Goal: Task Accomplishment & Management: Use online tool/utility

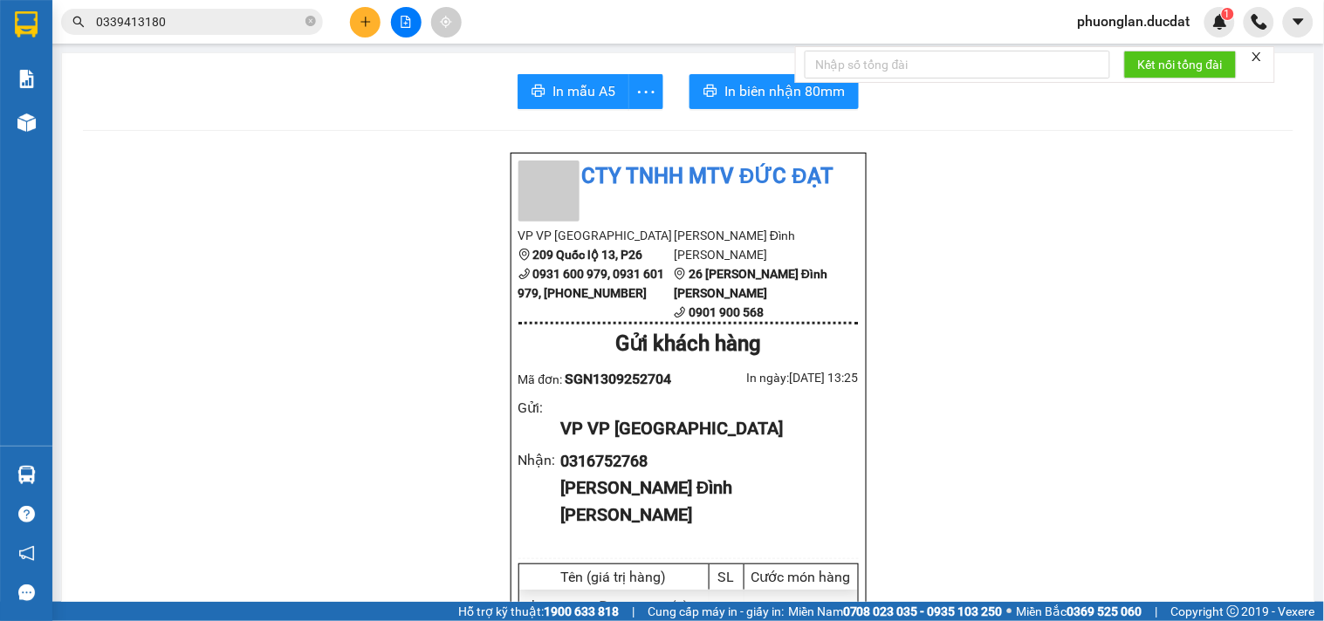
click at [1260, 57] on icon "close" at bounding box center [1257, 57] width 12 height 12
click at [356, 22] on button at bounding box center [365, 22] width 31 height 31
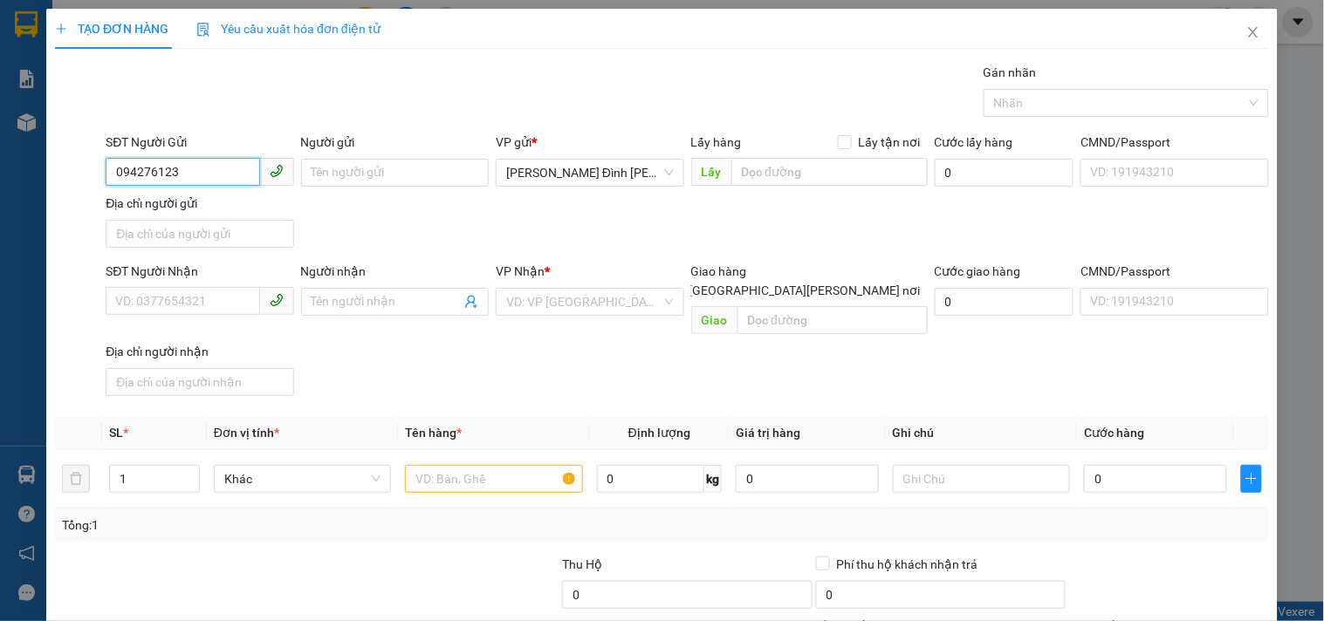
type input "0942761236"
click at [149, 198] on div "0942761236" at bounding box center [197, 207] width 165 height 19
type input "0934066078"
type input "N4 ĐÁT THÁNH"
type input "0942761236"
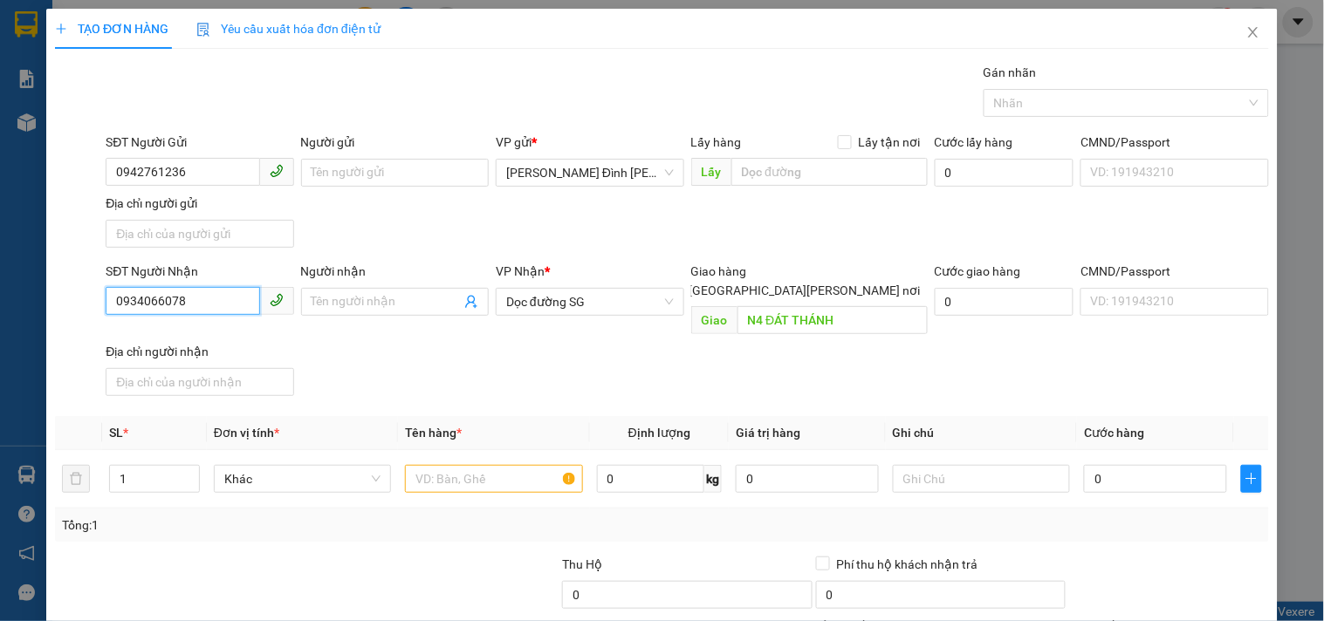
click at [223, 304] on input "0934066078" at bounding box center [183, 301] width 154 height 28
click at [198, 338] on div "0934066078" at bounding box center [197, 337] width 165 height 19
click at [513, 465] on input "text" at bounding box center [493, 479] width 177 height 28
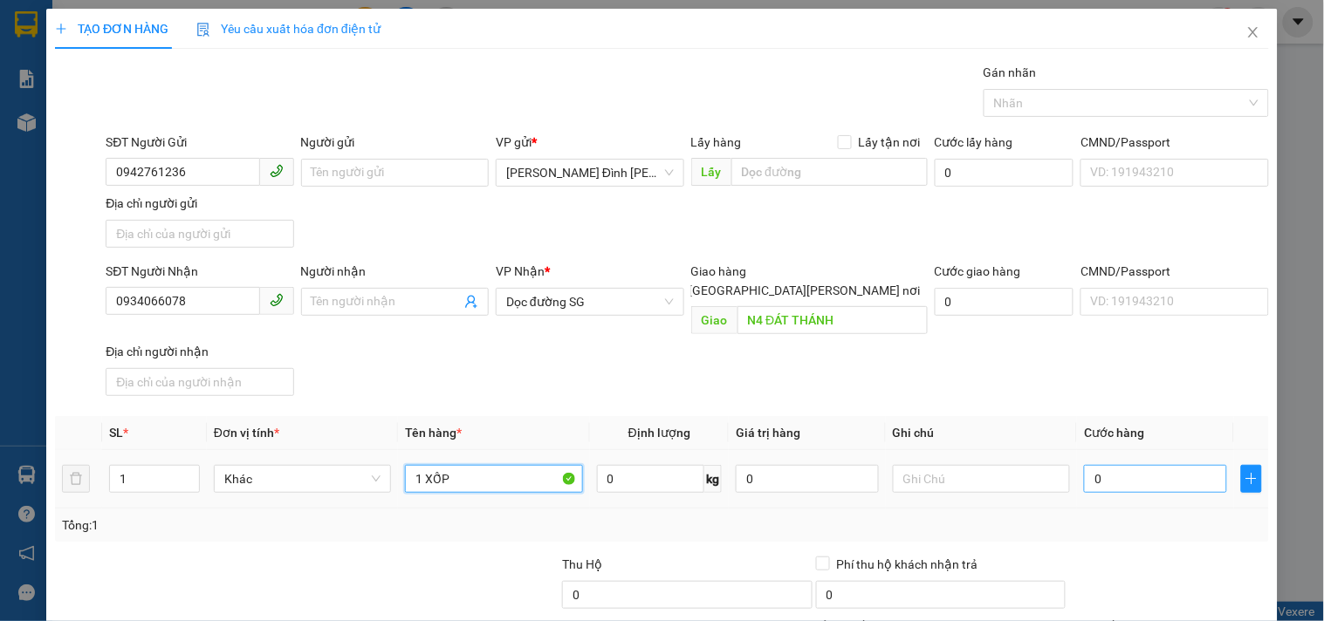
type input "1 XỐP"
click at [1150, 465] on input "0" at bounding box center [1155, 479] width 143 height 28
type input "4"
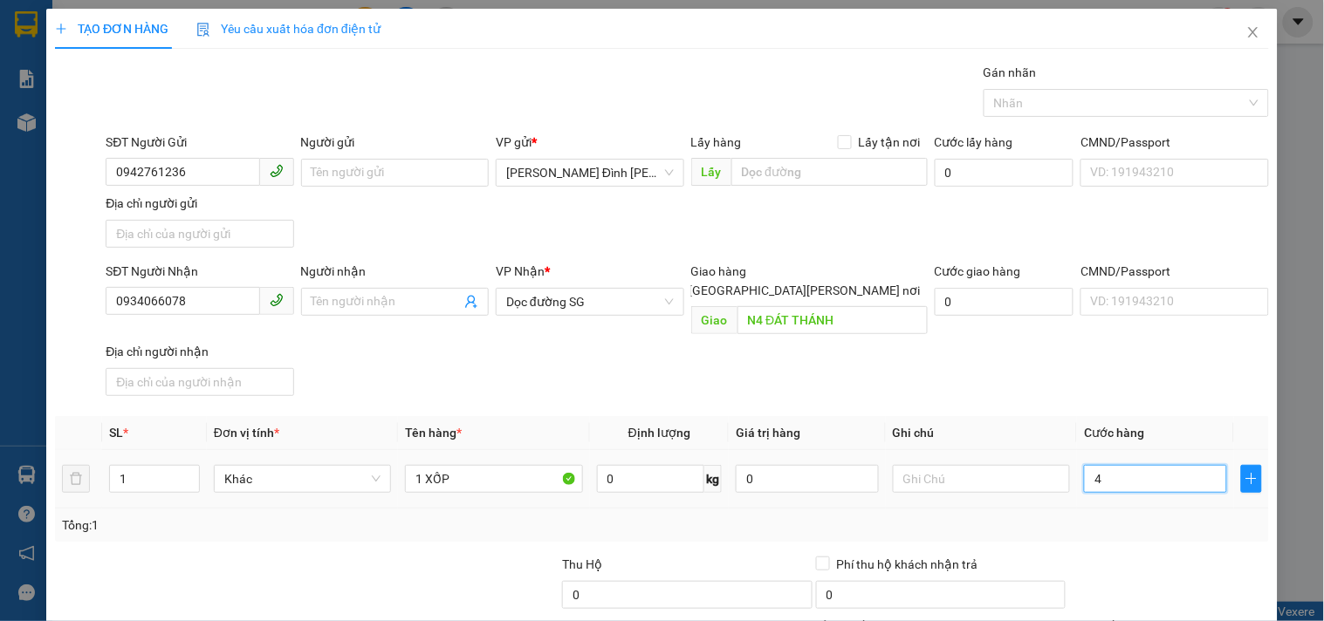
type input "40"
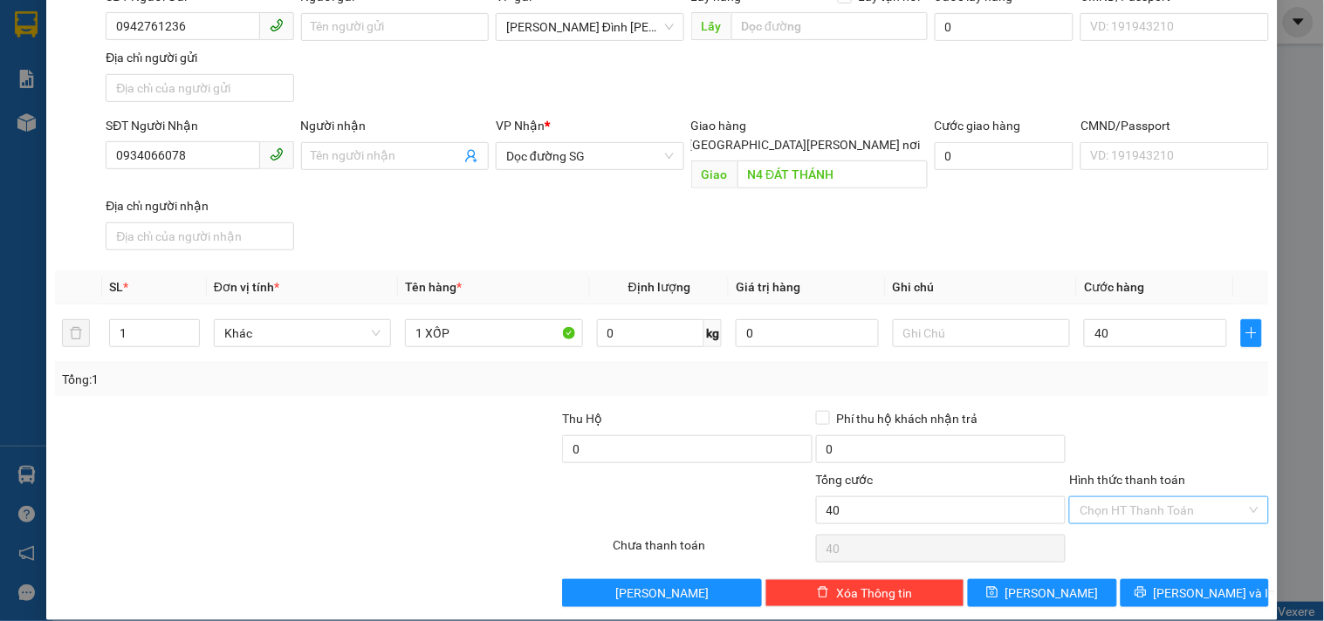
type input "40.000"
click at [1121, 499] on input "Hình thức thanh toán" at bounding box center [1163, 510] width 166 height 26
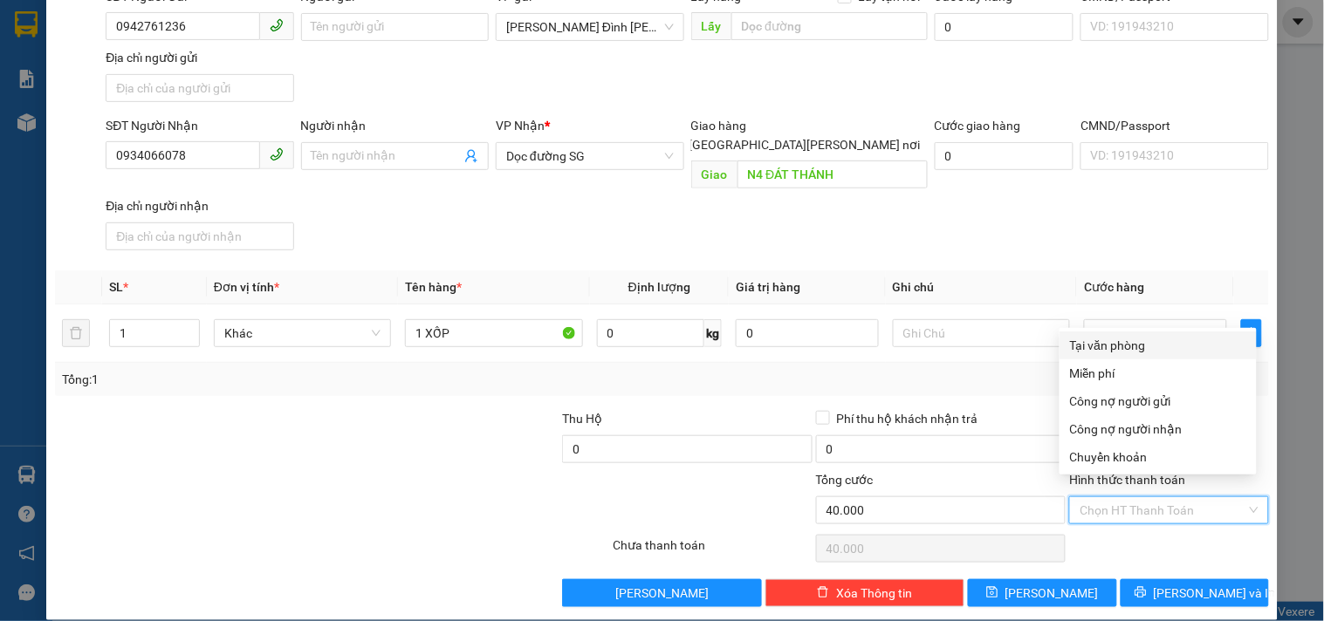
click at [1123, 346] on div "Tại văn phòng" at bounding box center [1158, 345] width 176 height 19
type input "0"
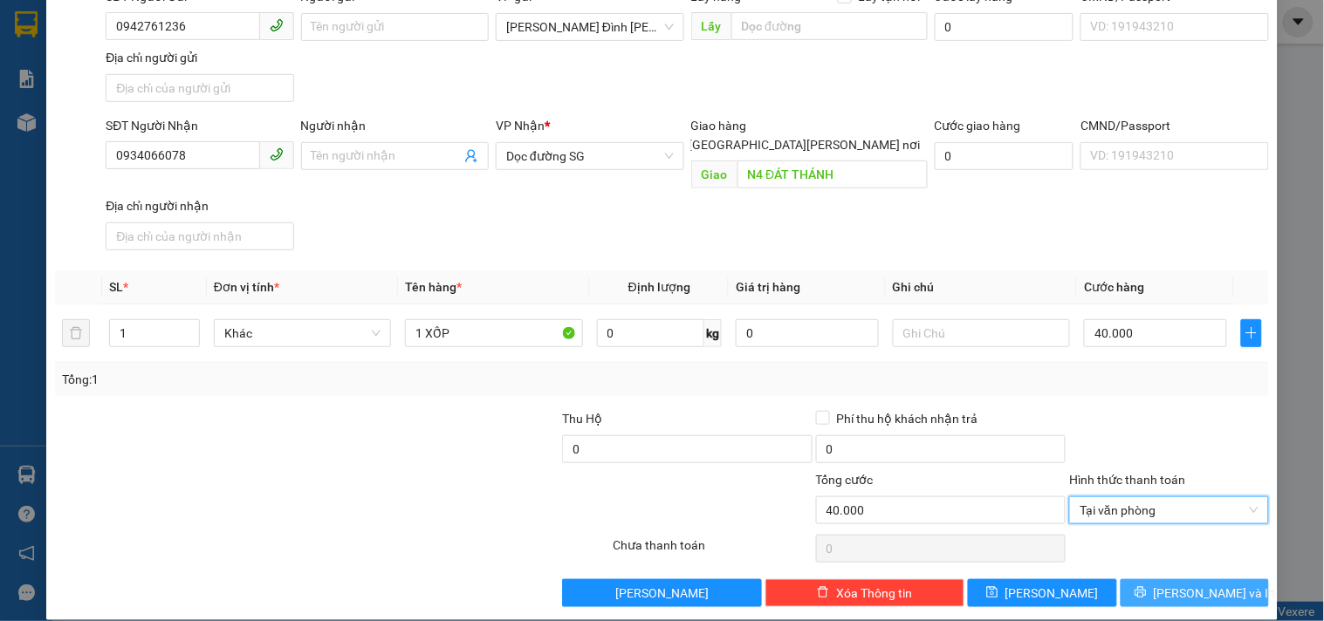
click at [1206, 584] on span "[PERSON_NAME] và In" at bounding box center [1215, 593] width 122 height 19
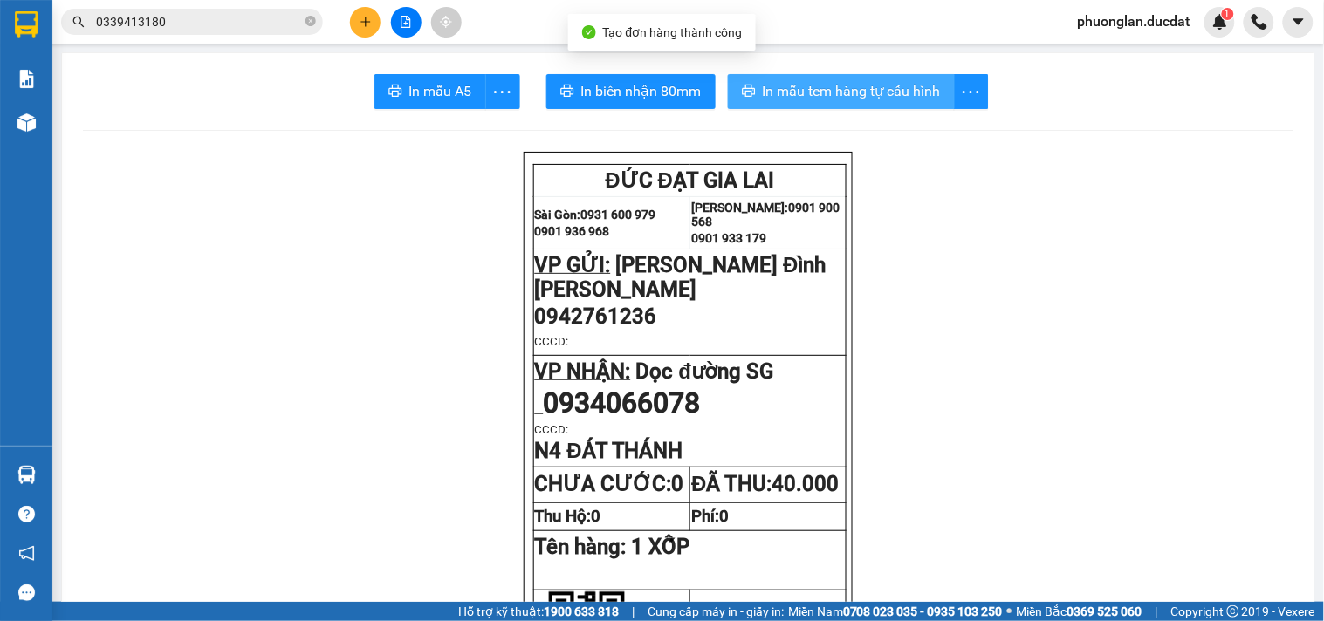
click at [896, 94] on span "In mẫu tem hàng tự cấu hình" at bounding box center [852, 91] width 178 height 22
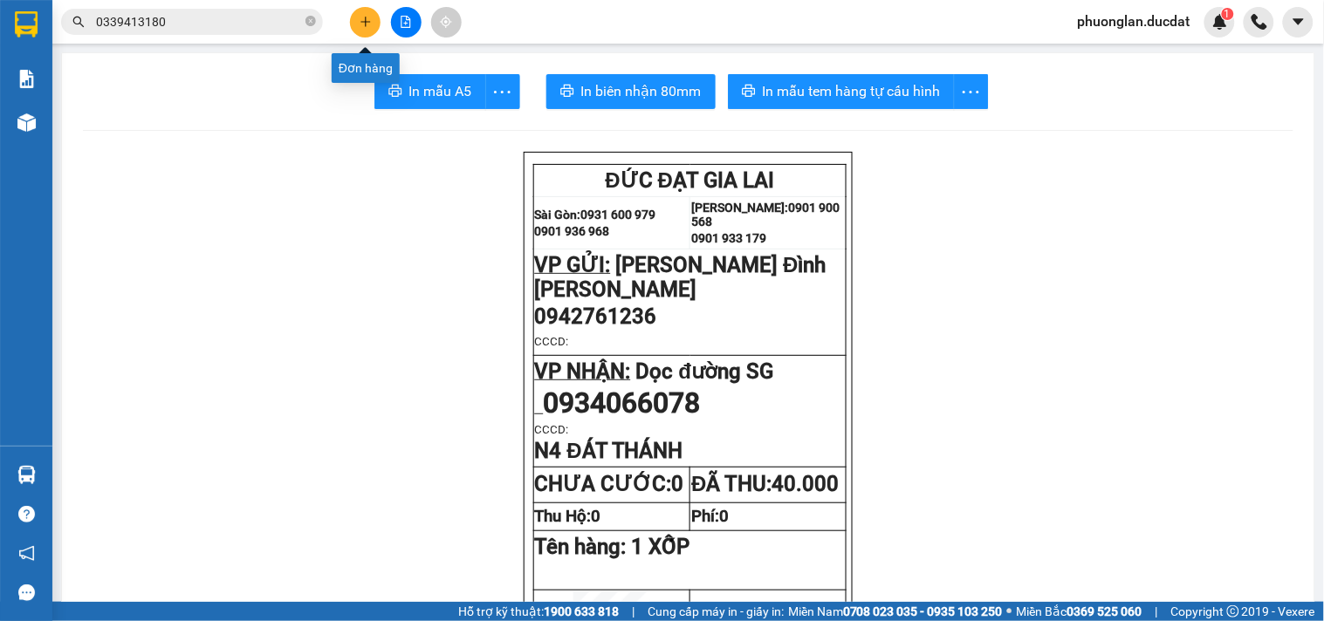
click at [374, 33] on button at bounding box center [365, 22] width 31 height 31
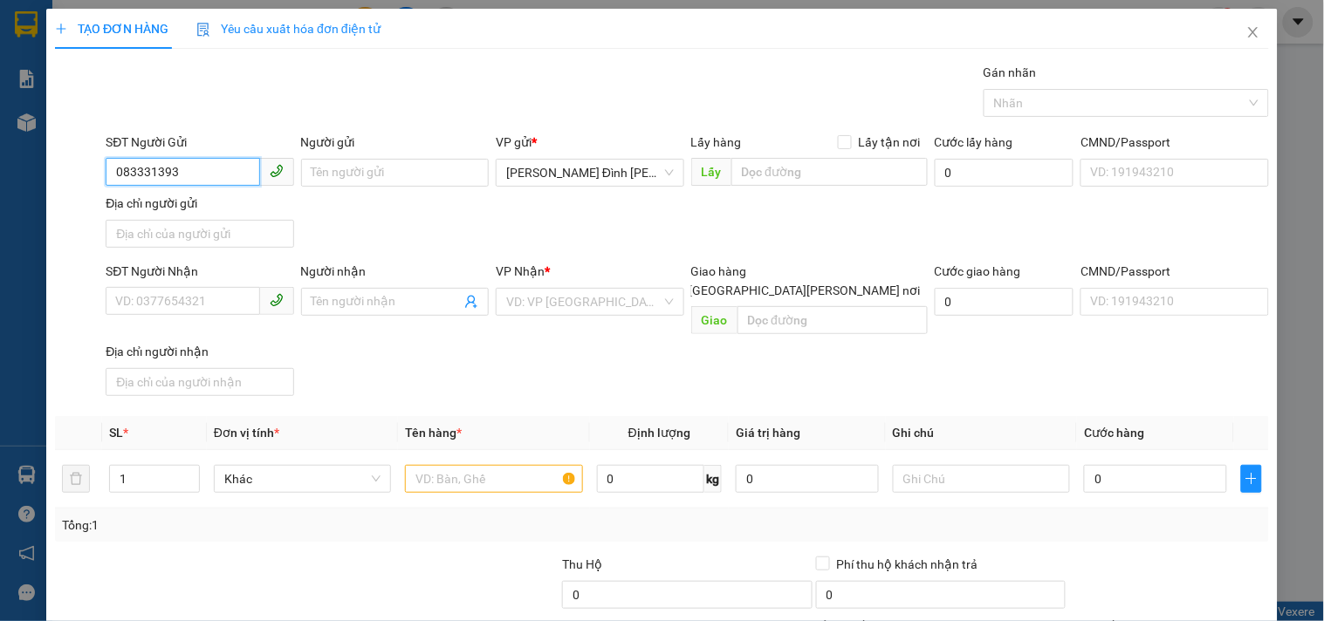
type input "0833313931"
click at [189, 211] on div "0833313931" at bounding box center [197, 207] width 165 height 19
type input "0932689428"
type input "TÙNG"
type input "0833313931"
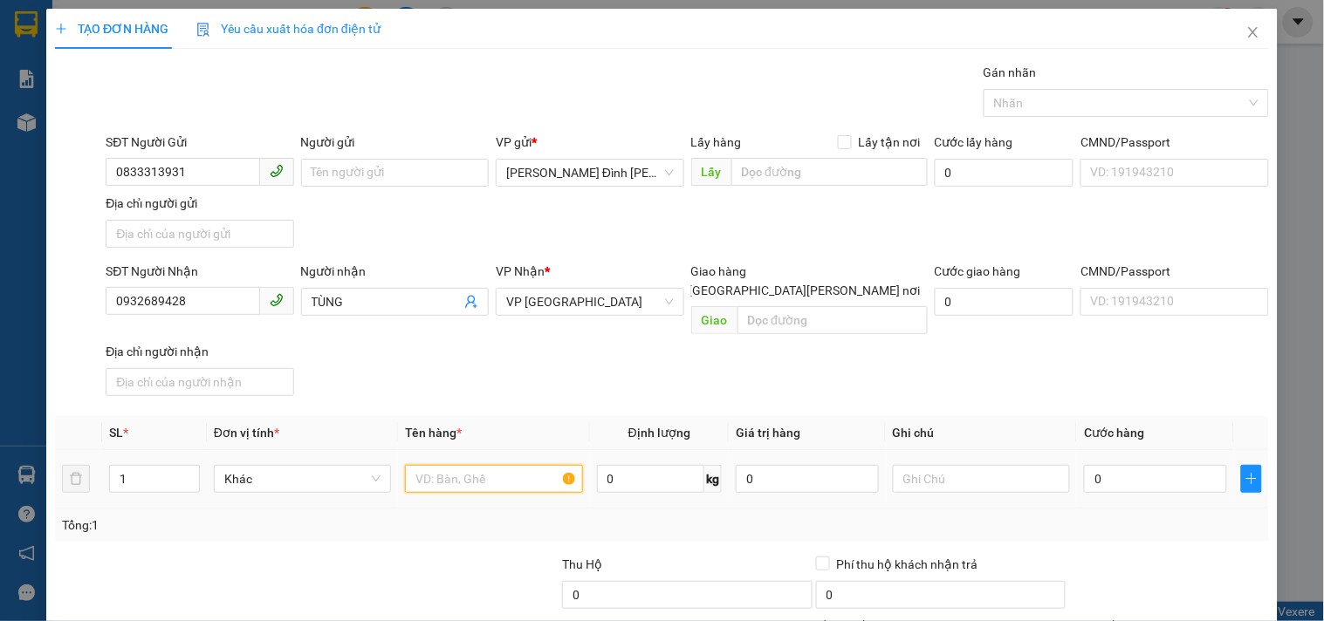
click at [475, 466] on input "text" at bounding box center [493, 479] width 177 height 28
type input "1 BAO PHỞ"
click at [1149, 465] on input "0" at bounding box center [1155, 479] width 143 height 28
type input "7"
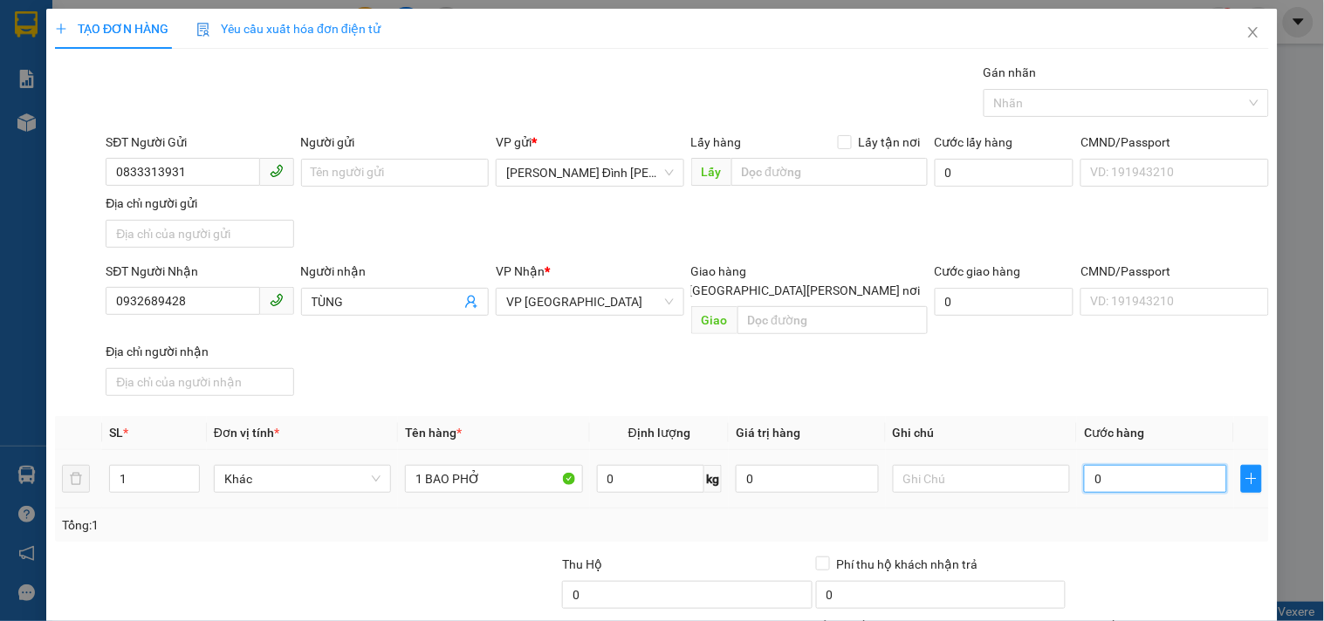
type input "7"
type input "70"
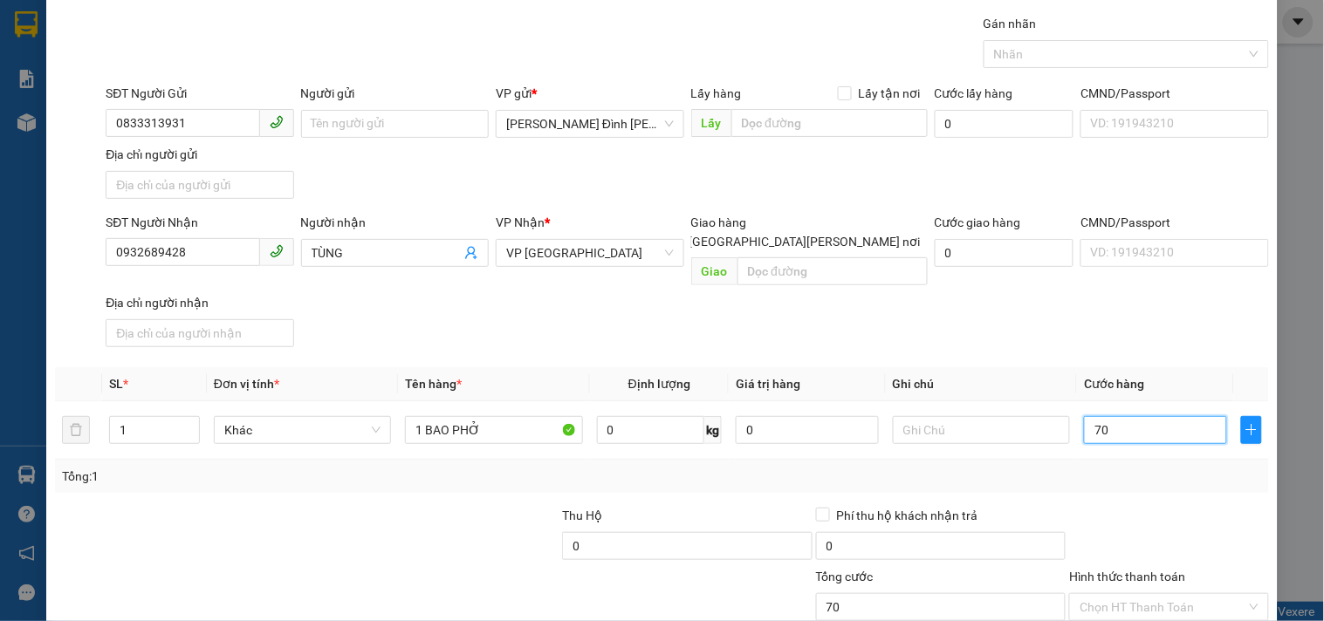
scroll to position [97, 0]
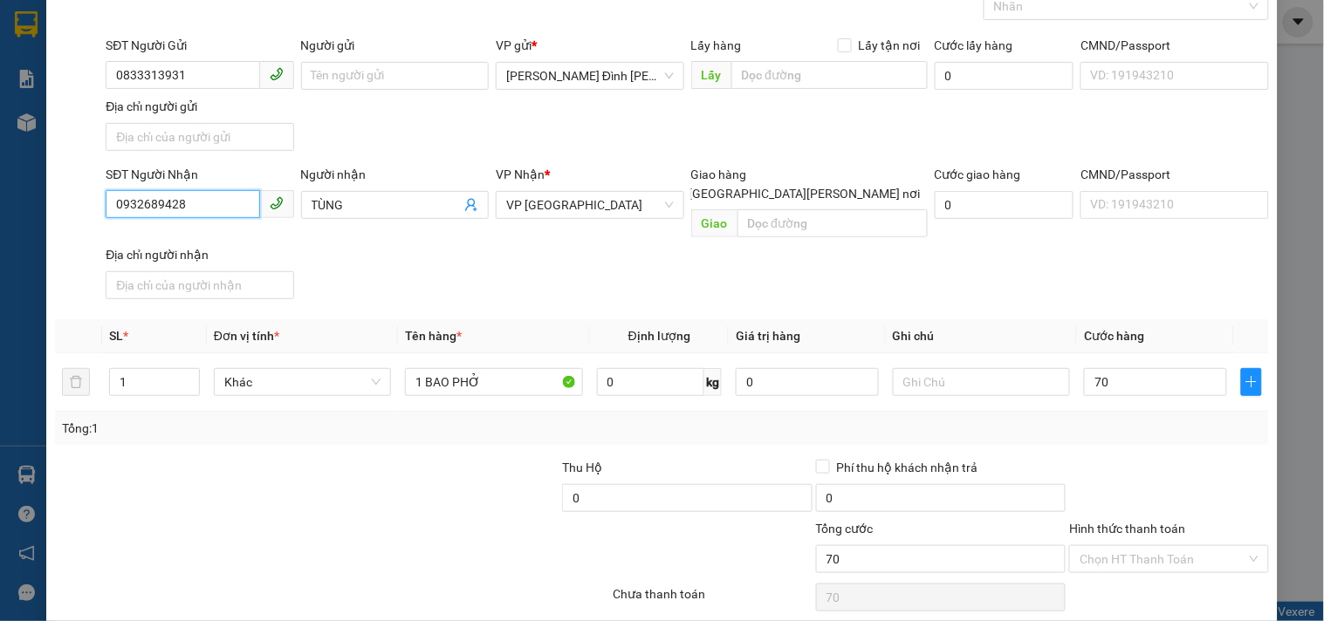
type input "70.000"
drag, startPoint x: 216, startPoint y: 207, endPoint x: 0, endPoint y: 255, distance: 220.8
click at [0, 255] on div "TẠO ĐƠN HÀNG Yêu cầu xuất [PERSON_NAME] điện tử Transit Pickup Surcharge Ids Tr…" at bounding box center [662, 310] width 1324 height 621
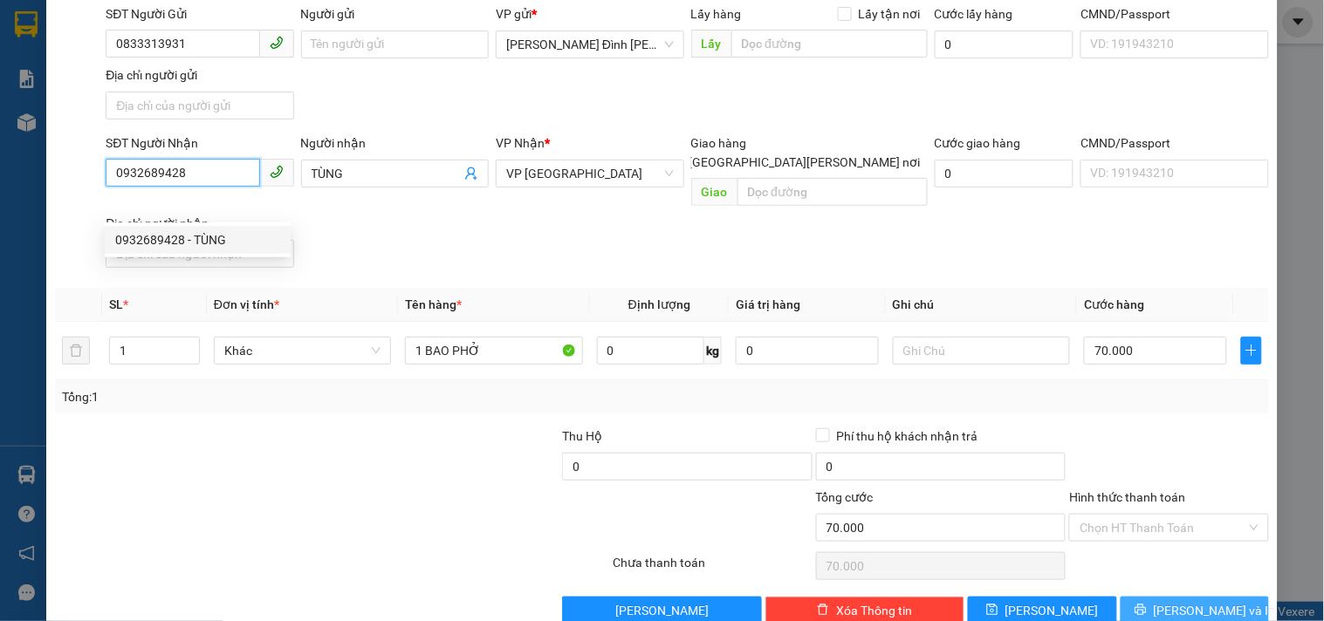
scroll to position [146, 0]
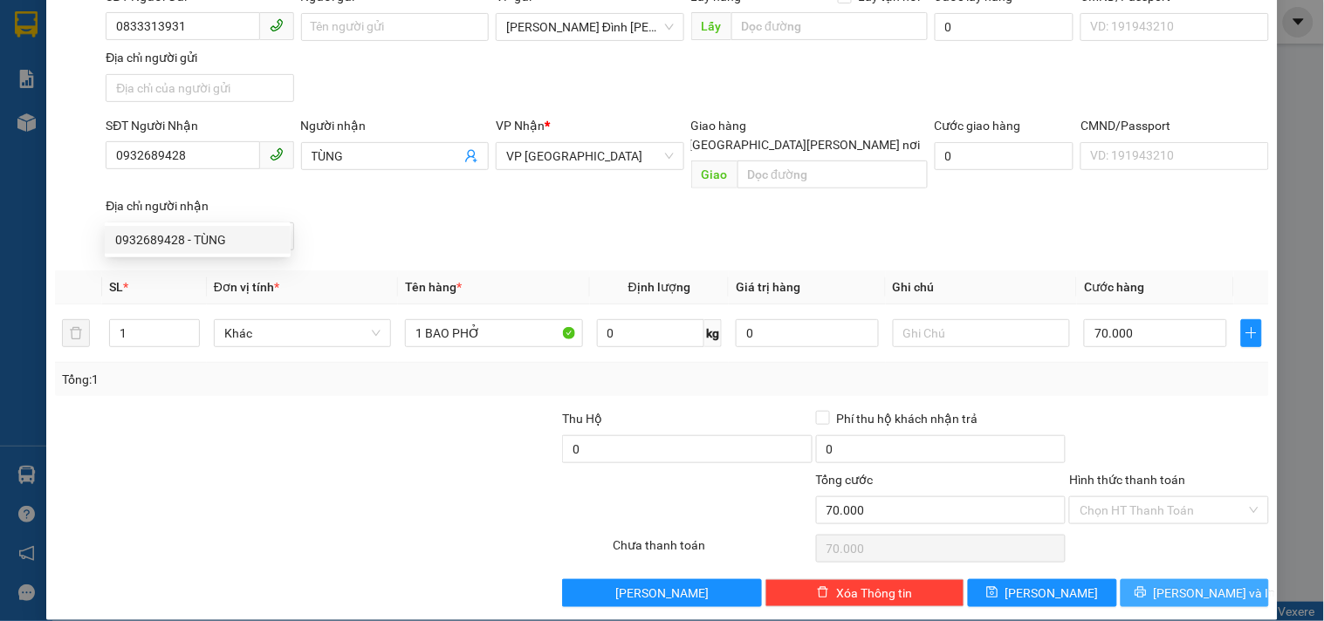
click at [1168, 584] on span "[PERSON_NAME] và In" at bounding box center [1215, 593] width 122 height 19
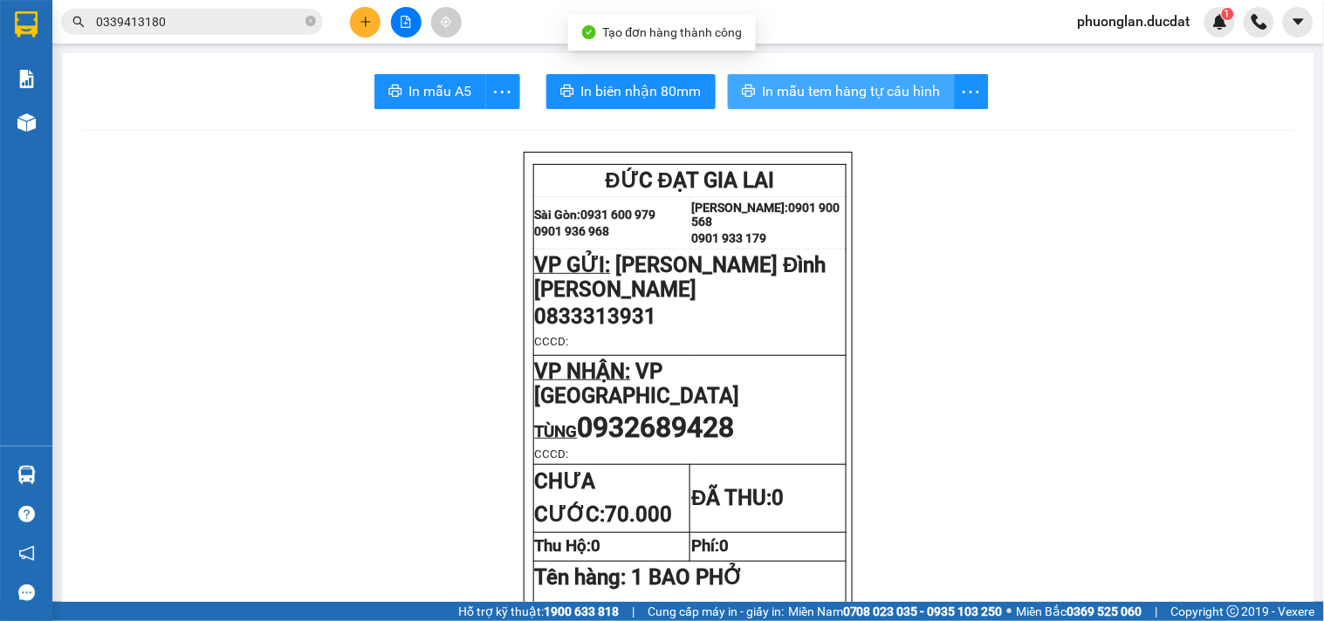
click at [825, 97] on span "In mẫu tem hàng tự cấu hình" at bounding box center [852, 91] width 178 height 22
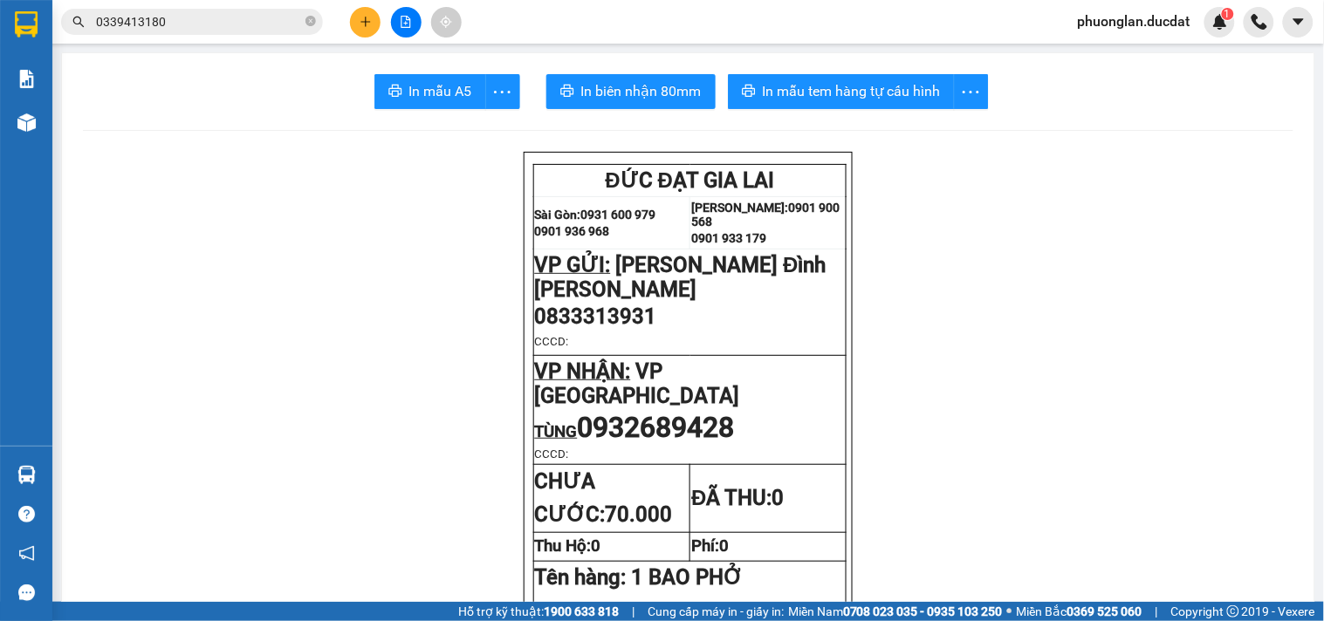
click at [360, 29] on button at bounding box center [365, 22] width 31 height 31
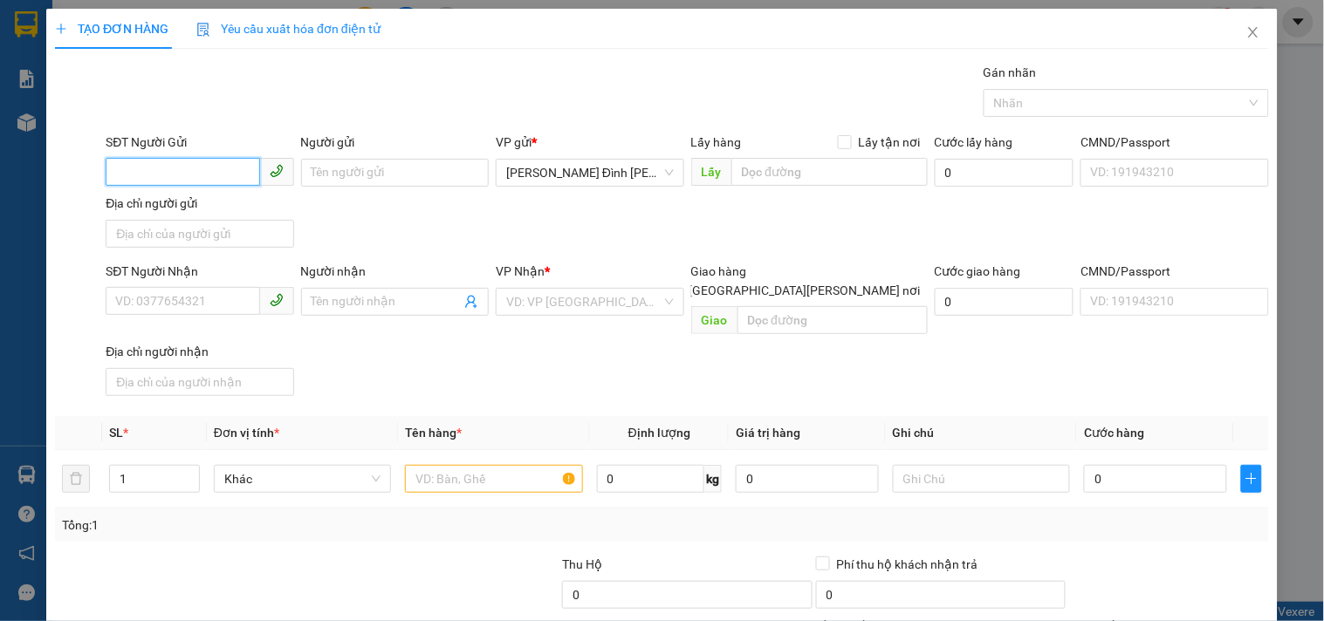
click at [199, 181] on input "SĐT Người Gửi" at bounding box center [183, 172] width 154 height 28
click at [365, 166] on input "Người gửi" at bounding box center [395, 173] width 188 height 28
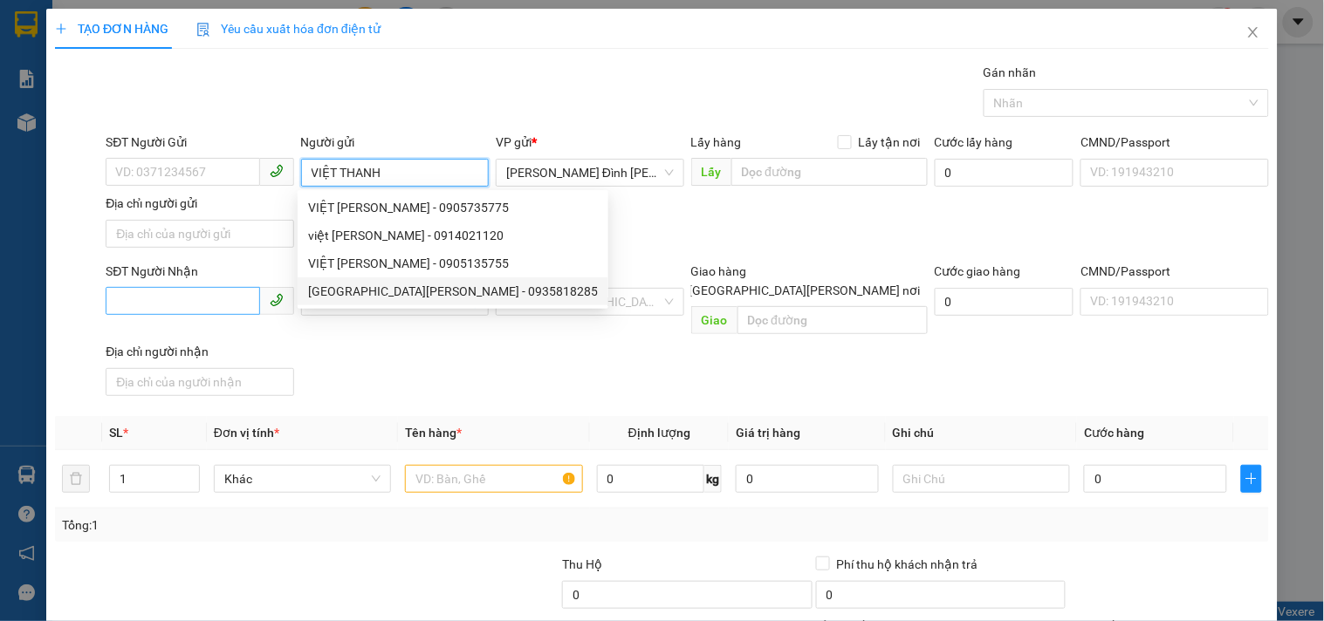
type input "VIỆT THANH"
click at [212, 304] on input "SĐT Người Nhận" at bounding box center [183, 301] width 154 height 28
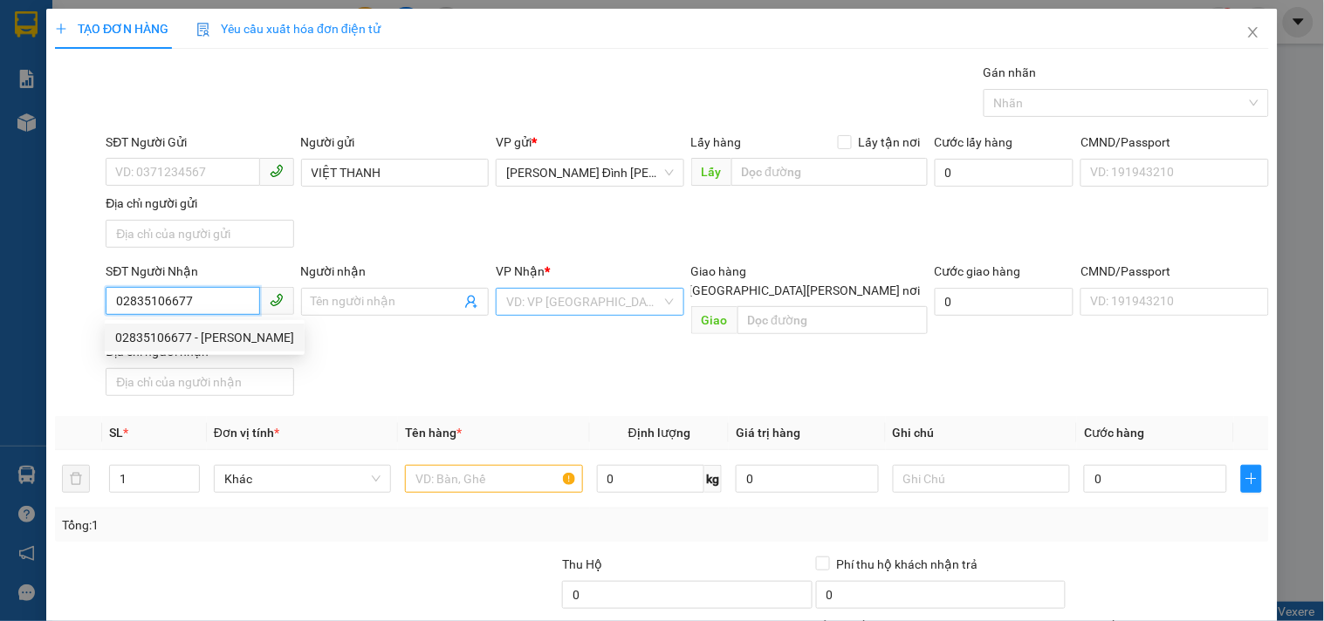
type input "02835106677"
click at [557, 312] on input "search" at bounding box center [583, 302] width 154 height 26
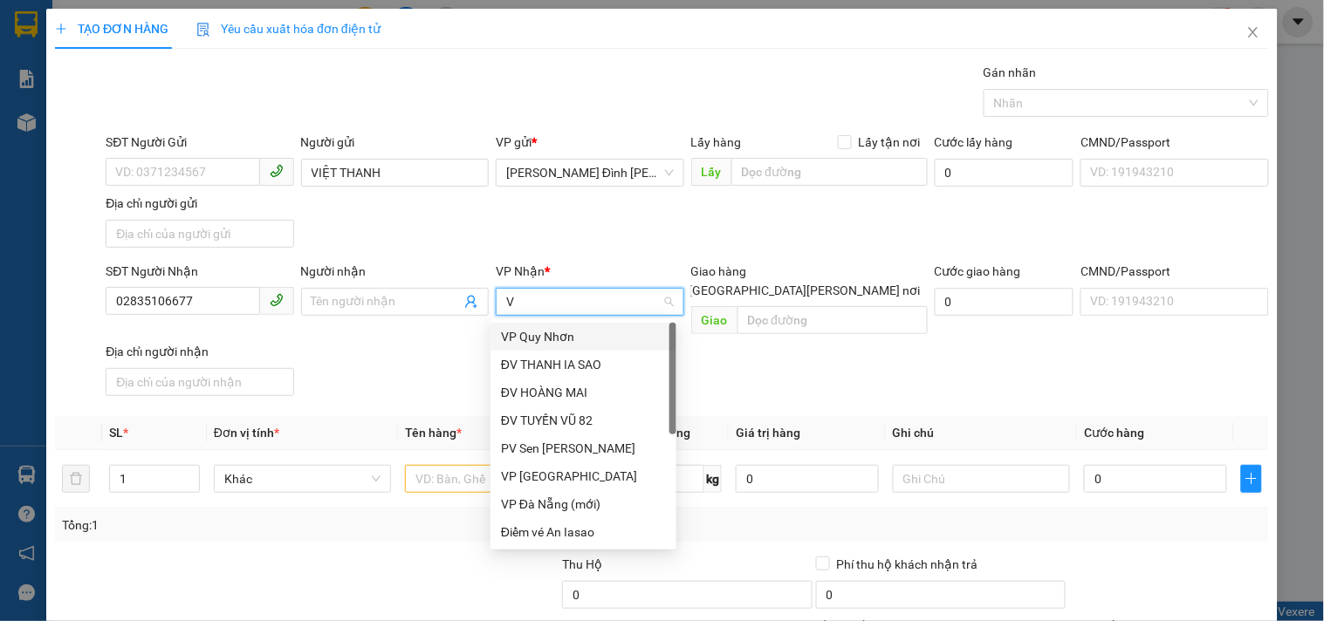
type input "VP"
click at [563, 355] on div "VP [GEOGRAPHIC_DATA]" at bounding box center [583, 364] width 165 height 19
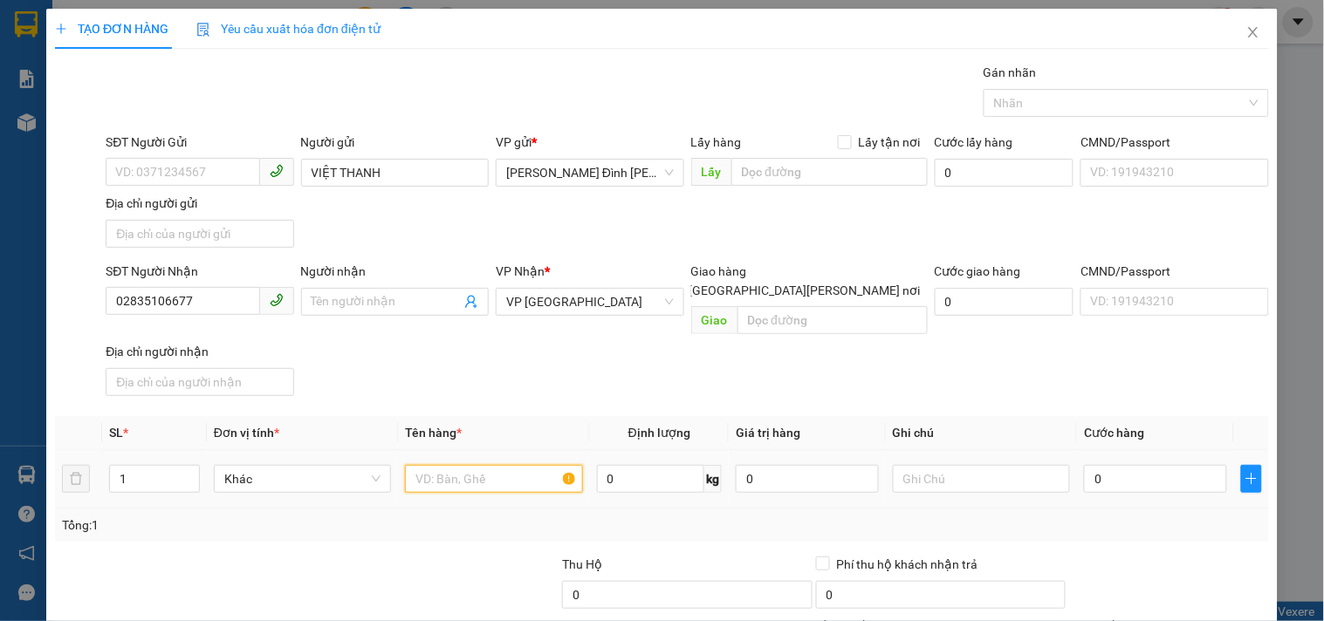
click at [473, 465] on input "text" at bounding box center [493, 479] width 177 height 28
type input "1 KIỆN BAO ĐỎ"
click at [1121, 472] on input "0" at bounding box center [1155, 479] width 143 height 28
type input "3"
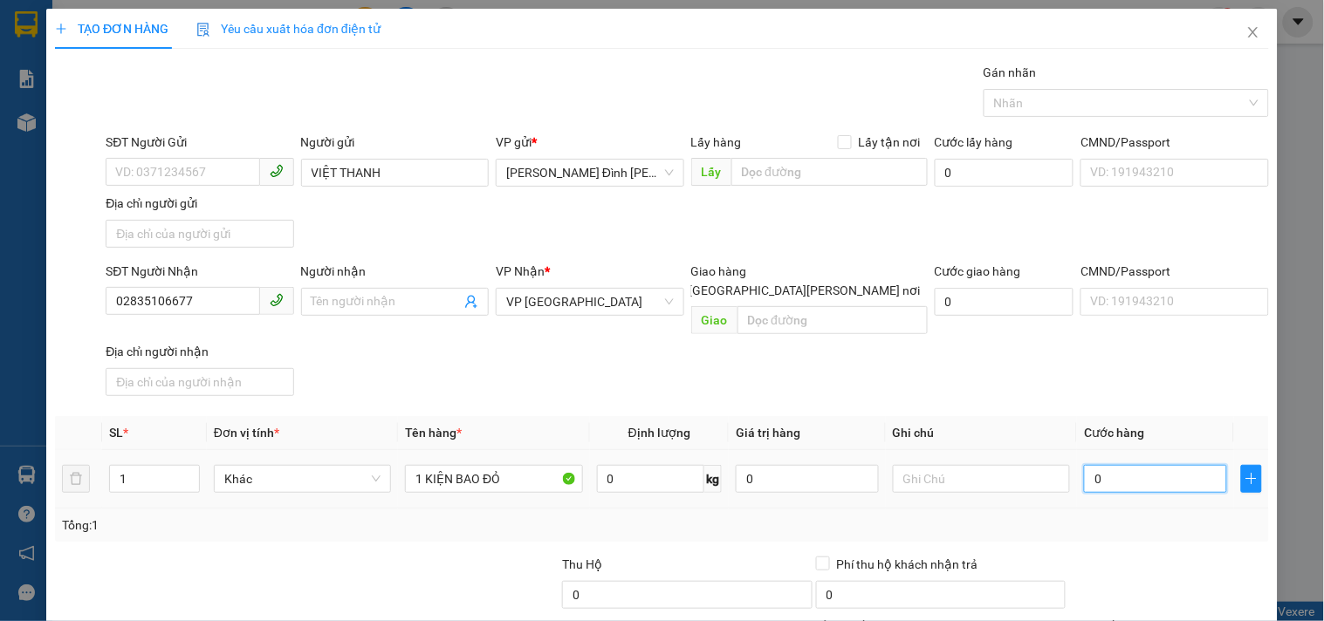
type input "3"
type input "30"
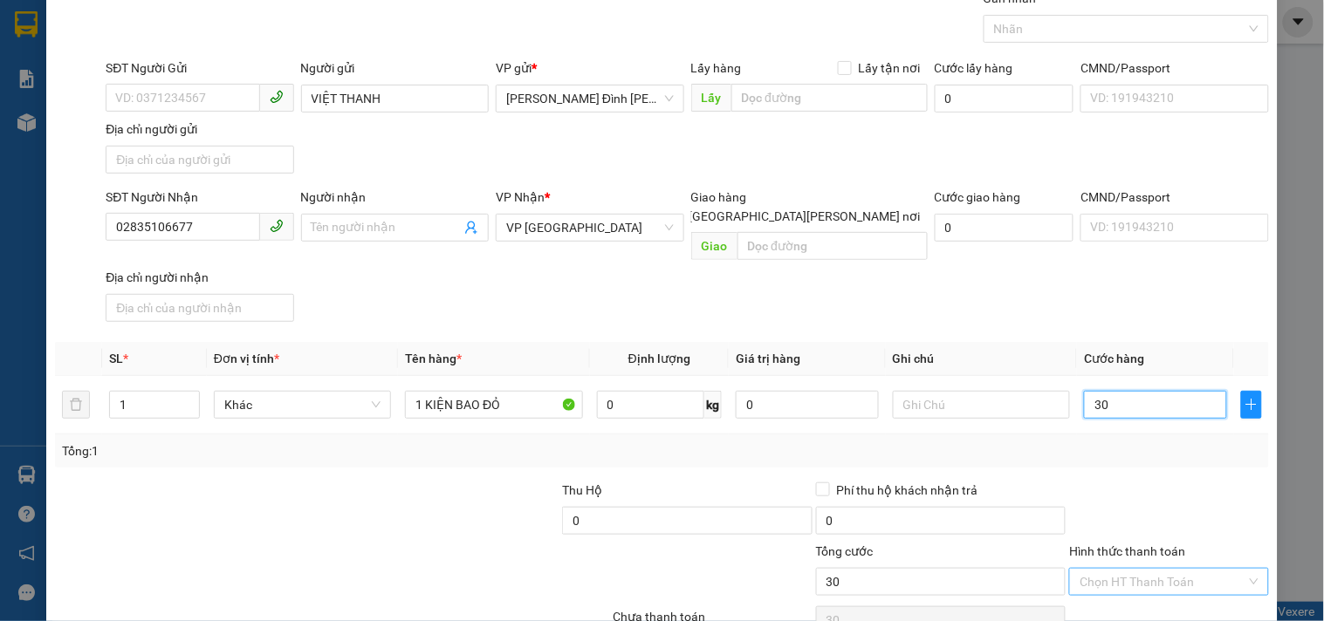
scroll to position [146, 0]
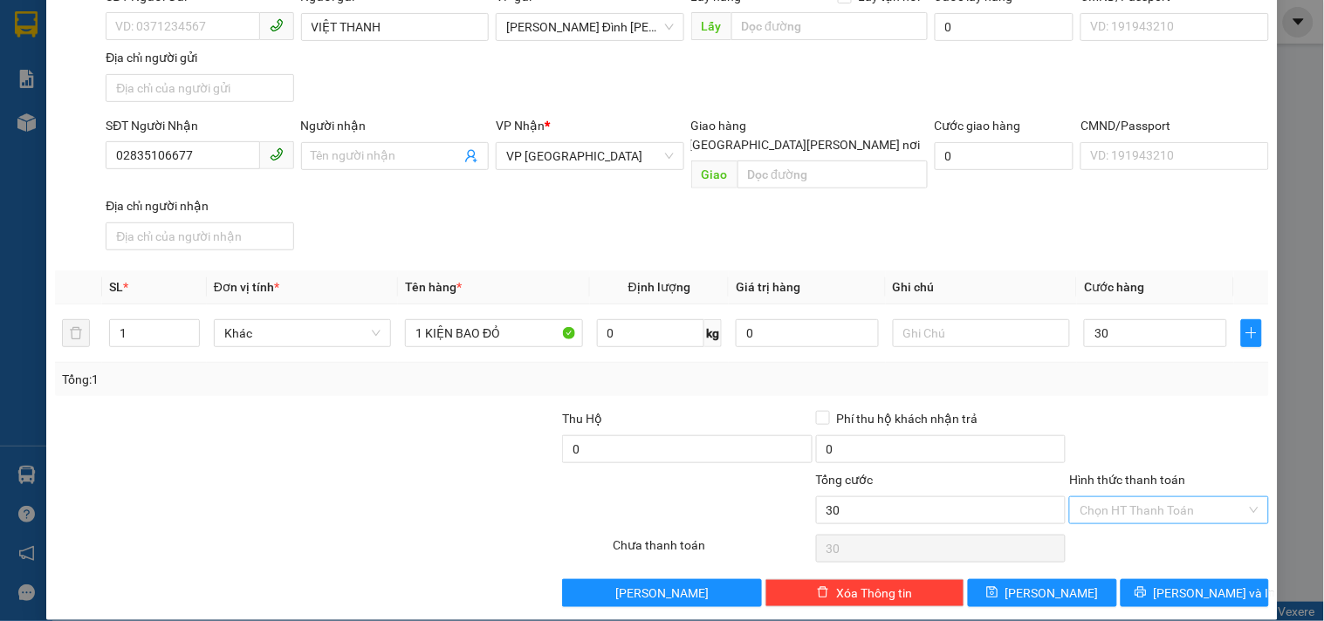
type input "30.000"
click at [1131, 497] on input "Hình thức thanh toán" at bounding box center [1163, 510] width 166 height 26
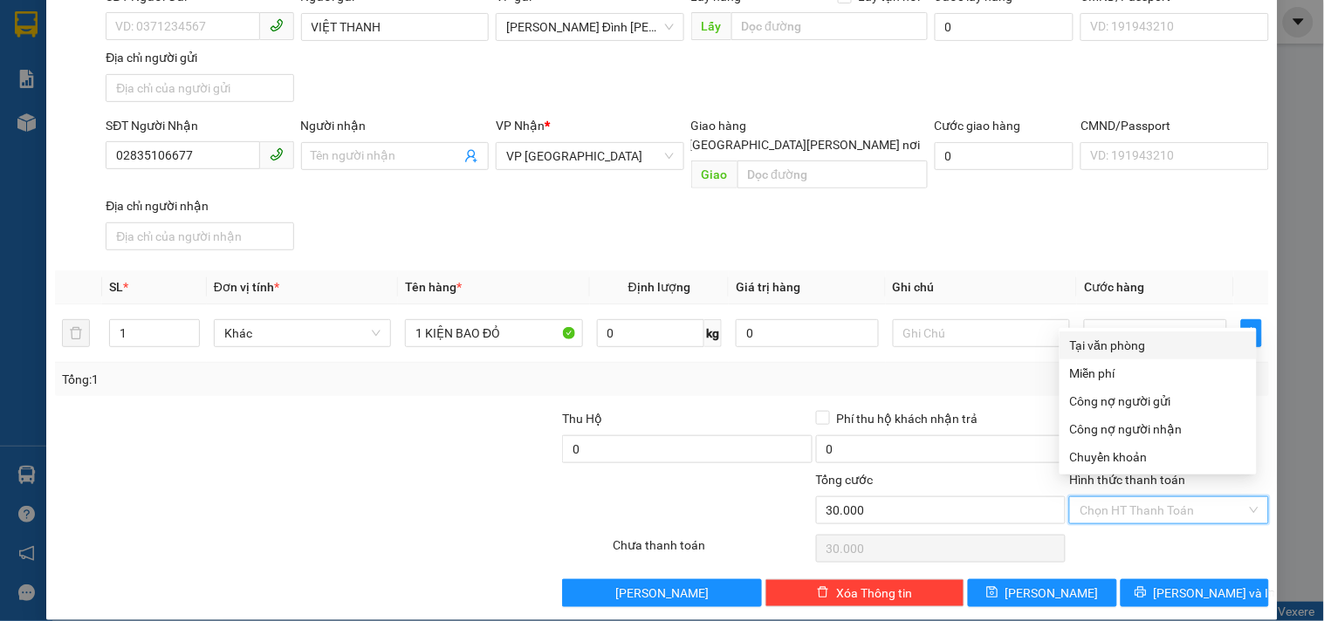
click at [1124, 345] on div "Tại văn phòng" at bounding box center [1158, 345] width 176 height 19
type input "0"
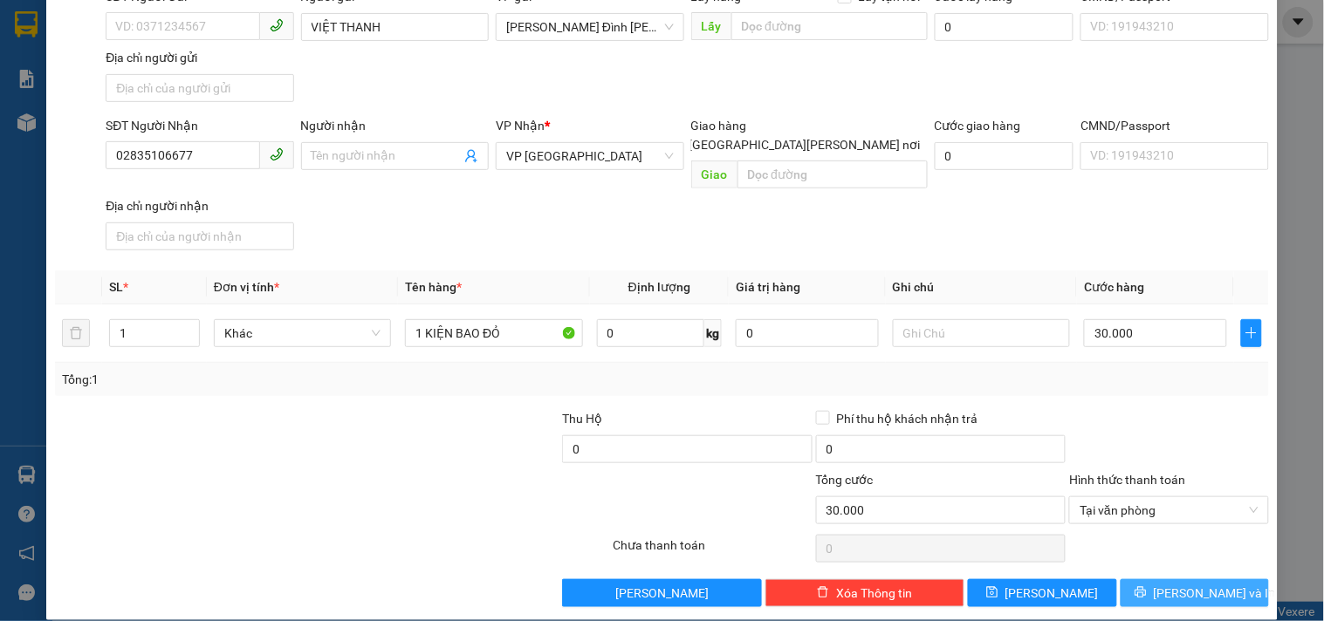
click at [1128, 579] on button "[PERSON_NAME] và In" at bounding box center [1195, 593] width 148 height 28
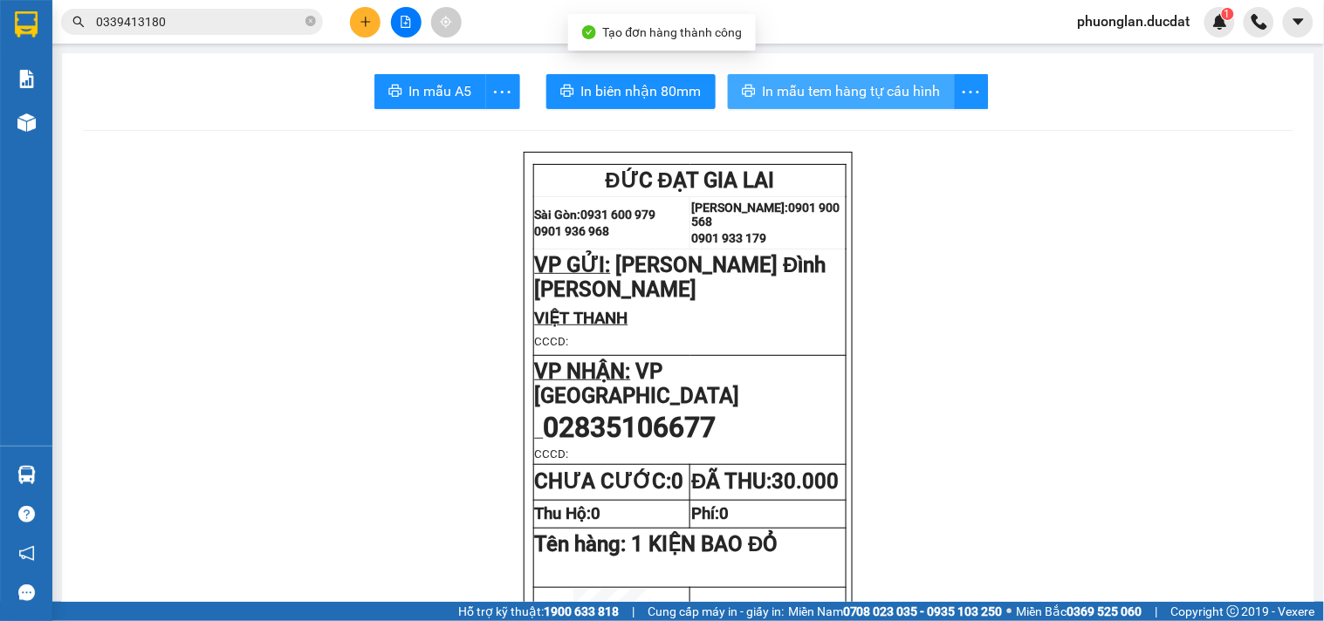
click at [865, 93] on span "In mẫu tem hàng tự cấu hình" at bounding box center [852, 91] width 178 height 22
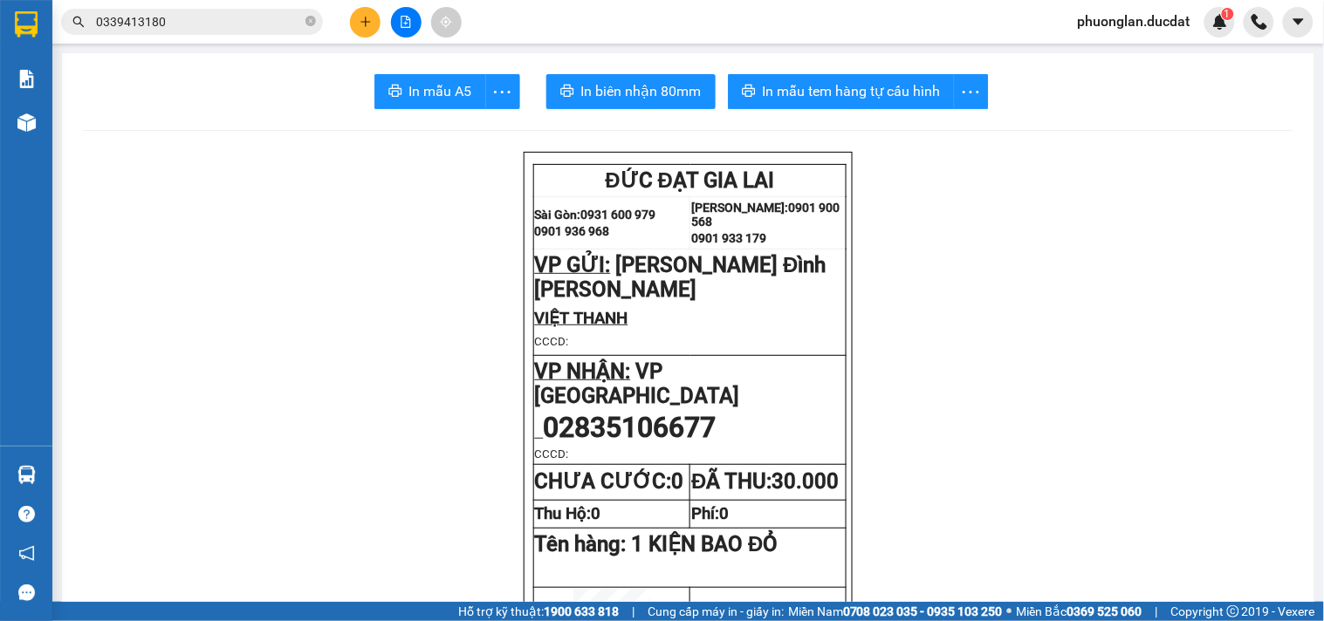
click at [368, 33] on button at bounding box center [365, 22] width 31 height 31
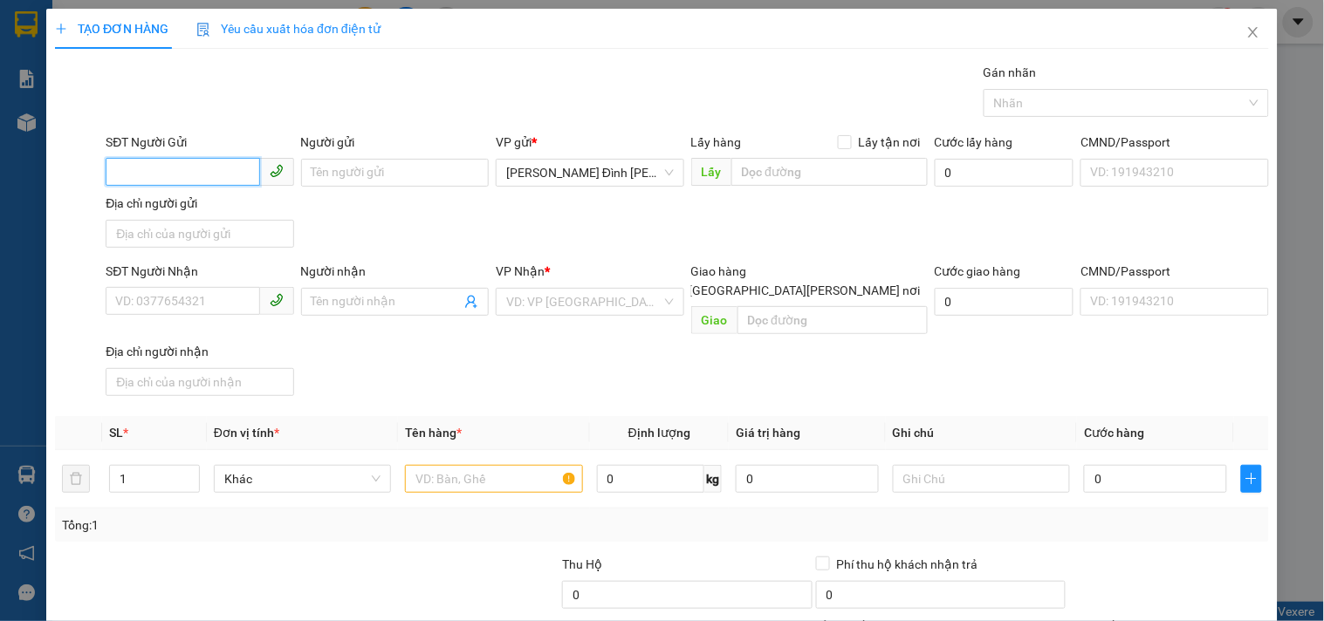
click at [209, 183] on input "SĐT Người Gửi" at bounding box center [183, 172] width 154 height 28
type input "0976144178"
click at [201, 209] on div "0976144178 - ĐẮC" at bounding box center [197, 207] width 165 height 19
type input "ĐẮC"
type input "0948745658"
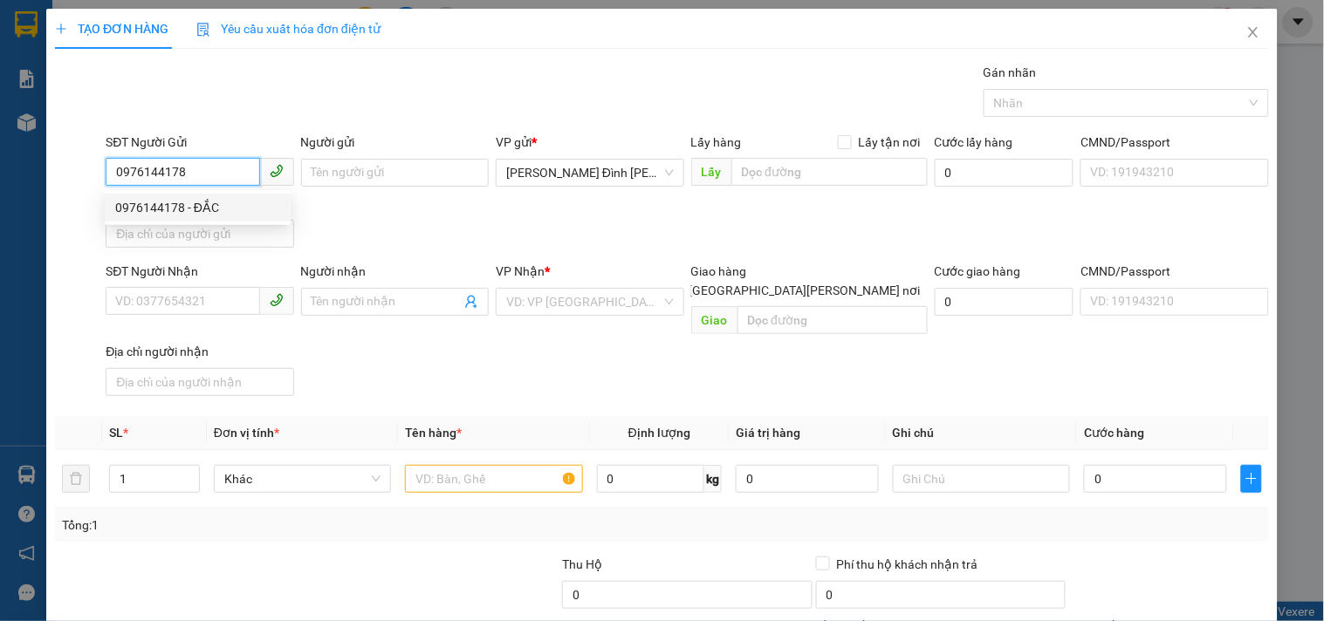
type input "ĐỨC"
checkbox input "true"
type input "854 [PERSON_NAME].P5.Q8"
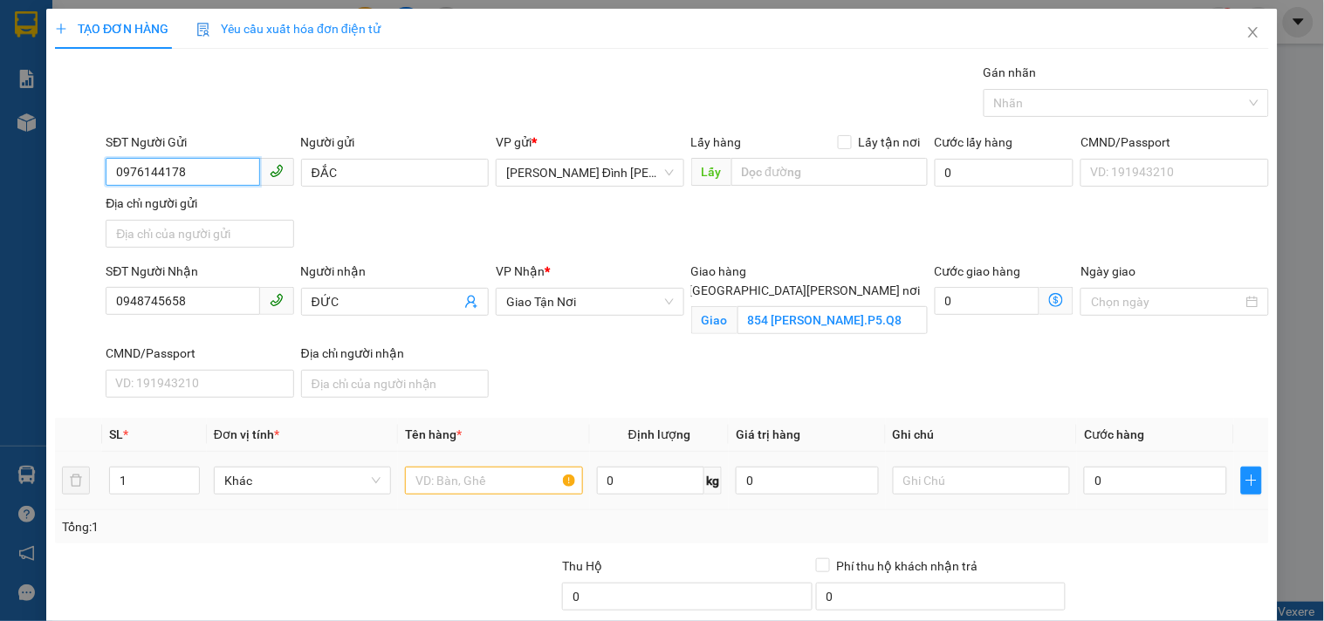
type input "0976144178"
click at [511, 477] on input "text" at bounding box center [493, 481] width 177 height 28
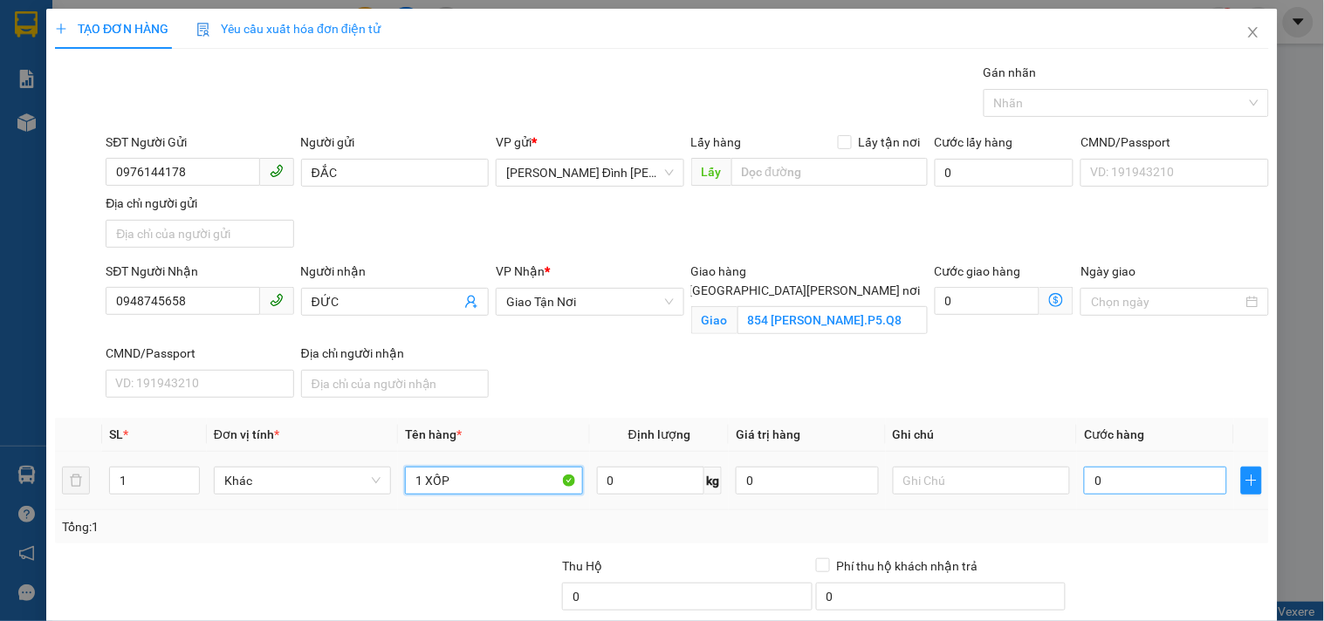
type input "1 XỐP"
click at [1123, 484] on input "0" at bounding box center [1155, 481] width 143 height 28
type input "5"
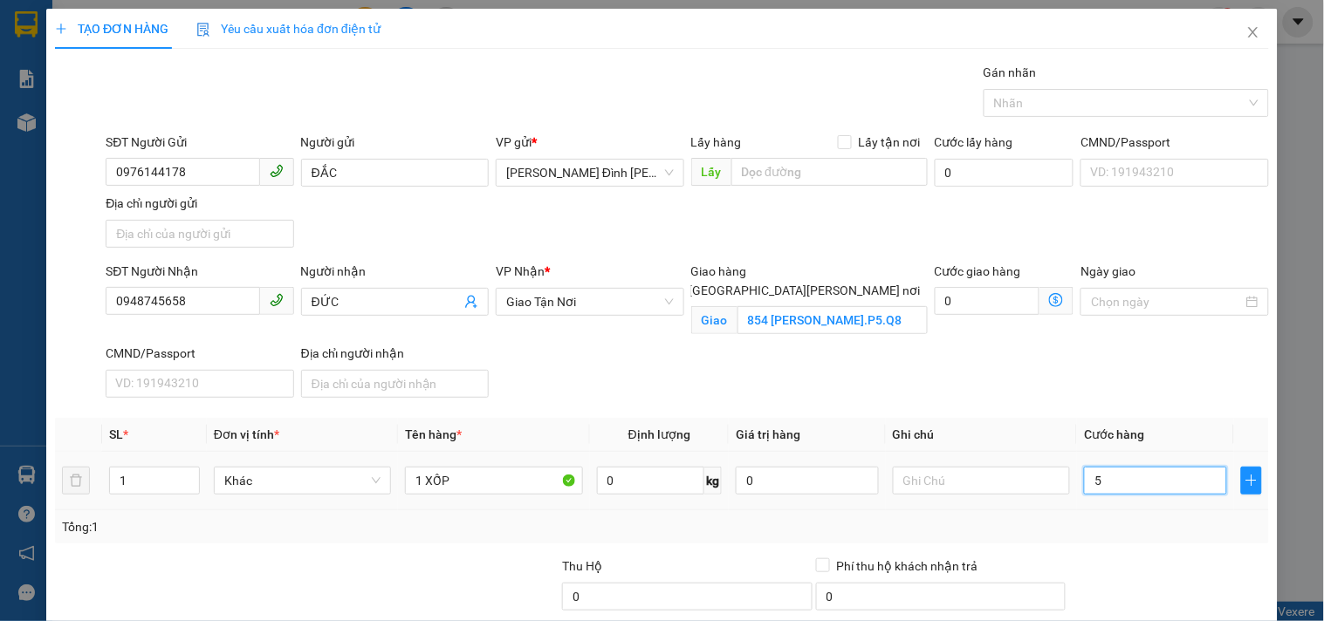
type input "50"
type input "50.000"
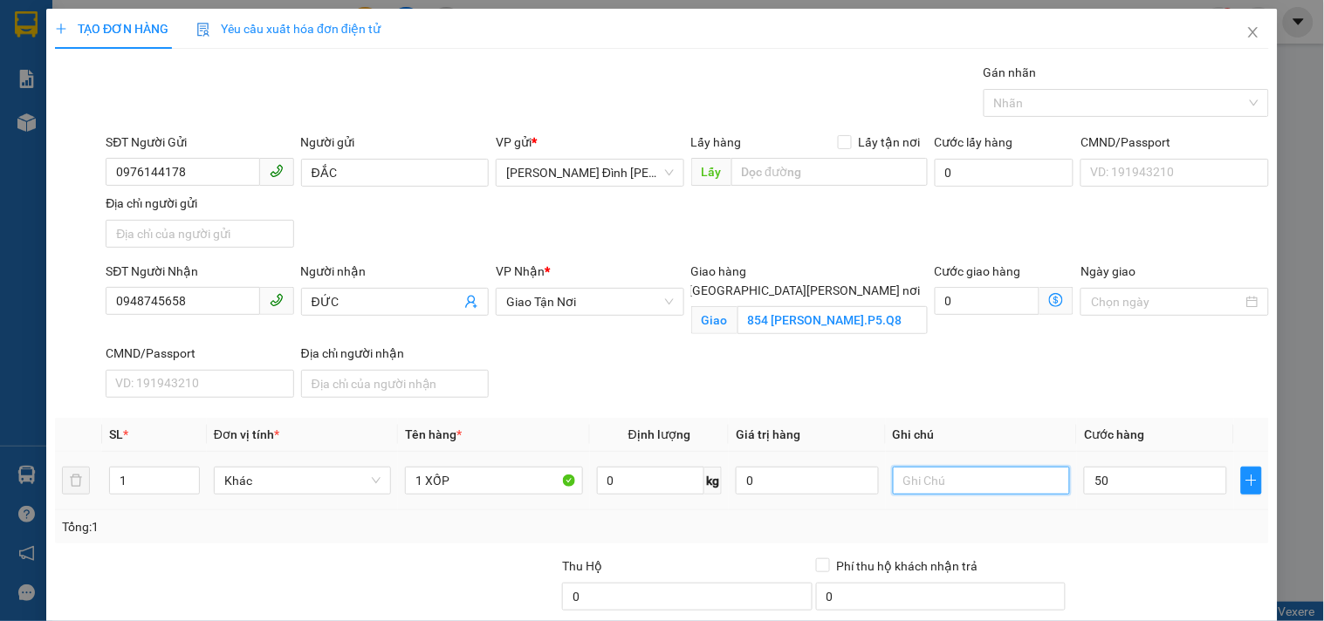
type input "50.000"
click at [962, 481] on input "text" at bounding box center [981, 481] width 177 height 28
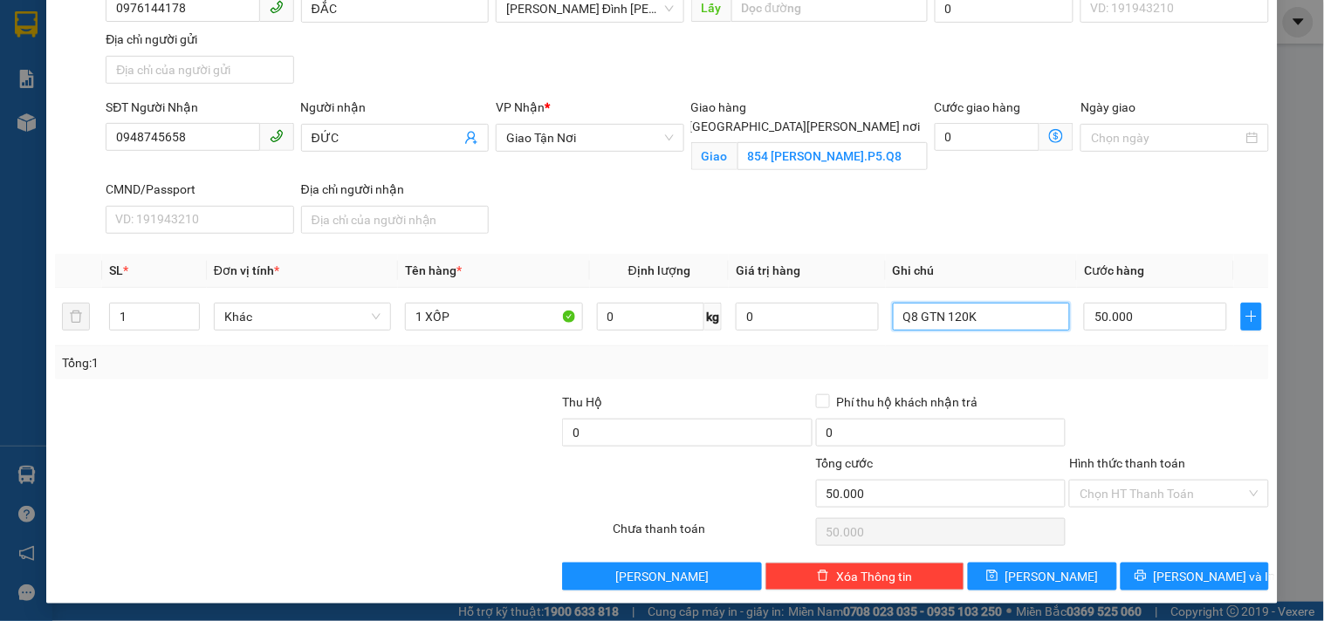
scroll to position [168, 0]
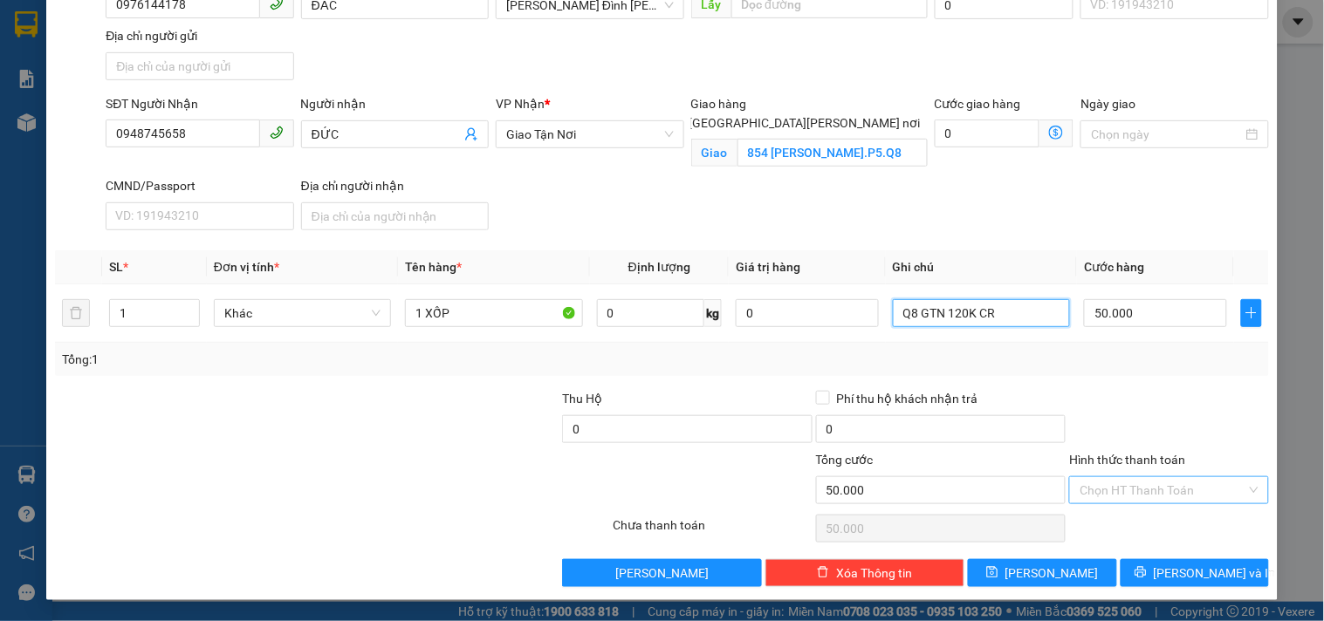
type input "Q8 GTN 120K CR"
drag, startPoint x: 1189, startPoint y: 486, endPoint x: 1168, endPoint y: 490, distance: 21.2
click at [1187, 487] on input "Hình thức thanh toán" at bounding box center [1163, 490] width 166 height 26
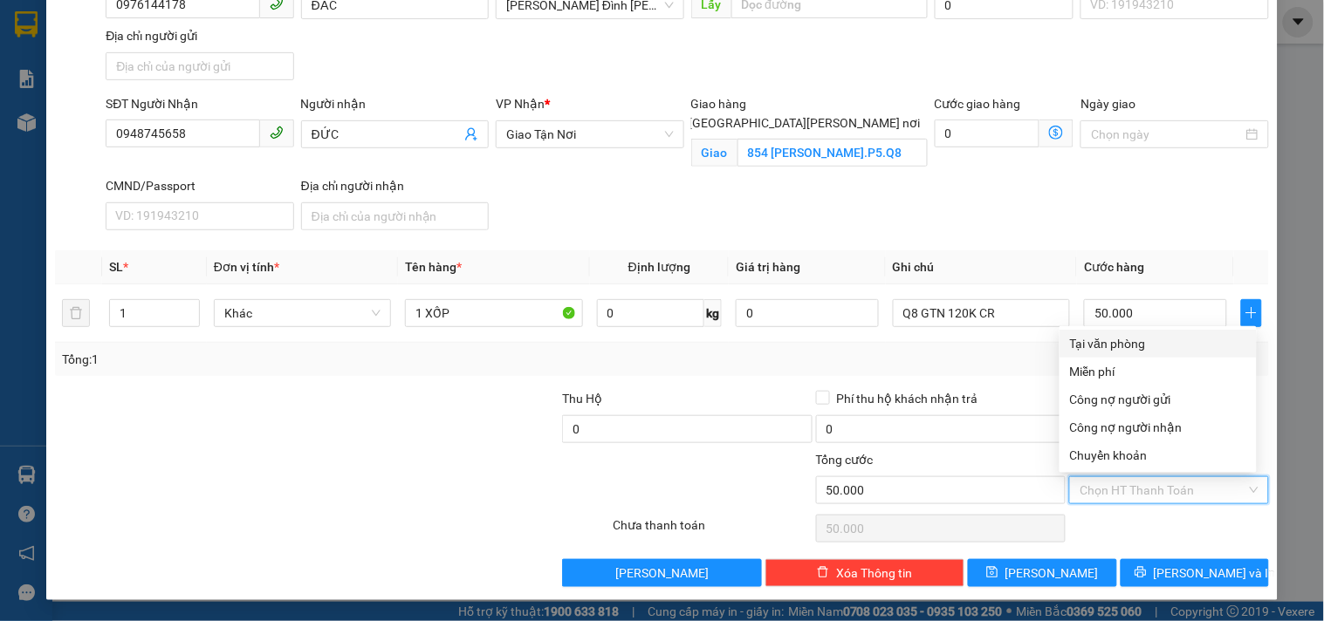
click at [1104, 337] on div "Tại văn phòng" at bounding box center [1158, 343] width 176 height 19
type input "0"
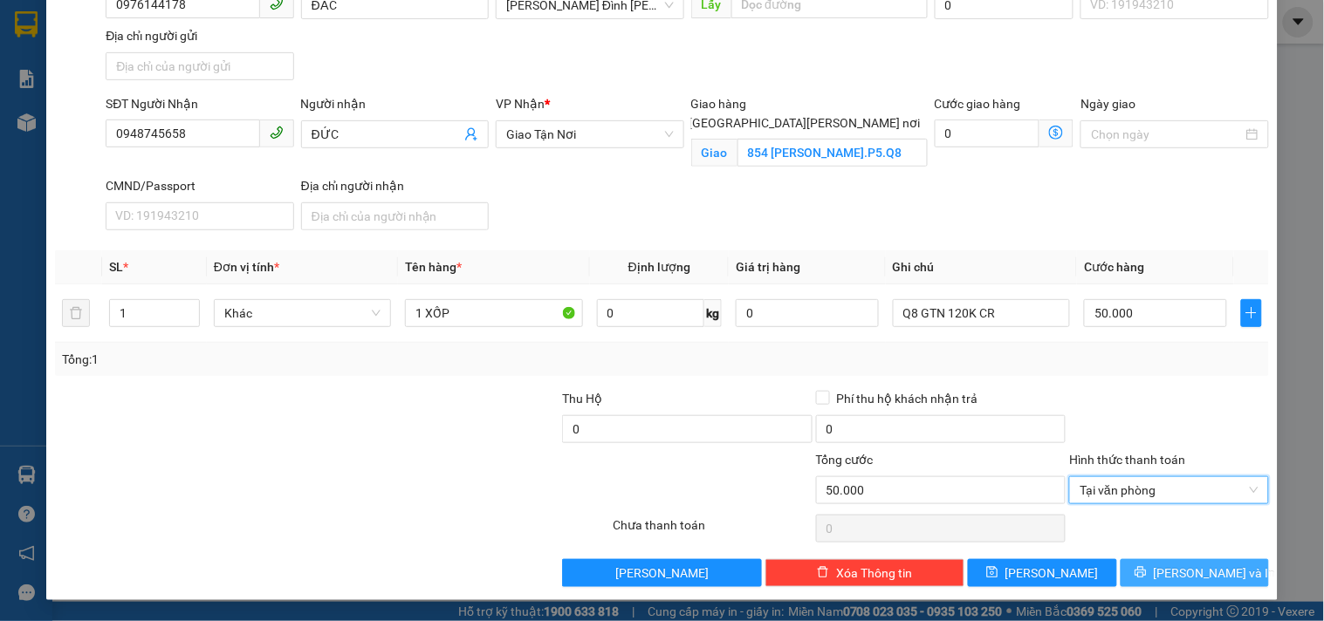
drag, startPoint x: 1162, startPoint y: 576, endPoint x: 1126, endPoint y: 570, distance: 37.2
click at [1162, 577] on button "[PERSON_NAME] và In" at bounding box center [1195, 573] width 148 height 28
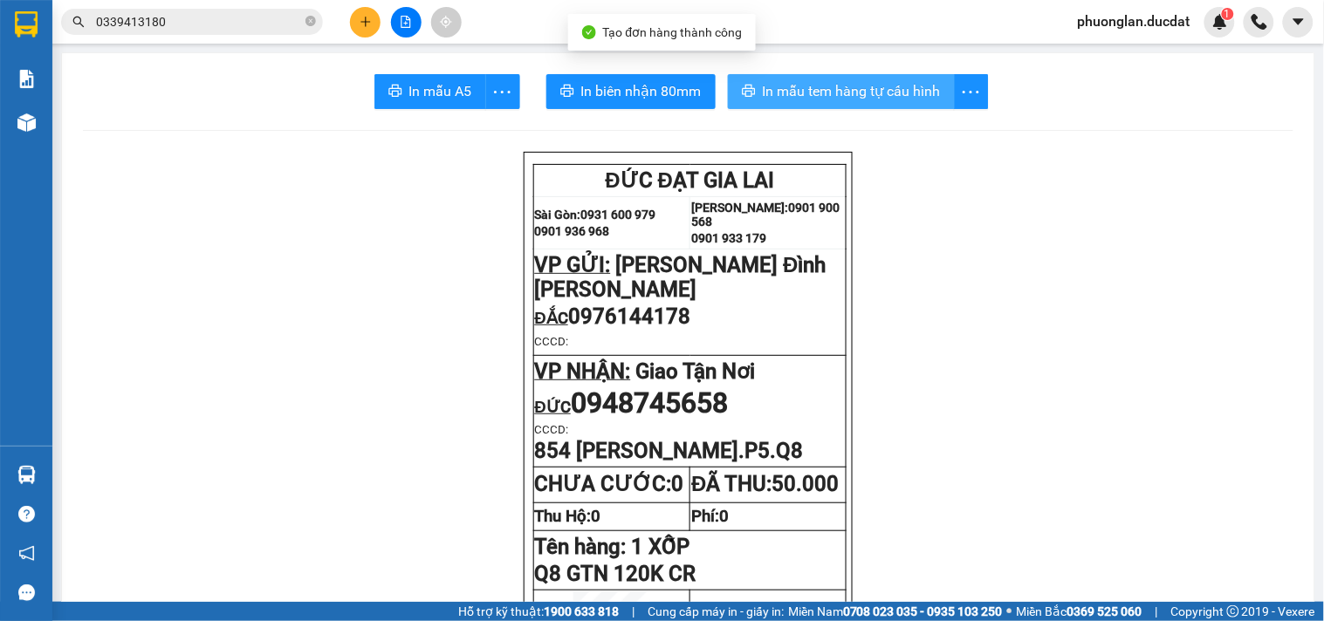
click at [890, 107] on button "In mẫu tem hàng tự cấu hình" at bounding box center [841, 91] width 227 height 35
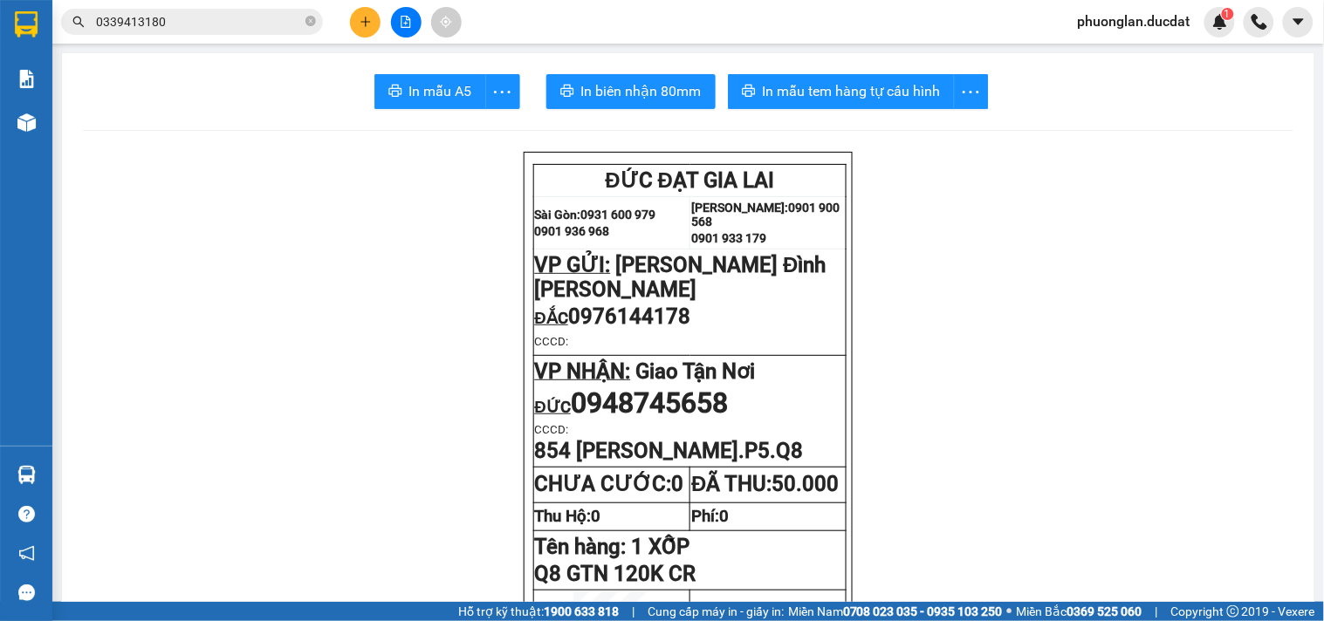
click at [360, 26] on icon "plus" at bounding box center [366, 22] width 12 height 12
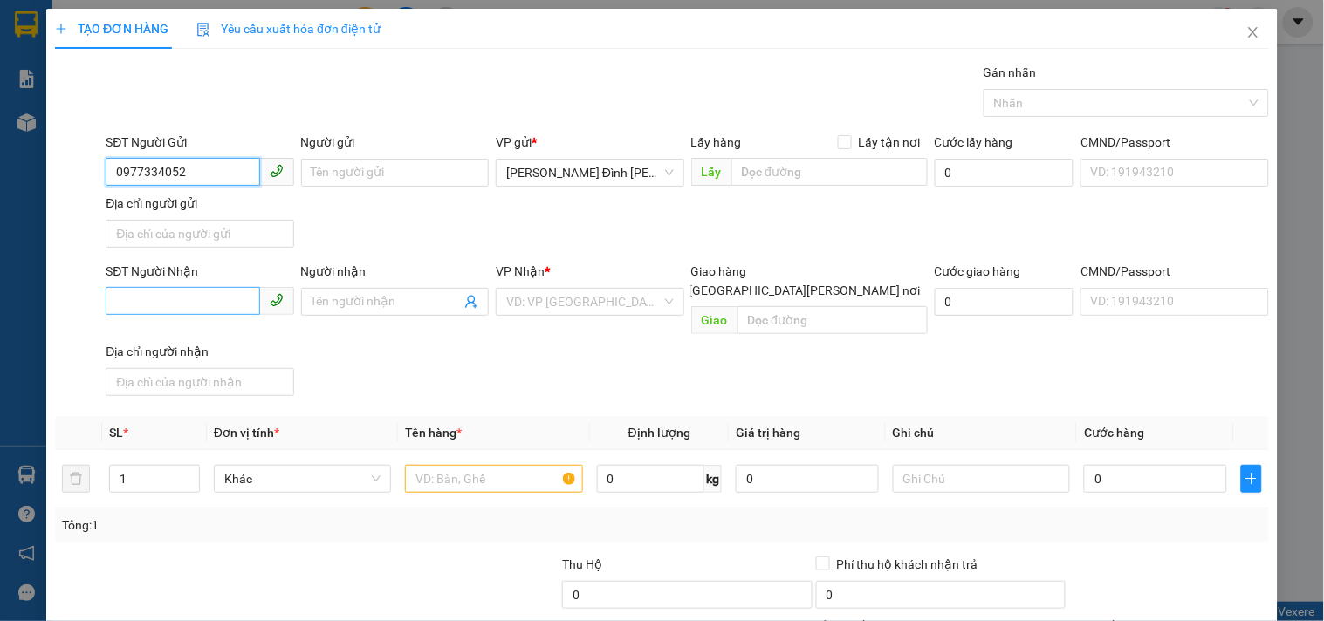
type input "0977334052"
click at [187, 295] on input "SĐT Người Nhận" at bounding box center [183, 301] width 154 height 28
type input "0934997908"
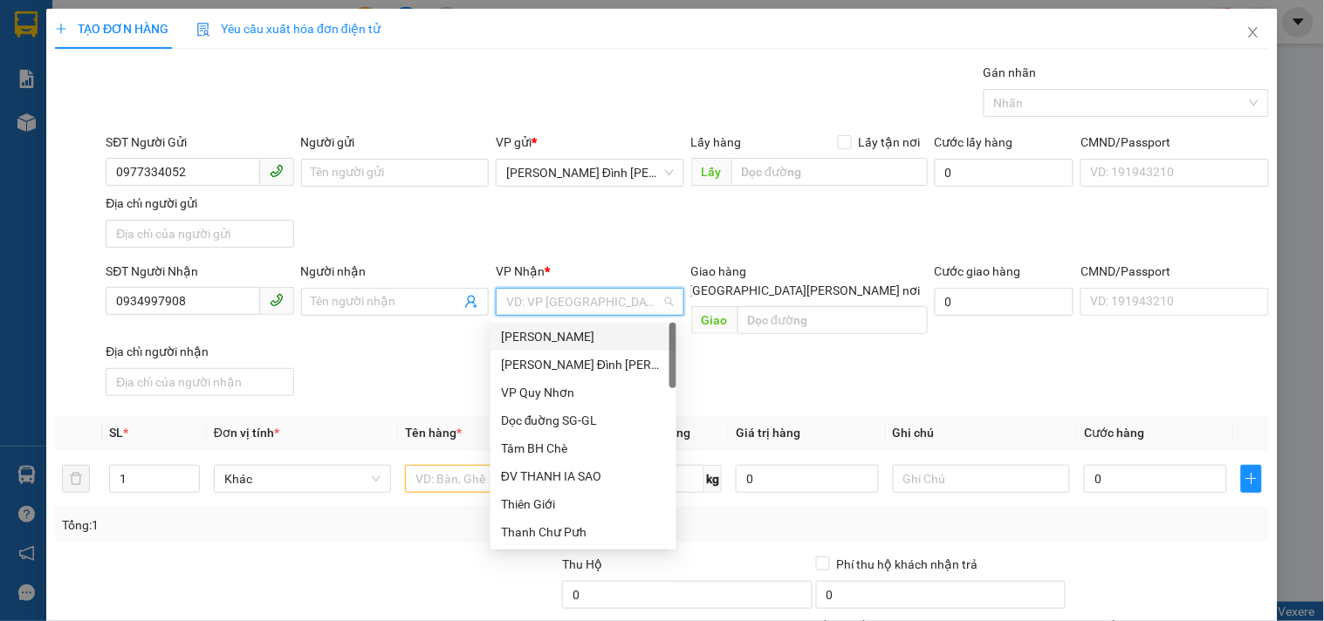
click at [516, 308] on input "search" at bounding box center [583, 302] width 154 height 26
type input "D"
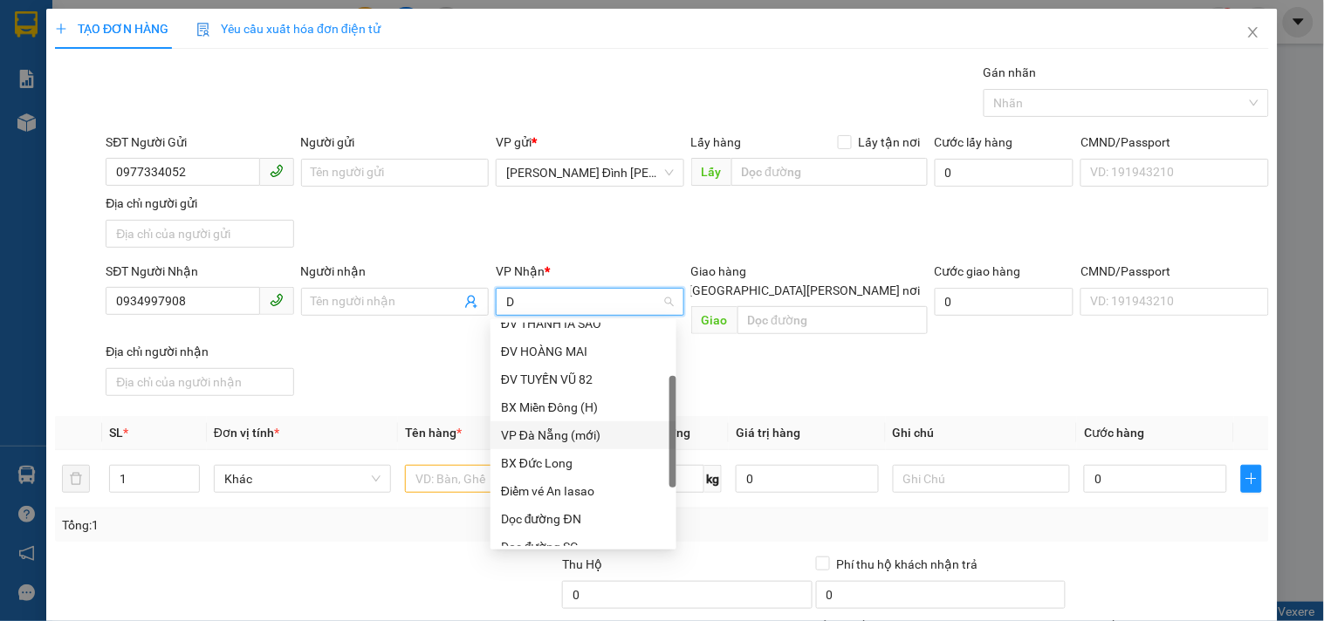
scroll to position [194, 0]
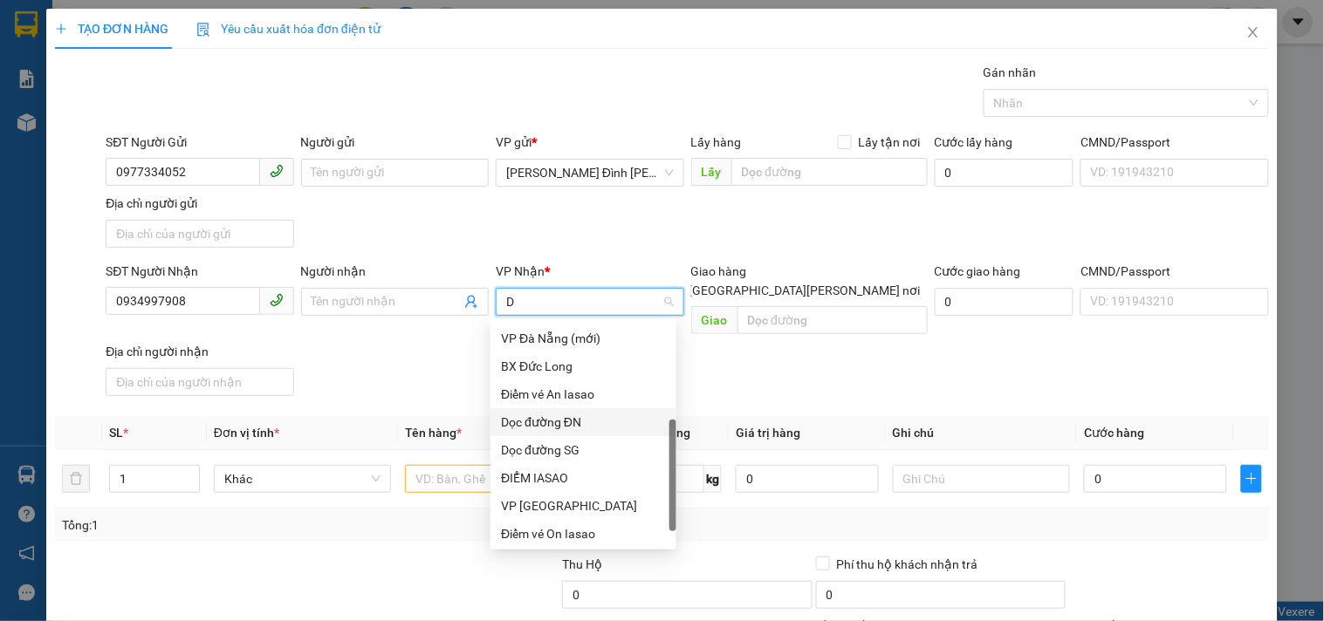
drag, startPoint x: 577, startPoint y: 426, endPoint x: 621, endPoint y: 365, distance: 75.1
click at [574, 426] on div "Dọc đường ĐN" at bounding box center [583, 422] width 165 height 19
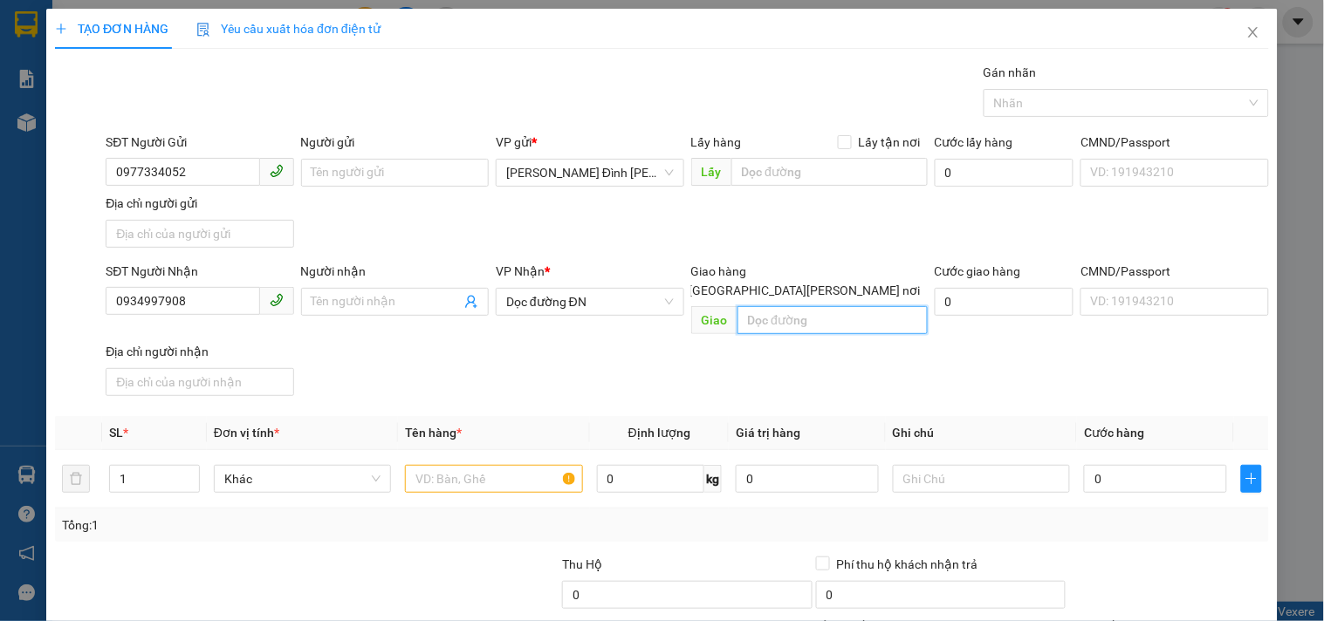
click at [871, 307] on input "text" at bounding box center [832, 320] width 190 height 28
type input "BX ĐỨC LONG"
click at [482, 465] on input "text" at bounding box center [493, 479] width 177 height 28
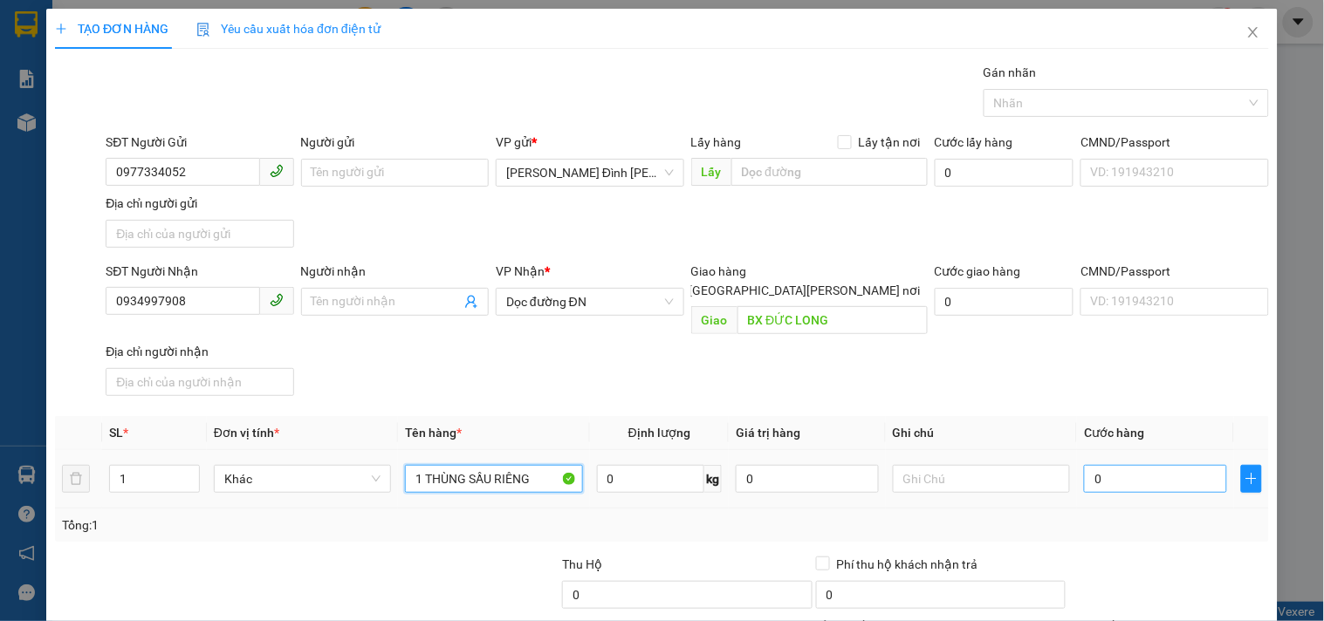
type input "1 THÙNG SẦU RIÊNG"
click at [1156, 465] on input "0" at bounding box center [1155, 479] width 143 height 28
type input "4"
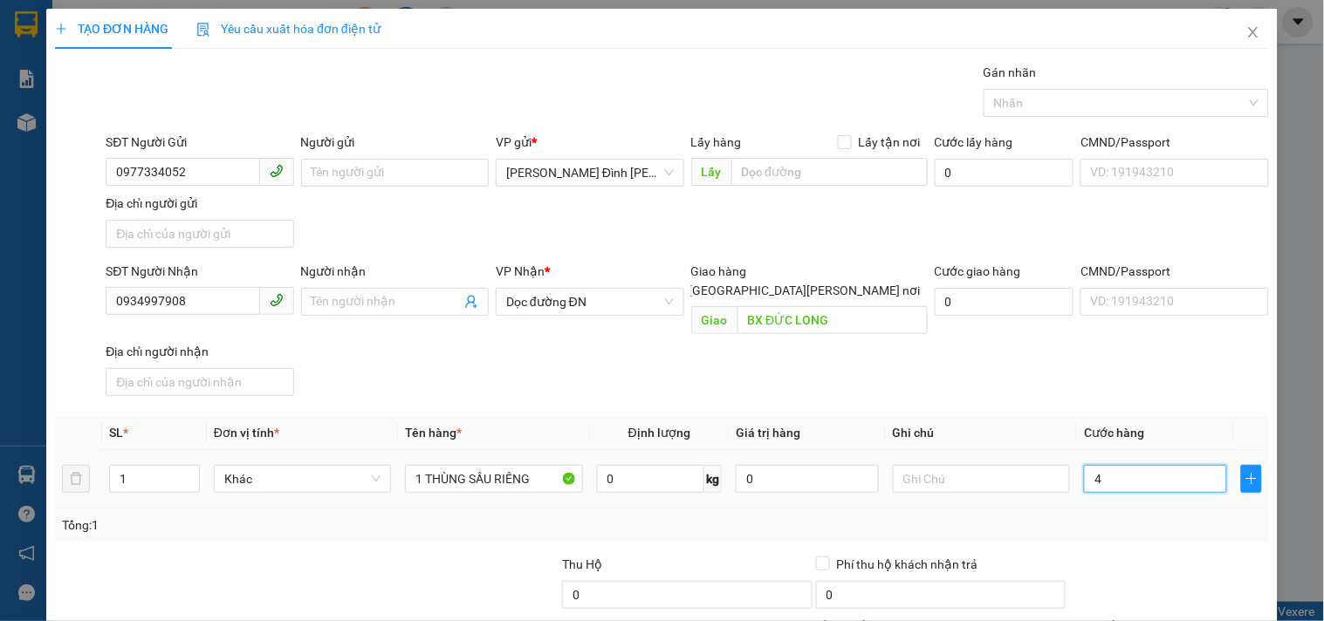
type input "40"
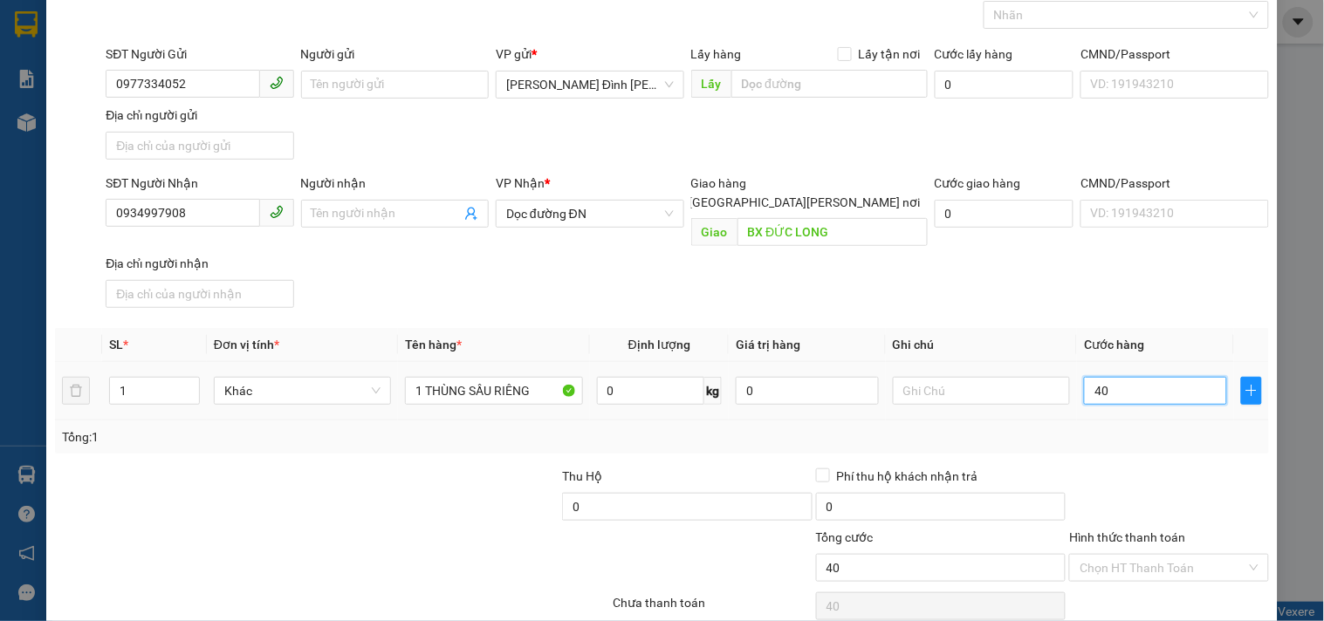
scroll to position [146, 0]
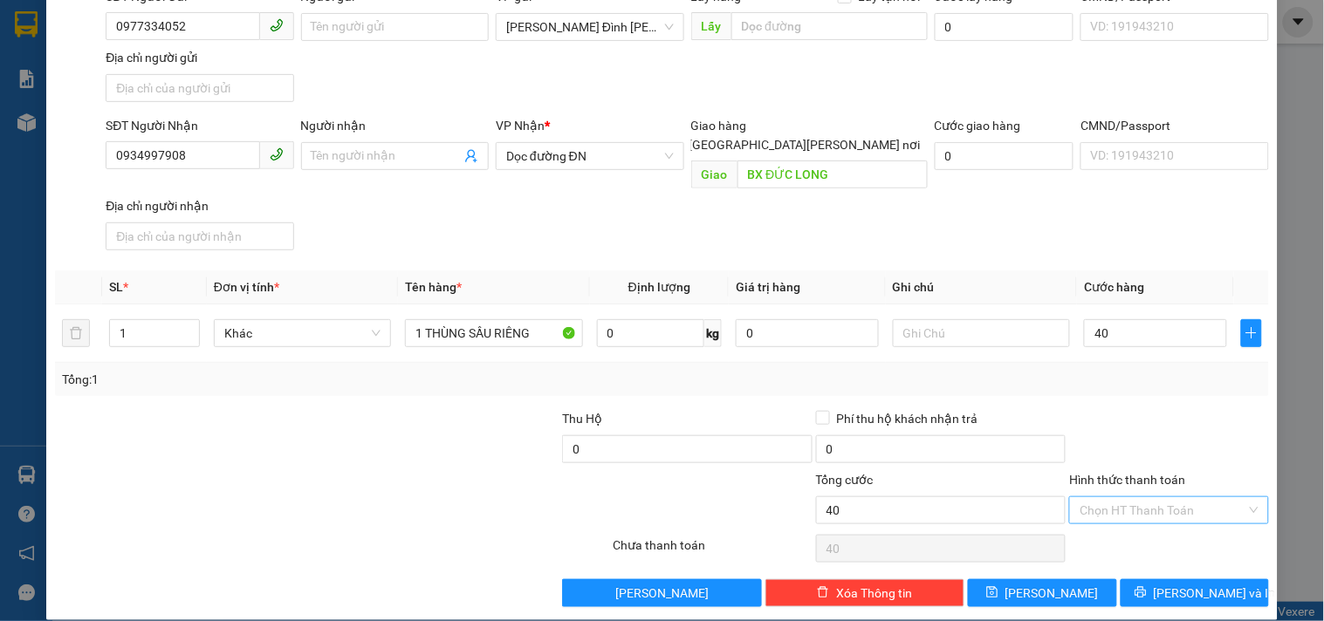
type input "40.000"
click at [1154, 497] on input "Hình thức thanh toán" at bounding box center [1163, 510] width 166 height 26
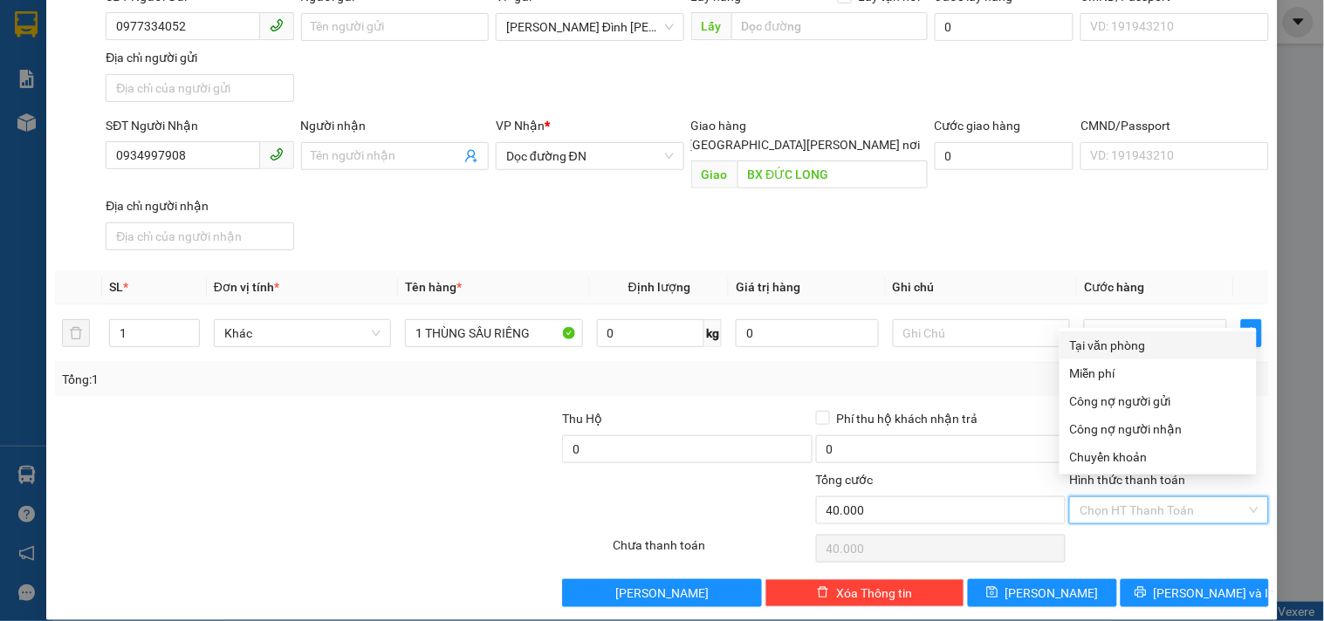
click at [1077, 350] on div "Tại văn phòng" at bounding box center [1158, 345] width 176 height 19
type input "0"
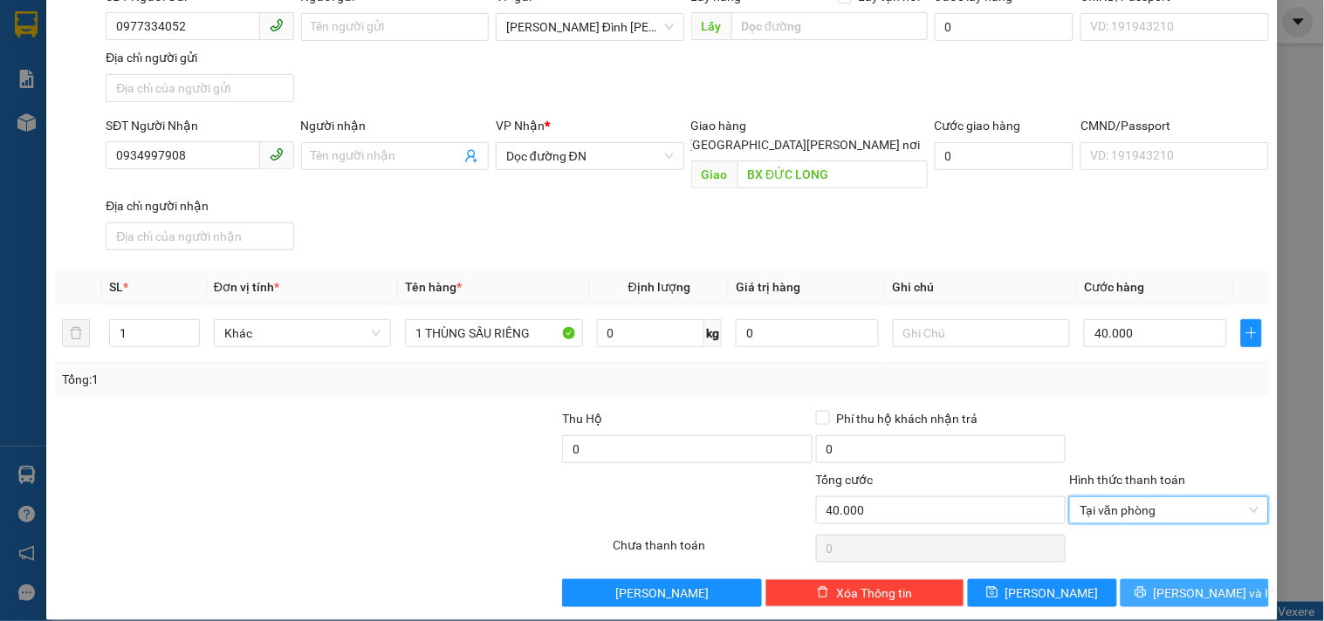
click at [1174, 584] on span "[PERSON_NAME] và In" at bounding box center [1215, 593] width 122 height 19
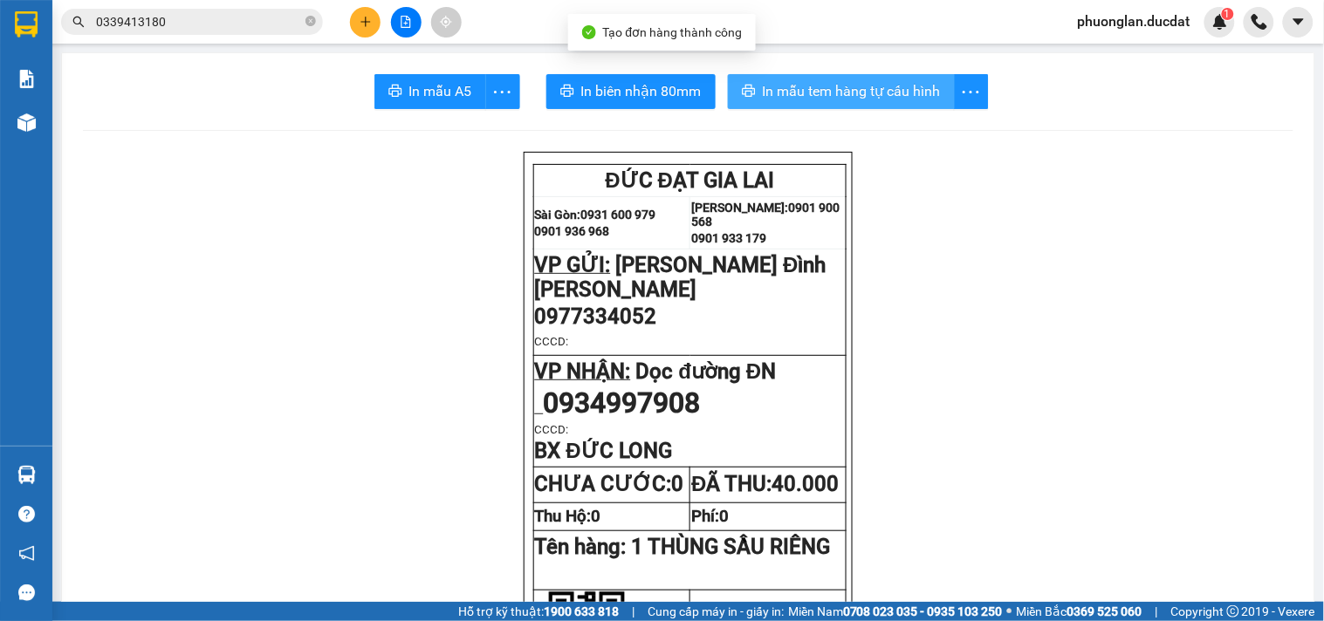
click at [840, 96] on span "In mẫu tem hàng tự cấu hình" at bounding box center [852, 91] width 178 height 22
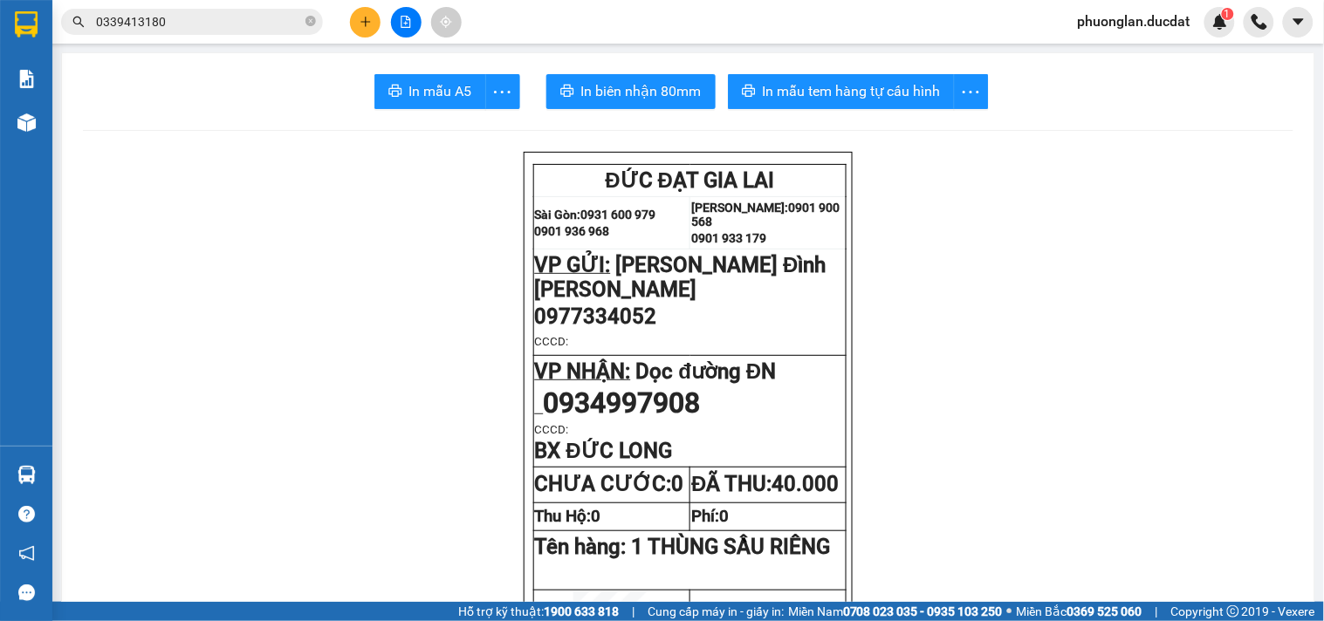
click at [367, 9] on button at bounding box center [365, 22] width 31 height 31
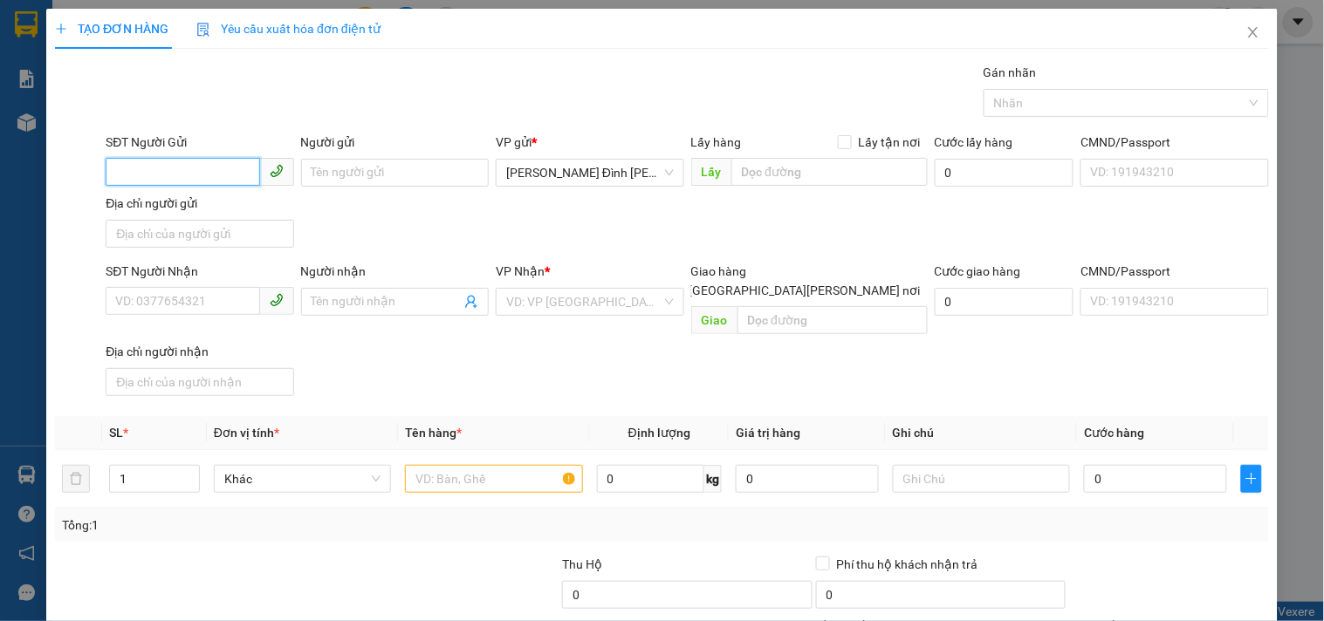
click at [175, 182] on input "SĐT Người Gửi" at bounding box center [183, 172] width 154 height 28
type input "0852400986"
click at [171, 306] on input "SĐT Người Nhận" at bounding box center [183, 301] width 154 height 28
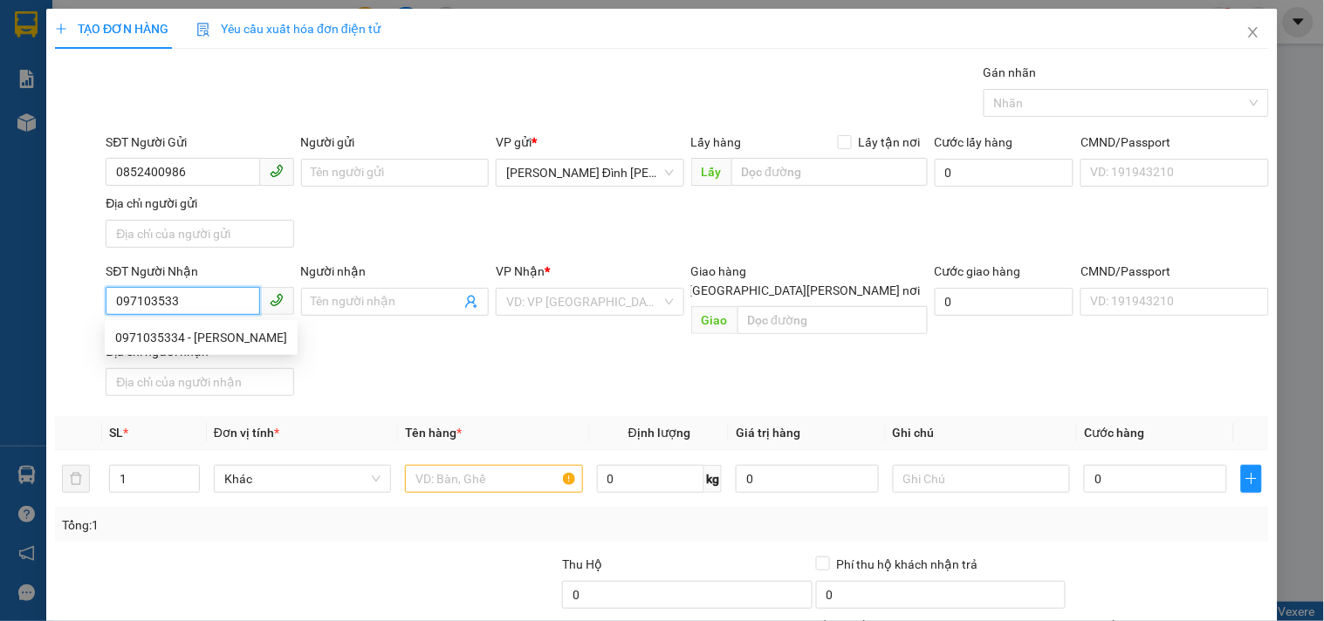
type input "0971035334"
click at [198, 349] on div "0971035334 - [PERSON_NAME]" at bounding box center [201, 338] width 193 height 28
type input "VŨ"
type input "0971035334"
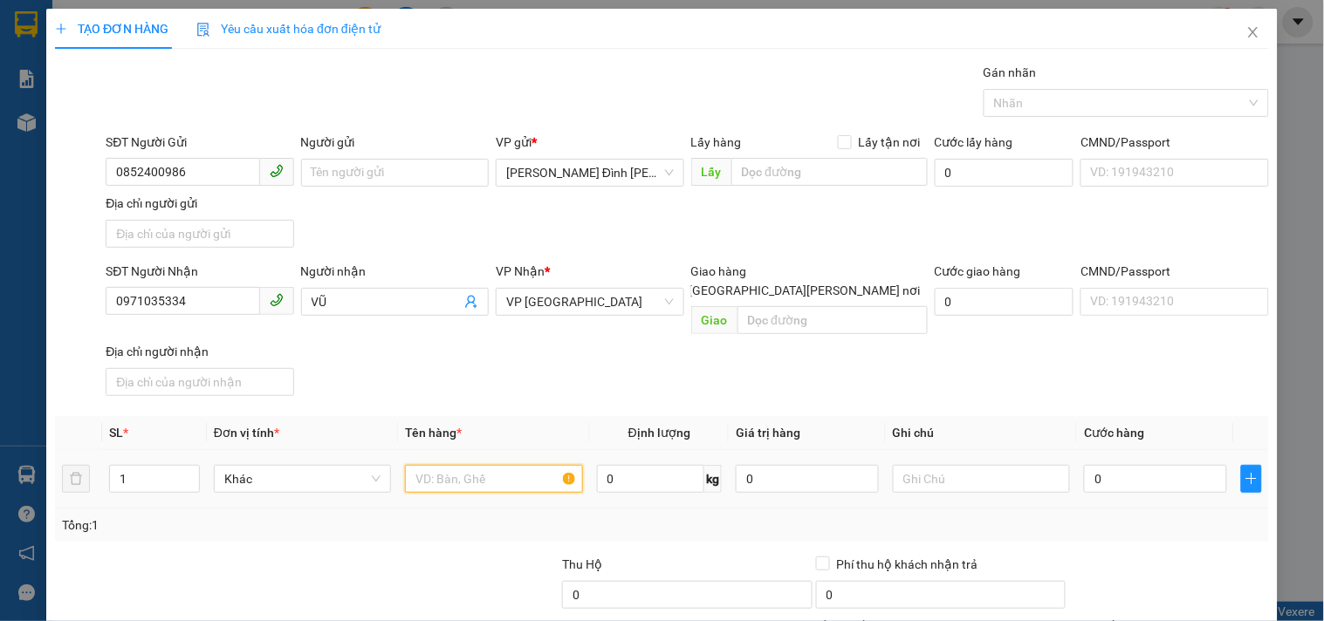
click at [480, 465] on input "text" at bounding box center [493, 479] width 177 height 28
type input "1 XỐP"
drag, startPoint x: 1201, startPoint y: 475, endPoint x: 1184, endPoint y: 470, distance: 17.4
click at [1198, 474] on div "0" at bounding box center [1155, 479] width 143 height 35
click at [1182, 468] on input "0" at bounding box center [1155, 479] width 143 height 28
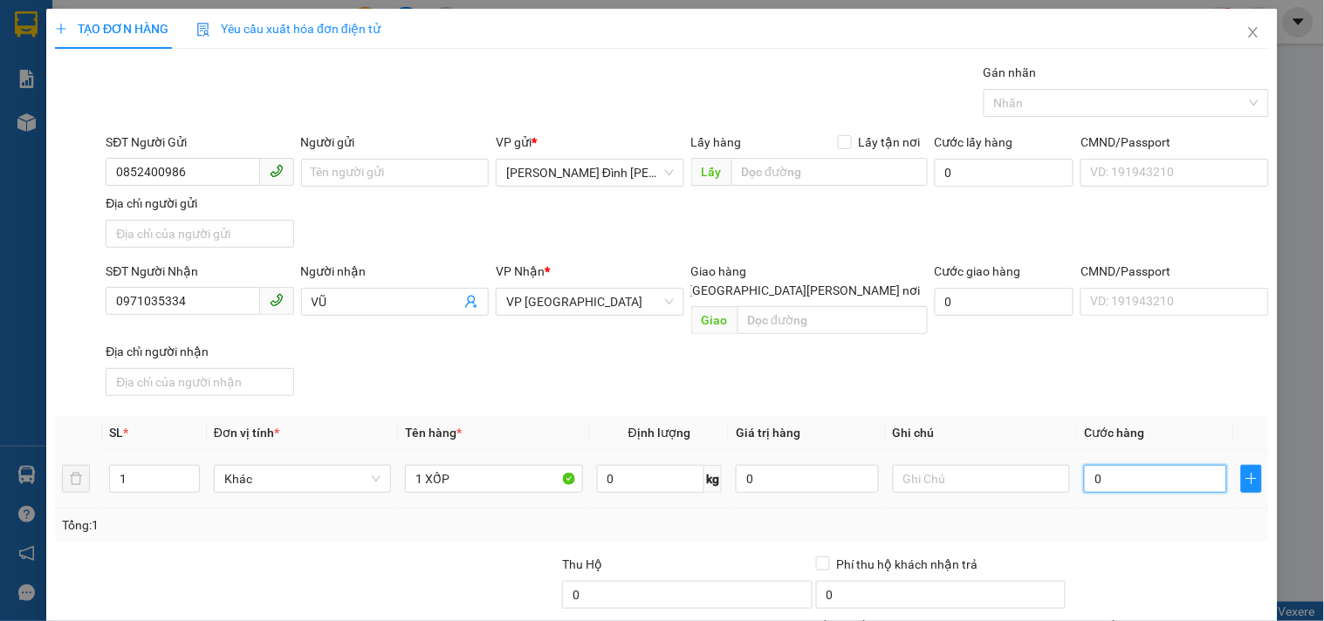
type input "4"
type input "40"
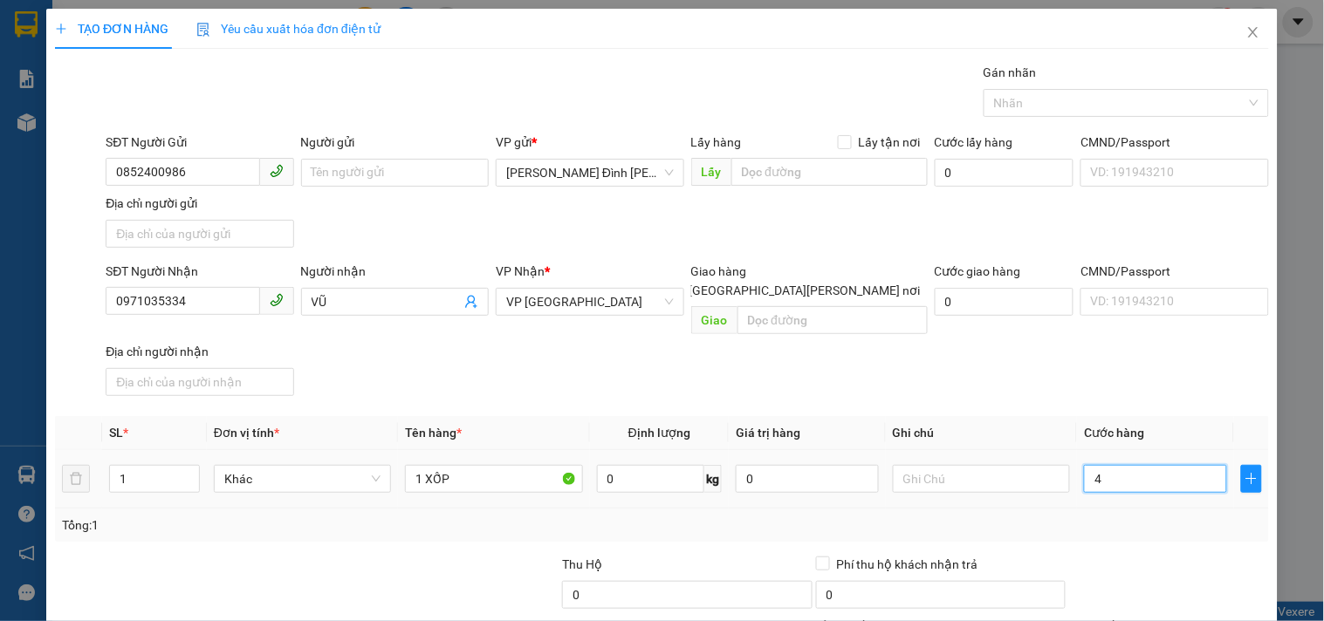
type input "40"
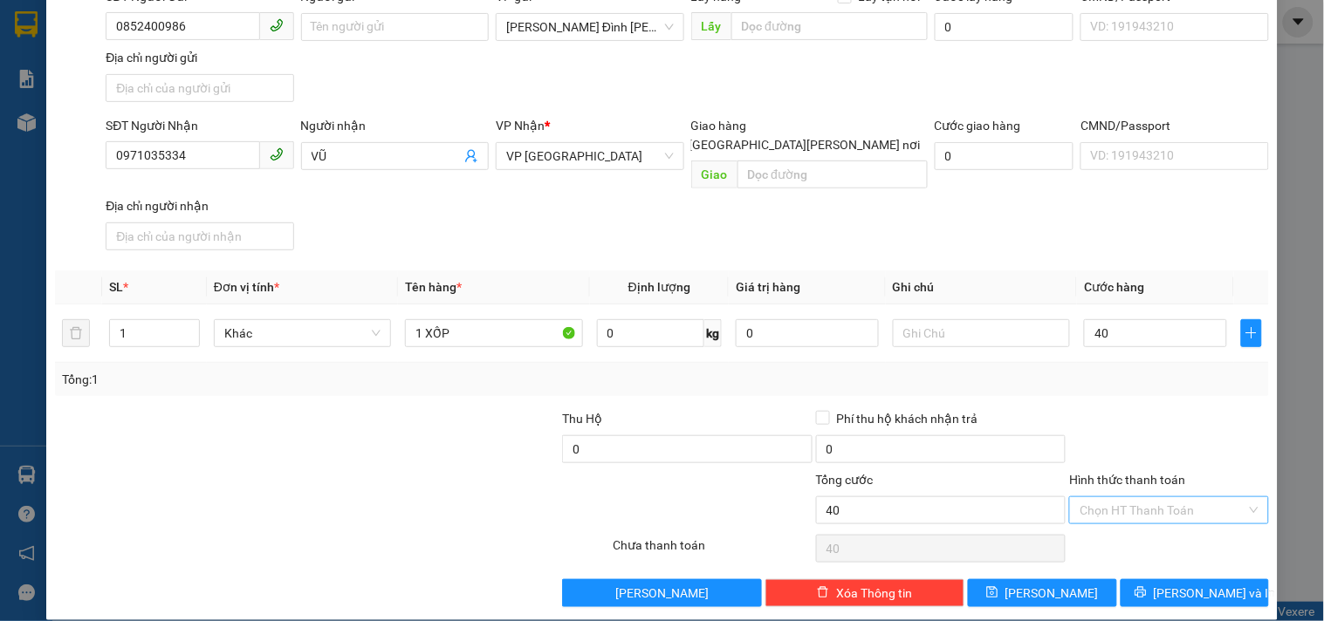
type input "40.000"
click at [1172, 502] on input "Hình thức thanh toán" at bounding box center [1163, 510] width 166 height 26
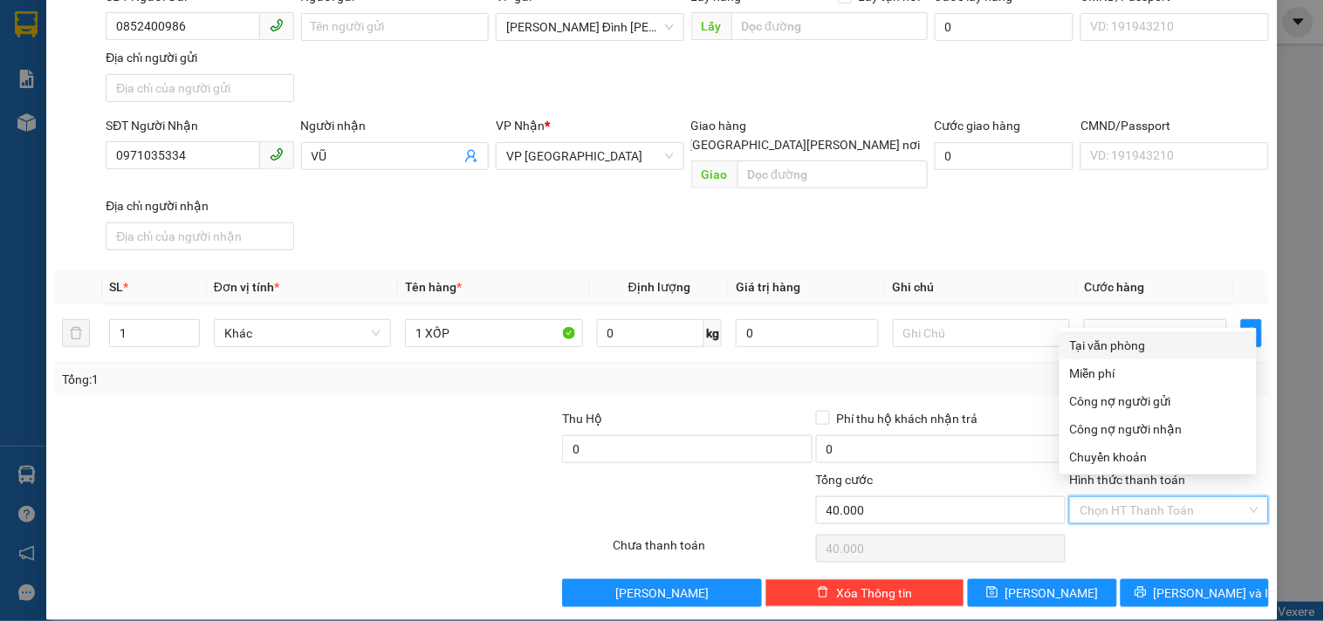
click at [1138, 339] on div "Tại văn phòng" at bounding box center [1158, 345] width 176 height 19
type input "0"
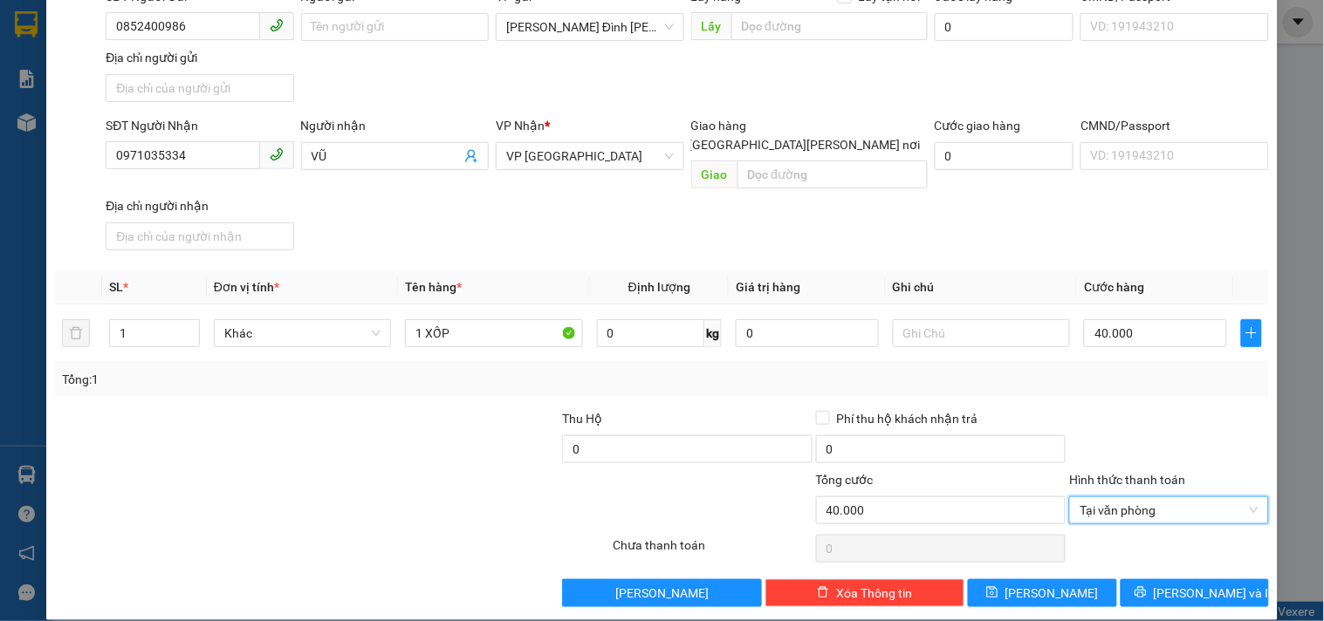
click at [1206, 598] on div "TẠO ĐƠN HÀNG Yêu cầu xuất [PERSON_NAME] điện tử Transit Pickup Surcharge Ids Tr…" at bounding box center [661, 242] width 1231 height 758
click at [1204, 584] on span "[PERSON_NAME] và In" at bounding box center [1215, 593] width 122 height 19
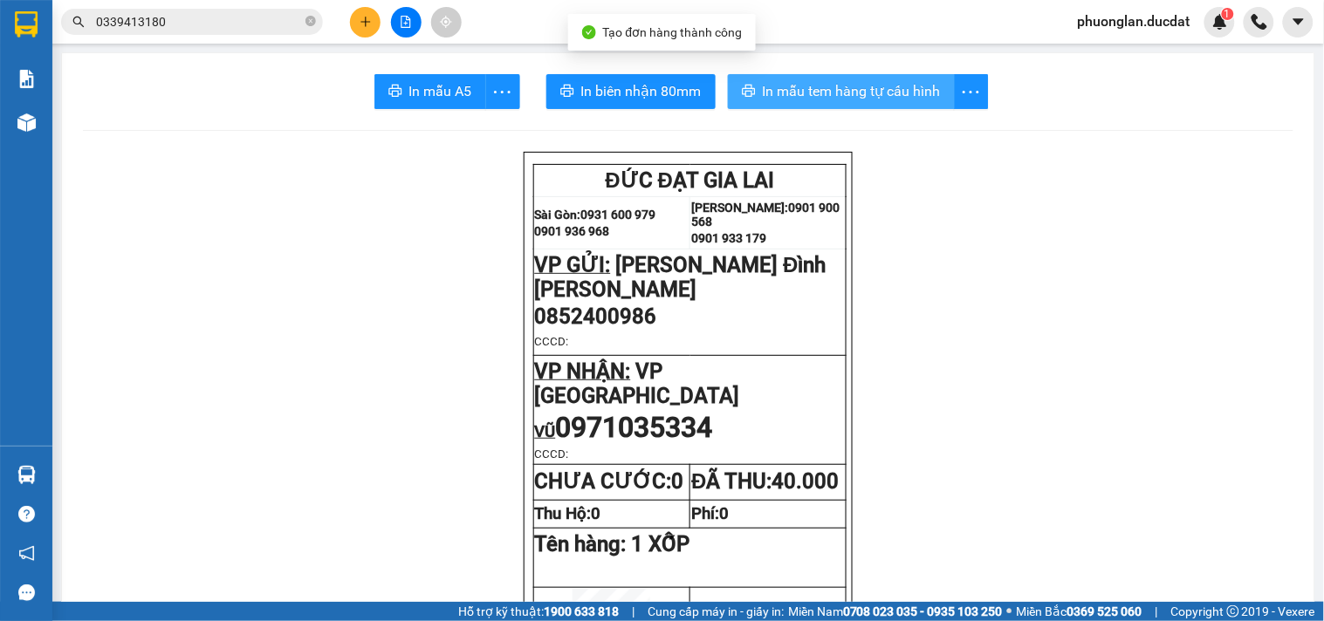
click at [845, 99] on span "In mẫu tem hàng tự cấu hình" at bounding box center [852, 91] width 178 height 22
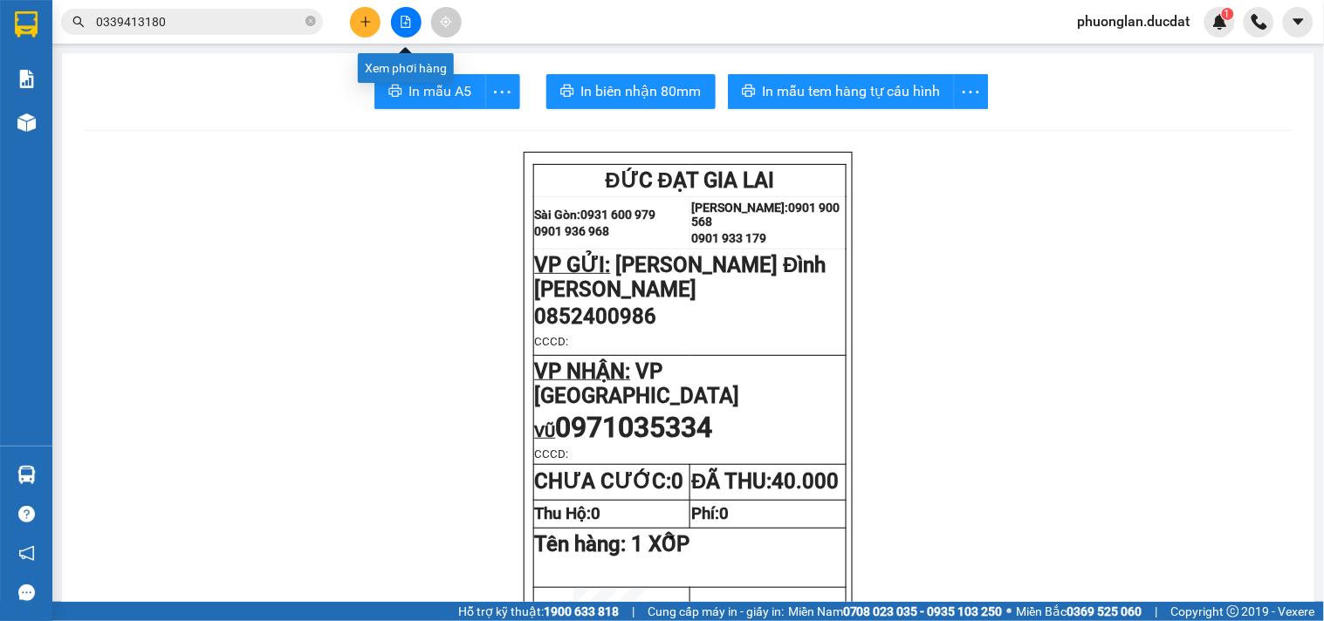
click at [365, 17] on icon "plus" at bounding box center [365, 22] width 1 height 10
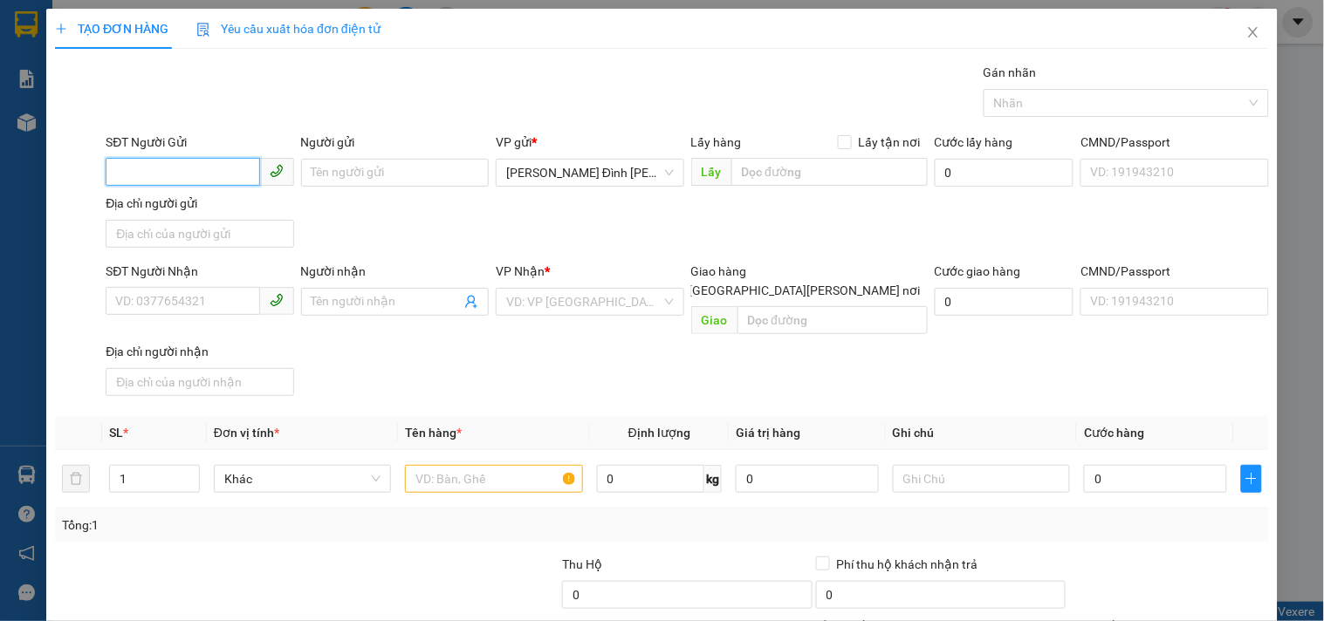
click at [209, 184] on input "SĐT Người Gửi" at bounding box center [183, 172] width 154 height 28
type input "0906891727"
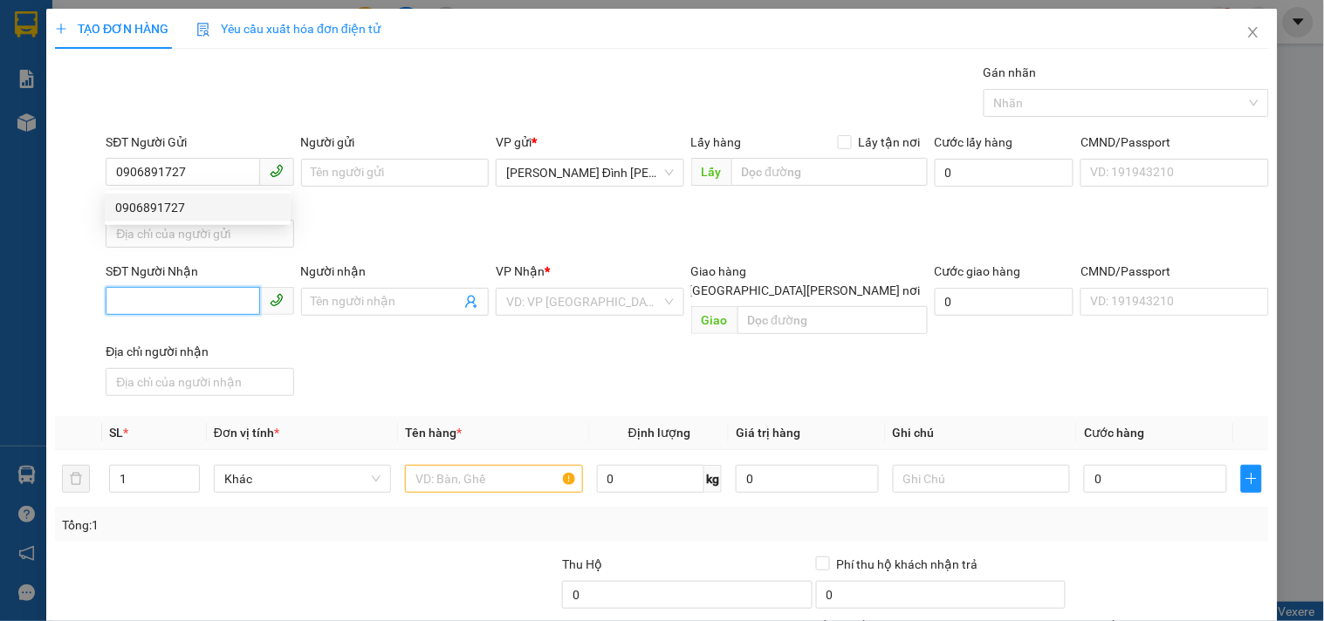
click at [137, 303] on input "SĐT Người Nhận" at bounding box center [183, 301] width 154 height 28
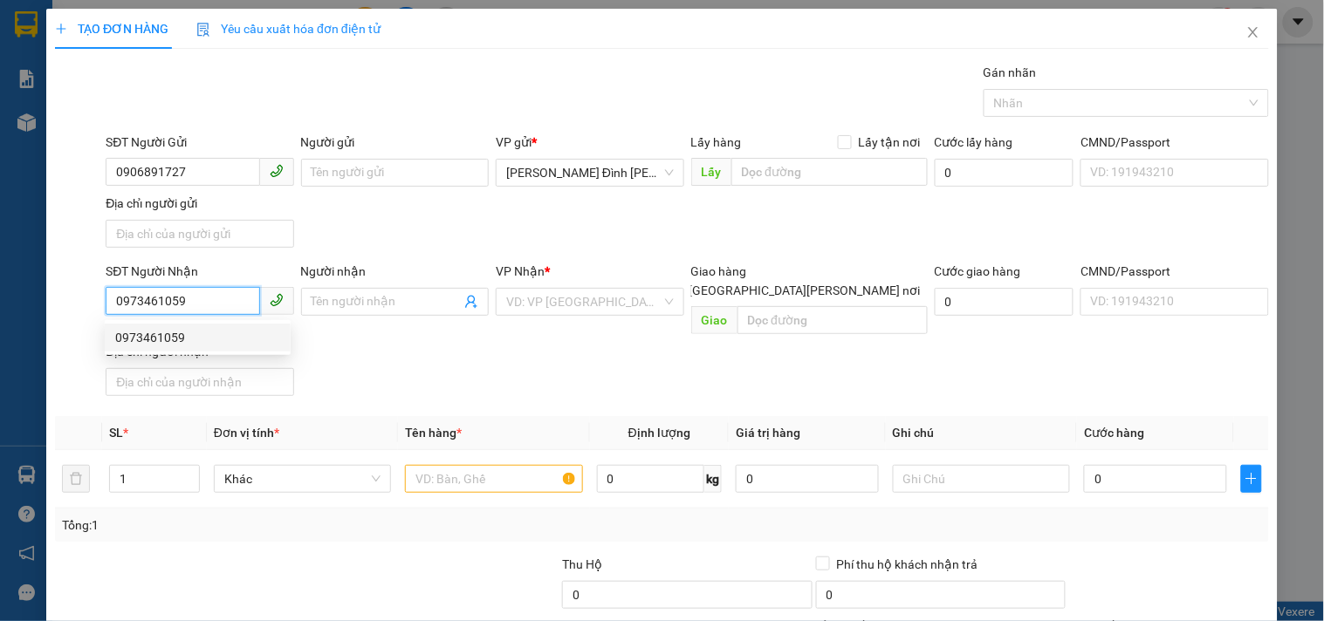
click at [212, 346] on div "0973461059" at bounding box center [197, 337] width 165 height 19
click at [627, 308] on span "BX An Sương" at bounding box center [589, 302] width 167 height 26
type input "0973461059"
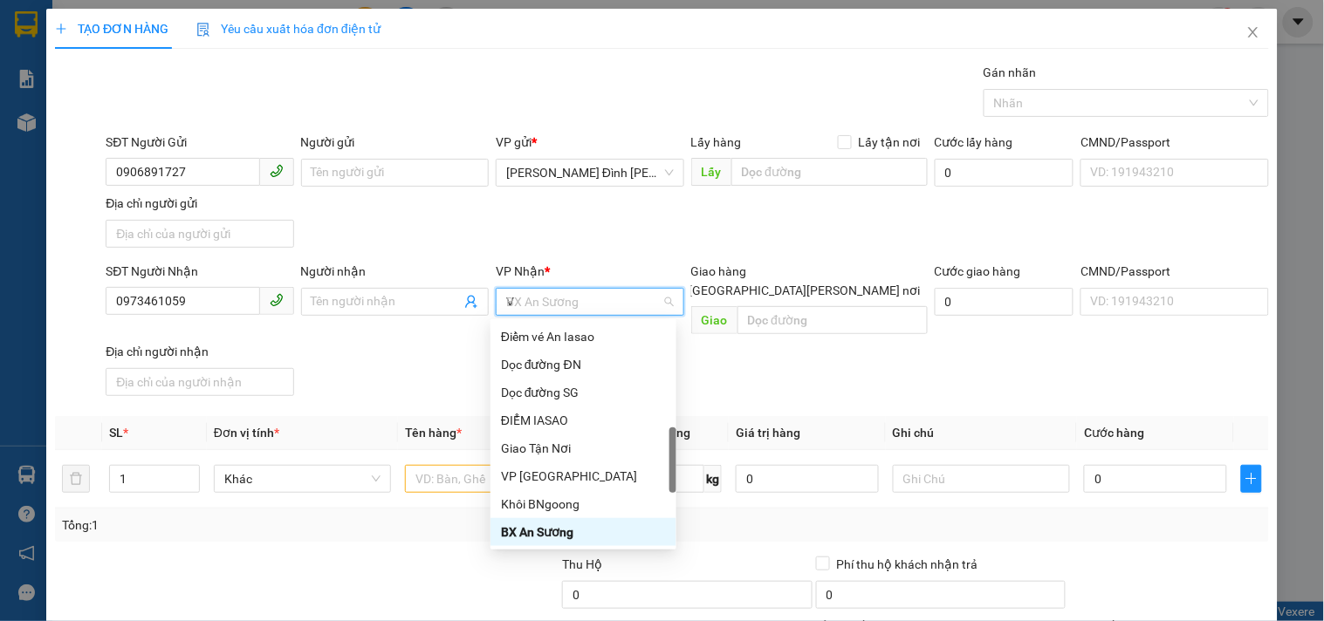
scroll to position [153, 0]
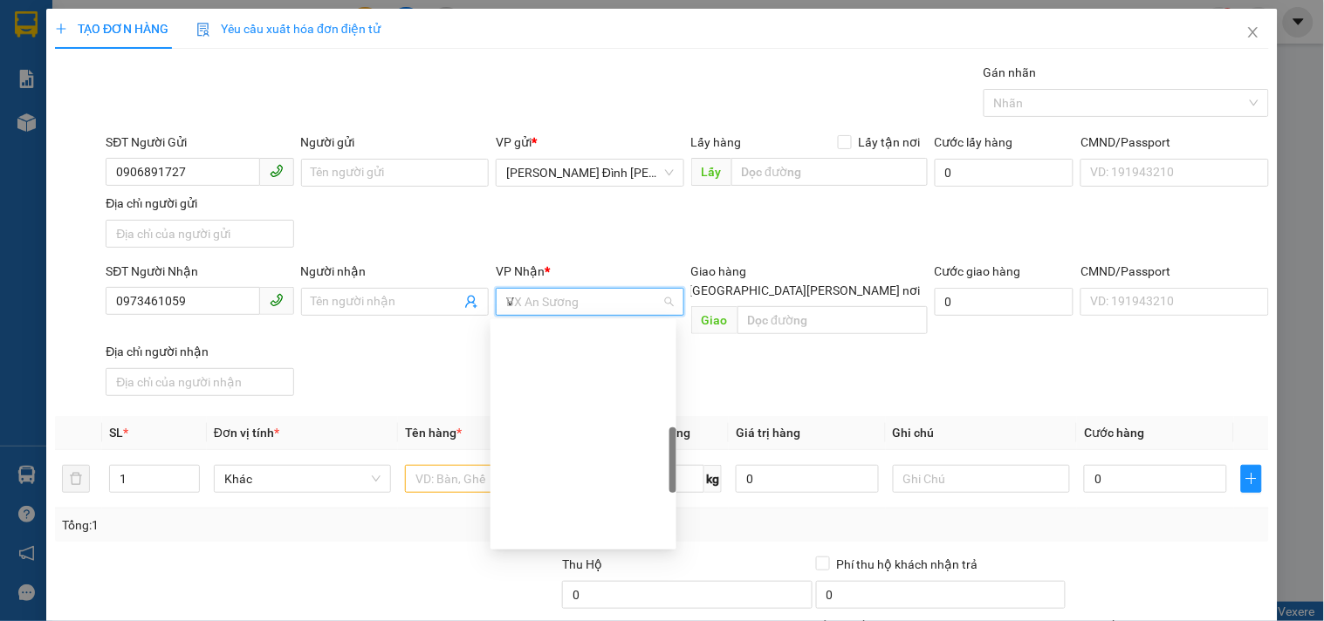
type input "VP"
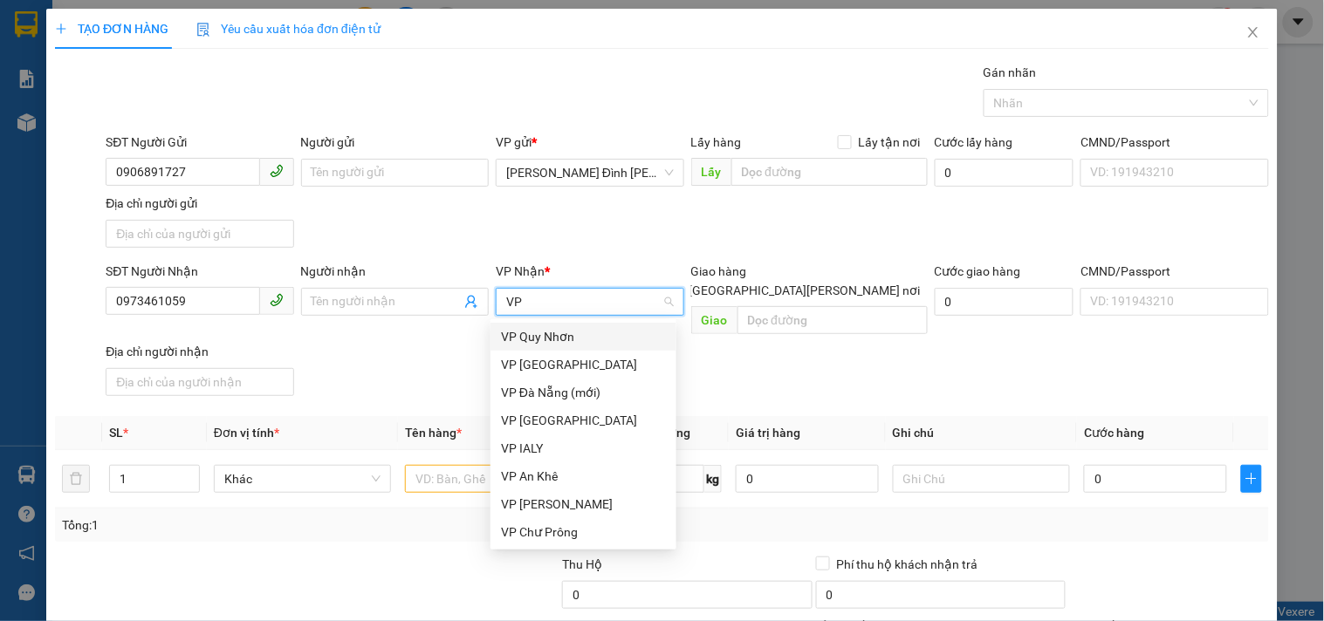
scroll to position [0, 0]
click at [556, 361] on div "VP [GEOGRAPHIC_DATA]" at bounding box center [583, 364] width 165 height 19
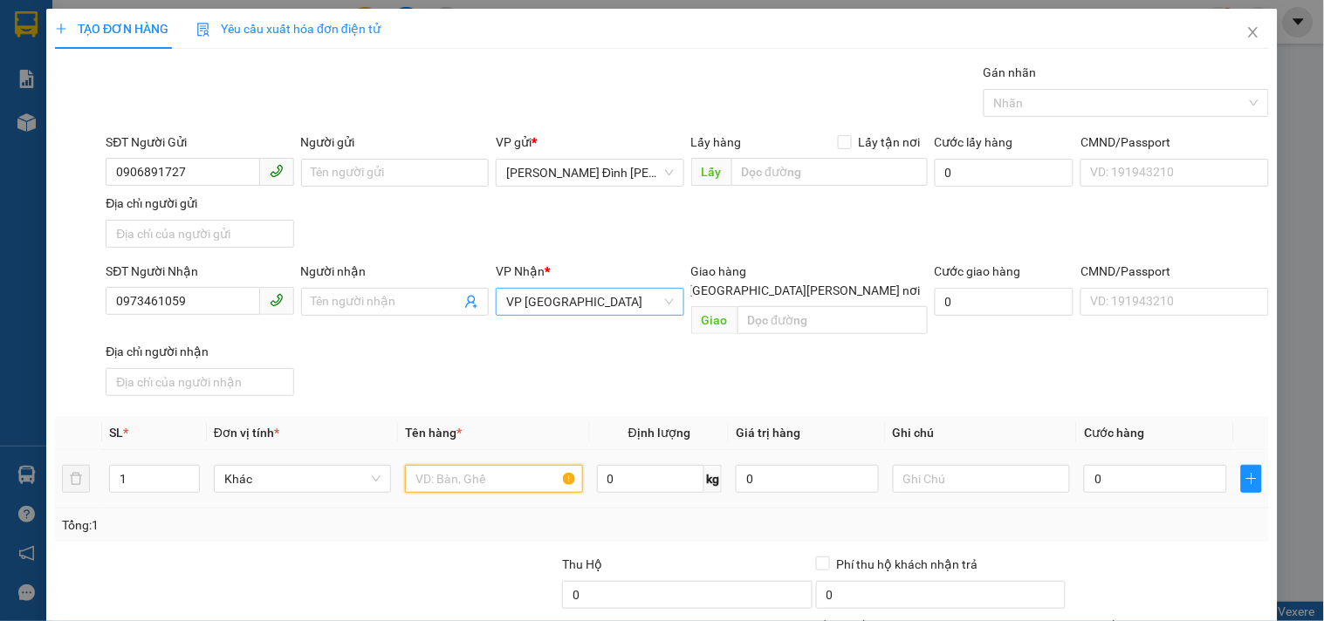
click at [503, 465] on input "text" at bounding box center [493, 479] width 177 height 28
type input "1 THÙNG"
click at [1115, 465] on input "0" at bounding box center [1155, 479] width 143 height 28
type input "3"
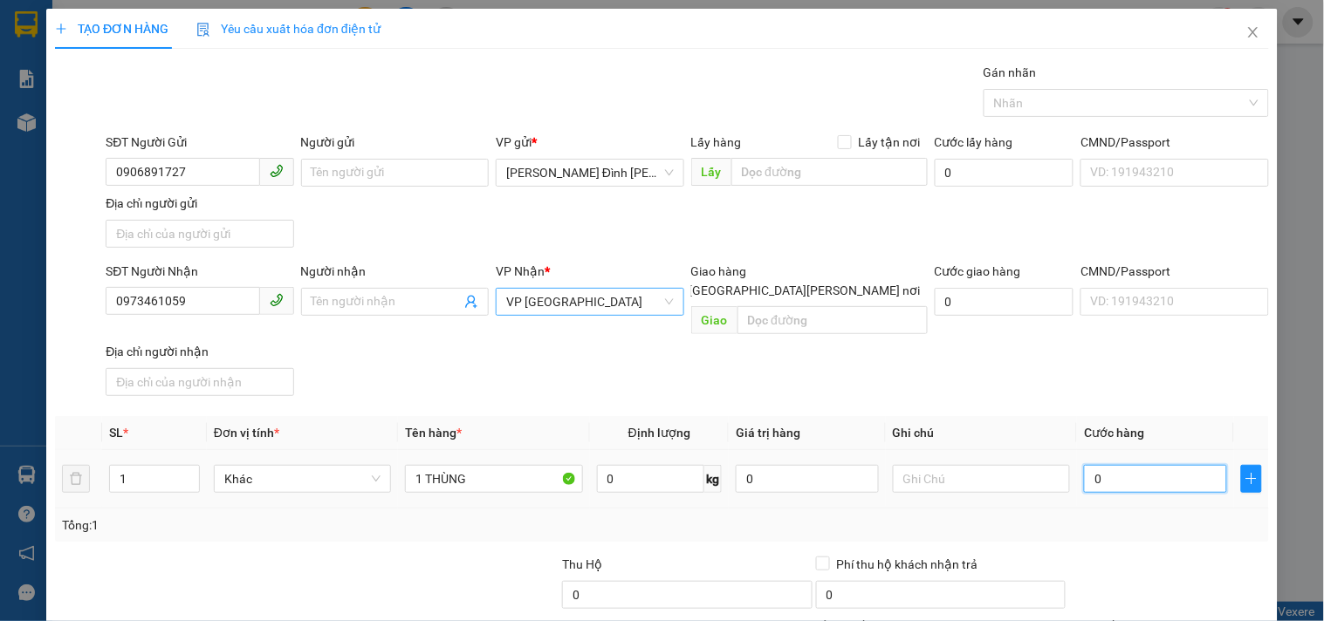
type input "3"
type input "30"
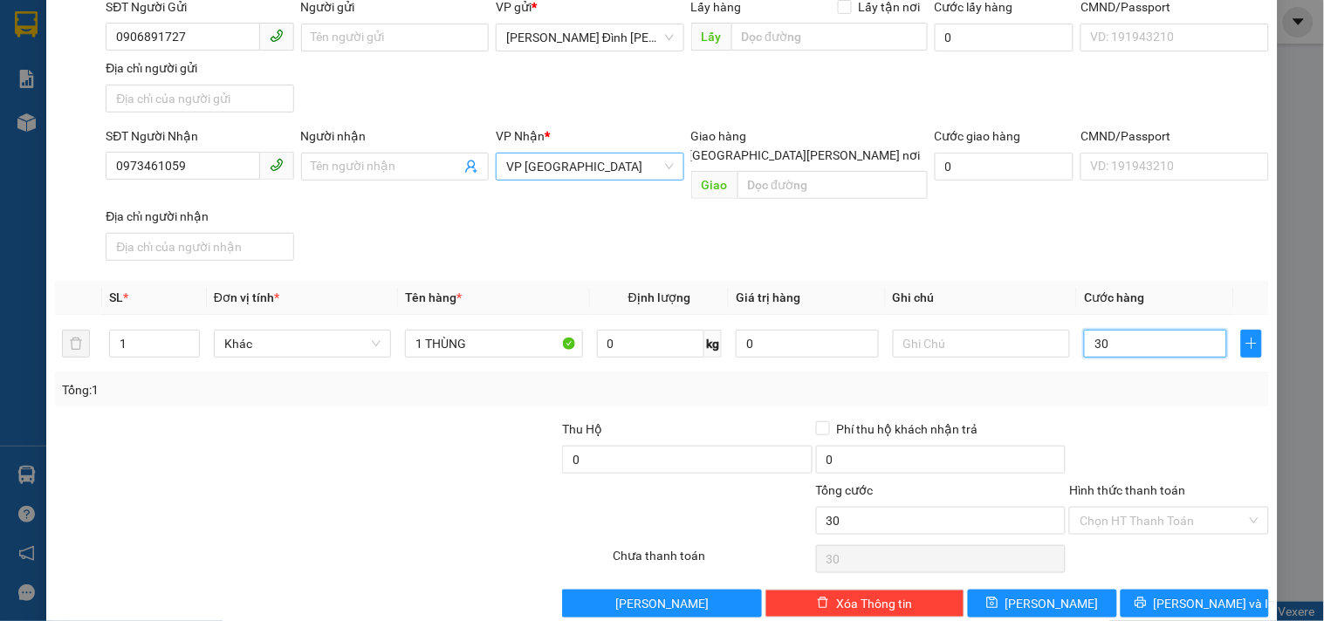
scroll to position [146, 0]
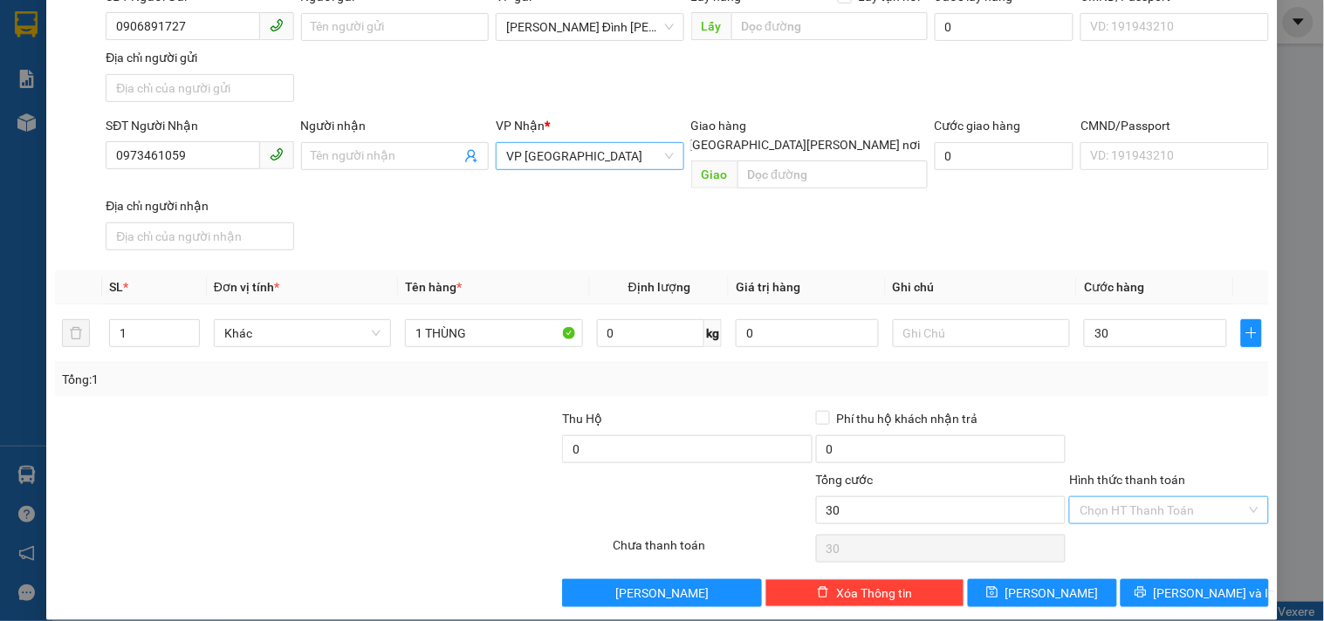
type input "30.000"
click at [1119, 497] on input "Hình thức thanh toán" at bounding box center [1163, 510] width 166 height 26
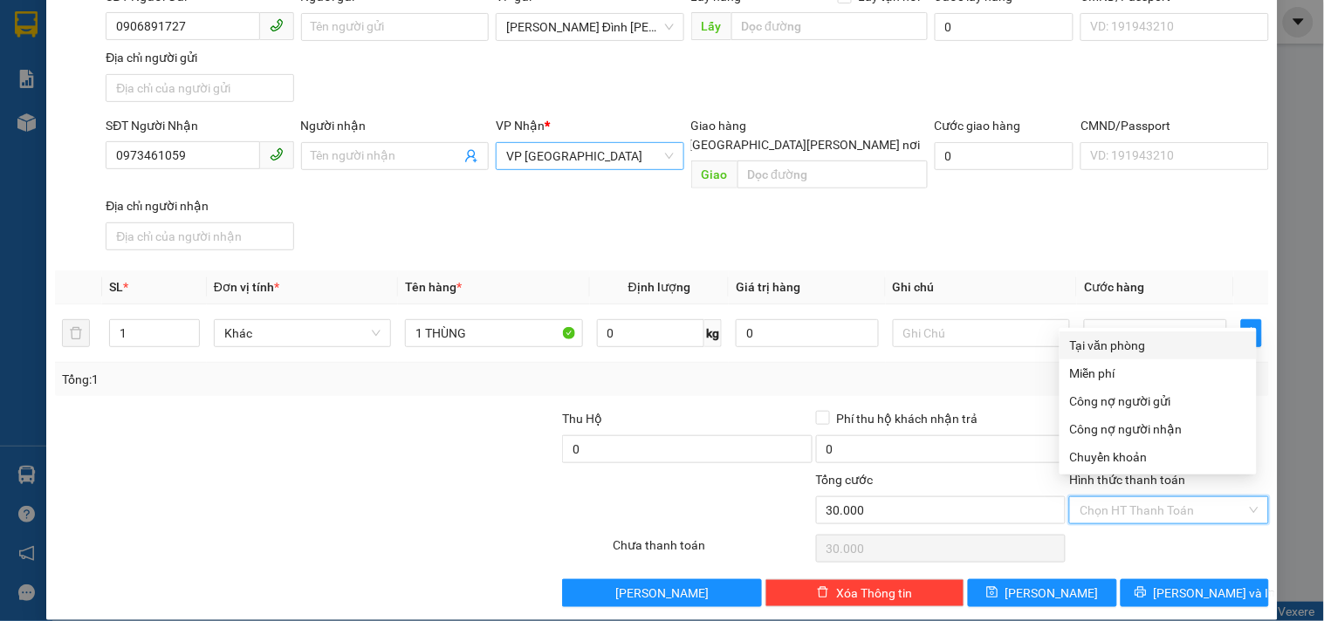
click at [1095, 342] on div "Tại văn phòng" at bounding box center [1158, 345] width 176 height 19
type input "0"
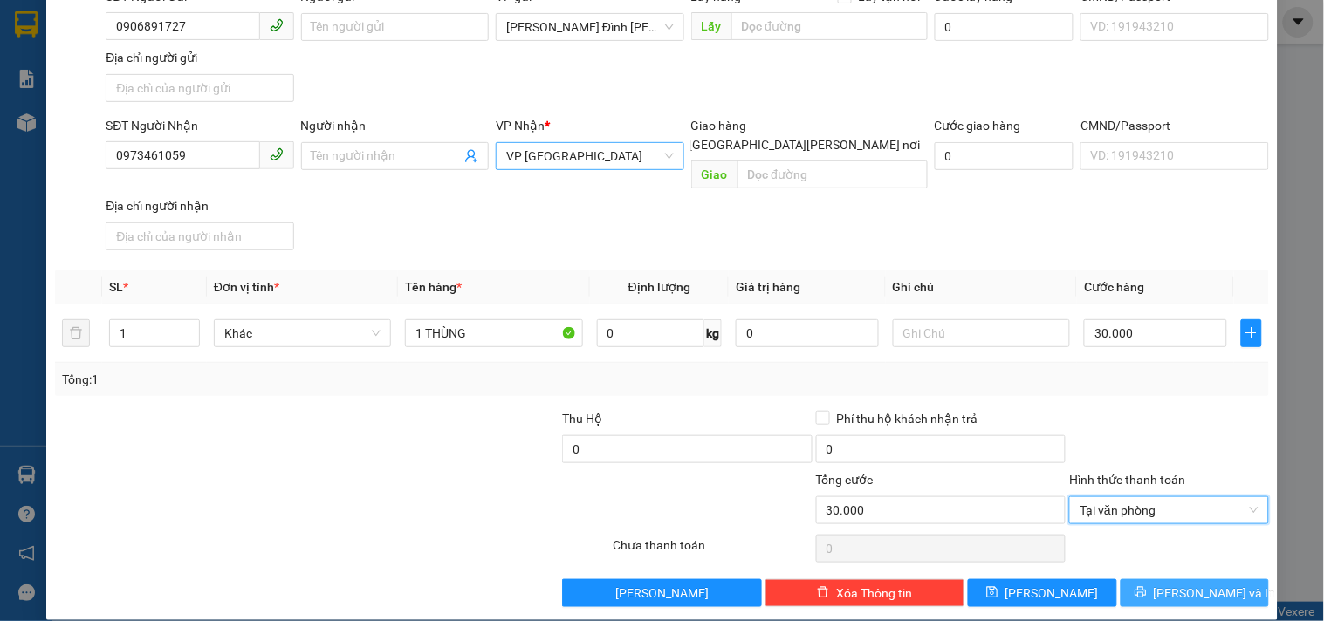
click at [1188, 584] on span "[PERSON_NAME] và In" at bounding box center [1215, 593] width 122 height 19
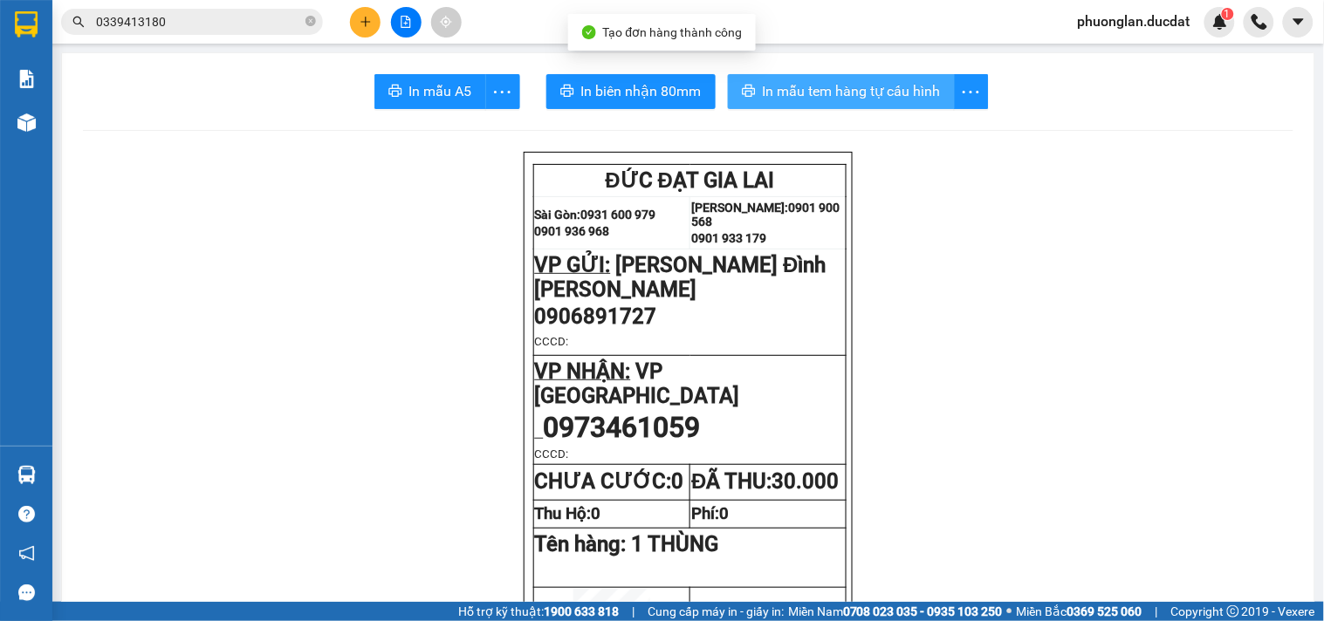
click at [873, 100] on span "In mẫu tem hàng tự cấu hình" at bounding box center [852, 91] width 178 height 22
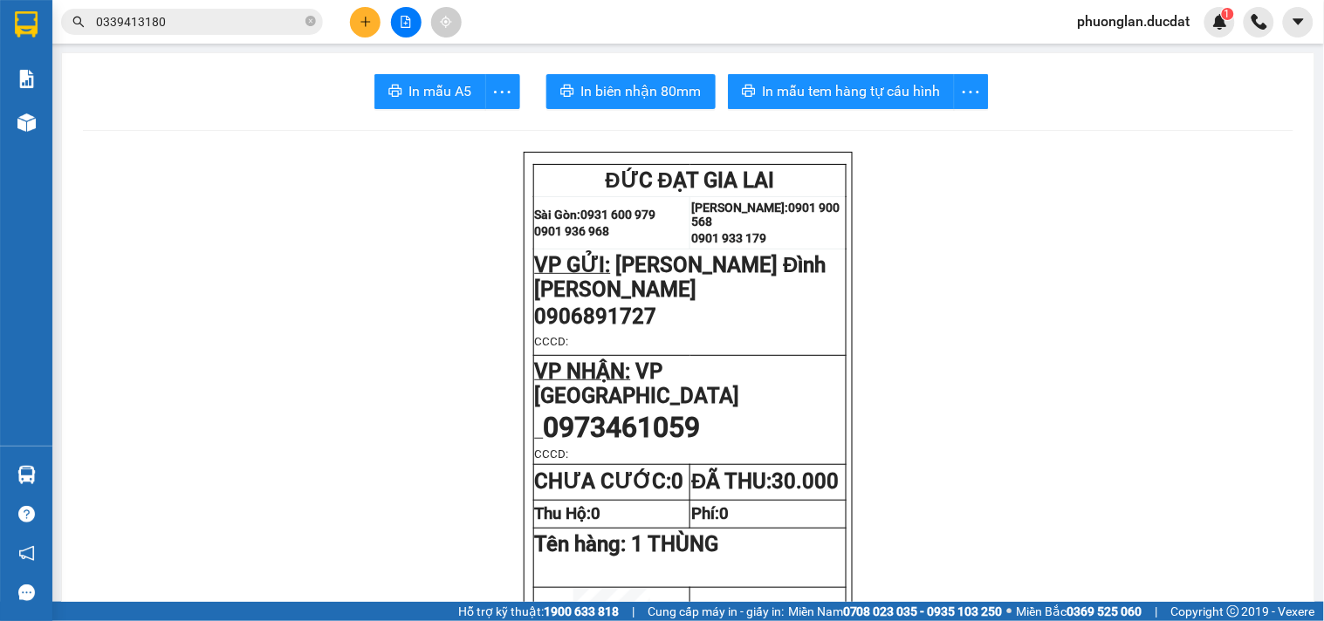
click at [356, 35] on button at bounding box center [365, 22] width 31 height 31
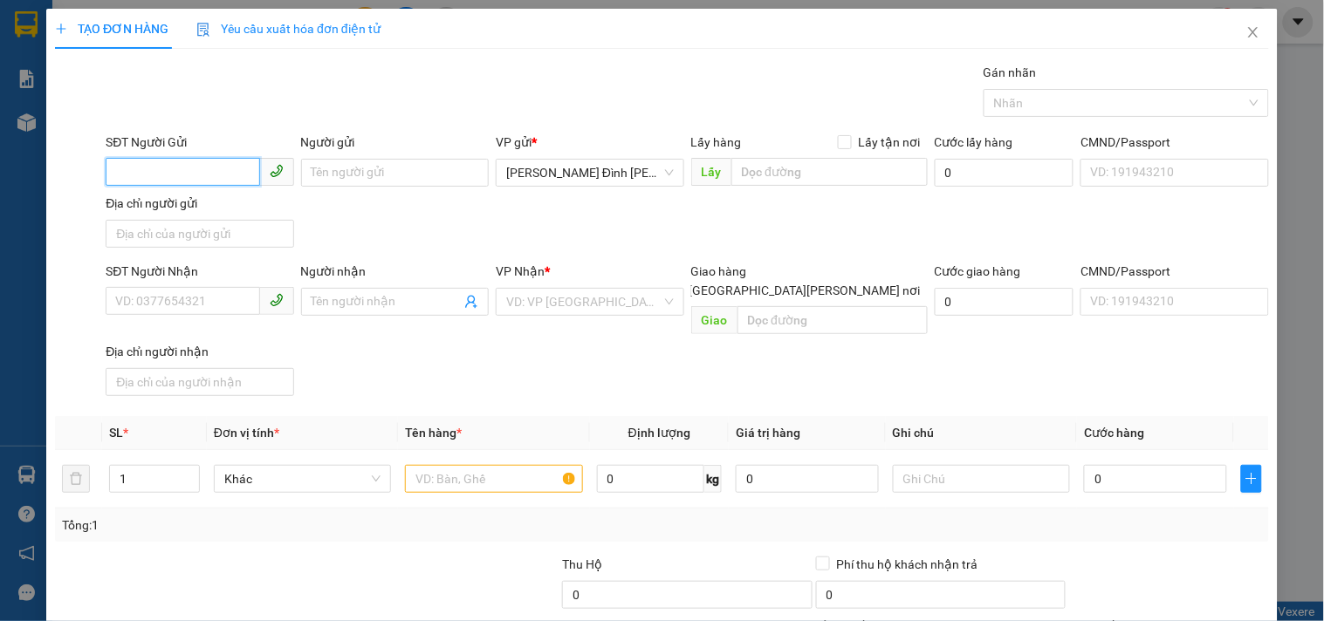
click at [179, 163] on input "SĐT Người Gửi" at bounding box center [183, 172] width 154 height 28
type input "0335888408"
click at [181, 301] on input "SĐT Người Nhận" at bounding box center [183, 301] width 154 height 28
type input "0332635204"
click at [538, 309] on input "search" at bounding box center [583, 302] width 154 height 26
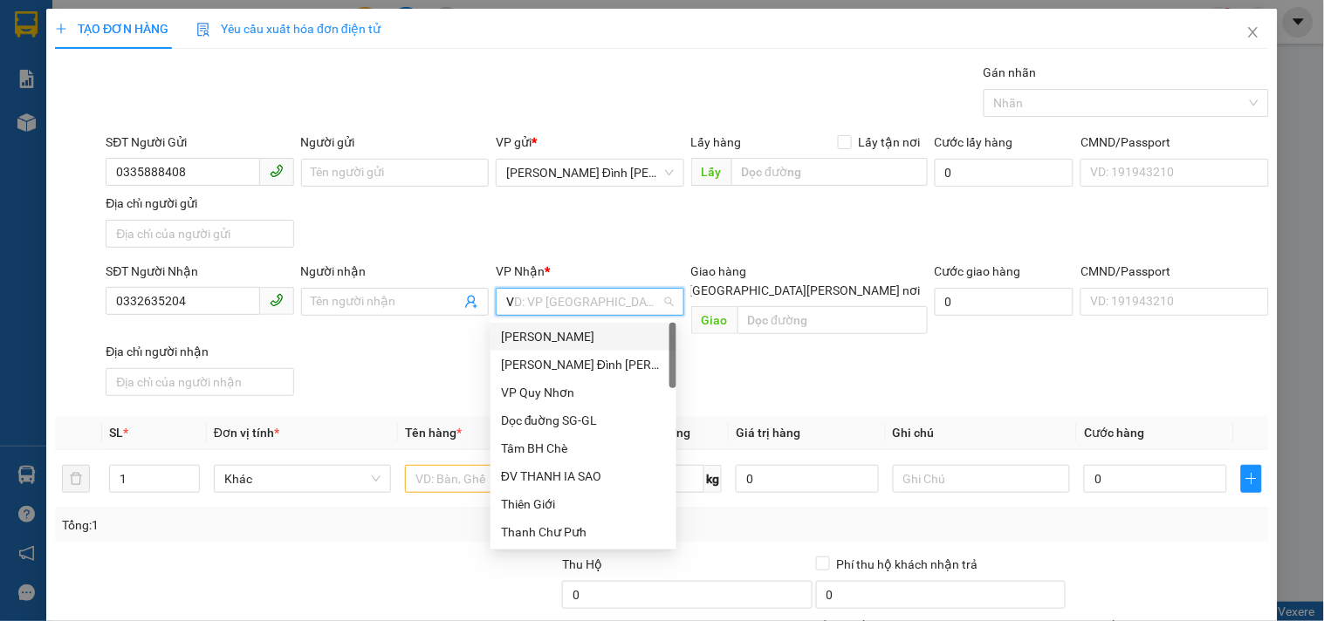
type input "VP"
click at [510, 365] on div "VP [GEOGRAPHIC_DATA]" at bounding box center [583, 364] width 165 height 19
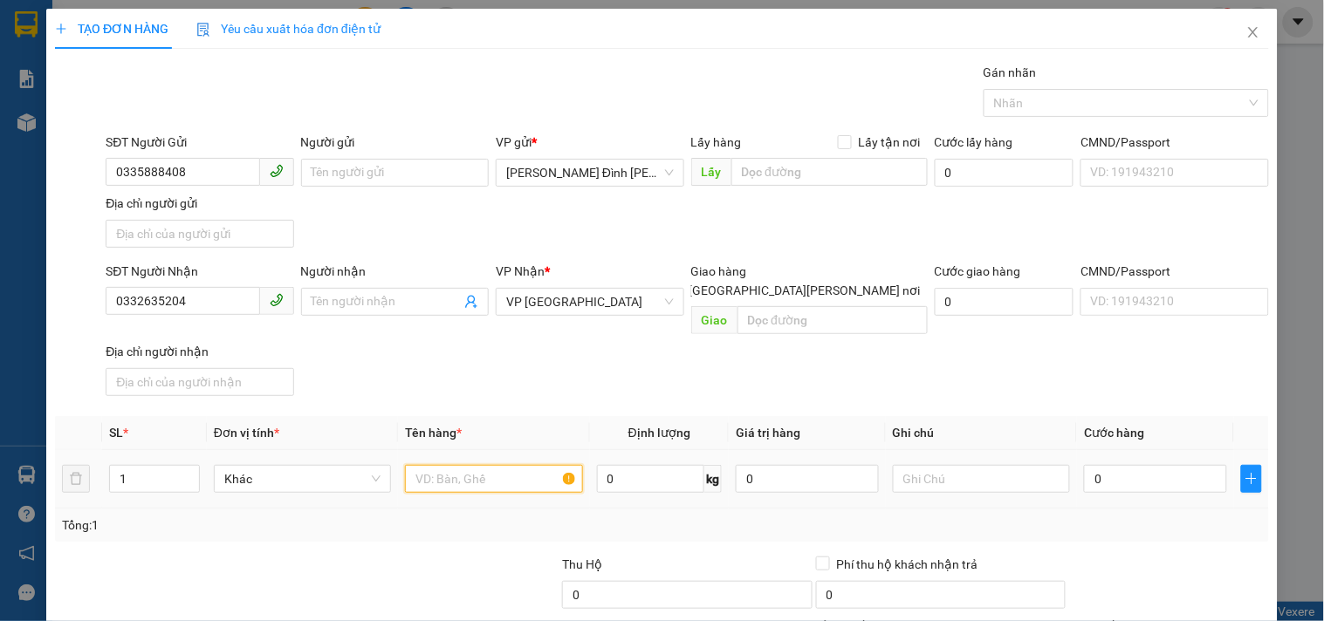
click at [481, 468] on input "text" at bounding box center [493, 479] width 177 height 28
type input "1 XE 09095+ 1 BÌ THƯ"
click at [1183, 465] on input "0" at bounding box center [1155, 479] width 143 height 28
type input "5"
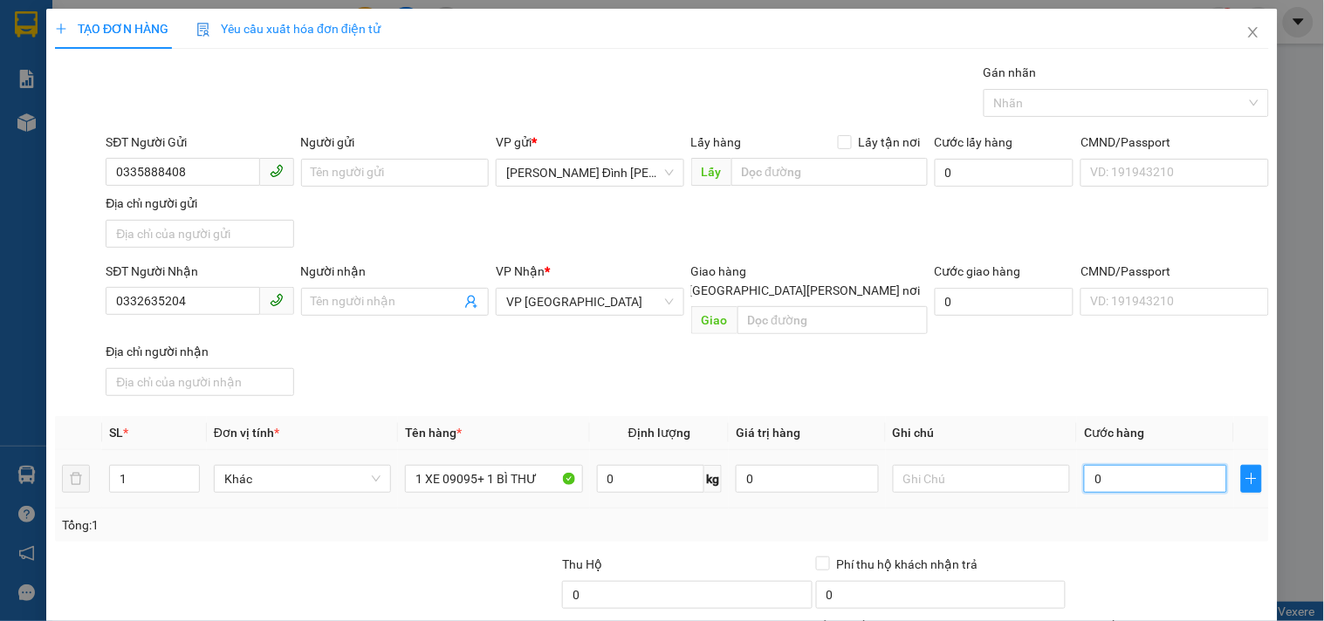
type input "5"
type input "50"
type input "500"
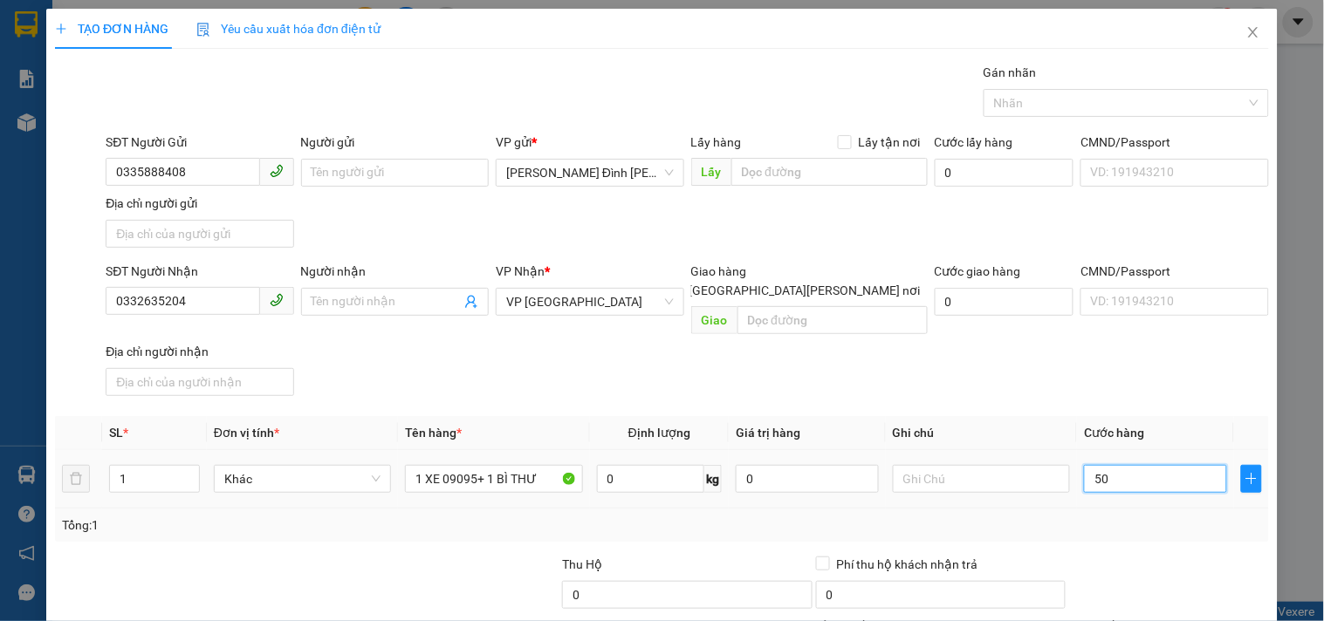
type input "500"
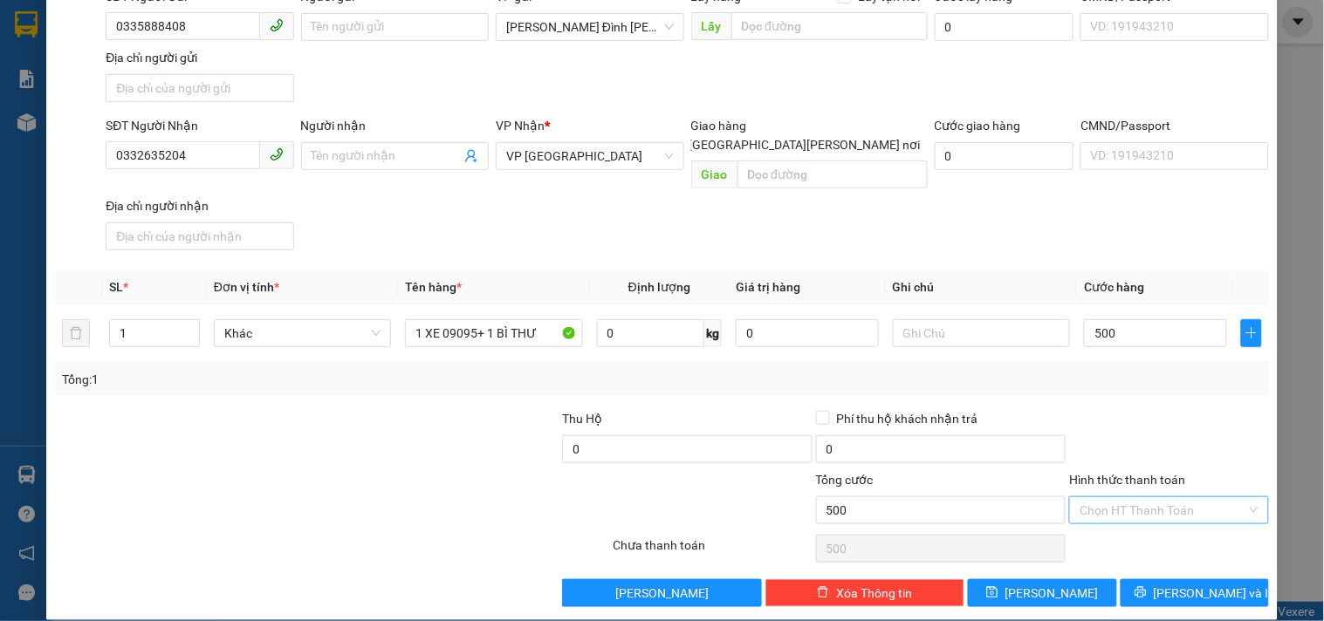
type input "500.000"
click at [1152, 497] on input "Hình thức thanh toán" at bounding box center [1163, 510] width 166 height 26
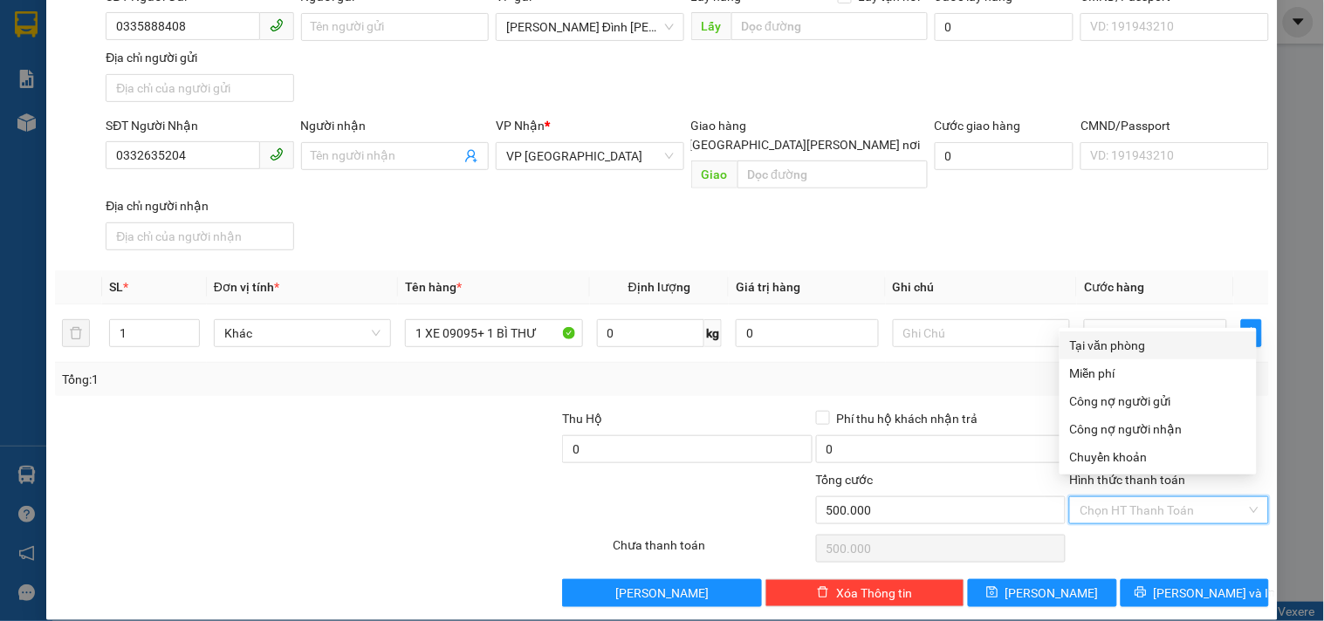
click at [1086, 350] on div "Tại văn phòng" at bounding box center [1158, 345] width 176 height 19
type input "0"
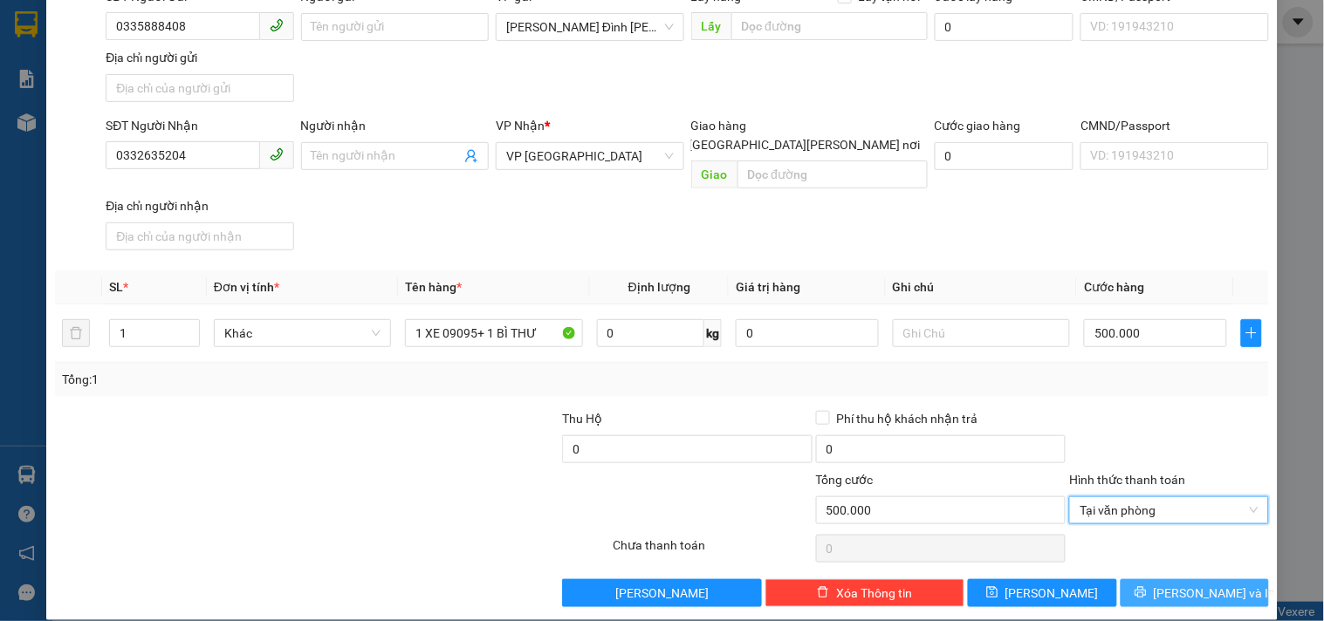
click at [1141, 580] on button "[PERSON_NAME] và In" at bounding box center [1195, 593] width 148 height 28
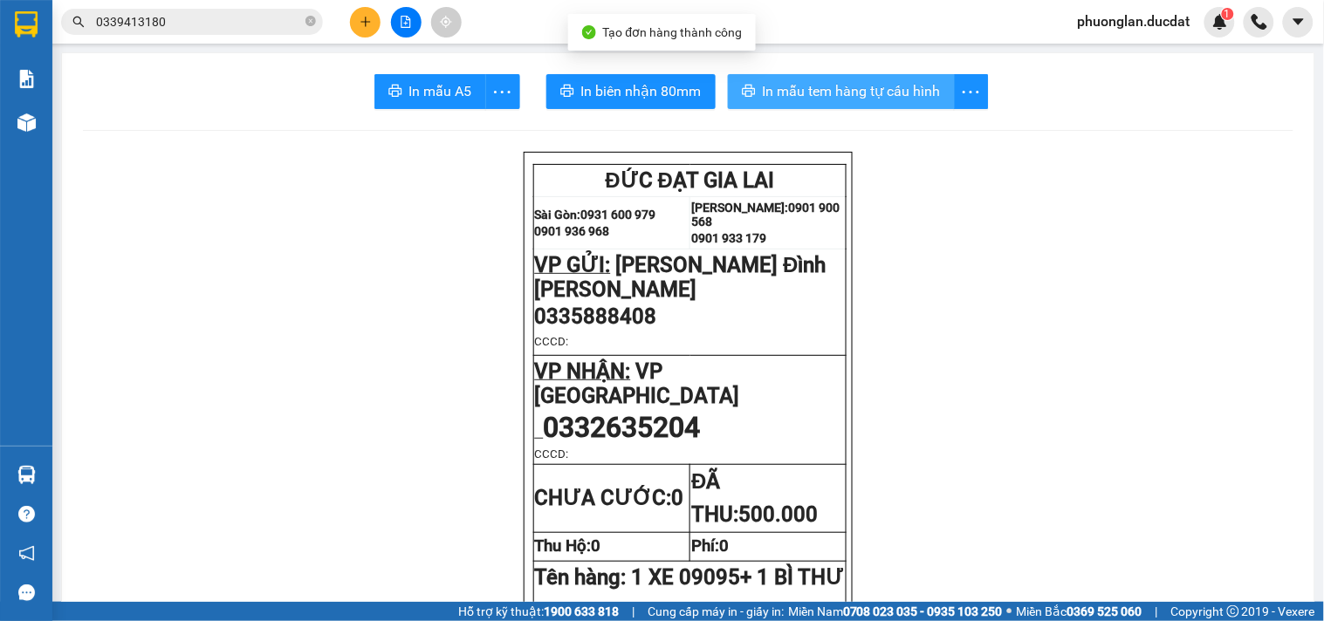
click at [903, 98] on span "In mẫu tem hàng tự cấu hình" at bounding box center [852, 91] width 178 height 22
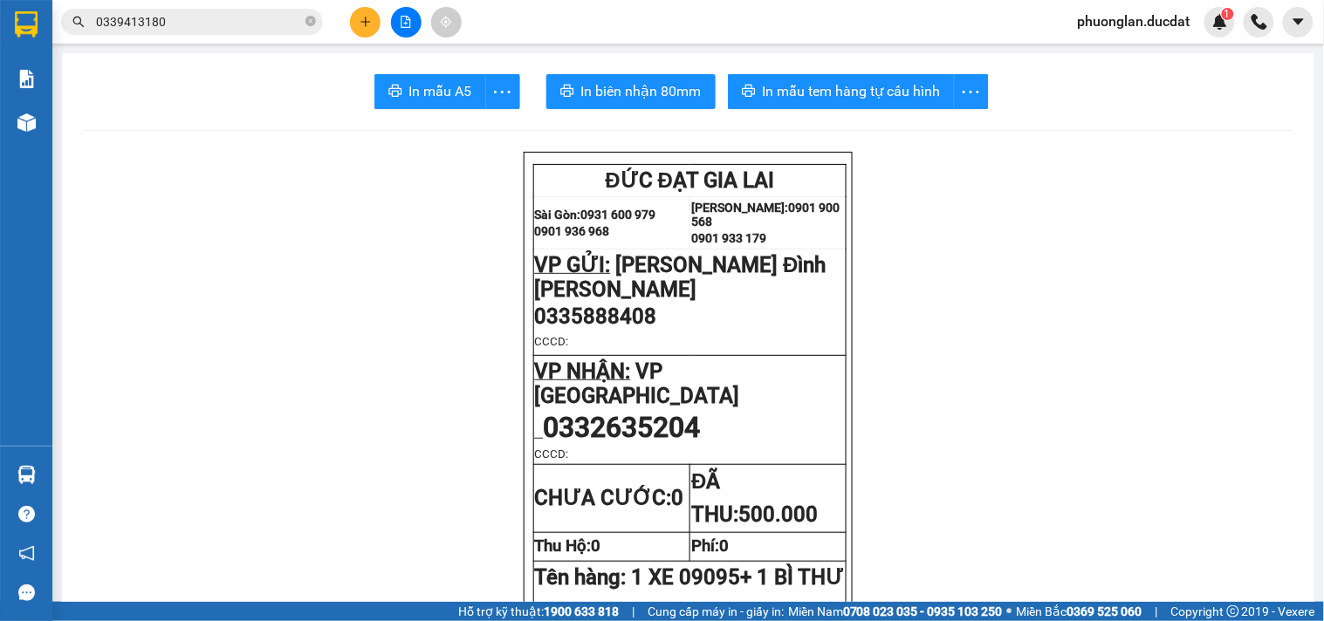
click at [380, 24] on button at bounding box center [365, 22] width 31 height 31
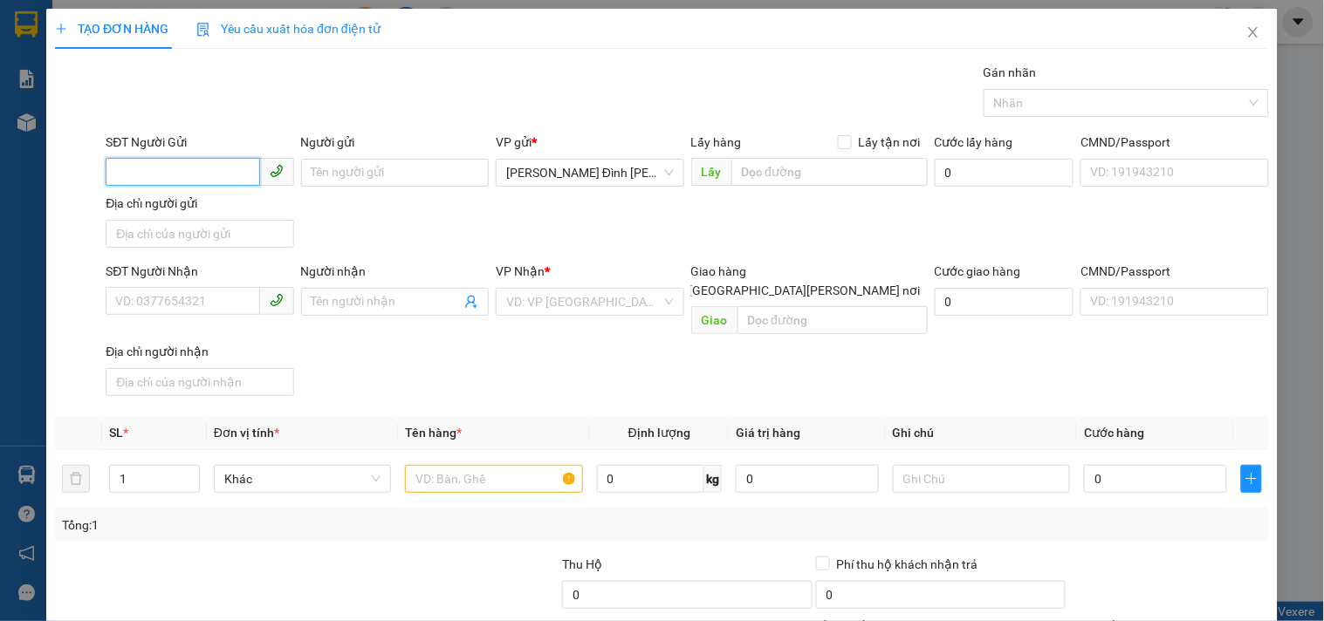
click at [221, 176] on input "SĐT Người Gửi" at bounding box center [183, 172] width 154 height 28
type input "0973336479"
click at [212, 312] on input "SĐT Người Nhận" at bounding box center [183, 301] width 154 height 28
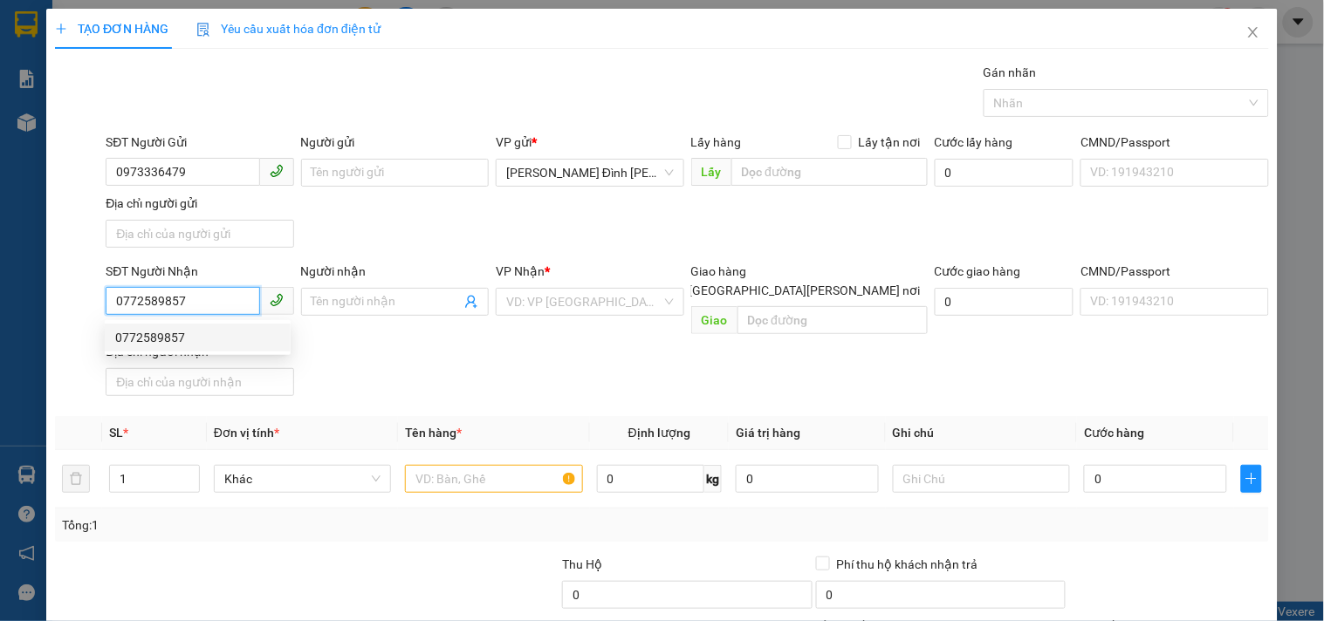
click at [127, 330] on div "0772589857" at bounding box center [197, 337] width 165 height 19
type input "0772589857"
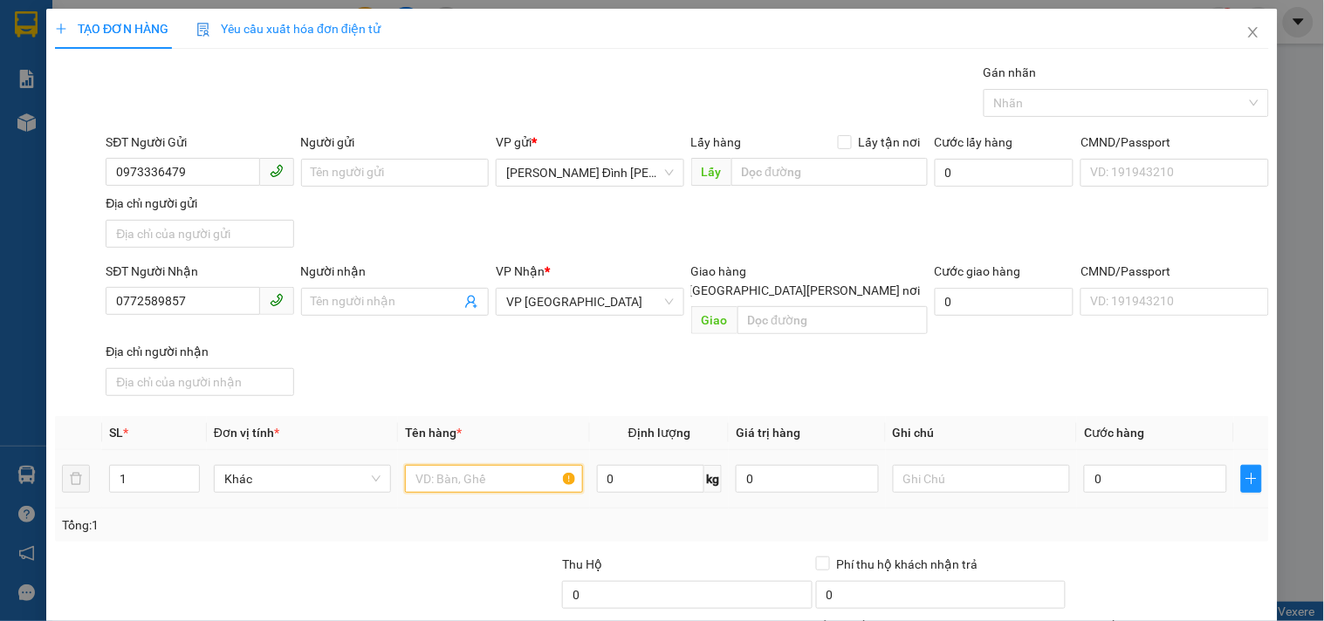
click at [478, 467] on input "text" at bounding box center [493, 479] width 177 height 28
type input "1 THÙNG GIẤY"
click at [1135, 474] on input "0" at bounding box center [1155, 479] width 143 height 28
type input "45"
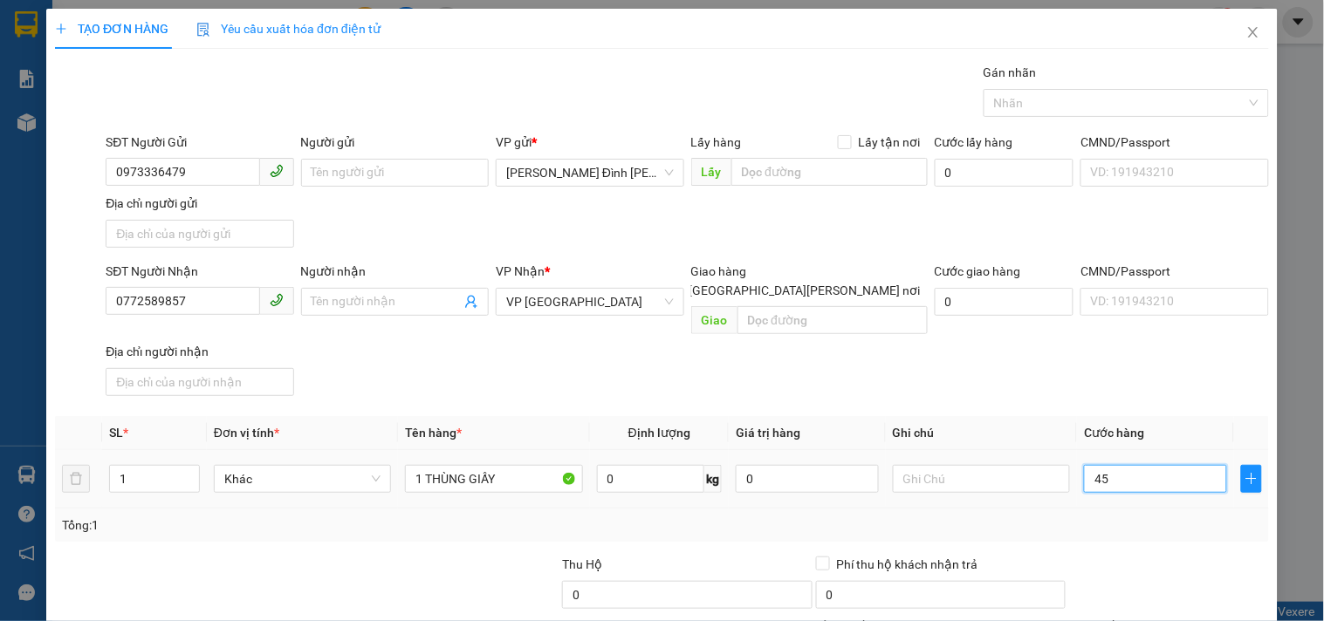
type input "45"
type input "450"
type input "45"
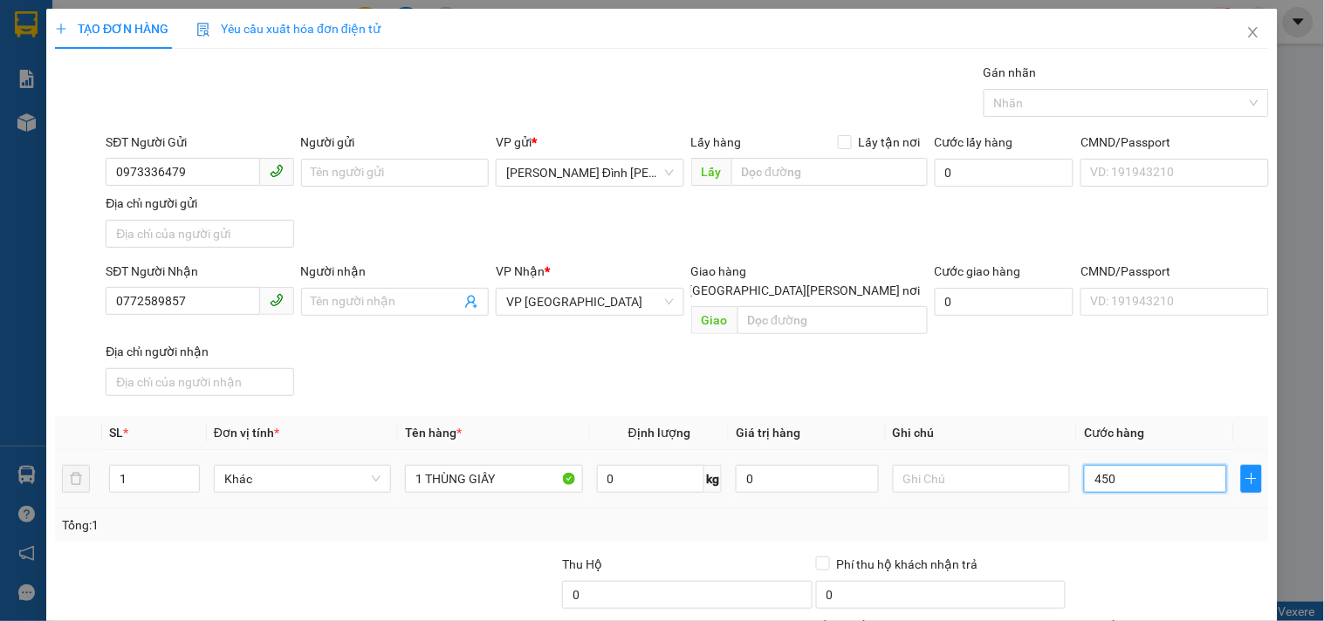
type input "45"
type input "4"
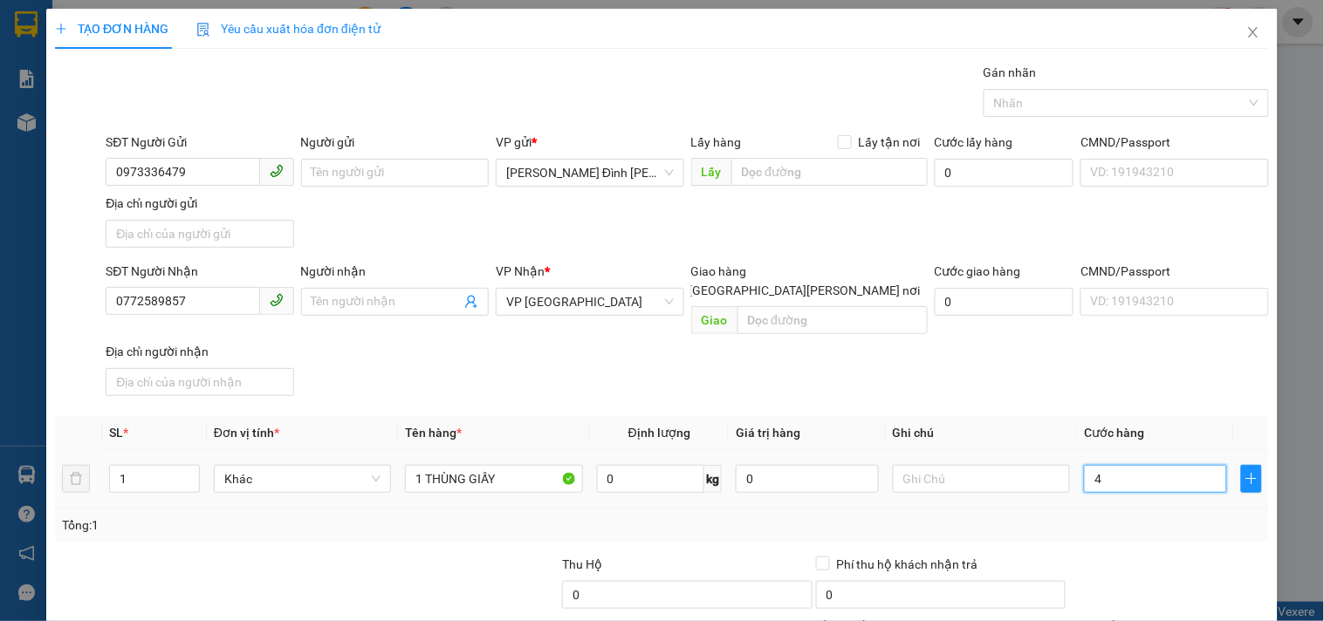
type input "40"
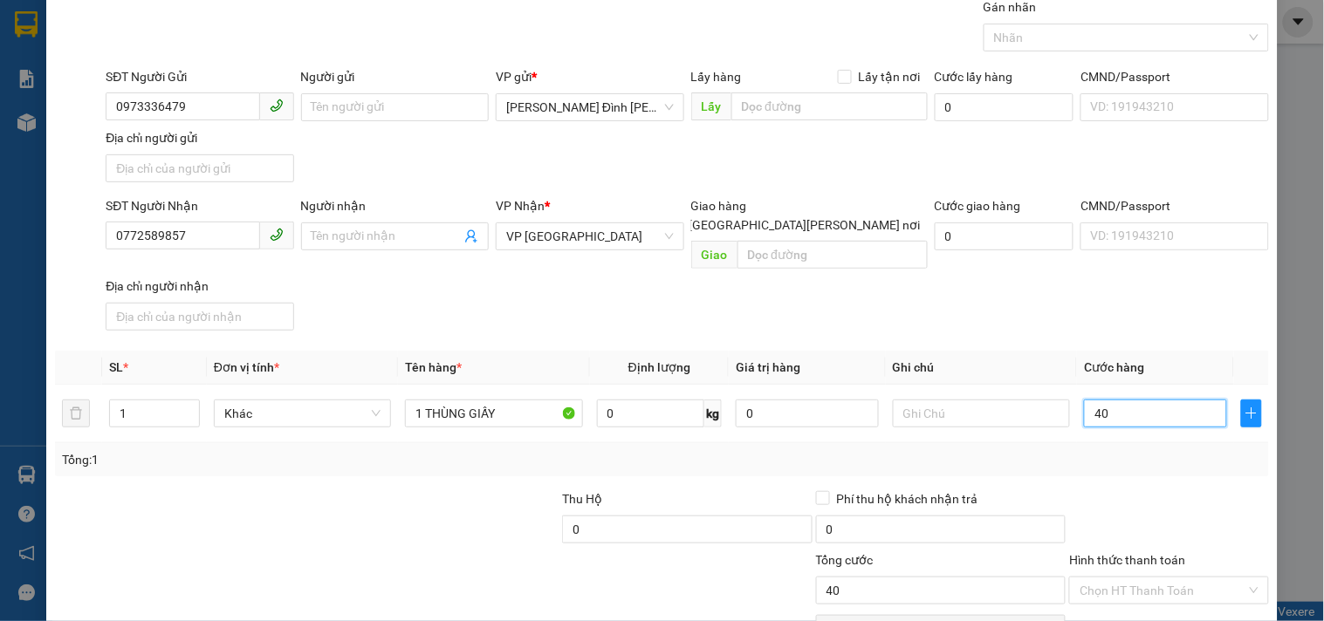
scroll to position [146, 0]
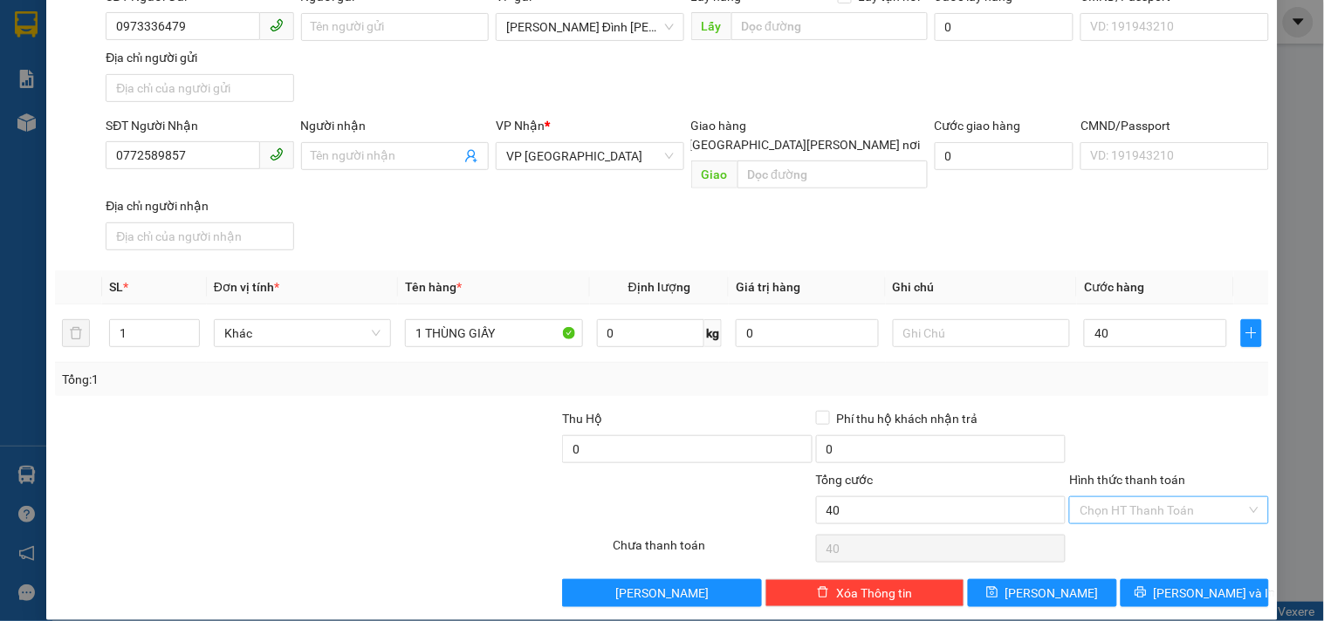
type input "40.000"
click at [1137, 497] on input "Hình thức thanh toán" at bounding box center [1163, 510] width 166 height 26
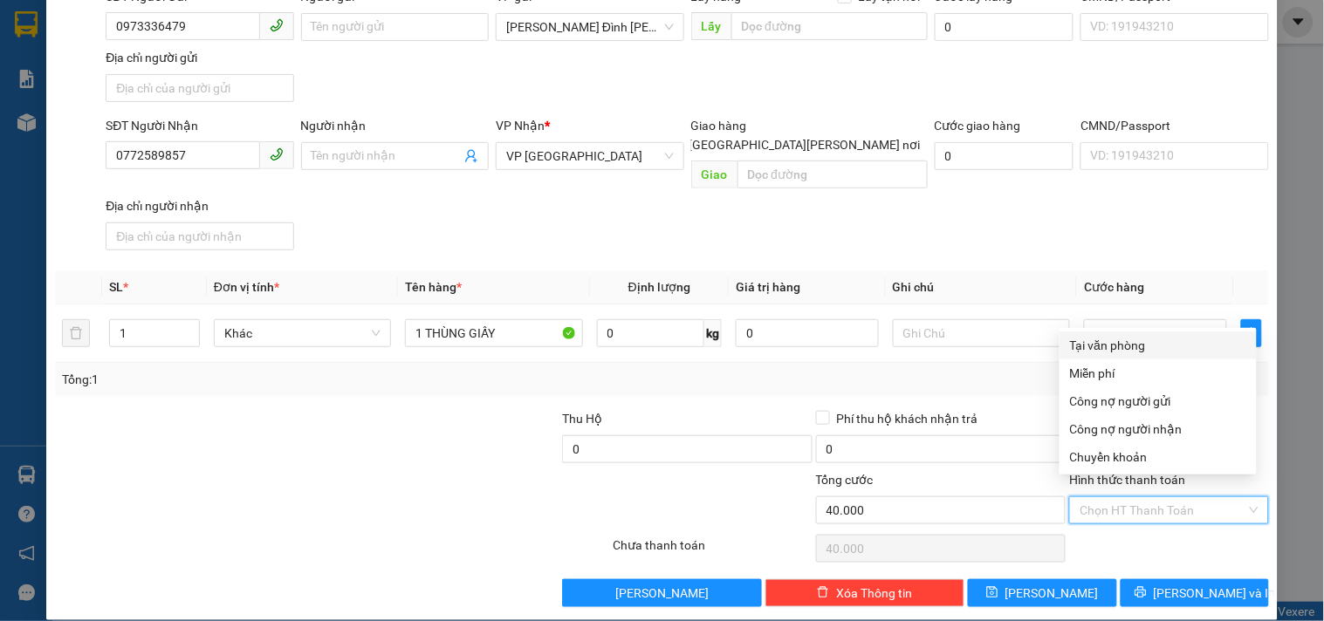
click at [1119, 338] on div "Tại văn phòng" at bounding box center [1158, 345] width 176 height 19
type input "0"
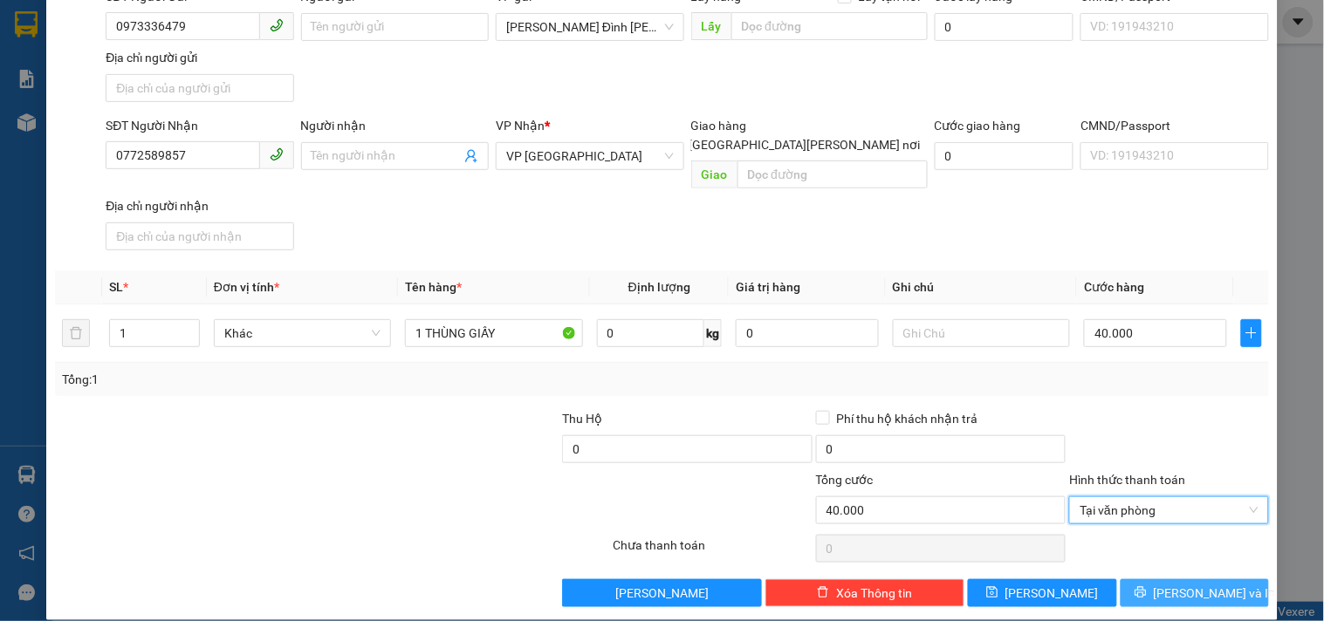
drag, startPoint x: 1140, startPoint y: 579, endPoint x: 1104, endPoint y: 538, distance: 53.8
click at [1141, 579] on button "[PERSON_NAME] và In" at bounding box center [1195, 593] width 148 height 28
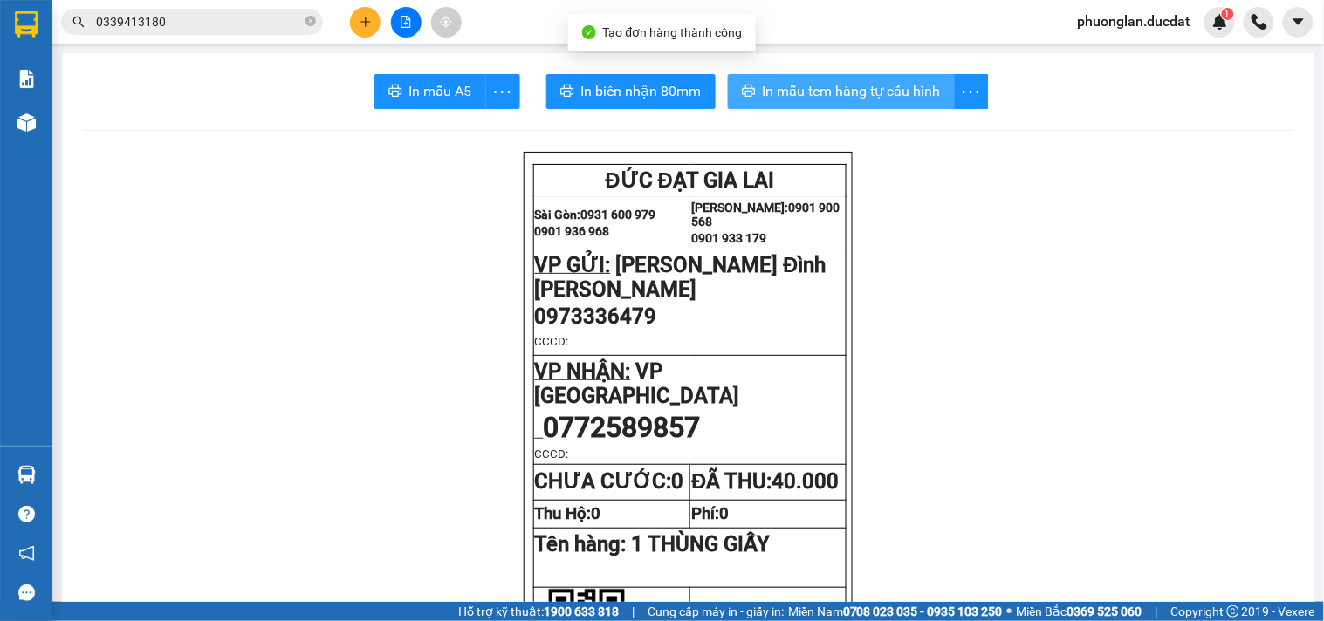
click at [892, 82] on span "In mẫu tem hàng tự cấu hình" at bounding box center [852, 91] width 178 height 22
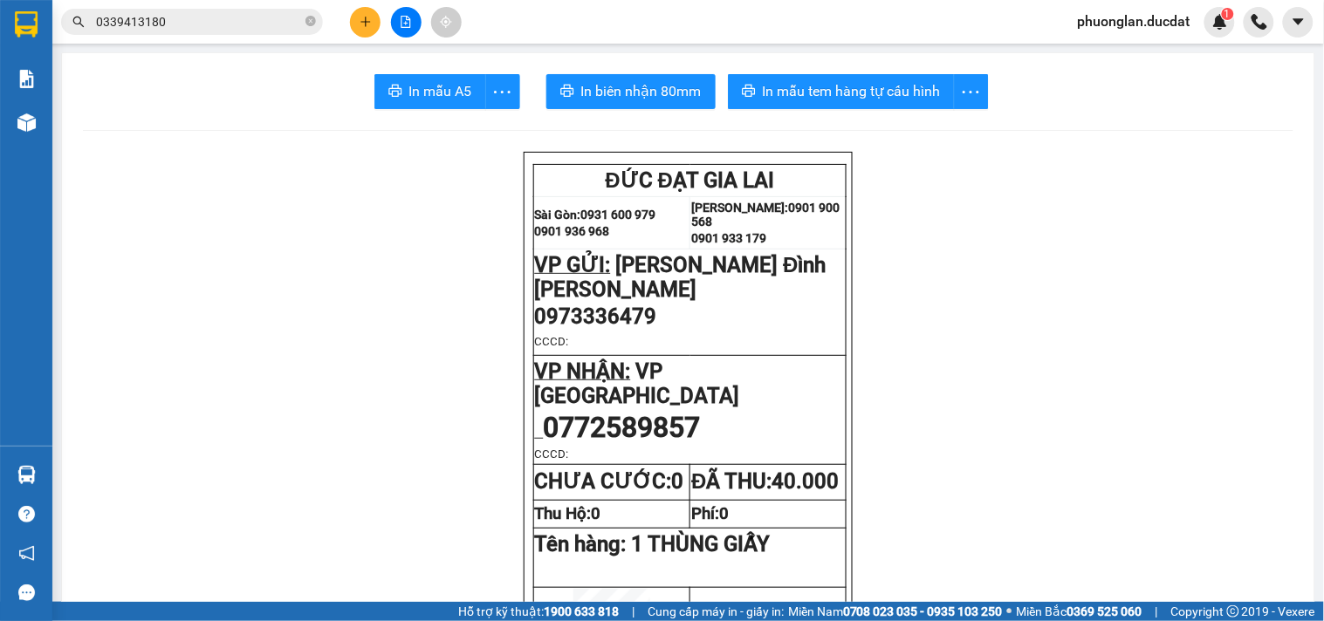
click at [354, 33] on div at bounding box center [405, 22] width 131 height 31
click at [360, 24] on icon "plus" at bounding box center [366, 22] width 12 height 12
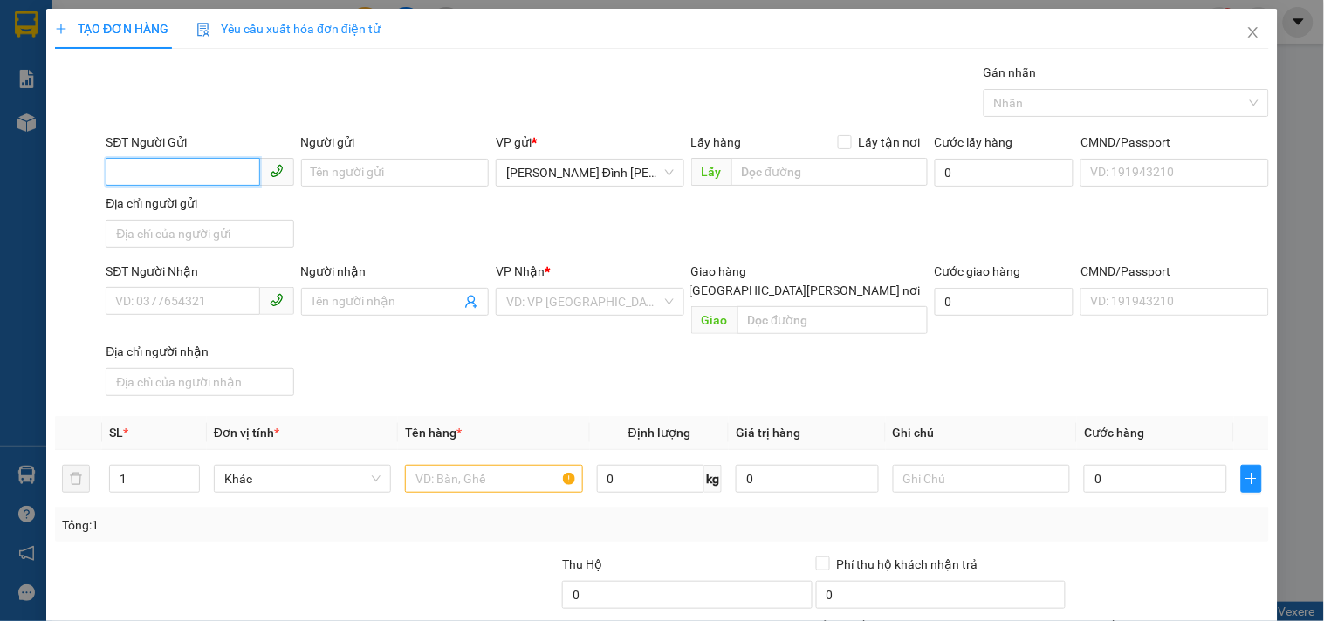
click at [188, 168] on input "SĐT Người Gửi" at bounding box center [183, 172] width 154 height 28
type input "0979700769"
click at [168, 305] on input "SĐT Người Nhận" at bounding box center [183, 301] width 154 height 28
type input "0364995457"
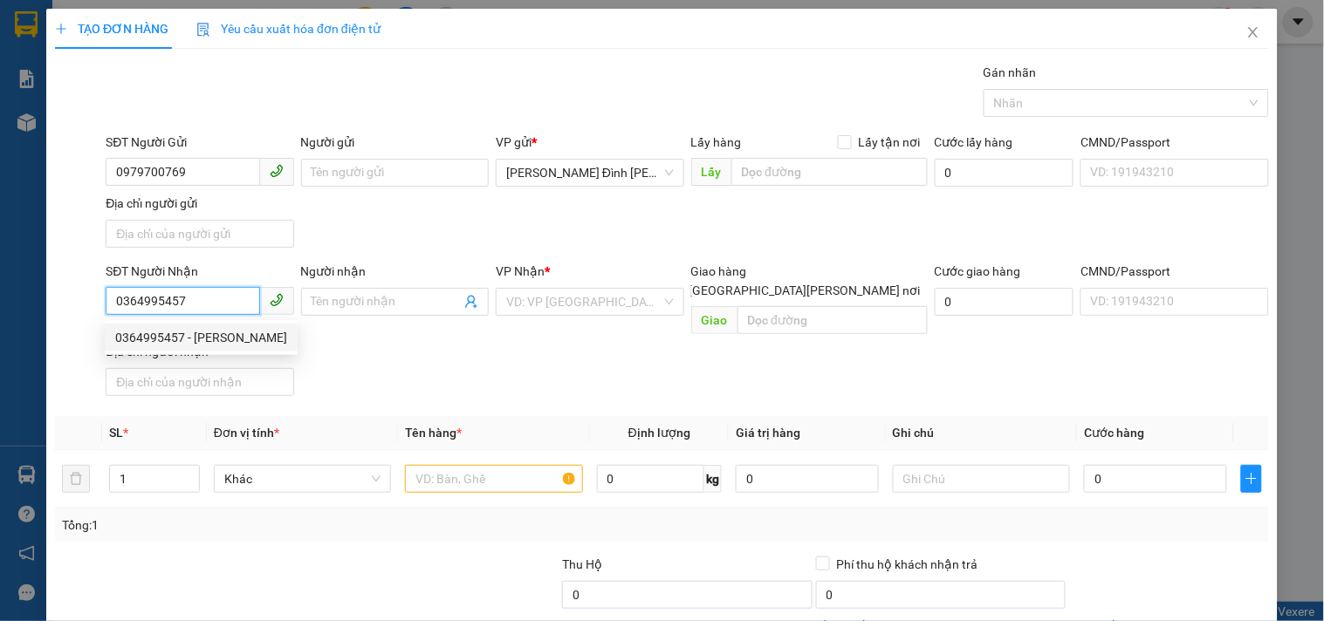
click at [169, 342] on div "0364995457 - [PERSON_NAME]" at bounding box center [201, 337] width 172 height 19
type input "HẠNH"
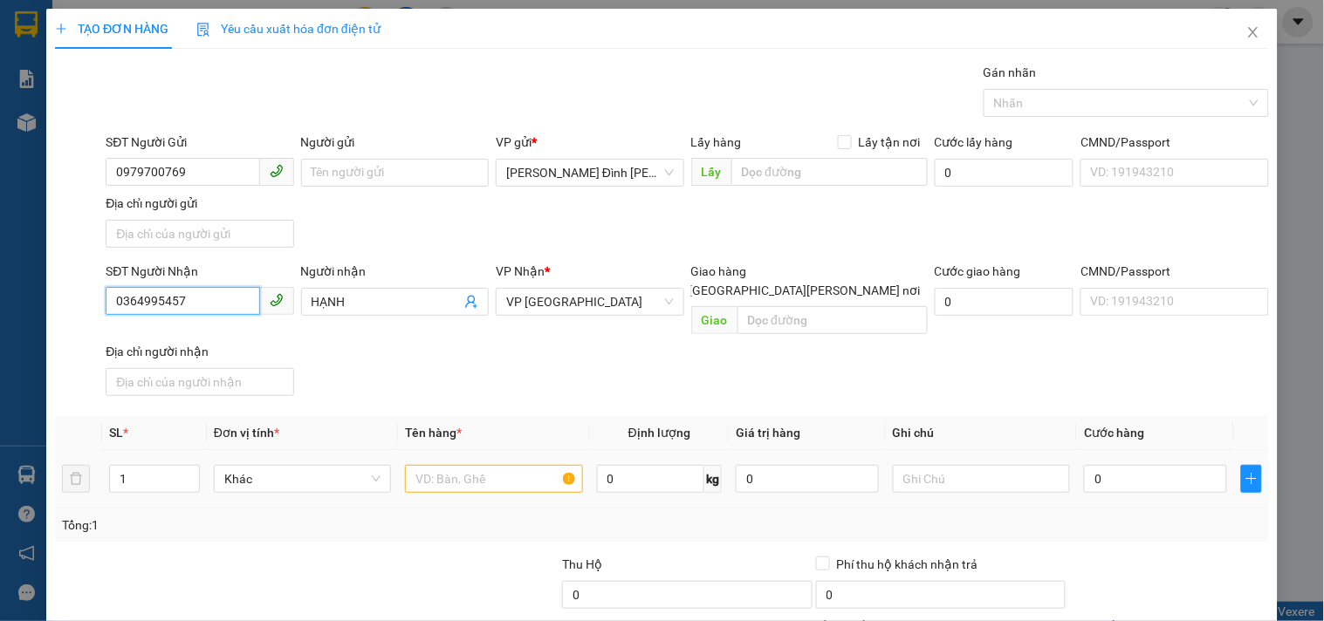
type input "0364995457"
click at [483, 465] on input "text" at bounding box center [493, 479] width 177 height 28
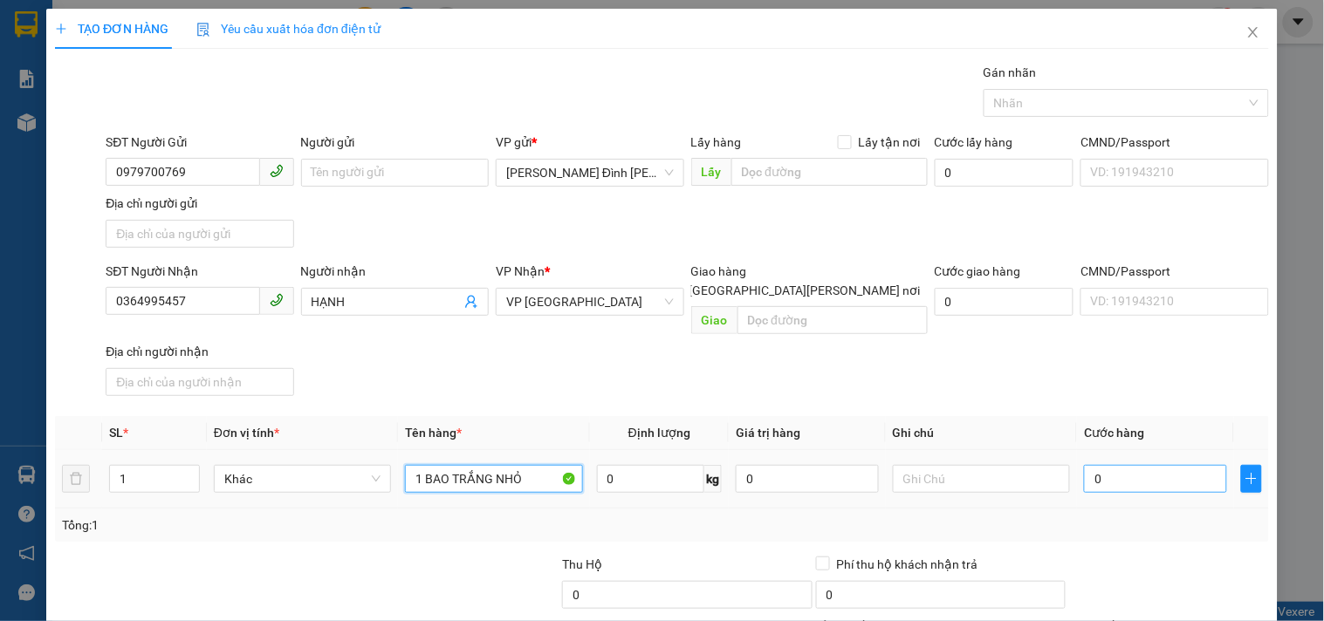
type input "1 BAO TRẮNG NHỎ"
click at [1142, 465] on input "0" at bounding box center [1155, 479] width 143 height 28
type input "5"
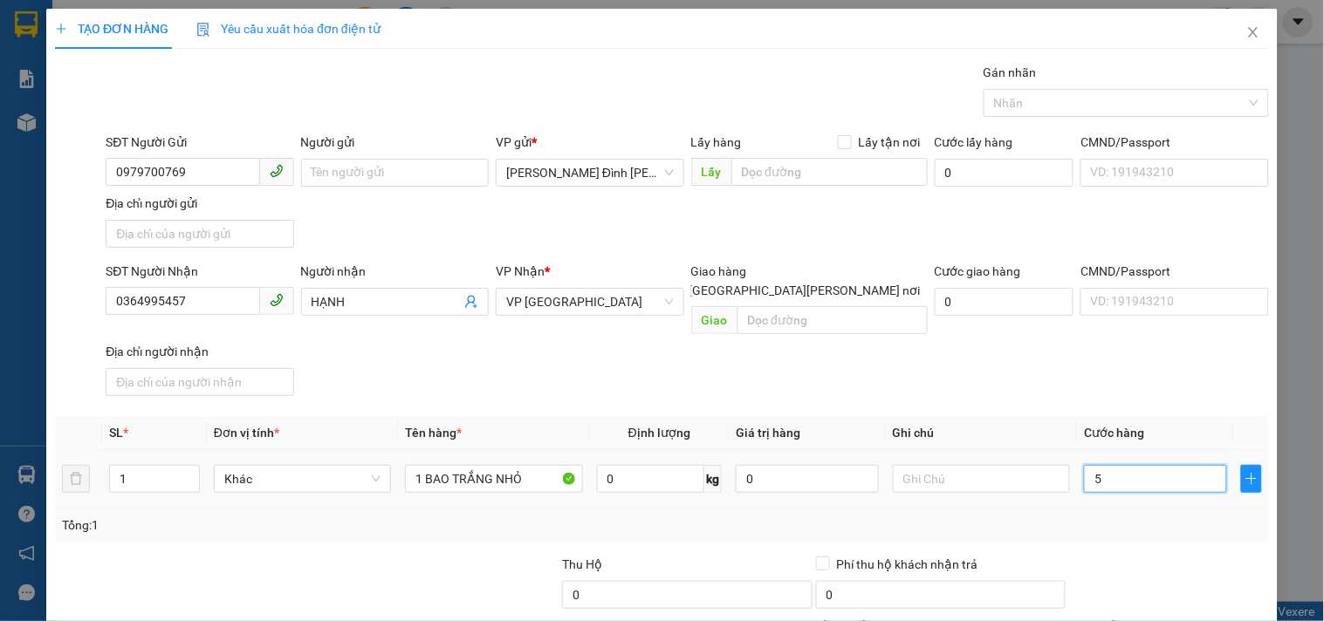
type input "50"
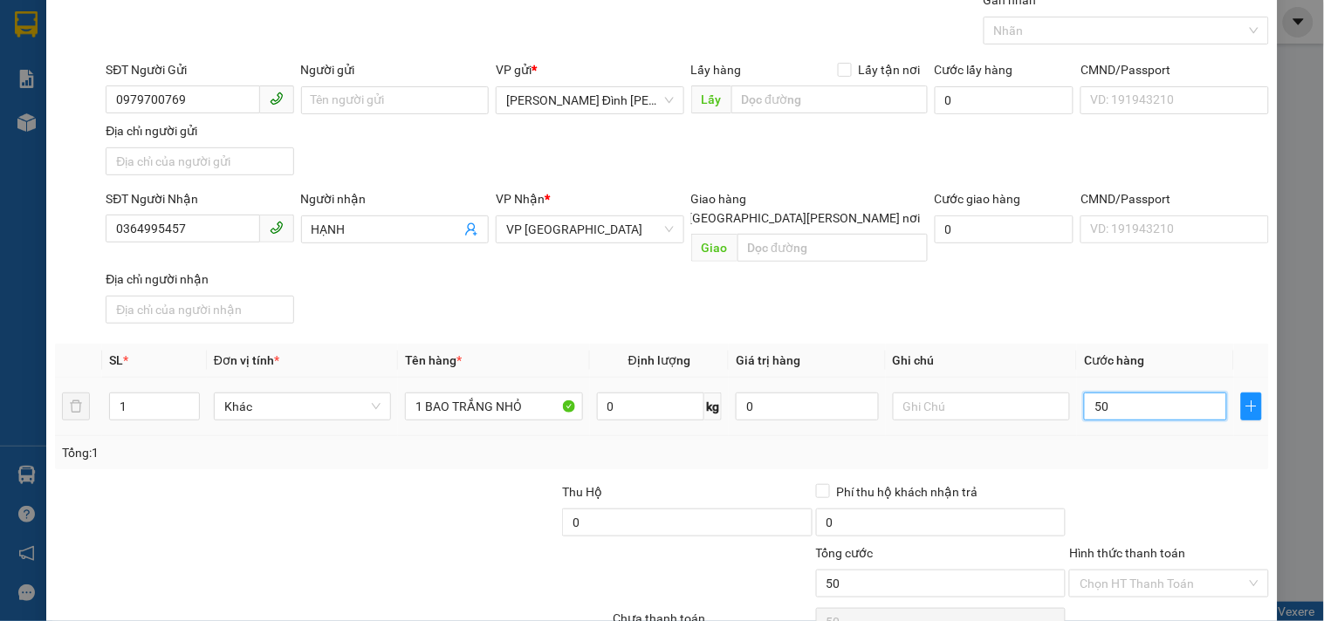
scroll to position [146, 0]
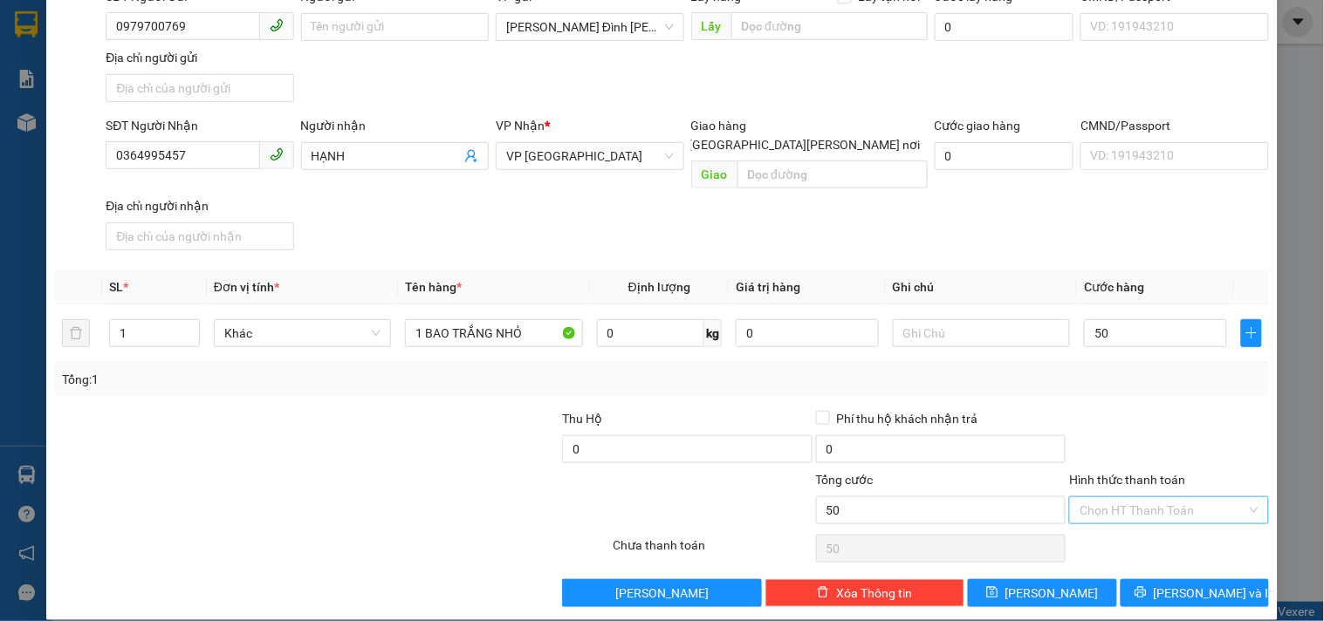
type input "50.000"
click at [1145, 497] on input "Hình thức thanh toán" at bounding box center [1163, 510] width 166 height 26
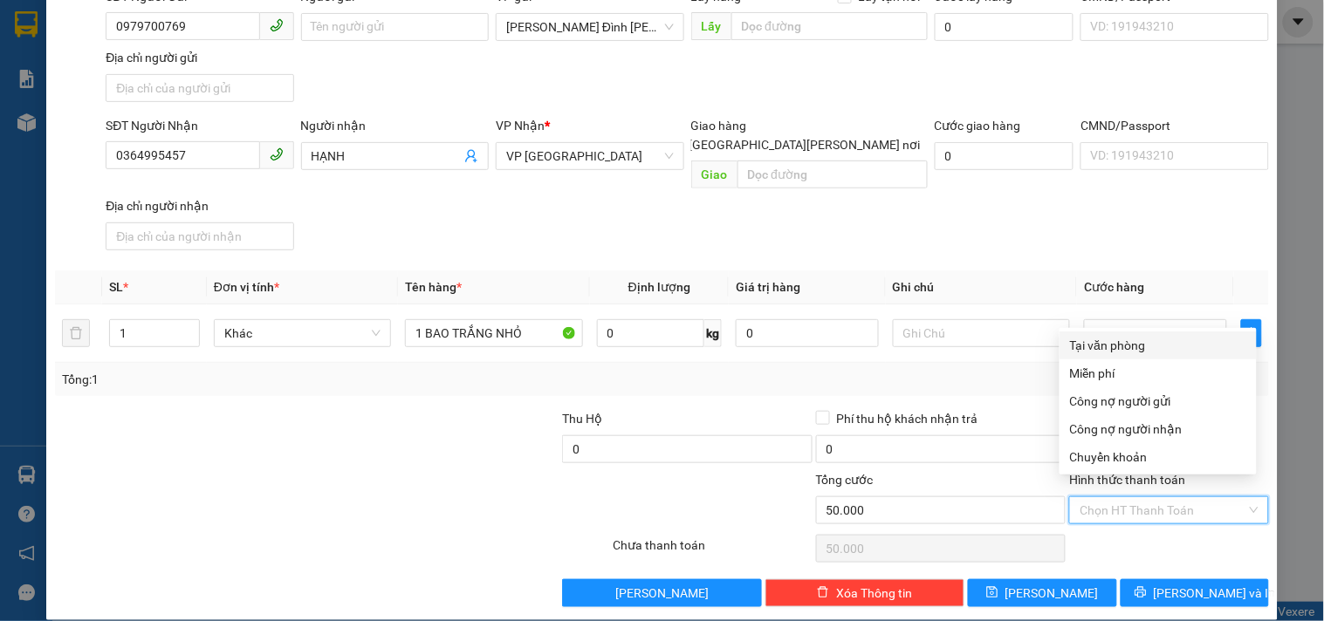
click at [1126, 353] on div "Tại văn phòng" at bounding box center [1158, 345] width 176 height 19
type input "0"
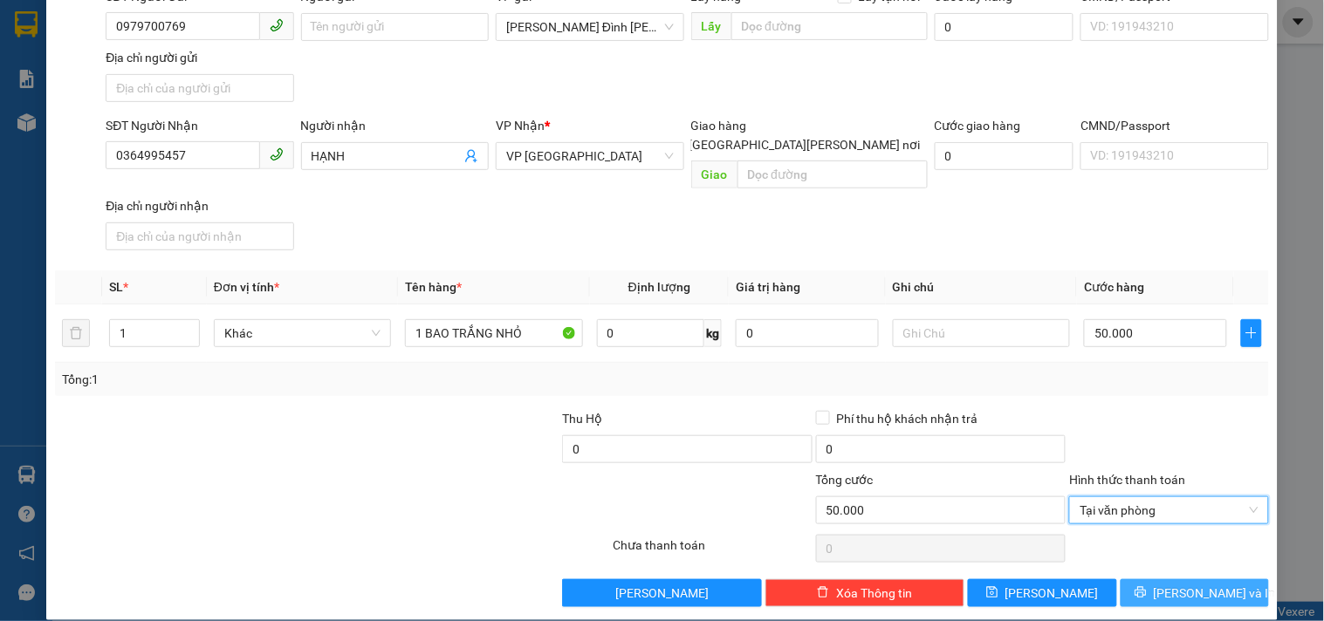
click at [1149, 579] on button "[PERSON_NAME] và In" at bounding box center [1195, 593] width 148 height 28
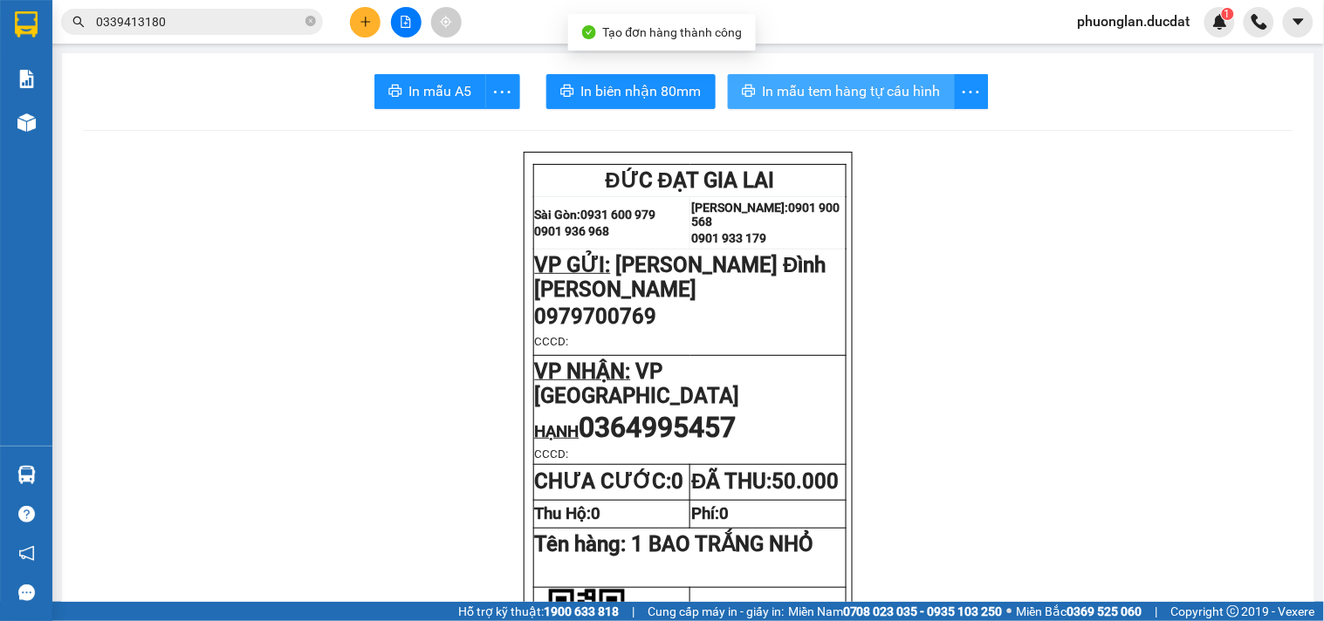
click at [896, 93] on span "In mẫu tem hàng tự cấu hình" at bounding box center [852, 91] width 178 height 22
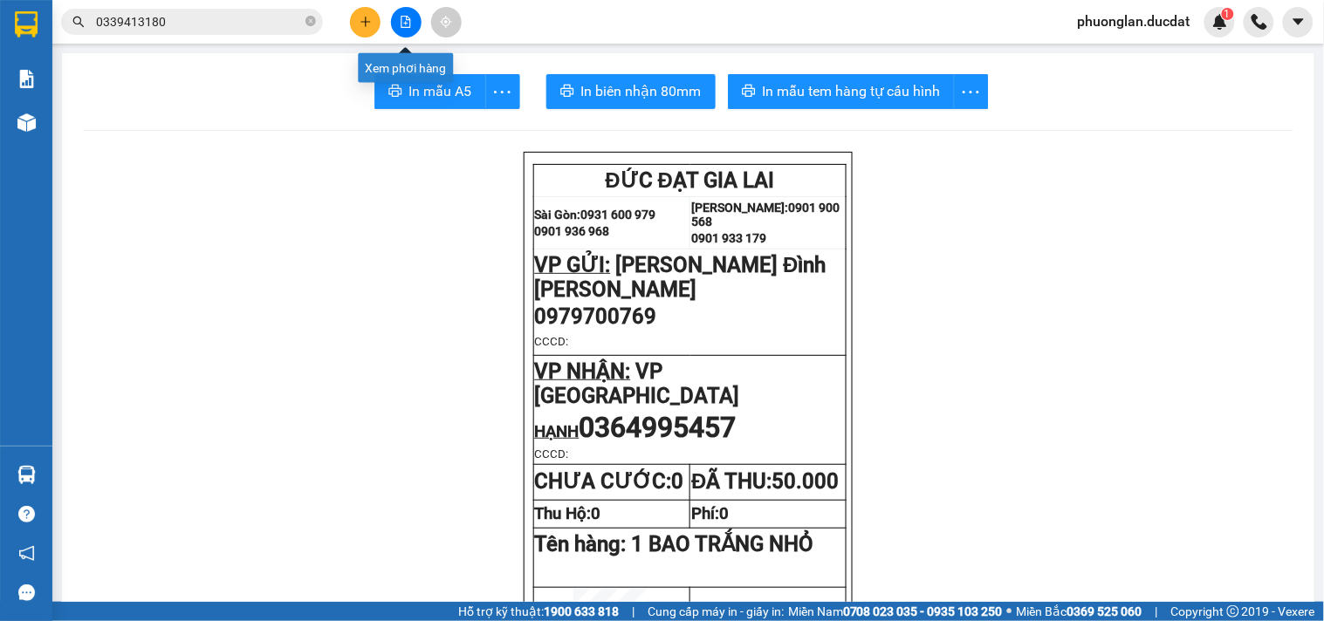
click at [365, 18] on icon "plus" at bounding box center [365, 22] width 1 height 10
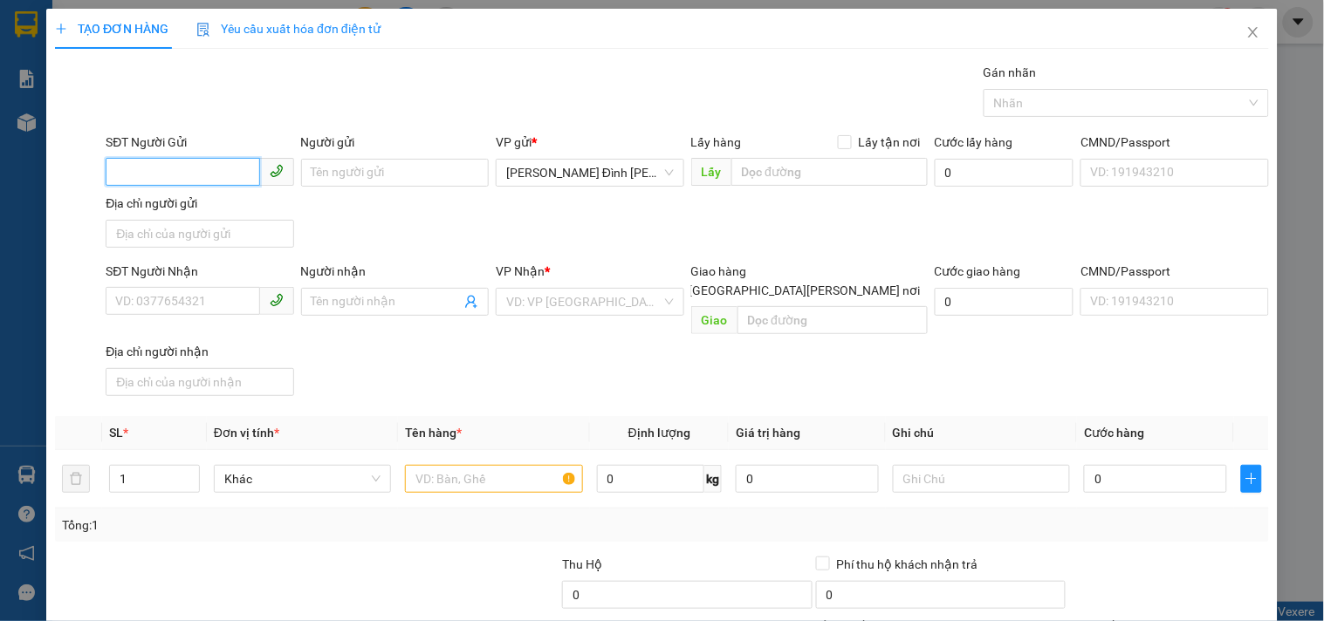
click at [197, 177] on input "SĐT Người Gửi" at bounding box center [183, 172] width 154 height 28
type input "0982552840"
click at [162, 309] on input "SĐT Người Nhận" at bounding box center [183, 301] width 154 height 28
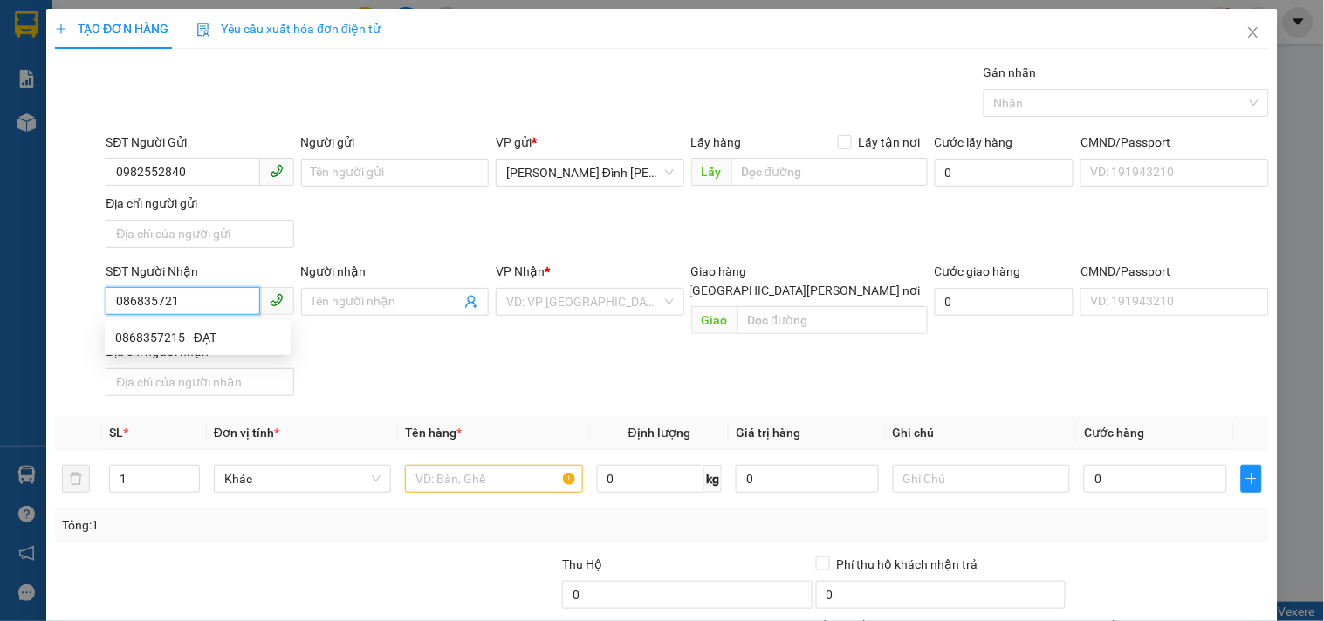
type input "0868357215"
click at [223, 346] on div "0868357215 - ĐẠT" at bounding box center [197, 337] width 165 height 19
type input "ĐẠT"
type input "0868357215"
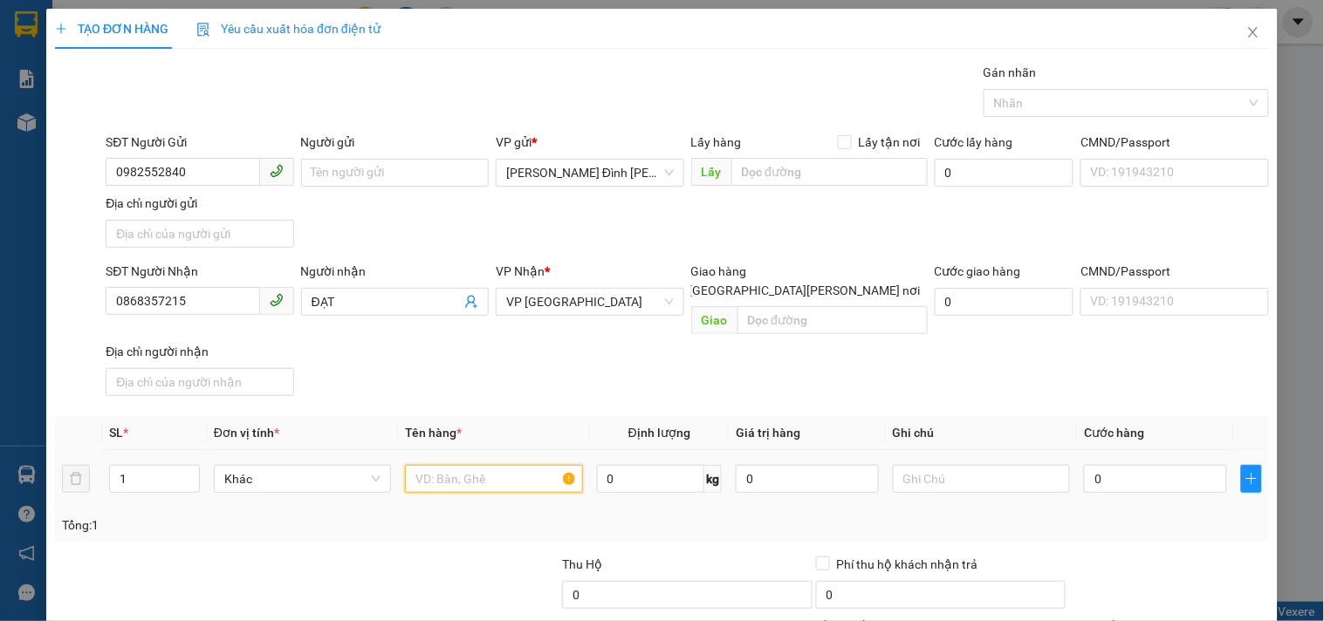
click at [463, 466] on input "text" at bounding box center [493, 479] width 177 height 28
type input "1 BÌ THƯ"
click at [1179, 465] on input "0" at bounding box center [1155, 479] width 143 height 28
type input "3"
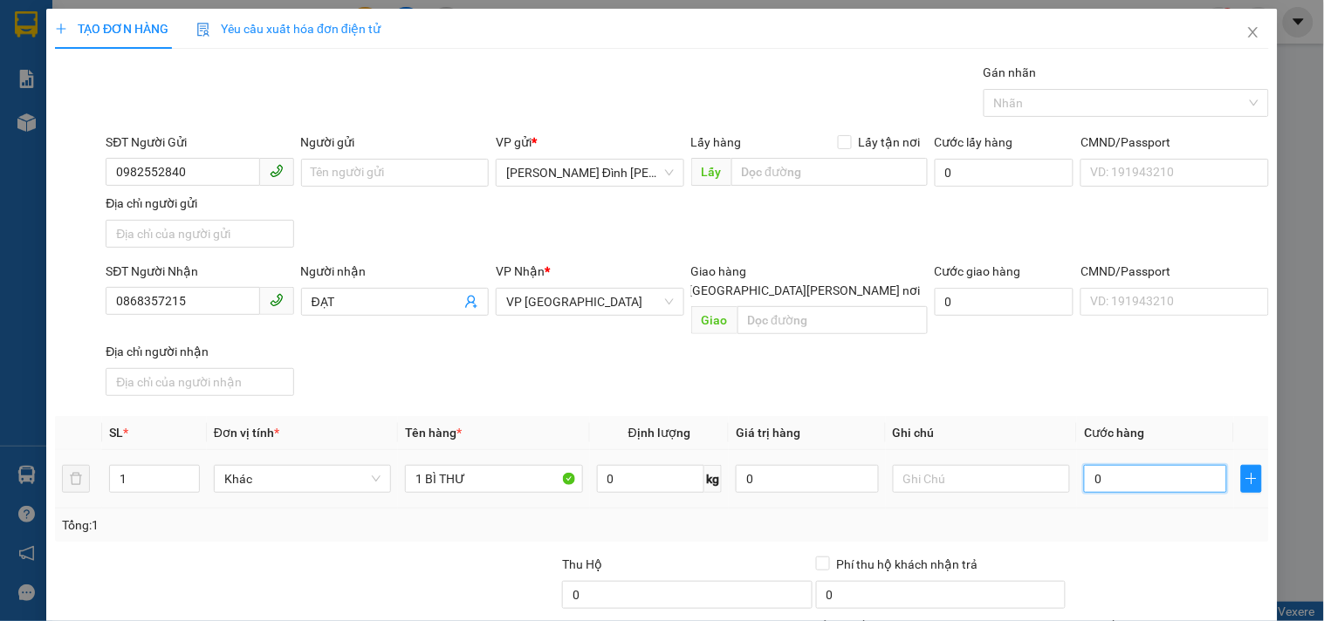
type input "3"
type input "30"
type input "30.000"
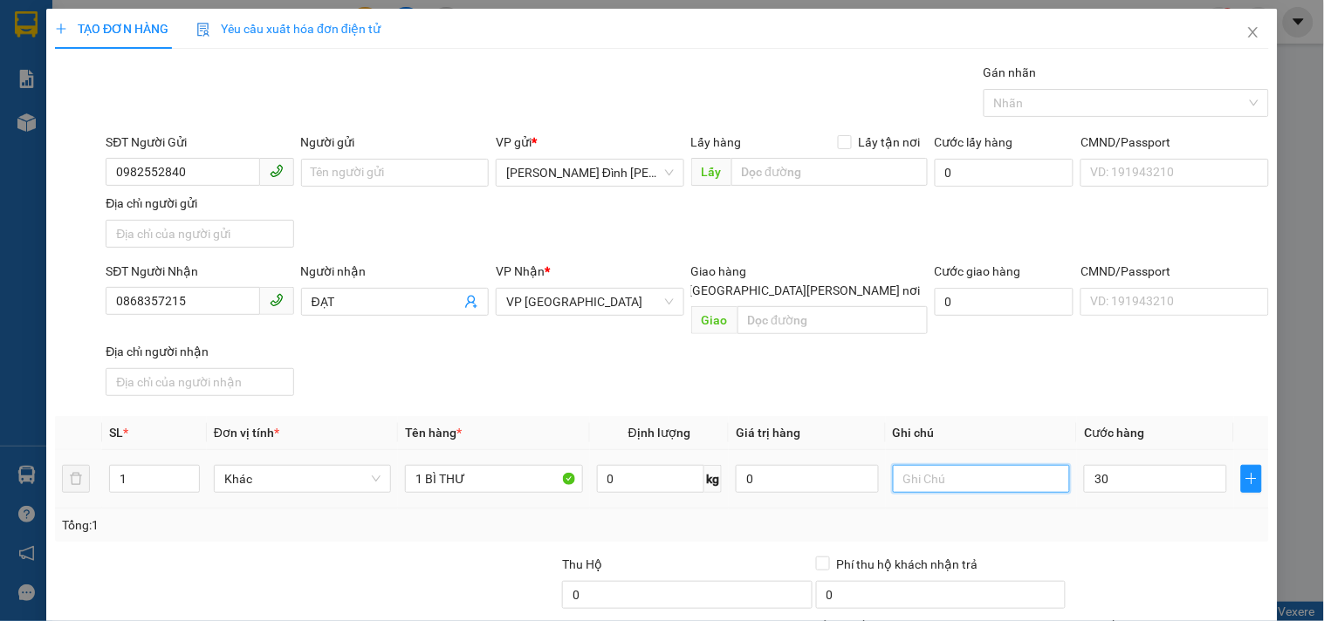
type input "30.000"
drag, startPoint x: 965, startPoint y: 466, endPoint x: 939, endPoint y: 463, distance: 26.3
click at [963, 466] on input "text" at bounding box center [981, 479] width 177 height 28
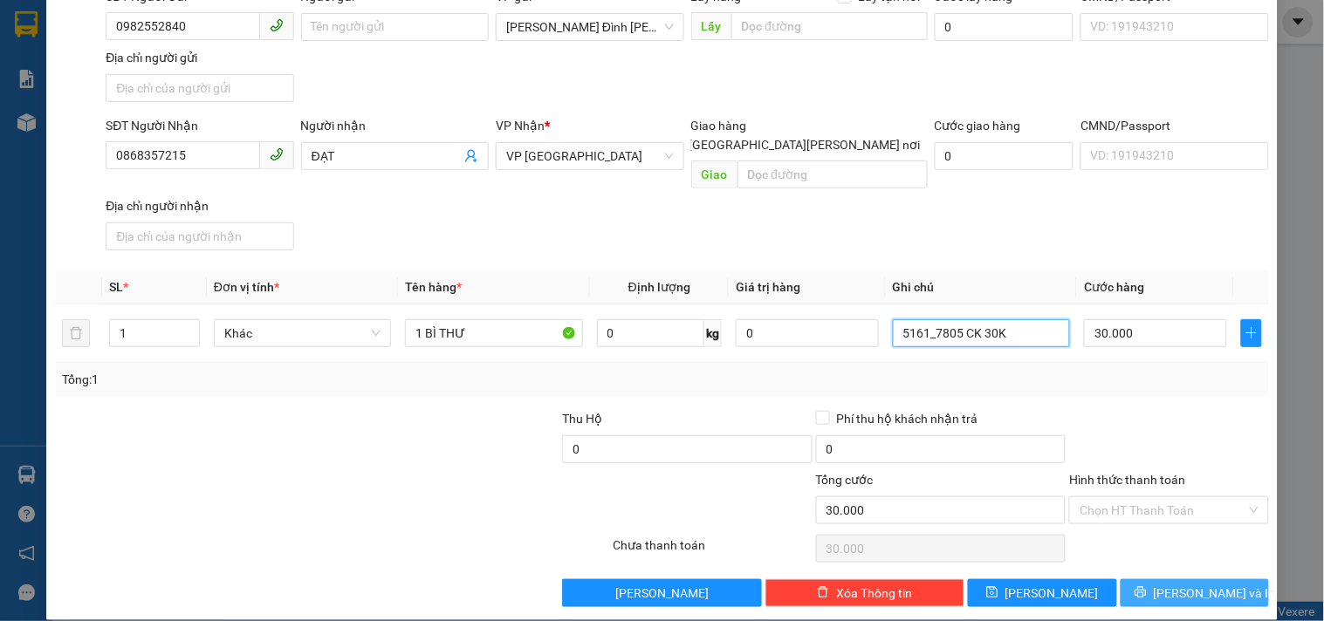
type input "5161_7805 CK 30K"
click at [1224, 579] on button "[PERSON_NAME] và In" at bounding box center [1195, 593] width 148 height 28
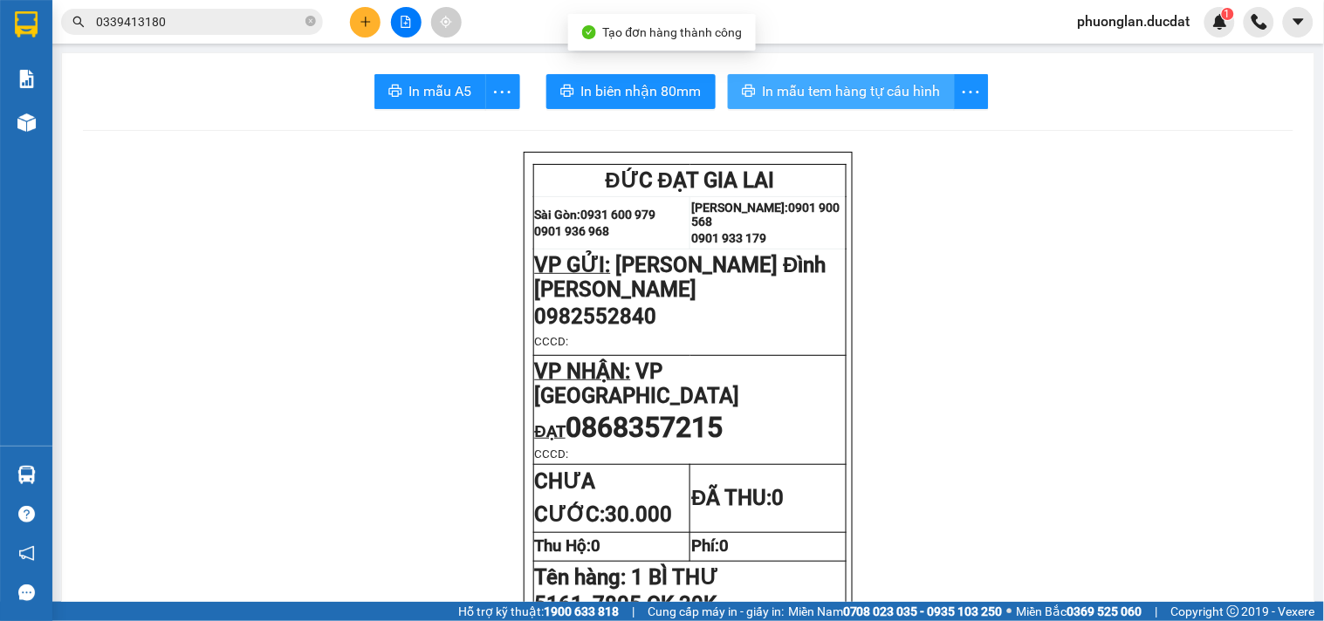
click at [861, 96] on span "In mẫu tem hàng tự cấu hình" at bounding box center [852, 91] width 178 height 22
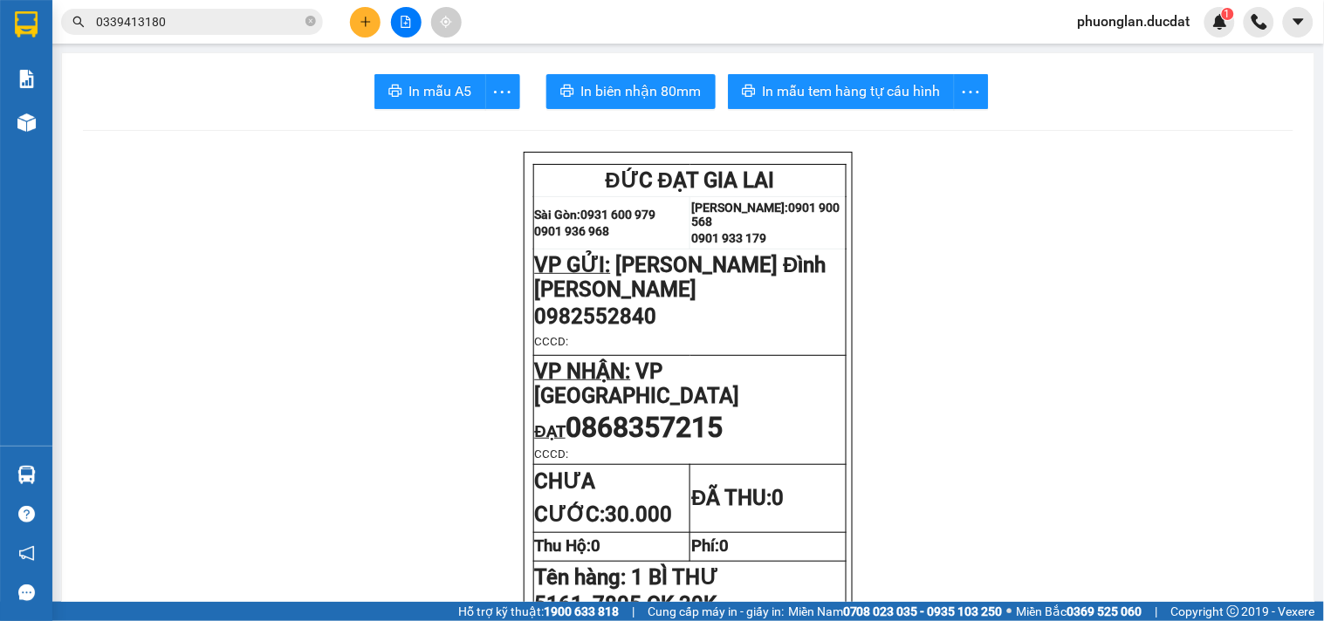
click at [375, 20] on button at bounding box center [365, 22] width 31 height 31
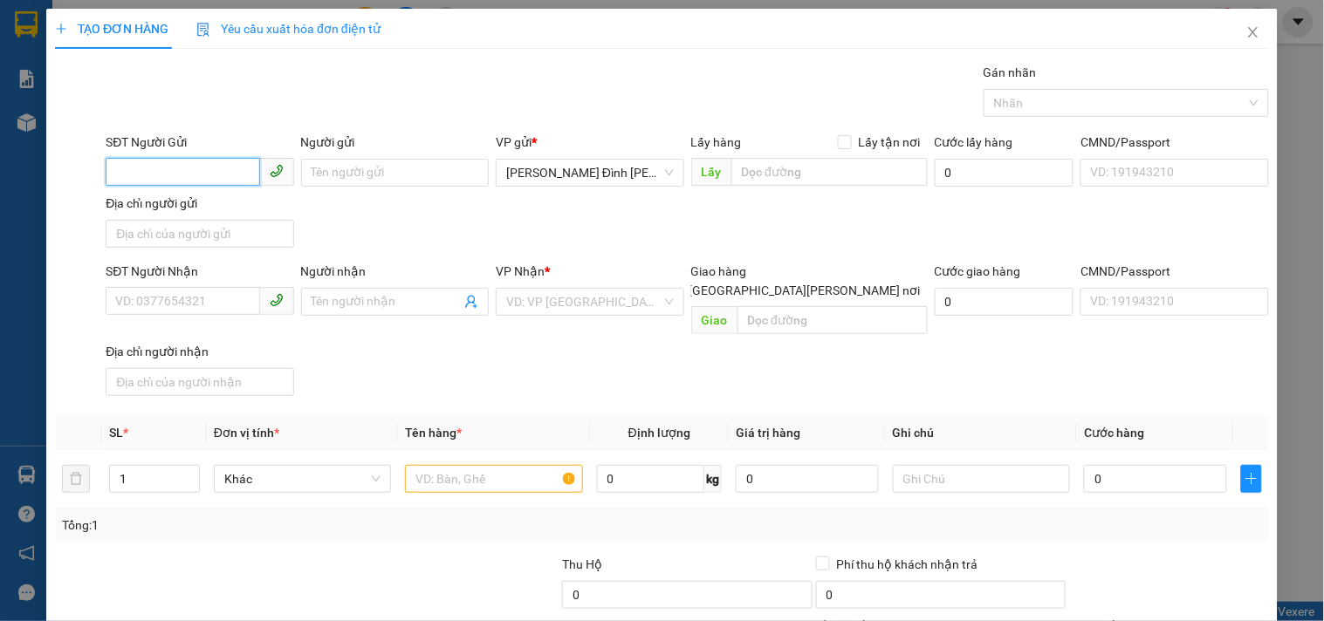
click at [230, 179] on input "SĐT Người Gửi" at bounding box center [183, 172] width 154 height 28
type input "0962798986"
click at [195, 305] on input "SĐT Người Nhận" at bounding box center [183, 301] width 154 height 28
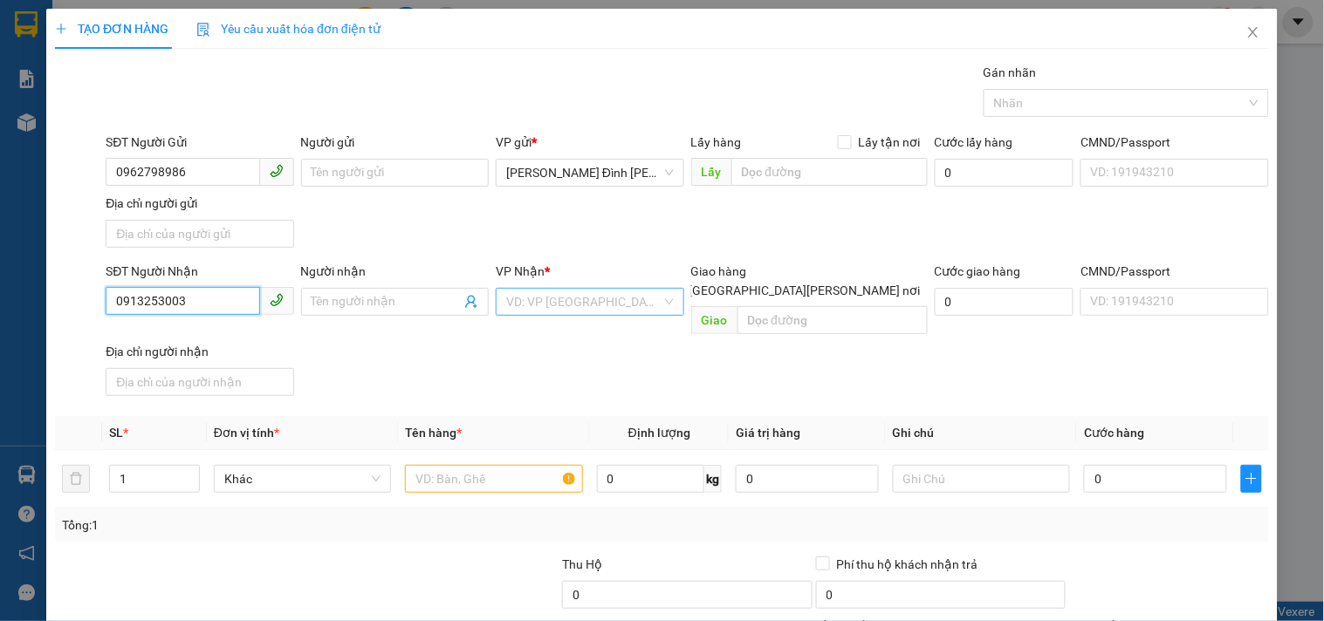
type input "0913253003"
click at [620, 305] on input "search" at bounding box center [583, 302] width 154 height 26
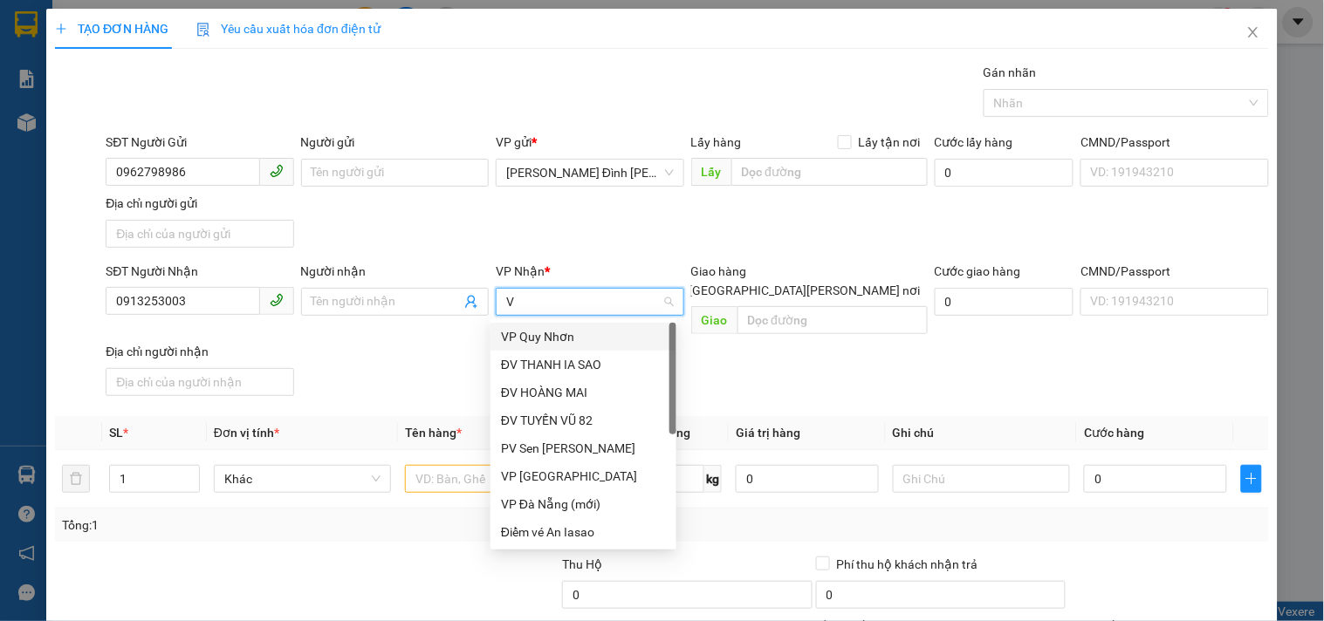
type input "VP"
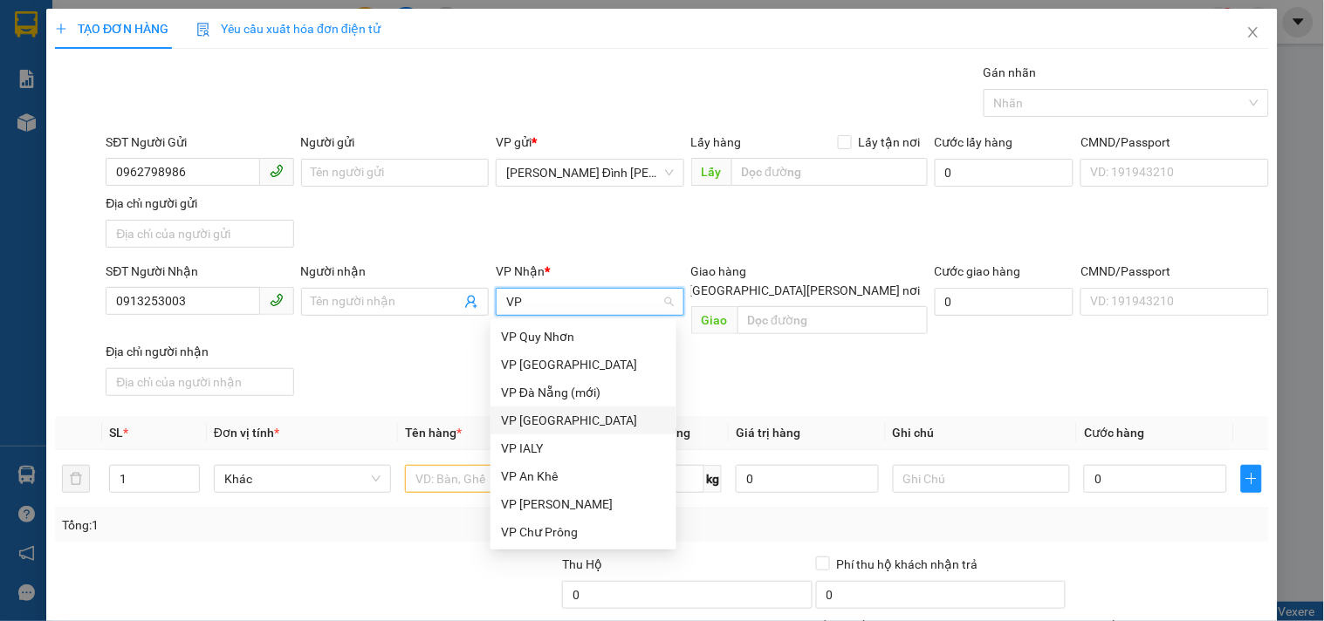
click at [559, 417] on div "VP [GEOGRAPHIC_DATA]" at bounding box center [583, 420] width 165 height 19
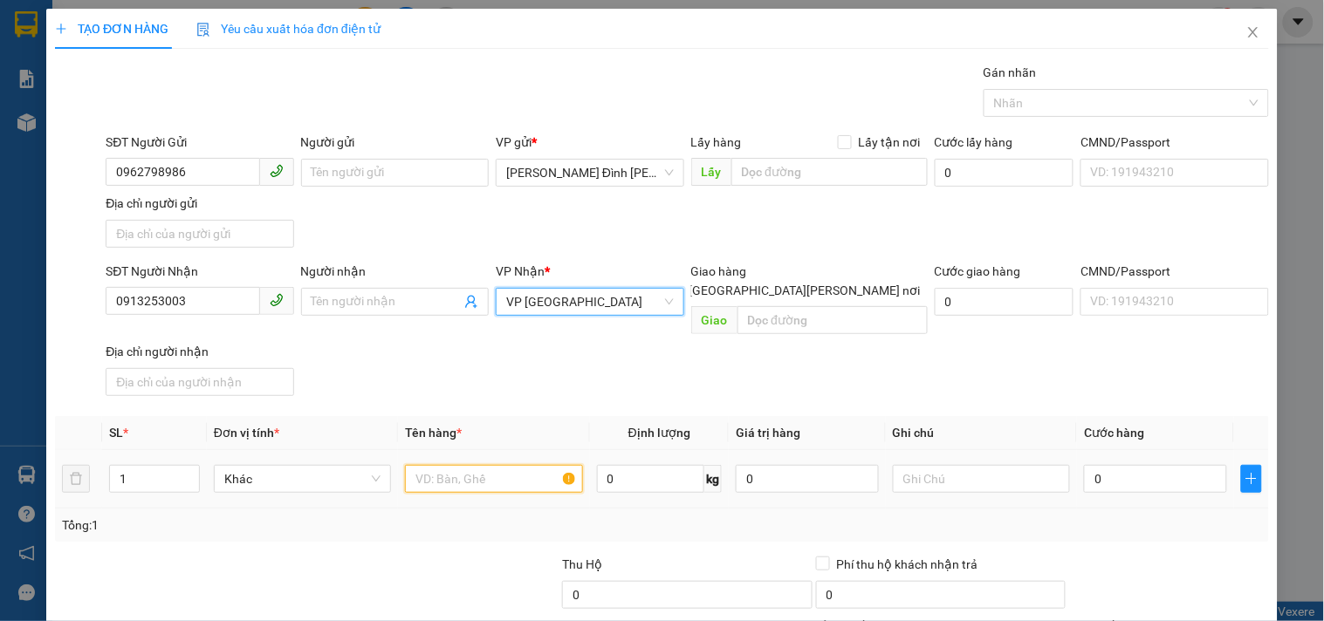
click at [502, 465] on input "text" at bounding box center [493, 479] width 177 height 28
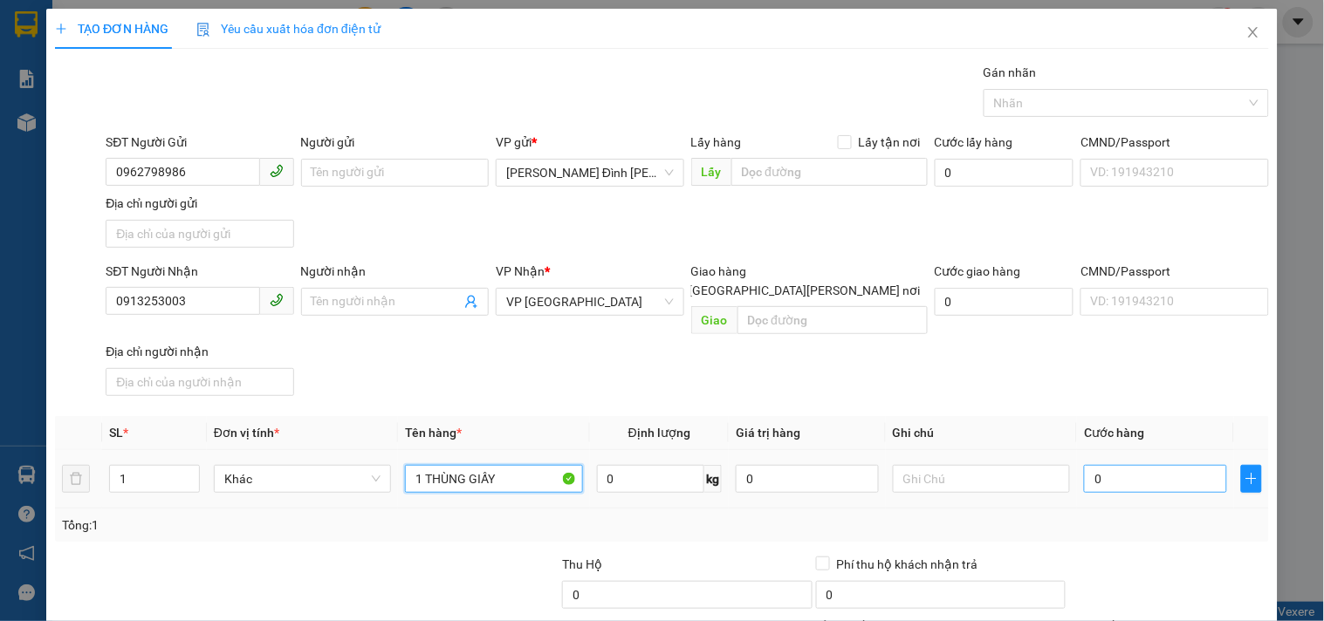
type input "1 THÙNG GIẤY"
click at [1191, 471] on input "0" at bounding box center [1155, 479] width 143 height 28
type input "41"
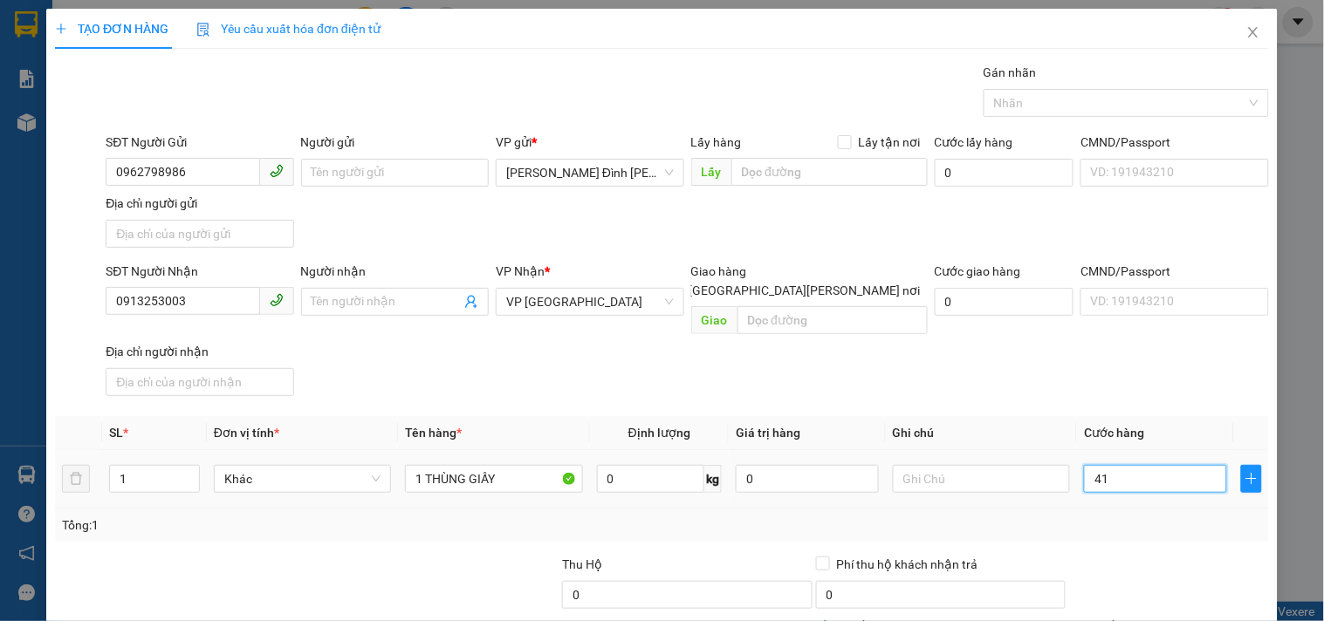
type input "4"
type input "40"
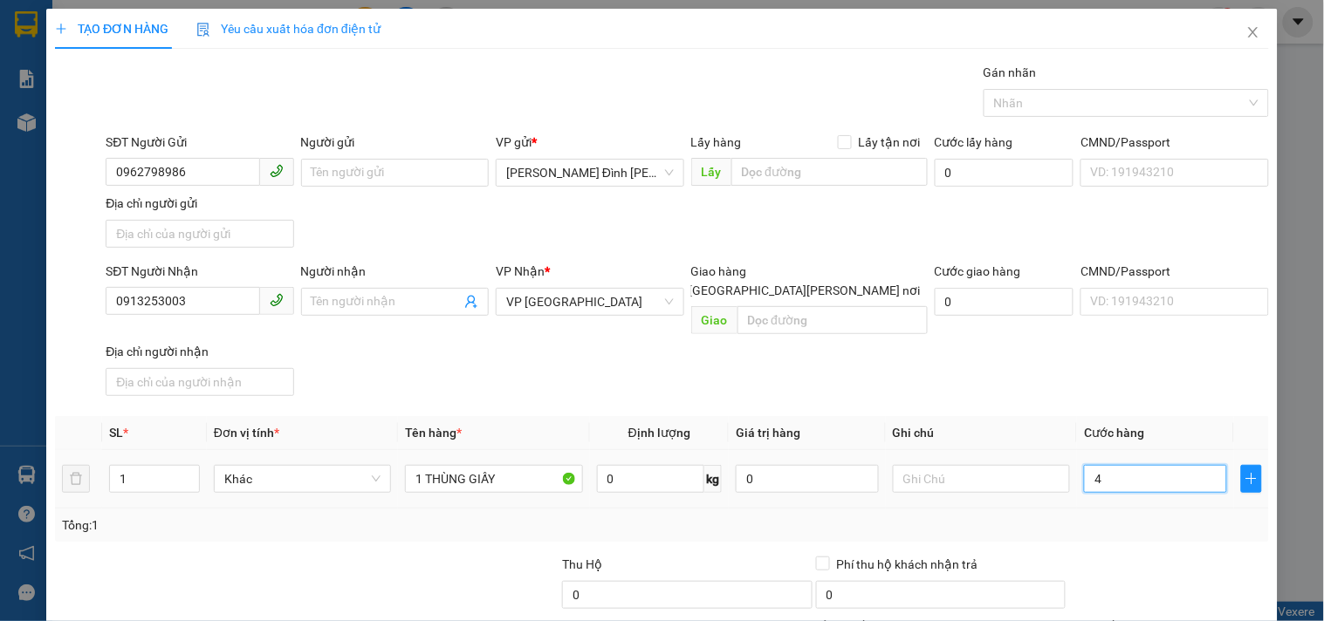
type input "40"
type input "40.000"
click at [201, 311] on input "0913253003" at bounding box center [183, 301] width 154 height 28
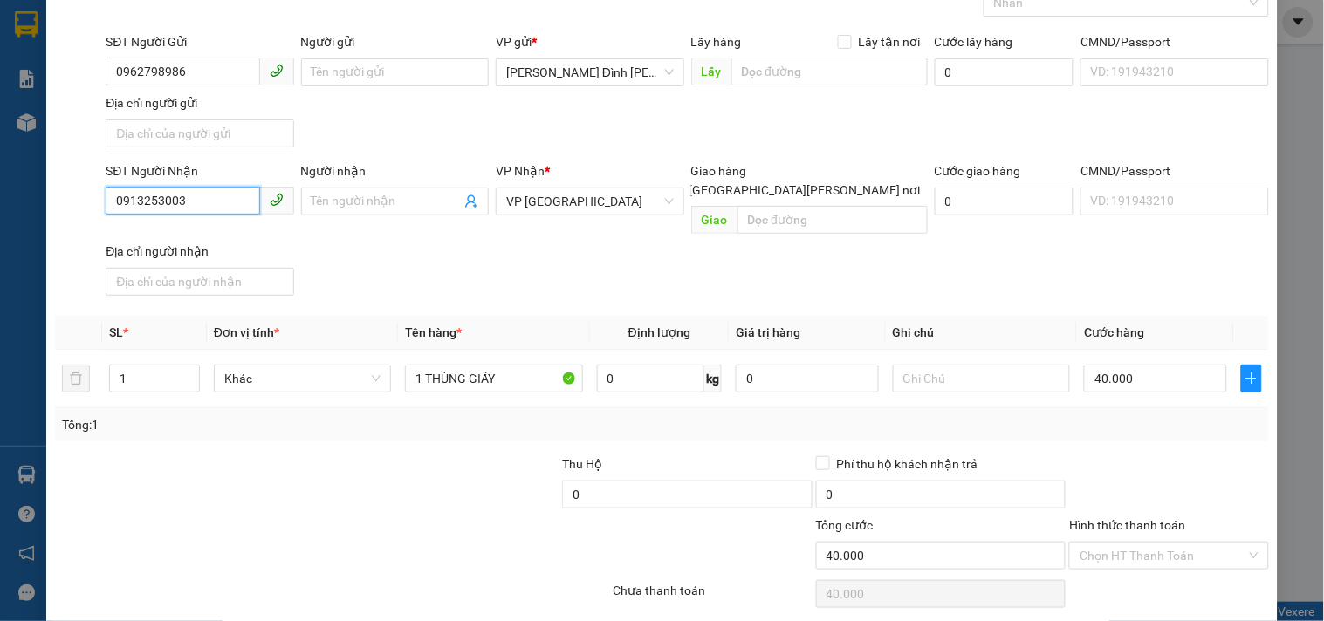
scroll to position [146, 0]
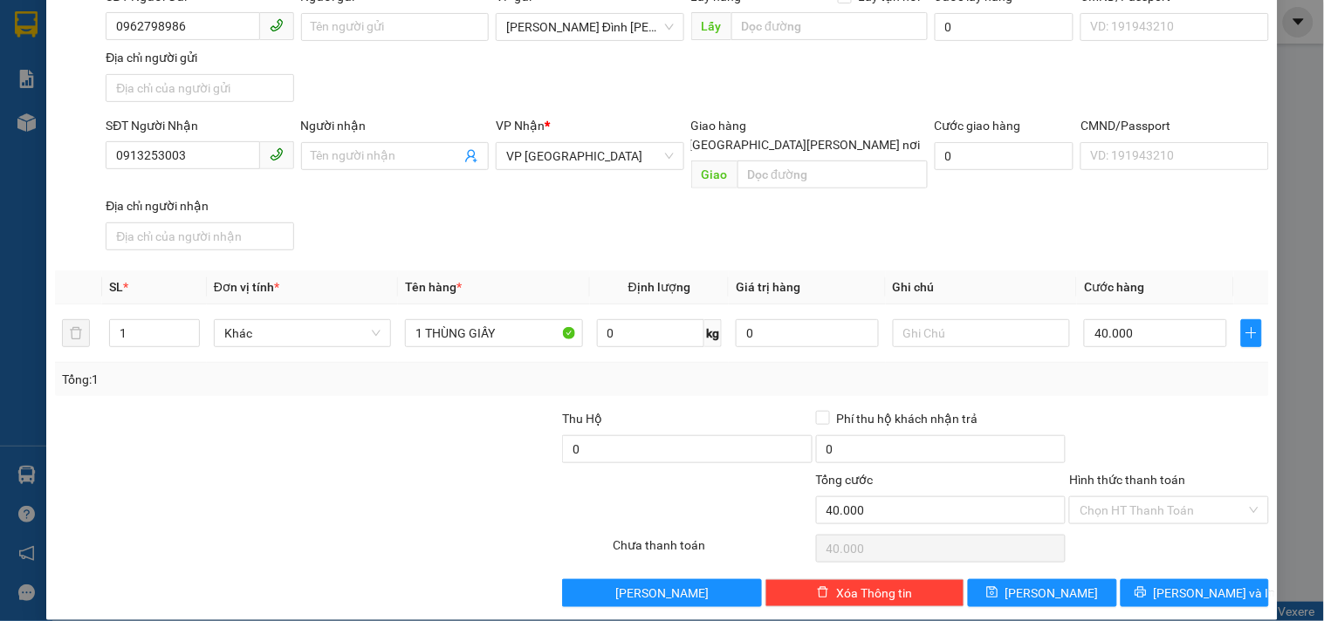
click at [1158, 470] on div "Hình thức thanh toán" at bounding box center [1168, 483] width 199 height 26
click at [1156, 497] on input "Hình thức thanh toán" at bounding box center [1163, 510] width 166 height 26
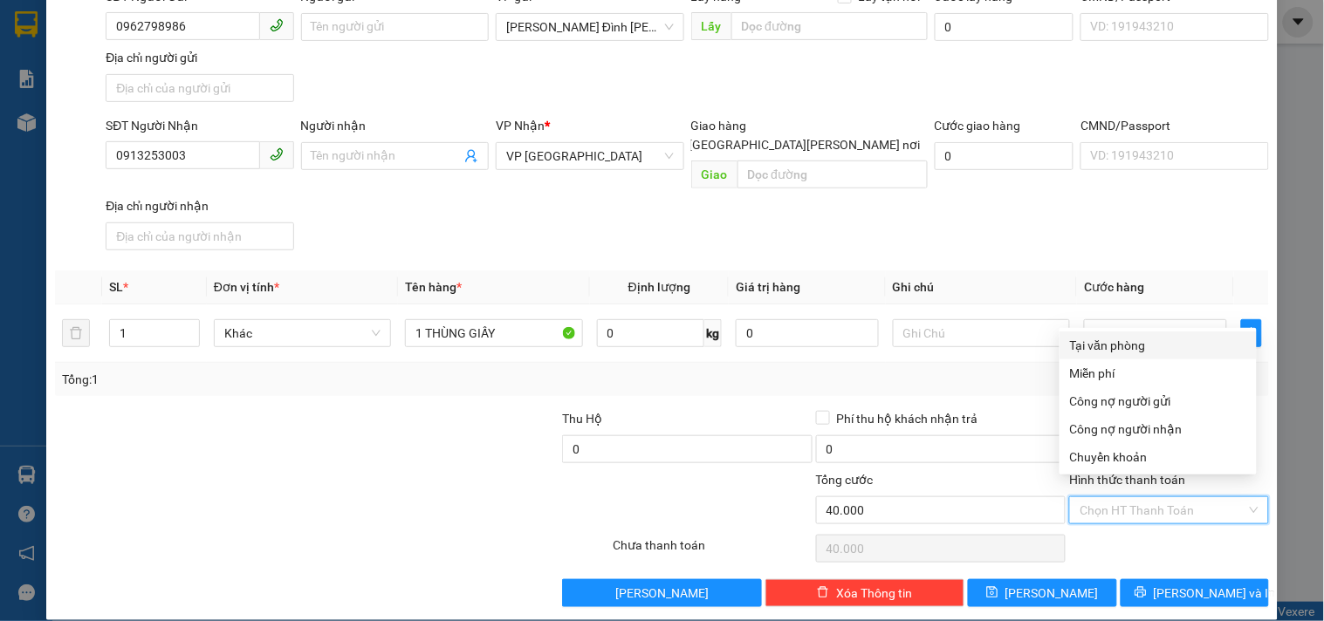
click at [1145, 352] on div "Tại văn phòng" at bounding box center [1158, 345] width 176 height 19
type input "0"
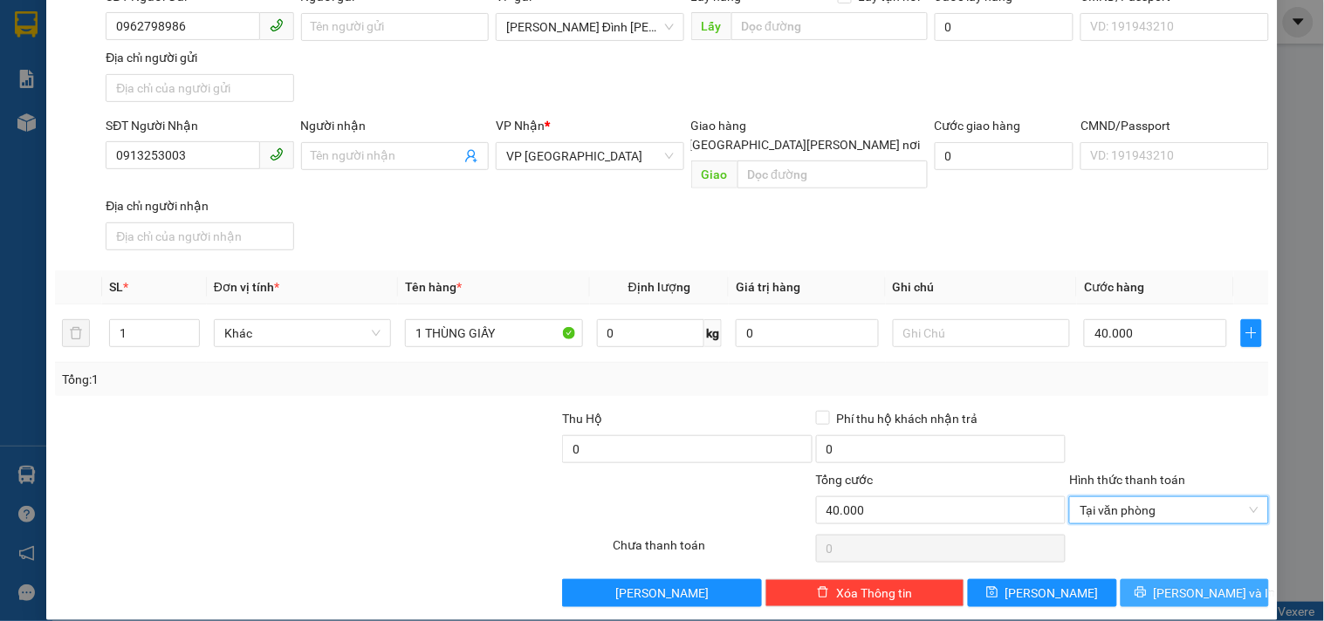
click at [1164, 579] on button "[PERSON_NAME] và In" at bounding box center [1195, 593] width 148 height 28
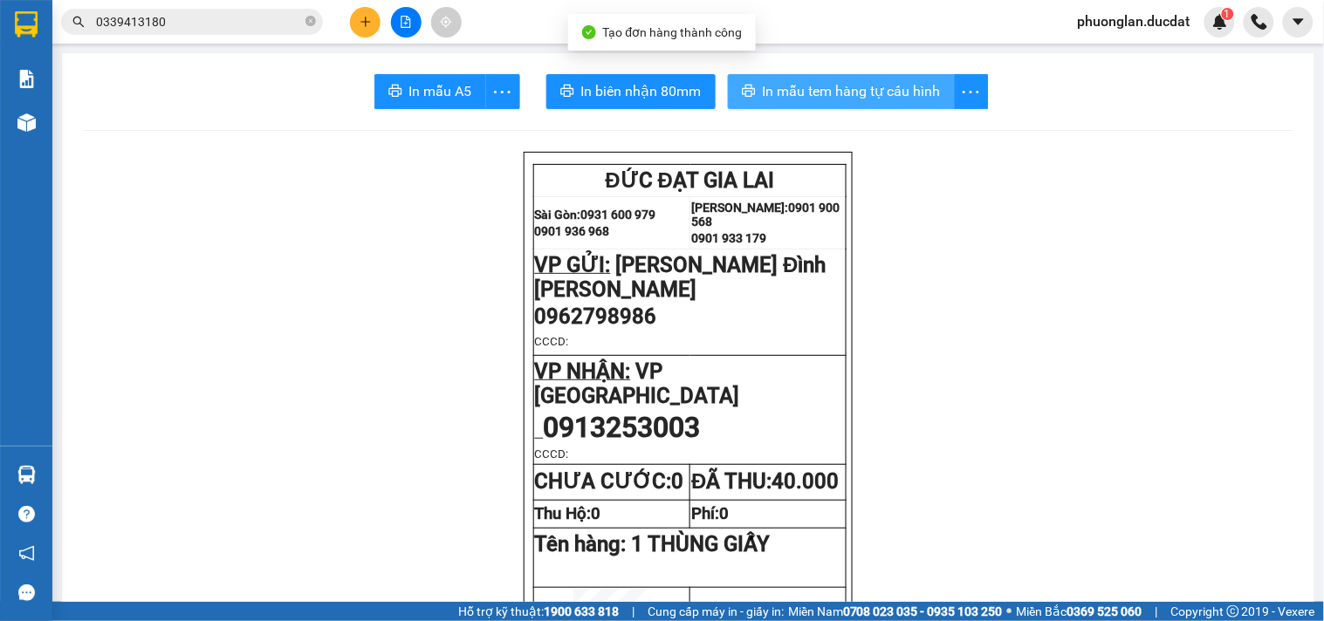
click at [830, 84] on span "In mẫu tem hàng tự cấu hình" at bounding box center [852, 91] width 178 height 22
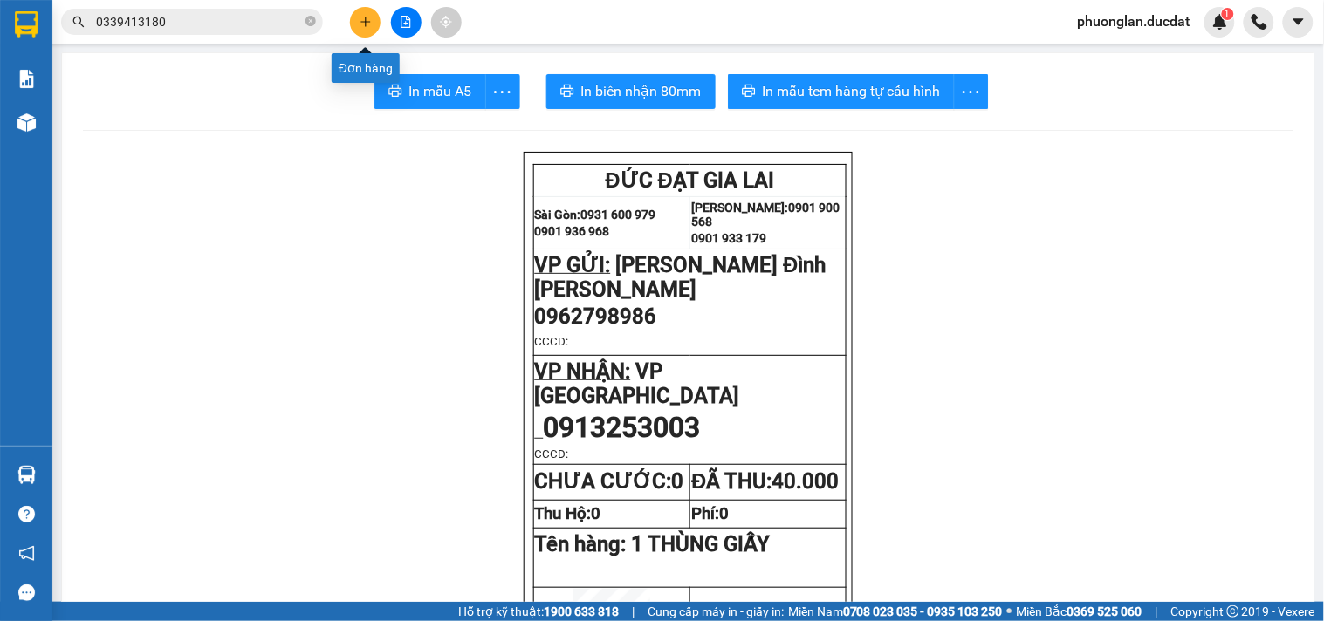
click at [373, 21] on button at bounding box center [365, 22] width 31 height 31
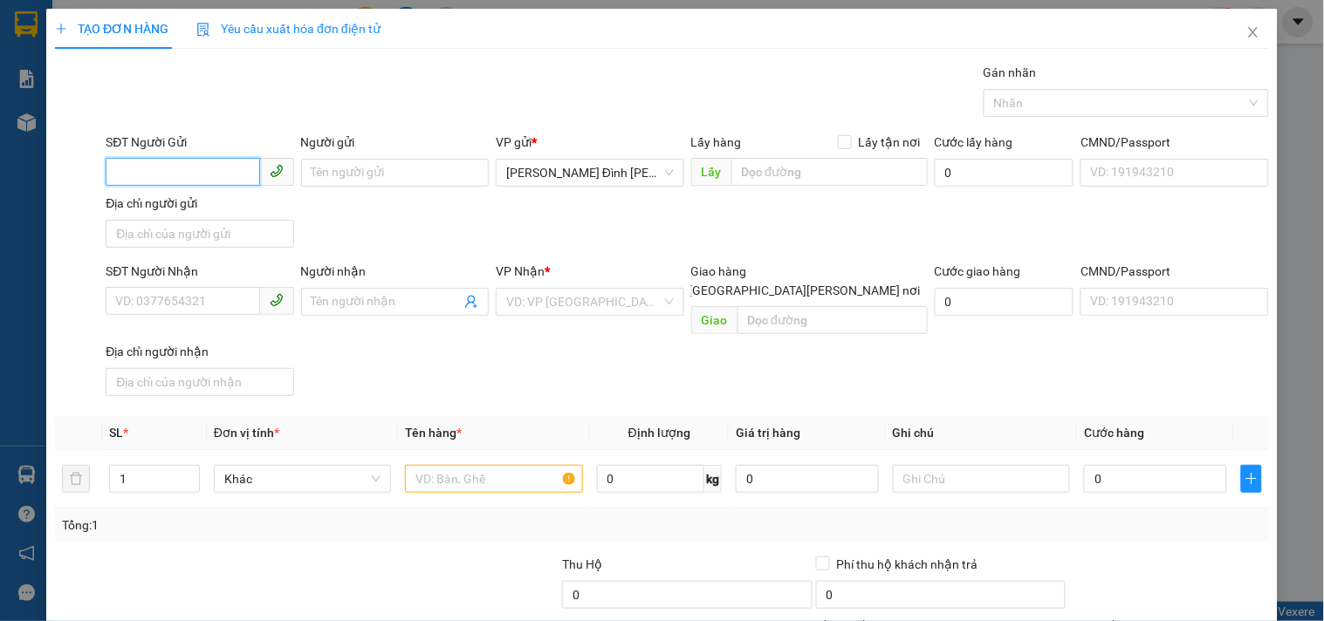
click at [232, 178] on input "SĐT Người Gửi" at bounding box center [183, 172] width 154 height 28
type input "0986466329"
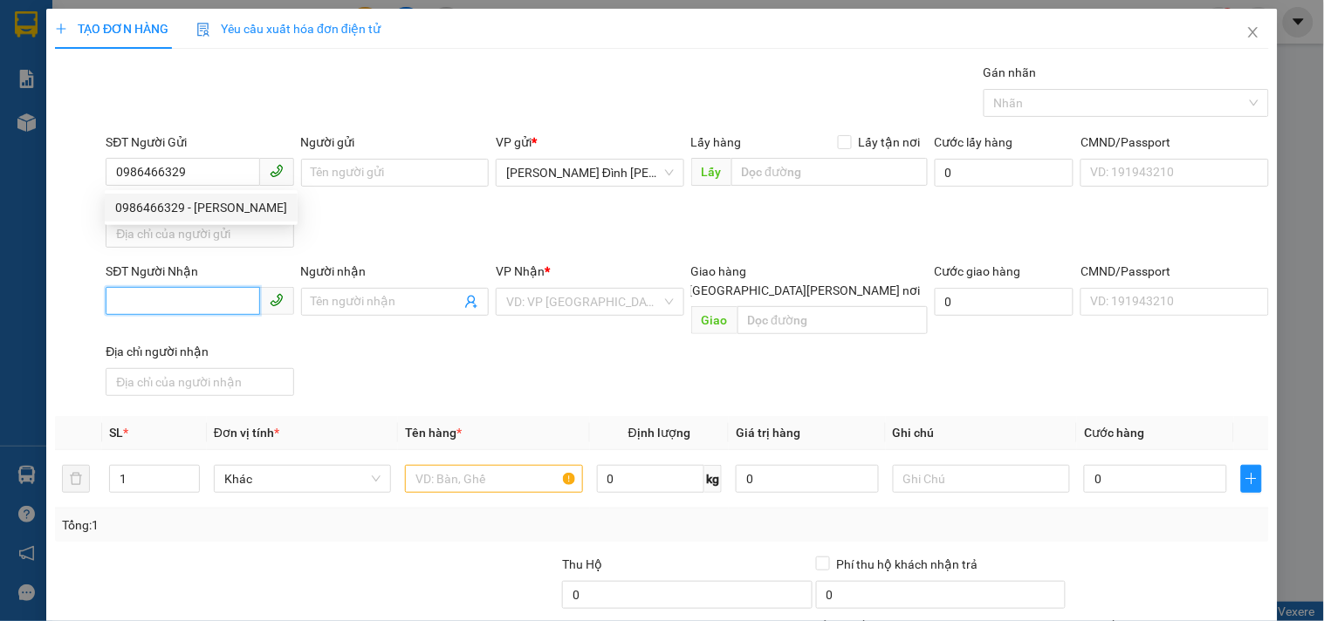
click at [127, 308] on input "SĐT Người Nhận" at bounding box center [183, 301] width 154 height 28
type input "0773342798"
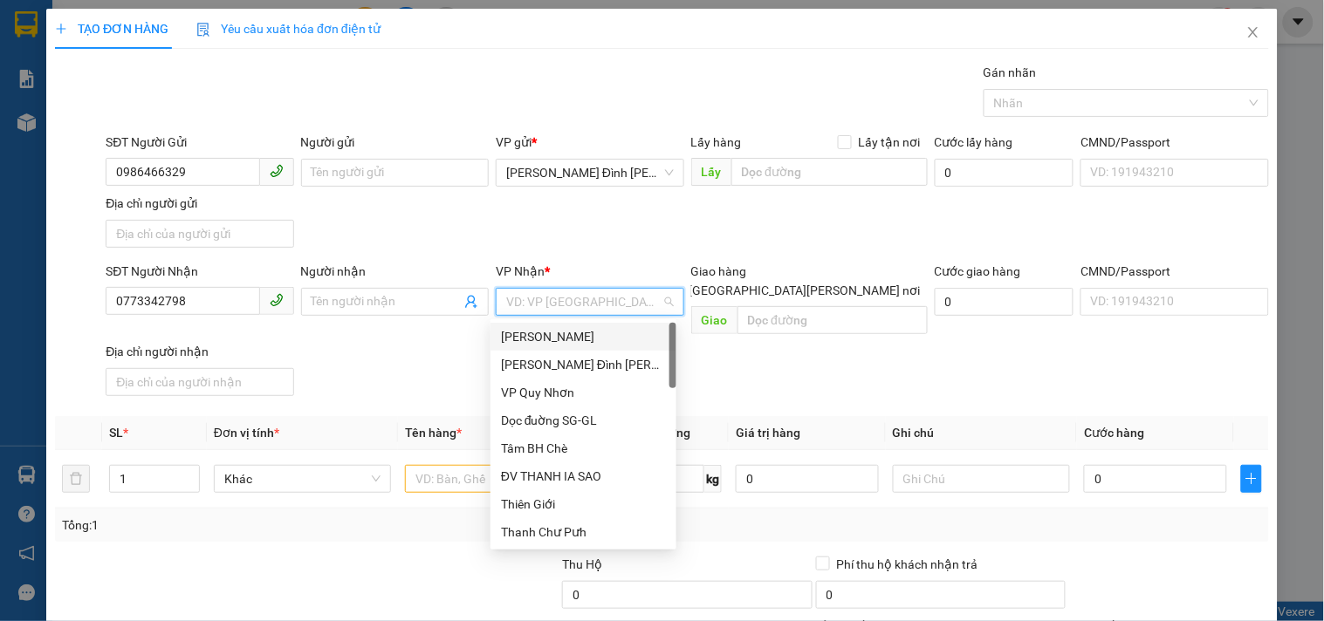
click at [568, 312] on input "search" at bounding box center [583, 302] width 154 height 26
type input "VP"
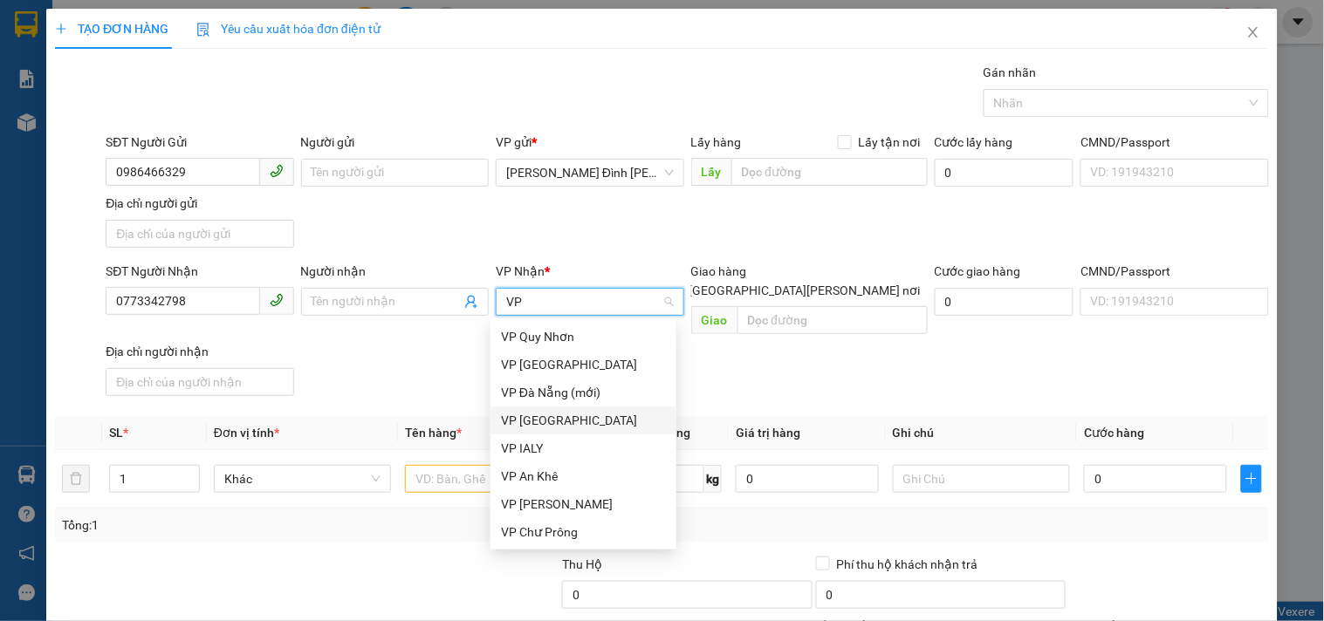
click at [550, 422] on div "VP [GEOGRAPHIC_DATA]" at bounding box center [583, 420] width 165 height 19
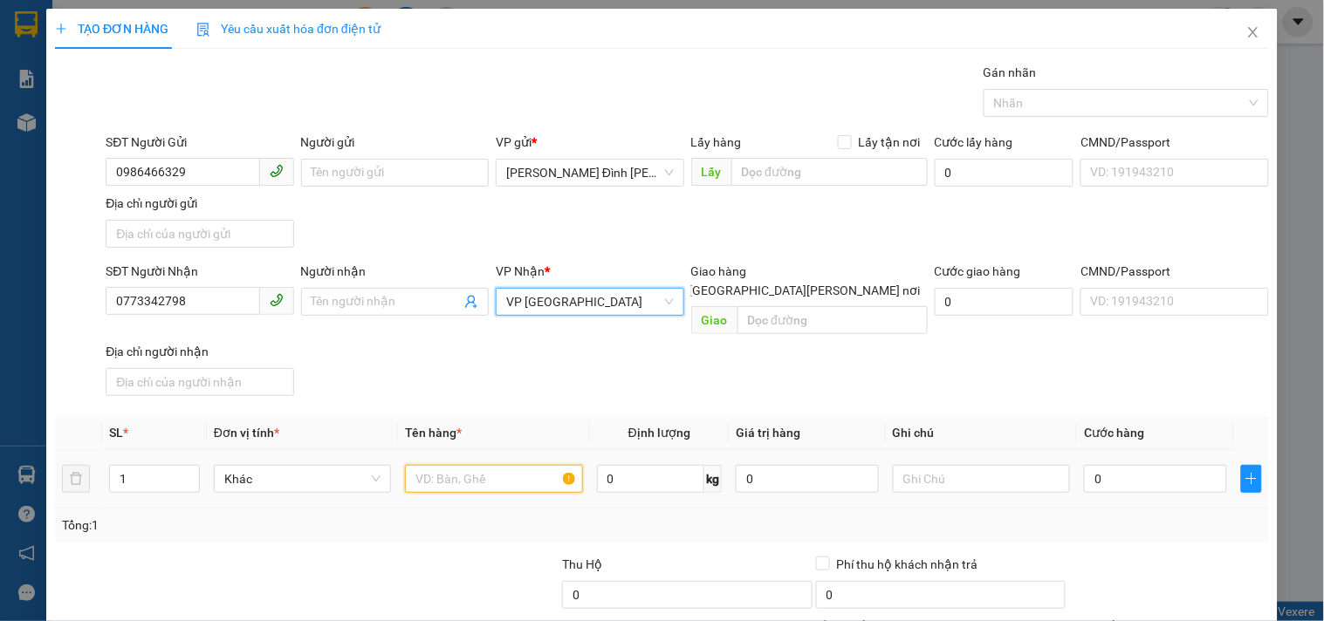
click at [511, 465] on input "text" at bounding box center [493, 479] width 177 height 28
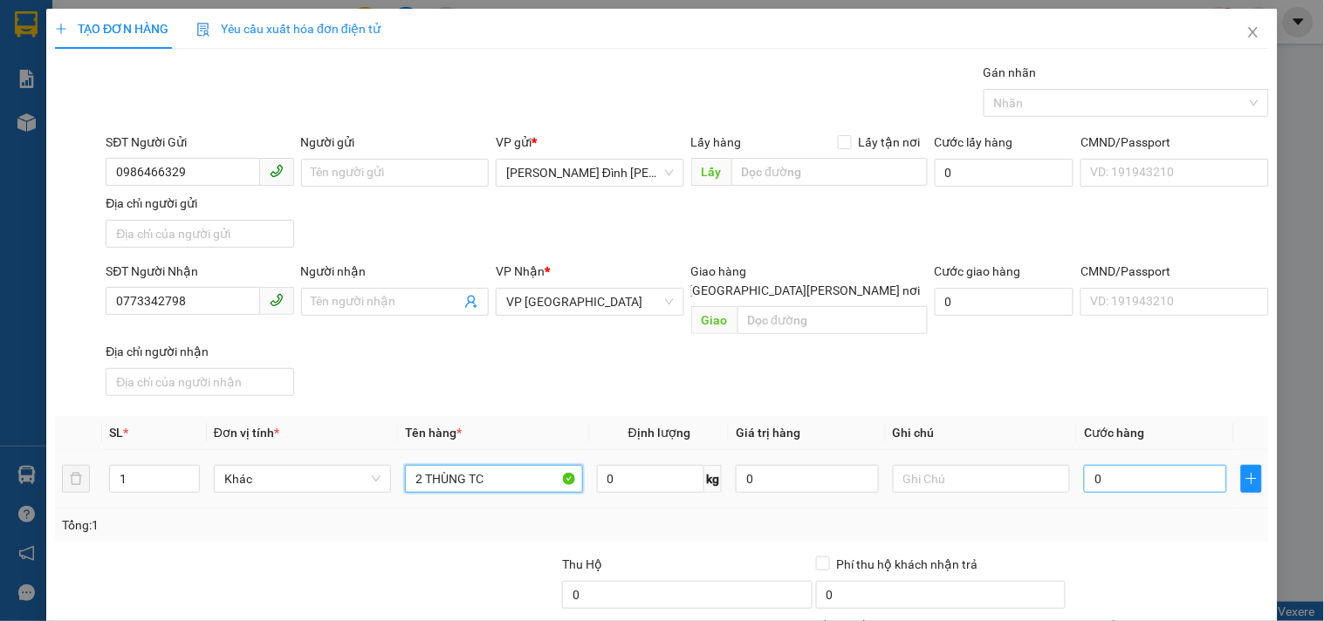
type input "2 THÙNG TC"
click at [1176, 465] on input "0" at bounding box center [1155, 479] width 143 height 28
type input "8"
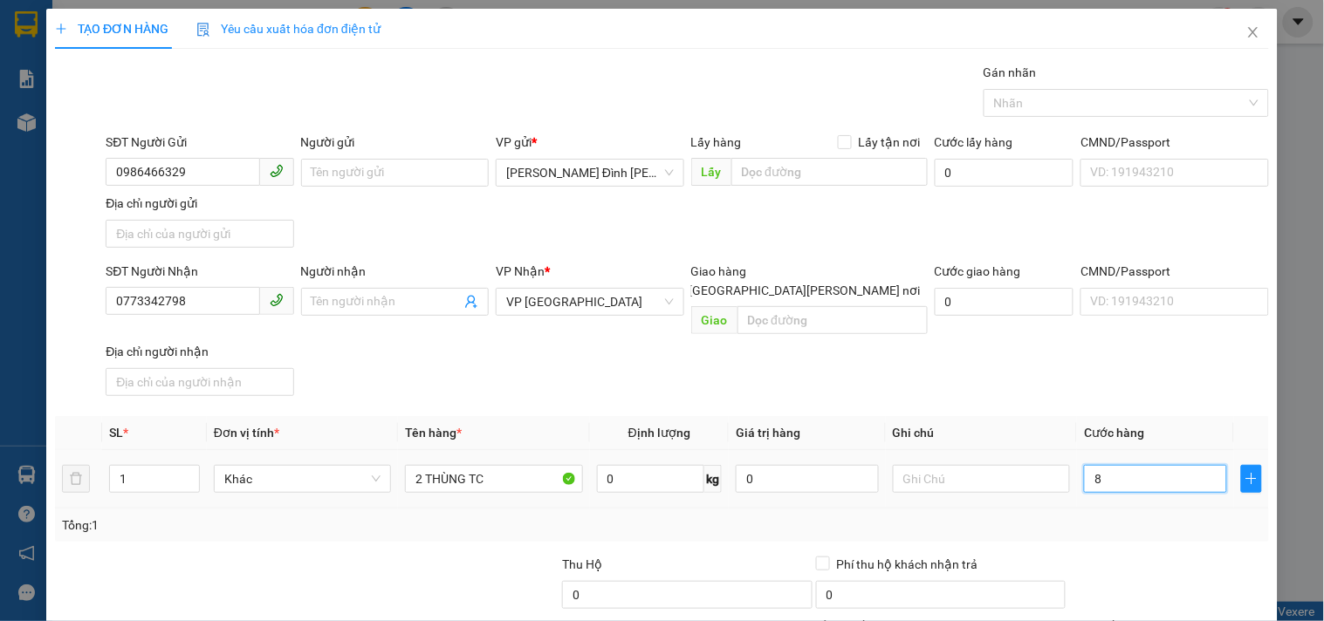
type input "80"
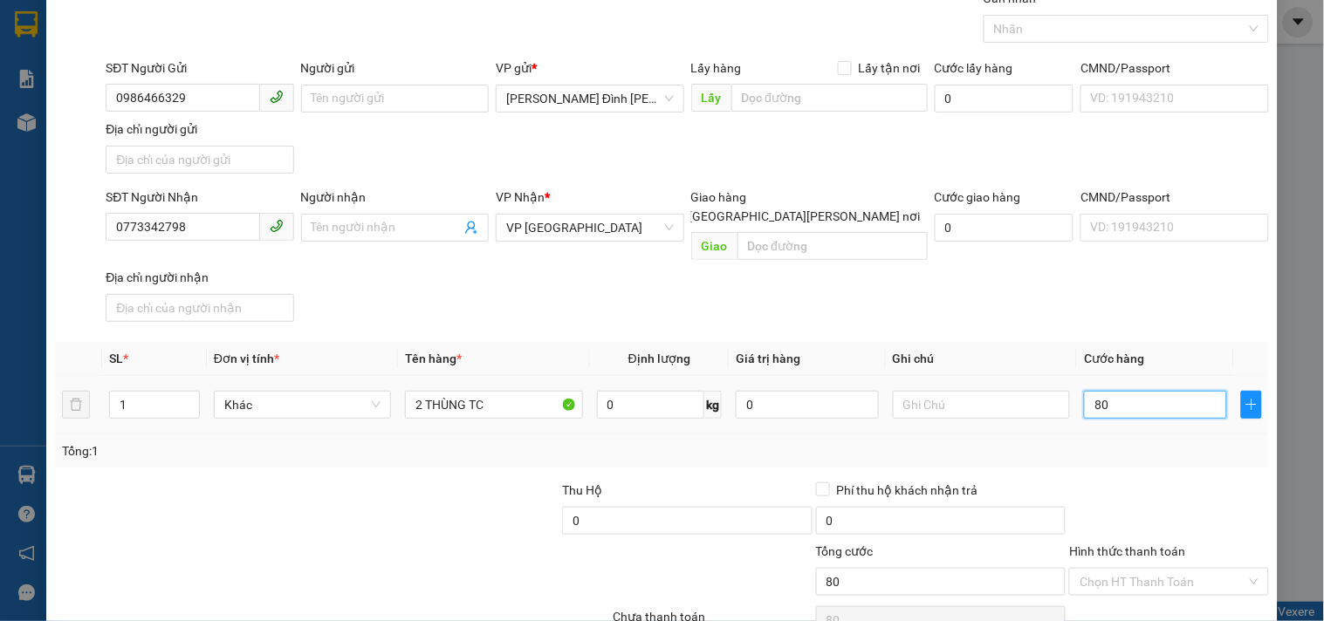
scroll to position [146, 0]
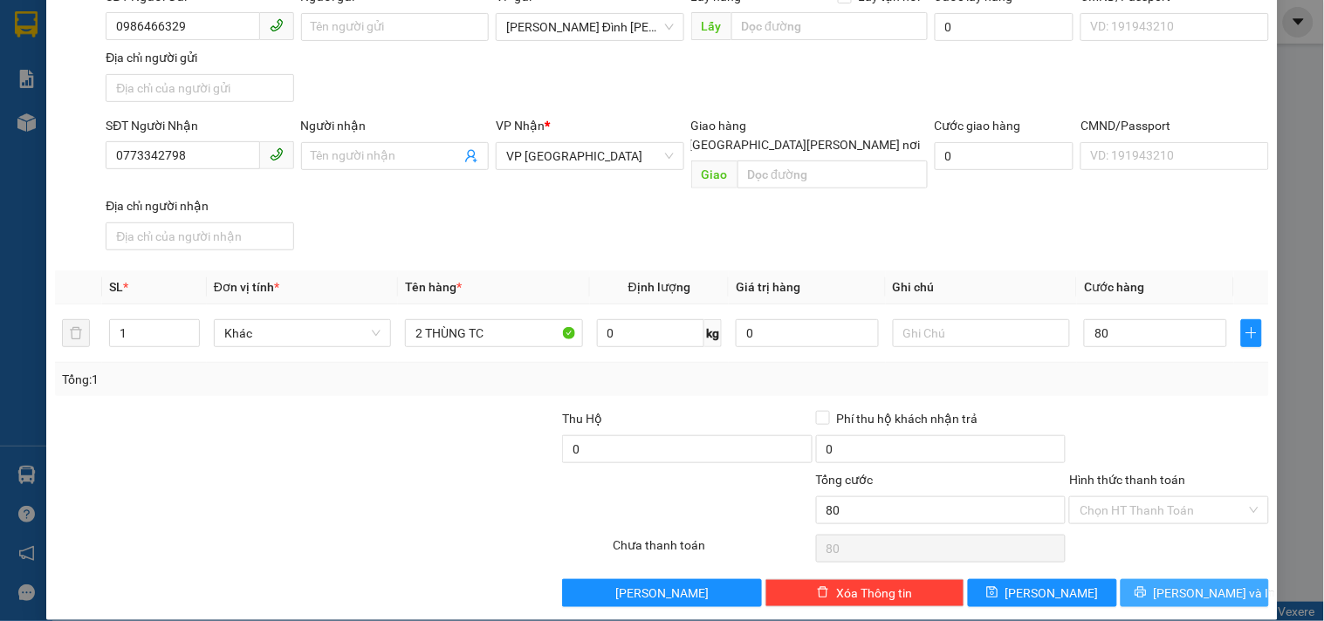
type input "80.000"
click at [1176, 584] on span "[PERSON_NAME] và In" at bounding box center [1215, 593] width 122 height 19
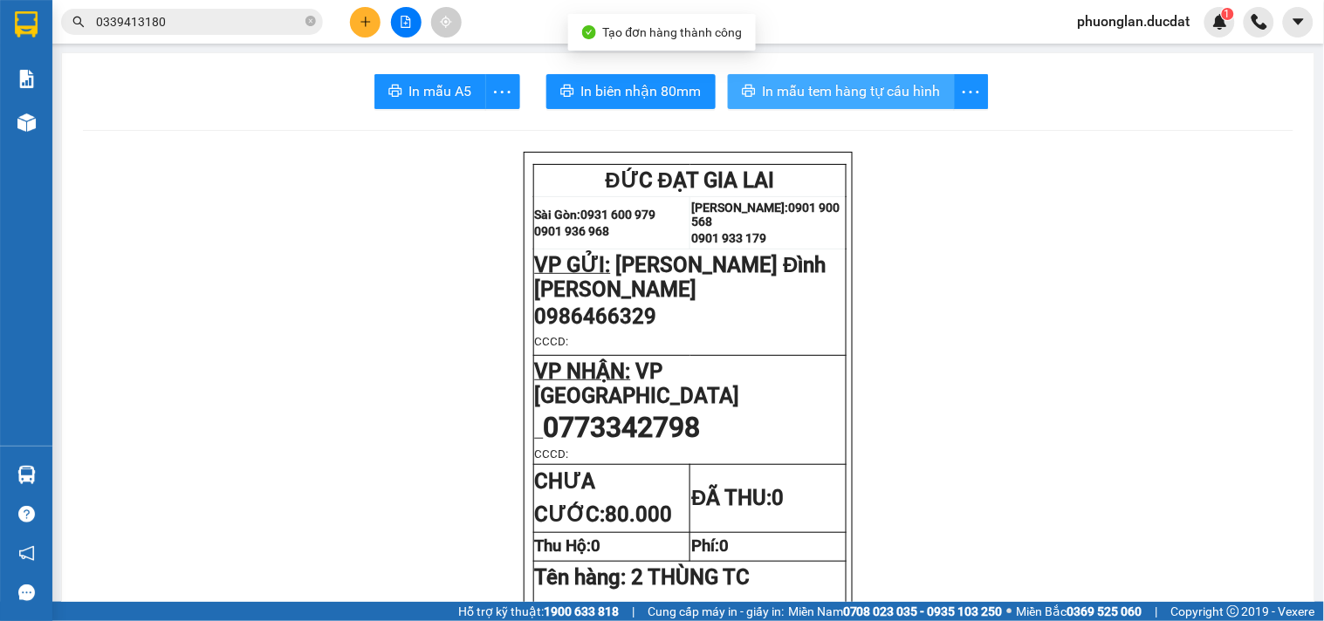
click at [902, 97] on span "In mẫu tem hàng tự cấu hình" at bounding box center [852, 91] width 178 height 22
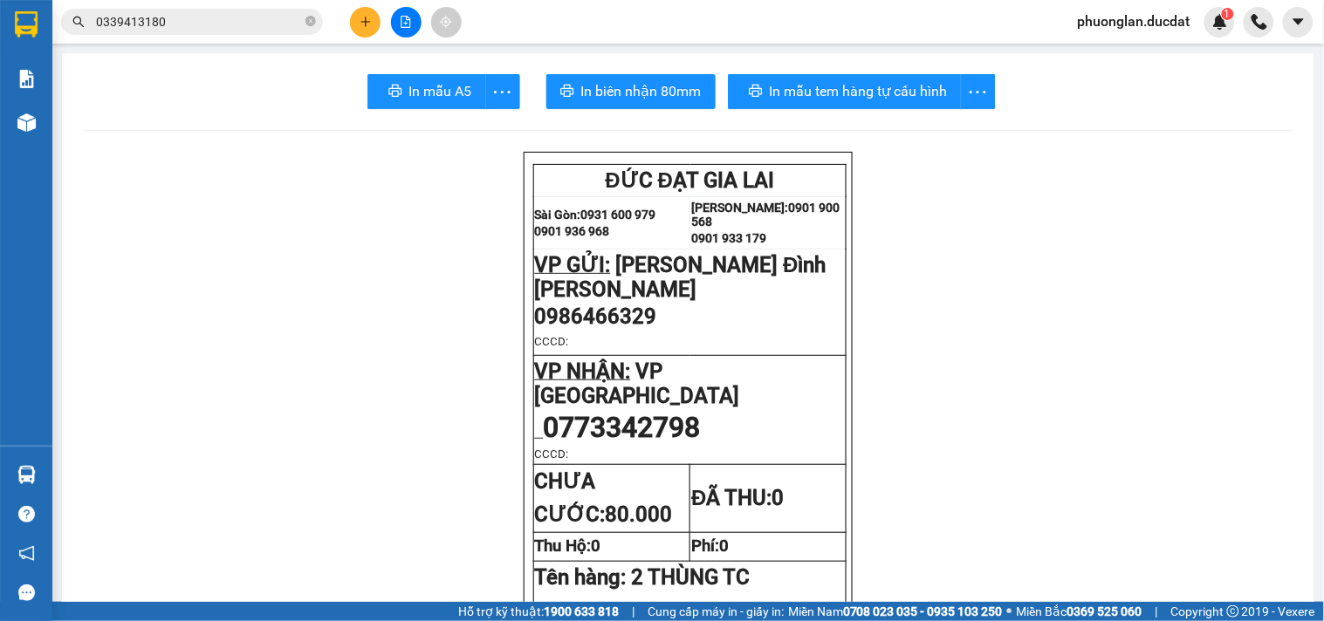
click at [369, 28] on button at bounding box center [365, 22] width 31 height 31
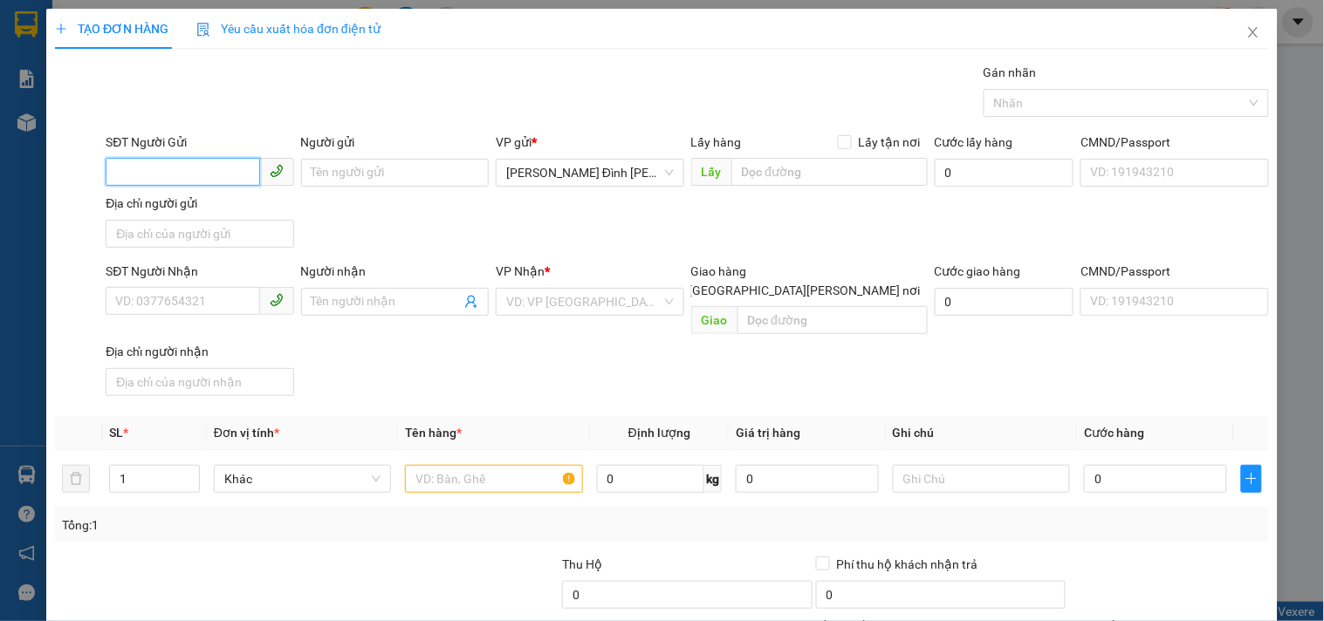
click at [205, 179] on input "SĐT Người Gửi" at bounding box center [183, 172] width 154 height 28
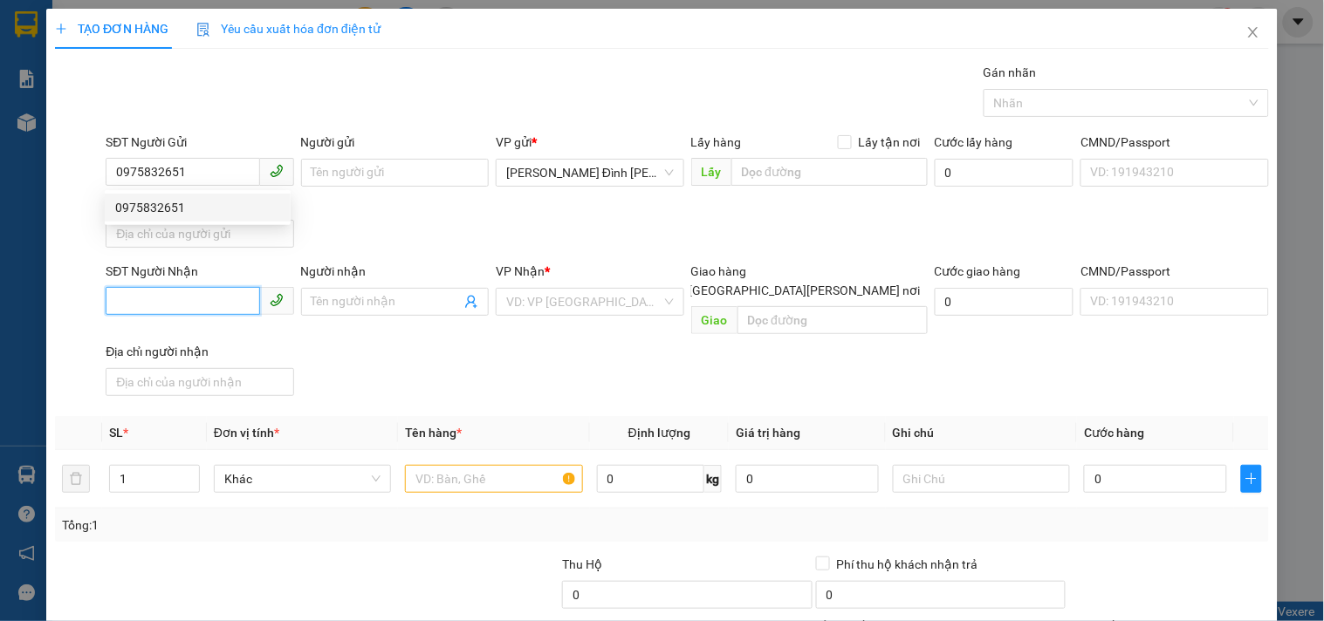
click at [162, 315] on input "SĐT Người Nhận" at bounding box center [183, 301] width 154 height 28
click at [141, 300] on input "0975736110" at bounding box center [183, 301] width 154 height 28
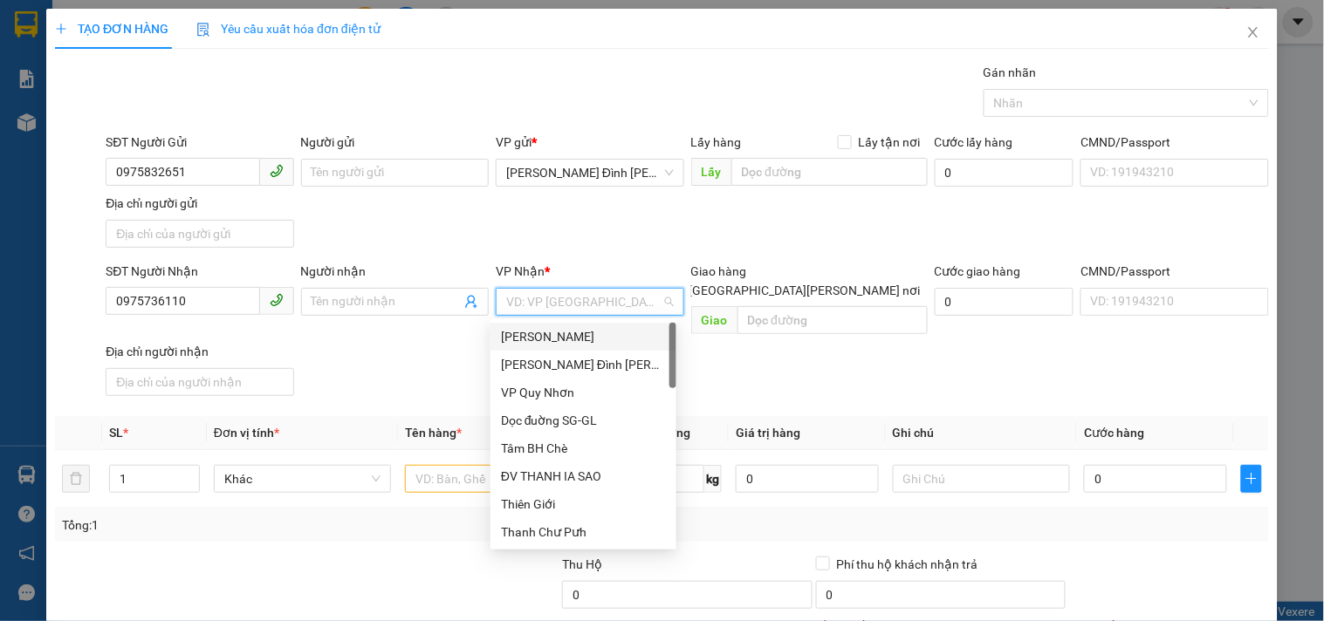
click at [538, 305] on input "search" at bounding box center [583, 302] width 154 height 26
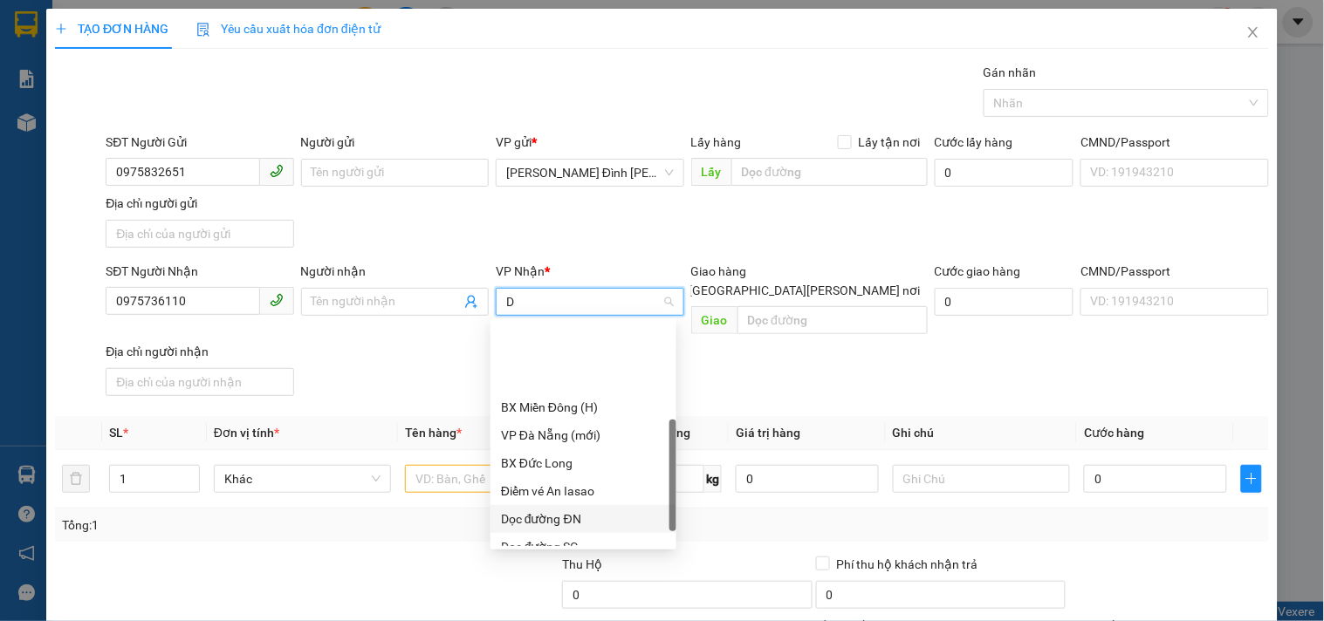
scroll to position [194, 0]
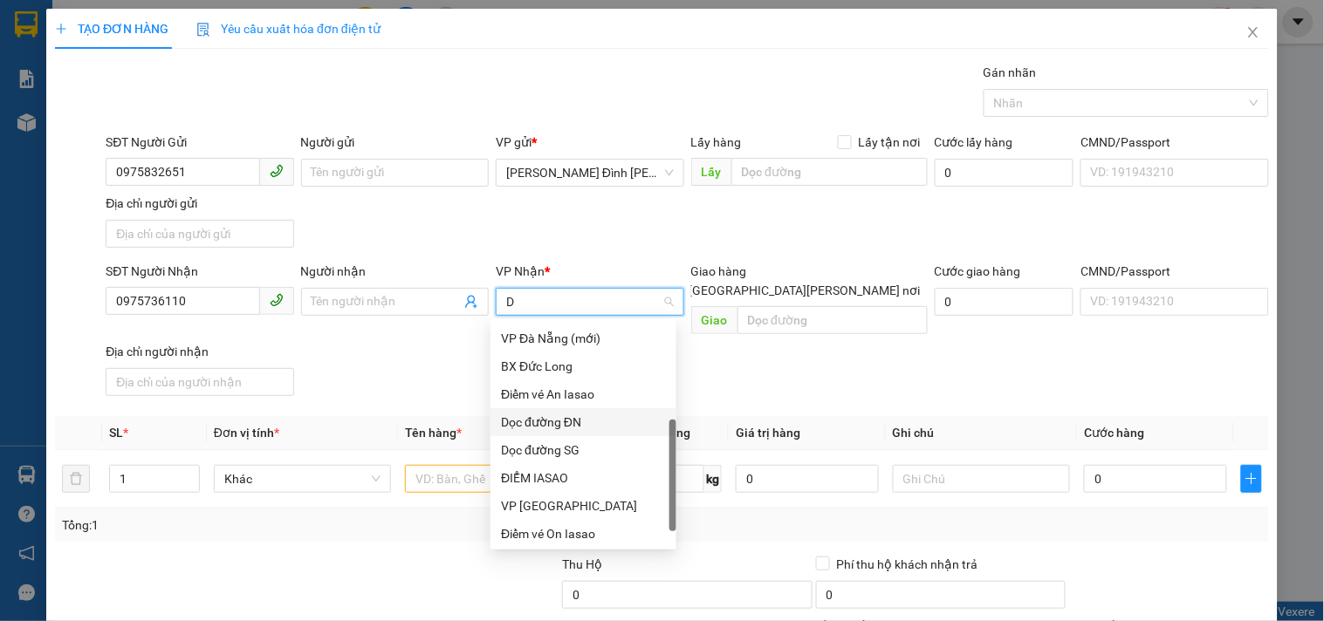
click at [579, 422] on div "Dọc đường ĐN" at bounding box center [583, 422] width 165 height 19
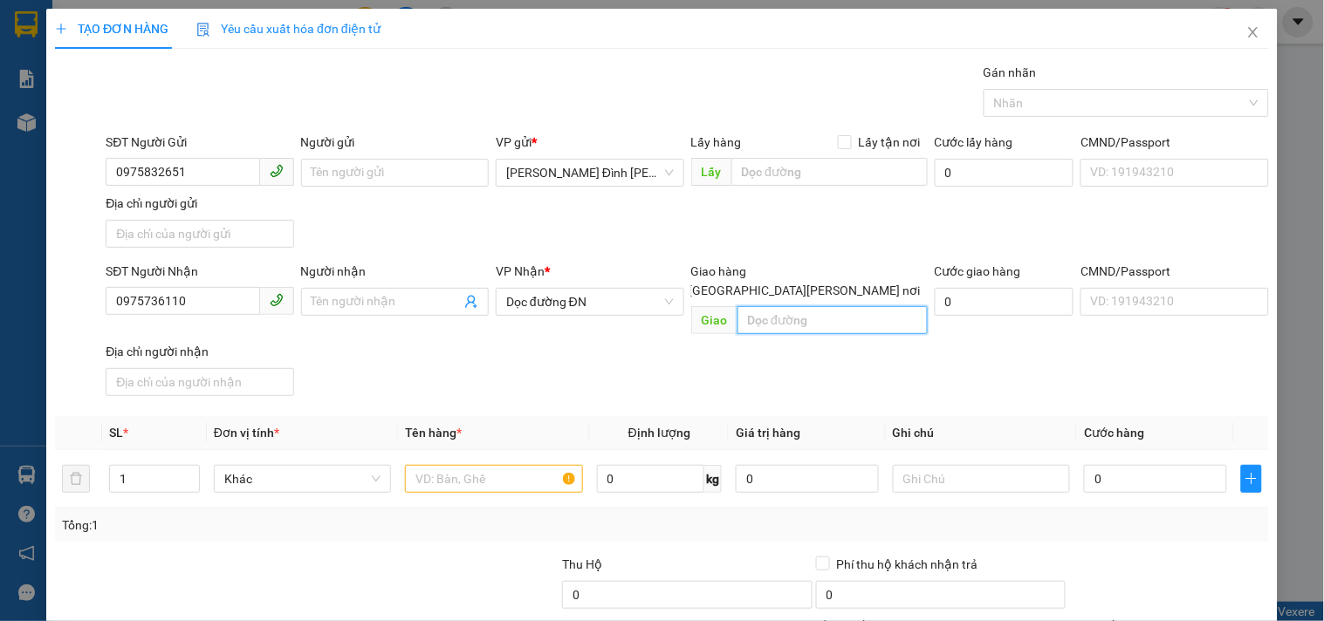
click at [743, 309] on input "text" at bounding box center [832, 320] width 190 height 28
click at [501, 465] on input "text" at bounding box center [493, 479] width 177 height 28
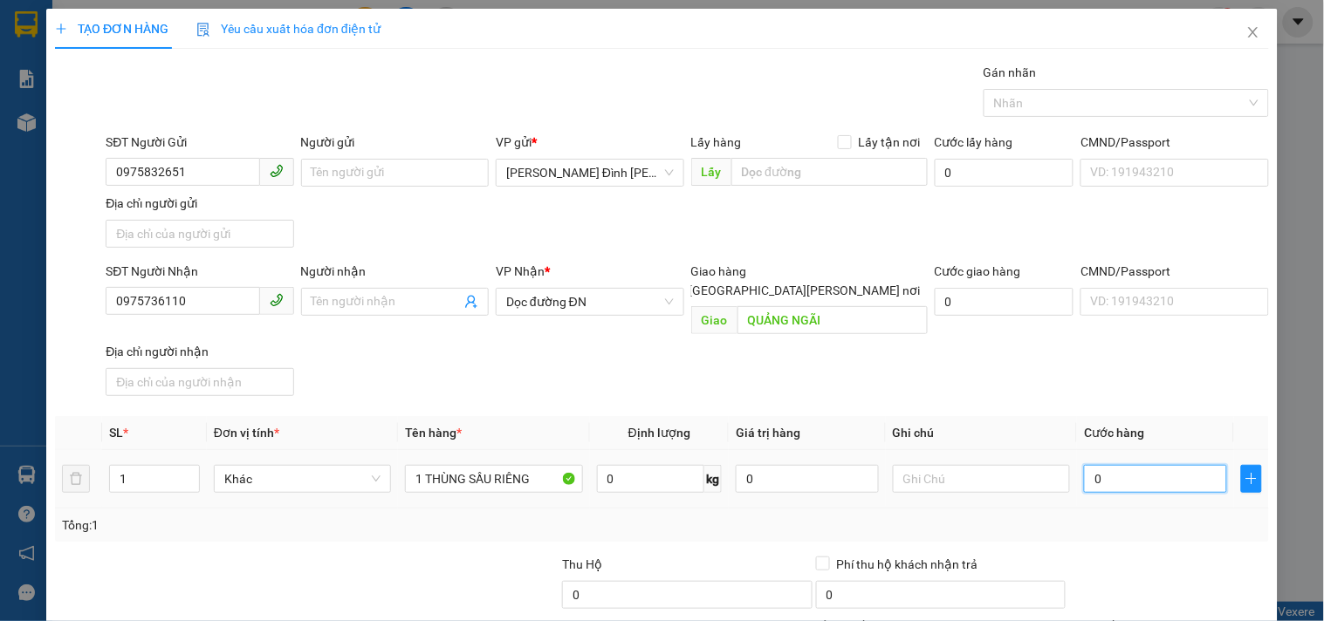
click at [1136, 473] on input "0" at bounding box center [1155, 479] width 143 height 28
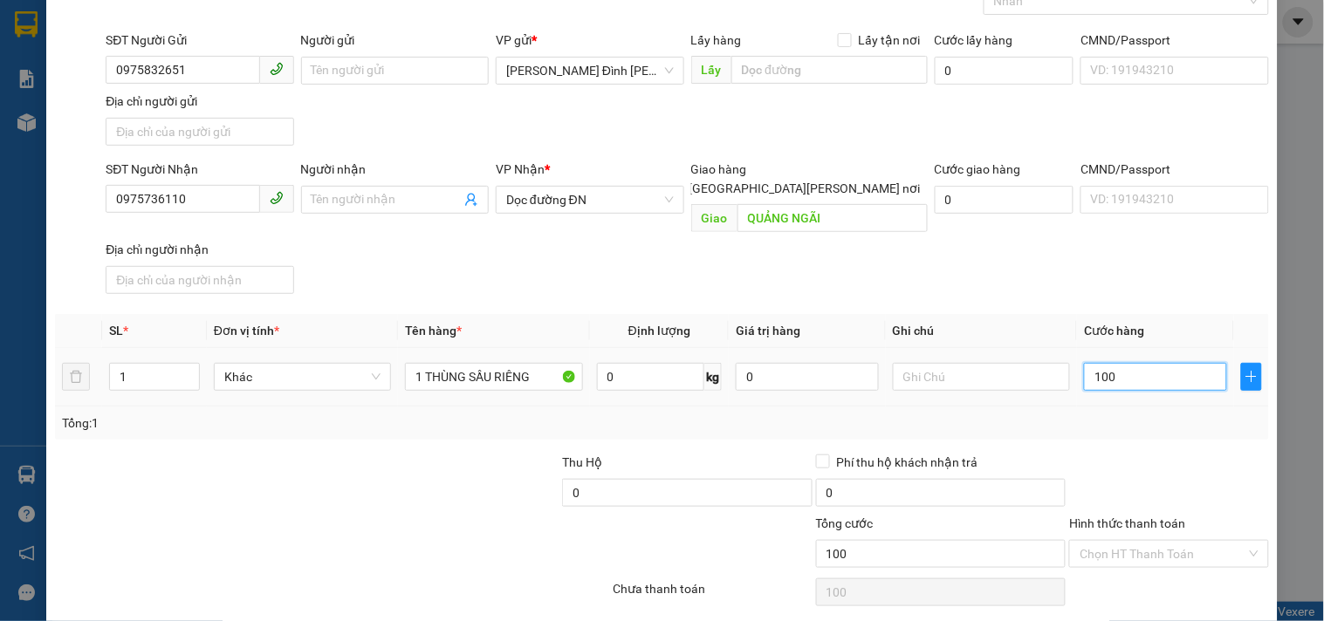
scroll to position [146, 0]
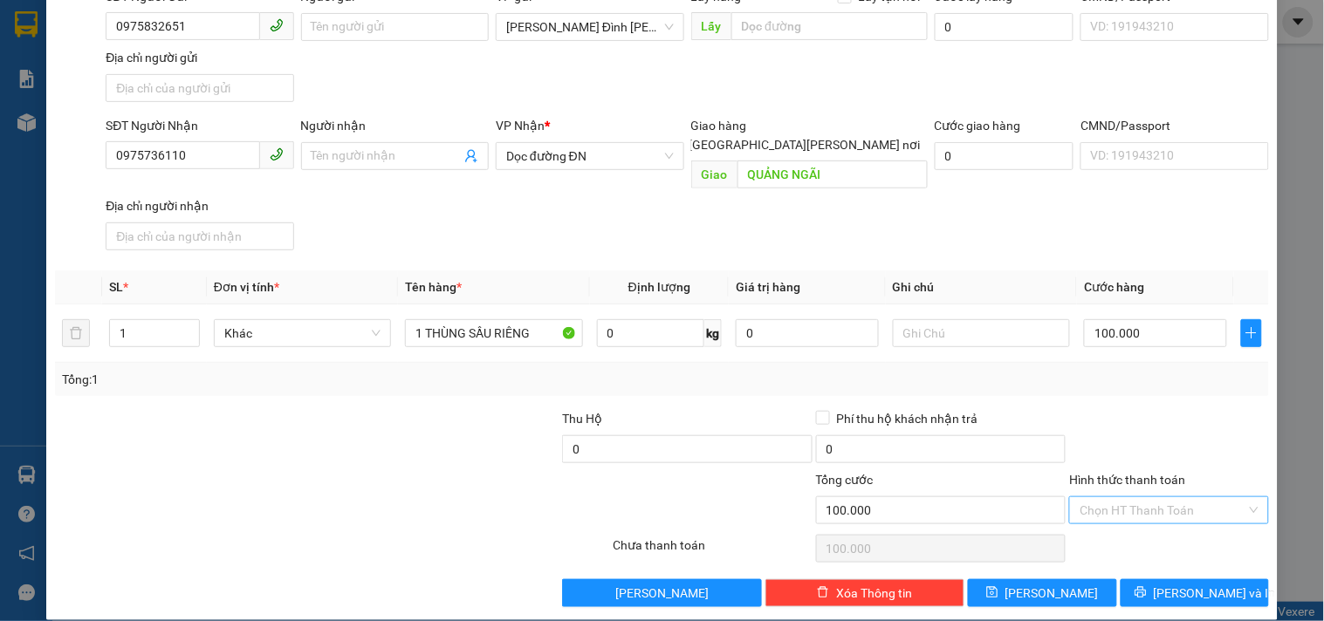
click at [1178, 497] on input "Hình thức thanh toán" at bounding box center [1163, 510] width 166 height 26
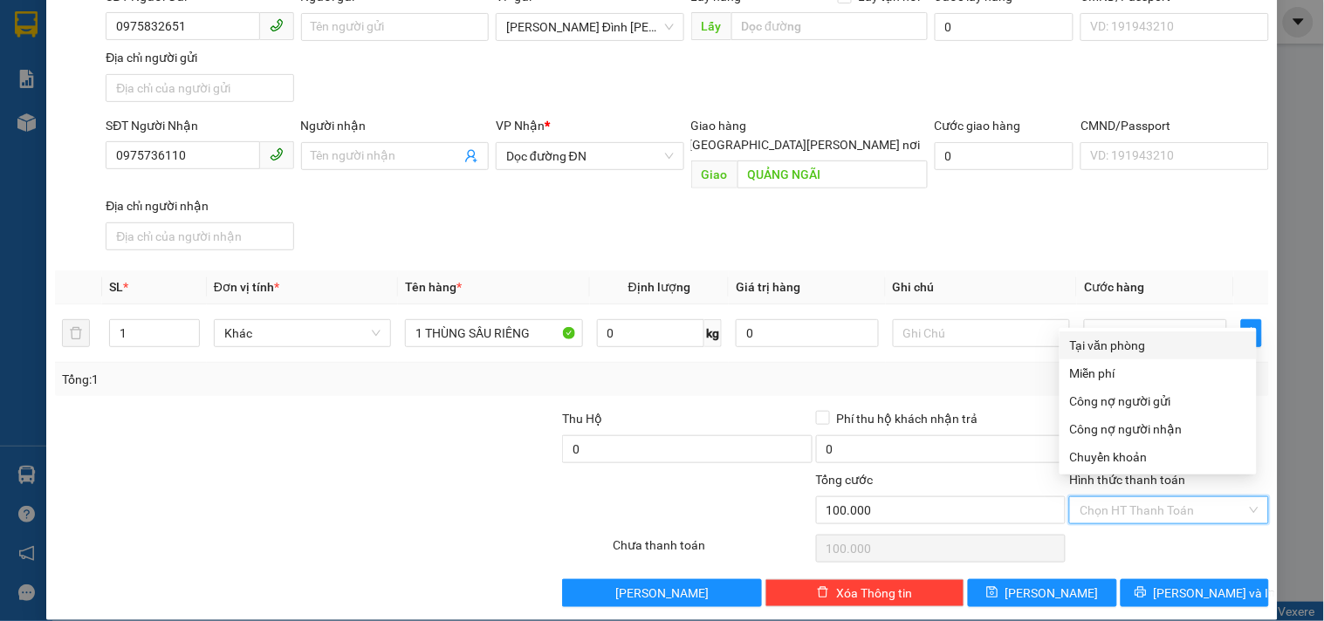
click at [1122, 340] on div "Tại văn phòng" at bounding box center [1158, 345] width 176 height 19
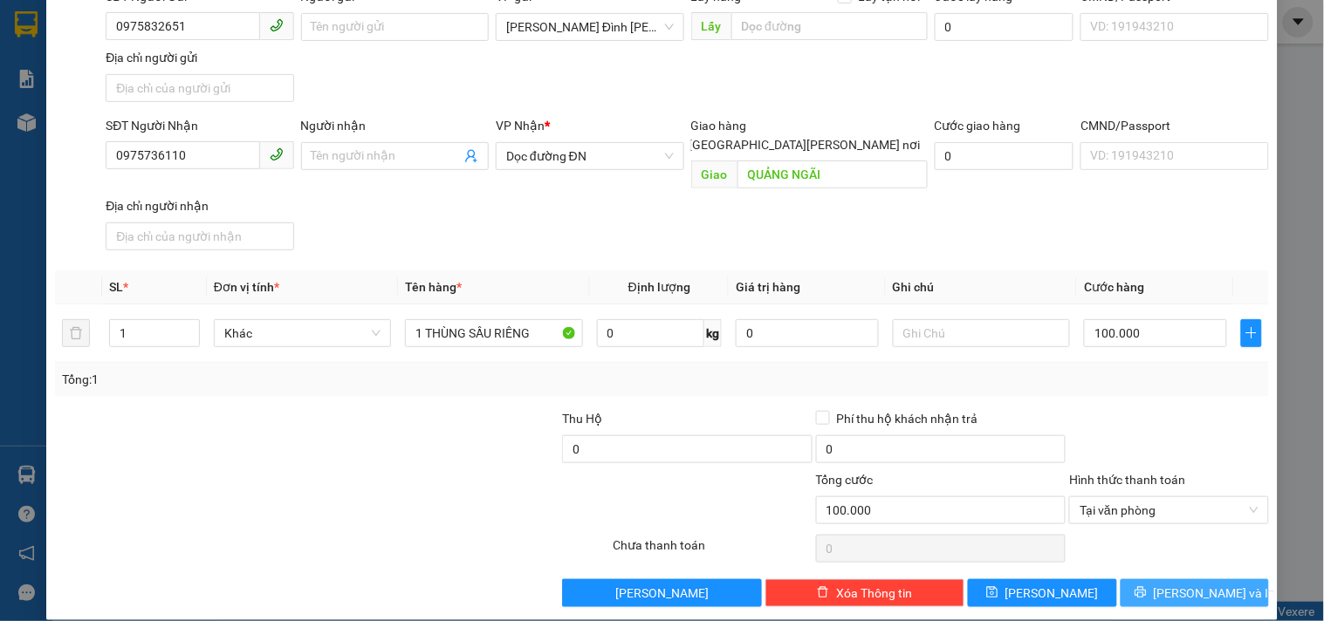
click at [1147, 586] on icon "printer" at bounding box center [1141, 592] width 12 height 12
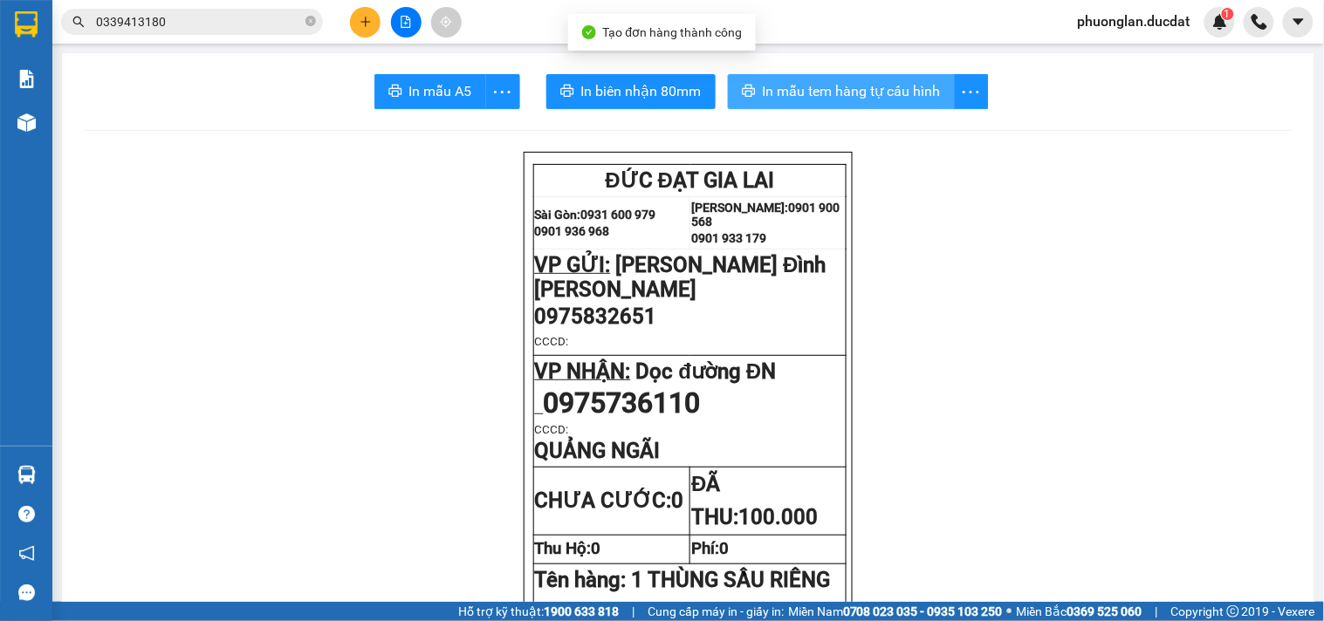
click at [880, 93] on span "In mẫu tem hàng tự cấu hình" at bounding box center [852, 91] width 178 height 22
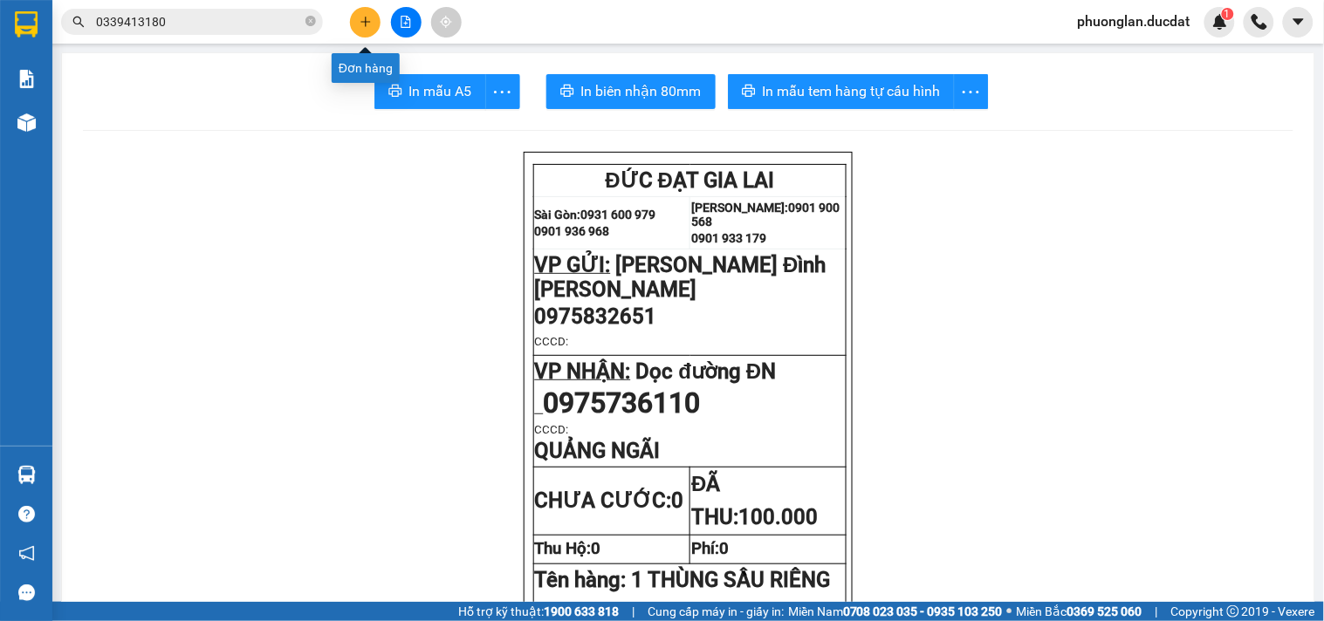
click at [355, 31] on button at bounding box center [365, 22] width 31 height 31
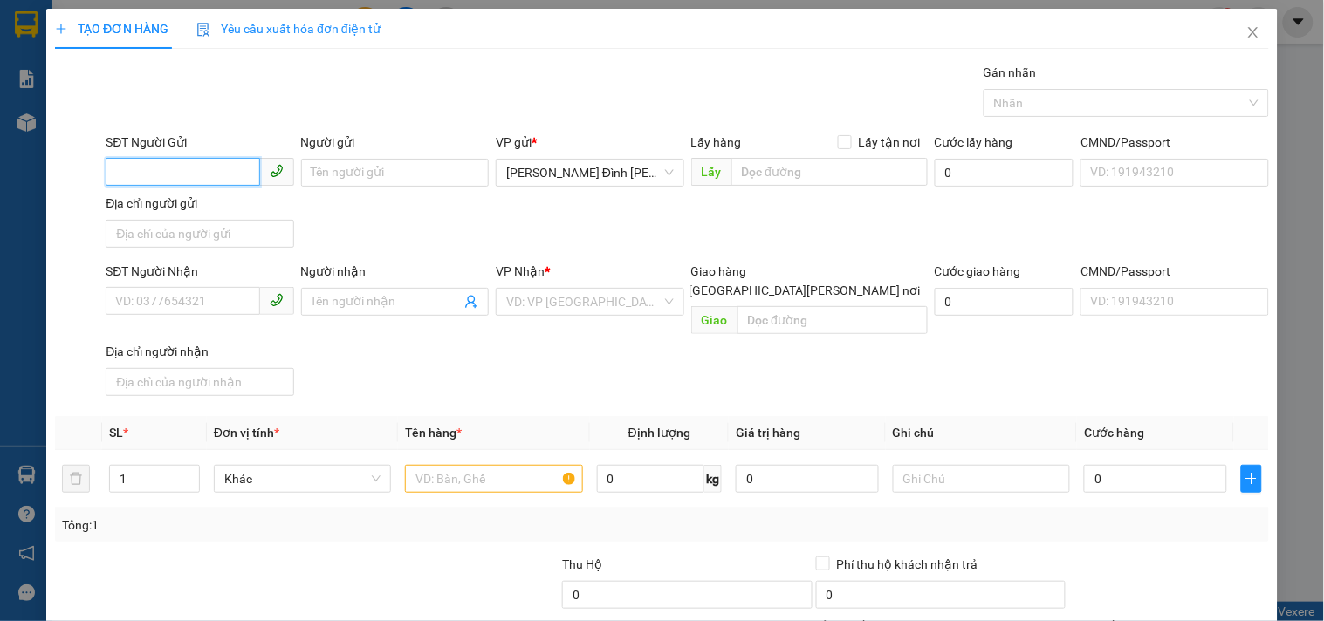
click at [175, 173] on input "SĐT Người Gửi" at bounding box center [183, 172] width 154 height 28
drag, startPoint x: 141, startPoint y: 316, endPoint x: 145, endPoint y: 307, distance: 9.4
click at [144, 309] on span at bounding box center [200, 302] width 188 height 28
click at [145, 307] on input "SĐT Người Nhận" at bounding box center [183, 301] width 154 height 28
click at [578, 308] on input "search" at bounding box center [583, 302] width 154 height 26
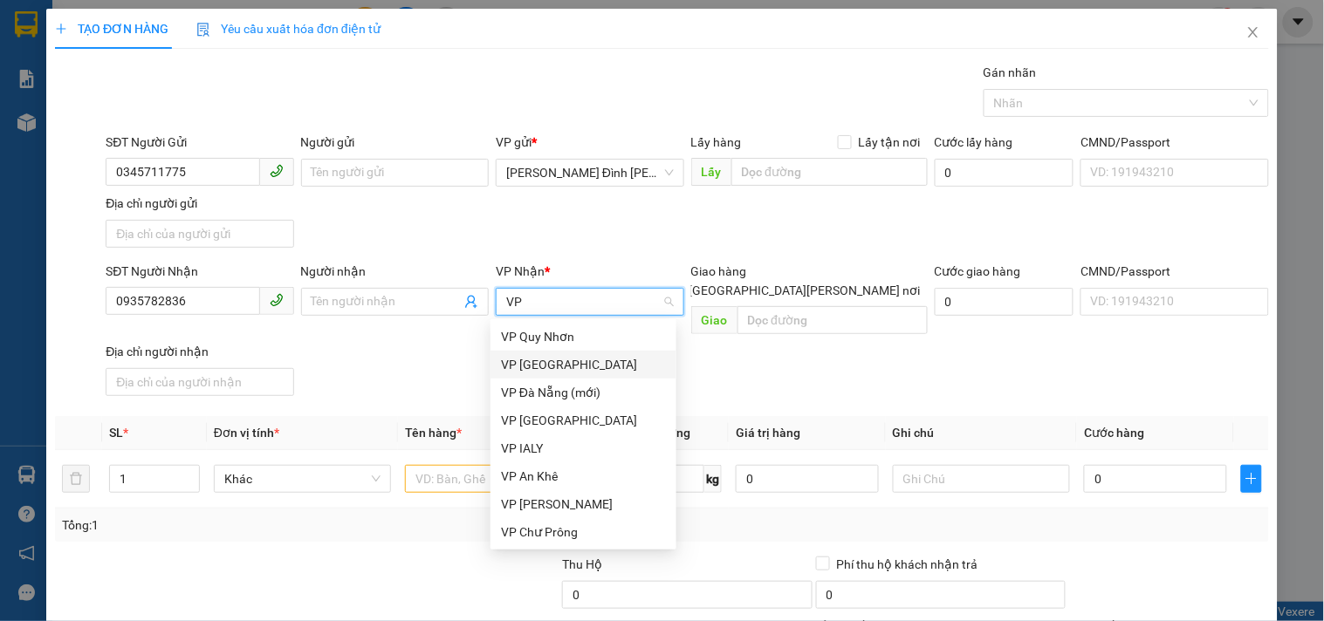
click at [546, 371] on div "VP [GEOGRAPHIC_DATA]" at bounding box center [583, 364] width 165 height 19
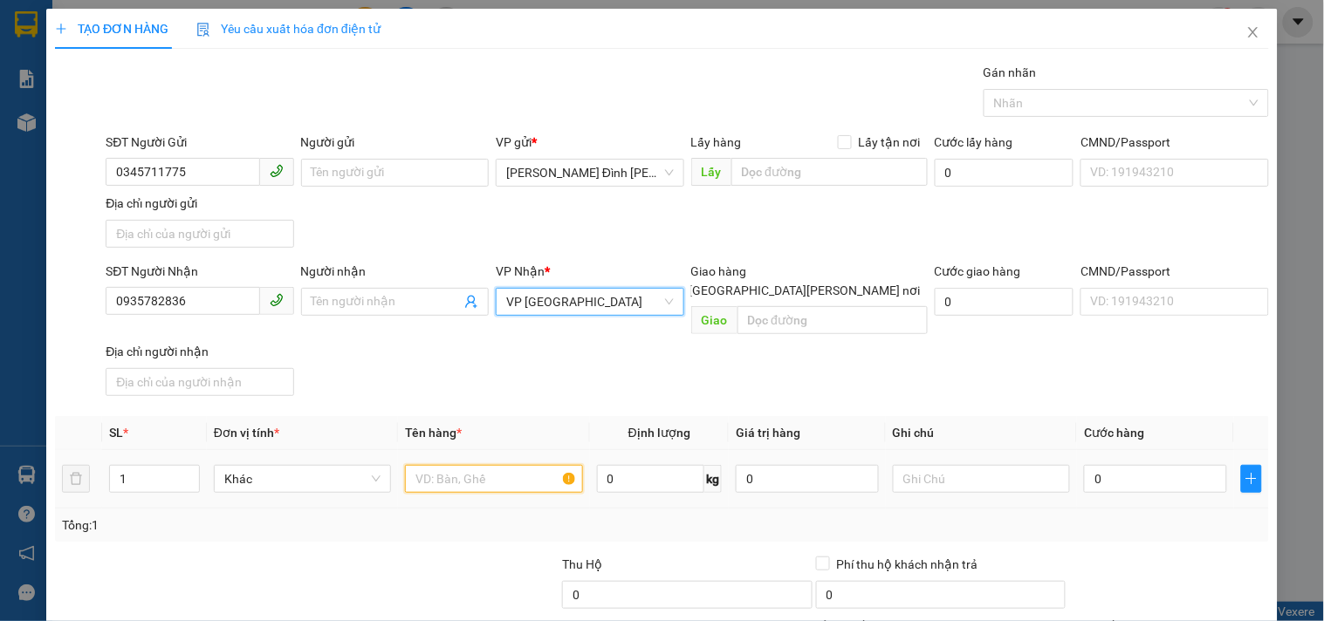
click at [477, 471] on input "text" at bounding box center [493, 479] width 177 height 28
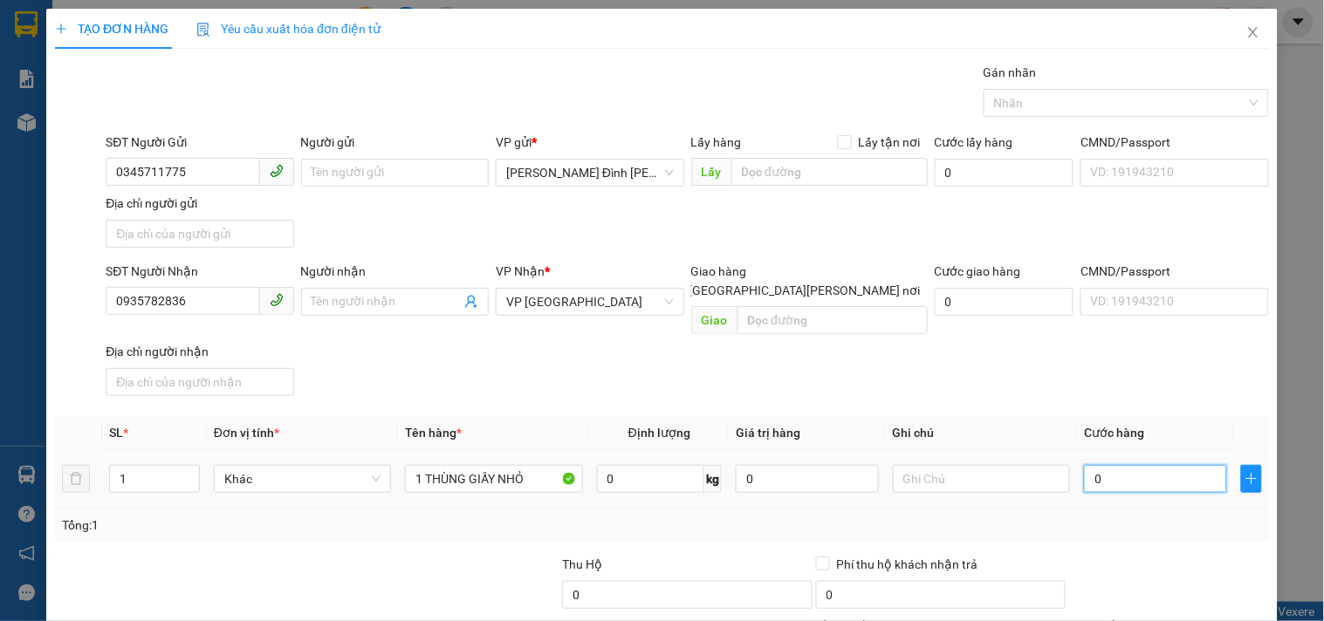
click at [1137, 465] on input "0" at bounding box center [1155, 479] width 143 height 28
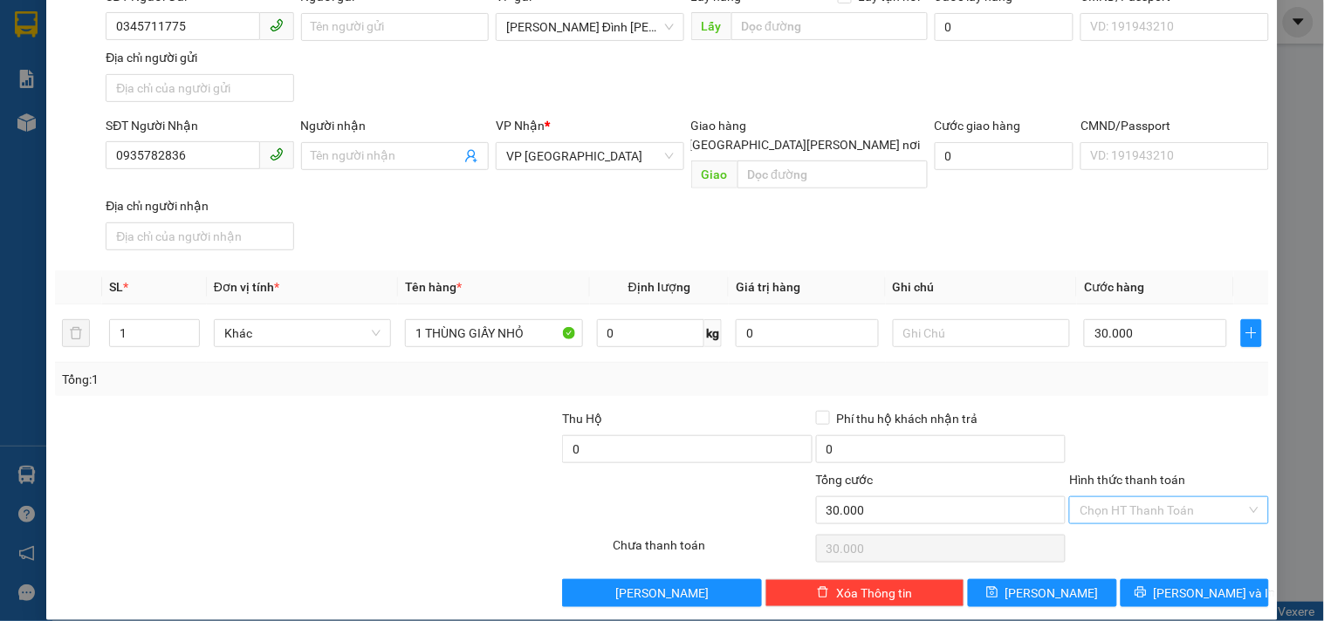
click at [1137, 497] on input "Hình thức thanh toán" at bounding box center [1163, 510] width 166 height 26
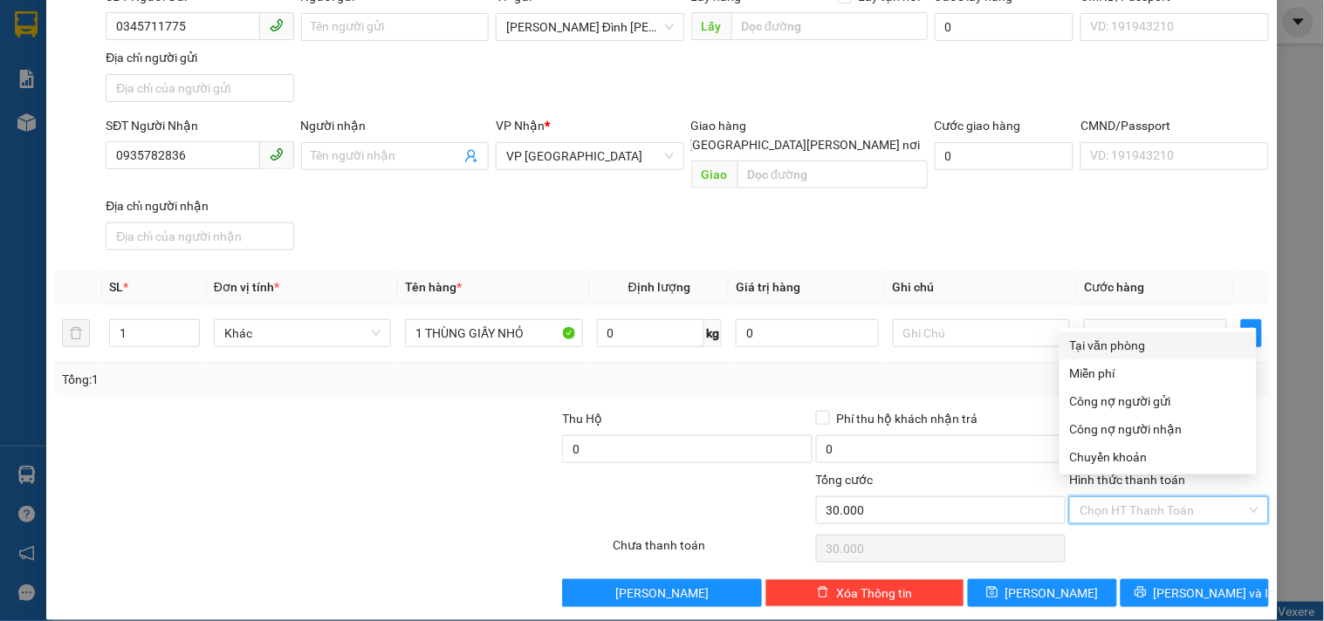
click at [1139, 349] on div "Tại văn phòng" at bounding box center [1158, 345] width 176 height 19
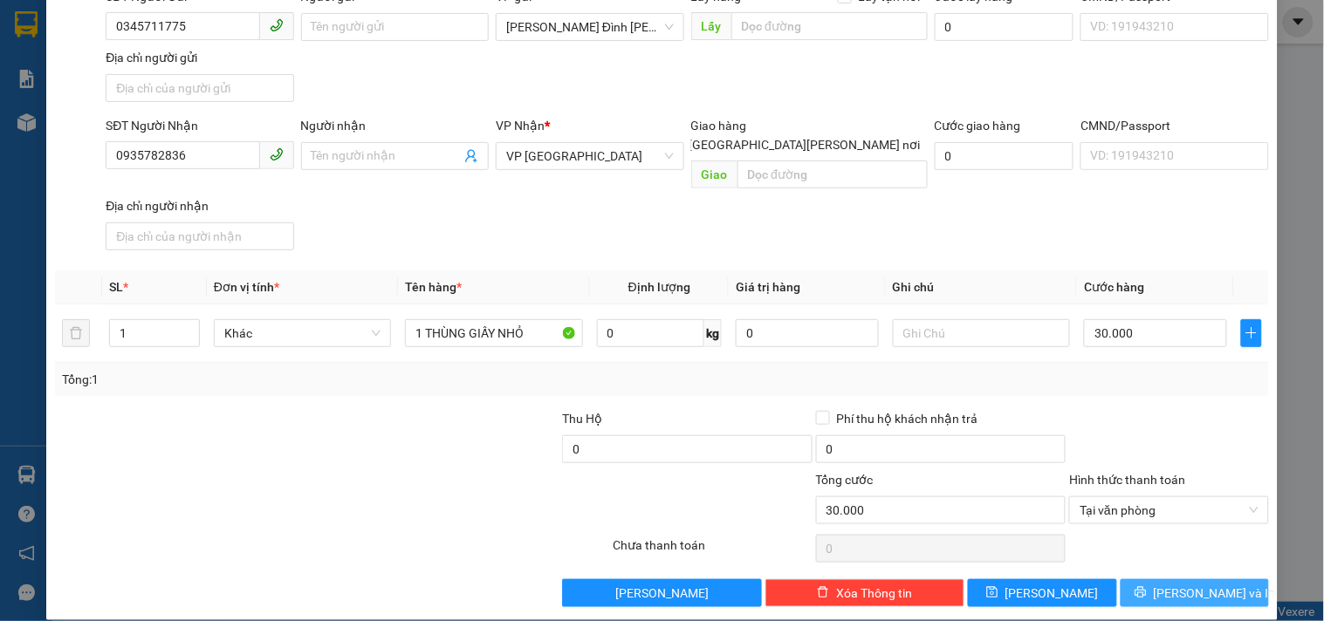
click at [1176, 584] on span "[PERSON_NAME] và In" at bounding box center [1215, 593] width 122 height 19
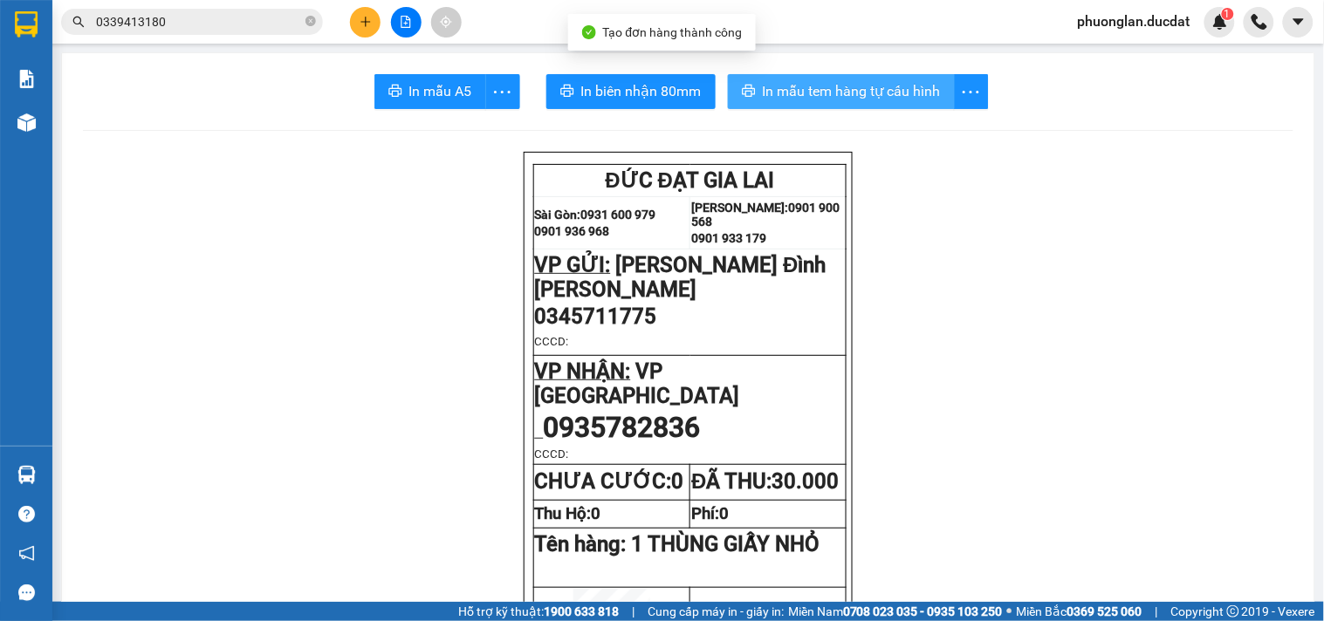
click at [890, 92] on span "In mẫu tem hàng tự cấu hình" at bounding box center [852, 91] width 178 height 22
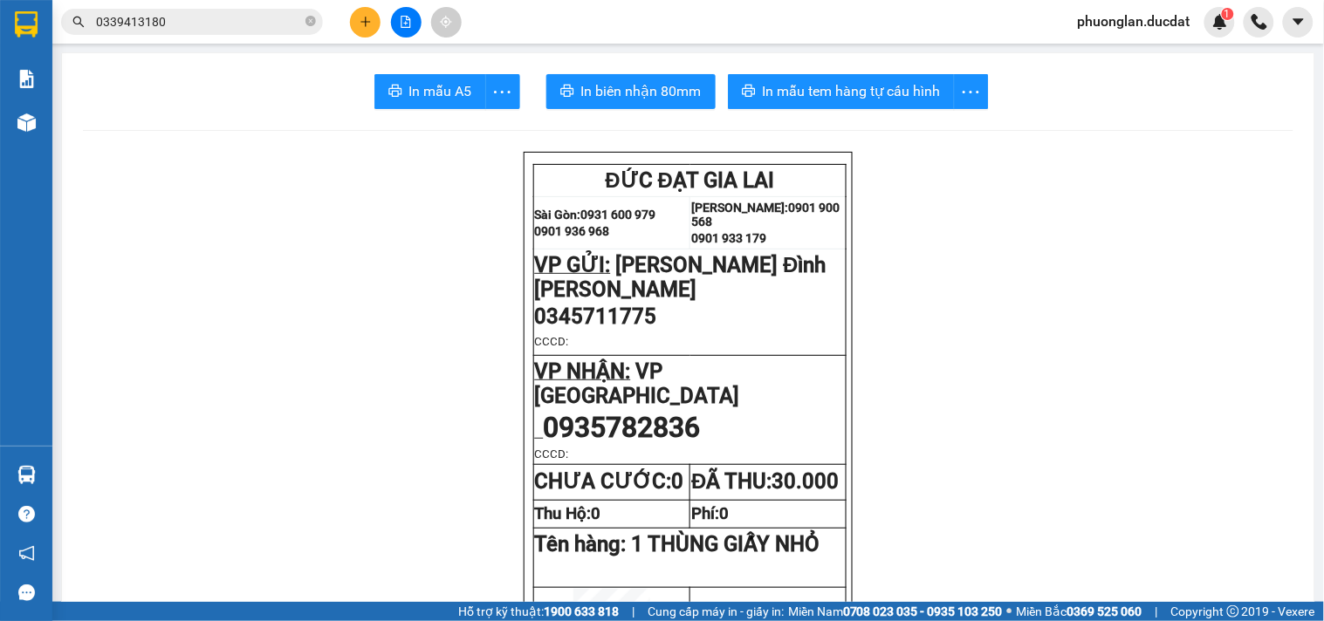
click at [360, 14] on button at bounding box center [365, 22] width 31 height 31
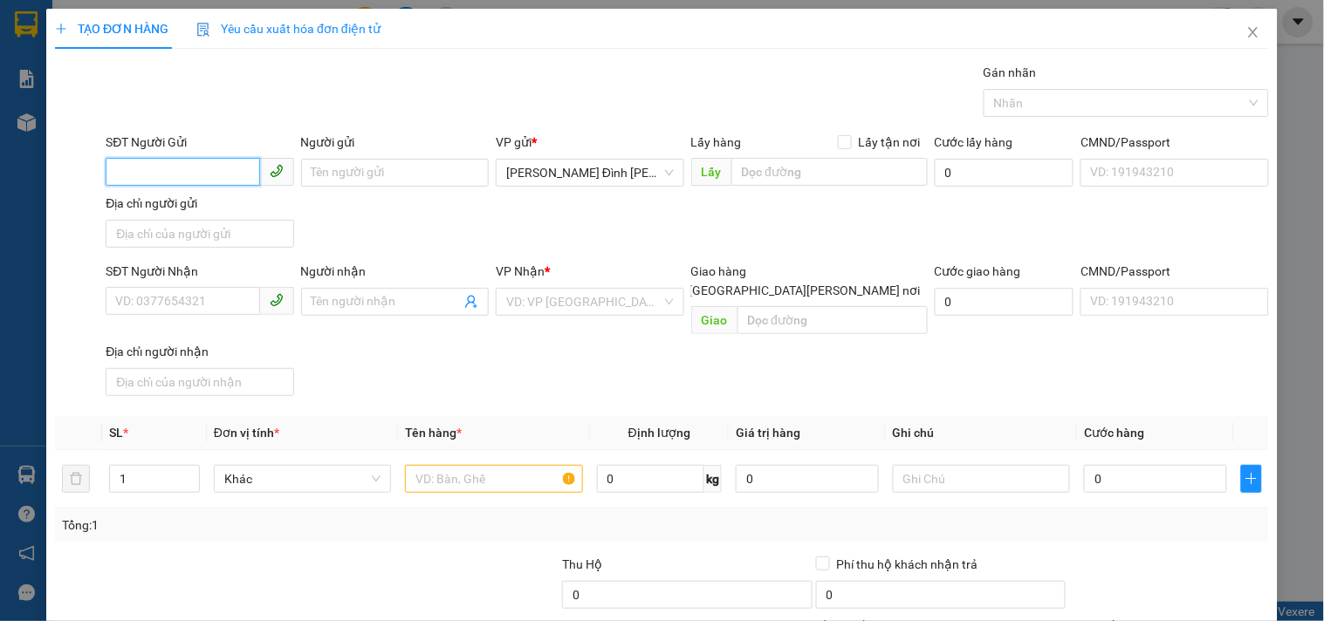
click at [210, 162] on input "SĐT Người Gửi" at bounding box center [183, 172] width 154 height 28
click at [182, 297] on input "SĐT Người Nhận" at bounding box center [183, 301] width 154 height 28
click at [571, 304] on input "search" at bounding box center [583, 302] width 154 height 26
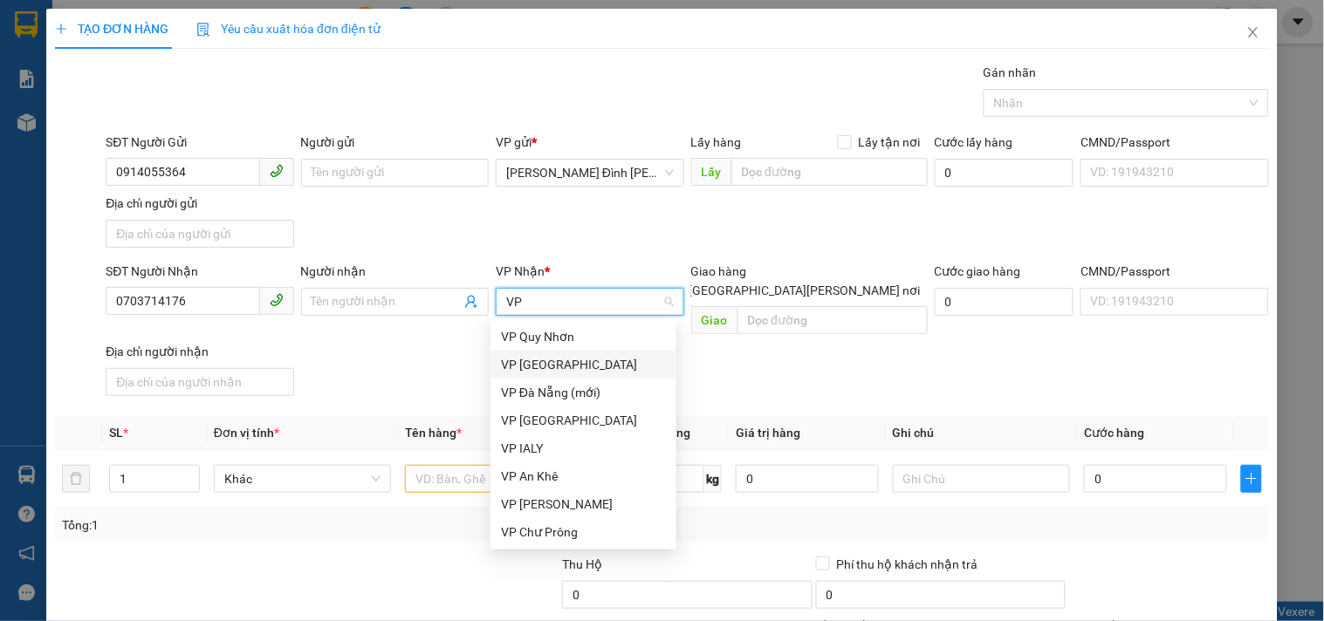
click at [579, 362] on div "VP [GEOGRAPHIC_DATA]" at bounding box center [583, 364] width 165 height 19
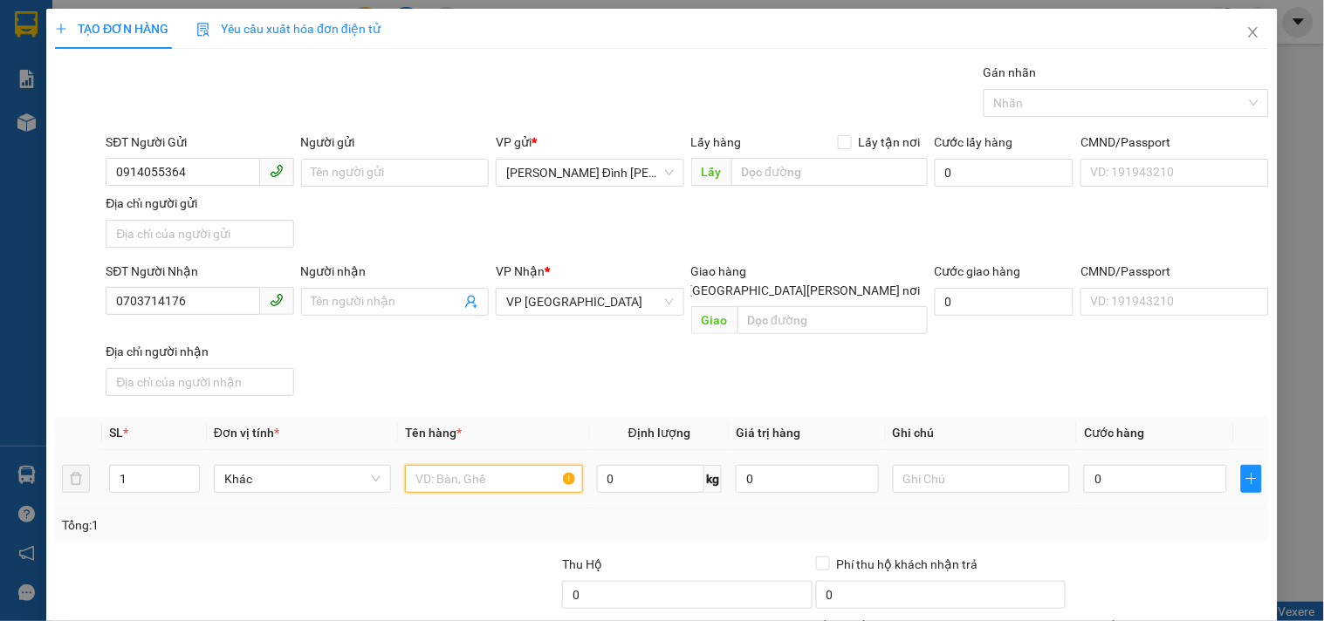
click at [526, 465] on input "text" at bounding box center [493, 479] width 177 height 28
click at [1149, 465] on input "0" at bounding box center [1155, 479] width 143 height 28
drag, startPoint x: 202, startPoint y: 306, endPoint x: 0, endPoint y: 334, distance: 203.5
click at [0, 334] on div "TẠO ĐƠN HÀNG Yêu cầu xuất [PERSON_NAME] điện tử Transit Pickup Surcharge Ids Tr…" at bounding box center [662, 310] width 1324 height 621
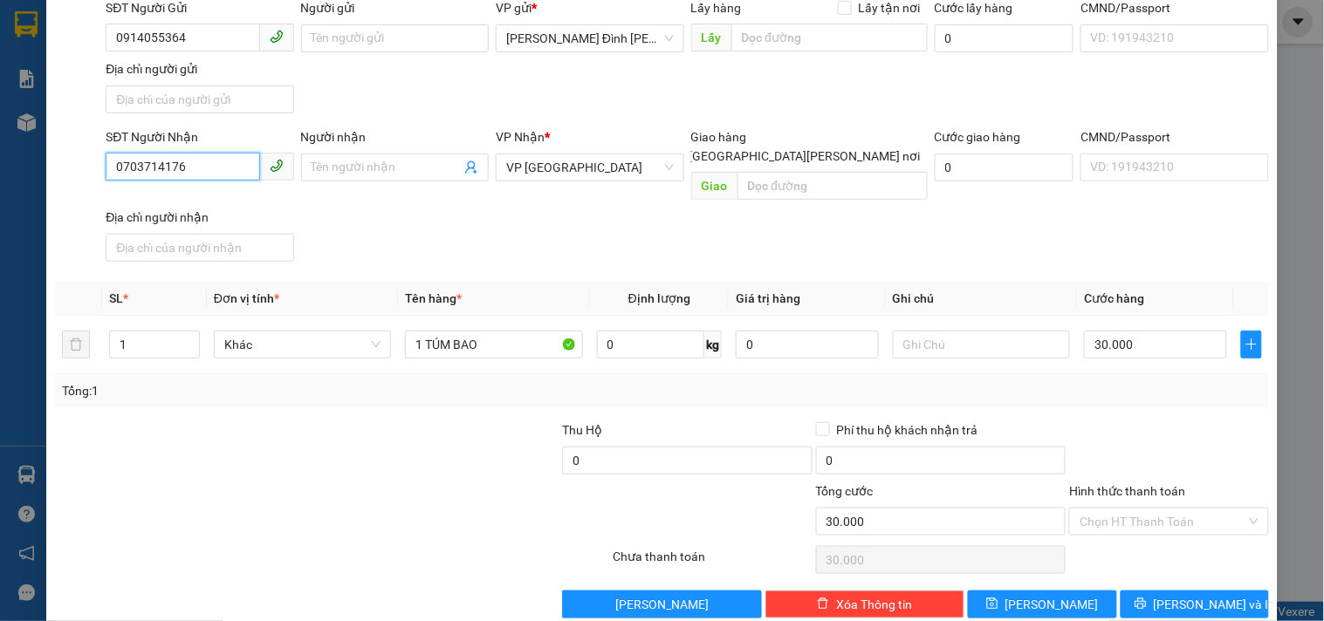
scroll to position [146, 0]
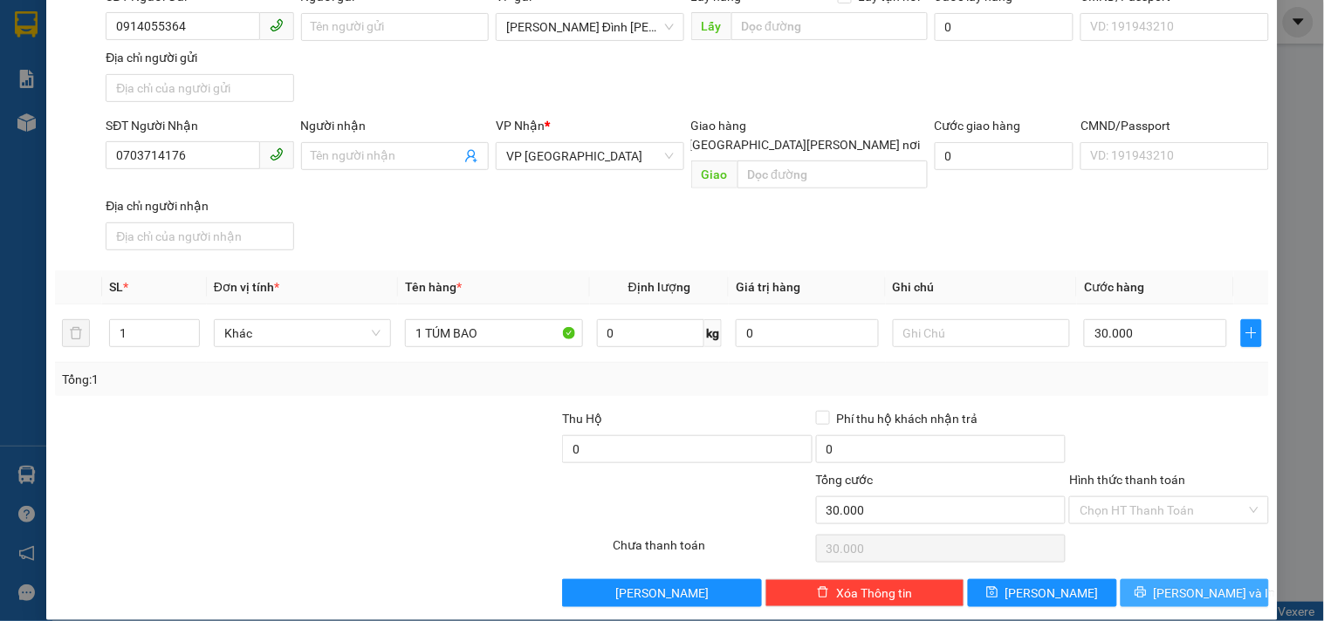
click at [1217, 579] on button "[PERSON_NAME] và In" at bounding box center [1195, 593] width 148 height 28
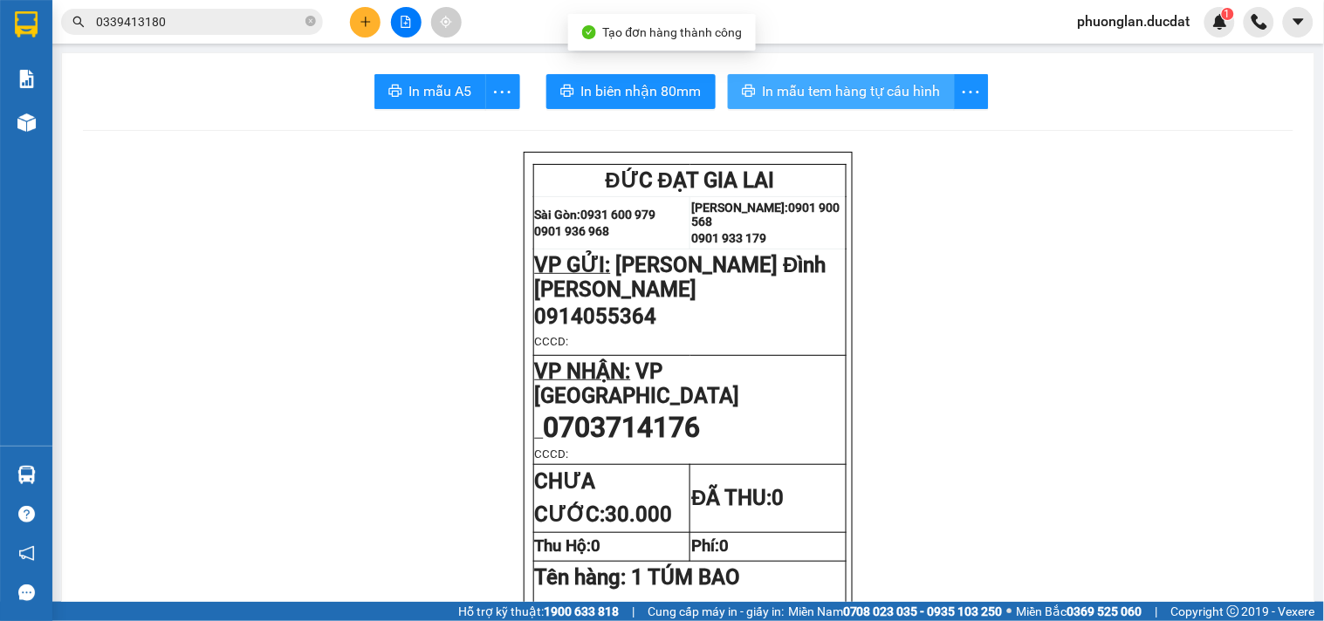
click at [813, 90] on span "In mẫu tem hàng tự cấu hình" at bounding box center [852, 91] width 178 height 22
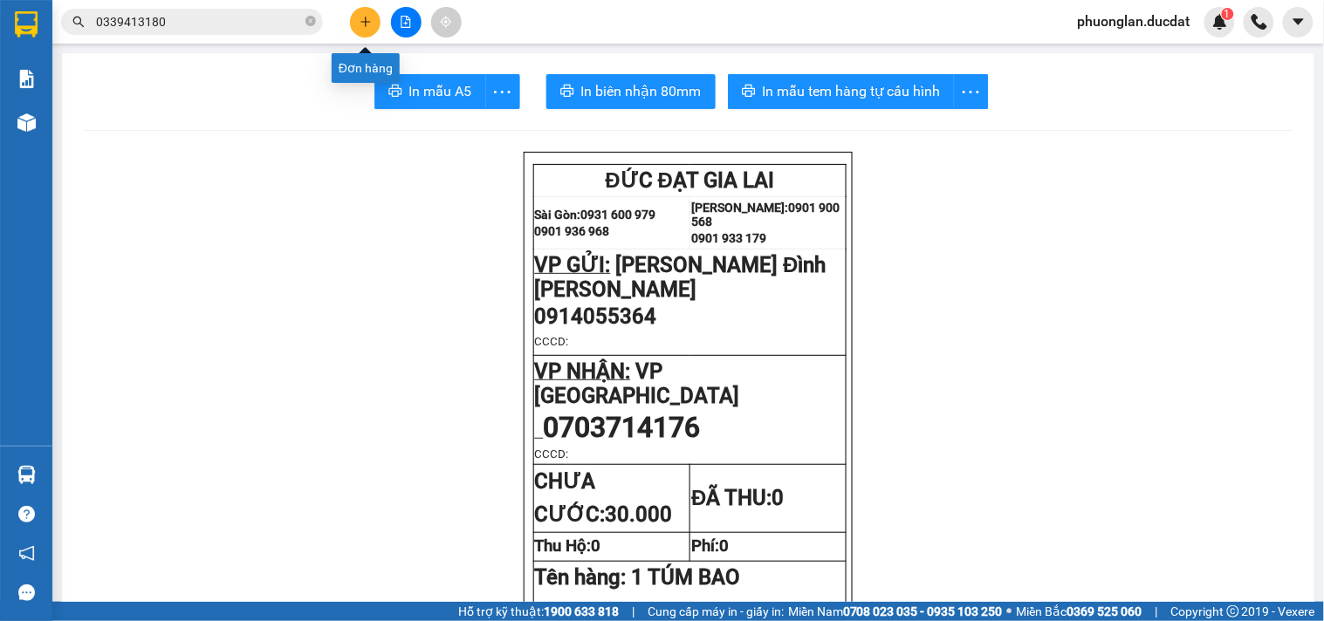
click at [354, 32] on button at bounding box center [365, 22] width 31 height 31
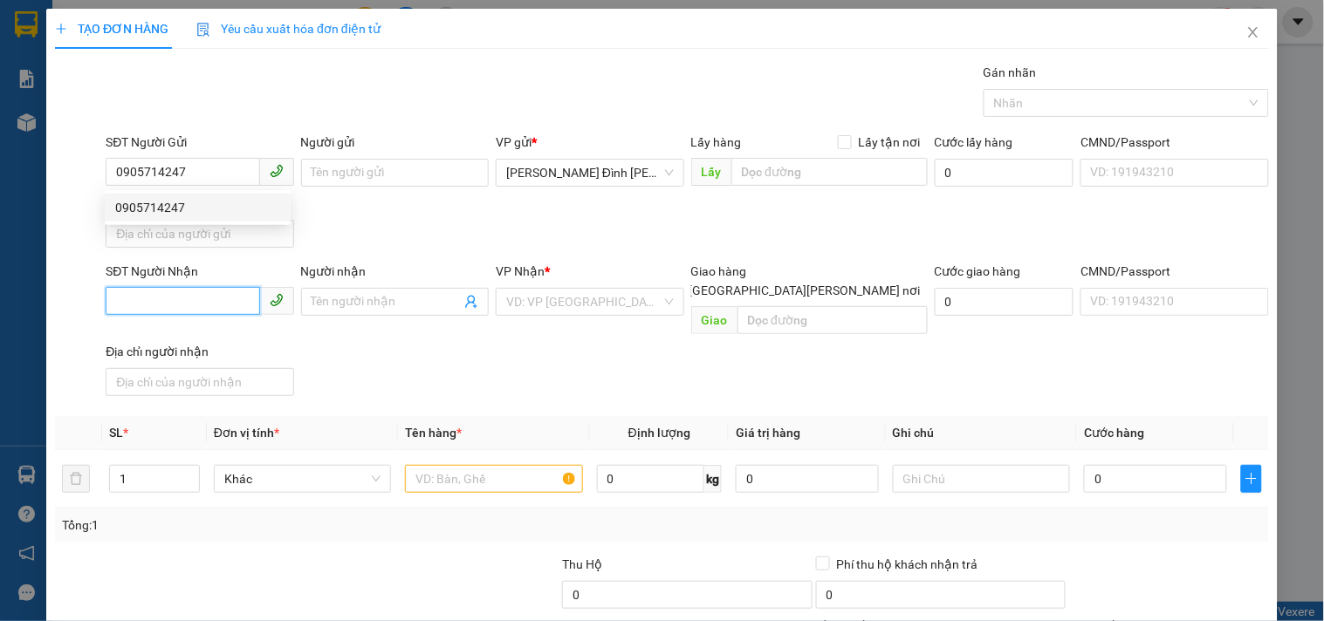
click at [154, 305] on input "SĐT Người Nhận" at bounding box center [183, 301] width 154 height 28
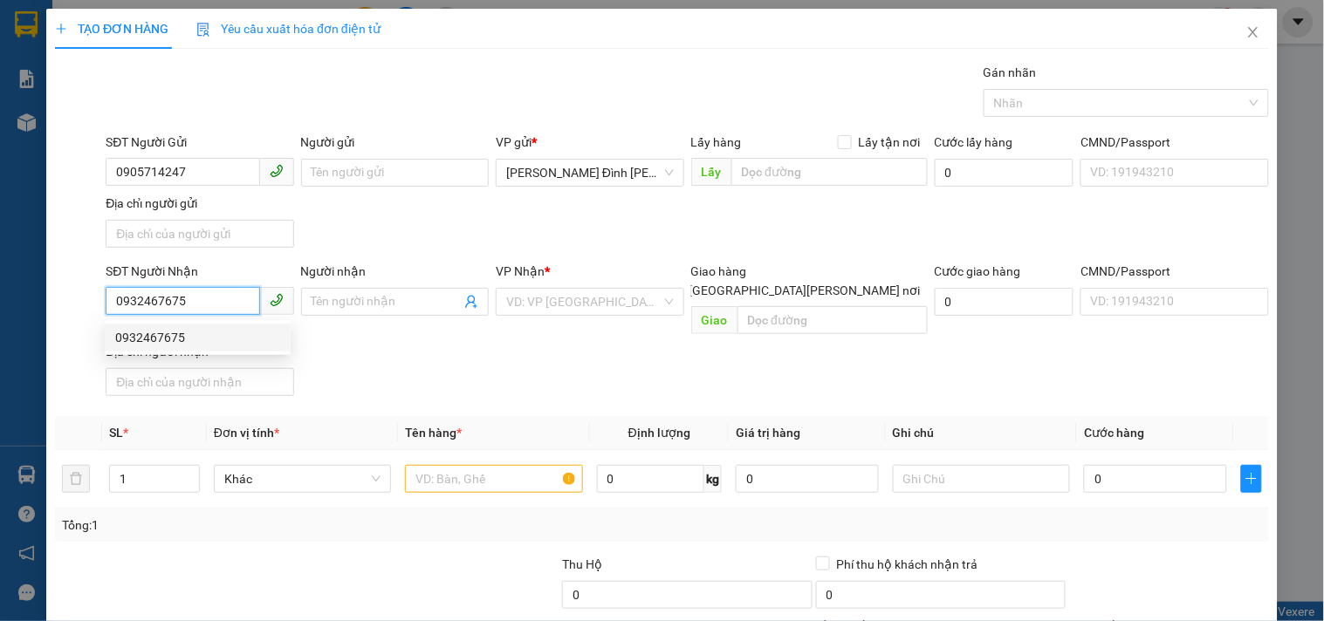
click at [155, 334] on div "0932467675" at bounding box center [197, 337] width 165 height 19
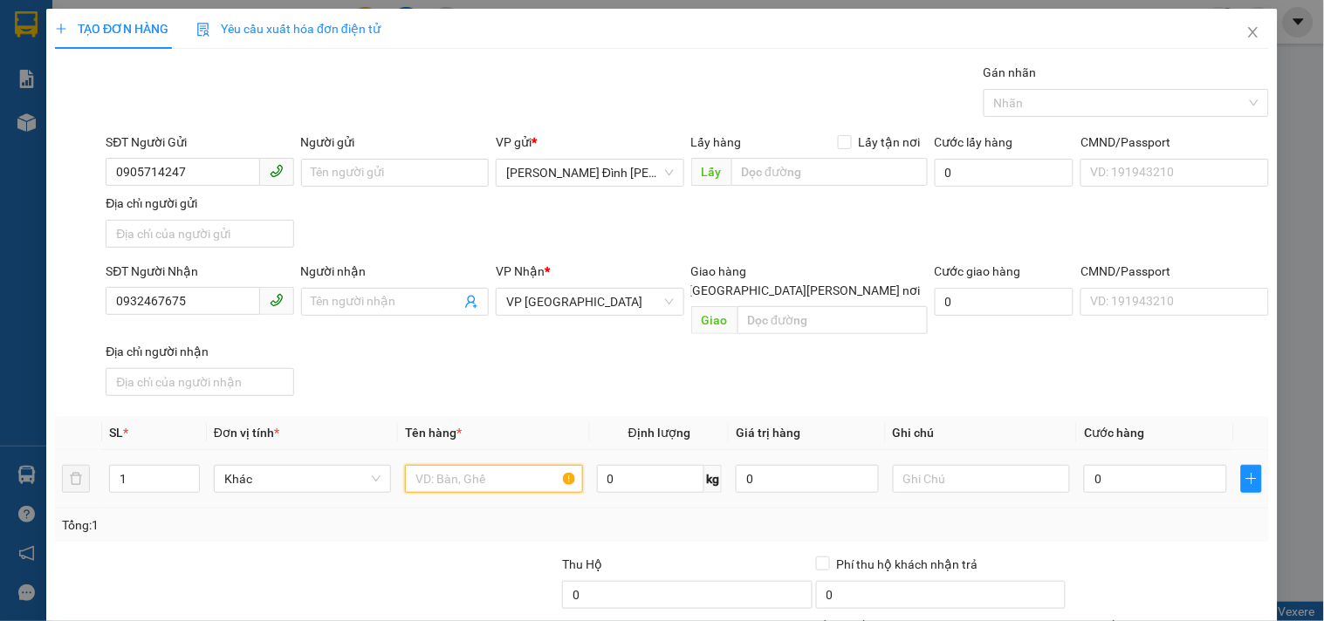
click at [434, 468] on input "text" at bounding box center [493, 479] width 177 height 28
click at [1136, 465] on input "0" at bounding box center [1155, 479] width 143 height 28
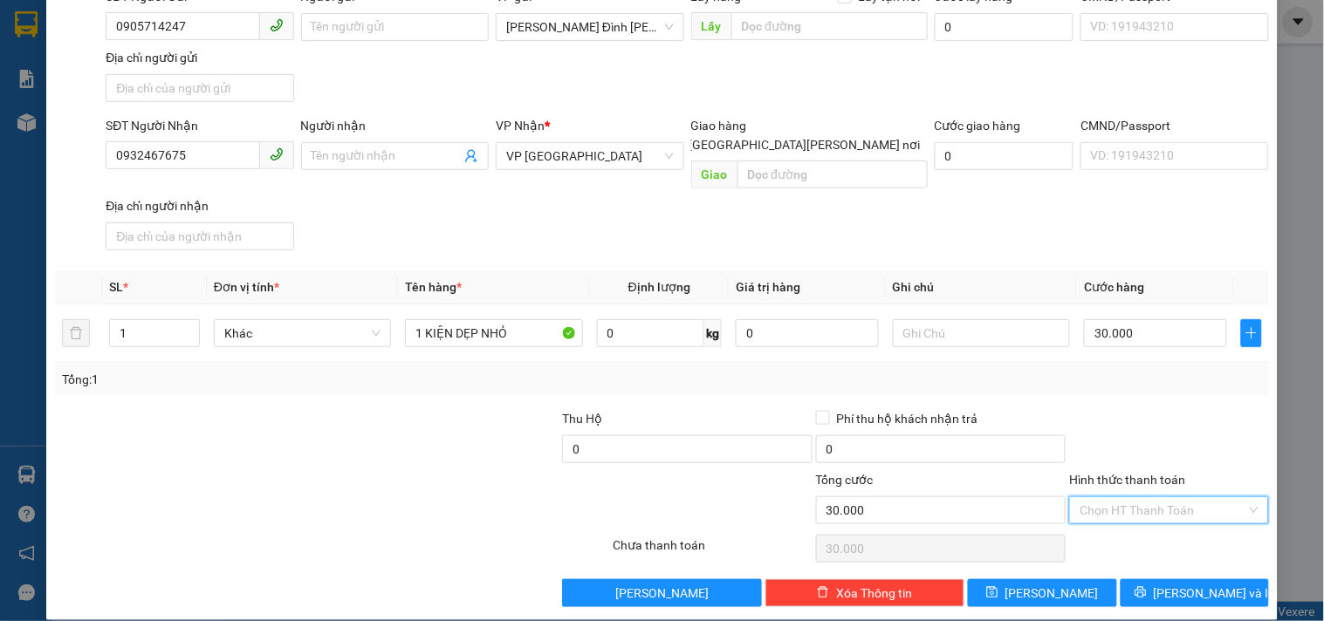
click at [1175, 497] on input "Hình thức thanh toán" at bounding box center [1163, 510] width 166 height 26
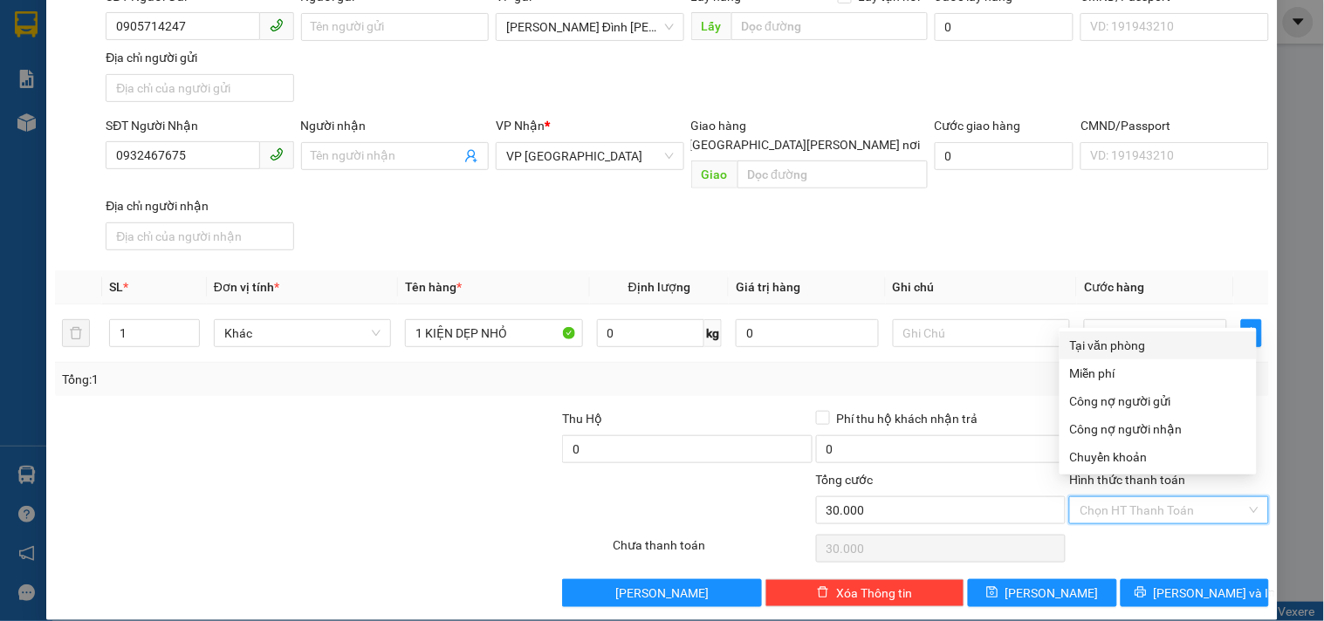
click at [1128, 352] on div "Tại văn phòng" at bounding box center [1158, 345] width 176 height 19
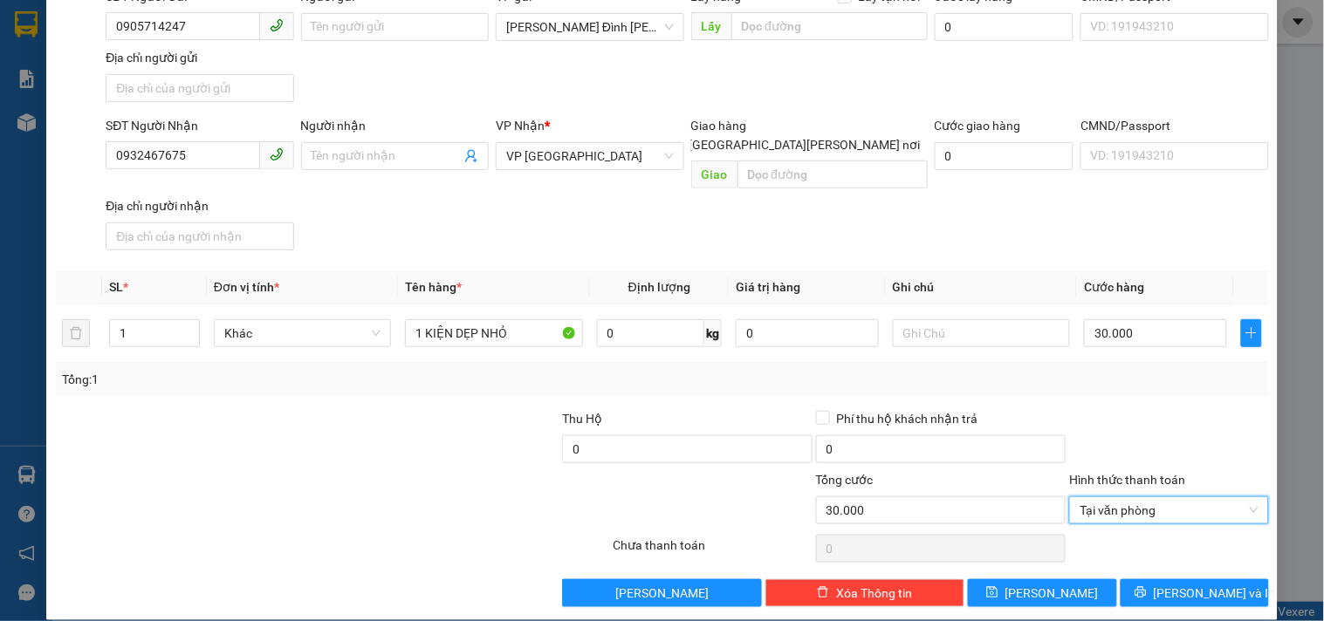
click at [1196, 559] on div "Transit Pickup Surcharge Ids Transit Deliver Surcharge Ids Transit Deliver Surc…" at bounding box center [662, 262] width 1214 height 690
click at [1204, 587] on button "[PERSON_NAME] và In" at bounding box center [1195, 593] width 148 height 28
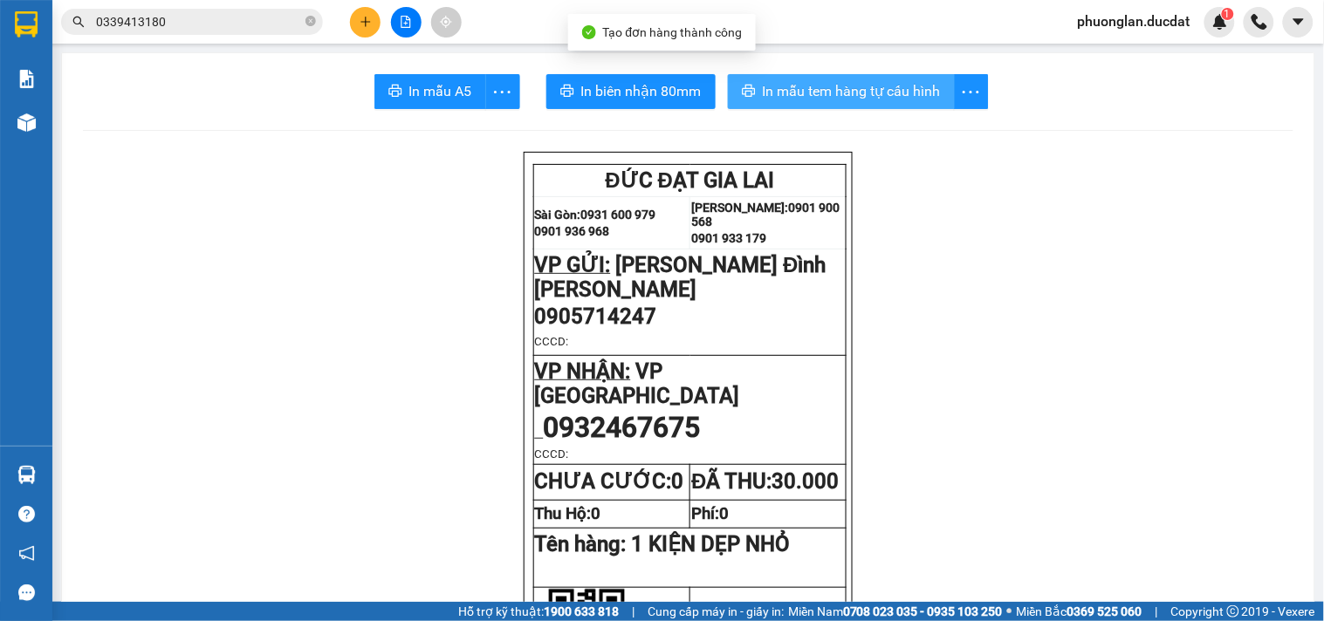
click at [888, 85] on span "In mẫu tem hàng tự cấu hình" at bounding box center [852, 91] width 178 height 22
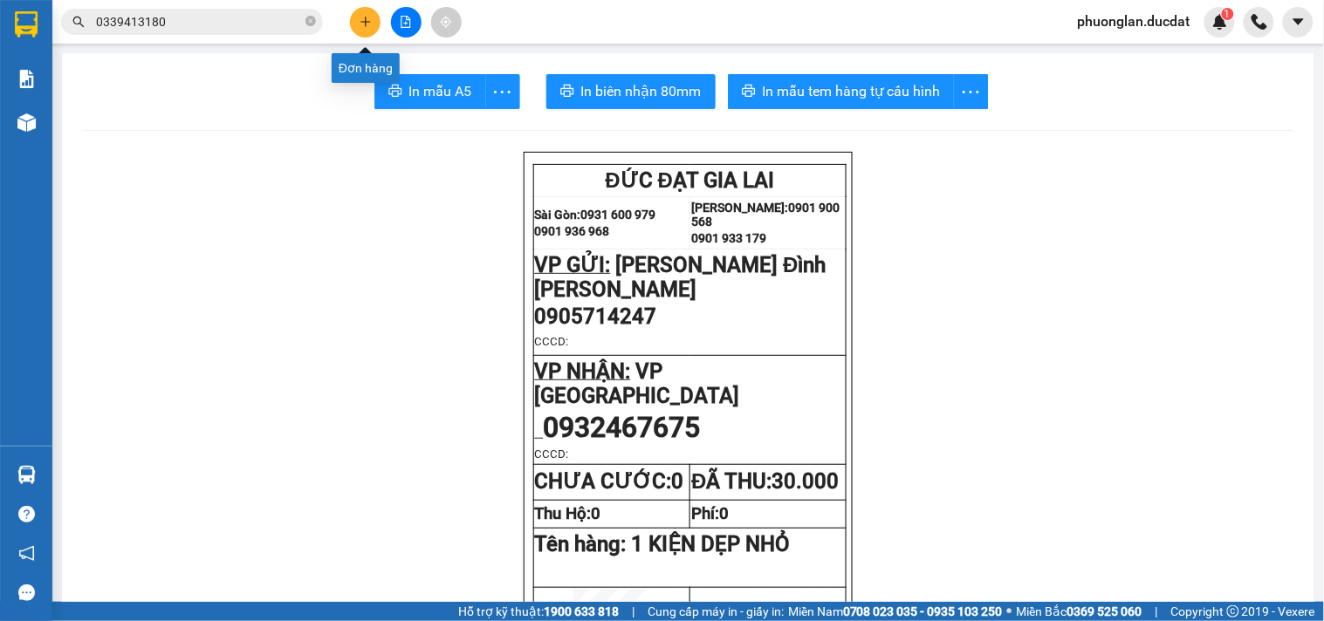
click at [371, 21] on icon "plus" at bounding box center [366, 22] width 12 height 12
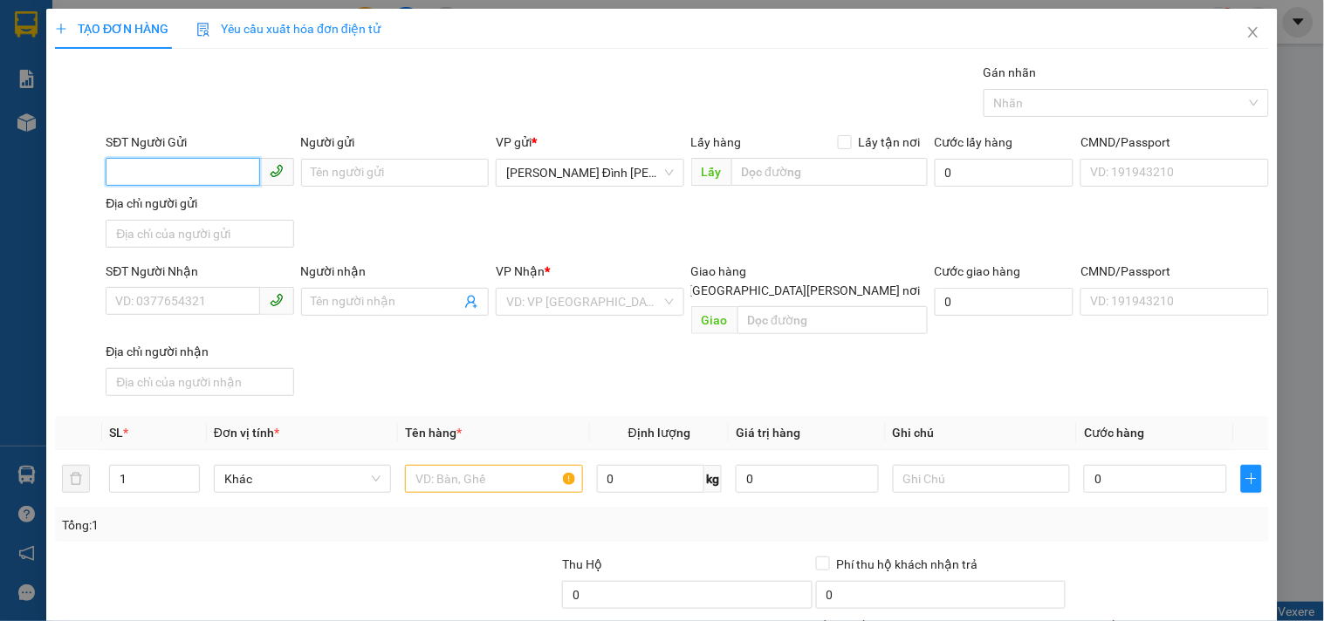
click at [233, 177] on input "SĐT Người Gửi" at bounding box center [183, 172] width 154 height 28
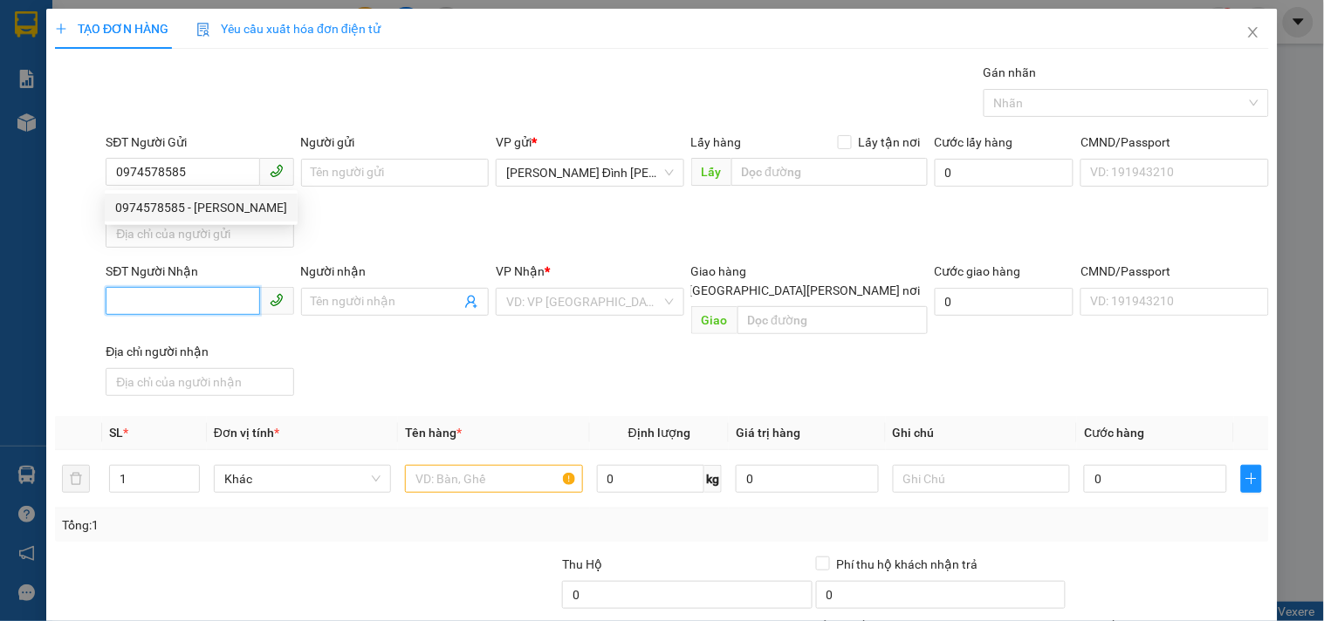
drag, startPoint x: 216, startPoint y: 292, endPoint x: 222, endPoint y: 324, distance: 31.9
click at [216, 295] on input "SĐT Người Nhận" at bounding box center [183, 301] width 154 height 28
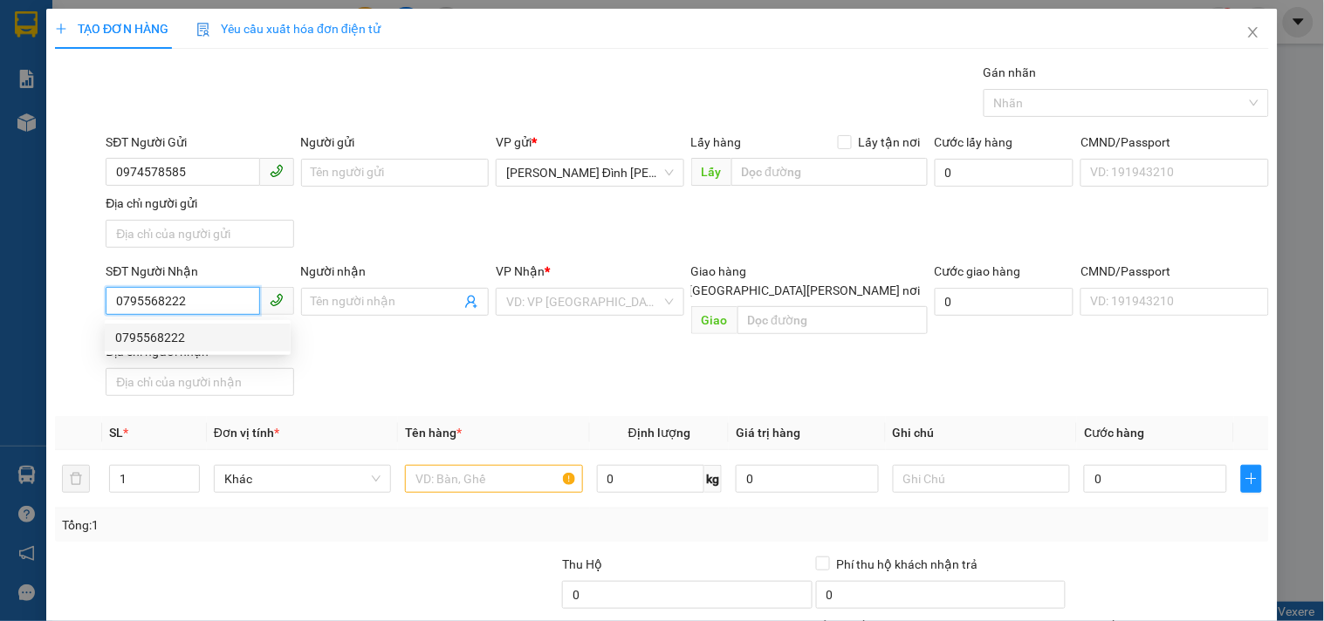
click at [222, 333] on div "0795568222" at bounding box center [197, 337] width 165 height 19
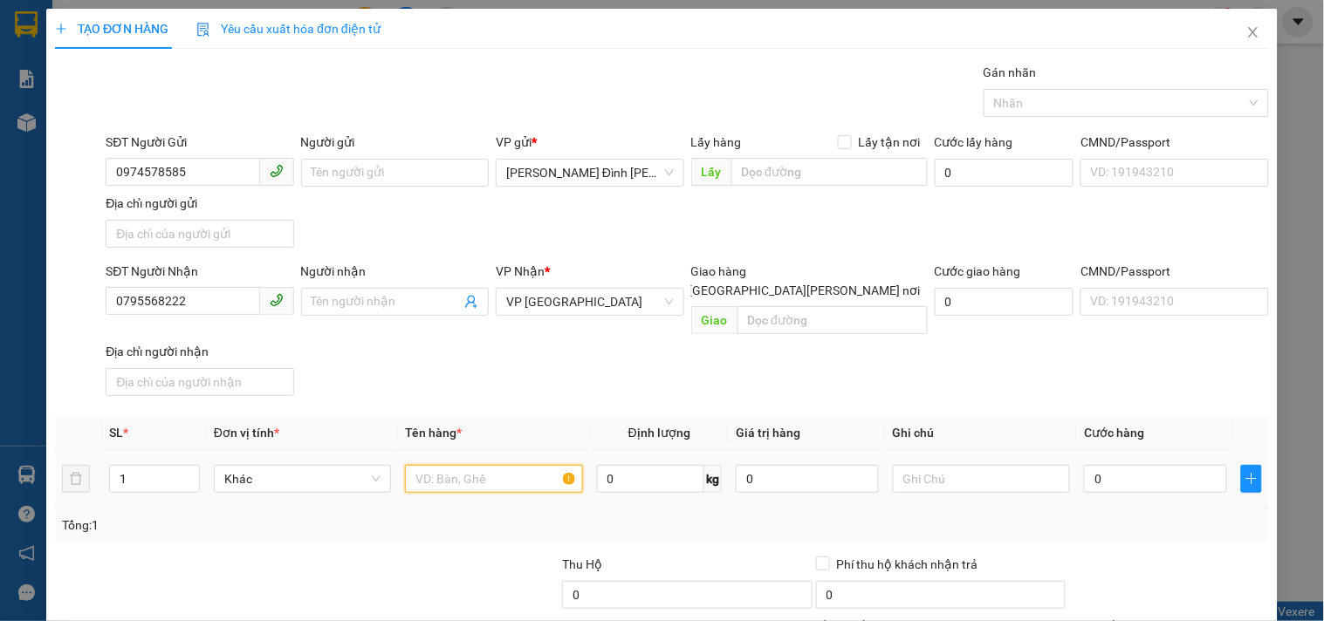
click at [473, 465] on input "text" at bounding box center [493, 479] width 177 height 28
click at [1142, 465] on input "0" at bounding box center [1155, 479] width 143 height 28
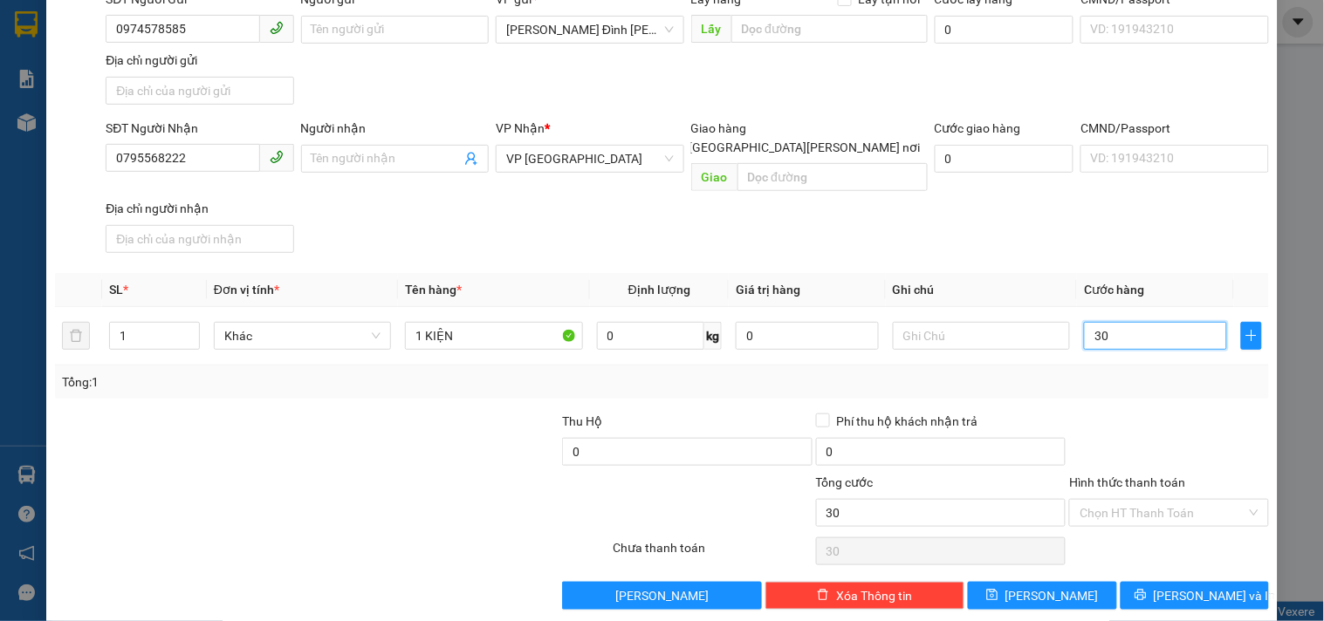
scroll to position [146, 0]
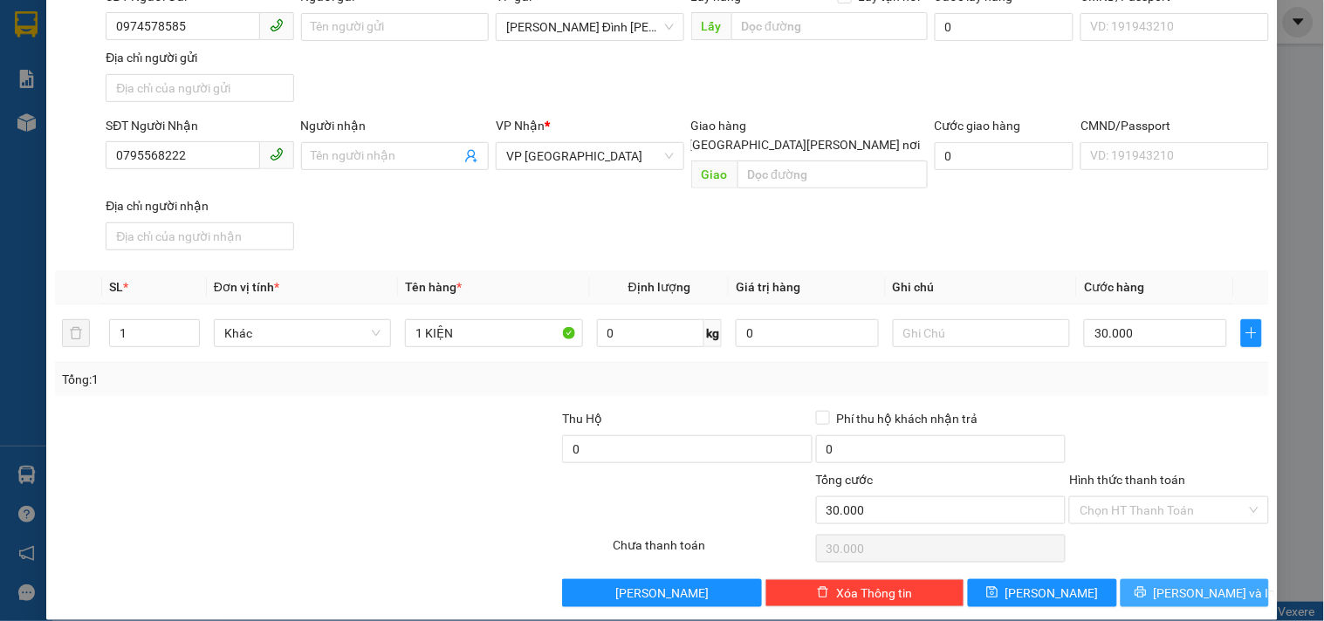
click at [1210, 583] on button "[PERSON_NAME] và In" at bounding box center [1195, 593] width 148 height 28
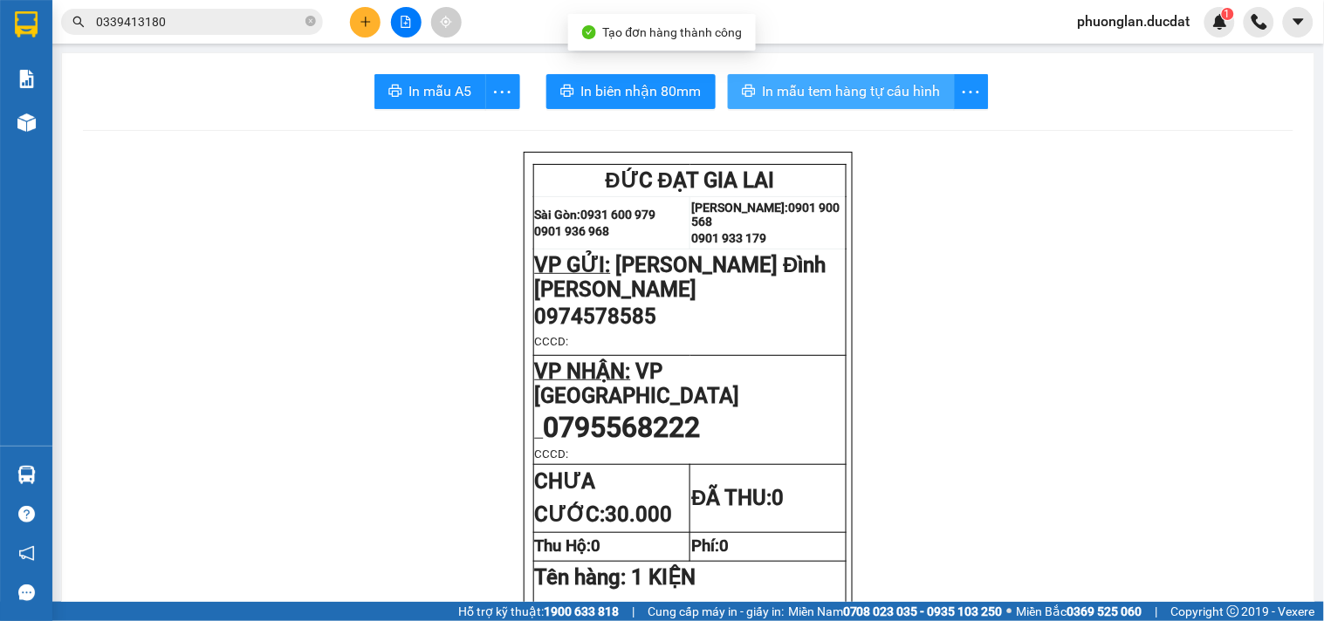
click at [848, 79] on button "In mẫu tem hàng tự cấu hình" at bounding box center [841, 91] width 227 height 35
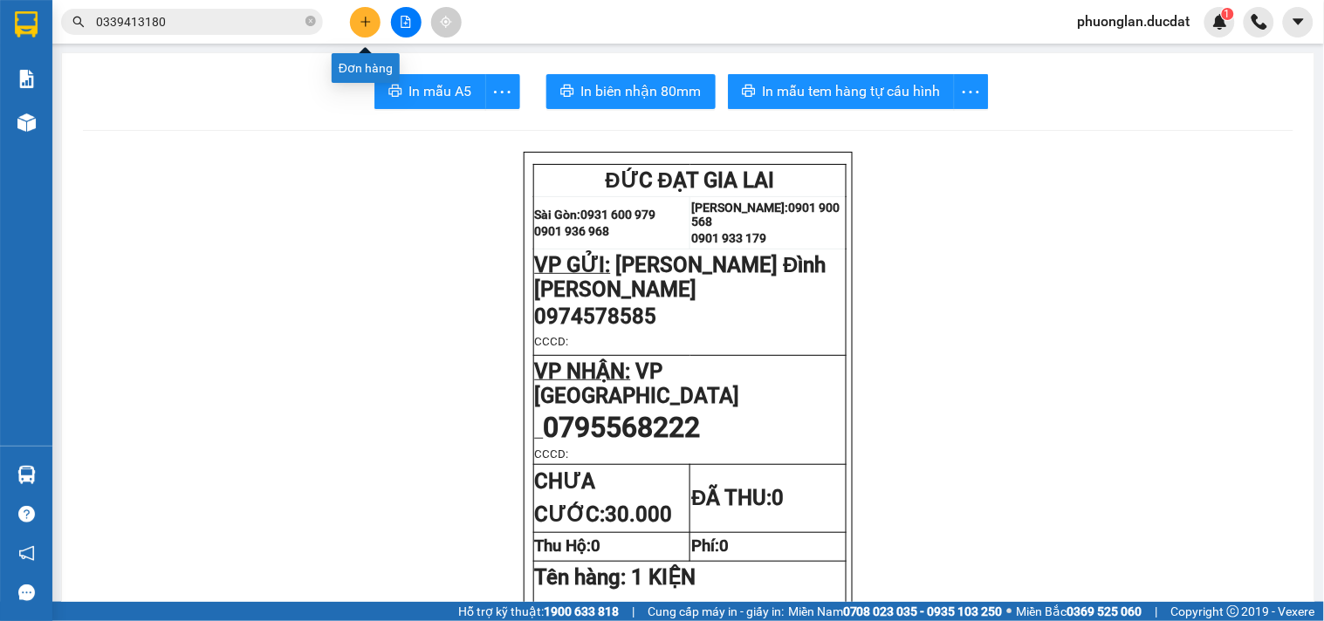
click at [358, 27] on button at bounding box center [365, 22] width 31 height 31
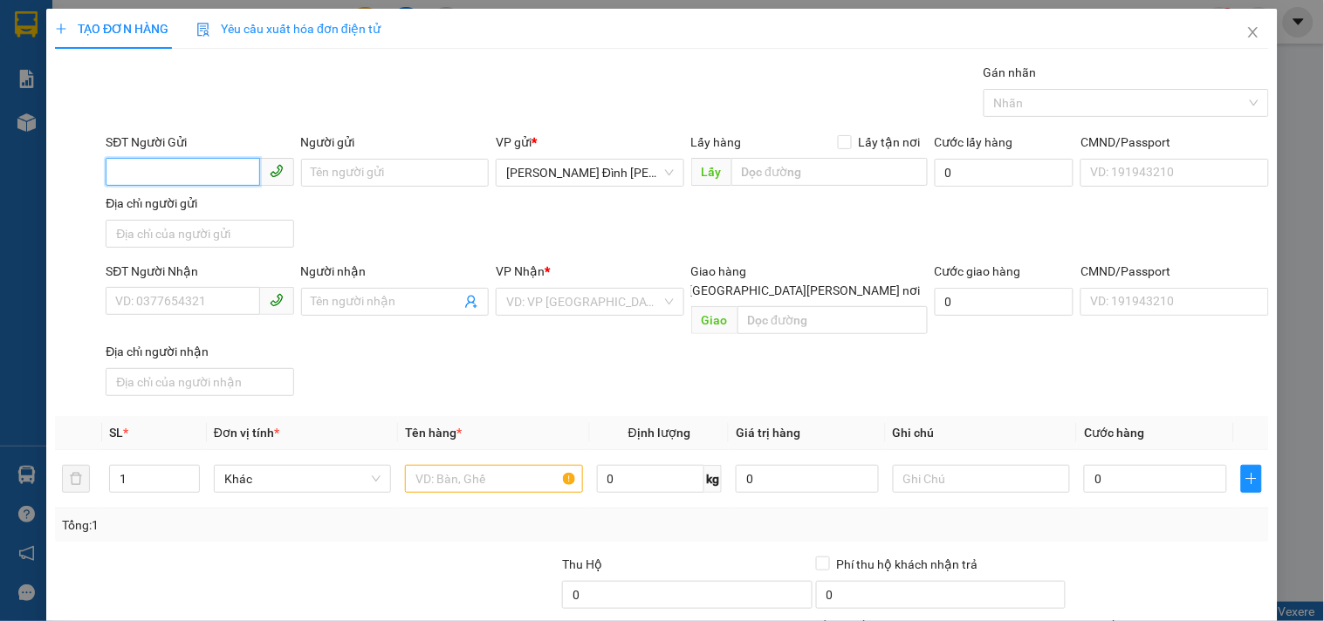
click at [138, 171] on input "SĐT Người Gửi" at bounding box center [183, 172] width 154 height 28
click at [150, 301] on input "SĐT Người Nhận" at bounding box center [183, 301] width 154 height 28
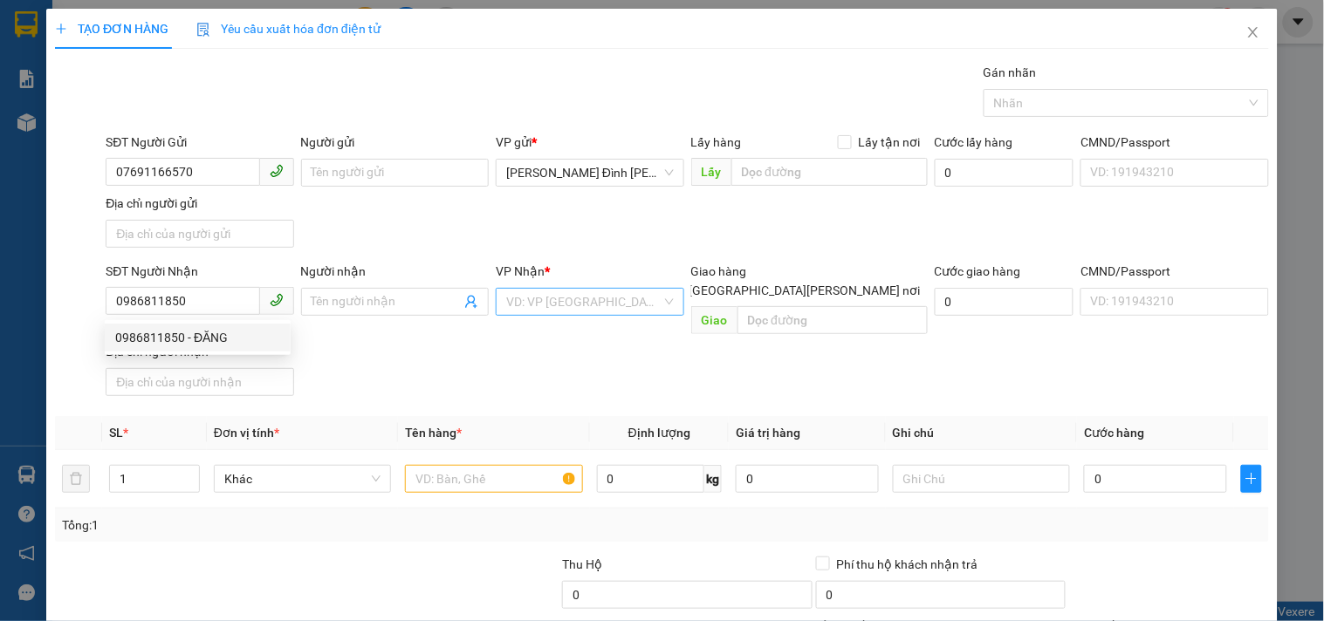
click at [621, 297] on input "search" at bounding box center [583, 302] width 154 height 26
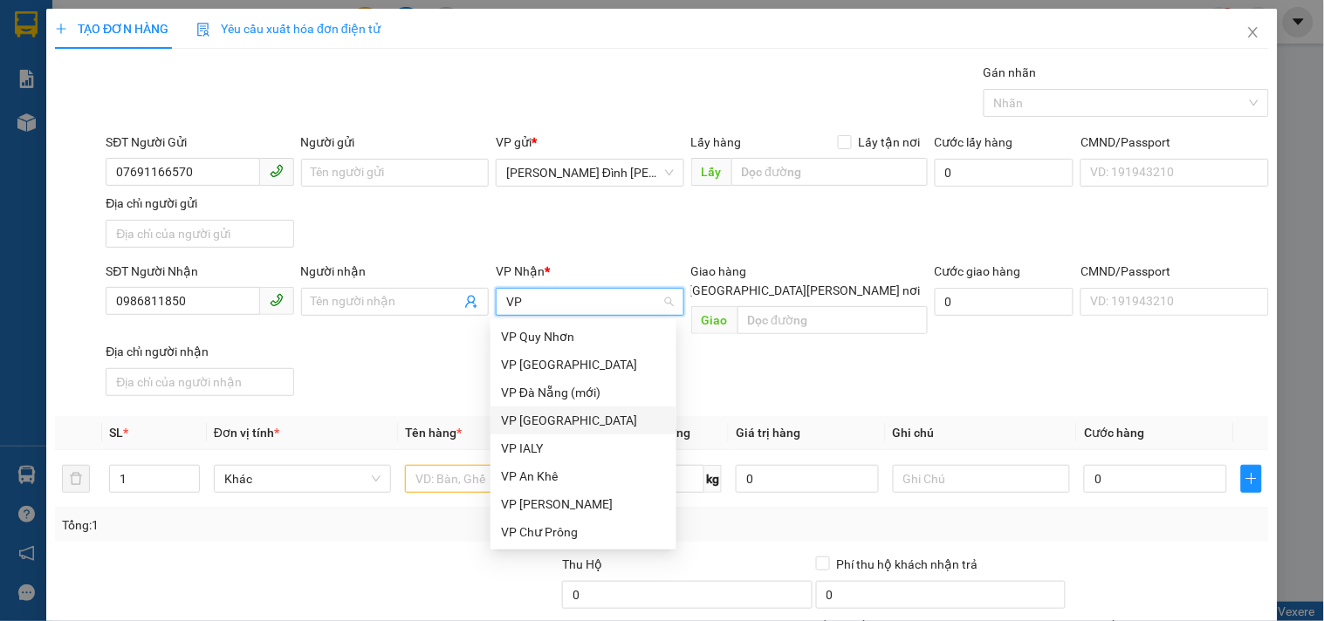
click at [566, 419] on div "VP [GEOGRAPHIC_DATA]" at bounding box center [583, 420] width 165 height 19
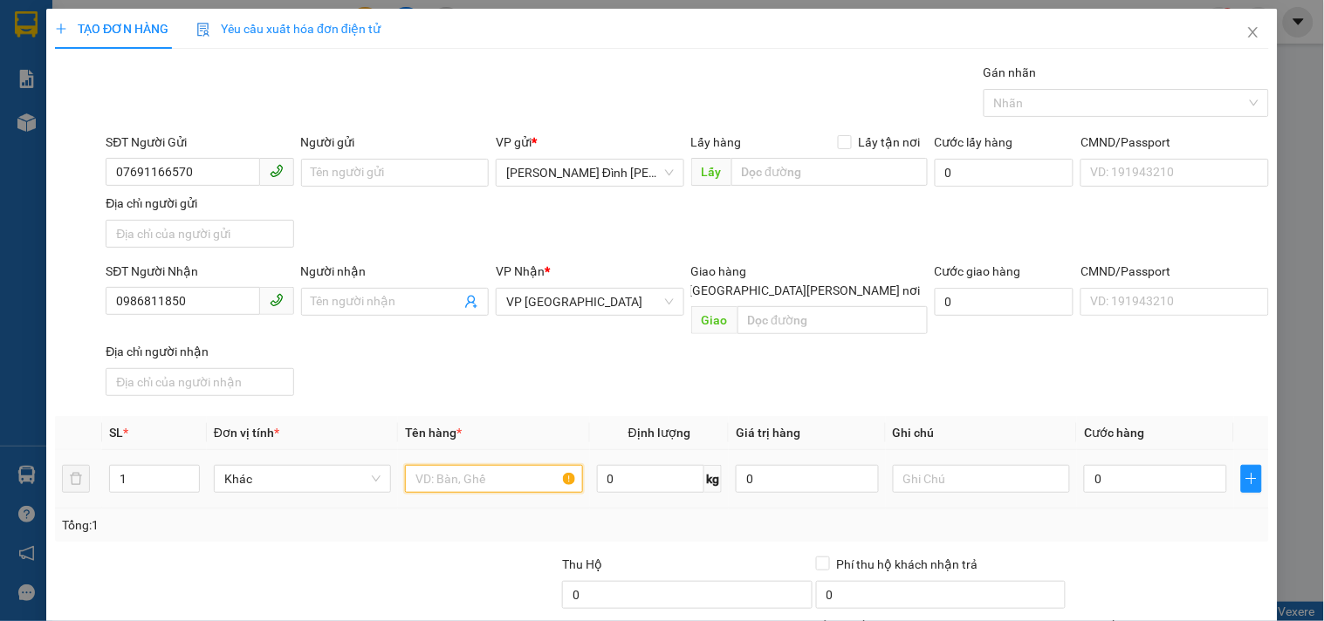
click at [459, 465] on input "text" at bounding box center [493, 479] width 177 height 28
click at [1104, 469] on input "0" at bounding box center [1155, 479] width 143 height 28
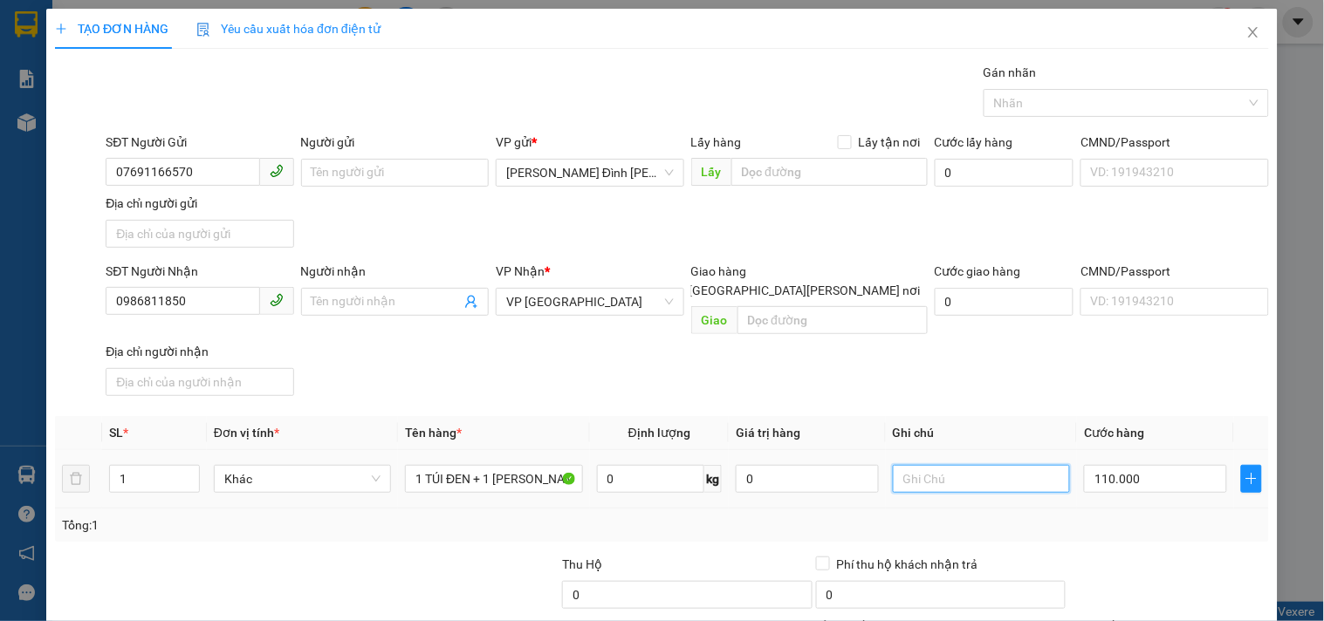
click at [974, 465] on input "text" at bounding box center [981, 479] width 177 height 28
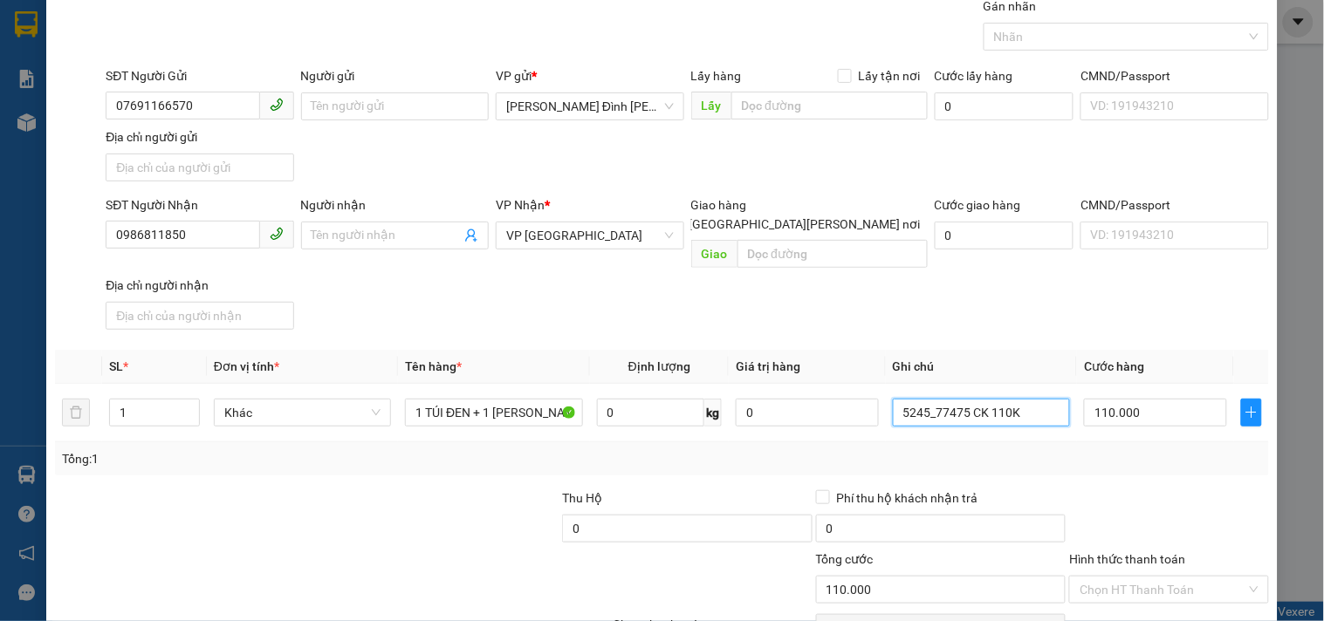
scroll to position [146, 0]
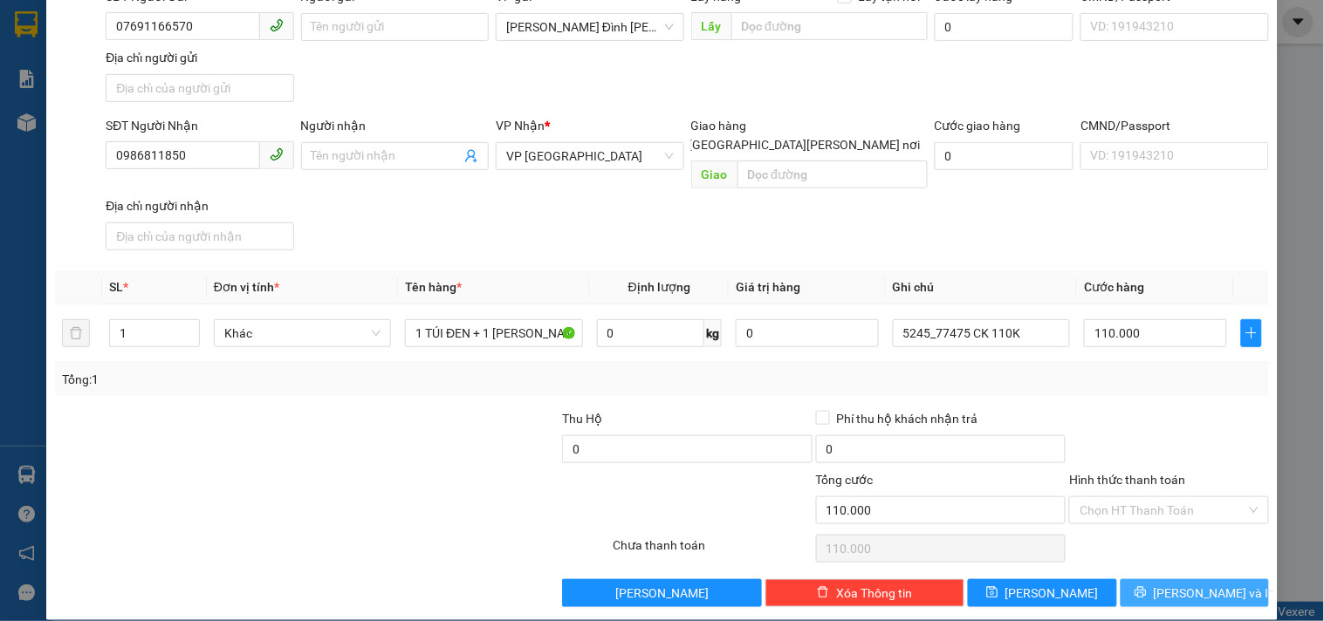
click at [1203, 584] on span "[PERSON_NAME] và In" at bounding box center [1215, 593] width 122 height 19
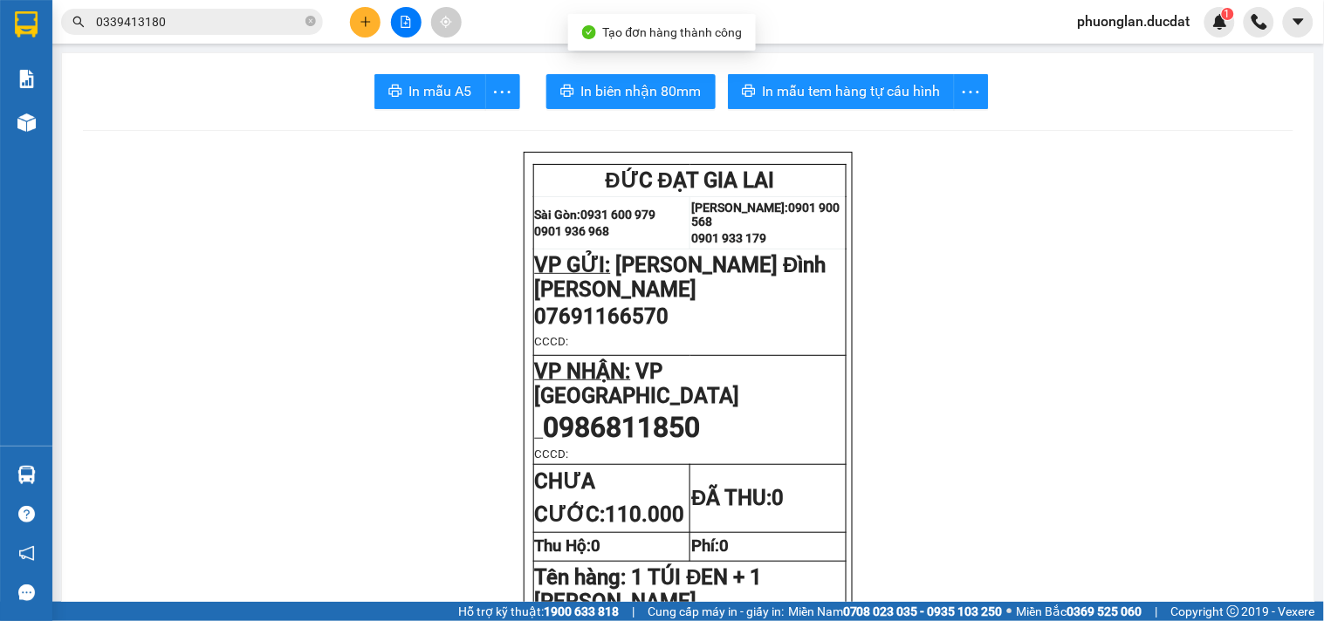
click at [884, 103] on button "In mẫu tem hàng tự cấu hình" at bounding box center [841, 91] width 227 height 35
click at [367, 27] on icon "plus" at bounding box center [366, 22] width 12 height 12
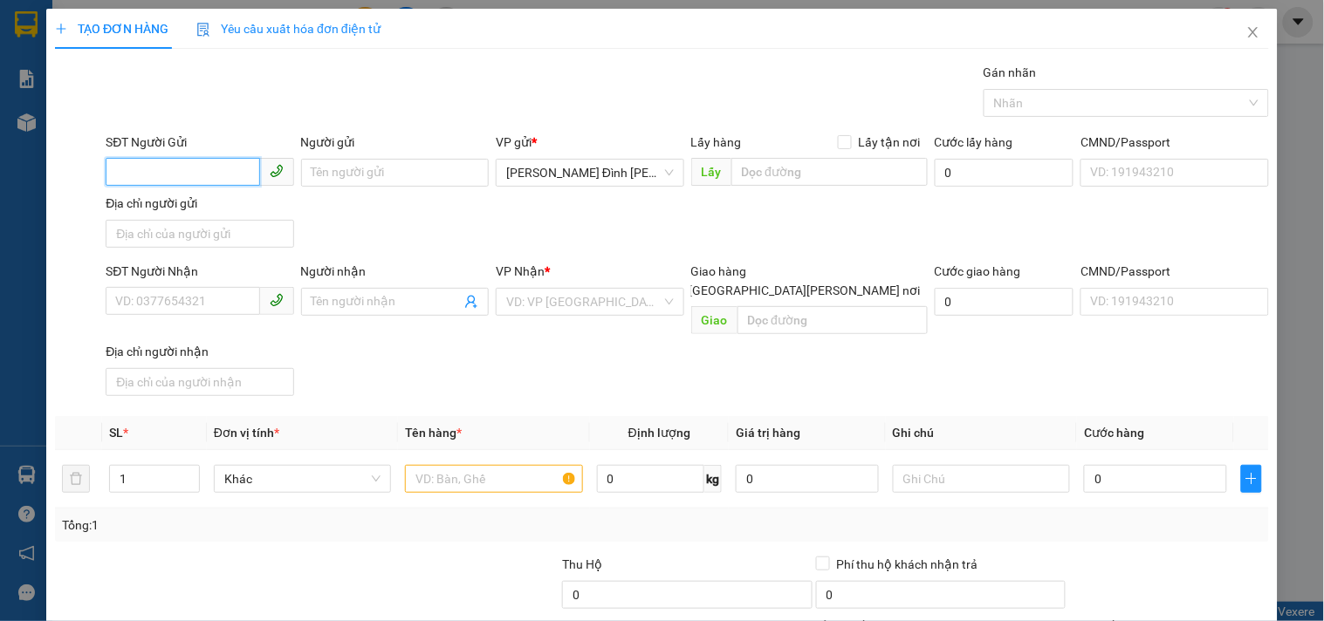
click at [211, 164] on input "SĐT Người Gửi" at bounding box center [183, 172] width 154 height 28
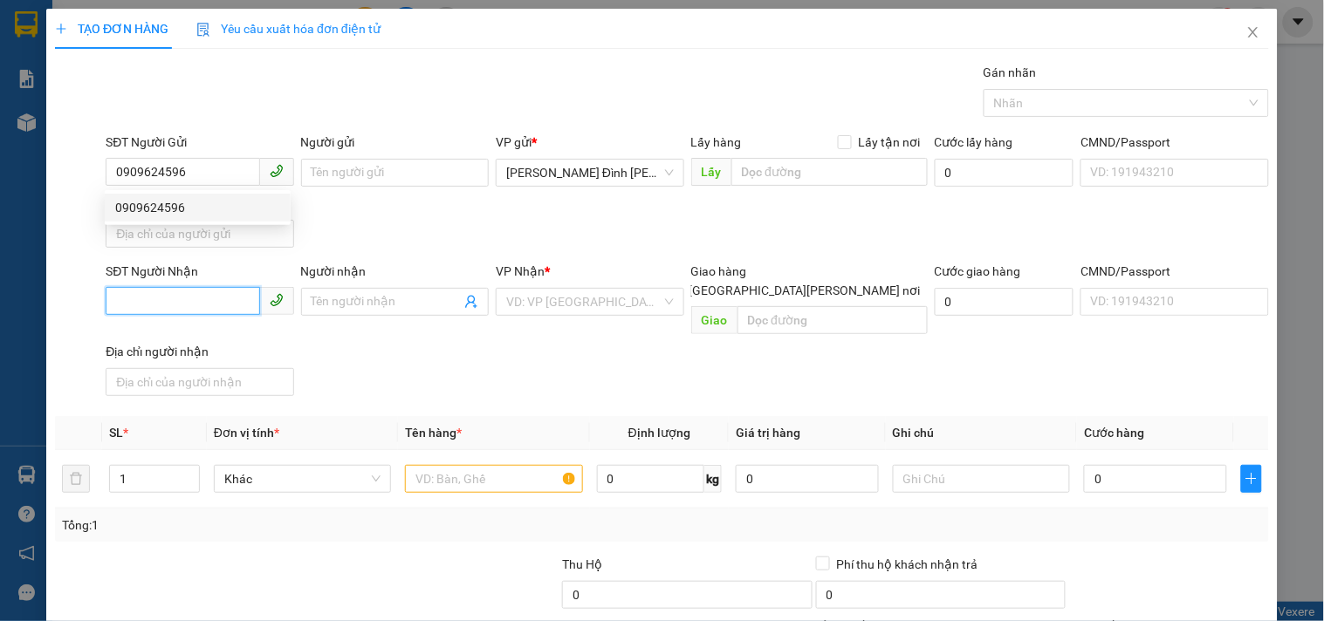
click at [176, 307] on input "SĐT Người Nhận" at bounding box center [183, 301] width 154 height 28
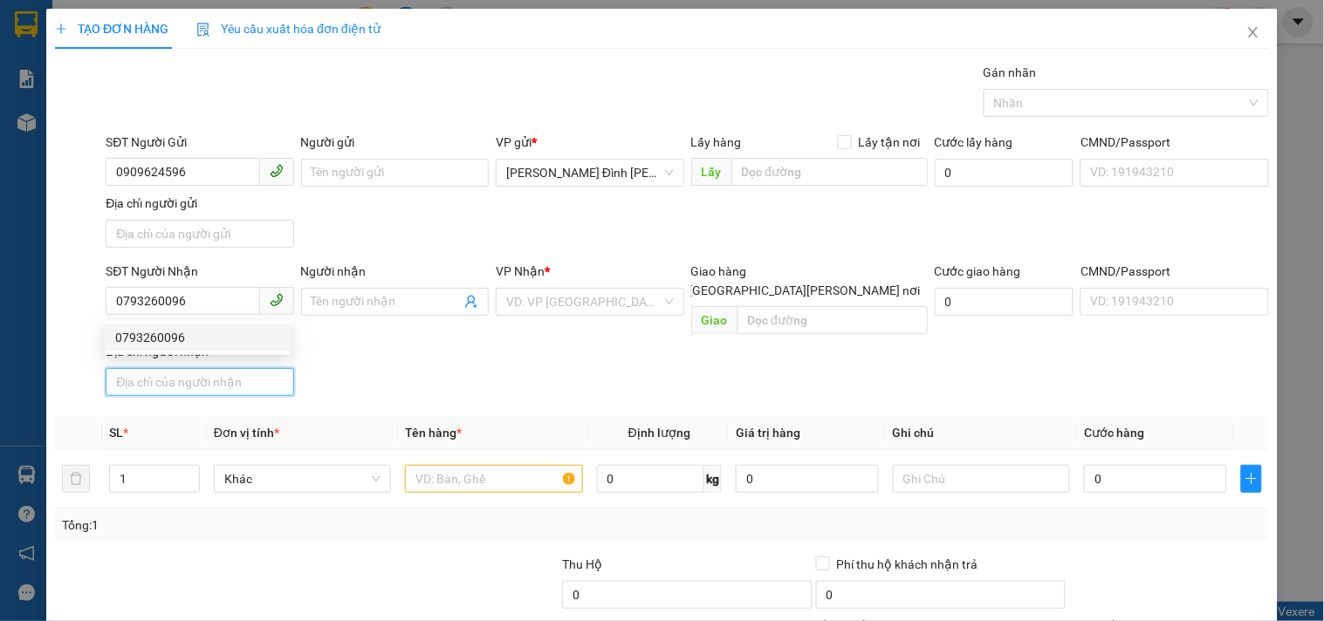
click at [170, 368] on input "Địa chỉ người nhận" at bounding box center [200, 382] width 188 height 28
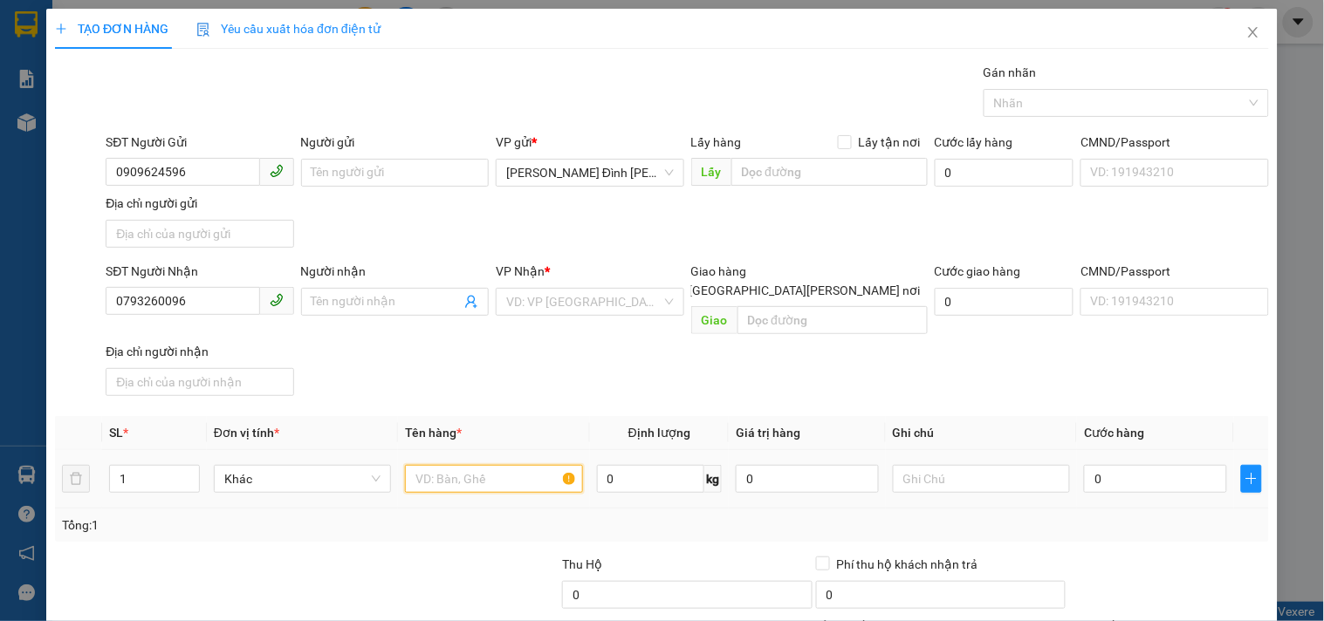
click at [492, 465] on input "text" at bounding box center [493, 479] width 177 height 28
click at [1097, 465] on input "0" at bounding box center [1155, 479] width 143 height 28
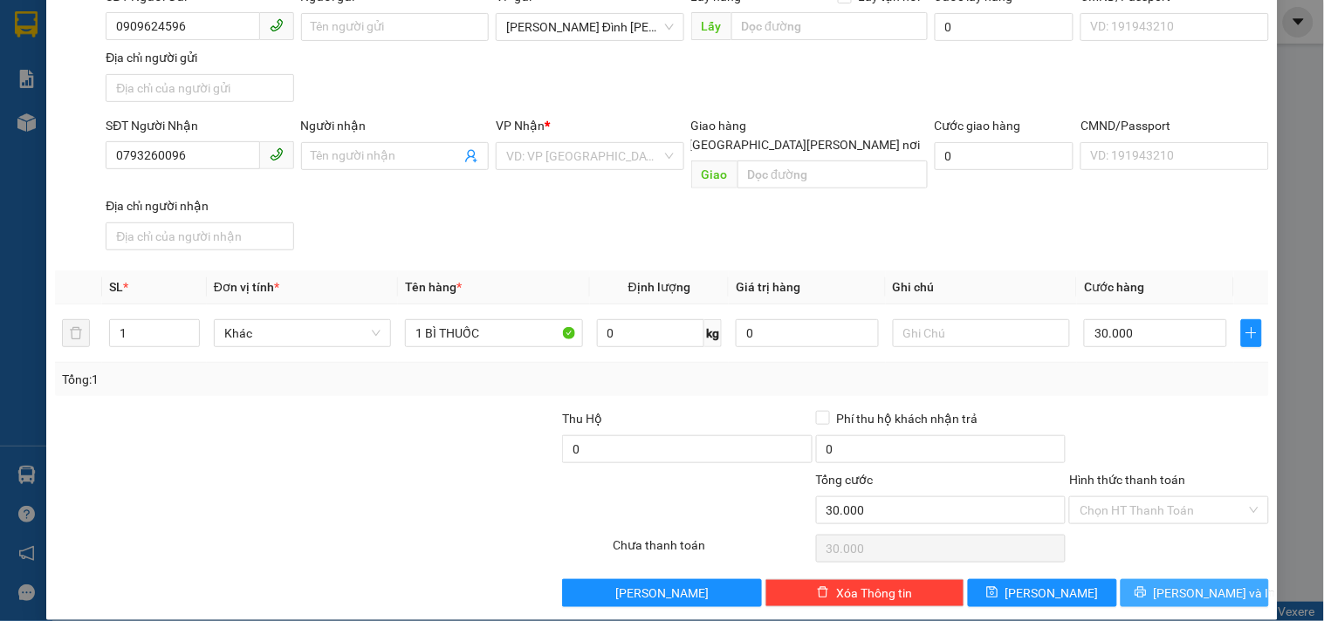
click at [1157, 583] on button "[PERSON_NAME] và In" at bounding box center [1195, 593] width 148 height 28
click at [597, 158] on input "search" at bounding box center [583, 156] width 154 height 26
drag, startPoint x: 237, startPoint y: 29, endPoint x: 0, endPoint y: 29, distance: 237.4
click at [0, 29] on div "TẠO ĐƠN HÀNG Yêu cầu xuất [PERSON_NAME] điện tử Transit Pickup Surcharge Ids Tr…" at bounding box center [662, 310] width 1324 height 621
drag, startPoint x: 204, startPoint y: 157, endPoint x: 0, endPoint y: 176, distance: 205.1
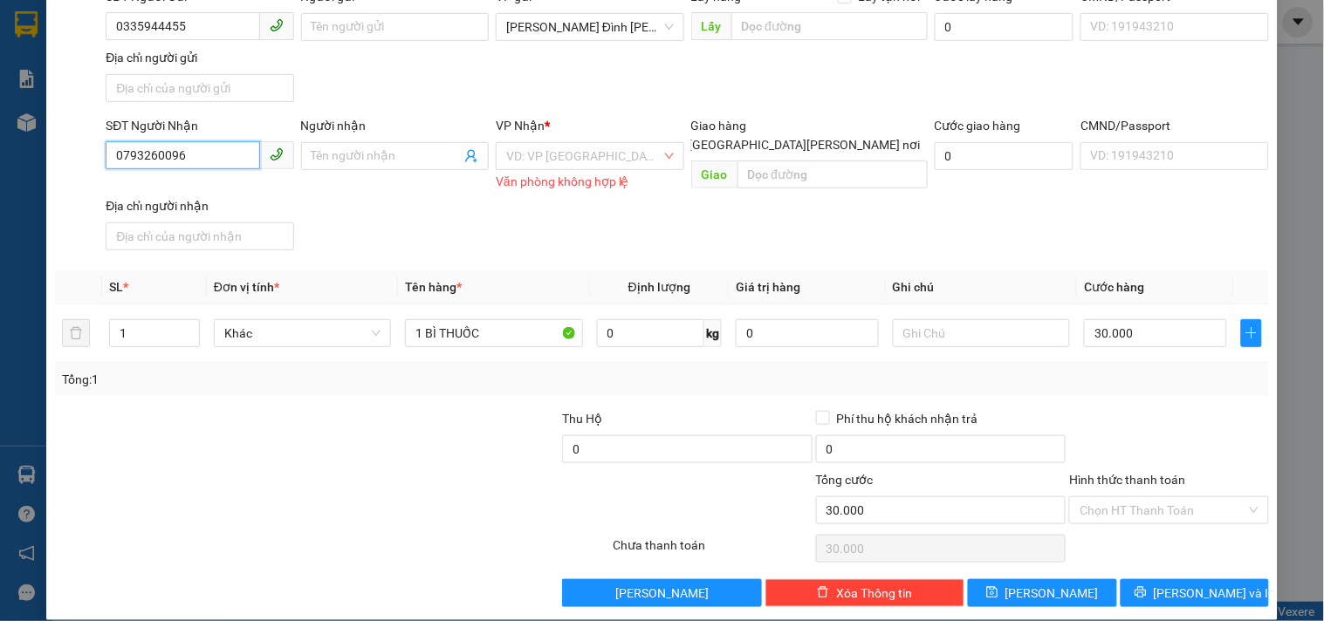
click at [0, 176] on div "TẠO ĐƠN HÀNG Yêu cầu xuất [PERSON_NAME] điện tử Transit Pickup Surcharge Ids Tr…" at bounding box center [662, 310] width 1324 height 621
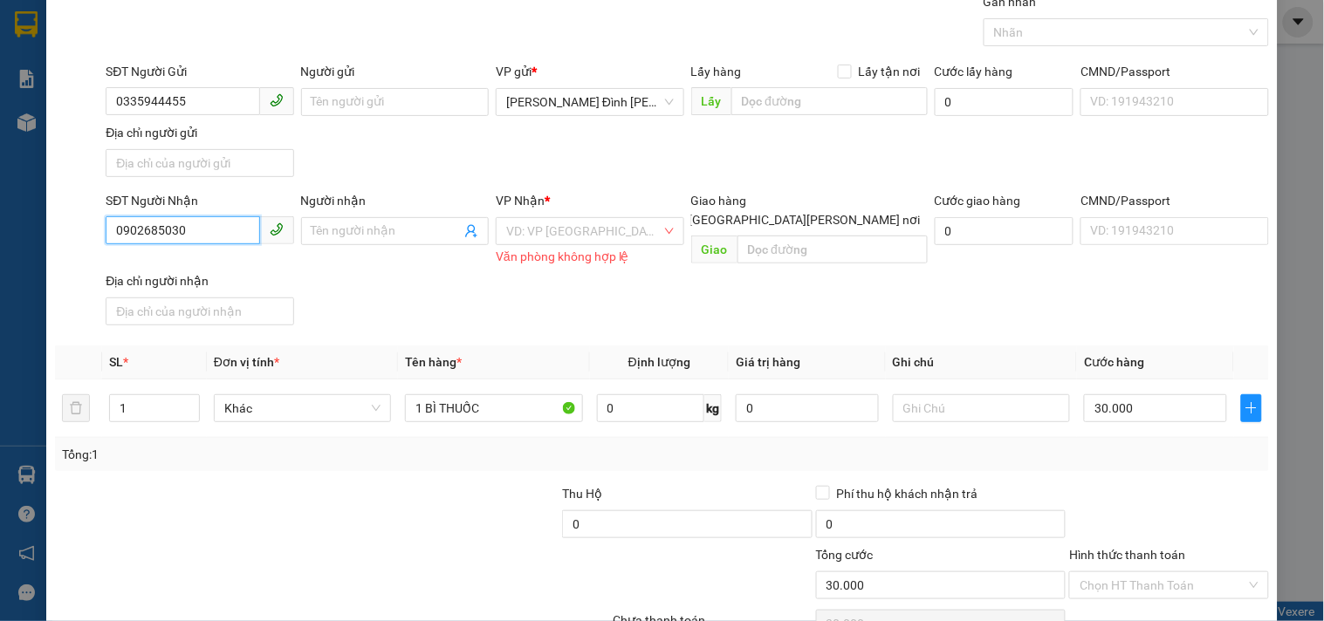
scroll to position [49, 0]
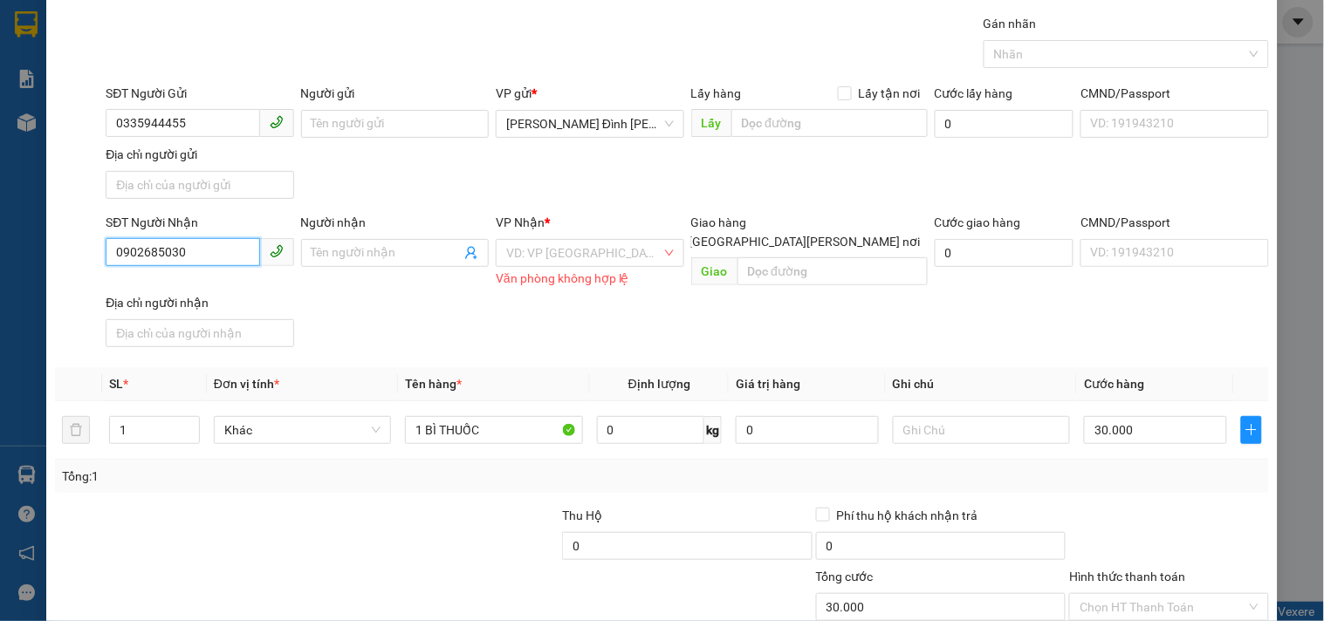
click at [166, 265] on input "0902685030" at bounding box center [183, 252] width 154 height 28
click at [569, 257] on input "search" at bounding box center [583, 253] width 154 height 26
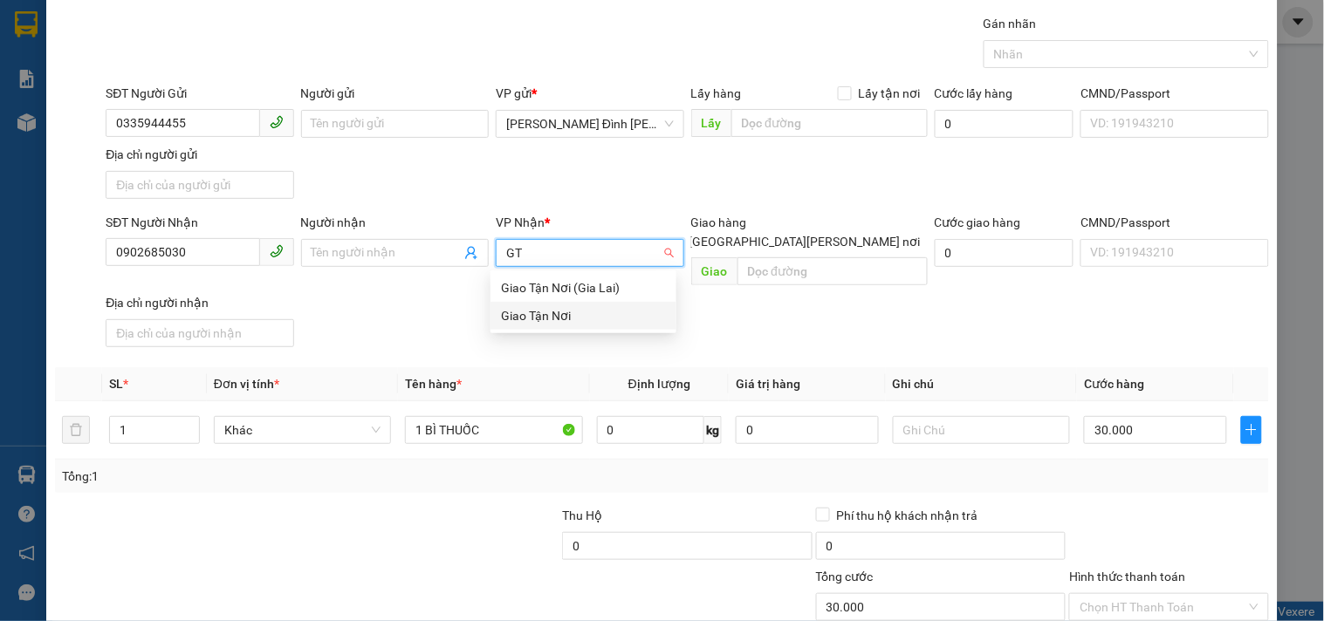
click at [559, 319] on div "Giao Tận Nơi" at bounding box center [583, 315] width 165 height 19
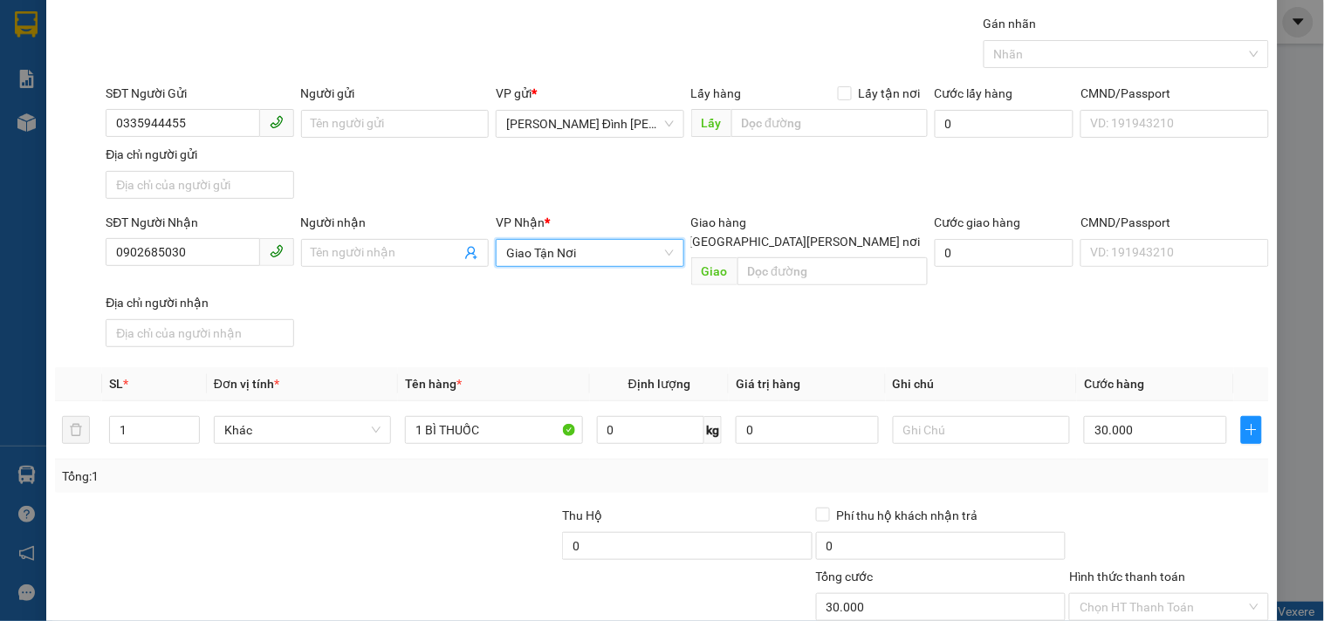
click at [682, 235] on span at bounding box center [676, 242] width 14 height 14
click at [681, 235] on input "[GEOGRAPHIC_DATA][PERSON_NAME] nơi" at bounding box center [675, 241] width 12 height 12
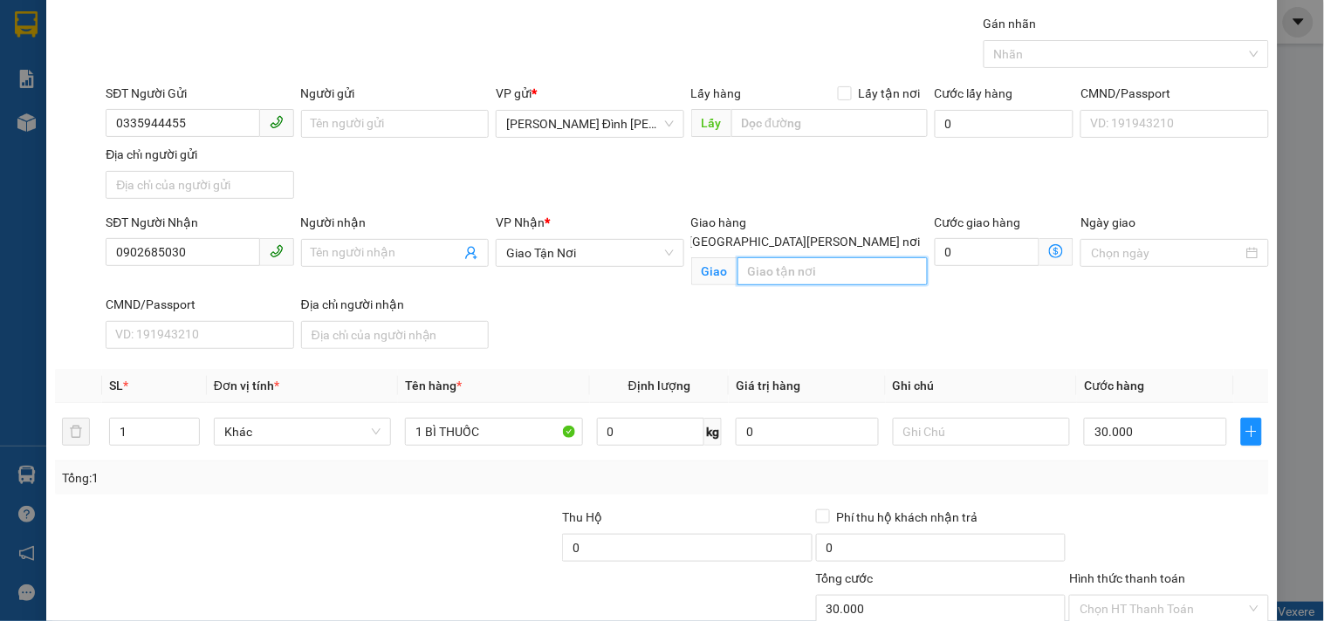
click at [813, 258] on input "text" at bounding box center [832, 271] width 190 height 28
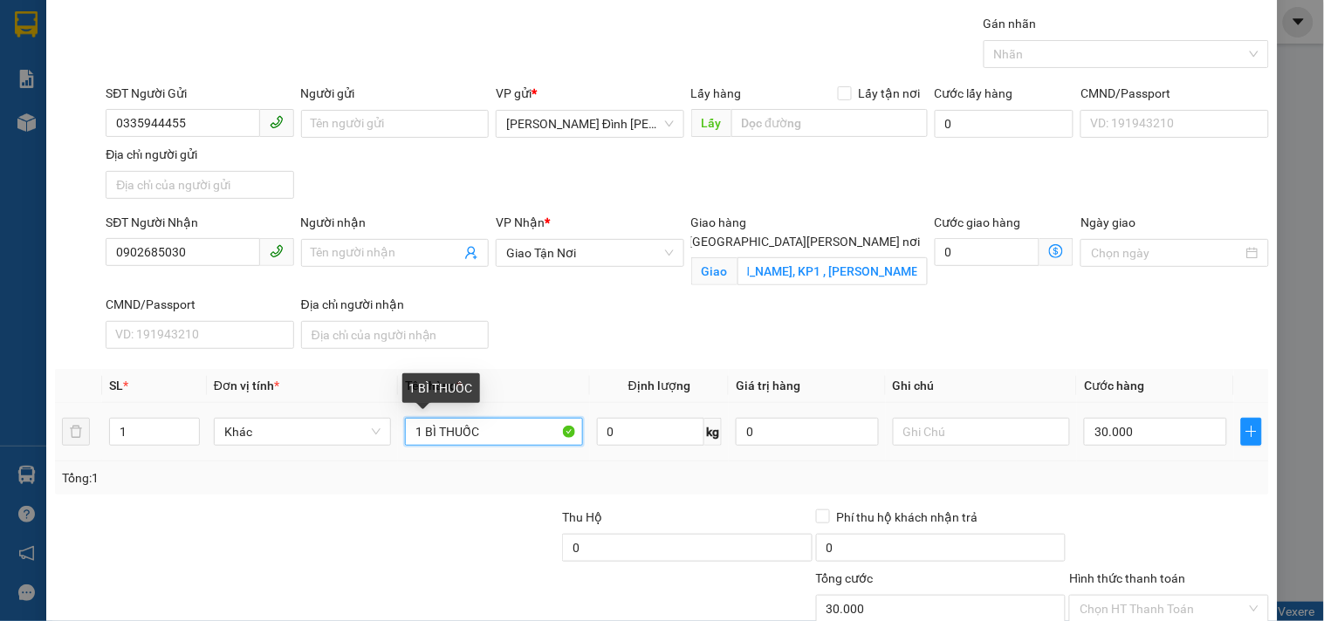
scroll to position [0, 0]
drag, startPoint x: 498, startPoint y: 437, endPoint x: 28, endPoint y: 422, distance: 470.6
click at [28, 422] on div "TẠO ĐƠN HÀNG Yêu cầu xuất [PERSON_NAME] điện tử Transit Pickup Surcharge Ids Tr…" at bounding box center [662, 310] width 1324 height 621
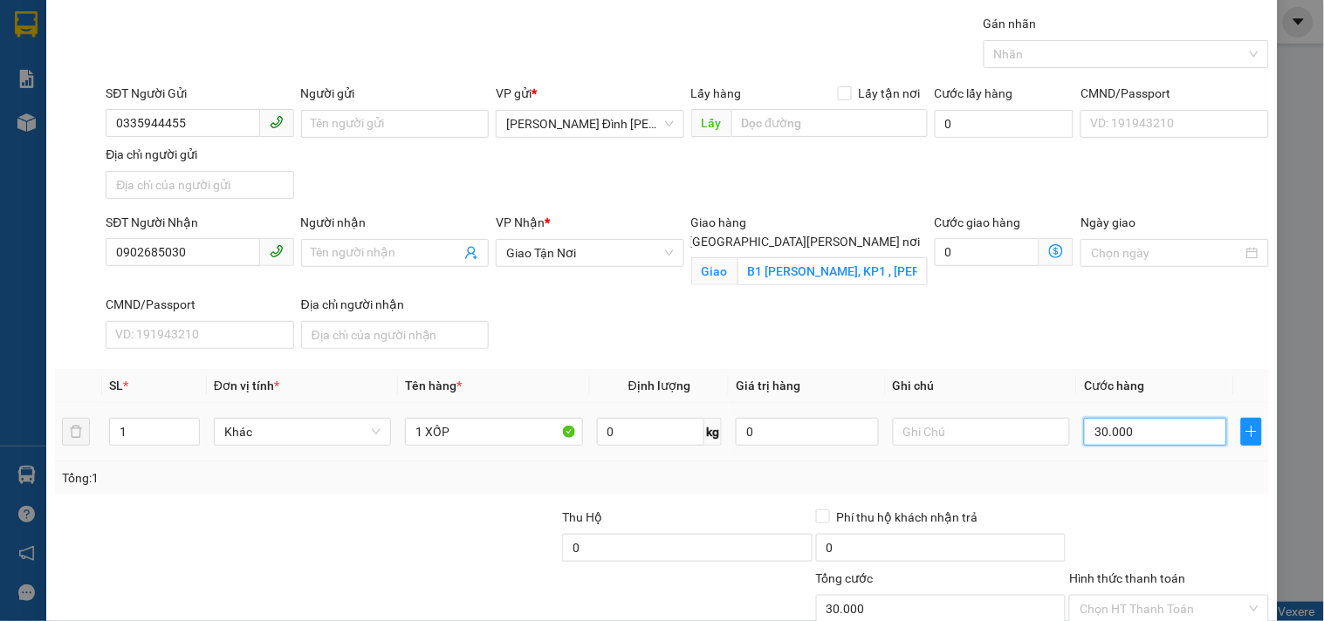
click at [1180, 438] on input "30.000" at bounding box center [1155, 432] width 143 height 28
click at [983, 447] on div at bounding box center [981, 432] width 177 height 35
click at [962, 436] on input "text" at bounding box center [981, 432] width 177 height 28
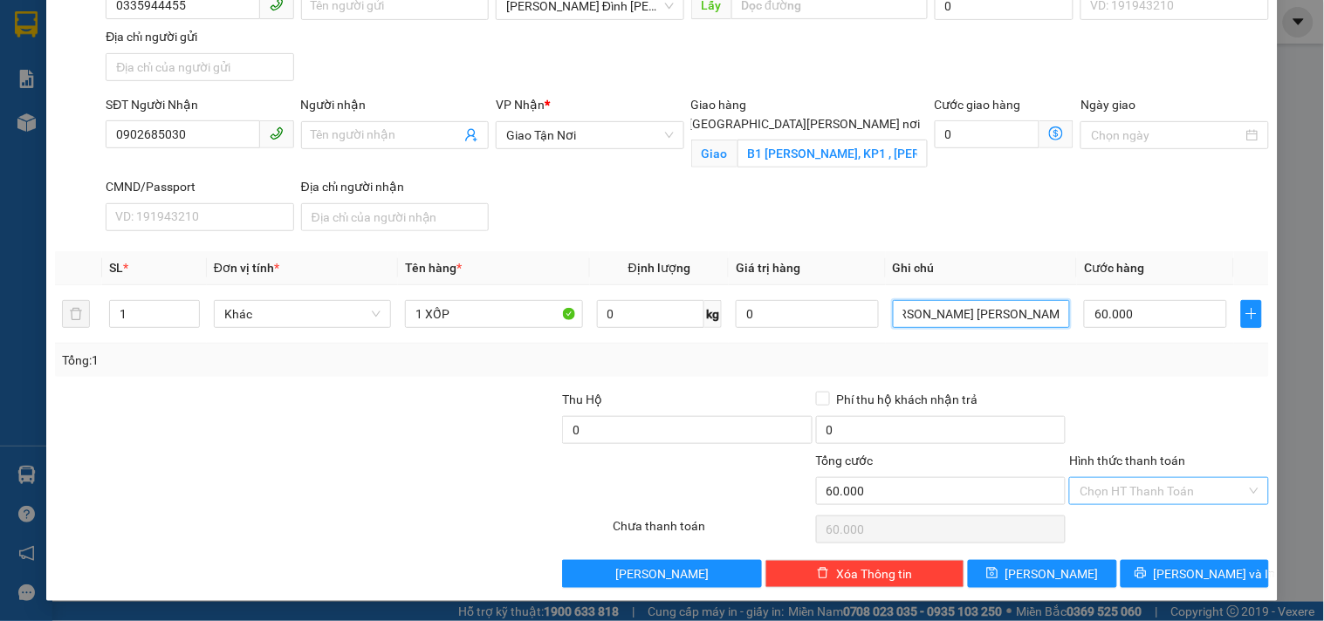
scroll to position [168, 0]
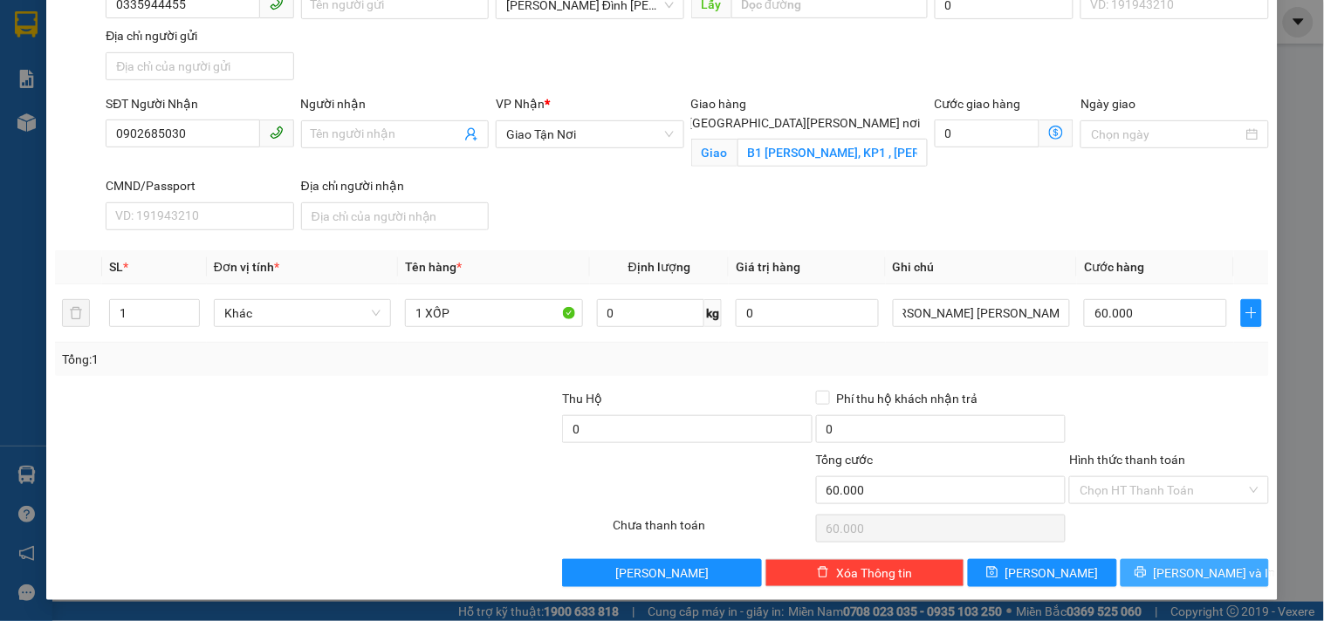
click at [1196, 574] on span "[PERSON_NAME] và In" at bounding box center [1215, 573] width 122 height 19
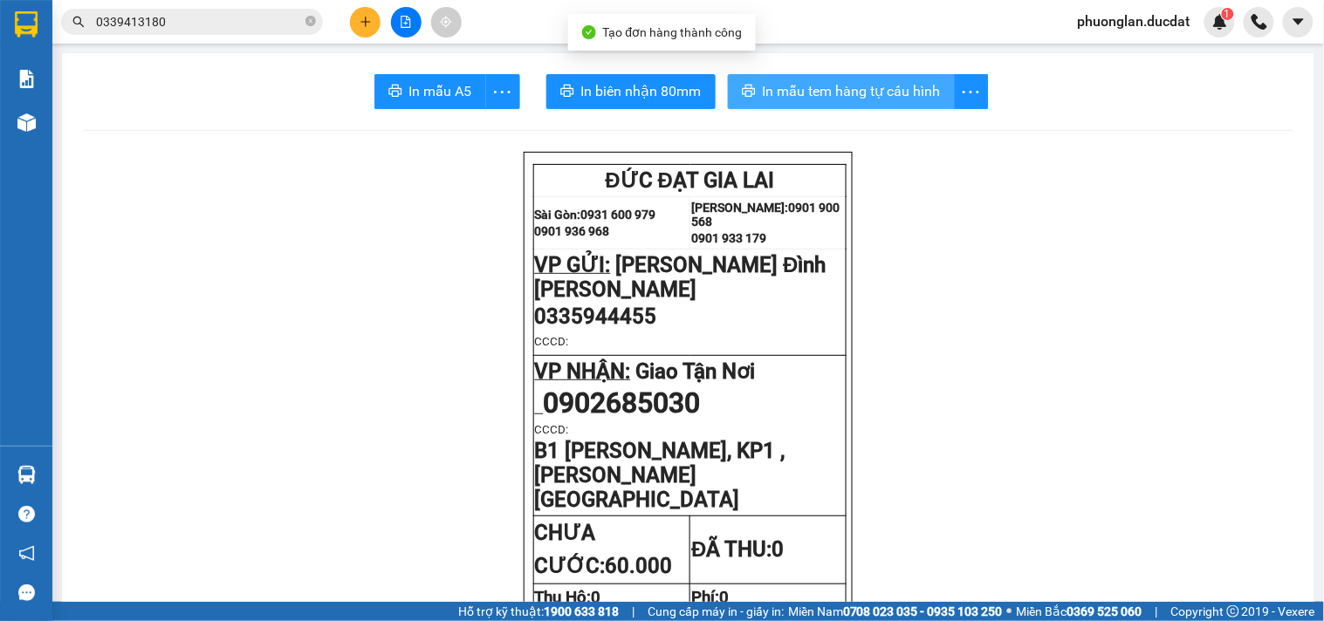
click at [841, 99] on span "In mẫu tem hàng tự cấu hình" at bounding box center [852, 91] width 178 height 22
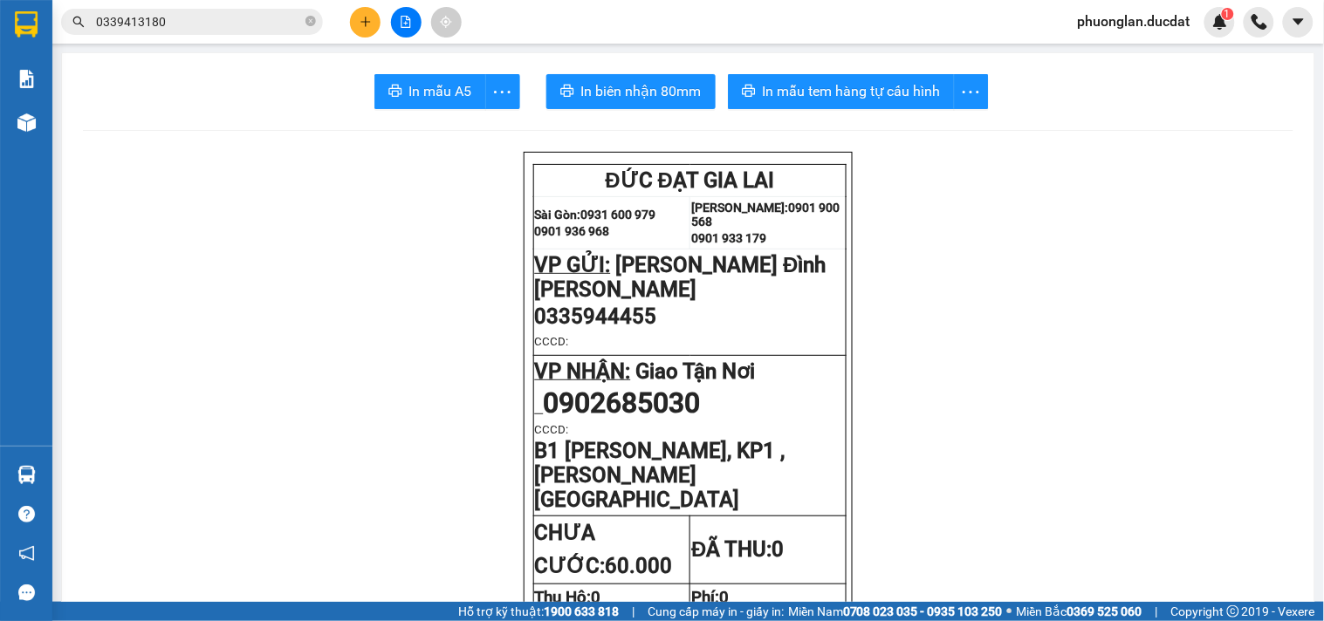
click at [378, 17] on button at bounding box center [365, 22] width 31 height 31
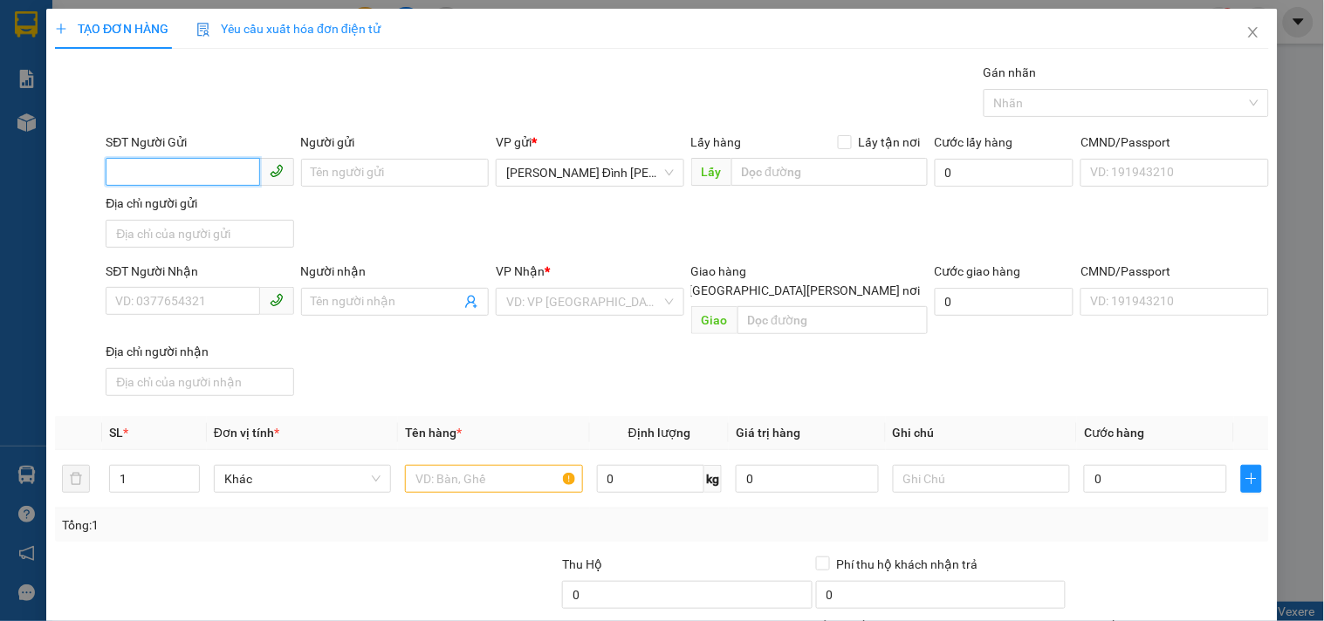
click at [203, 173] on input "SĐT Người Gửi" at bounding box center [183, 172] width 154 height 28
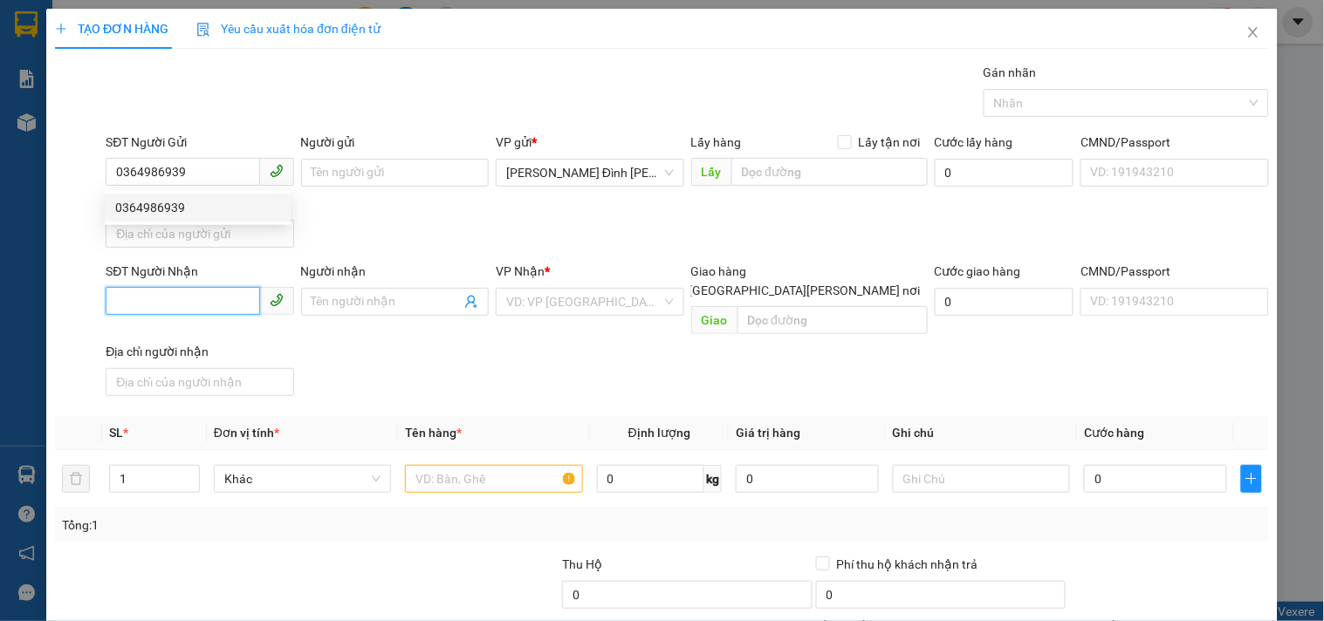
click at [144, 309] on input "SĐT Người Nhận" at bounding box center [183, 301] width 154 height 28
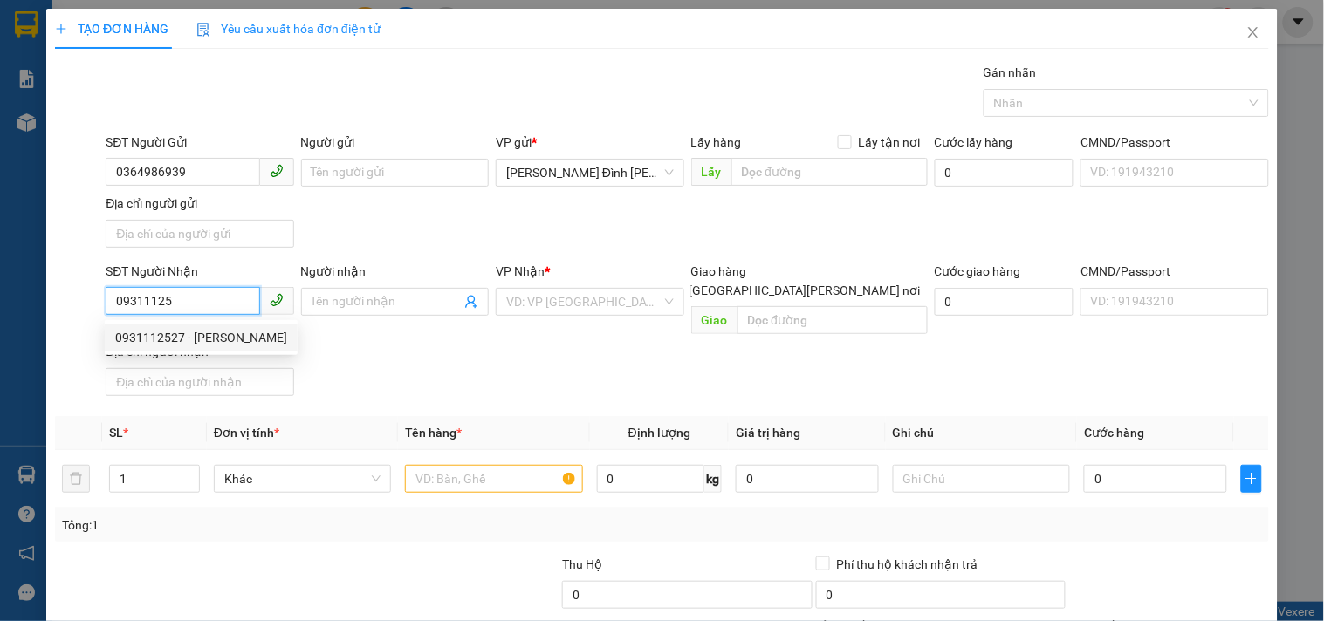
click at [160, 345] on div "0931112527 - [PERSON_NAME]" at bounding box center [201, 337] width 172 height 19
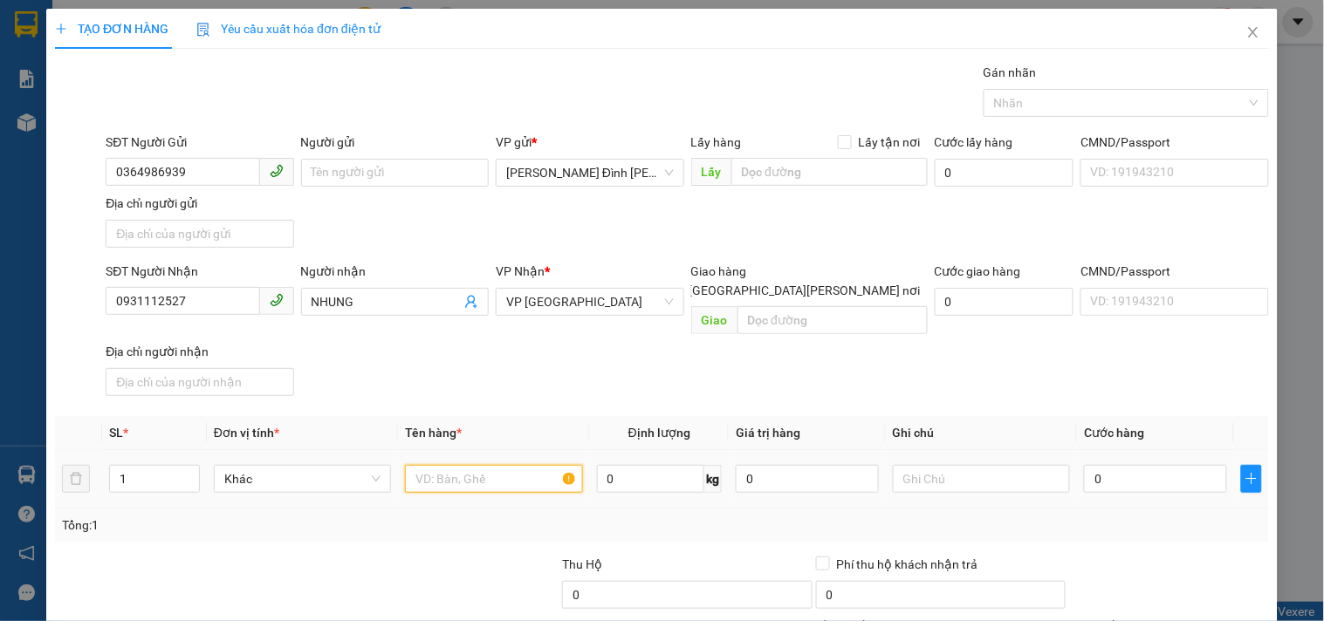
click at [482, 465] on input "text" at bounding box center [493, 479] width 177 height 28
click at [1112, 465] on input "0" at bounding box center [1155, 479] width 143 height 28
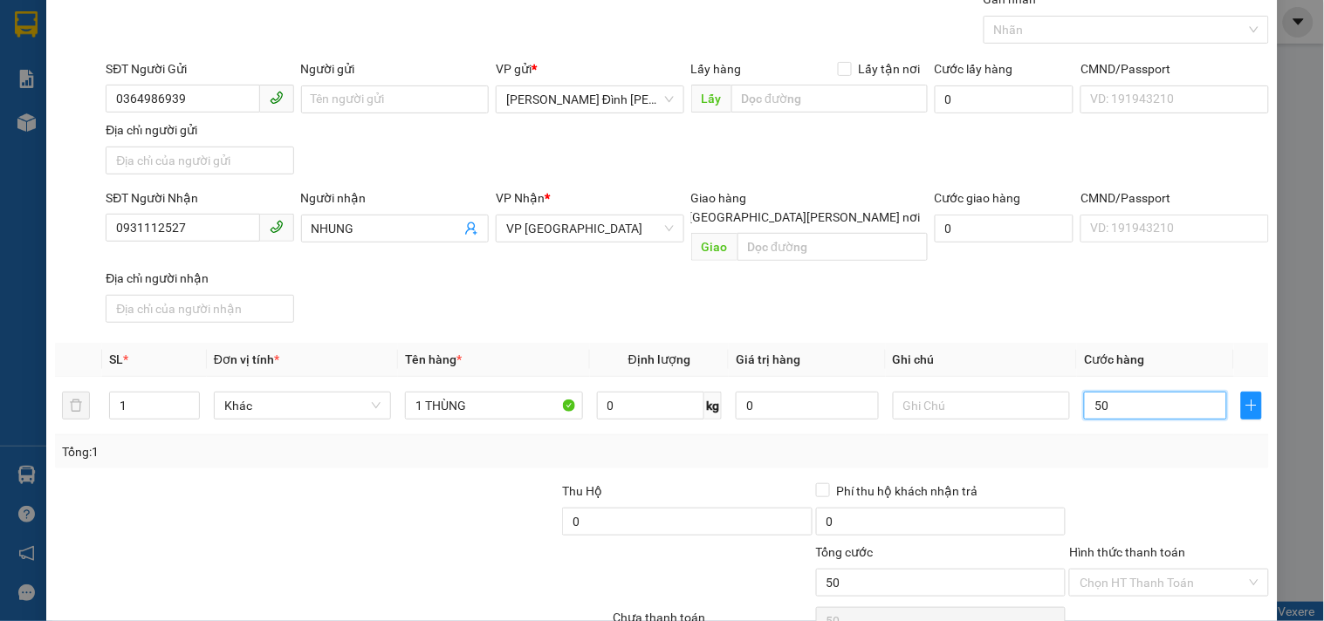
scroll to position [146, 0]
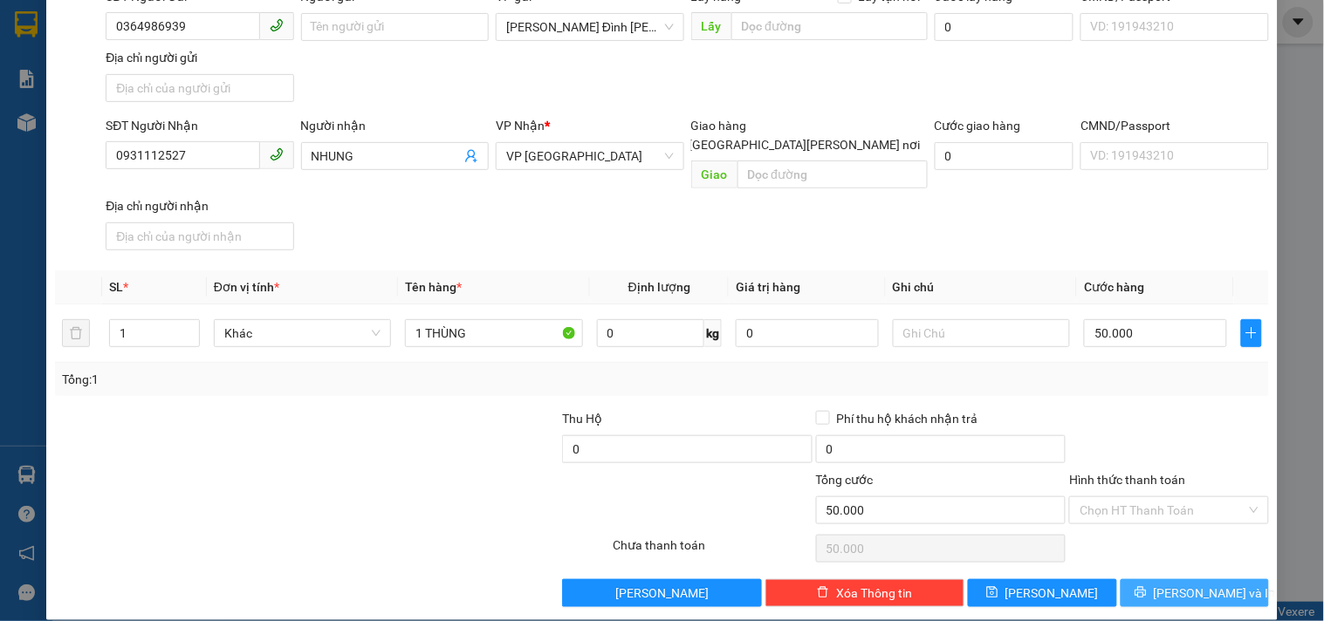
click at [1147, 586] on icon "printer" at bounding box center [1141, 592] width 12 height 12
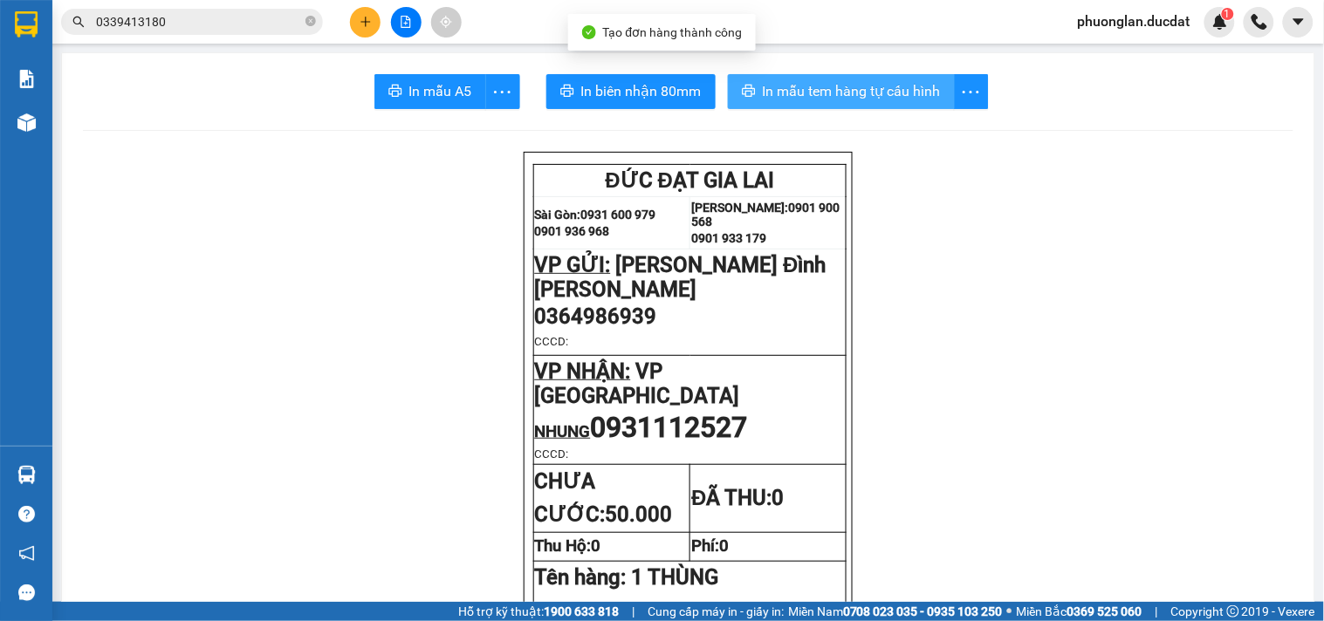
click at [929, 97] on span "In mẫu tem hàng tự cấu hình" at bounding box center [852, 91] width 178 height 22
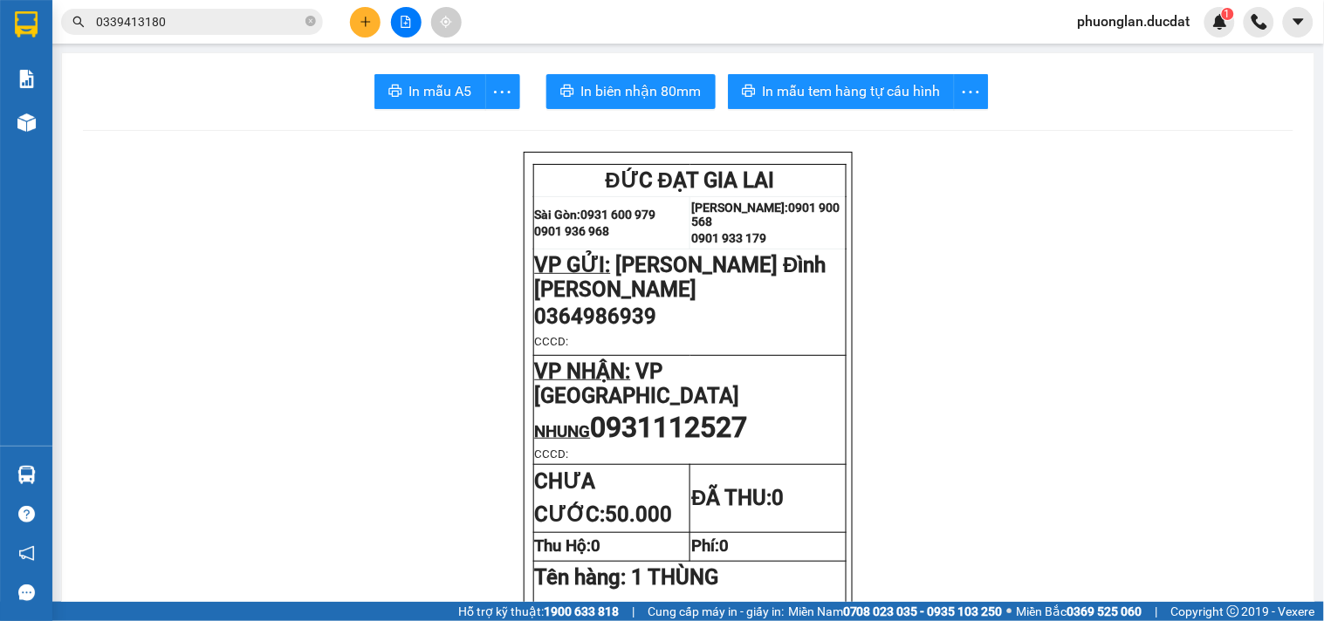
click at [360, 16] on icon "plus" at bounding box center [366, 22] width 12 height 12
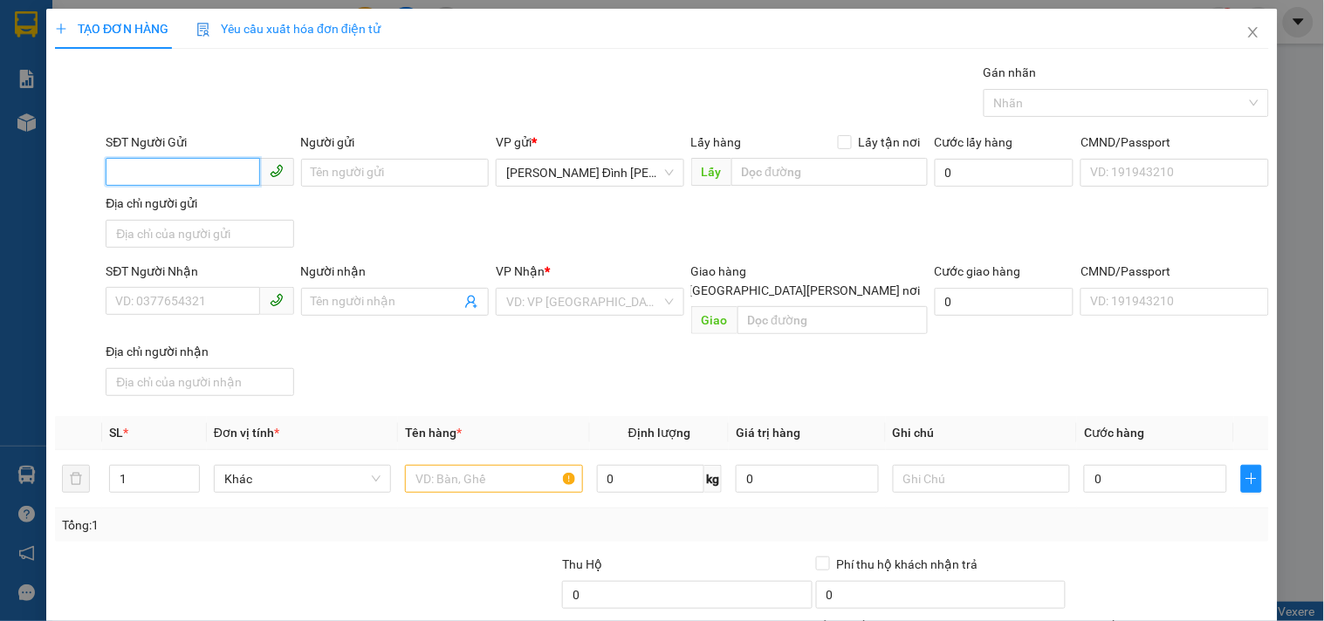
click at [160, 159] on input "SĐT Người Gửi" at bounding box center [183, 172] width 154 height 28
click at [163, 297] on input "SĐT Người Nhận" at bounding box center [183, 301] width 154 height 28
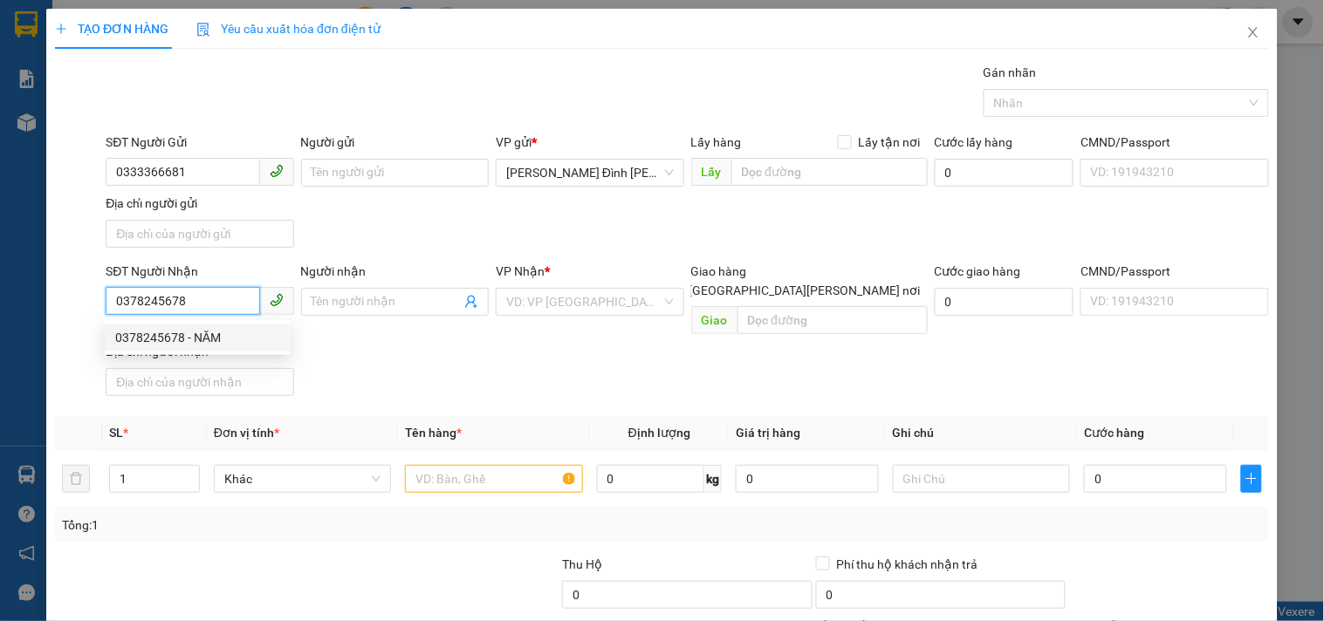
drag, startPoint x: 145, startPoint y: 338, endPoint x: 222, endPoint y: 344, distance: 77.0
click at [146, 338] on div "0378245678 - NĂM" at bounding box center [197, 337] width 165 height 19
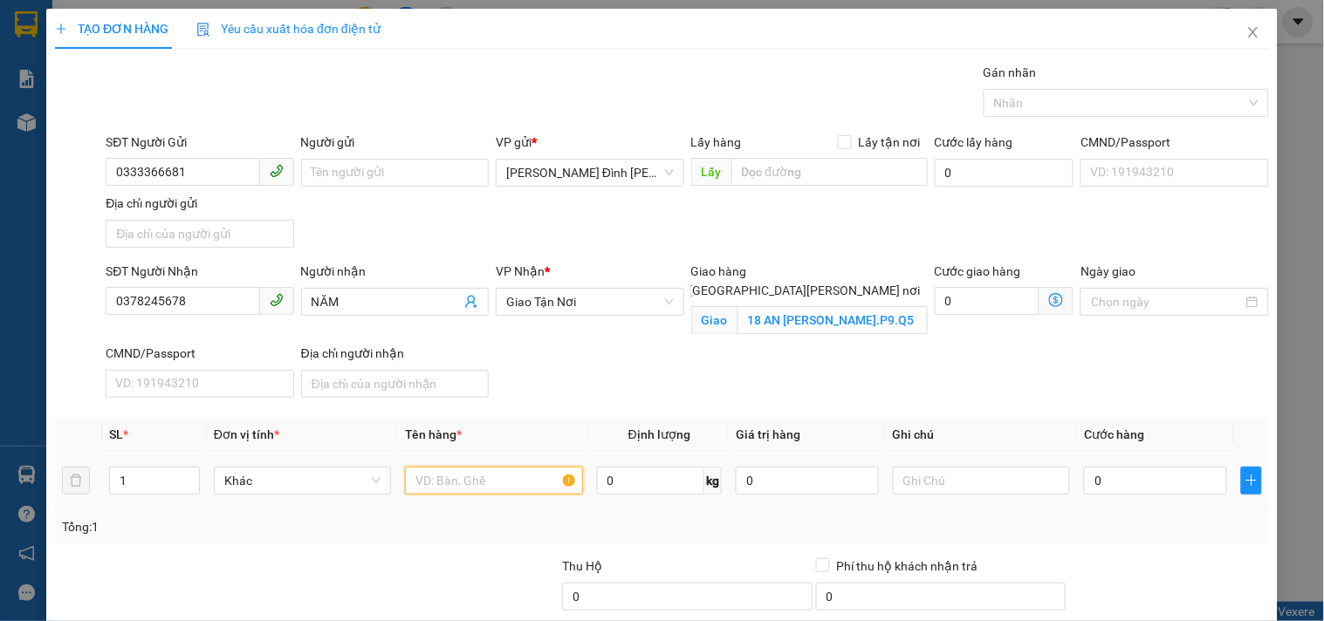
click at [520, 480] on input "text" at bounding box center [493, 481] width 177 height 28
click at [1122, 483] on input "0" at bounding box center [1155, 481] width 143 height 28
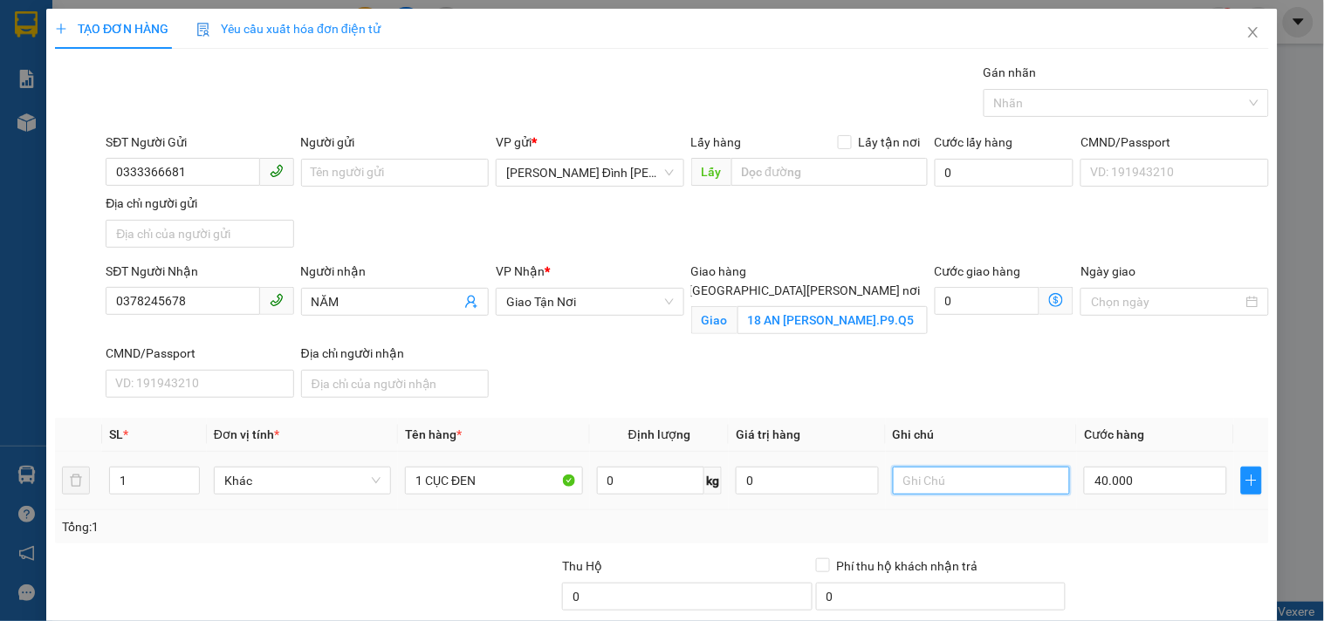
click at [979, 490] on input "text" at bounding box center [981, 481] width 177 height 28
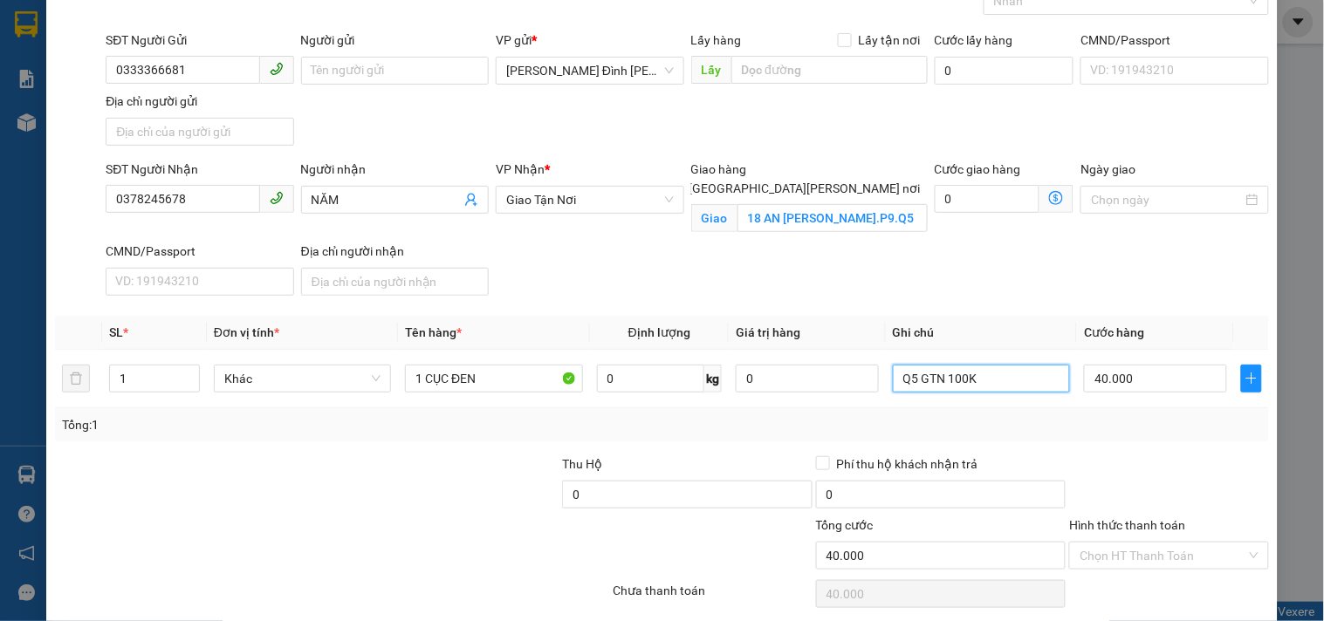
scroll to position [168, 0]
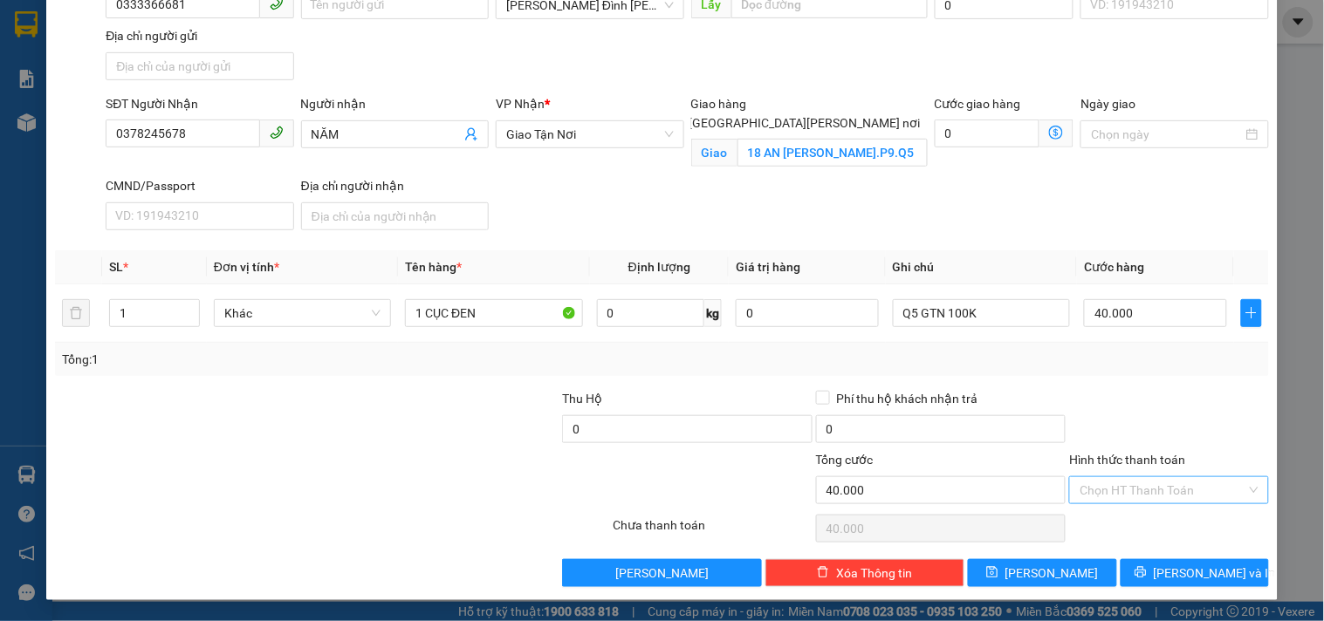
click at [1192, 495] on input "Hình thức thanh toán" at bounding box center [1163, 490] width 166 height 26
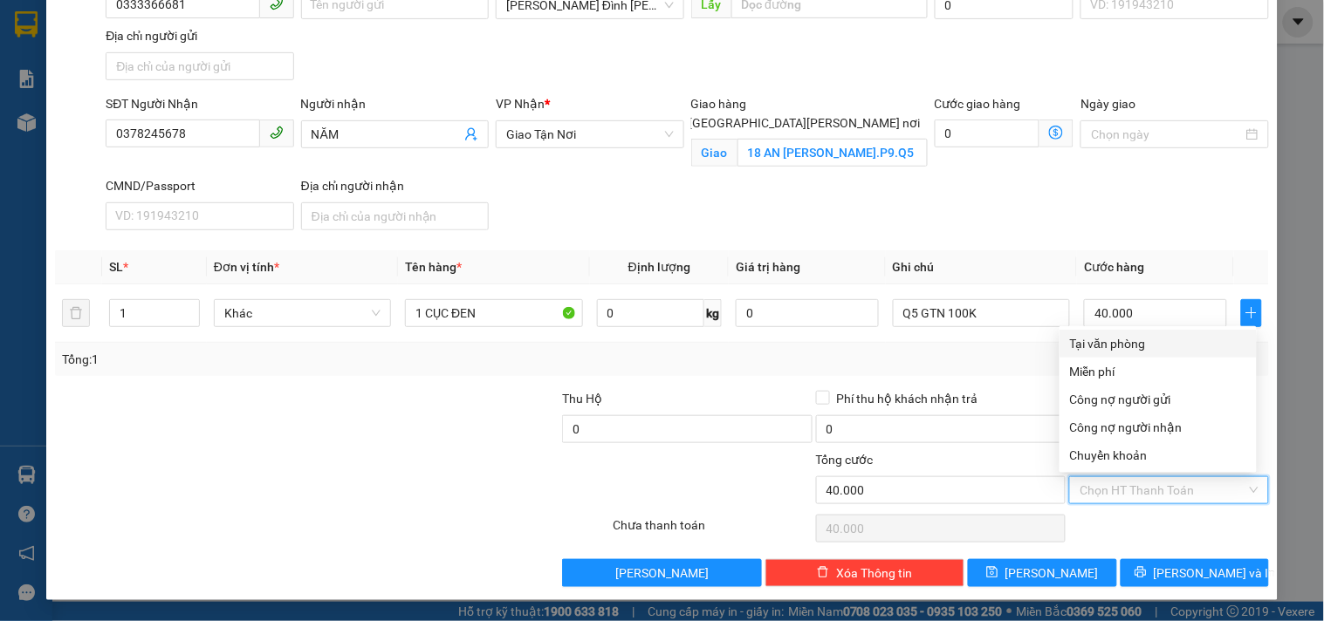
click at [1087, 345] on div "Tại văn phòng" at bounding box center [1158, 343] width 176 height 19
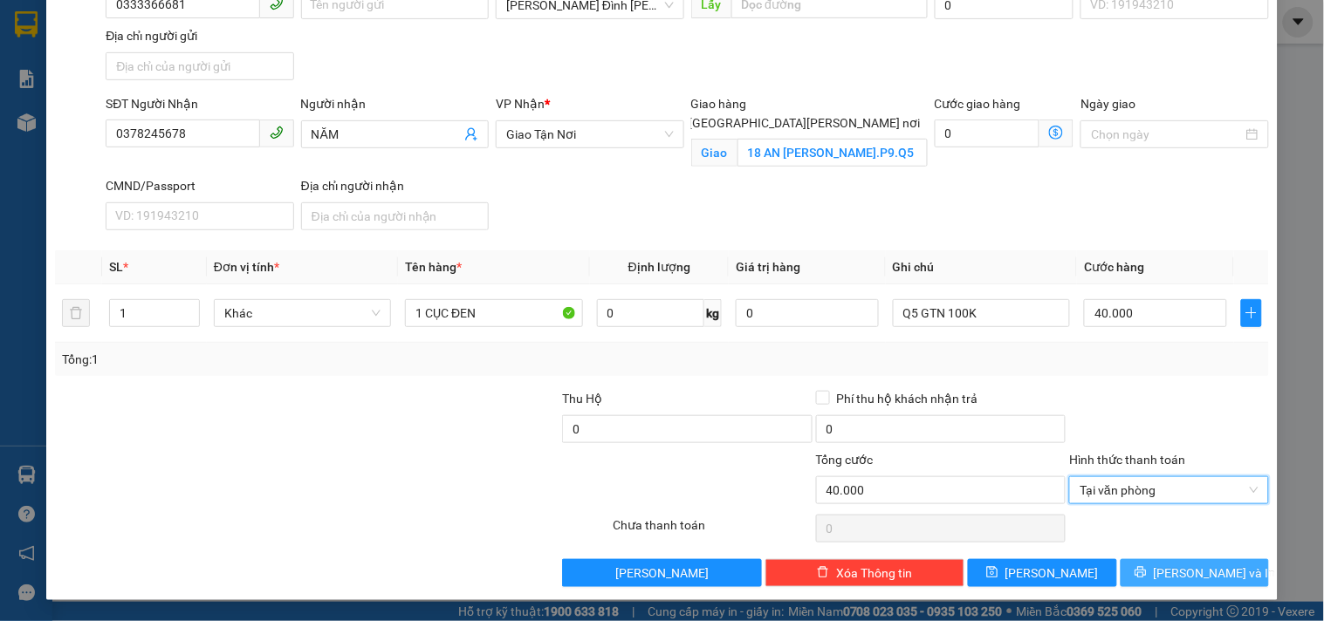
drag, startPoint x: 1182, startPoint y: 568, endPoint x: 1146, endPoint y: 557, distance: 37.5
click at [1180, 569] on span "[PERSON_NAME] và In" at bounding box center [1215, 573] width 122 height 19
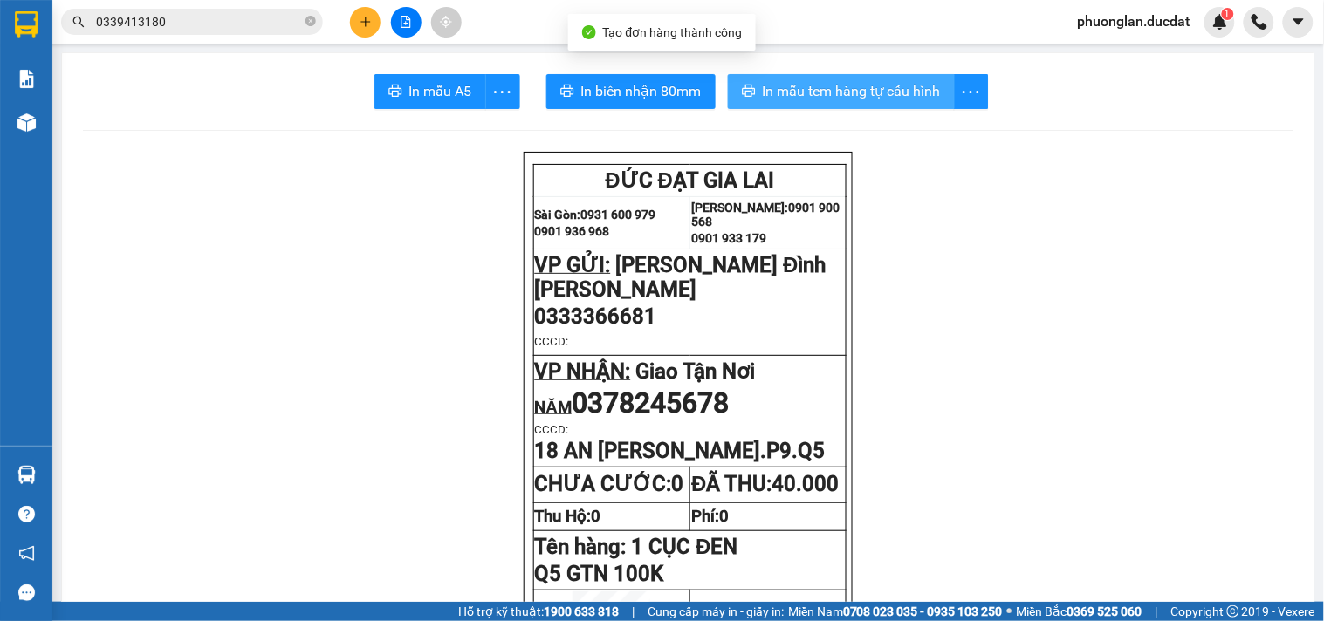
click at [840, 94] on span "In mẫu tem hàng tự cấu hình" at bounding box center [852, 91] width 178 height 22
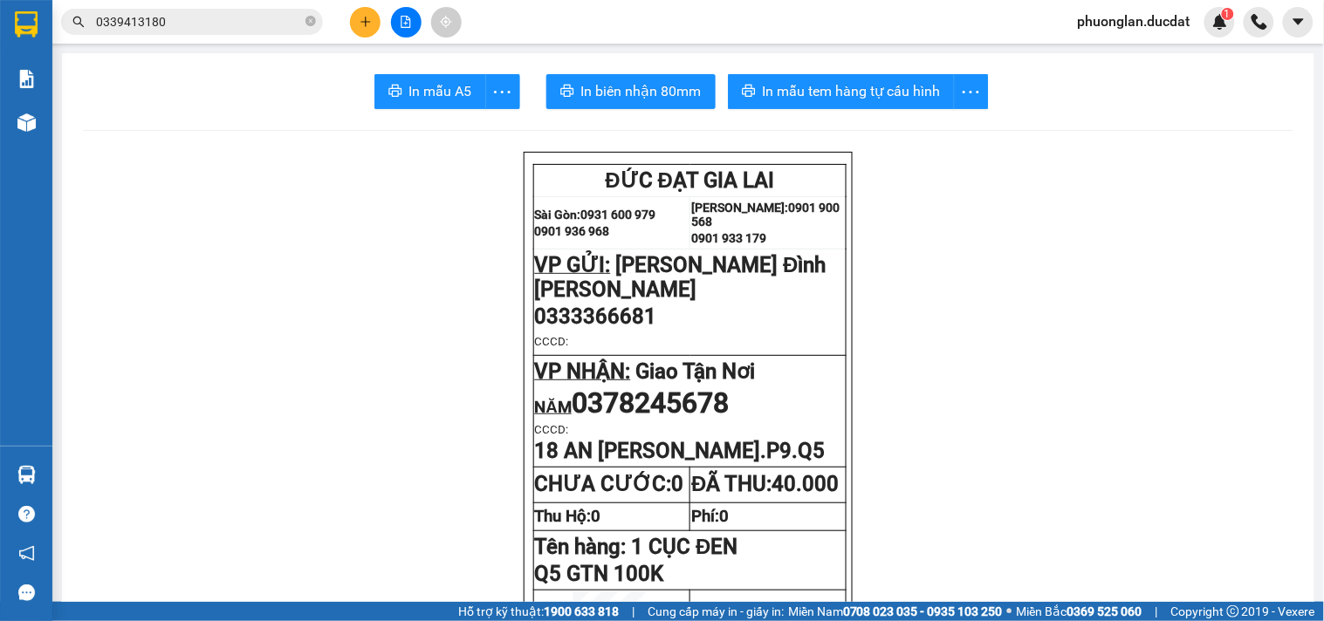
click at [360, 23] on icon "plus" at bounding box center [366, 22] width 12 height 12
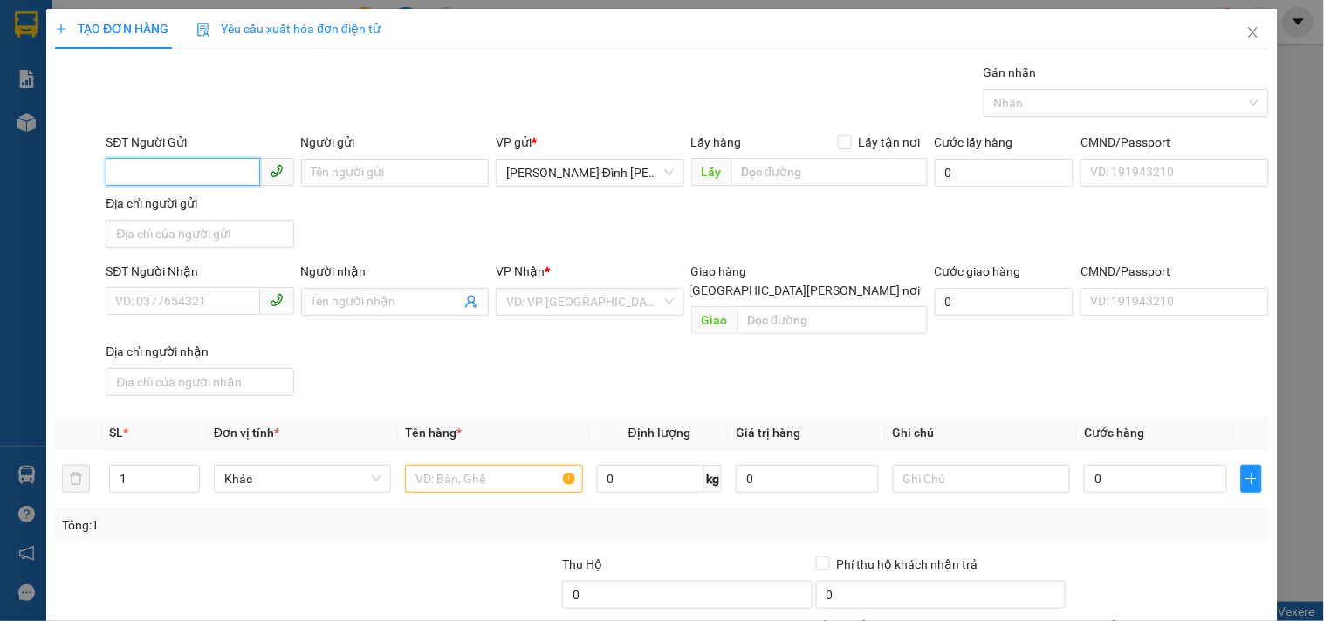
click at [224, 176] on input "SĐT Người Gửi" at bounding box center [183, 172] width 154 height 28
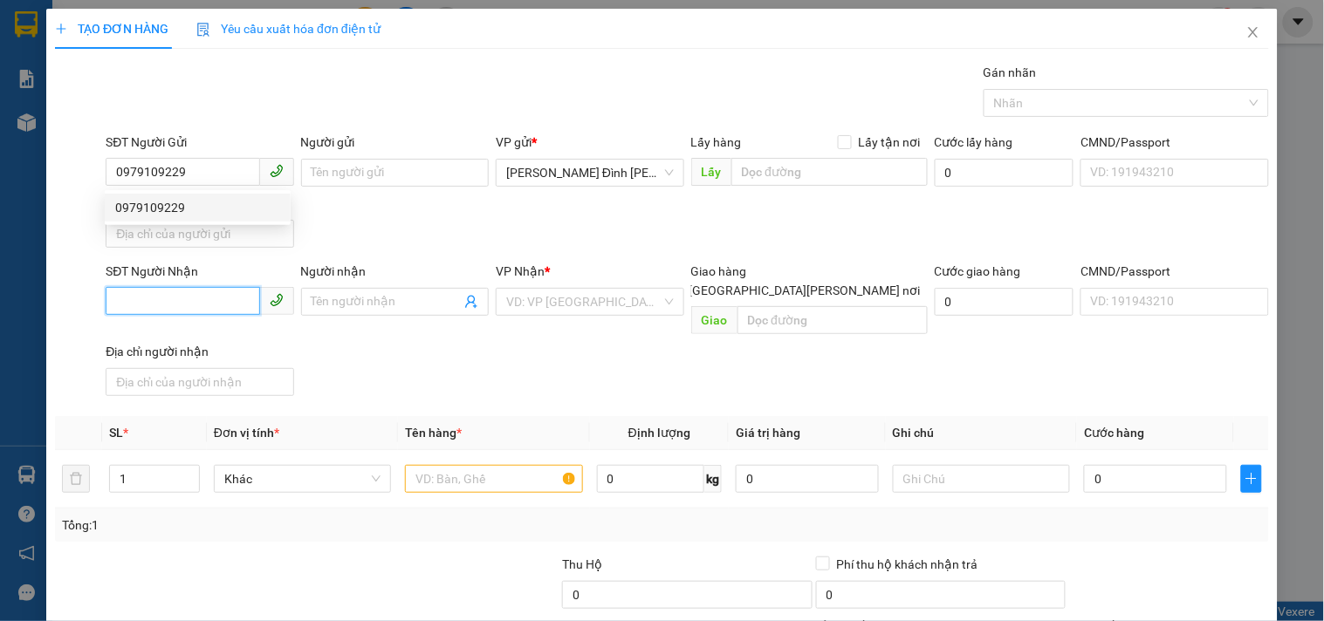
click at [161, 312] on input "SĐT Người Nhận" at bounding box center [183, 301] width 154 height 28
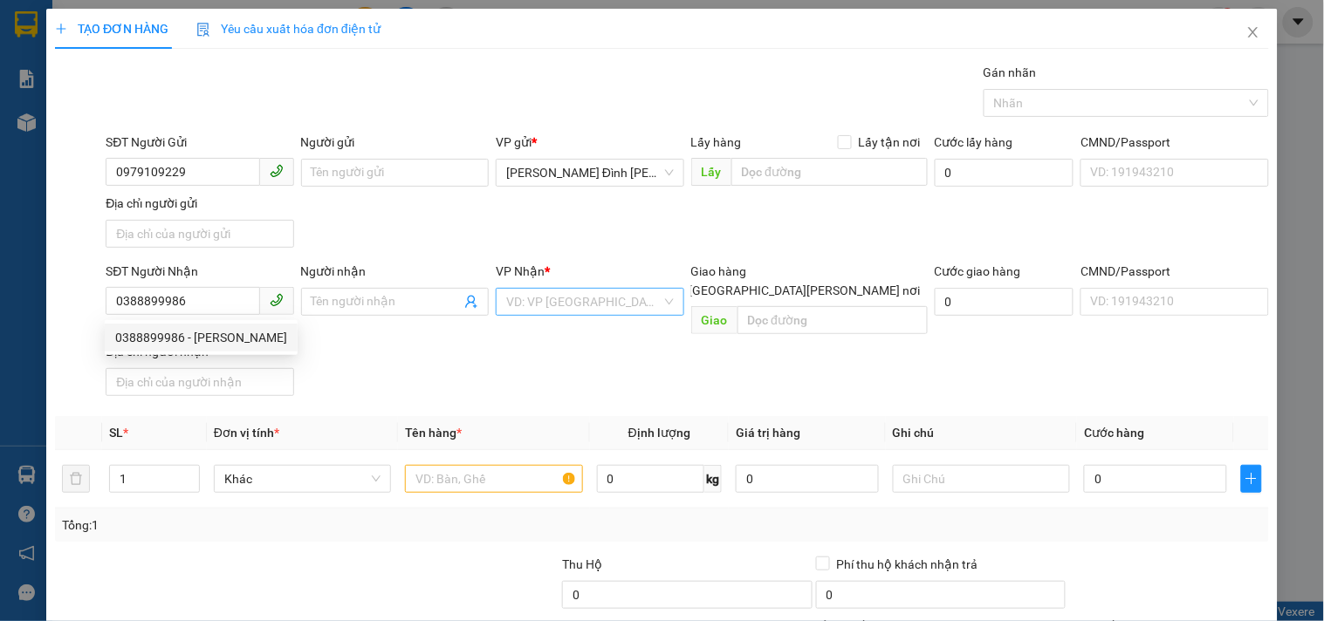
click at [553, 306] on input "search" at bounding box center [583, 302] width 154 height 26
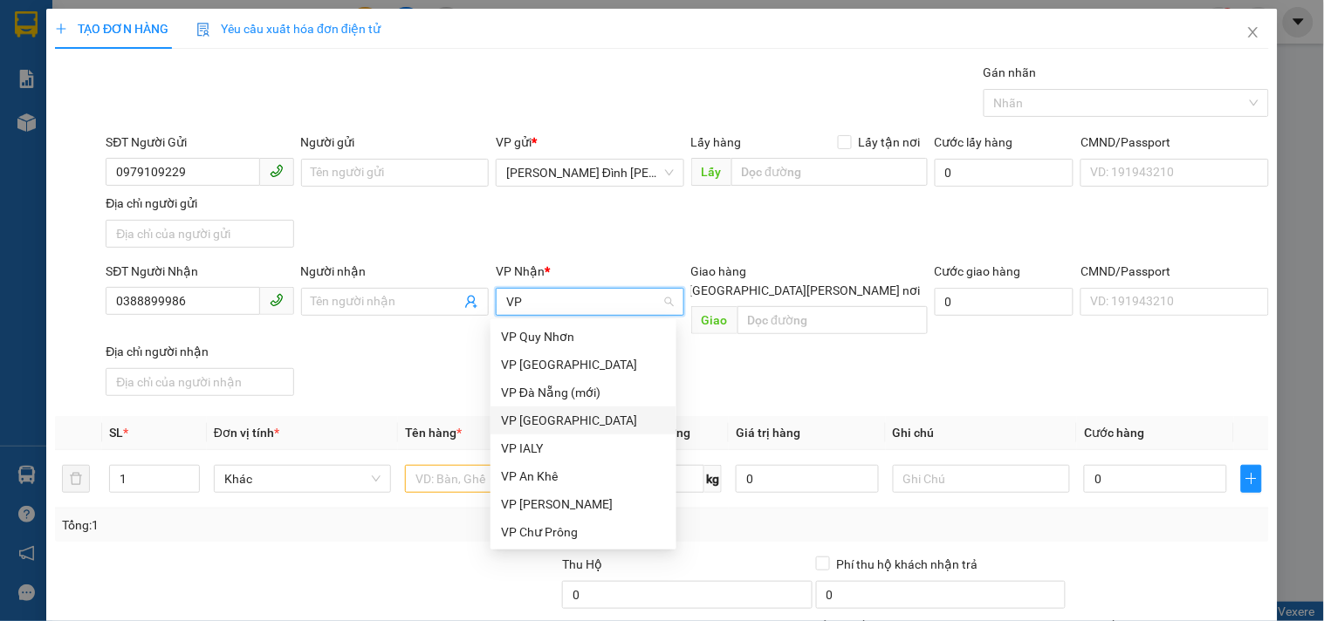
click at [552, 419] on div "VP [GEOGRAPHIC_DATA]" at bounding box center [583, 420] width 165 height 19
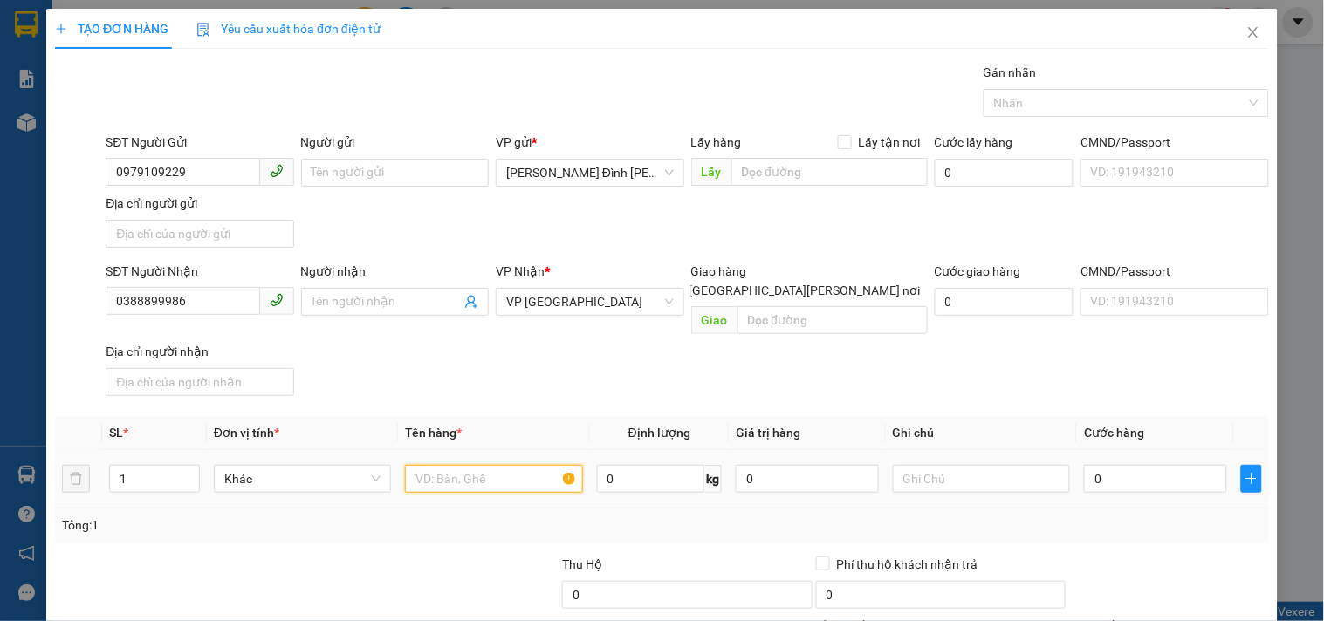
click at [525, 465] on input "text" at bounding box center [493, 479] width 177 height 28
click at [1165, 470] on input "0" at bounding box center [1155, 479] width 143 height 28
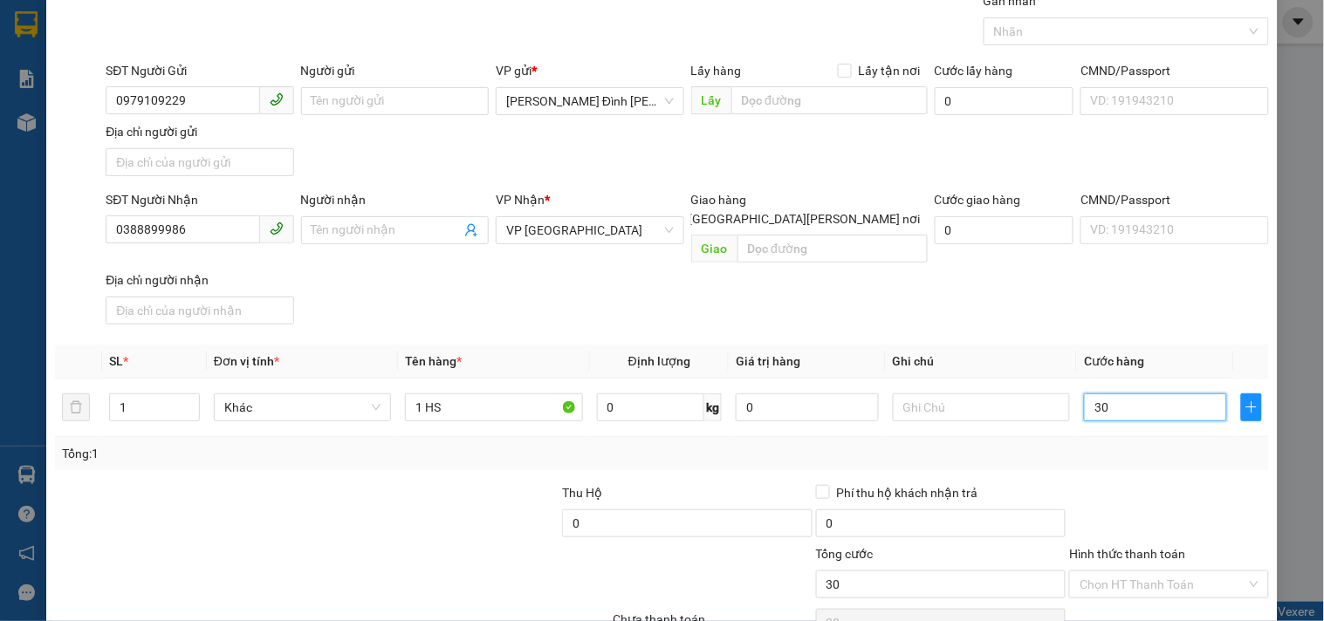
scroll to position [146, 0]
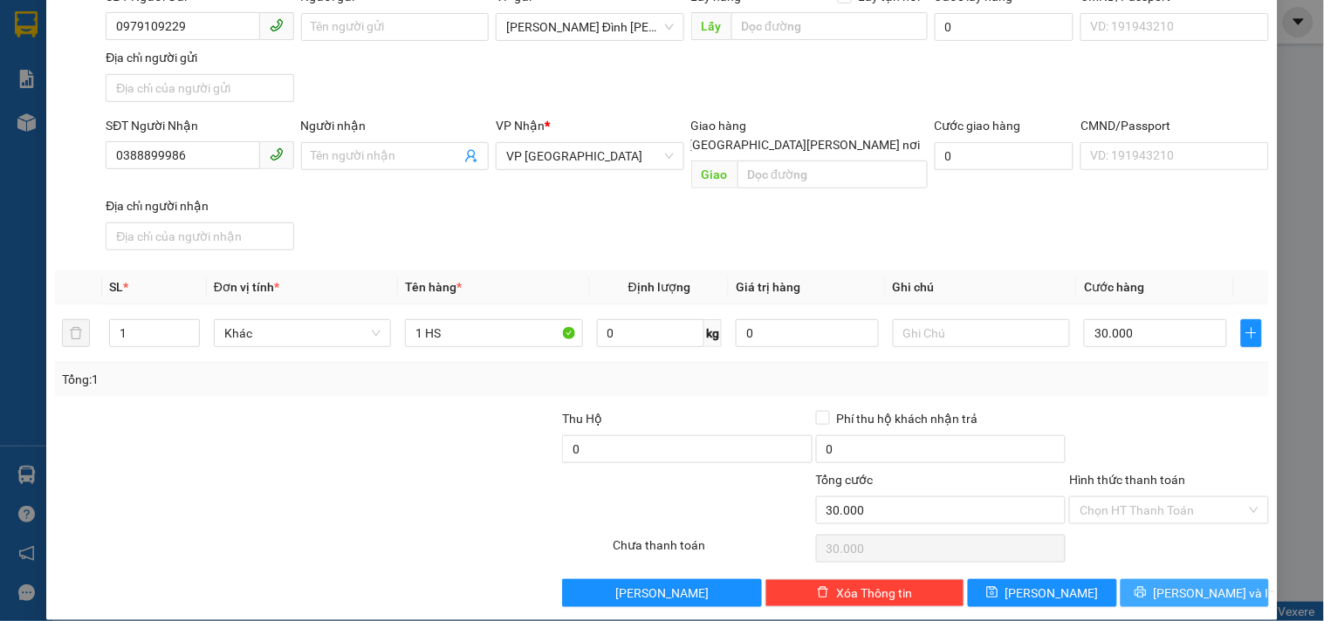
click at [1188, 584] on span "[PERSON_NAME] và In" at bounding box center [1215, 593] width 122 height 19
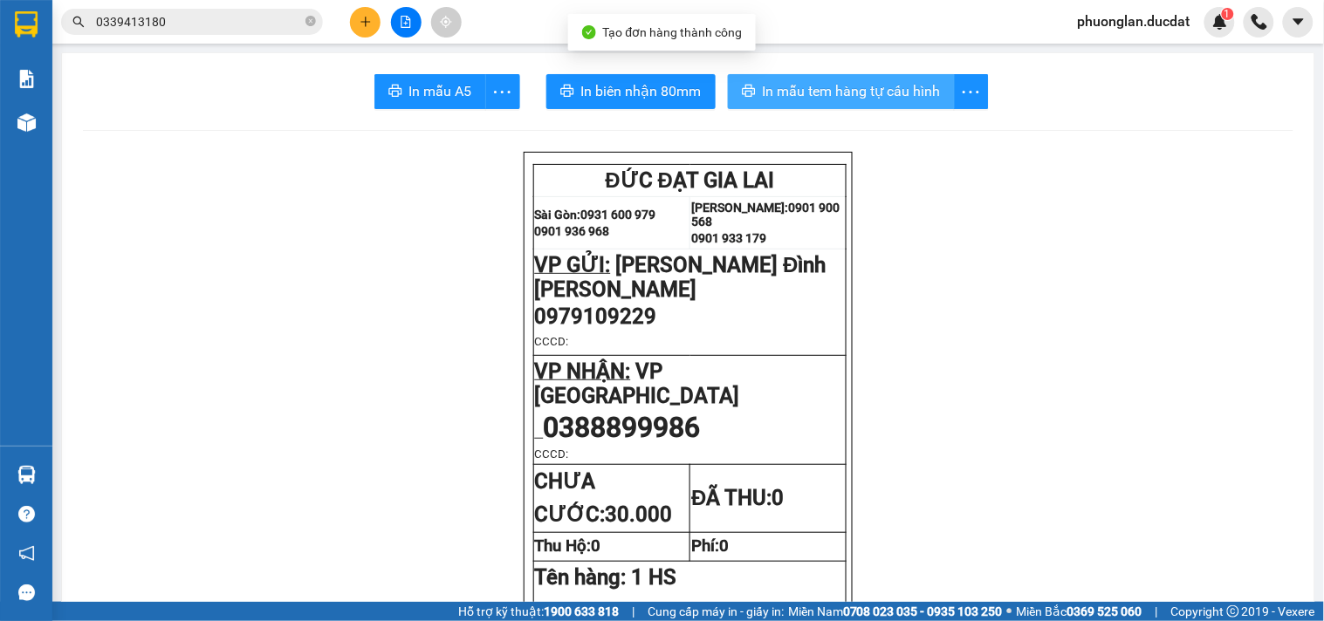
click at [857, 99] on span "In mẫu tem hàng tự cấu hình" at bounding box center [852, 91] width 178 height 22
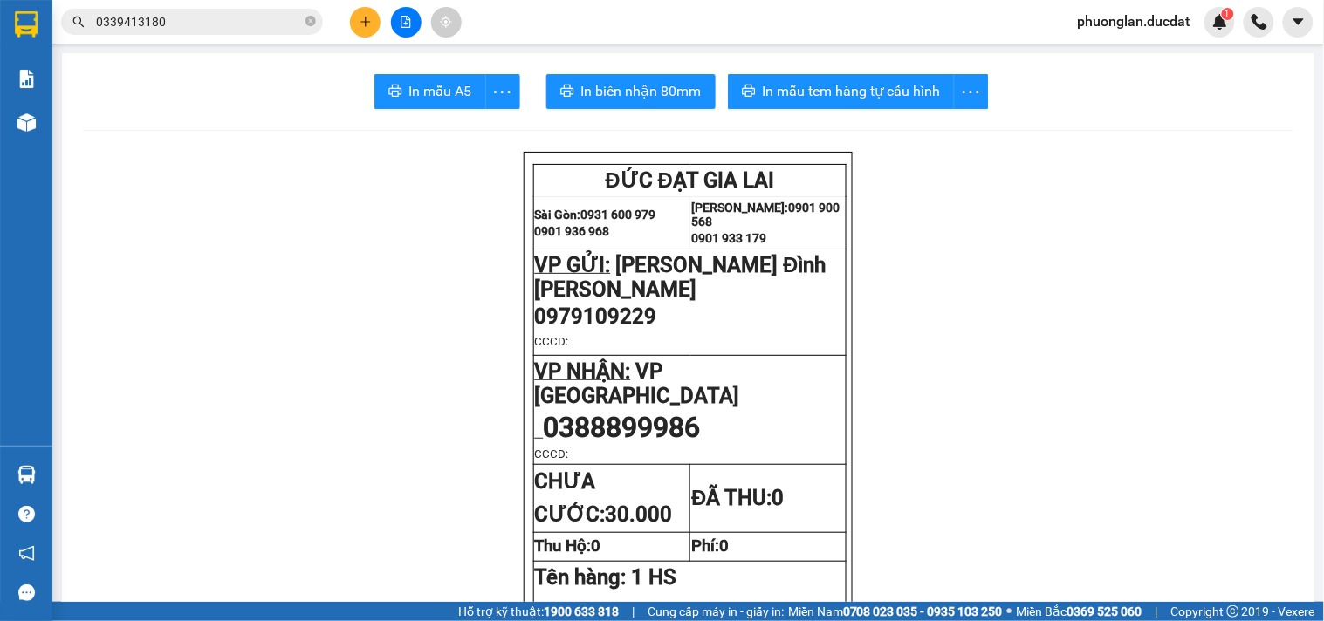
click at [356, 27] on button at bounding box center [365, 22] width 31 height 31
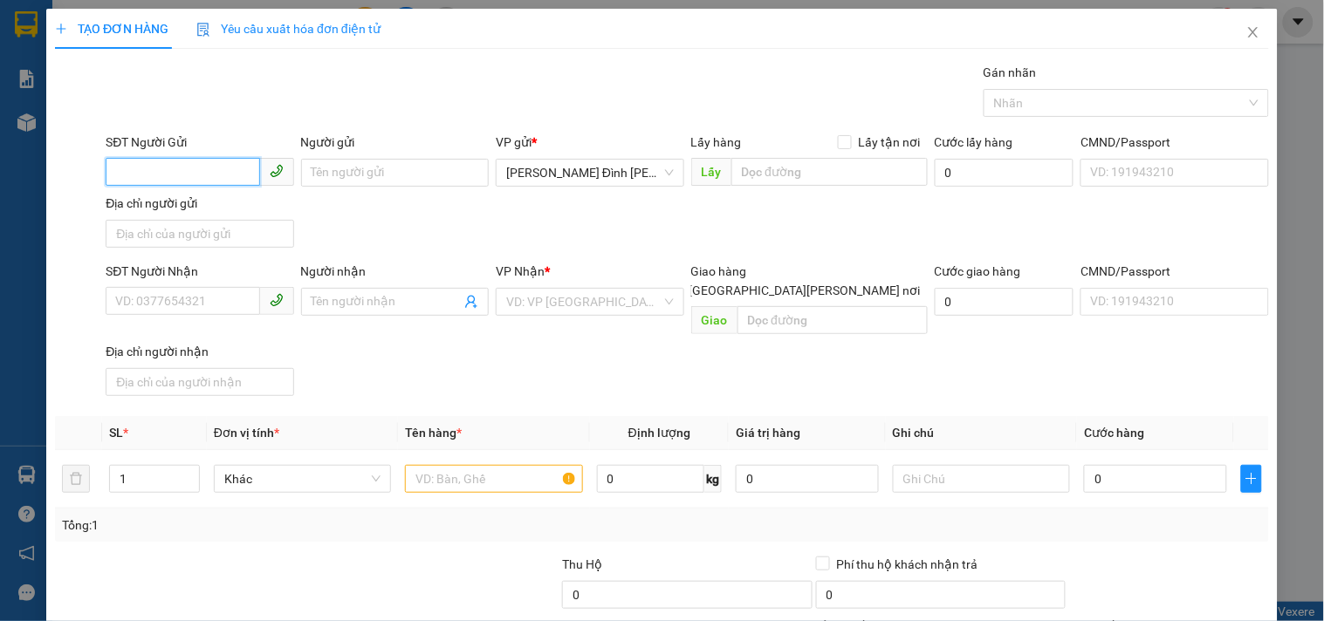
click at [201, 178] on input "SĐT Người Gửi" at bounding box center [183, 172] width 154 height 28
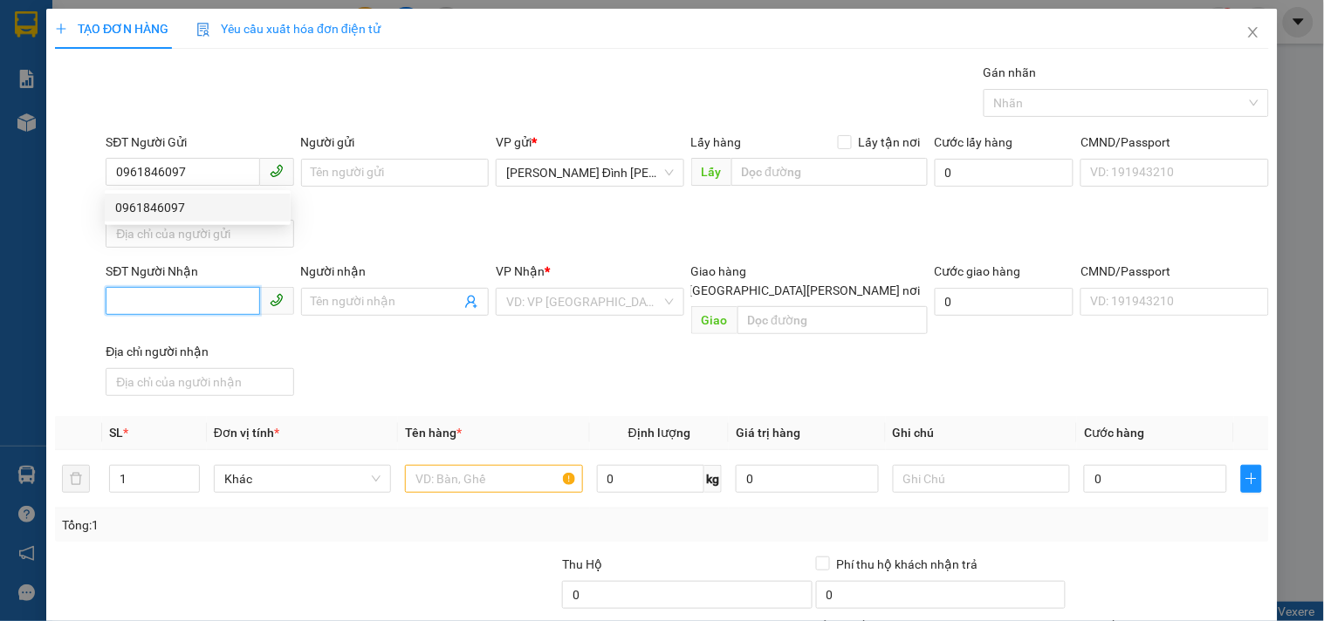
click at [216, 306] on input "SĐT Người Nhận" at bounding box center [183, 301] width 154 height 28
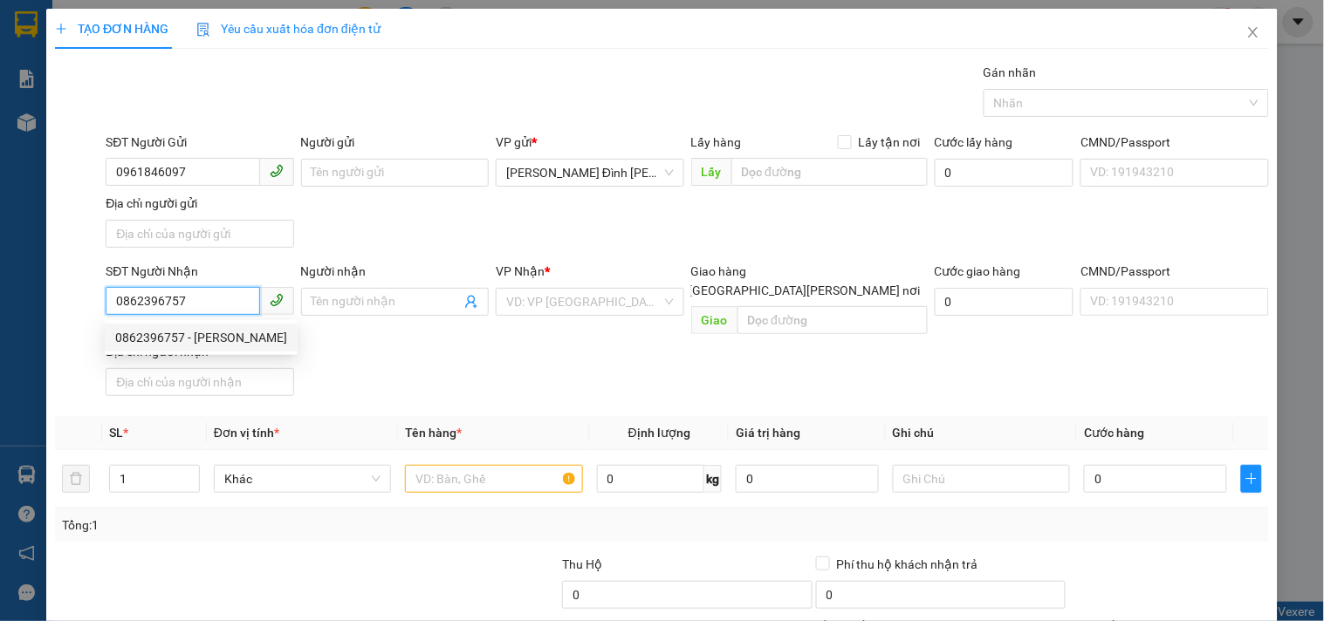
click at [205, 332] on div "0862396757 - [PERSON_NAME]" at bounding box center [201, 337] width 172 height 19
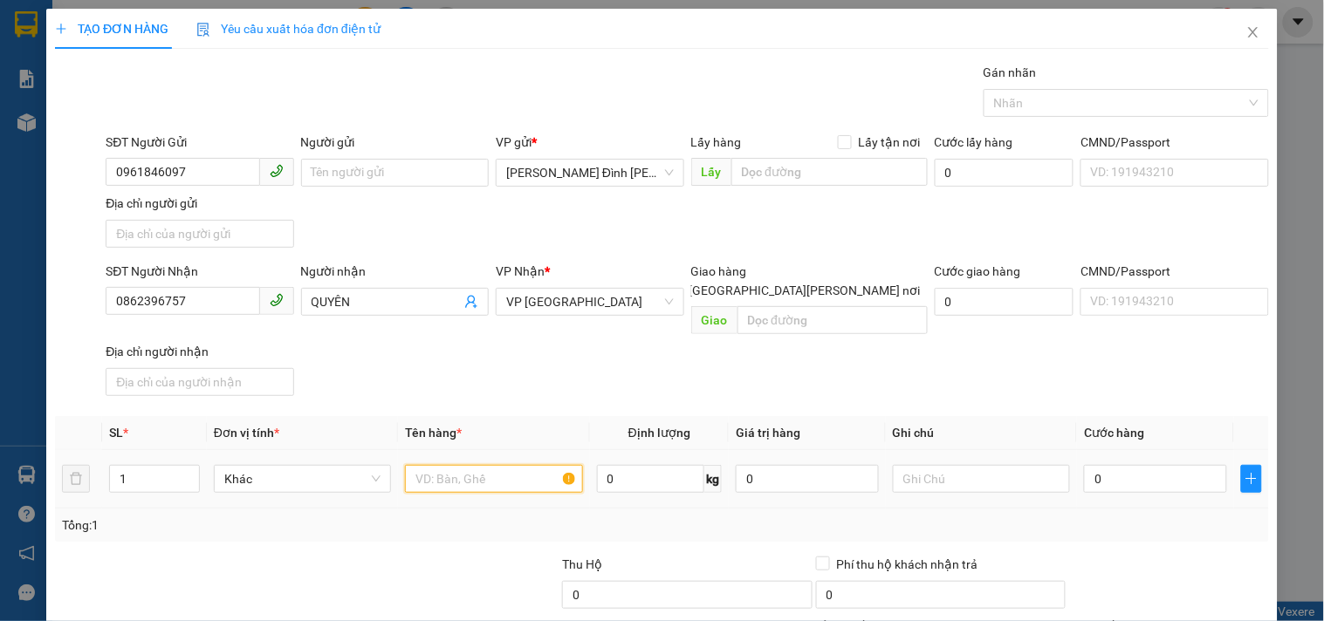
click at [511, 467] on input "text" at bounding box center [493, 479] width 177 height 28
click at [1137, 465] on input "0" at bounding box center [1155, 479] width 143 height 28
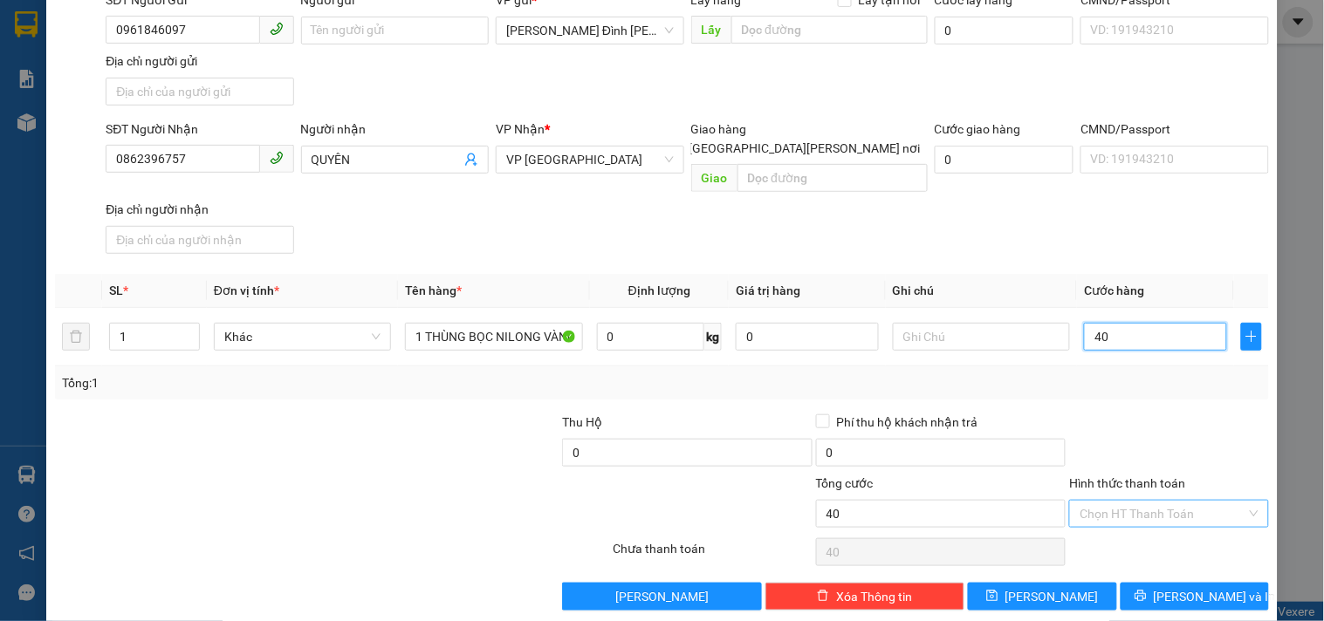
scroll to position [146, 0]
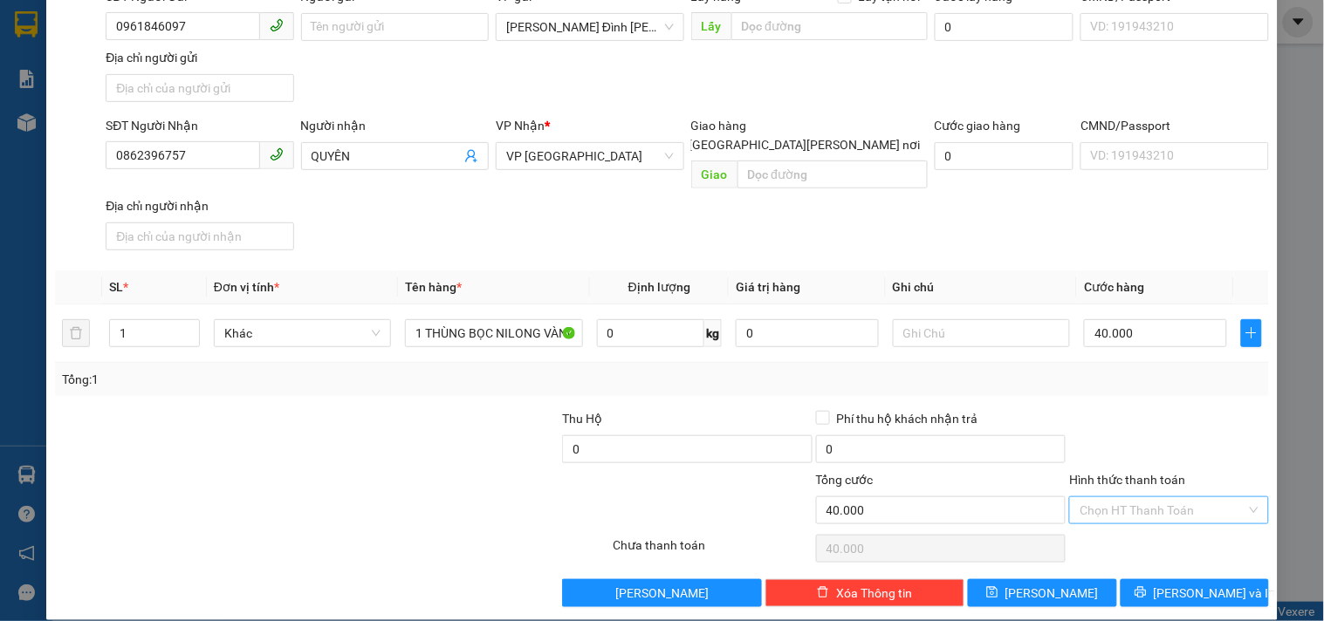
click at [1187, 497] on input "Hình thức thanh toán" at bounding box center [1163, 510] width 166 height 26
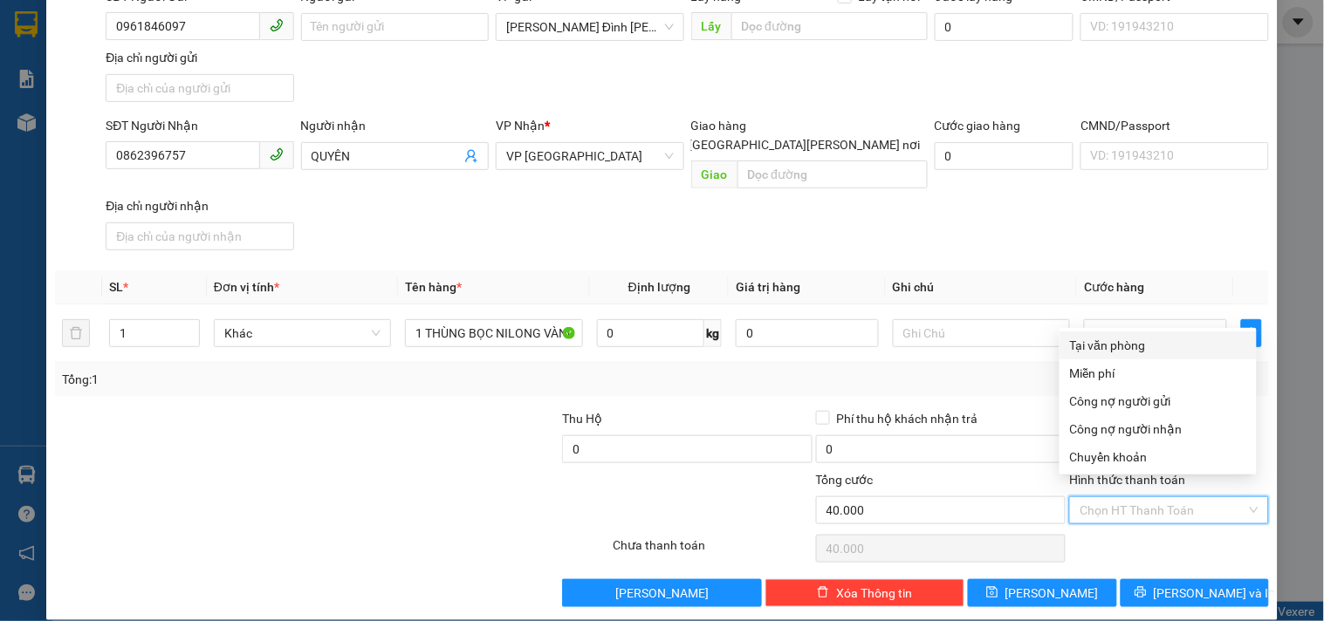
drag, startPoint x: 1130, startPoint y: 345, endPoint x: 1131, endPoint y: 364, distance: 19.2
click at [1130, 346] on div "Tại văn phòng" at bounding box center [1158, 345] width 176 height 19
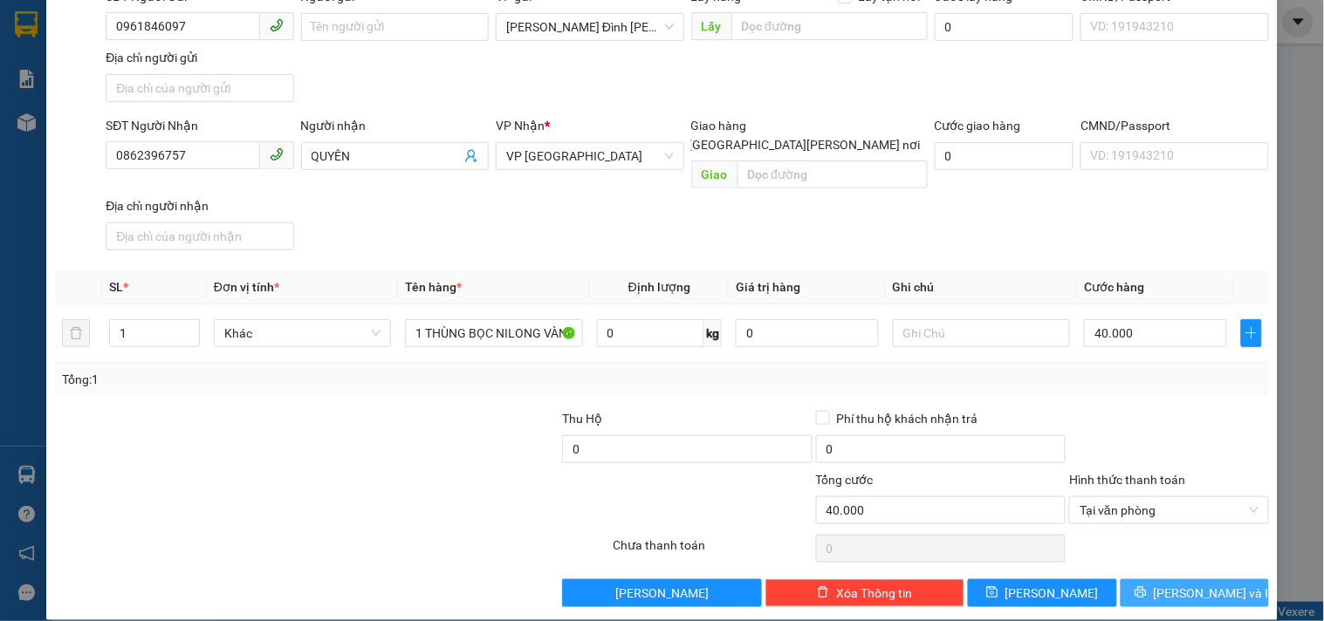
click at [1167, 584] on span "[PERSON_NAME] và In" at bounding box center [1215, 593] width 122 height 19
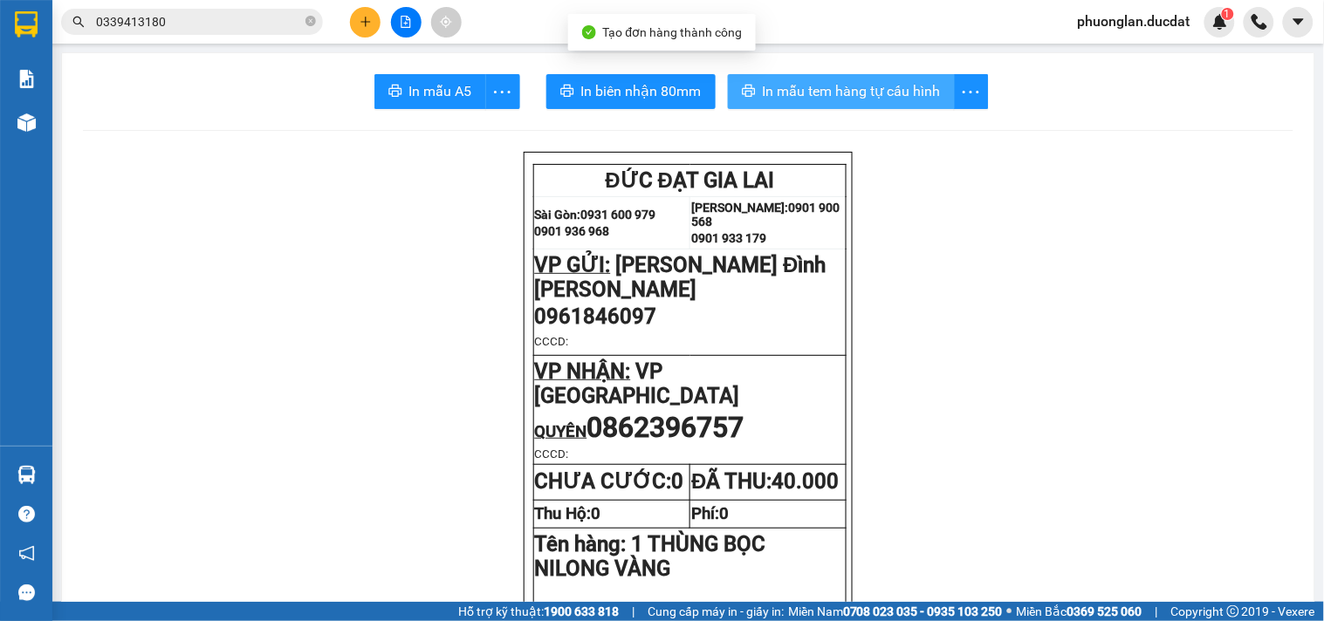
click at [833, 84] on span "In mẫu tem hàng tự cấu hình" at bounding box center [852, 91] width 178 height 22
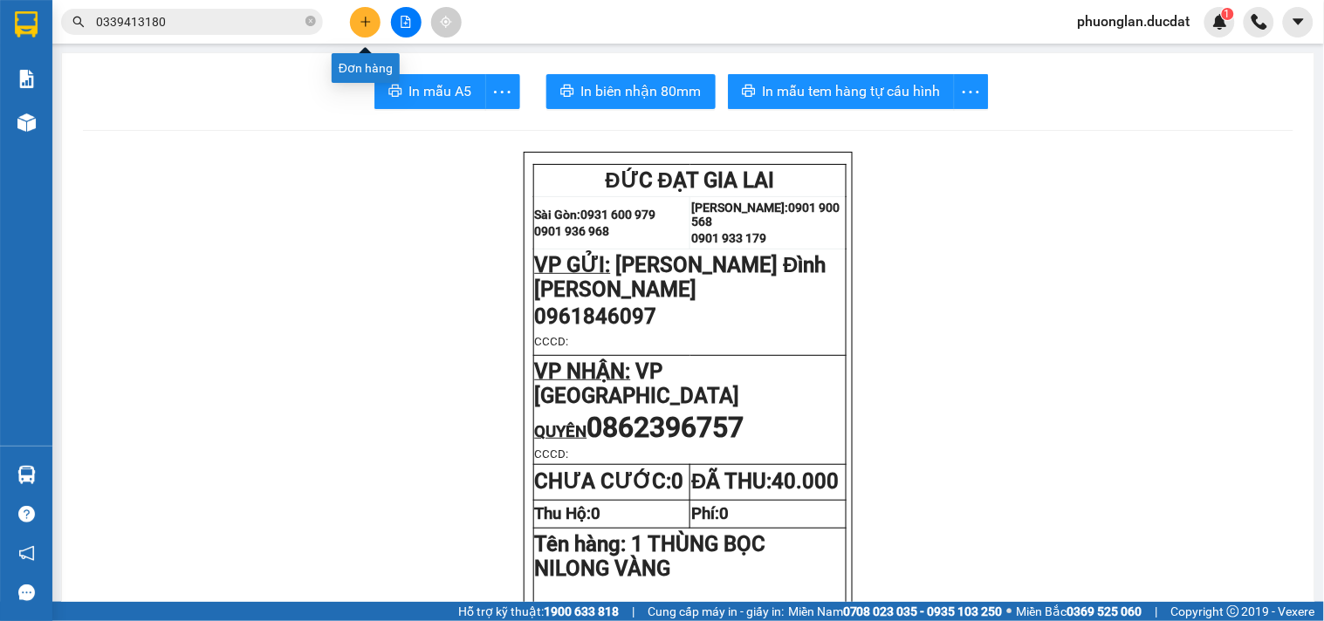
click at [371, 24] on icon "plus" at bounding box center [366, 22] width 12 height 12
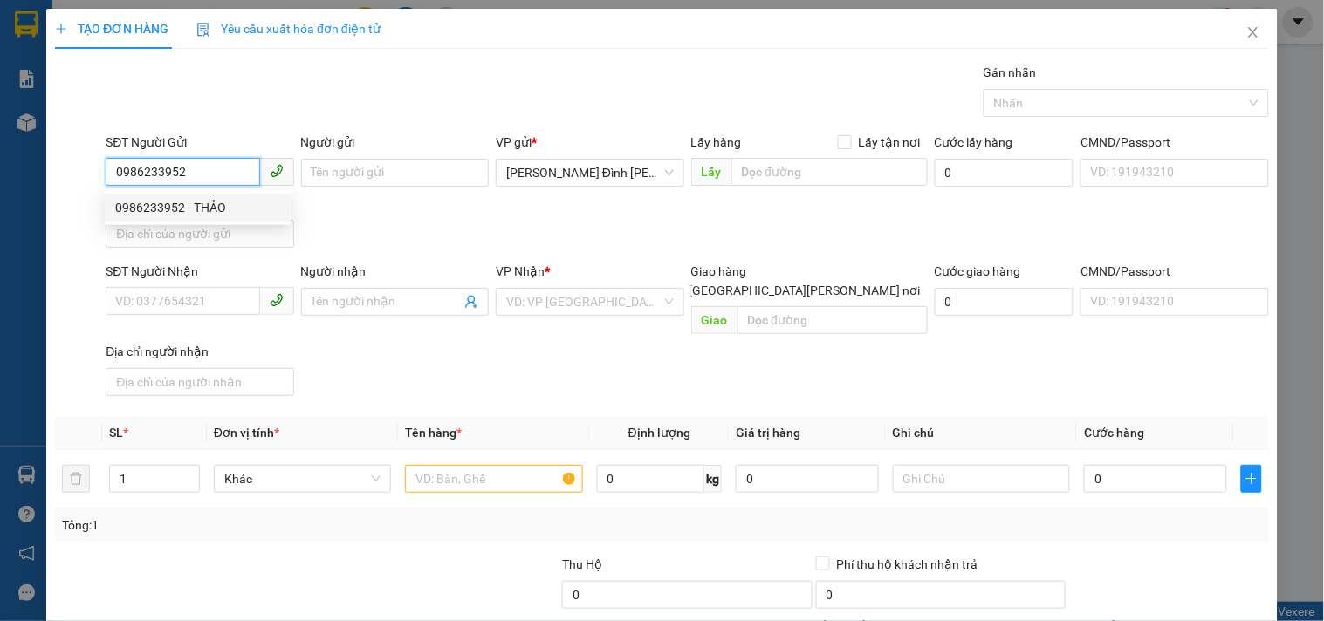
click at [230, 206] on div "0986233952 - THẢO" at bounding box center [197, 207] width 165 height 19
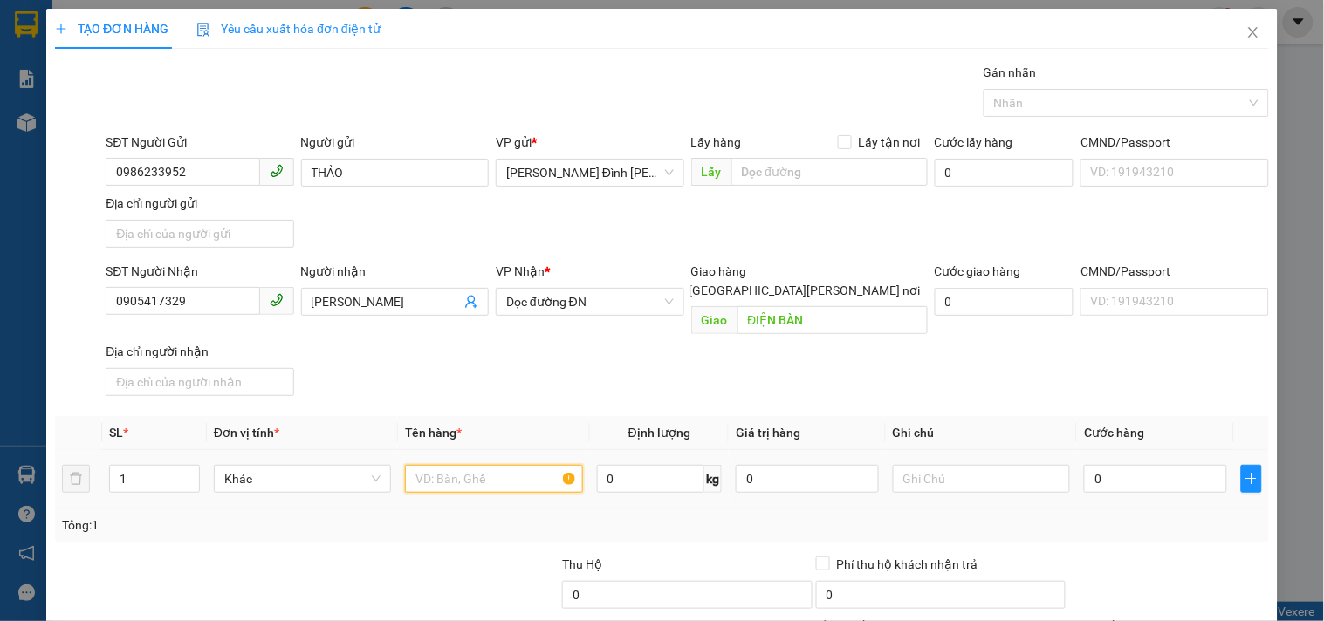
click at [525, 470] on input "text" at bounding box center [493, 479] width 177 height 28
click at [1158, 465] on input "0" at bounding box center [1155, 479] width 143 height 28
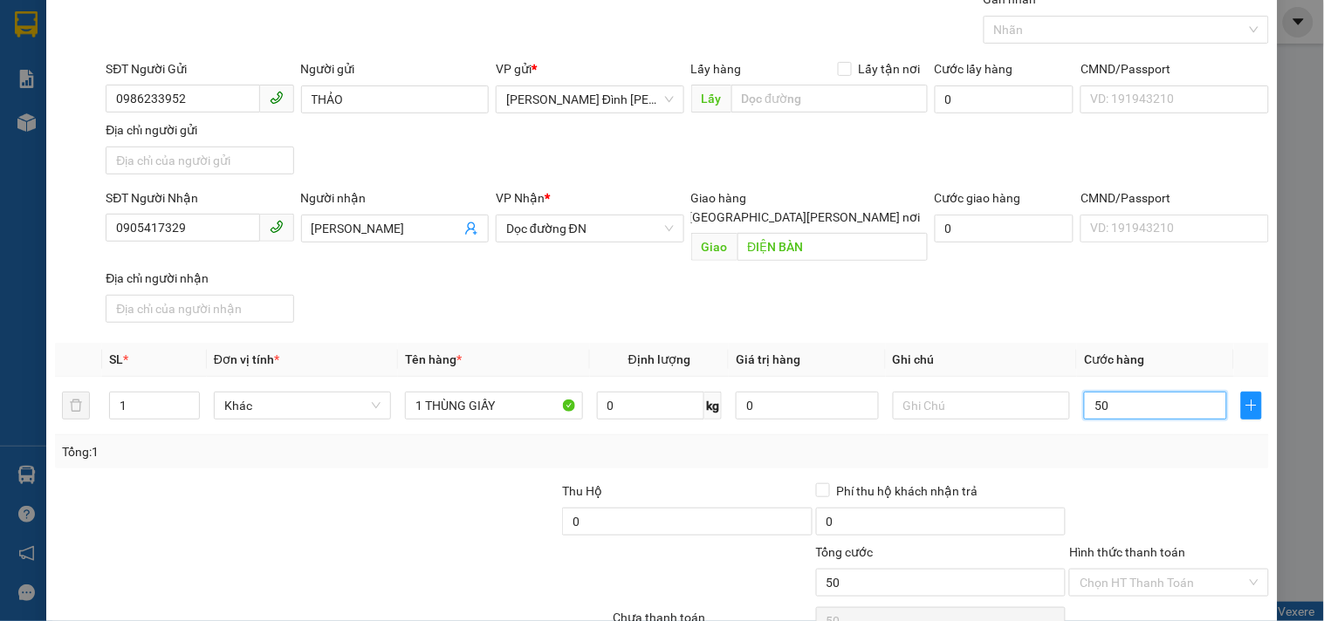
scroll to position [146, 0]
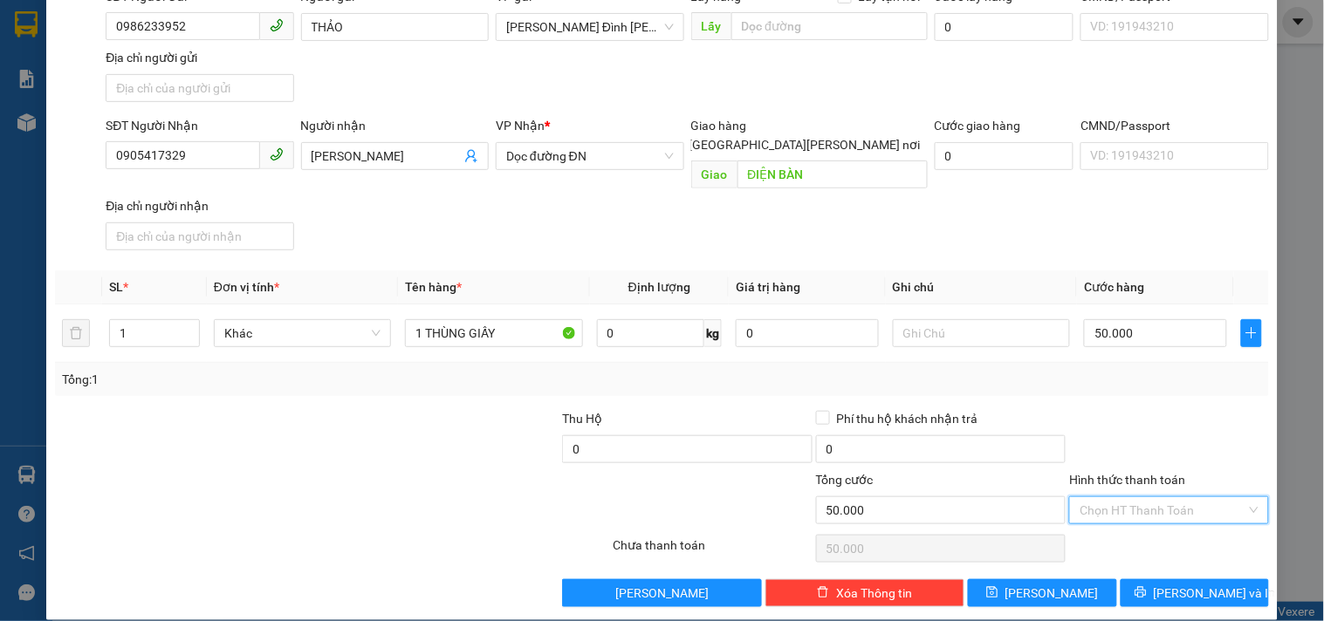
click at [1167, 497] on input "Hình thức thanh toán" at bounding box center [1163, 510] width 166 height 26
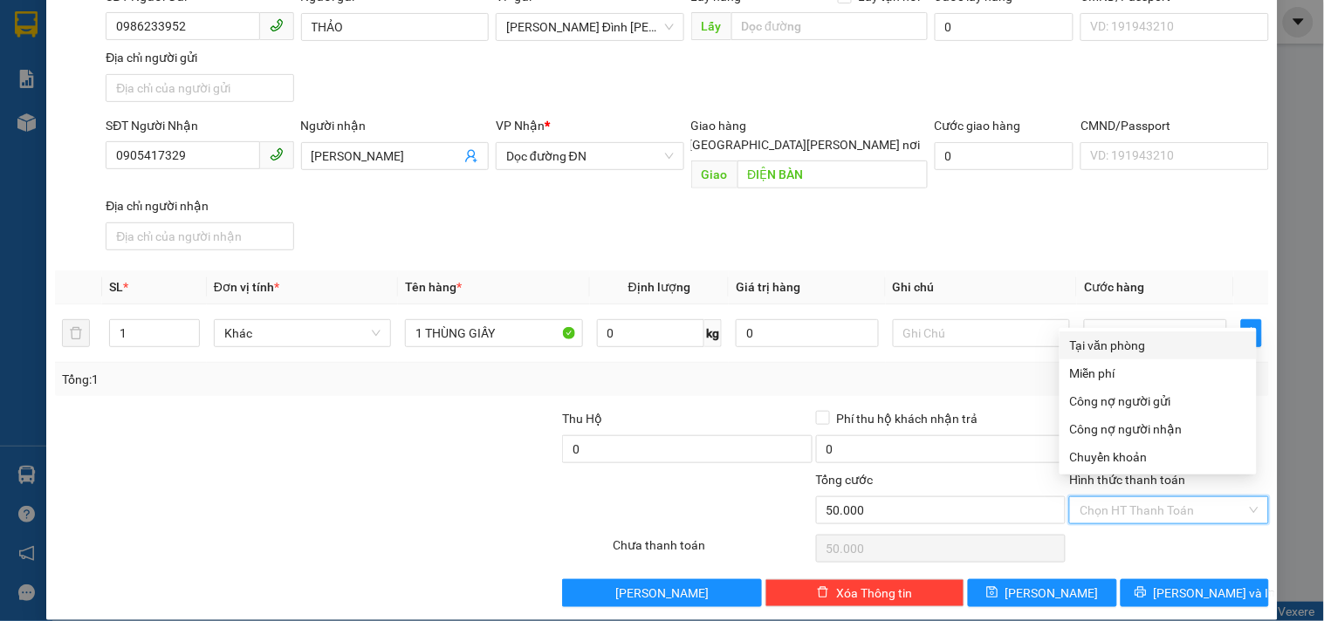
click at [1158, 346] on div "Tại văn phòng" at bounding box center [1158, 345] width 176 height 19
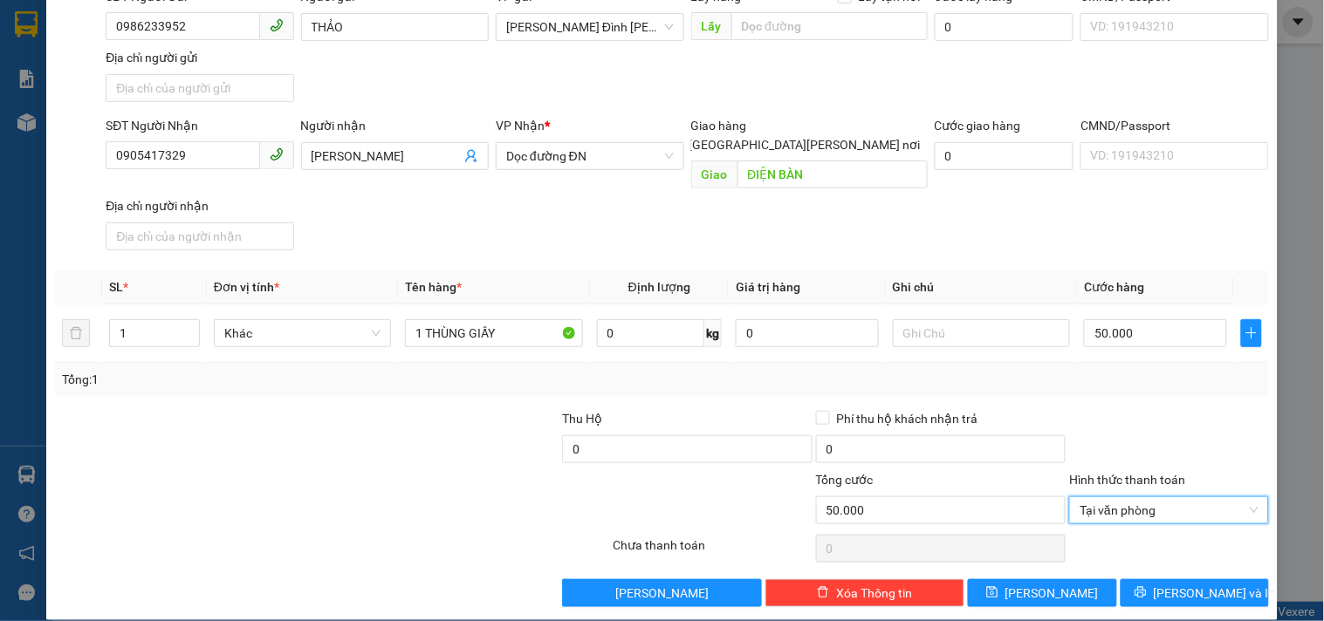
click at [1158, 556] on div "Transit Pickup Surcharge Ids Transit Deliver Surcharge Ids Transit Deliver Surc…" at bounding box center [662, 262] width 1214 height 690
click at [1147, 586] on icon "printer" at bounding box center [1141, 592] width 12 height 12
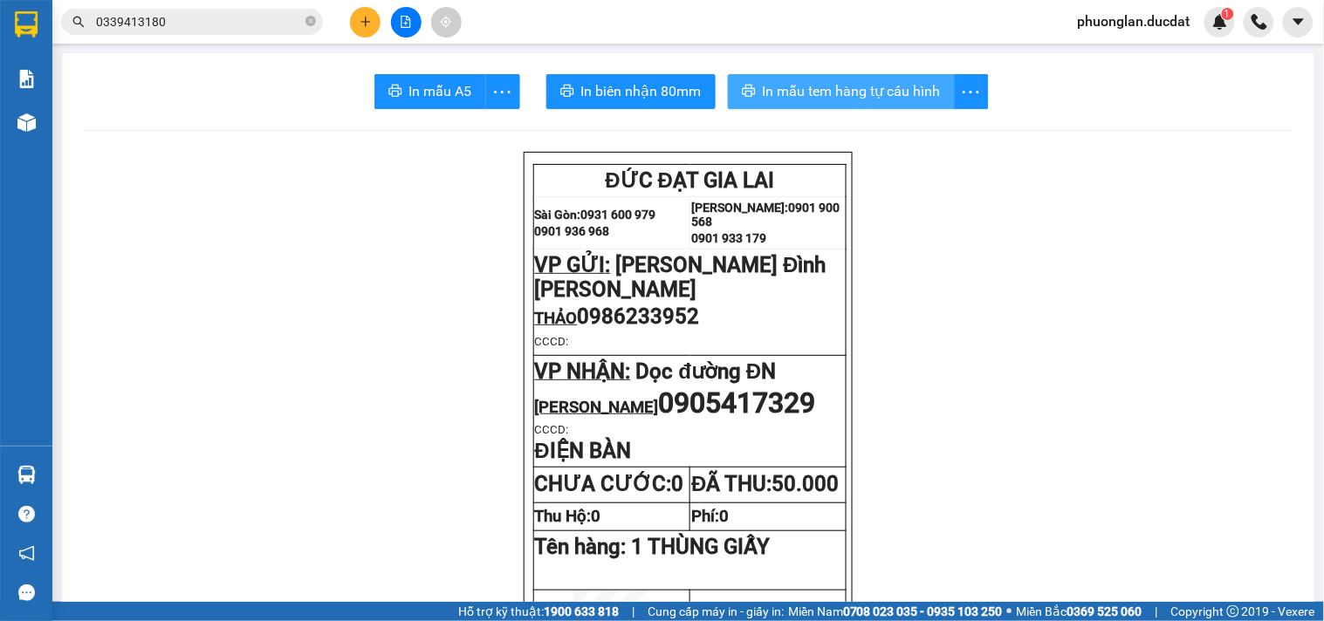
click at [819, 77] on button "In mẫu tem hàng tự cấu hình" at bounding box center [841, 91] width 227 height 35
drag, startPoint x: 788, startPoint y: 628, endPoint x: 803, endPoint y: 659, distance: 34.0
click at [376, 27] on button at bounding box center [365, 22] width 31 height 31
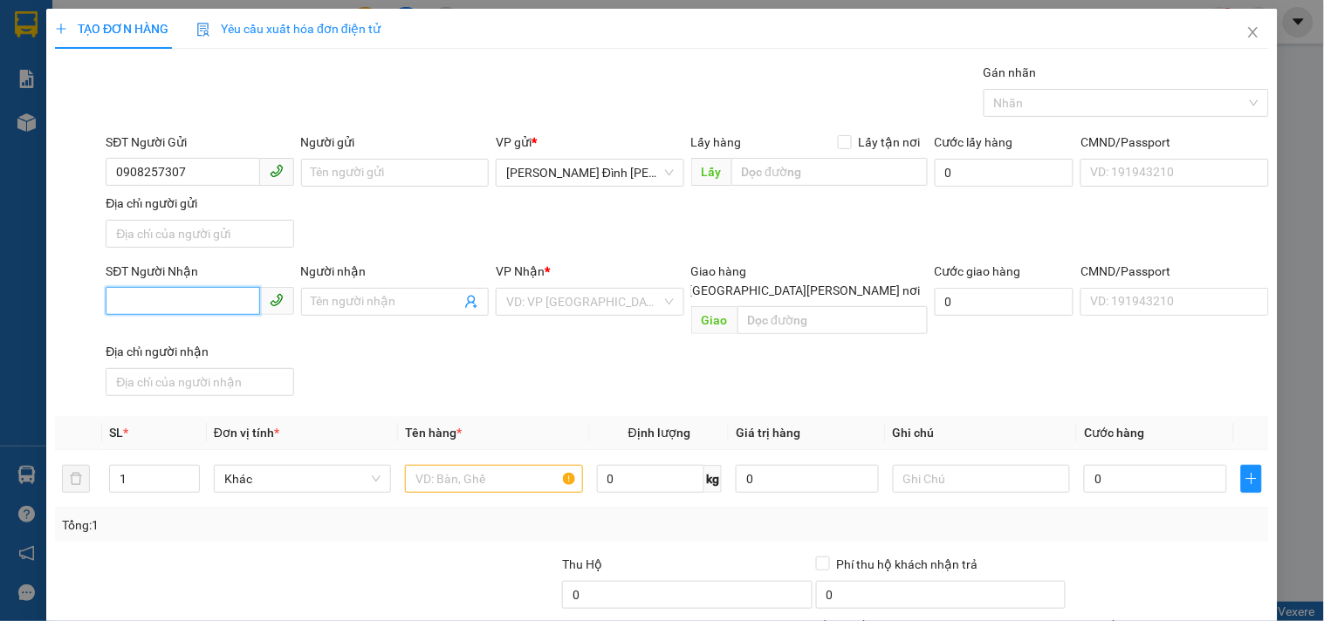
click at [206, 299] on input "SĐT Người Nhận" at bounding box center [183, 301] width 154 height 28
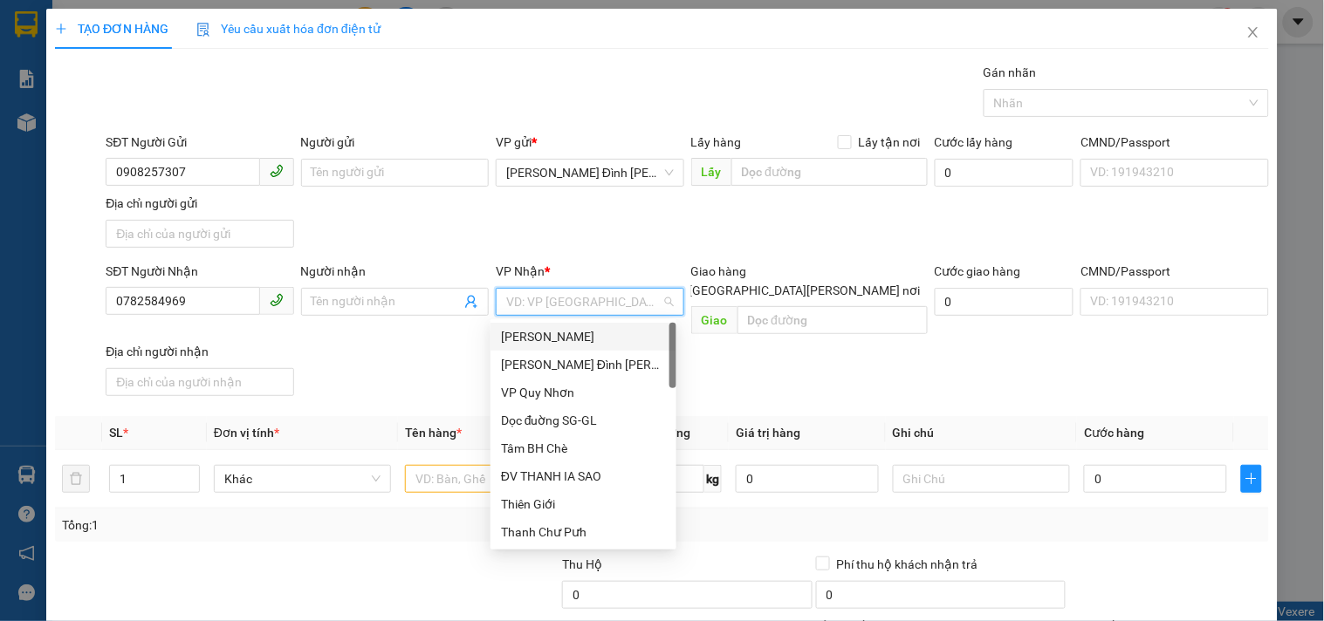
click at [555, 302] on input "search" at bounding box center [583, 302] width 154 height 26
click at [554, 363] on div "VP [GEOGRAPHIC_DATA]" at bounding box center [583, 364] width 165 height 19
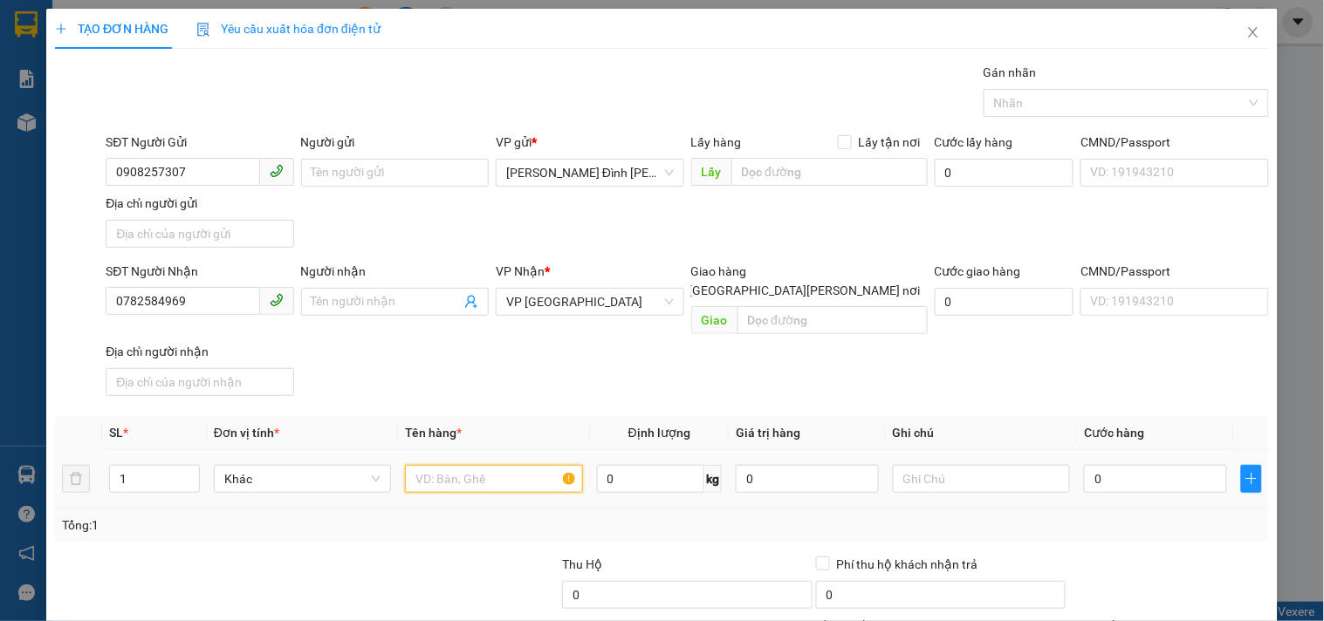
click at [494, 471] on input "text" at bounding box center [493, 479] width 177 height 28
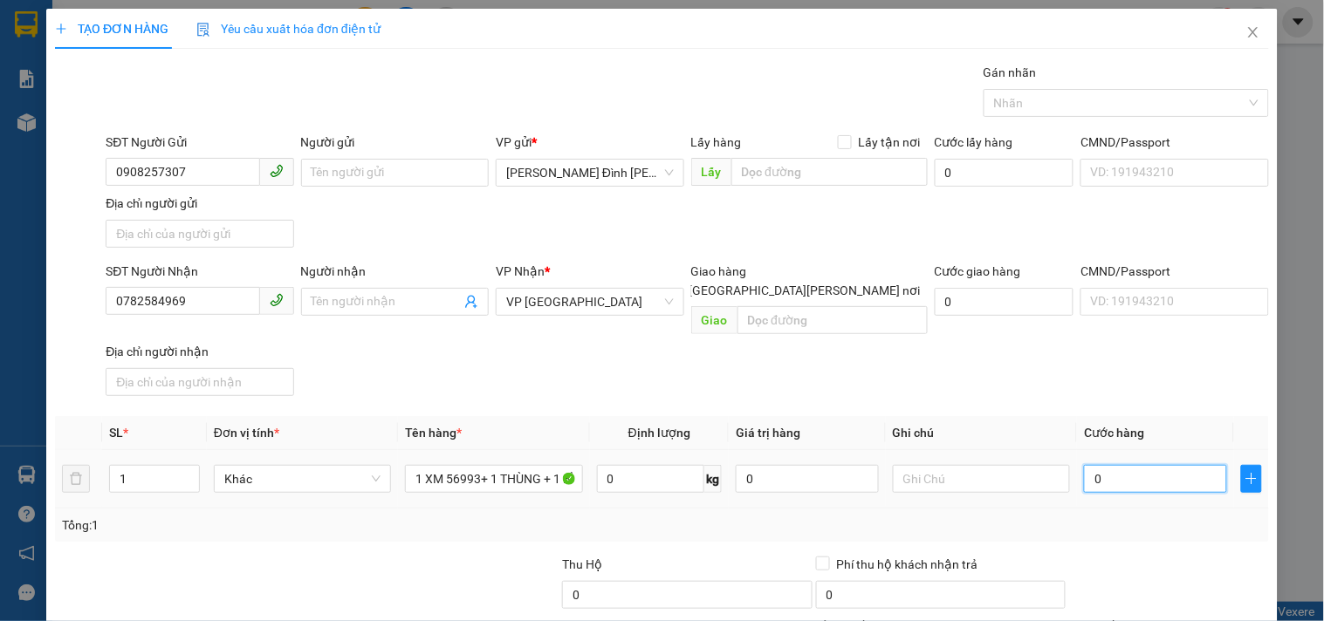
click at [1153, 465] on input "0" at bounding box center [1155, 479] width 143 height 28
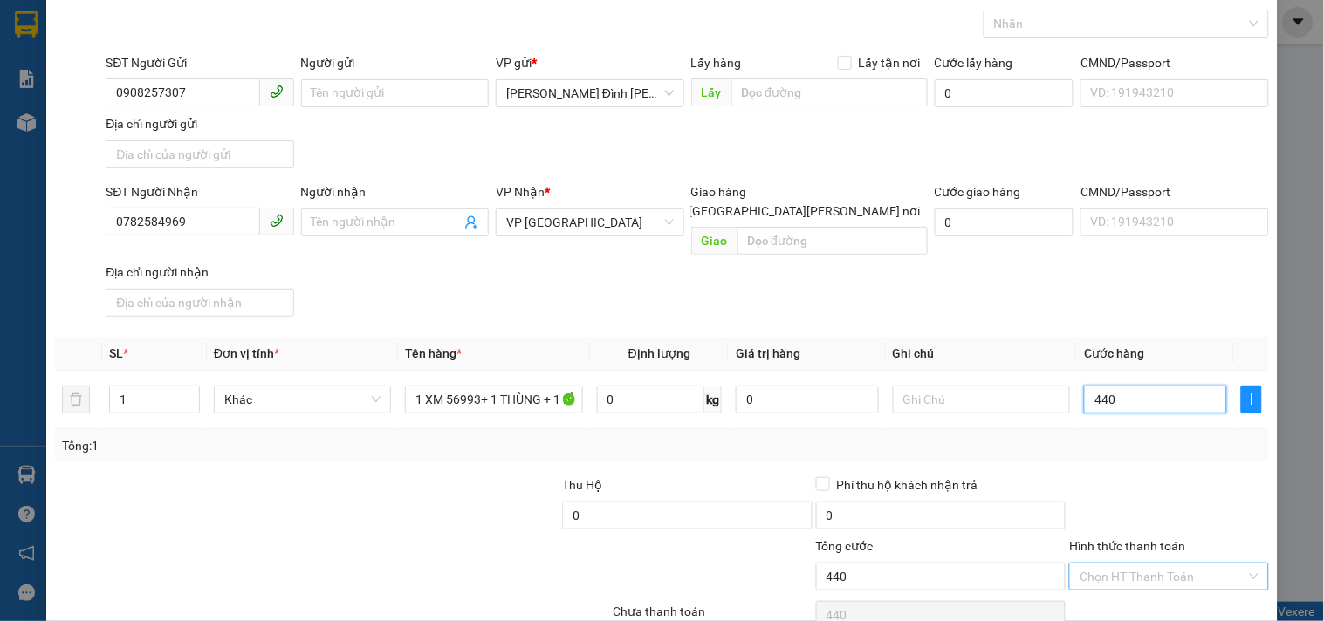
scroll to position [146, 0]
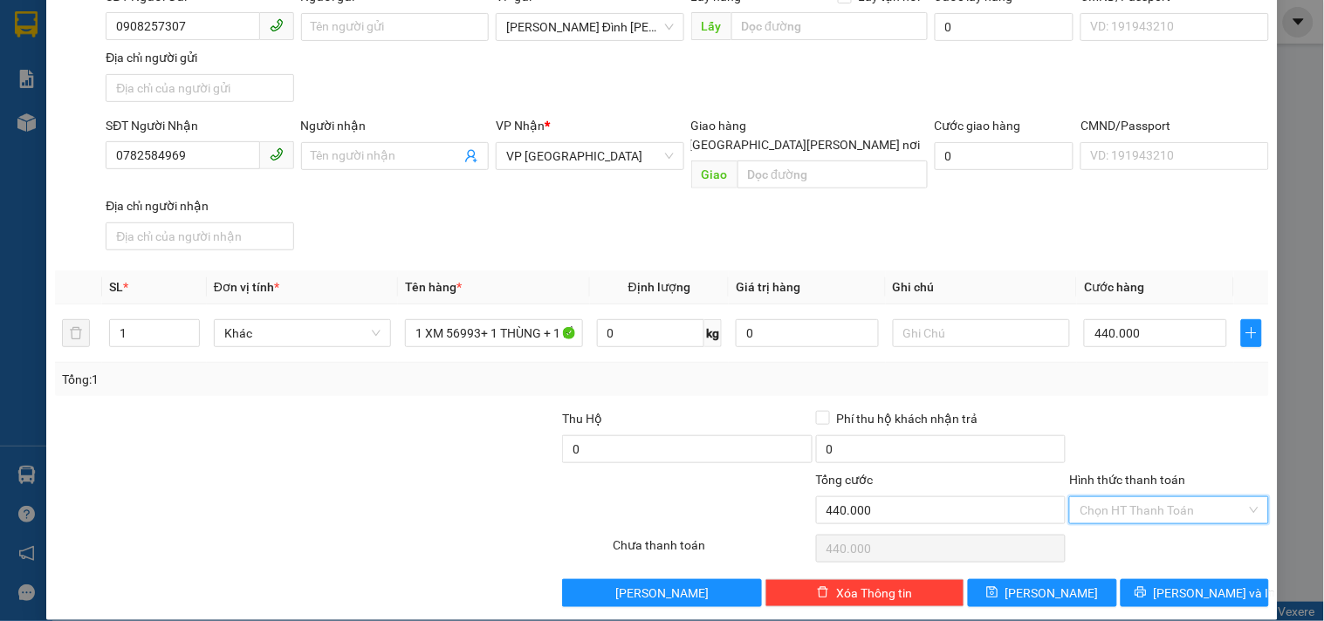
click at [1163, 497] on input "Hình thức thanh toán" at bounding box center [1163, 510] width 166 height 26
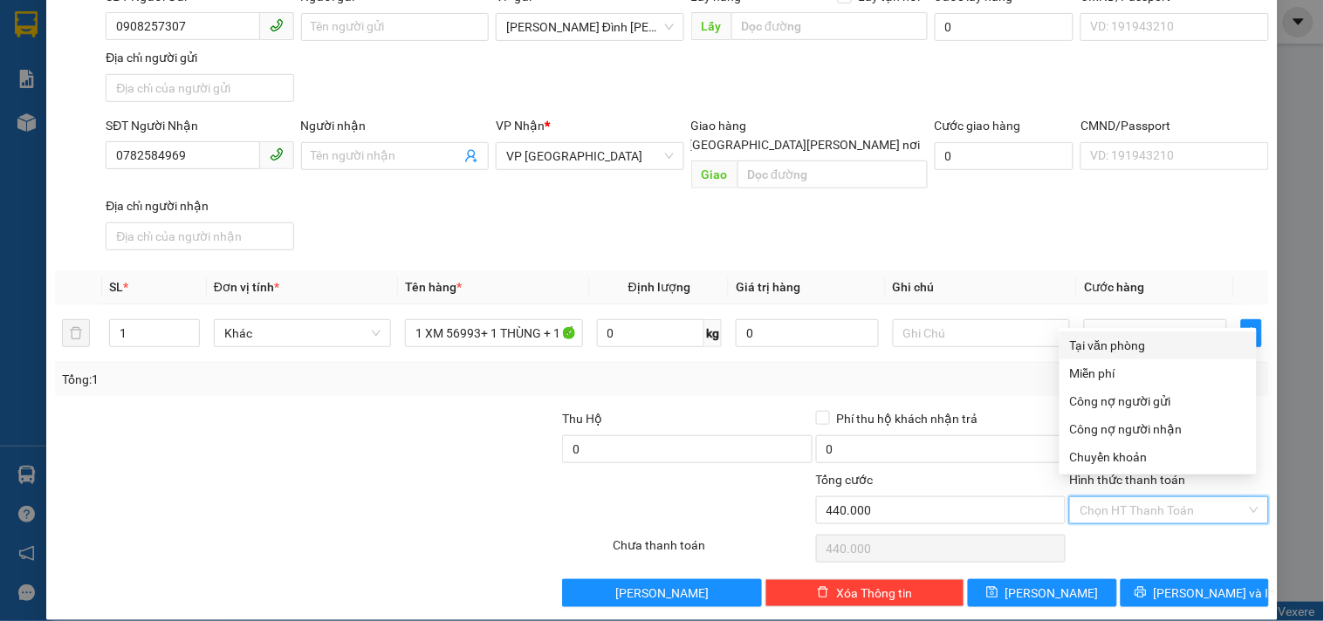
click at [1144, 340] on div "Tại văn phòng" at bounding box center [1158, 345] width 176 height 19
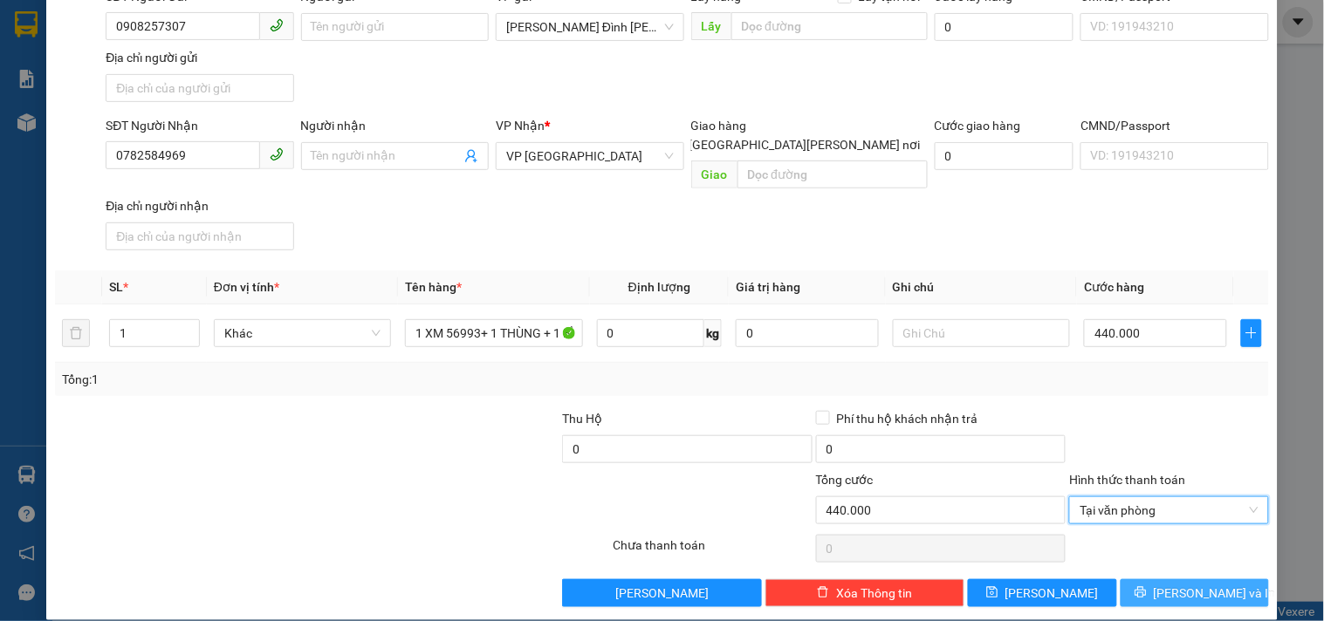
click at [1189, 584] on span "[PERSON_NAME] và In" at bounding box center [1215, 593] width 122 height 19
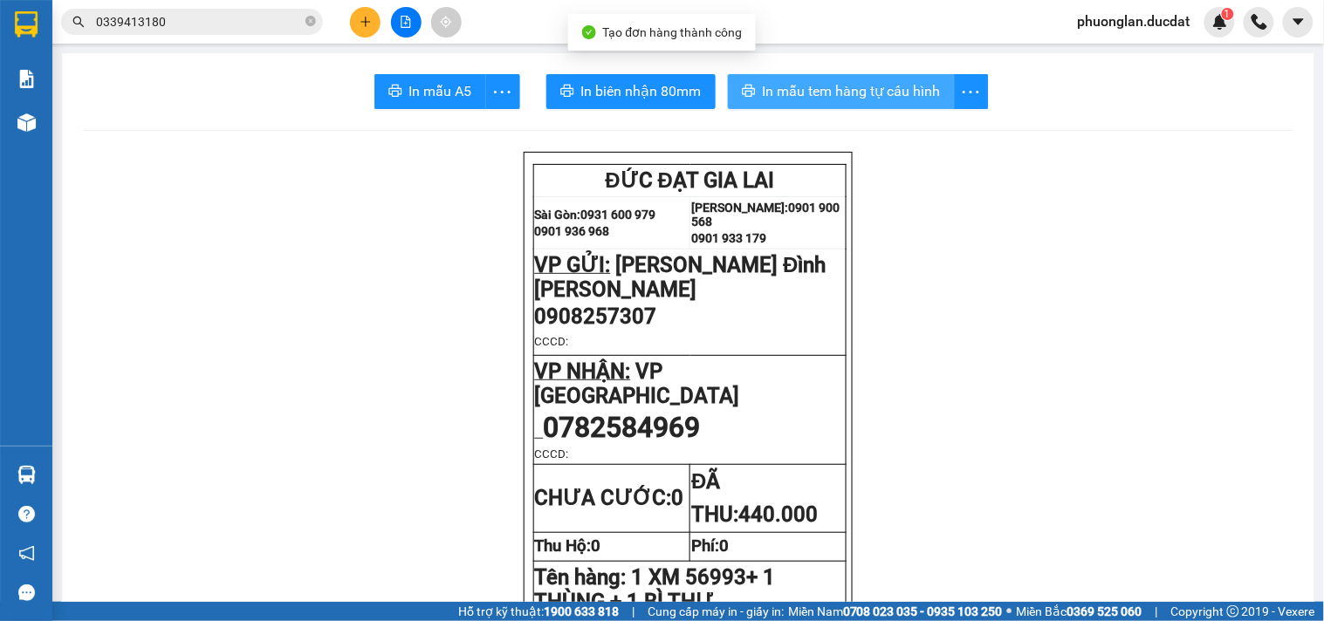
click at [877, 98] on span "In mẫu tem hàng tự cấu hình" at bounding box center [852, 91] width 178 height 22
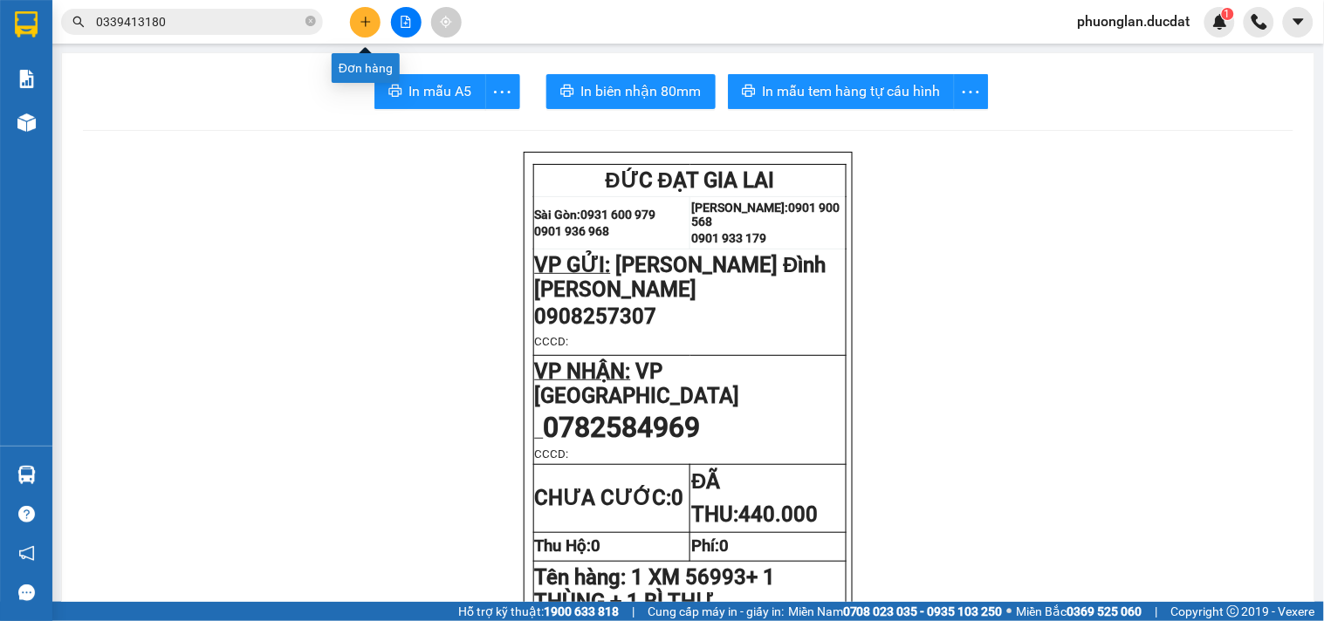
click at [367, 33] on button at bounding box center [365, 22] width 31 height 31
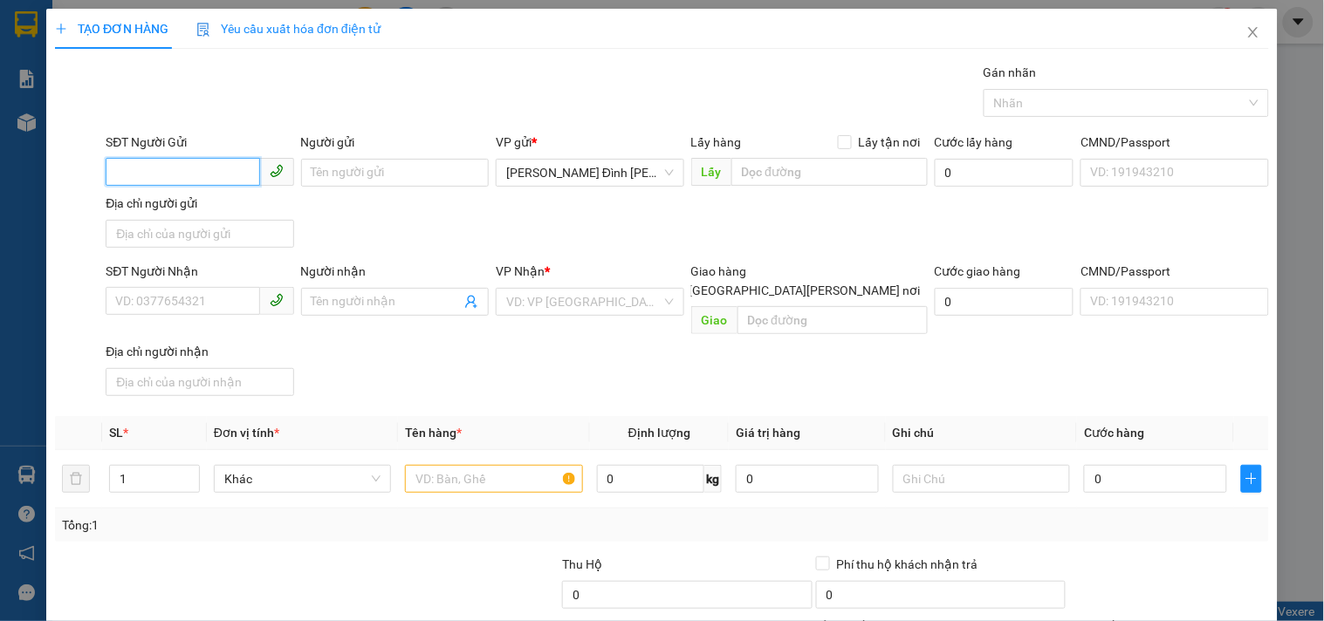
click at [198, 176] on input "SĐT Người Gửi" at bounding box center [183, 172] width 154 height 28
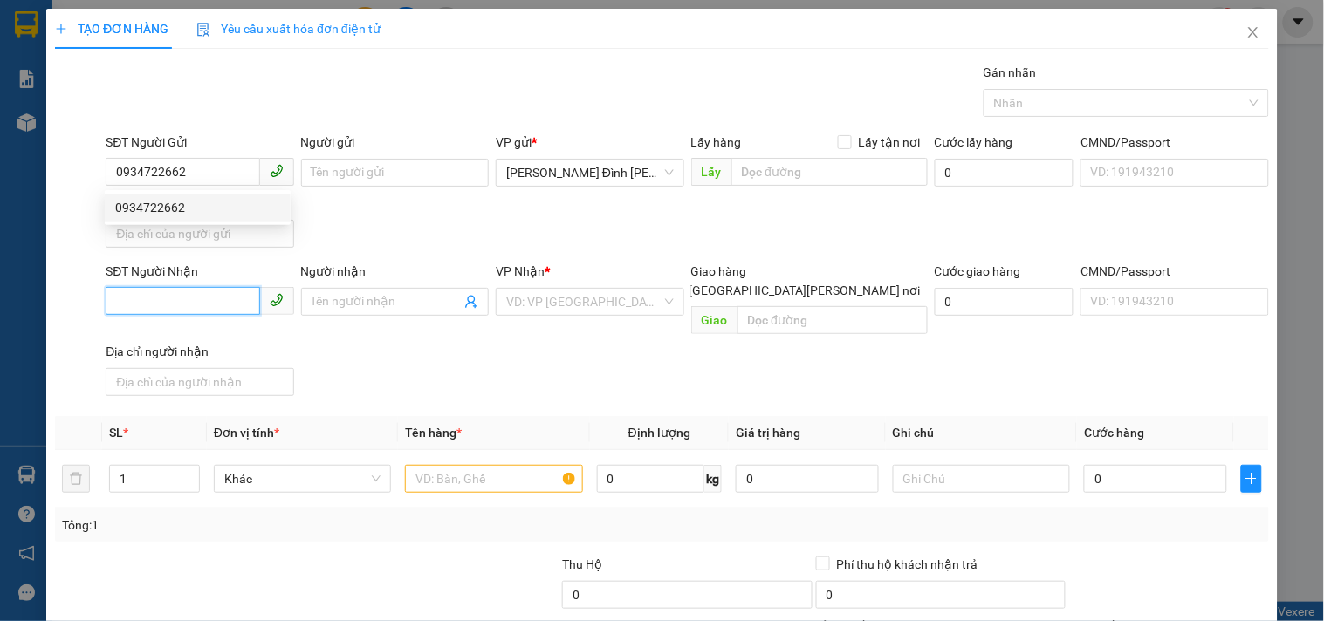
click at [202, 303] on input "SĐT Người Nhận" at bounding box center [183, 301] width 154 height 28
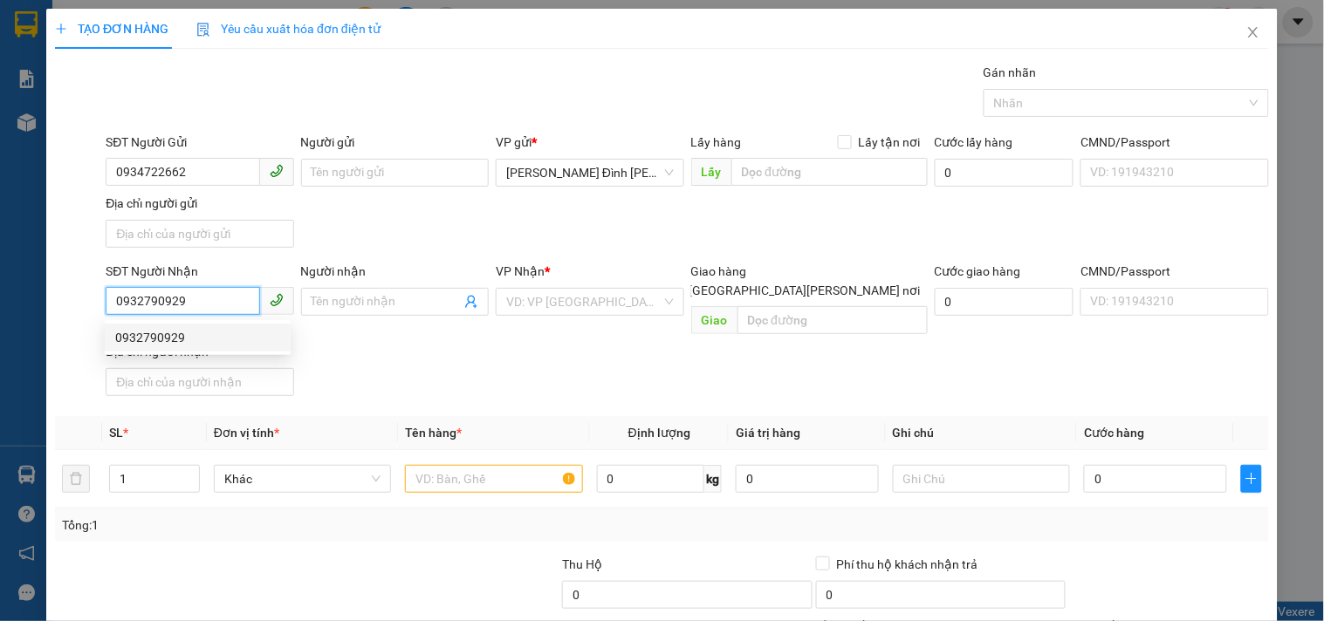
click at [190, 337] on div "0932790929" at bounding box center [197, 337] width 165 height 19
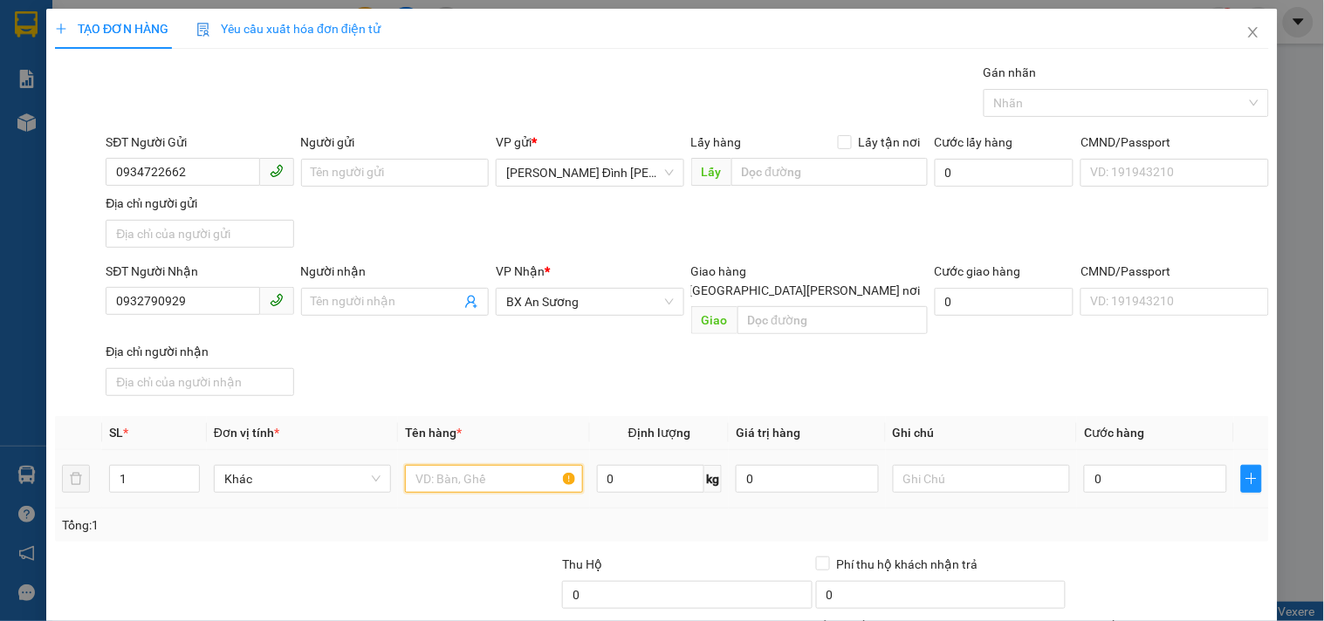
click at [464, 469] on input "text" at bounding box center [493, 479] width 177 height 28
click at [1147, 475] on div "0" at bounding box center [1155, 479] width 143 height 35
click at [1144, 467] on input "0" at bounding box center [1155, 479] width 143 height 28
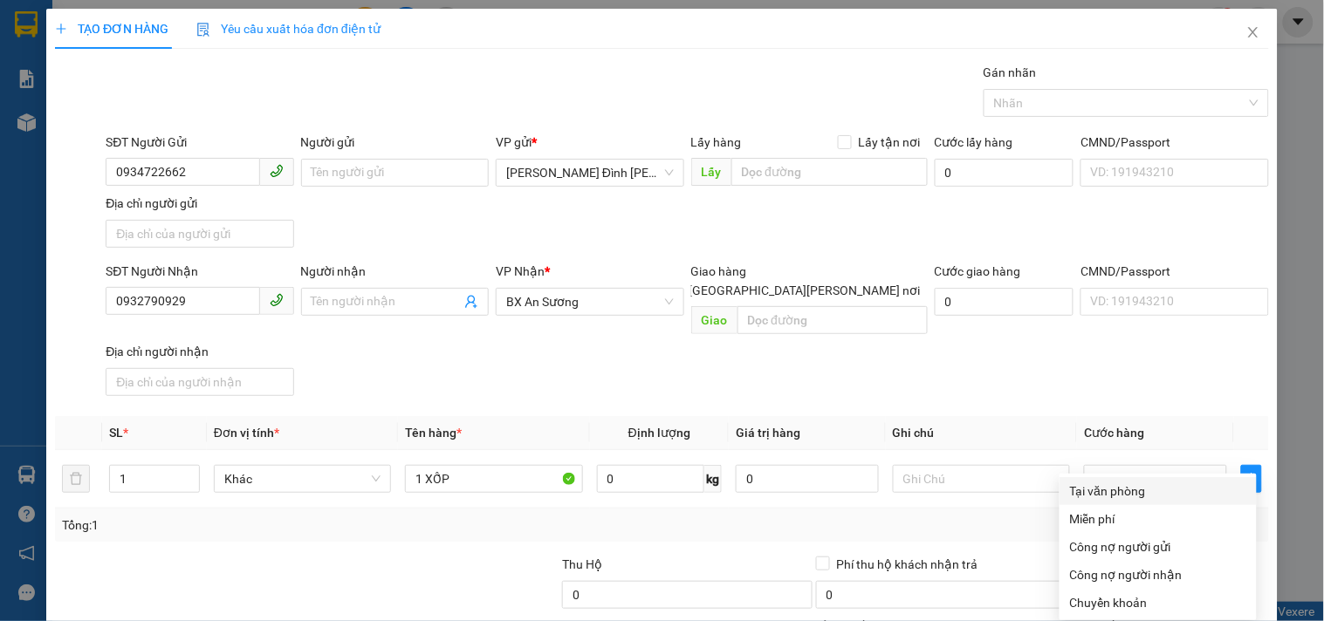
click at [1138, 482] on div "Tại văn phòng" at bounding box center [1158, 491] width 176 height 19
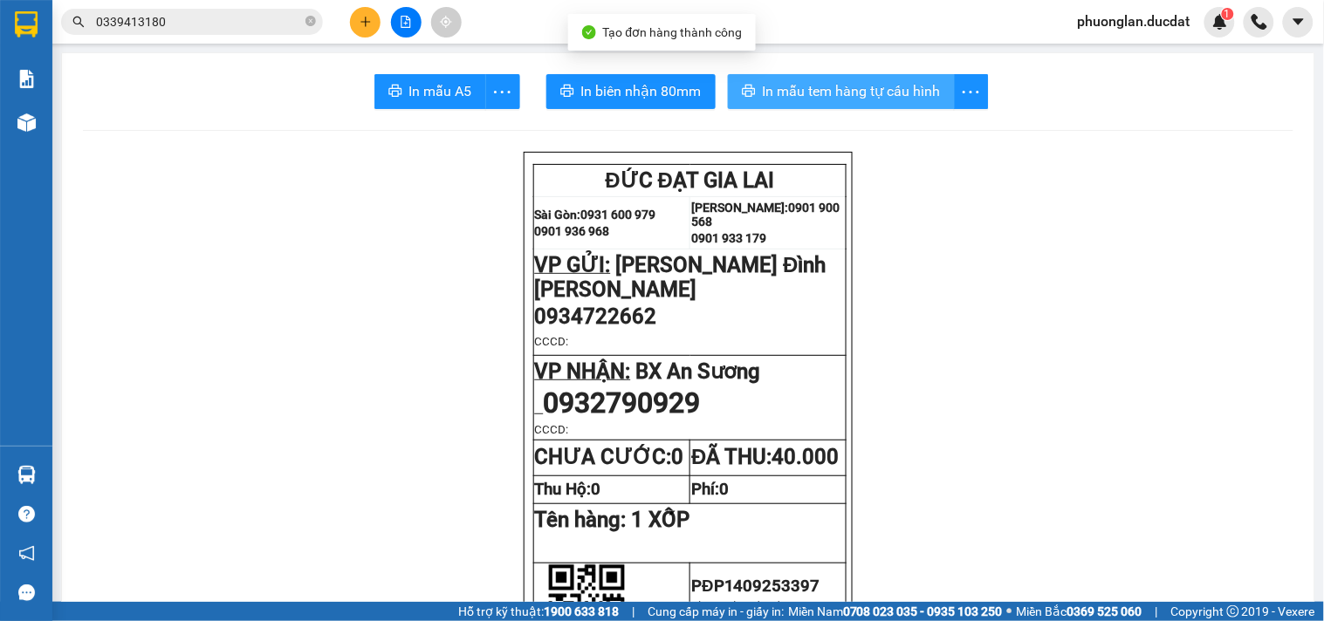
click at [860, 93] on span "In mẫu tem hàng tự cấu hình" at bounding box center [852, 91] width 178 height 22
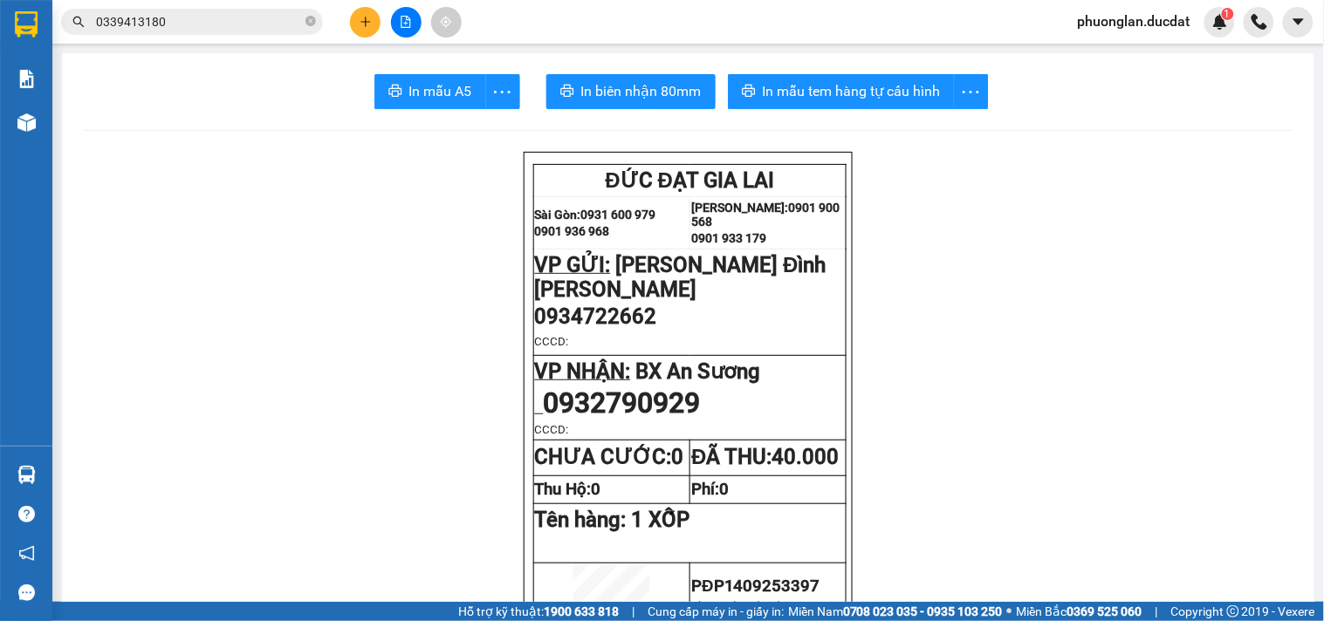
click at [358, 17] on button at bounding box center [365, 22] width 31 height 31
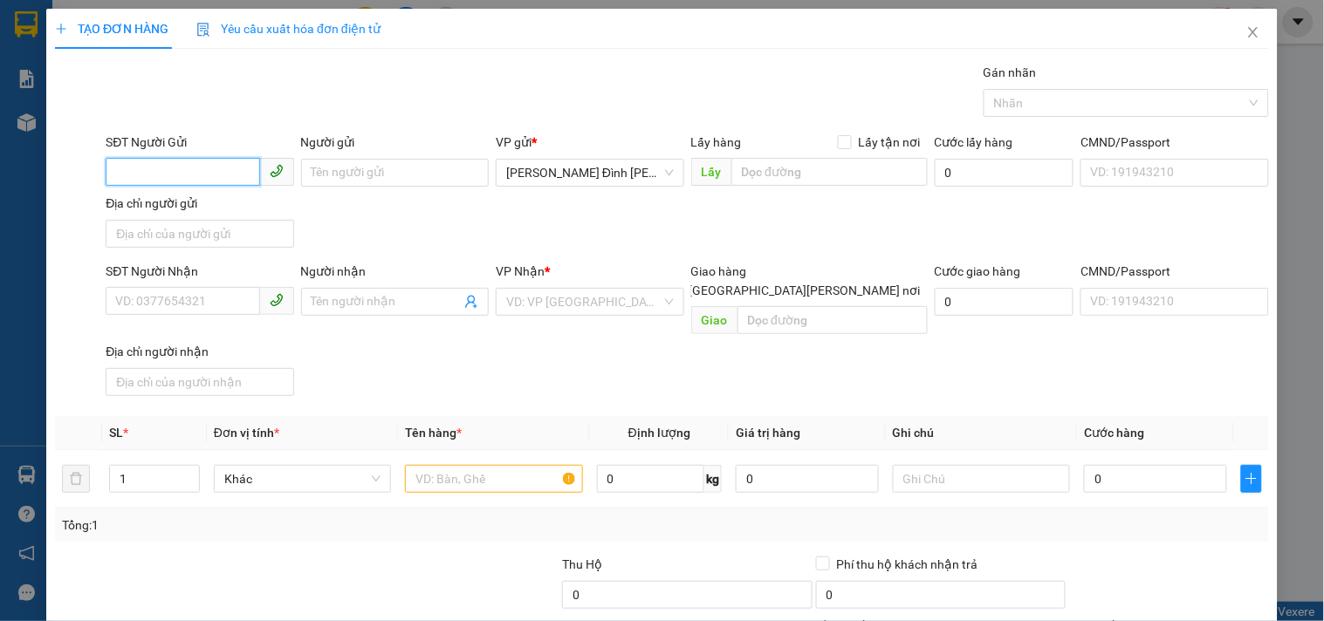
click at [237, 177] on input "SĐT Người Gửi" at bounding box center [183, 172] width 154 height 28
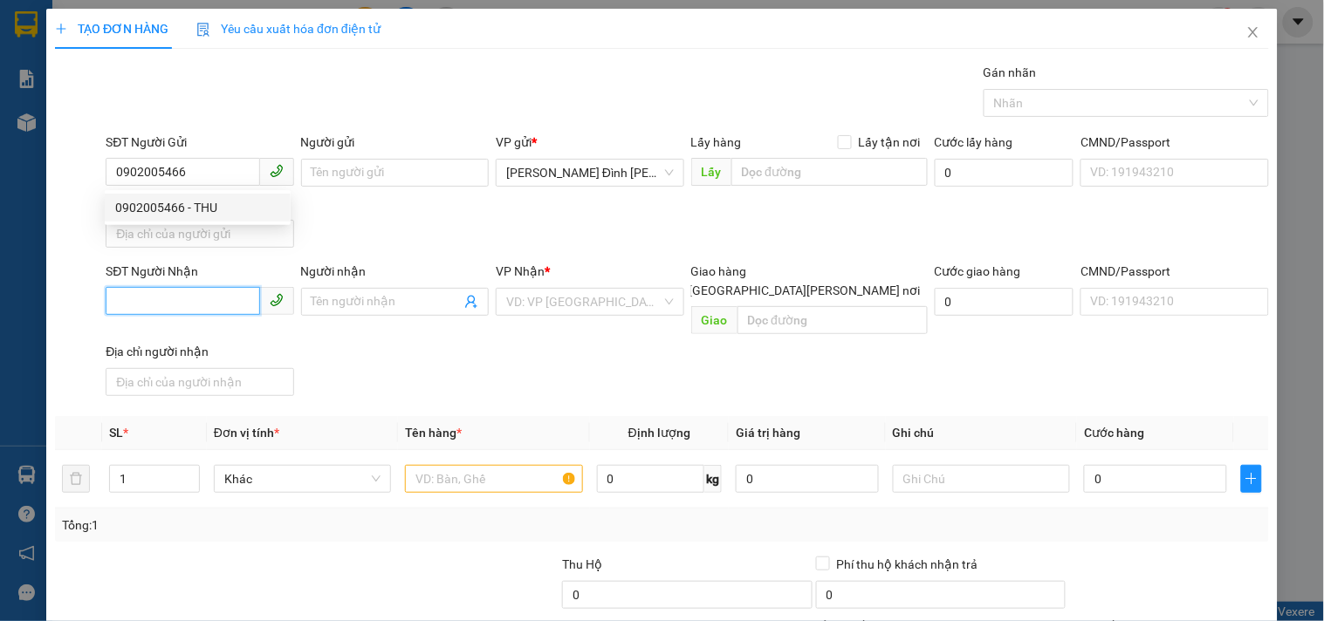
click at [186, 307] on input "SĐT Người Nhận" at bounding box center [183, 301] width 154 height 28
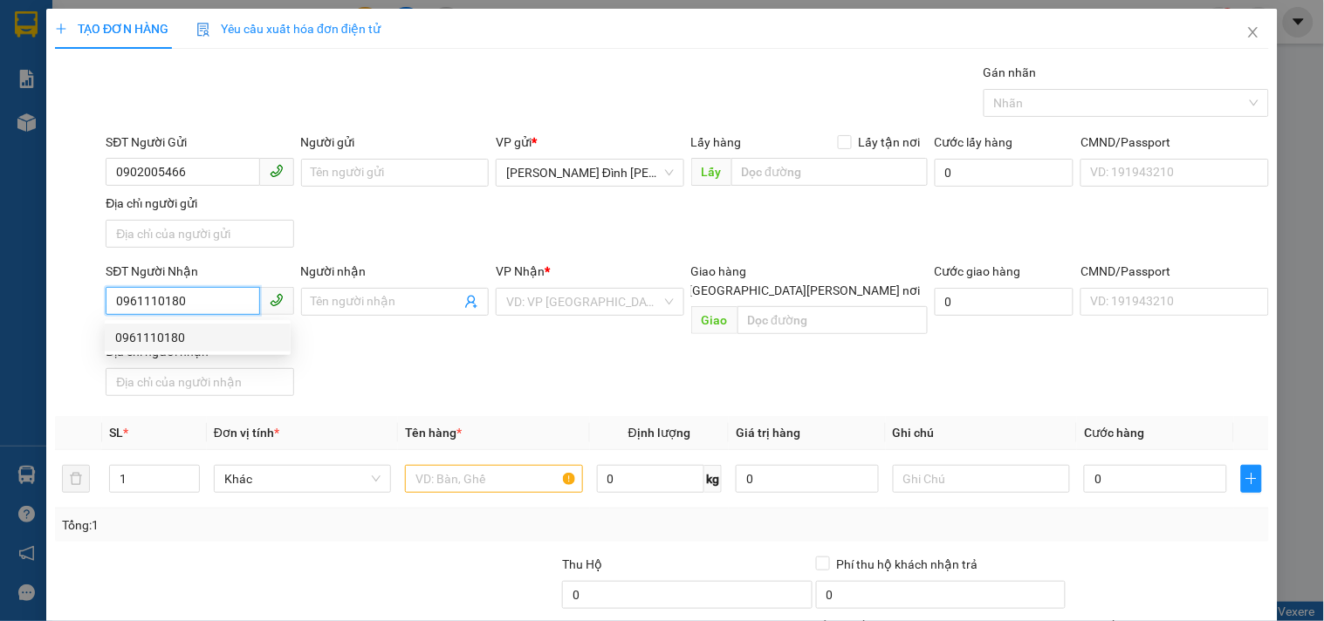
click at [218, 346] on div "0961110180" at bounding box center [197, 337] width 165 height 19
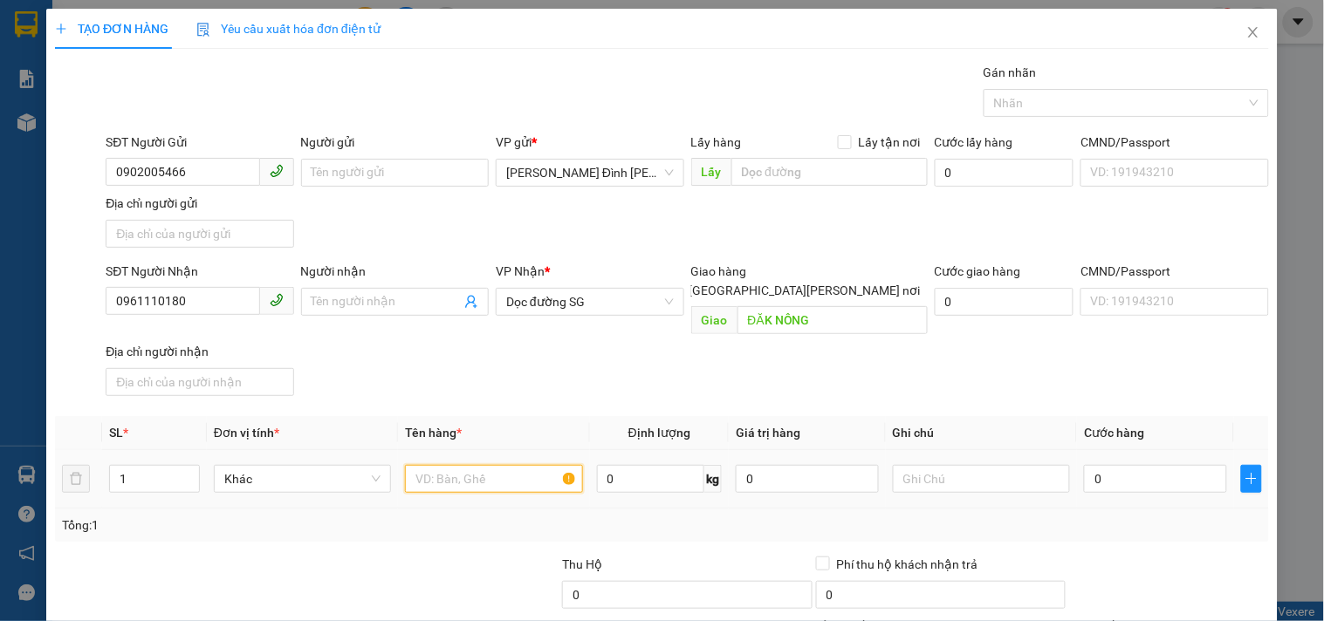
click at [500, 465] on input "text" at bounding box center [493, 479] width 177 height 28
click at [1117, 465] on input "0" at bounding box center [1155, 479] width 143 height 28
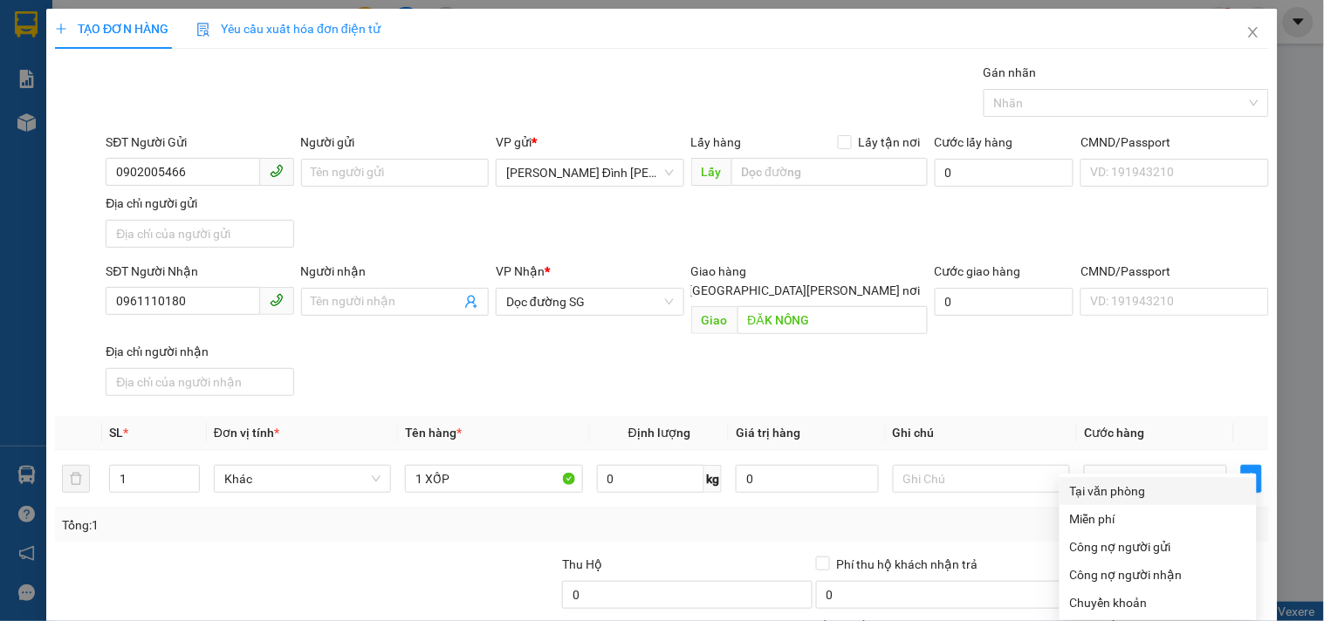
click at [1130, 482] on div "Tại văn phòng" at bounding box center [1158, 491] width 176 height 19
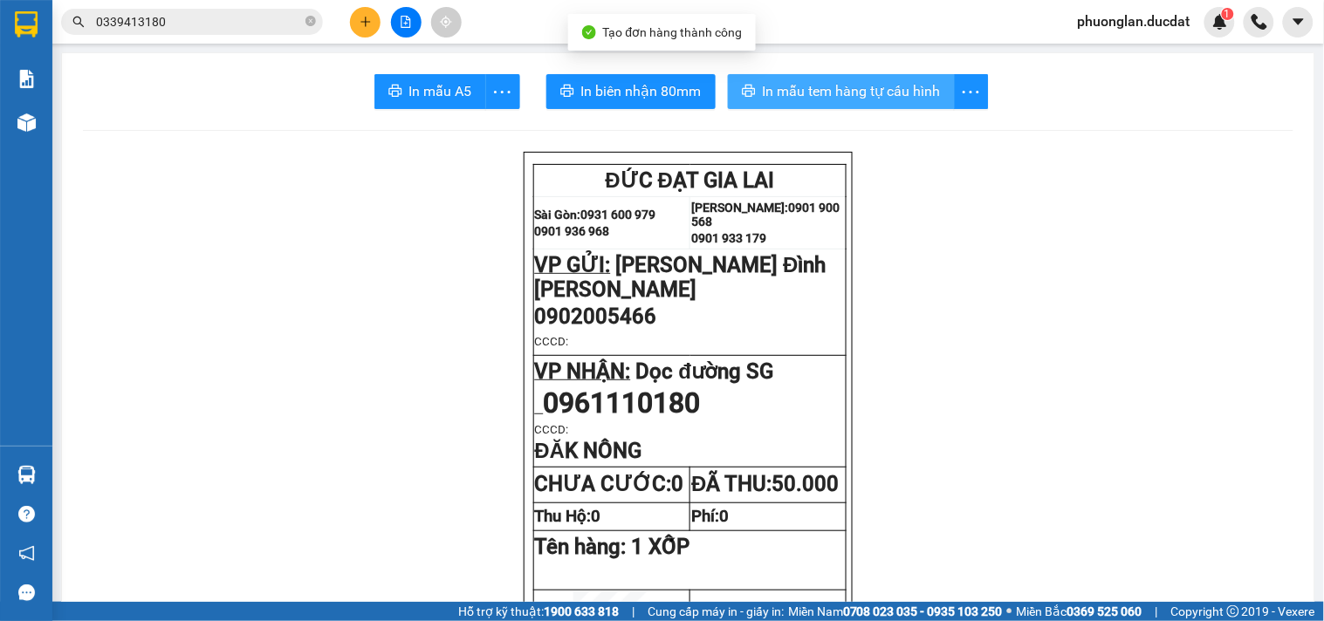
click at [847, 80] on span "In mẫu tem hàng tự cấu hình" at bounding box center [852, 91] width 178 height 22
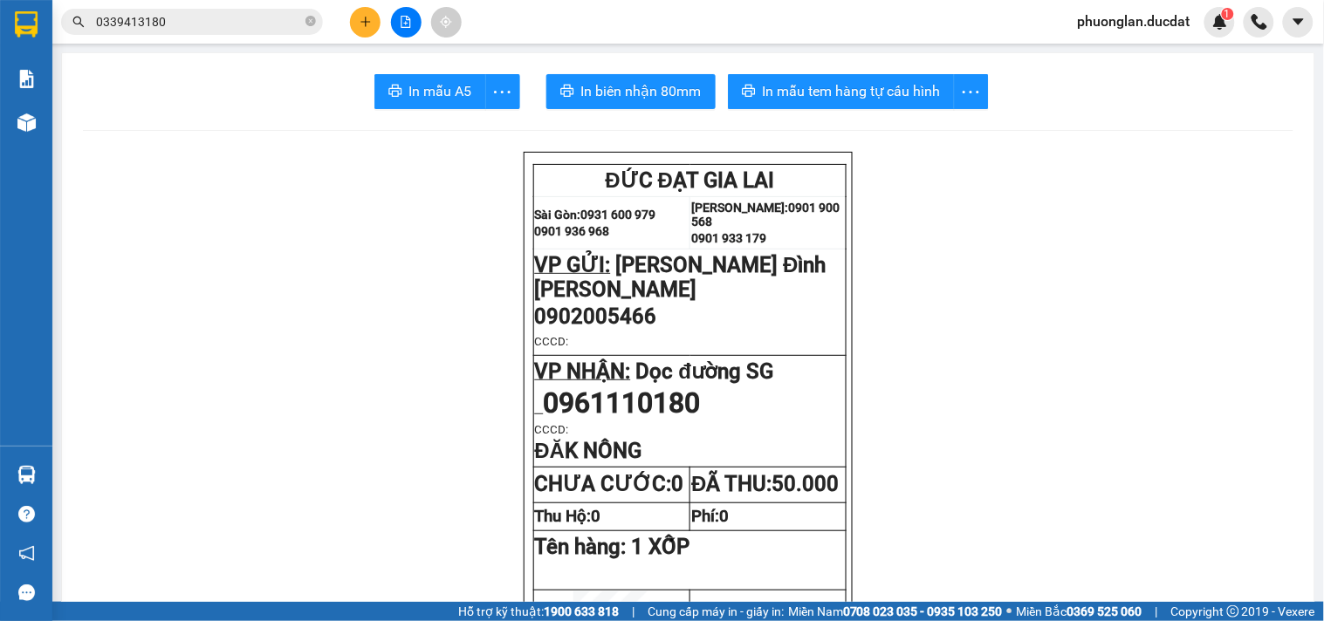
click at [364, 11] on button at bounding box center [365, 22] width 31 height 31
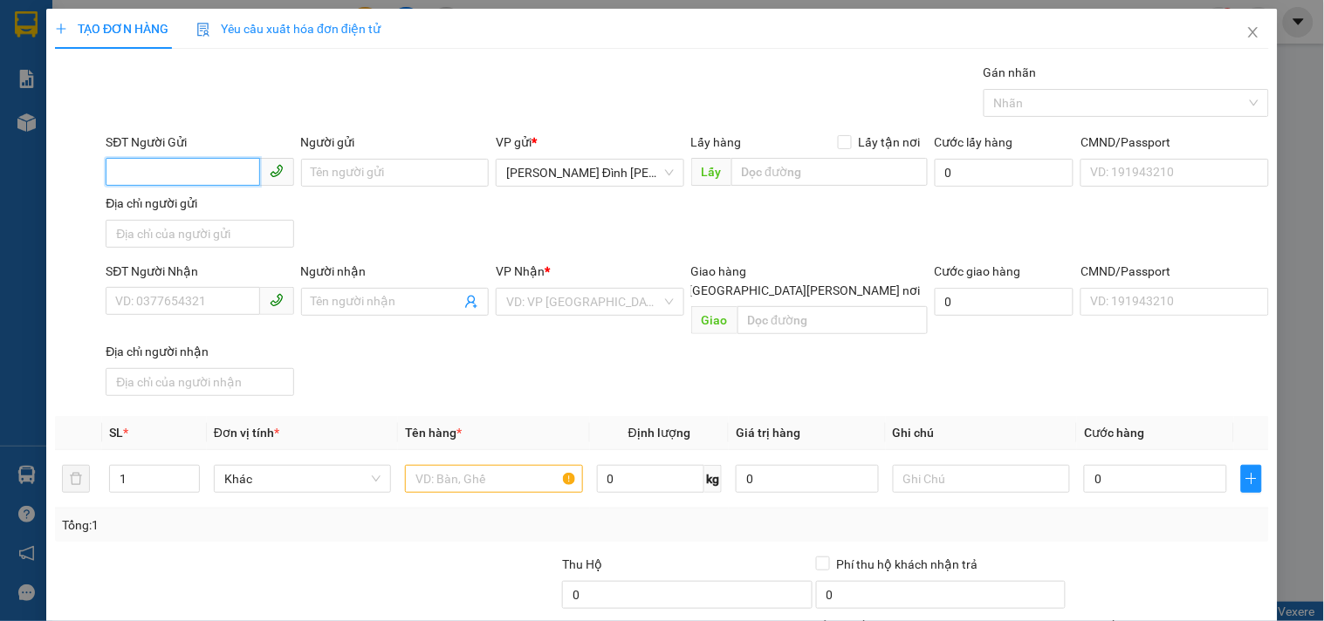
click at [206, 179] on input "SĐT Người Gửi" at bounding box center [183, 172] width 154 height 28
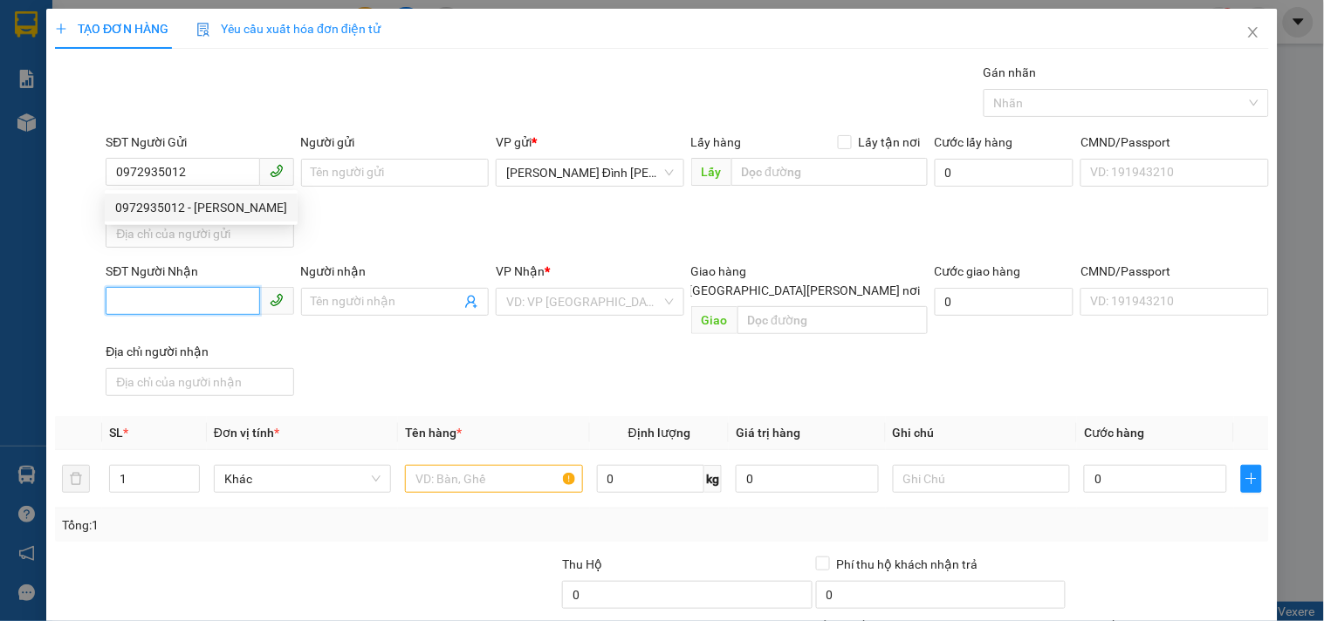
click at [186, 311] on input "SĐT Người Nhận" at bounding box center [183, 301] width 154 height 28
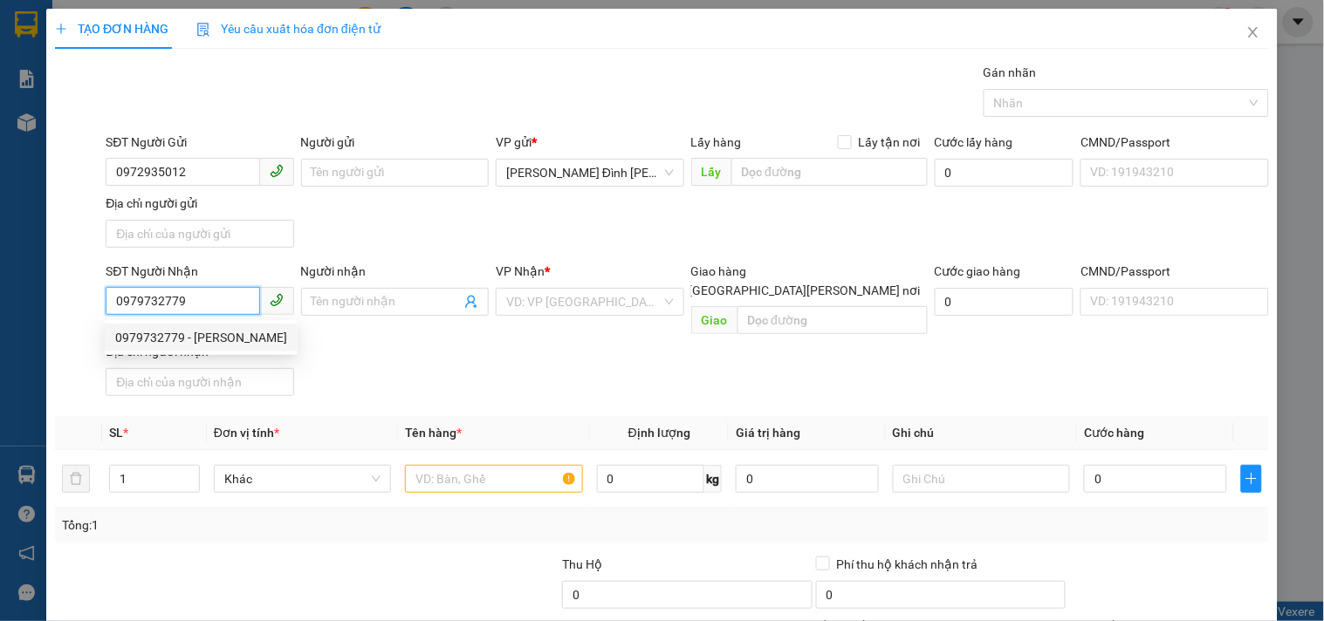
click at [175, 337] on div "0979732779 - [PERSON_NAME]" at bounding box center [201, 337] width 172 height 19
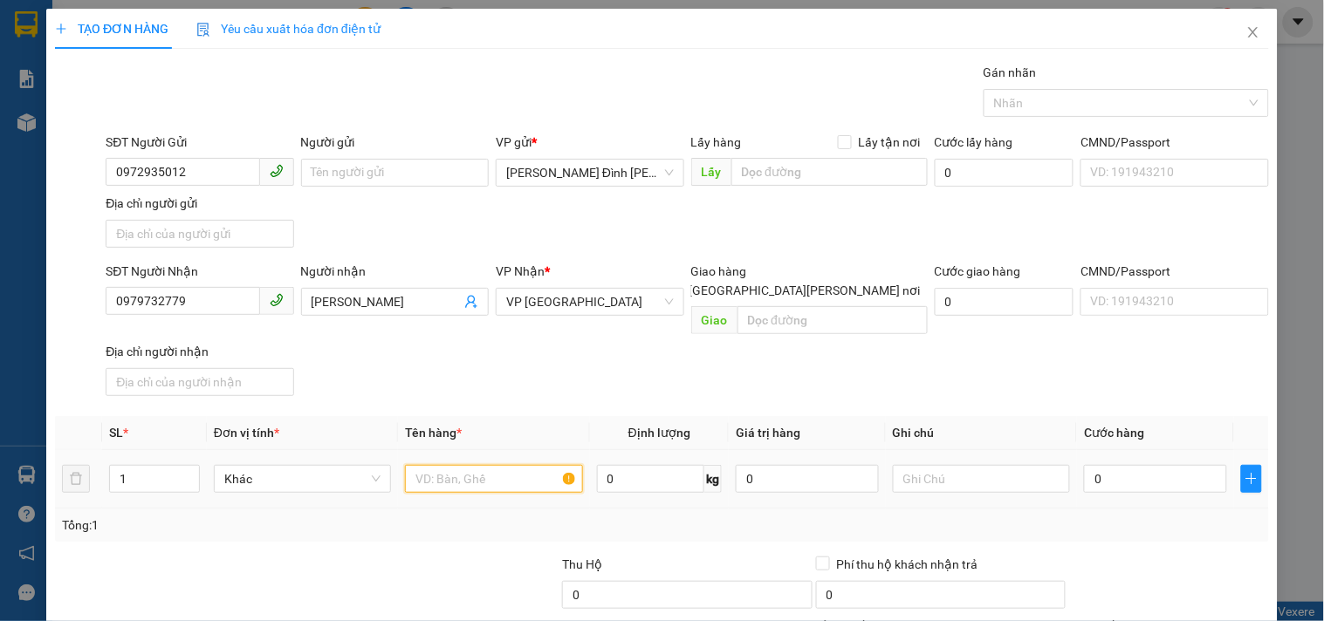
click at [456, 465] on input "text" at bounding box center [493, 479] width 177 height 28
click at [1131, 465] on input "0" at bounding box center [1155, 479] width 143 height 28
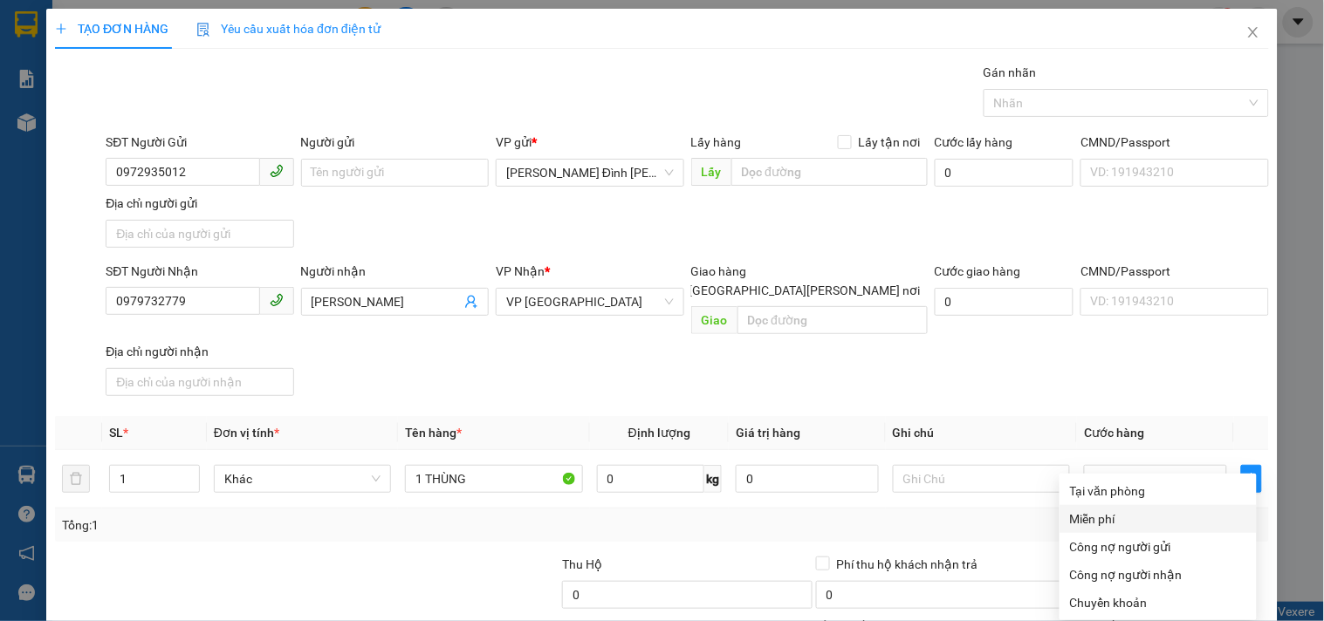
click at [1135, 482] on div "Tại văn phòng" at bounding box center [1158, 491] width 176 height 19
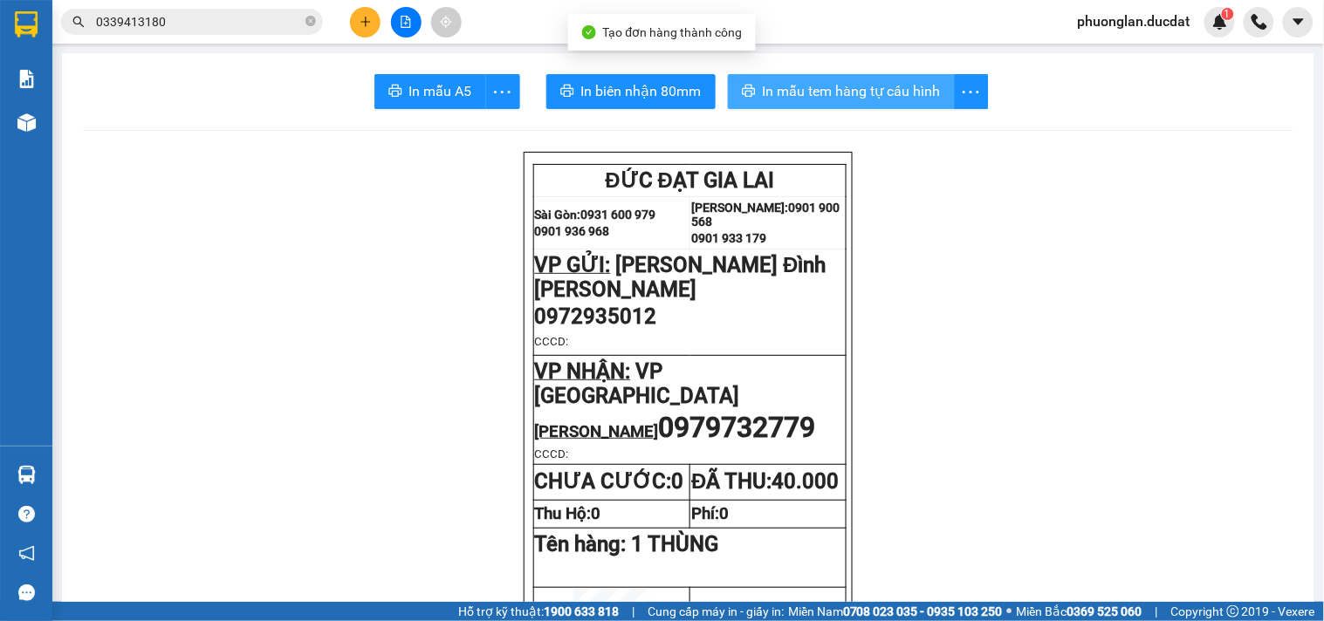
click at [839, 84] on span "In mẫu tem hàng tự cấu hình" at bounding box center [852, 91] width 178 height 22
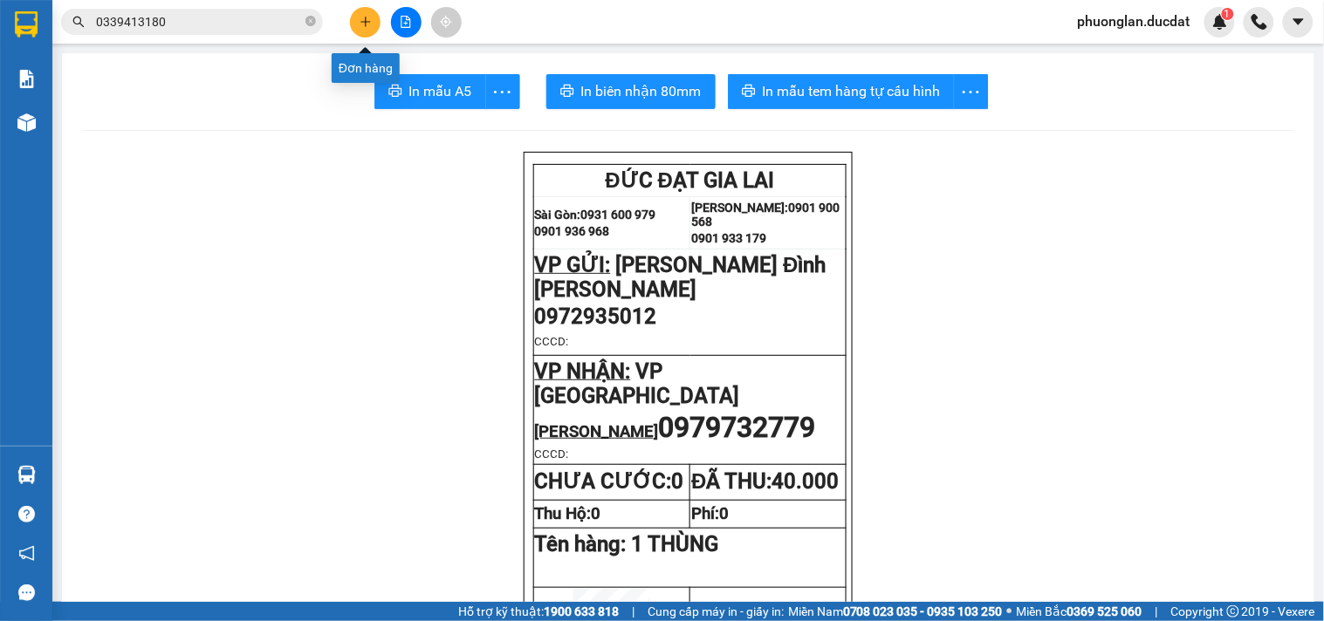
click at [360, 20] on icon "plus" at bounding box center [366, 22] width 12 height 12
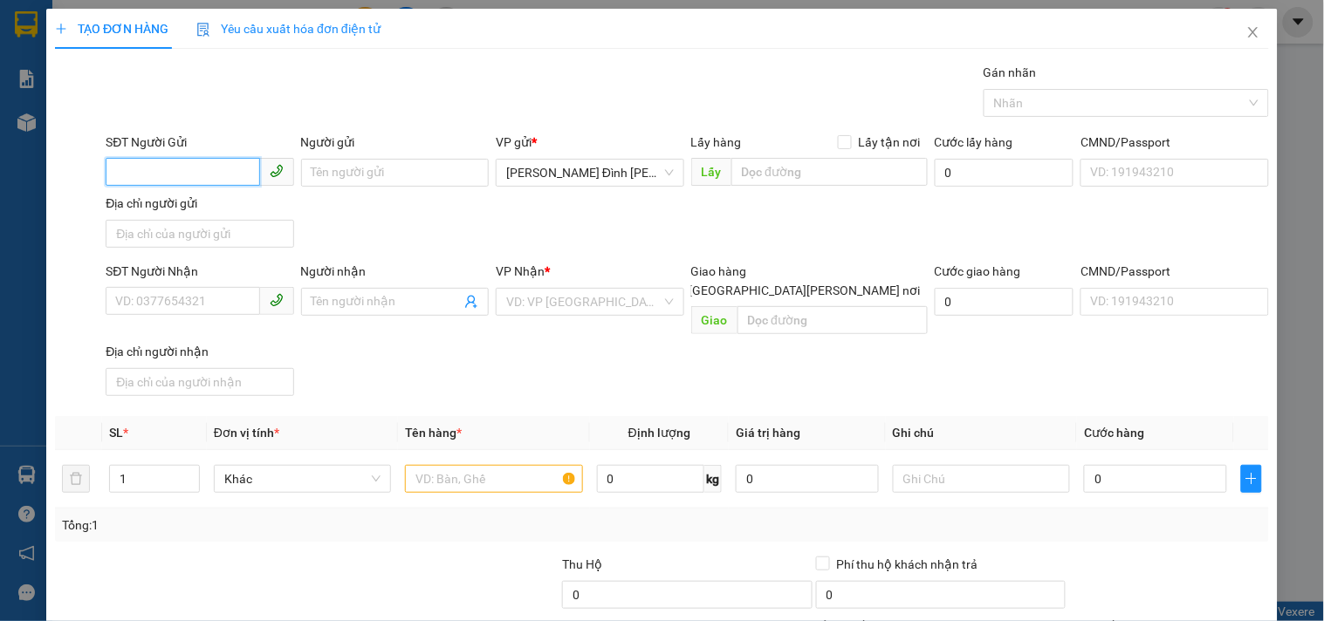
click at [192, 168] on input "SĐT Người Gửi" at bounding box center [183, 172] width 154 height 28
click at [169, 212] on div "0913429717 - HÙNG" at bounding box center [197, 207] width 165 height 19
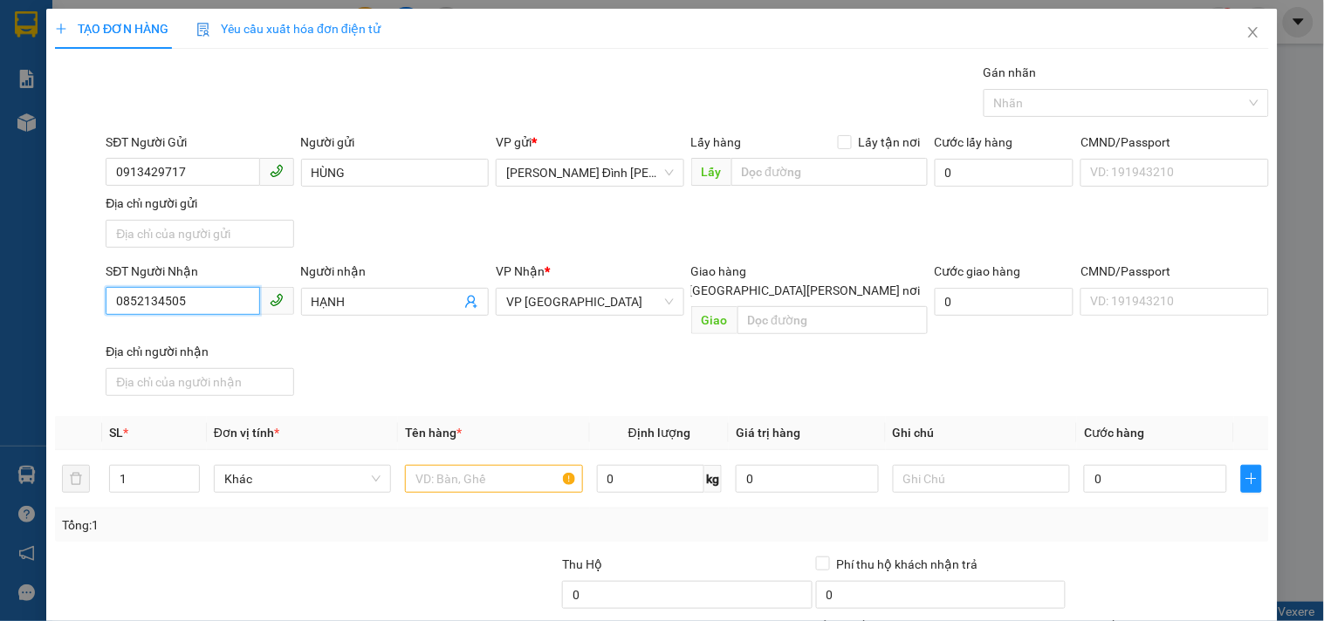
drag, startPoint x: 193, startPoint y: 309, endPoint x: 0, endPoint y: 247, distance: 202.6
click at [0, 247] on div "TẠO ĐƠN HÀNG Yêu cầu xuất [PERSON_NAME] điện tử Transit Pickup Surcharge Ids Tr…" at bounding box center [662, 310] width 1324 height 621
click at [158, 339] on div "0326969692 - [PERSON_NAME]" at bounding box center [201, 337] width 172 height 19
click at [464, 472] on input "text" at bounding box center [493, 479] width 177 height 28
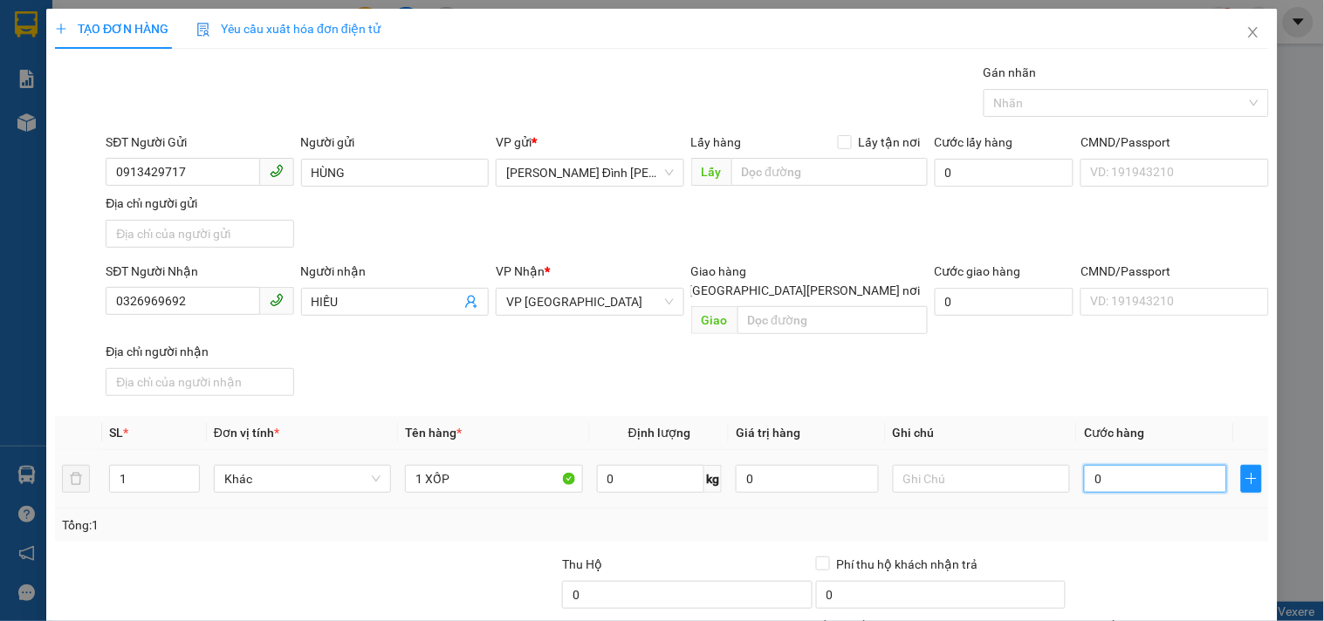
click at [1143, 469] on input "0" at bounding box center [1155, 479] width 143 height 28
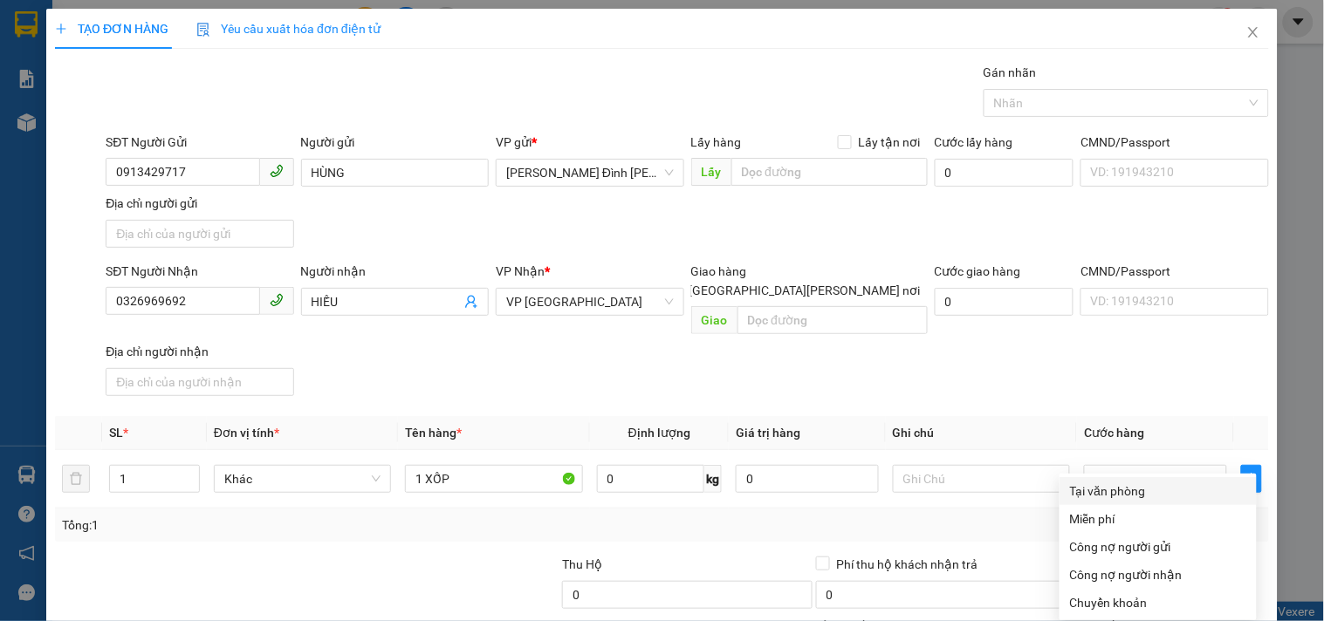
click at [1135, 482] on div "Tại văn phòng" at bounding box center [1158, 491] width 176 height 19
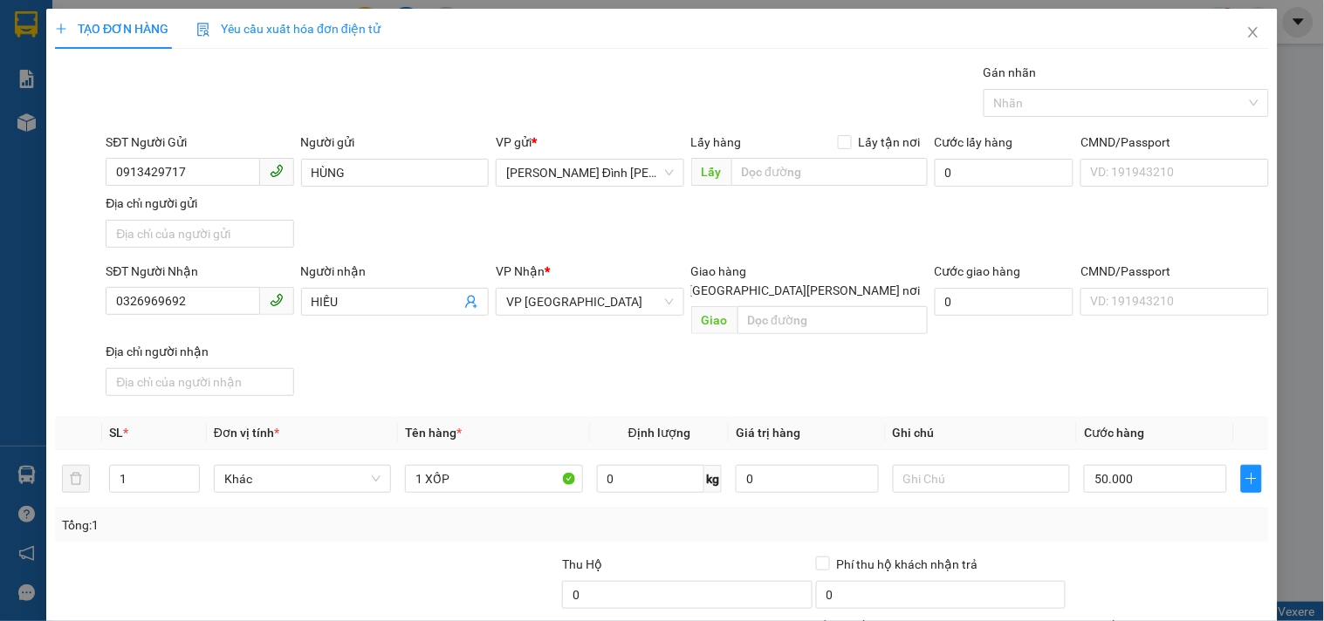
drag, startPoint x: 1169, startPoint y: 573, endPoint x: 1153, endPoint y: 573, distance: 16.6
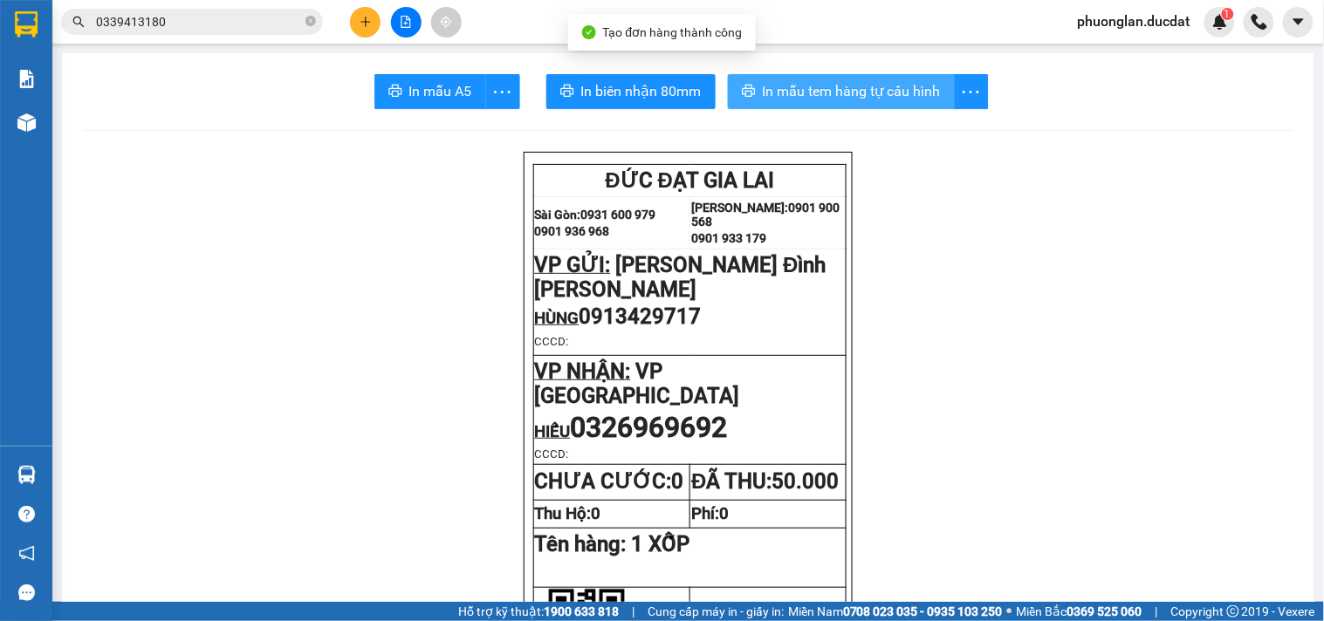
click at [874, 105] on button "In mẫu tem hàng tự cấu hình" at bounding box center [841, 91] width 227 height 35
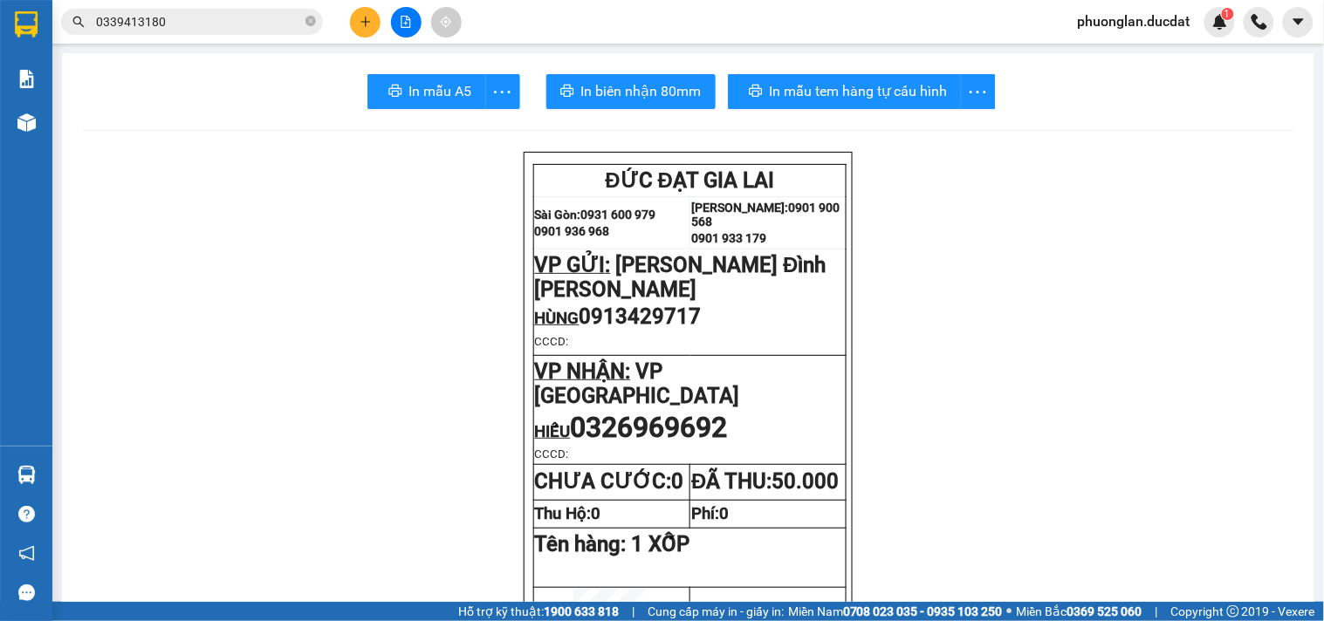
click at [379, 9] on div at bounding box center [405, 22] width 131 height 31
click at [376, 11] on button at bounding box center [365, 22] width 31 height 31
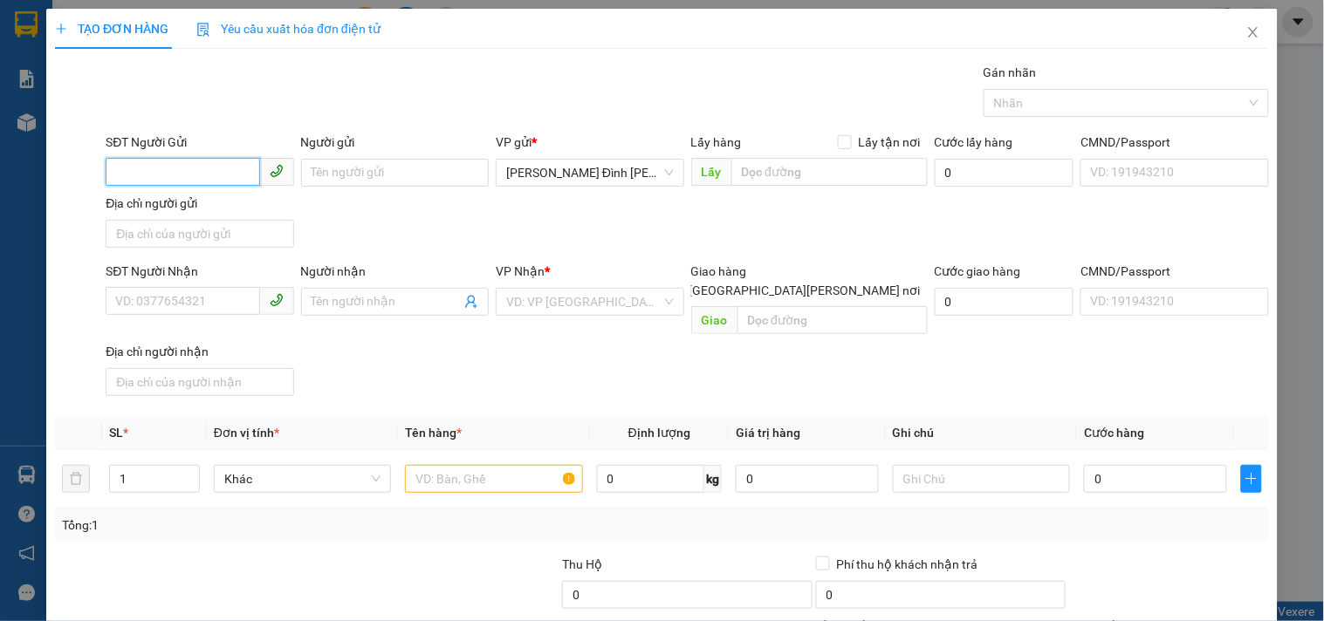
click at [228, 171] on input "SĐT Người Gửi" at bounding box center [183, 172] width 154 height 28
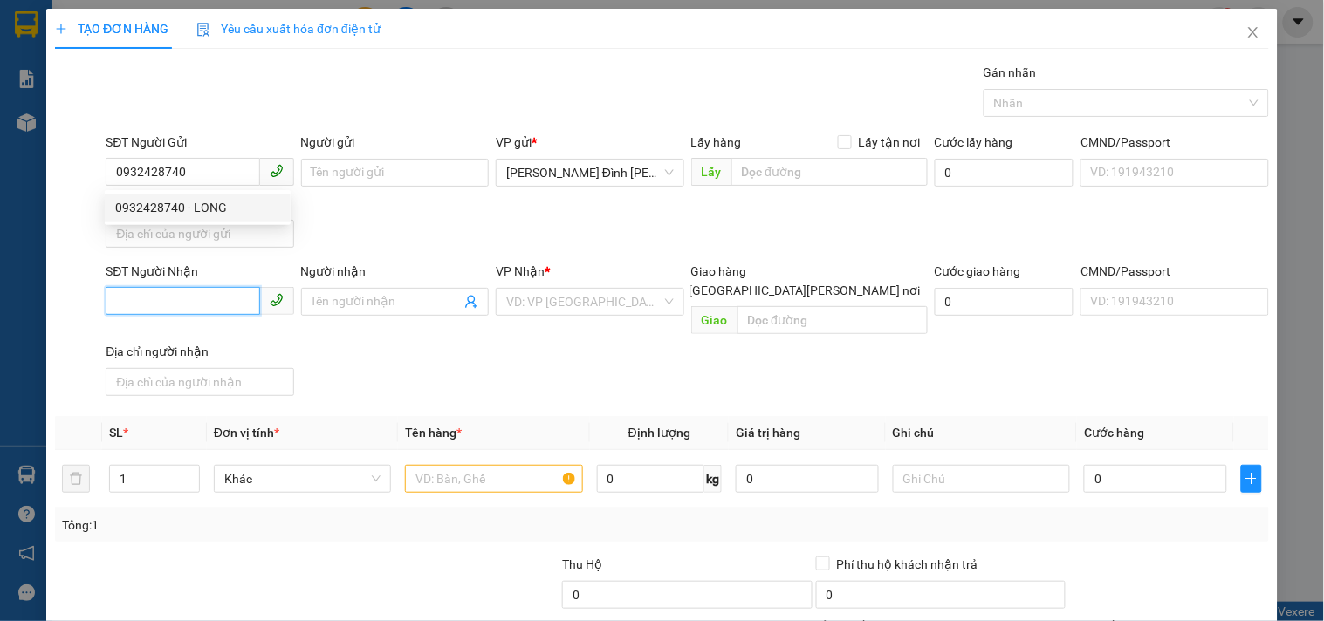
click at [220, 312] on input "SĐT Người Nhận" at bounding box center [183, 301] width 154 height 28
click at [137, 305] on input "0369463589" at bounding box center [183, 301] width 154 height 28
drag, startPoint x: 192, startPoint y: 305, endPoint x: 71, endPoint y: 309, distance: 121.4
click at [71, 309] on div "SĐT Người [PERSON_NAME] 0369463589 0369463589 Người [PERSON_NAME] Tên người [PE…" at bounding box center [661, 332] width 1217 height 141
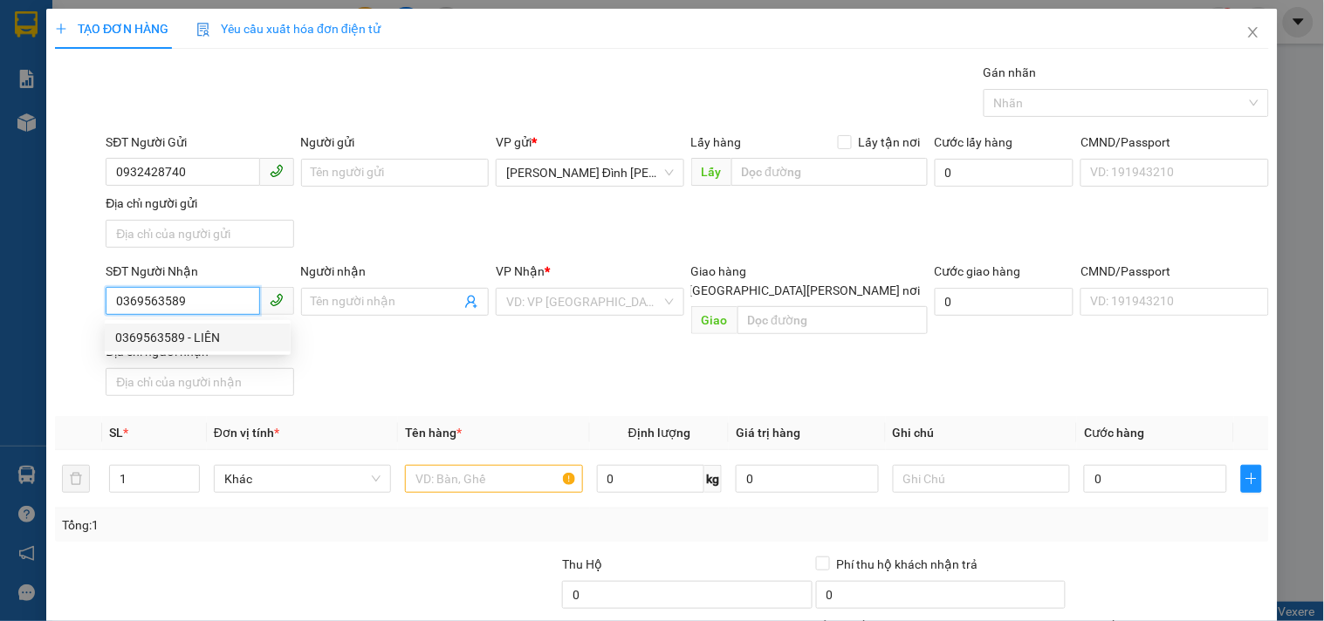
click at [175, 337] on div "0369563589 - LIÊN" at bounding box center [197, 337] width 165 height 19
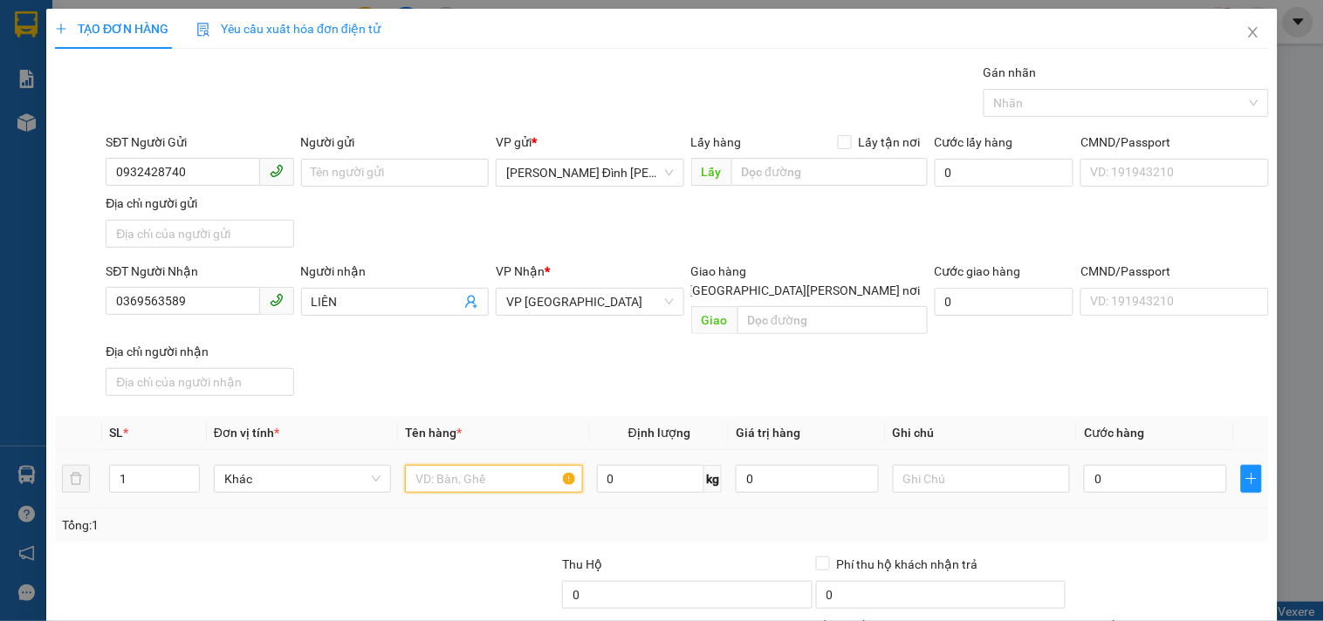
click at [511, 465] on input "text" at bounding box center [493, 479] width 177 height 28
click at [1132, 470] on input "0" at bounding box center [1155, 479] width 143 height 28
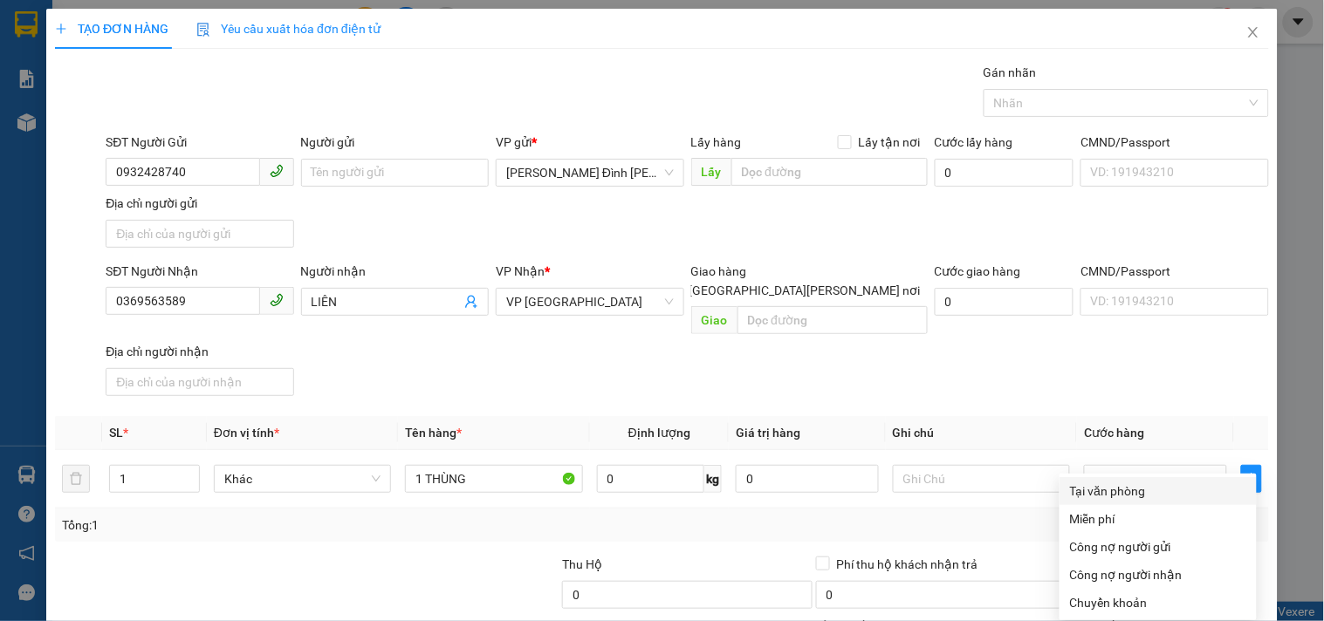
click at [1138, 482] on div "Tại văn phòng" at bounding box center [1158, 491] width 176 height 19
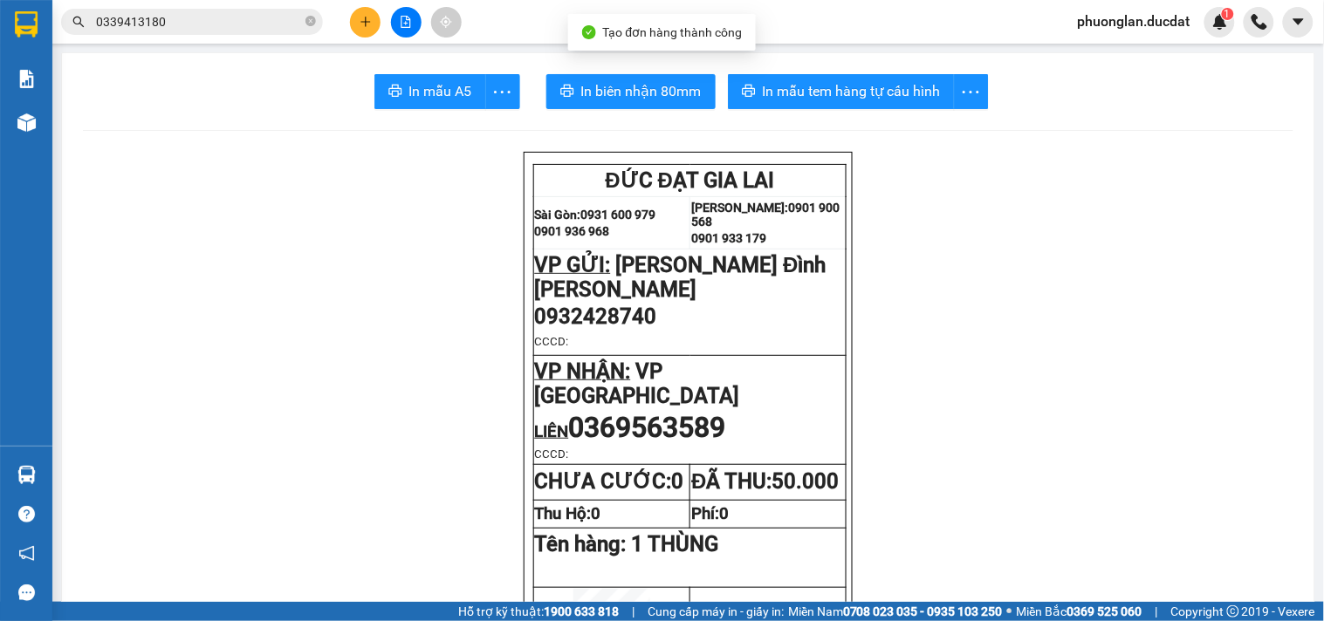
click at [883, 105] on button "In mẫu tem hàng tự cấu hình" at bounding box center [841, 91] width 227 height 35
click at [360, 31] on button at bounding box center [365, 22] width 31 height 31
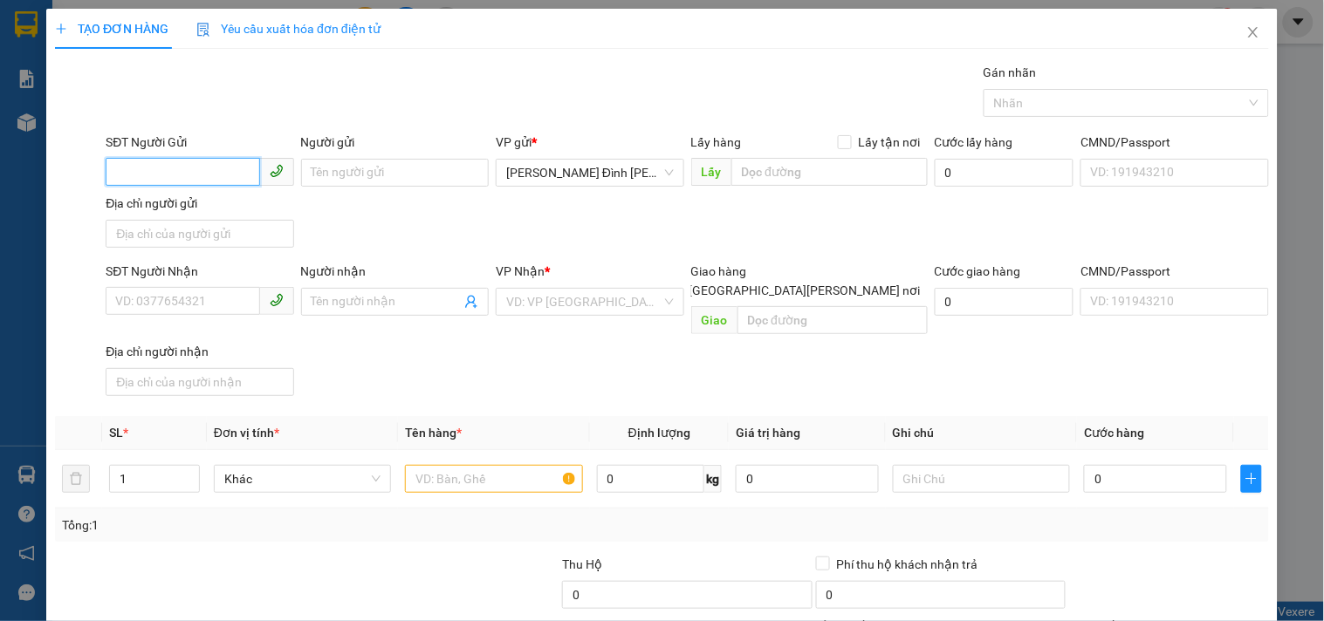
click at [213, 180] on input "SĐT Người Gửi" at bounding box center [183, 172] width 154 height 28
click at [215, 211] on div "0964906006 - [GEOGRAPHIC_DATA]" at bounding box center [213, 207] width 196 height 19
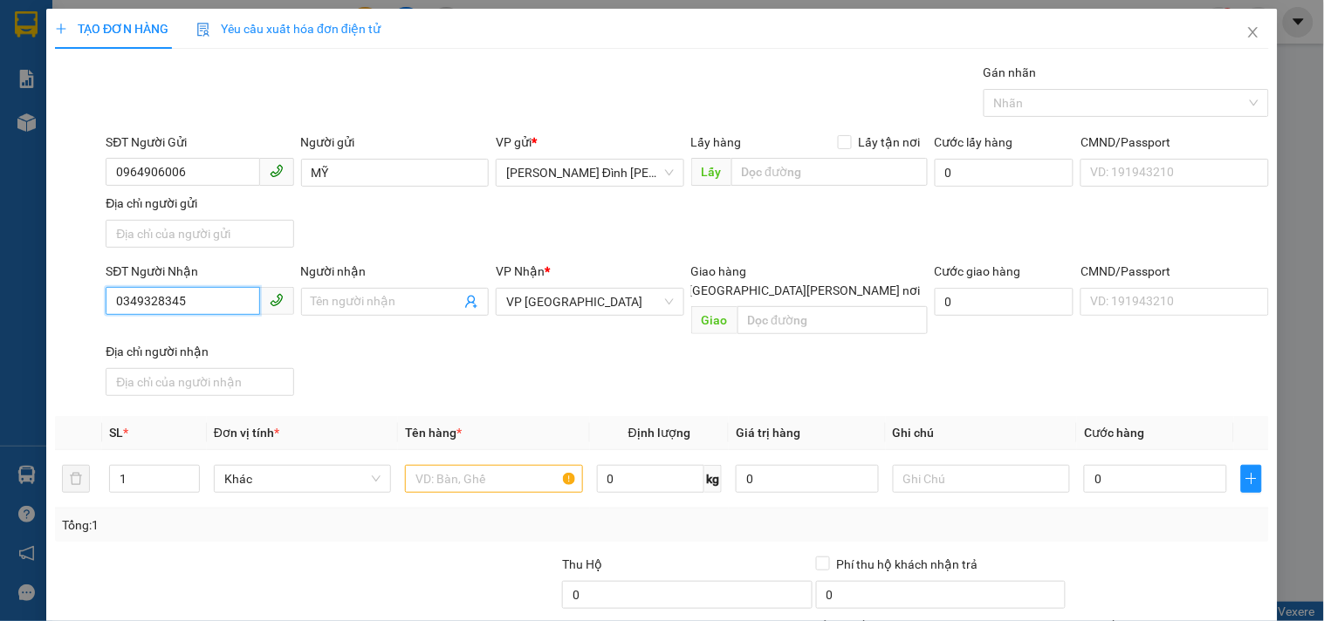
drag, startPoint x: 210, startPoint y: 310, endPoint x: 0, endPoint y: 373, distance: 219.5
click at [0, 373] on div "TẠO ĐƠN HÀNG Yêu cầu xuất [PERSON_NAME] điện tử Transit Pickup Surcharge Ids Tr…" at bounding box center [662, 310] width 1324 height 621
click at [152, 342] on div "0569665599 - LONG" at bounding box center [197, 337] width 165 height 19
click at [461, 468] on input "text" at bounding box center [493, 479] width 177 height 28
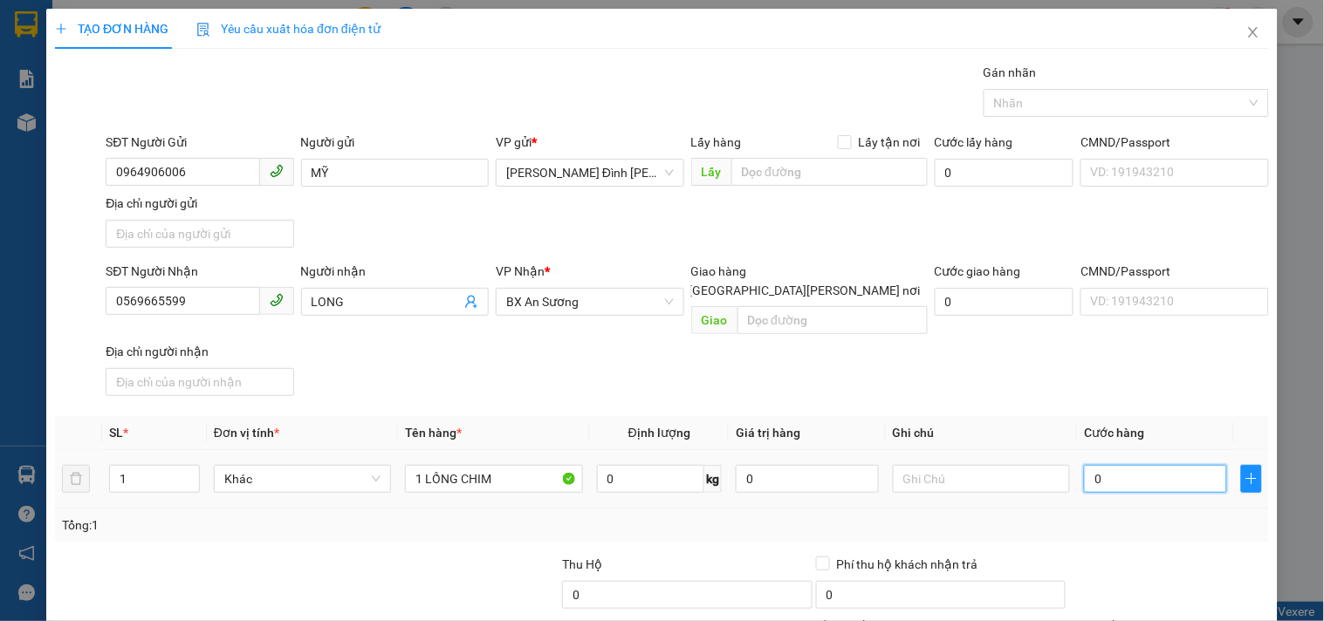
click at [1110, 465] on input "0" at bounding box center [1155, 479] width 143 height 28
drag, startPoint x: 216, startPoint y: 307, endPoint x: 0, endPoint y: 337, distance: 218.5
click at [0, 337] on div "TẠO ĐƠN HÀNG Yêu cầu xuất [PERSON_NAME] điện tử Transit Pickup Surcharge Ids Tr…" at bounding box center [662, 310] width 1324 height 621
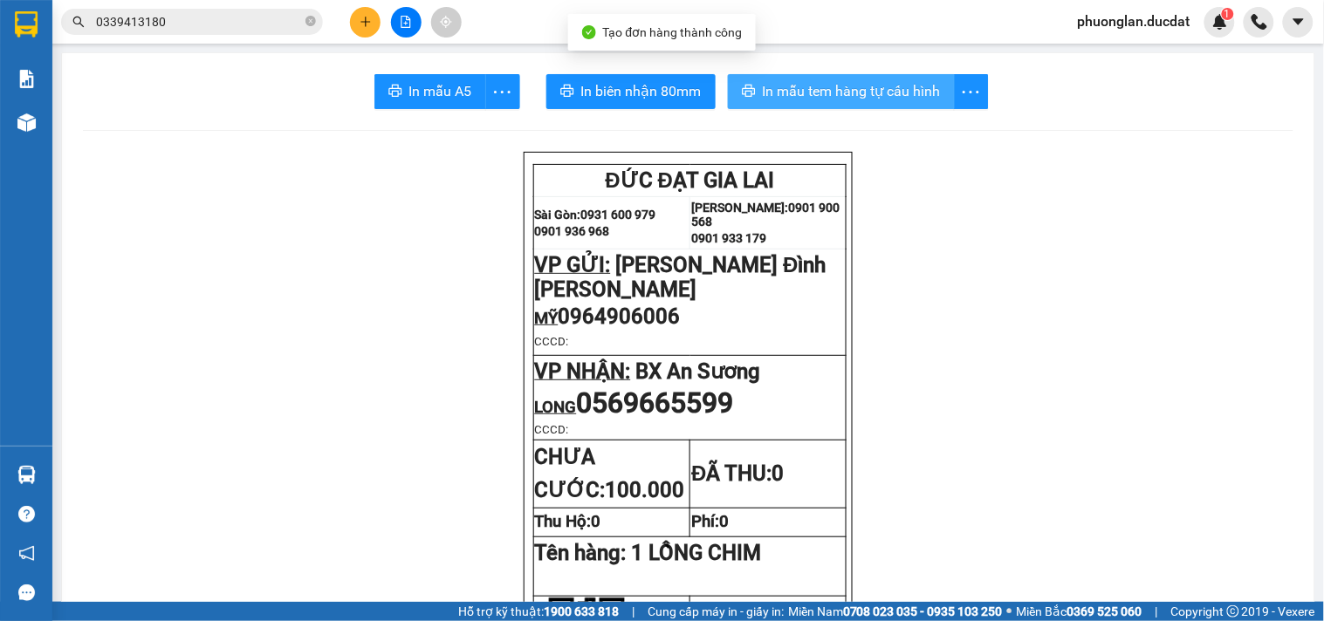
click at [839, 79] on button "In mẫu tem hàng tự cấu hình" at bounding box center [841, 91] width 227 height 35
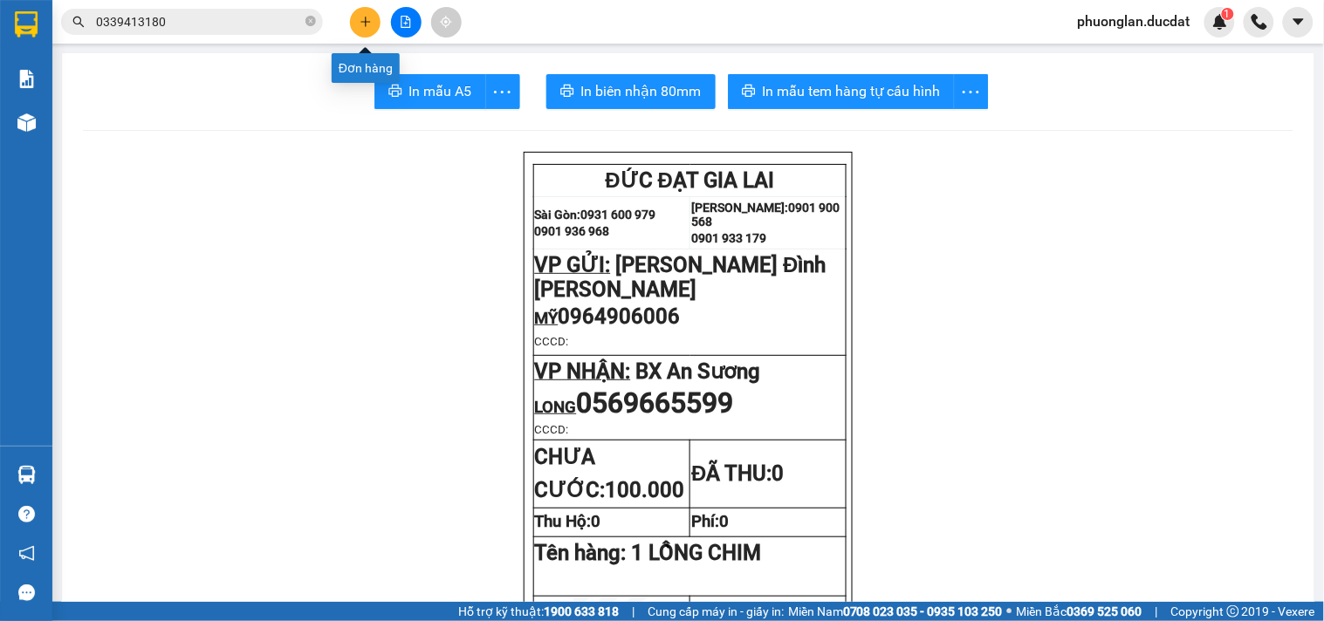
click at [358, 26] on button at bounding box center [365, 22] width 31 height 31
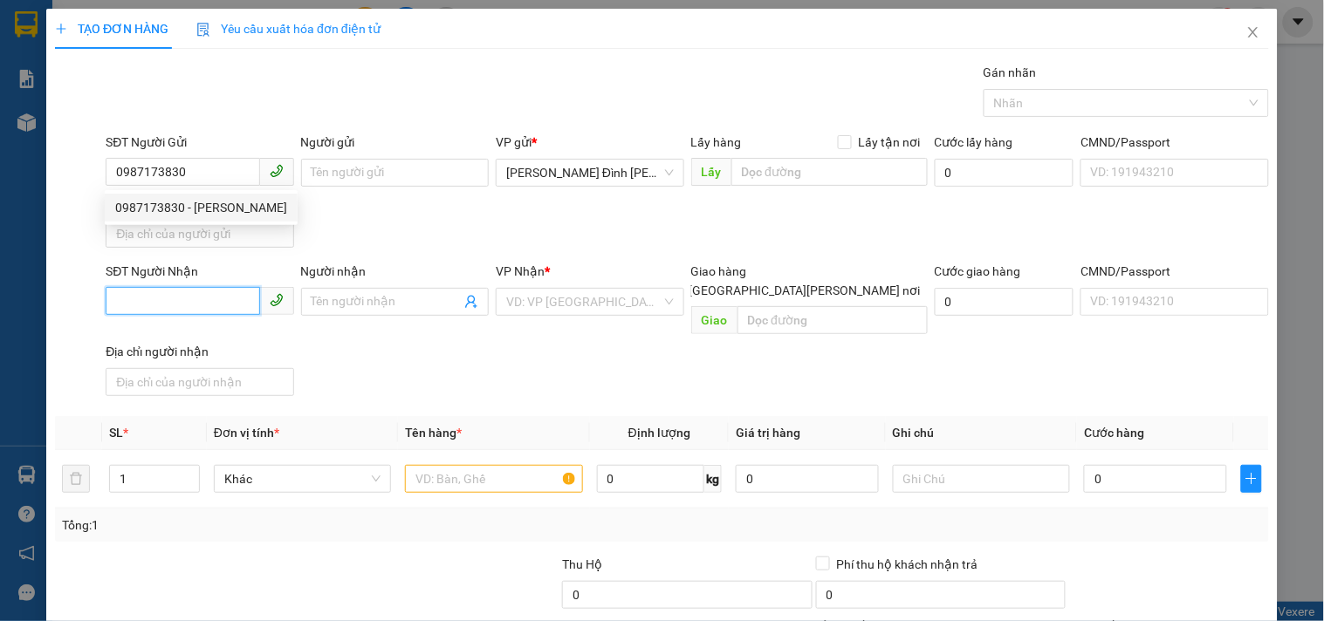
click at [218, 307] on input "SĐT Người Nhận" at bounding box center [183, 301] width 154 height 28
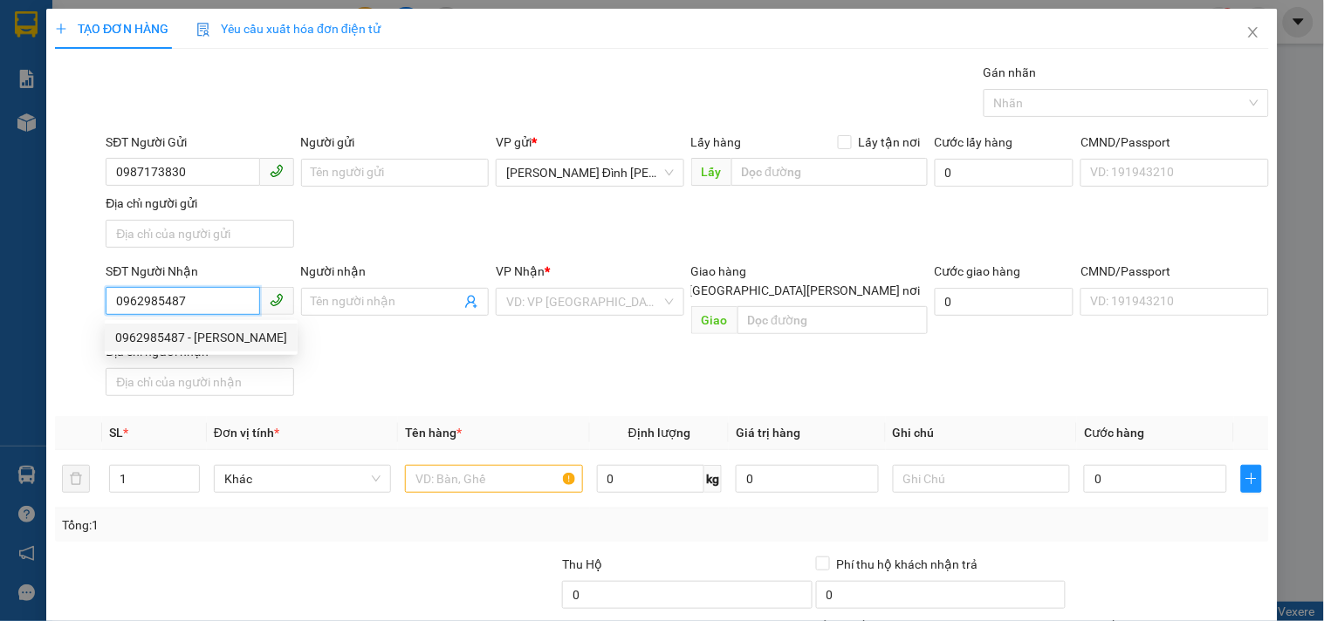
click at [253, 328] on div "0962985487 - [PERSON_NAME]" at bounding box center [201, 337] width 172 height 19
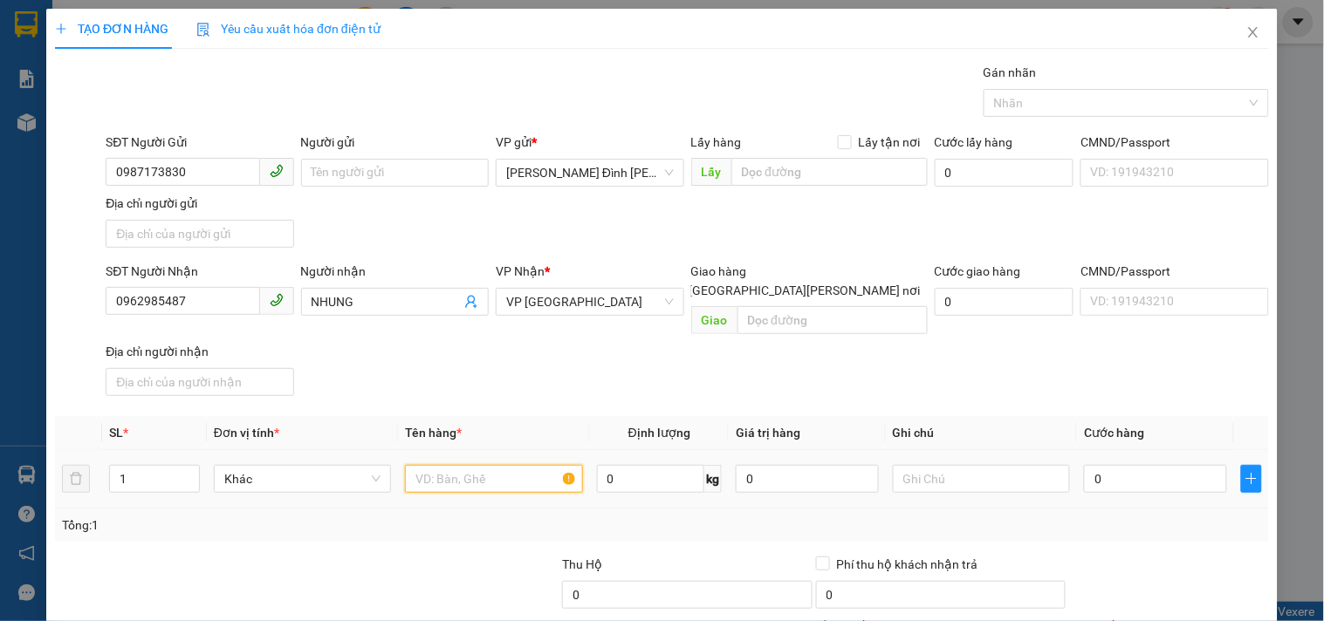
click at [520, 473] on input "text" at bounding box center [493, 479] width 177 height 28
click at [1183, 465] on input "0" at bounding box center [1155, 479] width 143 height 28
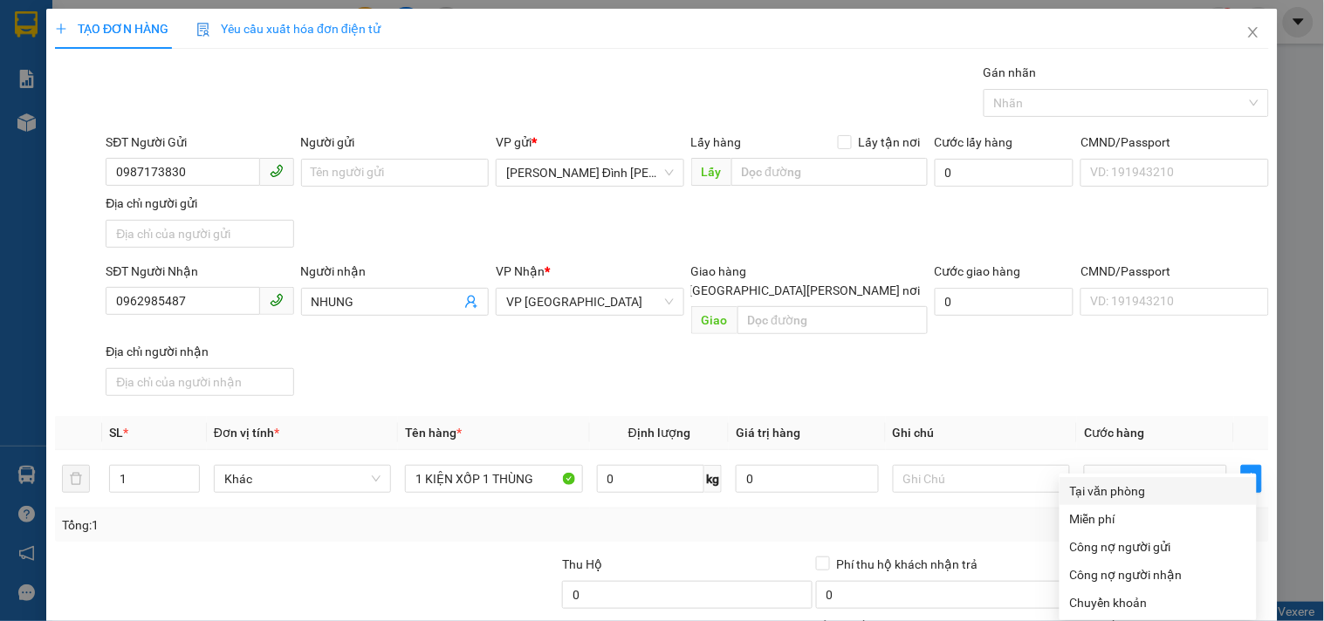
click at [1129, 482] on div "Tại văn phòng" at bounding box center [1158, 491] width 176 height 19
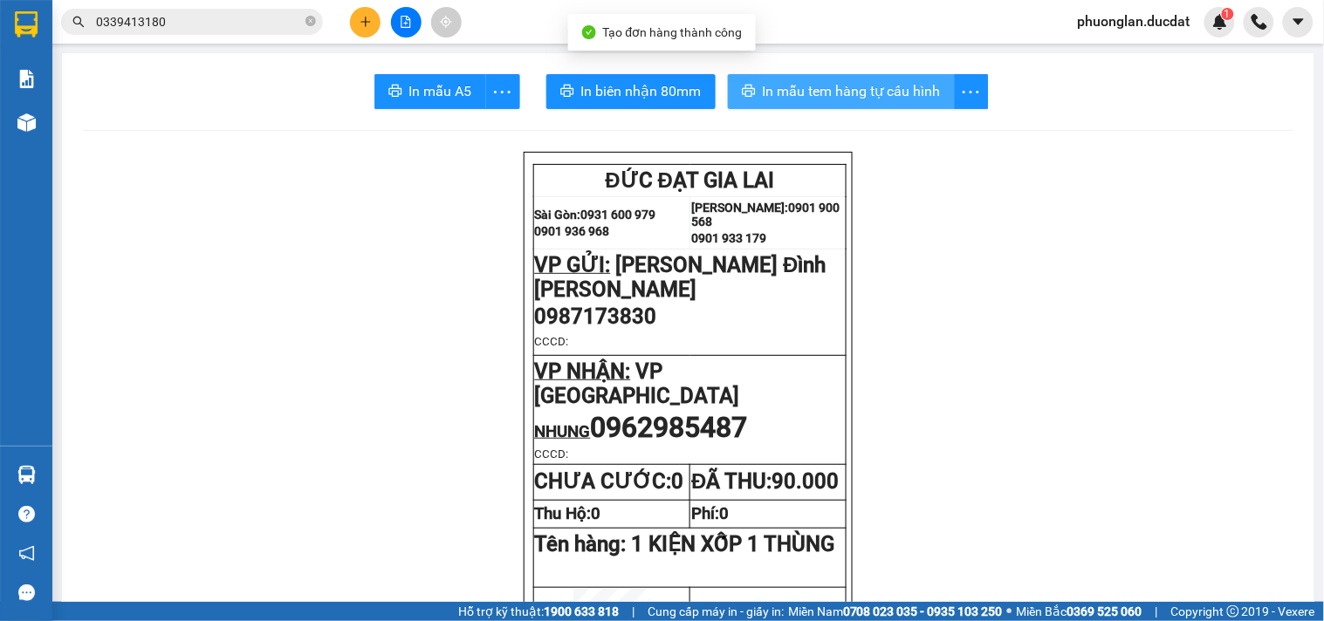
click at [861, 96] on span "In mẫu tem hàng tự cấu hình" at bounding box center [852, 91] width 178 height 22
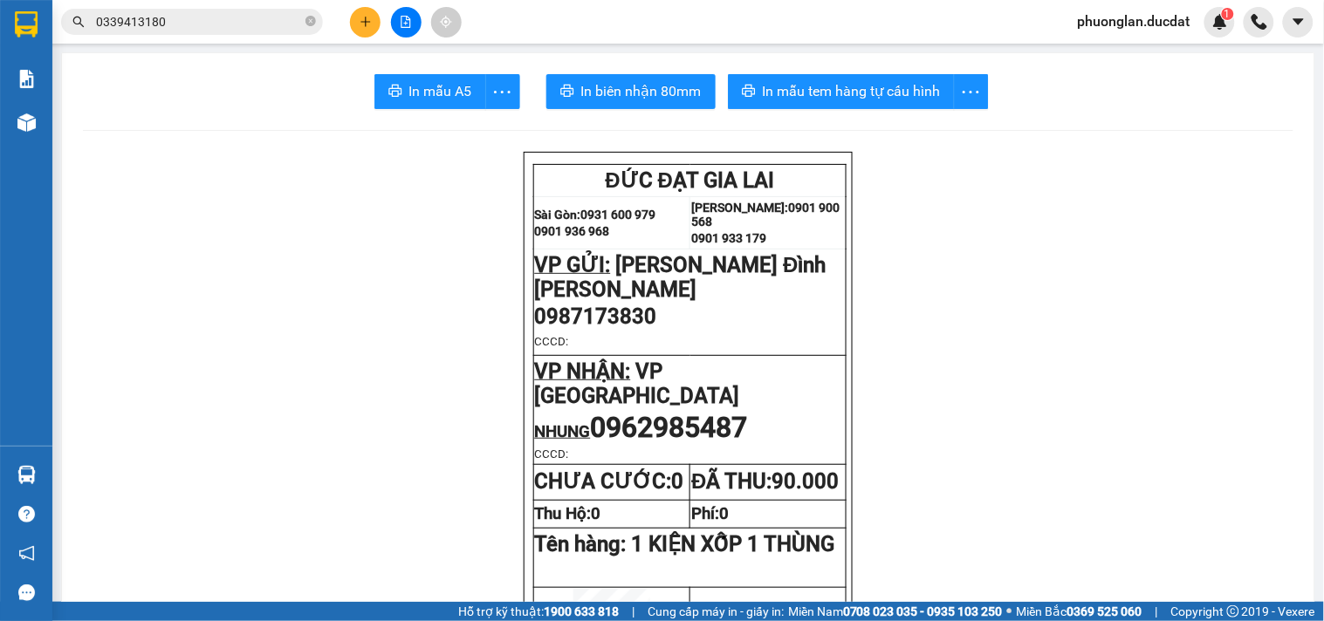
click at [369, 40] on div "Kết quả [PERSON_NAME] ( 0 ) Bộ lọc No Data 0339413180 phuonglan.ducdat 1" at bounding box center [662, 22] width 1324 height 44
click at [369, 31] on button at bounding box center [365, 22] width 31 height 31
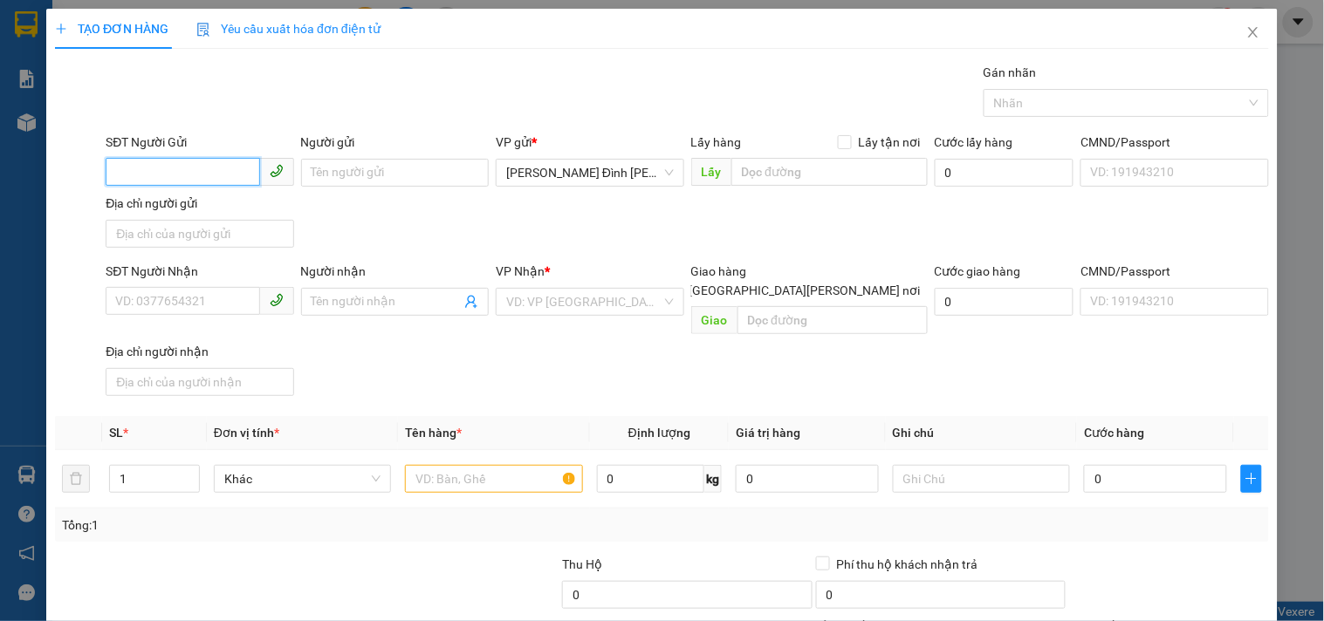
click at [234, 183] on input "SĐT Người Gửi" at bounding box center [183, 172] width 154 height 28
click at [220, 304] on input "SĐT Người Nhận" at bounding box center [183, 301] width 154 height 28
click at [142, 302] on input "0984583458" at bounding box center [183, 301] width 154 height 28
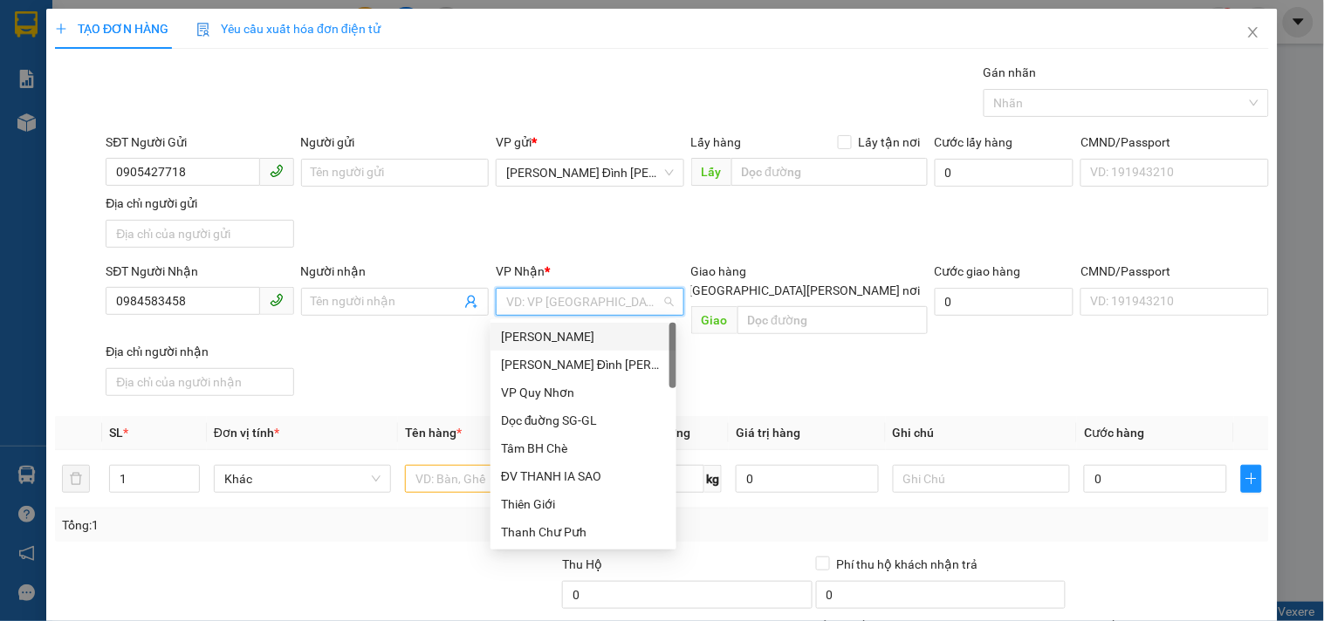
click at [533, 304] on input "search" at bounding box center [583, 302] width 154 height 26
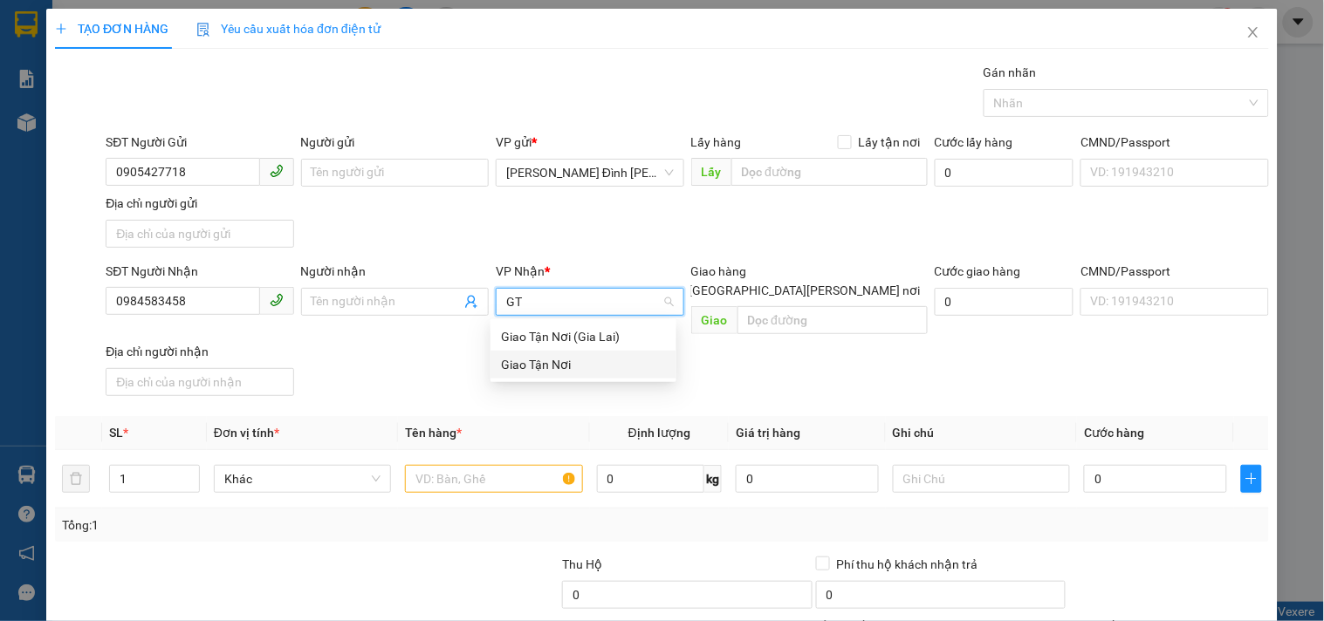
click at [534, 353] on div "Giao Tận Nơi" at bounding box center [583, 365] width 186 height 28
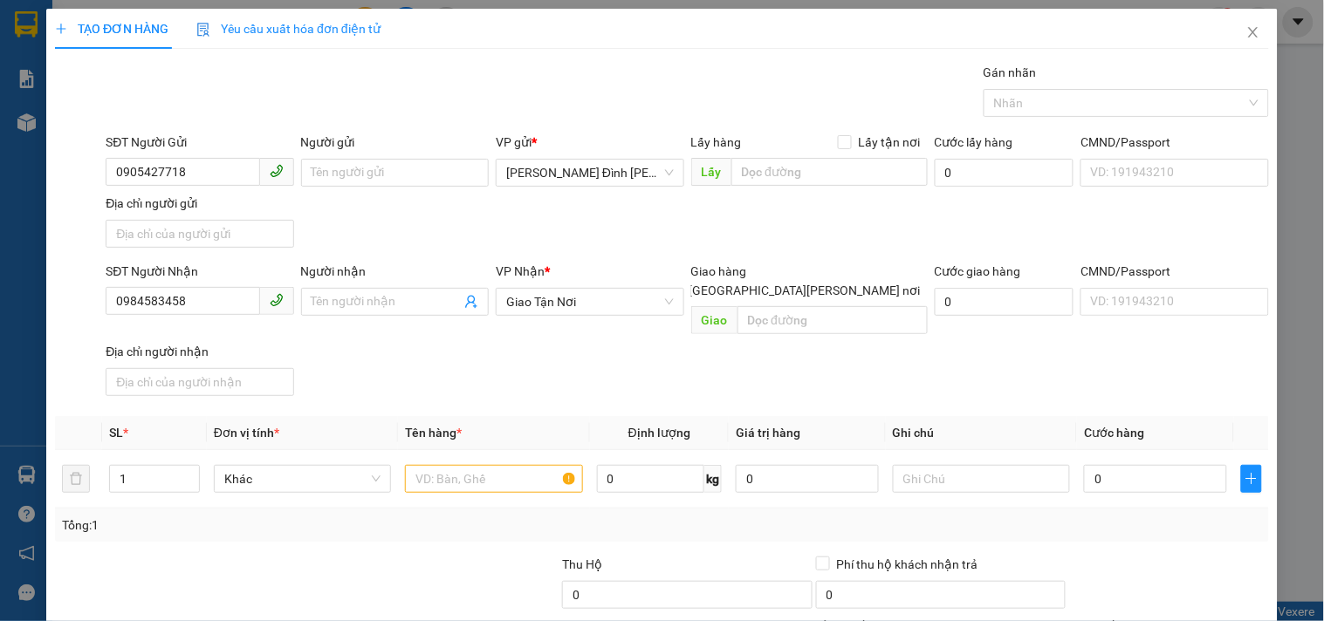
click at [681, 284] on input "[GEOGRAPHIC_DATA][PERSON_NAME] nơi" at bounding box center [675, 290] width 12 height 12
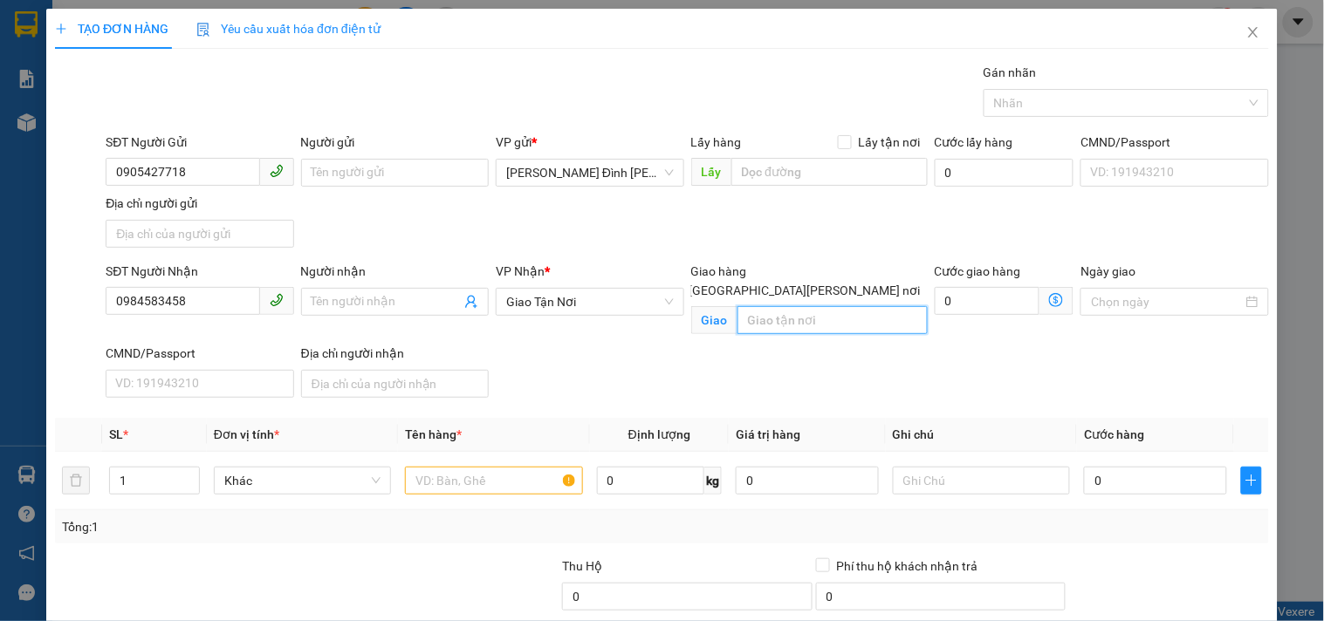
click at [798, 309] on input "text" at bounding box center [832, 320] width 190 height 28
click at [510, 470] on input "text" at bounding box center [493, 481] width 177 height 28
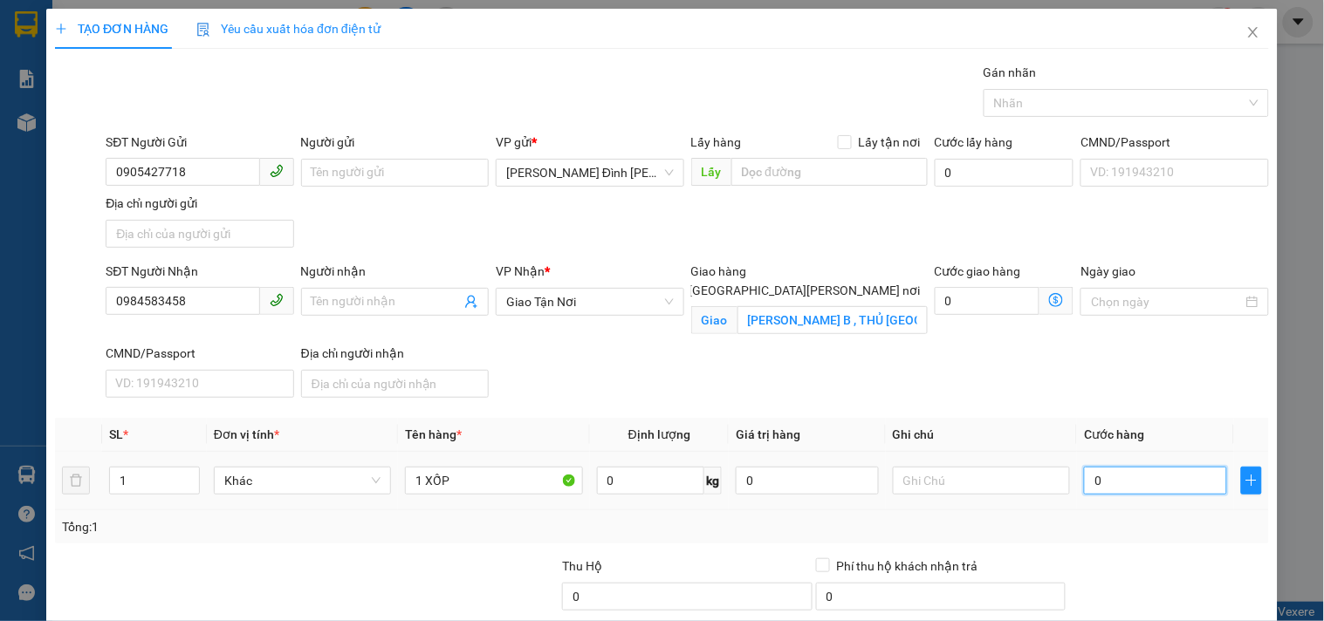
click at [1163, 484] on input "0" at bounding box center [1155, 481] width 143 height 28
click at [1019, 490] on input "text" at bounding box center [981, 481] width 177 height 28
drag, startPoint x: 1108, startPoint y: 498, endPoint x: 1120, endPoint y: 441, distance: 58.7
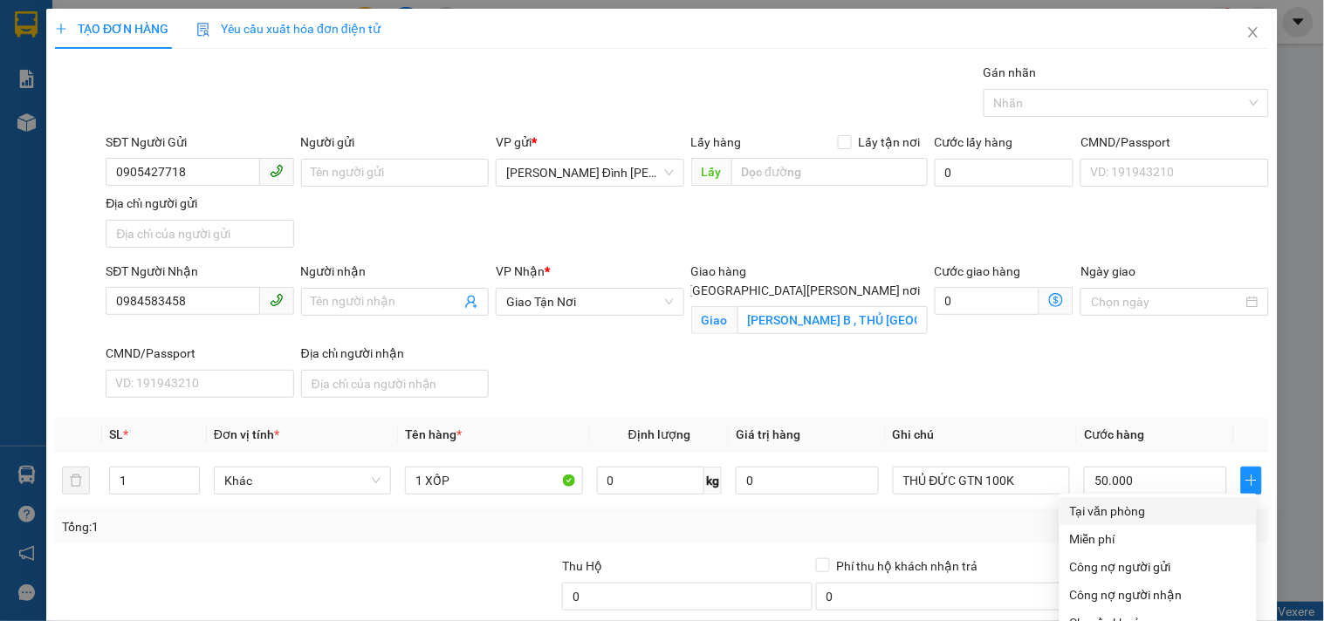
click at [1103, 502] on div "Tại văn phòng" at bounding box center [1158, 511] width 176 height 19
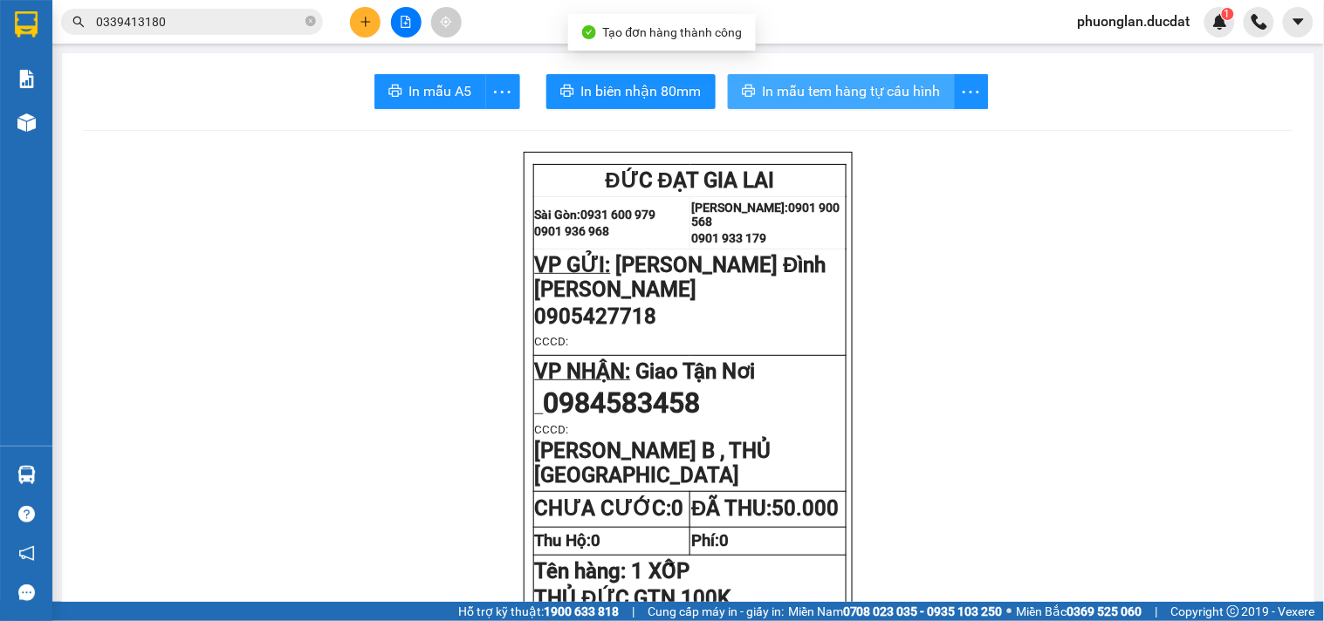
click at [888, 86] on span "In mẫu tem hàng tự cấu hình" at bounding box center [852, 91] width 178 height 22
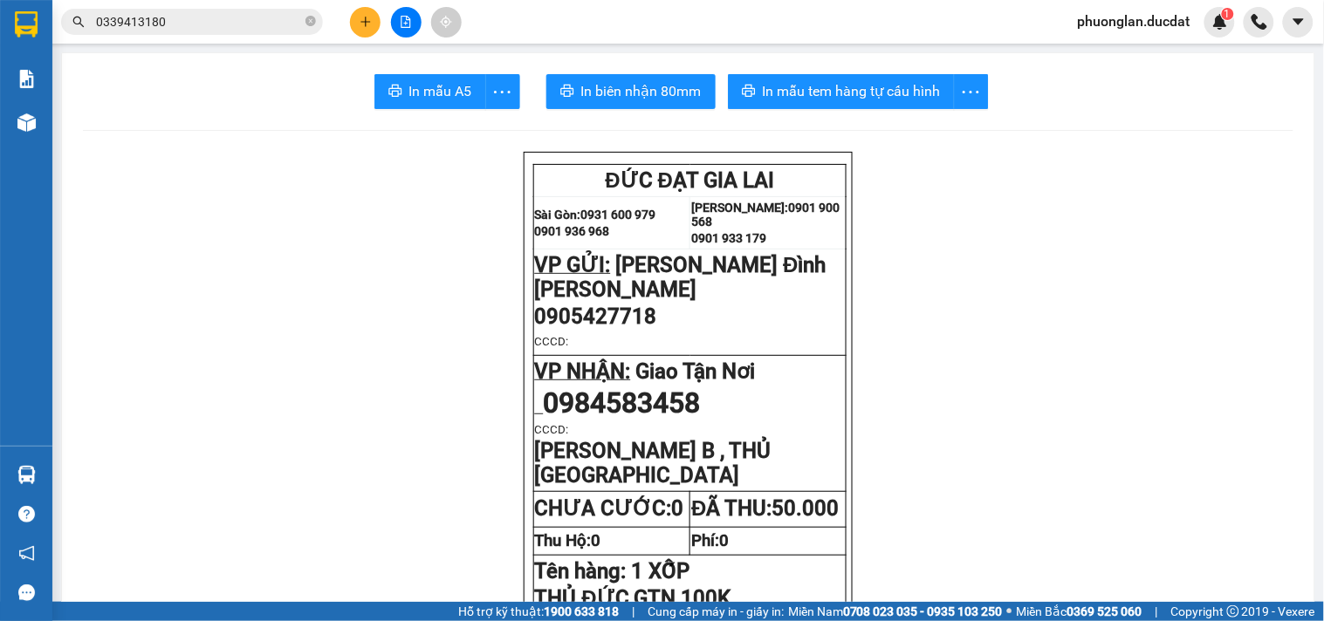
click at [365, 19] on icon "plus" at bounding box center [365, 22] width 1 height 10
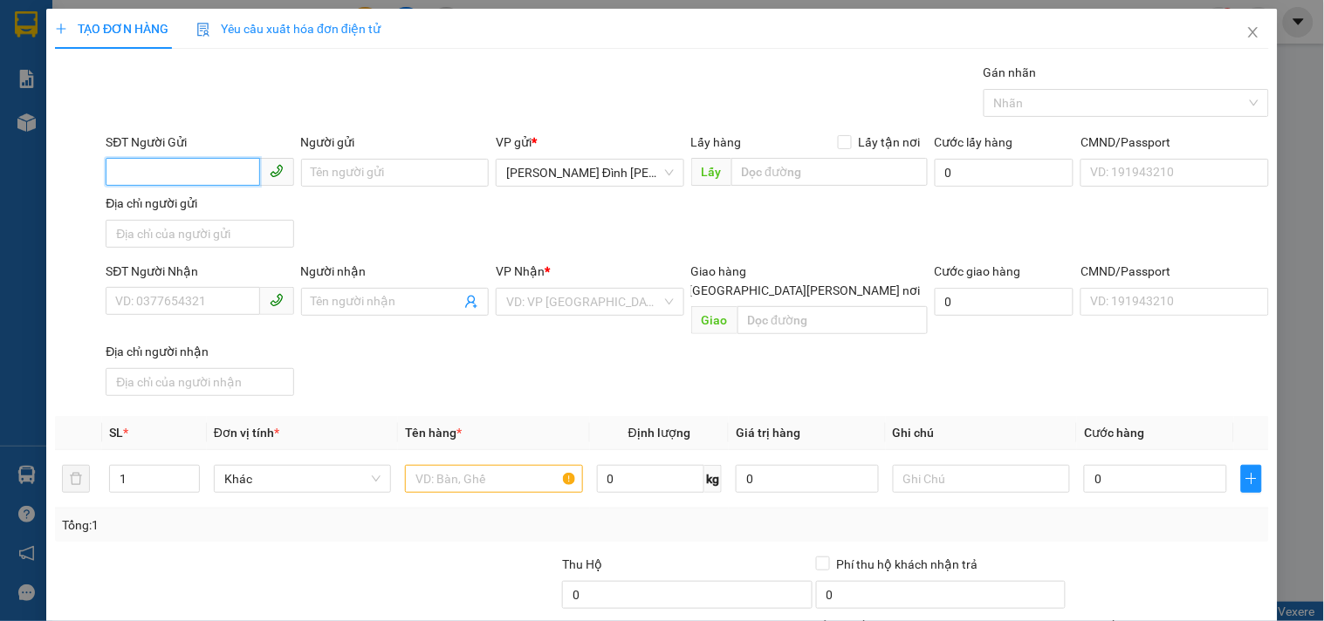
click at [213, 160] on input "SĐT Người Gửi" at bounding box center [183, 172] width 154 height 28
drag, startPoint x: 240, startPoint y: 173, endPoint x: 0, endPoint y: 172, distance: 240.0
click at [0, 172] on div "TẠO ĐƠN HÀNG Yêu cầu xuất [PERSON_NAME] điện tử Transit Pickup Surcharge Ids Tr…" at bounding box center [662, 310] width 1324 height 621
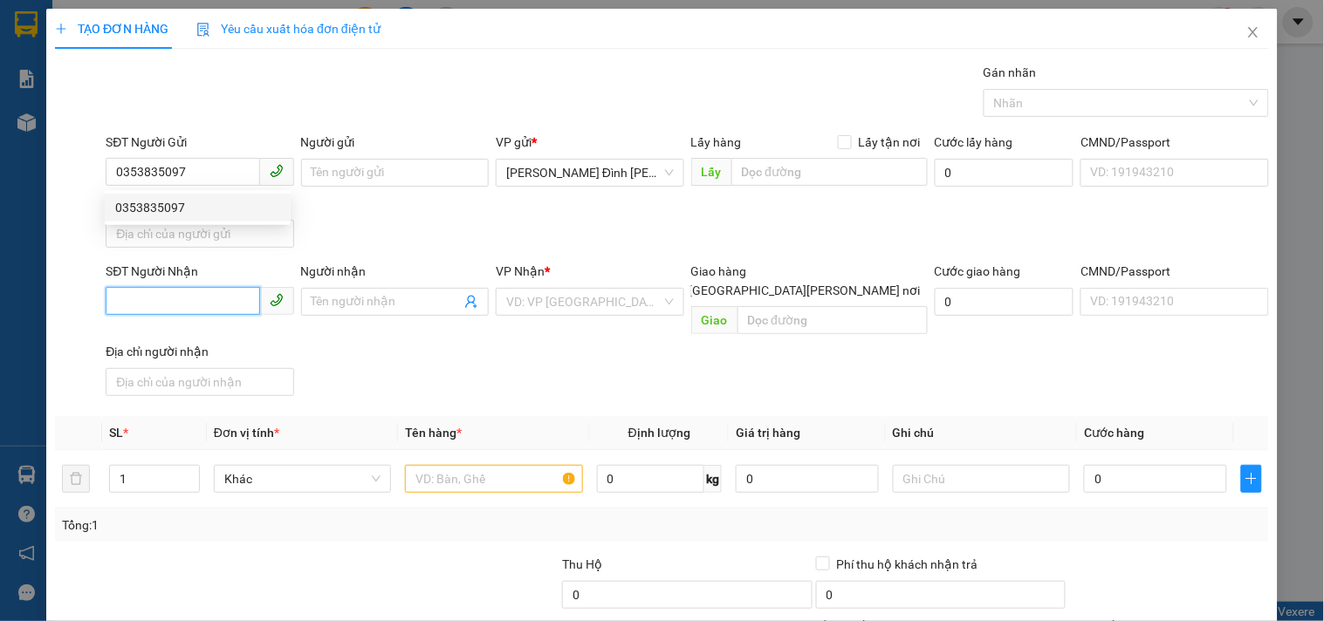
click at [125, 300] on input "SĐT Người Nhận" at bounding box center [183, 301] width 154 height 28
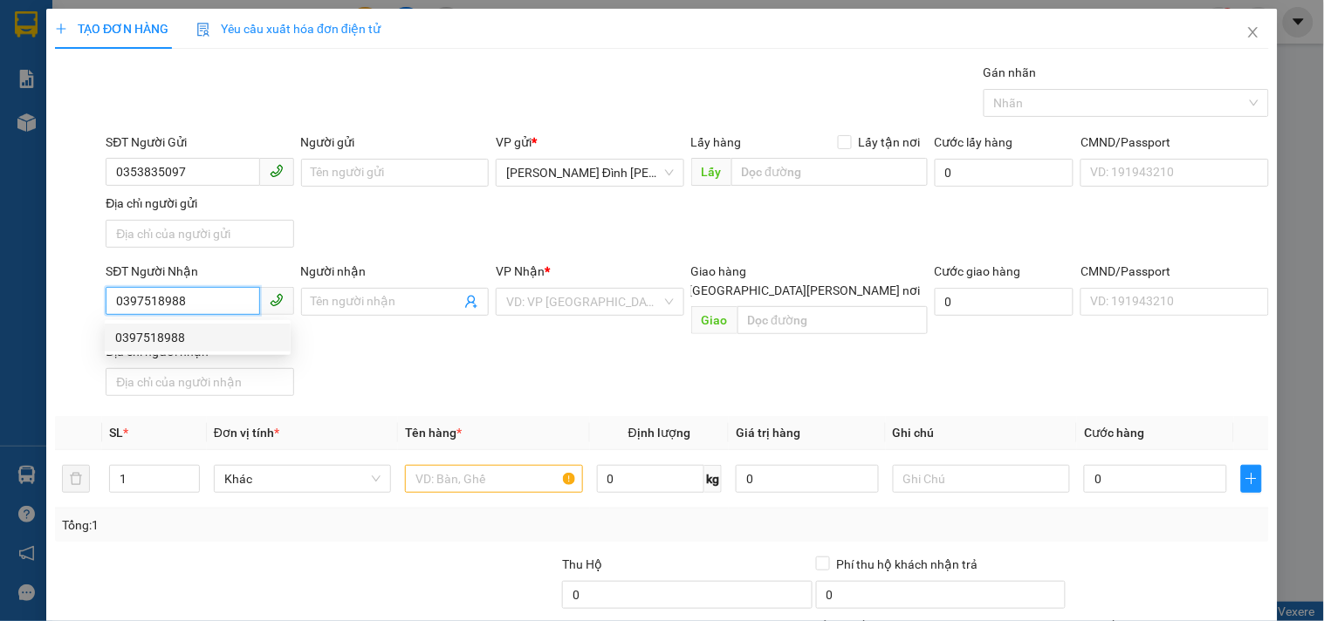
click at [126, 339] on div "0397518988" at bounding box center [197, 337] width 165 height 19
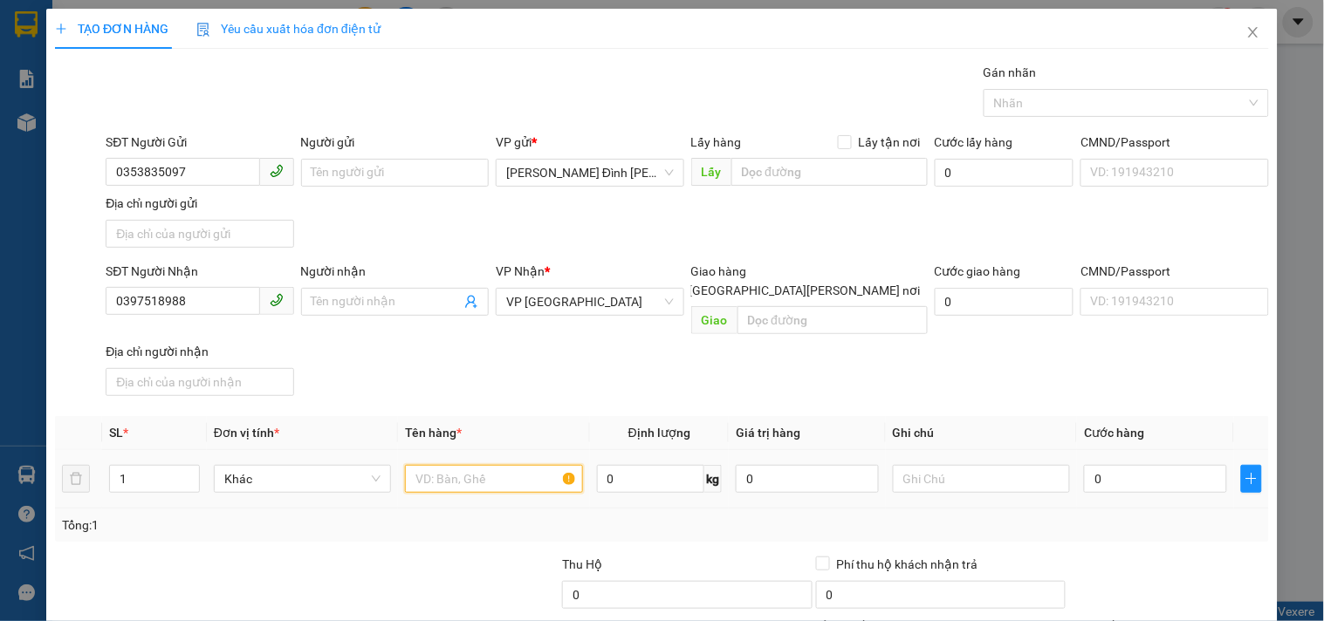
click at [452, 465] on input "text" at bounding box center [493, 479] width 177 height 28
click at [1152, 465] on input "0" at bounding box center [1155, 479] width 143 height 28
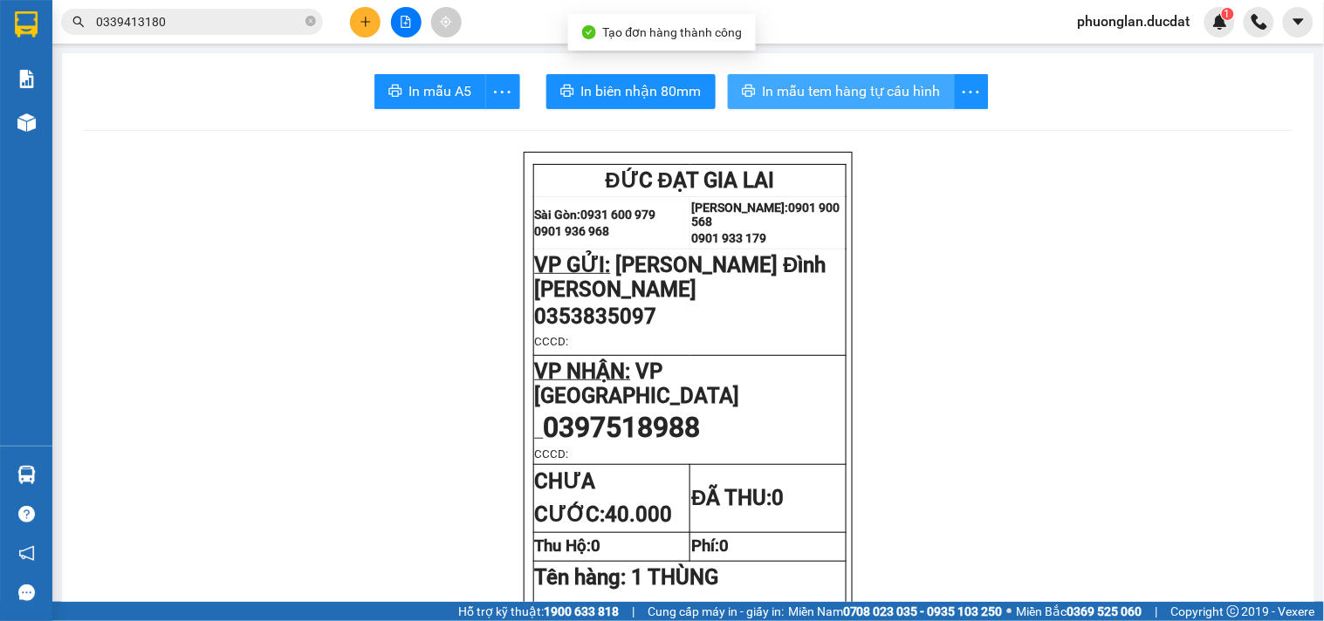
click at [886, 94] on span "In mẫu tem hàng tự cấu hình" at bounding box center [852, 91] width 178 height 22
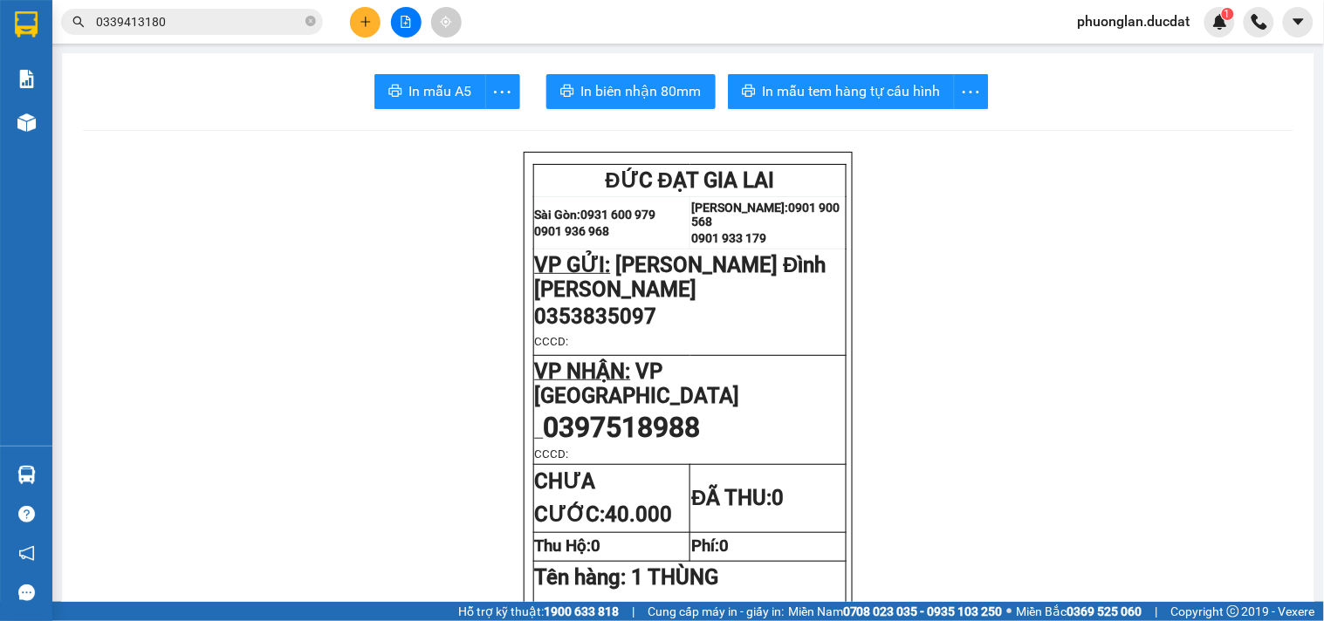
click at [373, 23] on button at bounding box center [365, 22] width 31 height 31
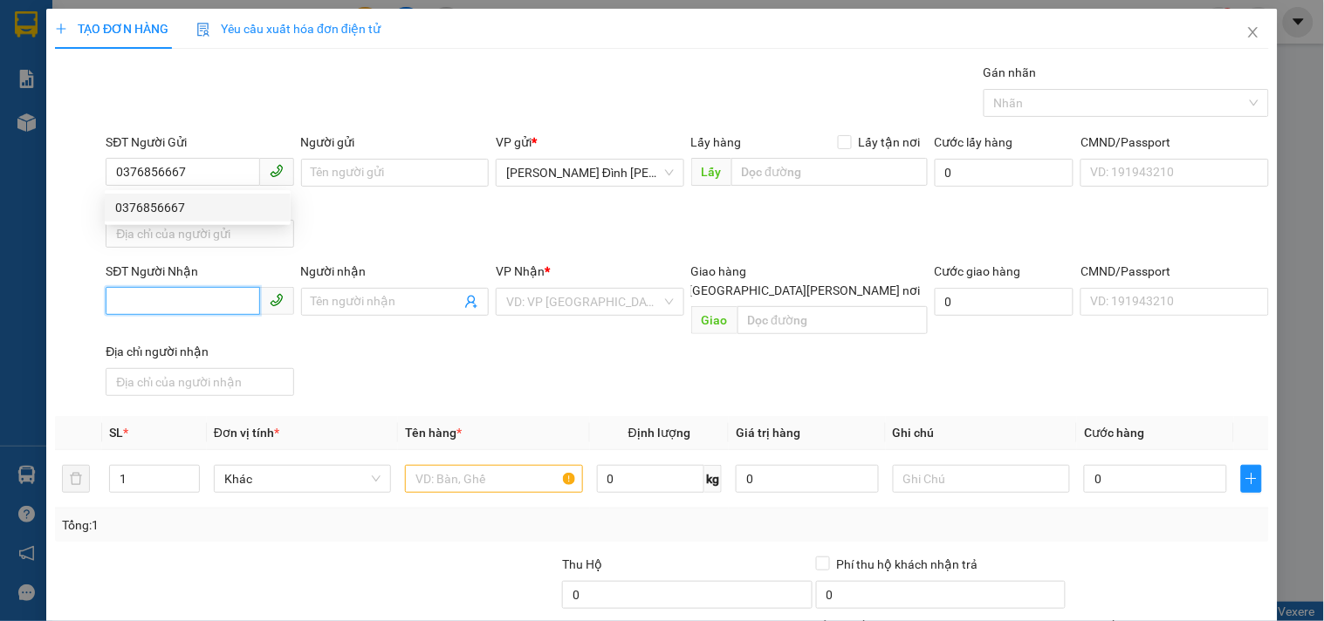
click at [176, 291] on input "SĐT Người Nhận" at bounding box center [183, 301] width 154 height 28
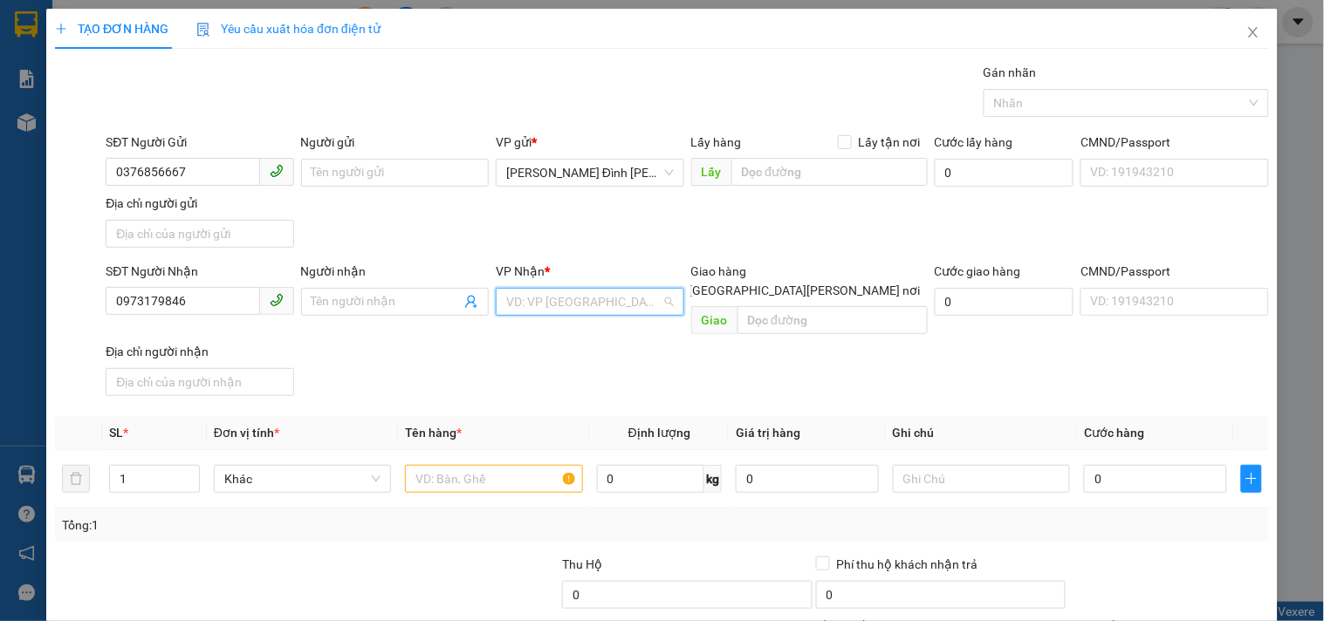
click at [591, 312] on input "search" at bounding box center [583, 302] width 154 height 26
click at [579, 374] on div "Giao Tận Nơi" at bounding box center [583, 364] width 165 height 19
click at [681, 284] on input "[GEOGRAPHIC_DATA][PERSON_NAME] nơi" at bounding box center [675, 290] width 12 height 12
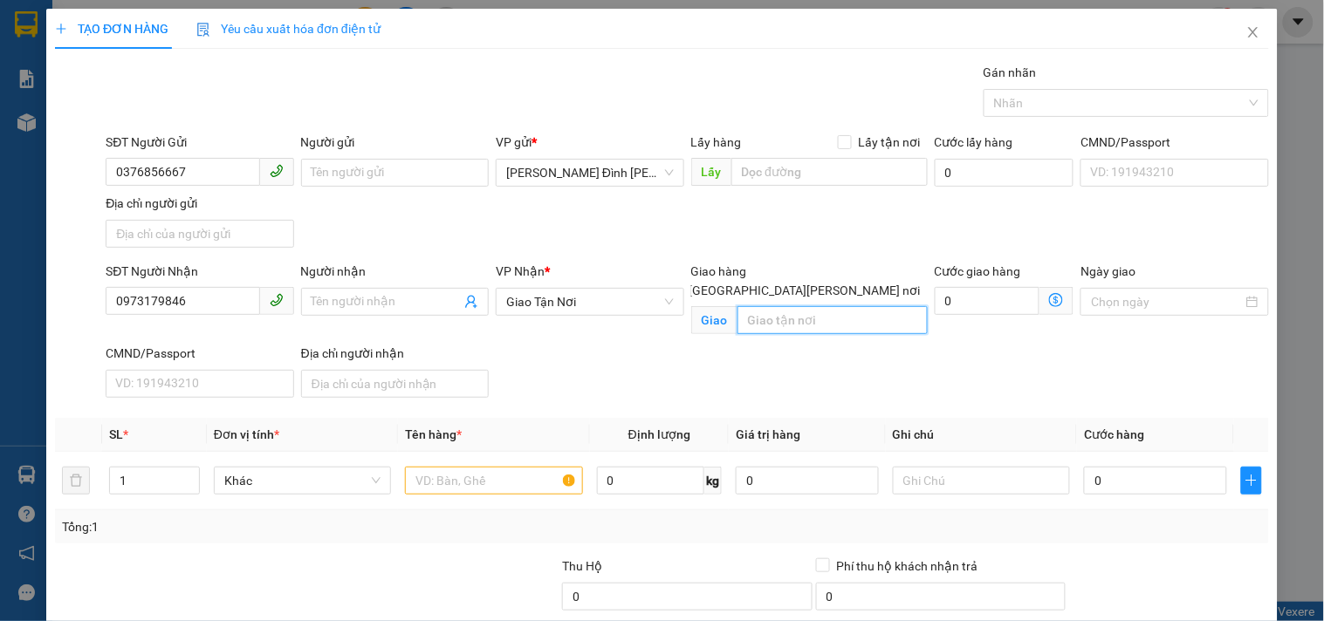
click at [819, 306] on input "text" at bounding box center [832, 320] width 190 height 28
click at [496, 495] on div at bounding box center [493, 480] width 177 height 35
click at [495, 483] on input "text" at bounding box center [493, 481] width 177 height 28
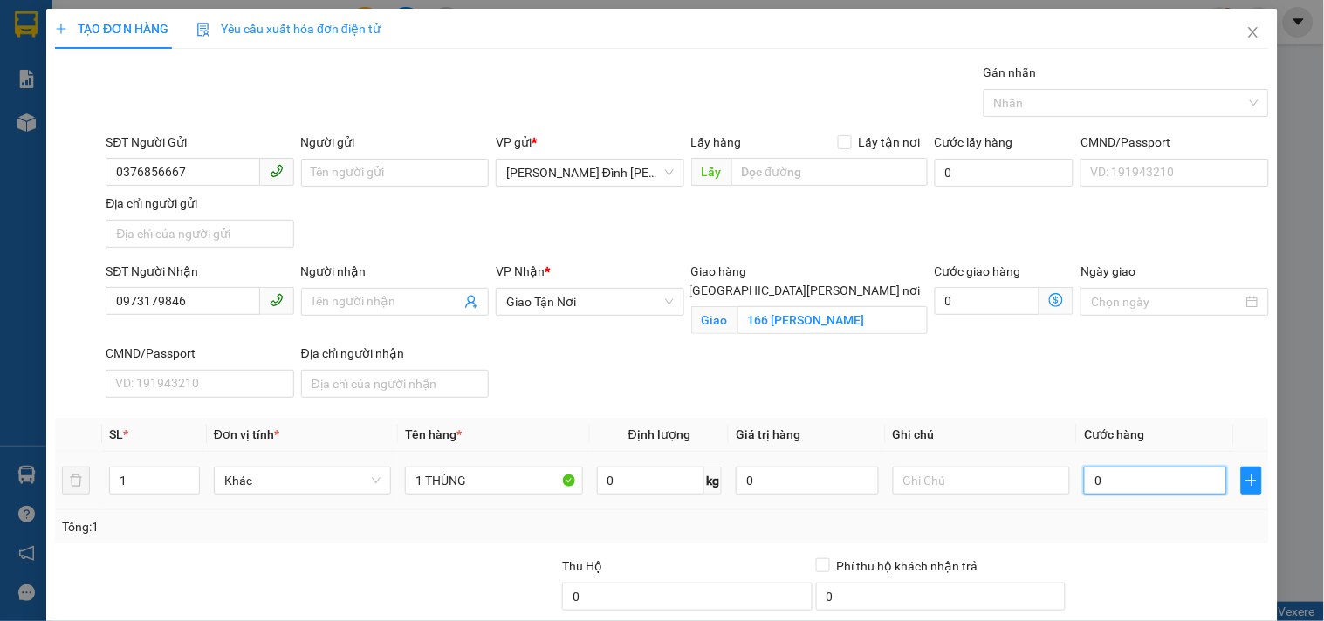
click at [1145, 470] on input "0" at bounding box center [1155, 481] width 143 height 28
drag, startPoint x: 214, startPoint y: 298, endPoint x: 3, endPoint y: 319, distance: 211.5
click at [3, 319] on div "TẠO ĐƠN HÀNG Yêu cầu xuất [PERSON_NAME] điện tử Transit Pickup Surcharge Ids Tr…" at bounding box center [662, 310] width 1324 height 621
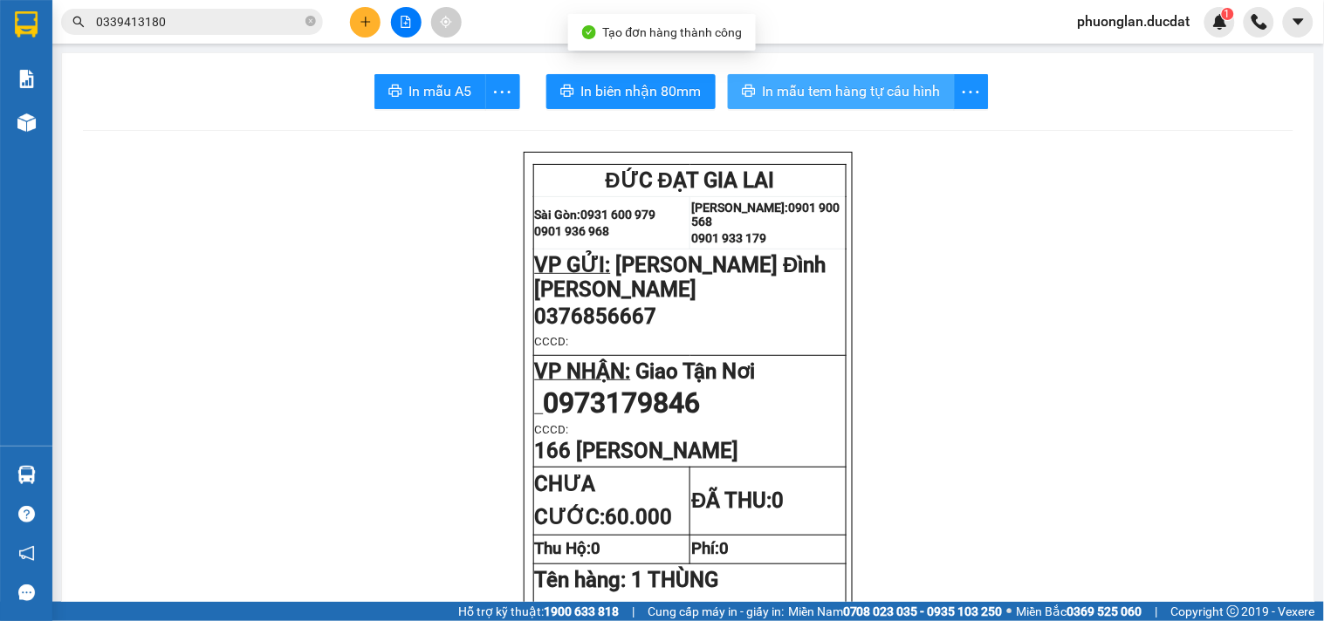
click at [899, 99] on span "In mẫu tem hàng tự cấu hình" at bounding box center [852, 91] width 178 height 22
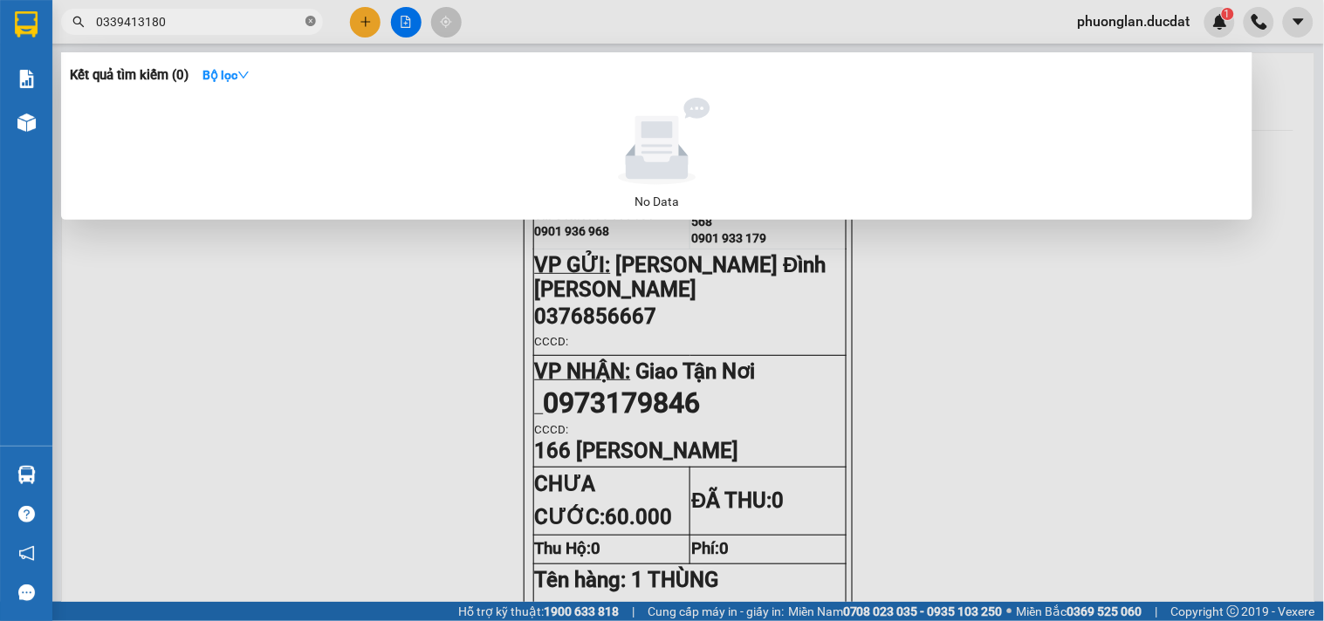
click at [305, 23] on icon "close-circle" at bounding box center [310, 21] width 10 height 10
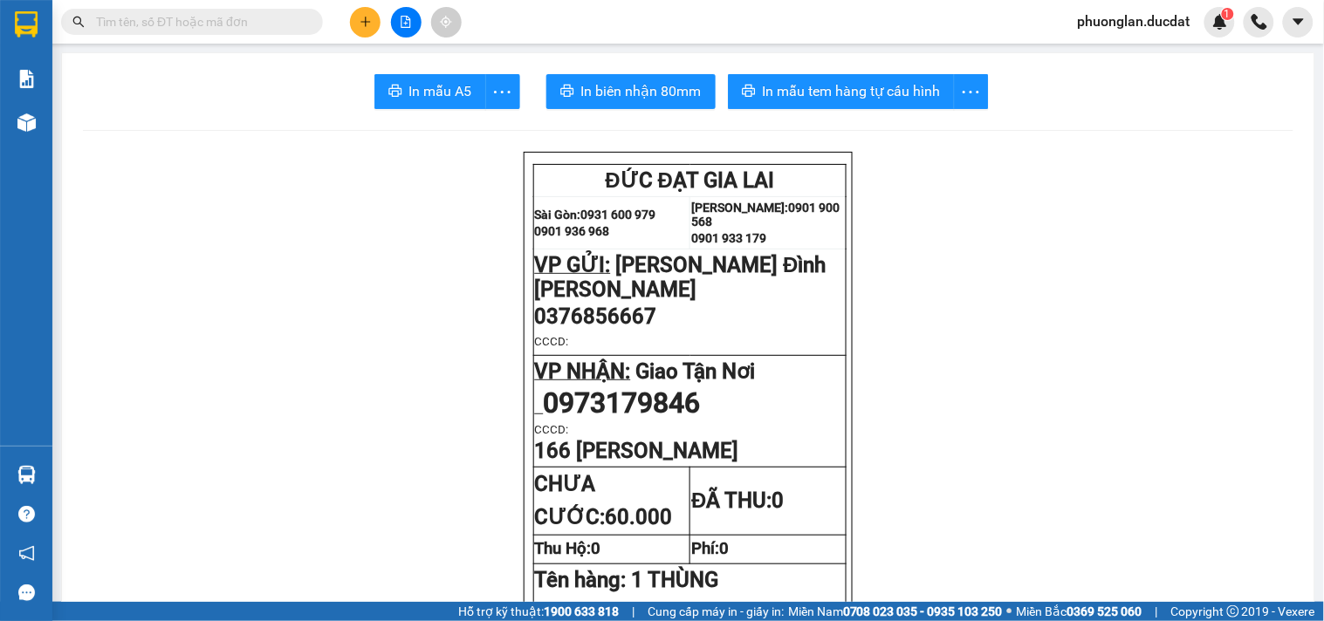
click at [282, 18] on input "text" at bounding box center [199, 21] width 206 height 19
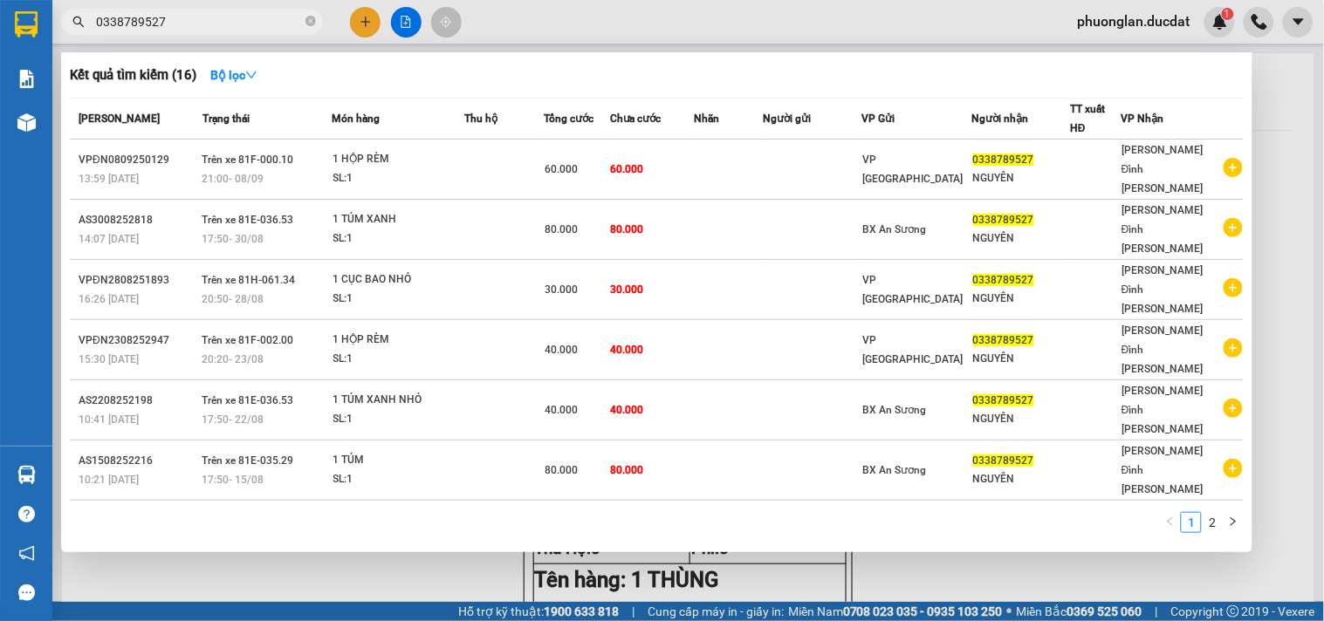
click at [361, 20] on div at bounding box center [662, 310] width 1324 height 621
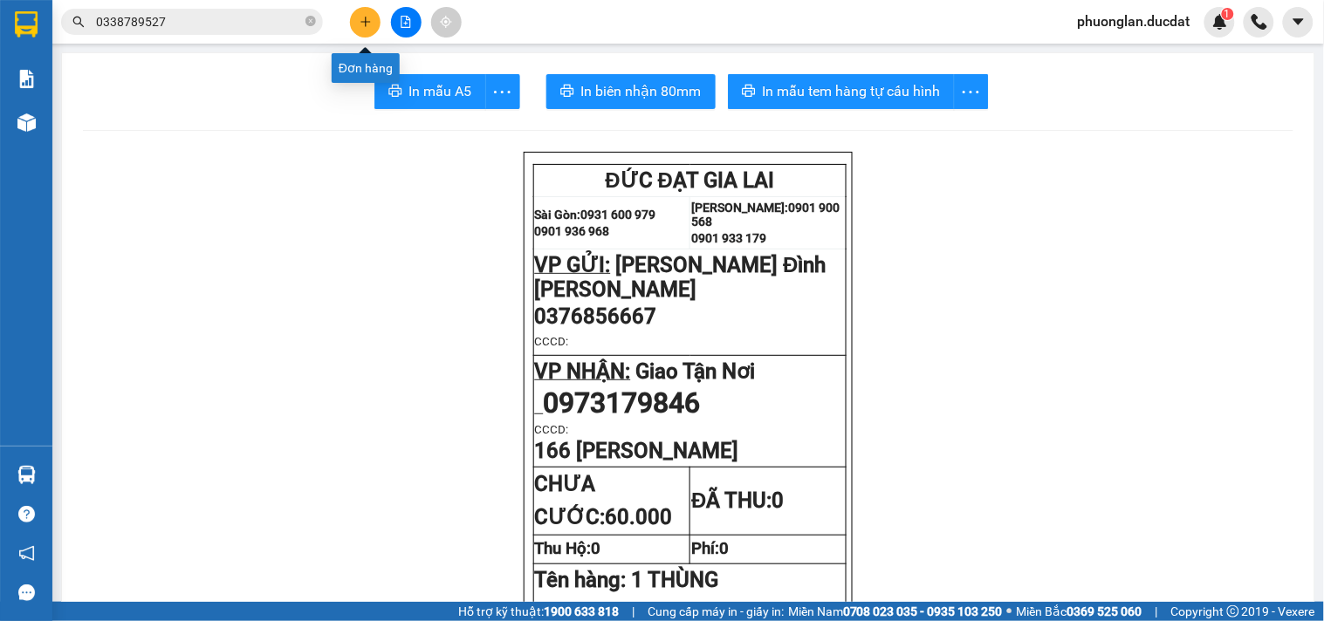
click at [364, 16] on icon "plus" at bounding box center [366, 22] width 12 height 12
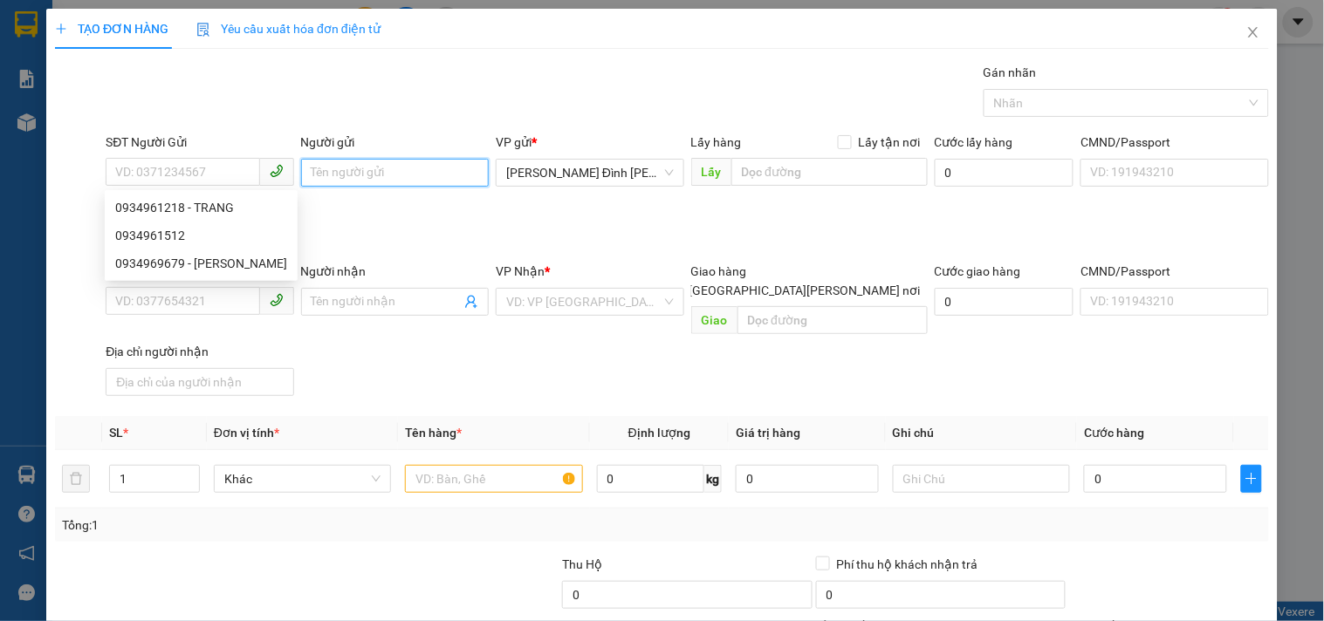
click at [318, 171] on input "Người gửi" at bounding box center [395, 173] width 188 height 28
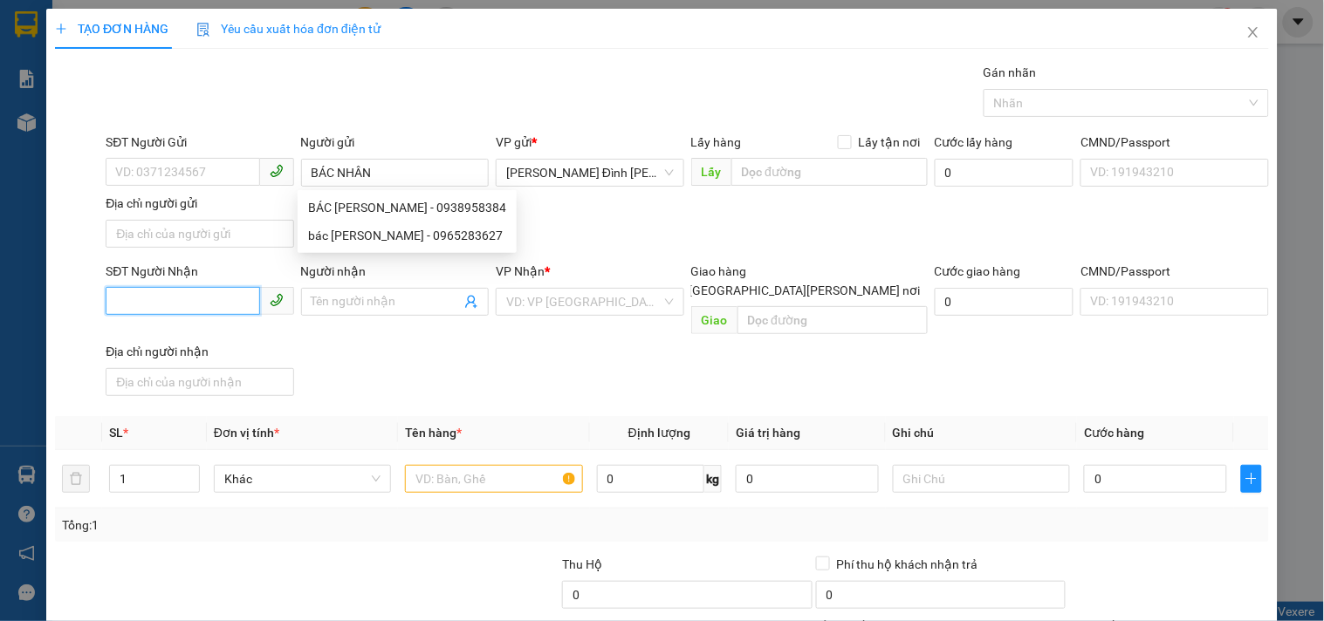
click at [160, 311] on input "SĐT Người Nhận" at bounding box center [183, 301] width 154 height 28
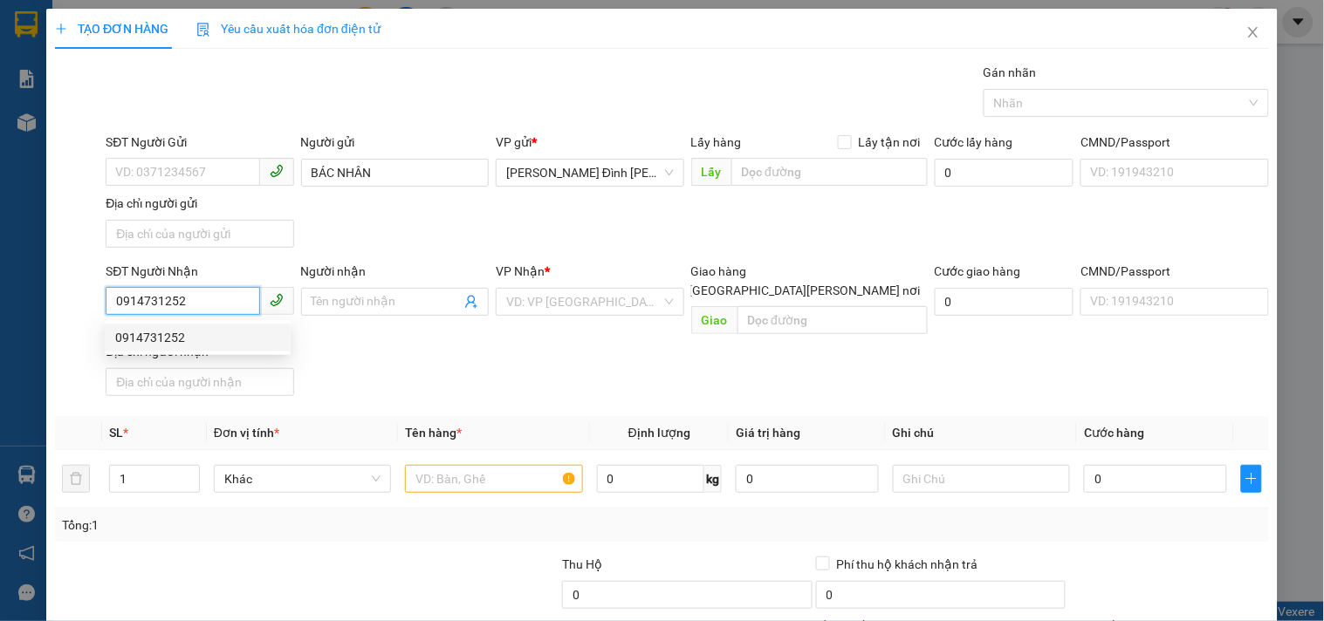
click at [250, 333] on div "0914731252" at bounding box center [197, 337] width 165 height 19
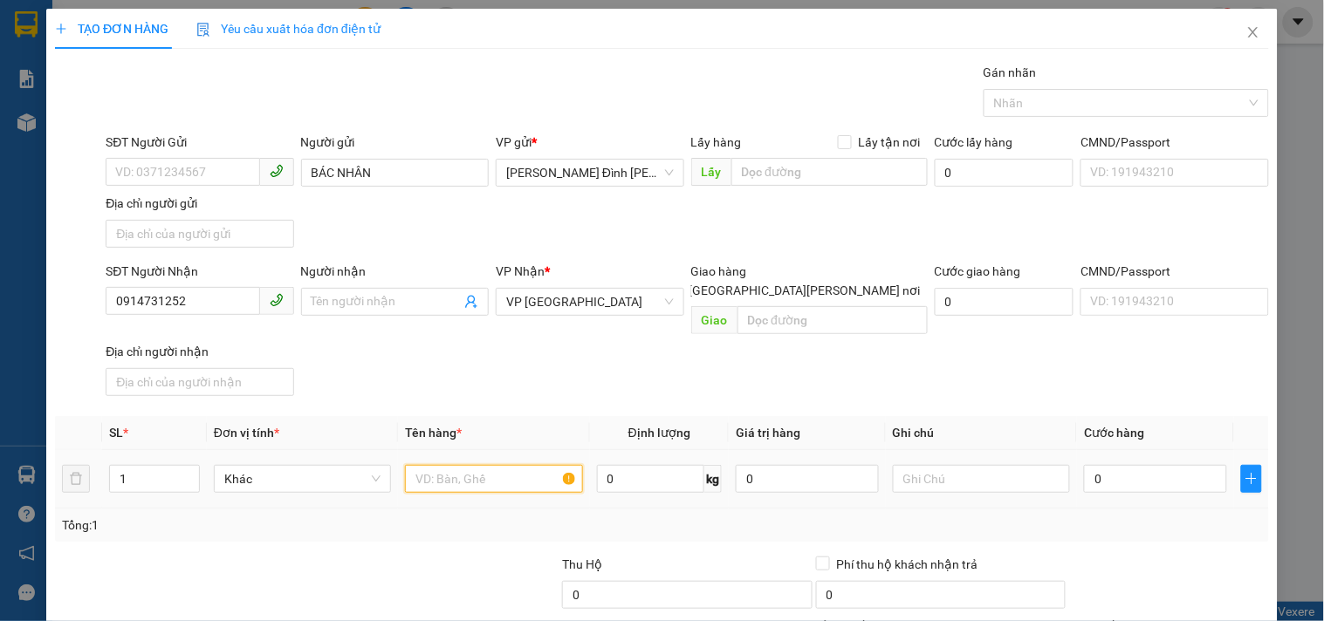
click at [467, 465] on input "text" at bounding box center [493, 479] width 177 height 28
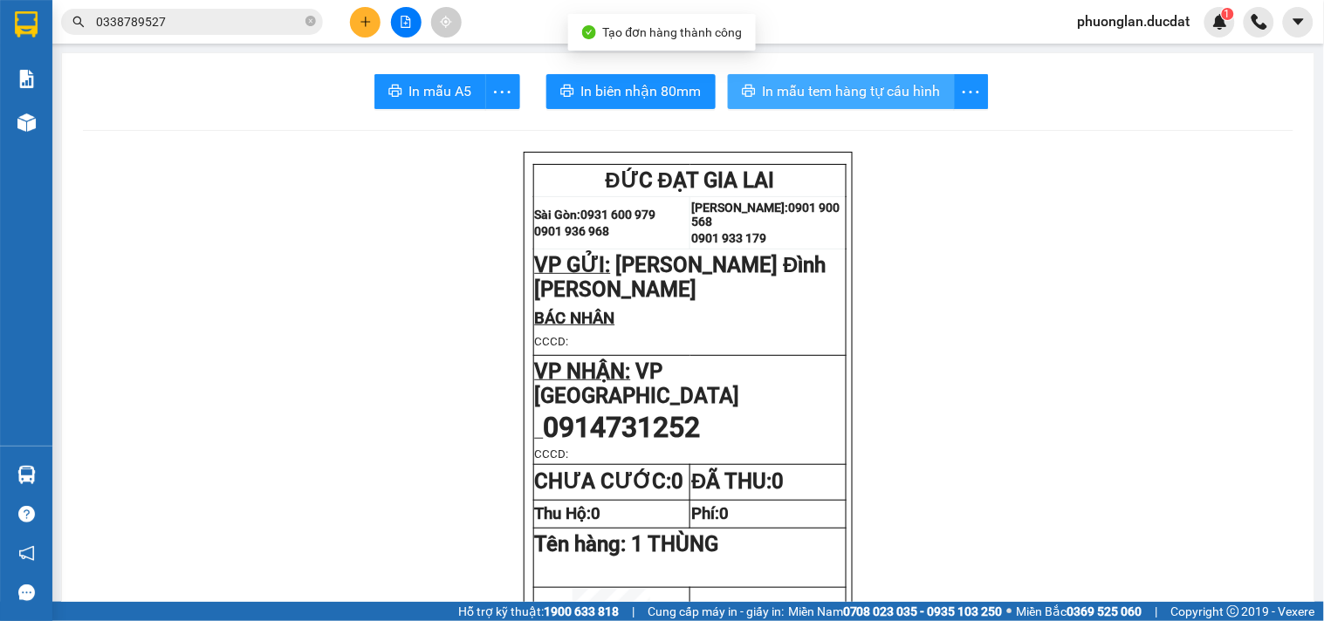
click at [825, 79] on button "In mẫu tem hàng tự cấu hình" at bounding box center [841, 91] width 227 height 35
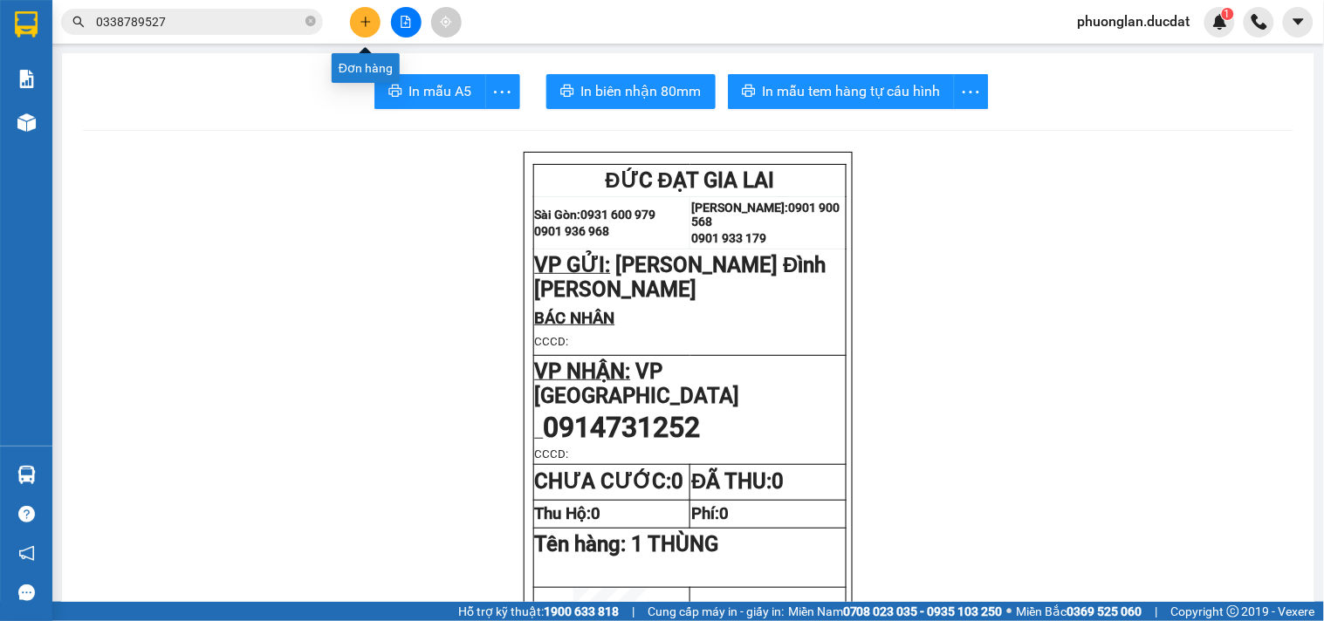
click at [362, 20] on icon "plus" at bounding box center [366, 22] width 12 height 12
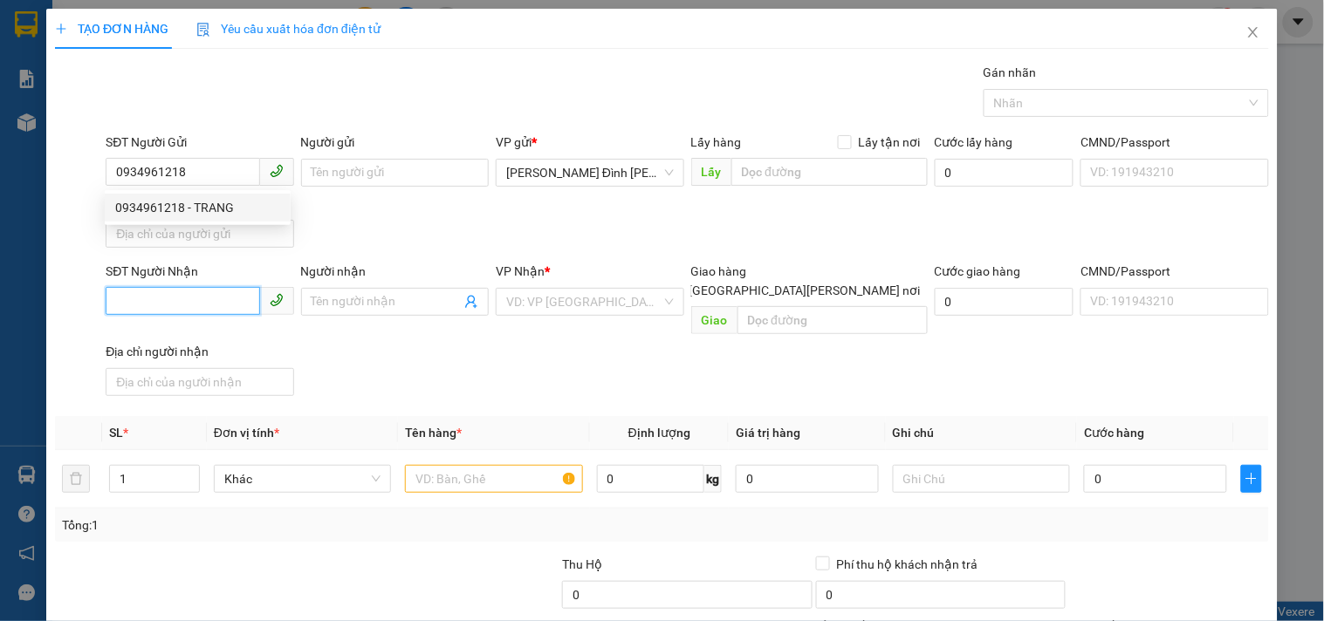
click at [205, 299] on input "SĐT Người Nhận" at bounding box center [183, 301] width 154 height 28
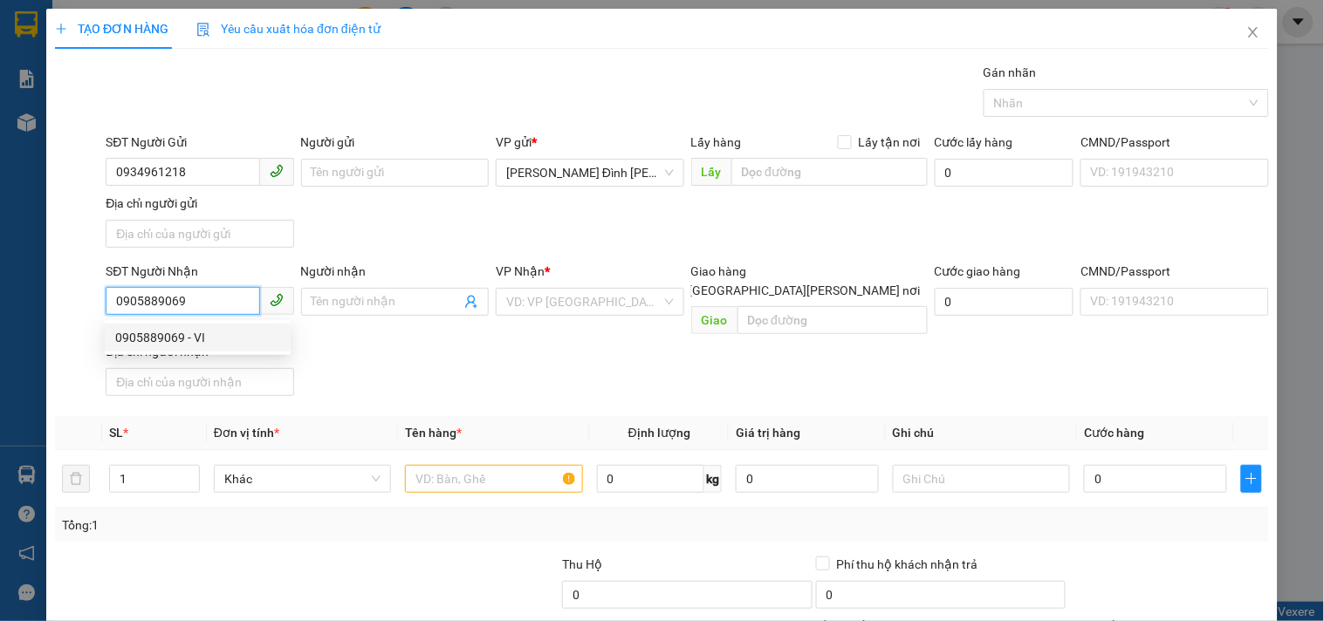
click at [196, 341] on div "0905889069 - VI" at bounding box center [197, 337] width 165 height 19
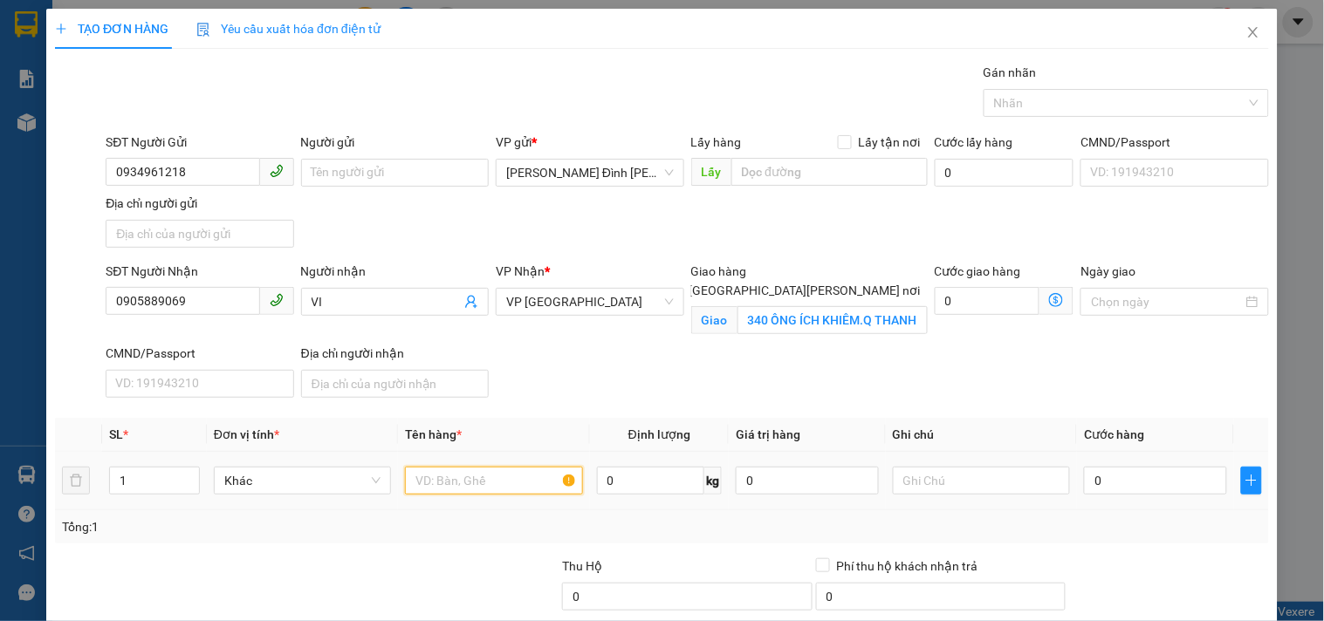
click at [519, 487] on input "text" at bounding box center [493, 481] width 177 height 28
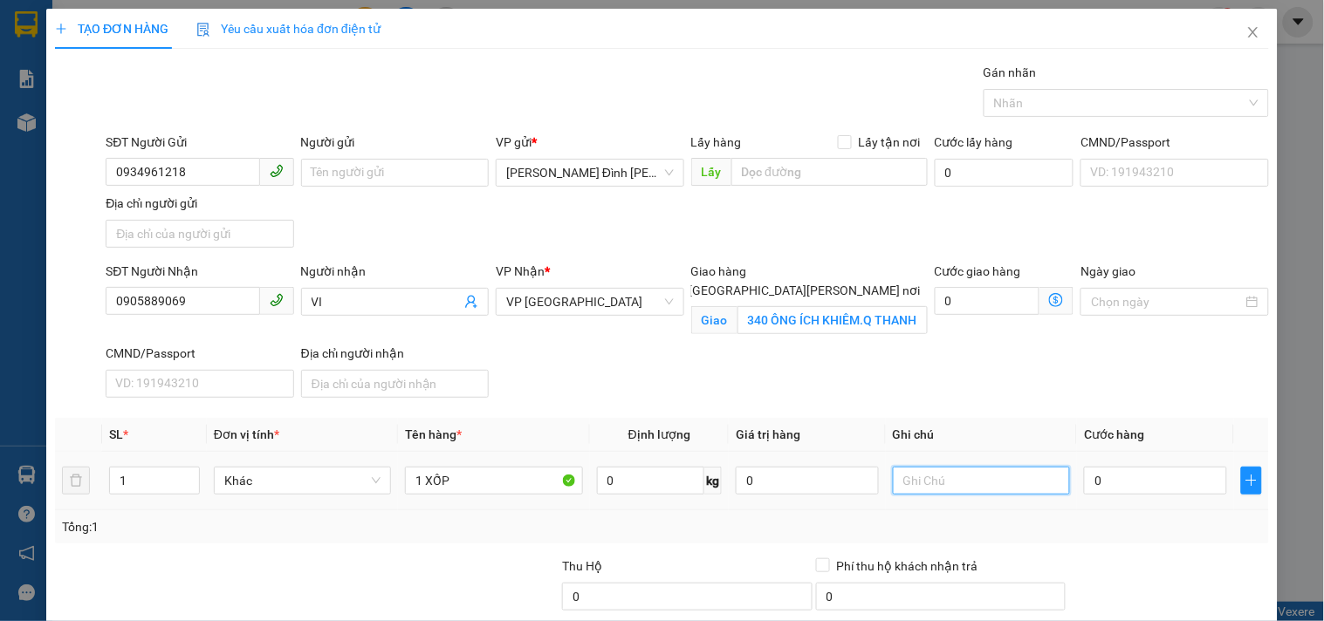
click at [1000, 481] on input "text" at bounding box center [981, 481] width 177 height 28
click at [1135, 484] on input "0" at bounding box center [1155, 481] width 143 height 28
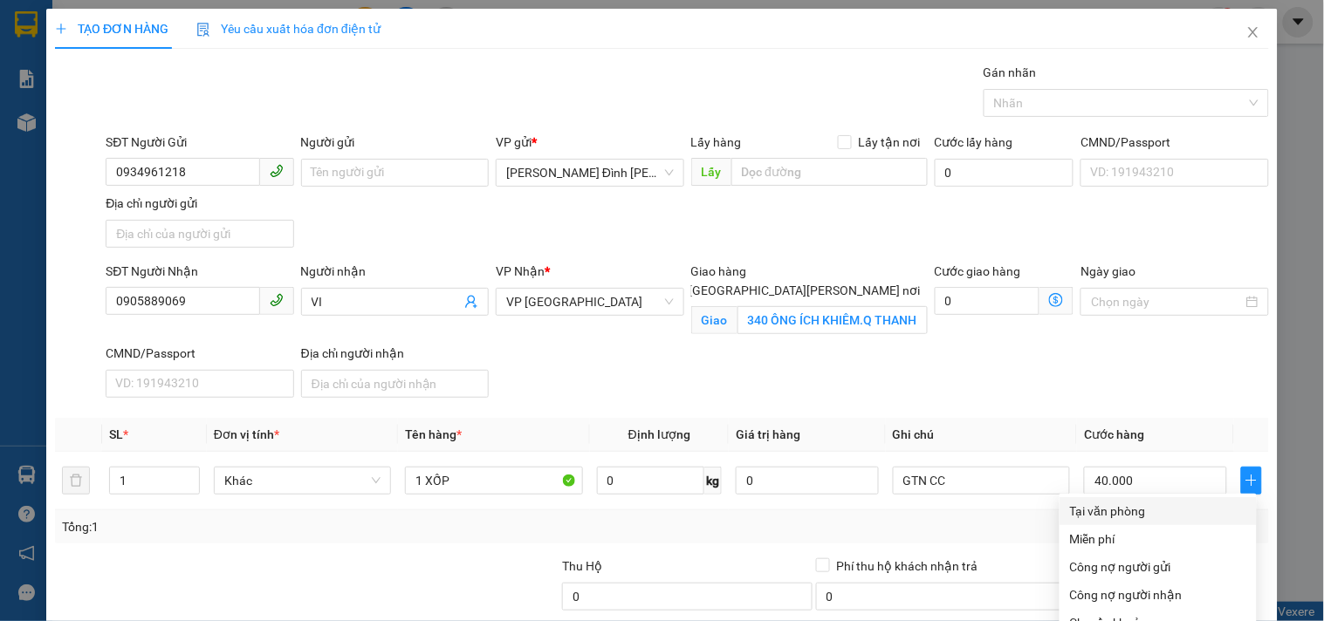
click at [1135, 502] on div "Tại văn phòng" at bounding box center [1158, 511] width 176 height 19
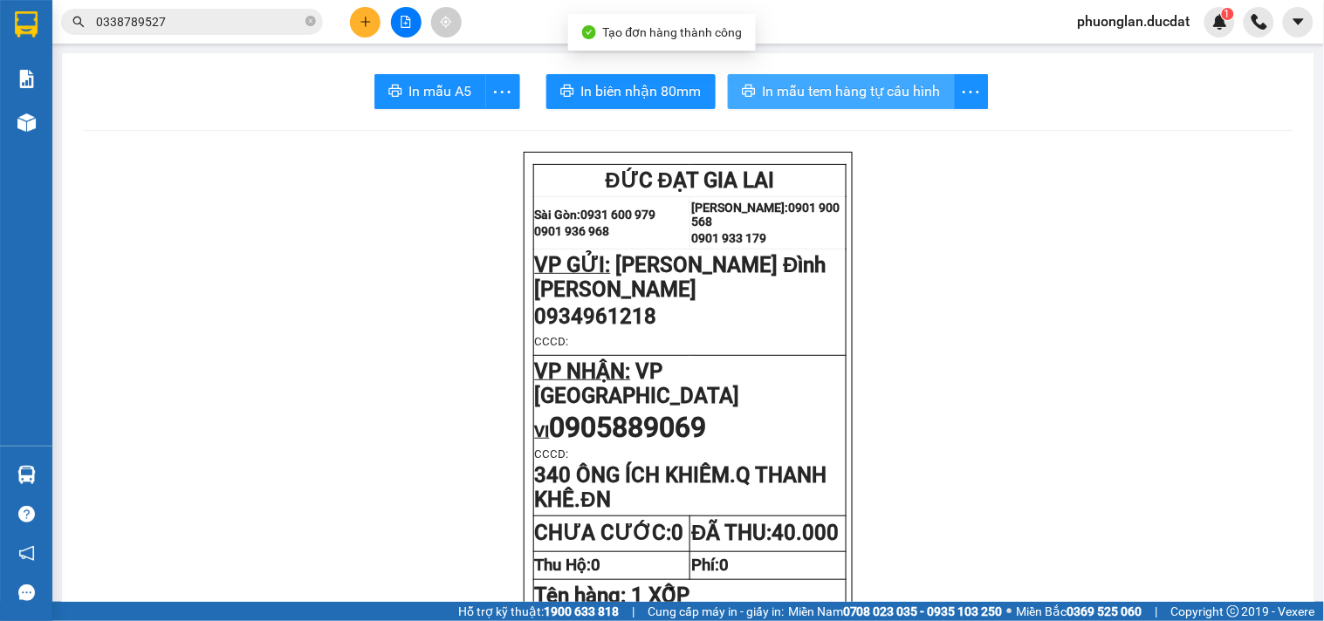
click at [845, 97] on span "In mẫu tem hàng tự cấu hình" at bounding box center [852, 91] width 178 height 22
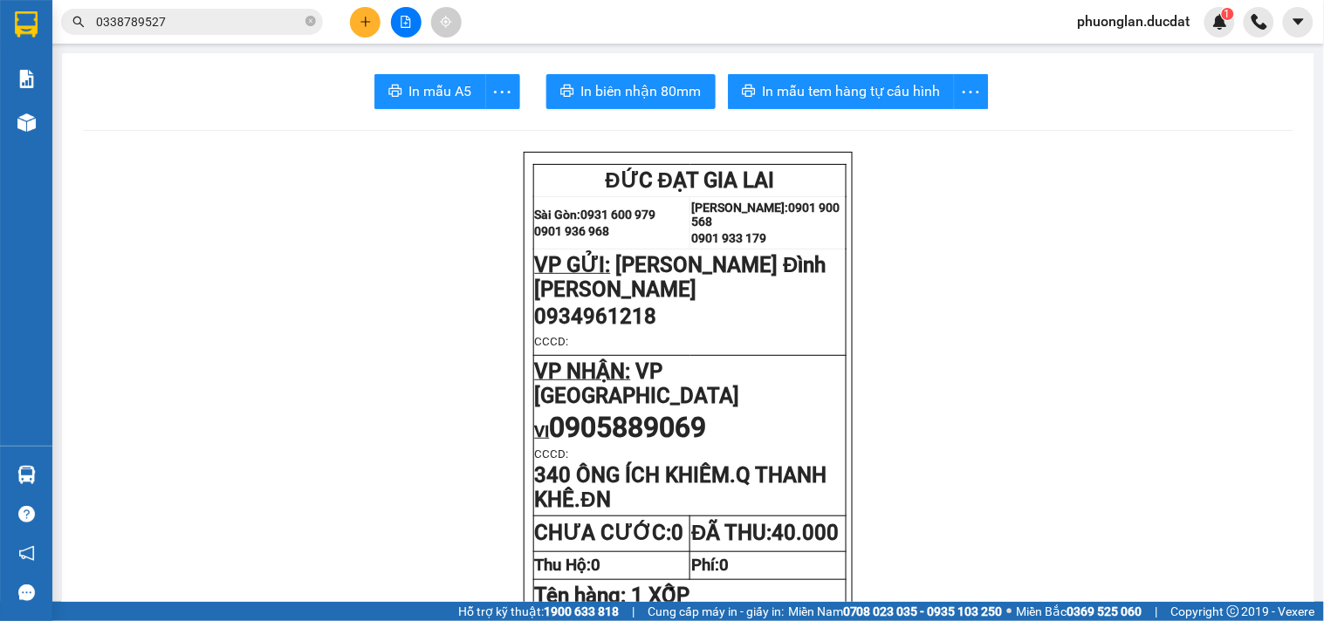
click at [368, 21] on icon "plus" at bounding box center [365, 21] width 10 height 1
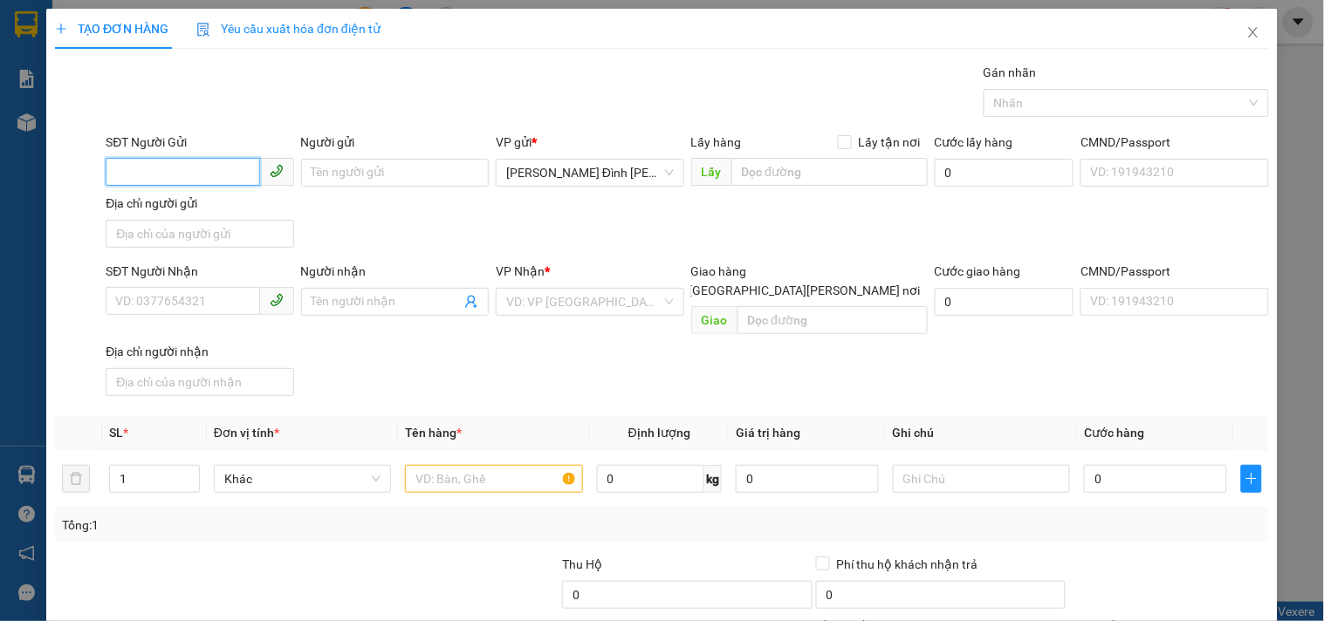
click at [237, 170] on input "SĐT Người Gửi" at bounding box center [183, 172] width 154 height 28
click at [150, 295] on input "SĐT Người Nhận" at bounding box center [183, 301] width 154 height 28
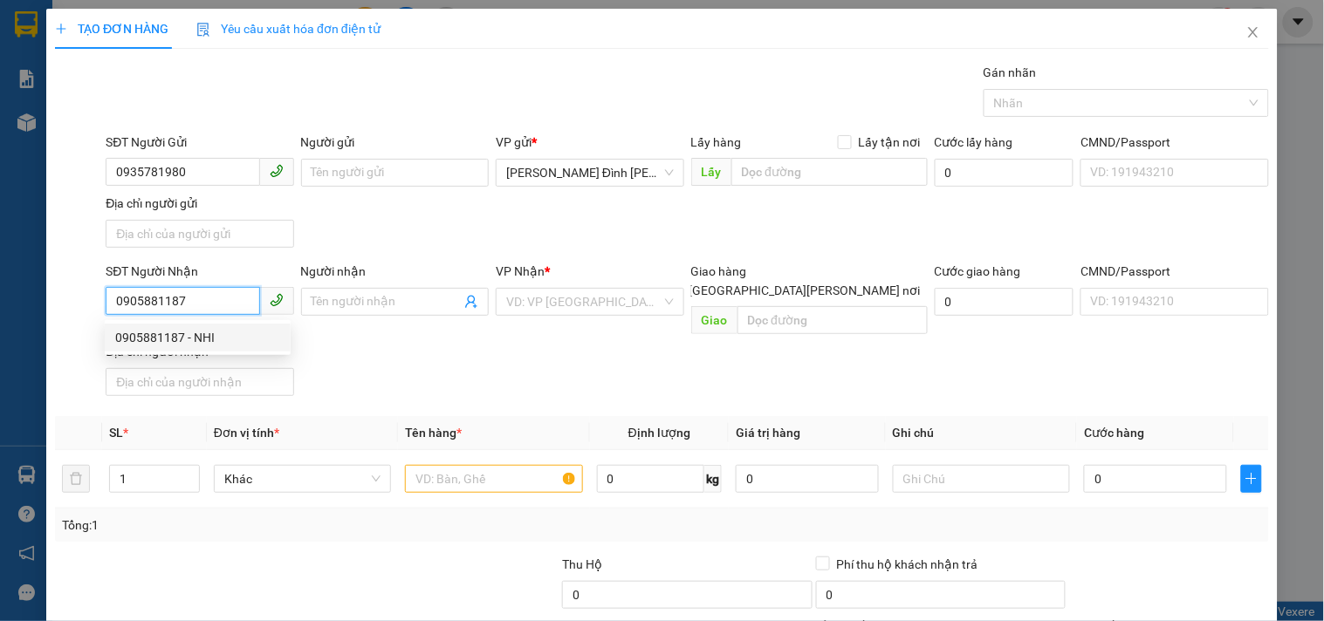
click at [160, 343] on div "0905881187 - NHI" at bounding box center [197, 337] width 165 height 19
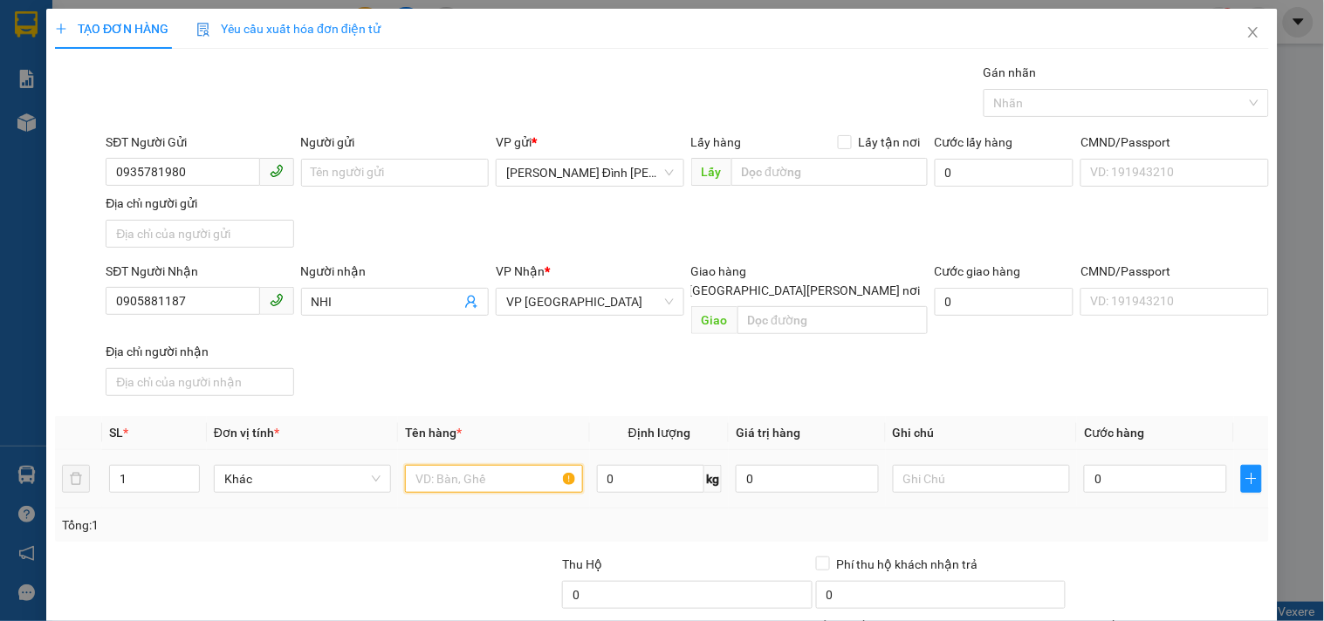
click at [503, 465] on input "text" at bounding box center [493, 479] width 177 height 28
click at [1088, 466] on input "0" at bounding box center [1155, 479] width 143 height 28
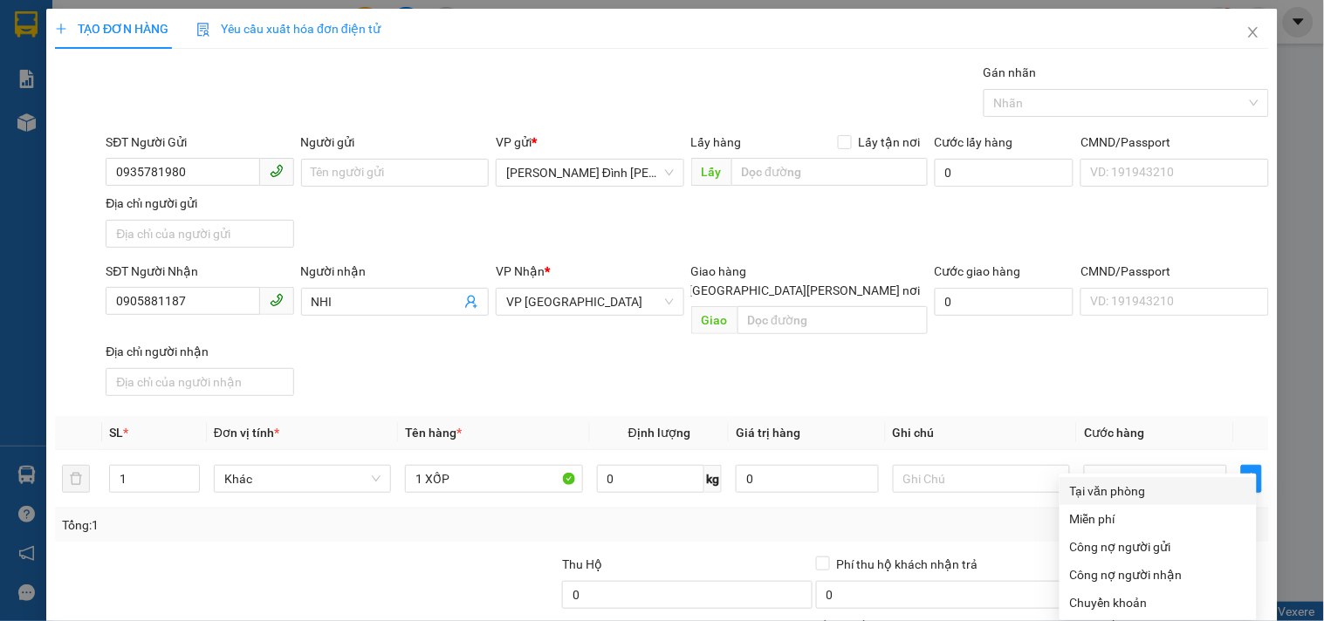
click at [1121, 482] on div "Tại văn phòng" at bounding box center [1158, 491] width 176 height 19
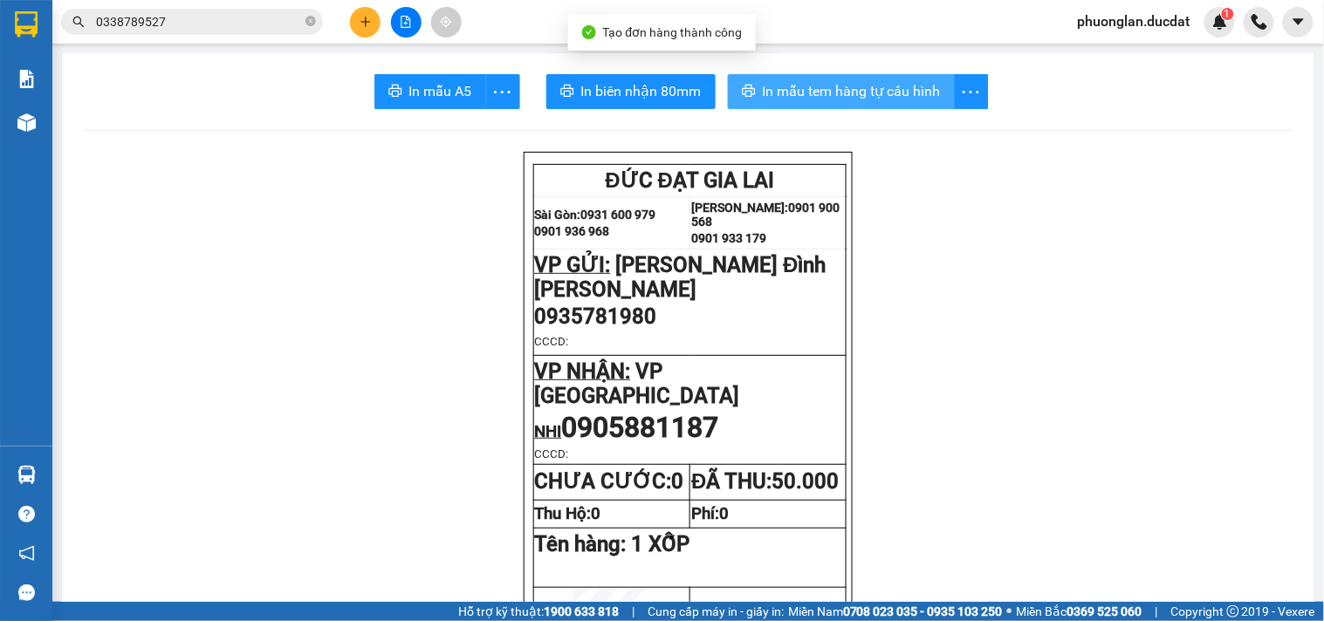
click at [880, 82] on span "In mẫu tem hàng tự cấu hình" at bounding box center [852, 91] width 178 height 22
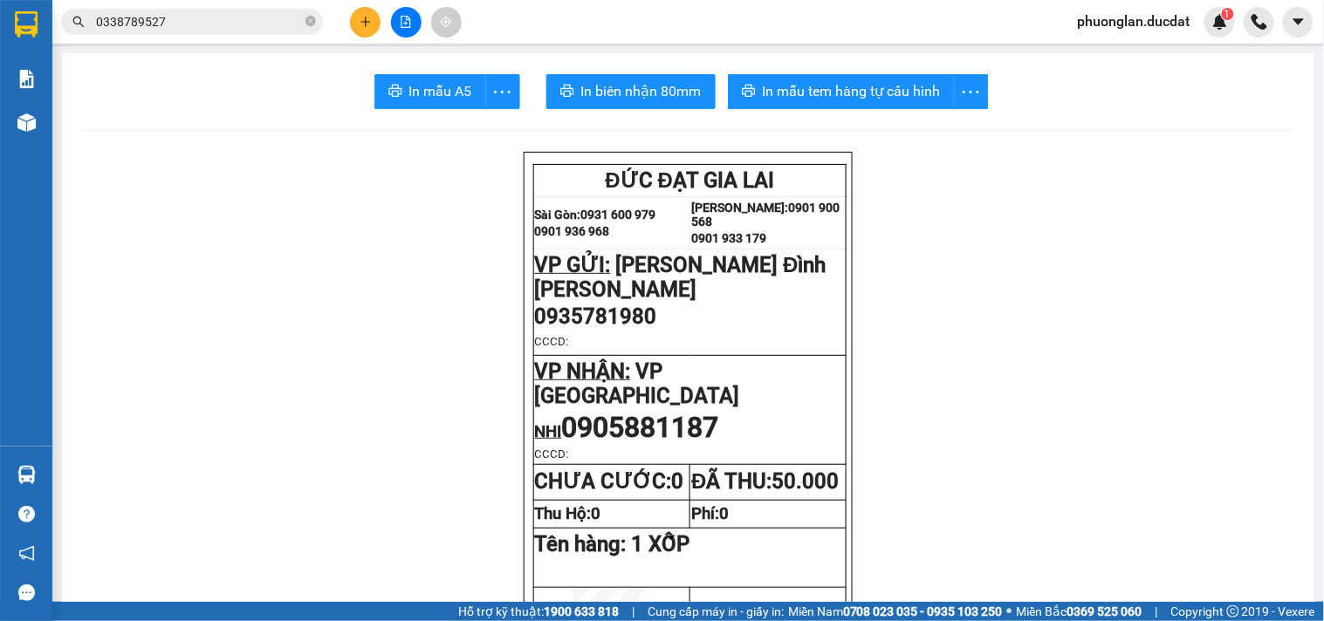
click at [360, 24] on icon "plus" at bounding box center [366, 22] width 12 height 12
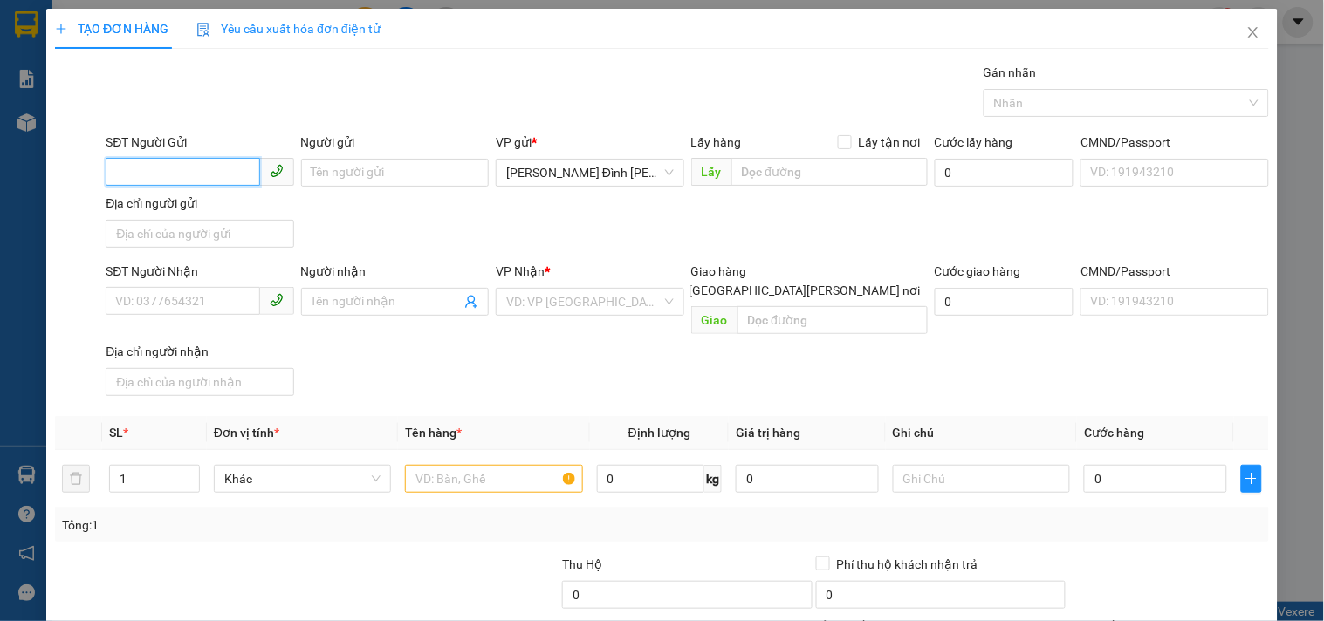
click at [198, 175] on input "SĐT Người Gửi" at bounding box center [183, 172] width 154 height 28
click at [177, 207] on div "0974433699" at bounding box center [197, 207] width 165 height 19
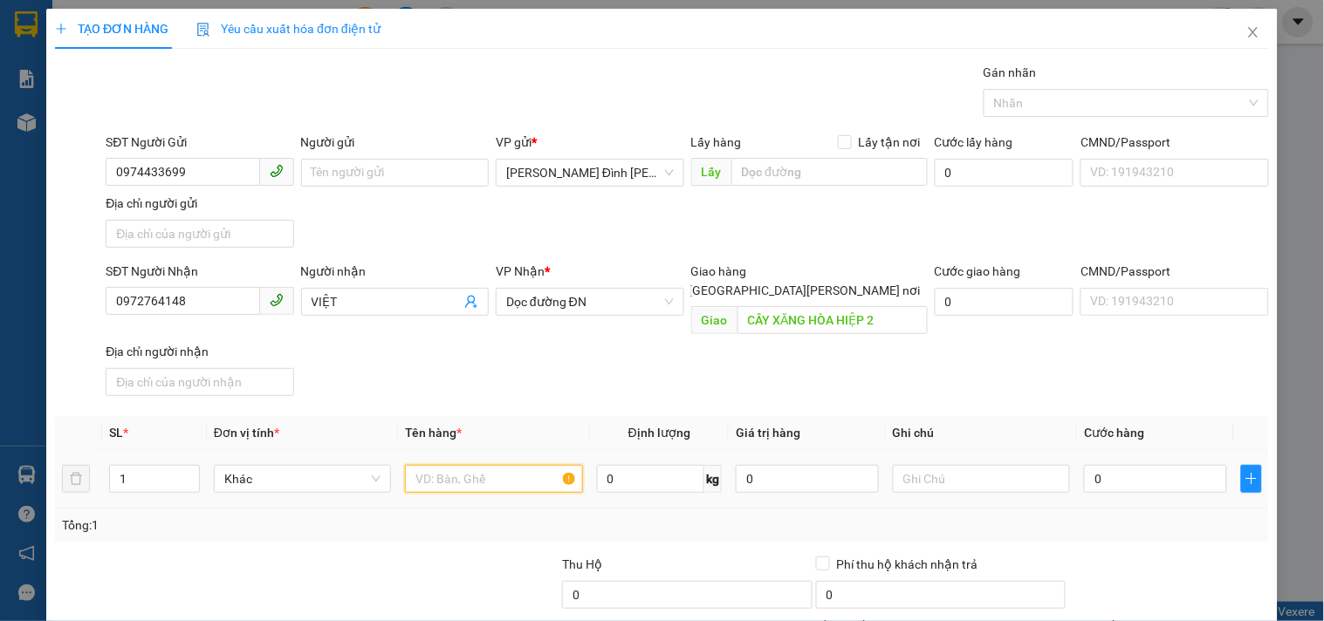
click at [498, 469] on input "text" at bounding box center [493, 479] width 177 height 28
click at [1115, 476] on div "0" at bounding box center [1155, 479] width 143 height 35
click at [1117, 465] on input "0" at bounding box center [1155, 479] width 143 height 28
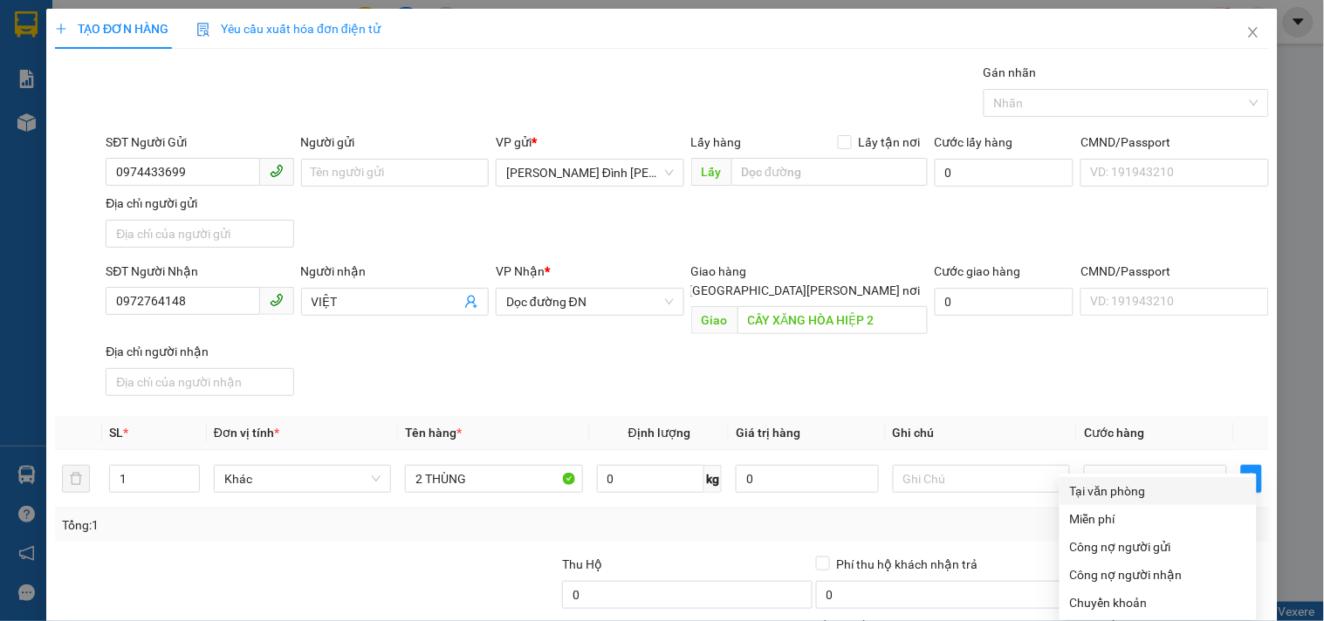
click at [1086, 482] on div "Tại văn phòng" at bounding box center [1158, 491] width 176 height 19
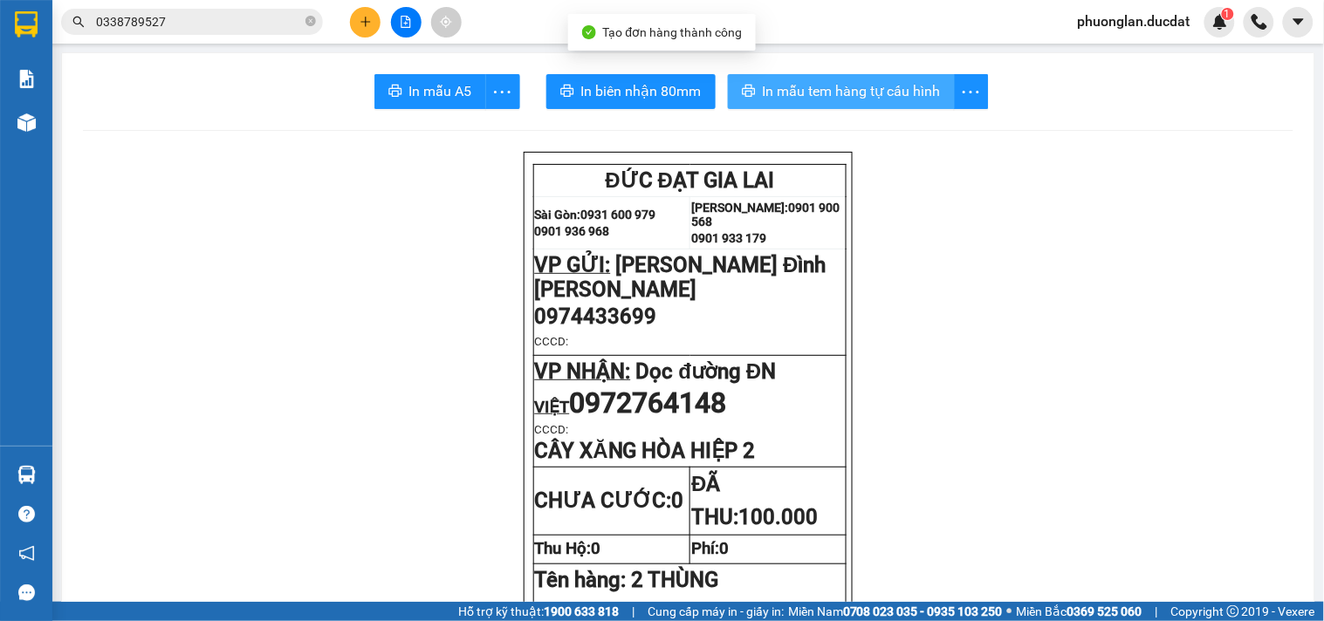
click at [849, 81] on span "In mẫu tem hàng tự cấu hình" at bounding box center [852, 91] width 178 height 22
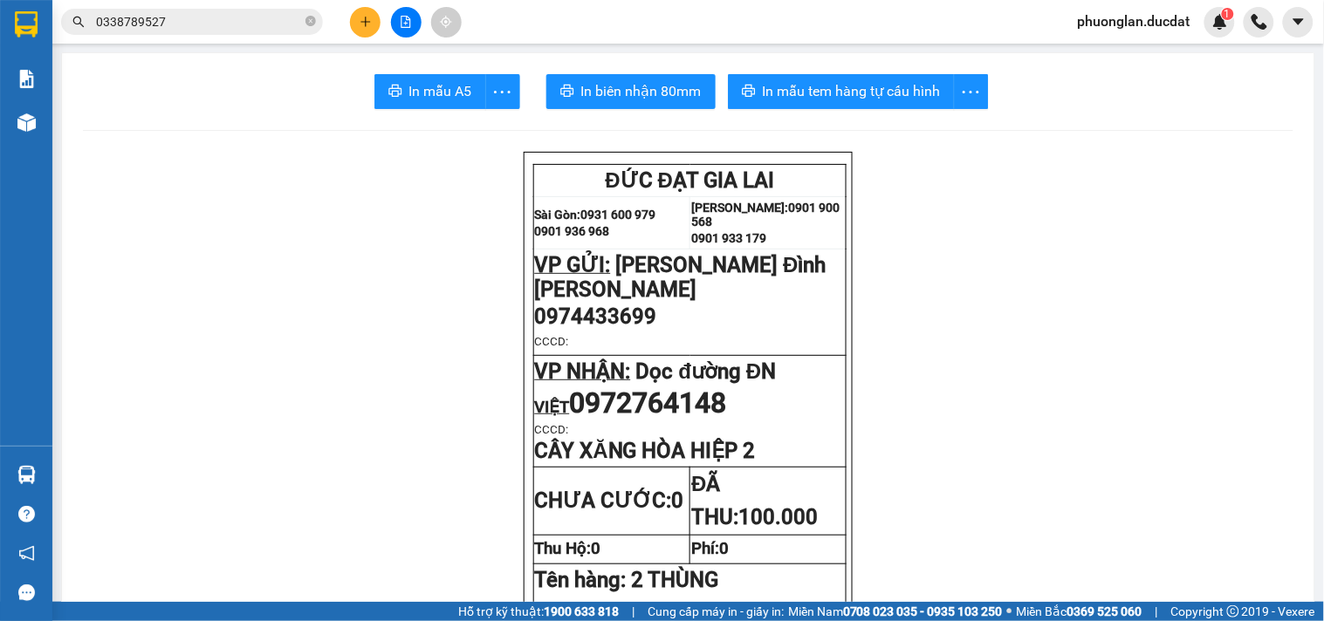
click at [371, 19] on icon "plus" at bounding box center [366, 22] width 12 height 12
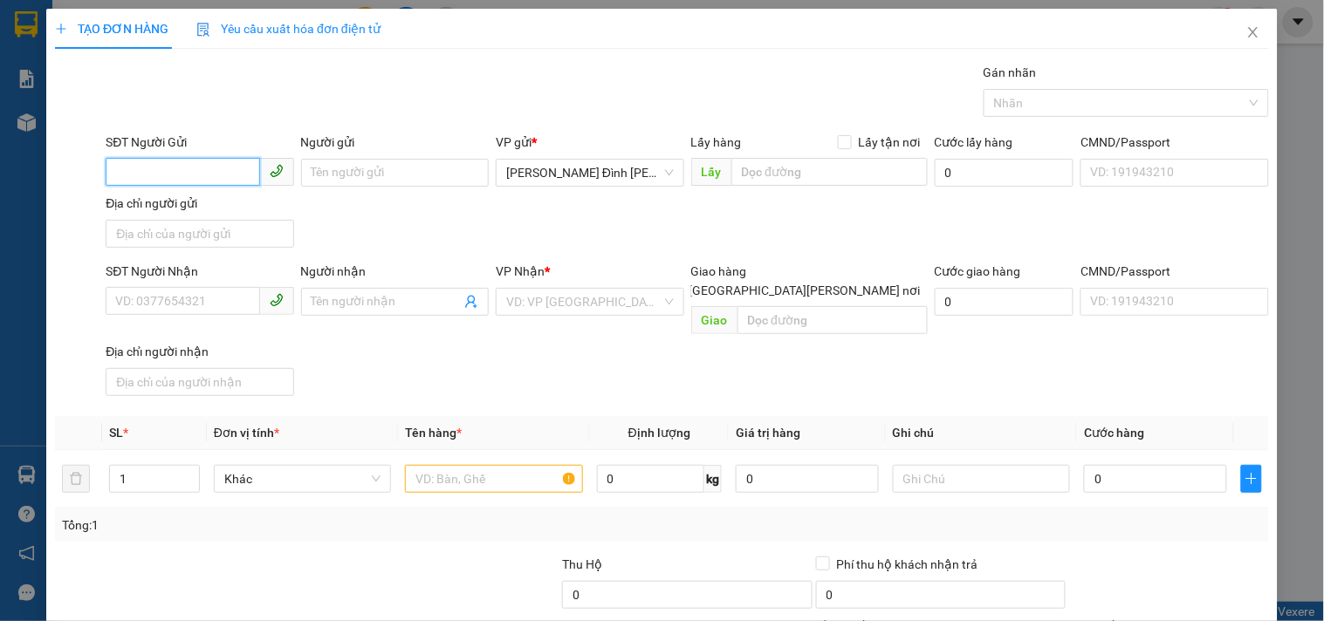
click at [196, 176] on input "SĐT Người Gửi" at bounding box center [183, 172] width 154 height 28
click at [150, 298] on input "SĐT Người Nhận" at bounding box center [183, 301] width 154 height 28
click at [553, 308] on input "search" at bounding box center [583, 302] width 154 height 26
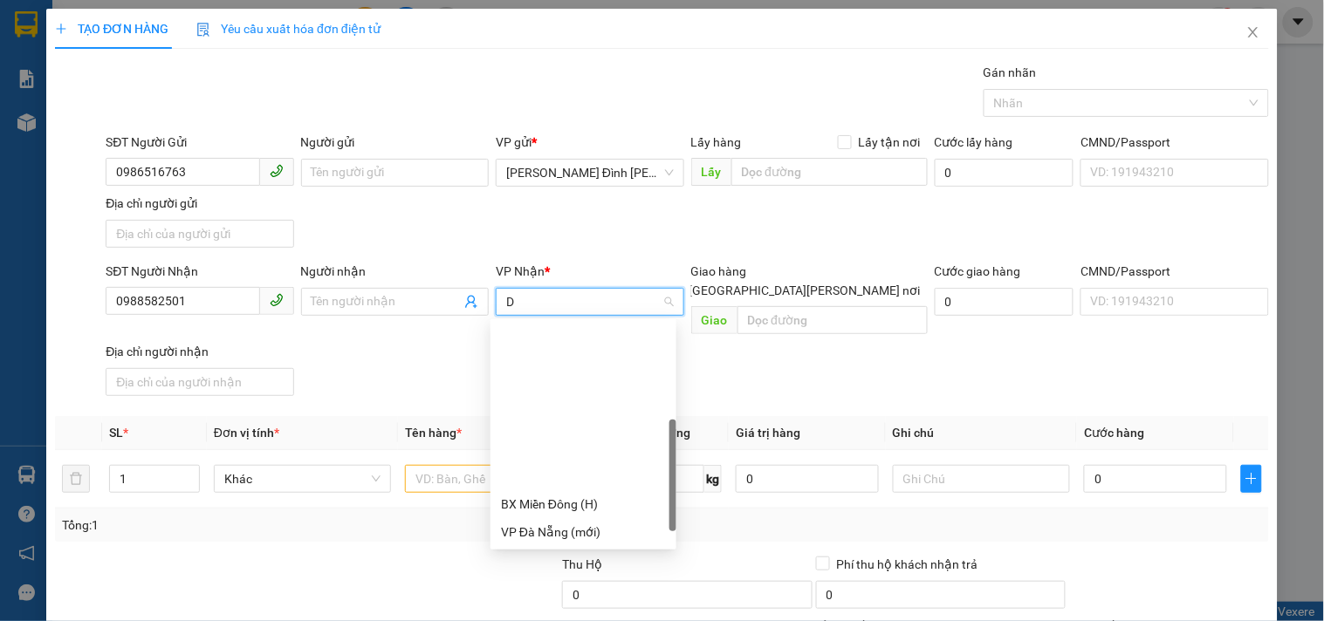
click at [569, 607] on div "Dọc đường ĐN" at bounding box center [583, 616] width 165 height 19
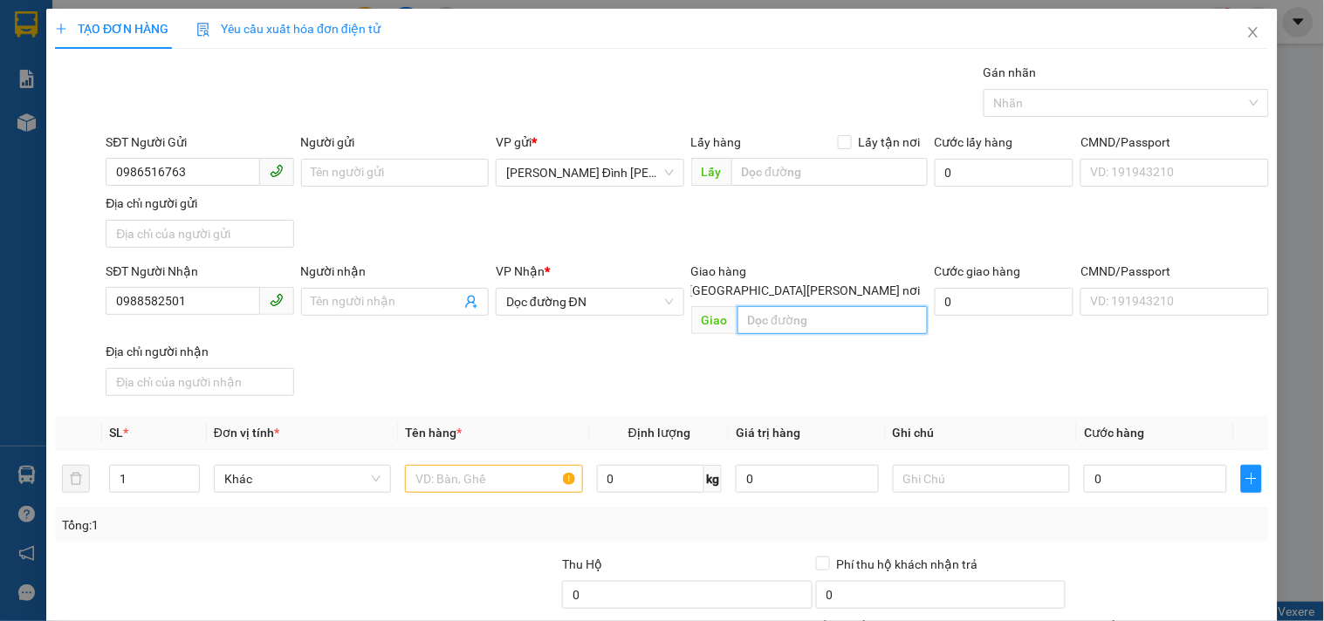
click at [757, 306] on input "text" at bounding box center [832, 320] width 190 height 28
click at [485, 465] on input "text" at bounding box center [493, 479] width 177 height 28
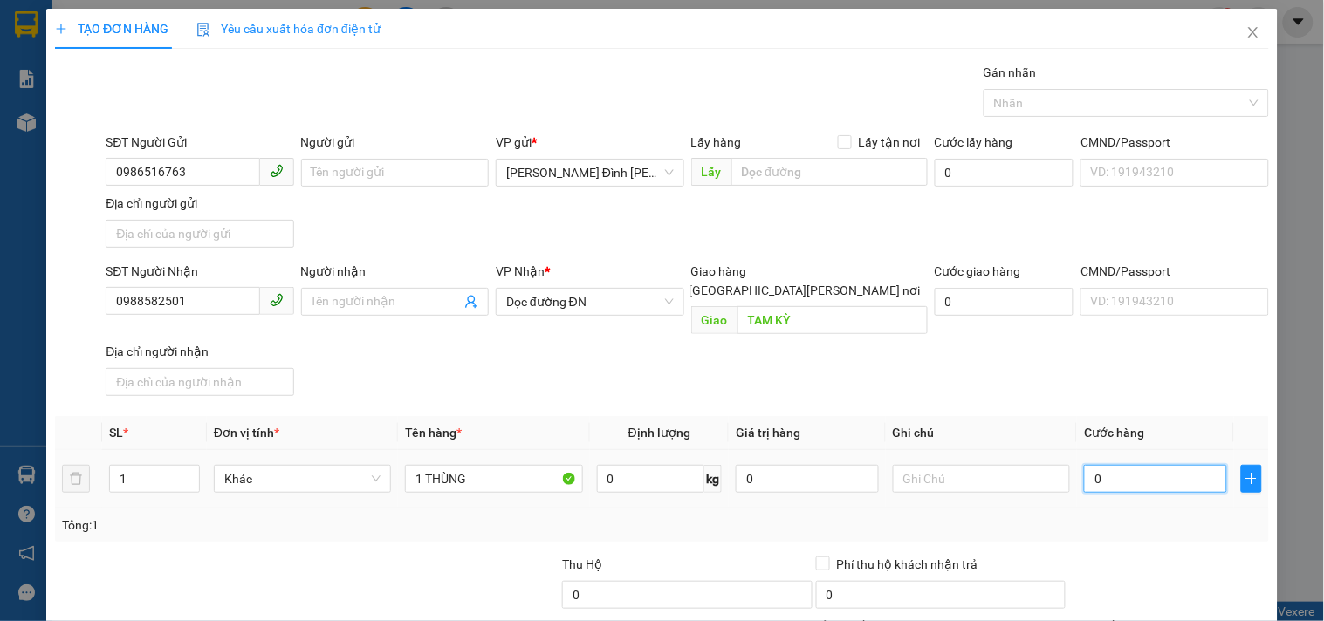
click at [1119, 466] on input "0" at bounding box center [1155, 479] width 143 height 28
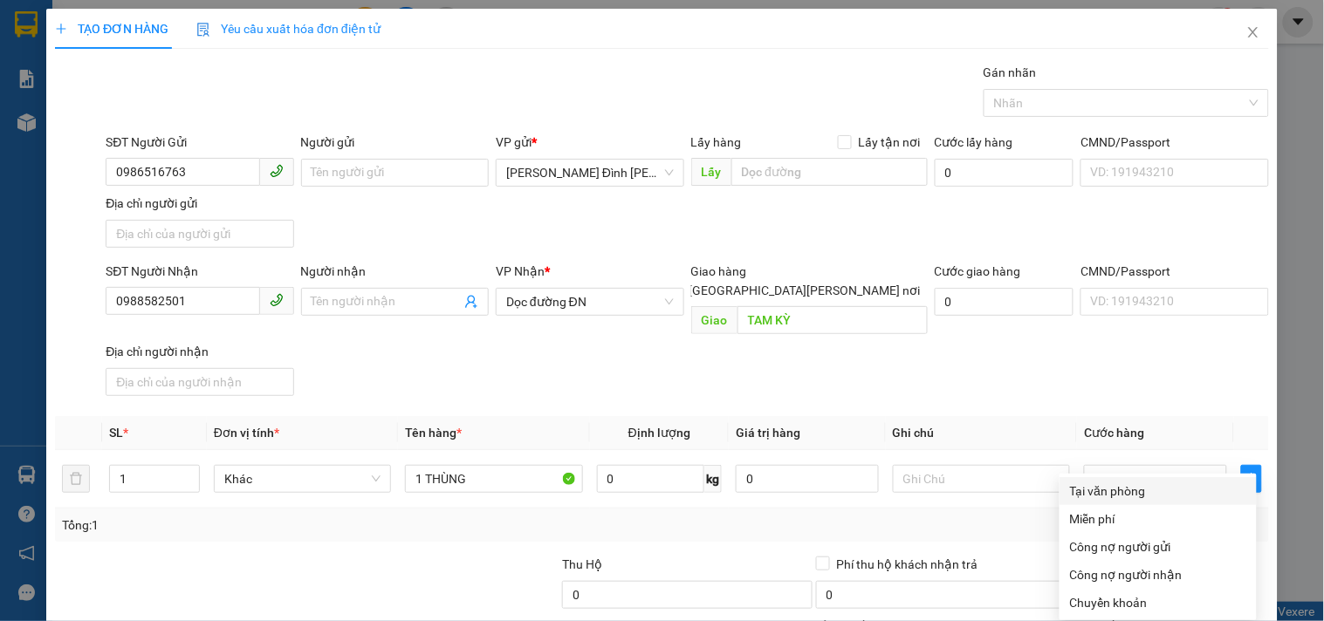
click at [1083, 482] on div "Tại văn phòng" at bounding box center [1158, 491] width 176 height 19
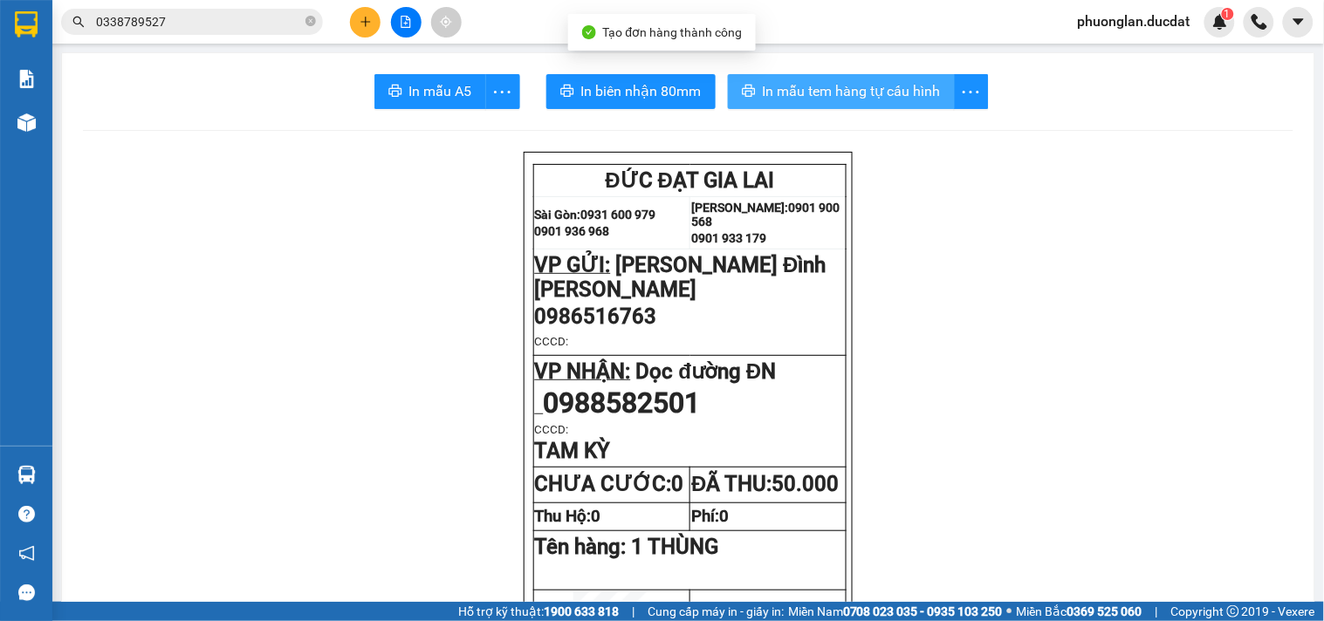
click at [876, 94] on span "In mẫu tem hàng tự cấu hình" at bounding box center [852, 91] width 178 height 22
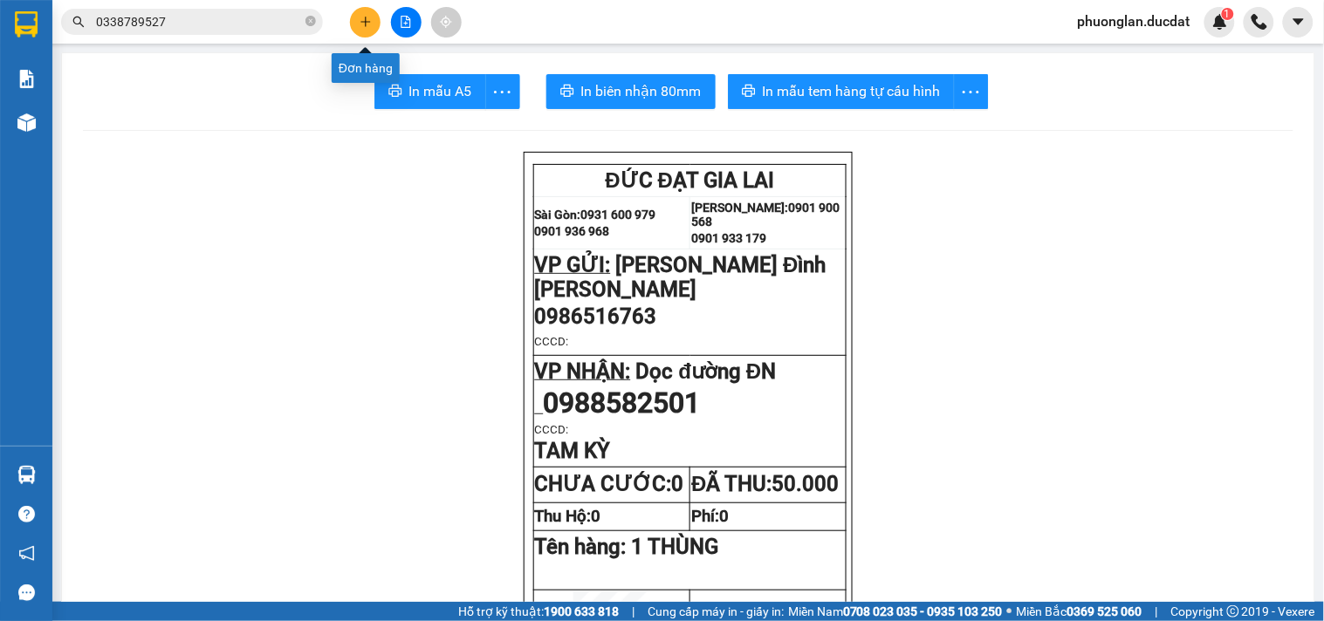
click at [373, 16] on button at bounding box center [365, 22] width 31 height 31
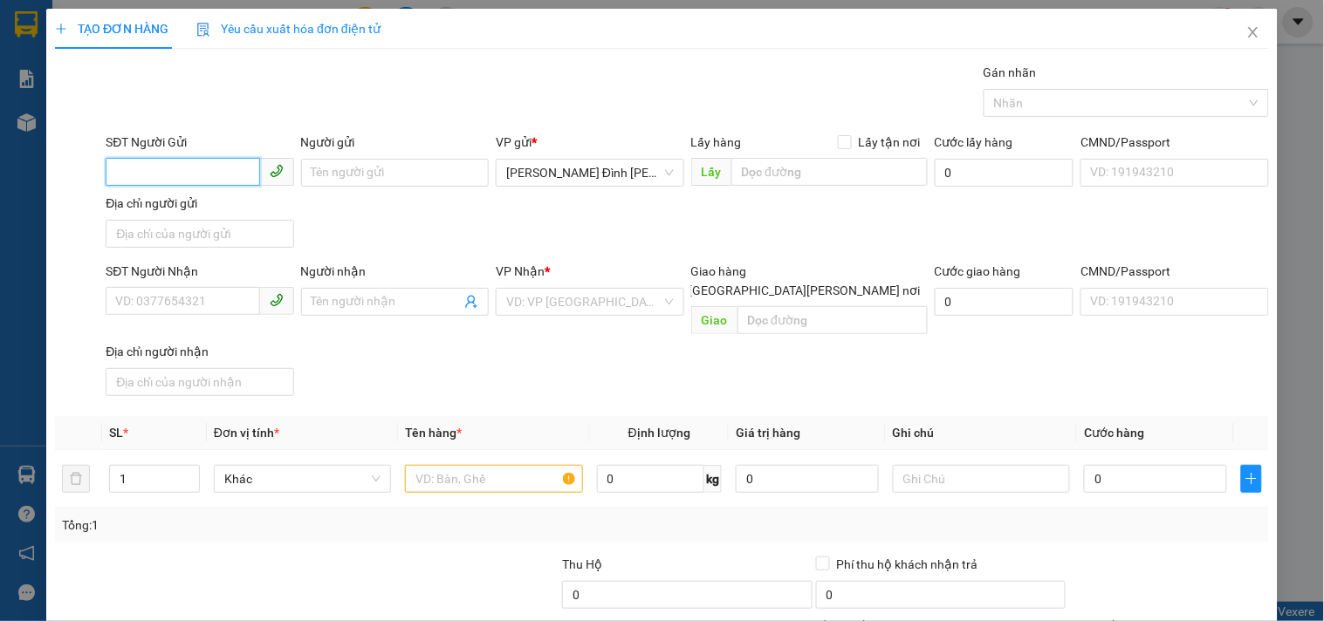
click at [227, 175] on input "SĐT Người Gửi" at bounding box center [183, 172] width 154 height 28
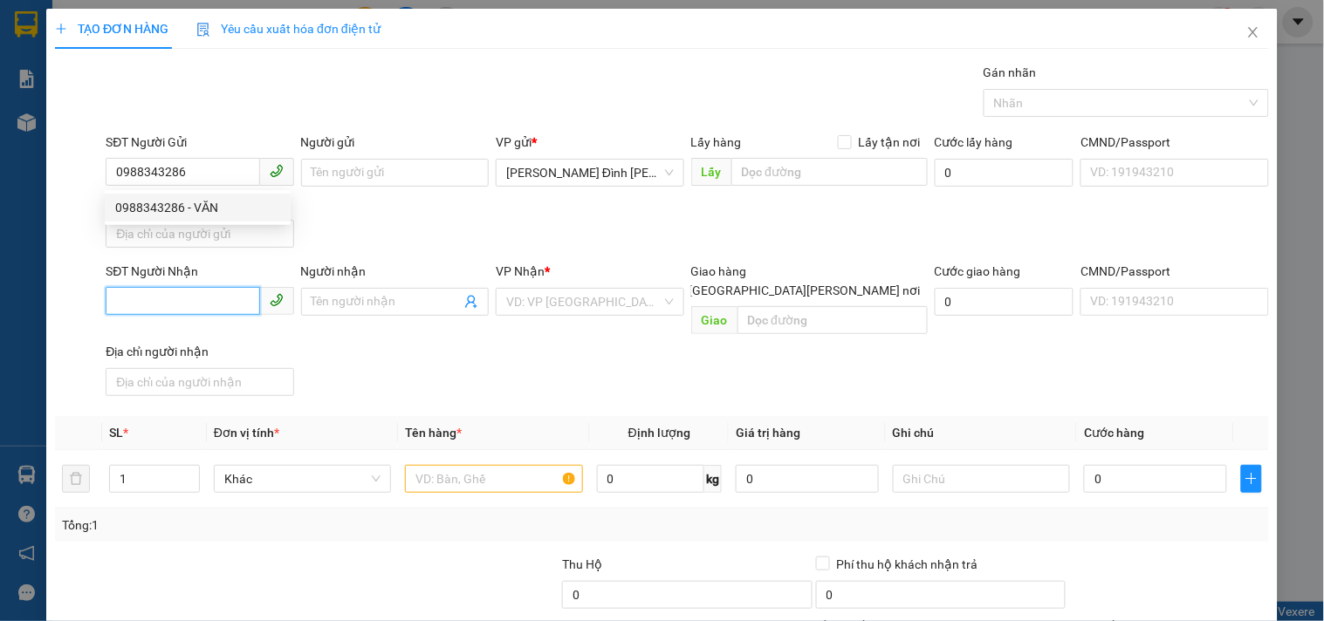
click at [190, 303] on input "SĐT Người Nhận" at bounding box center [183, 301] width 154 height 28
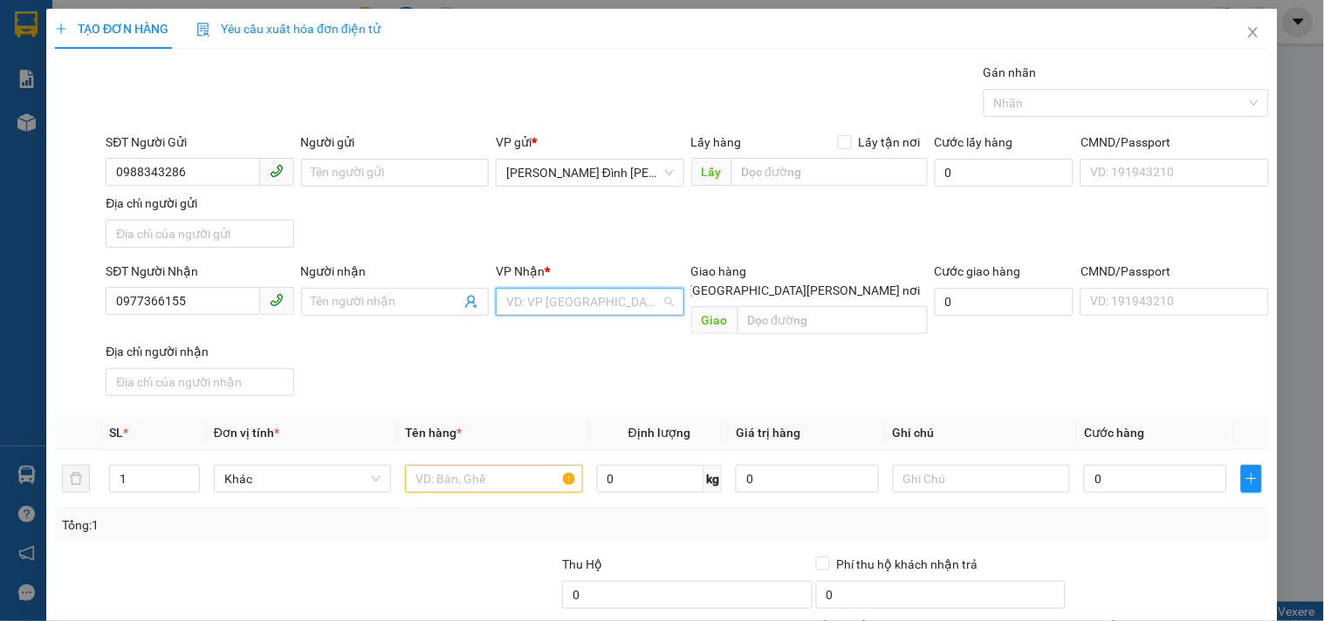
click at [512, 301] on input "search" at bounding box center [583, 302] width 154 height 26
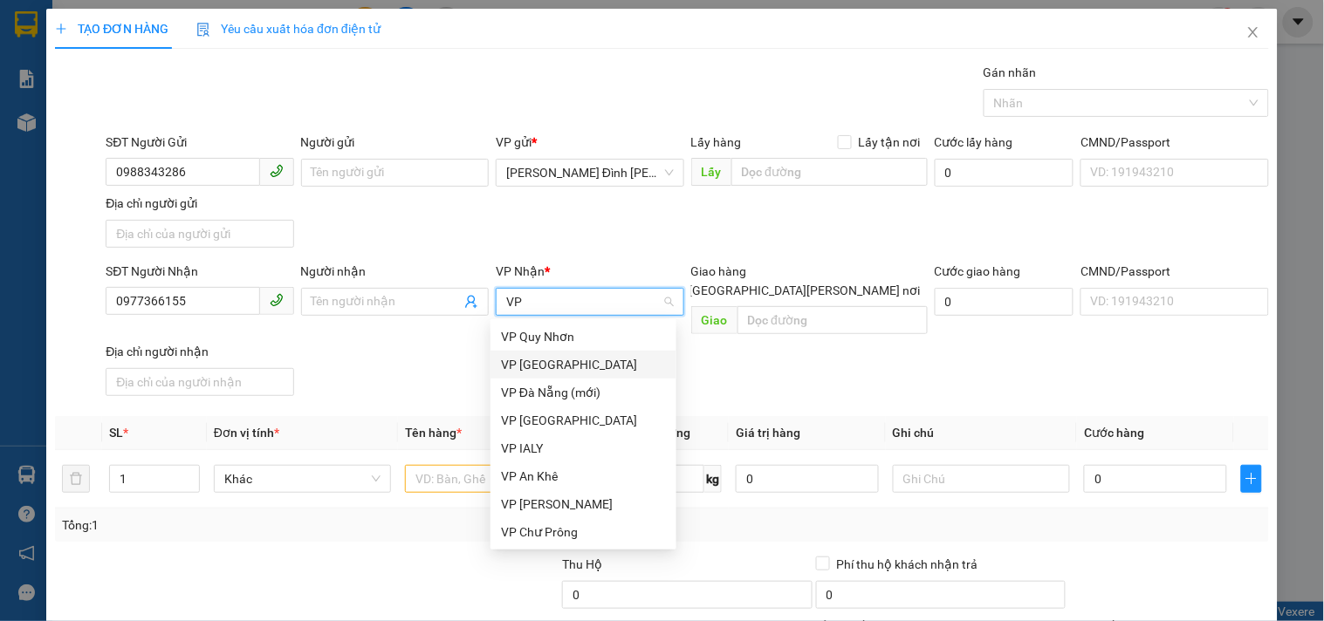
click at [585, 365] on div "VP [GEOGRAPHIC_DATA]" at bounding box center [583, 364] width 165 height 19
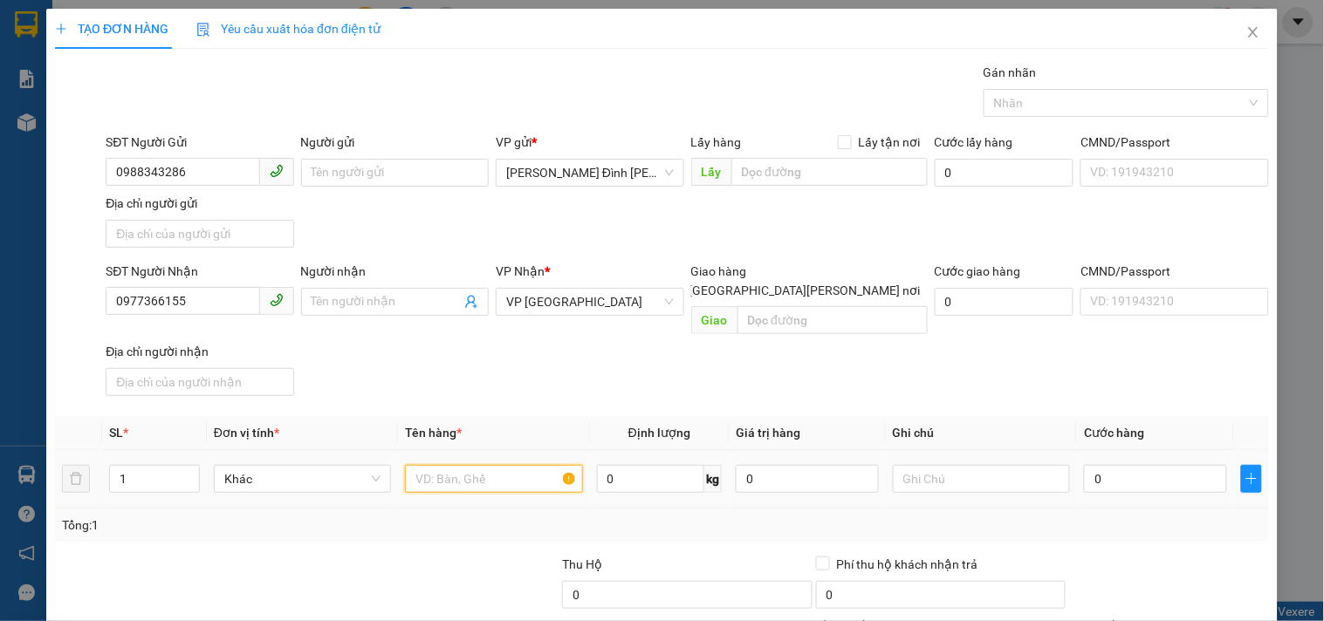
click at [500, 465] on input "text" at bounding box center [493, 479] width 177 height 28
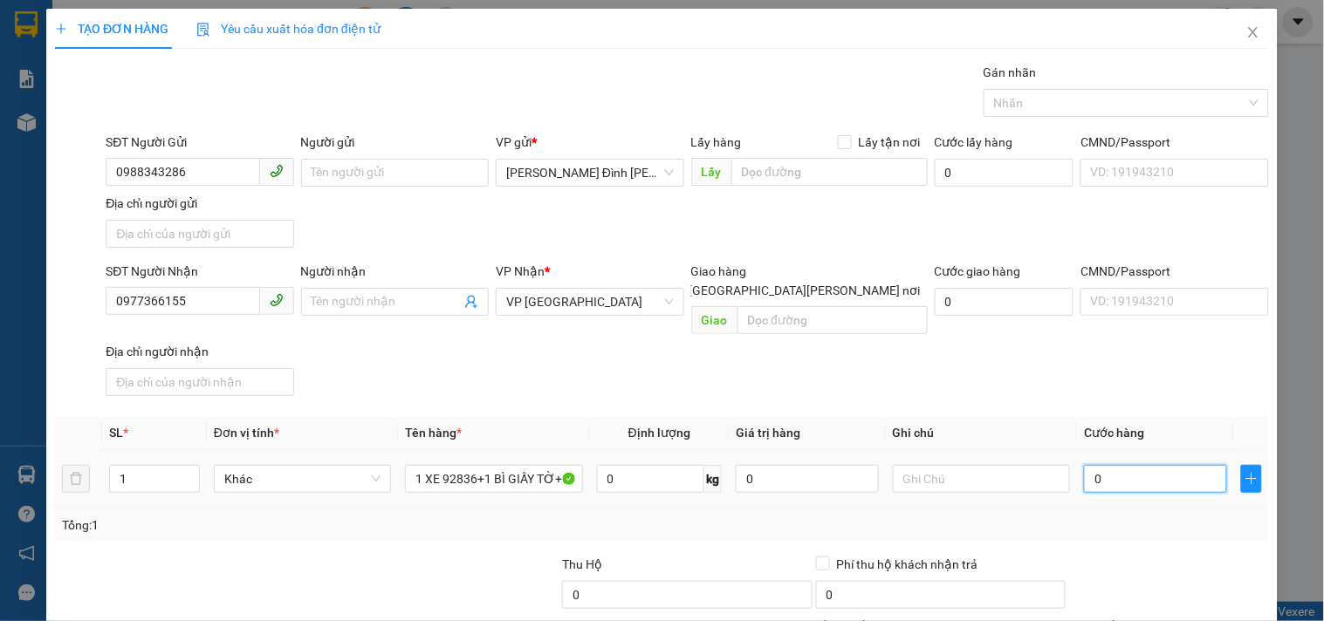
click at [1174, 469] on input "0" at bounding box center [1155, 479] width 143 height 28
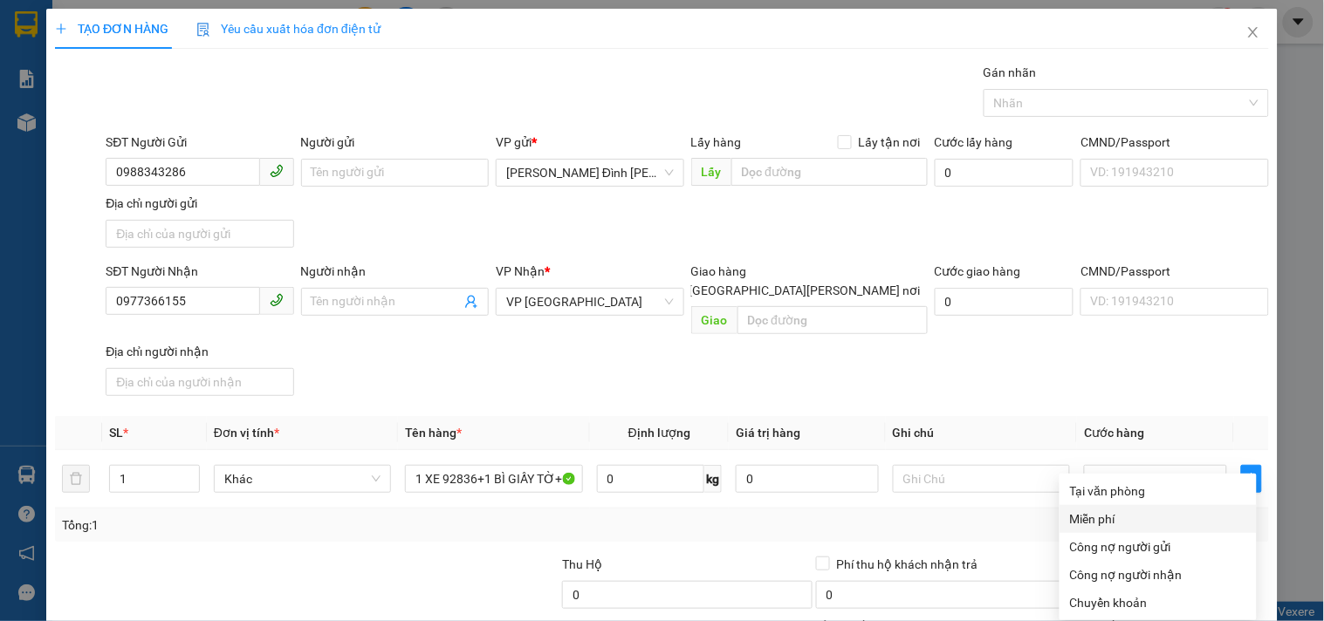
click at [1100, 505] on div "Miễn phí" at bounding box center [1158, 519] width 197 height 28
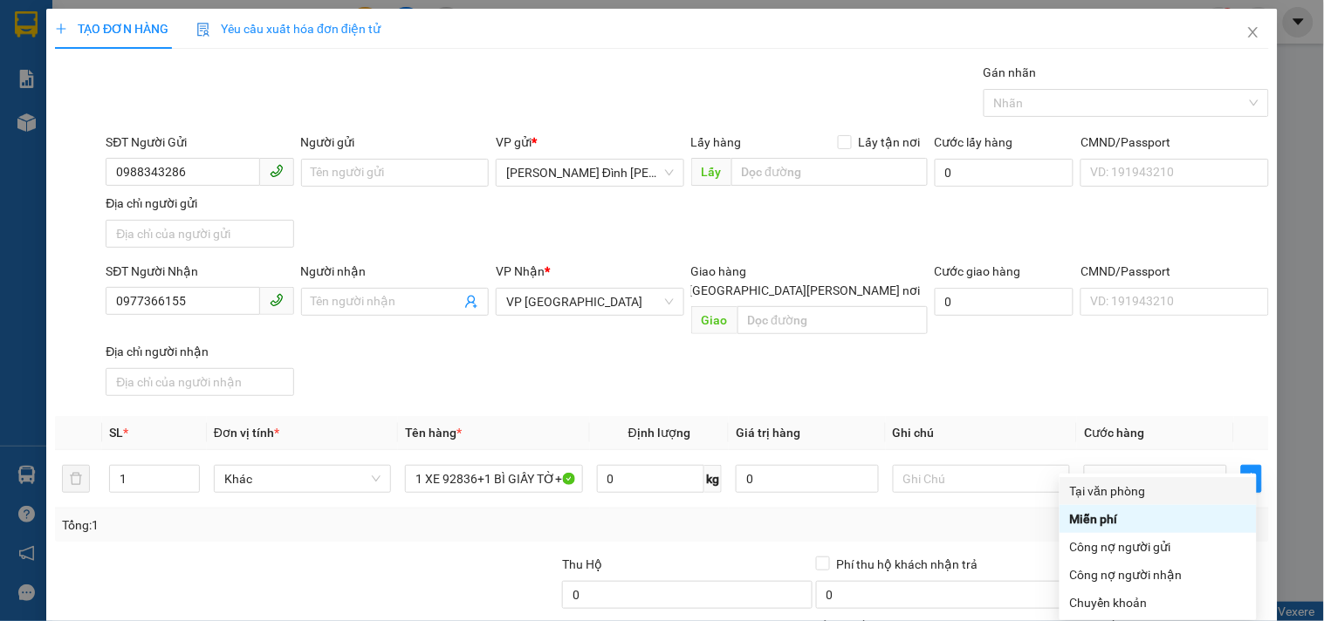
click at [1149, 482] on div "Tại văn phòng" at bounding box center [1158, 491] width 176 height 19
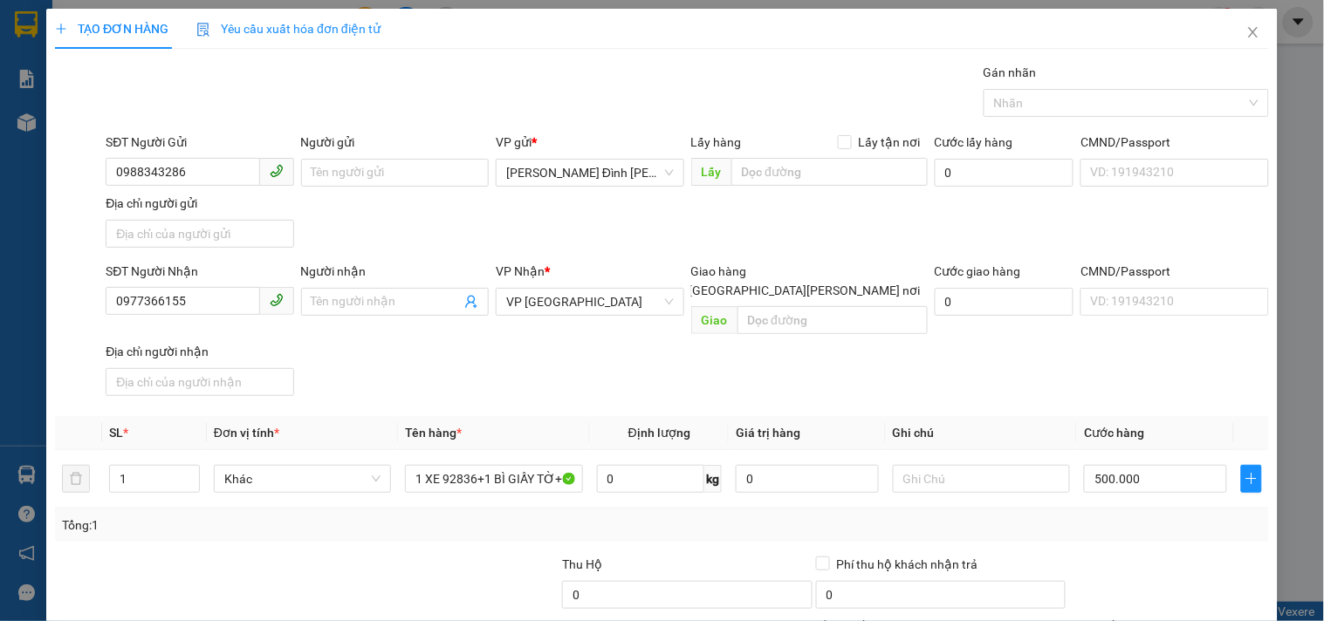
drag, startPoint x: 1159, startPoint y: 573, endPoint x: 1154, endPoint y: 565, distance: 9.4
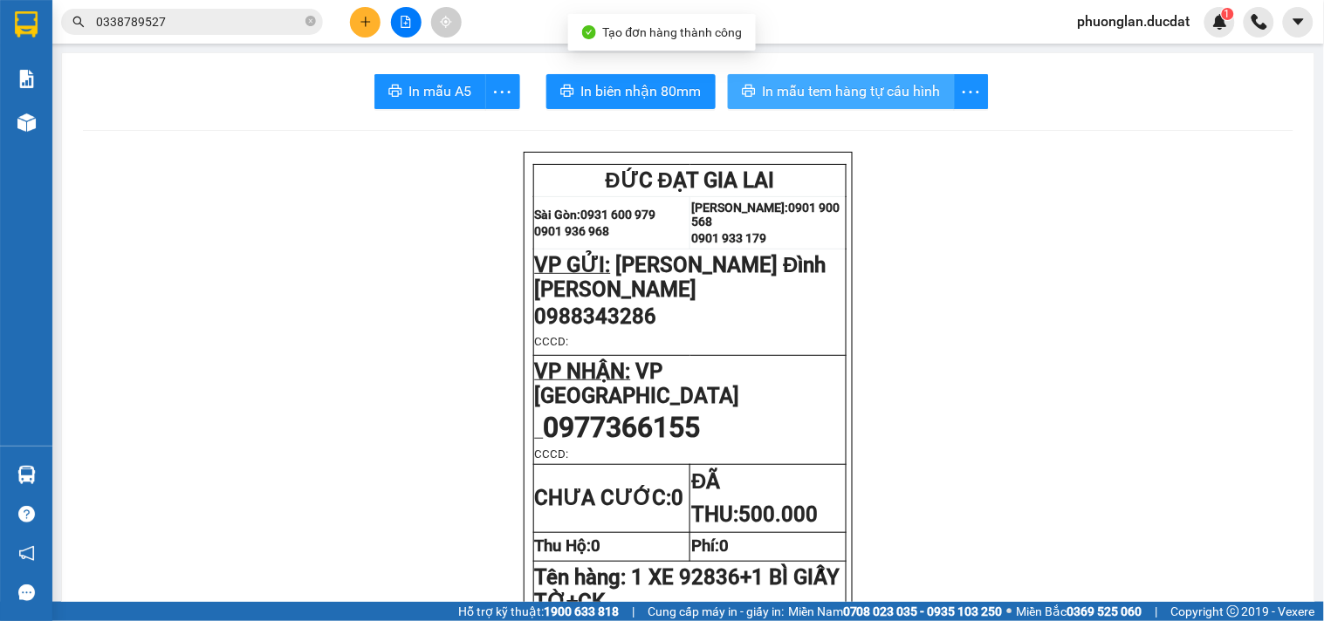
click at [861, 91] on span "In mẫu tem hàng tự cấu hình" at bounding box center [852, 91] width 178 height 22
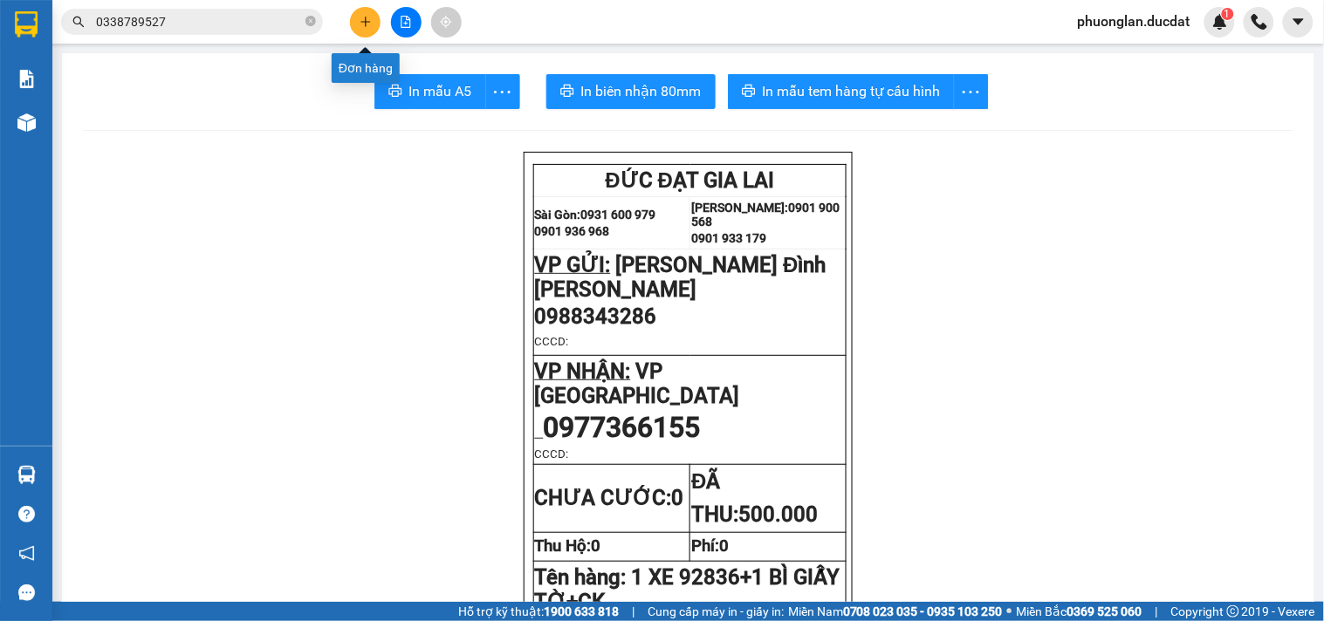
click at [364, 27] on icon "plus" at bounding box center [366, 22] width 12 height 12
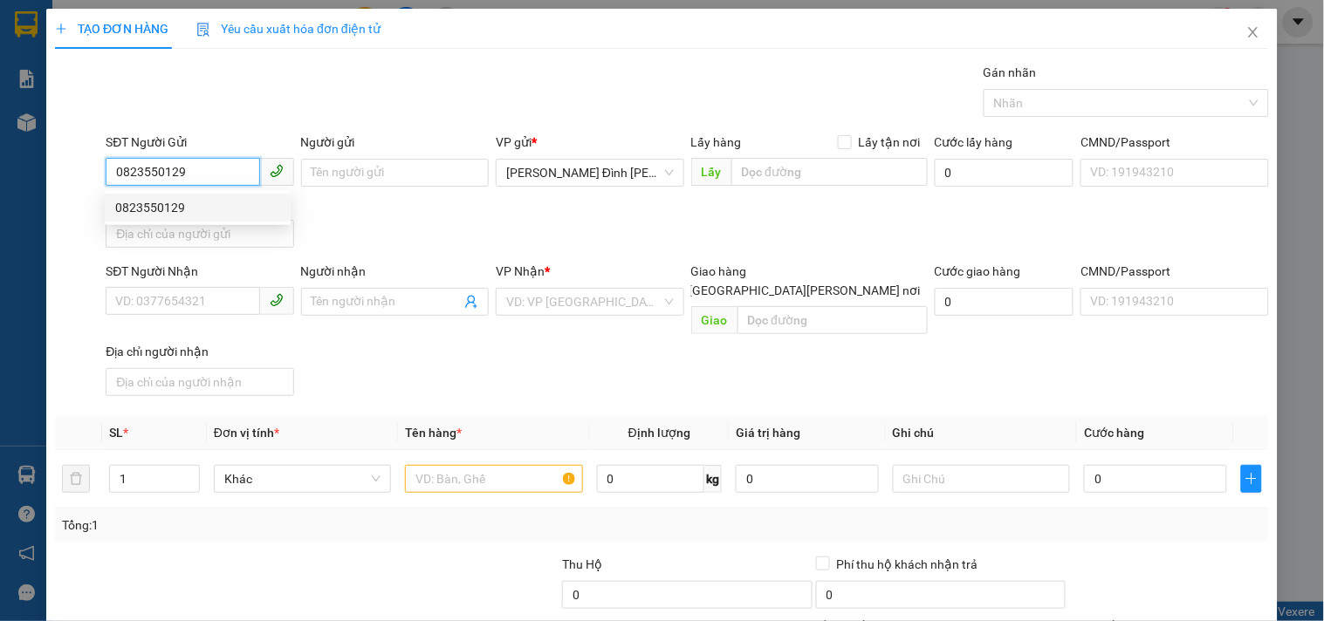
click at [187, 221] on div "0823550129" at bounding box center [198, 208] width 186 height 28
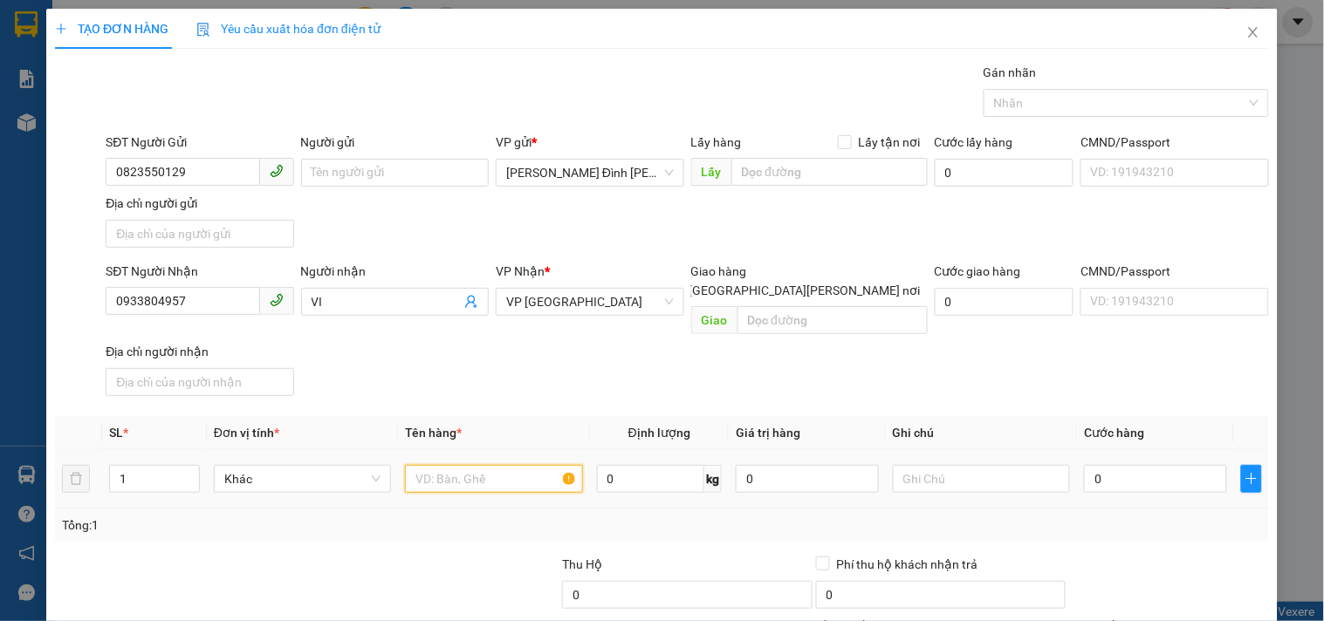
click at [463, 465] on input "text" at bounding box center [493, 479] width 177 height 28
click at [1104, 465] on input "0" at bounding box center [1155, 479] width 143 height 28
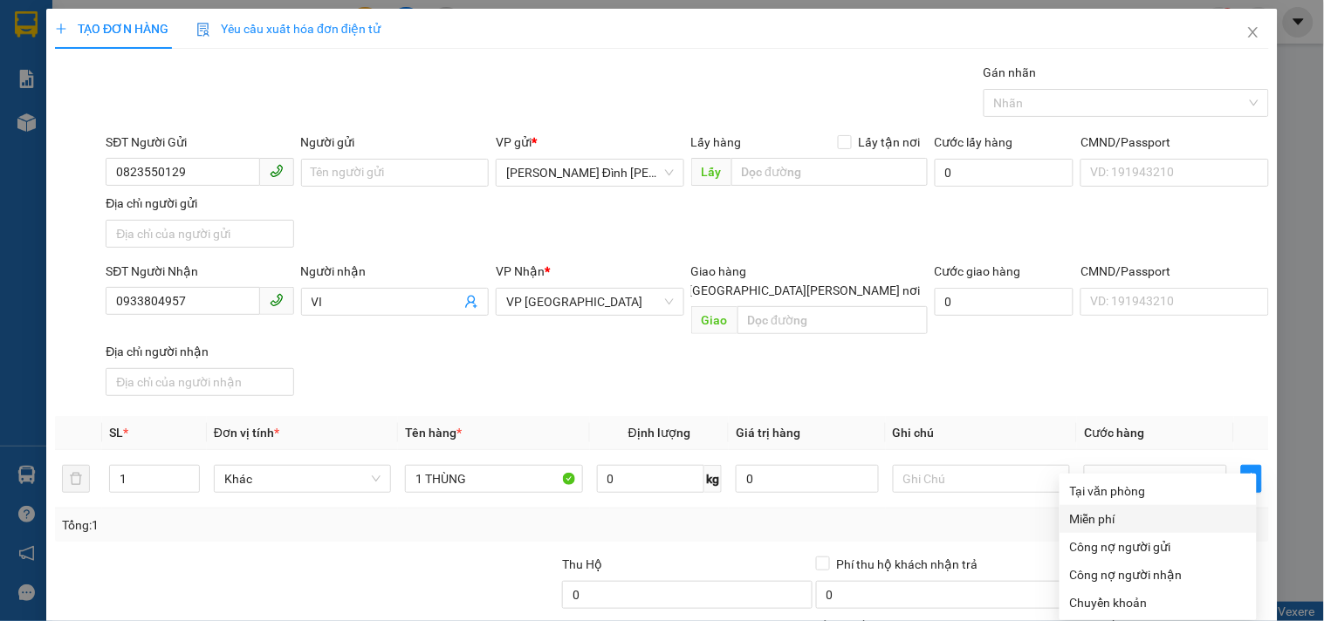
click at [1141, 482] on div "Tại văn phòng" at bounding box center [1158, 491] width 176 height 19
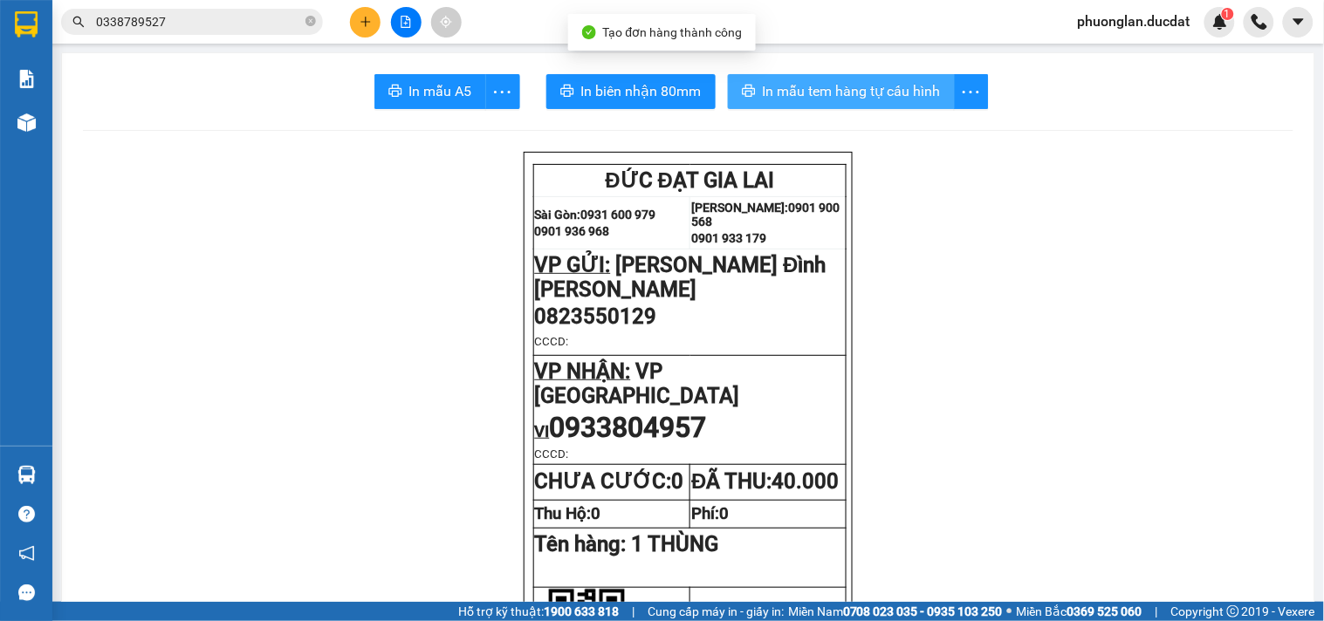
click at [920, 101] on span "In mẫu tem hàng tự cấu hình" at bounding box center [852, 91] width 178 height 22
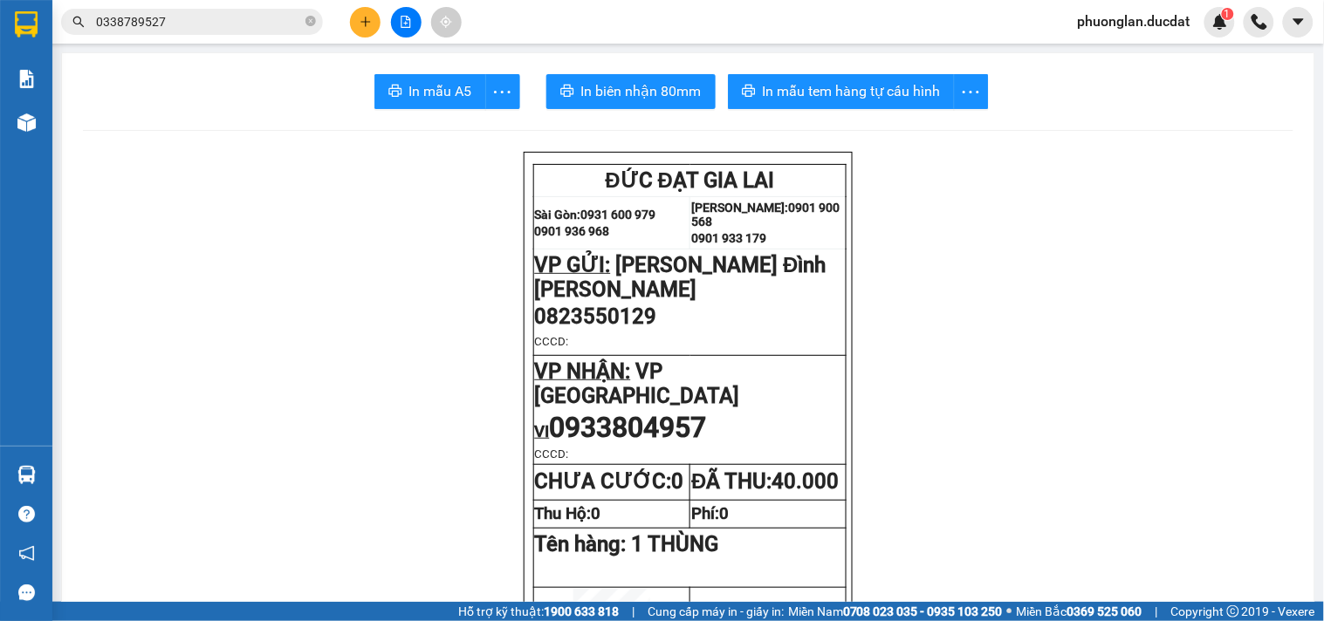
click at [370, 28] on button at bounding box center [365, 22] width 31 height 31
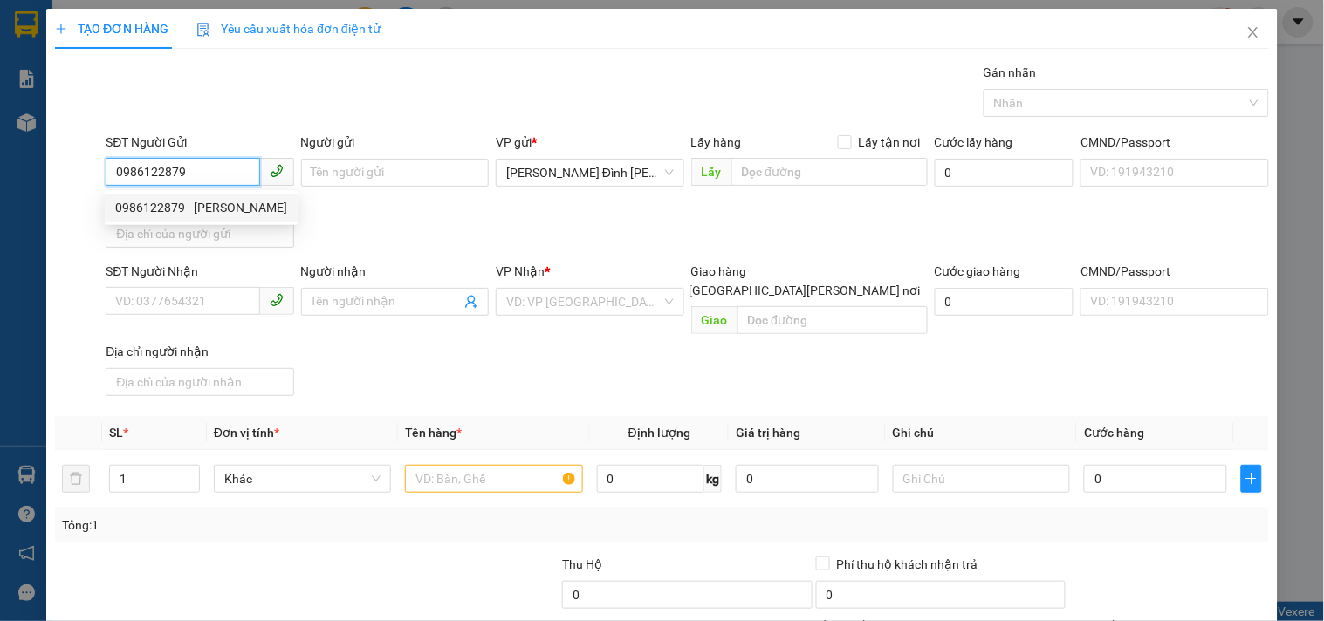
click at [193, 210] on div "0986122879 - [PERSON_NAME]" at bounding box center [201, 207] width 172 height 19
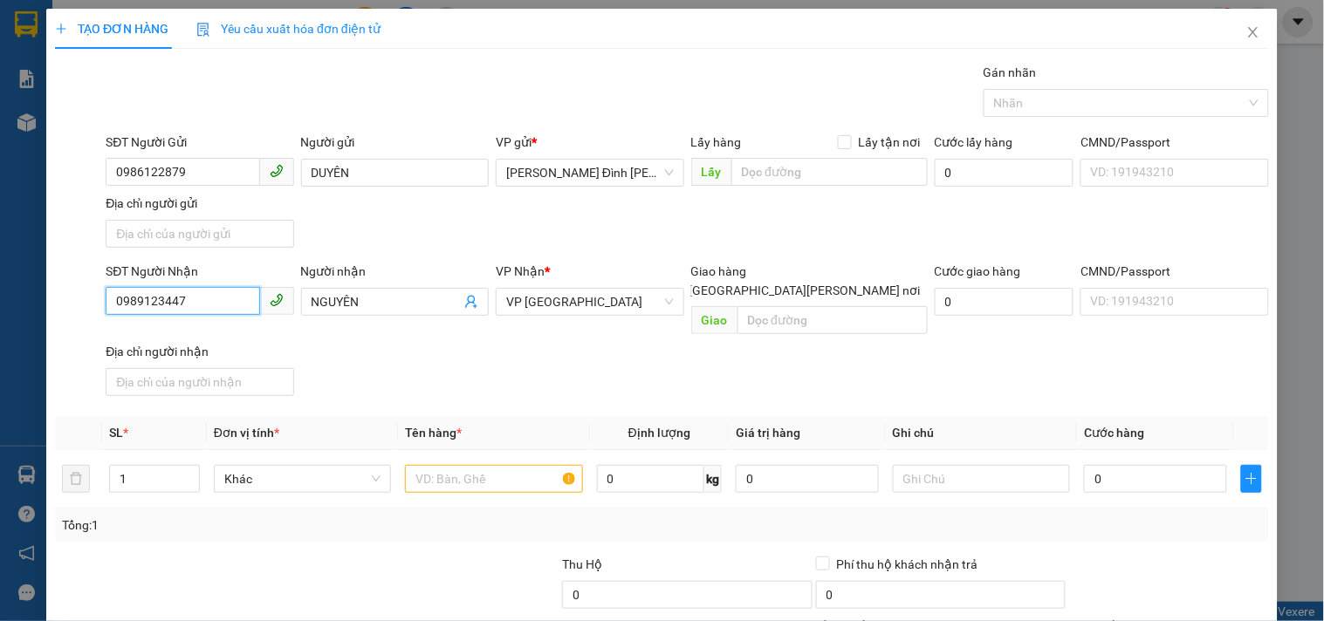
drag, startPoint x: 214, startPoint y: 299, endPoint x: 0, endPoint y: 345, distance: 218.6
click at [0, 345] on div "TẠO ĐƠN HÀNG Yêu cầu xuất [PERSON_NAME] điện tử Transit Pickup Surcharge Ids Tr…" at bounding box center [662, 310] width 1324 height 621
click at [171, 335] on div "0914243179 - [PERSON_NAME]" at bounding box center [201, 337] width 172 height 19
click at [530, 465] on input "text" at bounding box center [493, 479] width 177 height 28
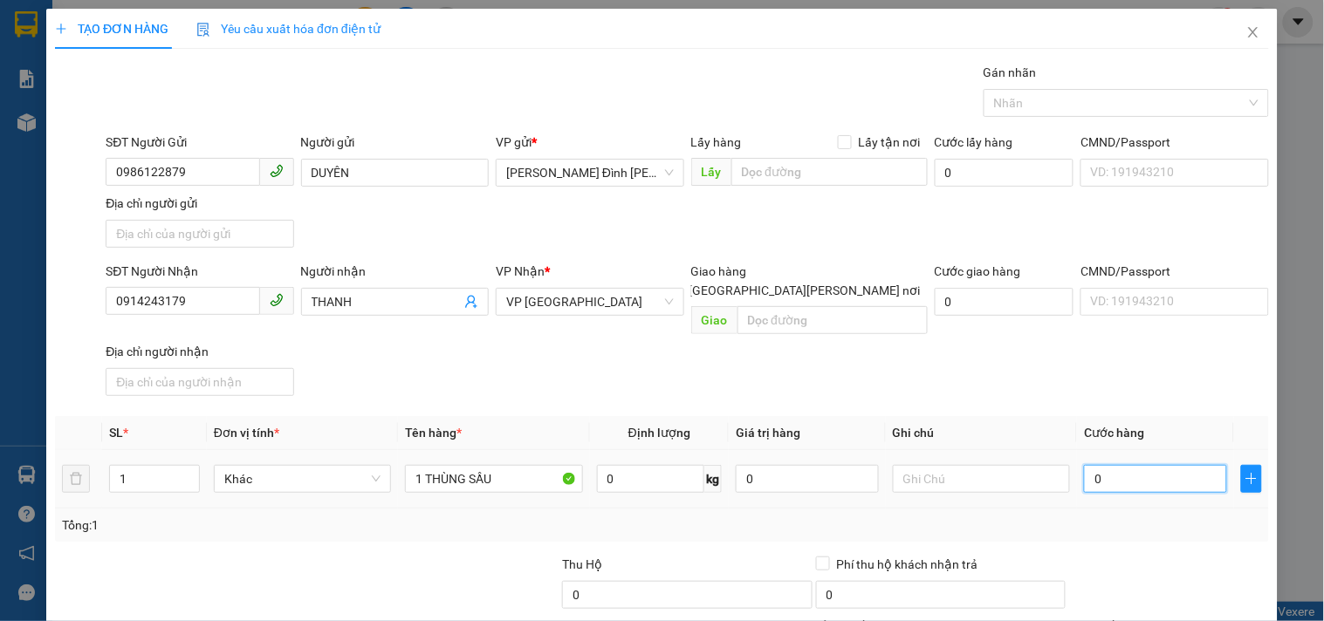
click at [1095, 466] on input "0" at bounding box center [1155, 479] width 143 height 28
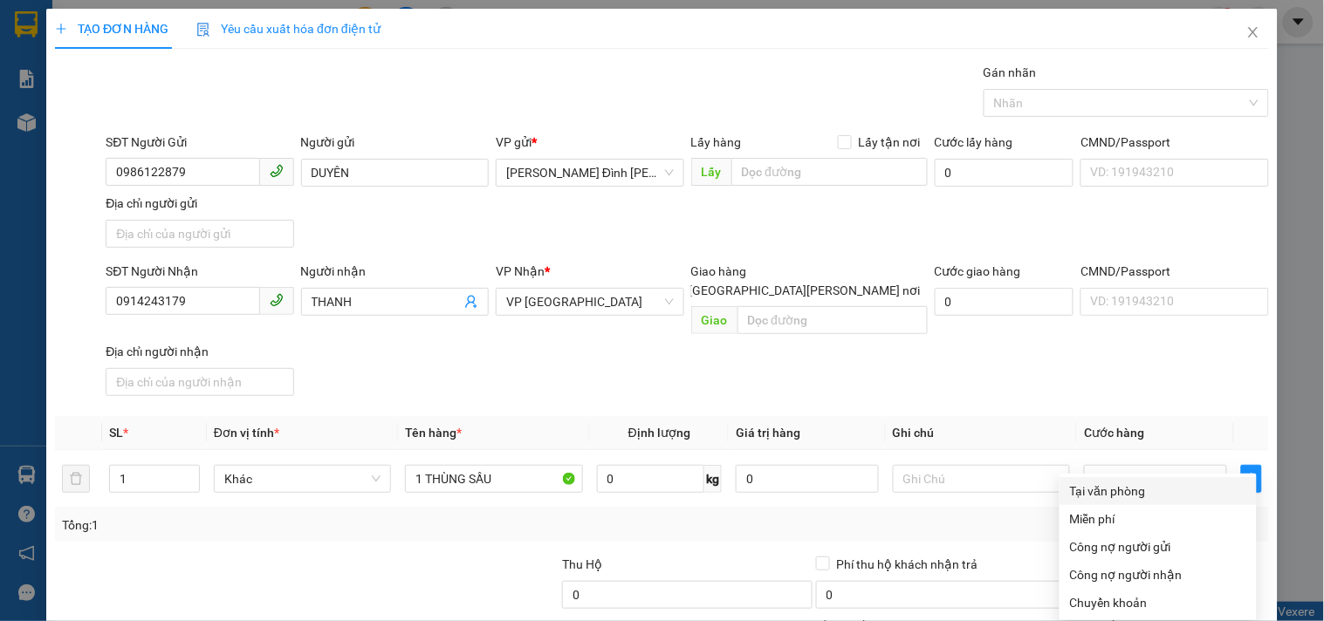
click at [1135, 482] on div "Tại văn phòng" at bounding box center [1158, 491] width 176 height 19
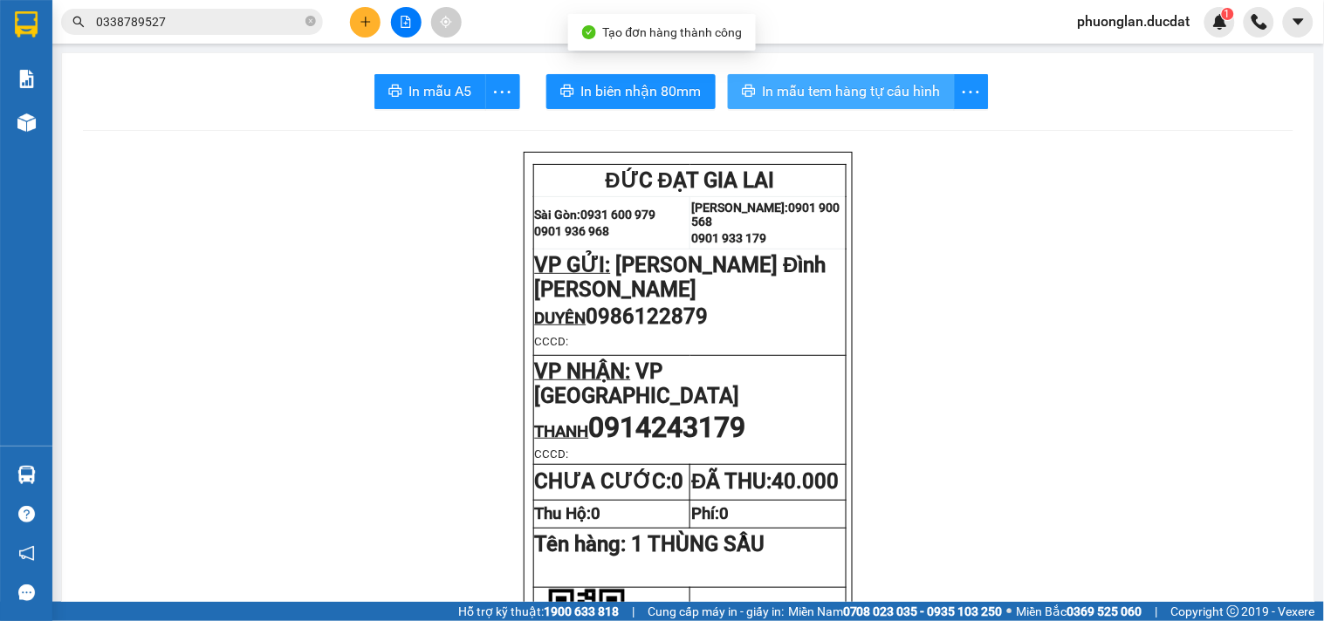
click at [921, 93] on span "In mẫu tem hàng tự cấu hình" at bounding box center [852, 91] width 178 height 22
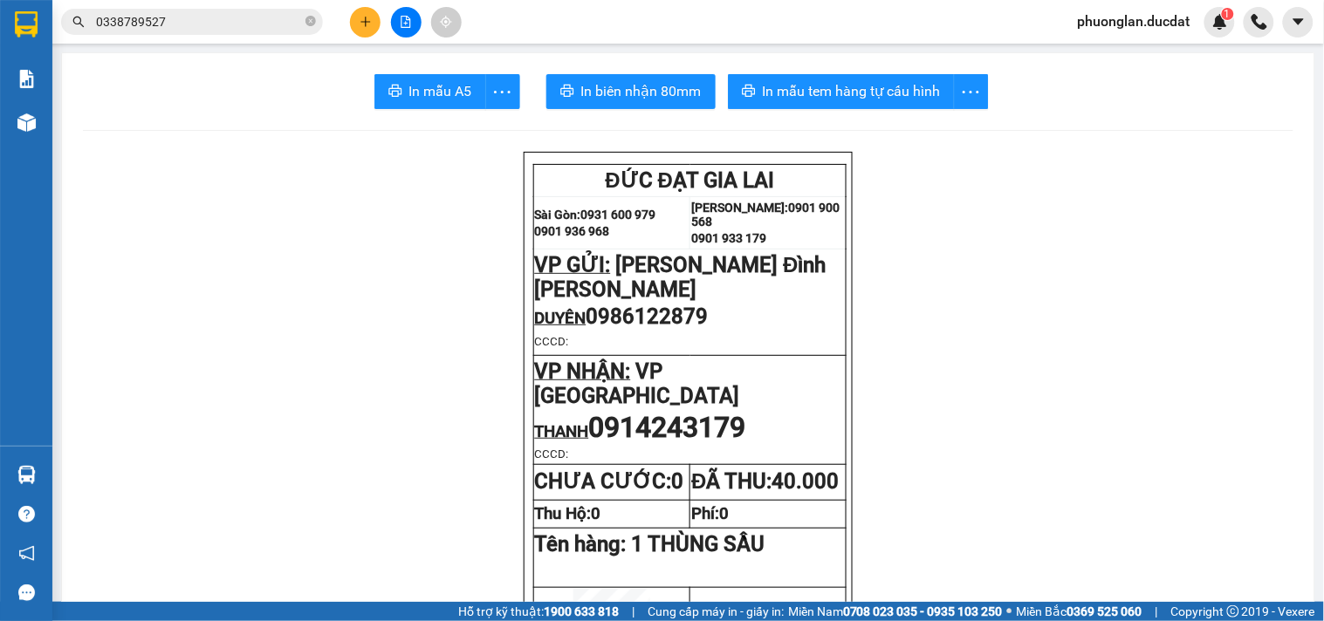
click at [351, 30] on div at bounding box center [405, 22] width 131 height 31
click at [364, 33] on button at bounding box center [365, 22] width 31 height 31
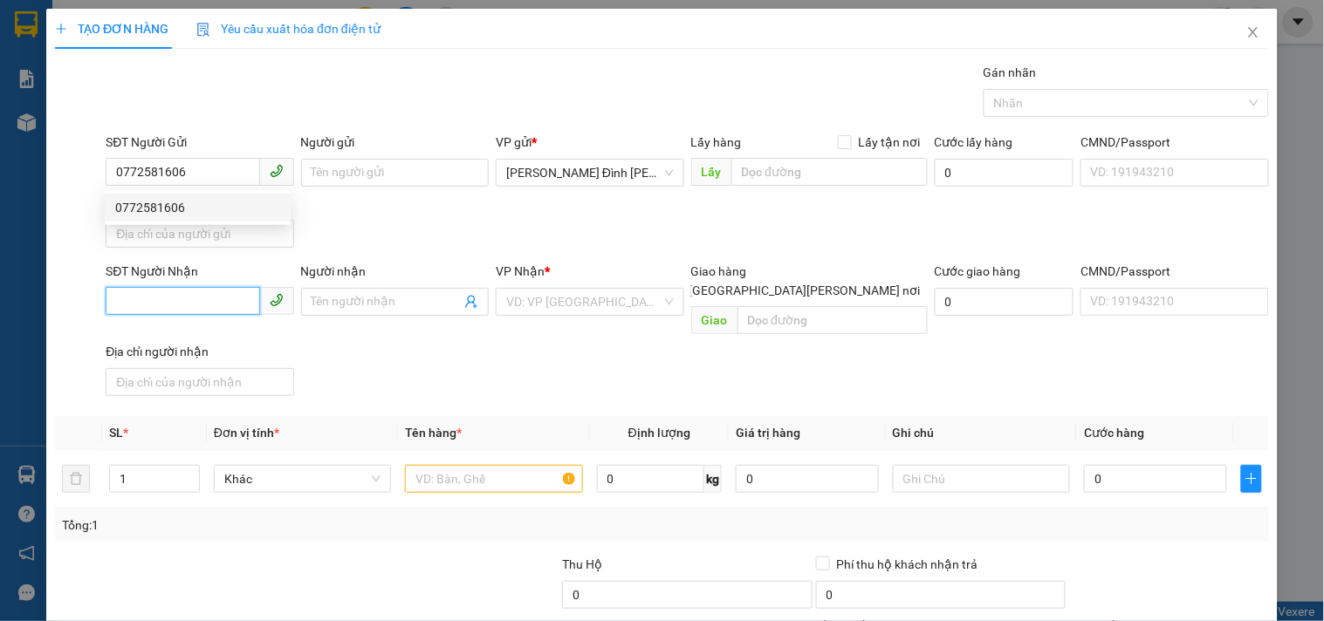
click at [223, 302] on input "SĐT Người Nhận" at bounding box center [183, 301] width 154 height 28
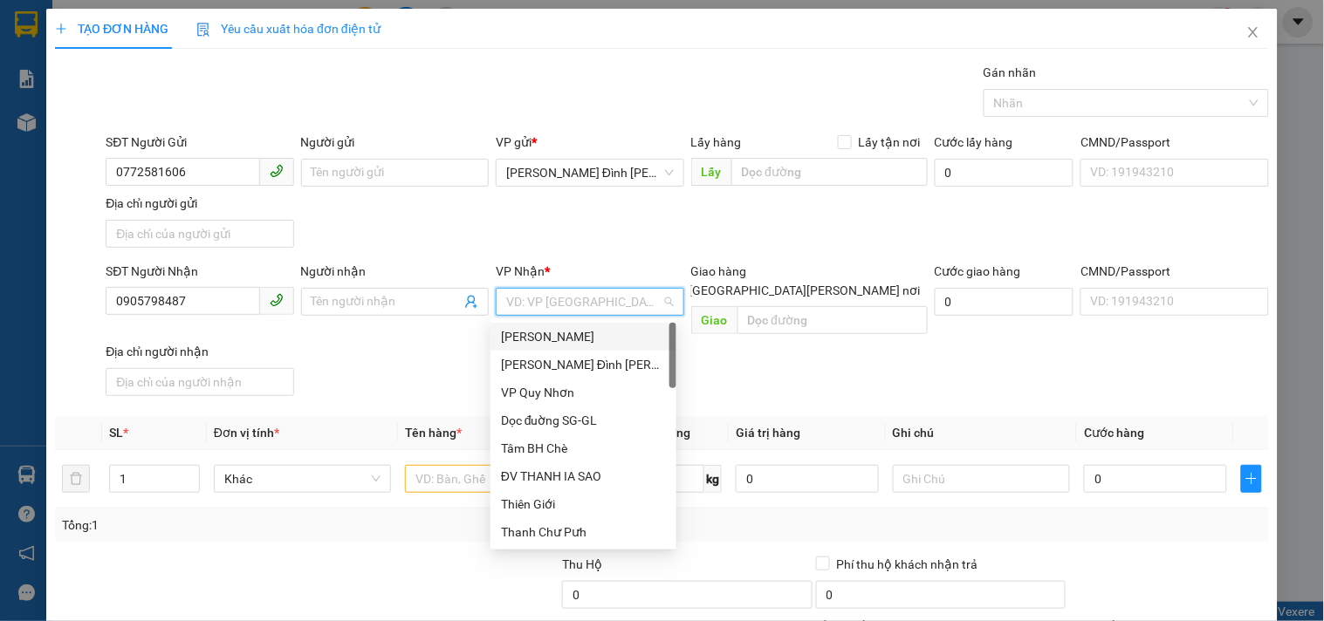
click at [596, 310] on input "search" at bounding box center [583, 302] width 154 height 26
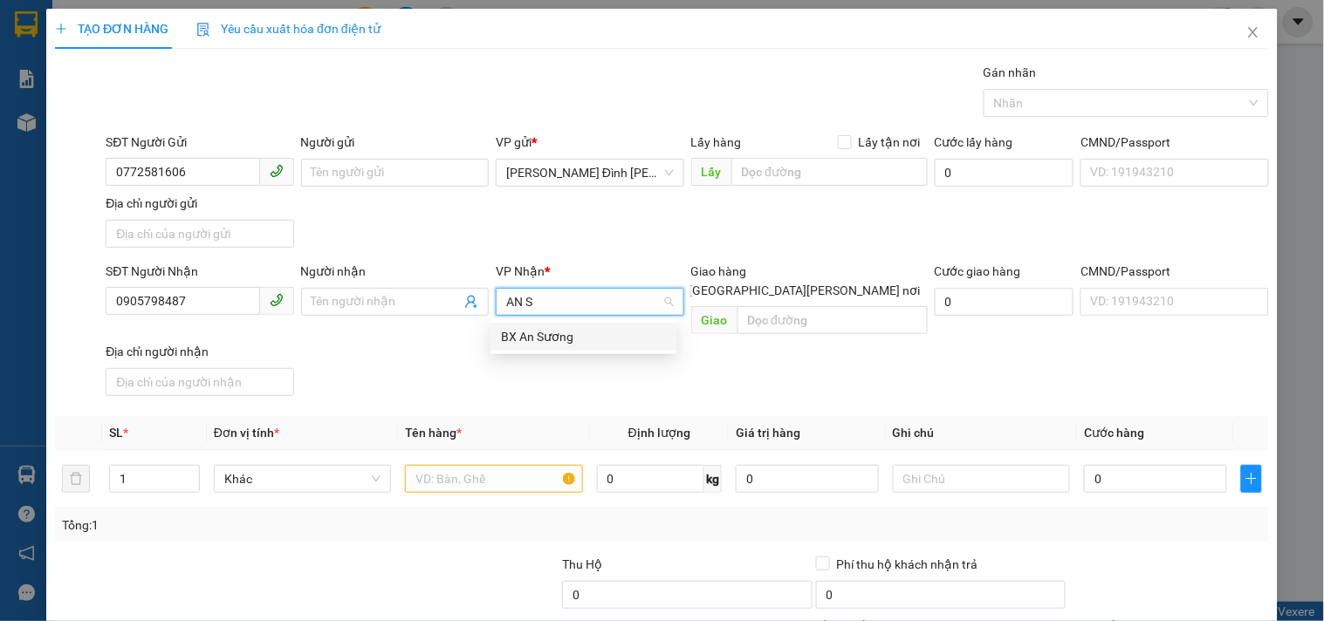
click at [562, 328] on div "BX An Sương" at bounding box center [583, 336] width 165 height 19
click at [510, 465] on input "text" at bounding box center [493, 479] width 177 height 28
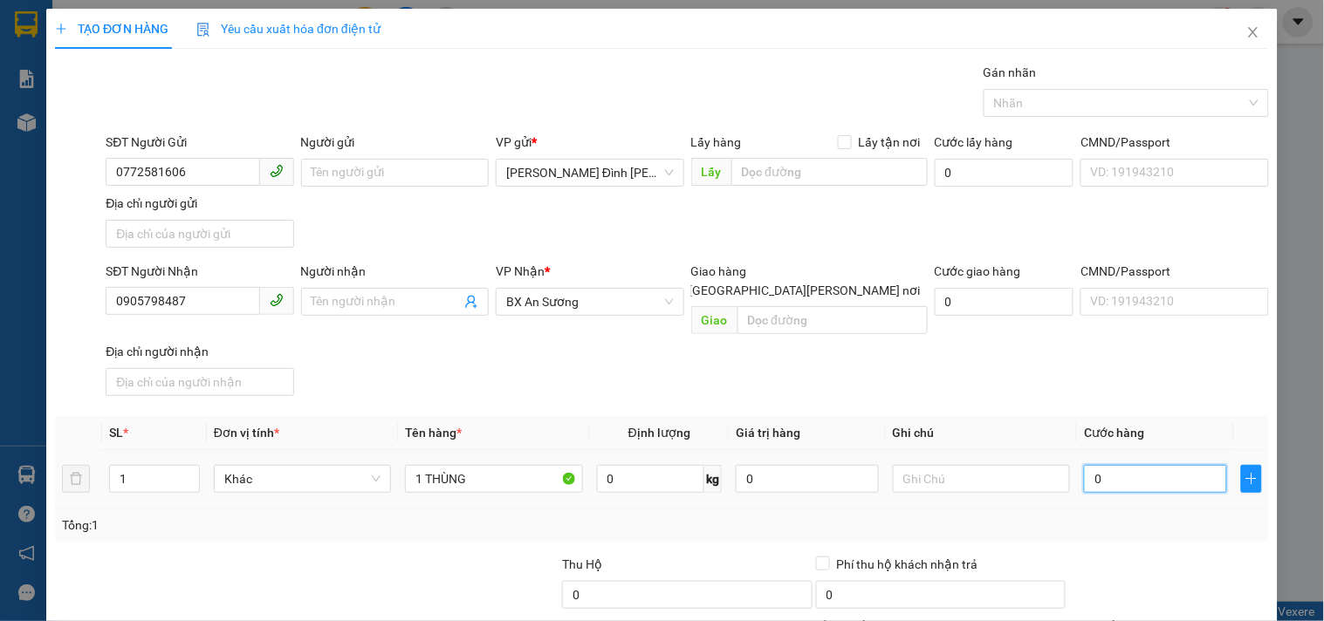
click at [1101, 471] on input "0" at bounding box center [1155, 479] width 143 height 28
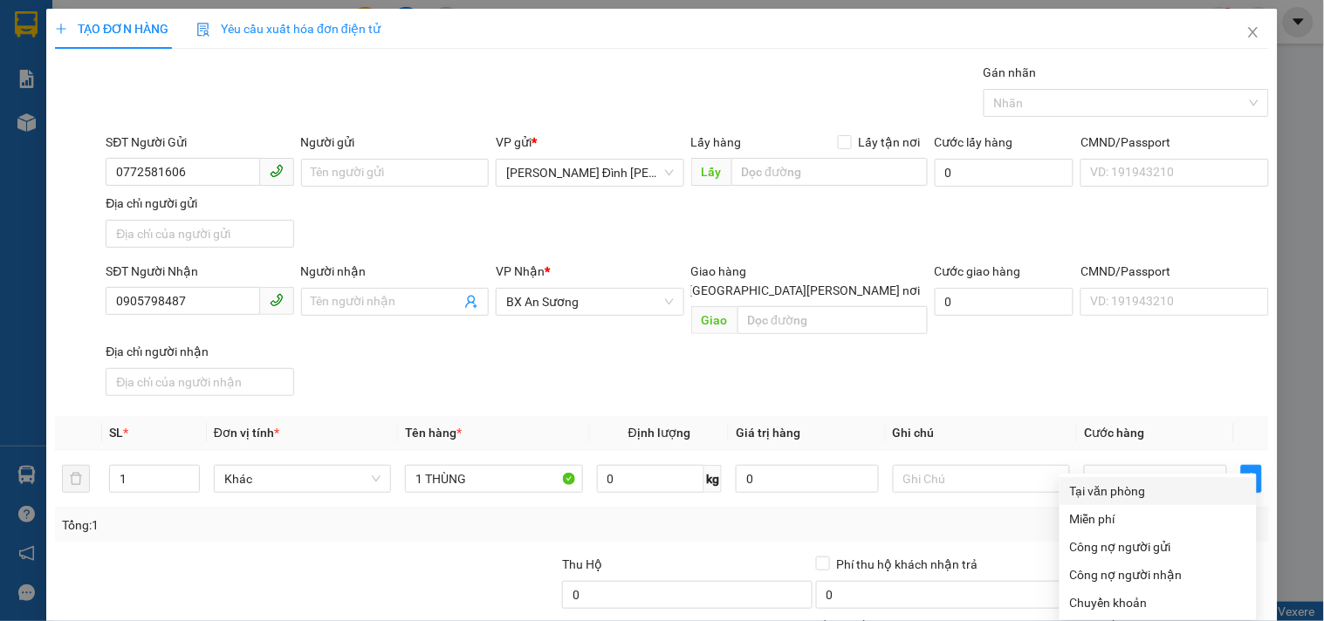
click at [1126, 482] on div "Tại văn phòng" at bounding box center [1158, 491] width 176 height 19
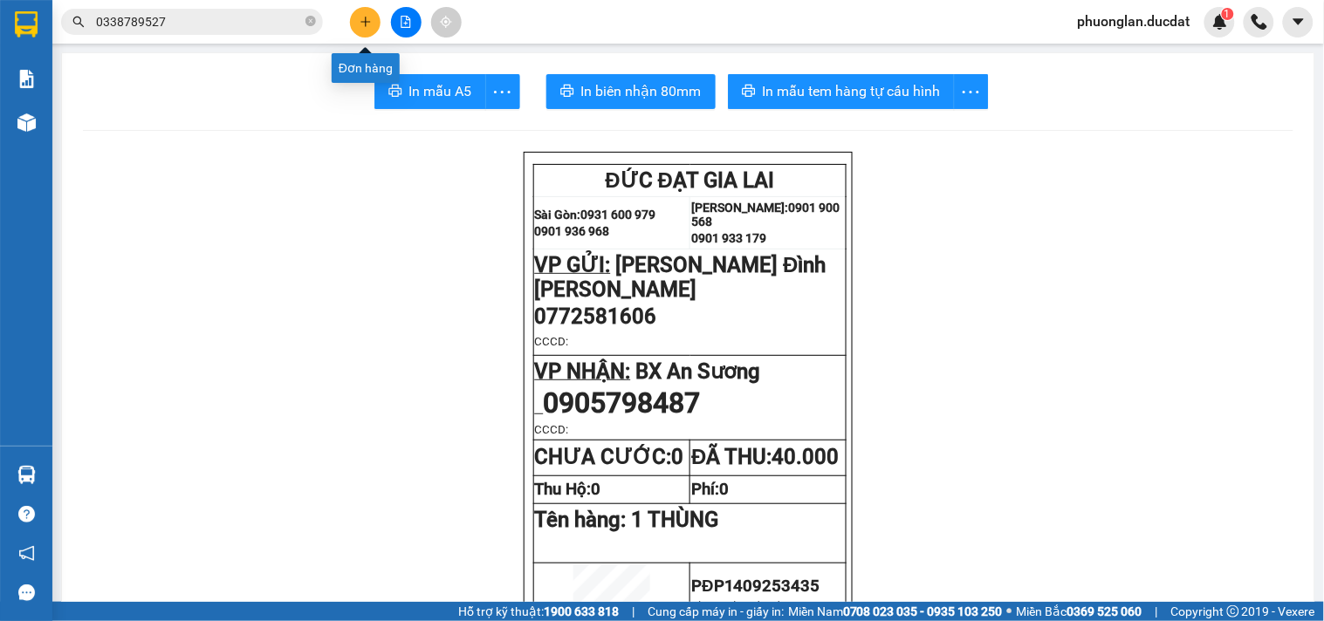
click at [360, 16] on icon "plus" at bounding box center [366, 22] width 12 height 12
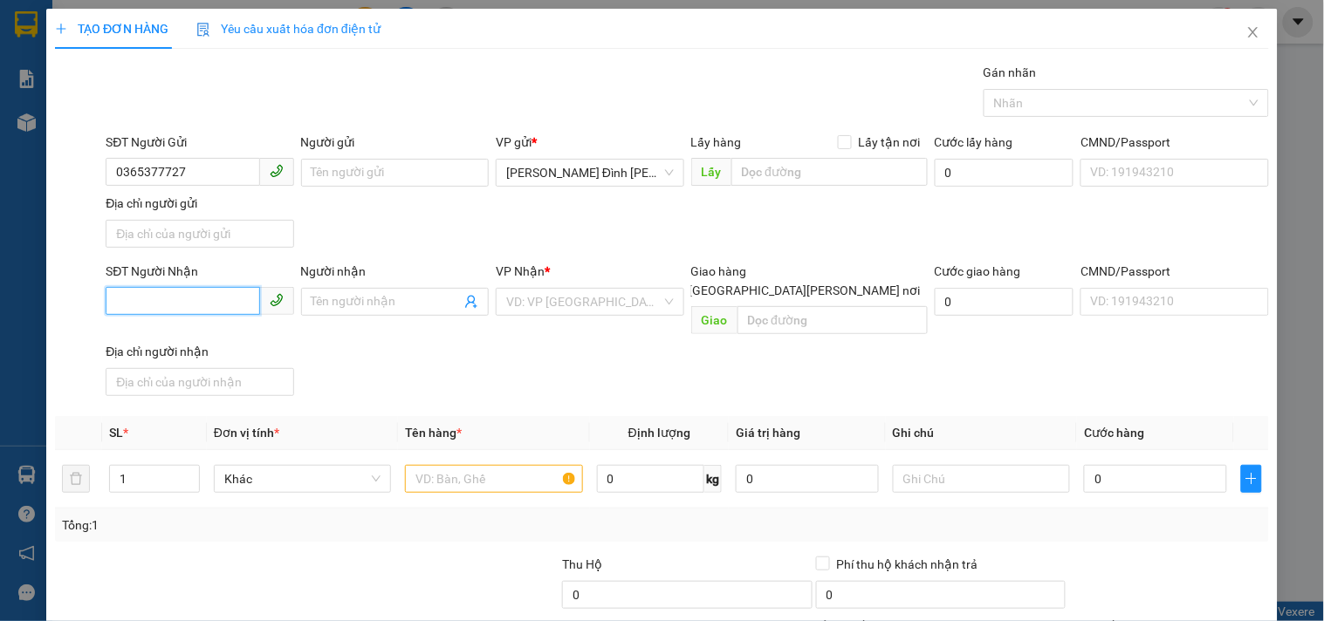
click at [225, 299] on input "SĐT Người Nhận" at bounding box center [183, 301] width 154 height 28
click at [218, 333] on div "0384313529 - LINH" at bounding box center [197, 337] width 165 height 19
click at [440, 469] on input "text" at bounding box center [493, 479] width 177 height 28
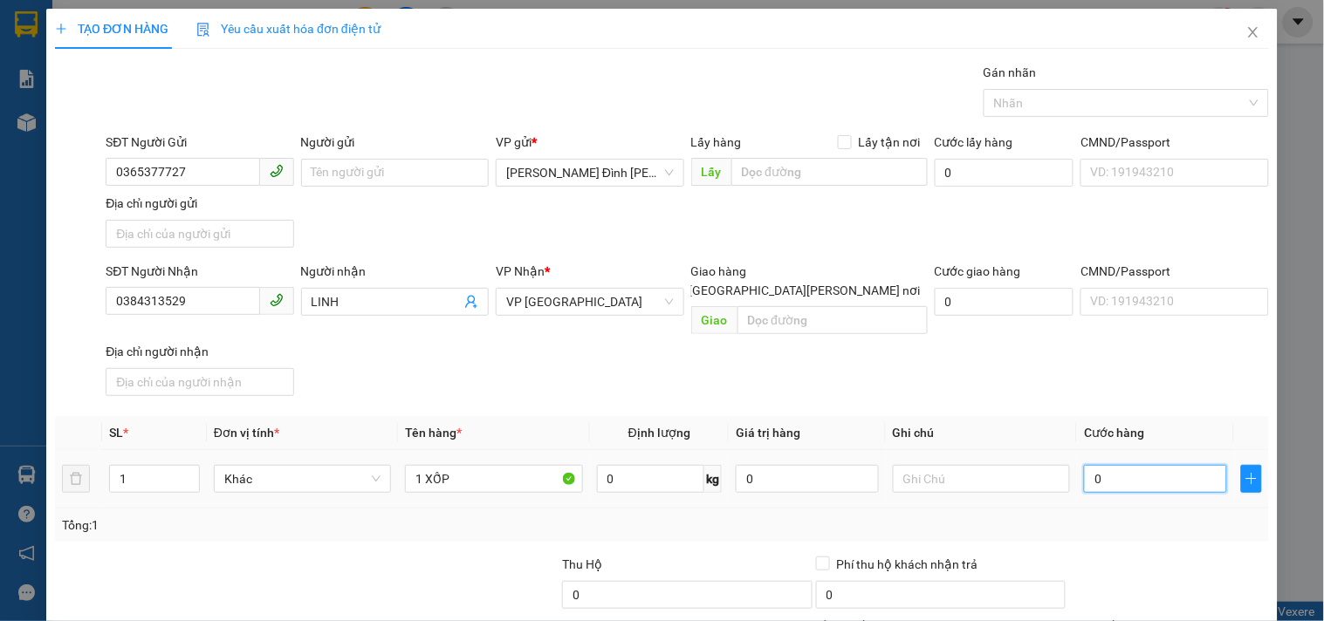
click at [1135, 465] on input "0" at bounding box center [1155, 479] width 143 height 28
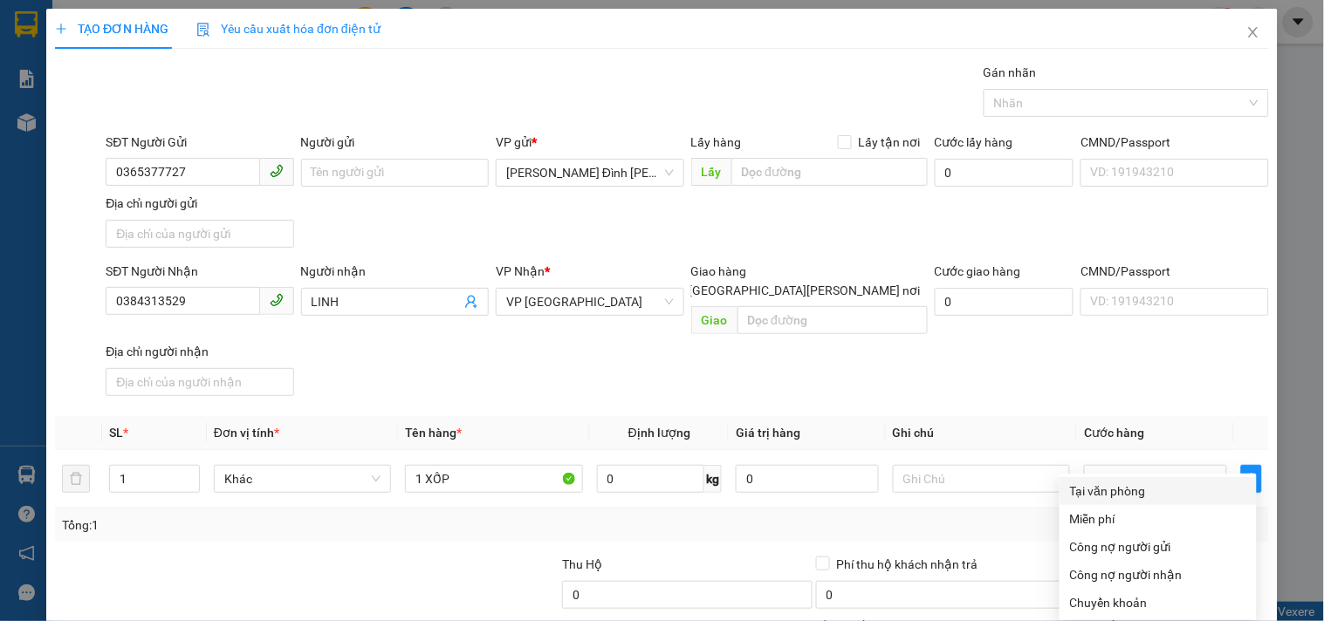
click at [1131, 482] on div "Tại văn phòng" at bounding box center [1158, 491] width 176 height 19
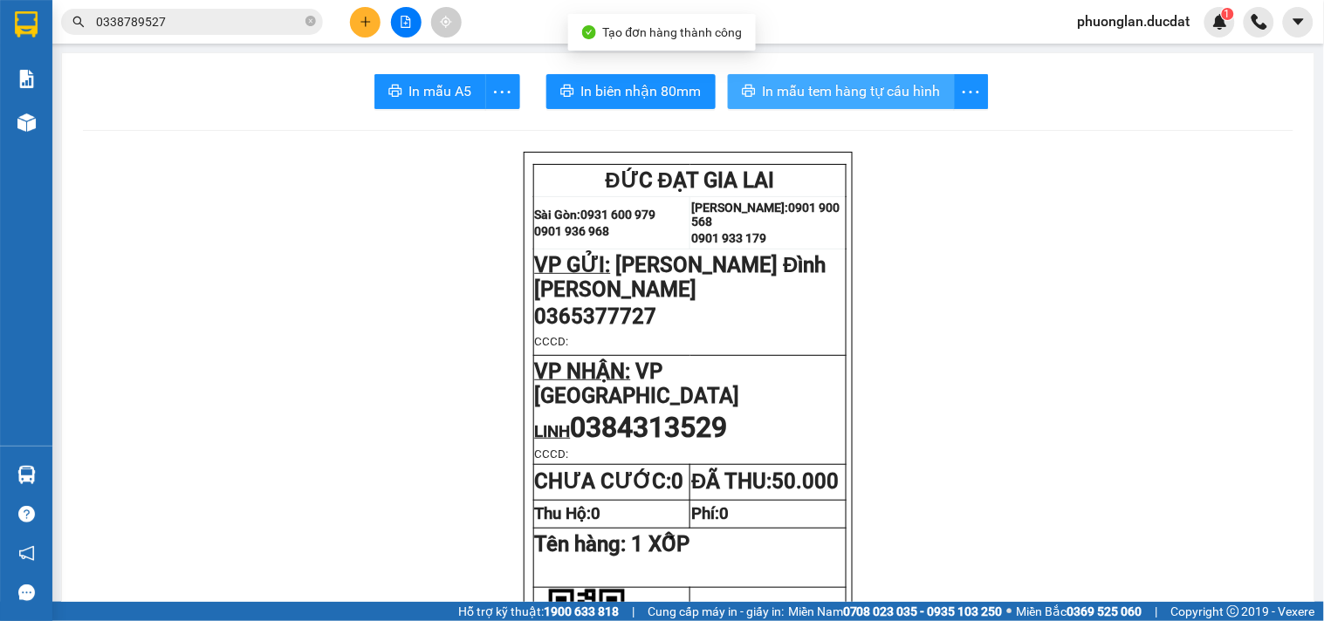
click at [886, 86] on span "In mẫu tem hàng tự cấu hình" at bounding box center [852, 91] width 178 height 22
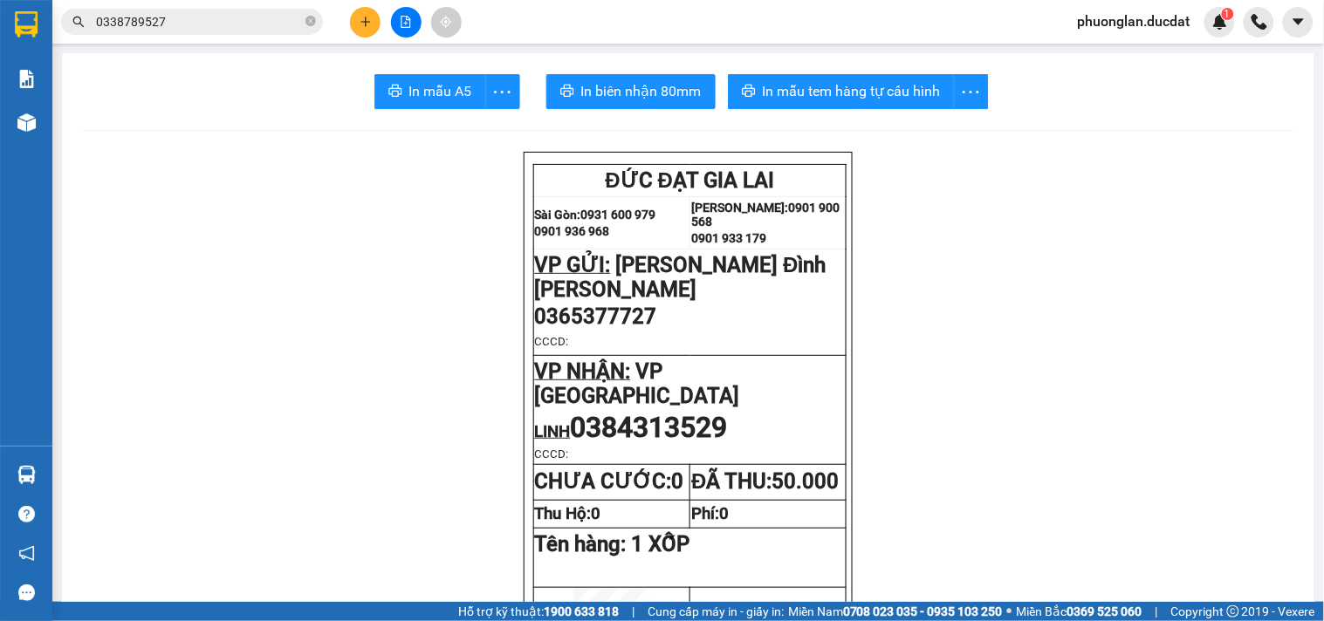
click at [367, 28] on button at bounding box center [365, 22] width 31 height 31
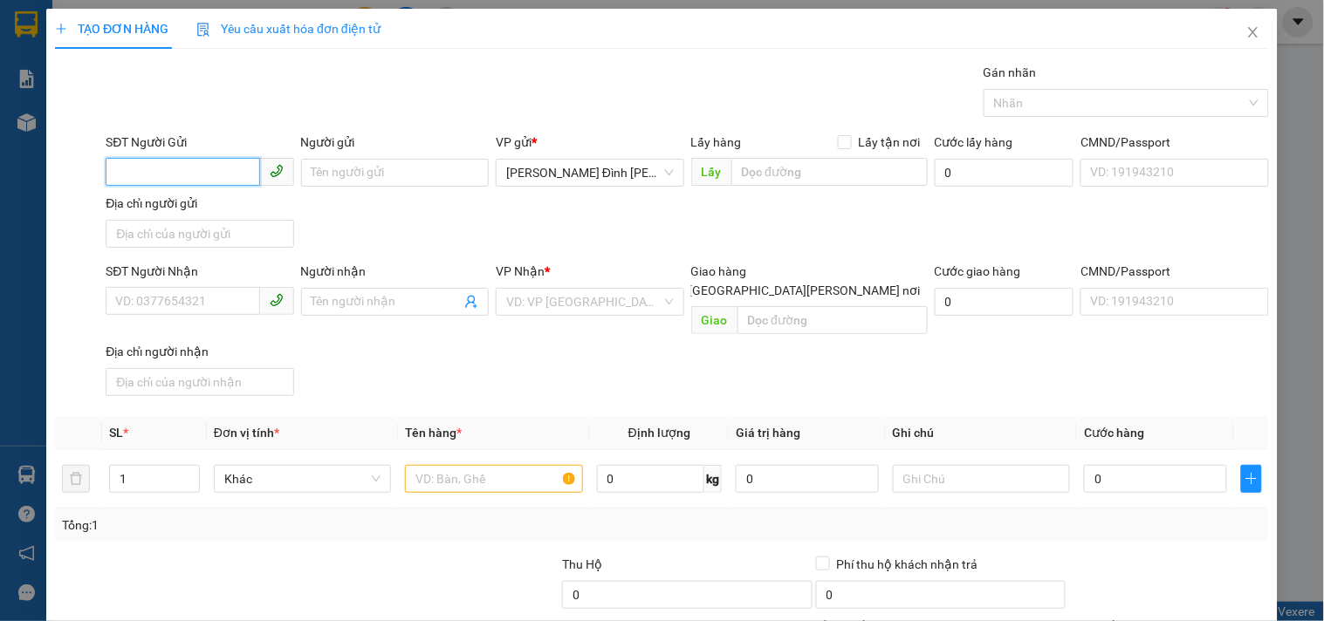
click at [162, 185] on input "SĐT Người Gửi" at bounding box center [183, 172] width 154 height 28
click at [197, 305] on input "SĐT Người Nhận" at bounding box center [183, 301] width 154 height 28
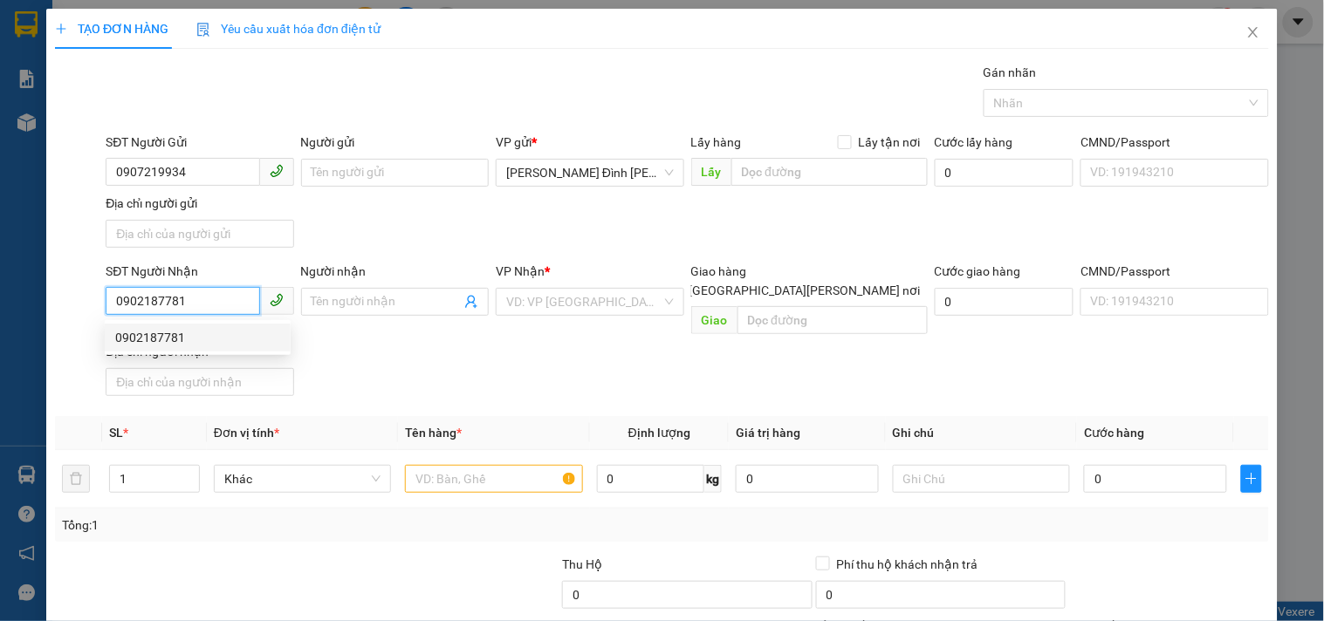
click at [202, 335] on div "0902187781" at bounding box center [197, 337] width 165 height 19
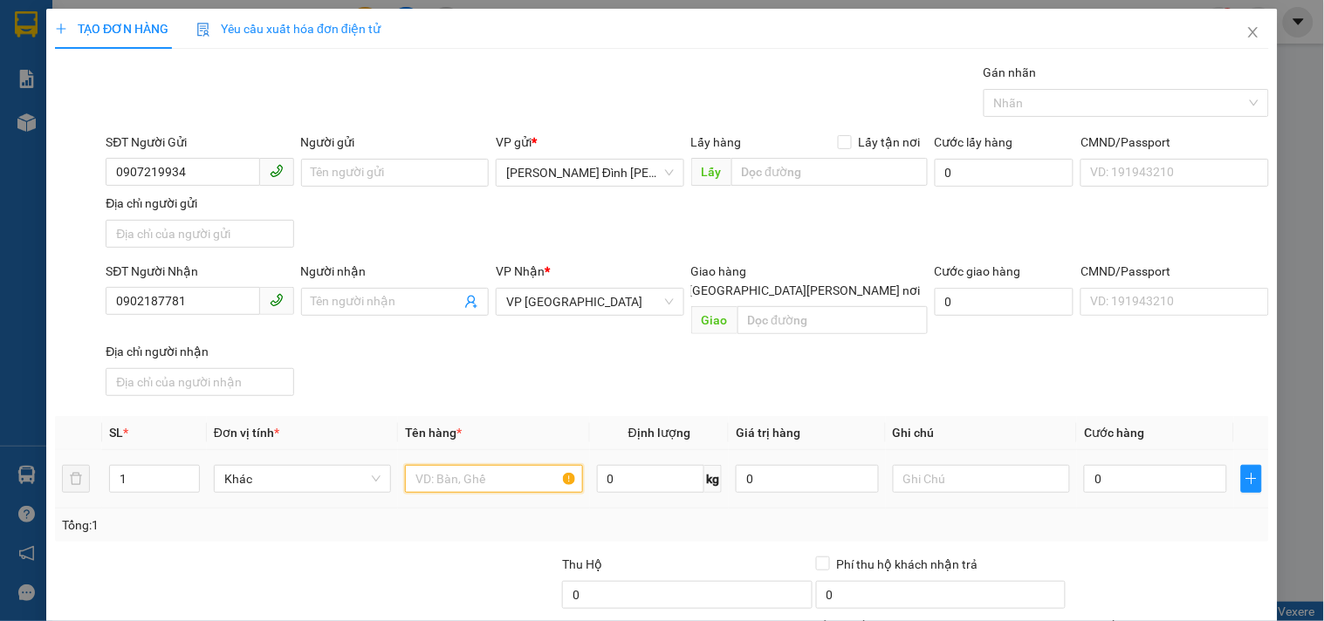
click at [492, 465] on input "text" at bounding box center [493, 479] width 177 height 28
click at [1084, 465] on input "0" at bounding box center [1155, 479] width 143 height 28
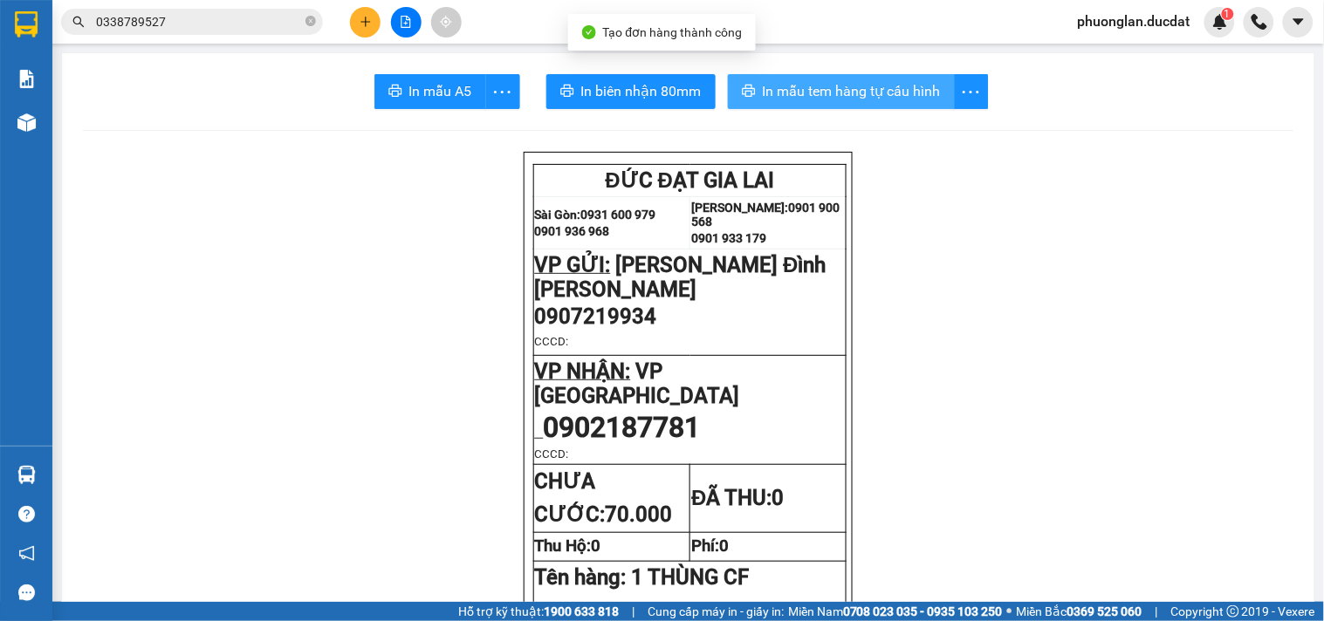
drag, startPoint x: 936, startPoint y: 113, endPoint x: 888, endPoint y: 100, distance: 49.8
click at [888, 100] on span "In mẫu tem hàng tự cấu hình" at bounding box center [852, 91] width 178 height 22
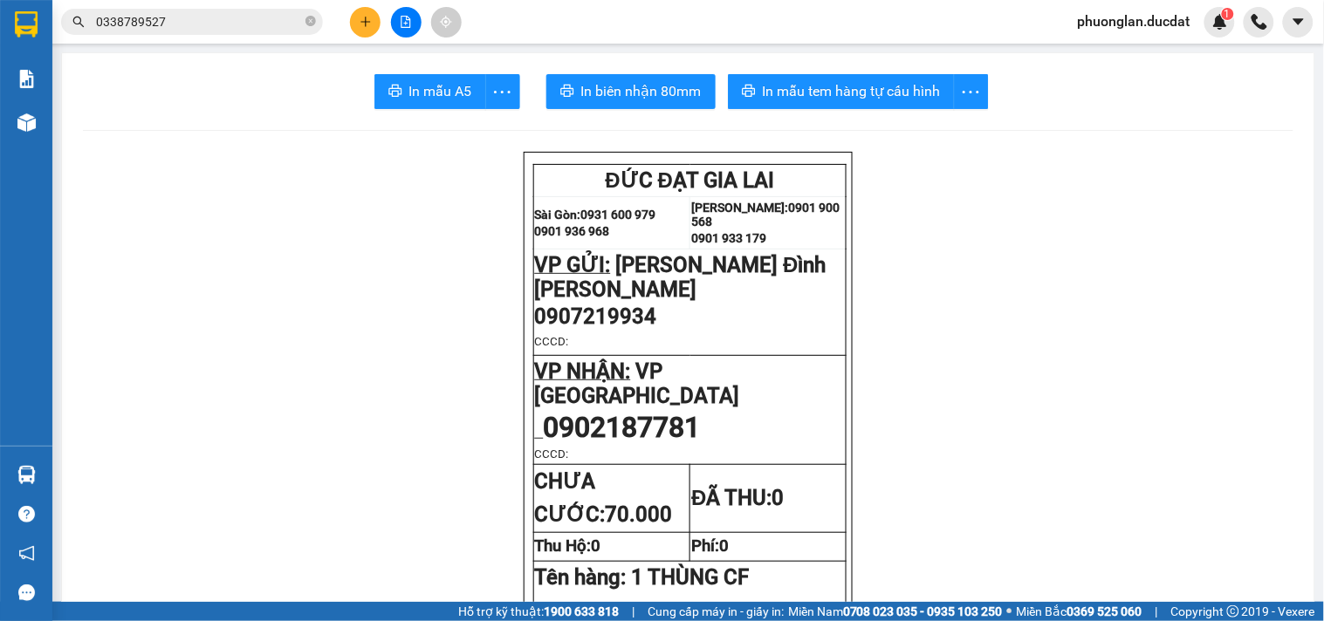
click at [369, 24] on icon "plus" at bounding box center [366, 22] width 12 height 12
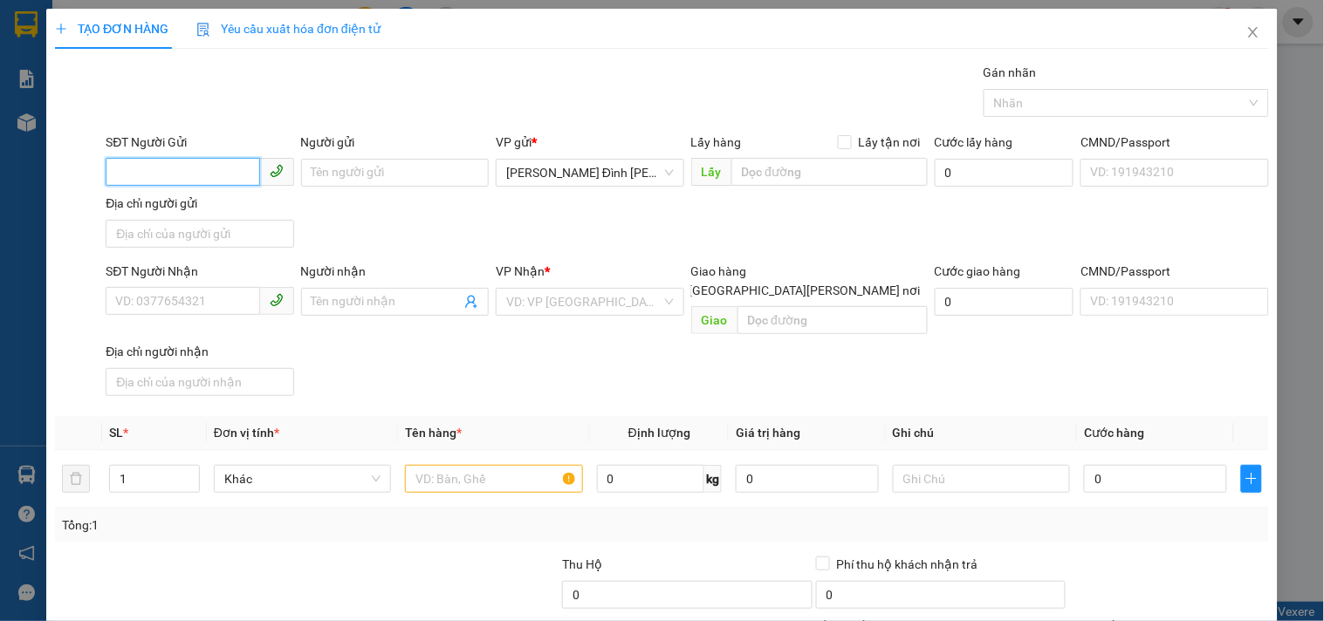
click at [155, 186] on span at bounding box center [200, 173] width 188 height 28
click at [225, 207] on div "0357189921" at bounding box center [197, 207] width 165 height 19
click at [473, 465] on input "text" at bounding box center [493, 479] width 177 height 28
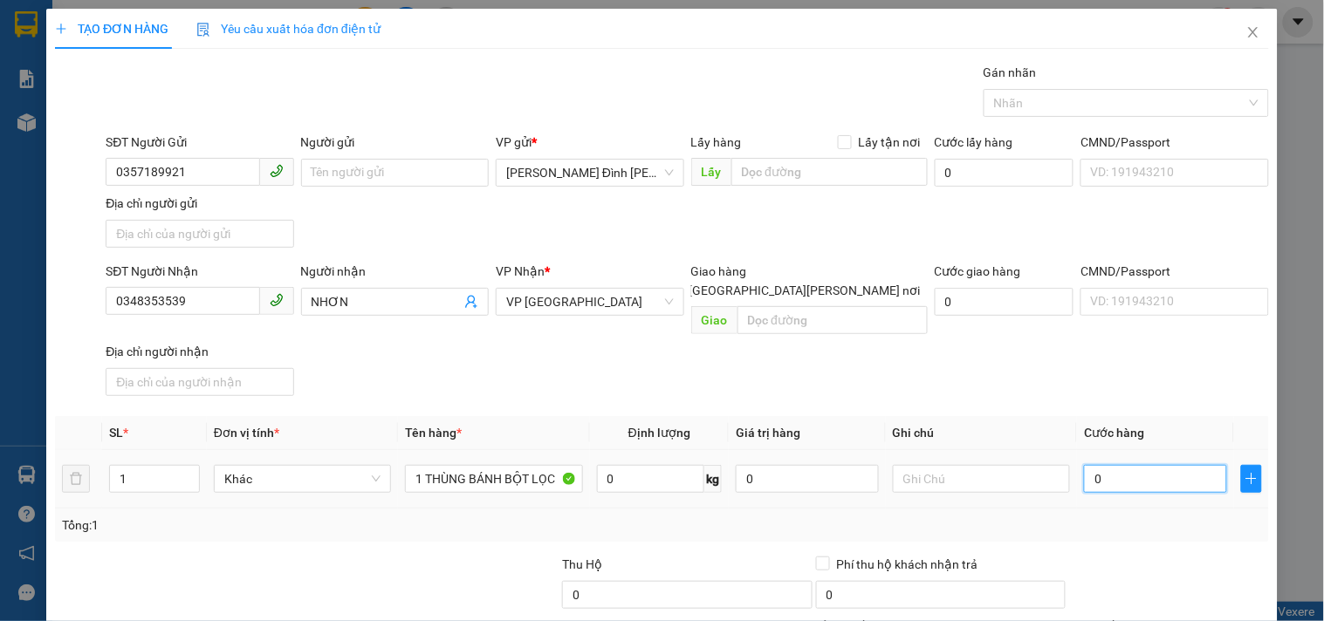
click at [1205, 469] on input "0" at bounding box center [1155, 479] width 143 height 28
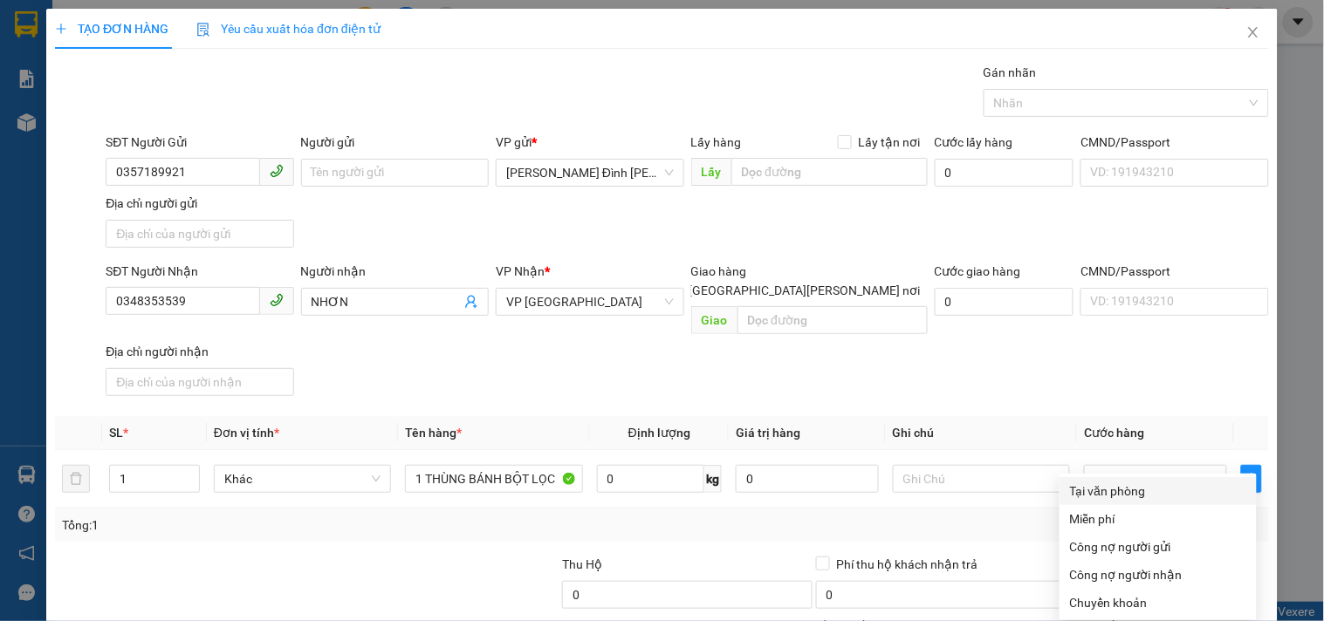
click at [1109, 482] on div "Tại văn phòng" at bounding box center [1158, 491] width 176 height 19
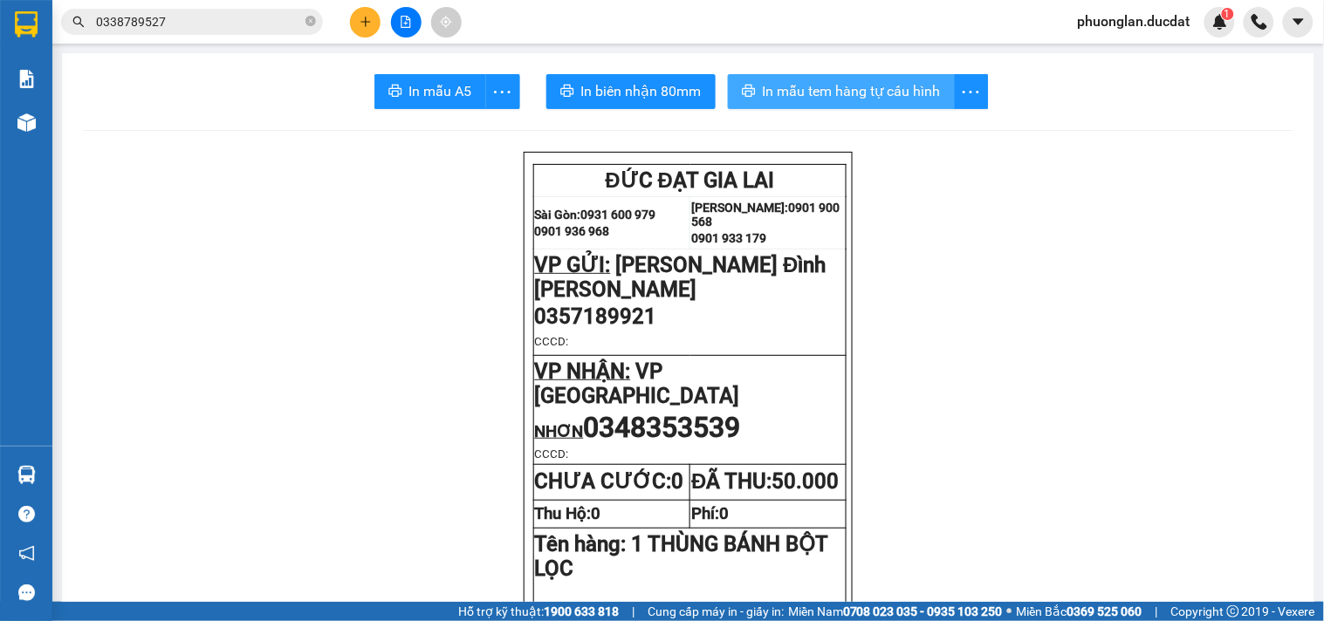
click at [874, 96] on span "In mẫu tem hàng tự cấu hình" at bounding box center [852, 91] width 178 height 22
click at [360, 13] on button at bounding box center [365, 22] width 31 height 31
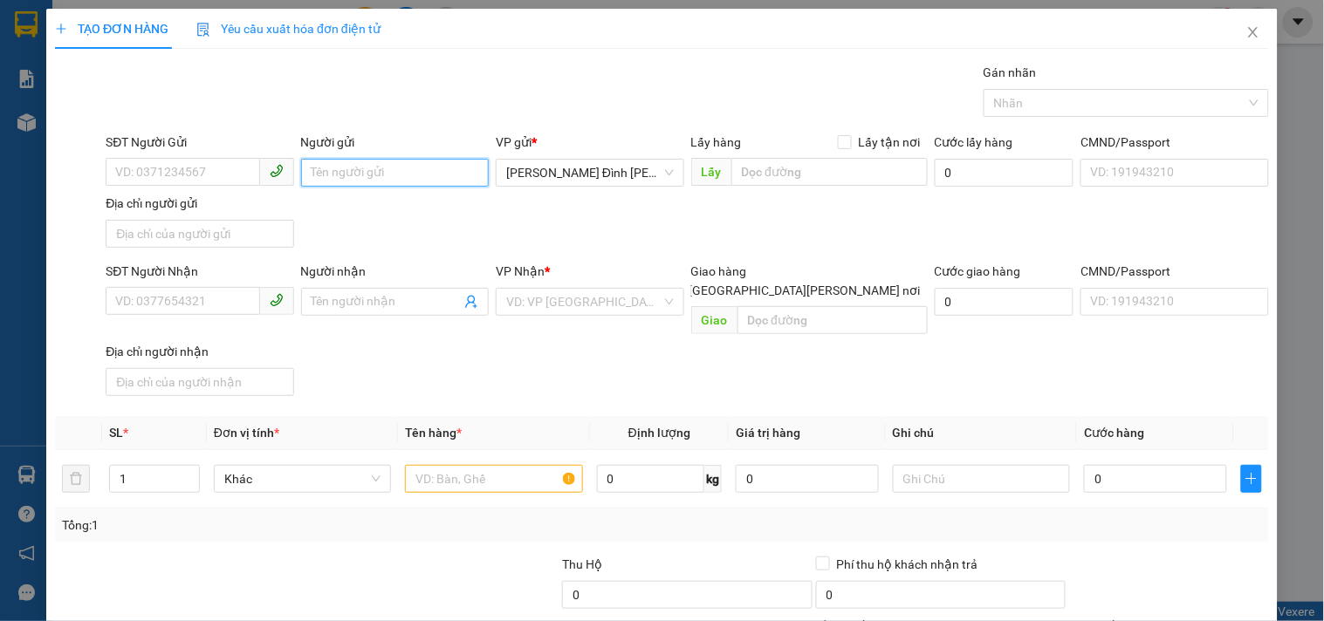
click at [350, 182] on input "Người gửi" at bounding box center [395, 173] width 188 height 28
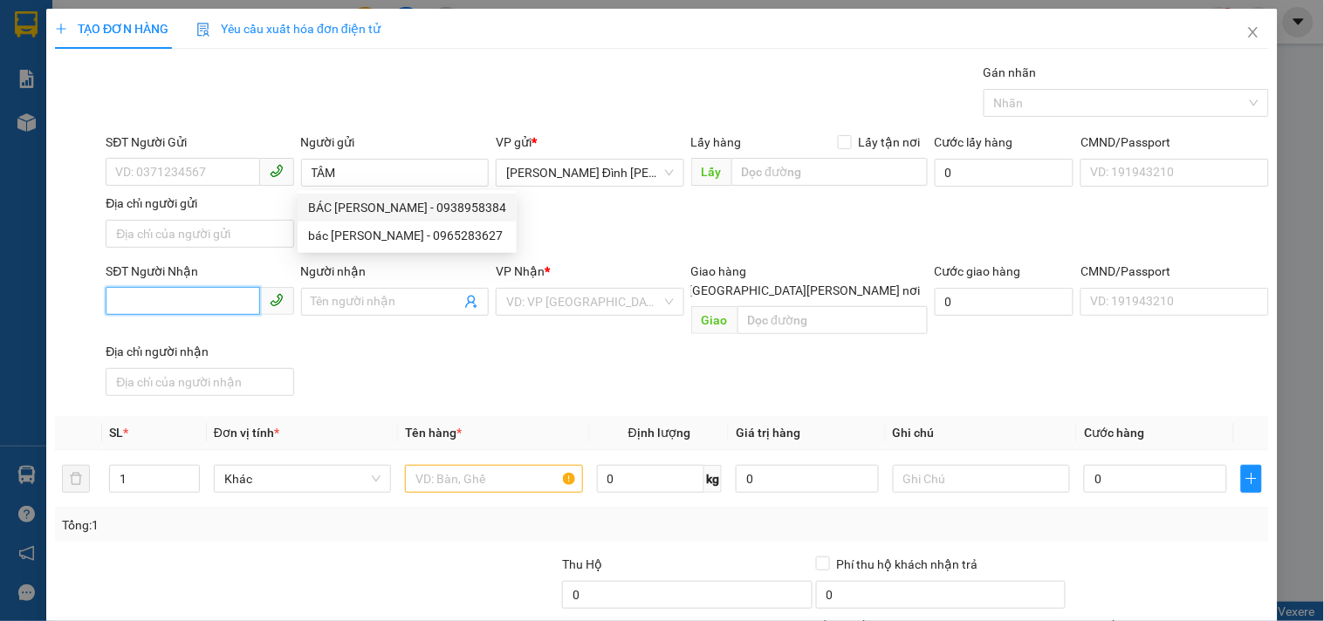
click at [233, 298] on input "SĐT Người Nhận" at bounding box center [183, 301] width 154 height 28
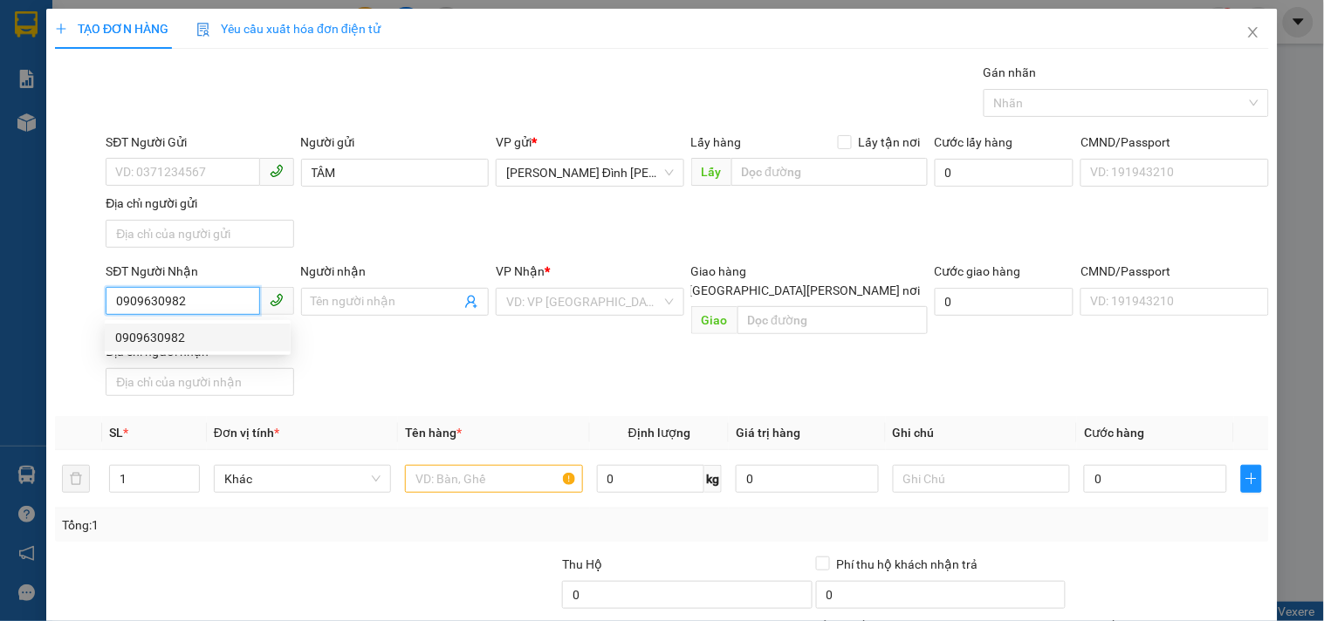
click at [183, 328] on div "0909630982" at bounding box center [197, 337] width 165 height 19
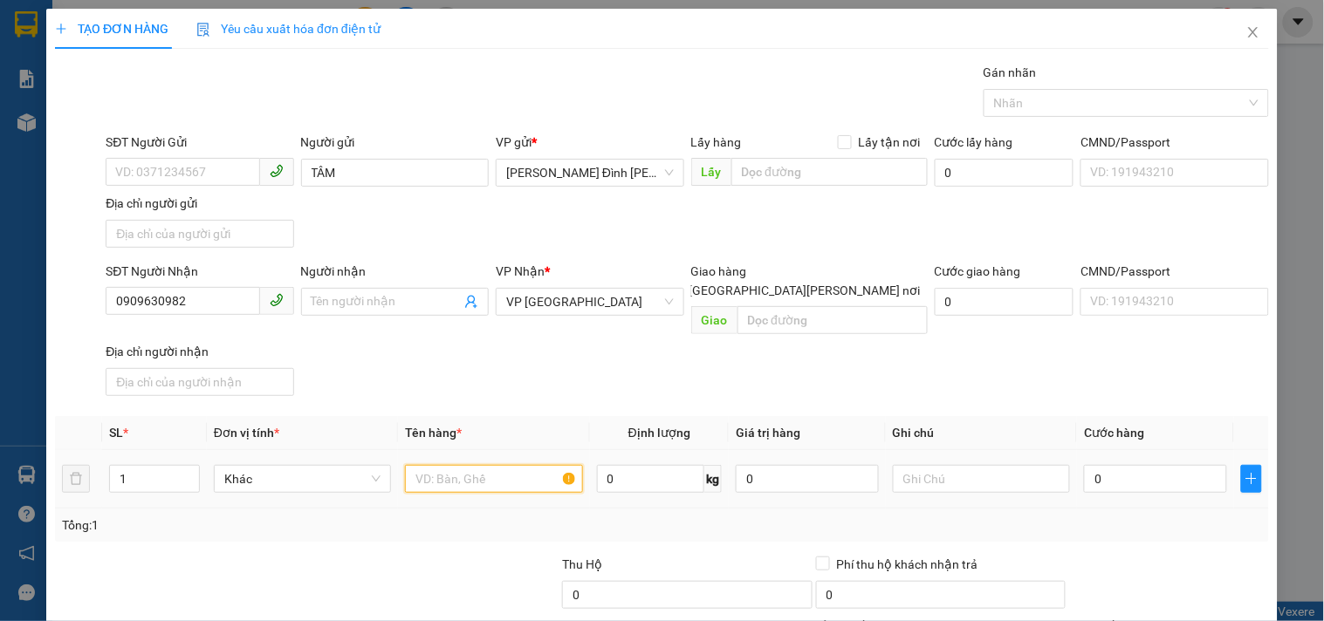
click at [525, 473] on input "text" at bounding box center [493, 479] width 177 height 28
click at [1130, 465] on input "0" at bounding box center [1155, 479] width 143 height 28
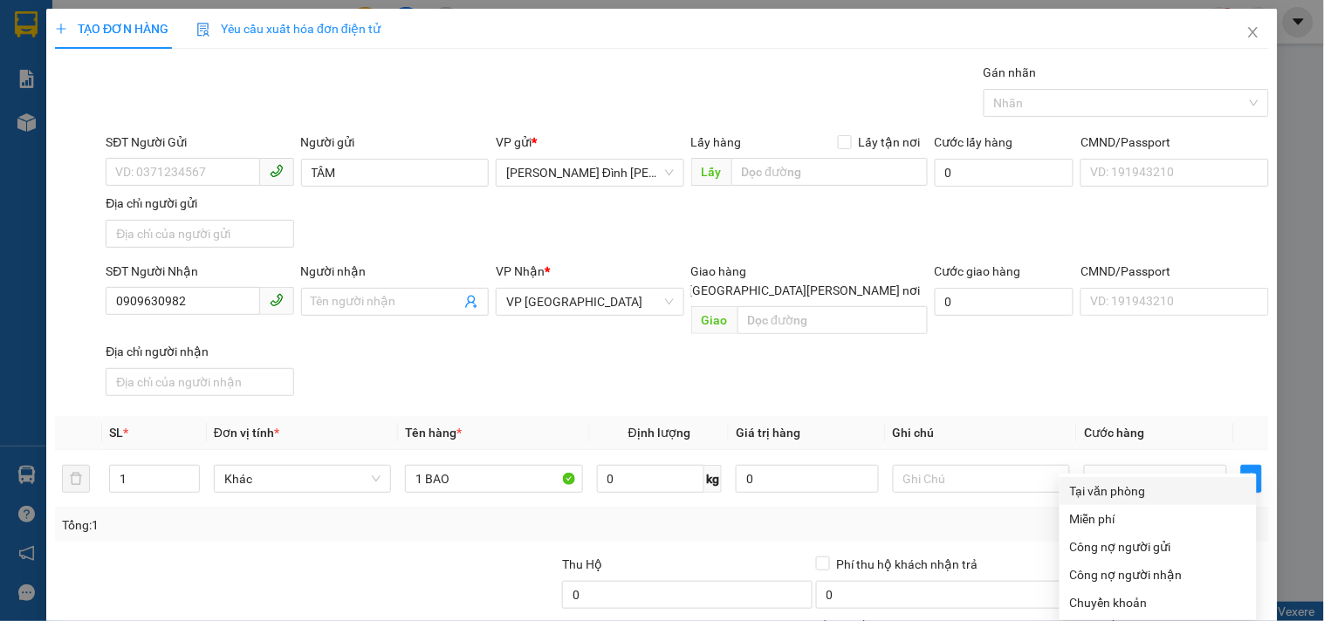
click at [1126, 482] on div "Tại văn phòng" at bounding box center [1158, 491] width 176 height 19
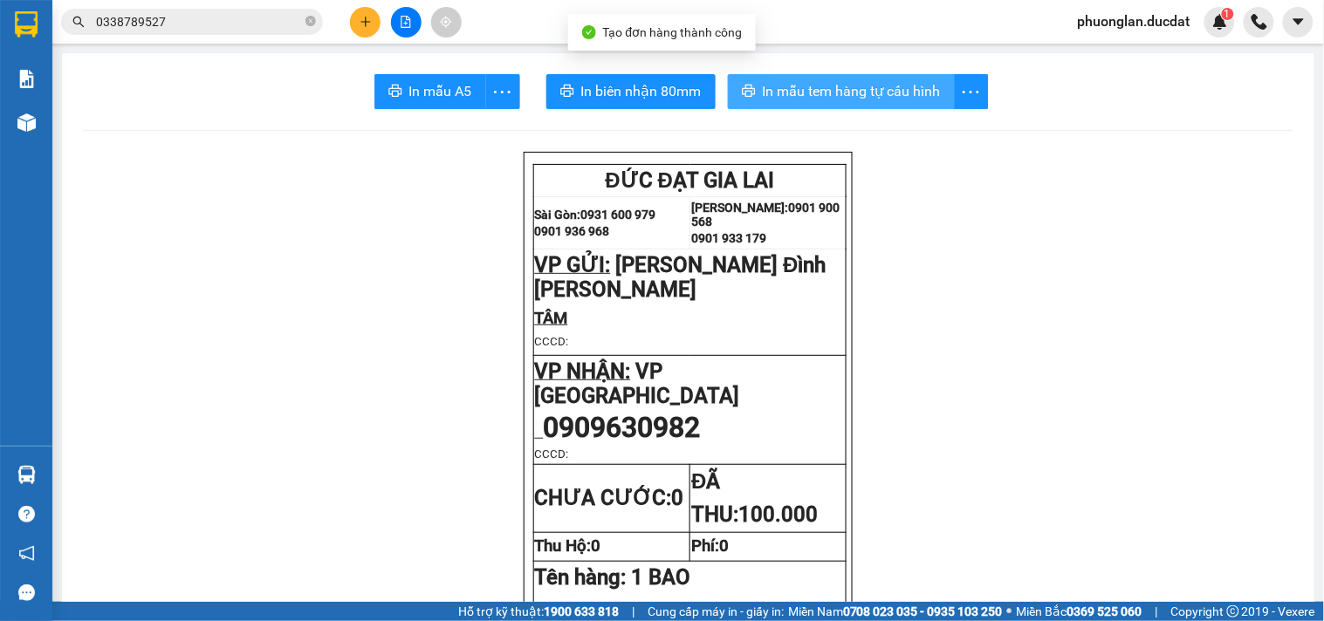
click at [849, 96] on span "In mẫu tem hàng tự cấu hình" at bounding box center [852, 91] width 178 height 22
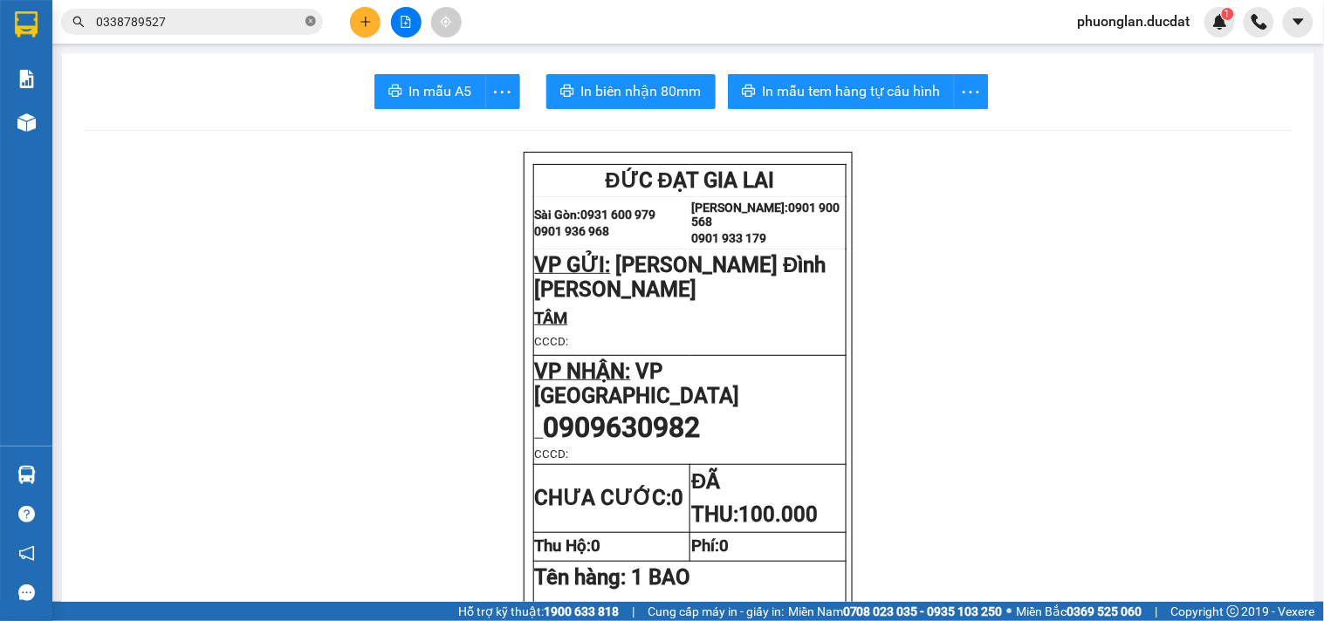
click at [312, 21] on icon "close-circle" at bounding box center [310, 21] width 10 height 10
click at [248, 27] on input "text" at bounding box center [199, 21] width 206 height 19
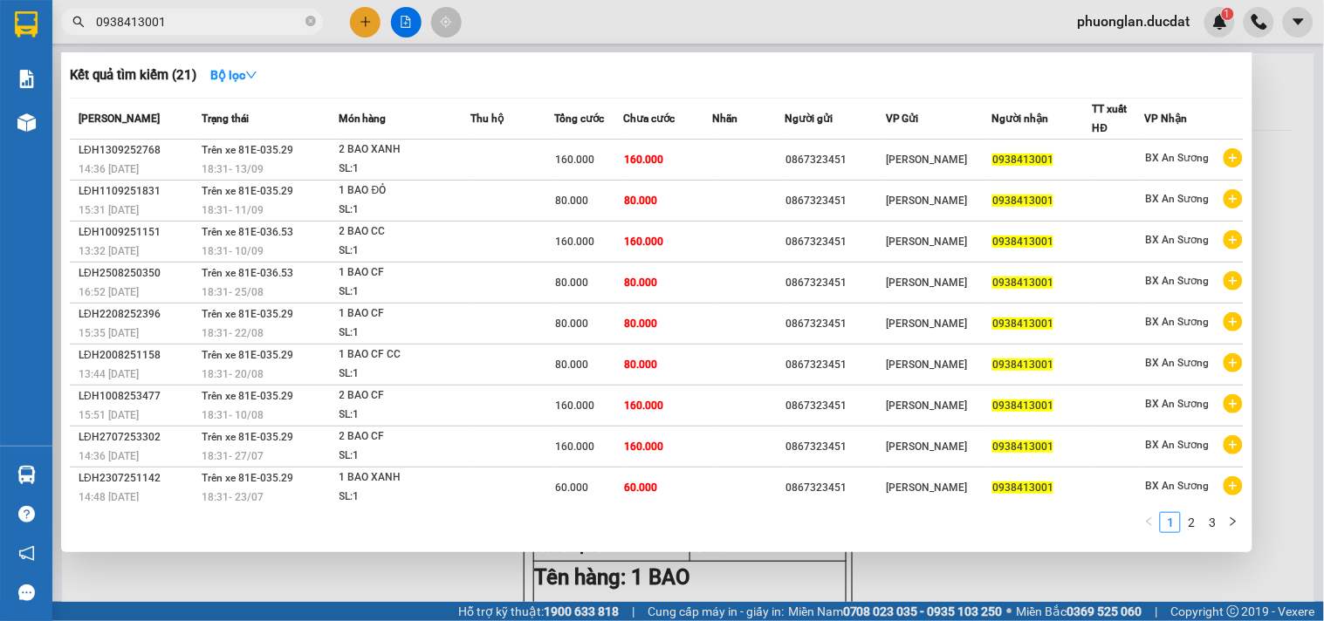
click at [364, 23] on div at bounding box center [662, 310] width 1324 height 621
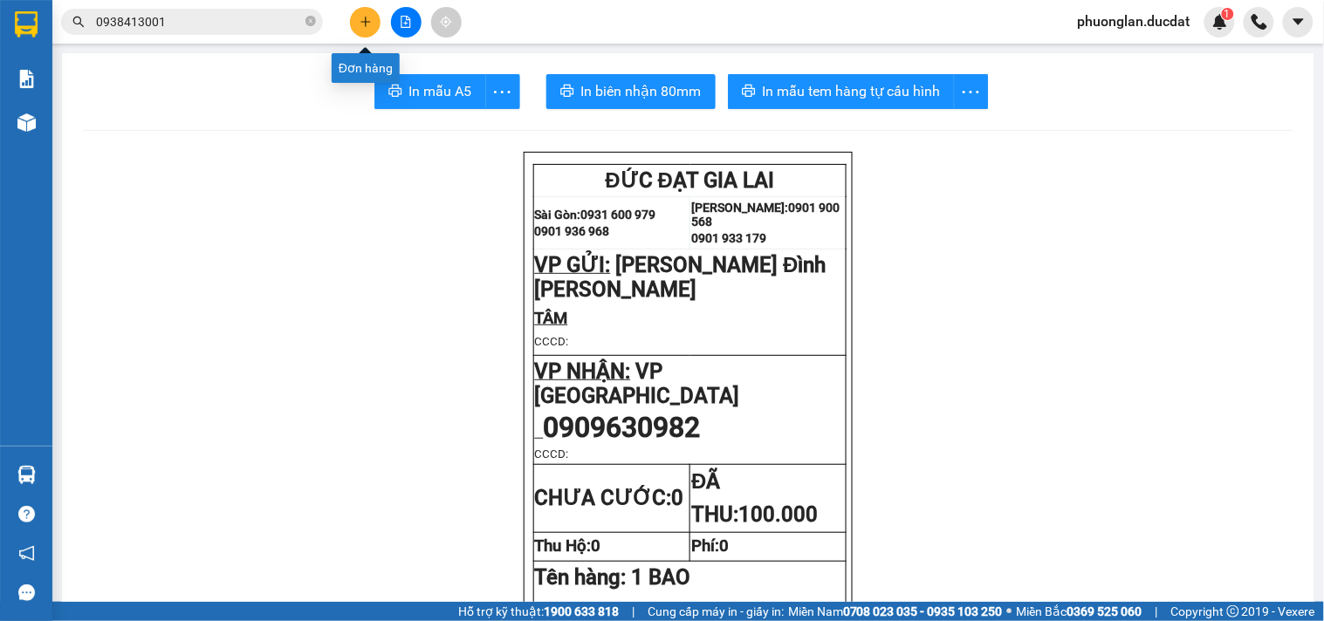
click at [361, 24] on icon "plus" at bounding box center [366, 22] width 12 height 12
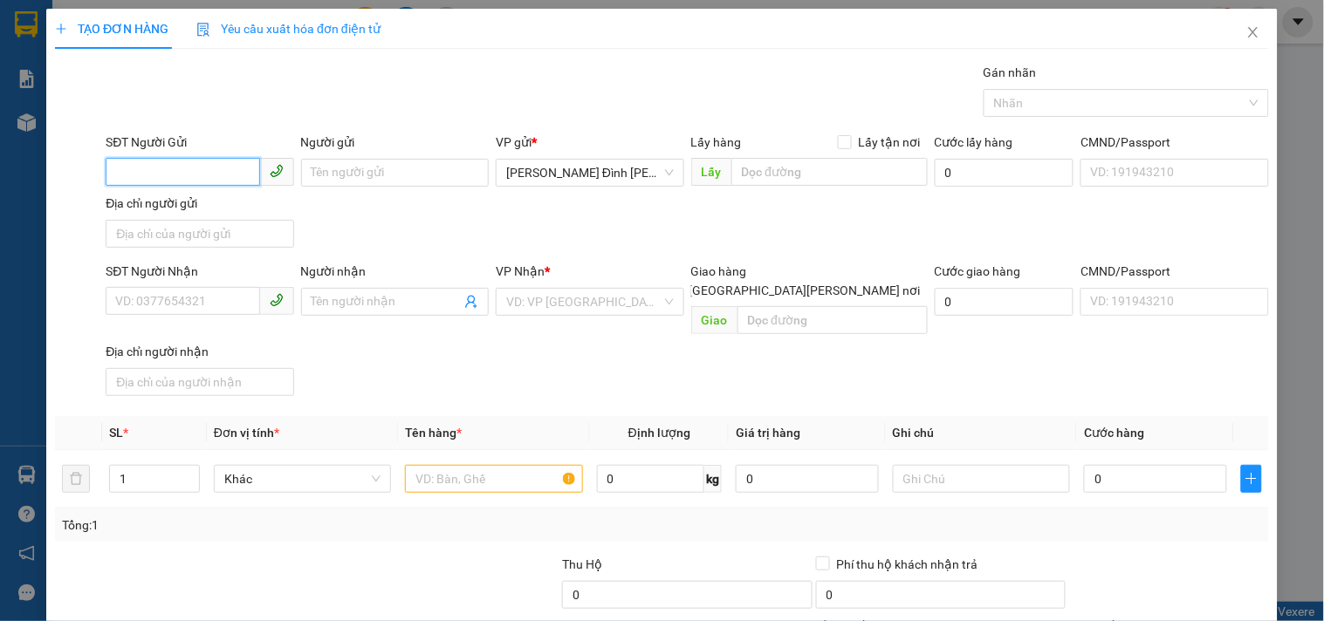
click at [210, 168] on input "SĐT Người Gửi" at bounding box center [183, 172] width 154 height 28
click at [181, 209] on div "0369468237 - THU" at bounding box center [197, 207] width 165 height 19
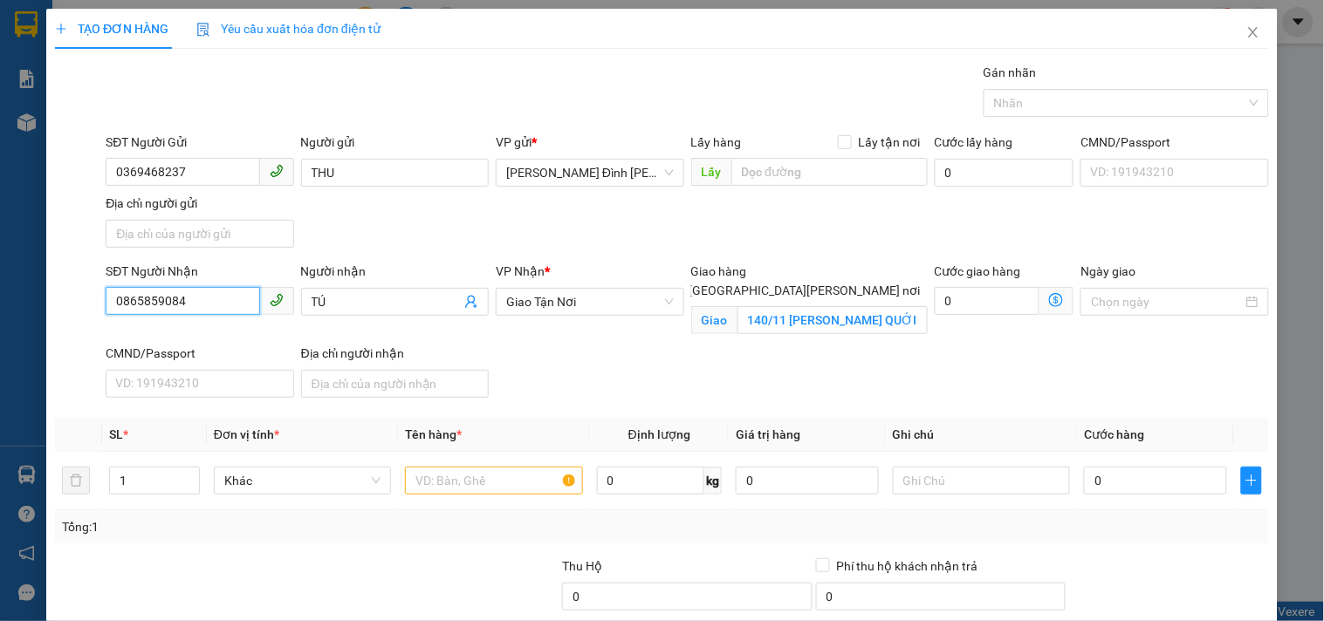
drag, startPoint x: 215, startPoint y: 303, endPoint x: 0, endPoint y: 272, distance: 216.9
click at [0, 272] on div "TẠO ĐƠN HÀNG Yêu cầu xuất [PERSON_NAME] điện tử Transit Pickup Surcharge Ids Tr…" at bounding box center [662, 310] width 1324 height 621
click at [586, 304] on span "Giao Tận Nơi" at bounding box center [589, 302] width 167 height 26
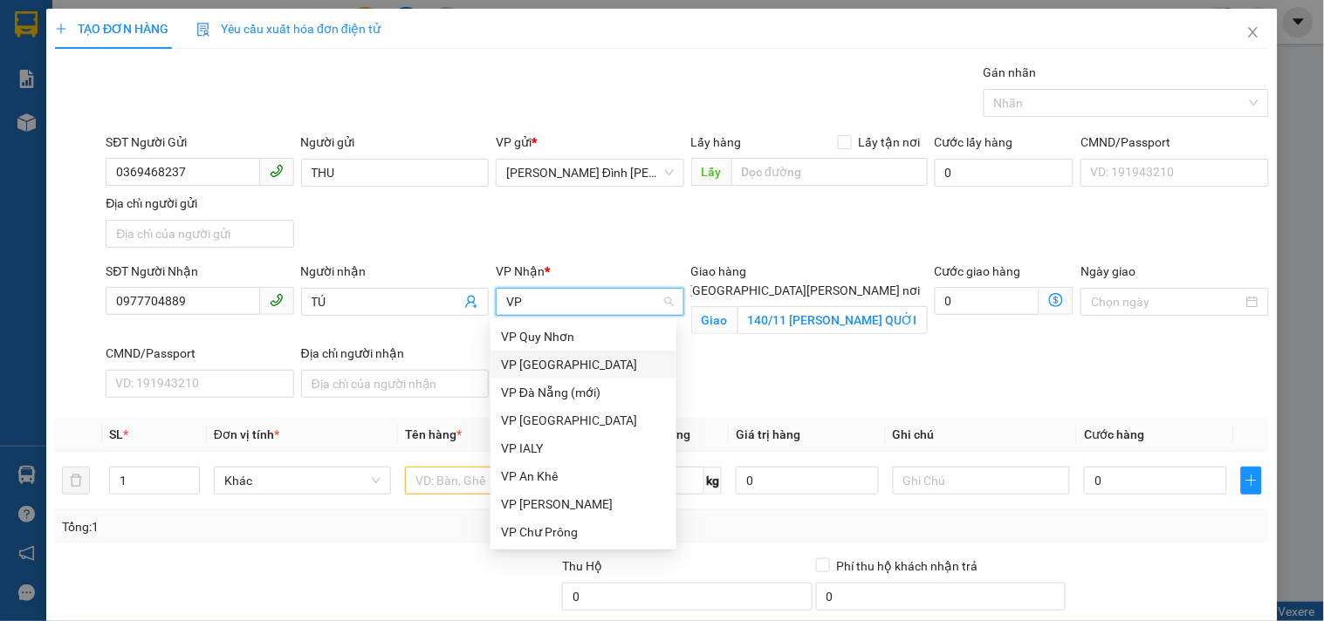
click at [544, 365] on div "VP [GEOGRAPHIC_DATA]" at bounding box center [583, 364] width 165 height 19
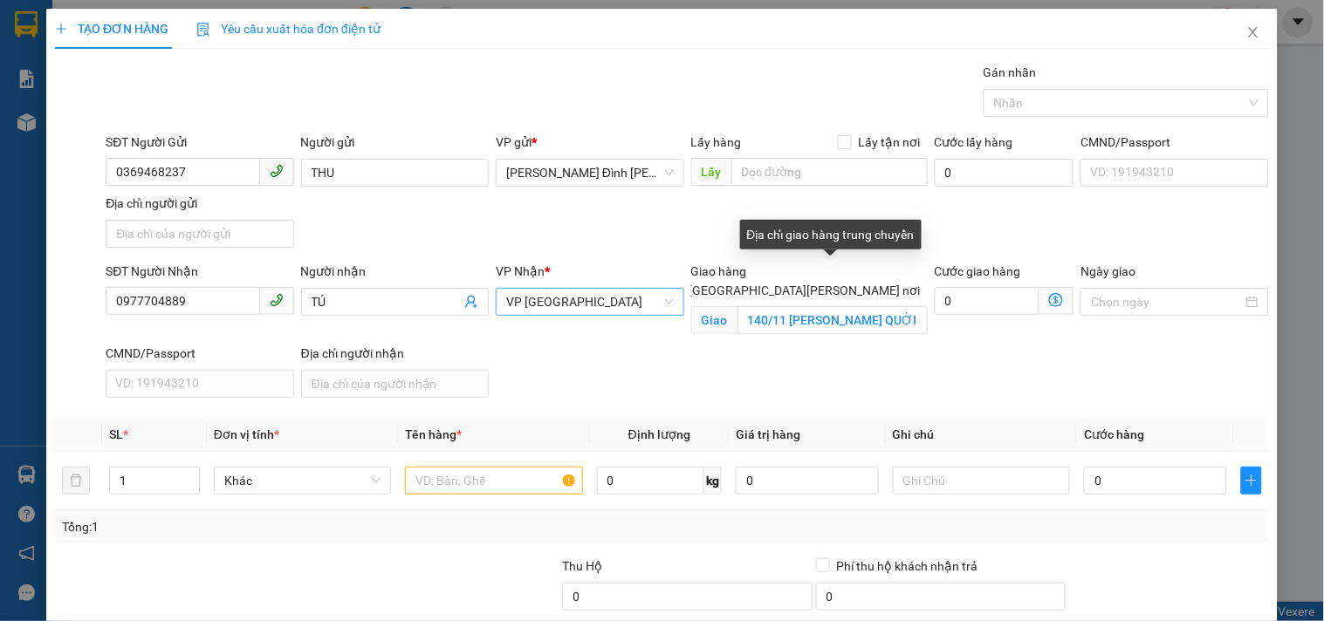
click at [681, 284] on input "[GEOGRAPHIC_DATA][PERSON_NAME] nơi" at bounding box center [675, 290] width 12 height 12
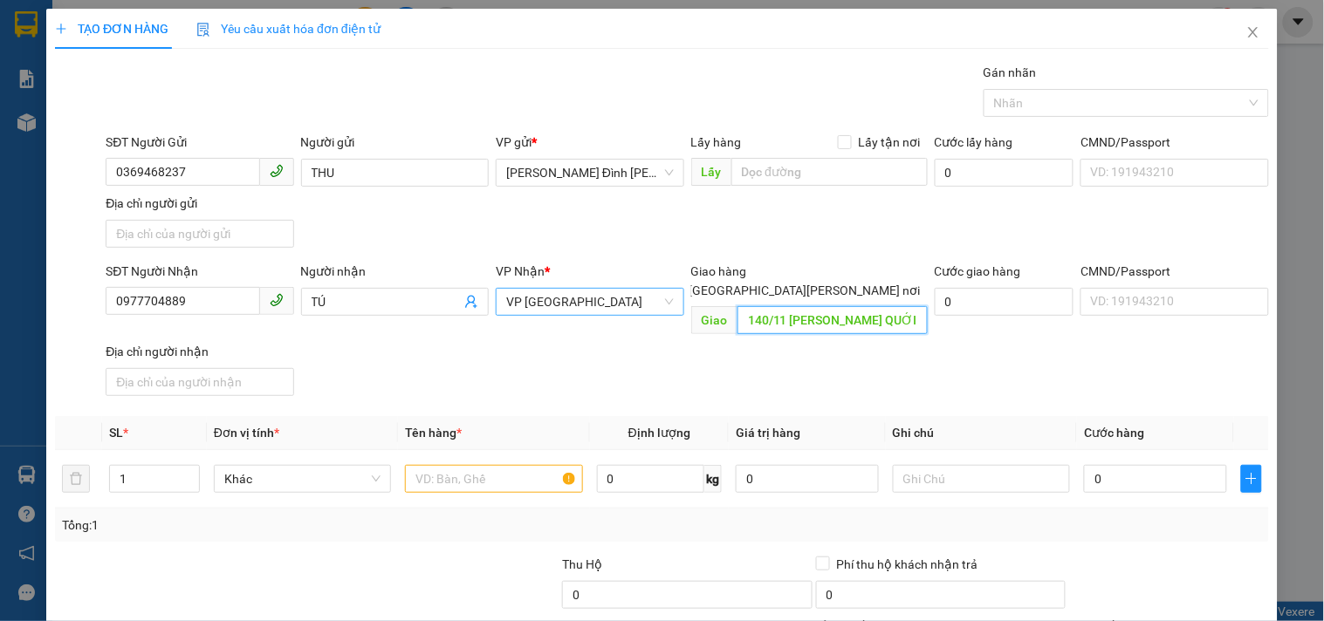
click at [818, 306] on input "140/11 [PERSON_NAME] QUỚI.P27.[PERSON_NAME]" at bounding box center [832, 320] width 190 height 28
click at [494, 465] on input "text" at bounding box center [493, 479] width 177 height 28
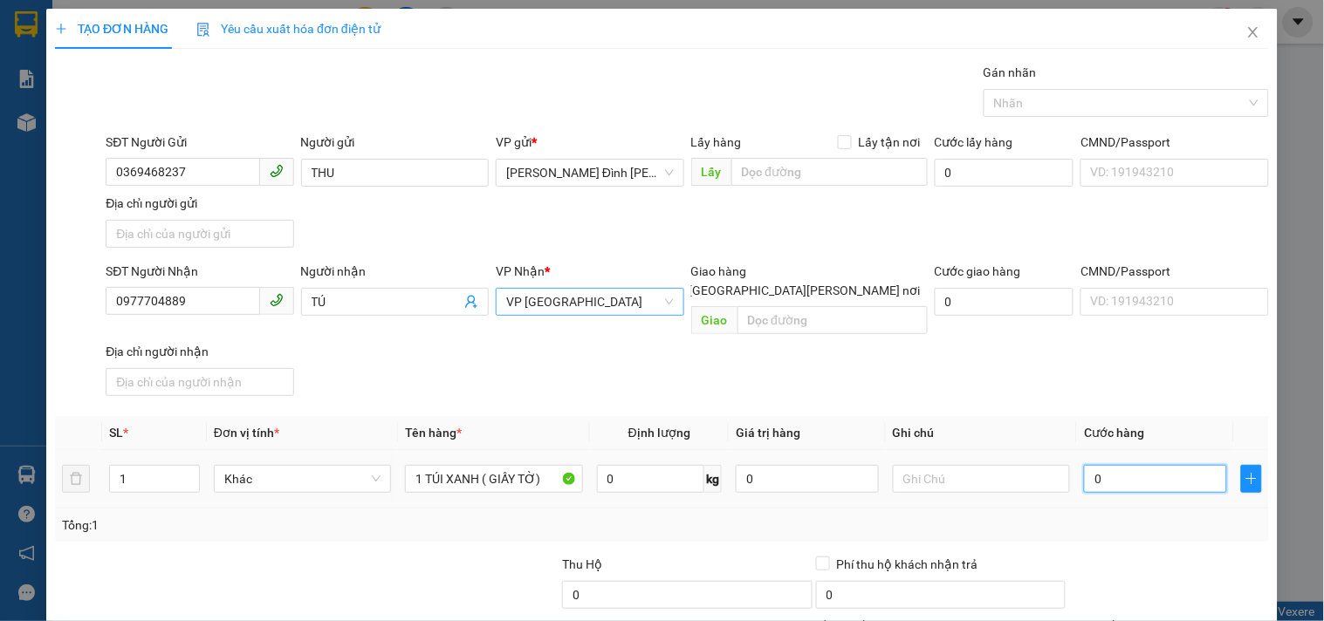
click at [1128, 467] on input "0" at bounding box center [1155, 479] width 143 height 28
drag, startPoint x: 237, startPoint y: 298, endPoint x: 0, endPoint y: 365, distance: 245.9
click at [0, 365] on div "TẠO ĐƠN HÀNG Yêu cầu xuất [PERSON_NAME] điện tử Transit Pickup Surcharge Ids Tr…" at bounding box center [662, 310] width 1324 height 621
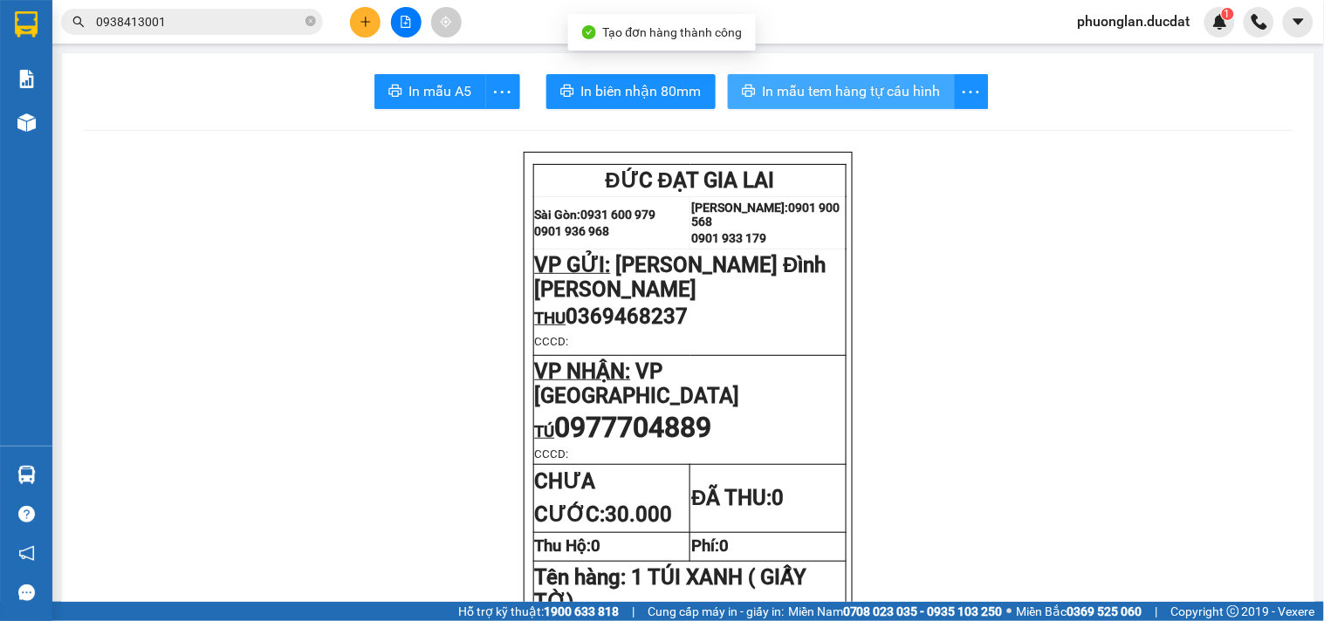
click at [804, 92] on span "In mẫu tem hàng tự cấu hình" at bounding box center [852, 91] width 178 height 22
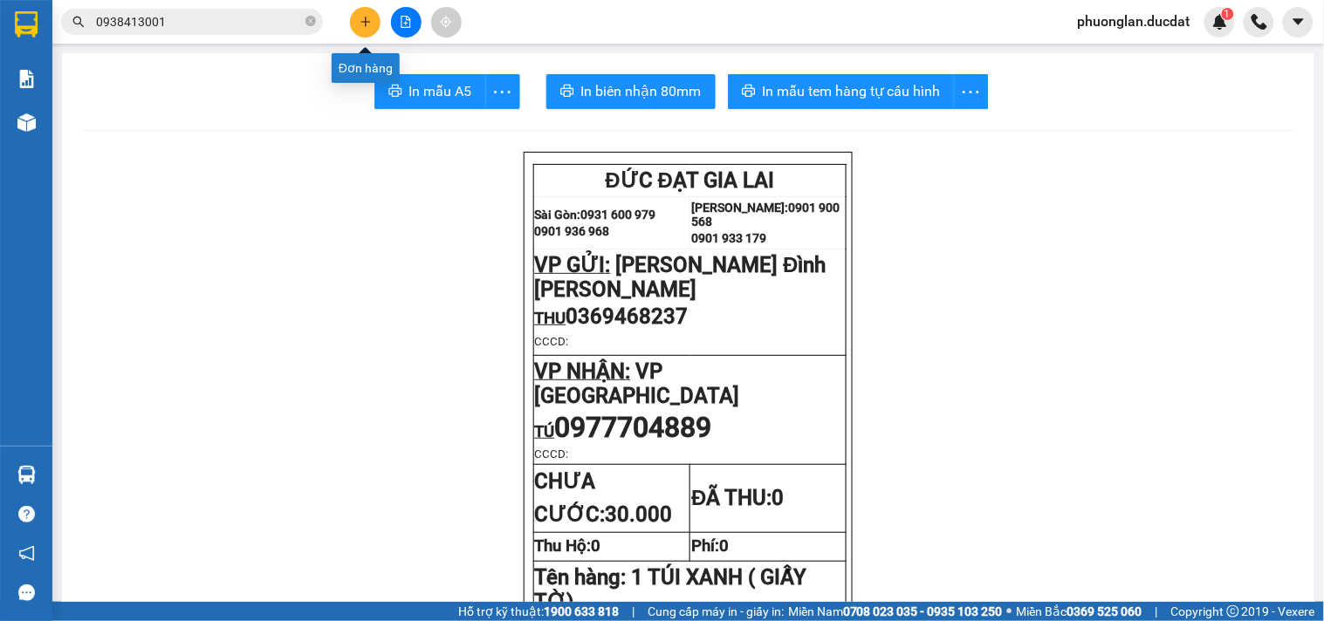
click at [368, 30] on button at bounding box center [365, 22] width 31 height 31
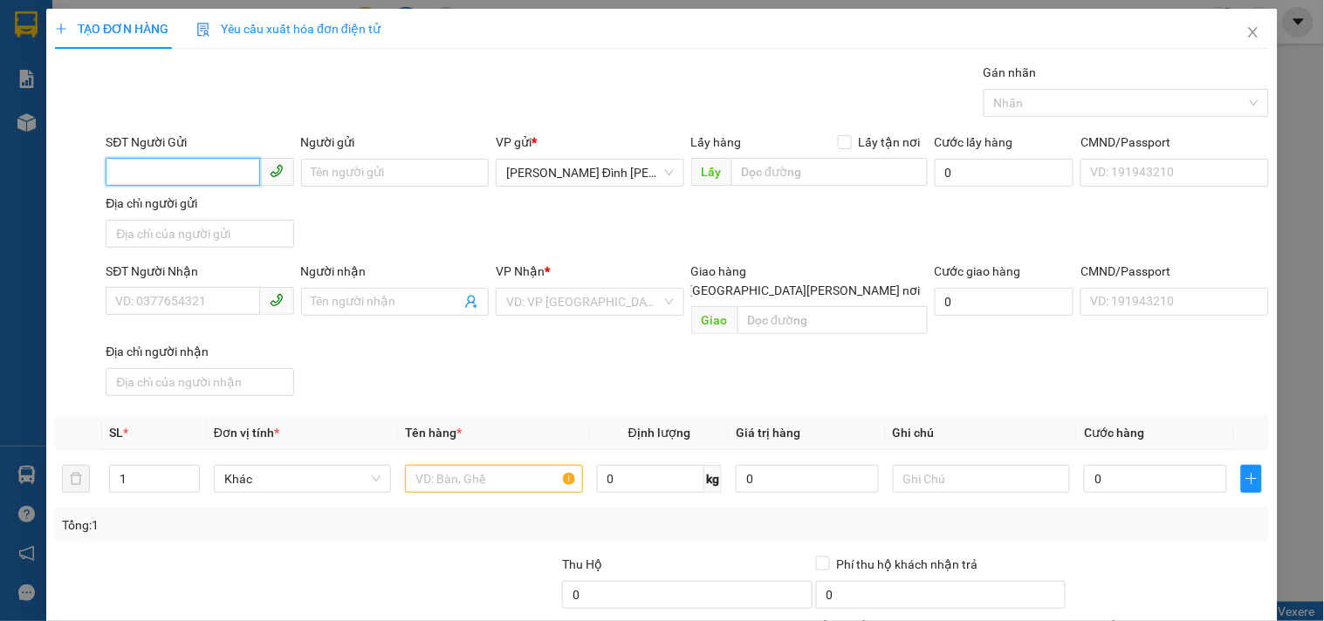
click at [168, 181] on input "SĐT Người Gửi" at bounding box center [183, 172] width 154 height 28
click at [199, 208] on div "0911056858" at bounding box center [197, 207] width 165 height 19
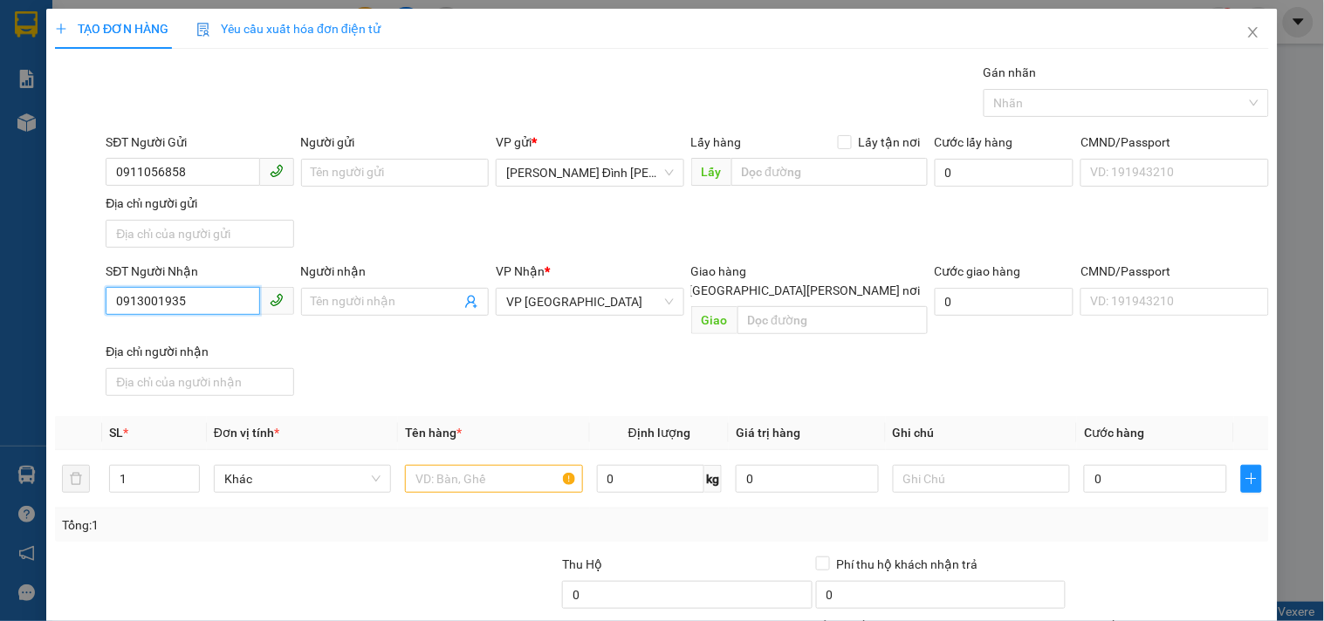
drag, startPoint x: 192, startPoint y: 298, endPoint x: 0, endPoint y: 308, distance: 192.3
click at [0, 308] on div "TẠO ĐƠN HÀNG Yêu cầu xuất [PERSON_NAME] điện tử Transit Pickup Surcharge Ids Tr…" at bounding box center [662, 310] width 1324 height 621
click at [568, 303] on span "VP [GEOGRAPHIC_DATA]" at bounding box center [589, 302] width 167 height 26
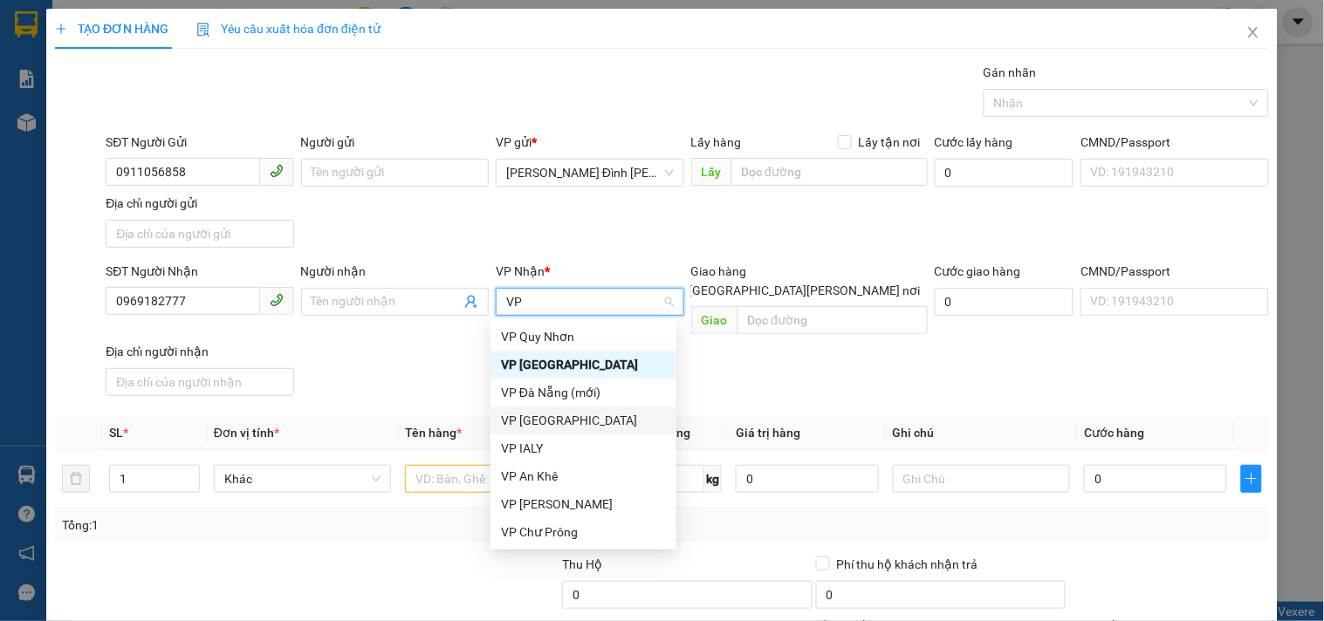
click at [541, 428] on div "VP [GEOGRAPHIC_DATA]" at bounding box center [583, 420] width 165 height 19
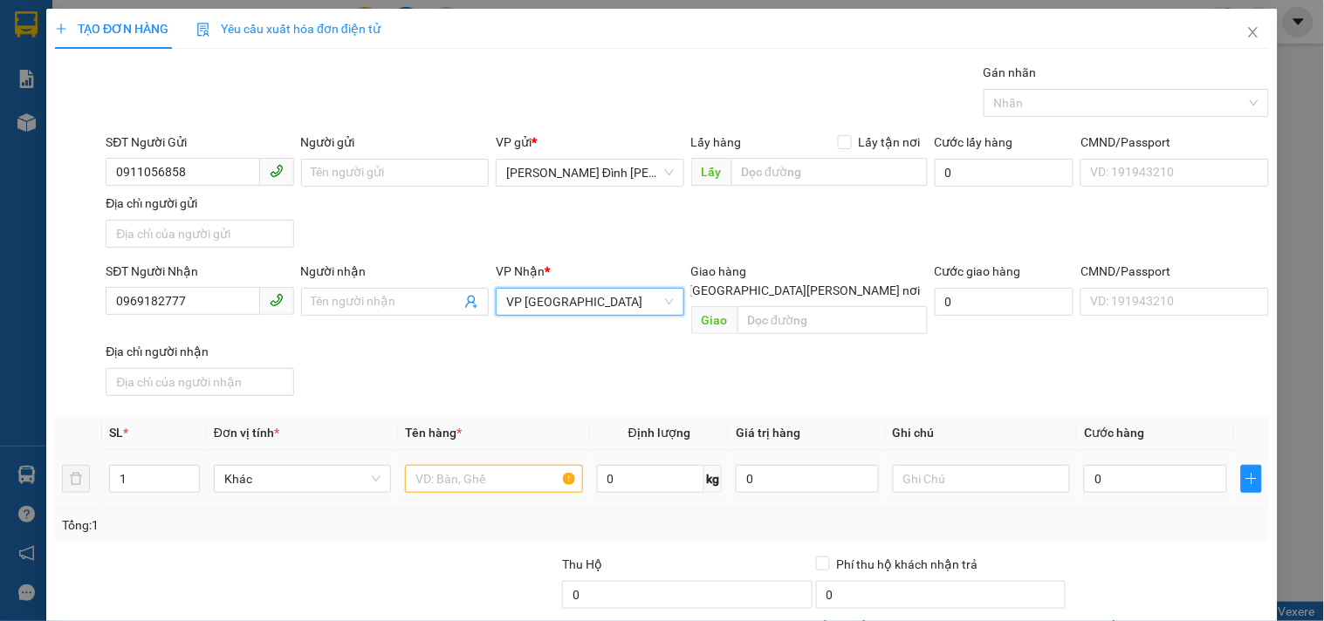
click at [498, 475] on div at bounding box center [493, 479] width 177 height 35
click at [495, 465] on input "text" at bounding box center [493, 479] width 177 height 28
click at [1145, 465] on input "0" at bounding box center [1155, 479] width 143 height 28
click at [909, 465] on input "text" at bounding box center [981, 479] width 177 height 28
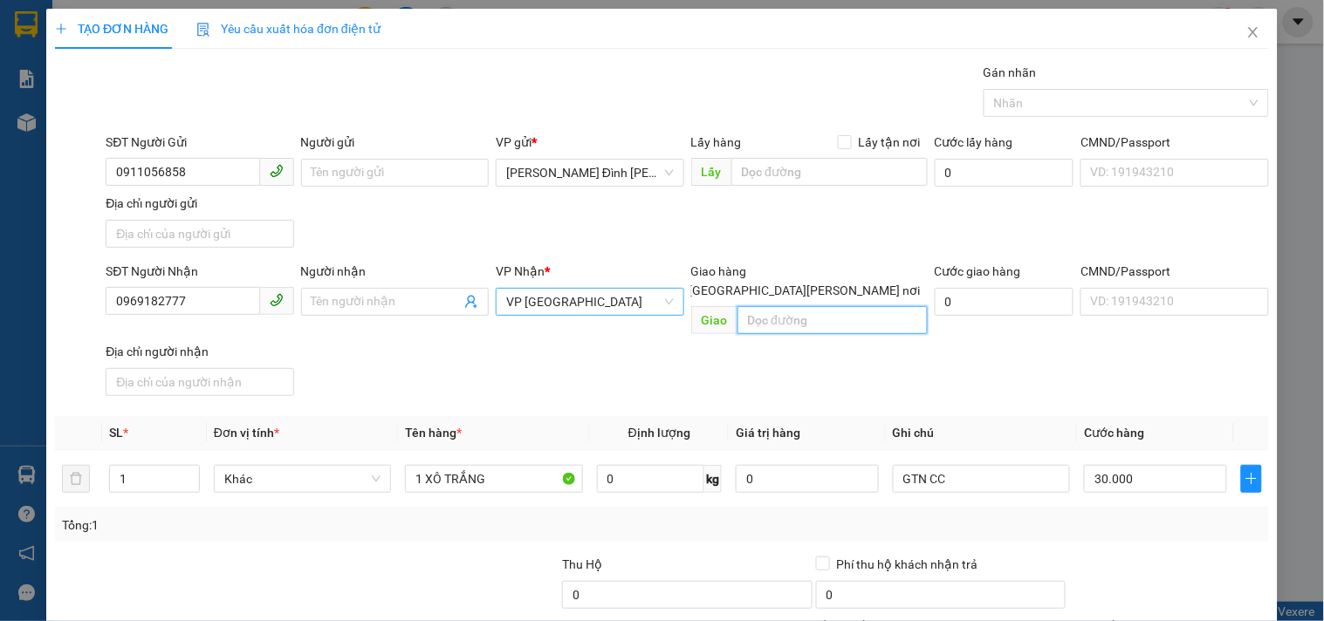
click at [827, 306] on input "text" at bounding box center [832, 320] width 190 height 28
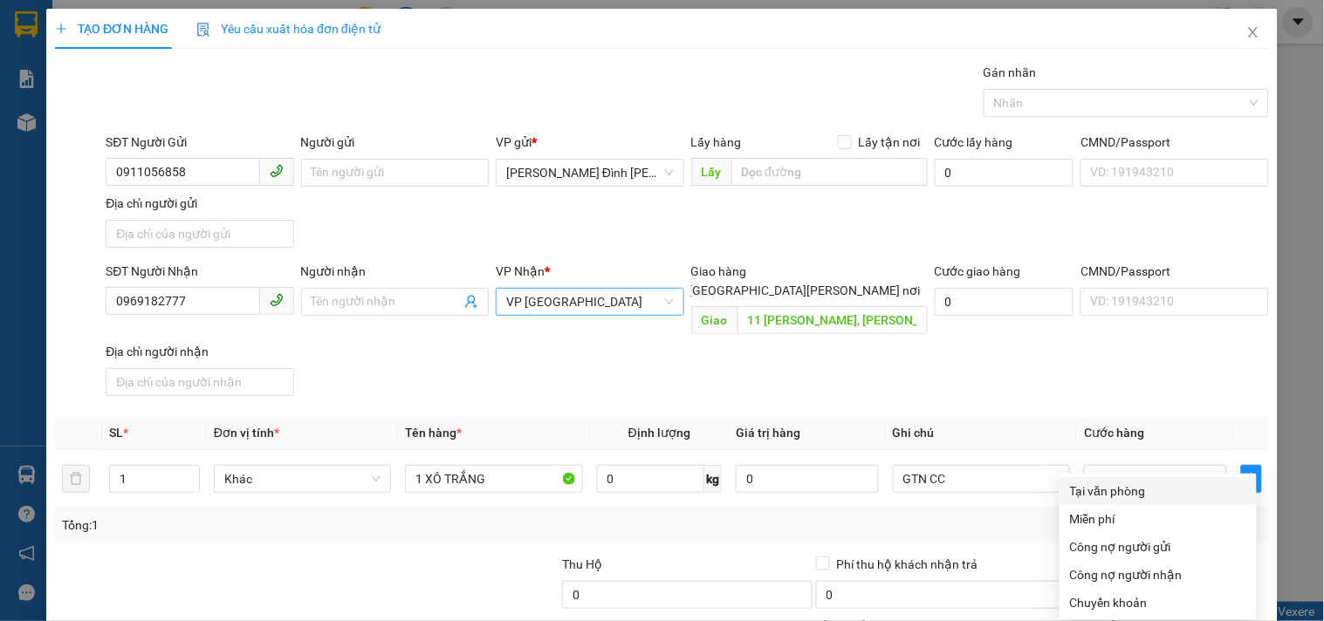
click at [1104, 482] on div "Tại văn phòng" at bounding box center [1158, 491] width 176 height 19
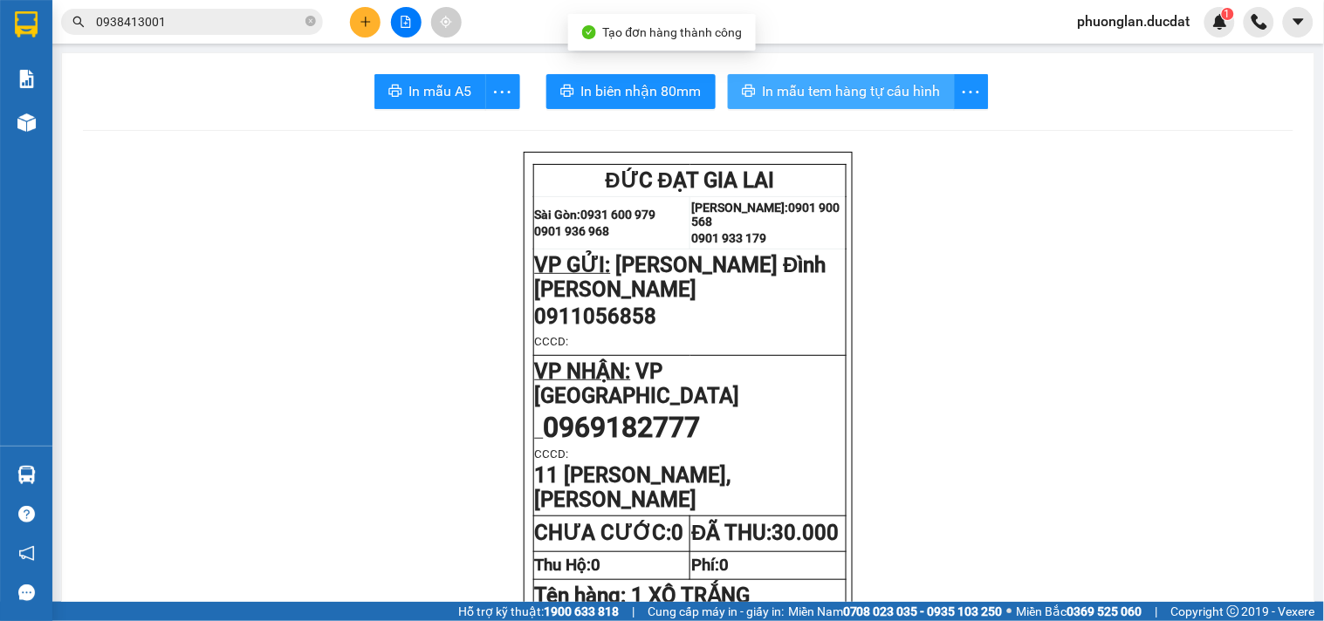
click at [850, 90] on span "In mẫu tem hàng tự cấu hình" at bounding box center [852, 91] width 178 height 22
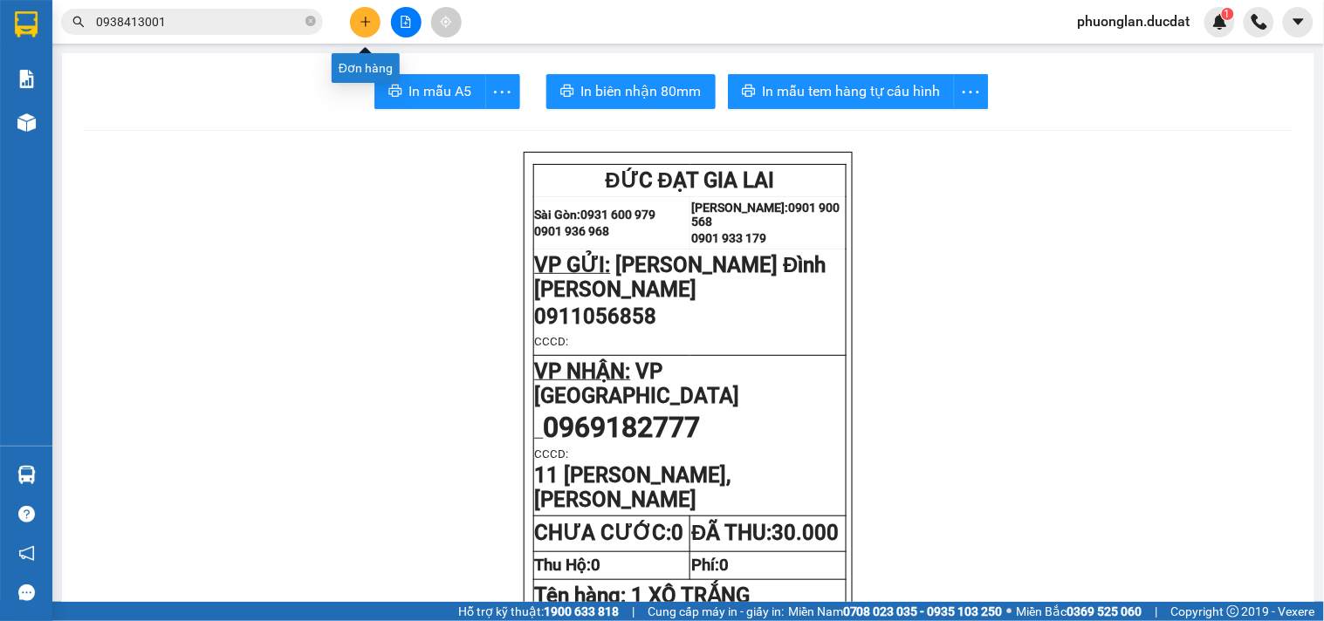
click at [354, 14] on button at bounding box center [365, 22] width 31 height 31
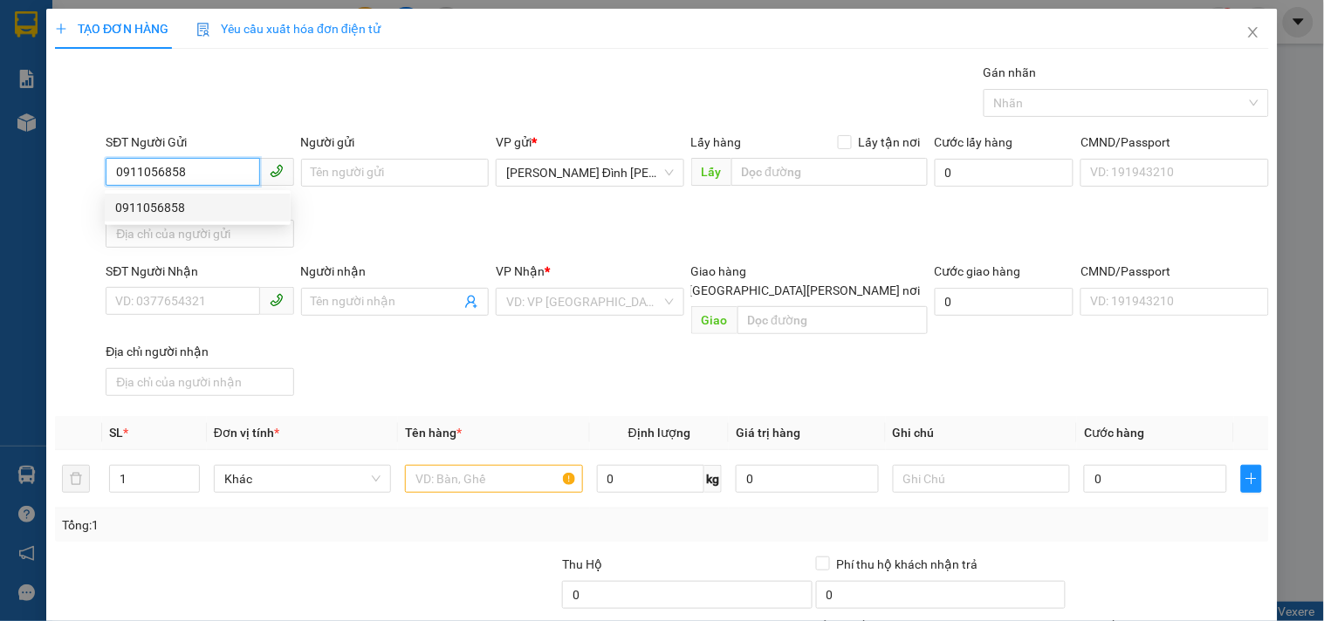
click at [168, 219] on div "0911056858" at bounding box center [198, 208] width 186 height 28
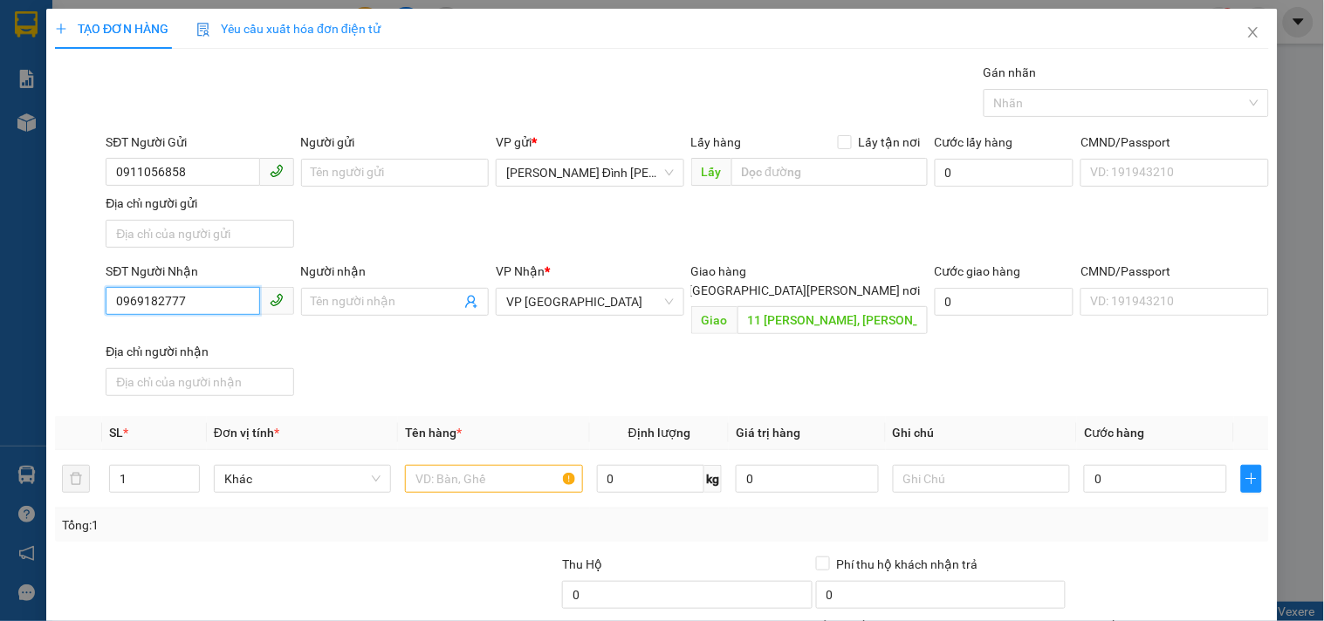
click at [209, 306] on input "0969182777" at bounding box center [183, 301] width 154 height 28
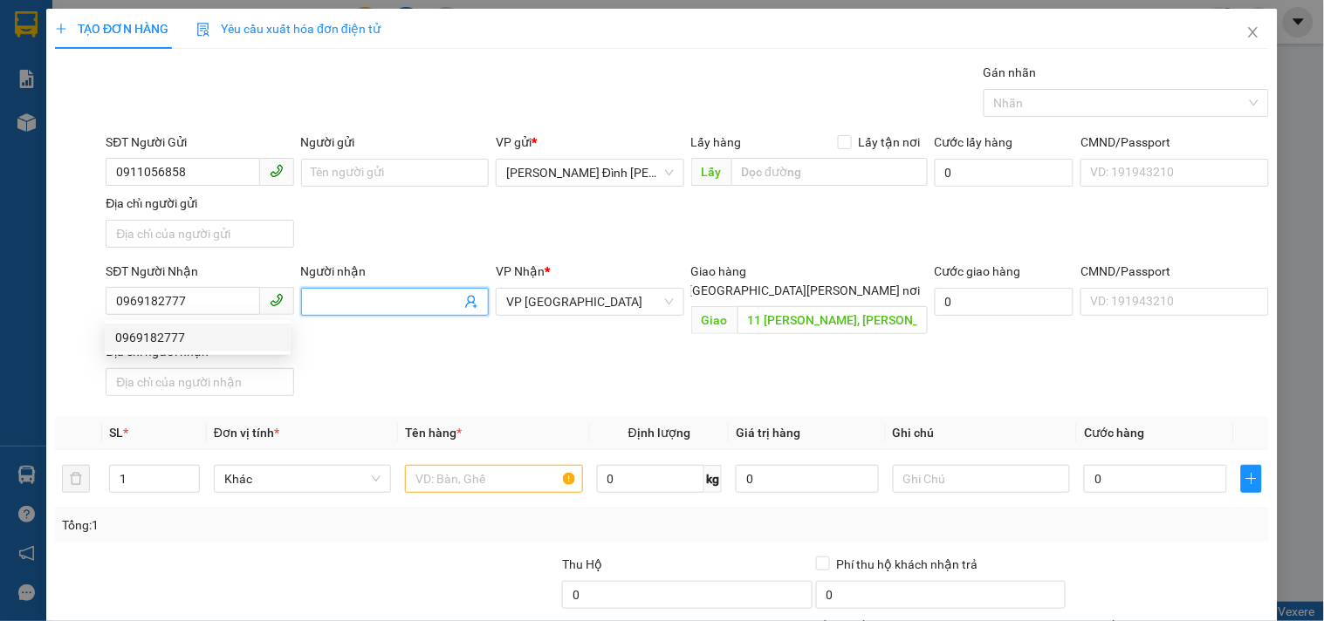
click at [367, 302] on input "Người nhận" at bounding box center [386, 301] width 149 height 19
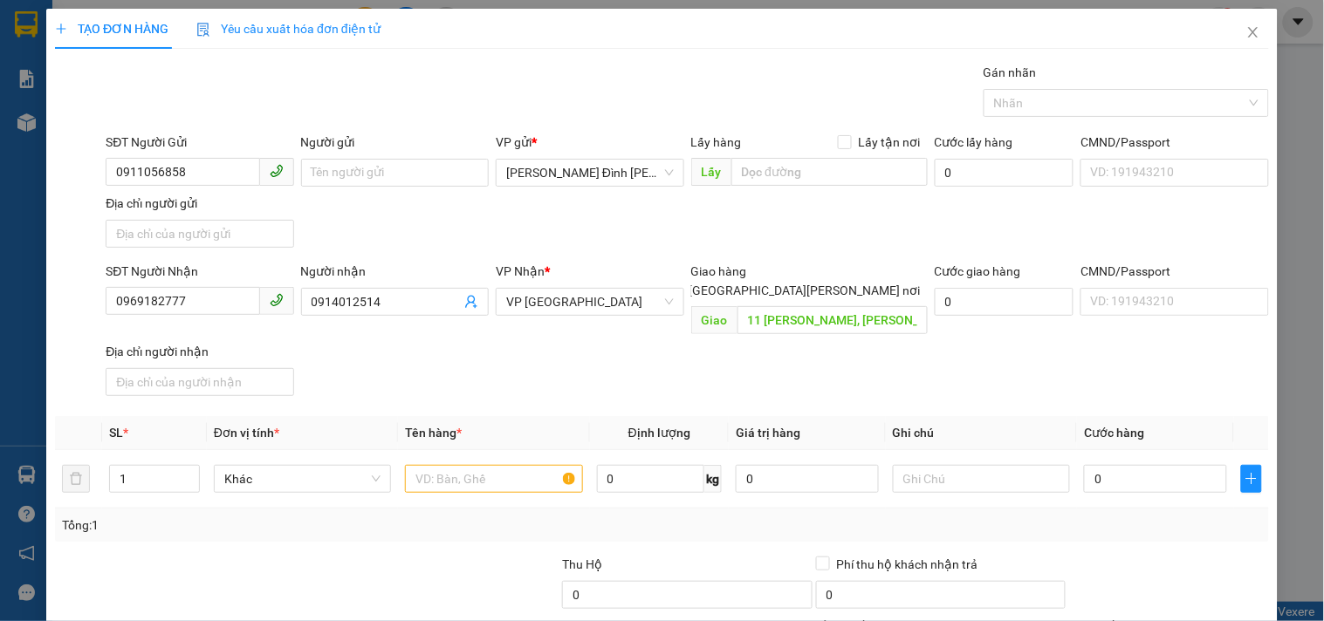
click at [631, 351] on div "SĐT Người [PERSON_NAME] 0969182777 Người [PERSON_NAME] 0914012514 [PERSON_NAME]…" at bounding box center [687, 332] width 1170 height 141
click at [1246, 30] on icon "close" at bounding box center [1253, 32] width 14 height 14
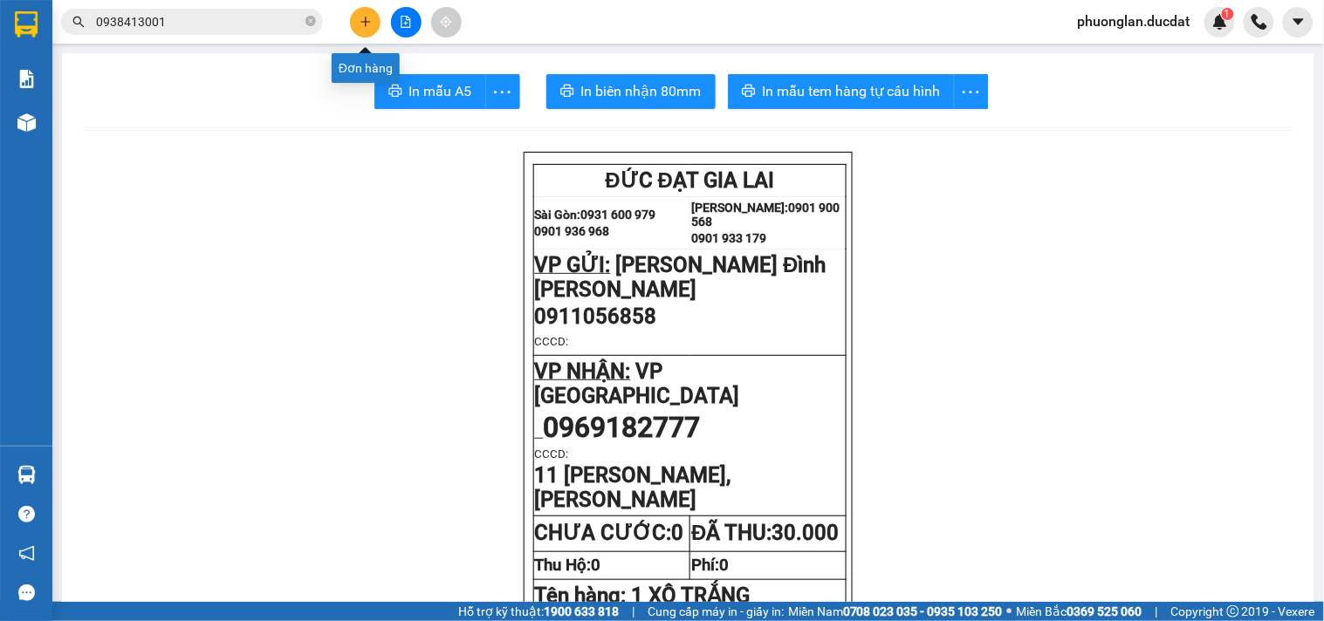
click at [369, 24] on icon "plus" at bounding box center [366, 22] width 12 height 12
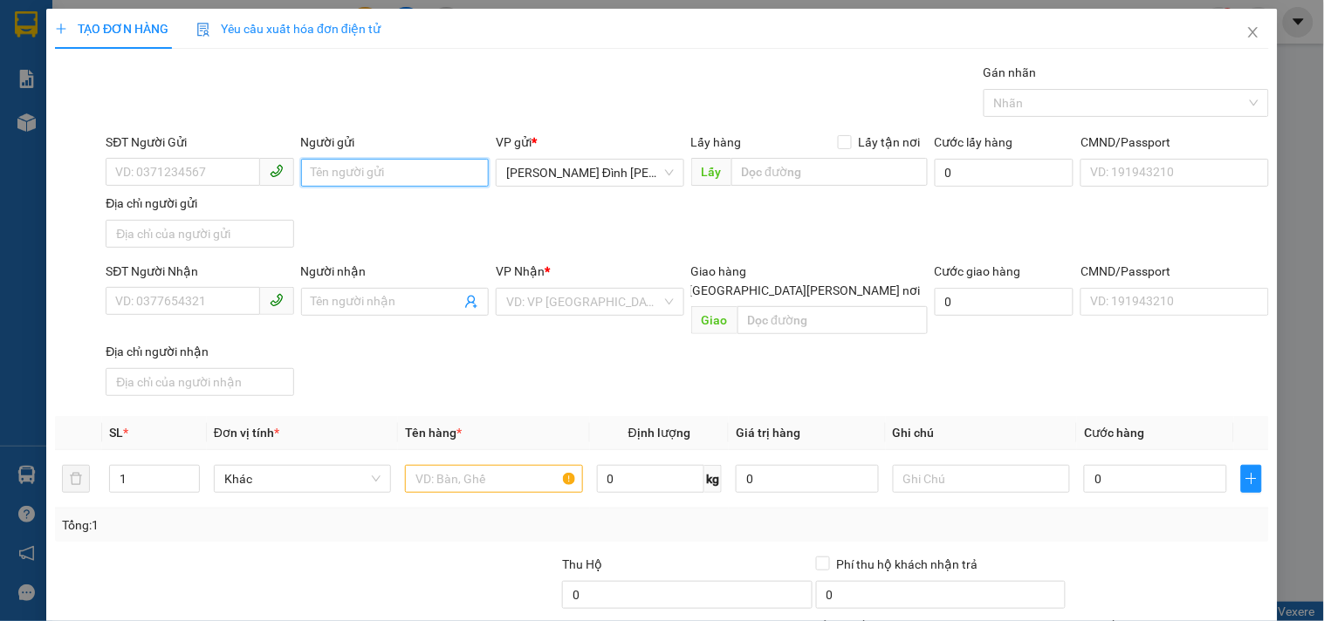
click at [389, 175] on input "Người gửi" at bounding box center [395, 173] width 188 height 28
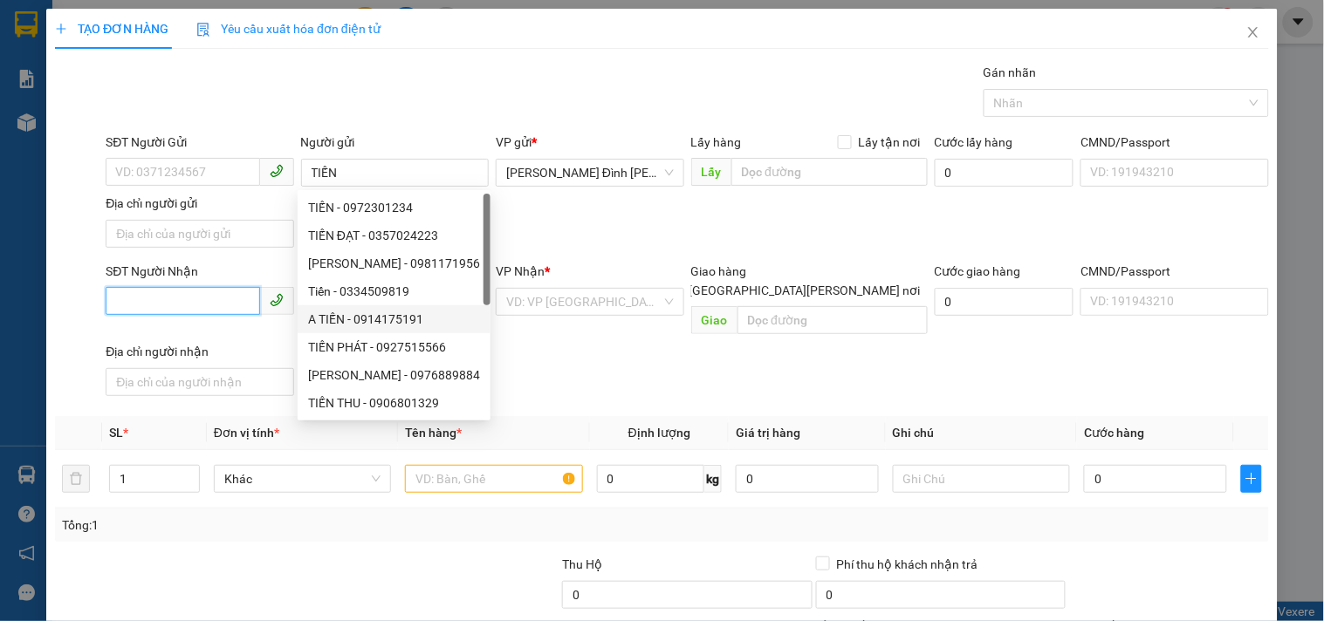
click at [240, 307] on input "SĐT Người Nhận" at bounding box center [183, 301] width 154 height 28
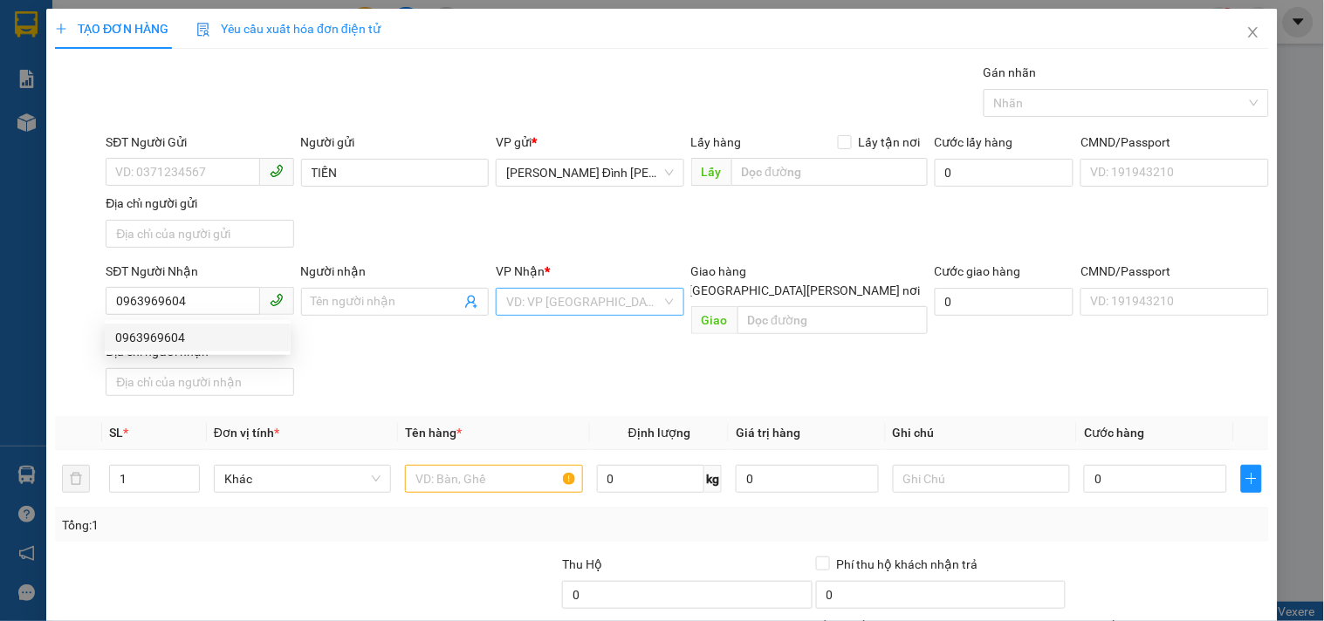
click at [623, 312] on input "search" at bounding box center [583, 302] width 154 height 26
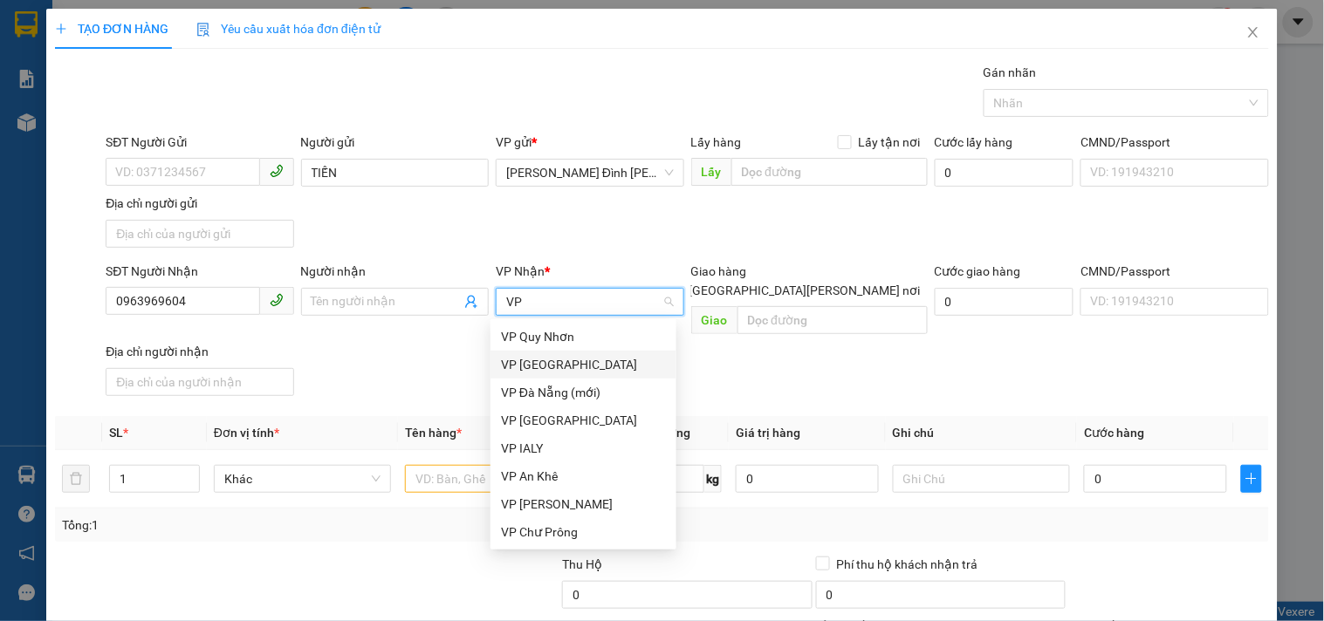
click at [625, 373] on div "VP [GEOGRAPHIC_DATA]" at bounding box center [583, 364] width 165 height 19
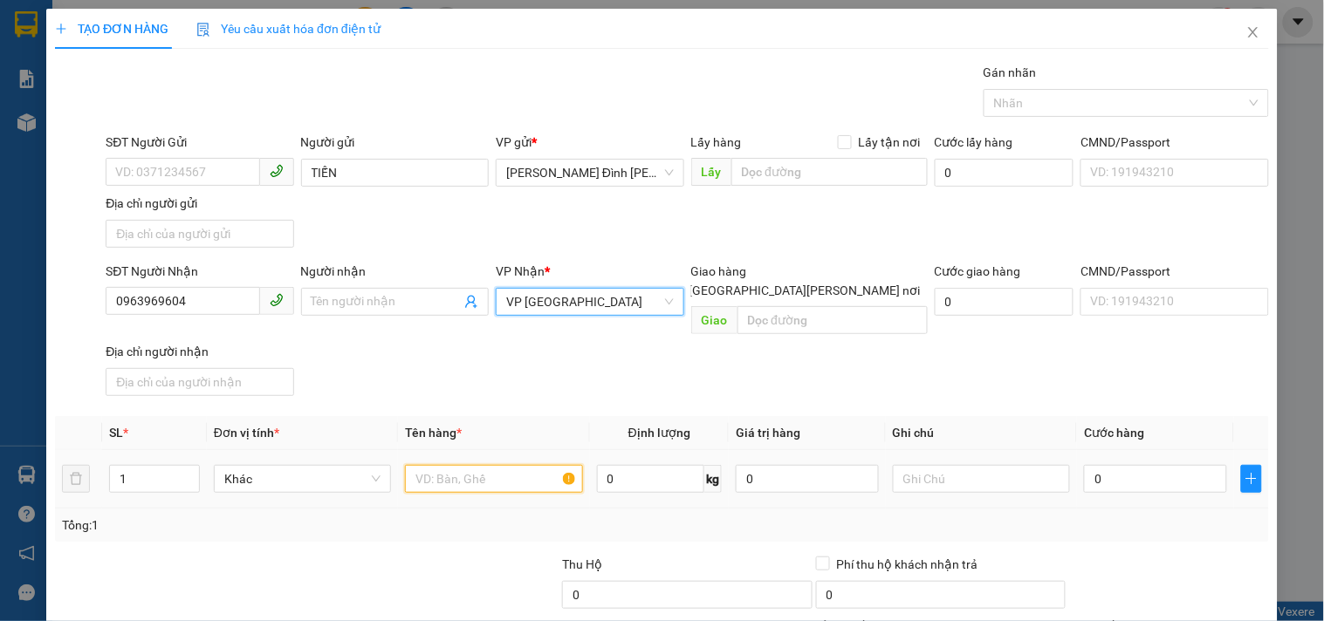
click at [511, 465] on input "text" at bounding box center [493, 479] width 177 height 28
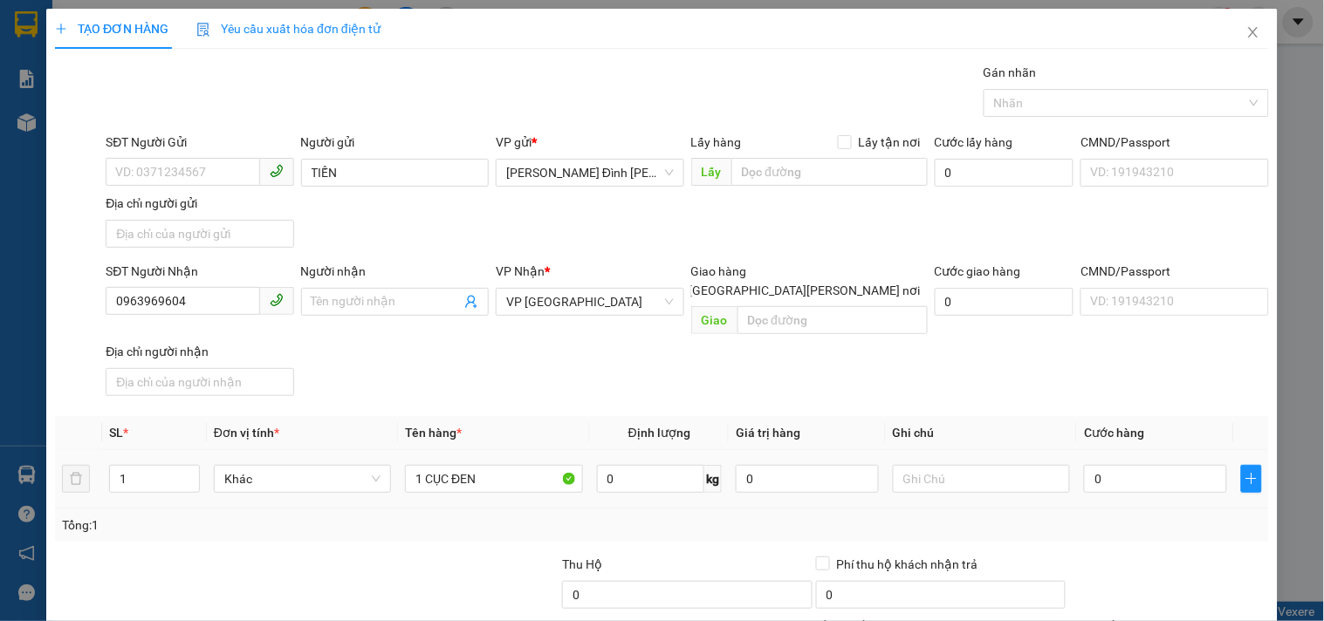
click at [1113, 477] on div "0" at bounding box center [1155, 479] width 143 height 35
click at [1109, 465] on input "0" at bounding box center [1155, 479] width 143 height 28
click at [1136, 482] on div "Tại văn phòng" at bounding box center [1158, 491] width 176 height 19
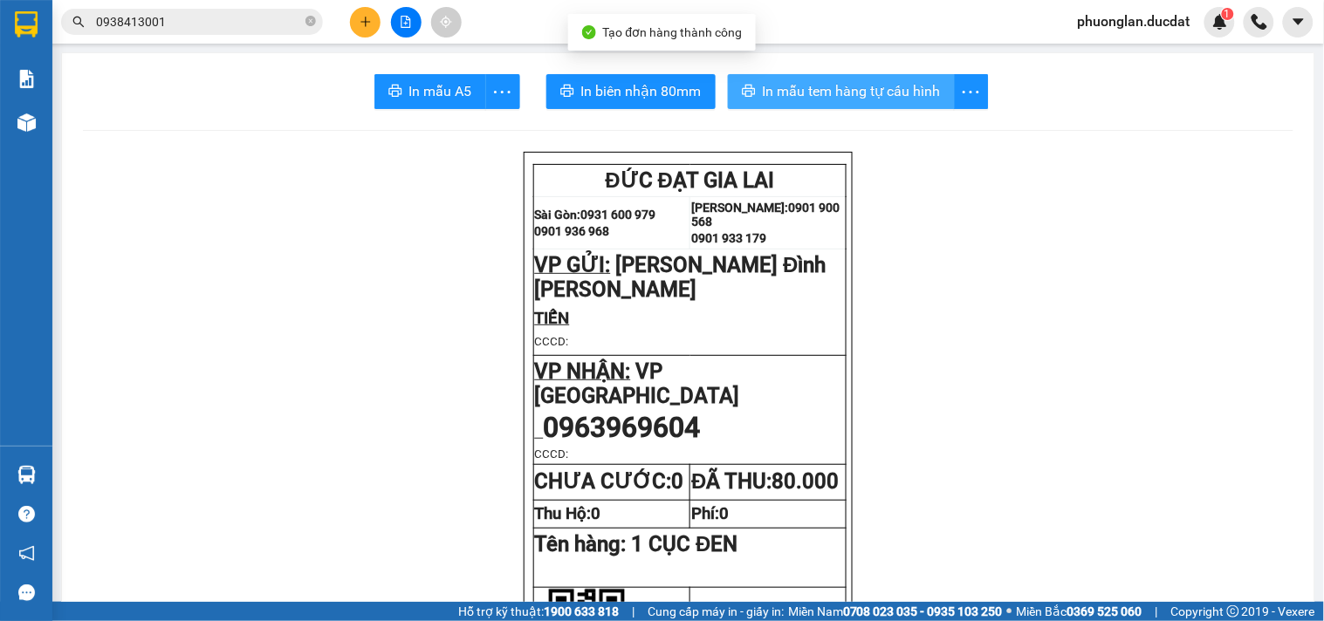
click at [812, 99] on span "In mẫu tem hàng tự cấu hình" at bounding box center [852, 91] width 178 height 22
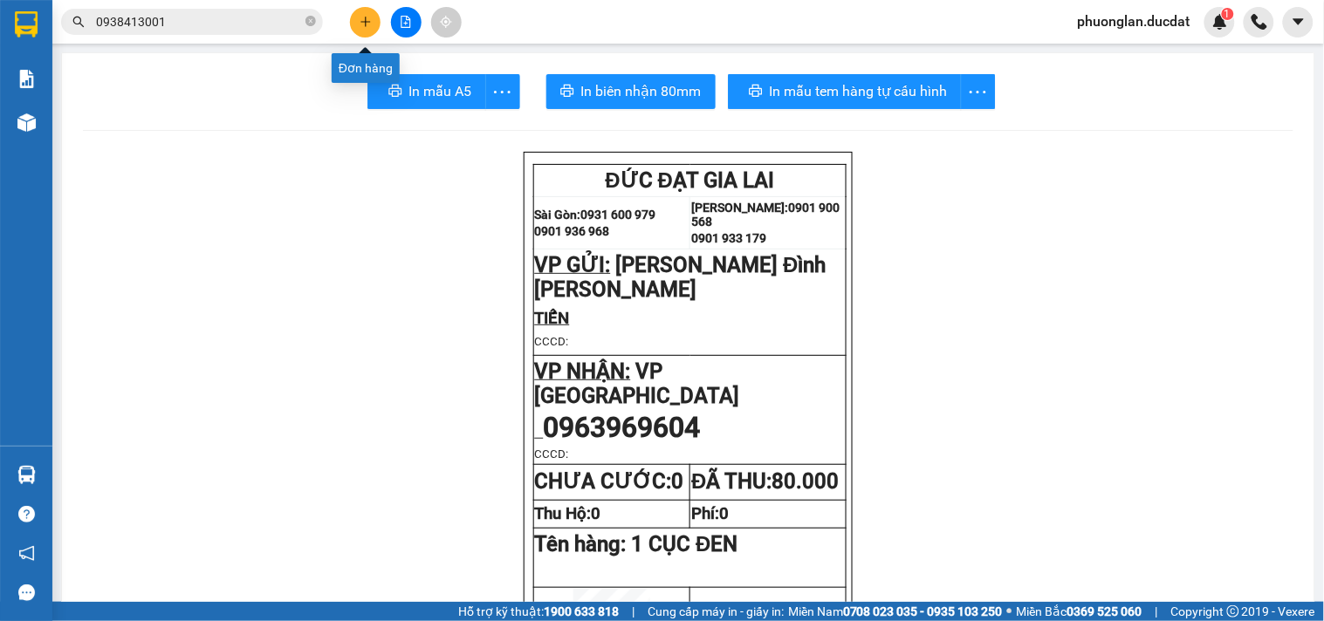
click at [369, 24] on icon "plus" at bounding box center [366, 22] width 12 height 12
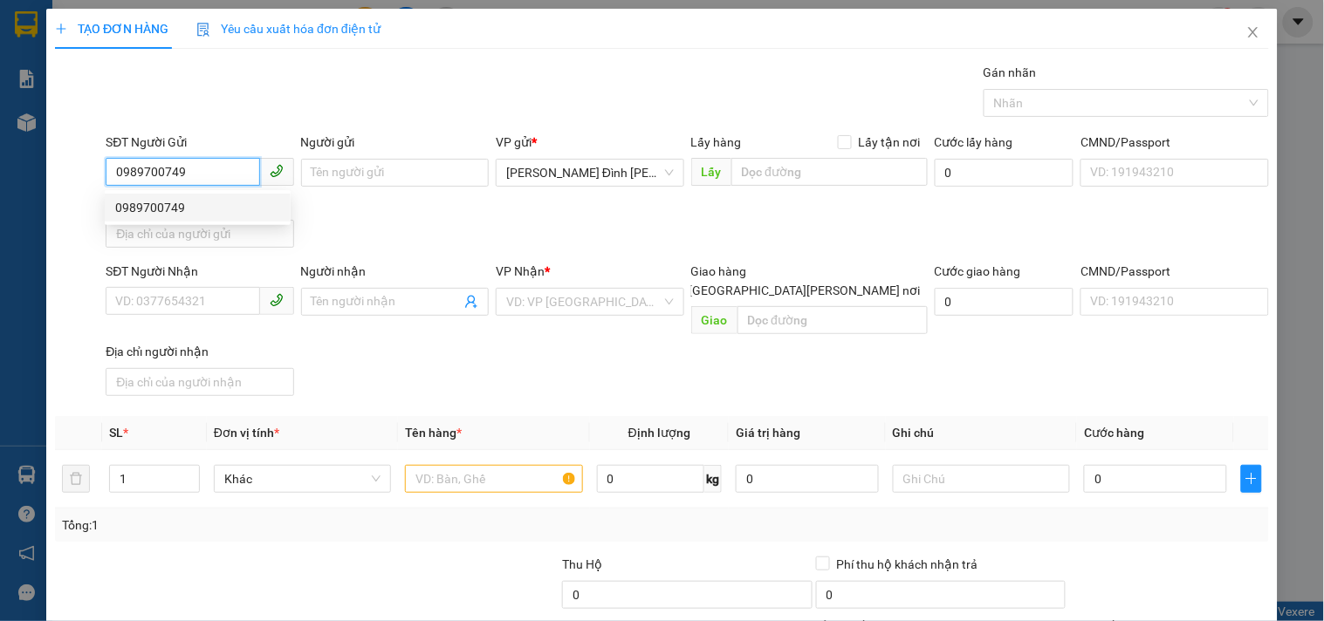
click at [161, 202] on div "0989700749" at bounding box center [197, 207] width 165 height 19
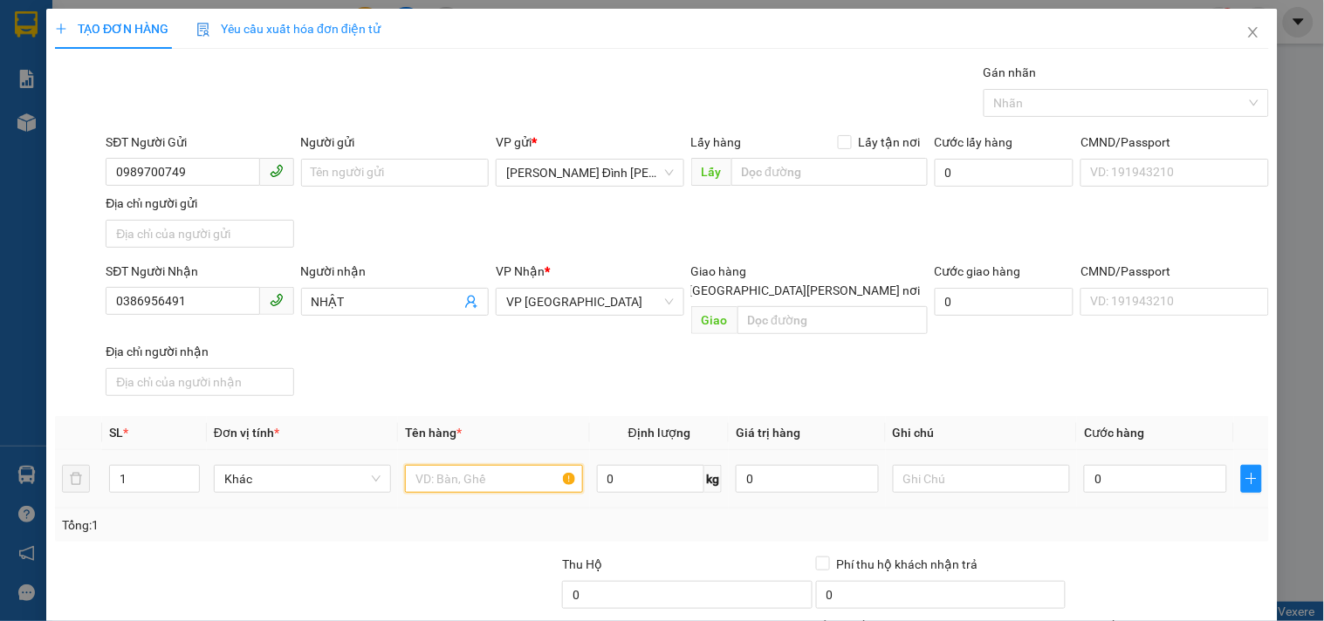
click at [510, 465] on input "text" at bounding box center [493, 479] width 177 height 28
click at [1101, 465] on input "0" at bounding box center [1155, 479] width 143 height 28
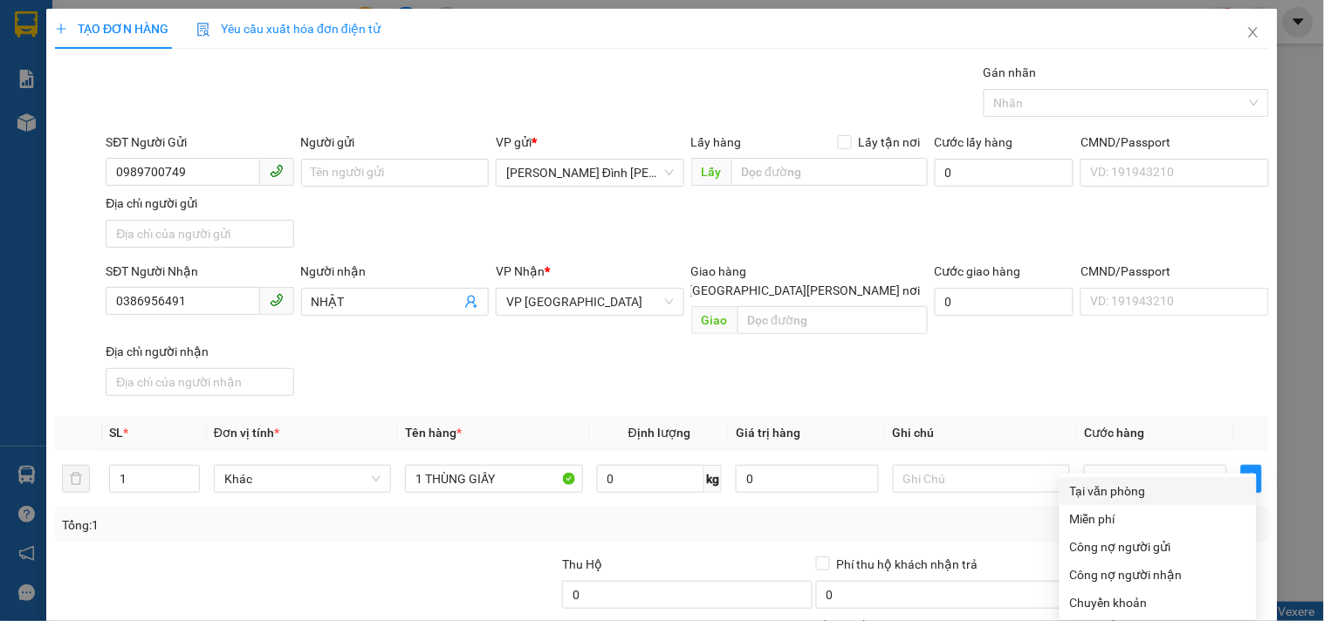
click at [1155, 482] on div "Tại văn phòng" at bounding box center [1158, 491] width 176 height 19
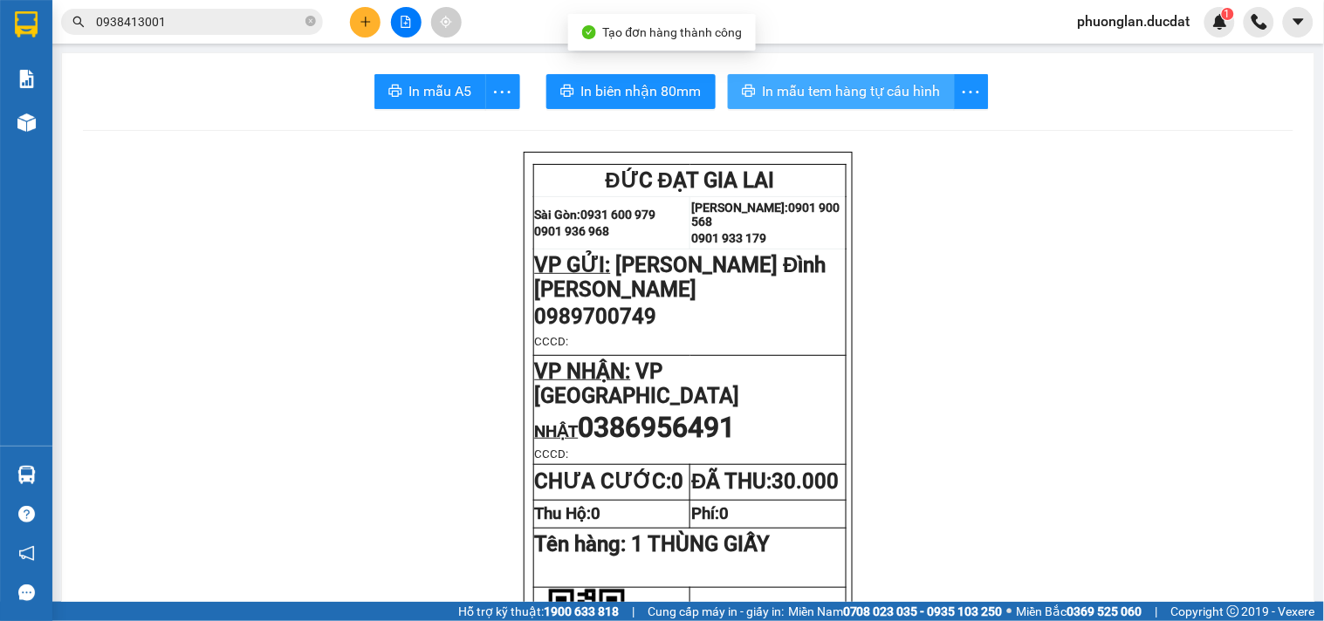
click at [840, 87] on span "In mẫu tem hàng tự cấu hình" at bounding box center [852, 91] width 178 height 22
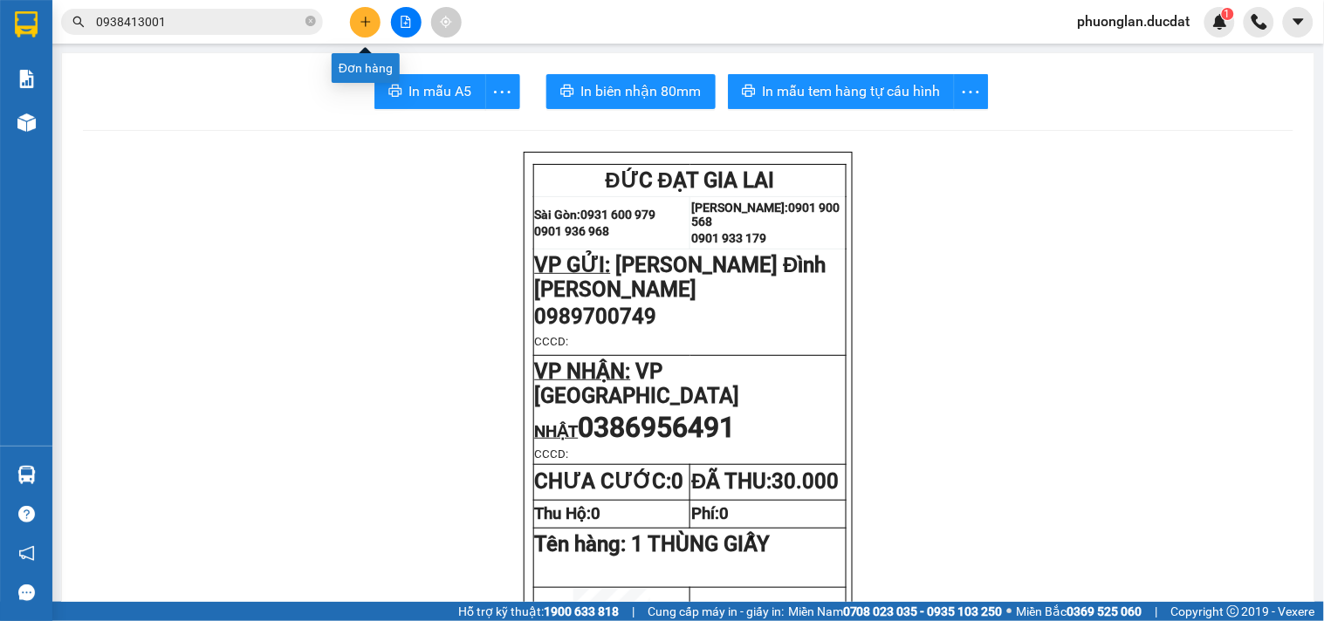
click at [362, 23] on icon "plus" at bounding box center [366, 22] width 12 height 12
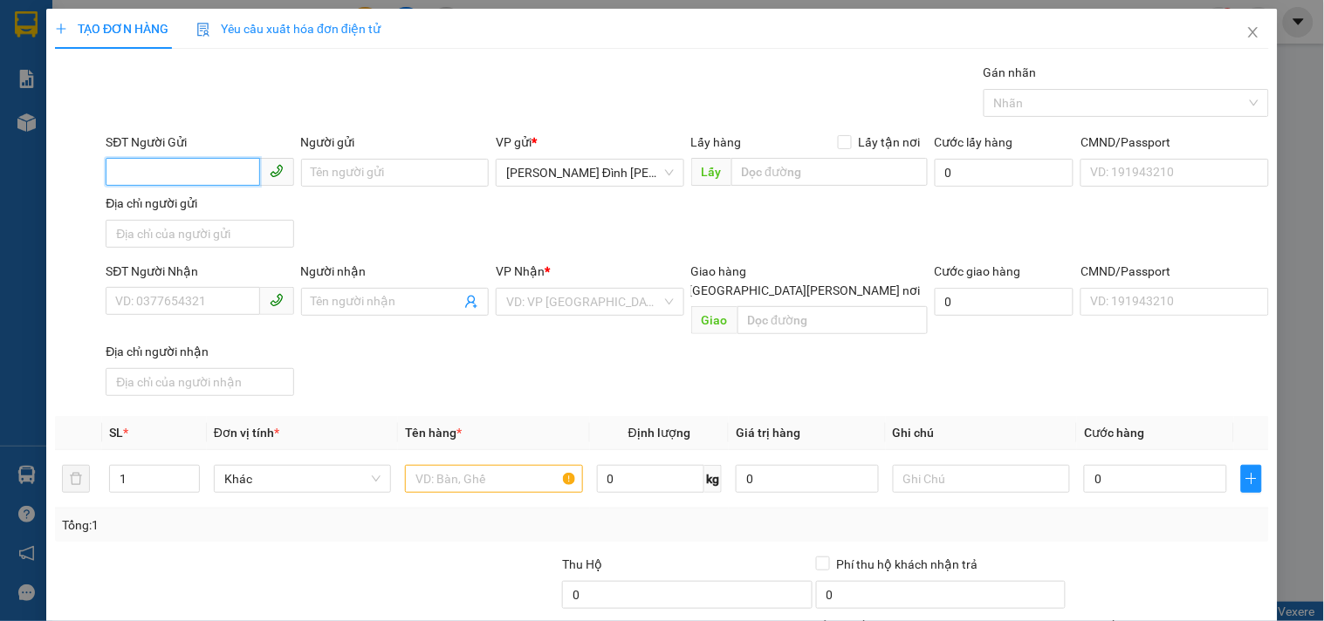
click at [260, 167] on span at bounding box center [277, 172] width 34 height 28
click at [233, 306] on input "SĐT Người Nhận" at bounding box center [183, 301] width 154 height 28
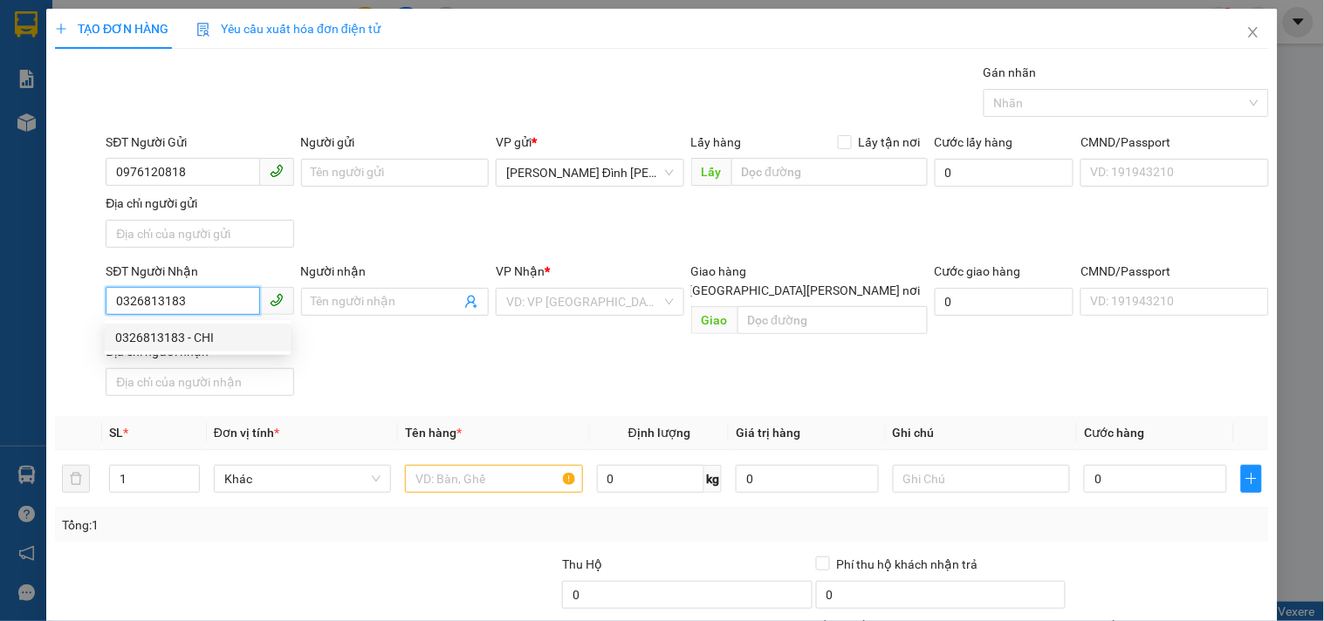
click at [219, 328] on div "0326813183 - CHI" at bounding box center [197, 337] width 165 height 19
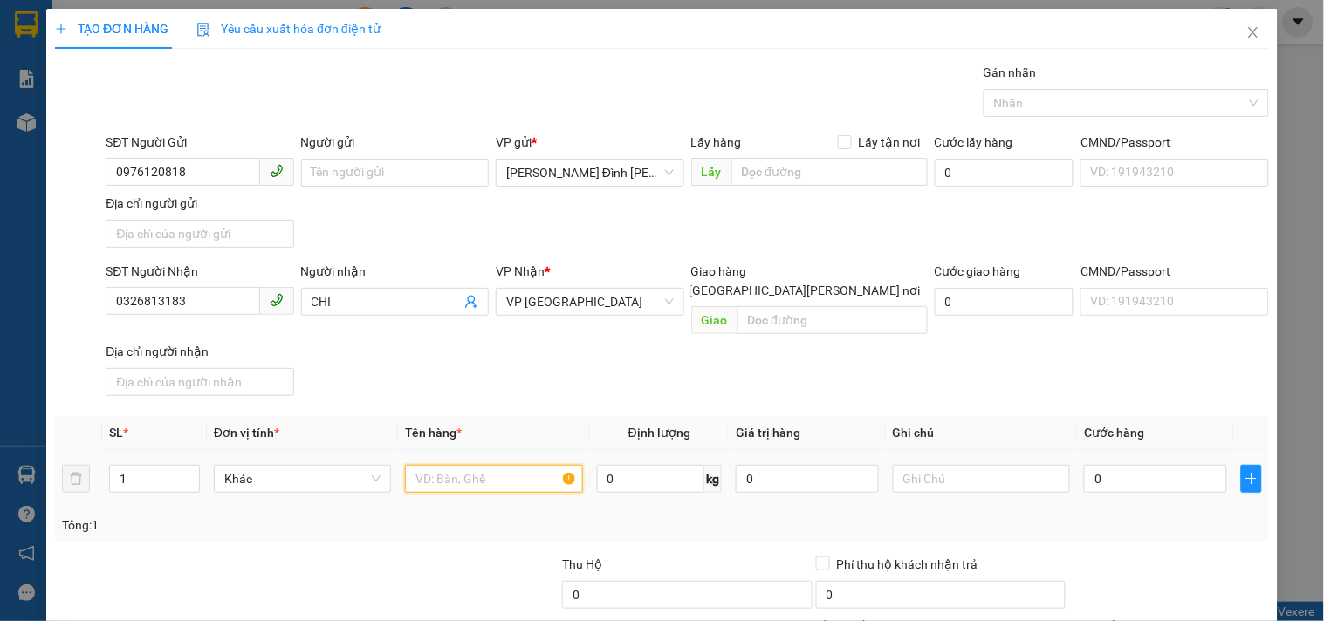
click at [455, 465] on input "text" at bounding box center [493, 479] width 177 height 28
click at [1133, 465] on input "0" at bounding box center [1155, 479] width 143 height 28
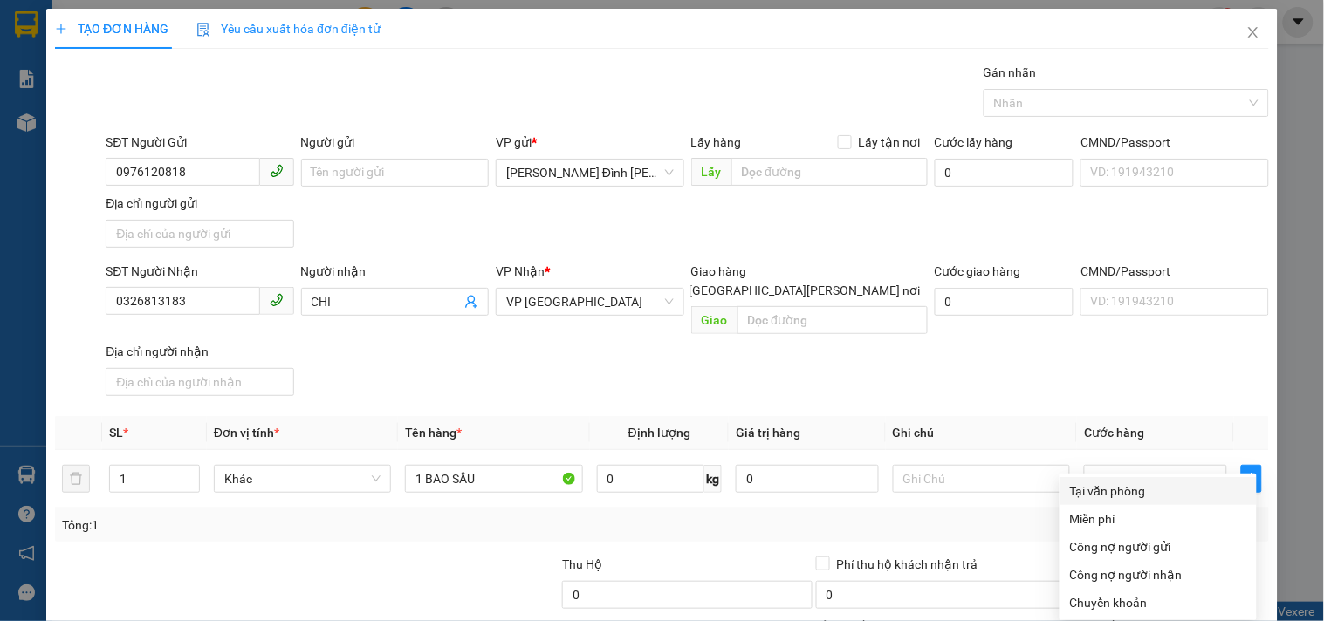
click at [1111, 482] on div "Tại văn phòng" at bounding box center [1158, 491] width 176 height 19
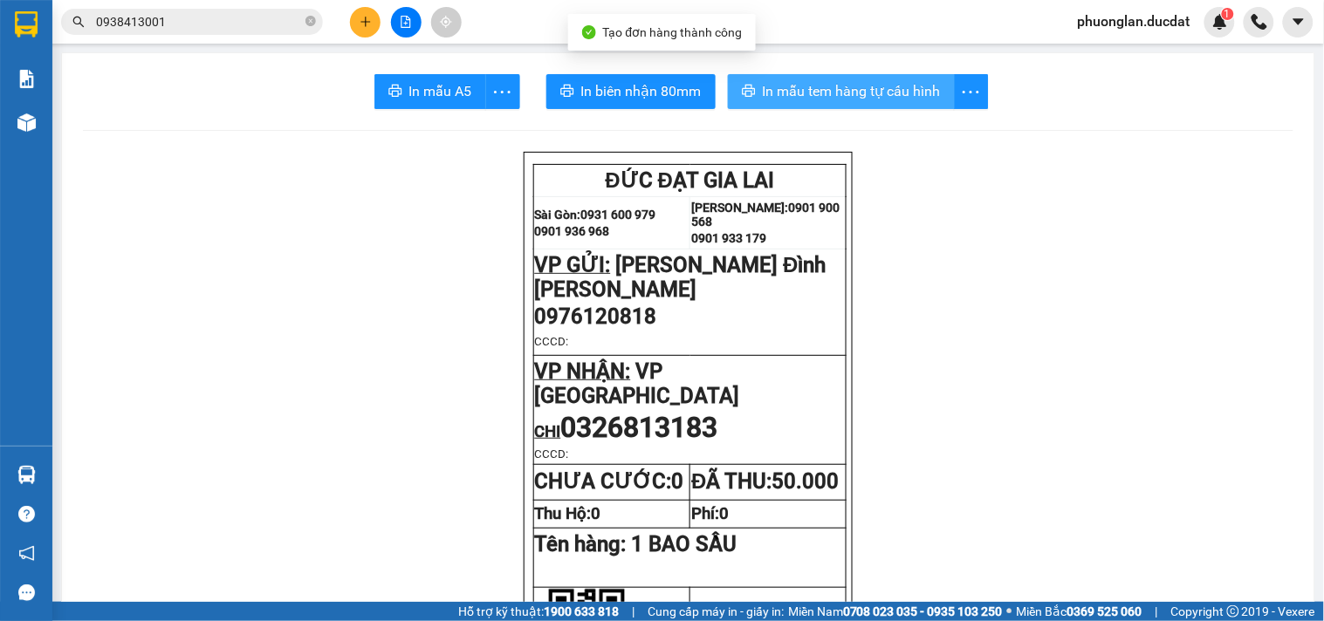
click at [861, 101] on span "In mẫu tem hàng tự cấu hình" at bounding box center [852, 91] width 178 height 22
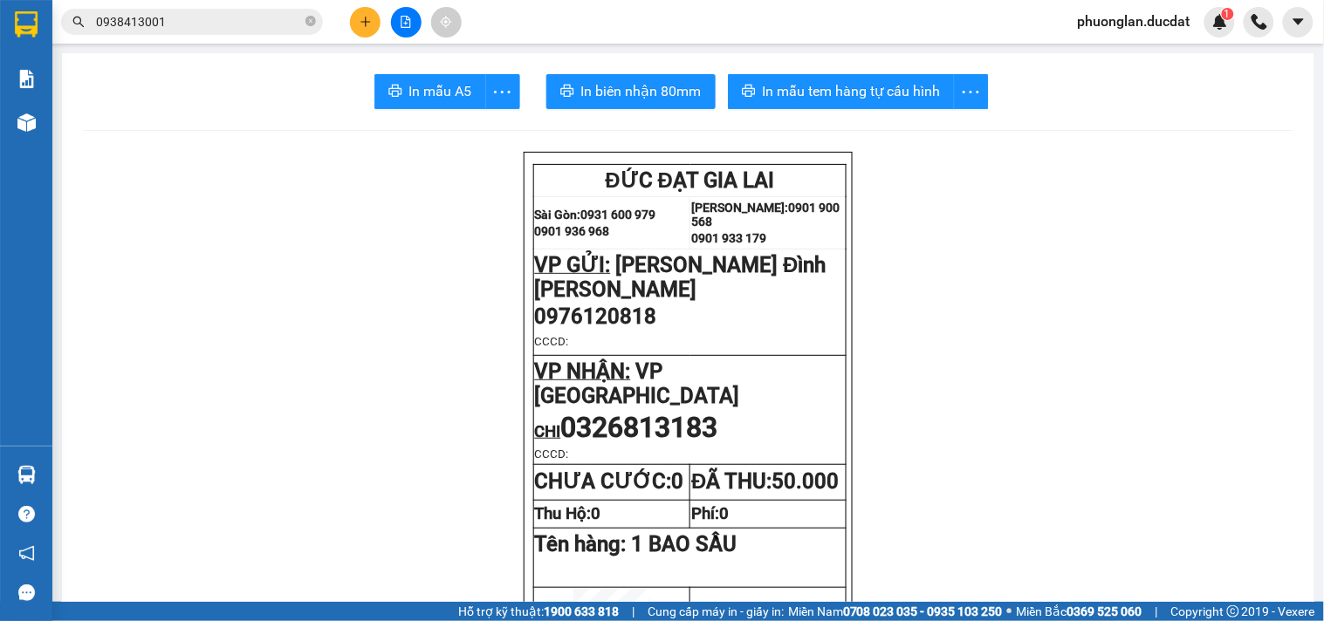
click at [371, 29] on button at bounding box center [365, 22] width 31 height 31
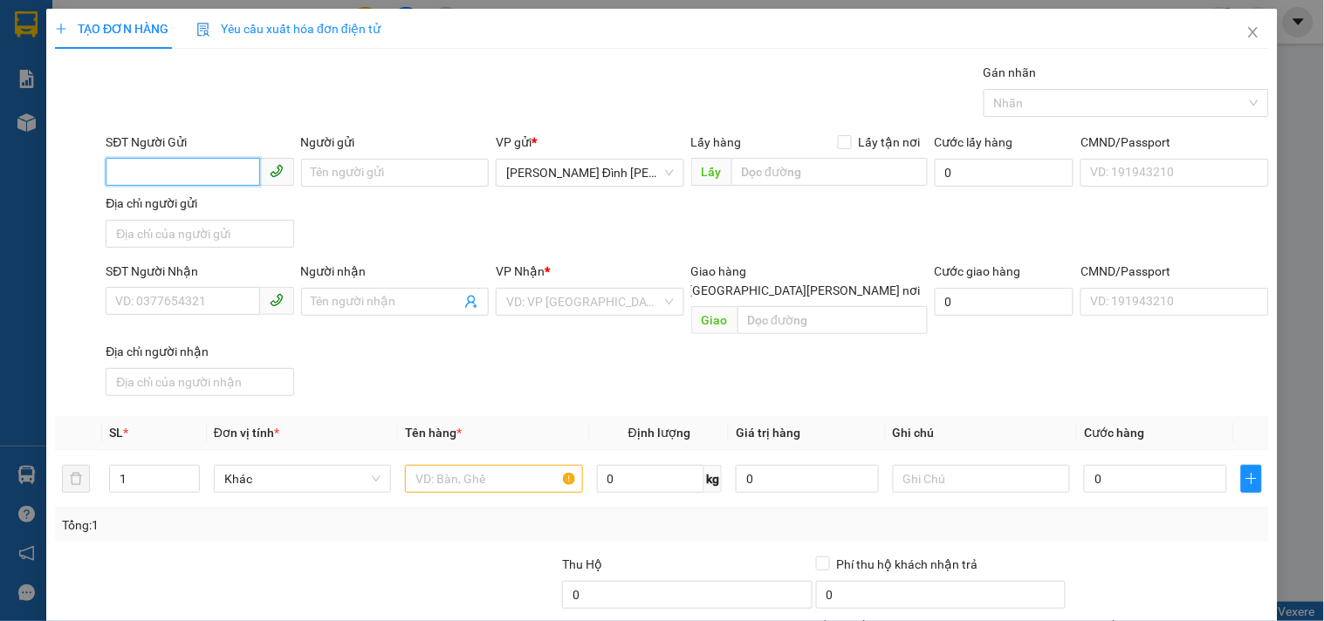
click at [207, 175] on input "SĐT Người Gửi" at bounding box center [183, 172] width 154 height 28
click at [166, 298] on input "SĐT Người Nhận" at bounding box center [183, 301] width 154 height 28
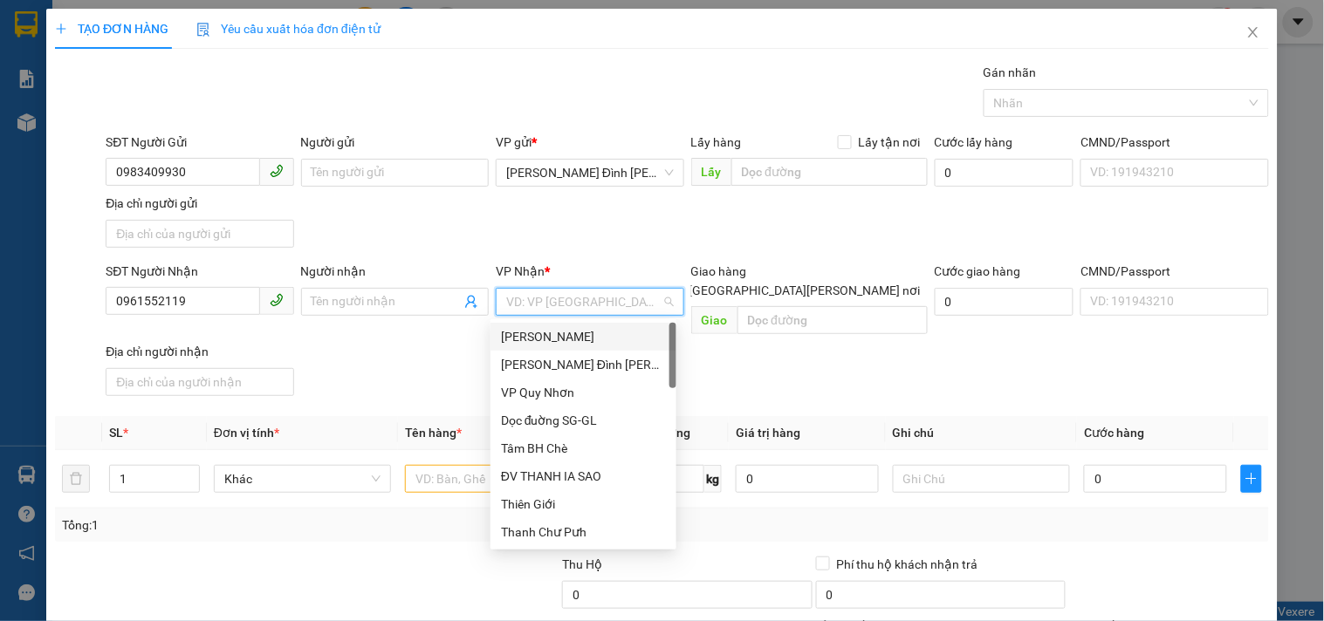
click at [586, 309] on input "search" at bounding box center [583, 302] width 154 height 26
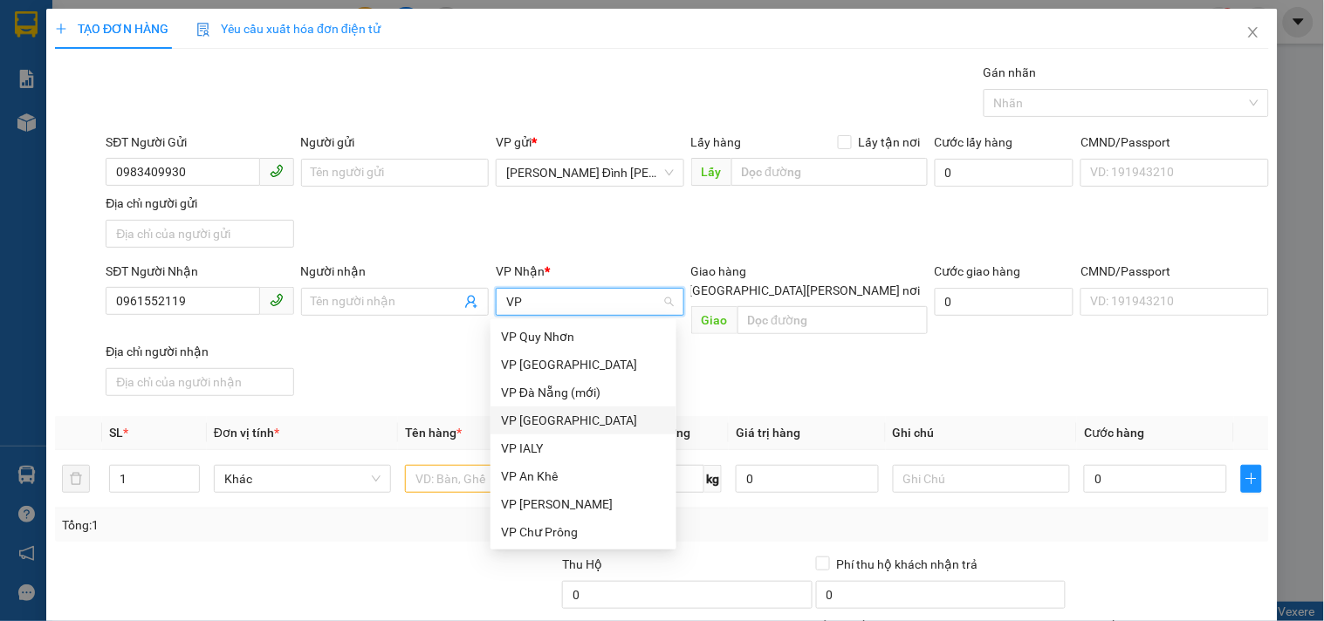
click at [563, 415] on div "VP [GEOGRAPHIC_DATA]" at bounding box center [583, 420] width 165 height 19
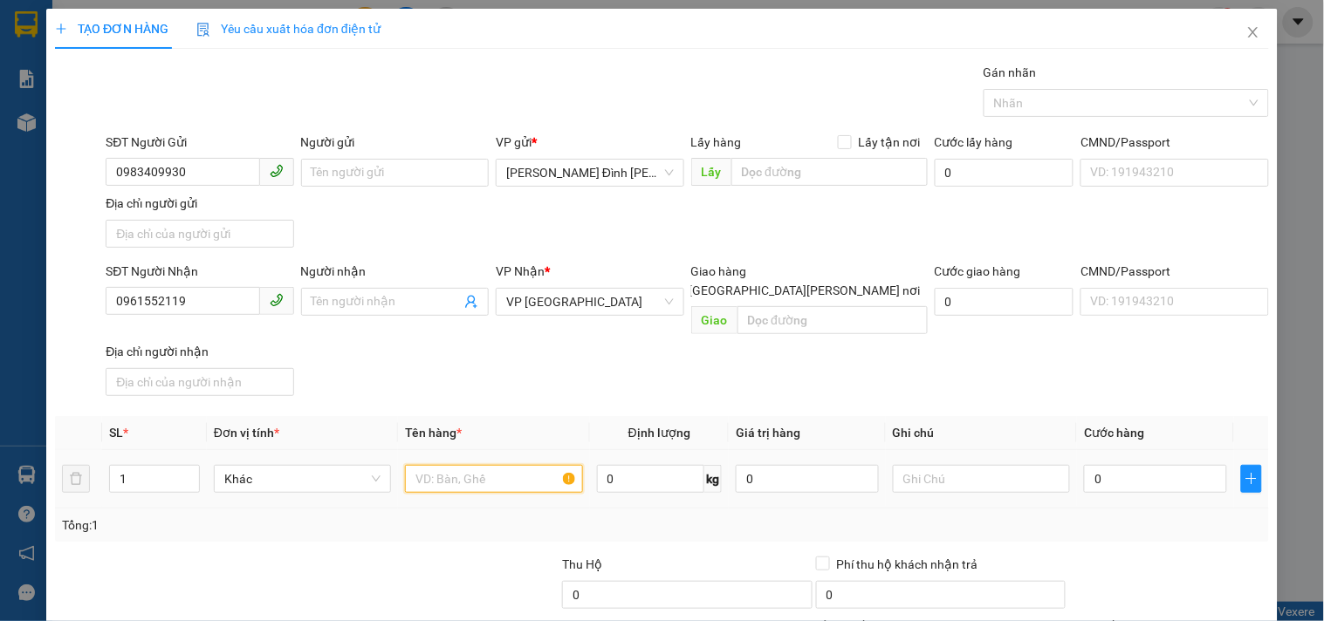
click at [518, 467] on input "text" at bounding box center [493, 479] width 177 height 28
click at [1092, 465] on input "0" at bounding box center [1155, 479] width 143 height 28
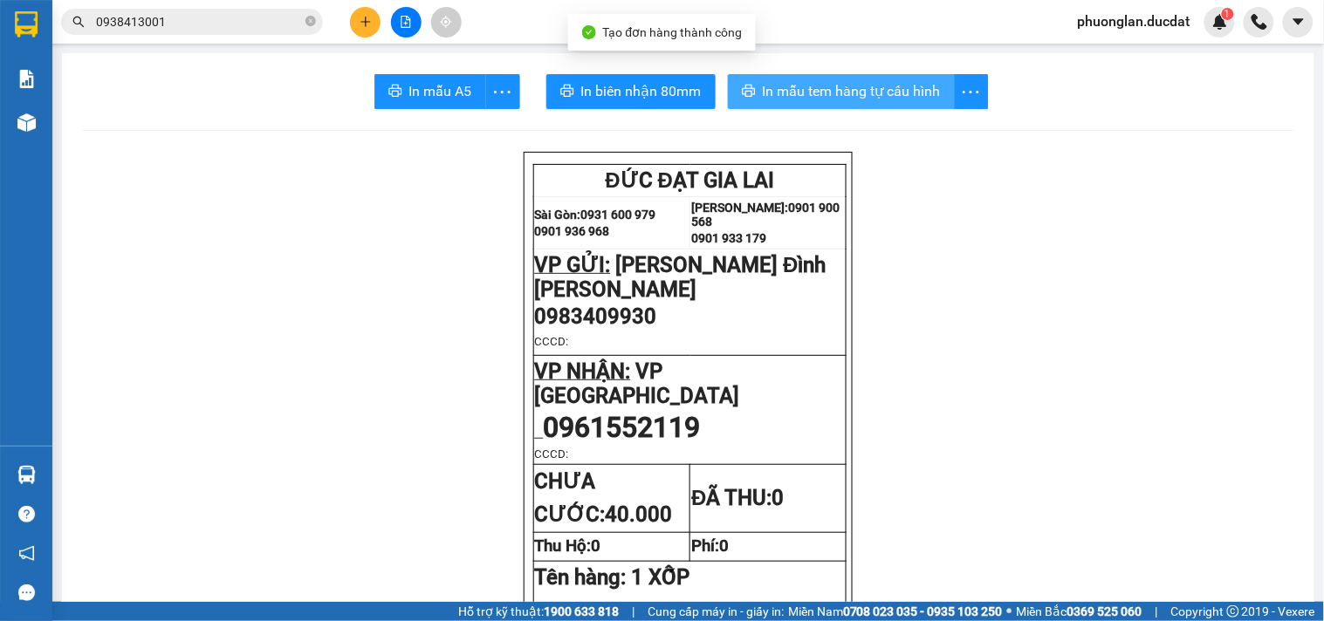
click at [820, 92] on span "In mẫu tem hàng tự cấu hình" at bounding box center [852, 91] width 178 height 22
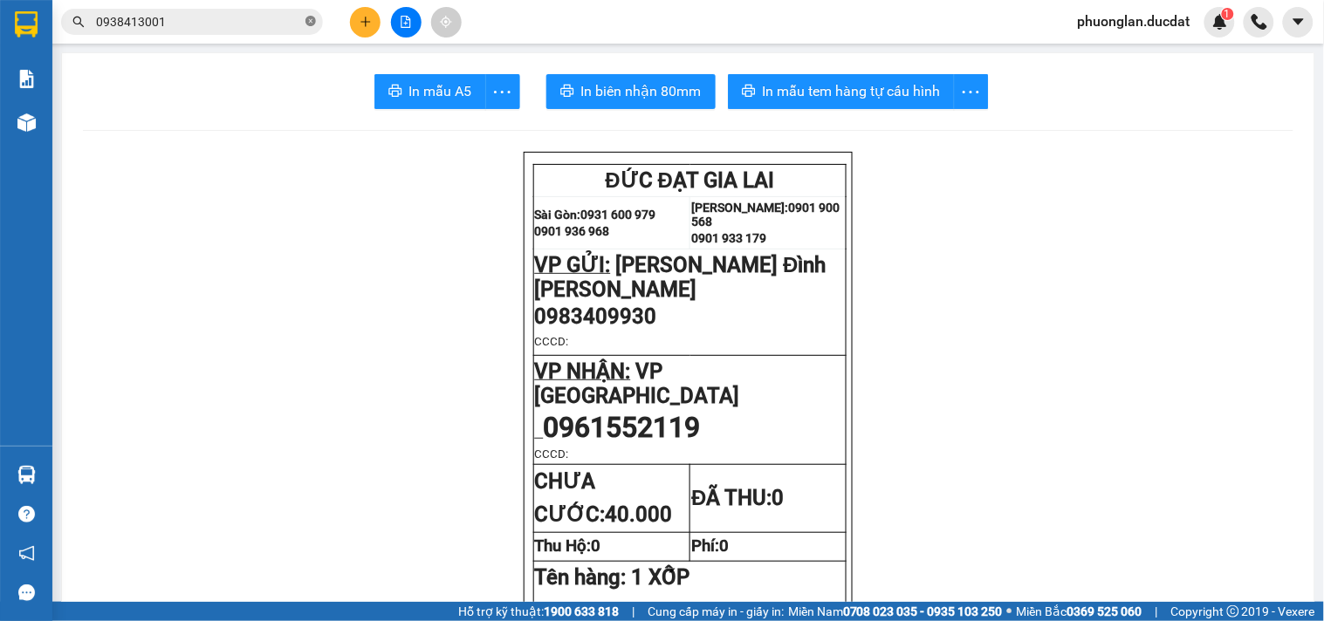
click at [309, 24] on icon "close-circle" at bounding box center [310, 21] width 10 height 10
click at [274, 21] on input "text" at bounding box center [199, 21] width 206 height 19
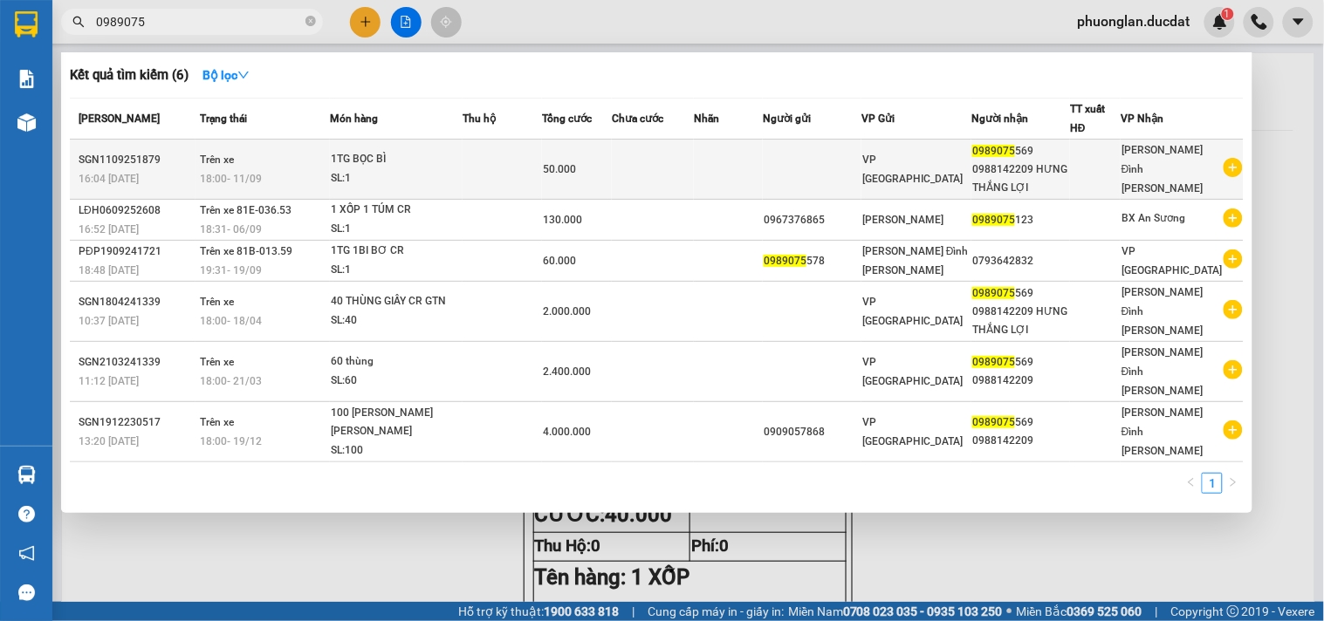
click at [910, 172] on span "VP [GEOGRAPHIC_DATA]" at bounding box center [912, 169] width 100 height 31
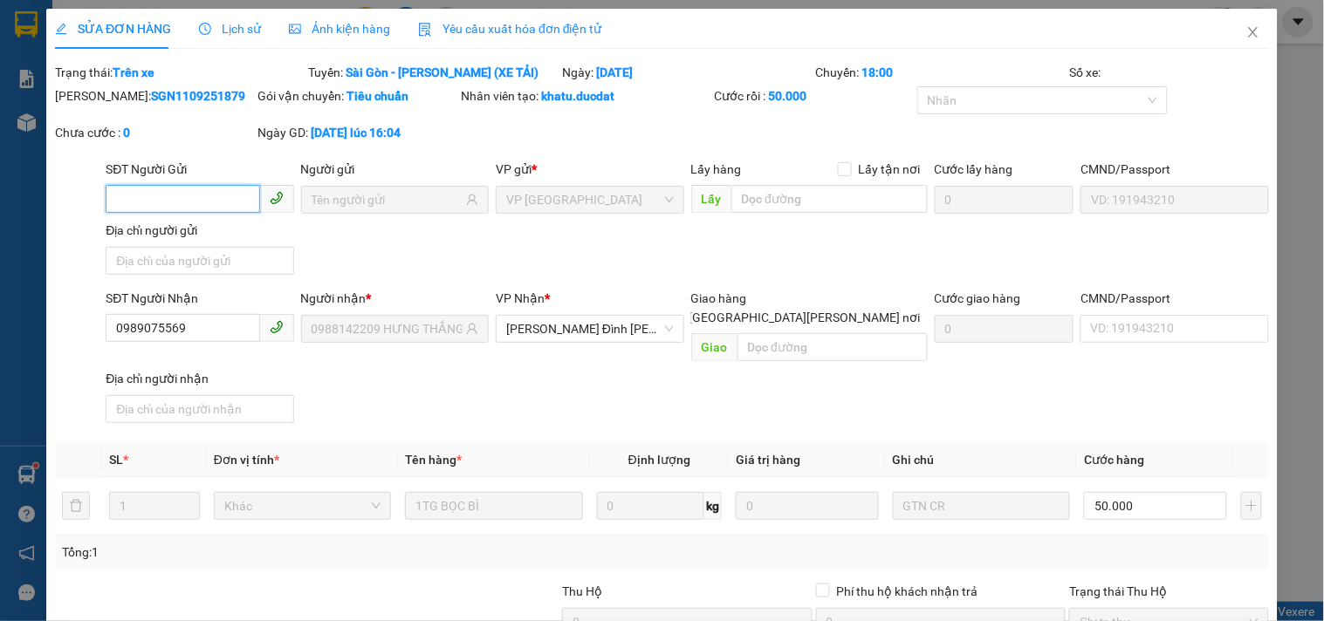
click at [190, 202] on input "SĐT Người Gửi" at bounding box center [183, 199] width 154 height 28
drag, startPoint x: 205, startPoint y: 333, endPoint x: 41, endPoint y: 333, distance: 164.1
click at [41, 333] on div "SỬA ĐƠN HÀNG Lịch sử [PERSON_NAME] hàng Yêu cầu xuất [PERSON_NAME] điện tử Tota…" at bounding box center [662, 310] width 1324 height 621
click at [1246, 37] on icon "close" at bounding box center [1253, 32] width 14 height 14
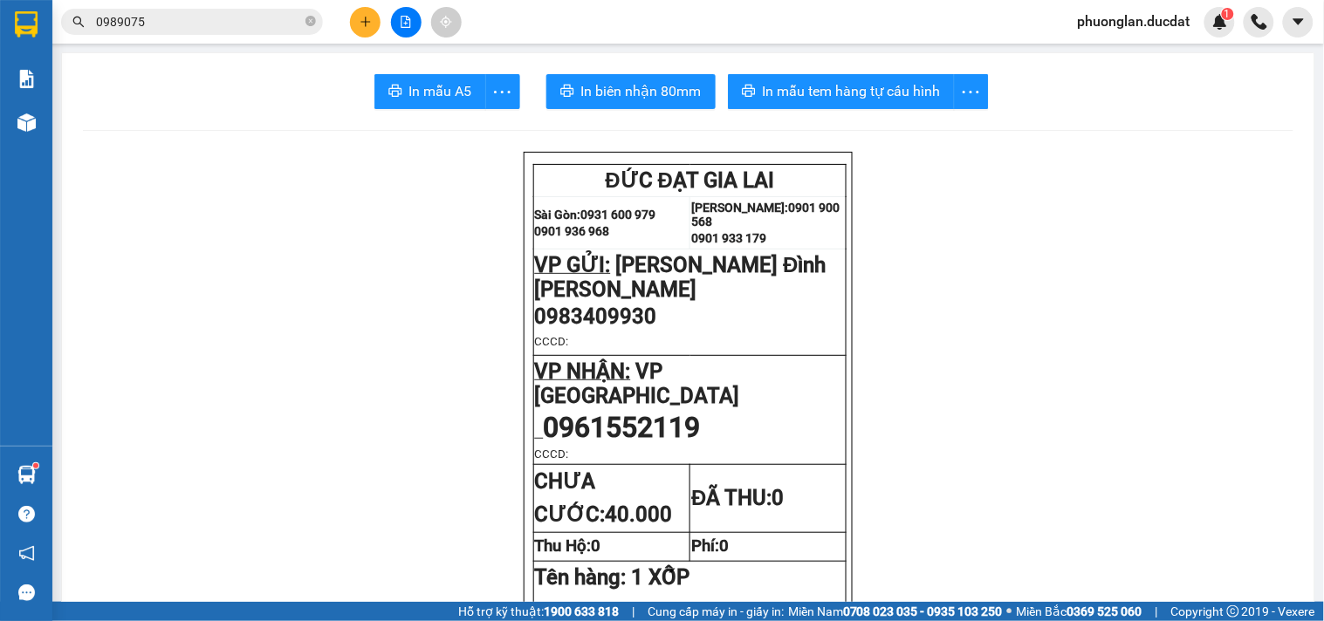
click at [360, 21] on icon "plus" at bounding box center [366, 22] width 12 height 12
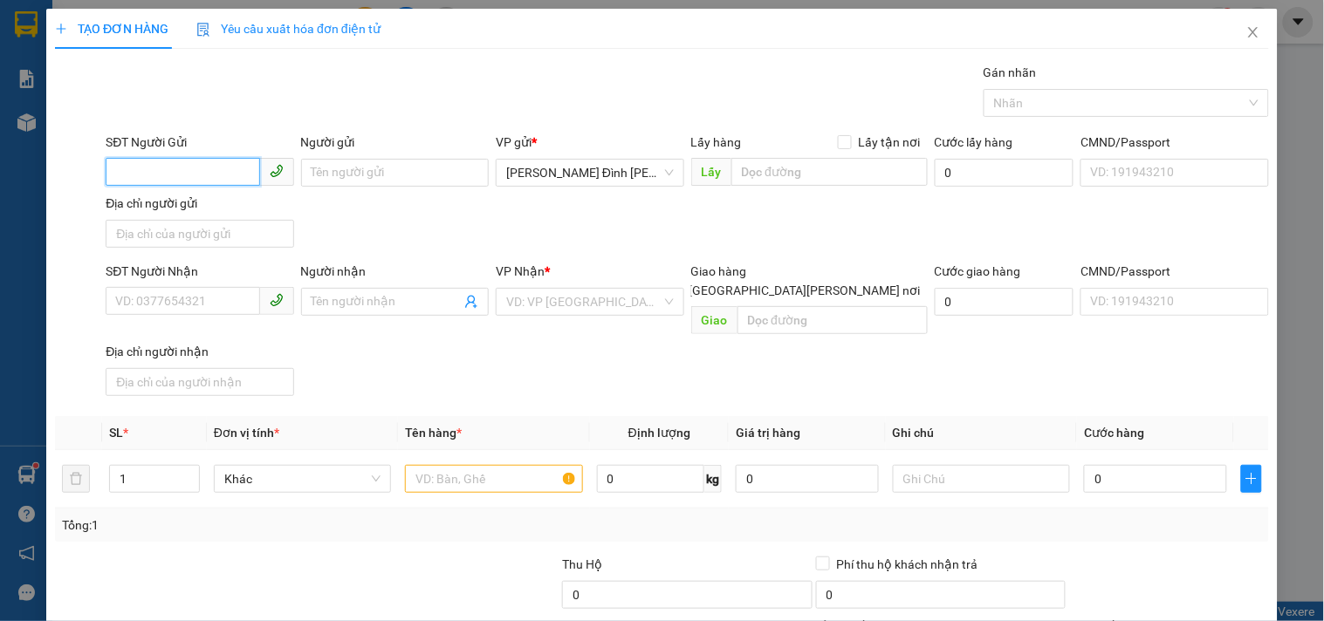
click at [170, 171] on input "SĐT Người Gửi" at bounding box center [183, 172] width 154 height 28
click at [225, 307] on input "SĐT Người Nhận" at bounding box center [183, 301] width 154 height 28
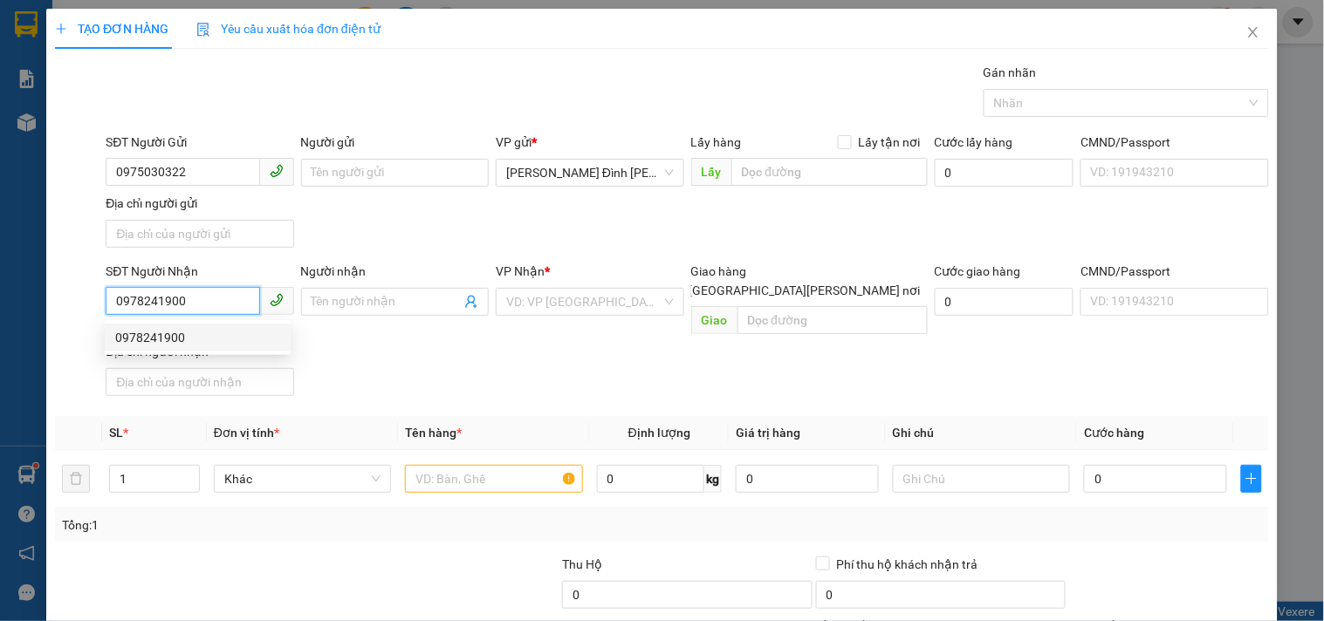
click at [184, 345] on div "0978241900" at bounding box center [197, 337] width 165 height 19
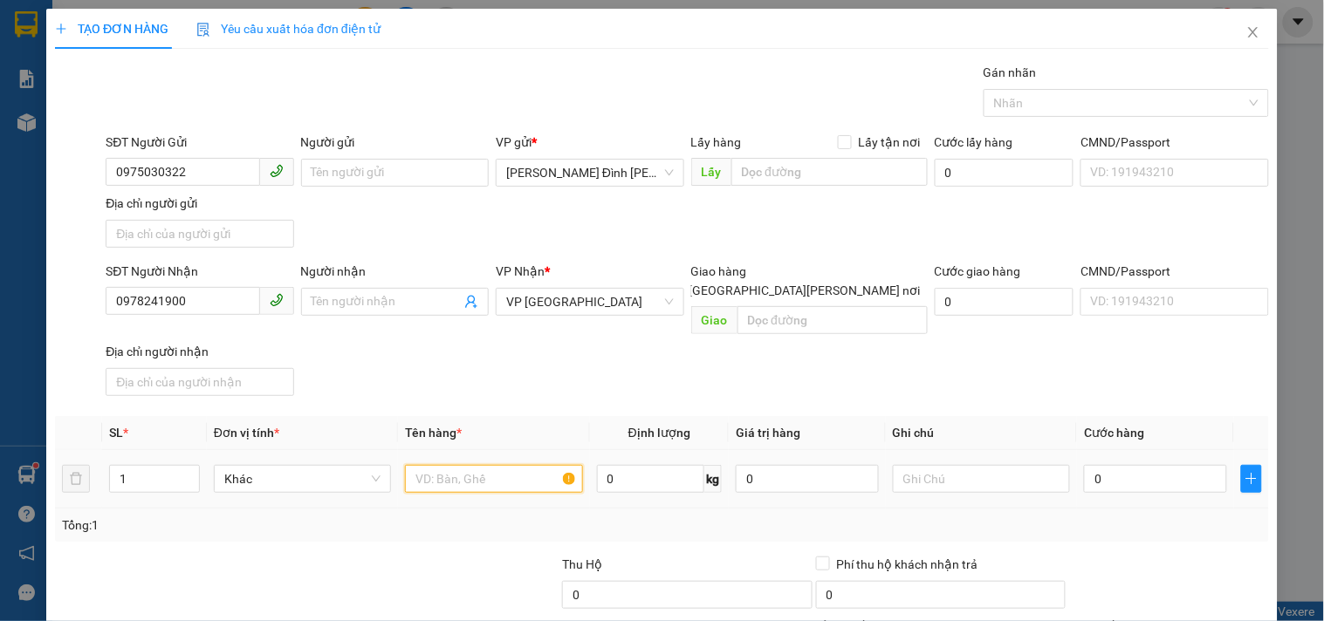
click at [499, 465] on input "text" at bounding box center [493, 479] width 177 height 28
click at [1155, 465] on input "0" at bounding box center [1155, 479] width 143 height 28
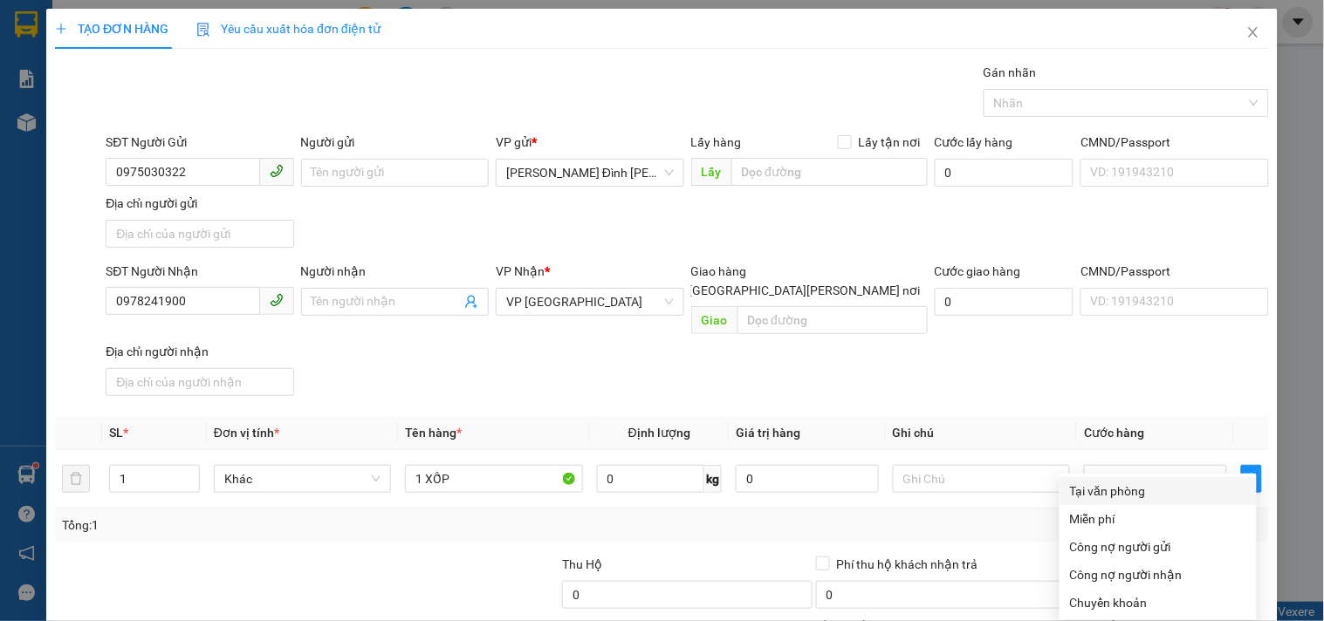
click at [1117, 477] on div "Tại văn phòng" at bounding box center [1158, 491] width 197 height 28
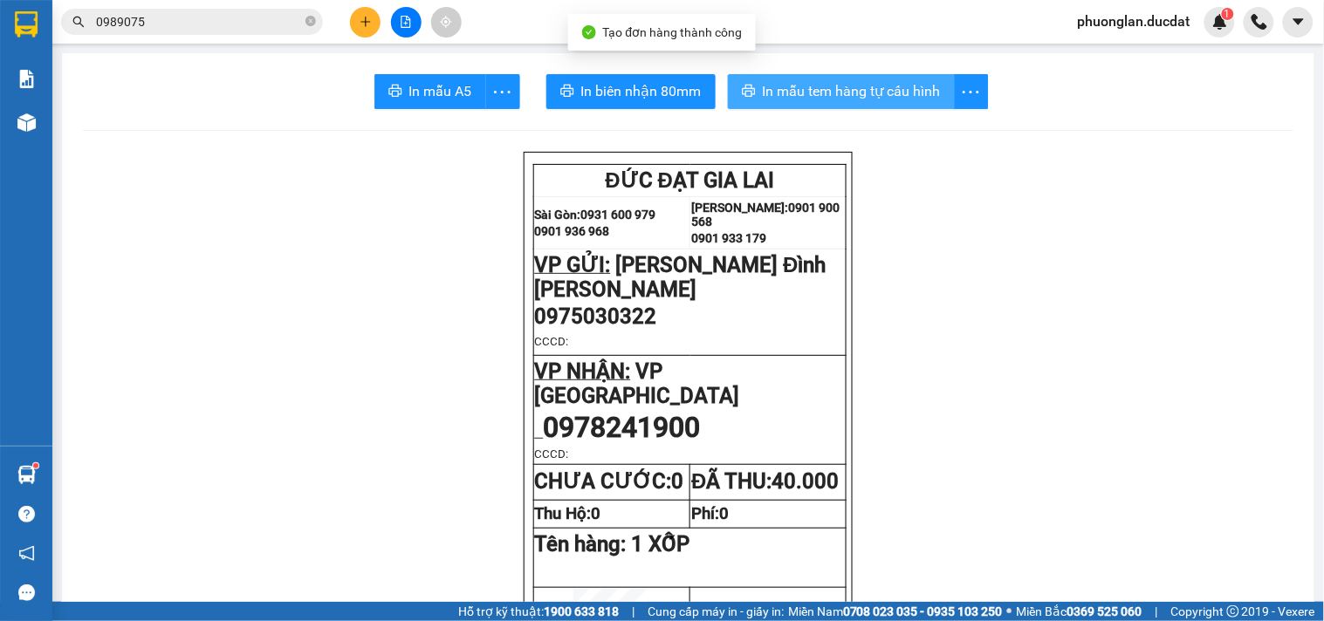
click at [874, 93] on span "In mẫu tem hàng tự cấu hình" at bounding box center [852, 91] width 178 height 22
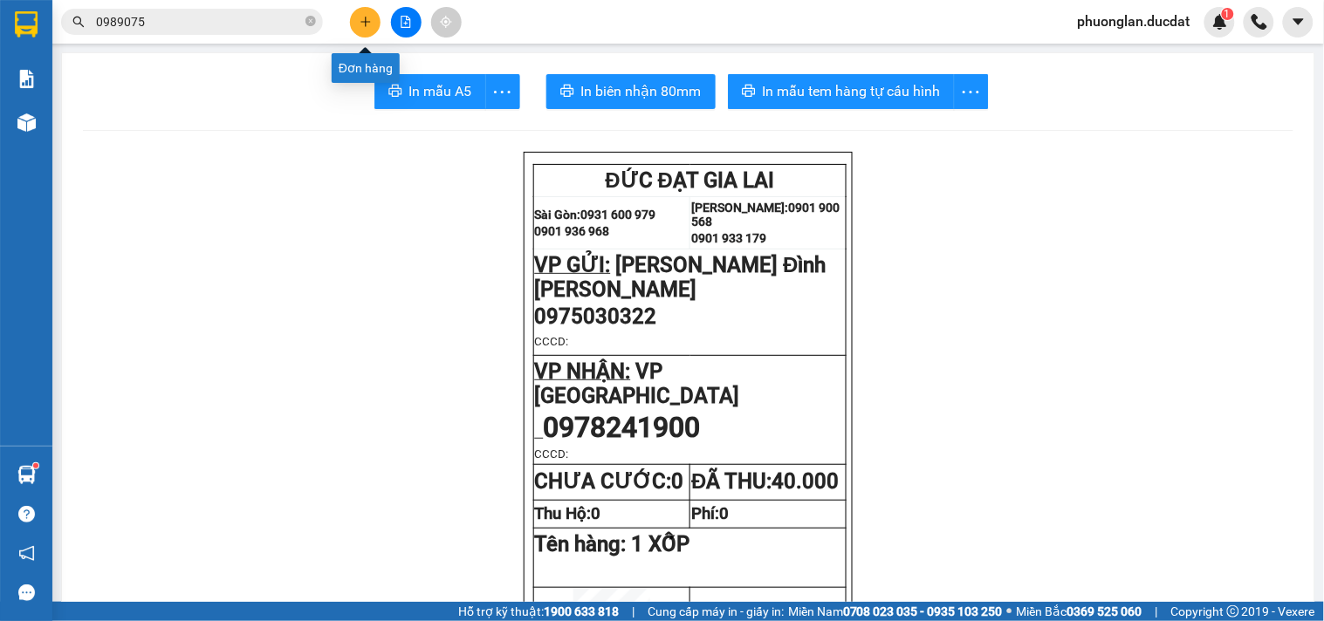
click at [370, 23] on icon "plus" at bounding box center [366, 22] width 12 height 12
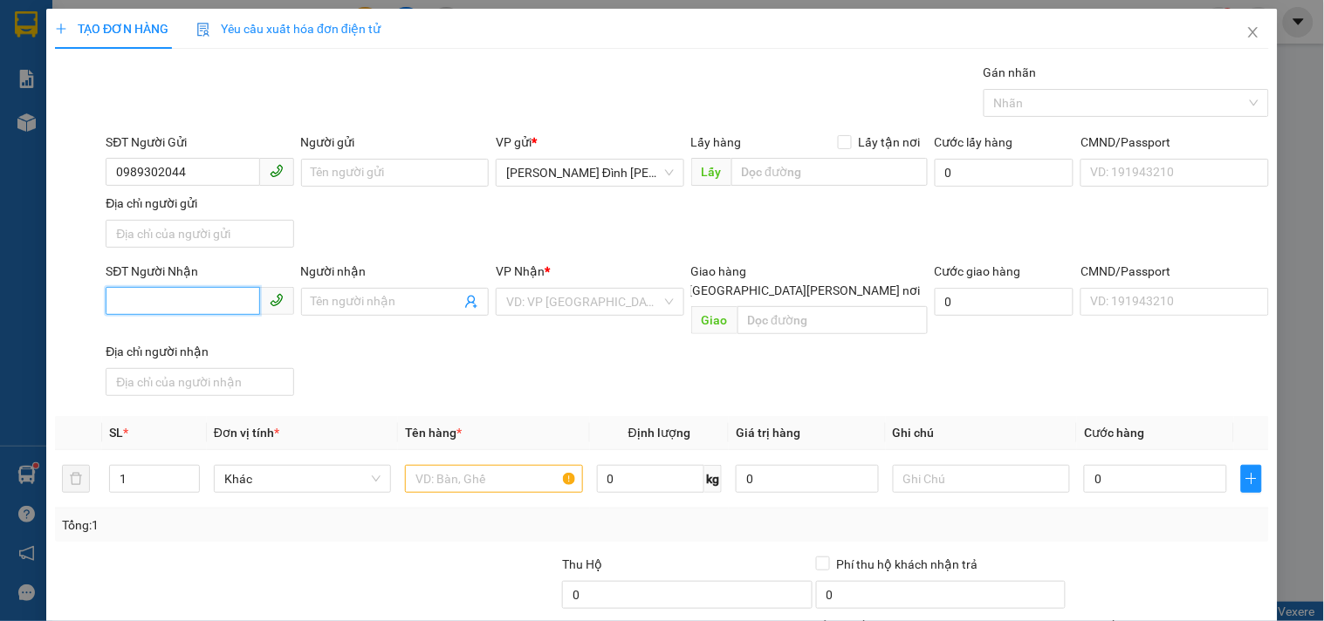
click at [194, 304] on input "SĐT Người Nhận" at bounding box center [183, 301] width 154 height 28
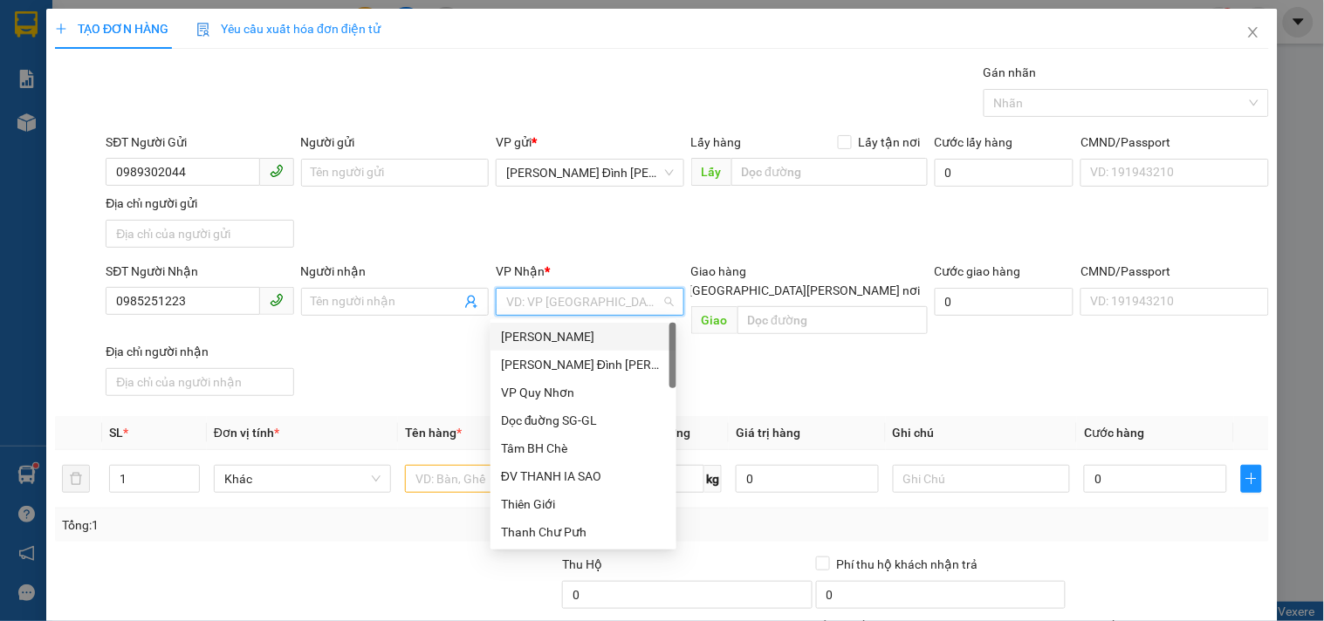
click at [534, 291] on input "search" at bounding box center [583, 302] width 154 height 26
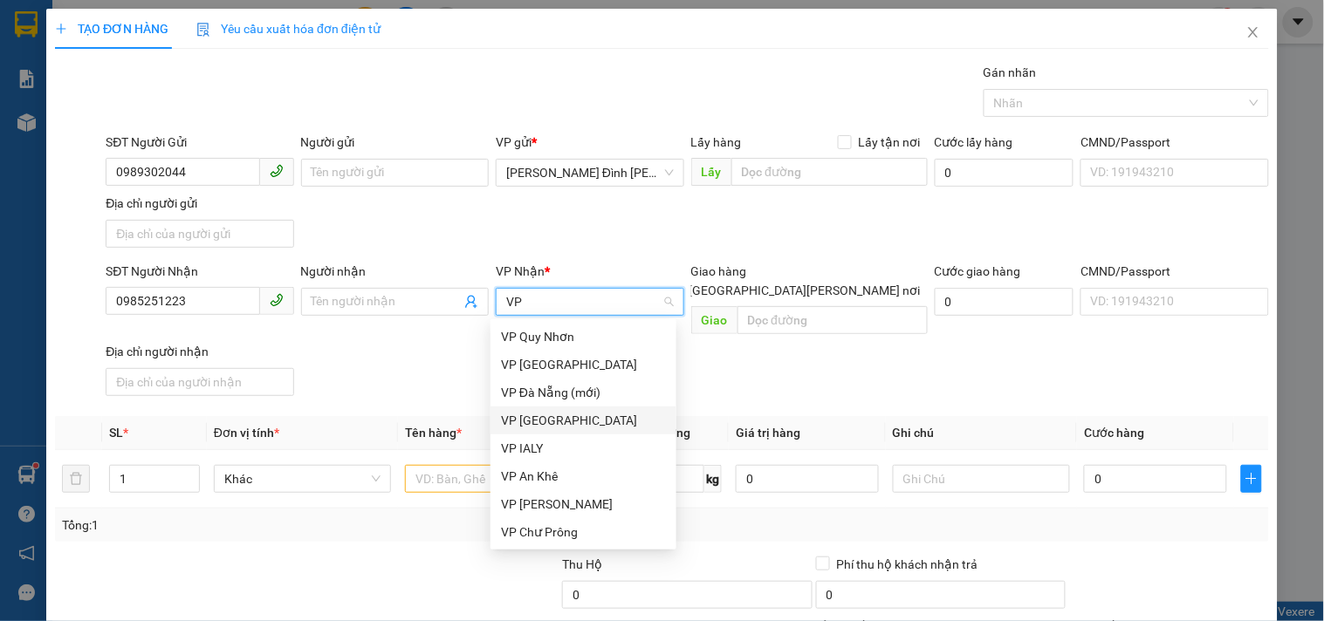
click at [529, 430] on div "VP [GEOGRAPHIC_DATA]" at bounding box center [583, 421] width 186 height 28
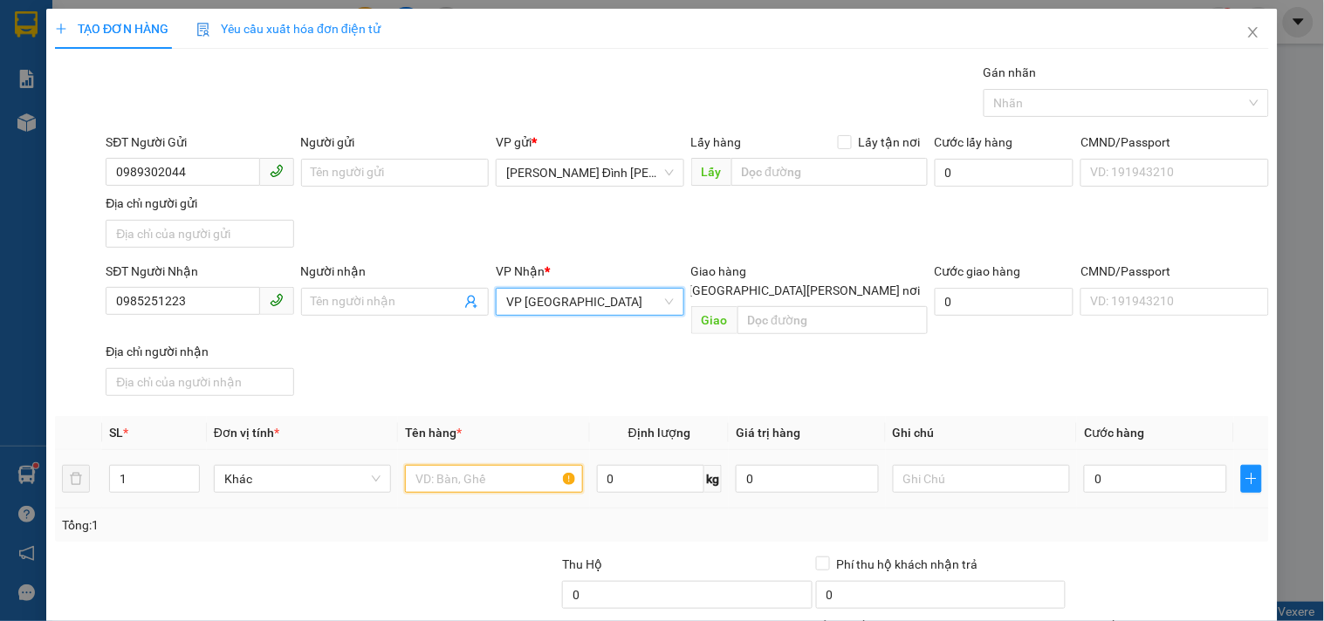
click at [527, 465] on input "text" at bounding box center [493, 479] width 177 height 28
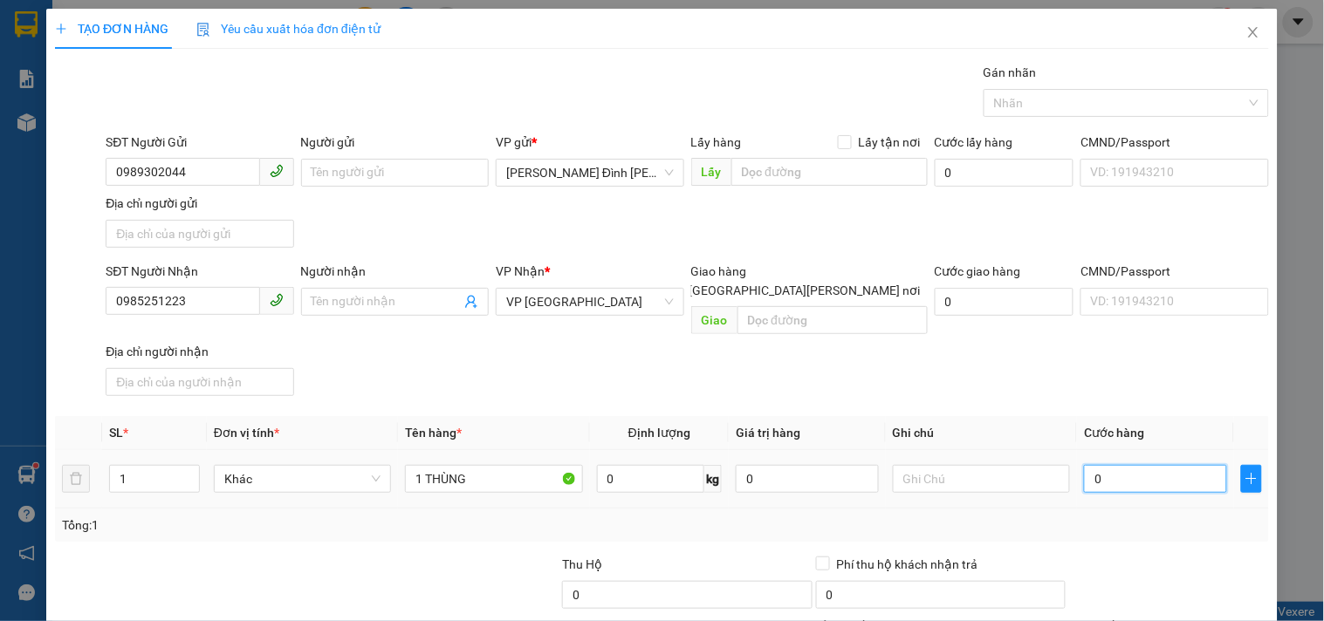
click at [1157, 465] on input "0" at bounding box center [1155, 479] width 143 height 28
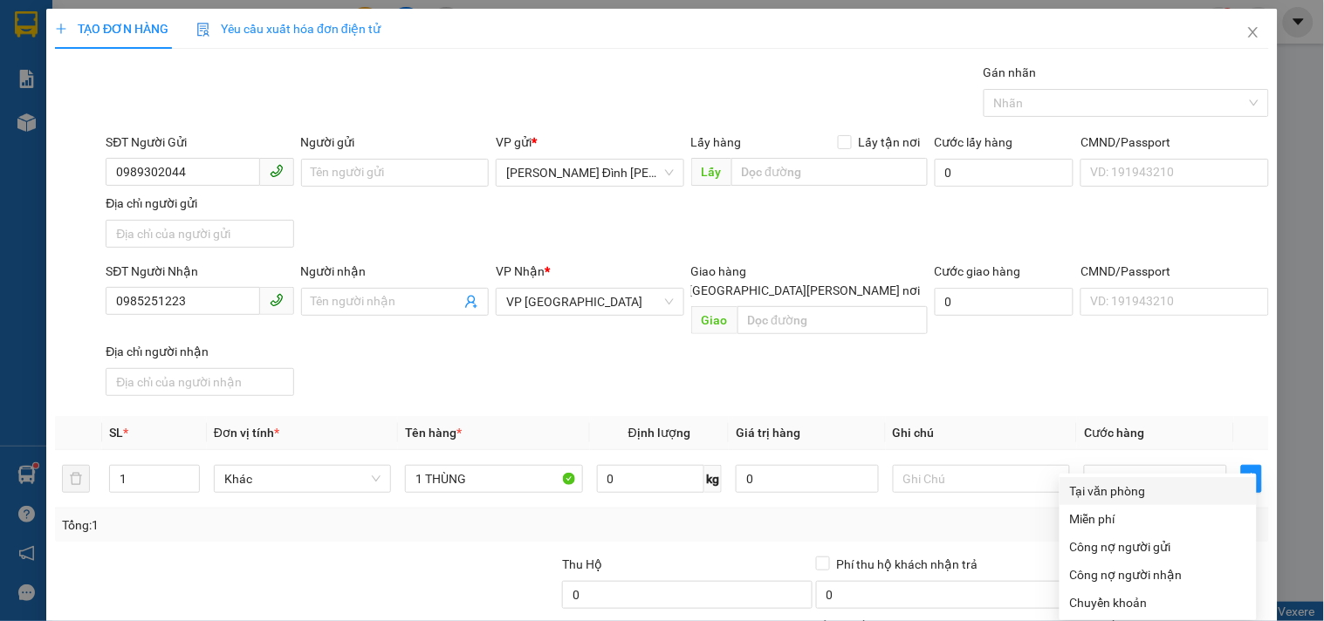
click at [1107, 482] on div "Tại văn phòng" at bounding box center [1158, 491] width 176 height 19
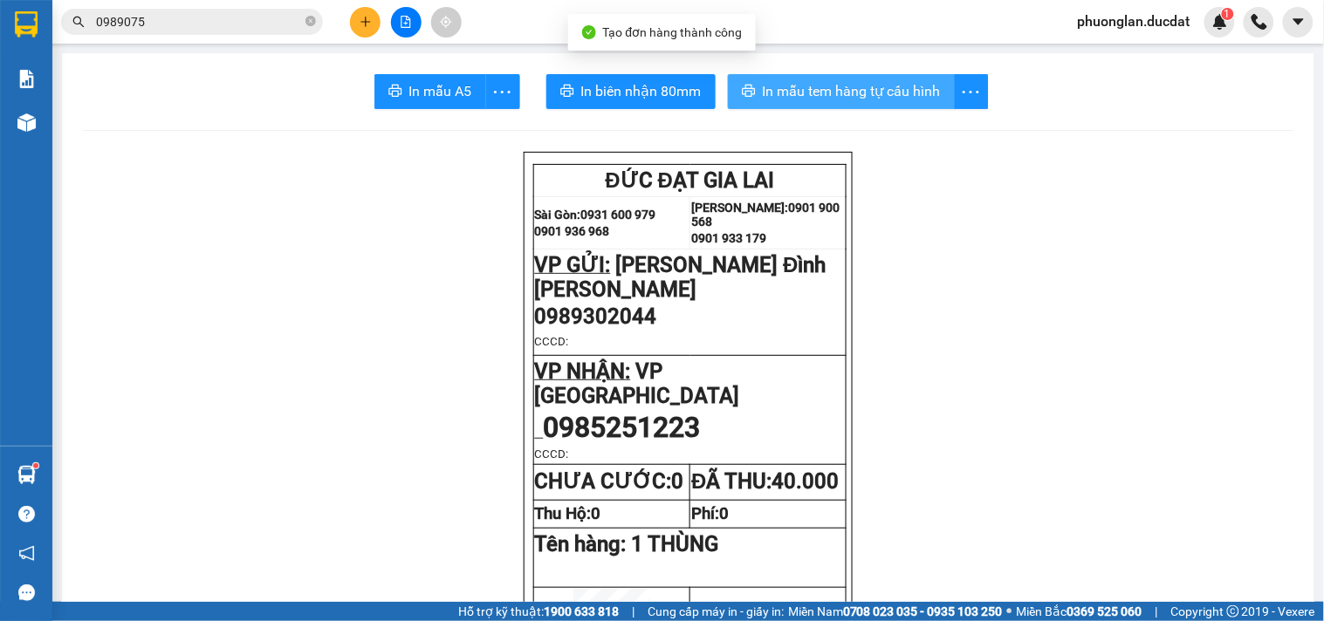
click at [815, 90] on span "In mẫu tem hàng tự cấu hình" at bounding box center [852, 91] width 178 height 22
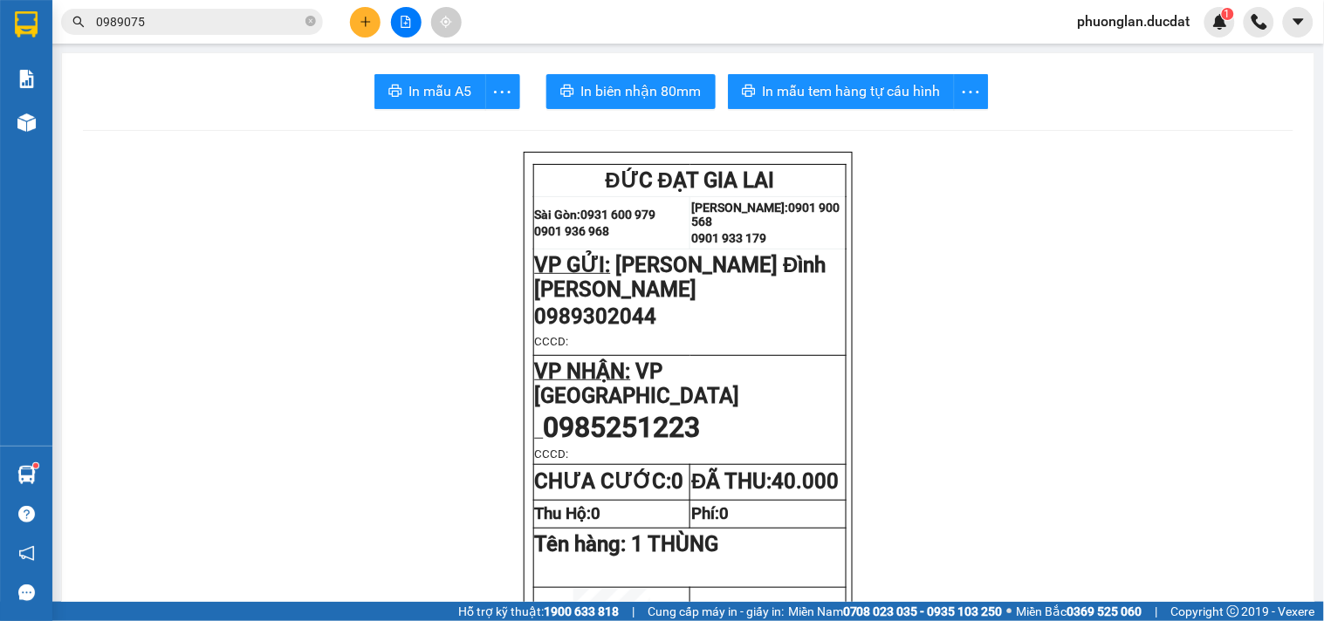
click at [374, 22] on button at bounding box center [365, 22] width 31 height 31
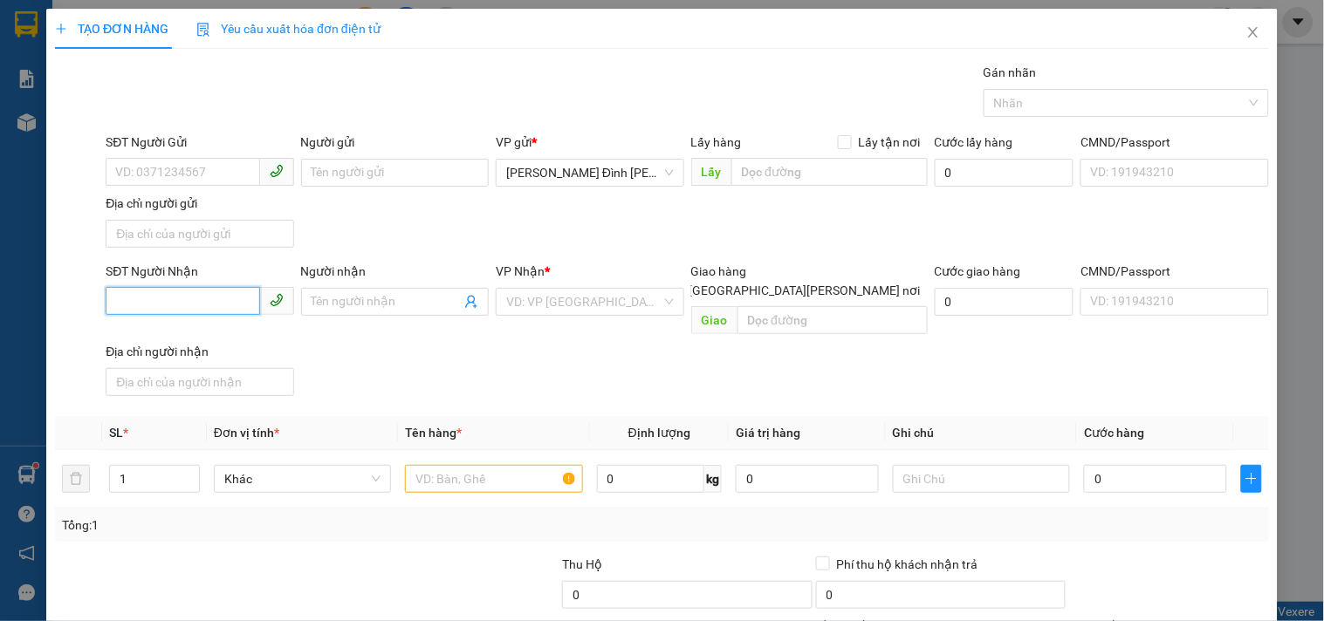
click at [134, 301] on input "SĐT Người Nhận" at bounding box center [183, 301] width 154 height 28
click at [605, 302] on input "search" at bounding box center [583, 302] width 154 height 26
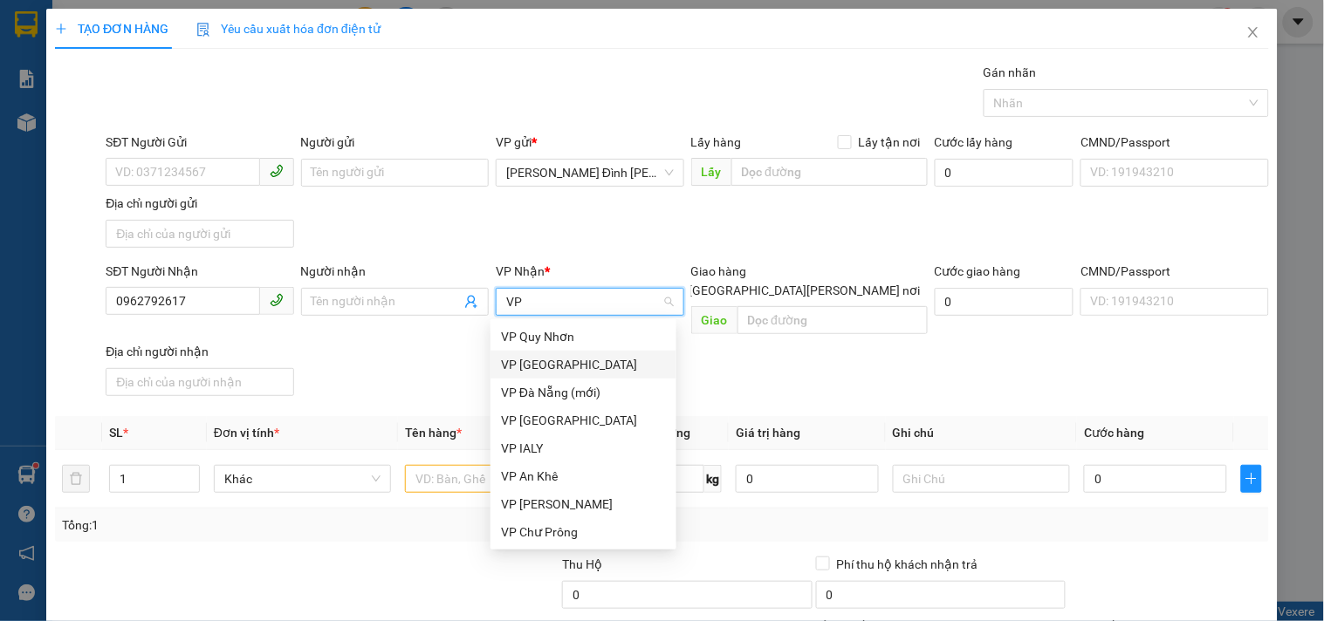
click at [550, 363] on div "VP [GEOGRAPHIC_DATA]" at bounding box center [583, 364] width 165 height 19
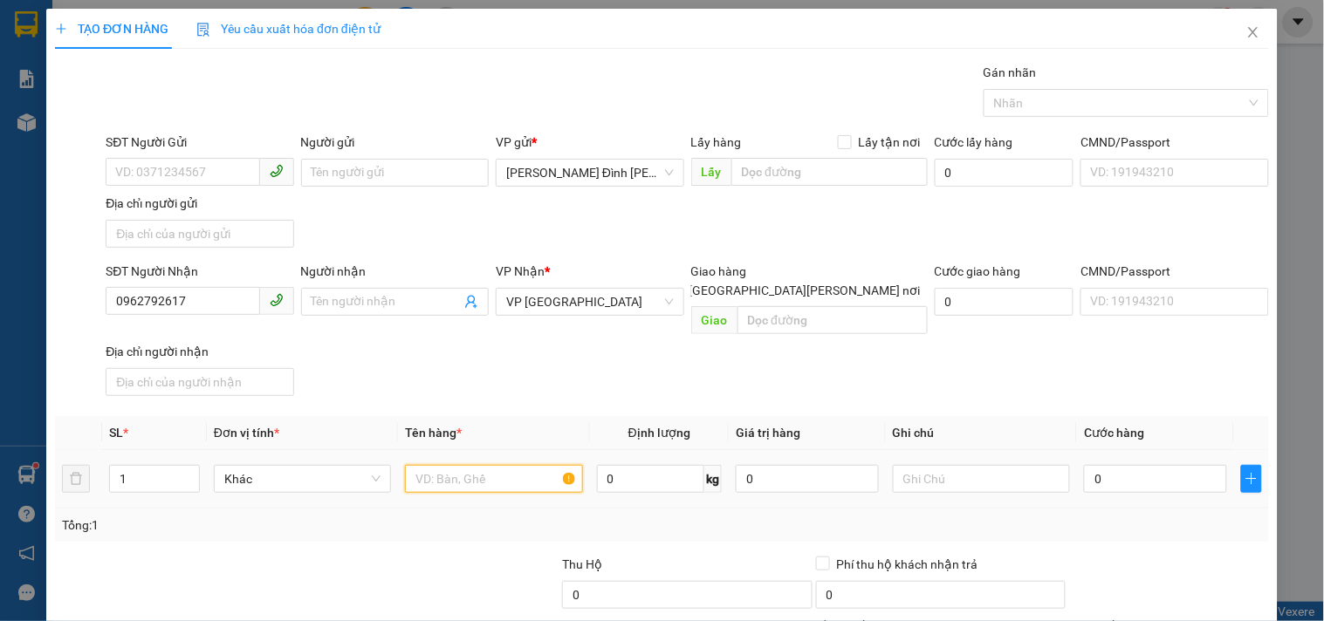
click at [495, 465] on input "text" at bounding box center [493, 479] width 177 height 28
click at [1108, 465] on input "0" at bounding box center [1155, 479] width 143 height 28
drag, startPoint x: 1139, startPoint y: 493, endPoint x: 1118, endPoint y: 477, distance: 26.7
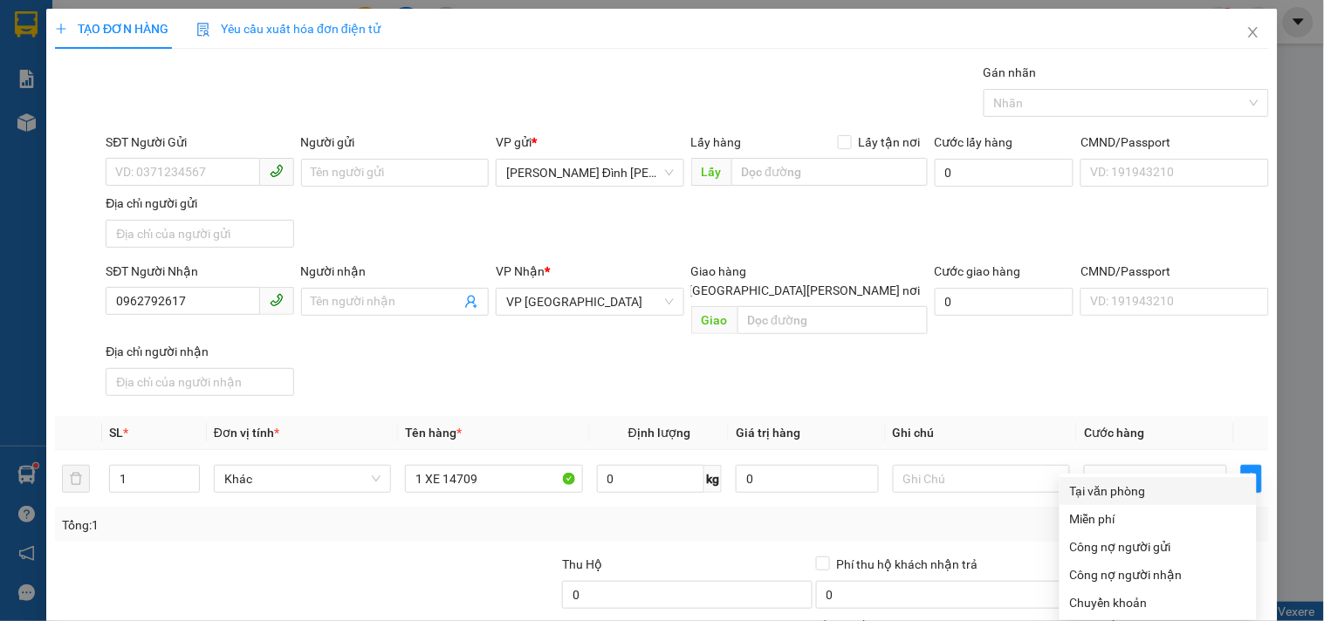
click at [1105, 482] on div "Tại văn phòng" at bounding box center [1158, 491] width 176 height 19
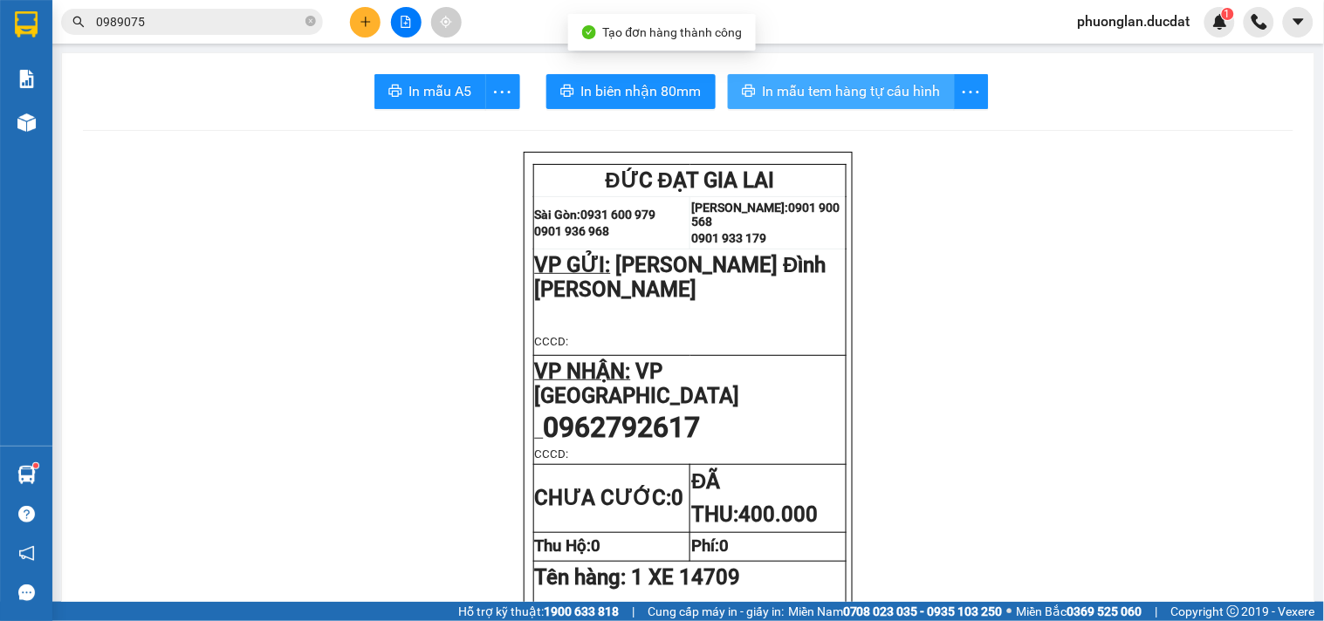
click at [884, 100] on span "In mẫu tem hàng tự cấu hình" at bounding box center [852, 91] width 178 height 22
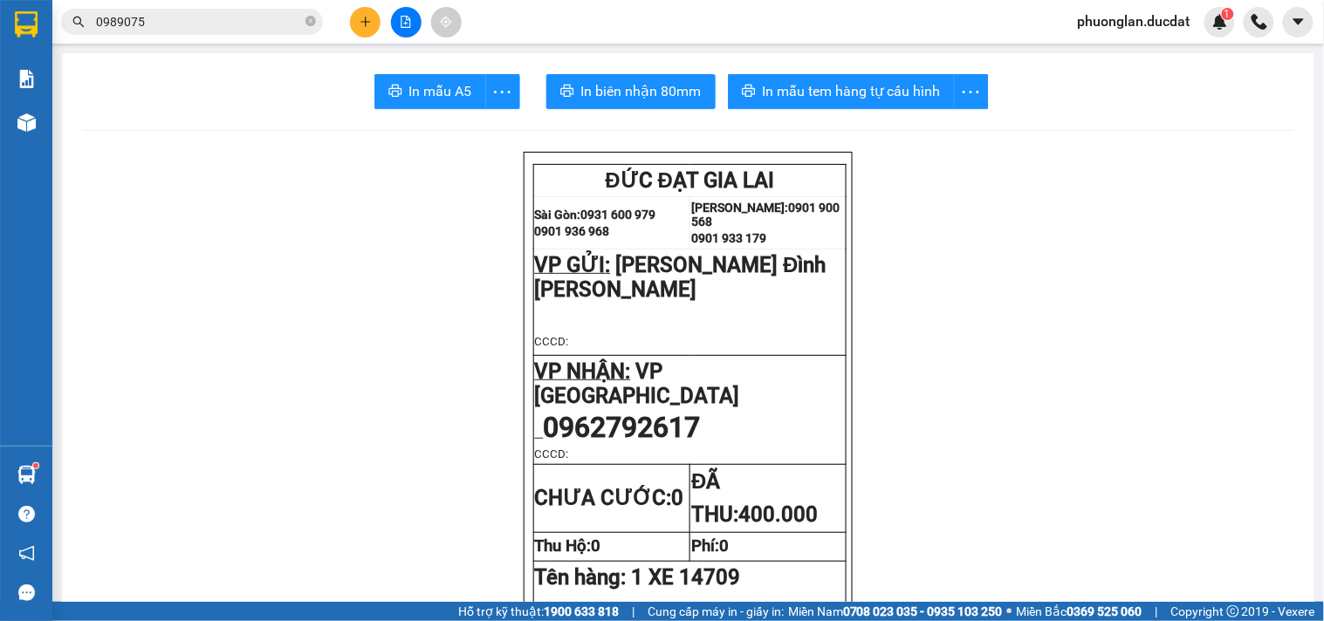
click at [360, 27] on icon "plus" at bounding box center [366, 22] width 12 height 12
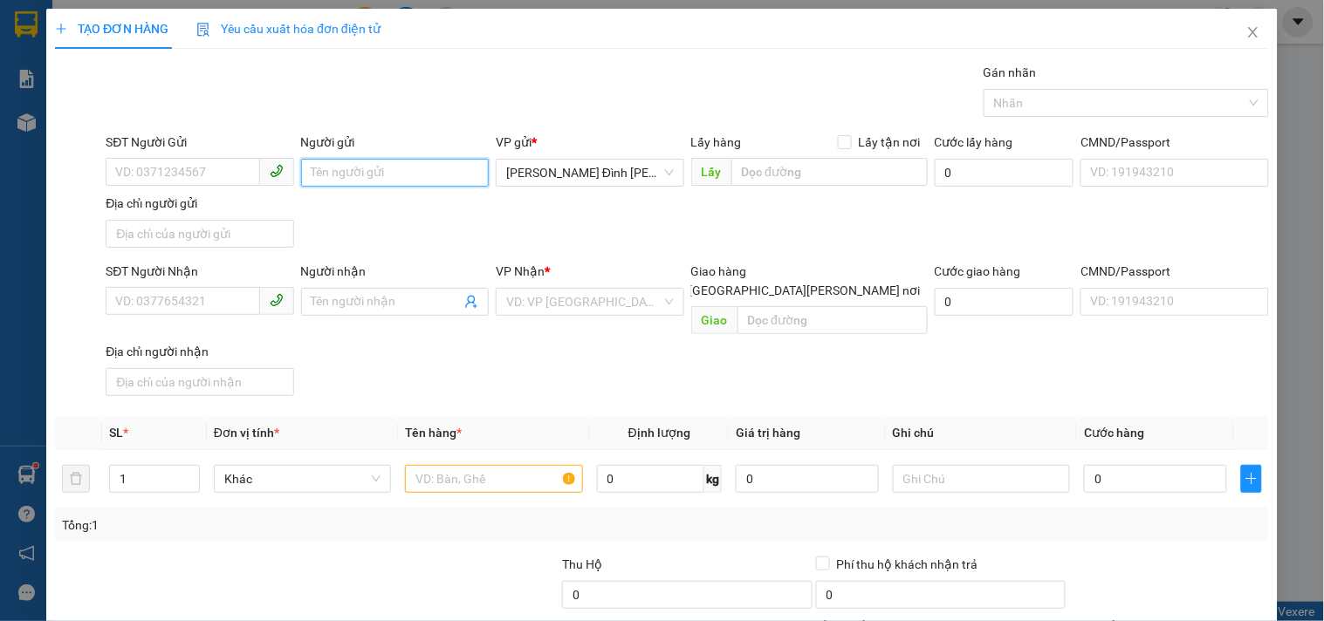
click at [365, 162] on input "Người gửi" at bounding box center [395, 173] width 188 height 28
click at [372, 297] on input "Người nhận" at bounding box center [386, 301] width 149 height 19
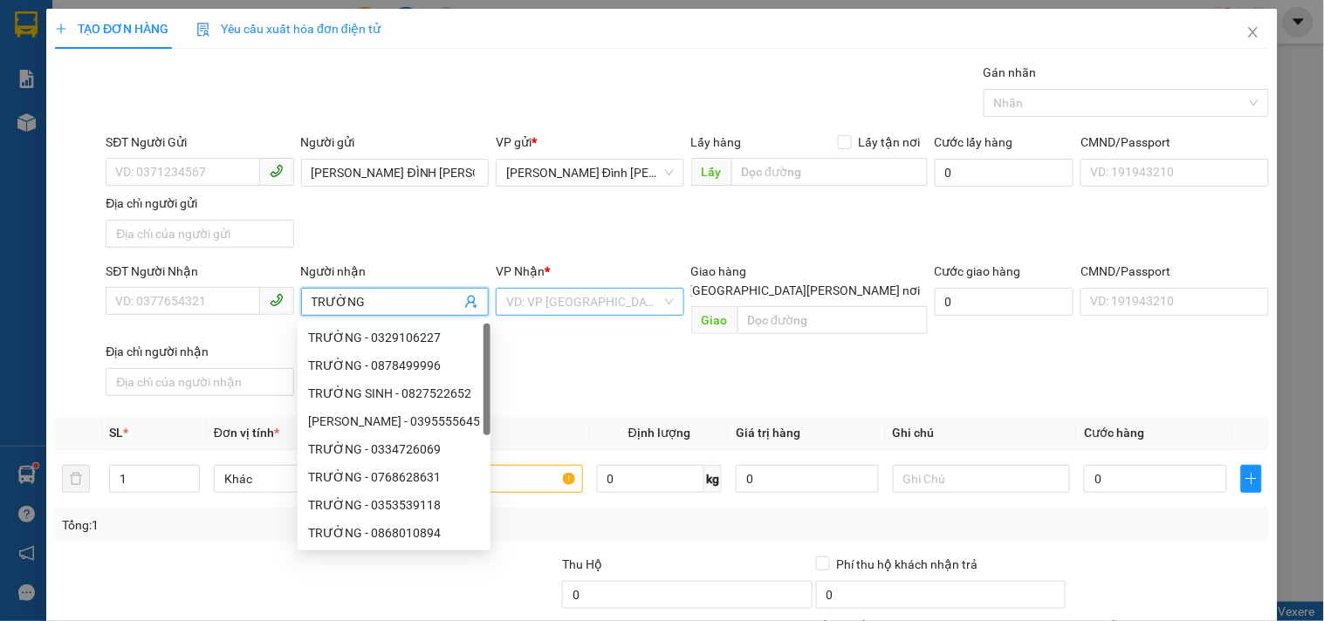
click at [533, 298] on input "search" at bounding box center [583, 302] width 154 height 26
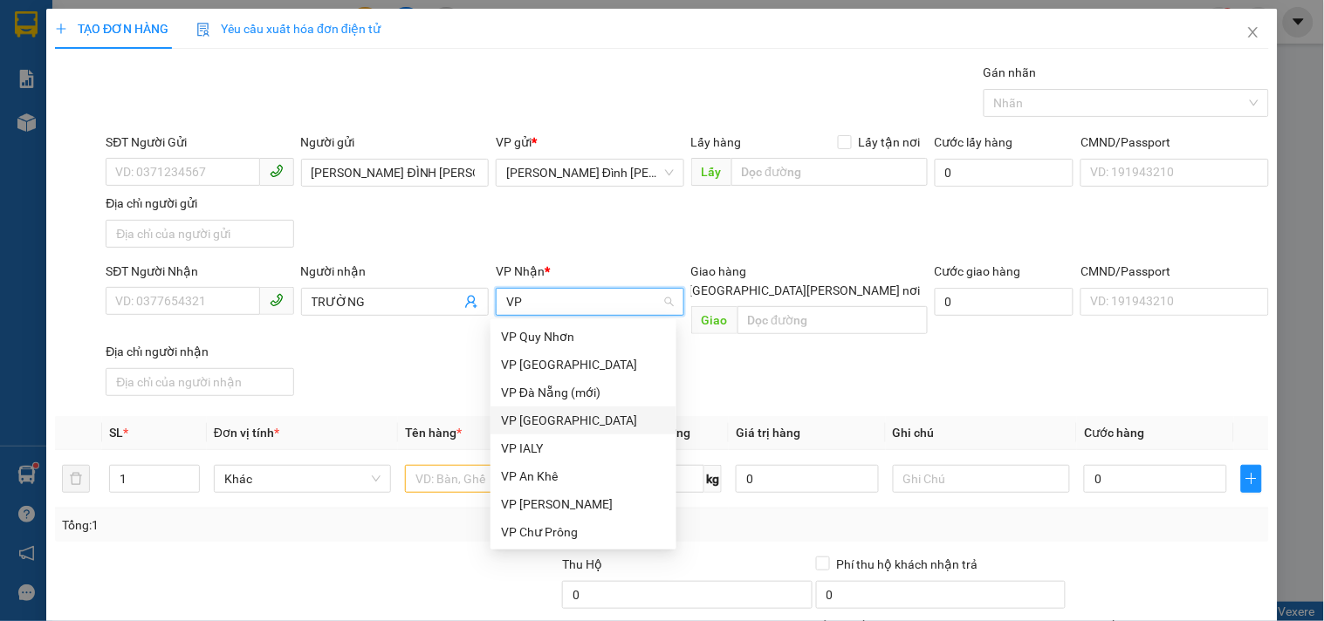
click at [559, 411] on div "VP [GEOGRAPHIC_DATA]" at bounding box center [583, 420] width 165 height 19
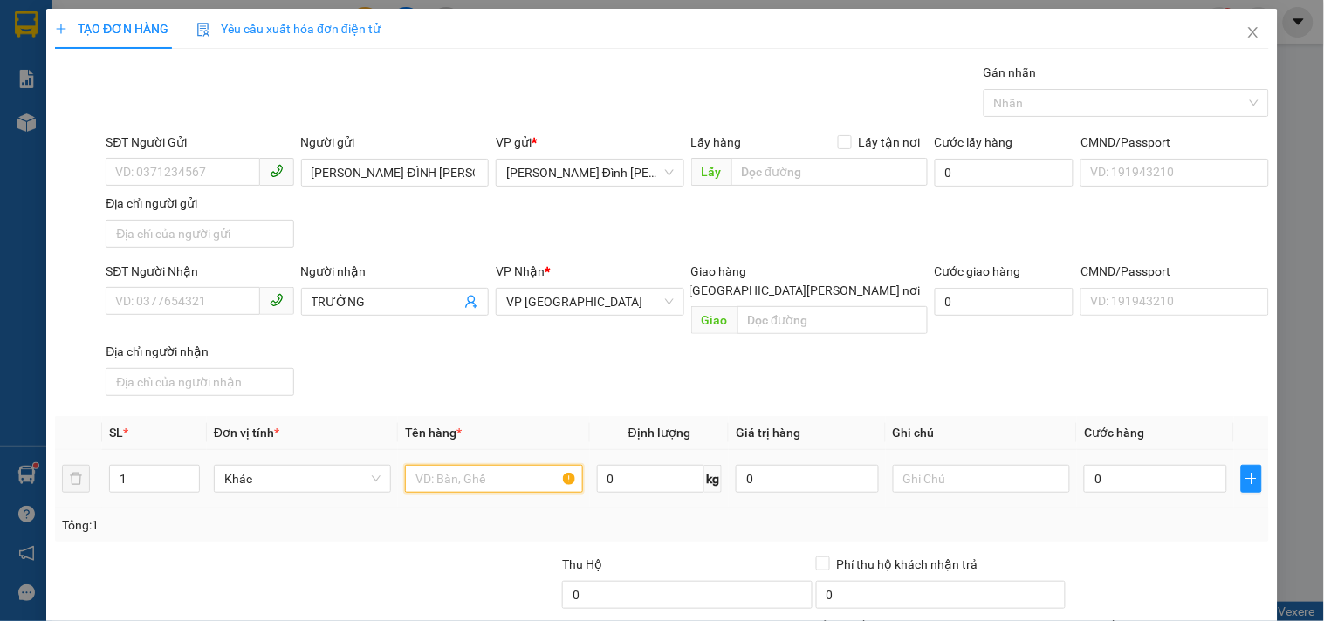
click at [510, 465] on input "text" at bounding box center [493, 479] width 177 height 28
click at [1123, 465] on input "0" at bounding box center [1155, 479] width 143 height 28
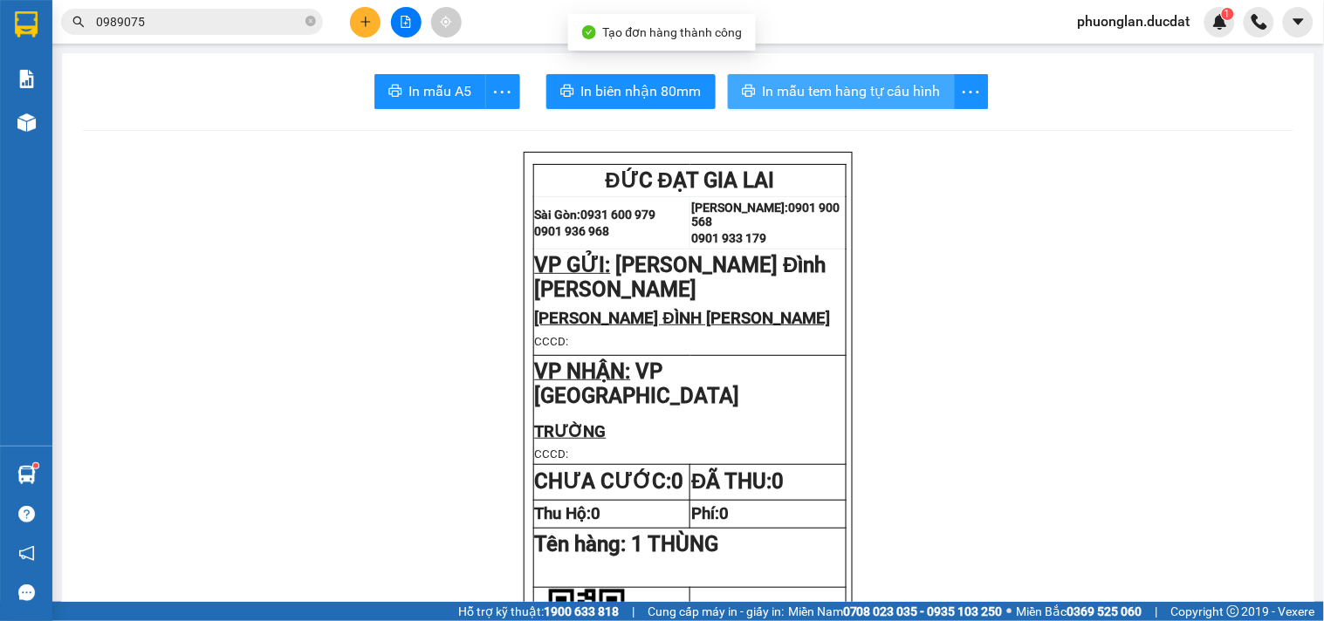
click at [809, 89] on span "In mẫu tem hàng tự cấu hình" at bounding box center [852, 91] width 178 height 22
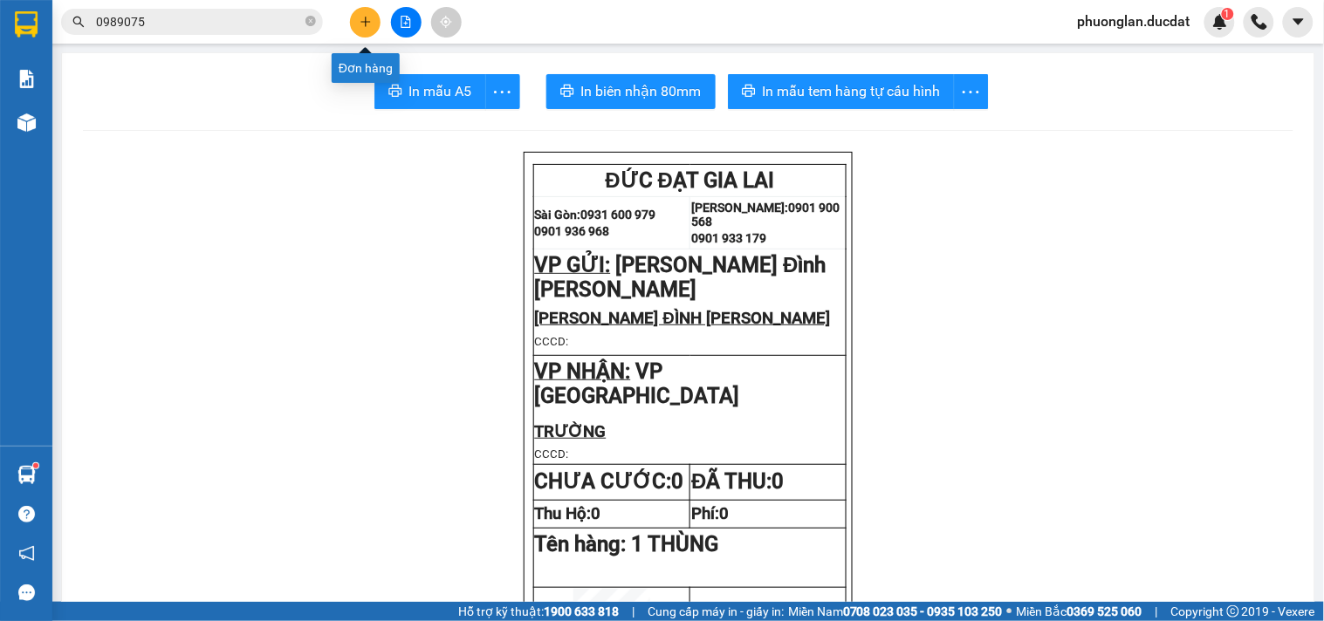
click at [373, 30] on button at bounding box center [365, 22] width 31 height 31
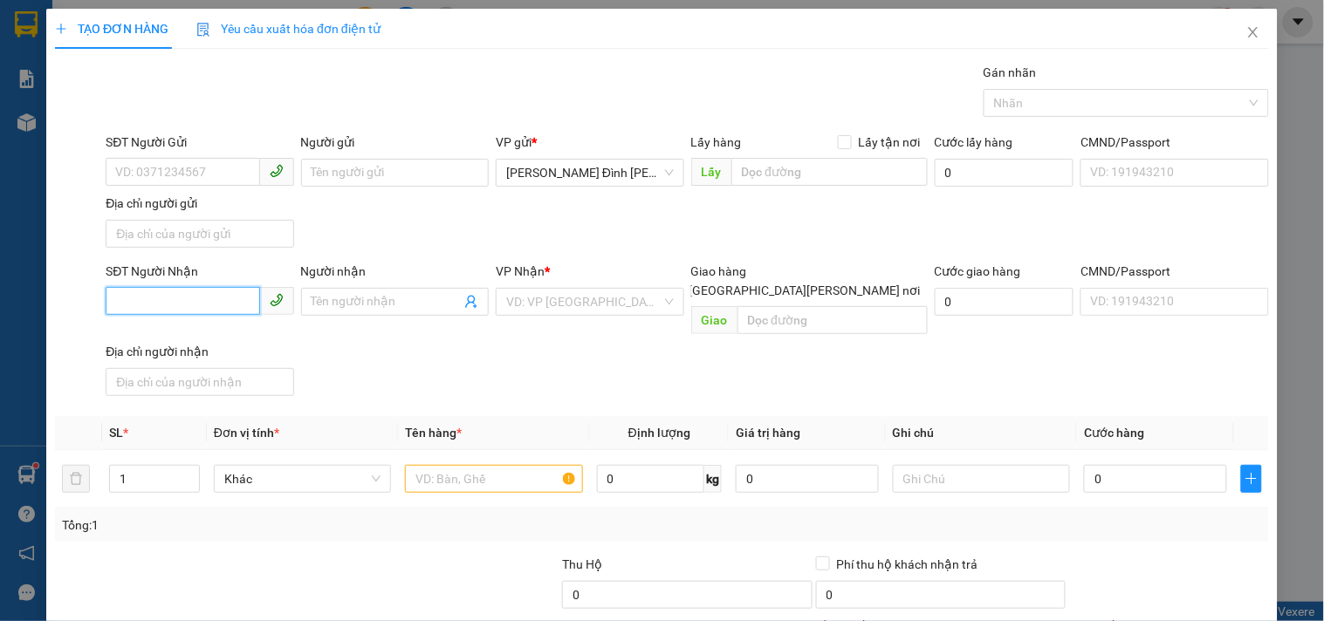
click at [230, 300] on input "SĐT Người Nhận" at bounding box center [183, 301] width 154 height 28
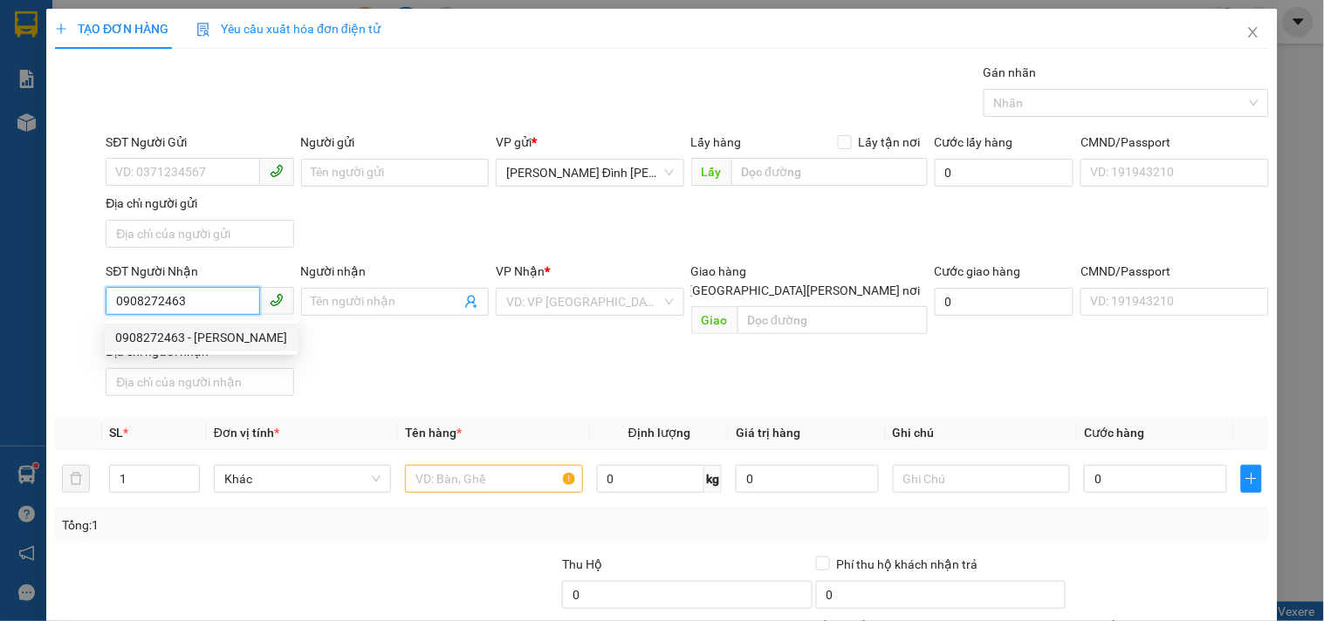
click at [230, 341] on div "0908272463 - [PERSON_NAME]" at bounding box center [201, 337] width 172 height 19
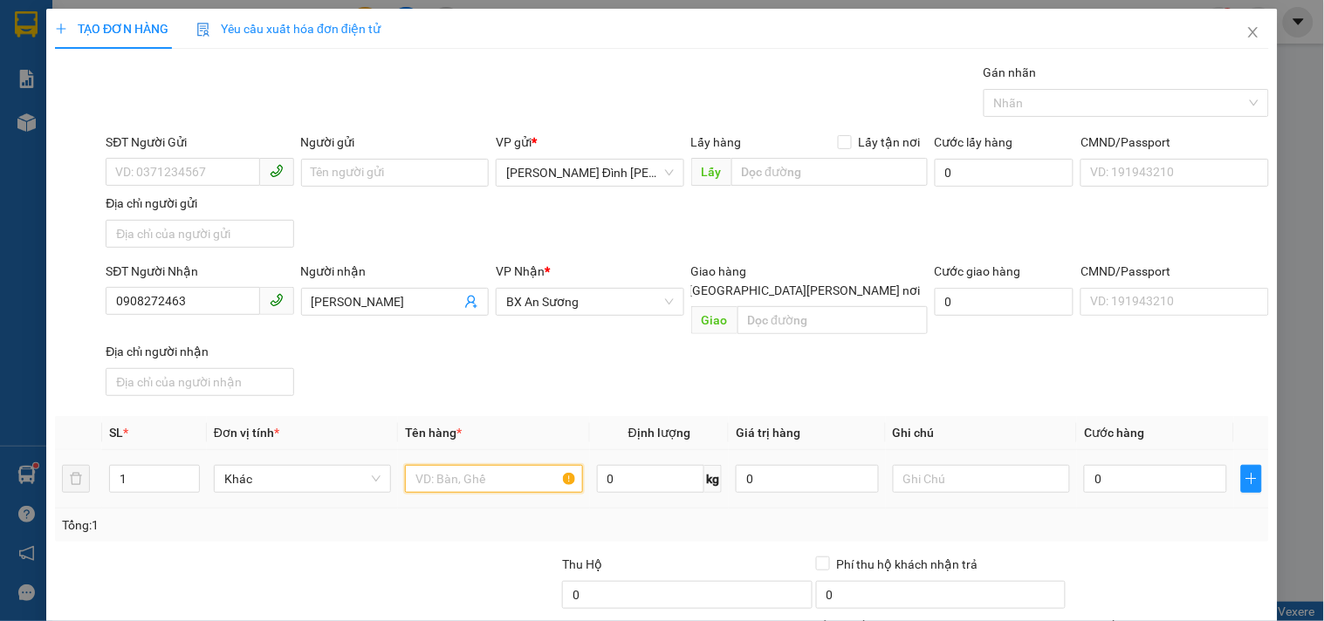
click at [481, 470] on input "text" at bounding box center [493, 479] width 177 height 28
click at [1094, 465] on input "0" at bounding box center [1155, 479] width 143 height 28
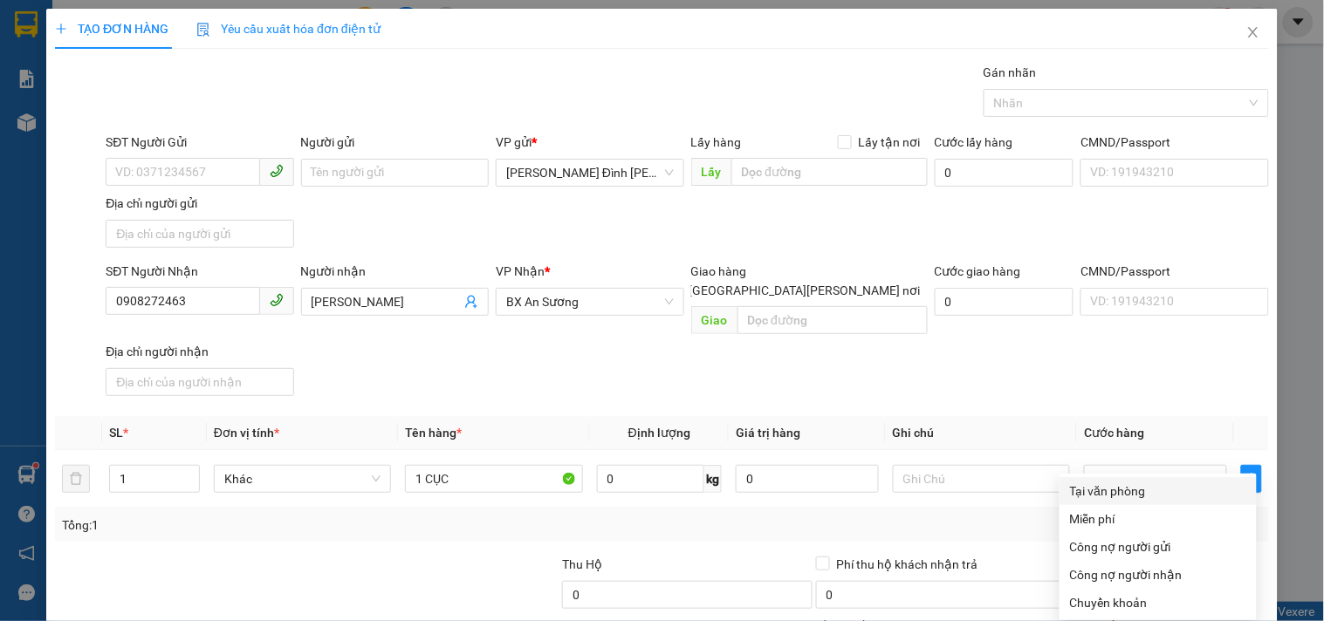
click at [1110, 482] on div "Tại văn phòng" at bounding box center [1158, 491] width 176 height 19
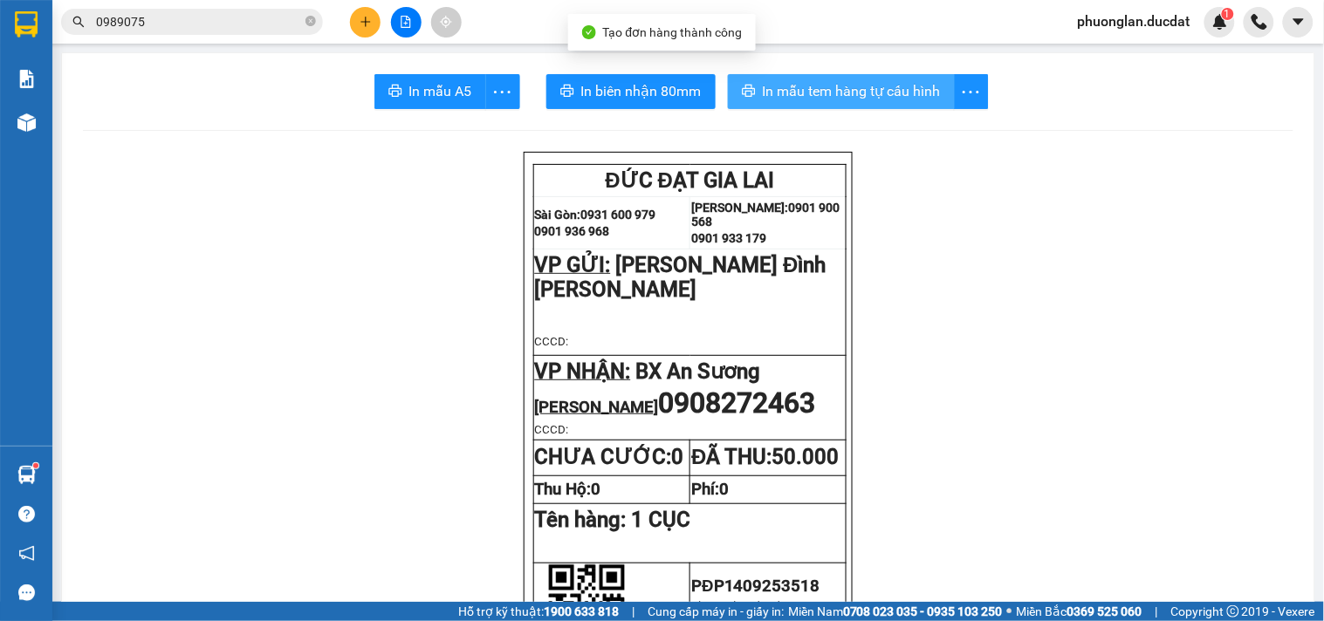
click at [856, 105] on button "In mẫu tem hàng tự cấu hình" at bounding box center [841, 91] width 227 height 35
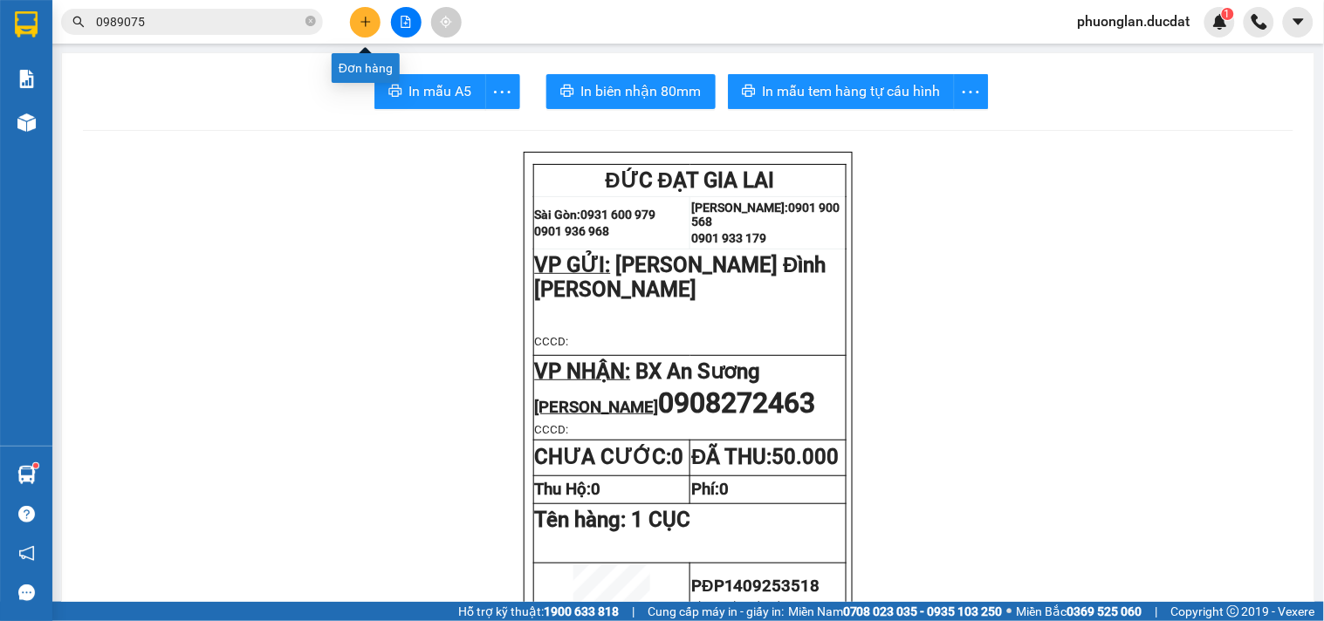
click at [360, 22] on icon "plus" at bounding box center [366, 22] width 12 height 12
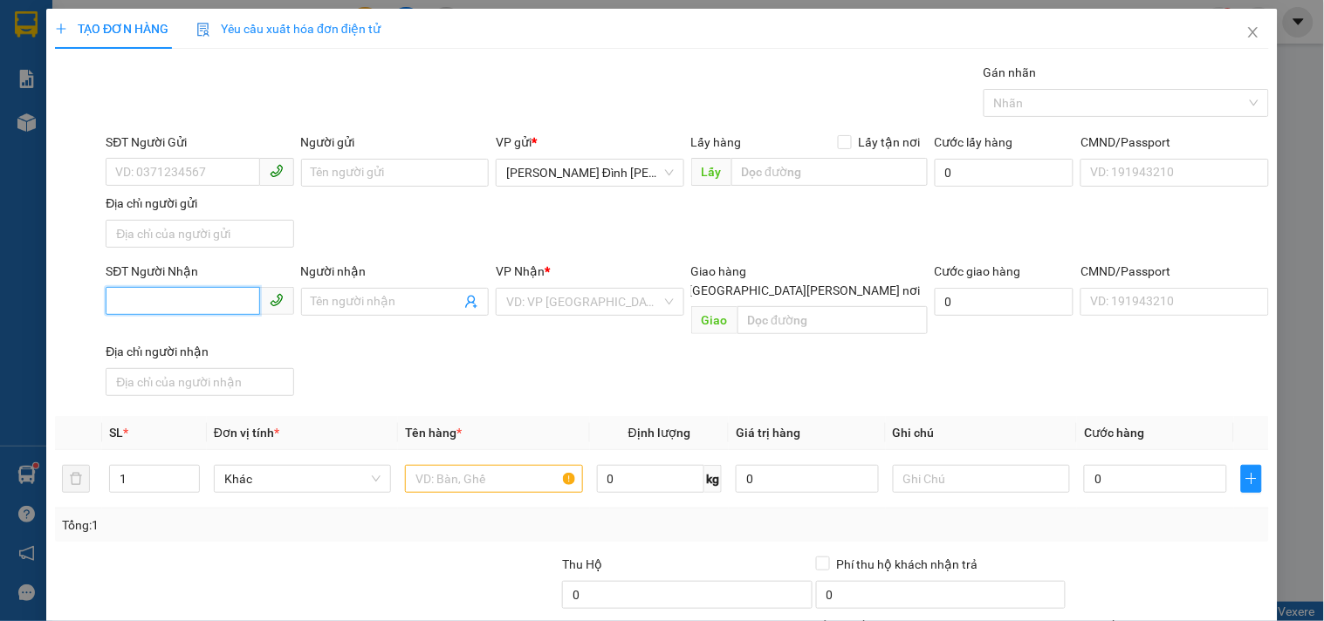
click at [215, 307] on input "SĐT Người Nhận" at bounding box center [183, 301] width 154 height 28
click at [205, 345] on div "0913669884" at bounding box center [197, 337] width 165 height 19
click at [513, 465] on input "text" at bounding box center [493, 479] width 177 height 28
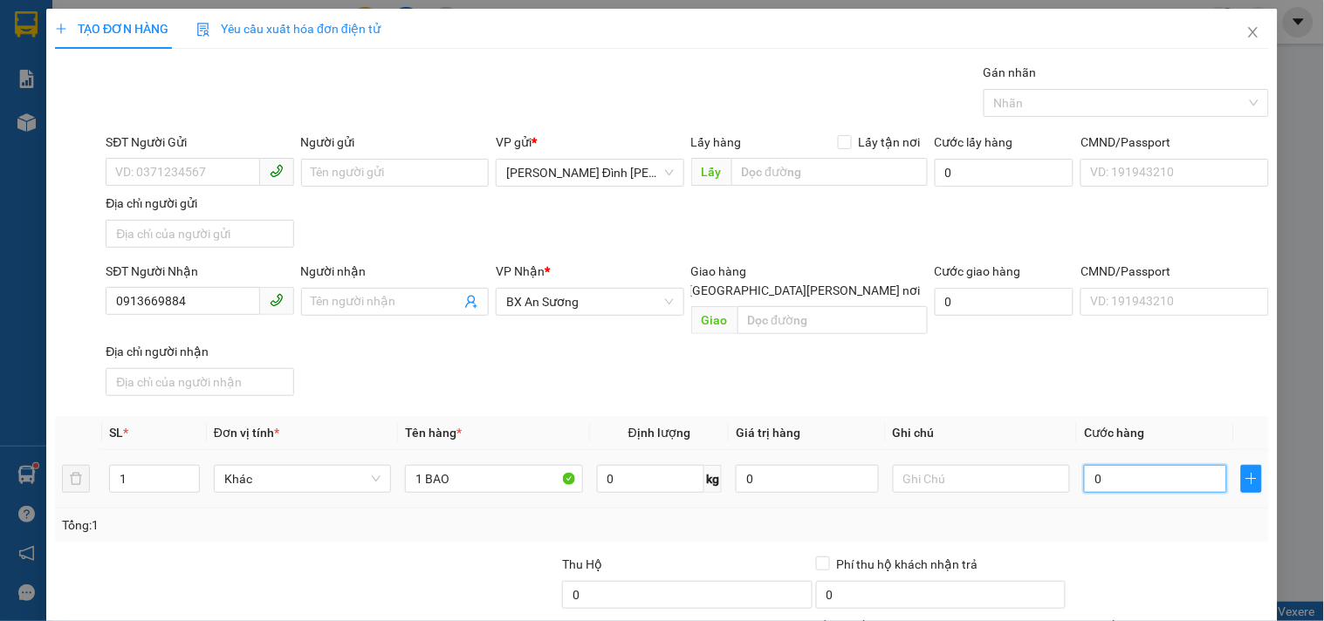
click at [1098, 465] on input "0" at bounding box center [1155, 479] width 143 height 28
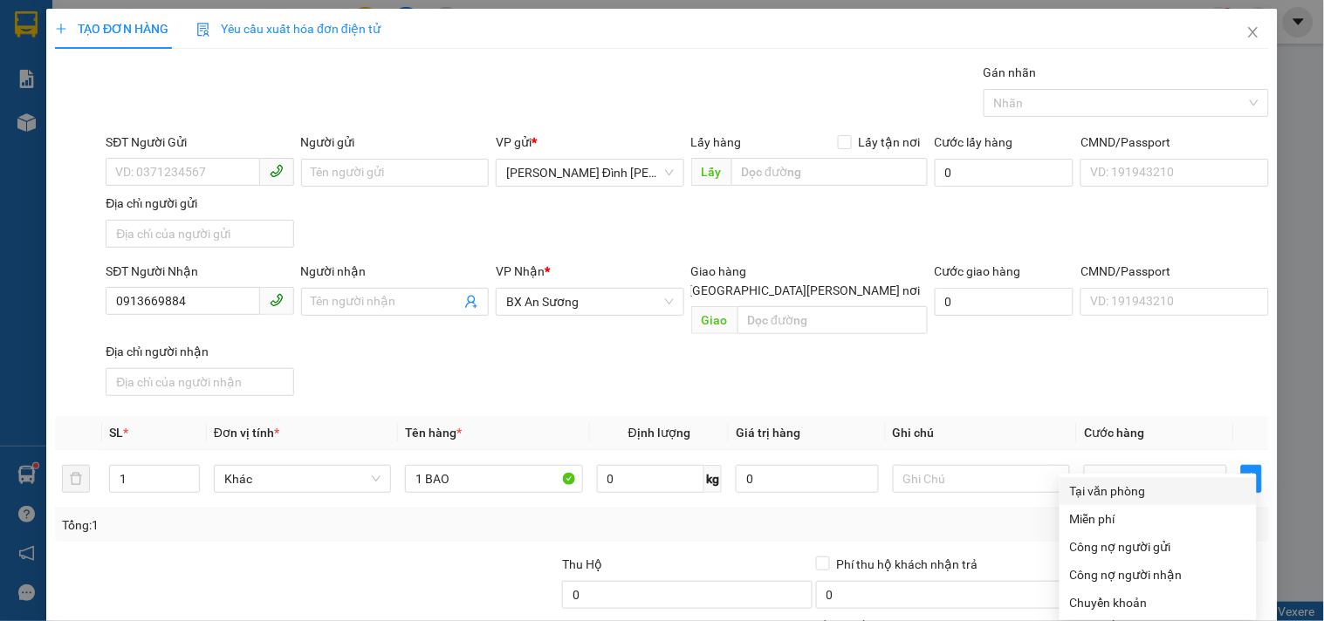
click at [1135, 482] on div "Tại văn phòng" at bounding box center [1158, 491] width 176 height 19
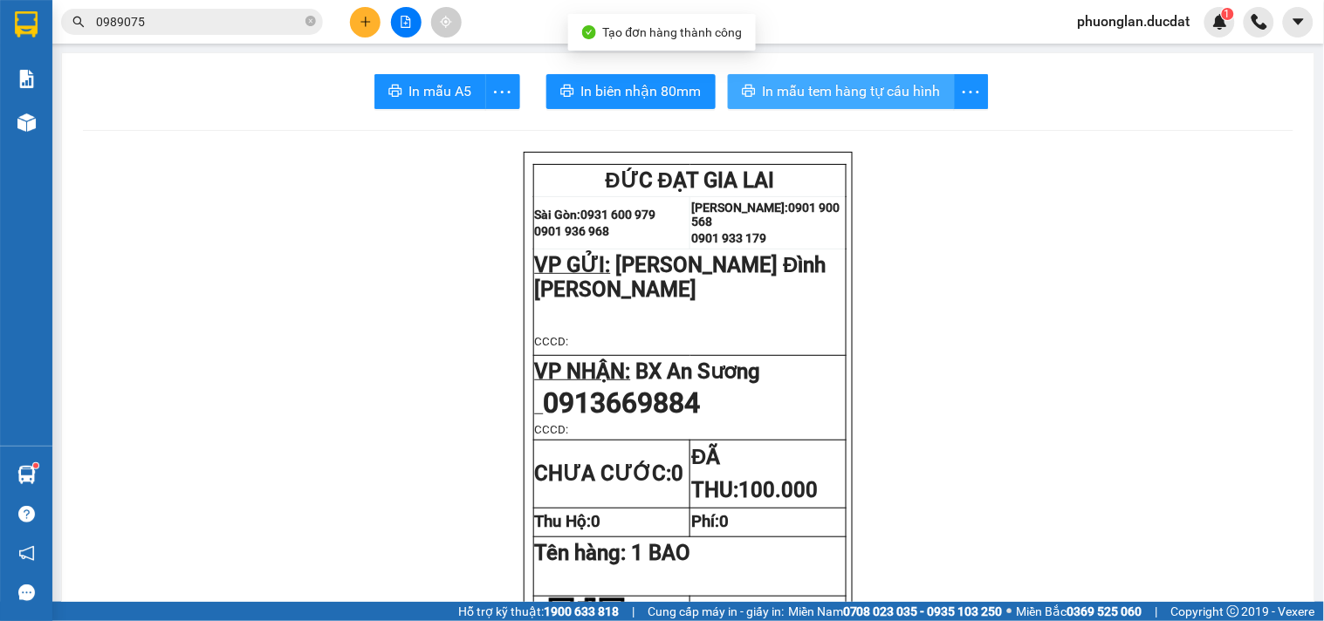
click at [833, 93] on span "In mẫu tem hàng tự cấu hình" at bounding box center [852, 91] width 178 height 22
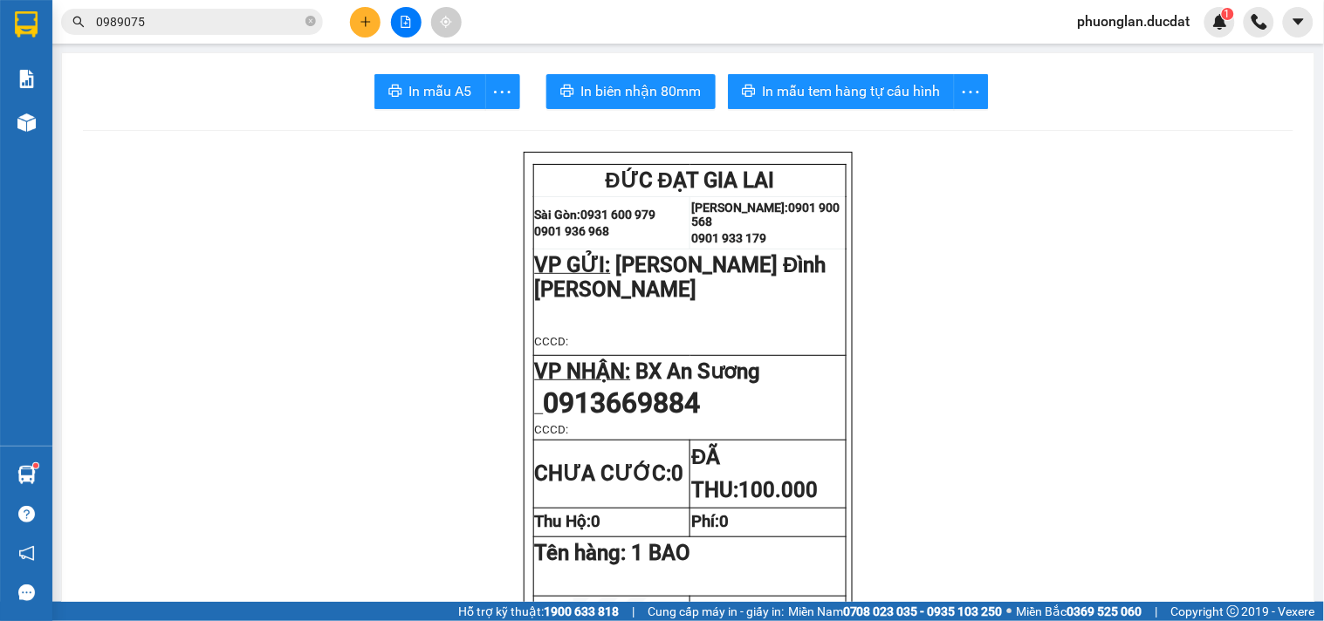
click at [371, 22] on icon "plus" at bounding box center [366, 22] width 12 height 12
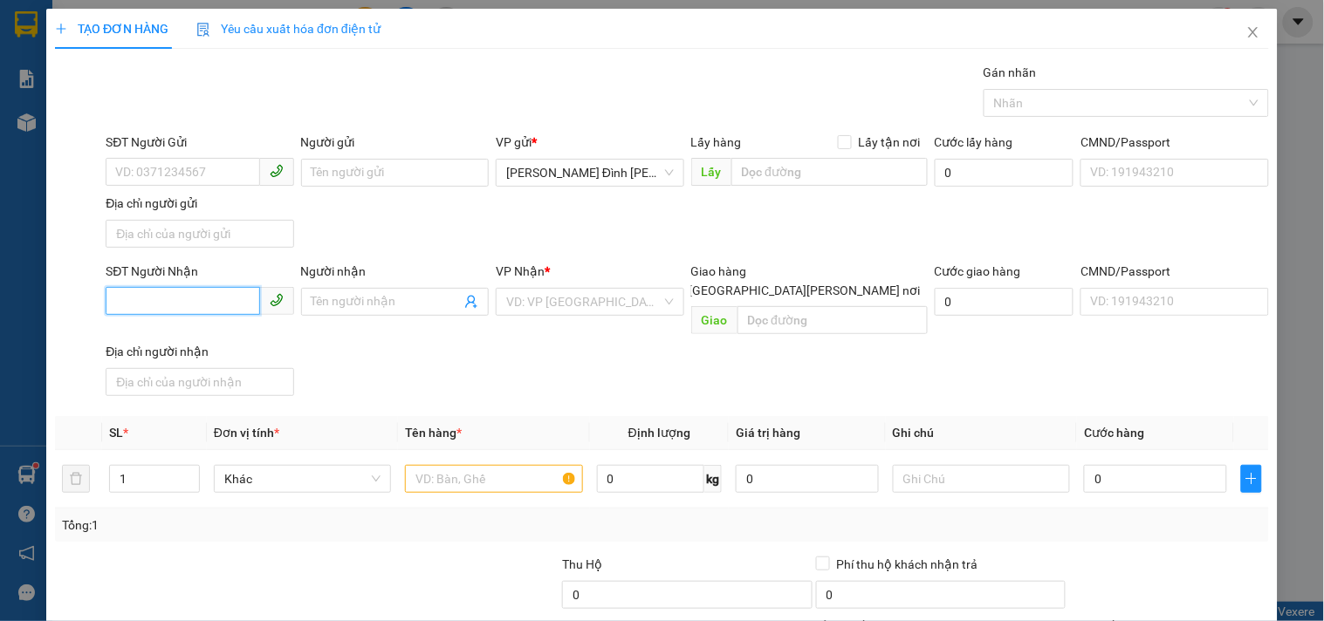
click at [199, 292] on input "SĐT Người Nhận" at bounding box center [183, 301] width 154 height 28
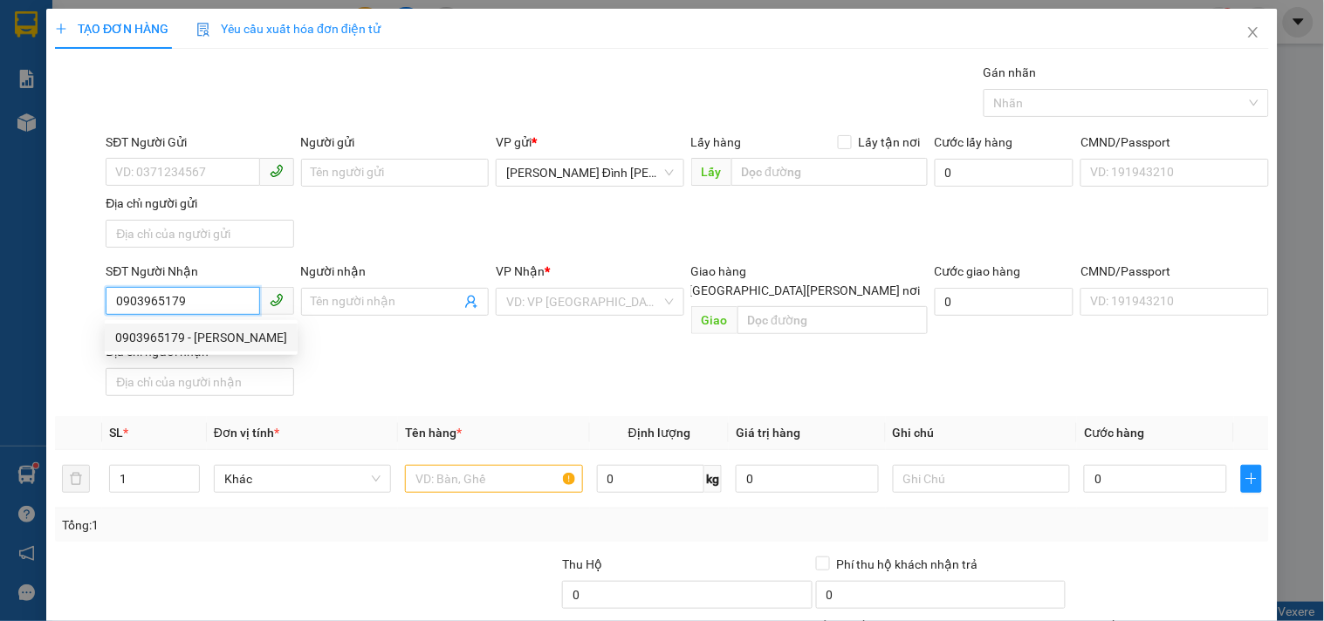
click at [216, 334] on div "0903965179 - [PERSON_NAME]" at bounding box center [201, 337] width 172 height 19
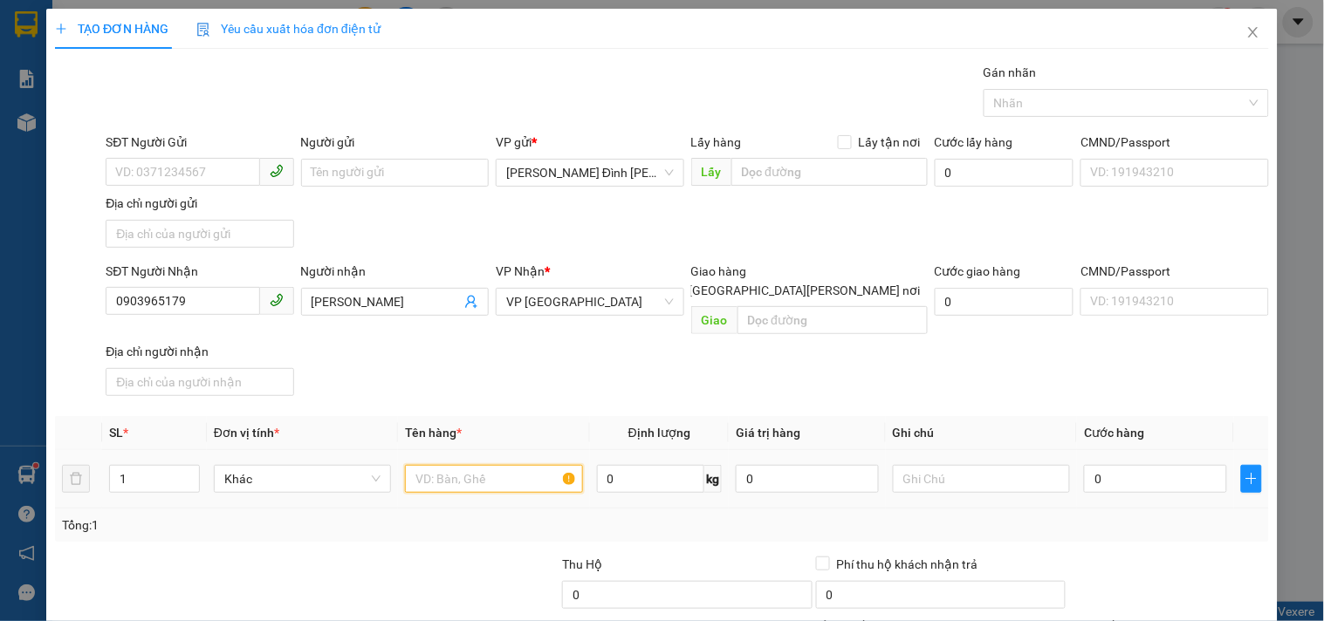
click at [502, 465] on input "text" at bounding box center [493, 479] width 177 height 28
click at [1172, 465] on input "0" at bounding box center [1155, 479] width 143 height 28
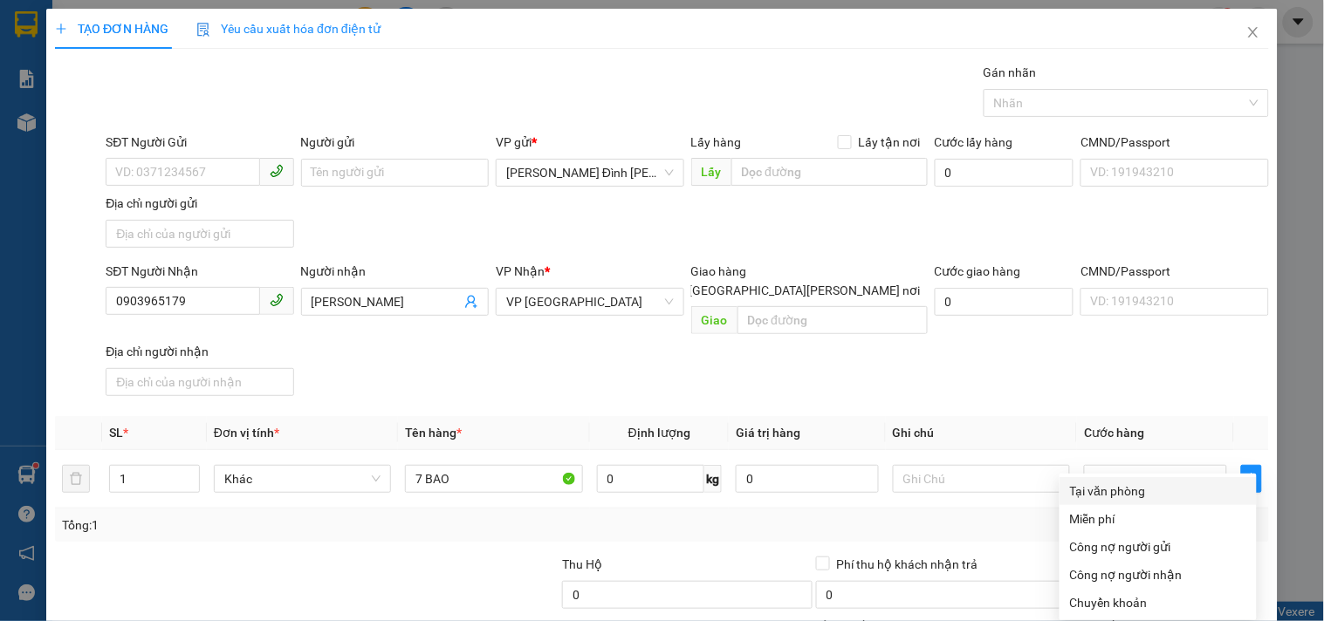
click at [1121, 482] on div "Tại văn phòng" at bounding box center [1158, 491] width 176 height 19
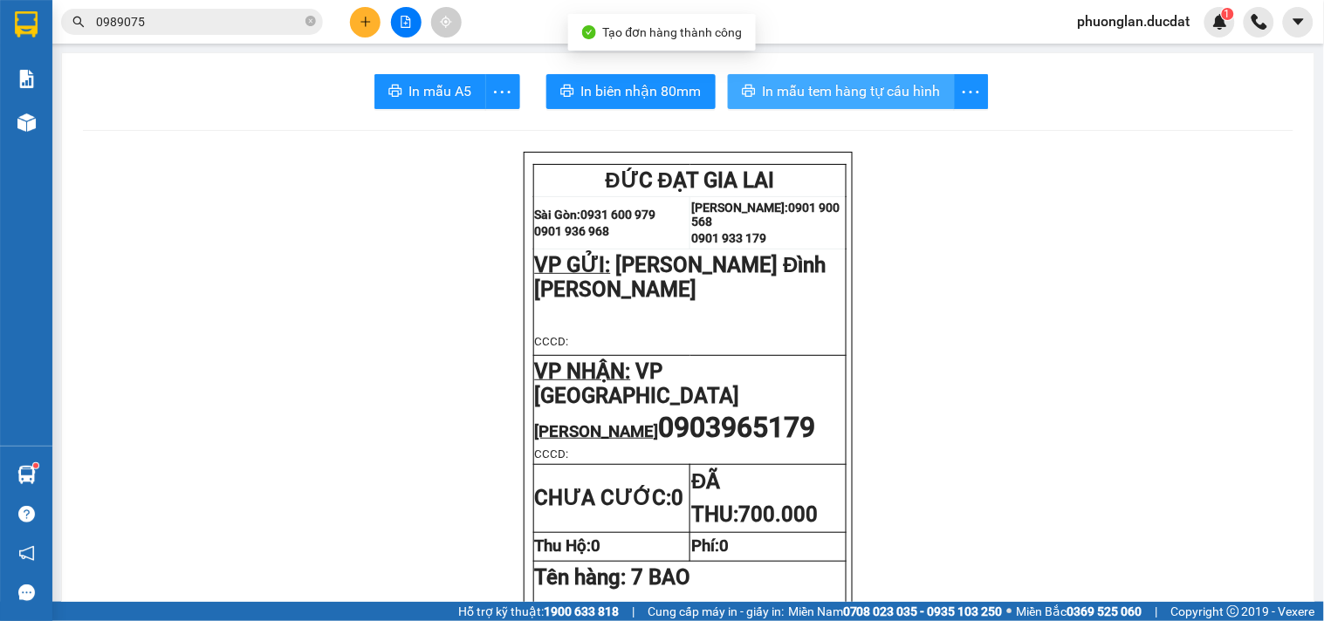
click at [874, 90] on span "In mẫu tem hàng tự cấu hình" at bounding box center [852, 91] width 178 height 22
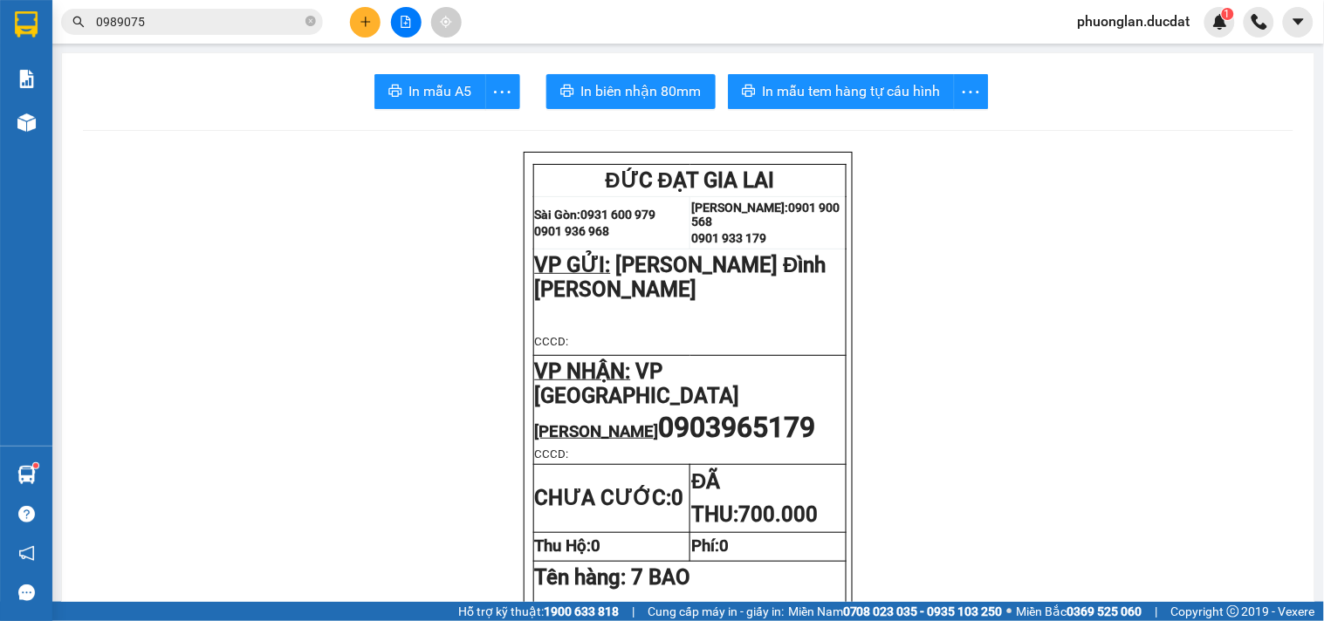
click at [372, 17] on button at bounding box center [365, 22] width 31 height 31
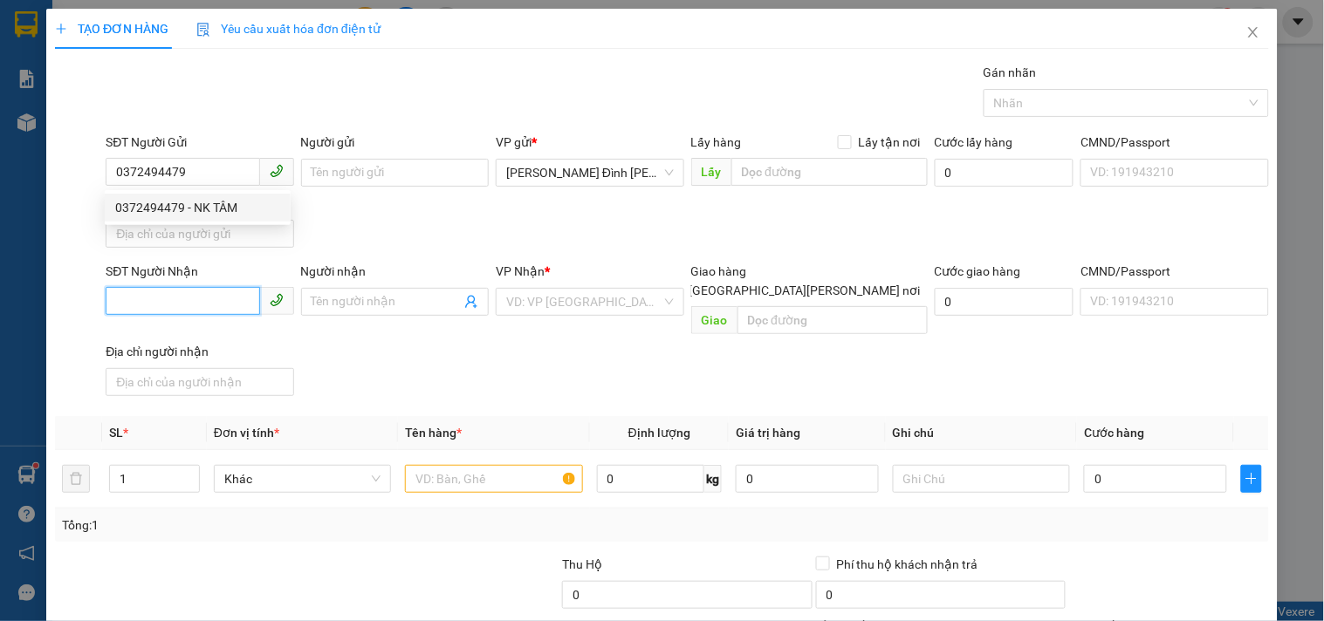
click at [231, 299] on input "SĐT Người Nhận" at bounding box center [183, 301] width 154 height 28
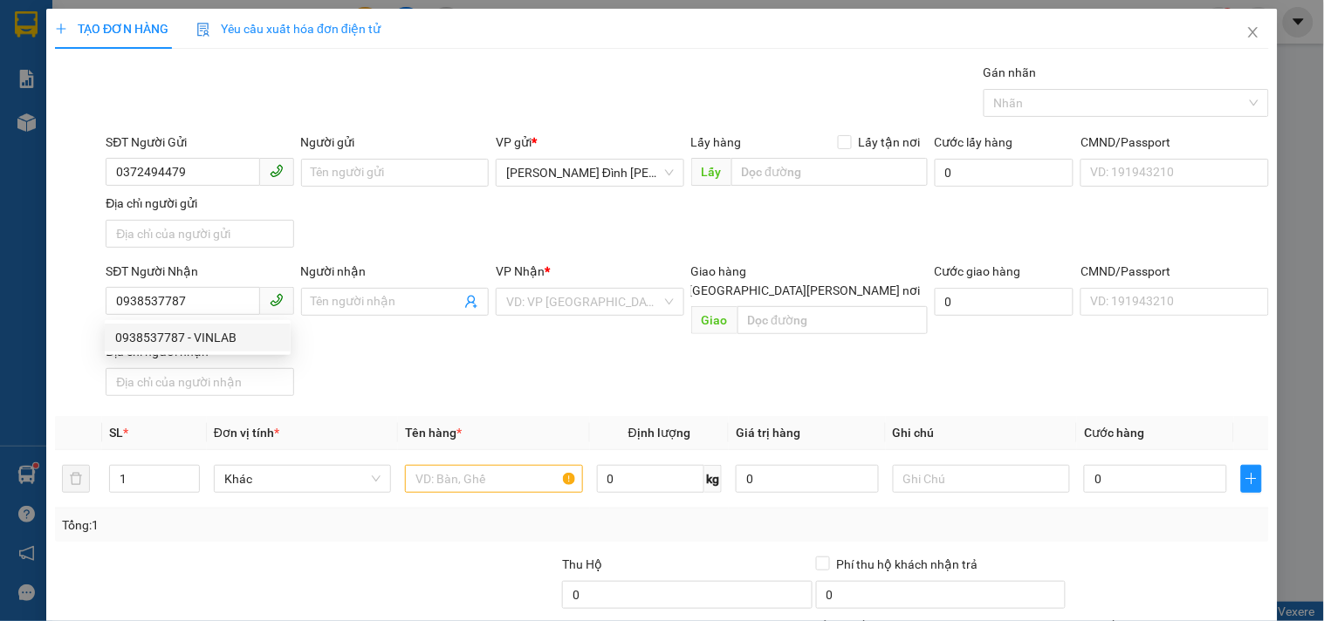
click at [212, 353] on div "0938537787 0938537787 - VINLAB" at bounding box center [198, 337] width 186 height 35
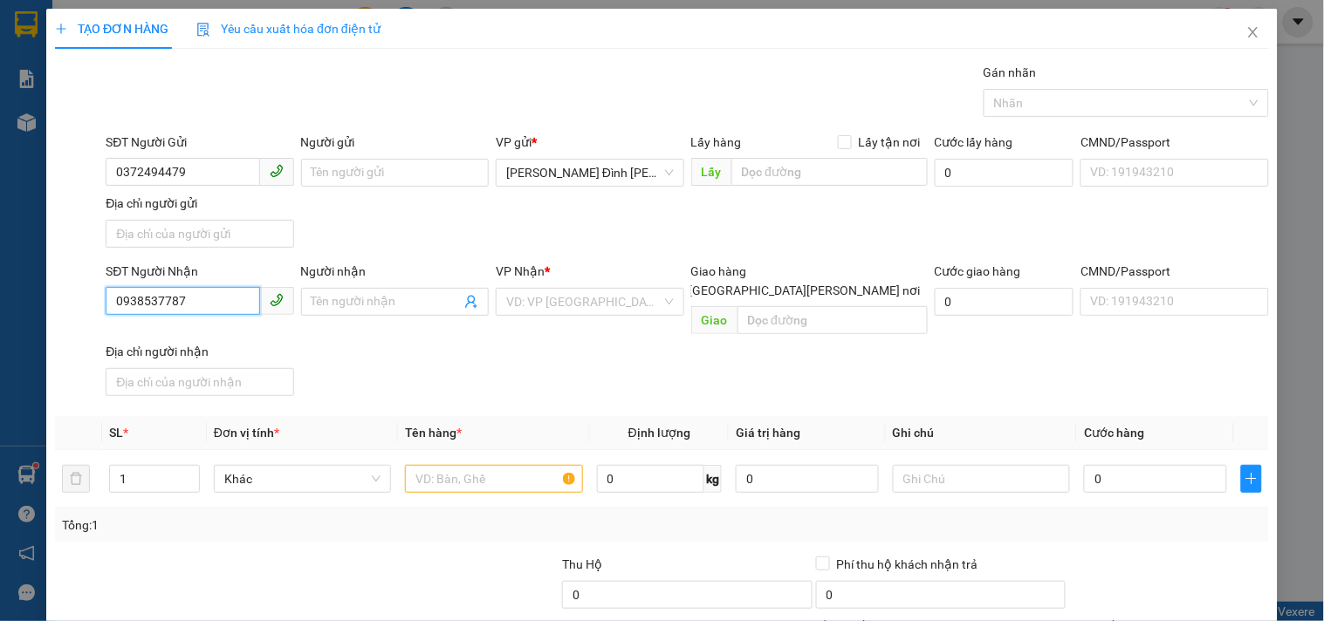
click at [227, 303] on input "0938537787" at bounding box center [183, 301] width 154 height 28
click at [223, 340] on div "0938537787 - VINLAB" at bounding box center [197, 337] width 165 height 19
click at [489, 465] on input "text" at bounding box center [493, 479] width 177 height 28
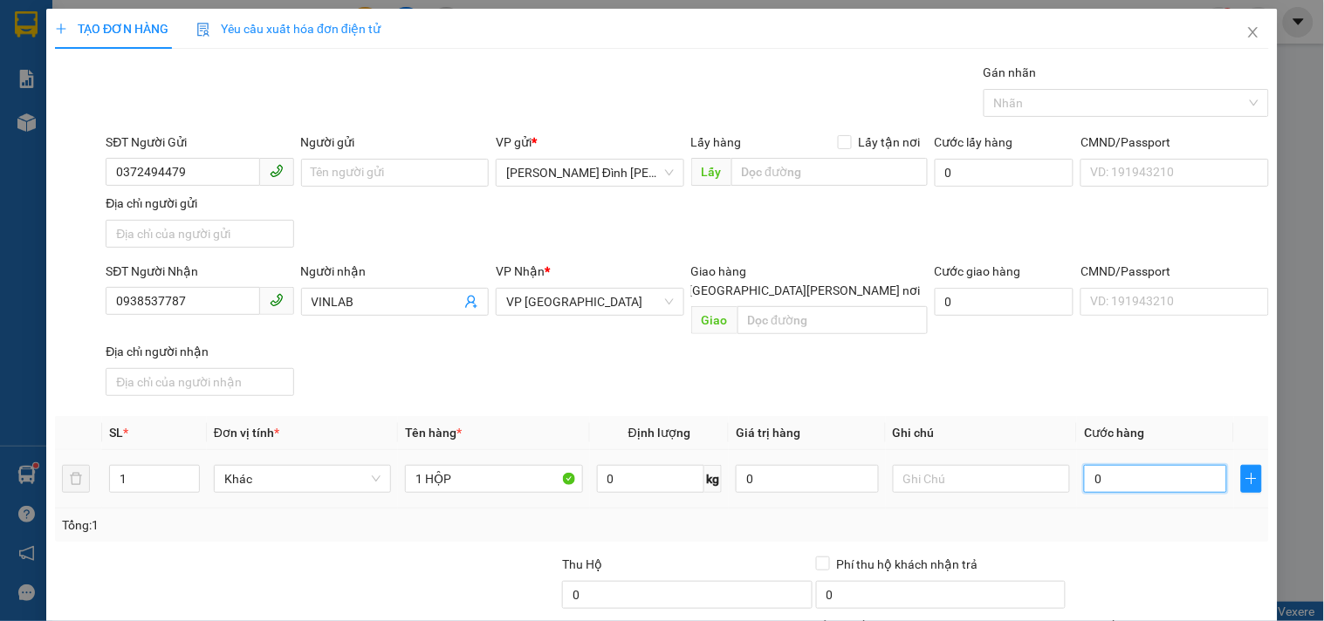
click at [1124, 465] on input "0" at bounding box center [1155, 479] width 143 height 28
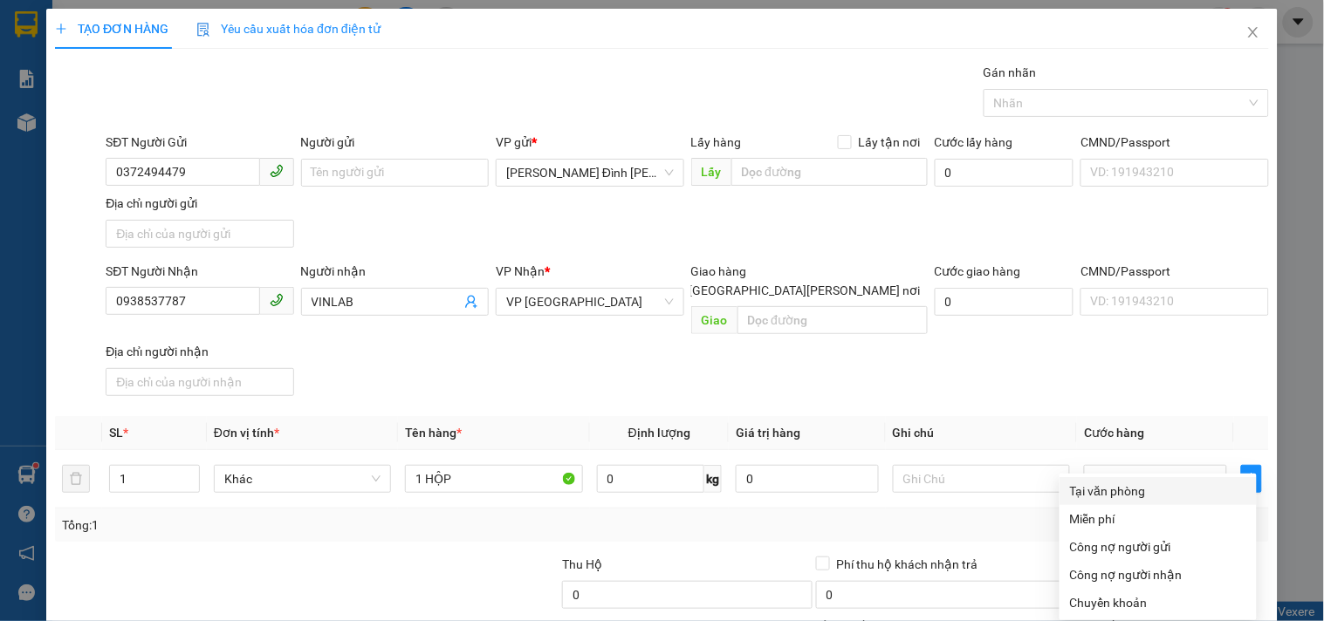
click at [1121, 482] on div "Tại văn phòng" at bounding box center [1158, 491] width 176 height 19
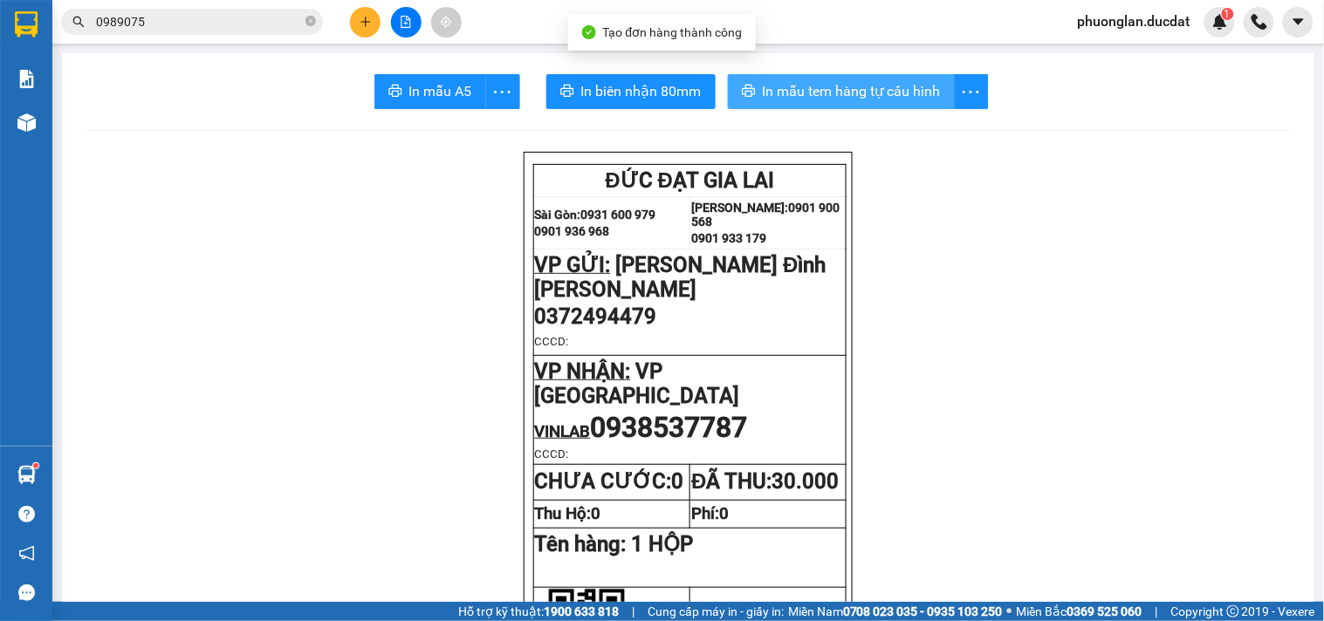
click at [868, 93] on span "In mẫu tem hàng tự cấu hình" at bounding box center [852, 91] width 178 height 22
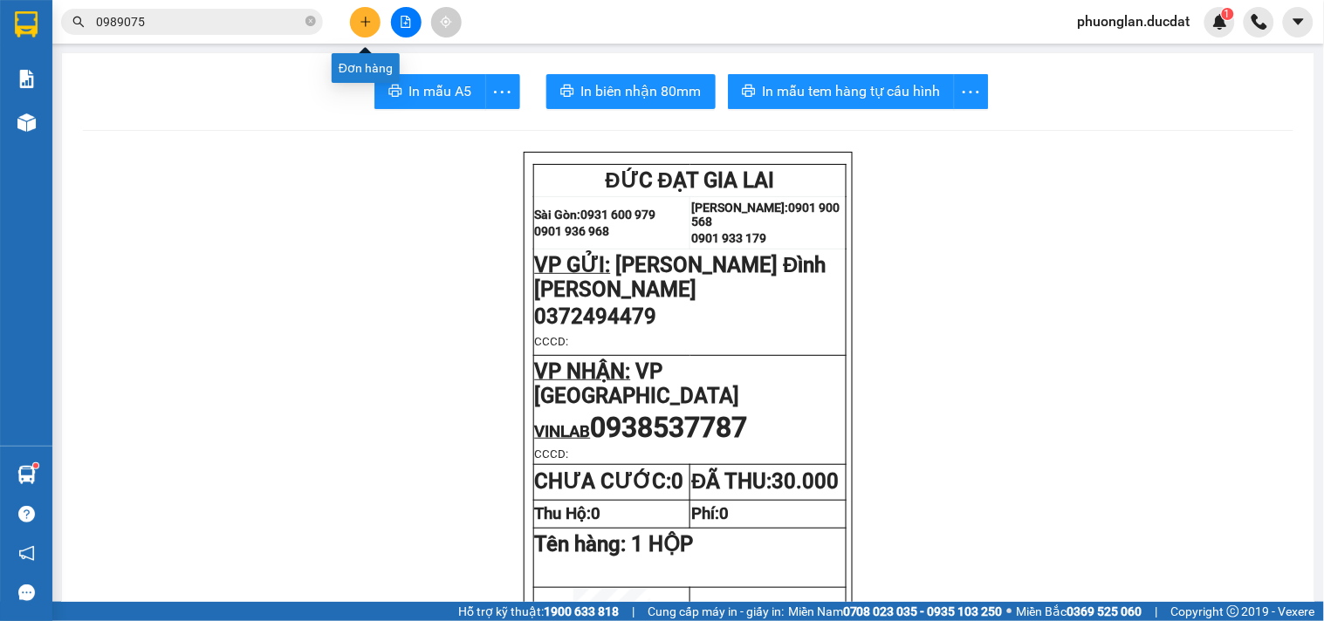
click at [362, 33] on button at bounding box center [365, 22] width 31 height 31
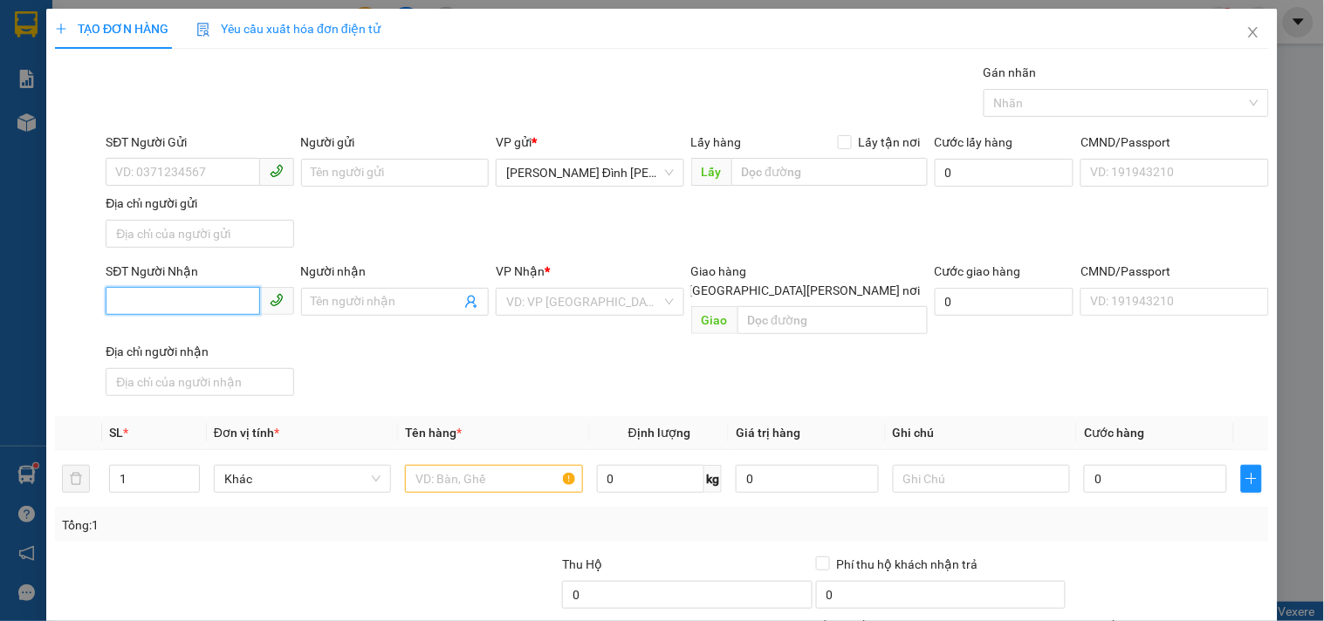
click at [196, 300] on input "SĐT Người Nhận" at bounding box center [183, 301] width 154 height 28
click at [193, 330] on div "0936439471 - [PERSON_NAME]" at bounding box center [201, 337] width 172 height 19
click at [511, 465] on input "text" at bounding box center [493, 479] width 177 height 28
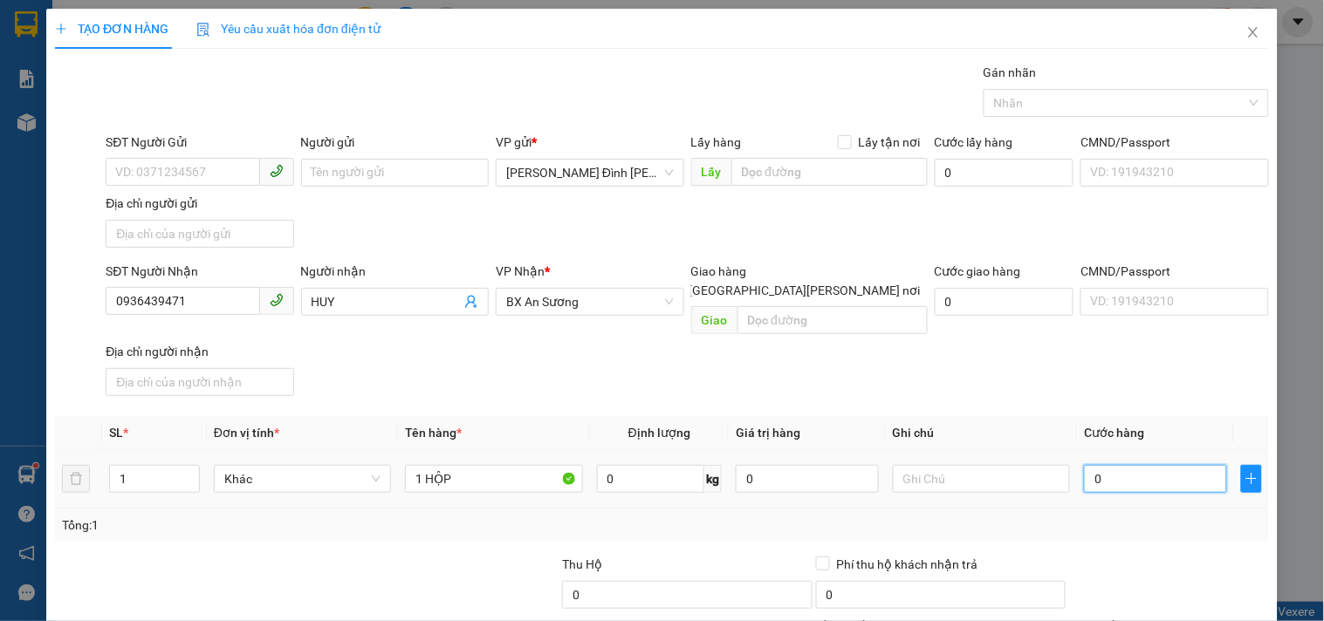
click at [1118, 465] on input "0" at bounding box center [1155, 479] width 143 height 28
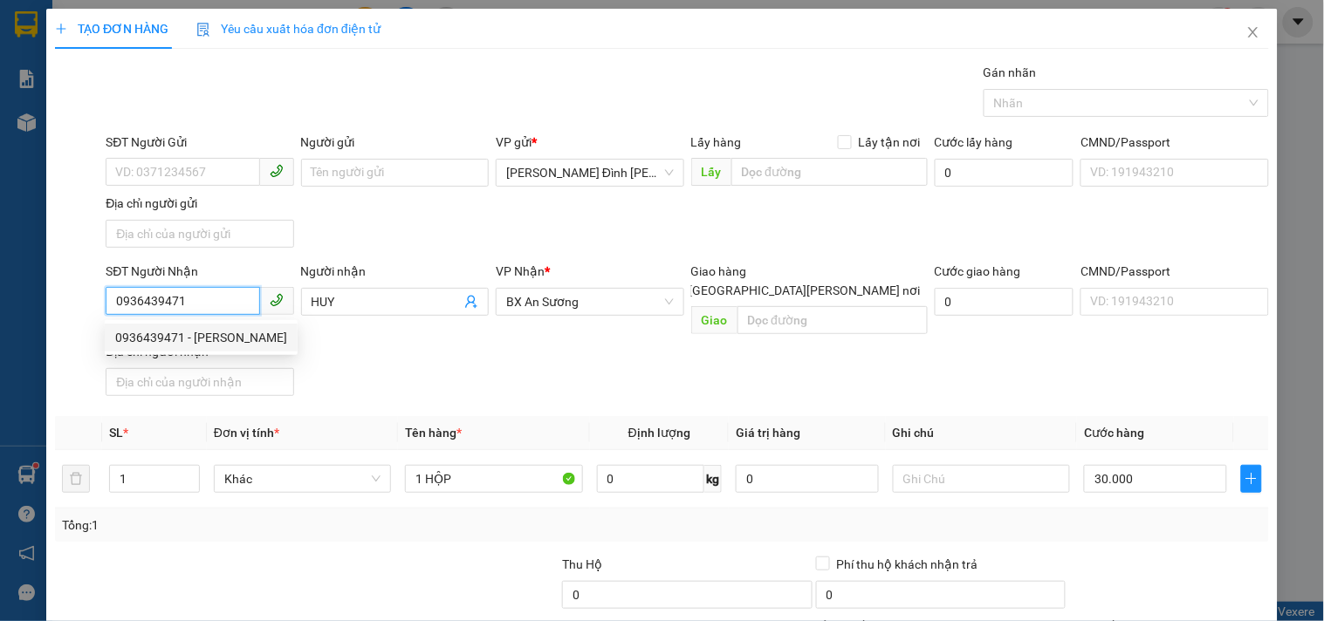
drag, startPoint x: 209, startPoint y: 302, endPoint x: 36, endPoint y: 350, distance: 180.2
click at [36, 350] on div "TẠO ĐƠN HÀNG Yêu cầu xuất [PERSON_NAME] điện tử Transit Pickup Surcharge Ids Tr…" at bounding box center [662, 310] width 1324 height 621
click at [1170, 588] on div "TẠO ĐƠN HÀNG Yêu cầu xuất [PERSON_NAME] điện tử Transit Pickup Surcharge Ids Tr…" at bounding box center [661, 388] width 1231 height 758
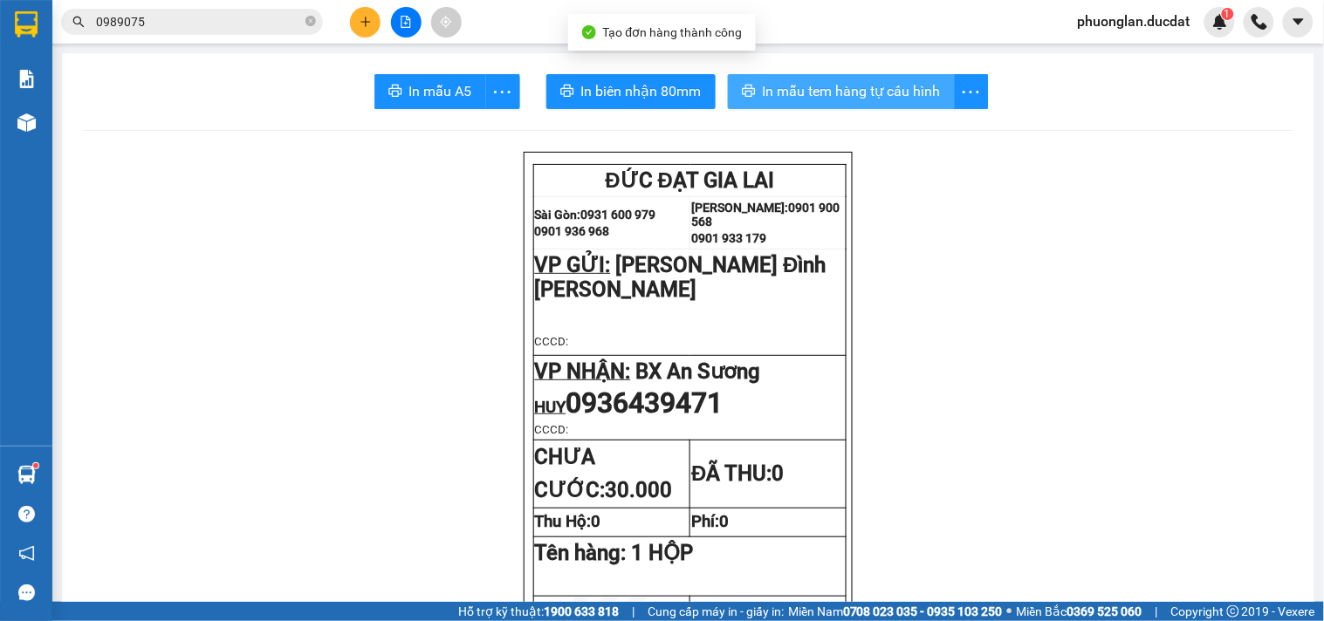
click at [833, 99] on span "In mẫu tem hàng tự cấu hình" at bounding box center [852, 91] width 178 height 22
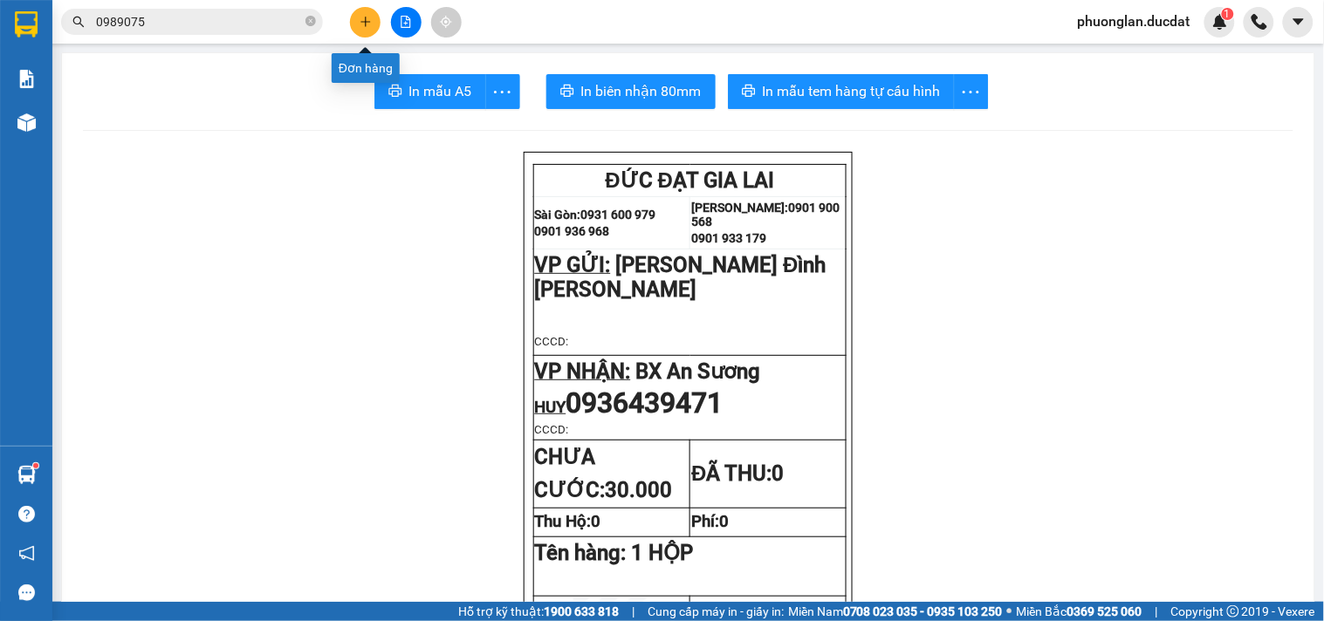
click at [367, 24] on icon "plus" at bounding box center [366, 22] width 12 height 12
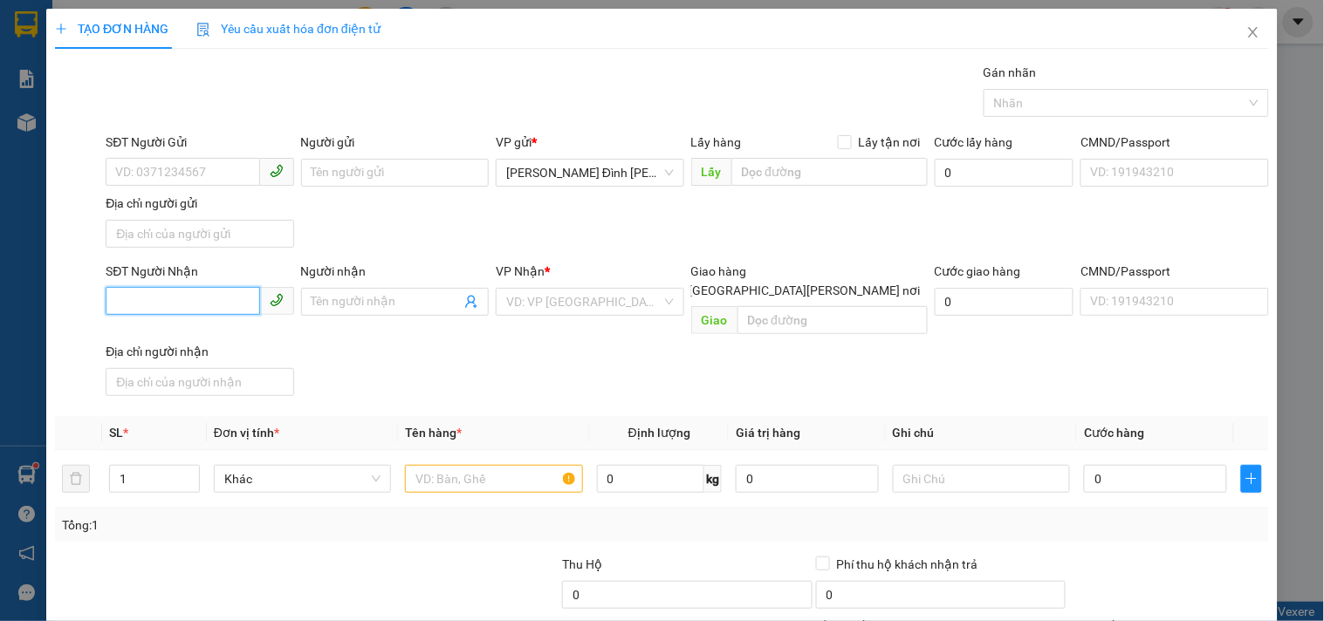
click at [134, 301] on input "SĐT Người Nhận" at bounding box center [183, 301] width 154 height 28
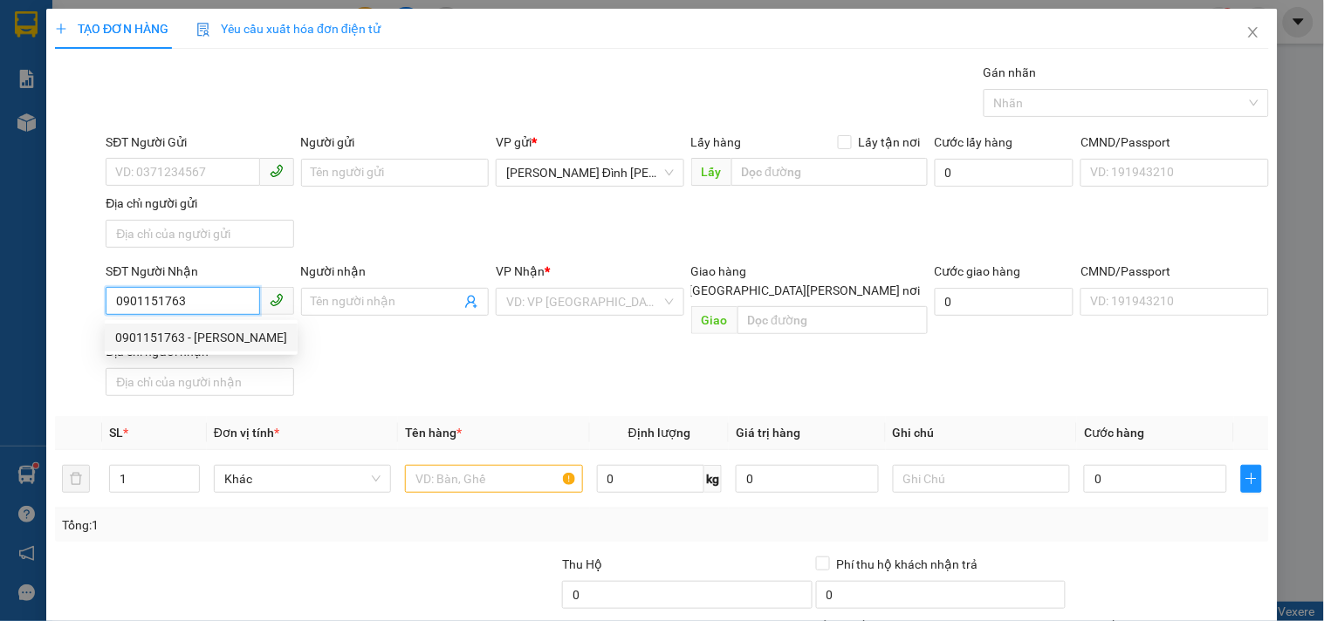
click at [163, 334] on div "0901151763 - [PERSON_NAME]" at bounding box center [201, 337] width 172 height 19
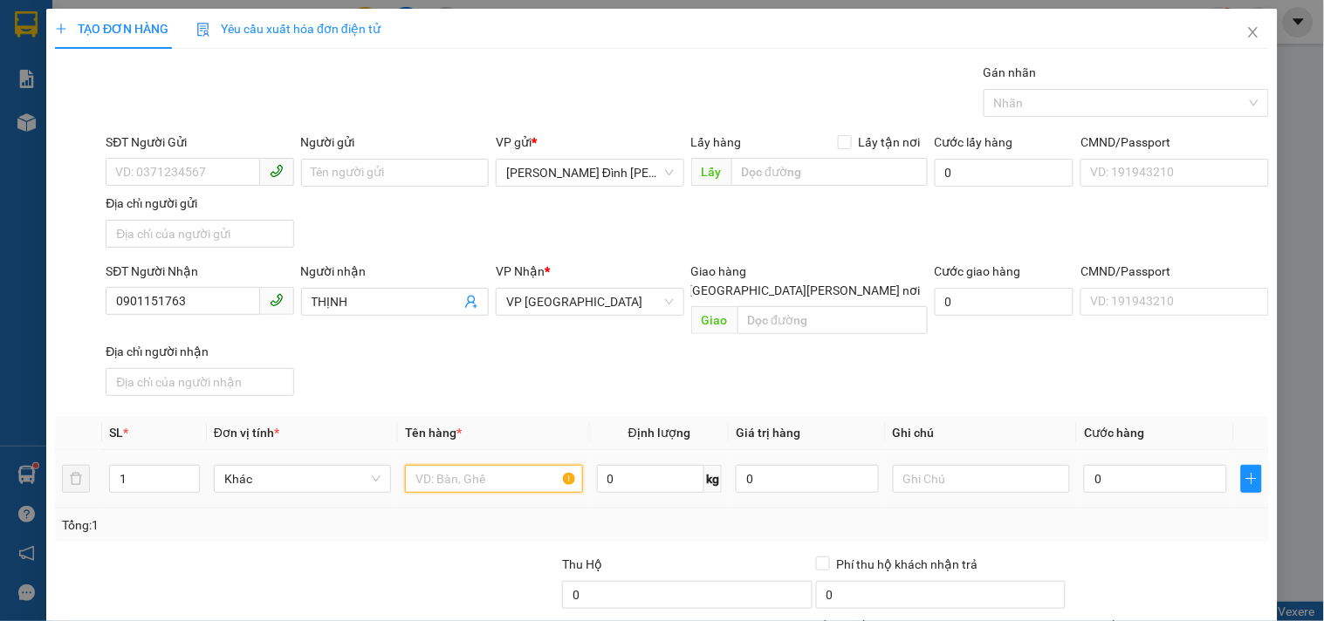
click at [454, 465] on input "text" at bounding box center [493, 479] width 177 height 28
click at [1106, 465] on input "0" at bounding box center [1155, 479] width 143 height 28
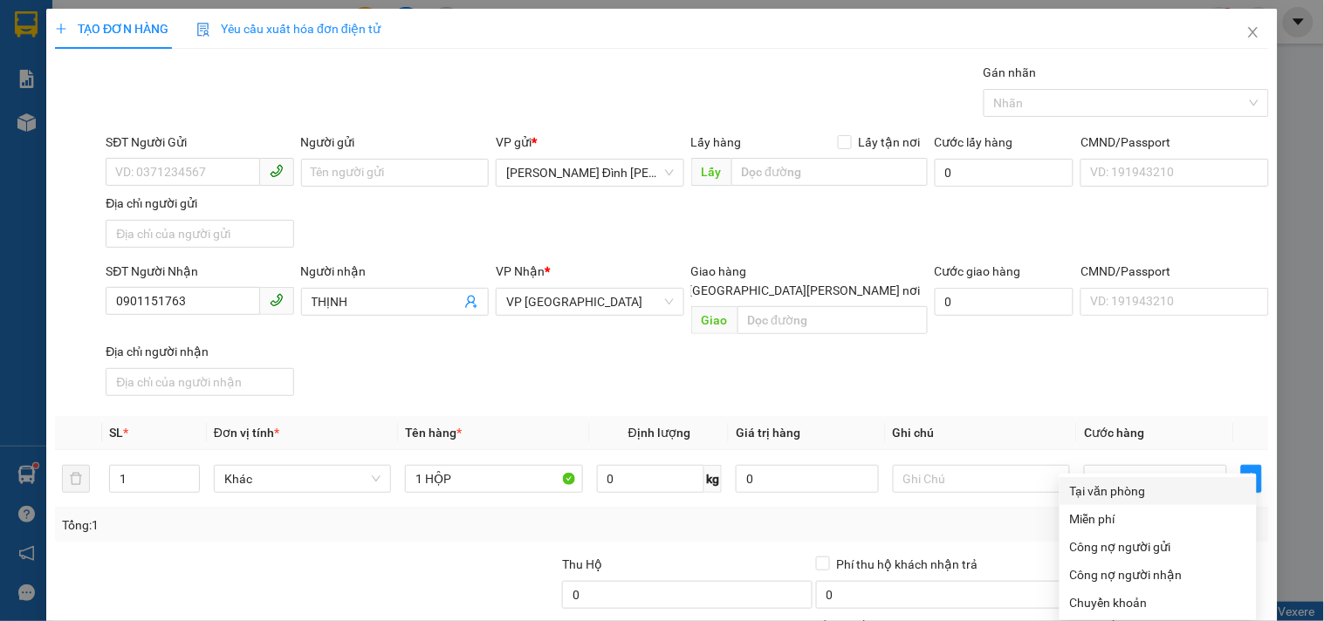
click at [1104, 482] on div "Tại văn phòng" at bounding box center [1158, 491] width 176 height 19
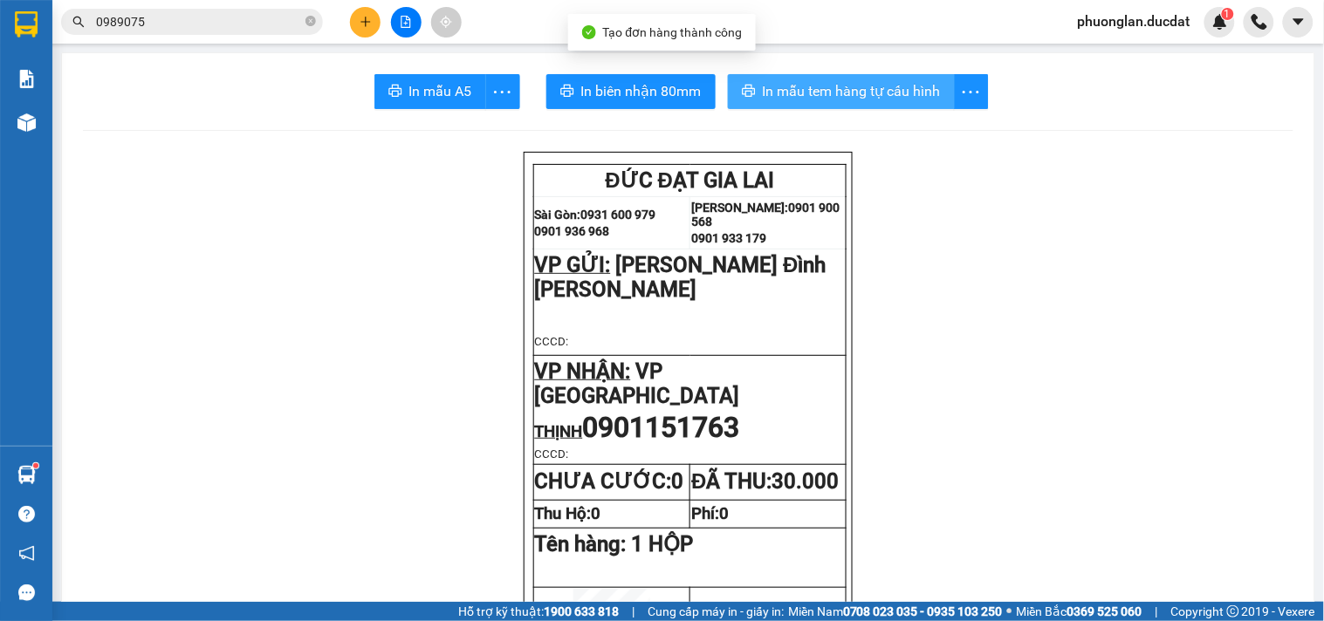
click at [783, 87] on span "In mẫu tem hàng tự cấu hình" at bounding box center [852, 91] width 178 height 22
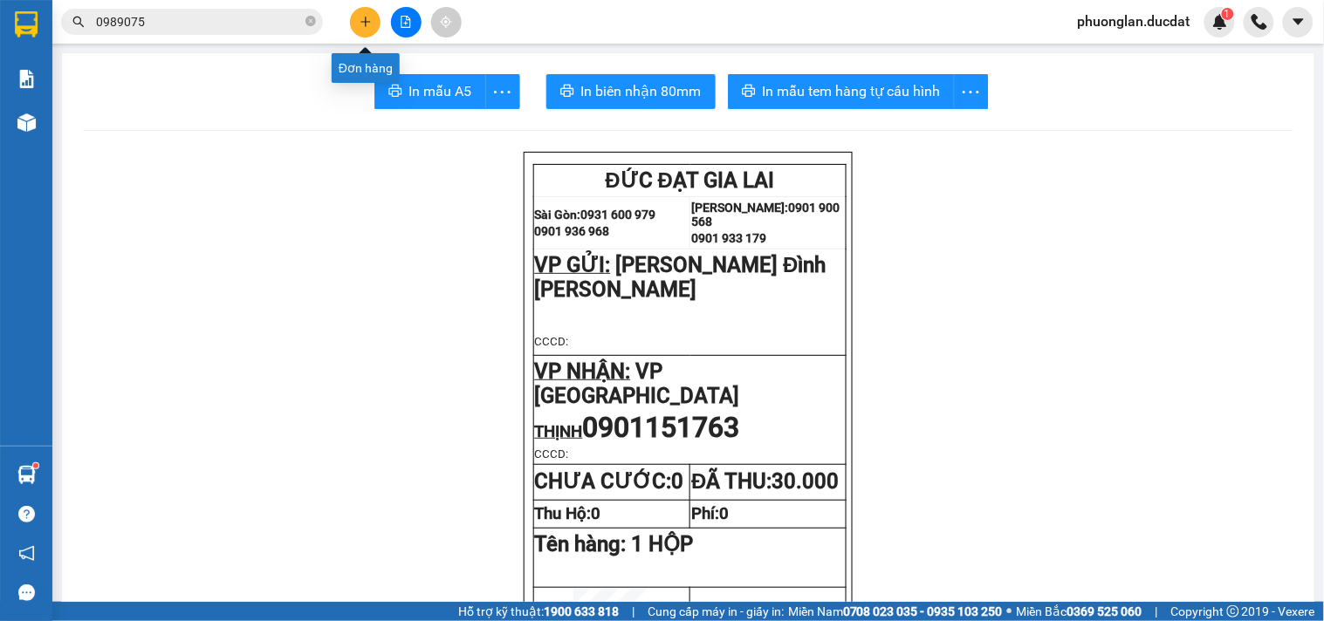
click at [355, 27] on button at bounding box center [365, 22] width 31 height 31
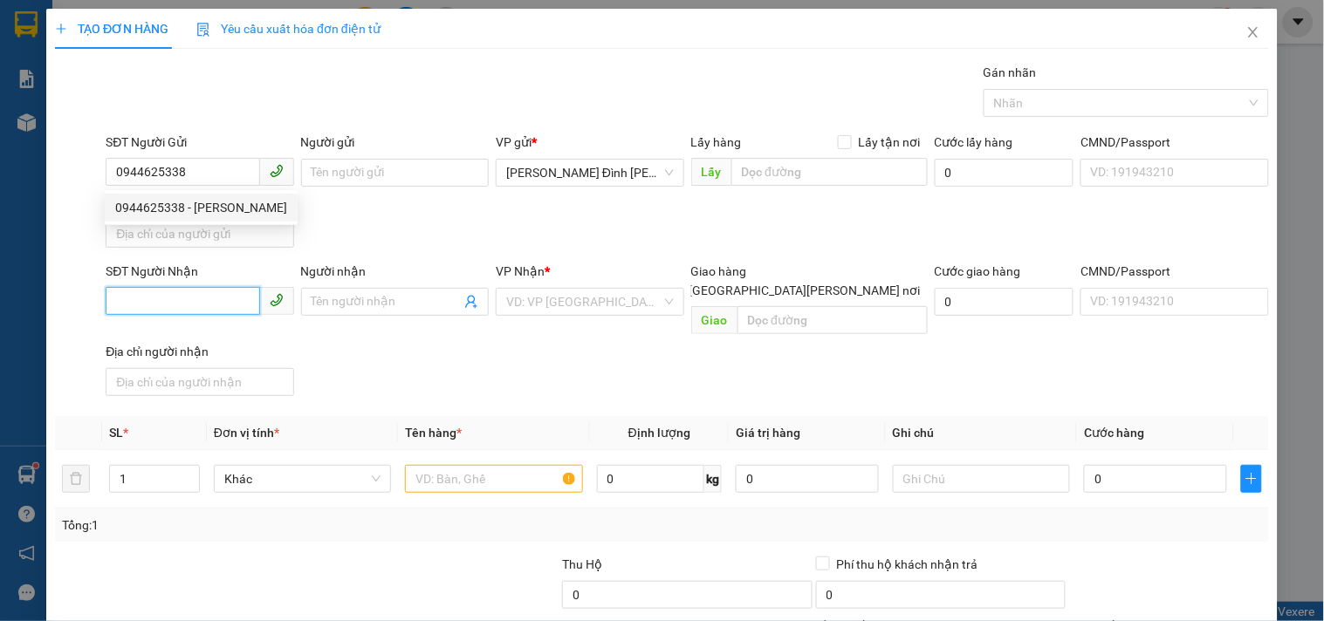
click at [178, 298] on input "SĐT Người Nhận" at bounding box center [183, 301] width 154 height 28
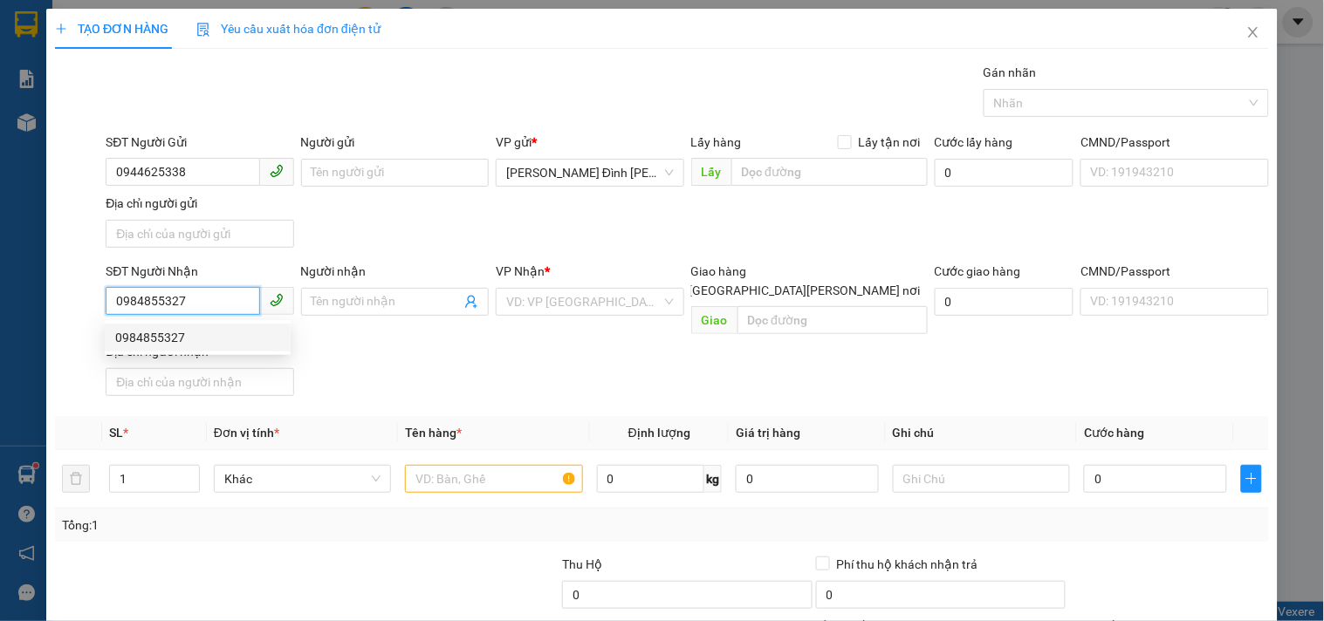
click at [184, 335] on div "0984855327" at bounding box center [197, 337] width 165 height 19
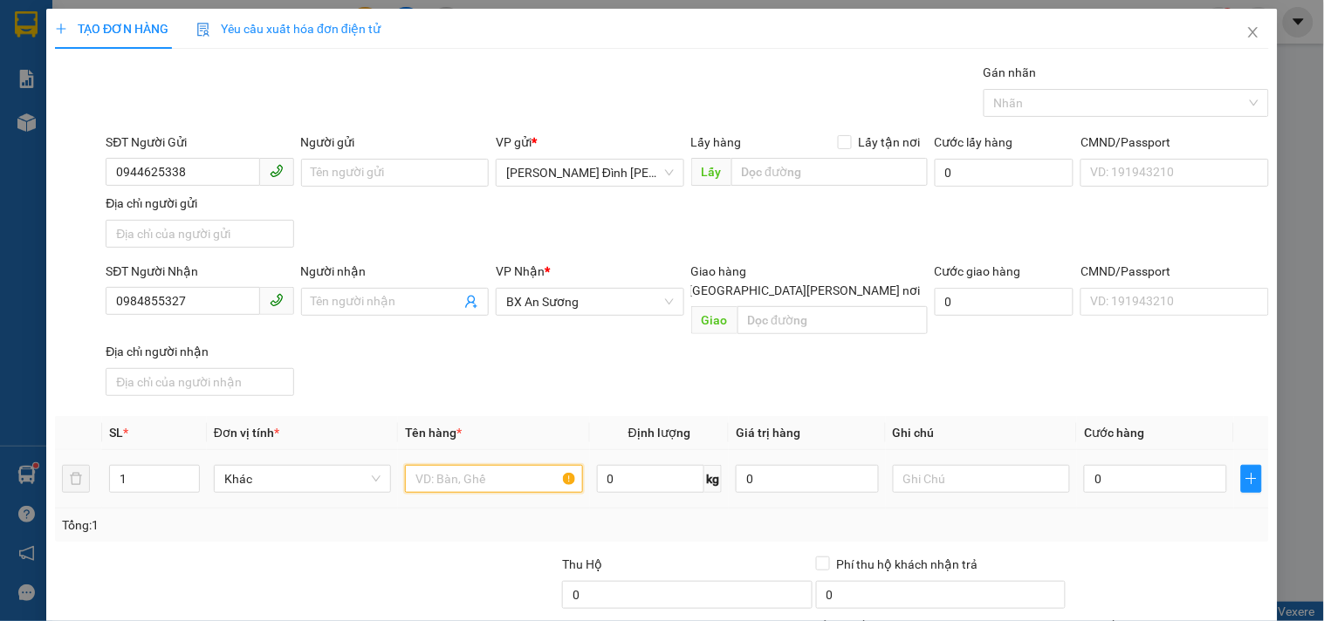
click at [501, 465] on input "text" at bounding box center [493, 479] width 177 height 28
click at [1137, 467] on input "0" at bounding box center [1155, 479] width 143 height 28
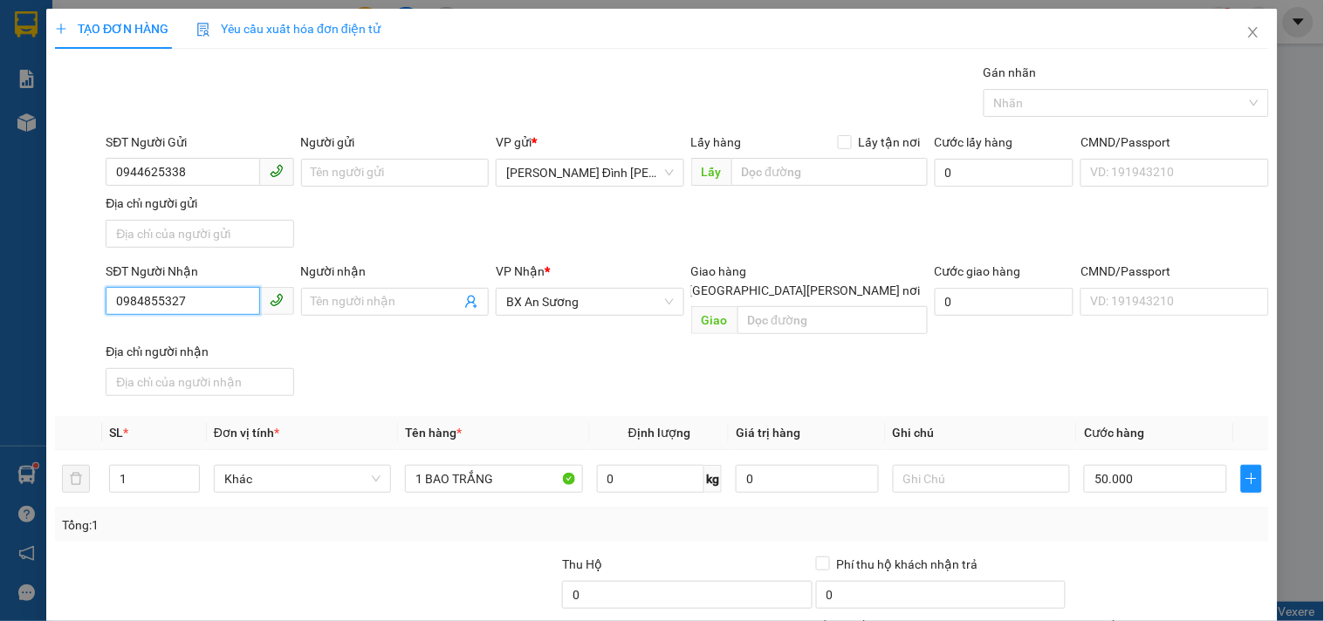
drag, startPoint x: 213, startPoint y: 298, endPoint x: 40, endPoint y: 326, distance: 175.0
click at [40, 326] on div "TẠO ĐƠN HÀNG Yêu cầu xuất [PERSON_NAME] điện tử Transit Pickup Surcharge Ids Tr…" at bounding box center [662, 310] width 1324 height 621
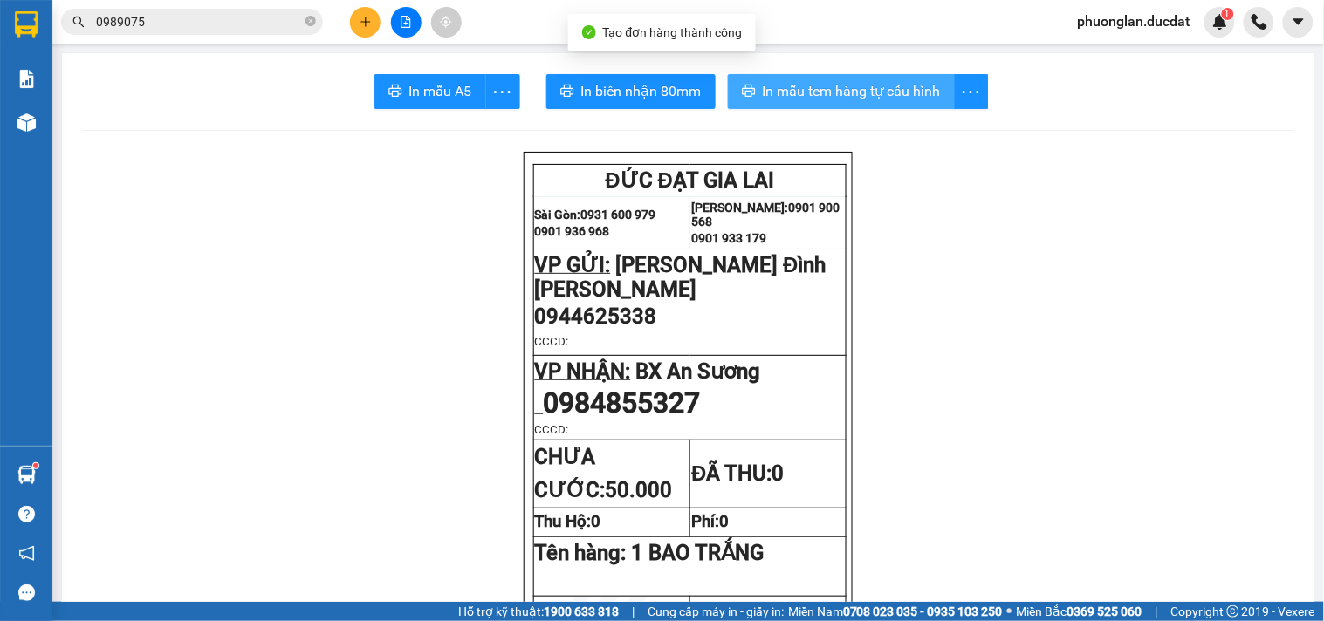
click at [862, 93] on span "In mẫu tem hàng tự cấu hình" at bounding box center [852, 91] width 178 height 22
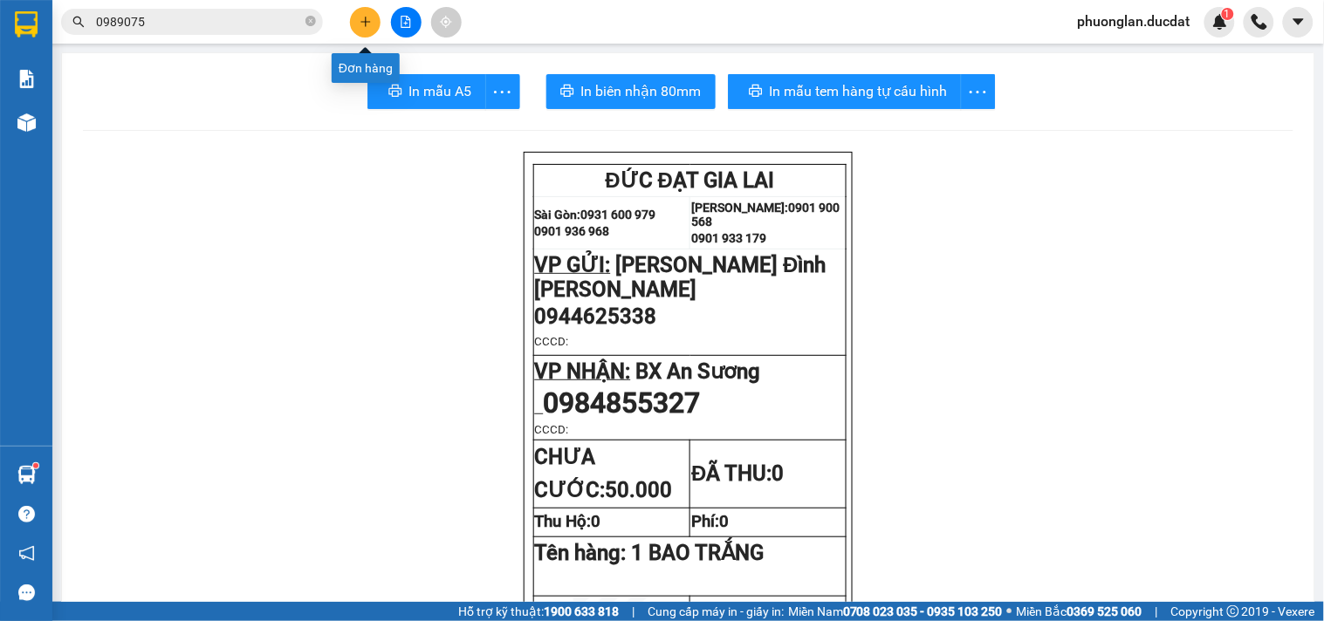
click at [362, 28] on button at bounding box center [365, 22] width 31 height 31
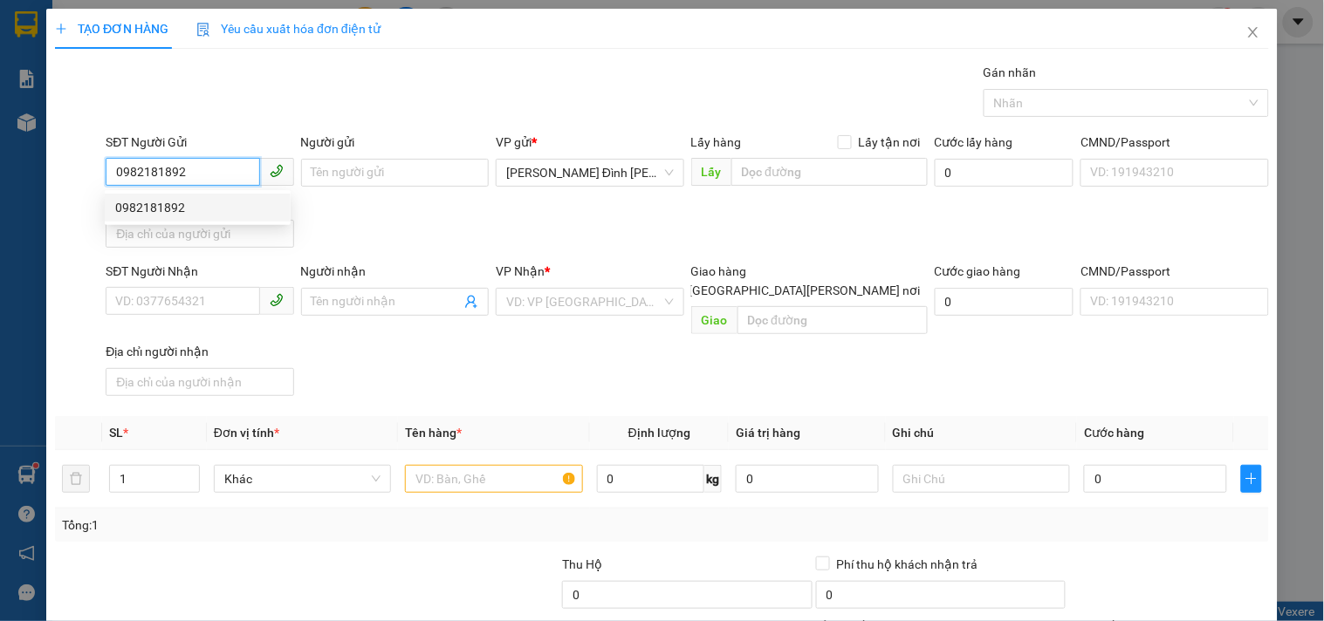
click at [202, 195] on div "0982181892" at bounding box center [198, 208] width 186 height 28
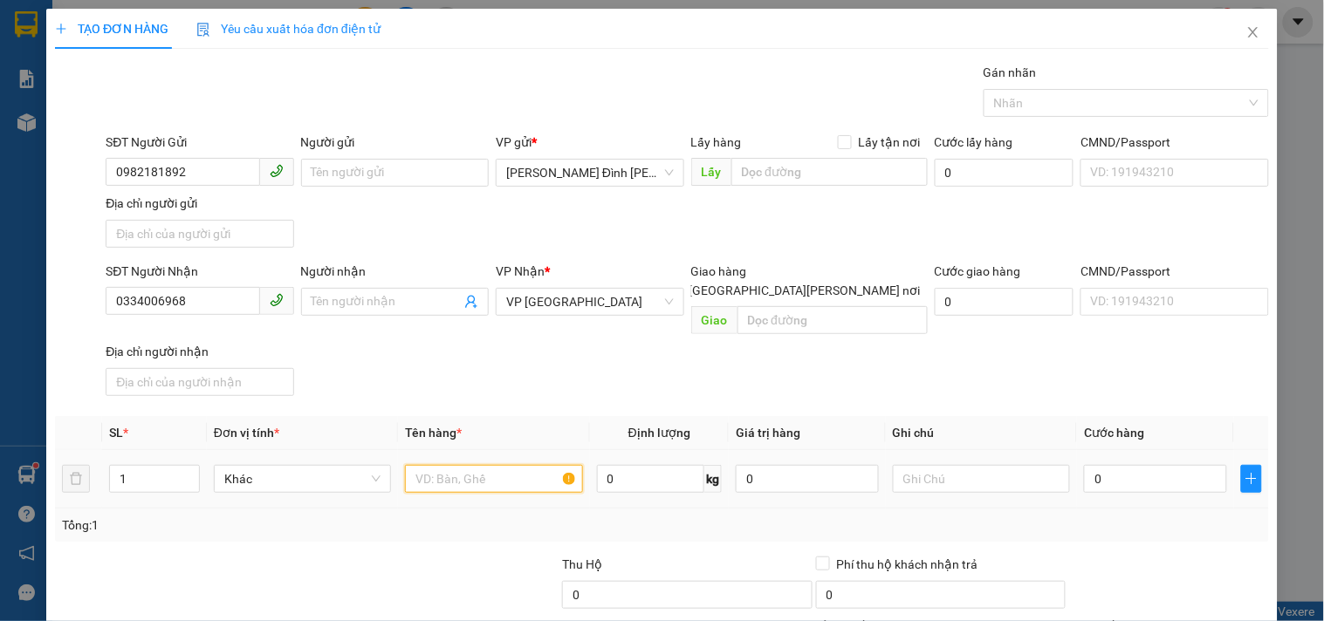
click at [475, 465] on input "text" at bounding box center [493, 479] width 177 height 28
click at [1149, 465] on input "0" at bounding box center [1155, 479] width 143 height 28
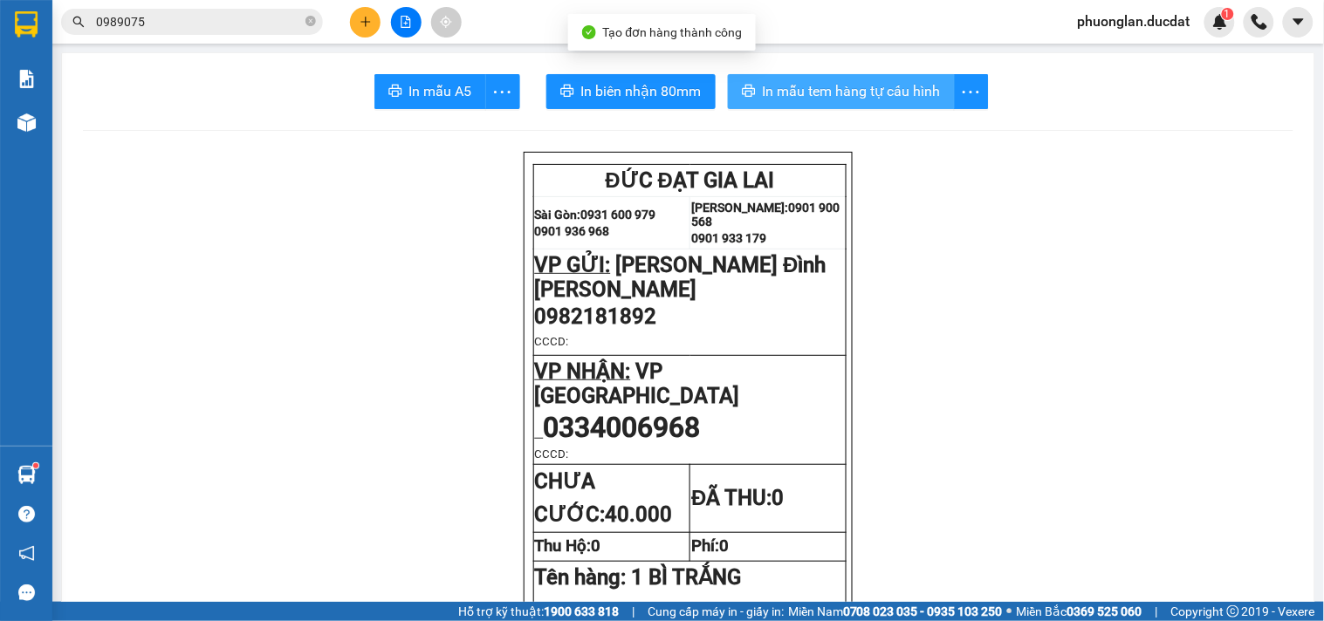
click at [842, 99] on span "In mẫu tem hàng tự cấu hình" at bounding box center [852, 91] width 178 height 22
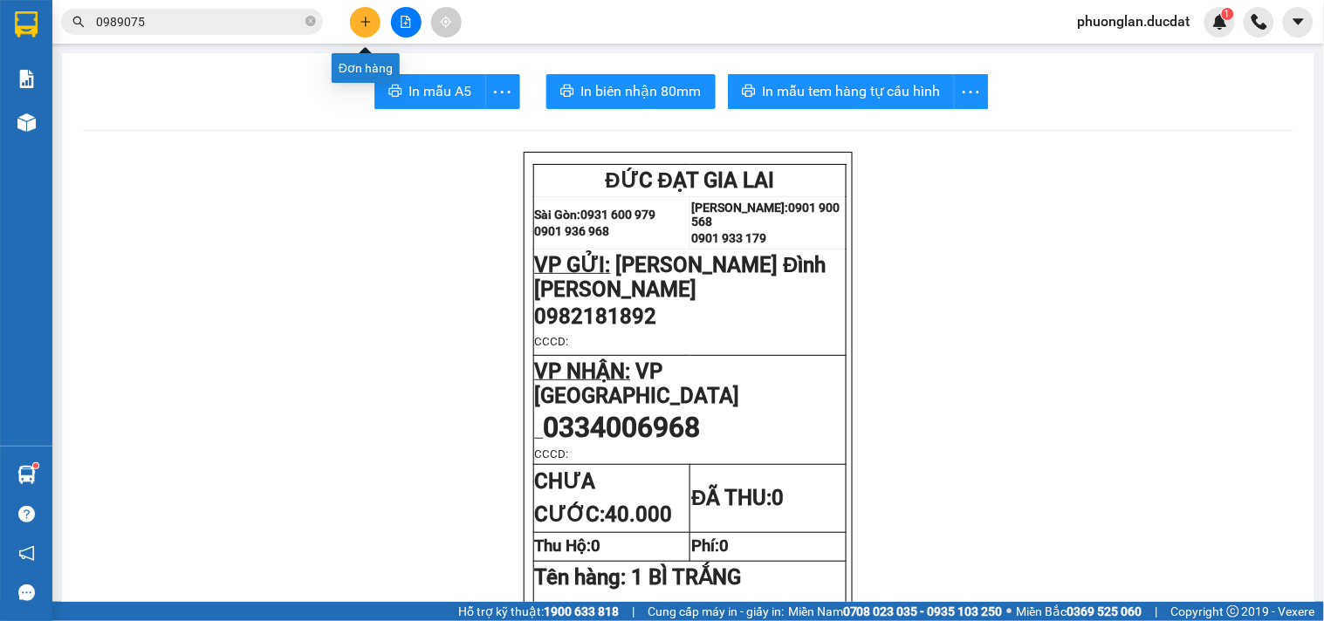
click at [373, 17] on button at bounding box center [365, 22] width 31 height 31
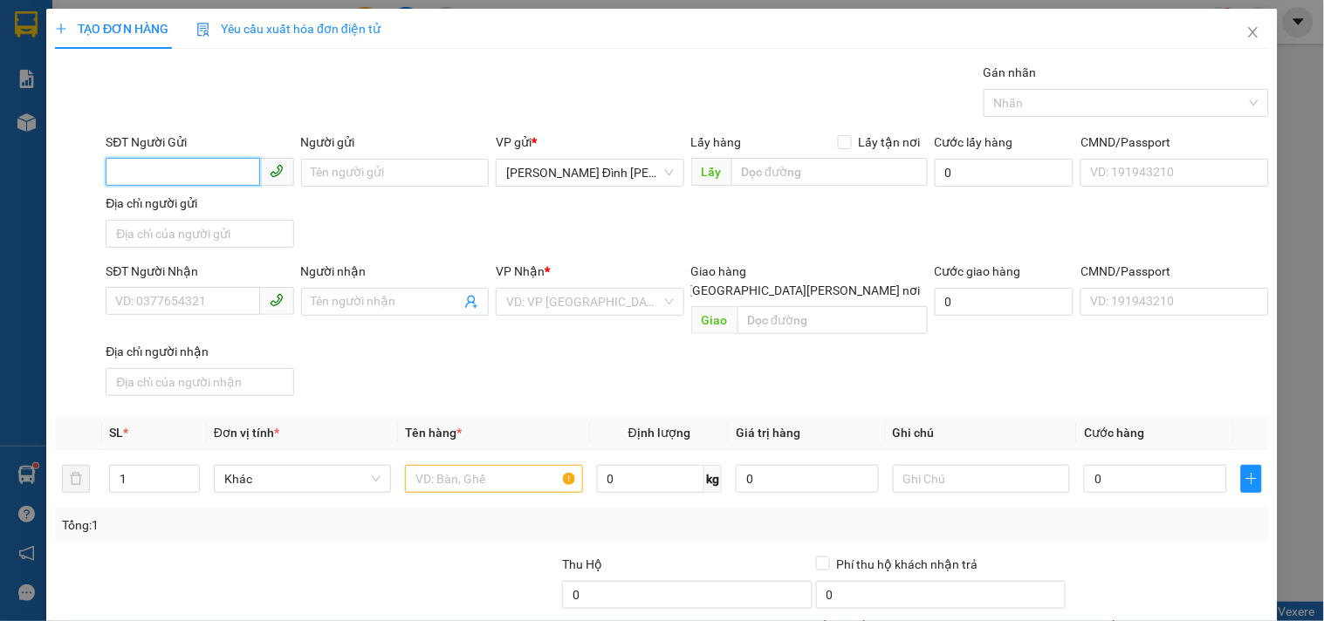
click at [154, 177] on input "SĐT Người Gửi" at bounding box center [183, 172] width 154 height 28
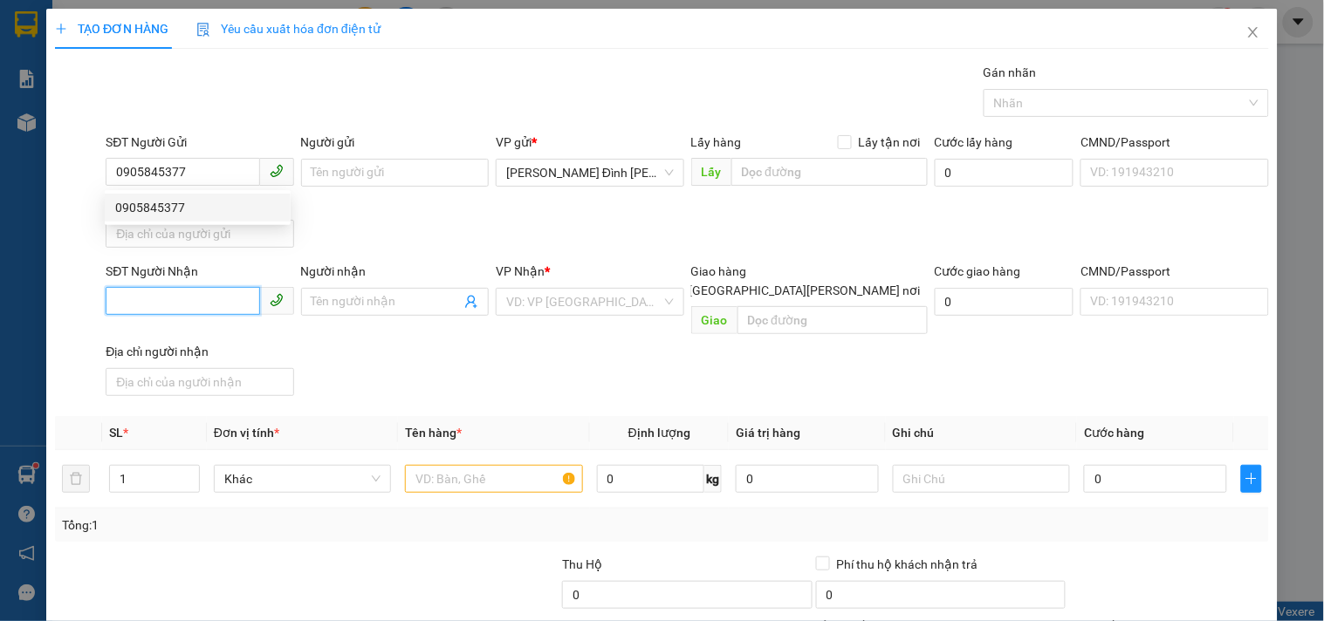
click at [221, 311] on input "SĐT Người Nhận" at bounding box center [183, 301] width 154 height 28
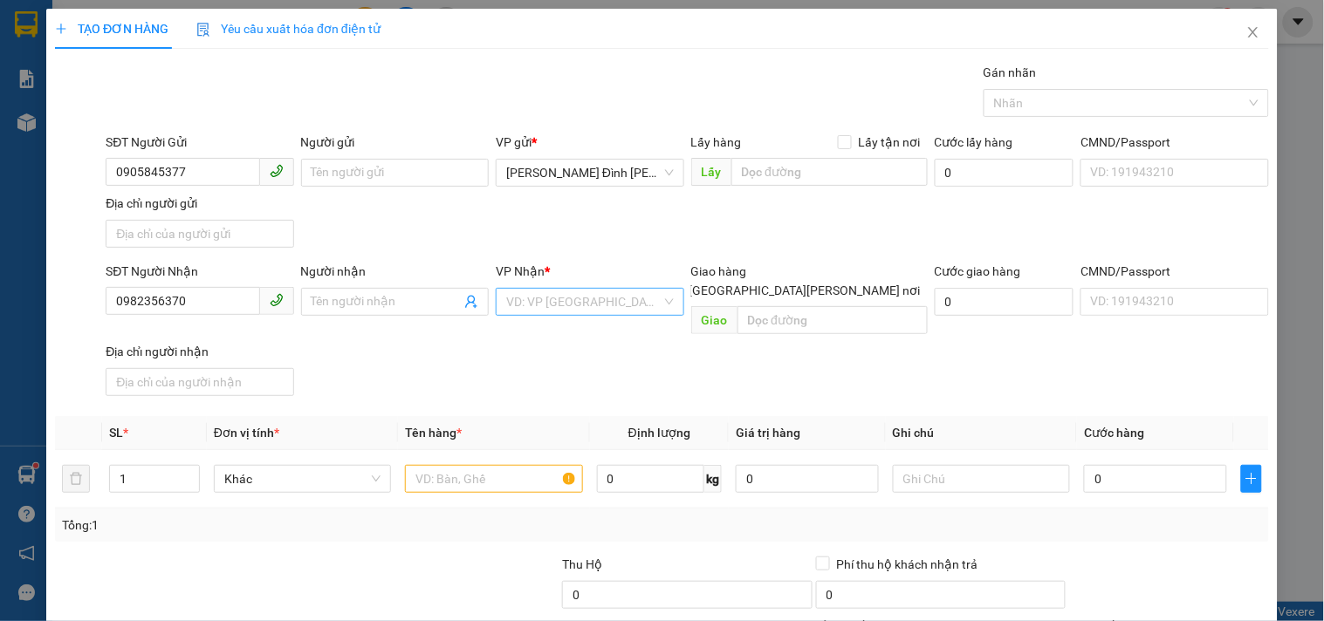
click at [589, 303] on input "search" at bounding box center [583, 302] width 154 height 26
click at [546, 377] on div "Giao Tận Nơi" at bounding box center [583, 365] width 186 height 28
click at [681, 284] on input "[GEOGRAPHIC_DATA][PERSON_NAME] nơi" at bounding box center [675, 290] width 12 height 12
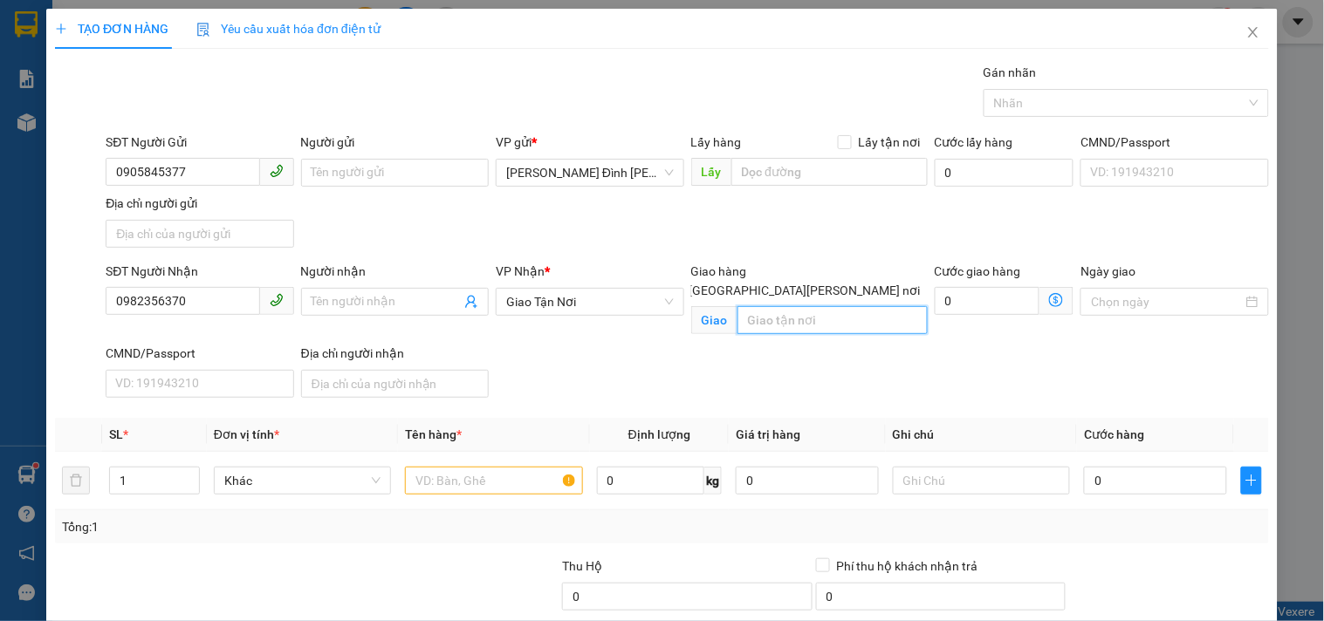
click at [790, 309] on input "text" at bounding box center [832, 320] width 190 height 28
click at [466, 490] on input "text" at bounding box center [493, 481] width 177 height 28
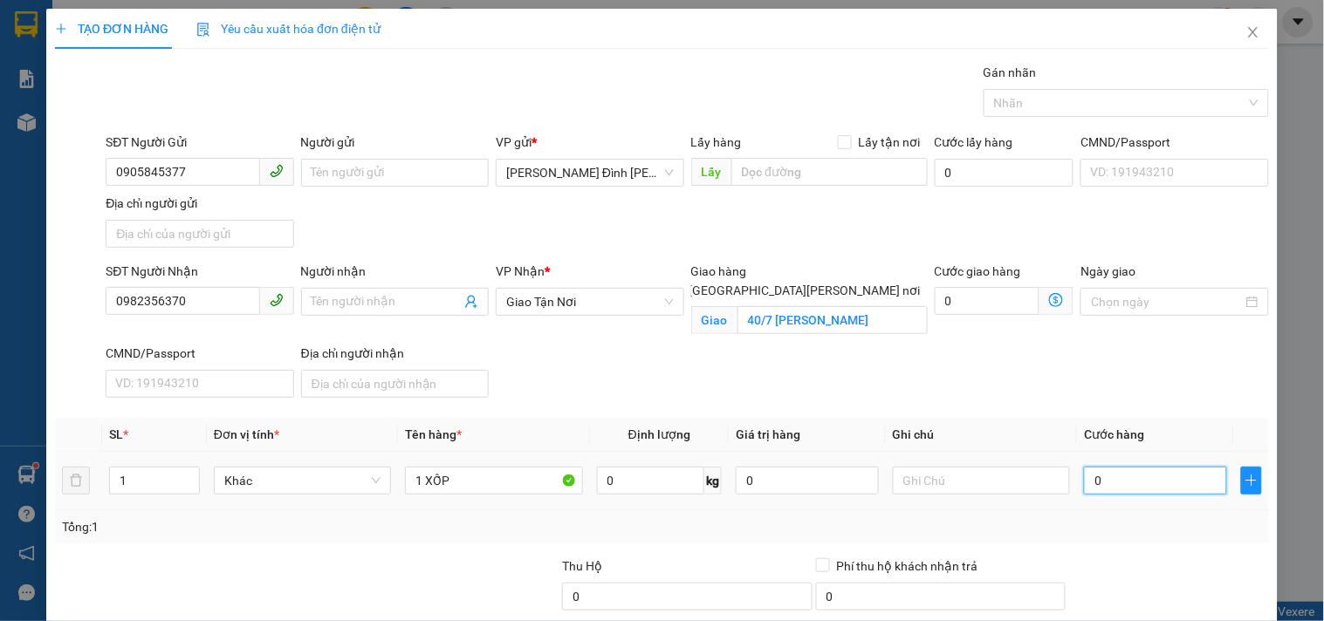
click at [1113, 482] on input "0" at bounding box center [1155, 481] width 143 height 28
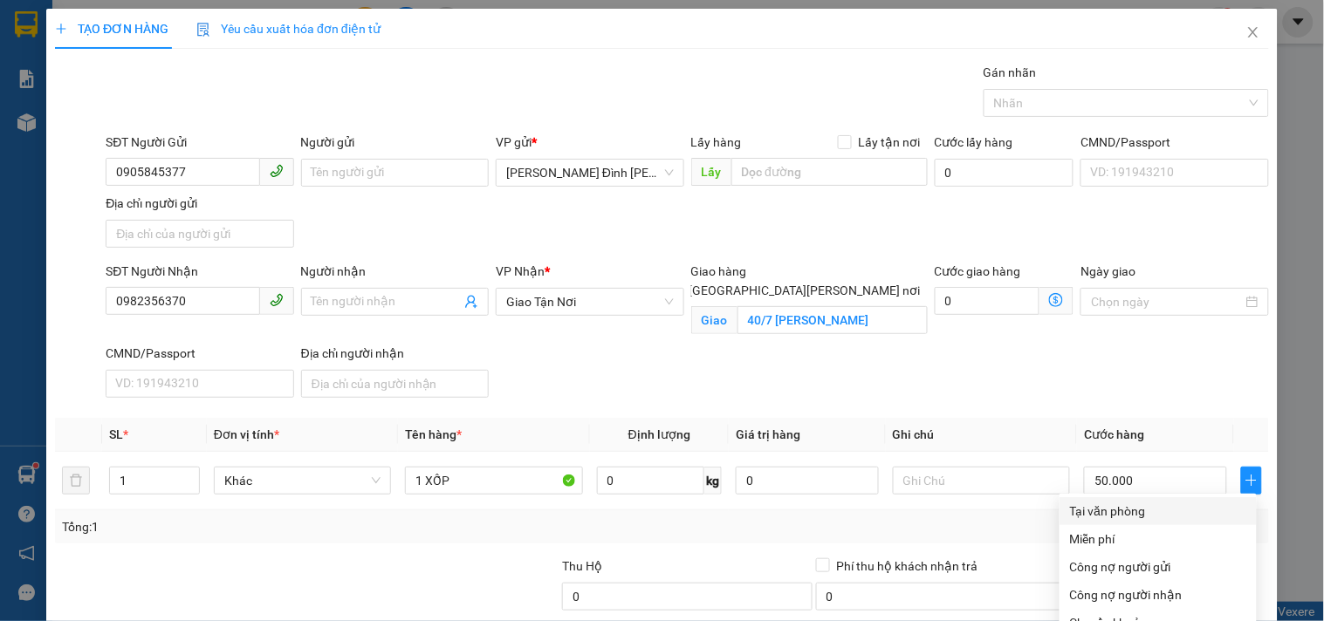
click at [1138, 502] on div "Tại văn phòng" at bounding box center [1158, 511] width 176 height 19
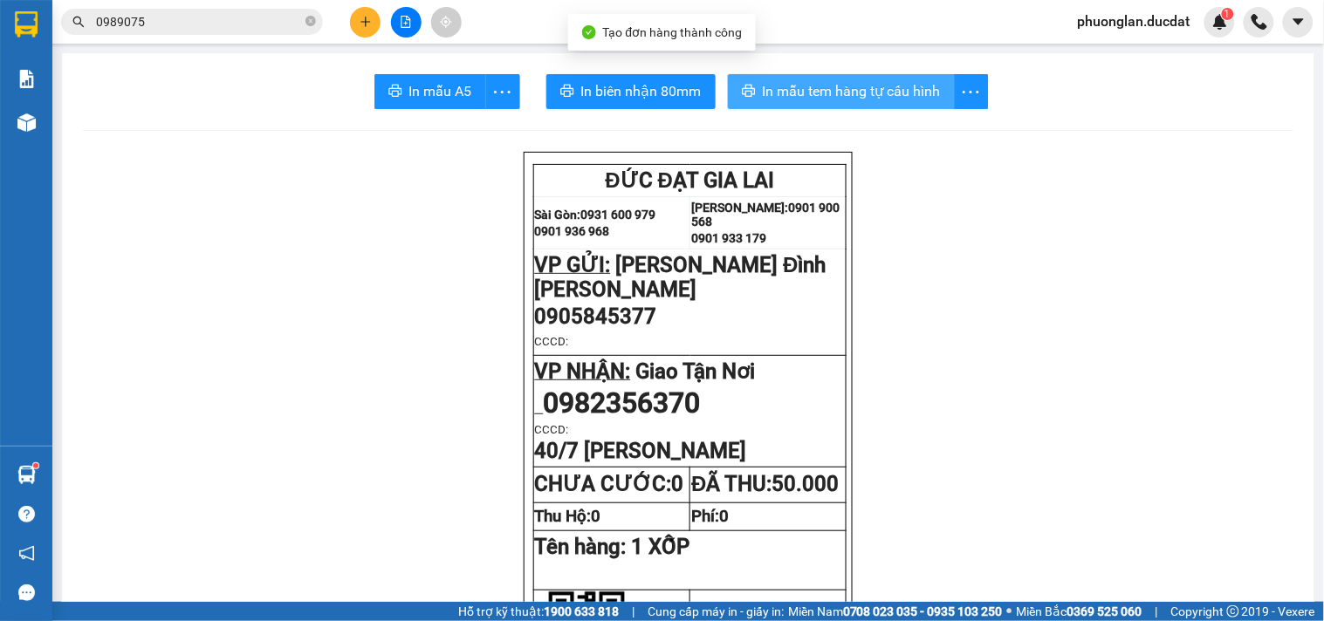
click at [884, 96] on span "In mẫu tem hàng tự cấu hình" at bounding box center [852, 91] width 178 height 22
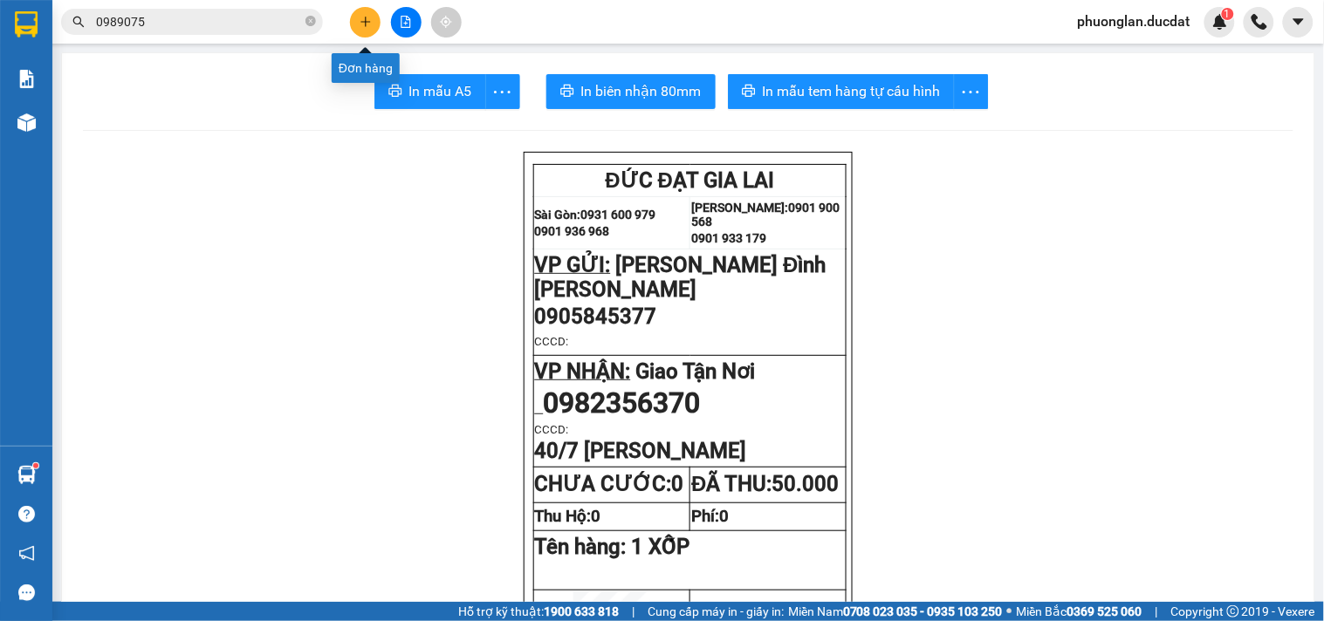
click at [360, 21] on icon "plus" at bounding box center [366, 22] width 12 height 12
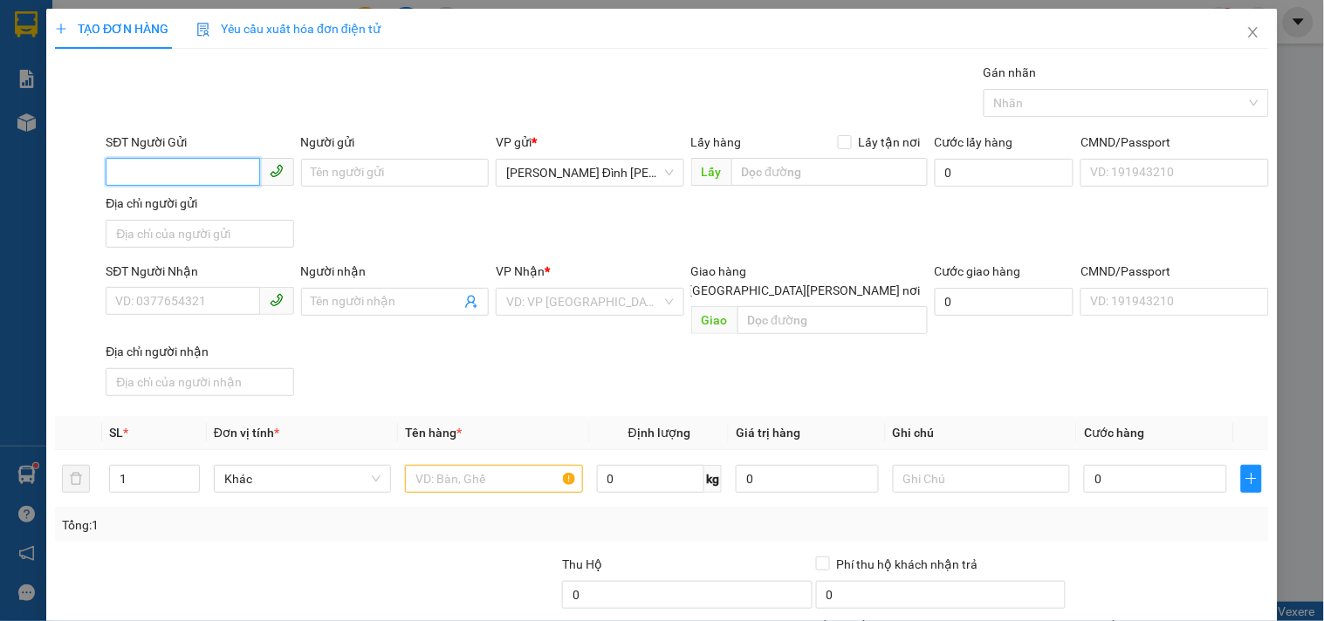
click at [230, 175] on input "SĐT Người Gửi" at bounding box center [183, 172] width 154 height 28
click at [190, 206] on div "0389631730 - RIN" at bounding box center [197, 207] width 165 height 19
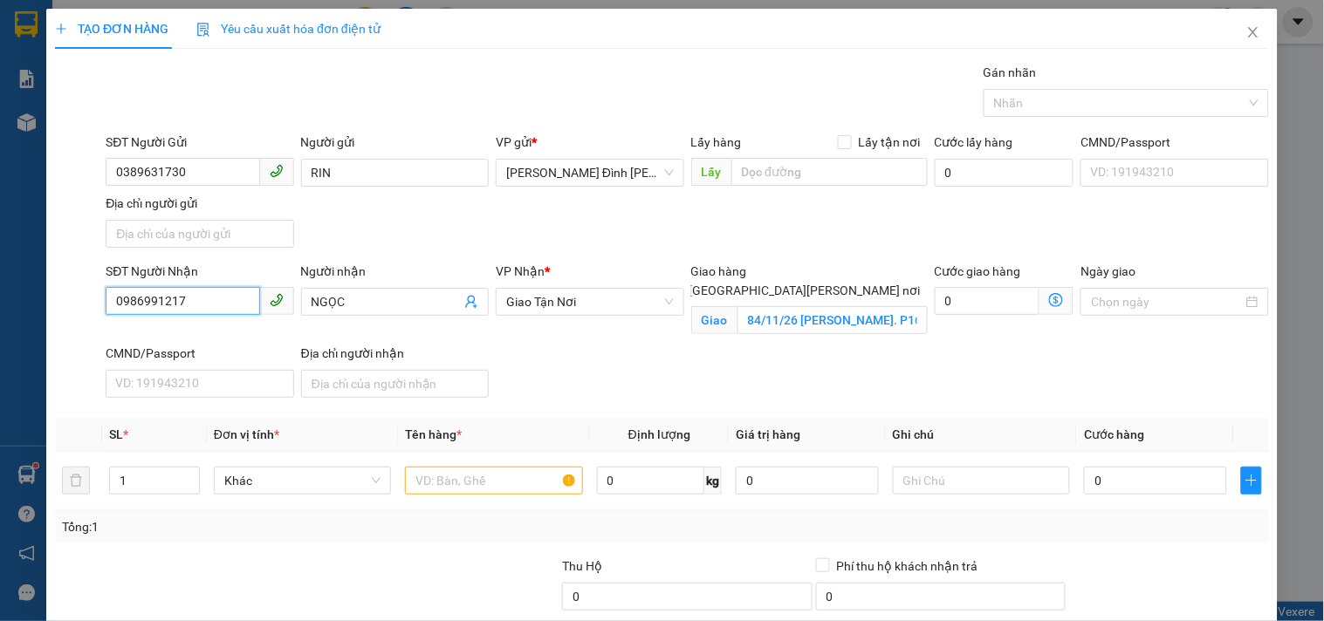
click at [230, 299] on input "0986991217" at bounding box center [183, 301] width 154 height 28
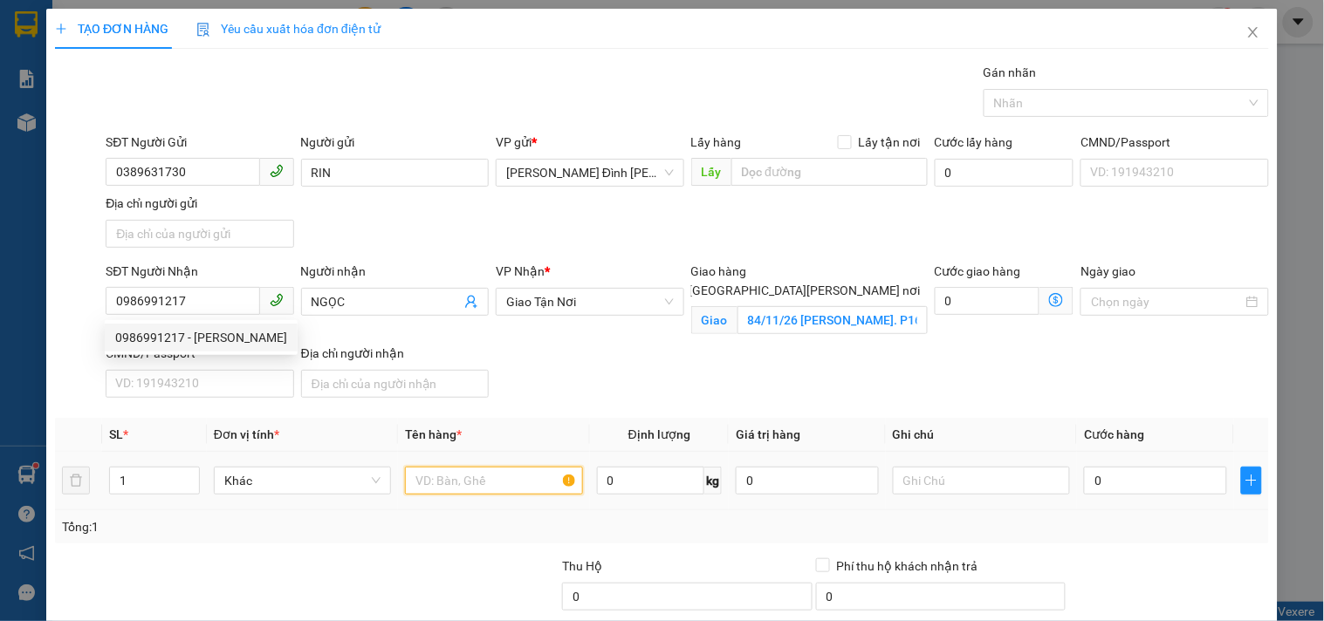
click at [534, 477] on input "text" at bounding box center [493, 481] width 177 height 28
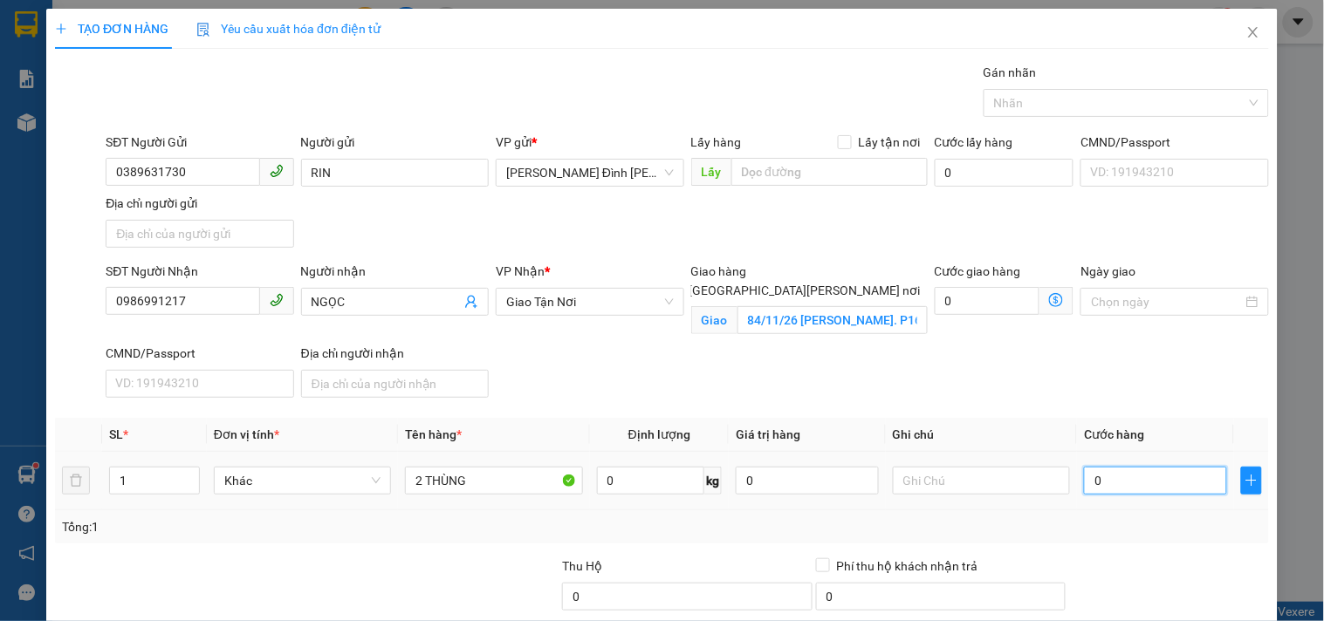
click at [1114, 485] on input "0" at bounding box center [1155, 481] width 143 height 28
click at [971, 483] on input "text" at bounding box center [981, 481] width 177 height 28
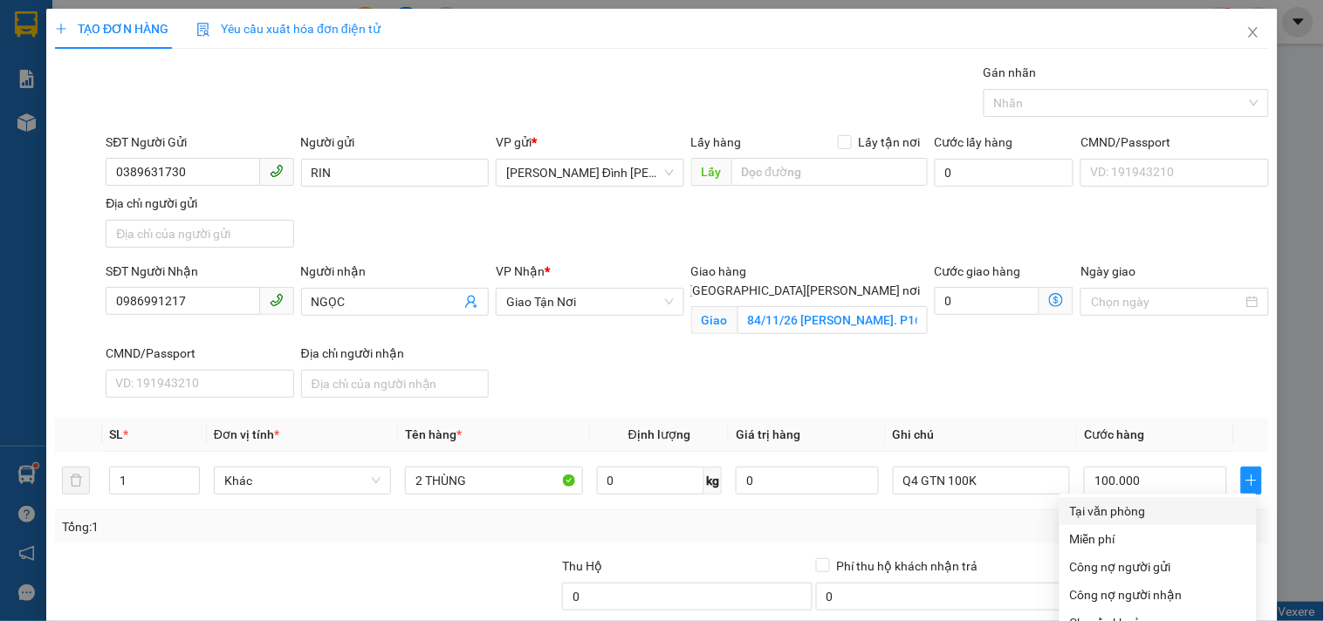
click at [1124, 502] on div "Tại văn phòng" at bounding box center [1158, 511] width 176 height 19
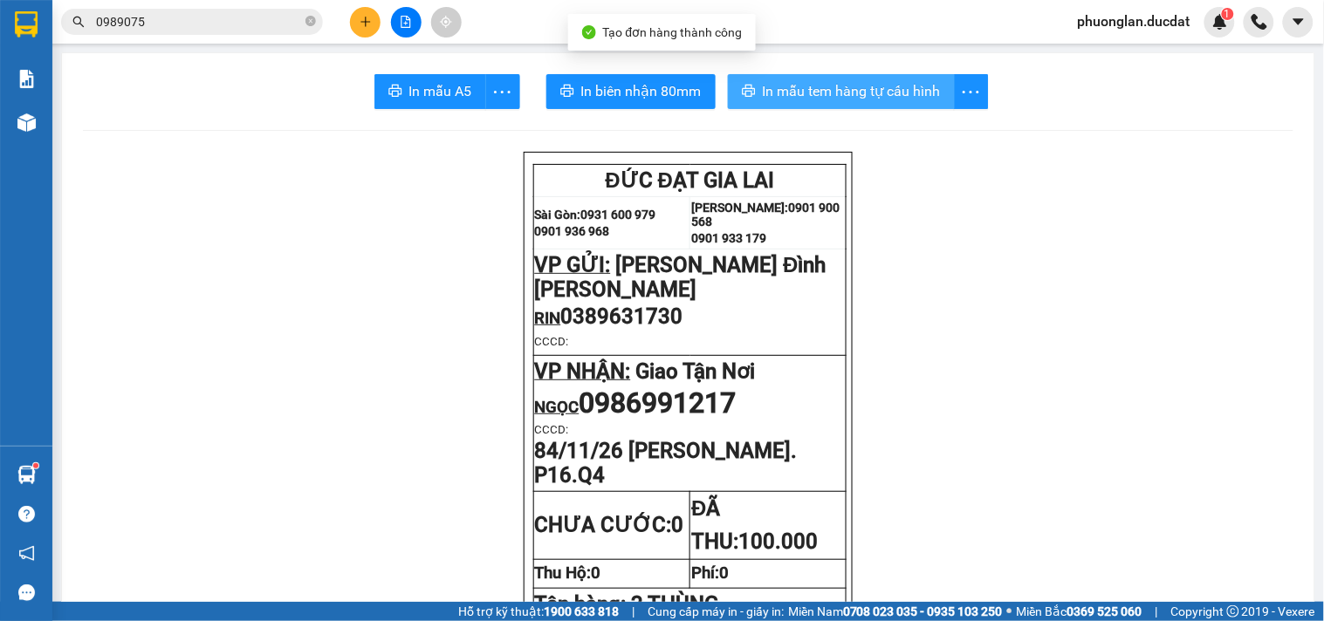
click at [880, 99] on span "In mẫu tem hàng tự cấu hình" at bounding box center [852, 91] width 178 height 22
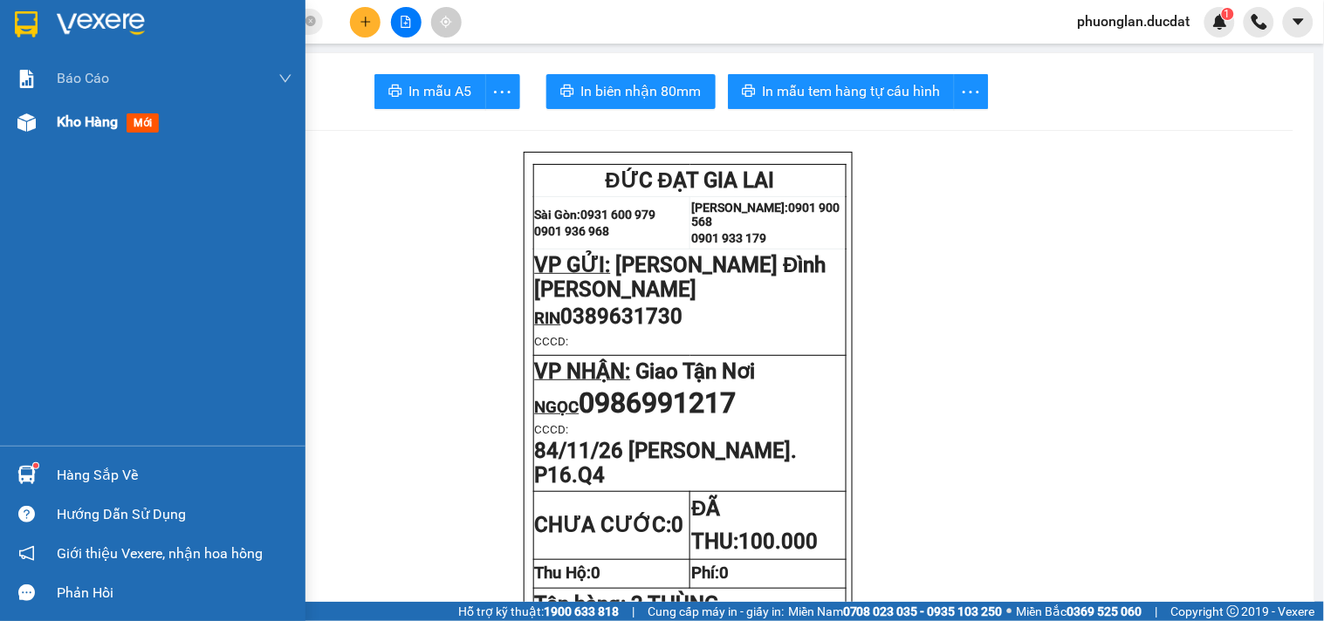
click at [100, 123] on span "Kho hàng" at bounding box center [87, 121] width 61 height 17
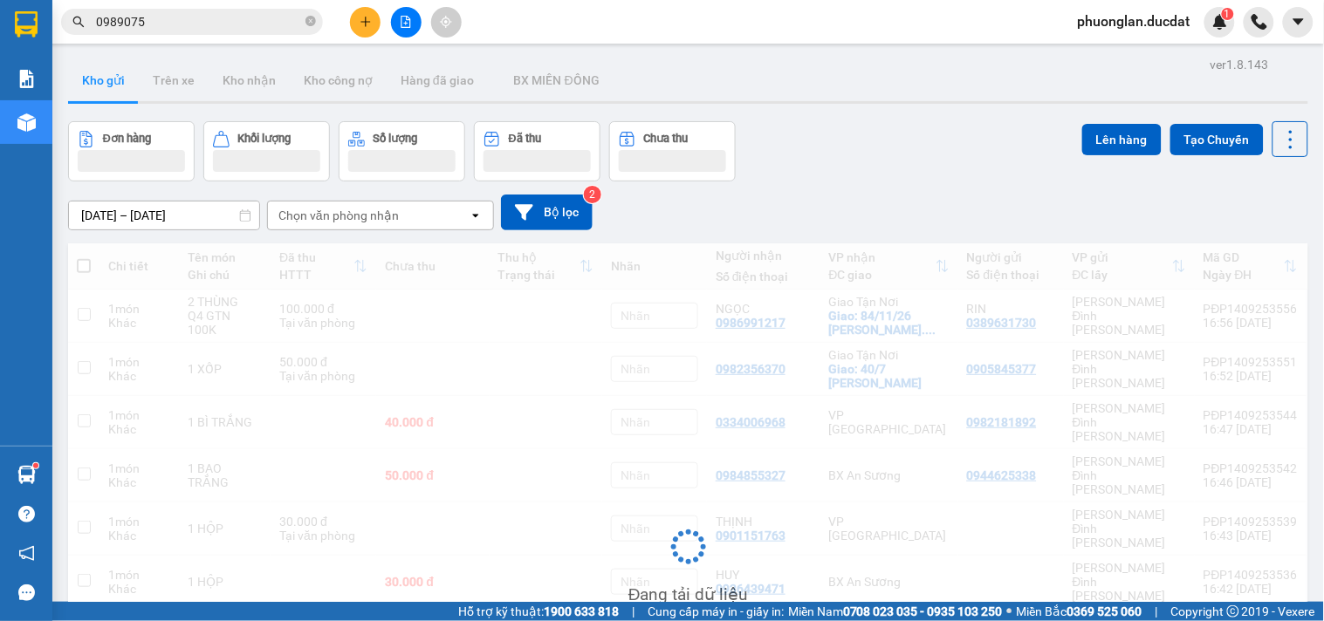
click at [405, 221] on div "Chọn văn phòng nhận" at bounding box center [368, 216] width 201 height 28
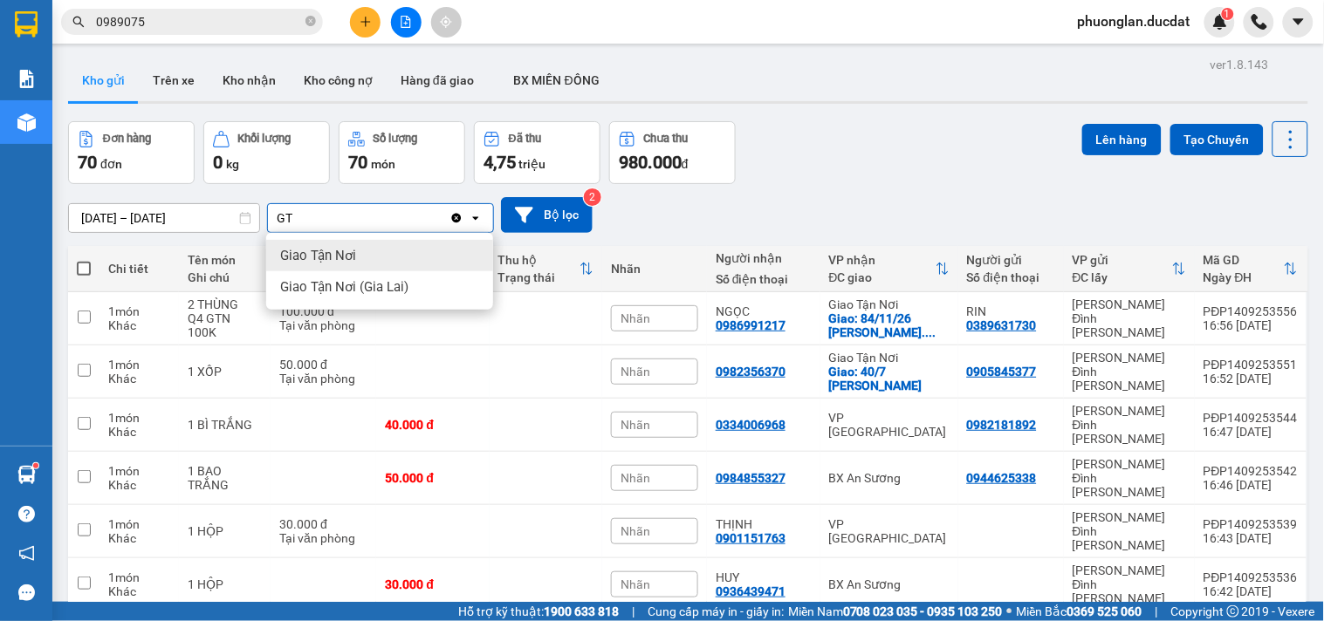
click at [404, 250] on div "Giao Tận Nơi" at bounding box center [379, 255] width 227 height 31
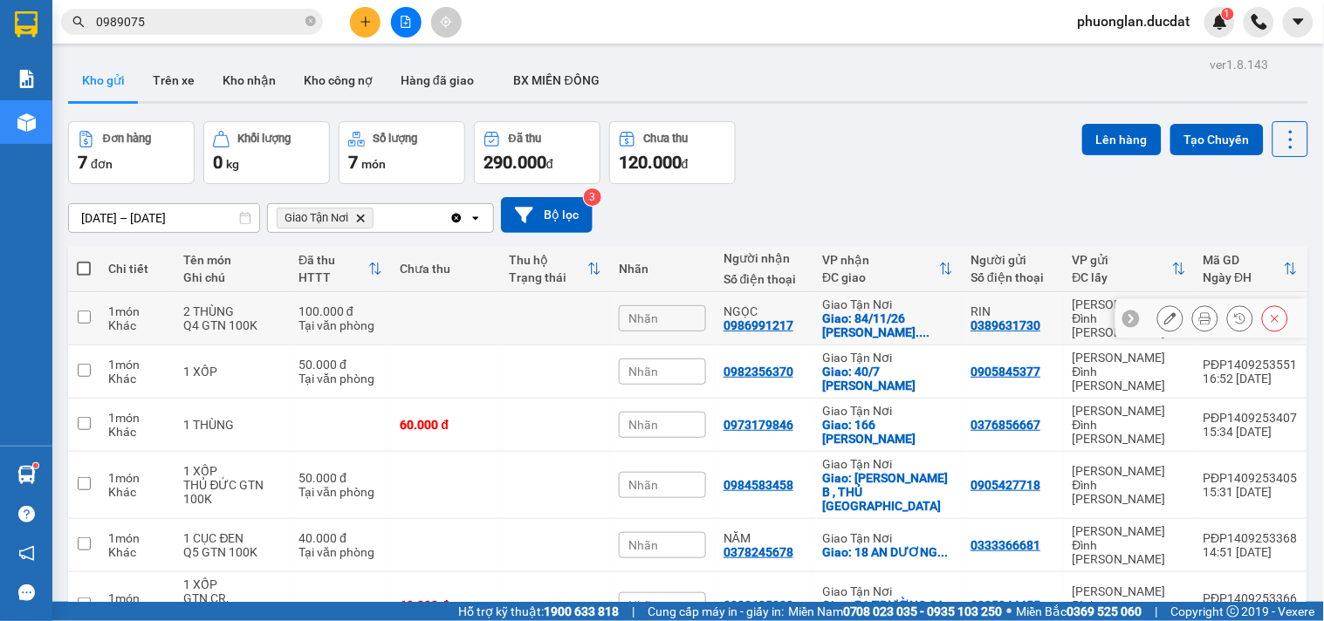
drag, startPoint x: 336, startPoint y: 328, endPoint x: 353, endPoint y: 335, distance: 18.8
click at [353, 334] on td "100.000 đ Tại văn phòng" at bounding box center [340, 318] width 101 height 53
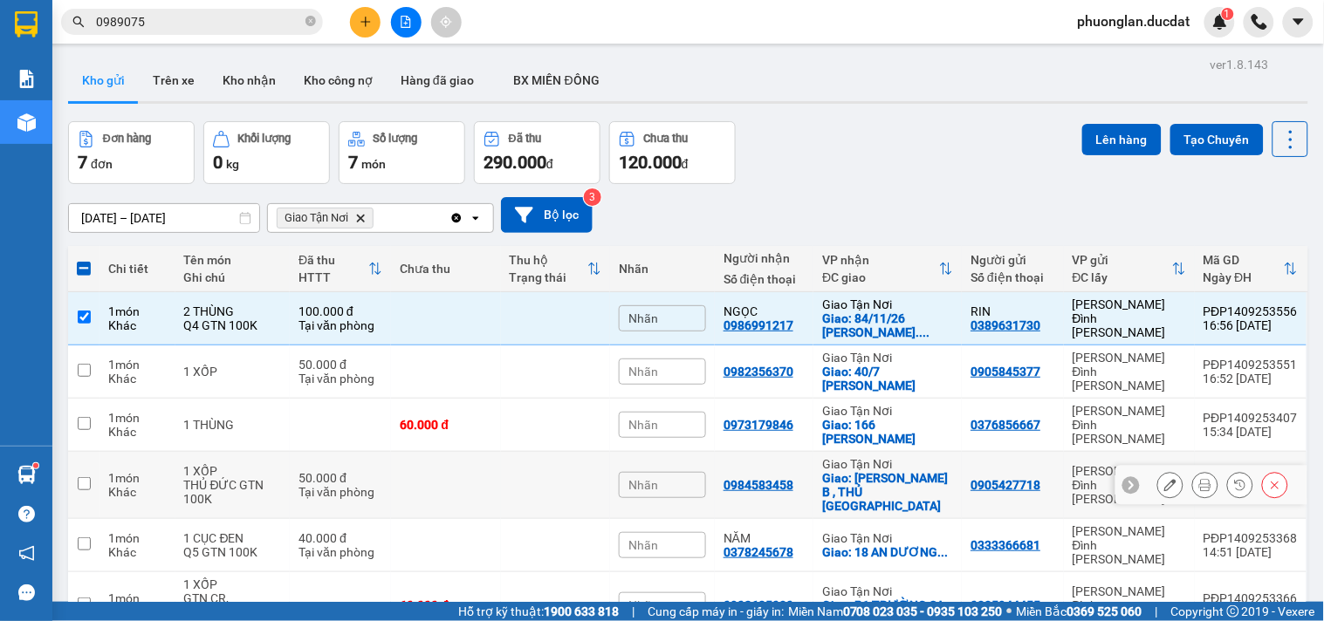
click at [347, 475] on div "50.000 đ" at bounding box center [340, 478] width 84 height 14
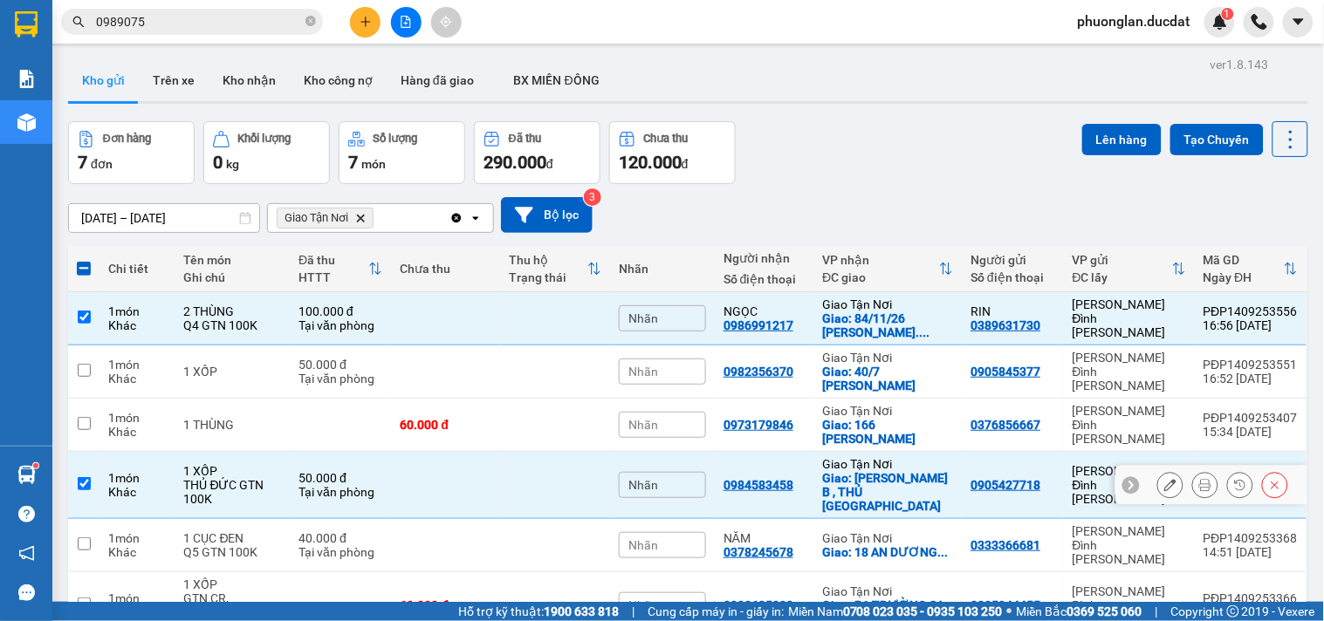
click at [458, 452] on td at bounding box center [445, 485] width 109 height 67
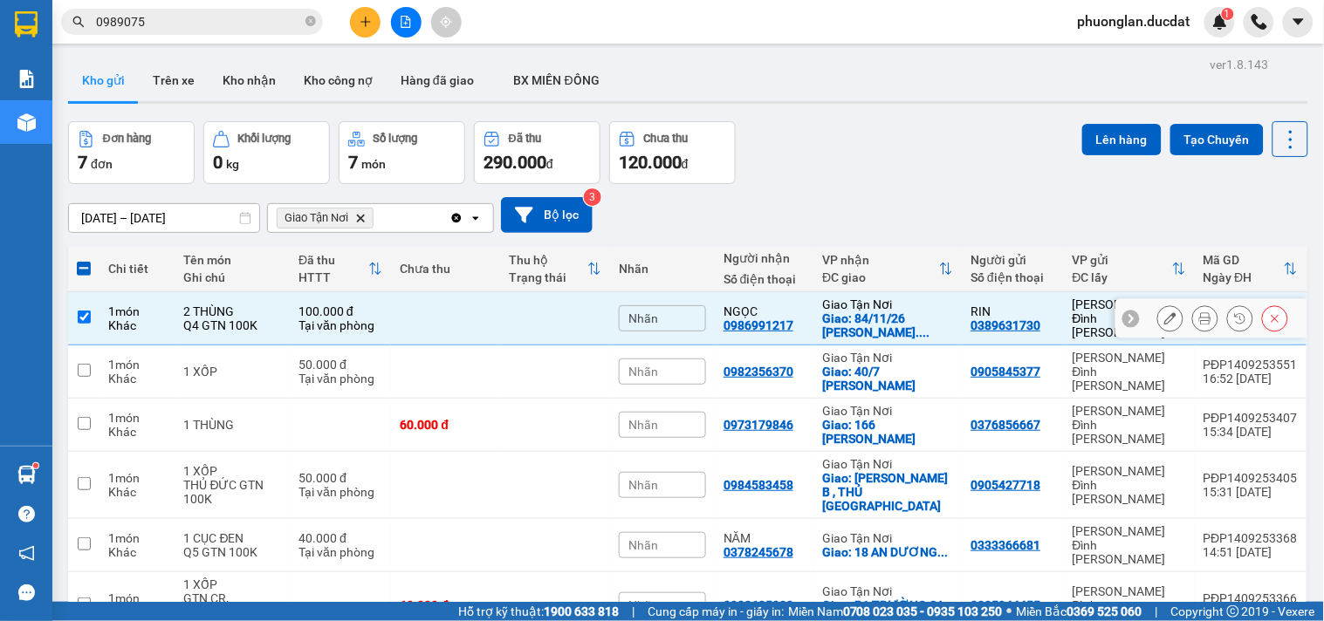
click at [484, 292] on td at bounding box center [445, 318] width 109 height 53
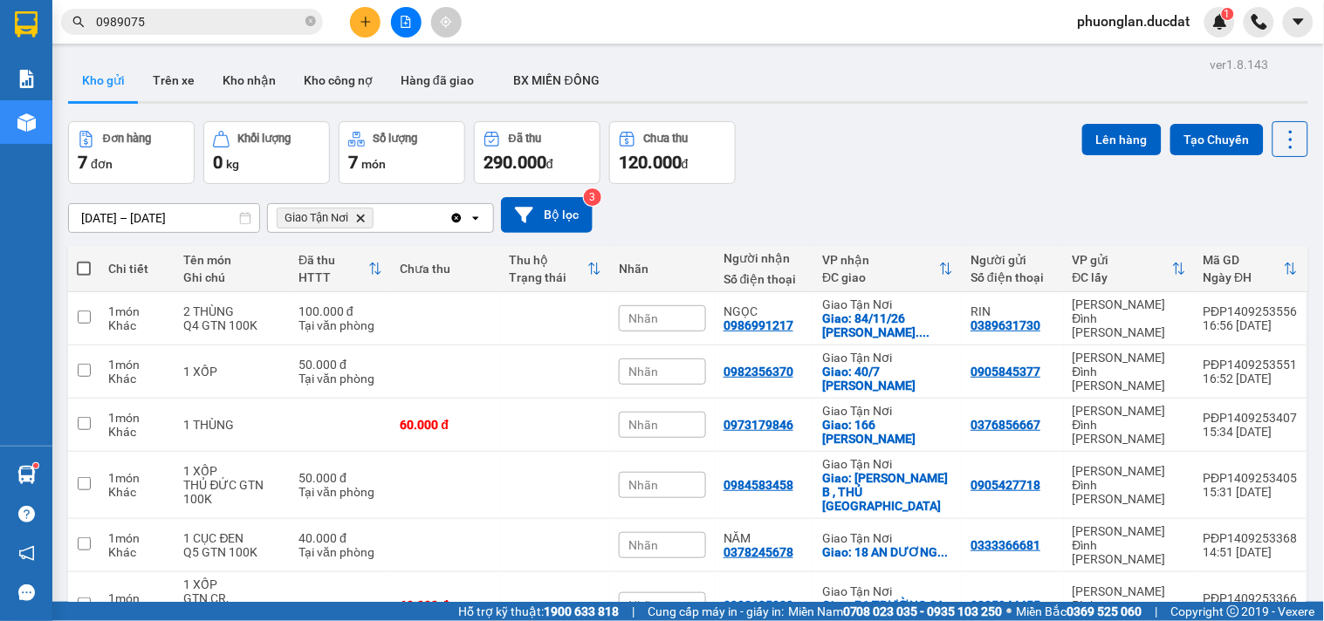
click at [455, 213] on icon "Clear all" at bounding box center [457, 218] width 10 height 10
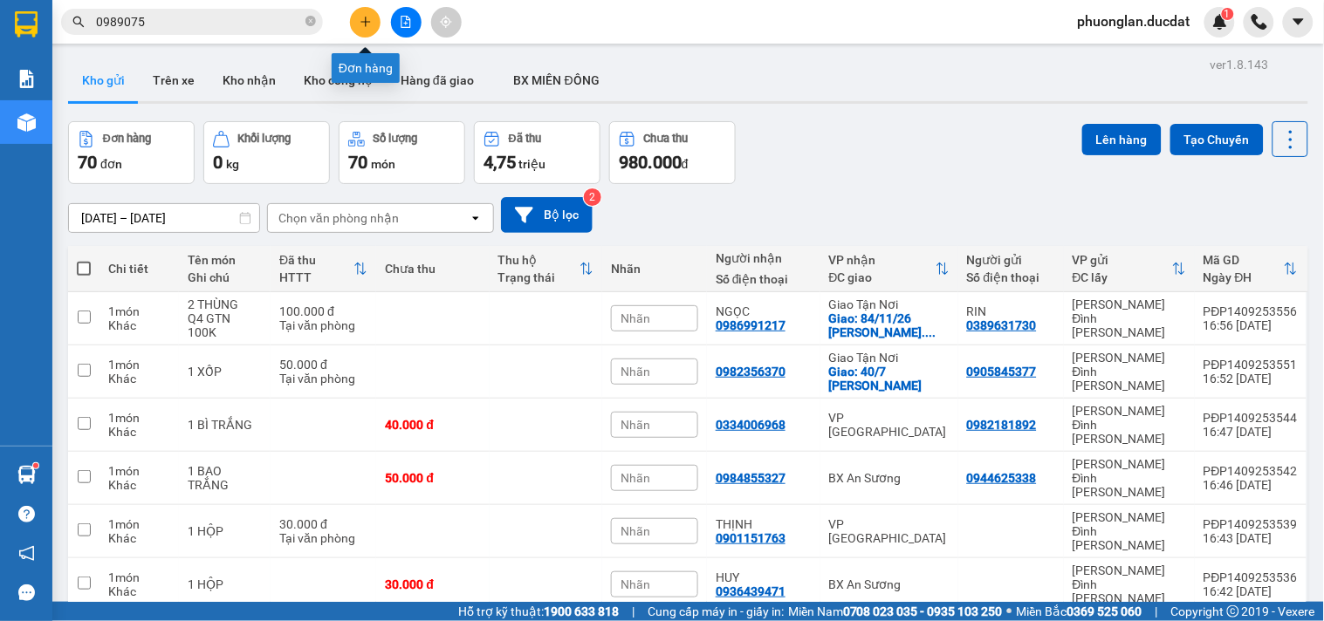
click at [370, 17] on icon "plus" at bounding box center [366, 22] width 12 height 12
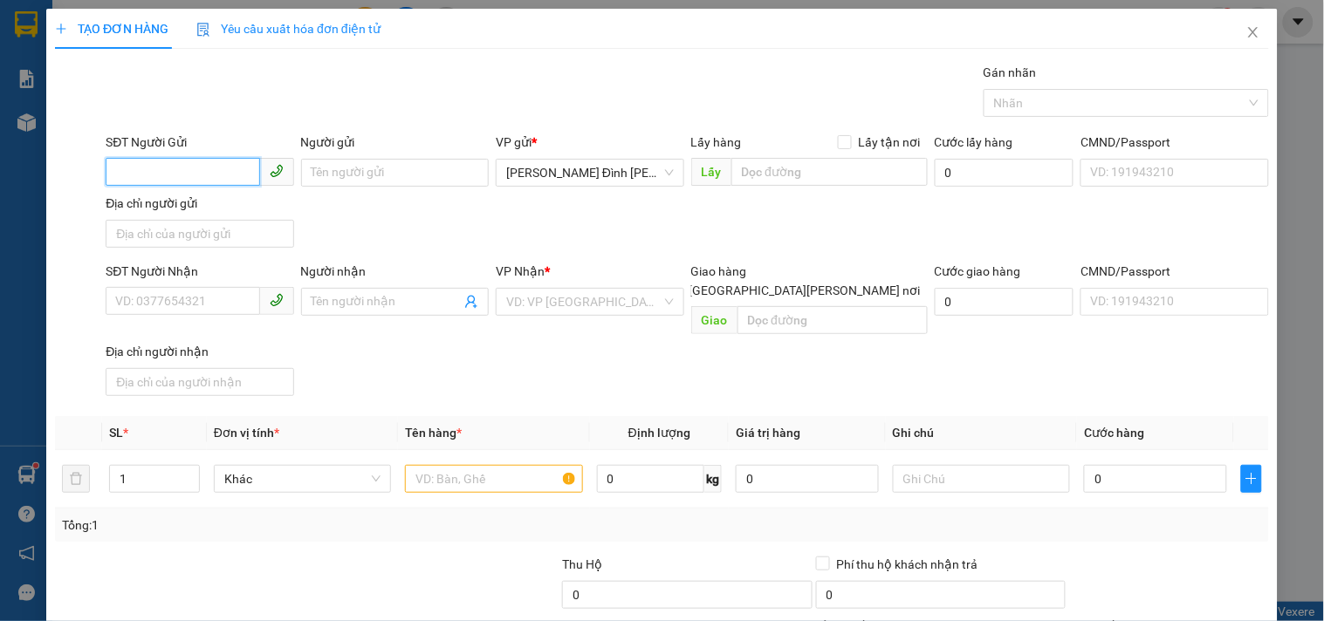
click at [163, 175] on input "SĐT Người Gửi" at bounding box center [183, 172] width 154 height 28
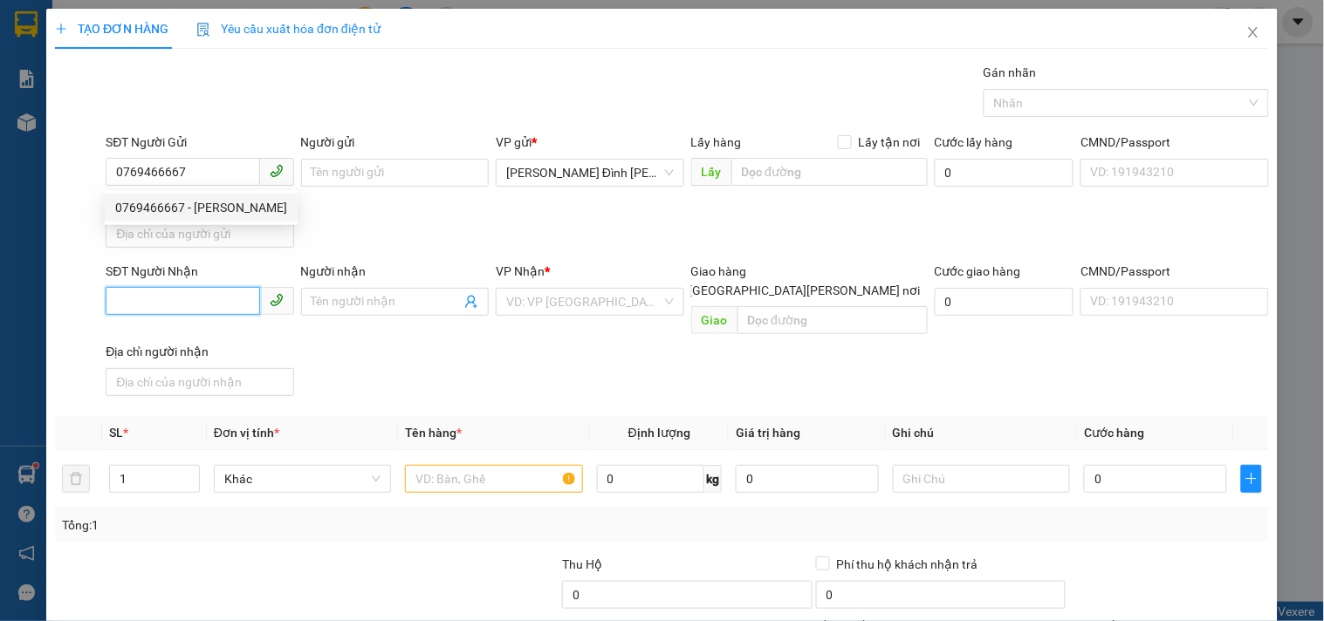
click at [170, 311] on input "SĐT Người Nhận" at bounding box center [183, 301] width 154 height 28
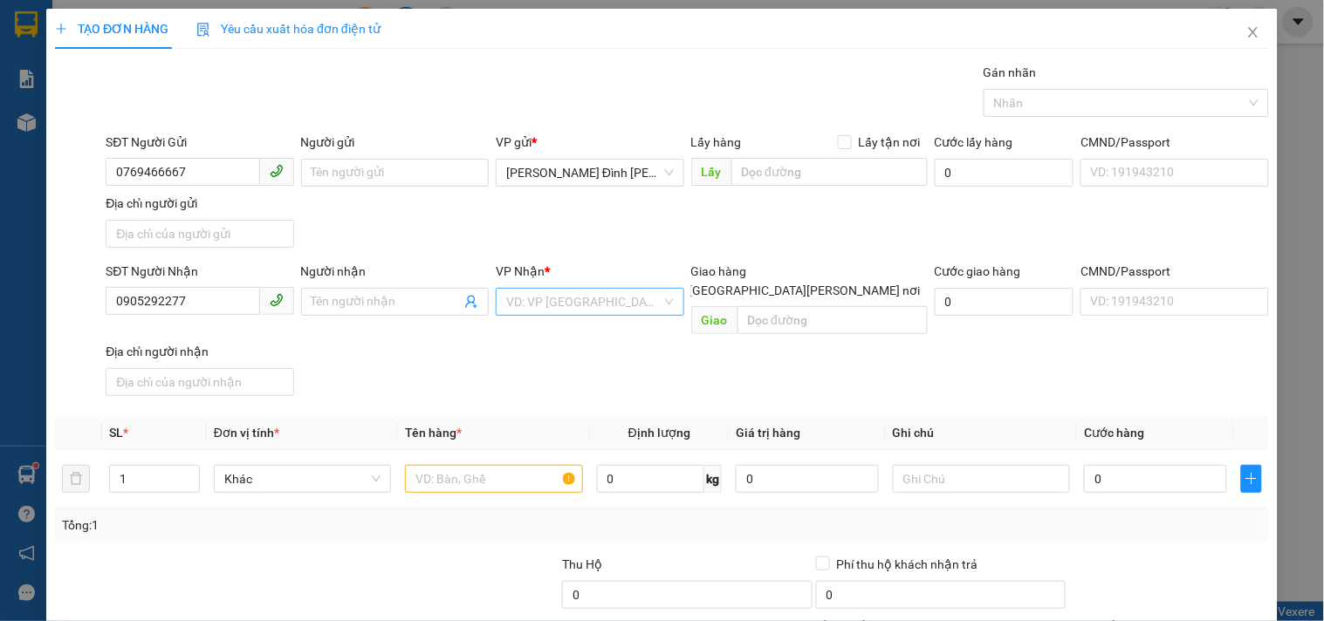
click at [536, 300] on input "search" at bounding box center [583, 302] width 154 height 26
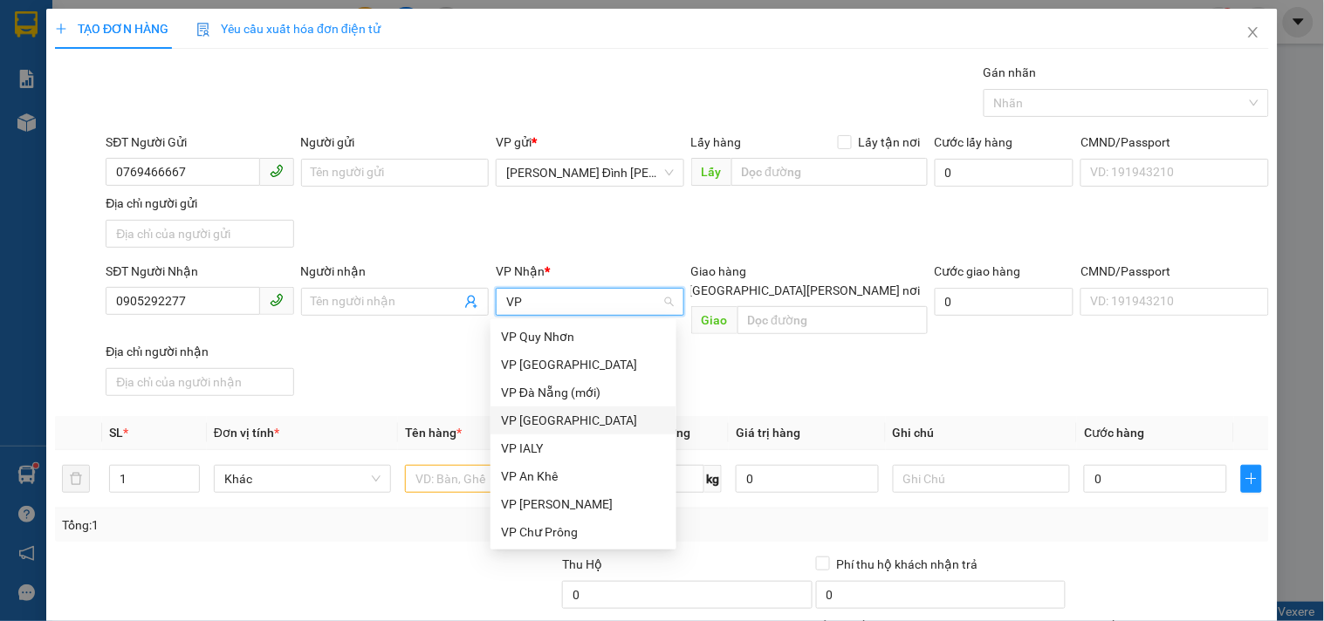
click at [565, 422] on div "VP [GEOGRAPHIC_DATA]" at bounding box center [583, 420] width 165 height 19
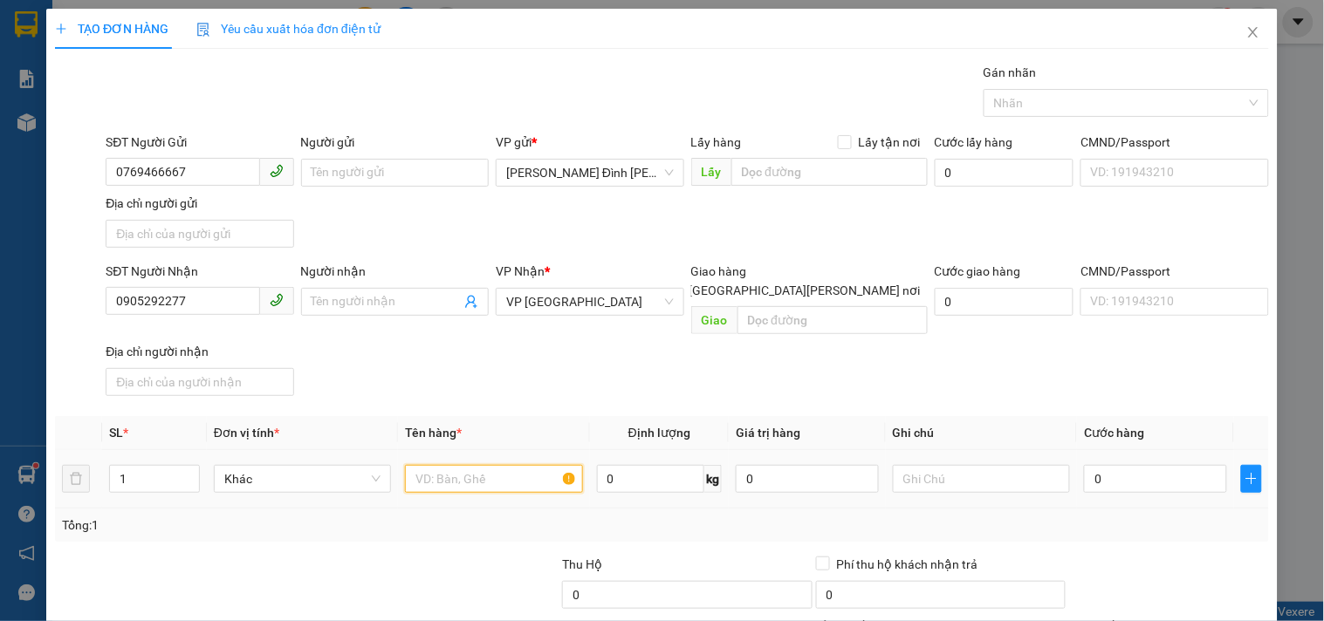
click at [525, 466] on input "text" at bounding box center [493, 479] width 177 height 28
click at [1169, 466] on input "0" at bounding box center [1155, 479] width 143 height 28
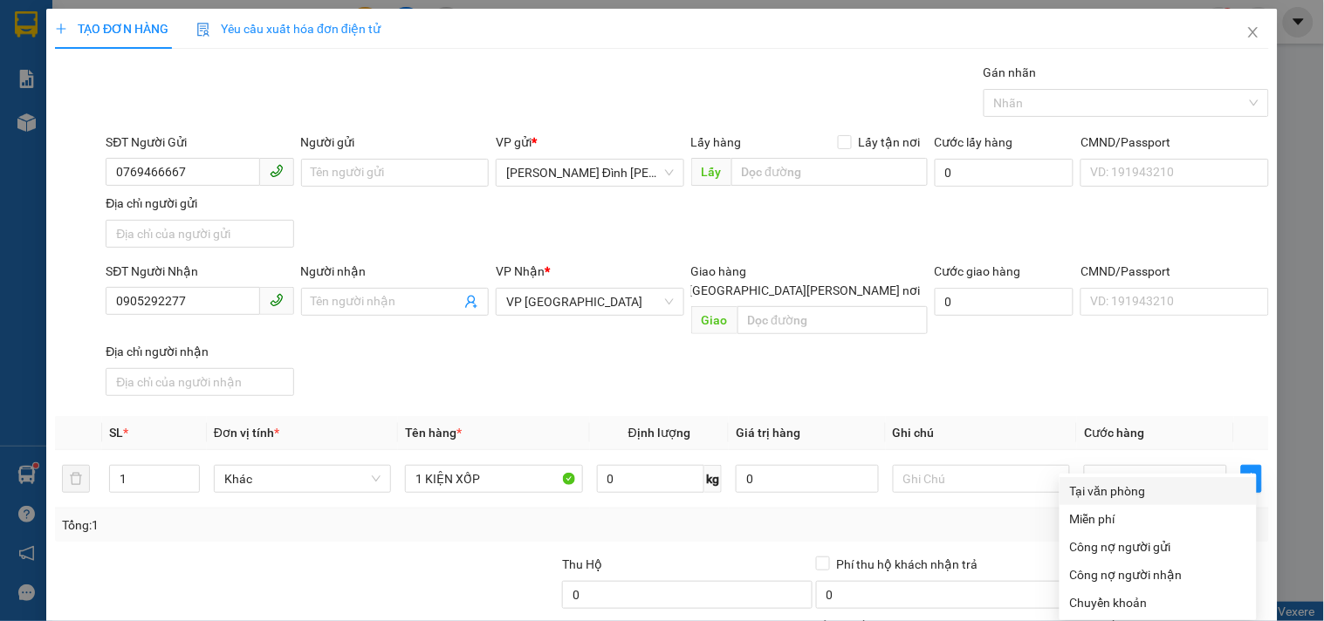
click at [1136, 482] on div "Tại văn phòng" at bounding box center [1158, 491] width 176 height 19
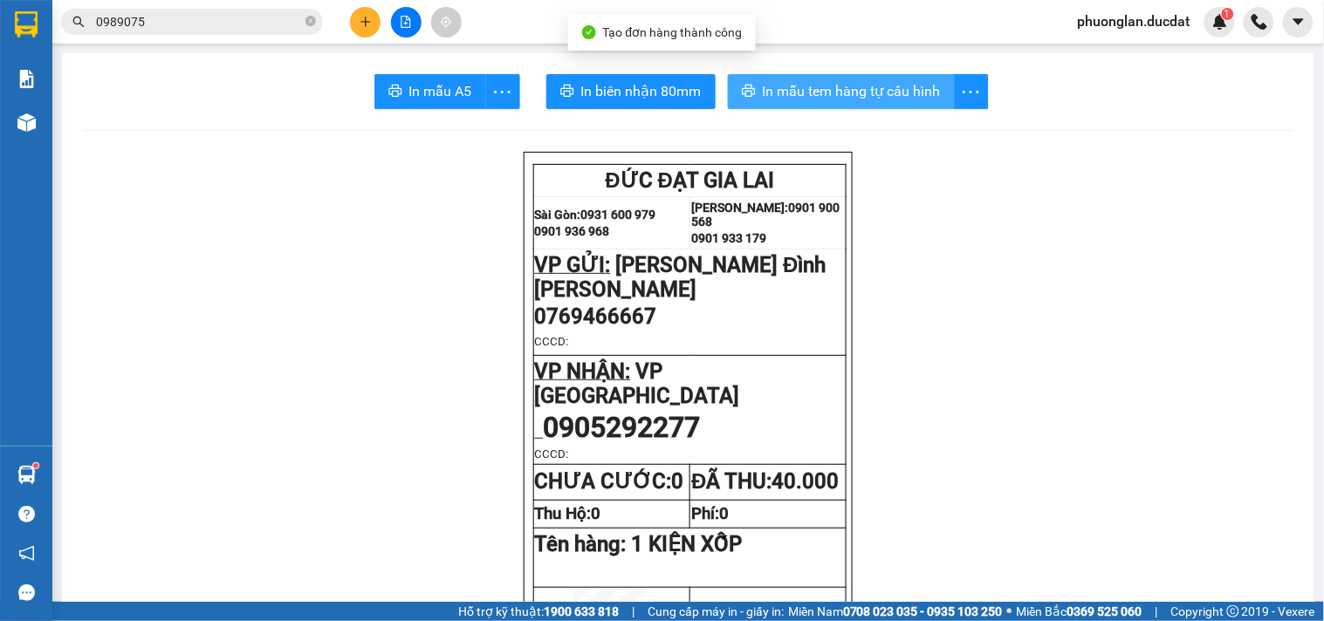
click at [884, 101] on span "In mẫu tem hàng tự cấu hình" at bounding box center [852, 91] width 178 height 22
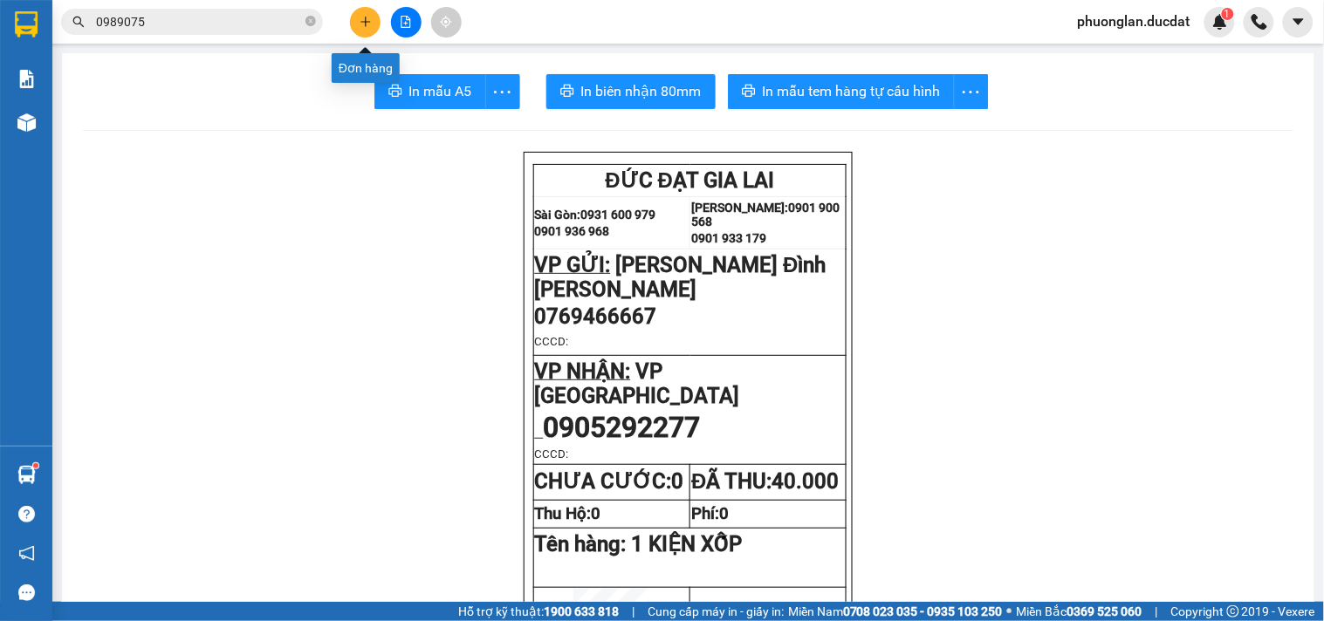
click at [371, 10] on button at bounding box center [365, 22] width 31 height 31
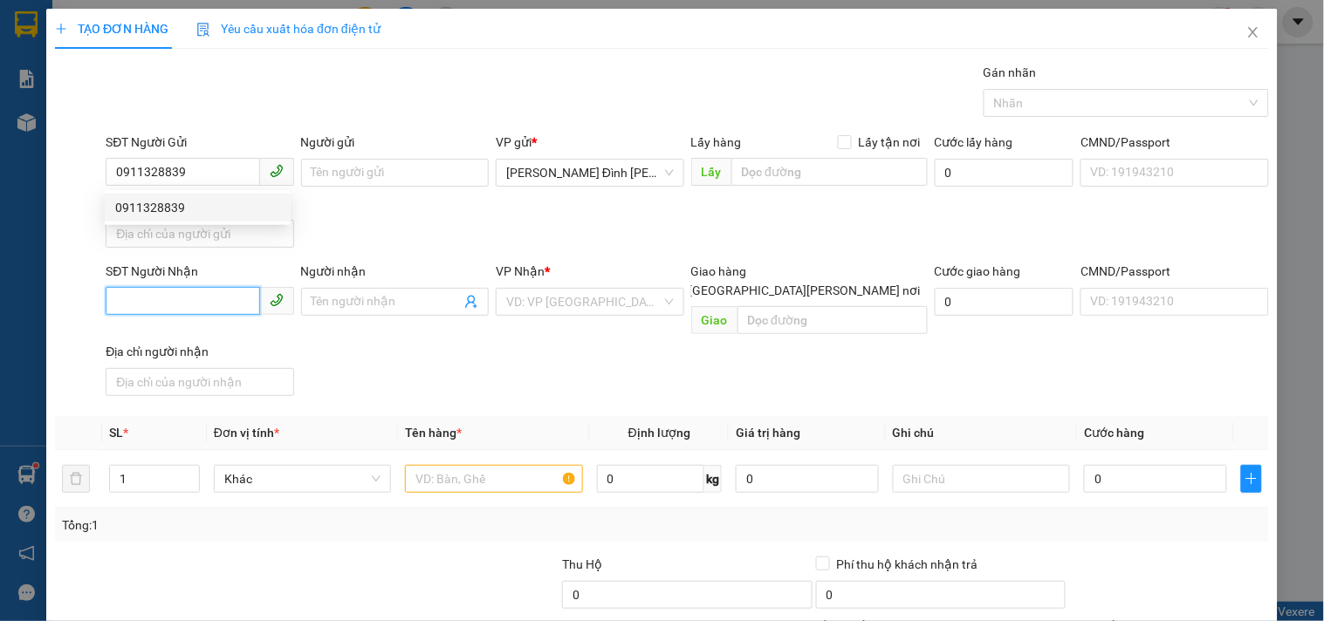
click at [182, 312] on input "SĐT Người Nhận" at bounding box center [183, 301] width 154 height 28
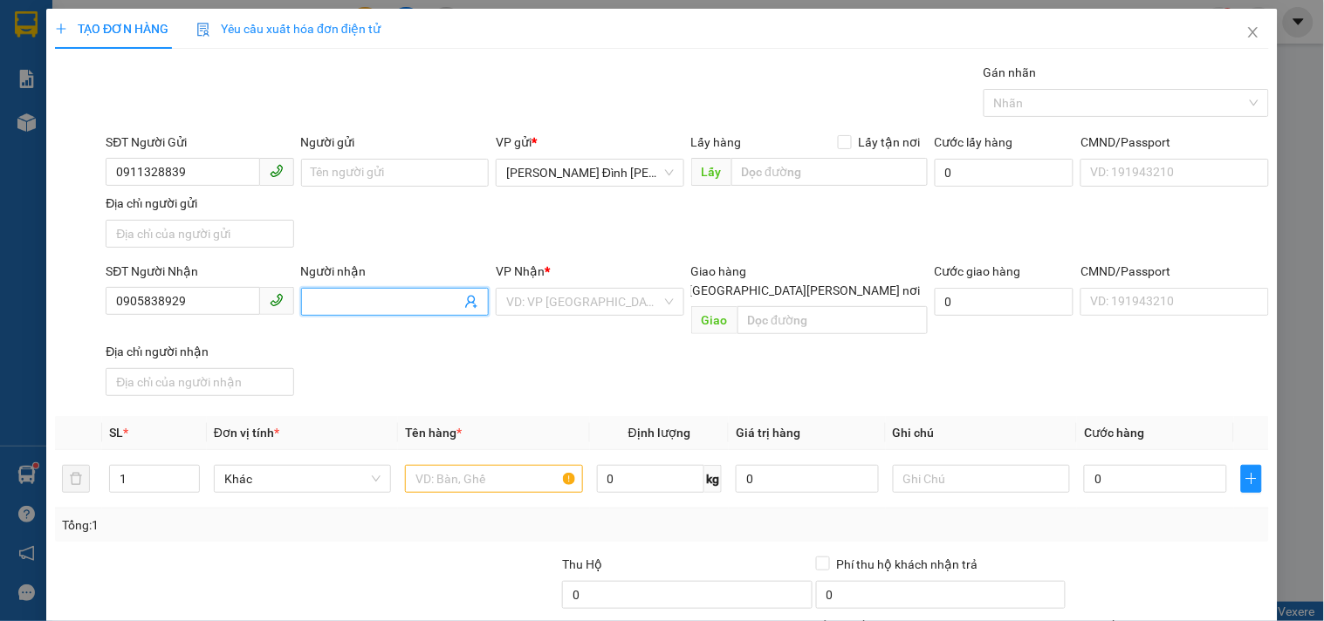
click at [340, 307] on input "Người nhận" at bounding box center [386, 301] width 149 height 19
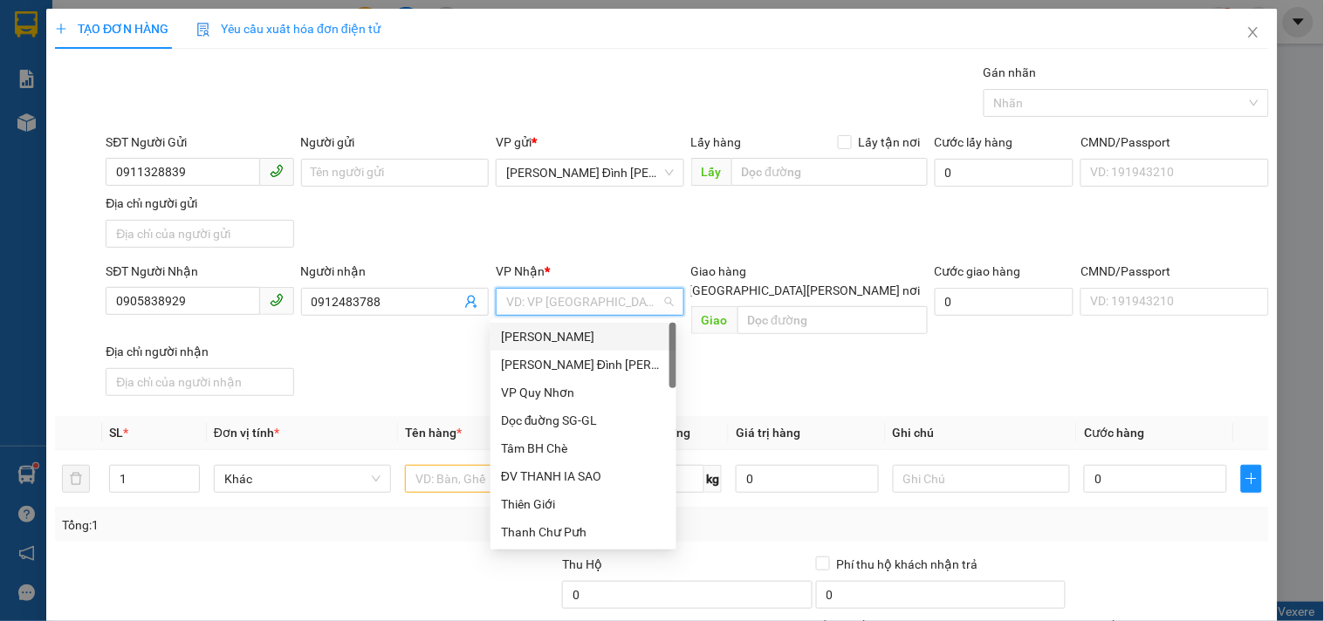
click at [566, 305] on input "search" at bounding box center [583, 302] width 154 height 26
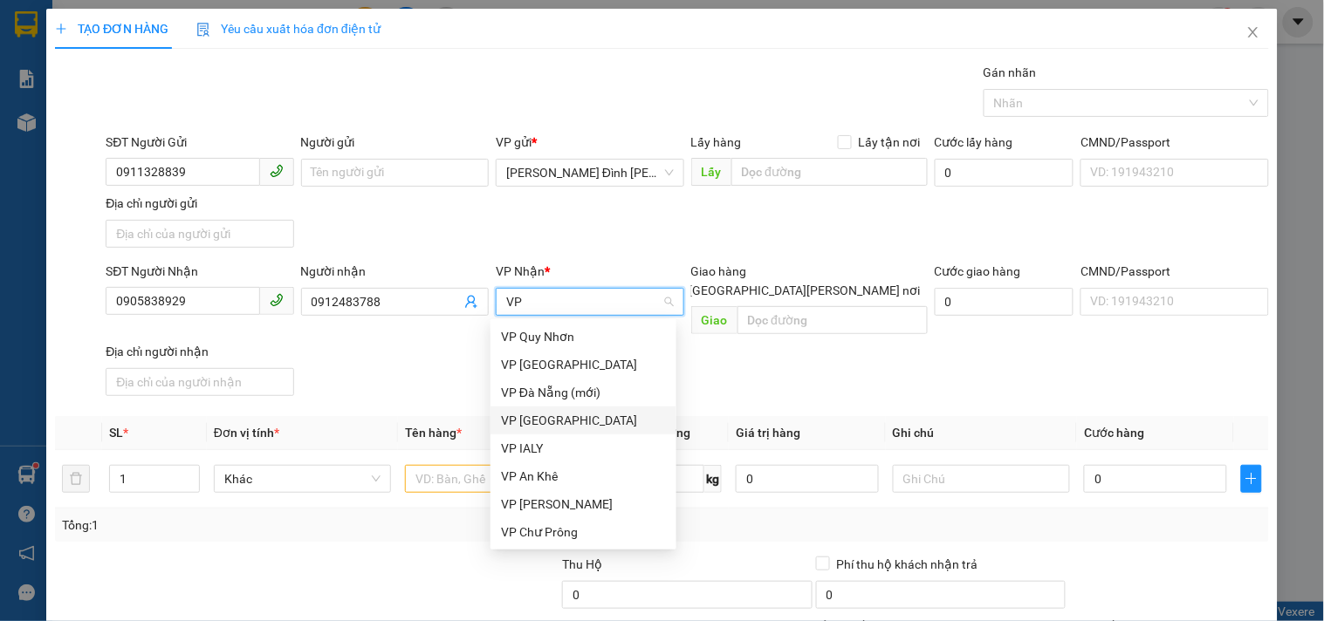
click at [576, 423] on div "VP [GEOGRAPHIC_DATA]" at bounding box center [583, 420] width 165 height 19
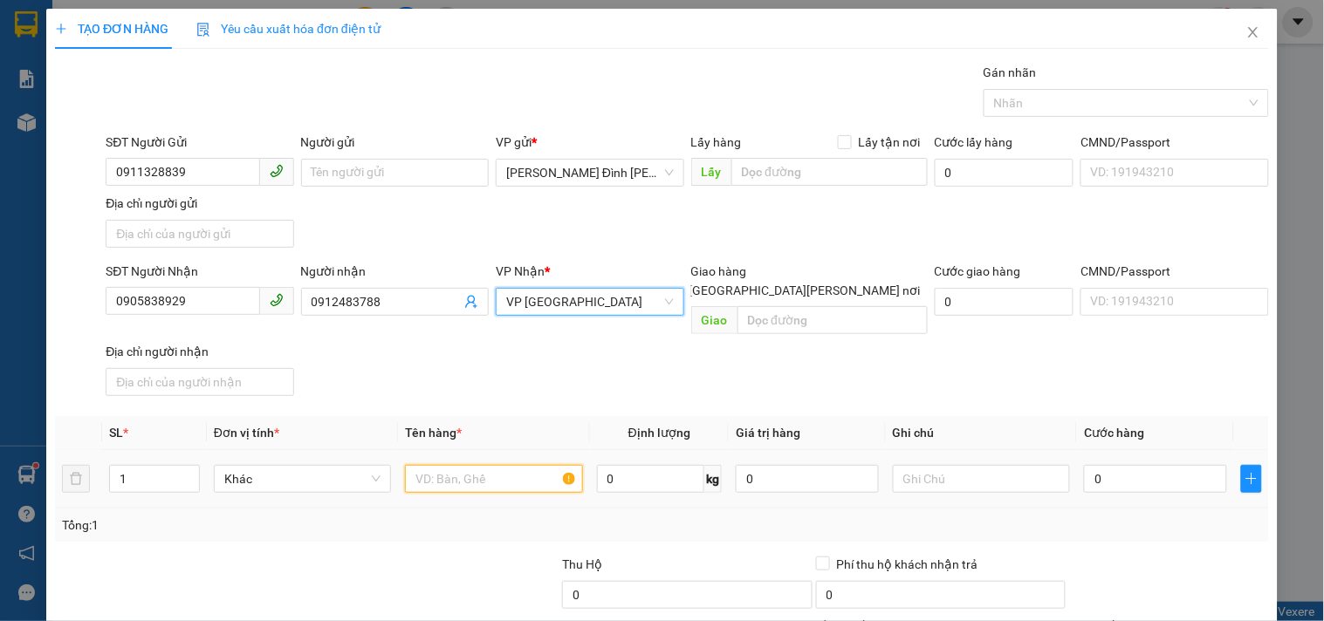
click at [530, 465] on input "text" at bounding box center [493, 479] width 177 height 28
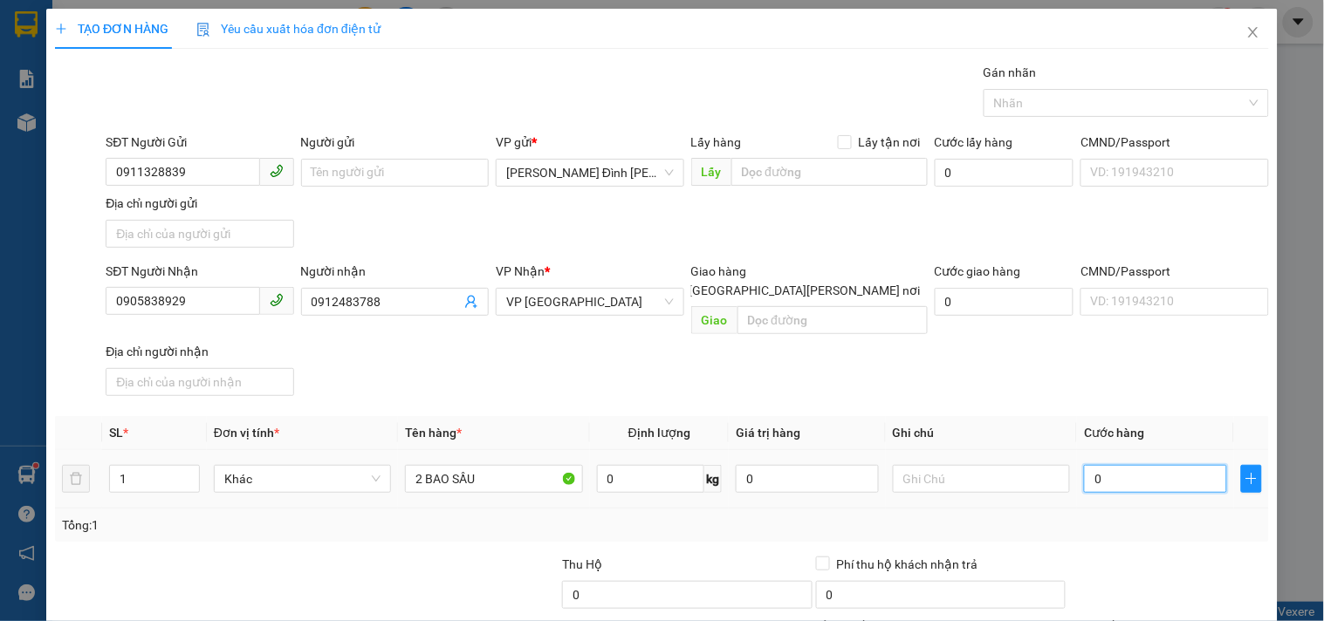
click at [1101, 469] on input "0" at bounding box center [1155, 479] width 143 height 28
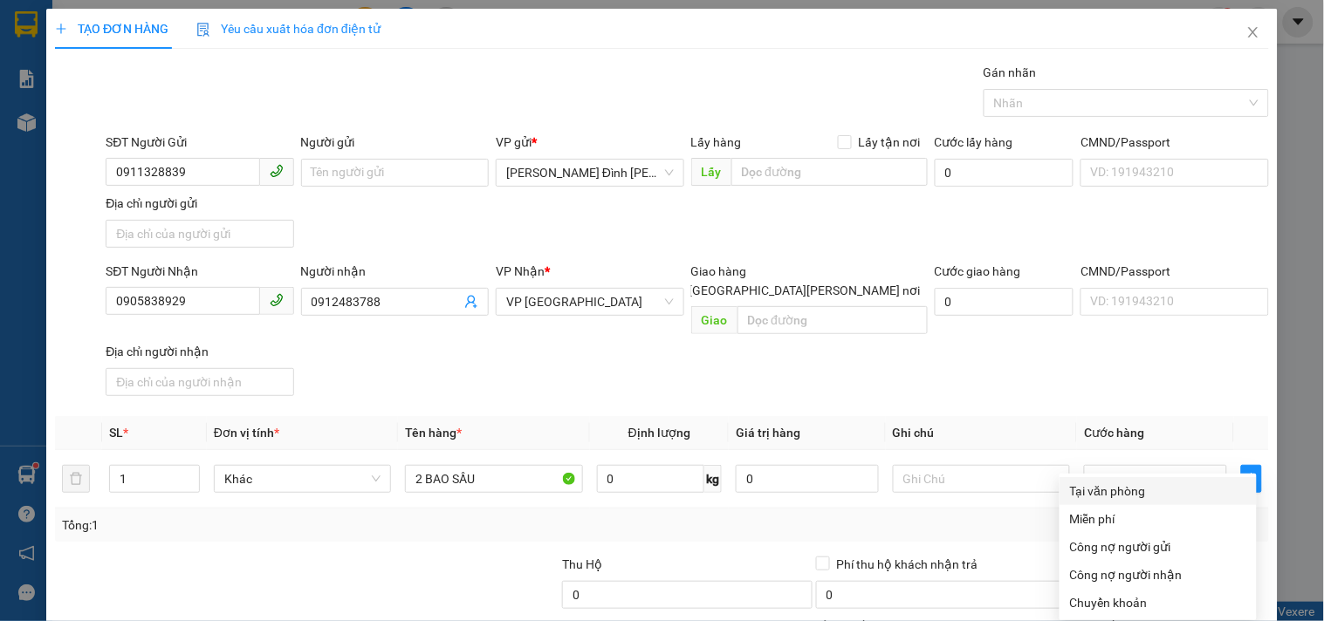
click at [1165, 482] on div "Tại văn phòng" at bounding box center [1158, 491] width 176 height 19
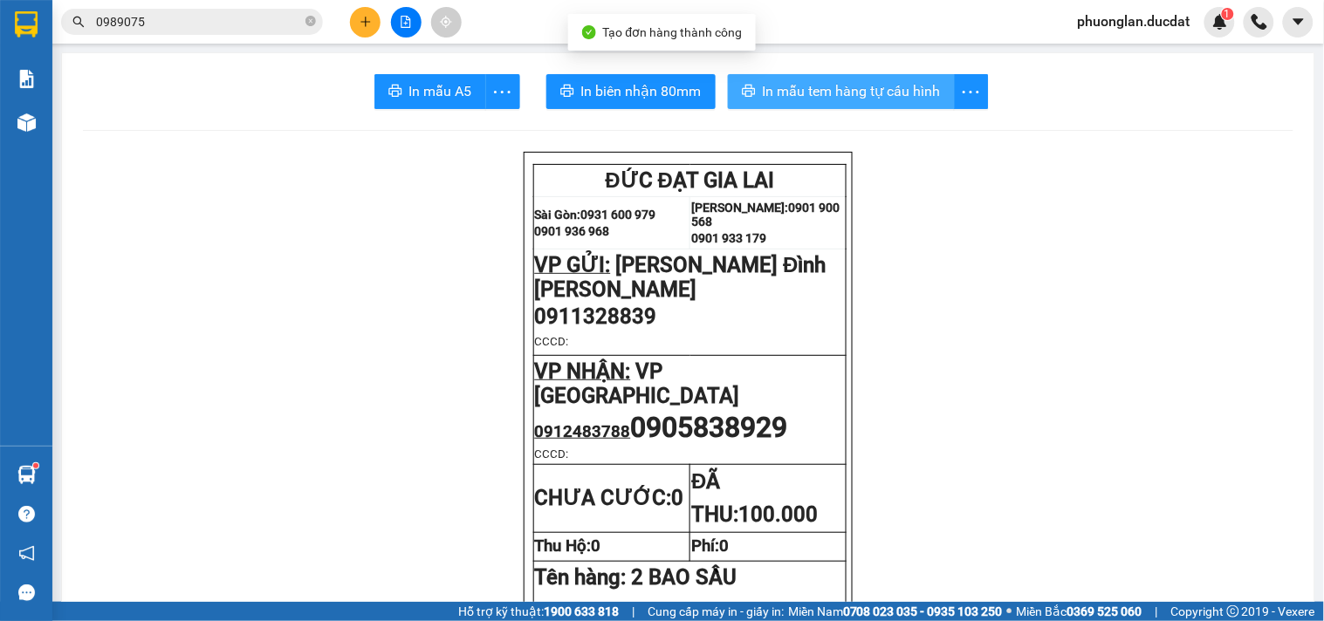
click at [803, 99] on span "In mẫu tem hàng tự cấu hình" at bounding box center [852, 91] width 178 height 22
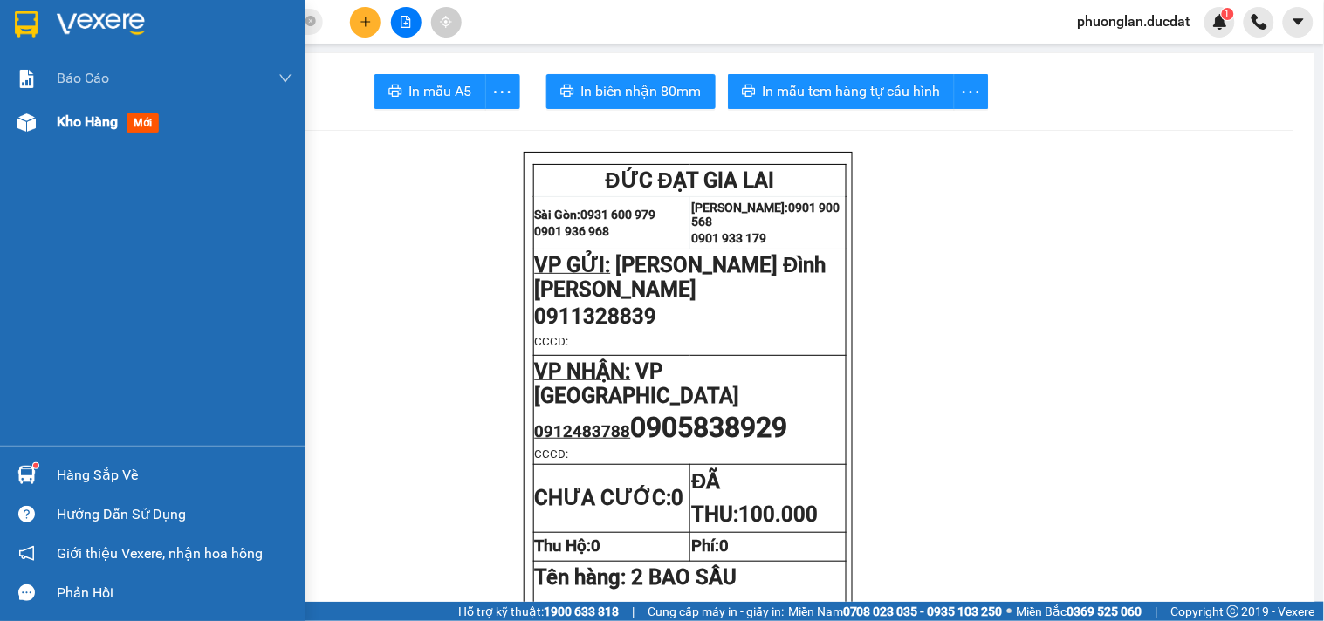
click at [94, 119] on span "Kho hàng" at bounding box center [87, 121] width 61 height 17
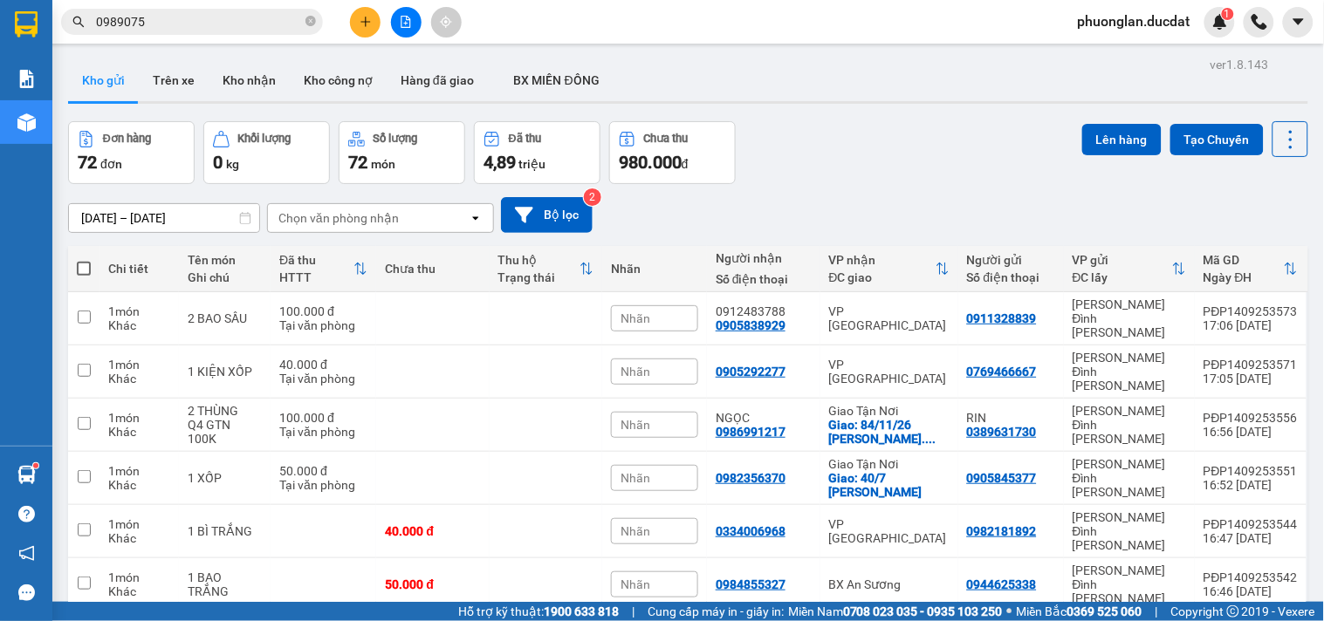
click at [391, 222] on div "Chọn văn phòng nhận" at bounding box center [338, 217] width 120 height 17
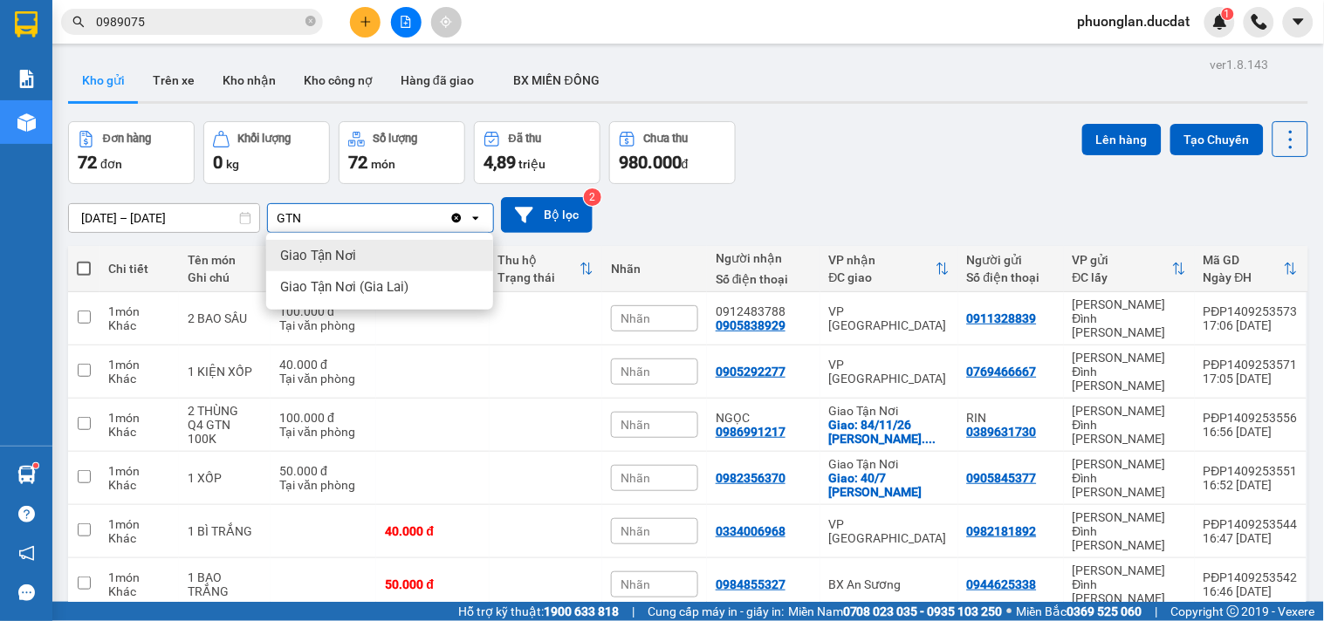
click at [370, 248] on div "Giao Tận Nơi" at bounding box center [379, 255] width 227 height 31
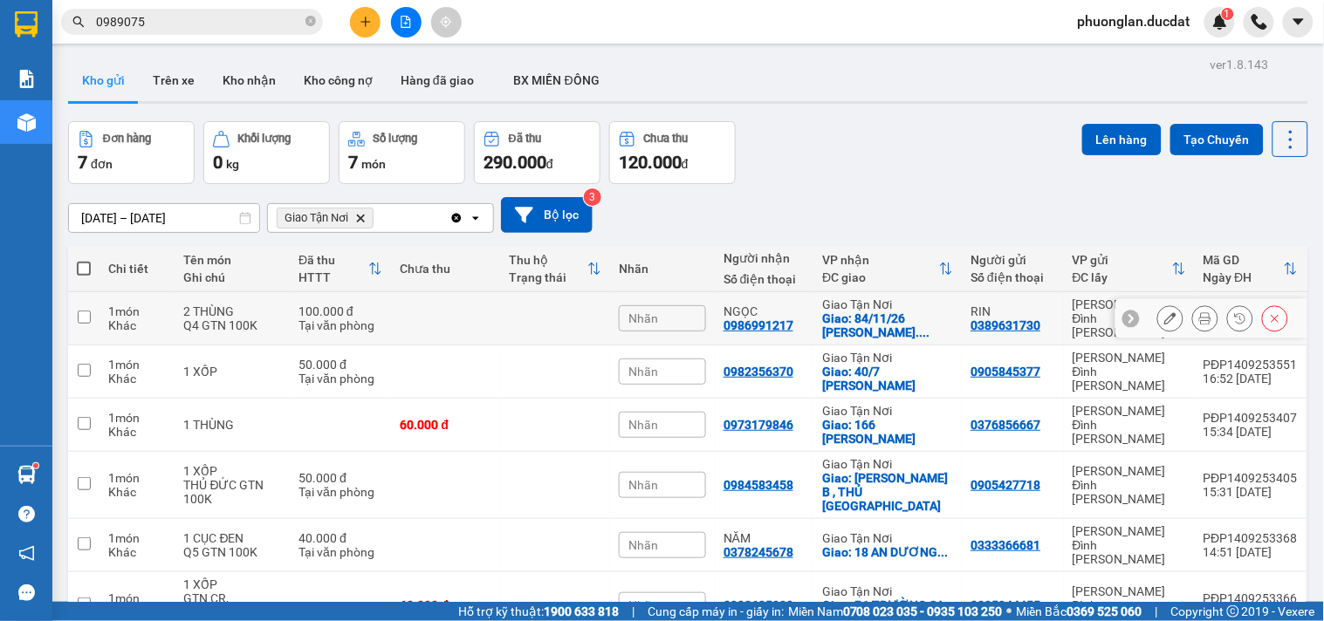
click at [317, 328] on div "Tại văn phòng" at bounding box center [340, 326] width 84 height 14
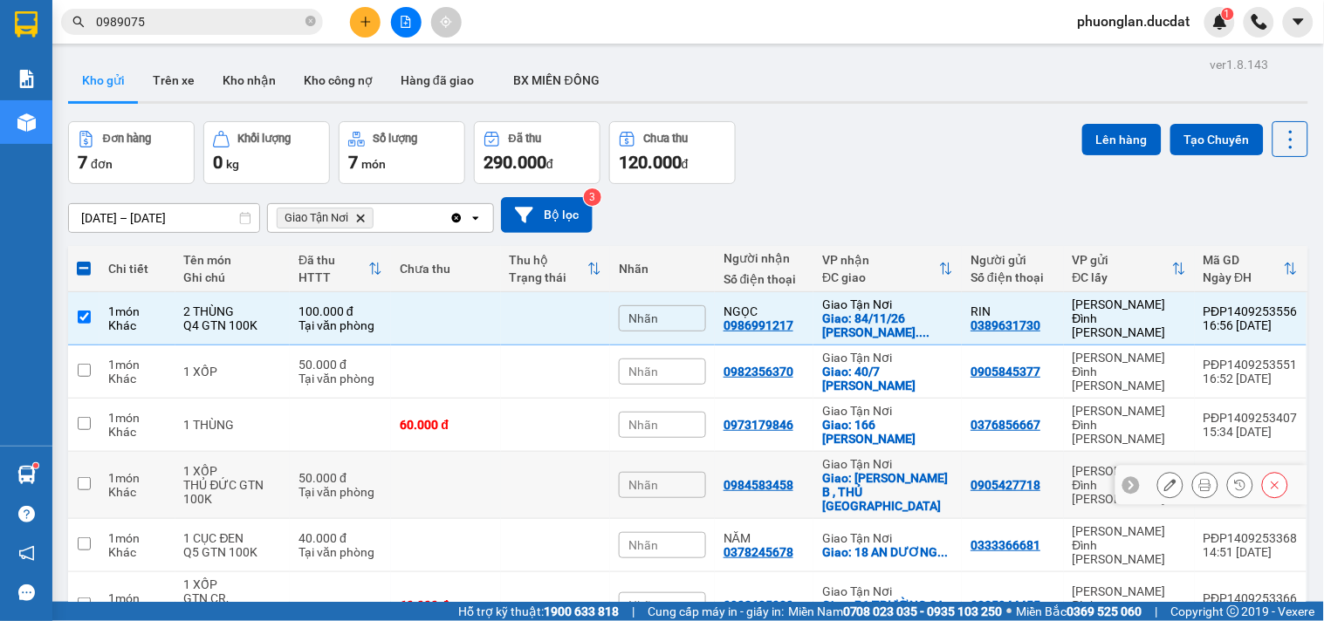
click at [314, 485] on div "Tại văn phòng" at bounding box center [340, 492] width 84 height 14
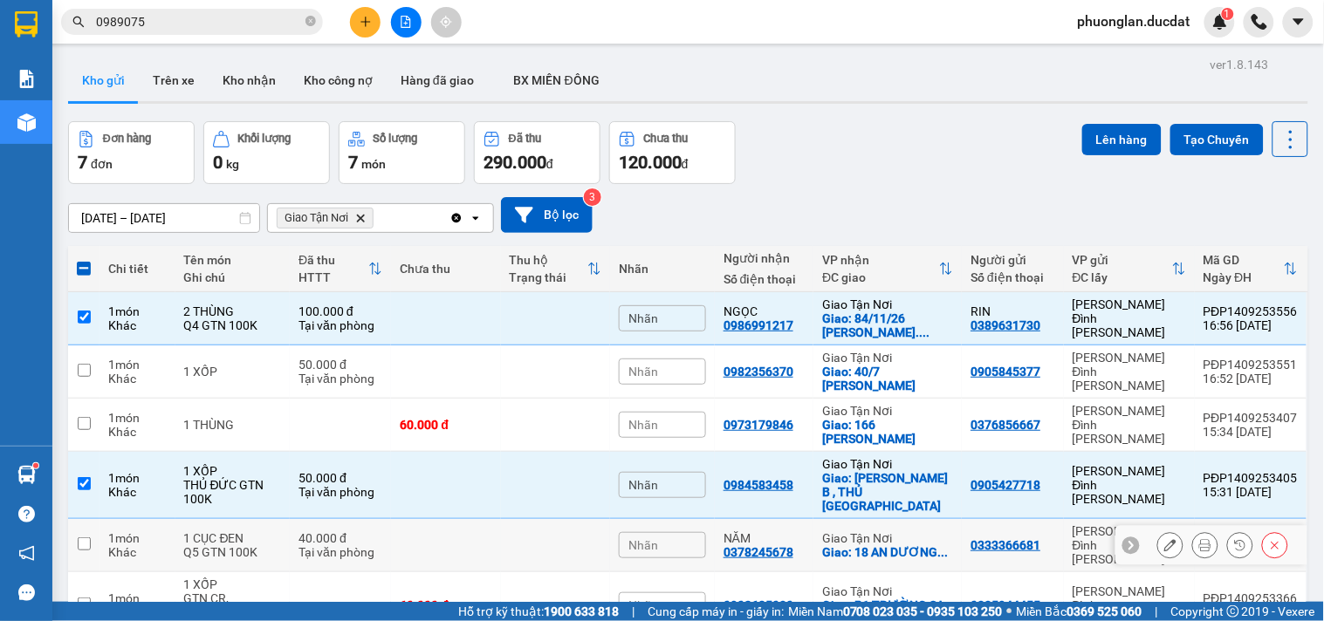
click at [312, 531] on div "40.000 đ" at bounding box center [340, 538] width 84 height 14
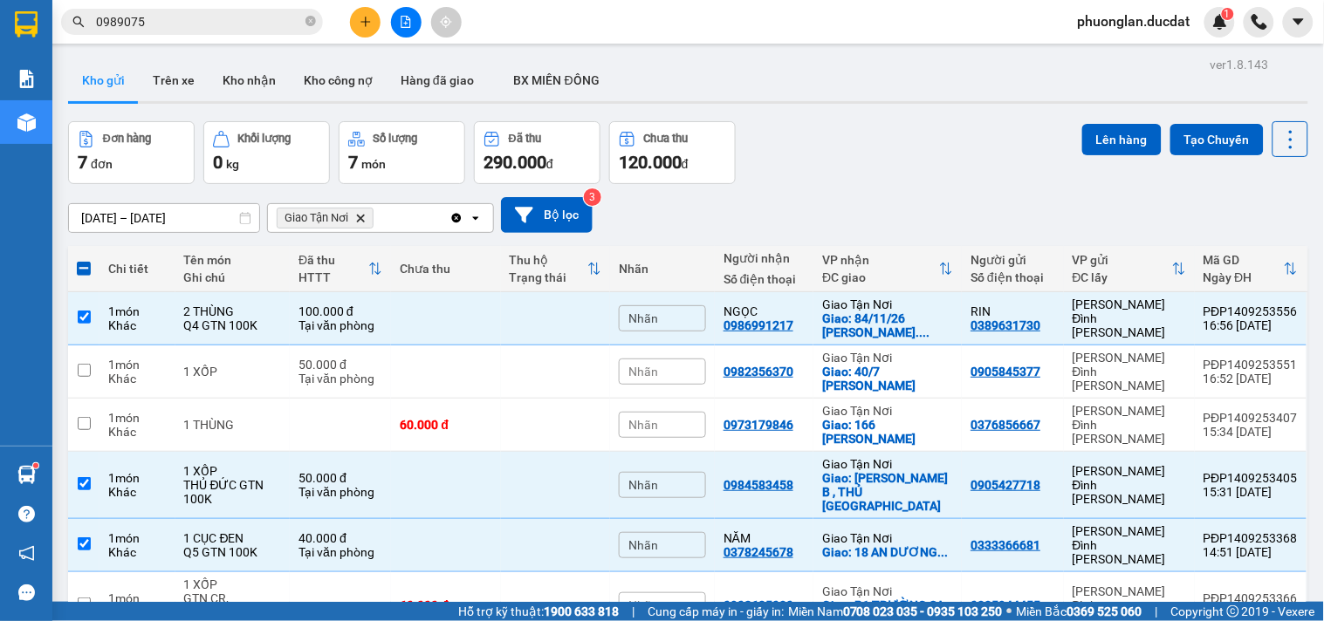
click at [361, 213] on icon "Delete" at bounding box center [360, 218] width 10 height 10
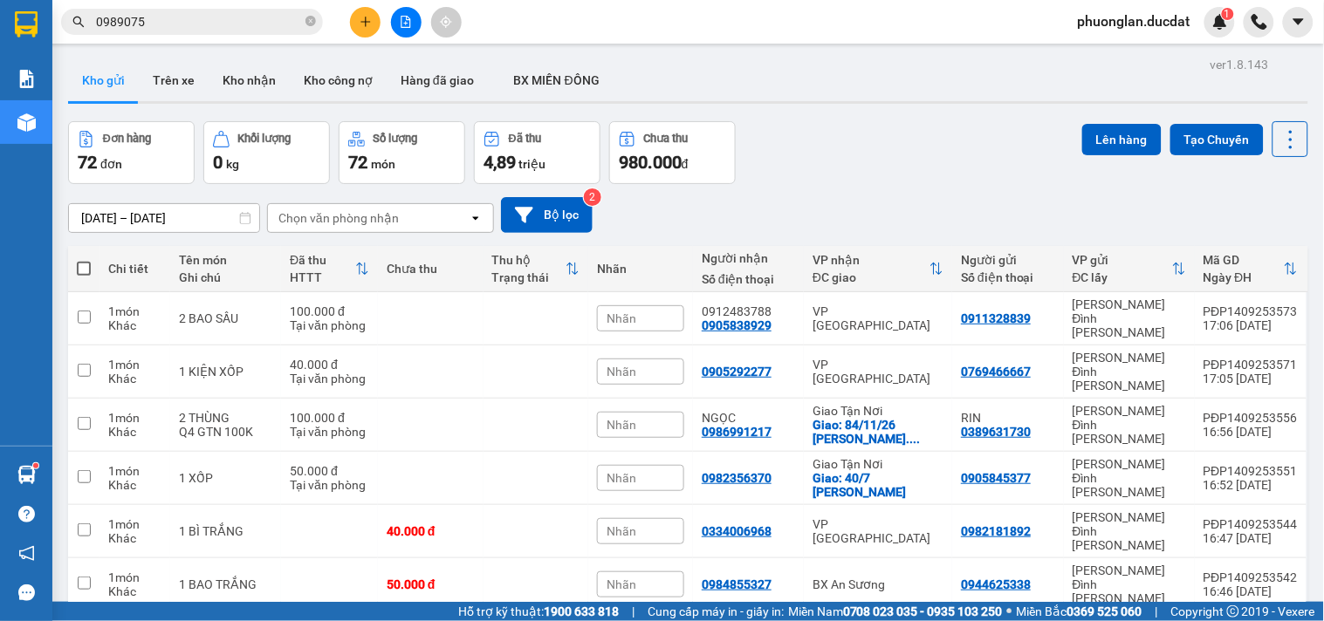
click at [420, 212] on div "Chọn văn phòng nhận" at bounding box center [368, 218] width 201 height 28
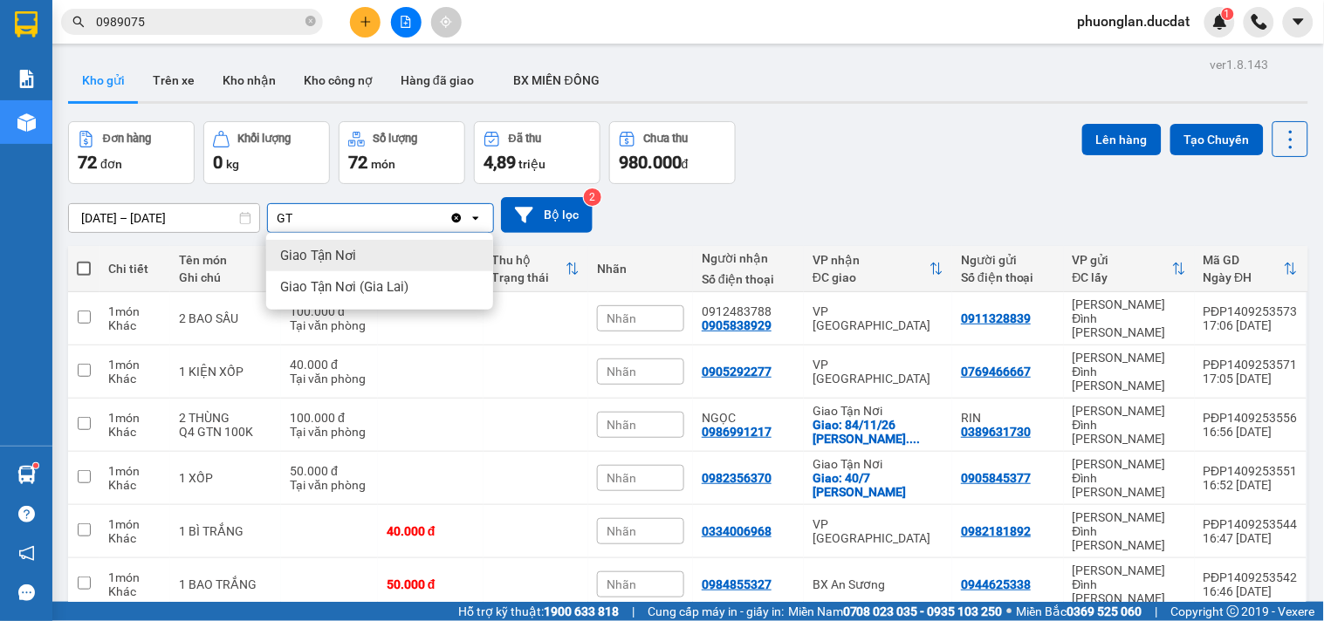
click at [381, 255] on div "Giao Tận Nơi" at bounding box center [379, 255] width 227 height 31
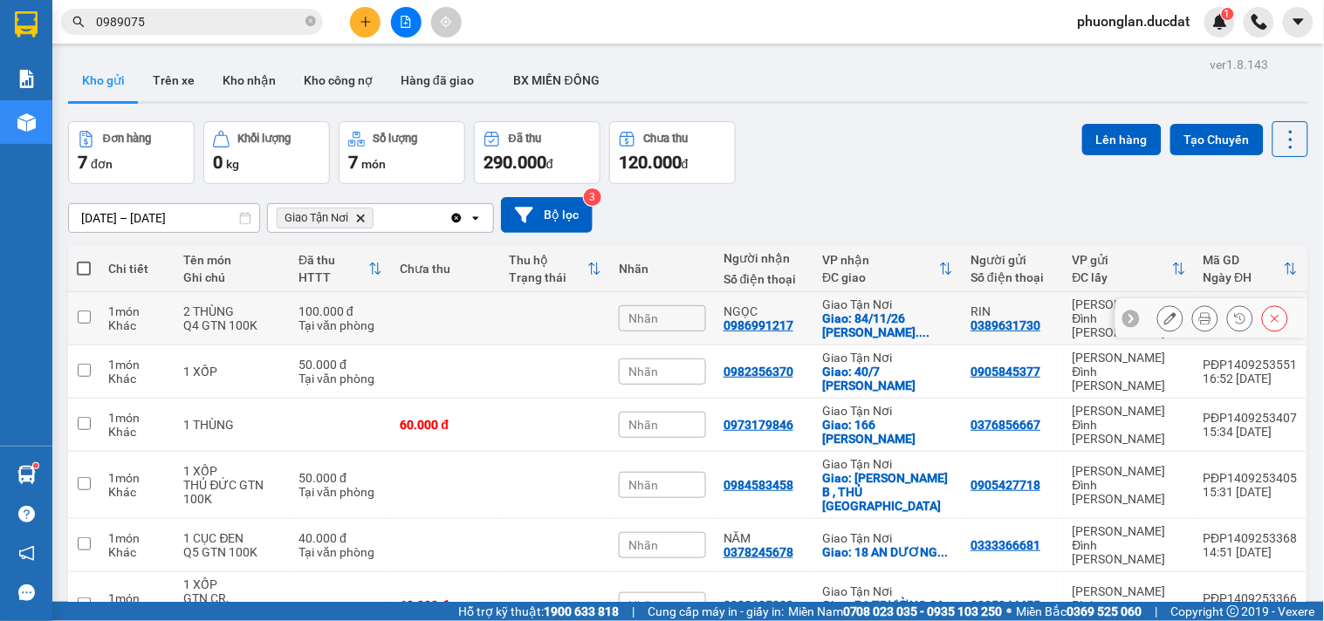
click at [304, 326] on div "Tại văn phòng" at bounding box center [340, 326] width 84 height 14
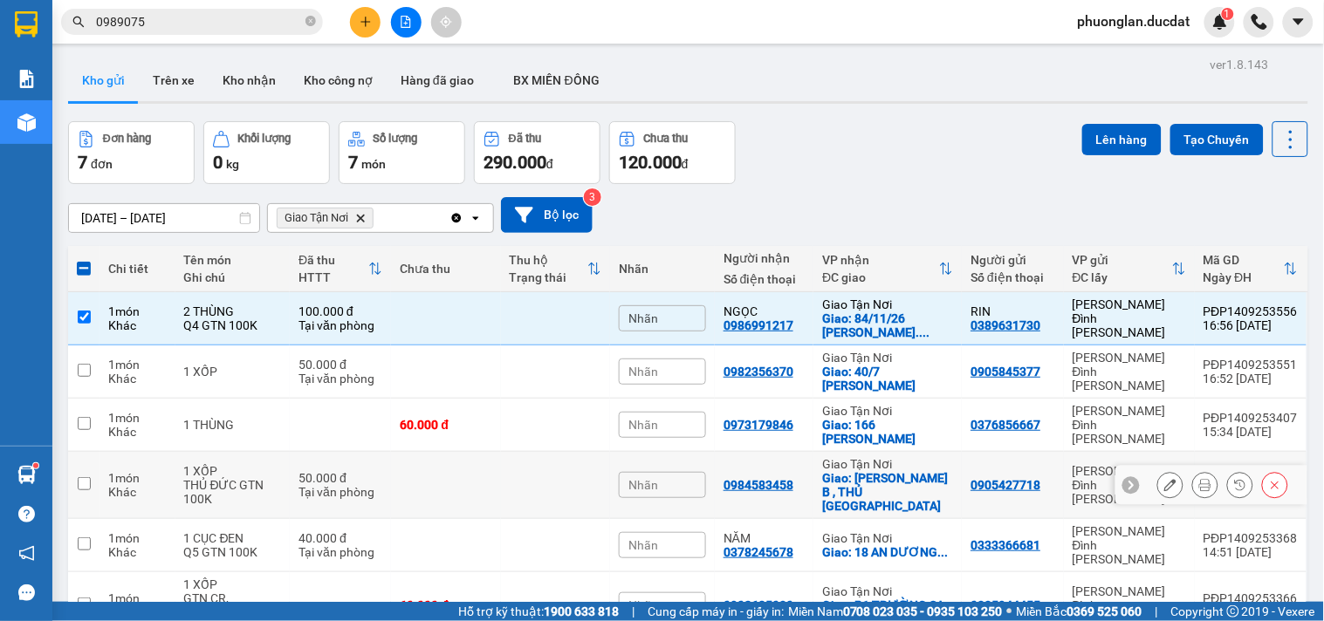
click at [290, 476] on td "50.000 đ Tại văn phòng" at bounding box center [340, 485] width 101 height 67
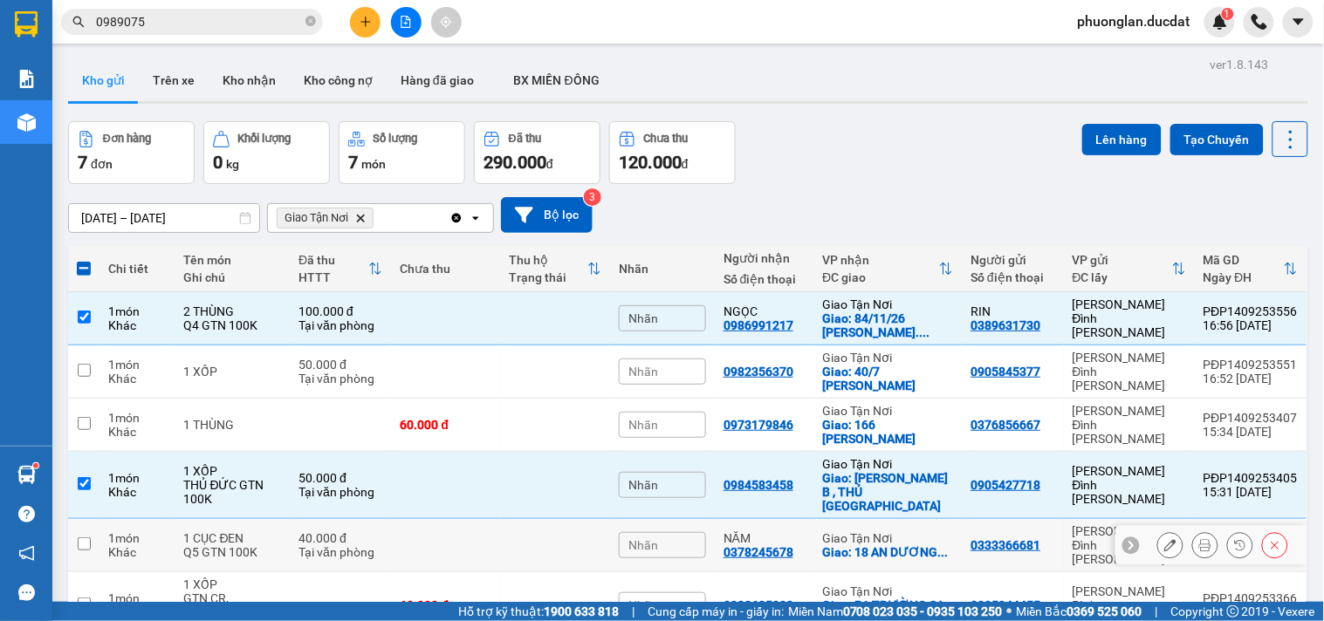
click at [290, 531] on td "40.000 đ Tại văn phòng" at bounding box center [340, 545] width 101 height 53
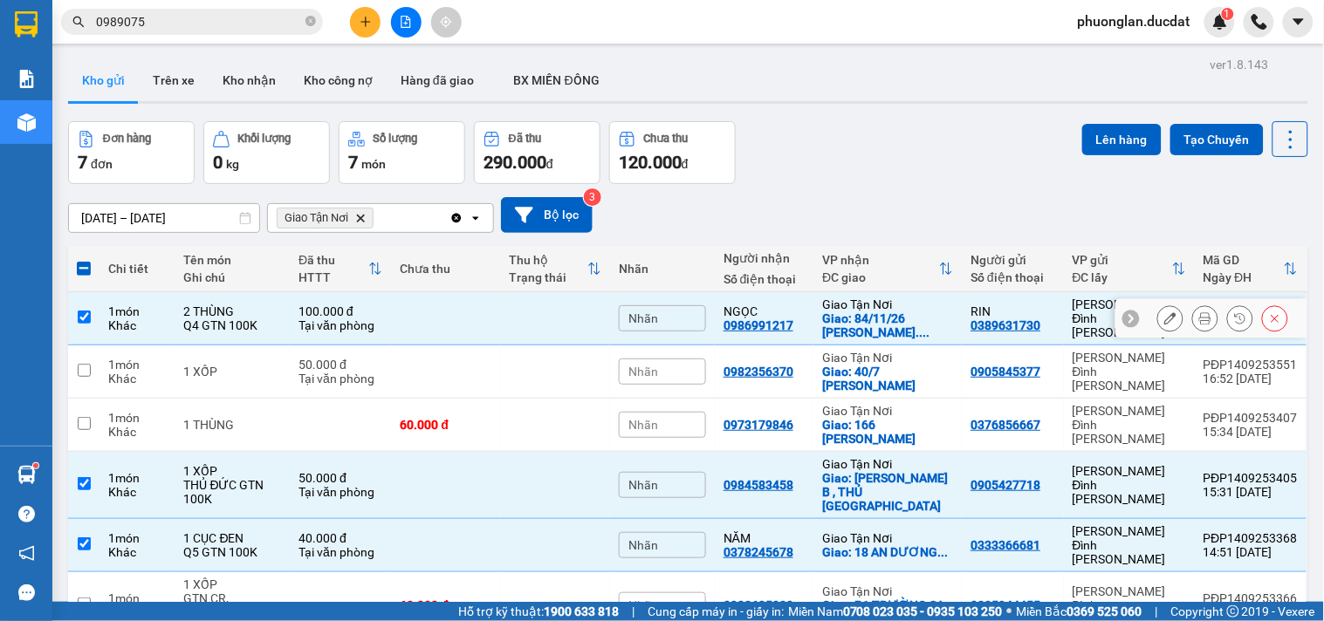
drag, startPoint x: 535, startPoint y: 184, endPoint x: 614, endPoint y: 286, distance: 128.8
click at [535, 292] on td at bounding box center [555, 318] width 109 height 53
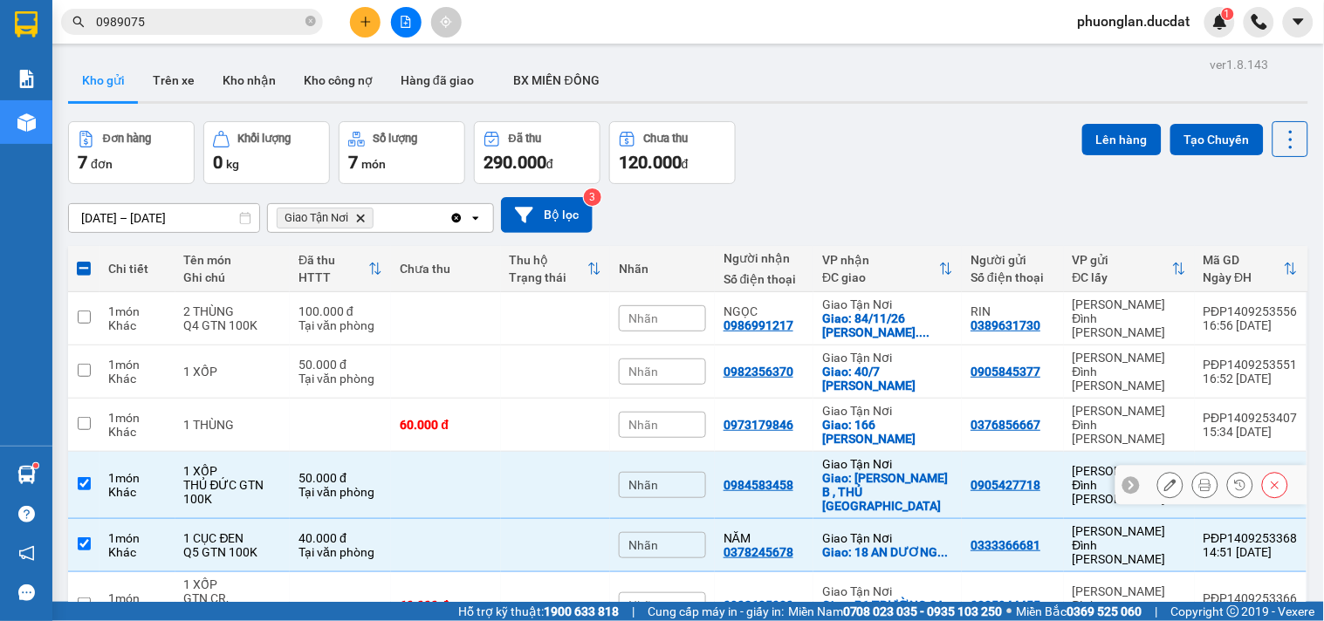
click at [557, 452] on td at bounding box center [555, 485] width 109 height 67
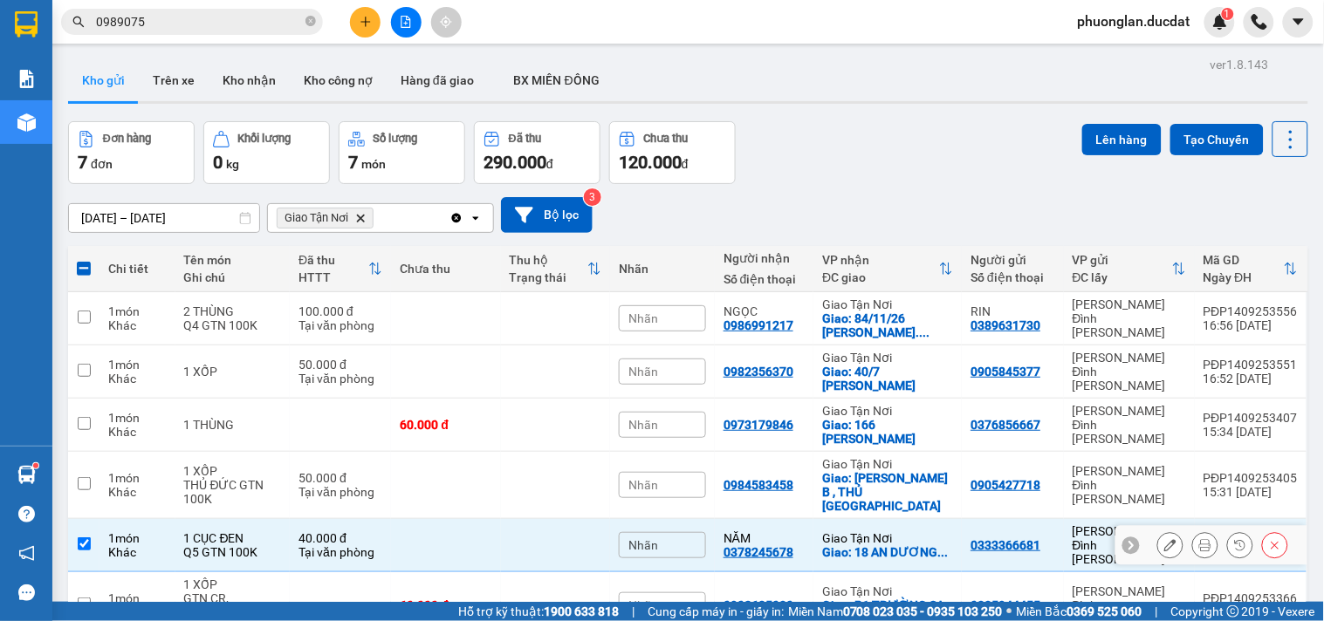
click at [557, 519] on td at bounding box center [555, 545] width 109 height 53
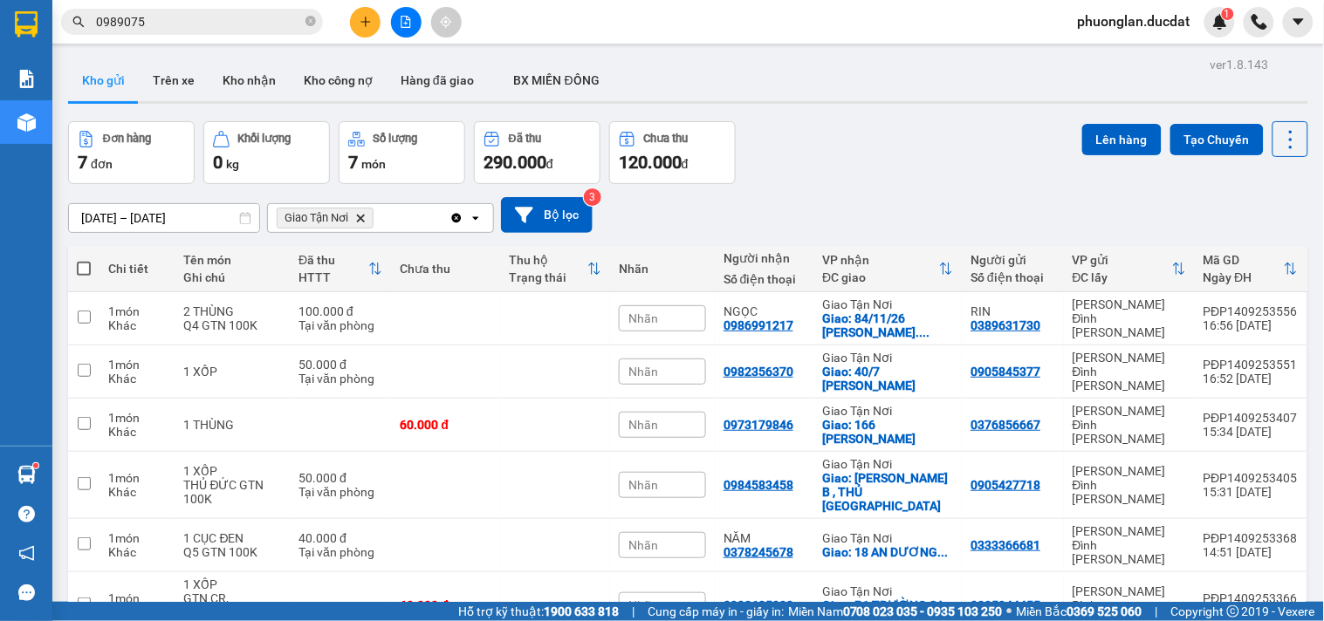
click at [361, 213] on icon "Delete" at bounding box center [360, 218] width 10 height 10
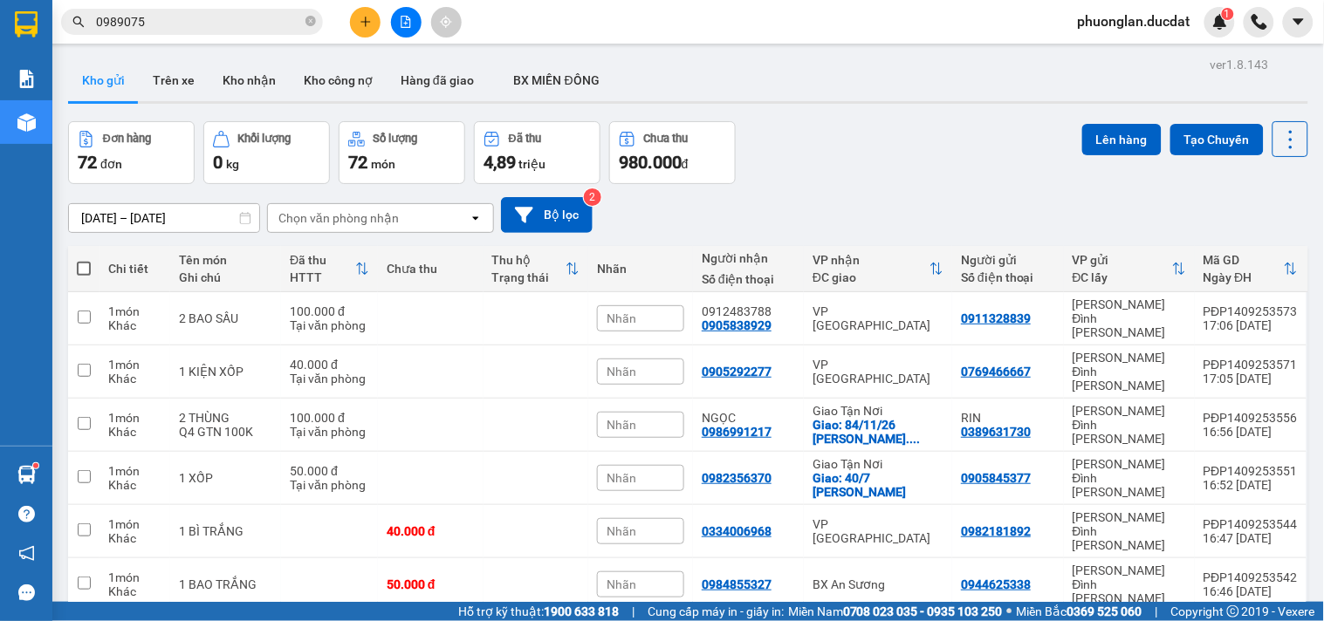
click at [380, 28] on div at bounding box center [405, 22] width 131 height 31
click at [363, 32] on button at bounding box center [365, 22] width 31 height 31
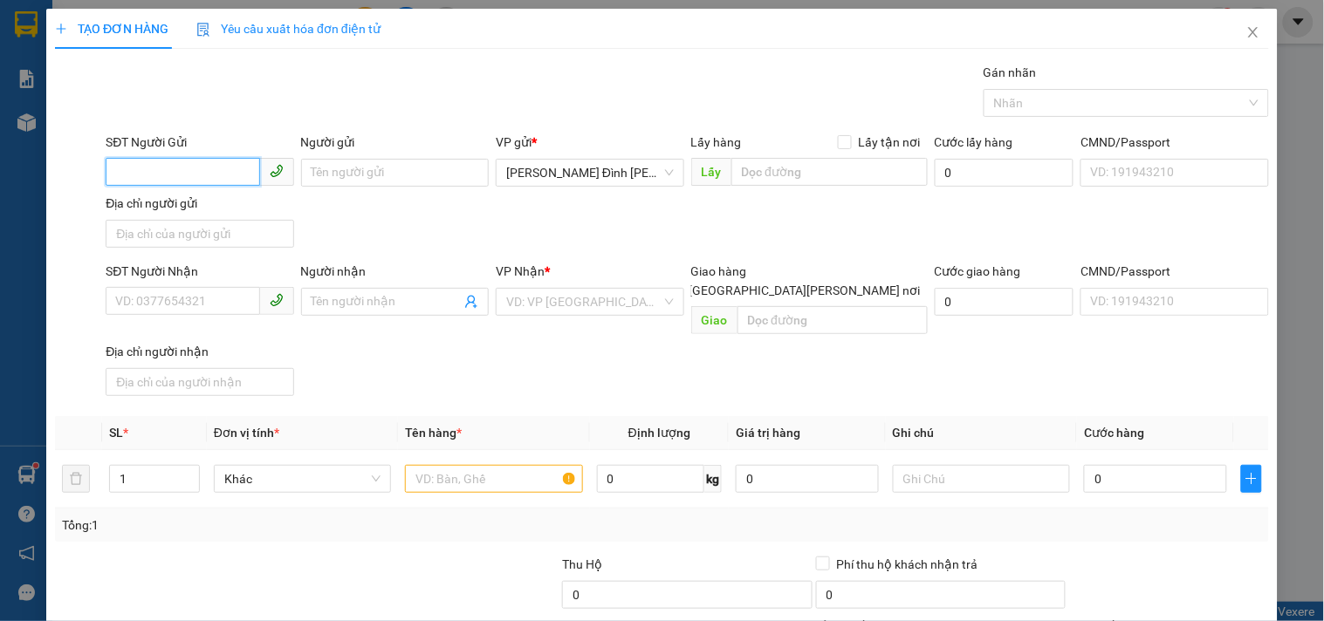
click at [169, 177] on input "SĐT Người Gửi" at bounding box center [183, 172] width 154 height 28
click at [187, 209] on div "0963885252 - TIẾN" at bounding box center [197, 207] width 165 height 19
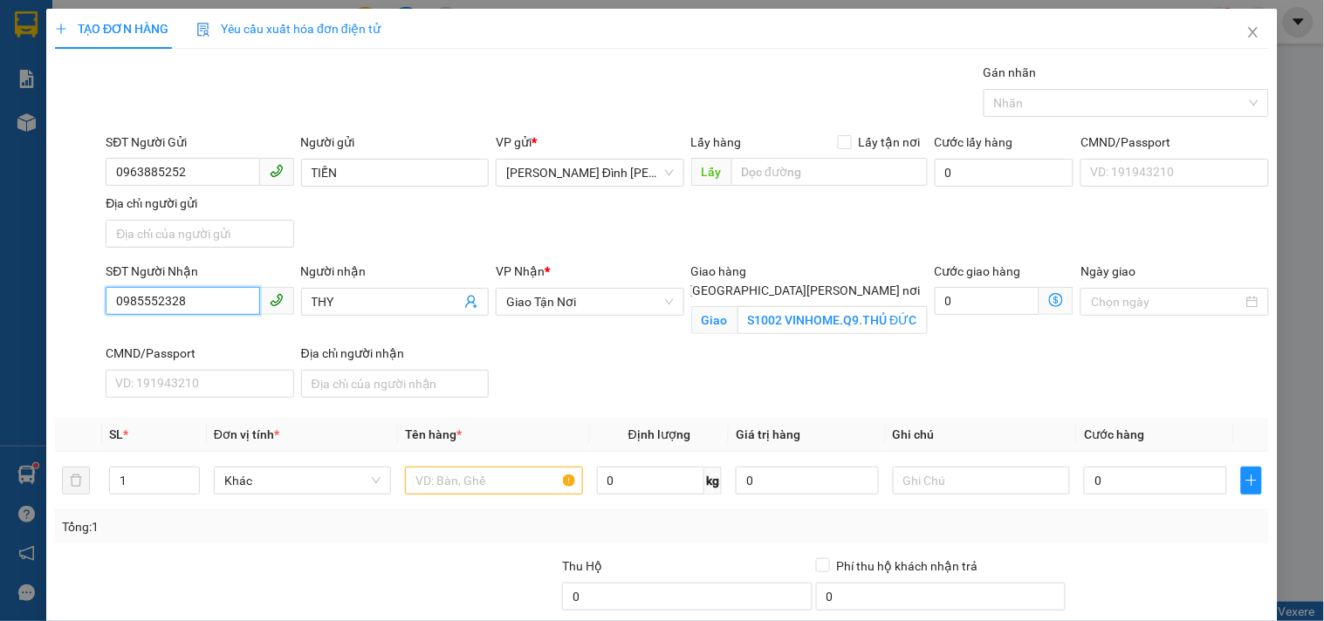
drag, startPoint x: 224, startPoint y: 309, endPoint x: 0, endPoint y: 393, distance: 239.4
click at [0, 393] on div "TẠO ĐƠN HÀNG Yêu cầu xuất [PERSON_NAME] điện tử Transit Pickup Surcharge Ids Tr…" at bounding box center [662, 310] width 1324 height 621
click at [134, 333] on div "0907433317" at bounding box center [197, 337] width 165 height 19
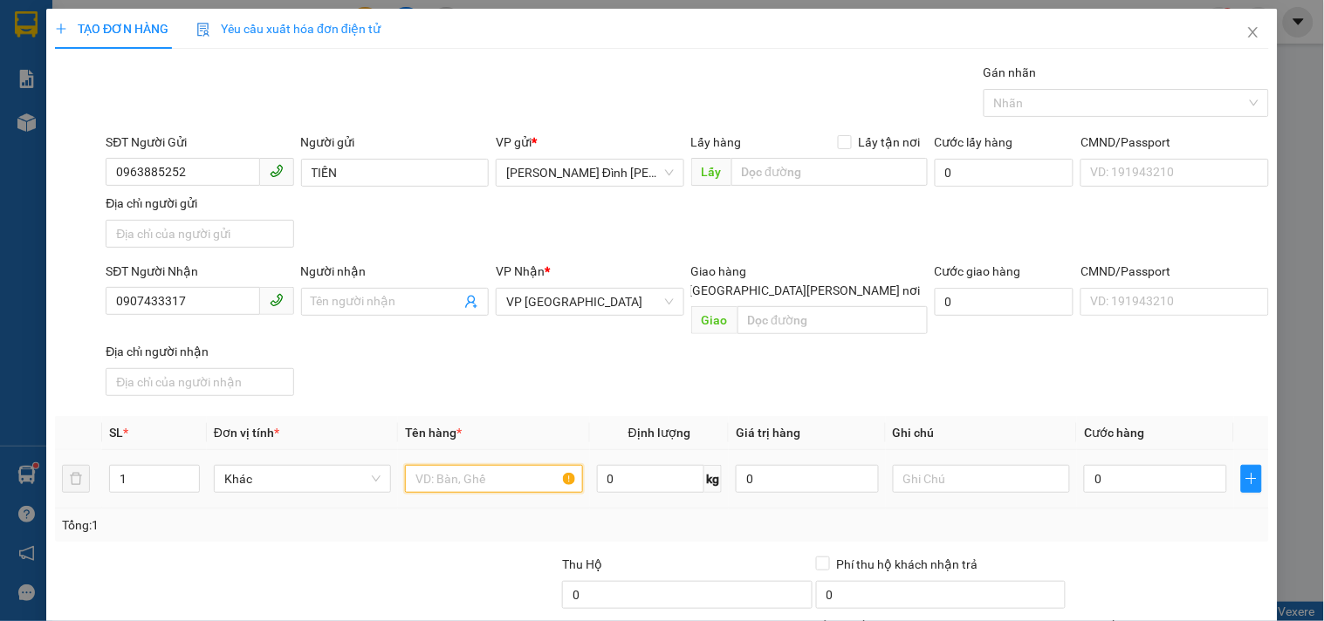
click at [460, 465] on input "text" at bounding box center [493, 479] width 177 height 28
click at [1176, 465] on input "0" at bounding box center [1155, 479] width 143 height 28
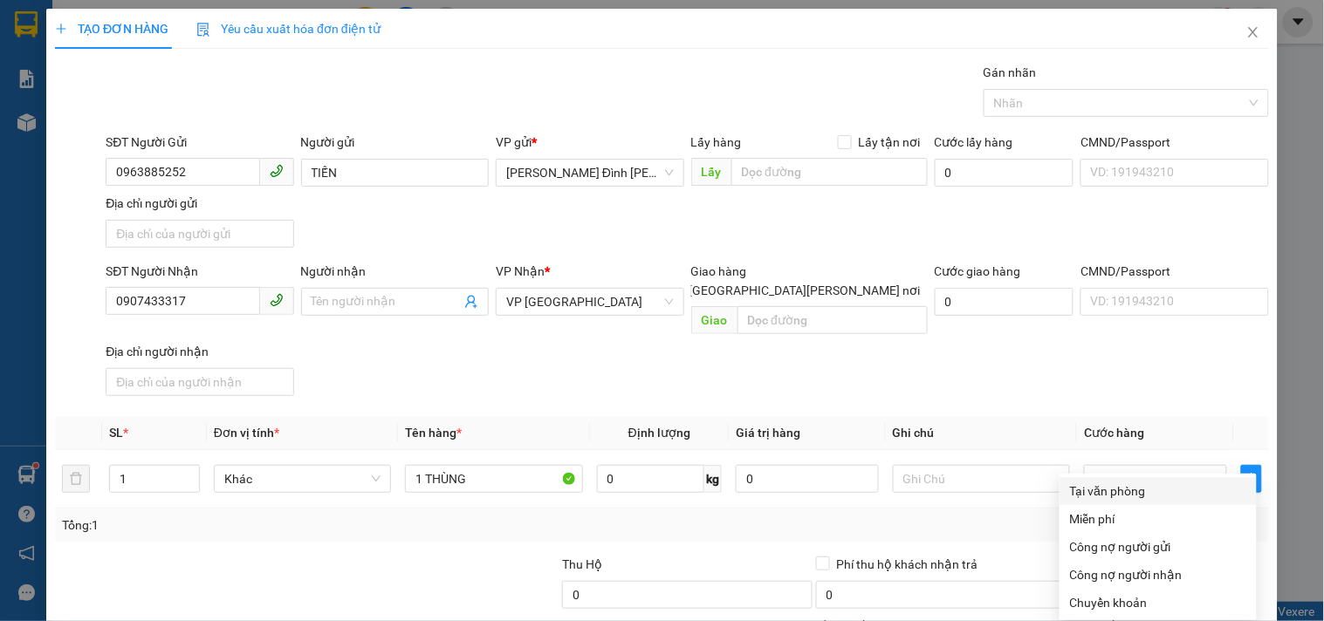
click at [1128, 482] on div "Tại văn phòng" at bounding box center [1158, 491] width 176 height 19
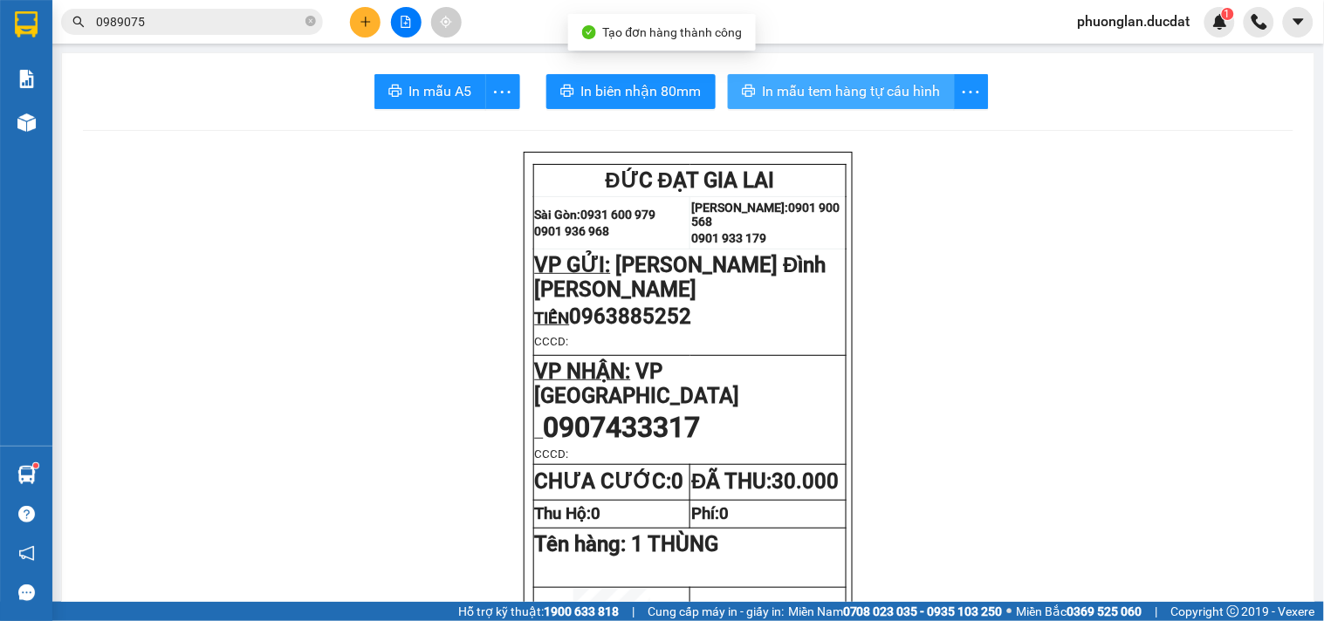
click at [833, 85] on span "In mẫu tem hàng tự cấu hình" at bounding box center [852, 91] width 178 height 22
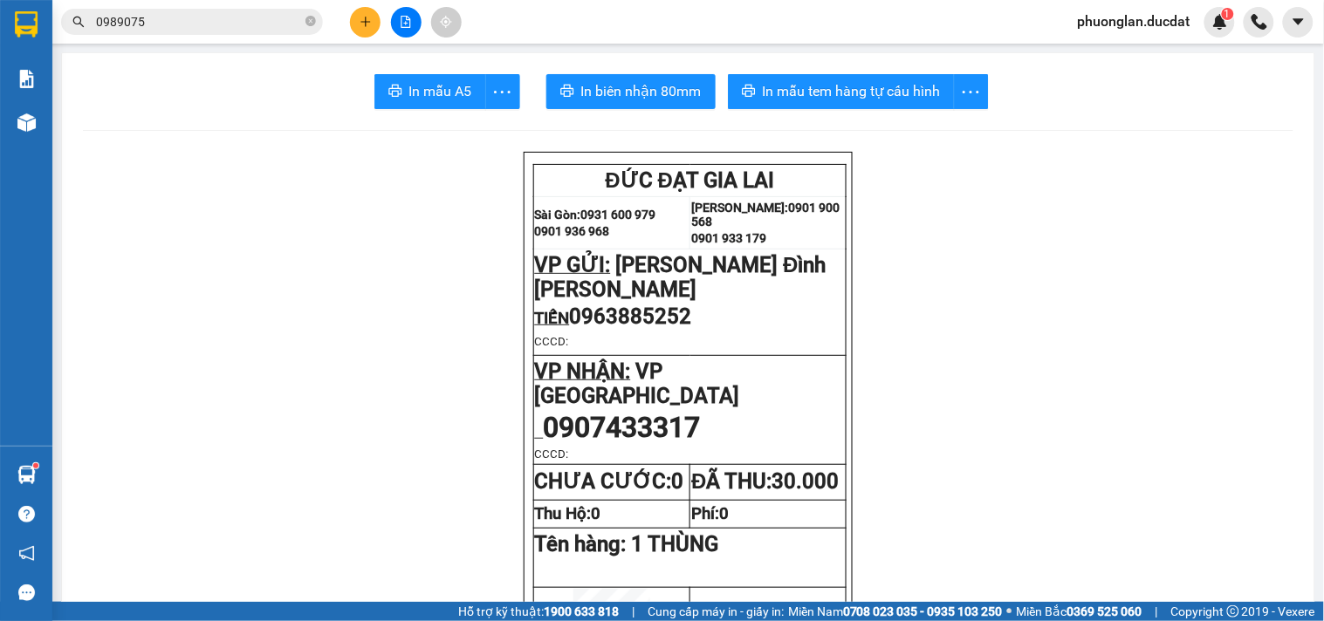
click at [367, 12] on button at bounding box center [365, 22] width 31 height 31
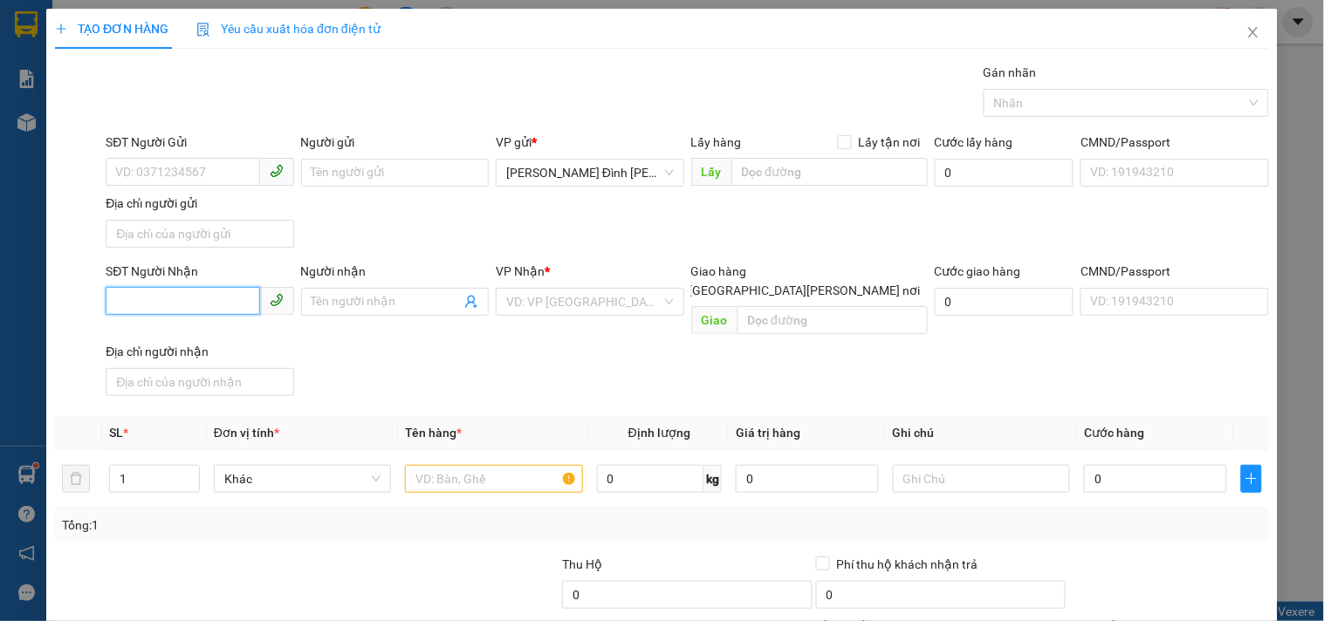
click at [206, 297] on input "SĐT Người Nhận" at bounding box center [183, 301] width 154 height 28
click at [201, 338] on div "0967871453 - TƯ LAB" at bounding box center [197, 337] width 165 height 19
click at [476, 470] on input "text" at bounding box center [493, 479] width 177 height 28
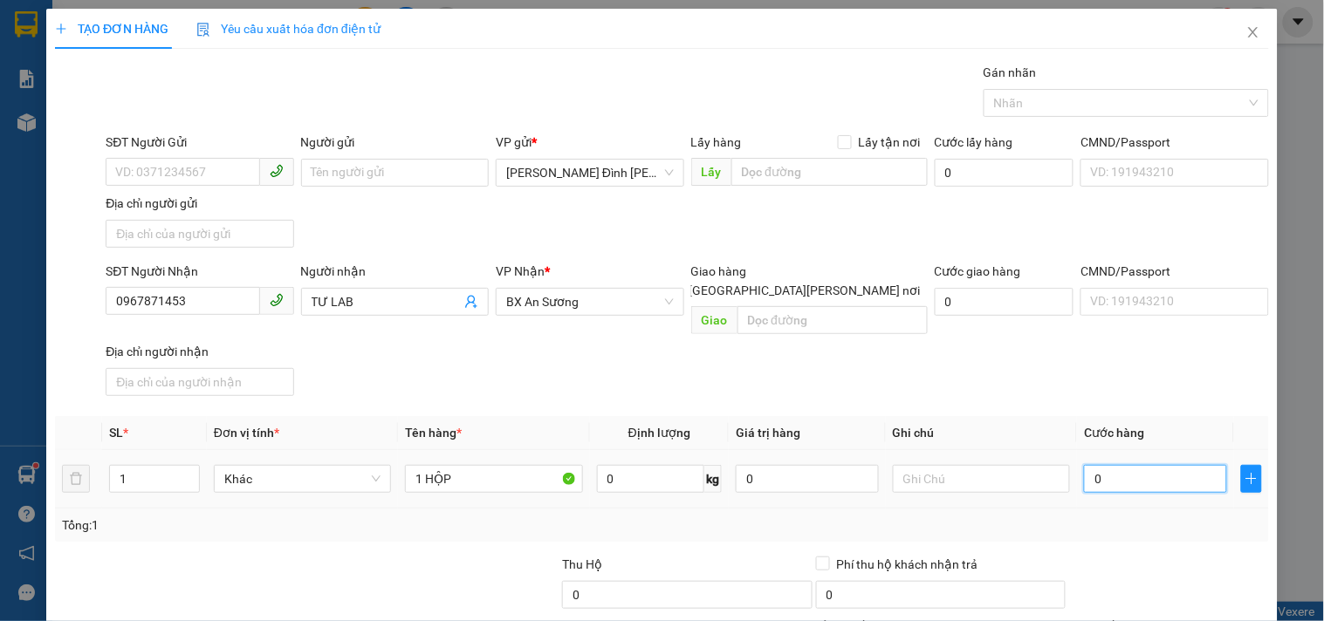
click at [1124, 465] on input "0" at bounding box center [1155, 479] width 143 height 28
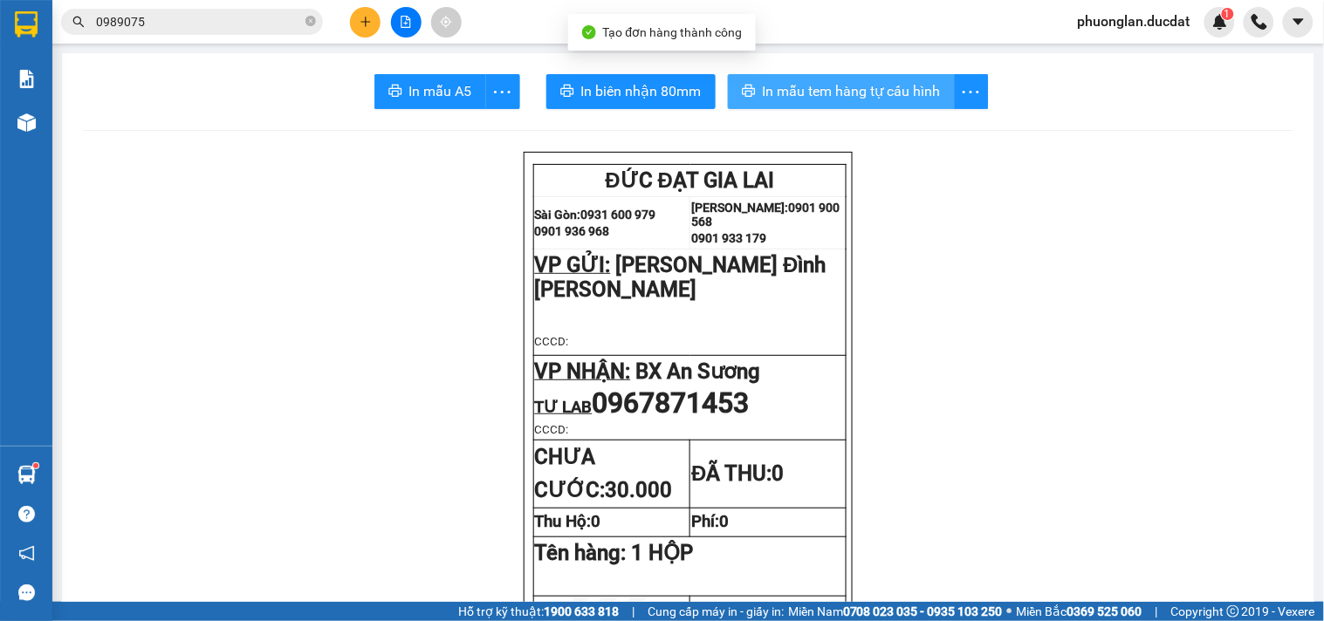
click at [875, 100] on span "In mẫu tem hàng tự cấu hình" at bounding box center [852, 91] width 178 height 22
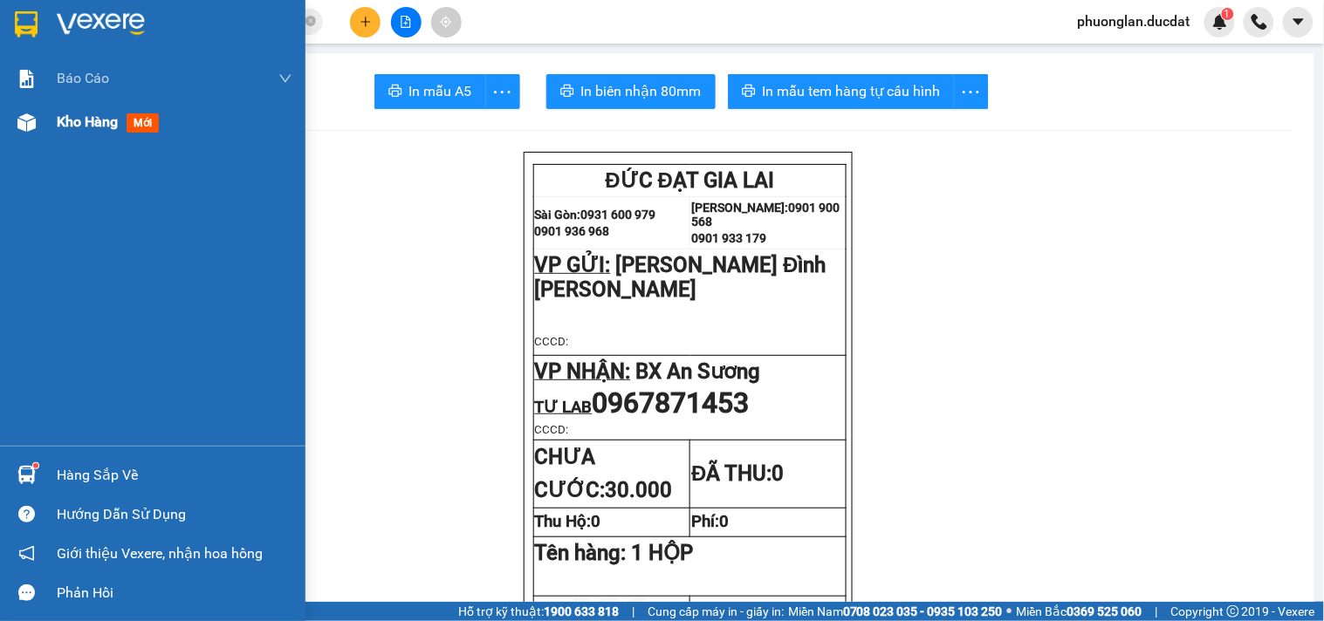
click at [86, 127] on span "Kho hàng" at bounding box center [87, 121] width 61 height 17
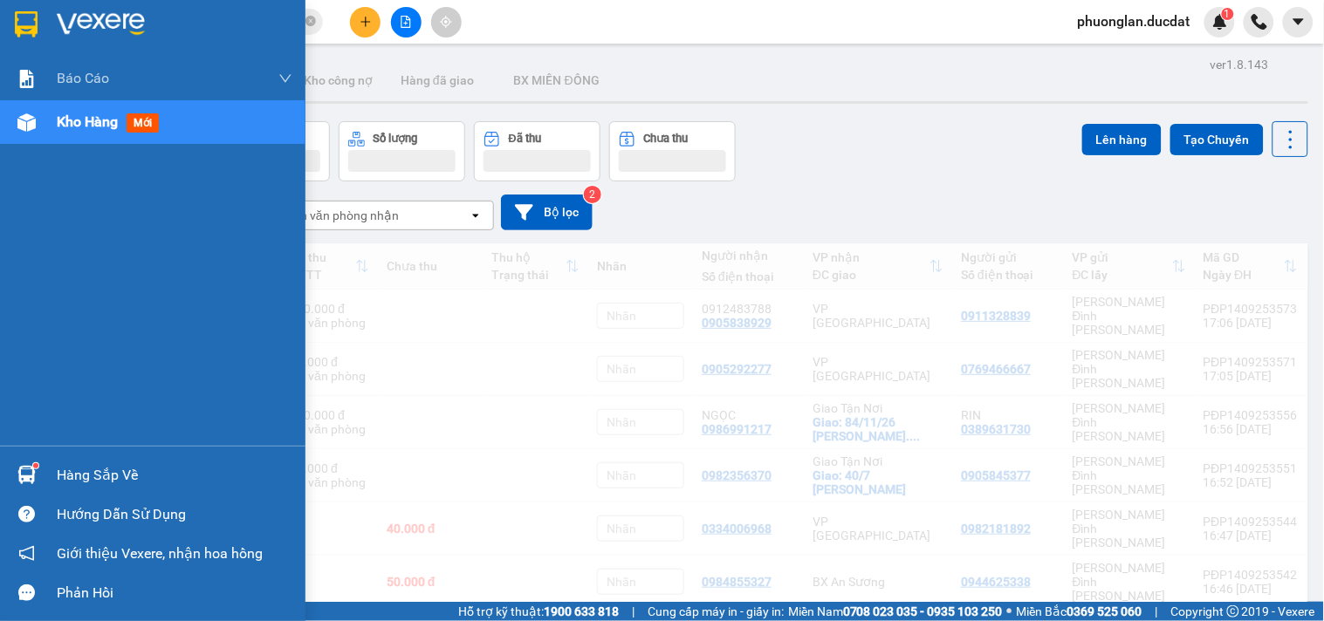
click at [70, 129] on span "Kho hàng" at bounding box center [87, 121] width 61 height 17
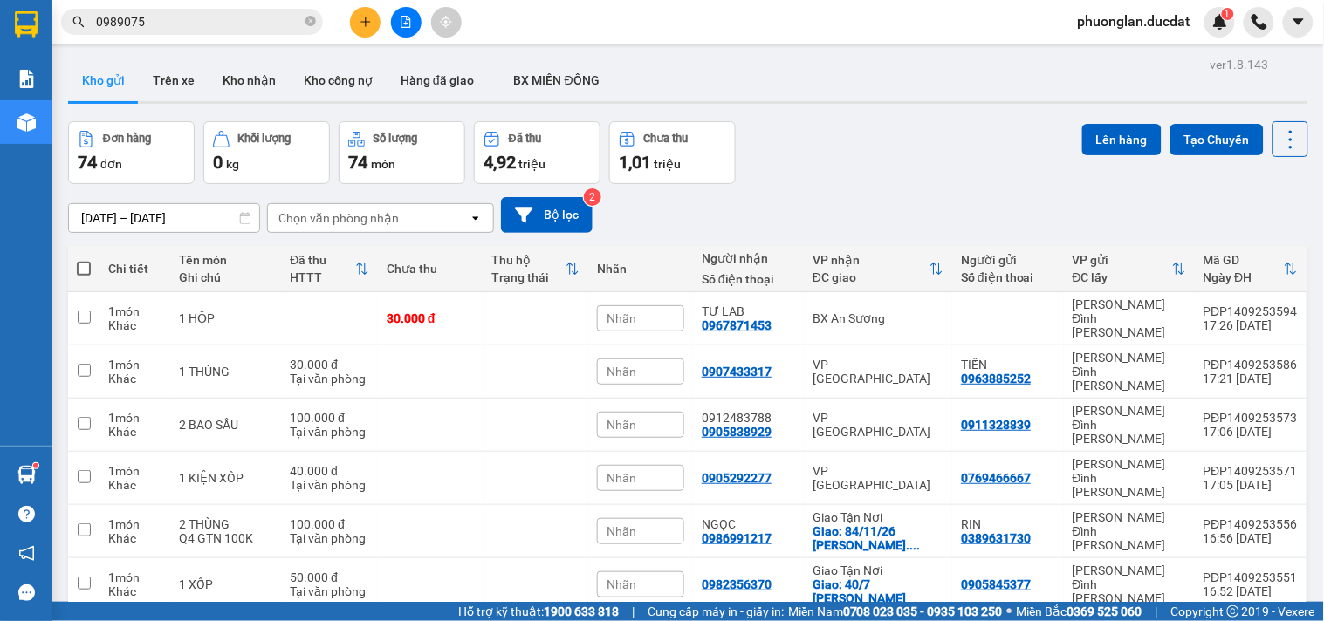
click at [377, 28] on button at bounding box center [365, 22] width 31 height 31
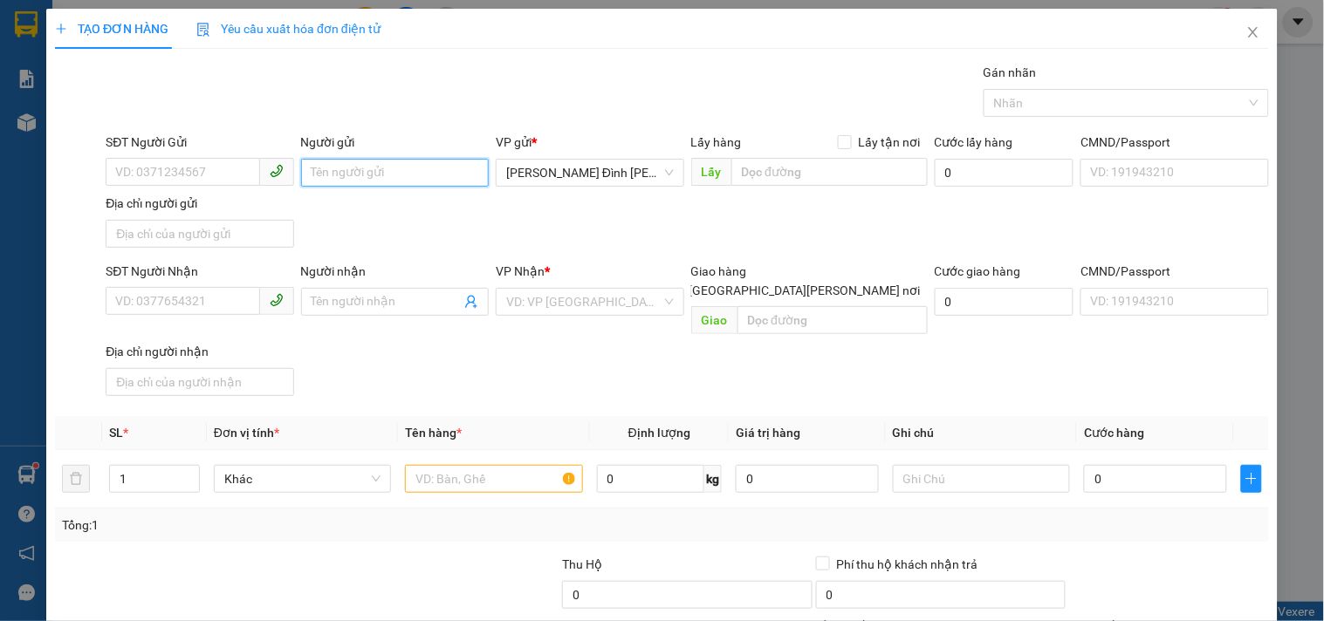
click at [354, 179] on input "Người gửi" at bounding box center [395, 173] width 188 height 28
type input "GIA KHANG"
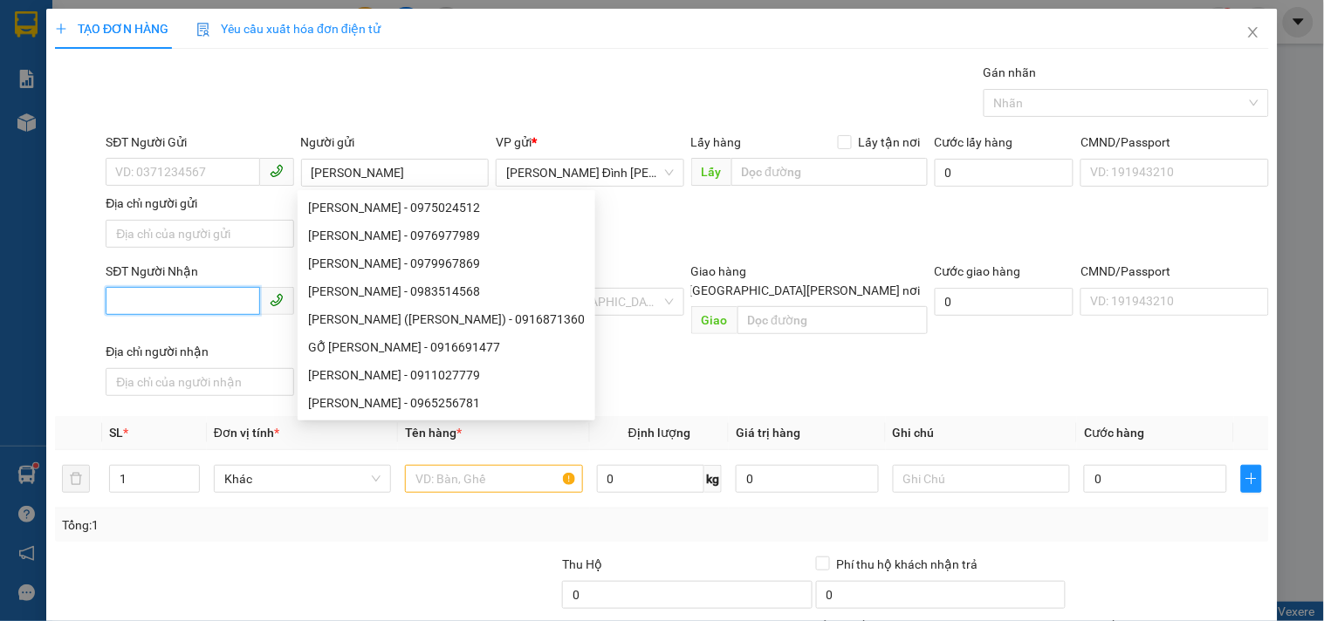
click at [154, 293] on input "SĐT Người Nhận" at bounding box center [183, 301] width 154 height 28
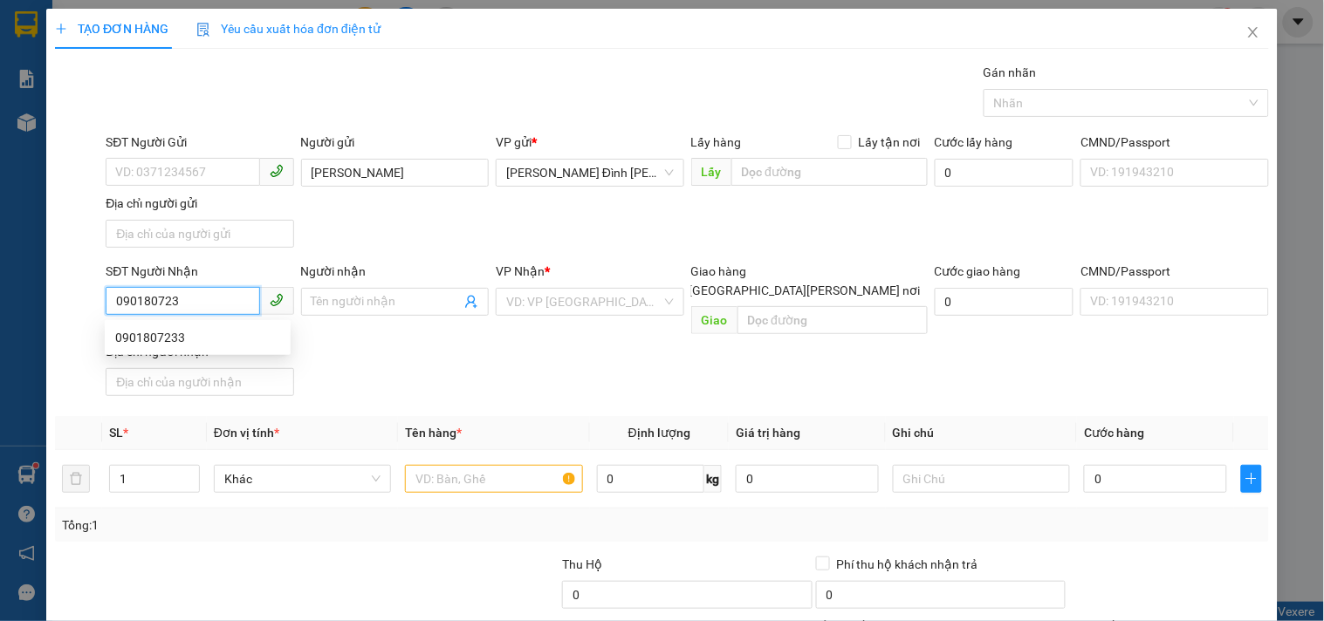
type input "0901807233"
click at [197, 339] on div "0901807233" at bounding box center [197, 337] width 165 height 19
checkbox input "true"
type input "Q12"
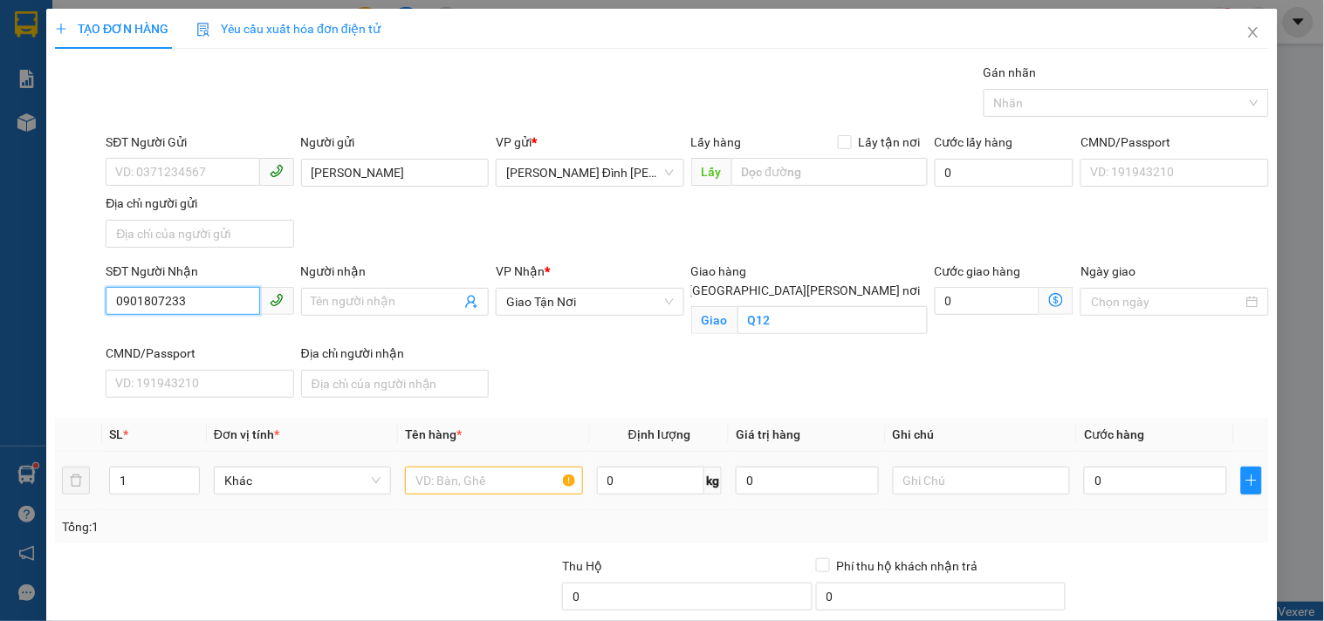
type input "0901807233"
click at [525, 484] on input "text" at bounding box center [493, 481] width 177 height 28
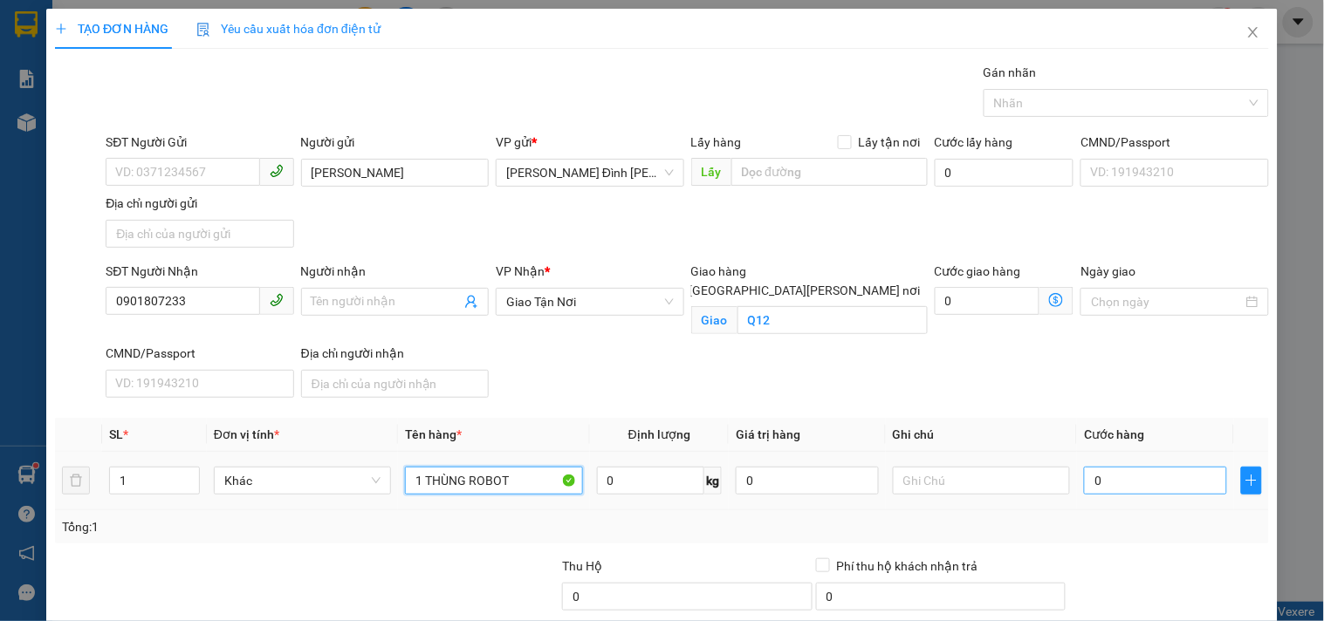
type input "1 THÙNG ROBOT"
click at [1136, 484] on input "0" at bounding box center [1155, 481] width 143 height 28
type input "5"
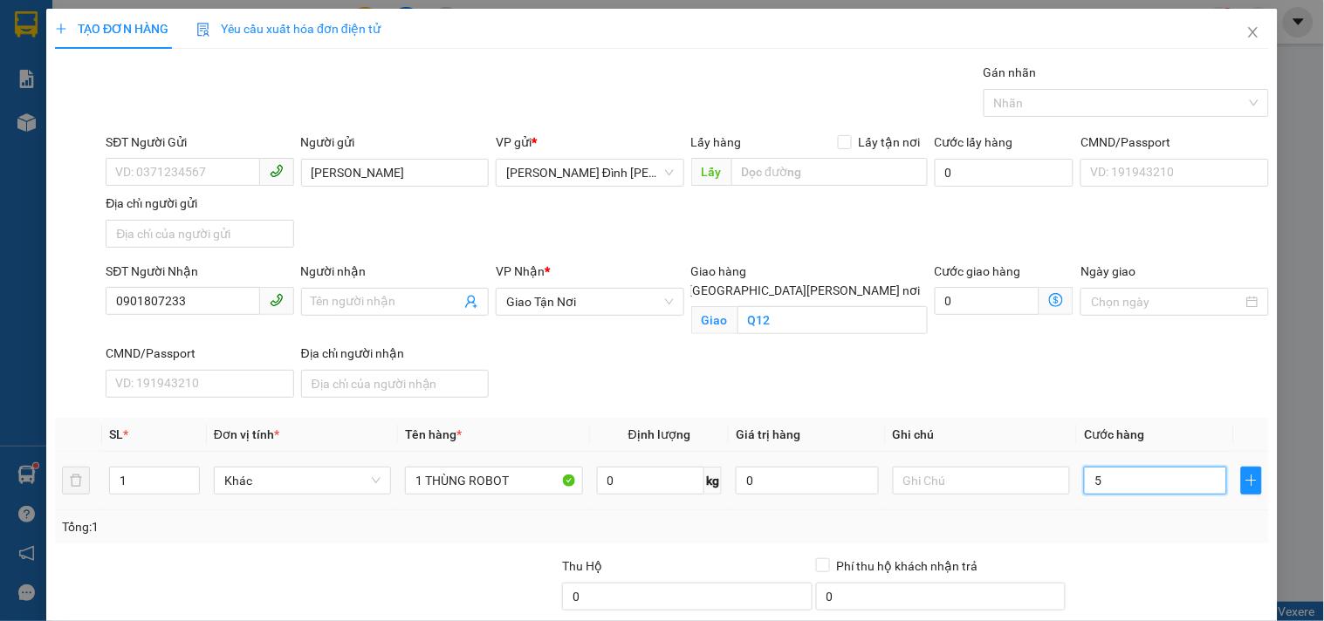
type input "50"
type input "50.000"
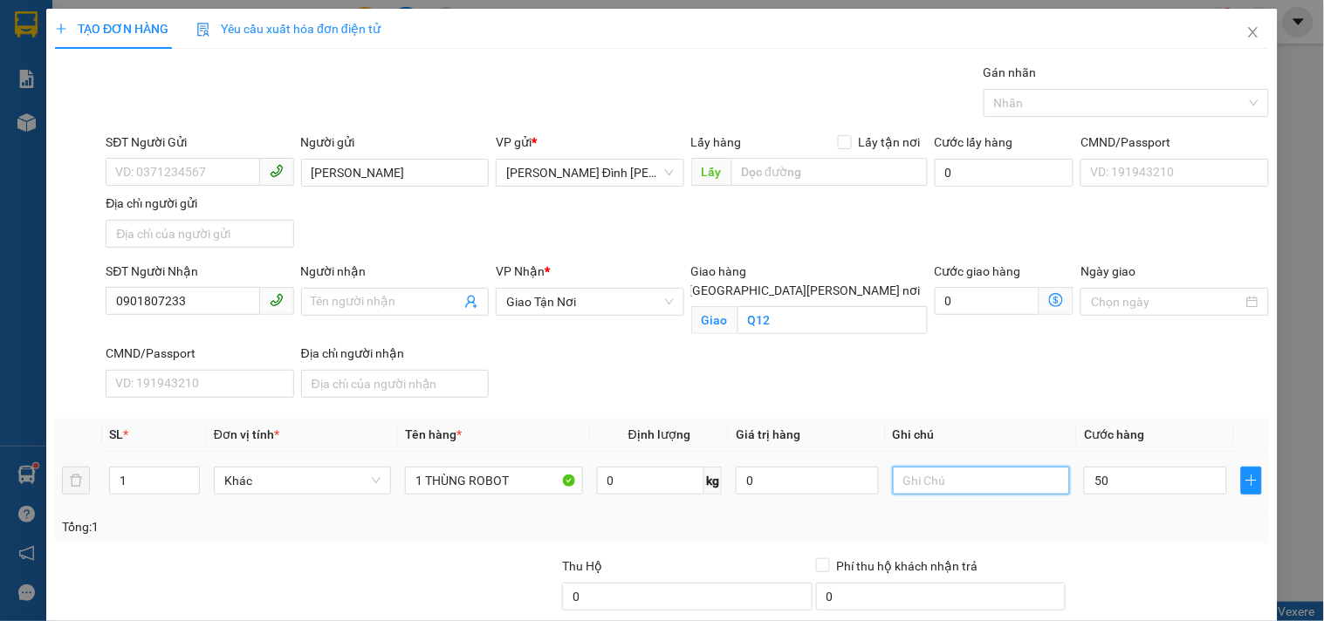
type input "50.000"
click at [936, 483] on input "text" at bounding box center [981, 481] width 177 height 28
type input "GTN CC"
drag, startPoint x: 221, startPoint y: 298, endPoint x: 0, endPoint y: 324, distance: 222.3
click at [0, 324] on div "TẠO ĐƠN HÀNG Yêu cầu xuất hóa đơn điện tử Transit Pickup Surcharge Ids Transit …" at bounding box center [662, 310] width 1324 height 621
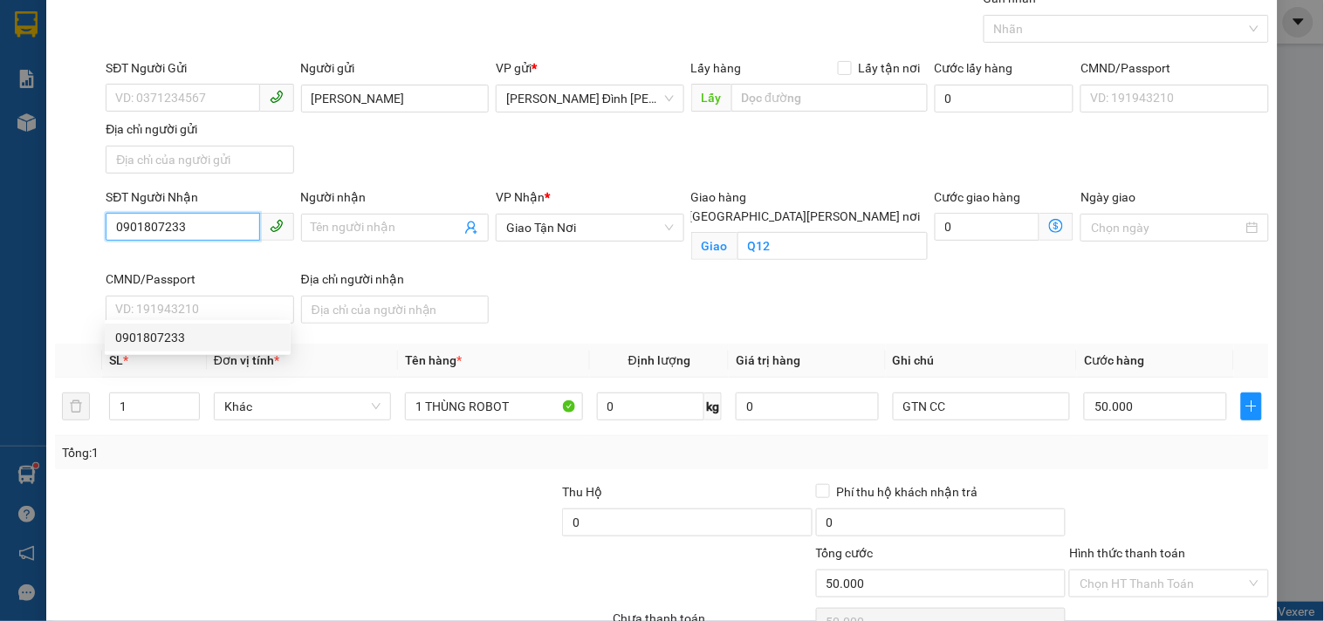
scroll to position [168, 0]
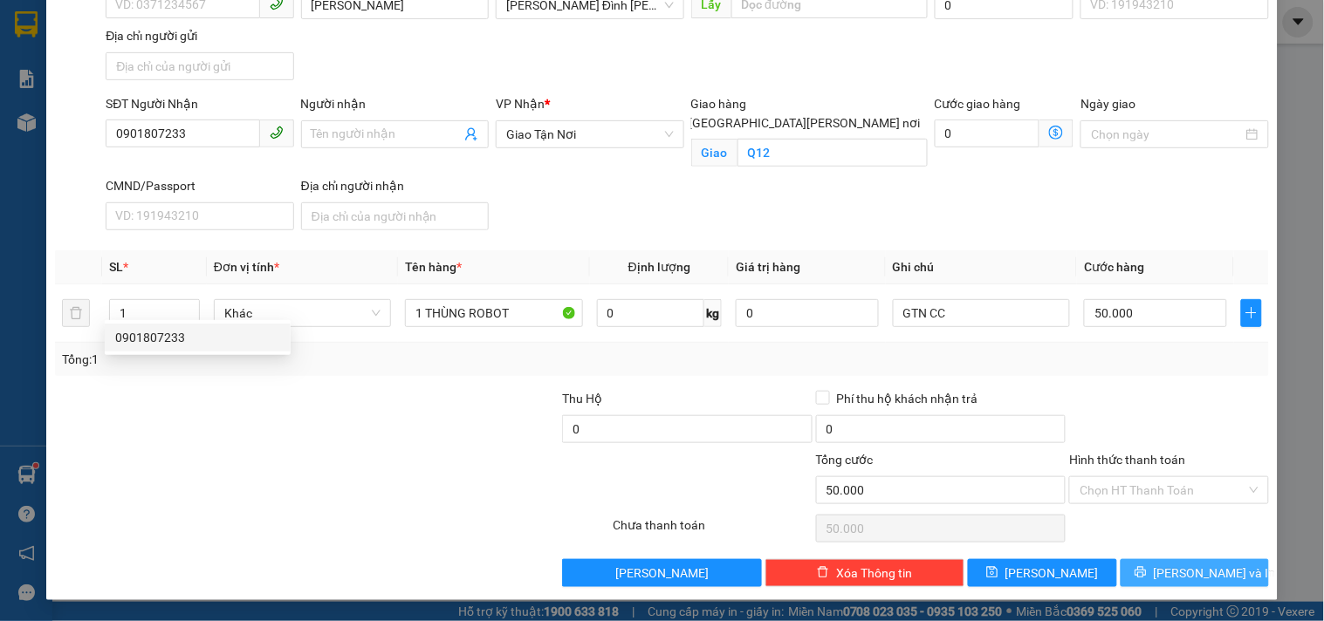
click at [1175, 568] on span "[PERSON_NAME] và In" at bounding box center [1215, 573] width 122 height 19
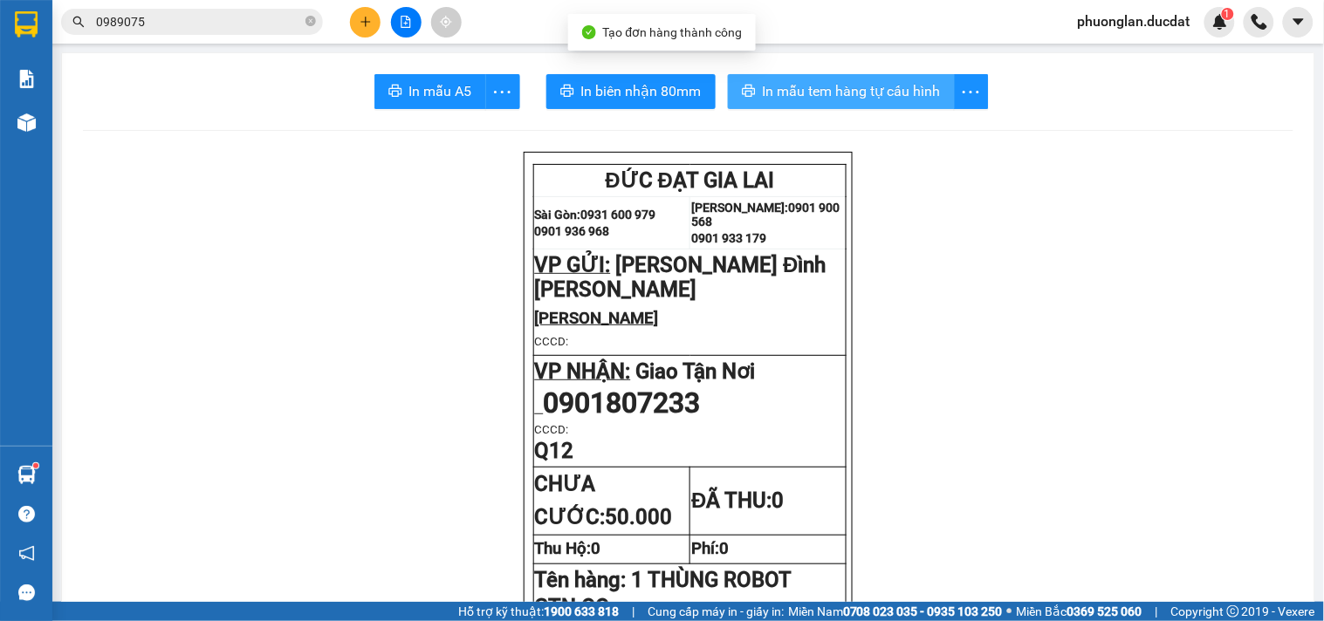
click at [880, 88] on span "In mẫu tem hàng tự cấu hình" at bounding box center [852, 91] width 178 height 22
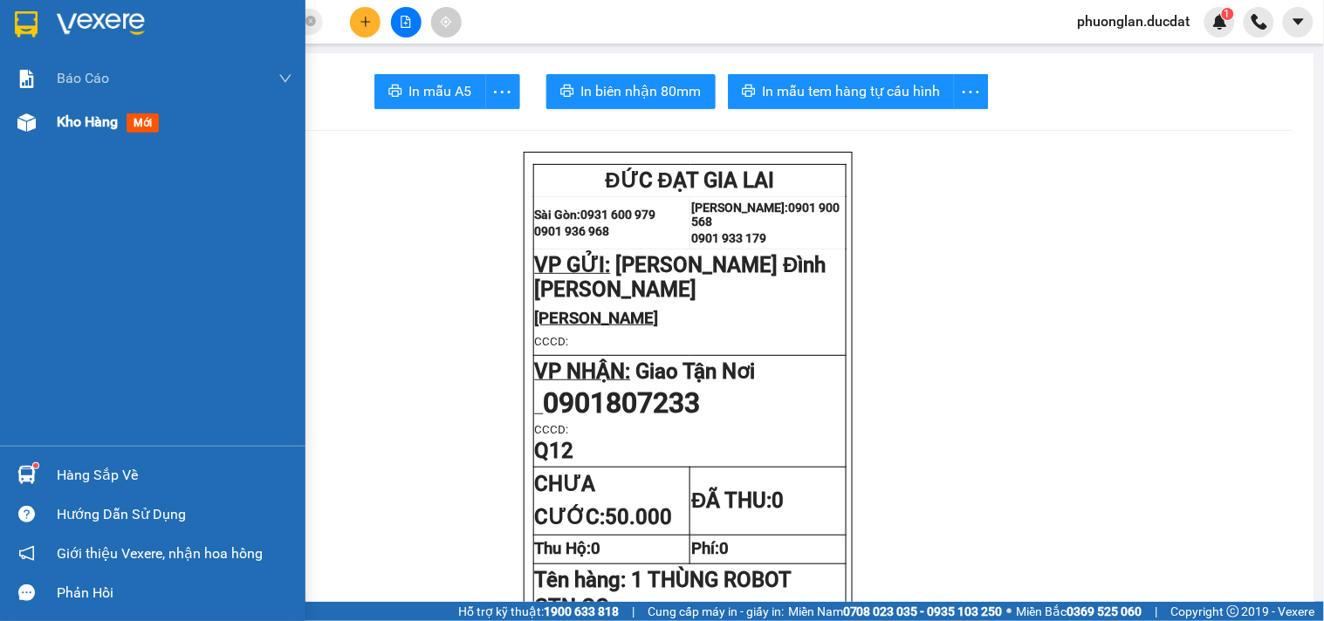
click at [61, 120] on span "Kho hàng" at bounding box center [87, 121] width 61 height 17
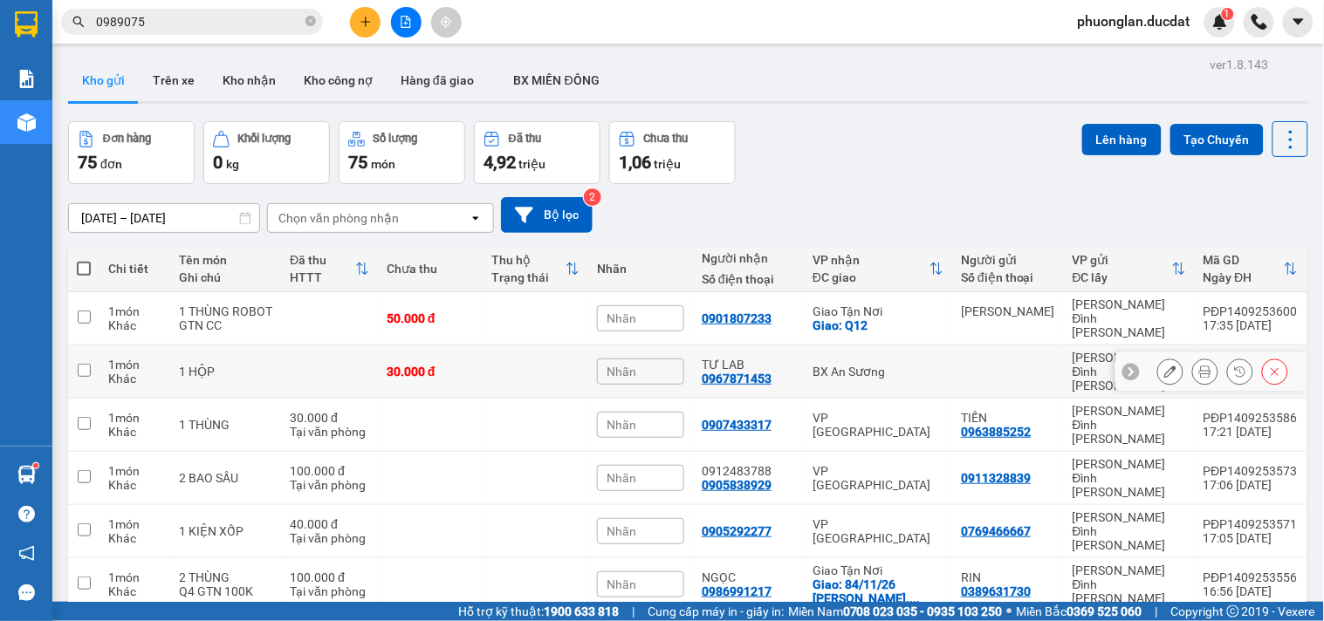
click at [1164, 369] on icon at bounding box center [1170, 372] width 12 height 12
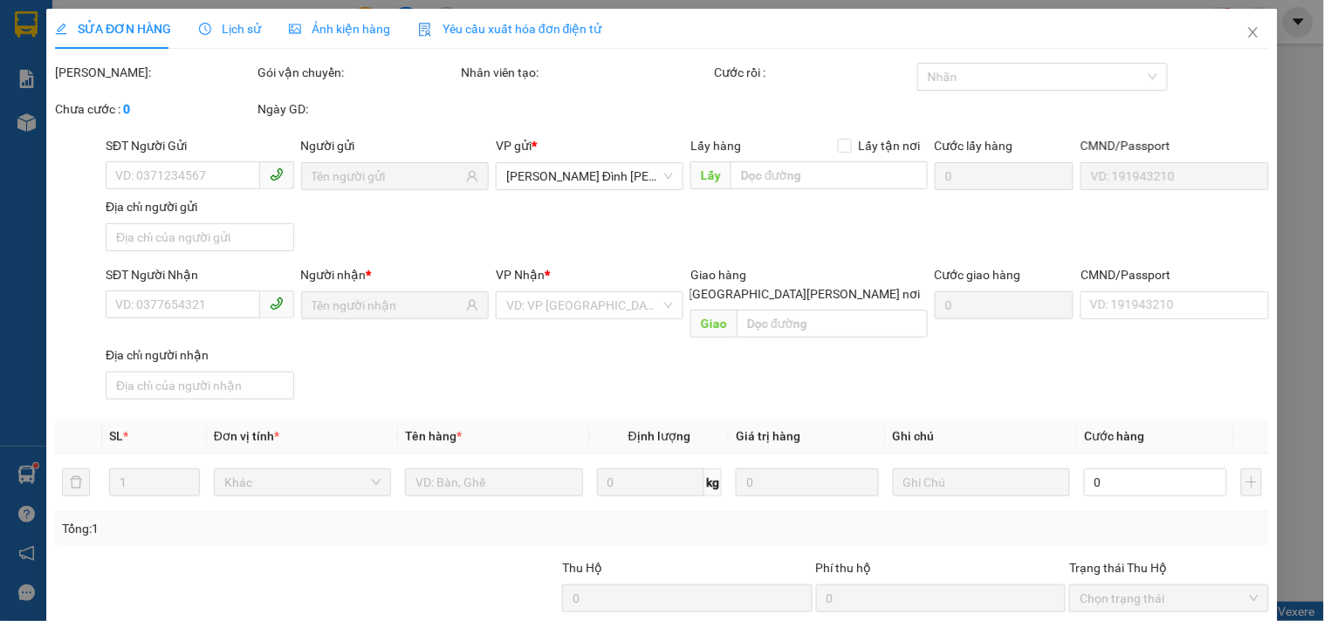
type input "0967871453"
type input "30.000"
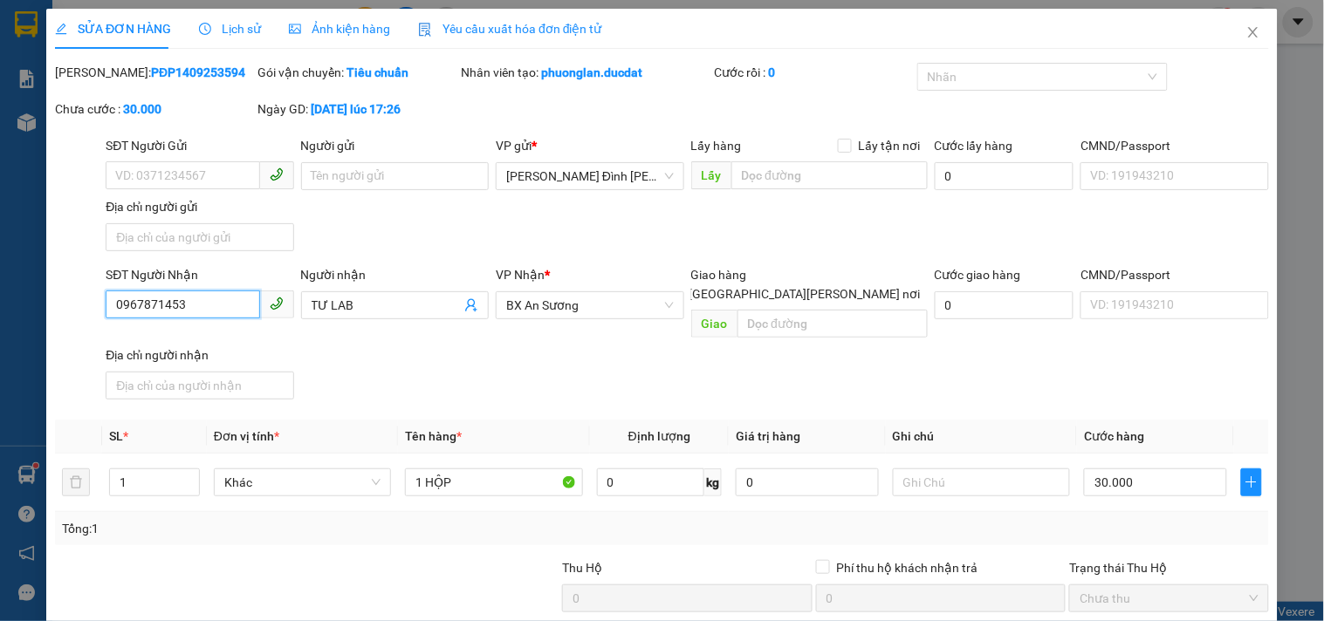
drag, startPoint x: 223, startPoint y: 299, endPoint x: 0, endPoint y: 352, distance: 229.5
click at [0, 352] on div "SỬA ĐƠN HÀNG Lịch sử Ảnh kiện hàng Yêu cầu xuất hóa đơn điện tử Total Paid Fee …" at bounding box center [662, 310] width 1324 height 621
click at [1246, 31] on icon "close" at bounding box center [1253, 32] width 14 height 14
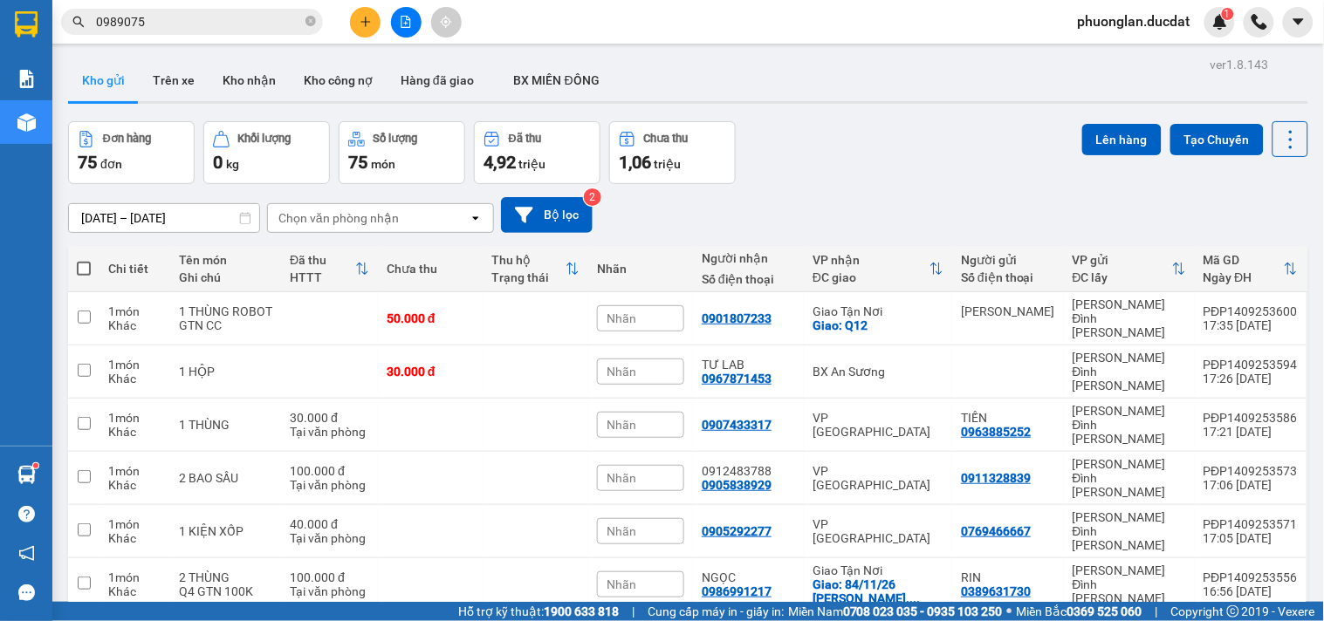
click at [360, 21] on icon "plus" at bounding box center [366, 22] width 12 height 12
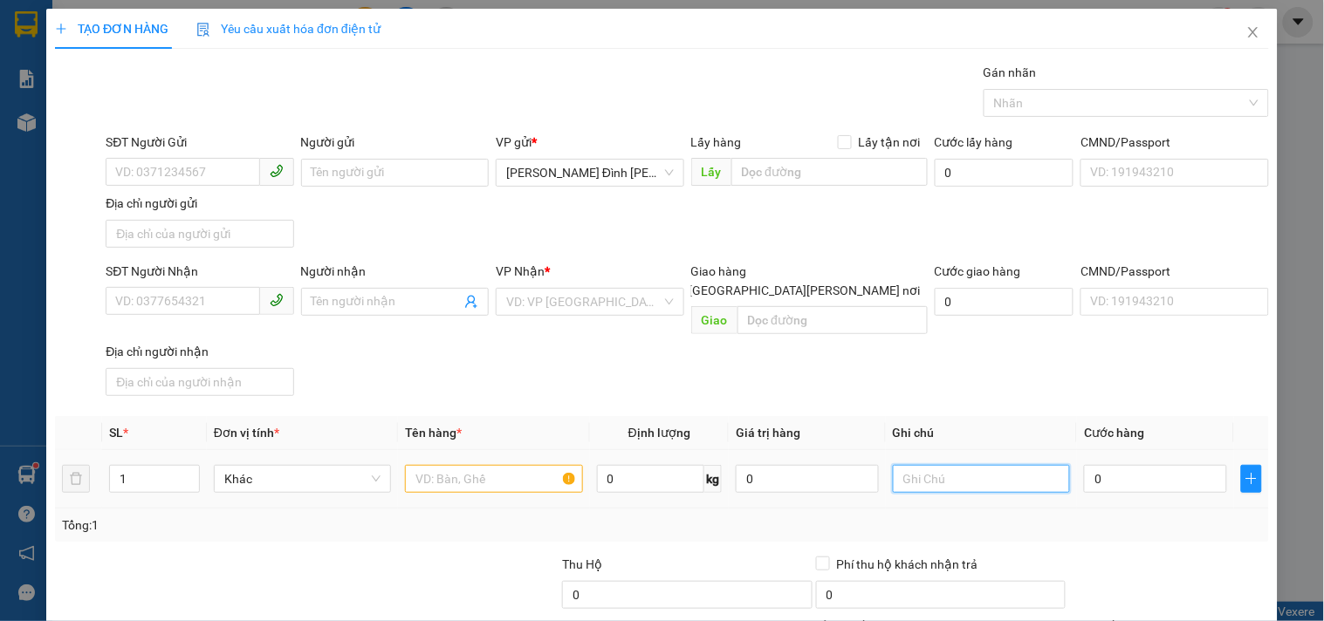
click at [922, 465] on input "text" at bounding box center [981, 479] width 177 height 28
paste input "5424 - 1421"
type input "5424 - 1421 ck 70k"
click at [446, 465] on input "text" at bounding box center [493, 479] width 177 height 28
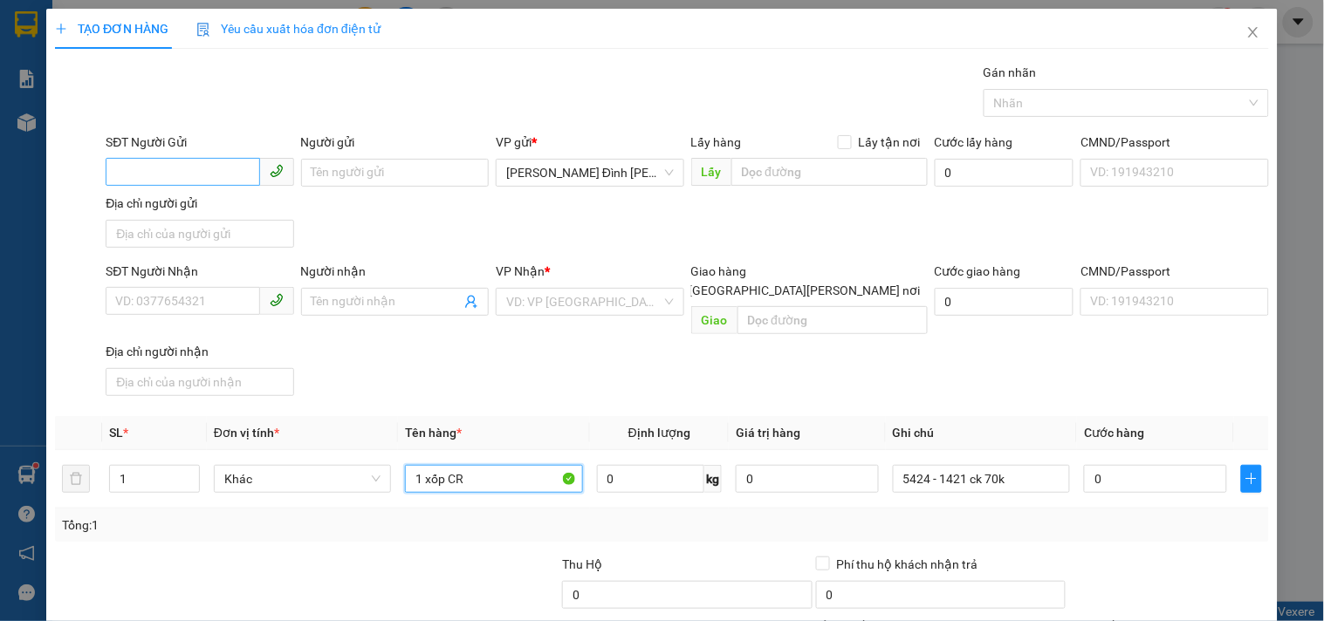
type input "1 xốp CR"
click at [171, 177] on input "SĐT Người Gửi" at bounding box center [183, 172] width 154 height 28
type input "0769580758"
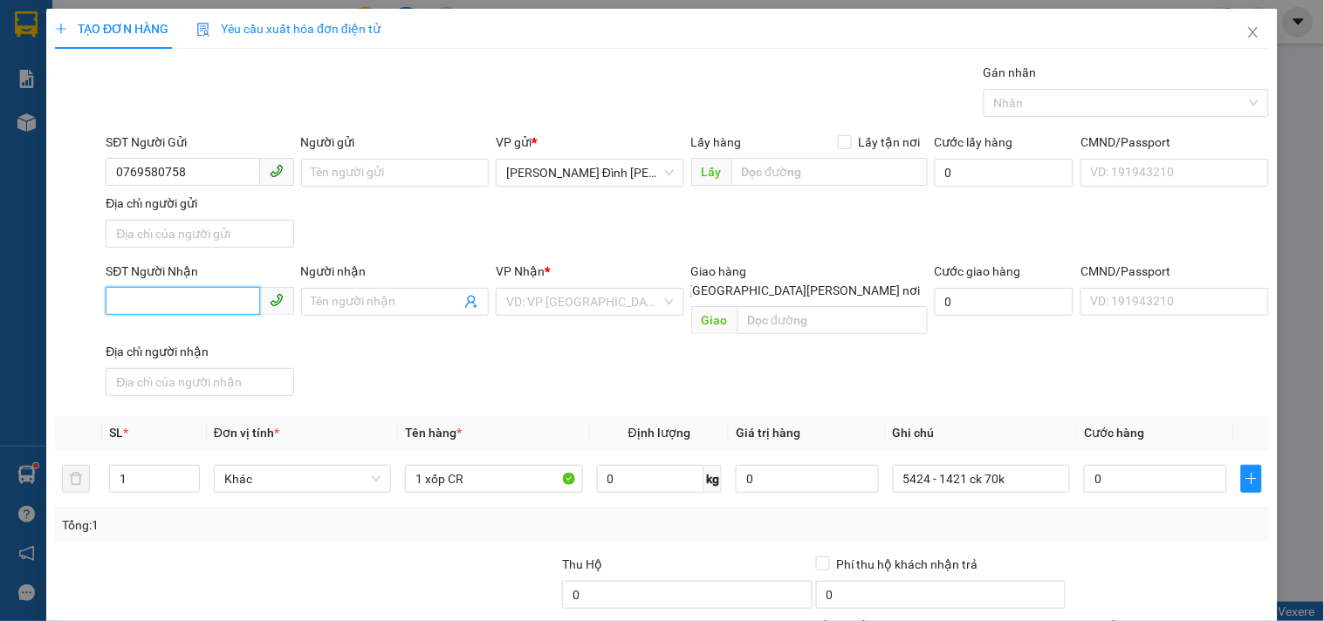
click at [224, 307] on input "SĐT Người Nhận" at bounding box center [183, 301] width 154 height 28
type input "0344739231"
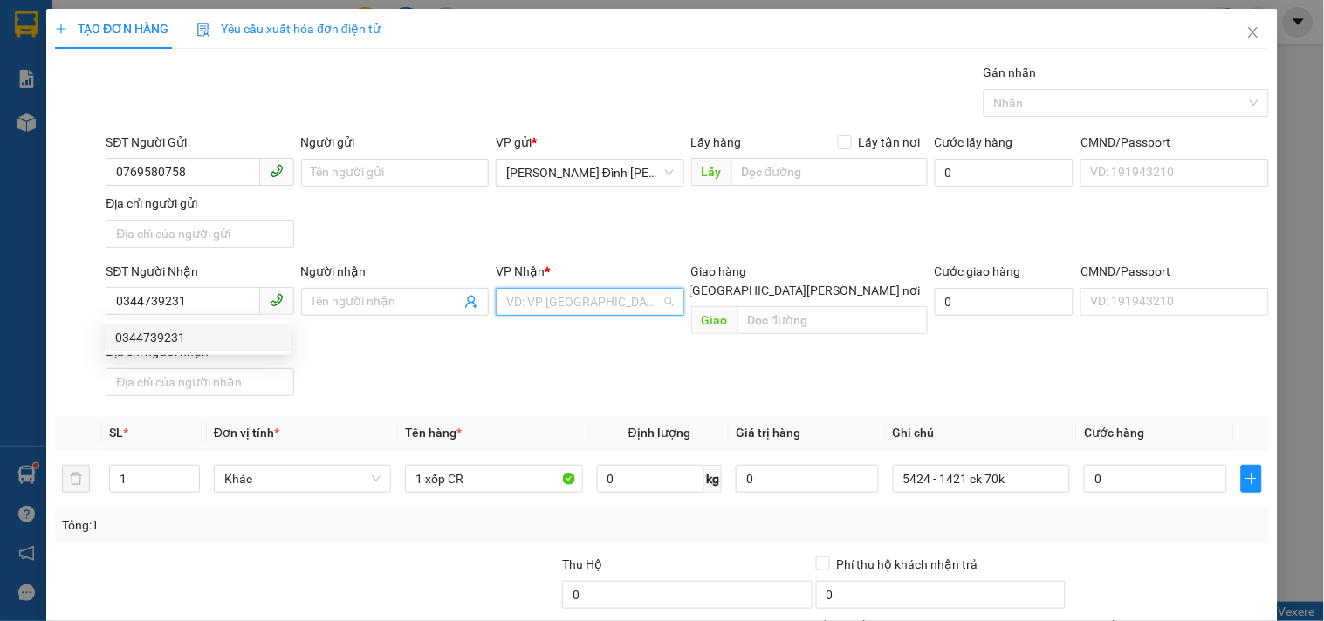
click at [607, 302] on input "search" at bounding box center [583, 302] width 154 height 26
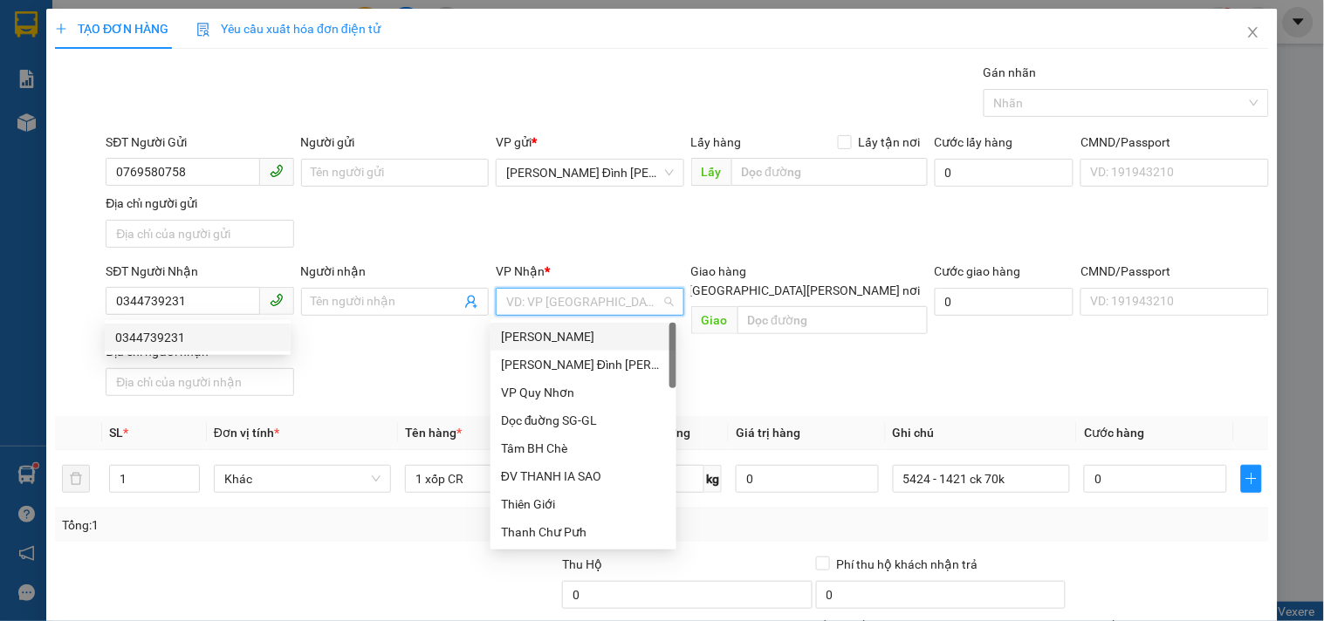
type input "D"
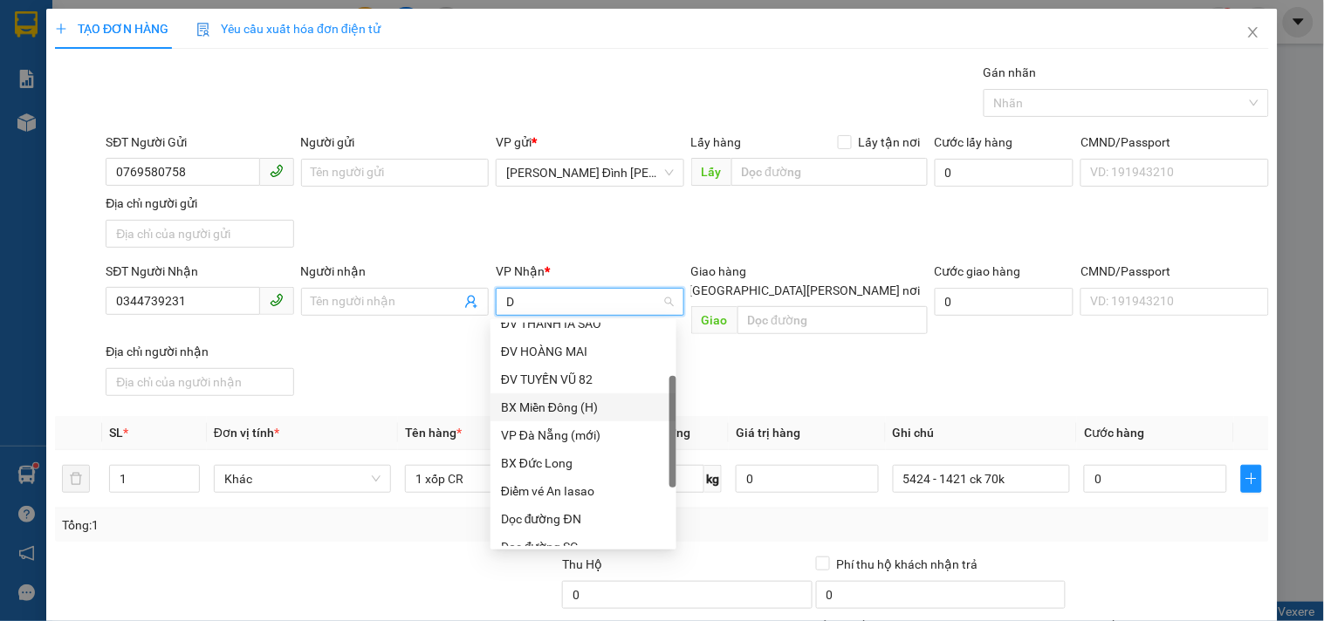
scroll to position [194, 0]
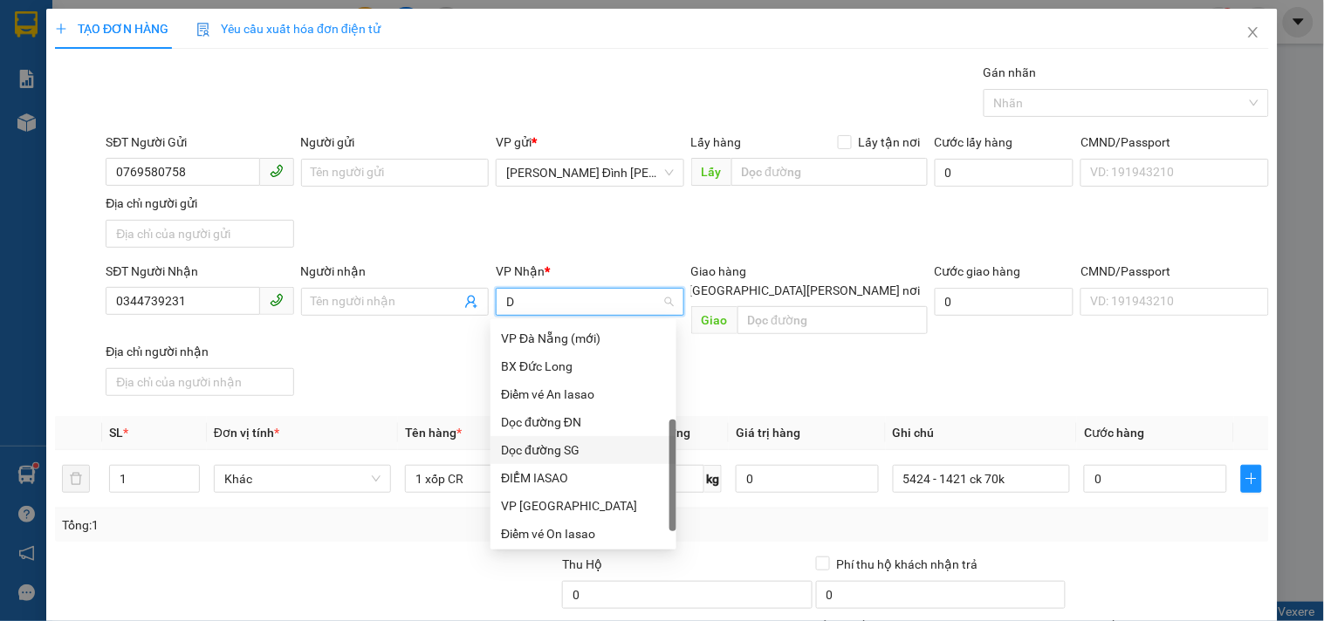
click at [572, 448] on div "Dọc đường SG" at bounding box center [583, 450] width 165 height 19
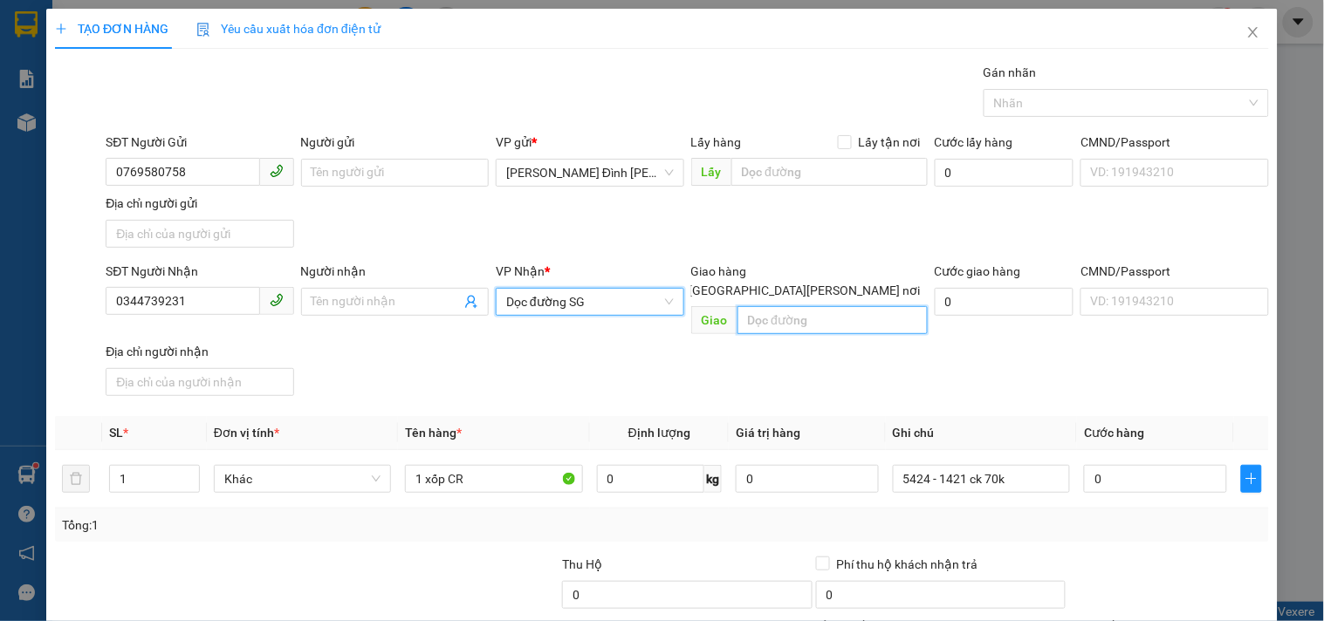
click at [791, 306] on input "text" at bounding box center [832, 320] width 190 height 28
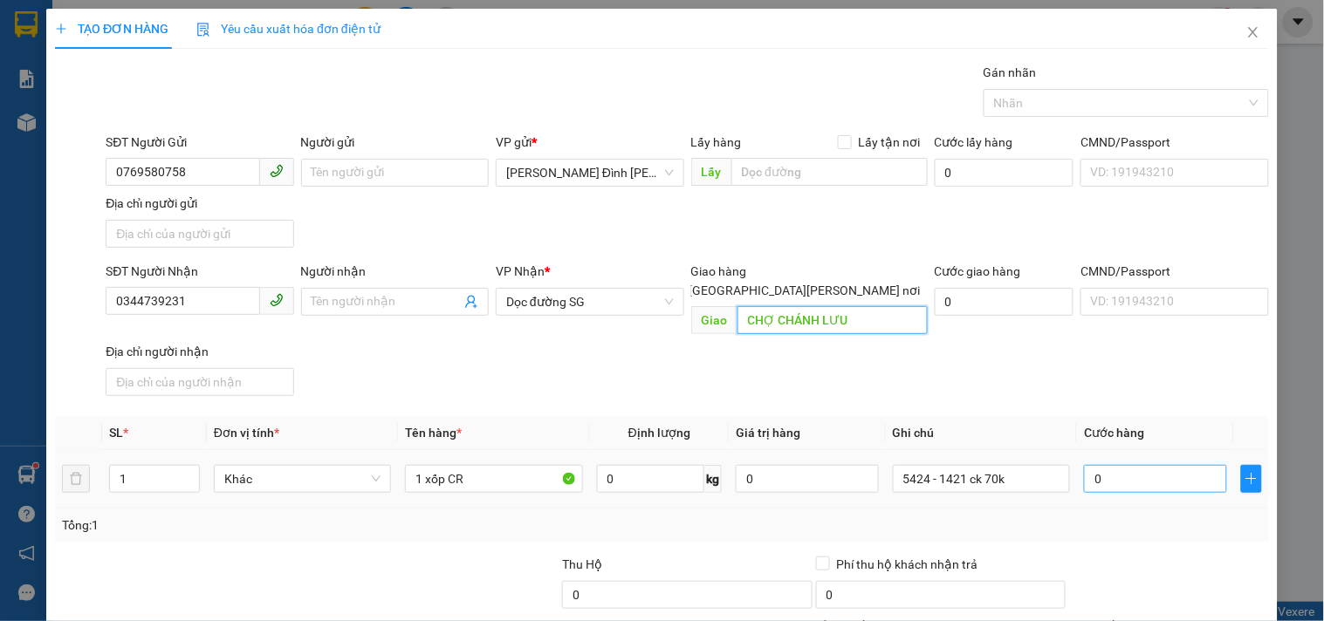
type input "CHỢ CHÁNH LƯU"
click at [1087, 465] on input "0" at bounding box center [1155, 479] width 143 height 28
type input "7"
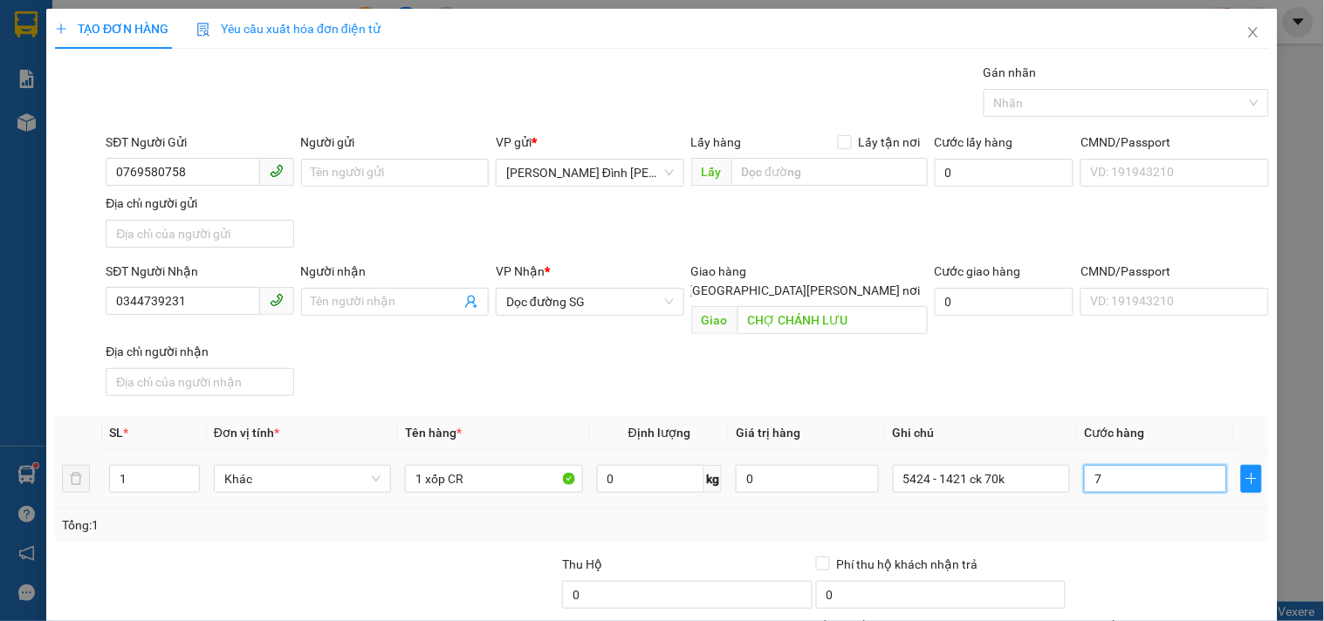
type input "70"
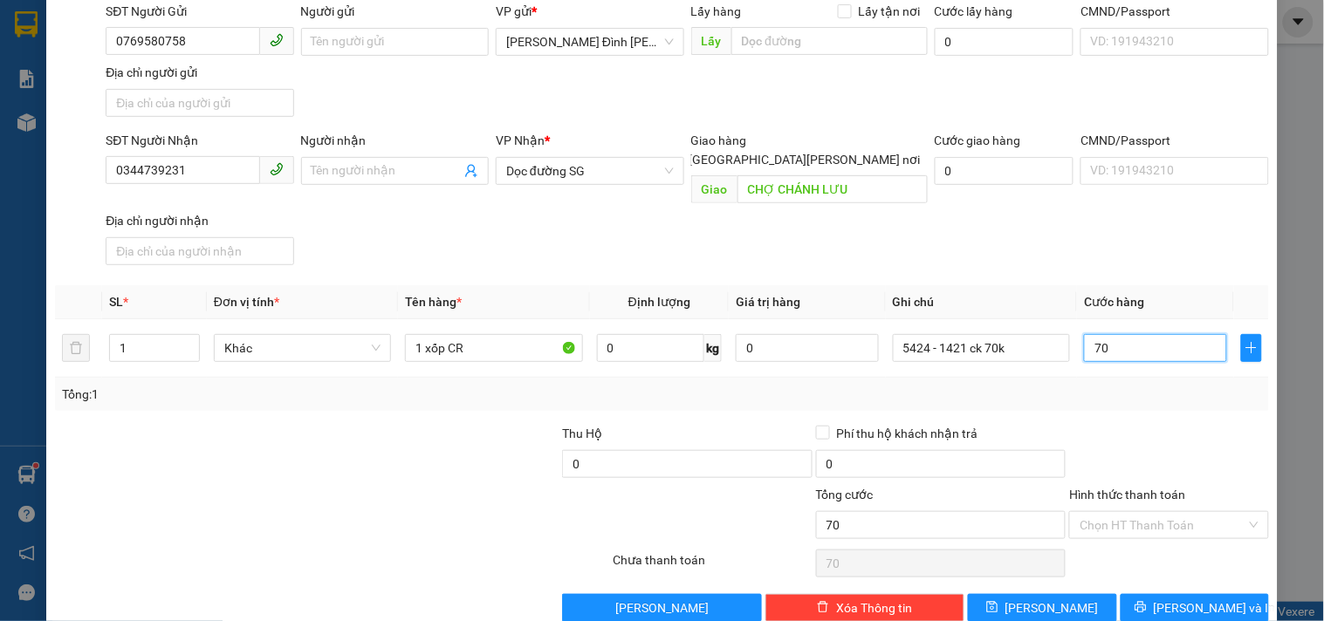
scroll to position [146, 0]
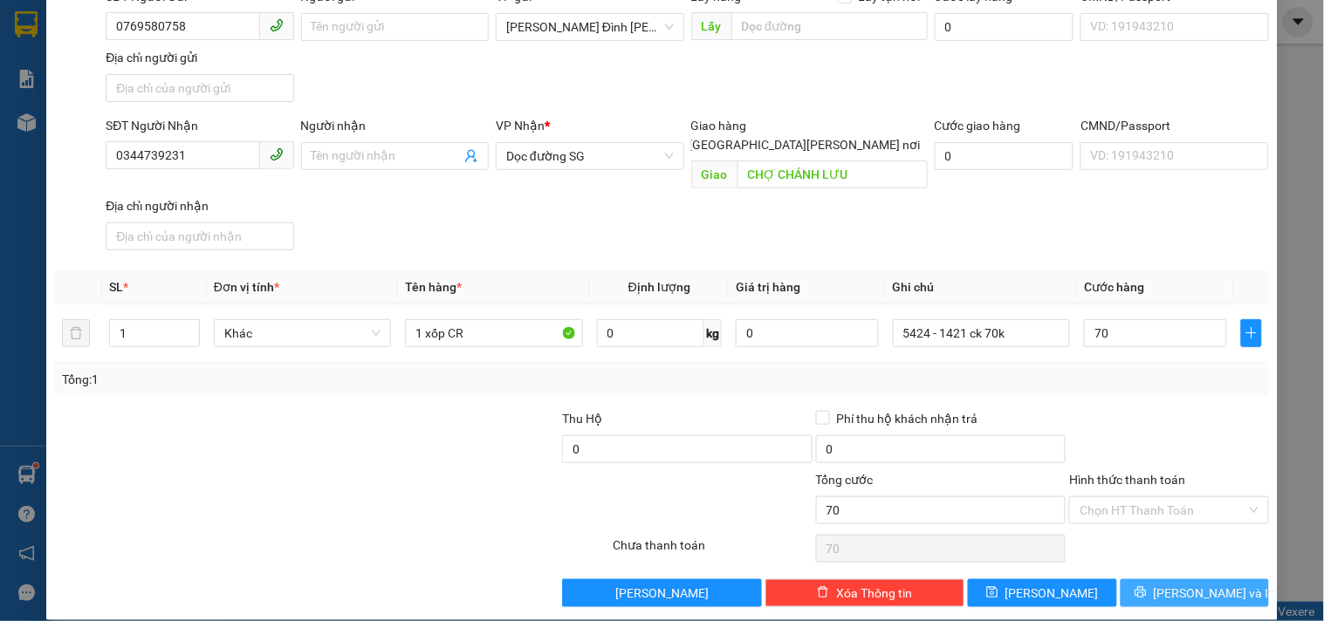
type input "70.000"
click at [1144, 579] on button "[PERSON_NAME] và In" at bounding box center [1195, 593] width 148 height 28
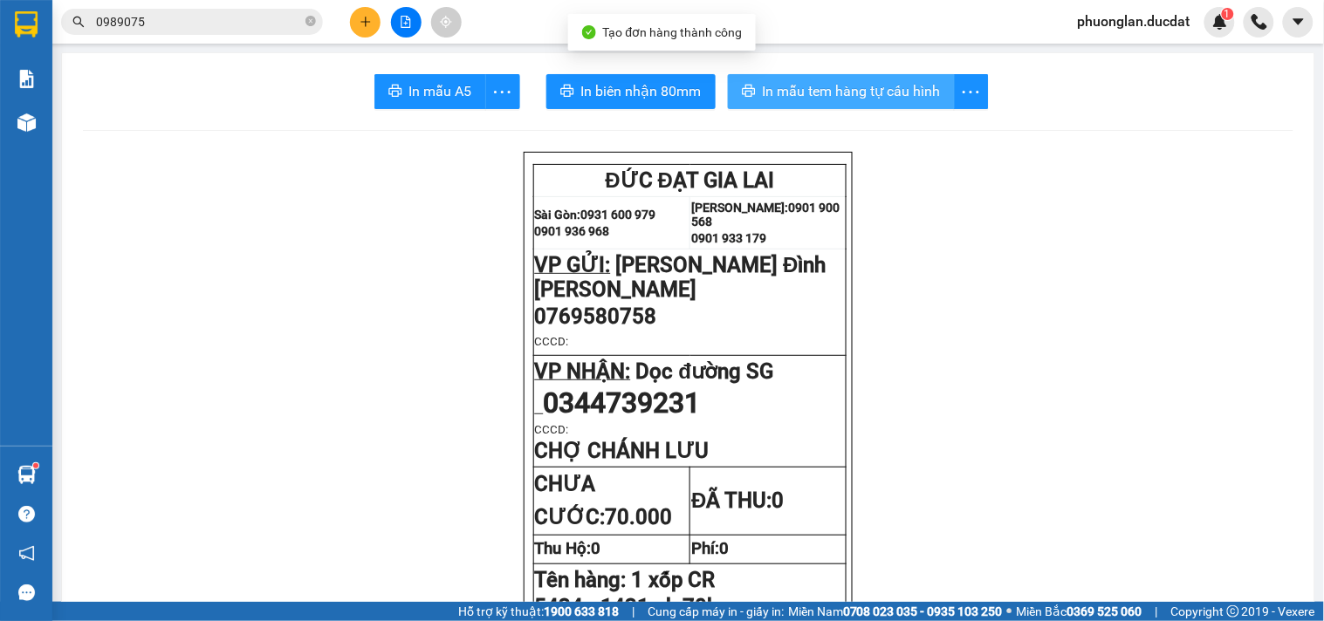
click at [866, 106] on button "In mẫu tem hàng tự cấu hình" at bounding box center [841, 91] width 227 height 35
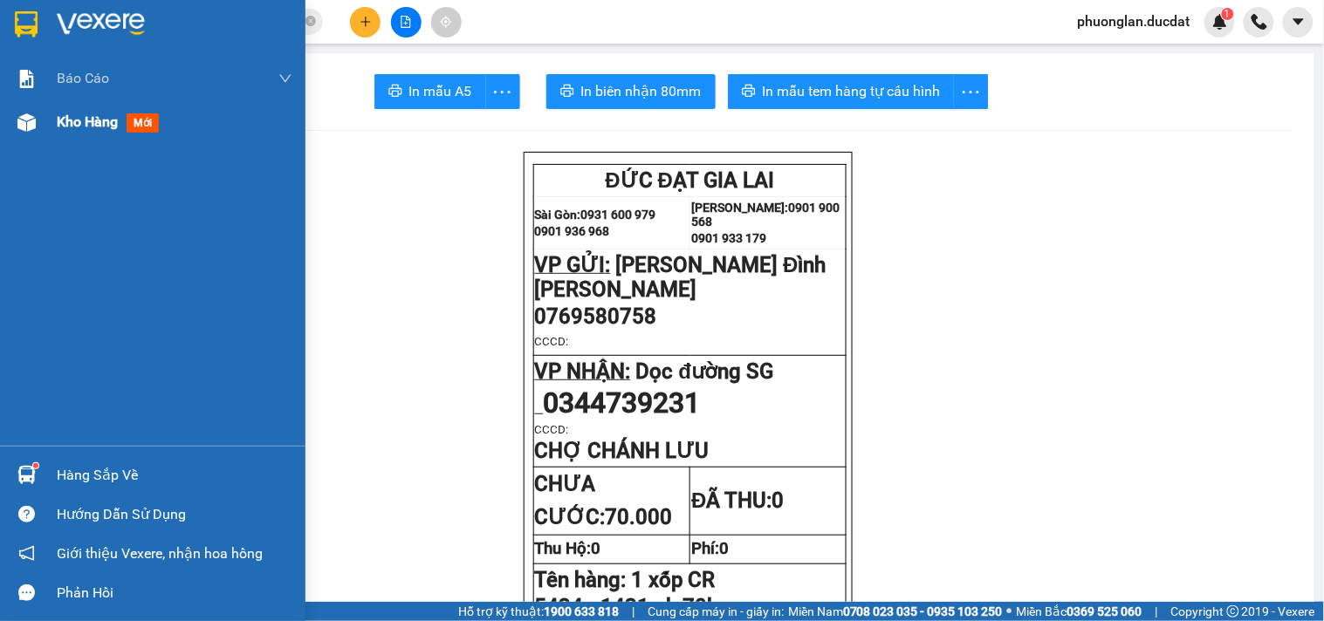
click at [97, 137] on div "Kho hàng mới" at bounding box center [175, 122] width 236 height 44
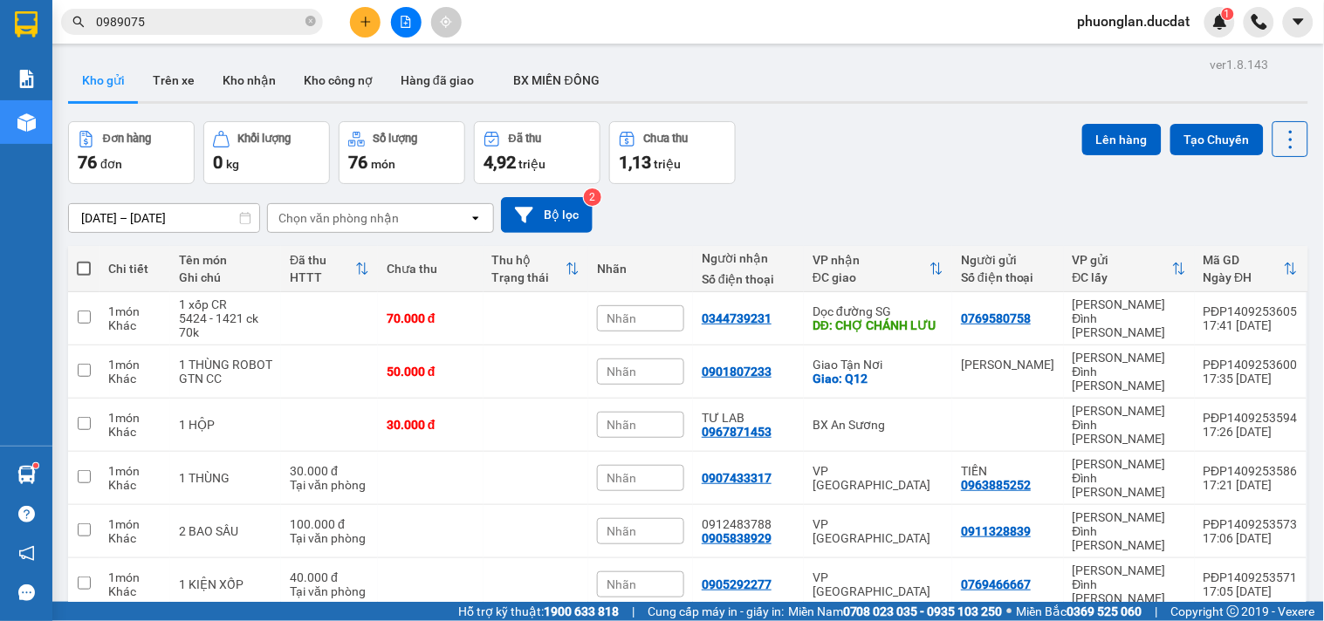
click at [405, 18] on icon "file-add" at bounding box center [406, 22] width 12 height 12
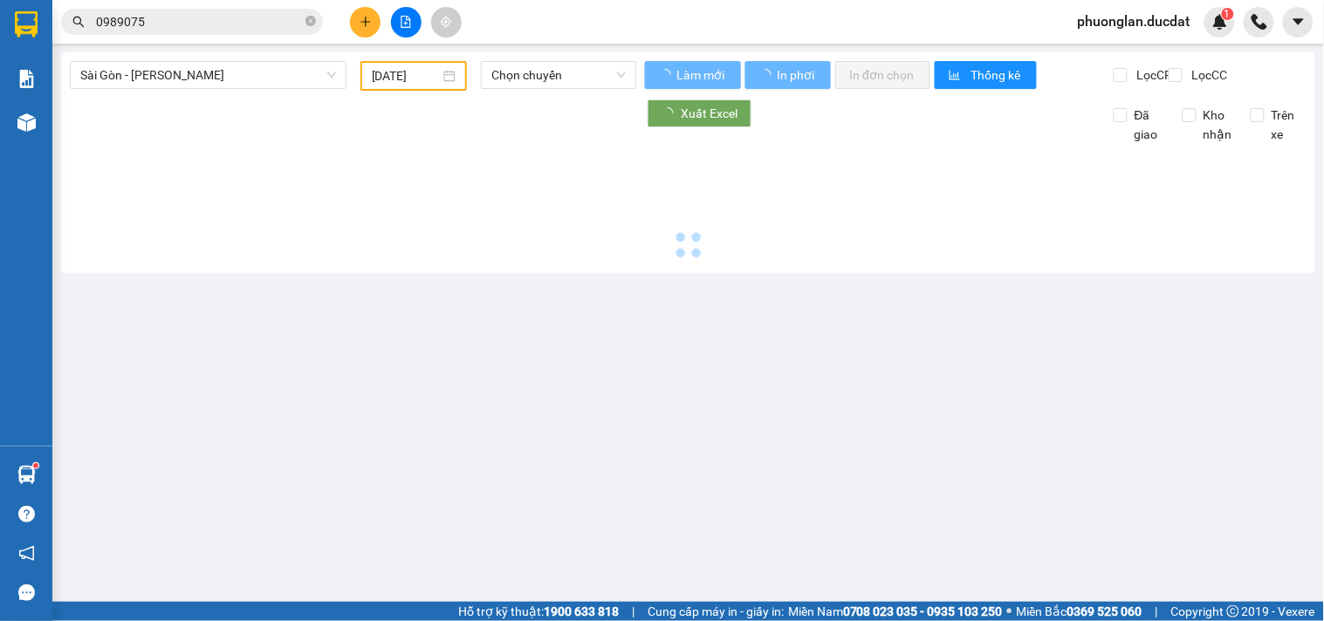
type input "[DATE]"
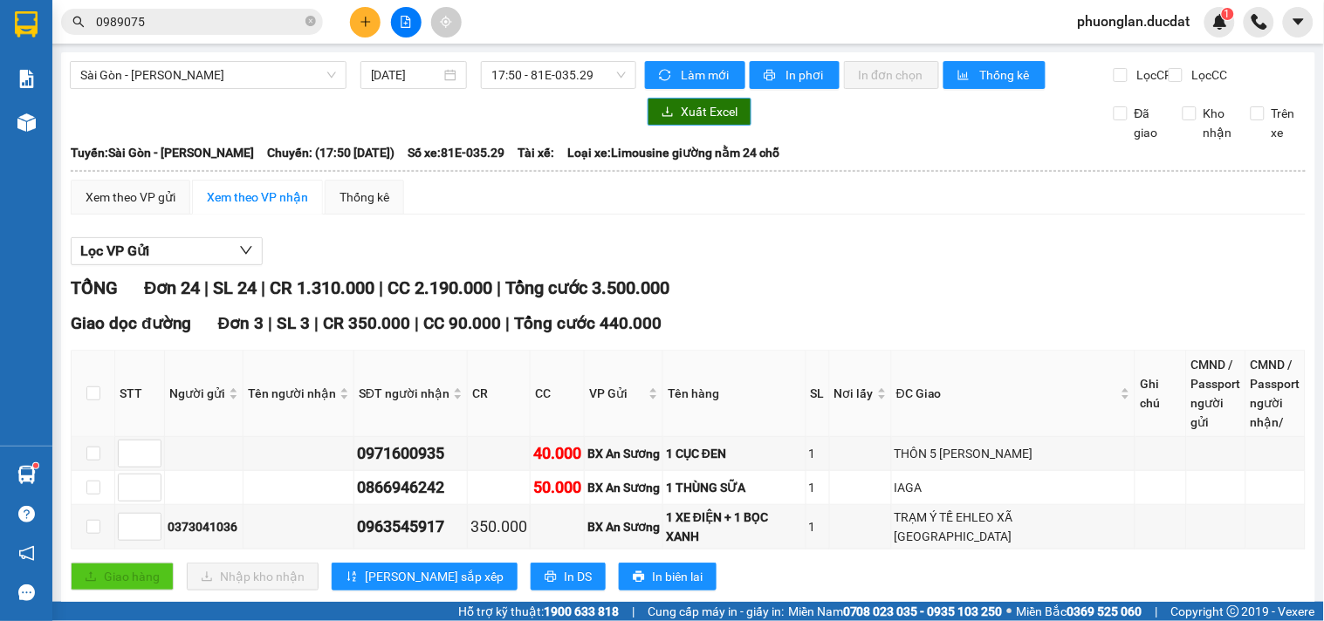
click at [717, 121] on span "Xuất Excel" at bounding box center [709, 111] width 57 height 19
click at [284, 72] on span "Sài Gòn - Gia Lai" at bounding box center [208, 75] width 256 height 26
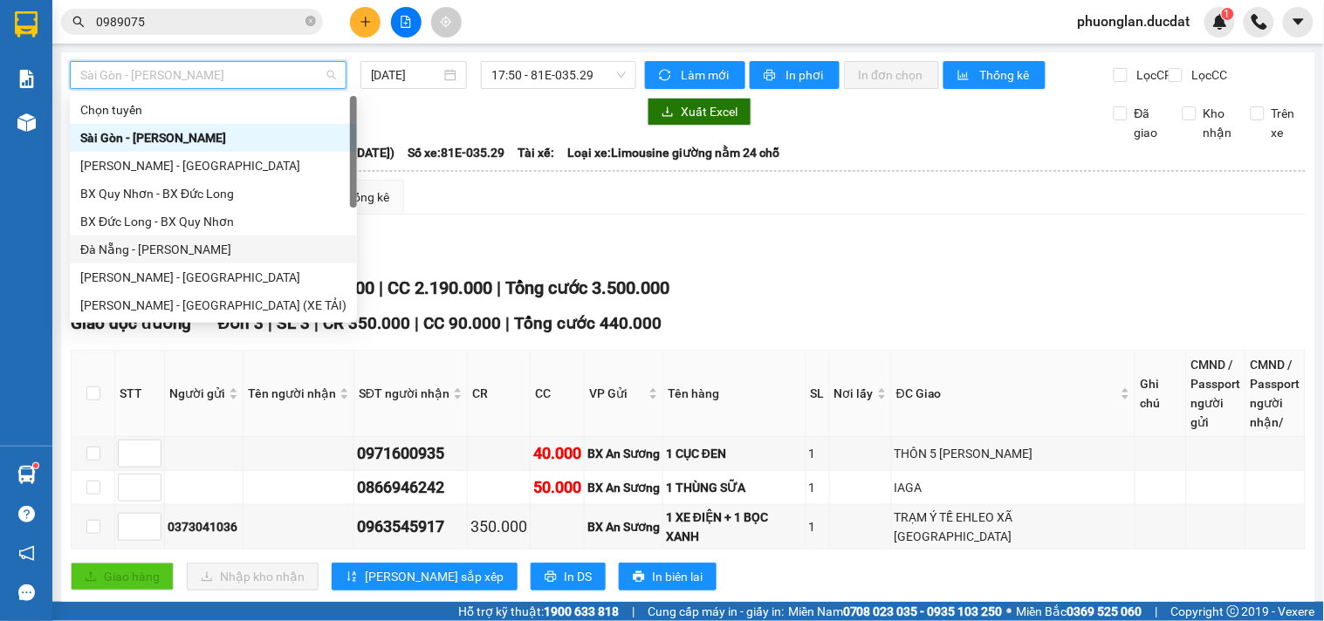
scroll to position [28, 0]
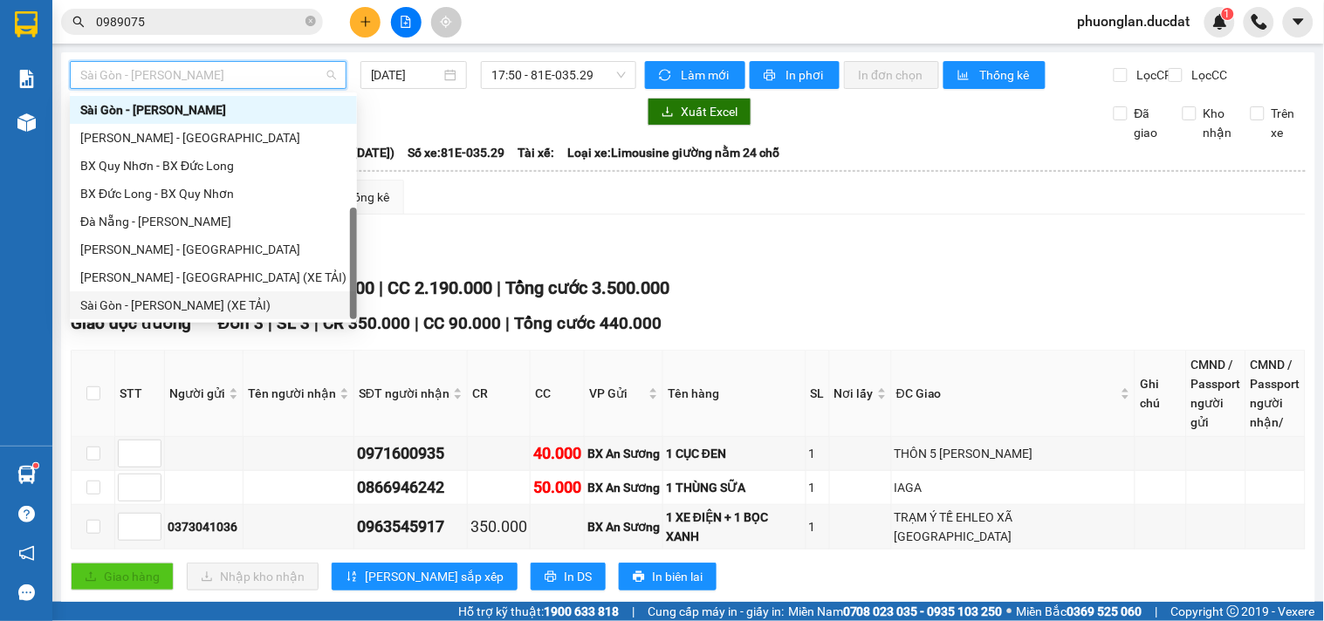
click at [173, 306] on div "Sài Gòn - [PERSON_NAME] (XE TẢI)" at bounding box center [213, 305] width 266 height 19
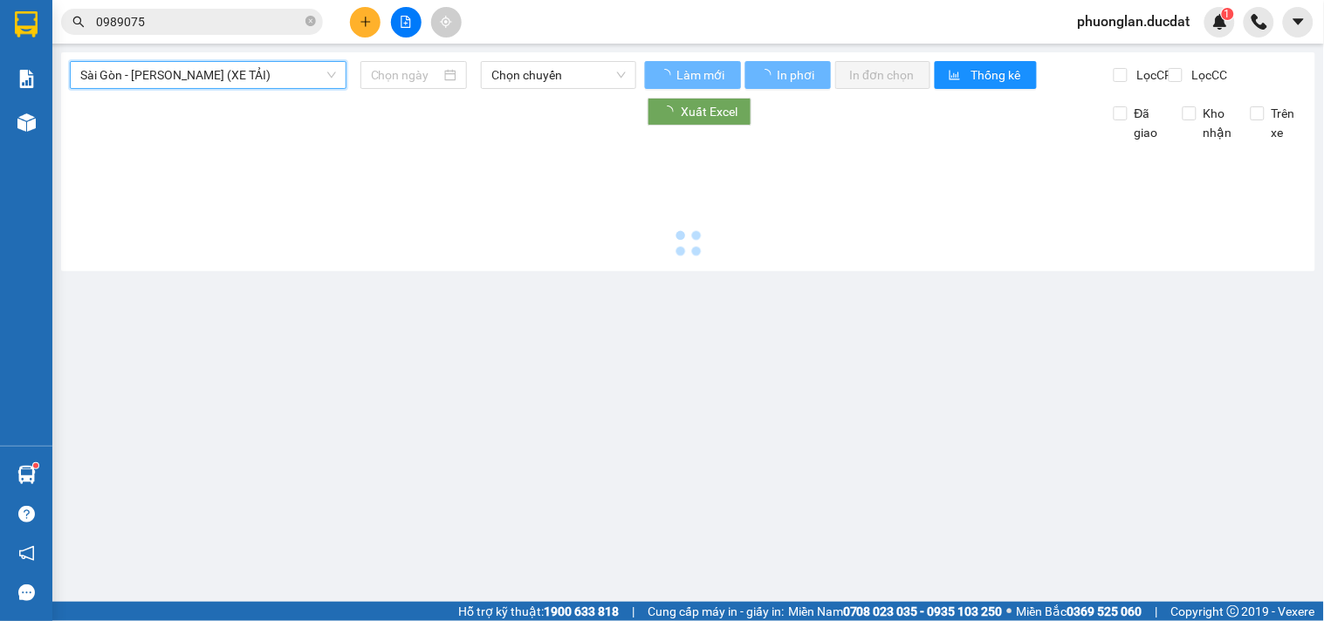
type input "[DATE]"
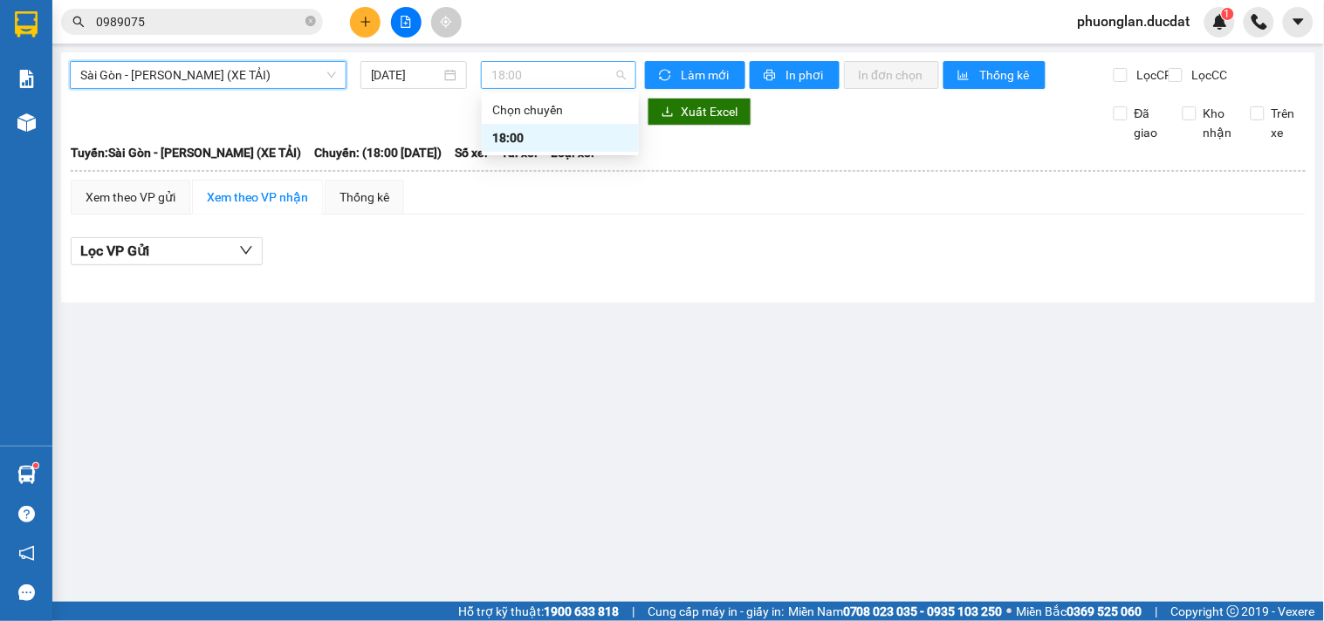
click at [564, 72] on span "18:00" at bounding box center [558, 75] width 134 height 26
click at [520, 142] on div "18:00" at bounding box center [560, 137] width 136 height 19
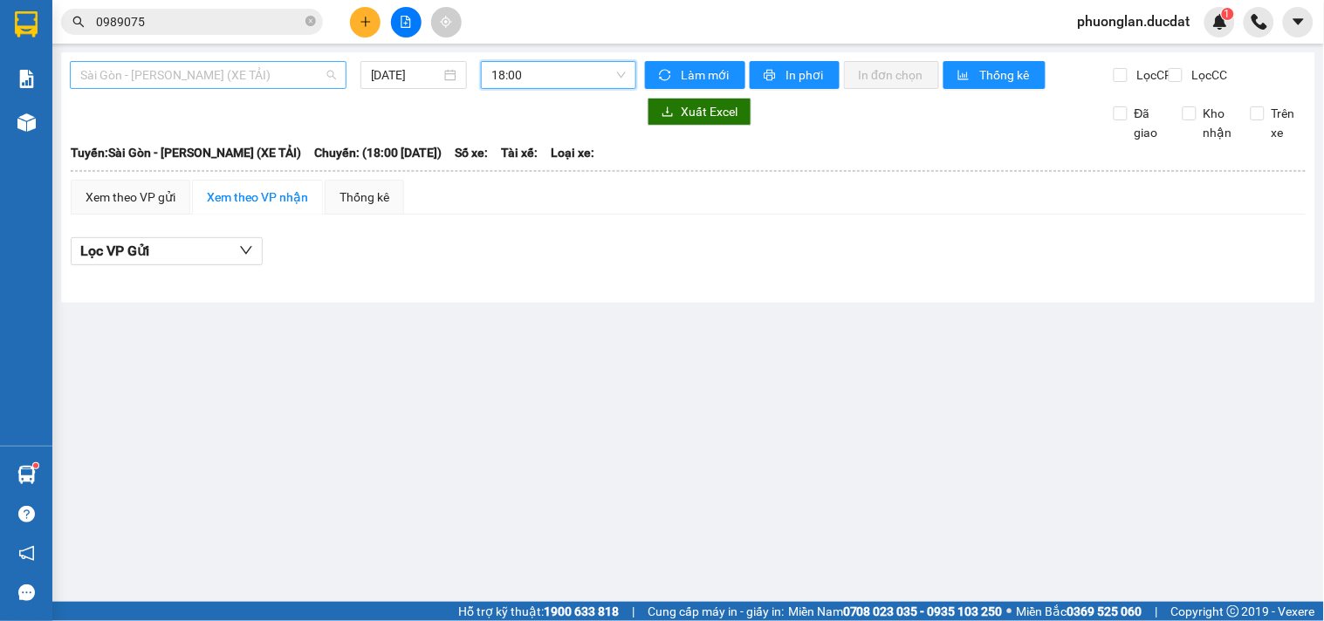
click at [295, 72] on span "Sài Gòn - [PERSON_NAME] (XE TẢI)" at bounding box center [208, 75] width 256 height 26
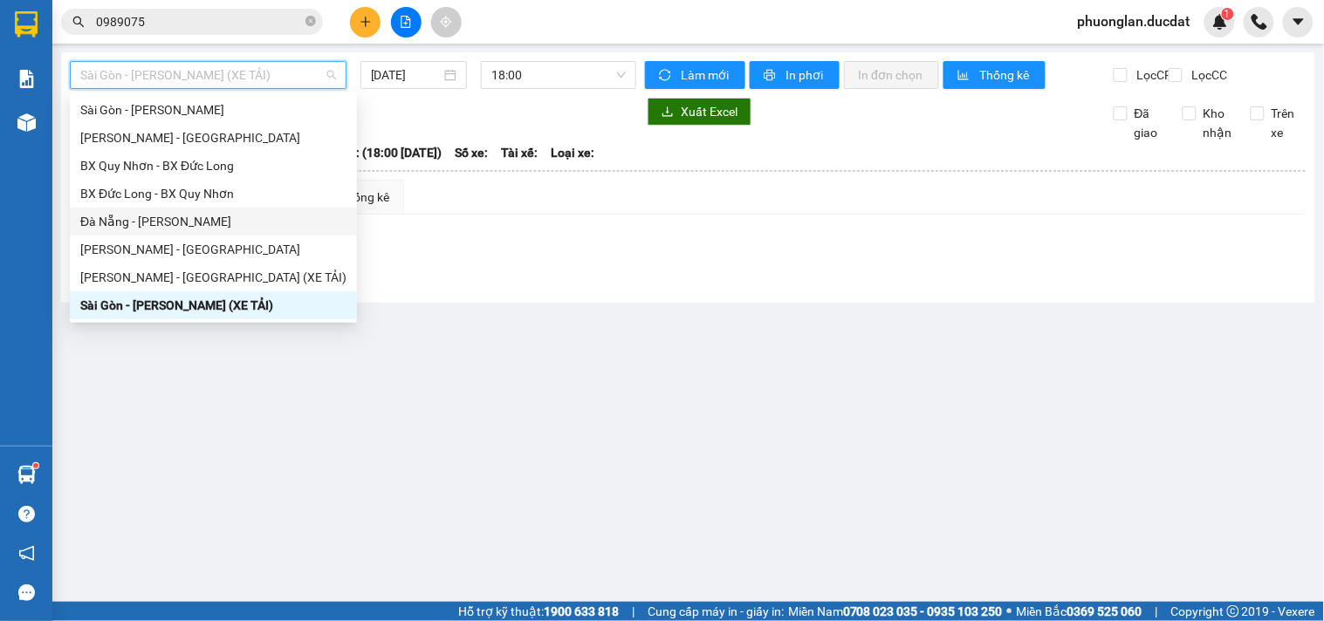
click at [177, 222] on div "Đà Nẵng - Gia Lai" at bounding box center [213, 221] width 266 height 19
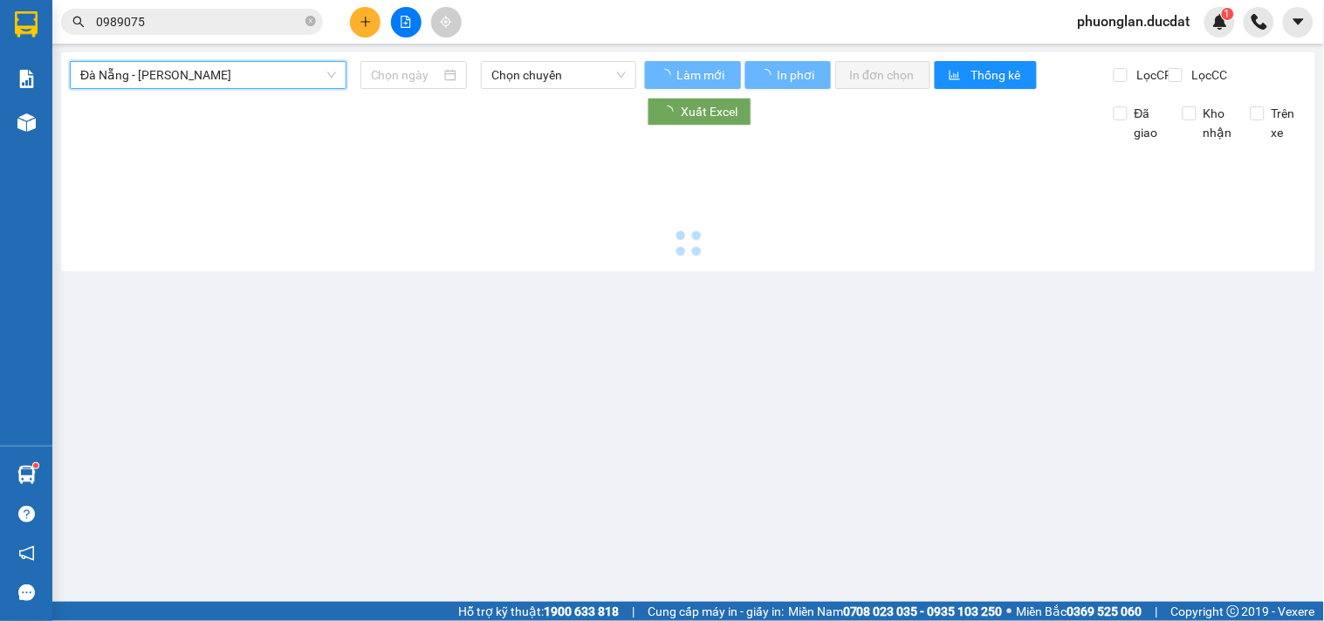
type input "[DATE]"
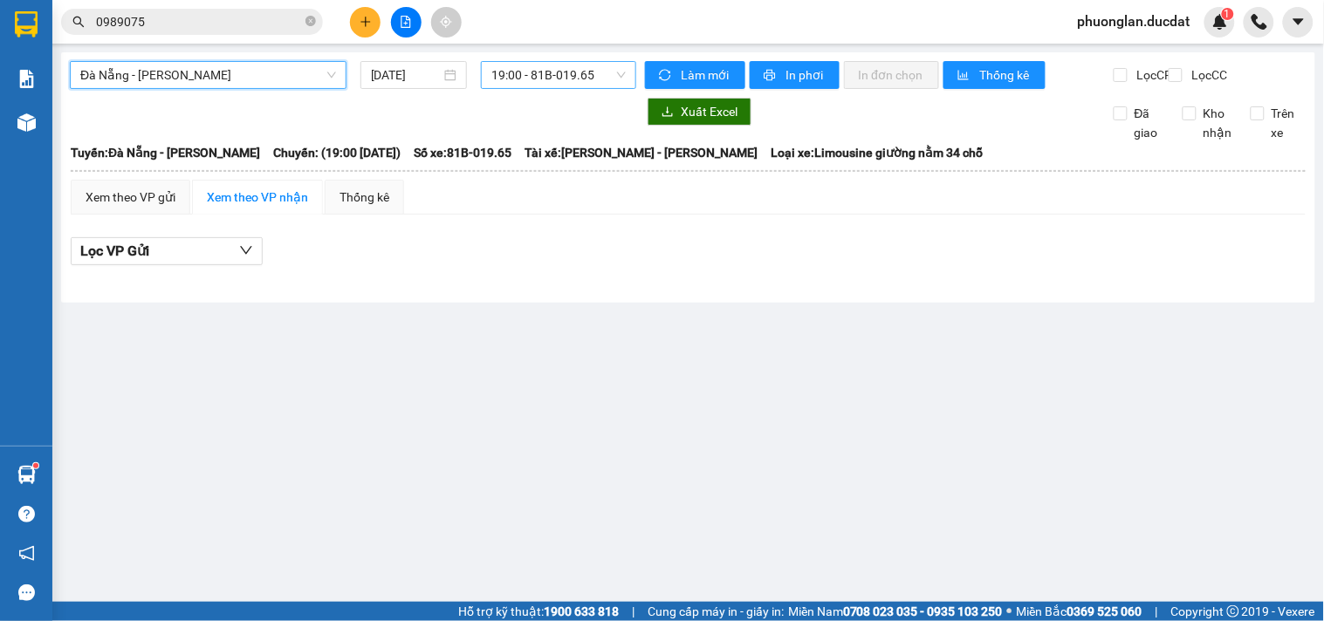
click at [550, 76] on span "19:00 - 81B-019.65" at bounding box center [558, 75] width 134 height 26
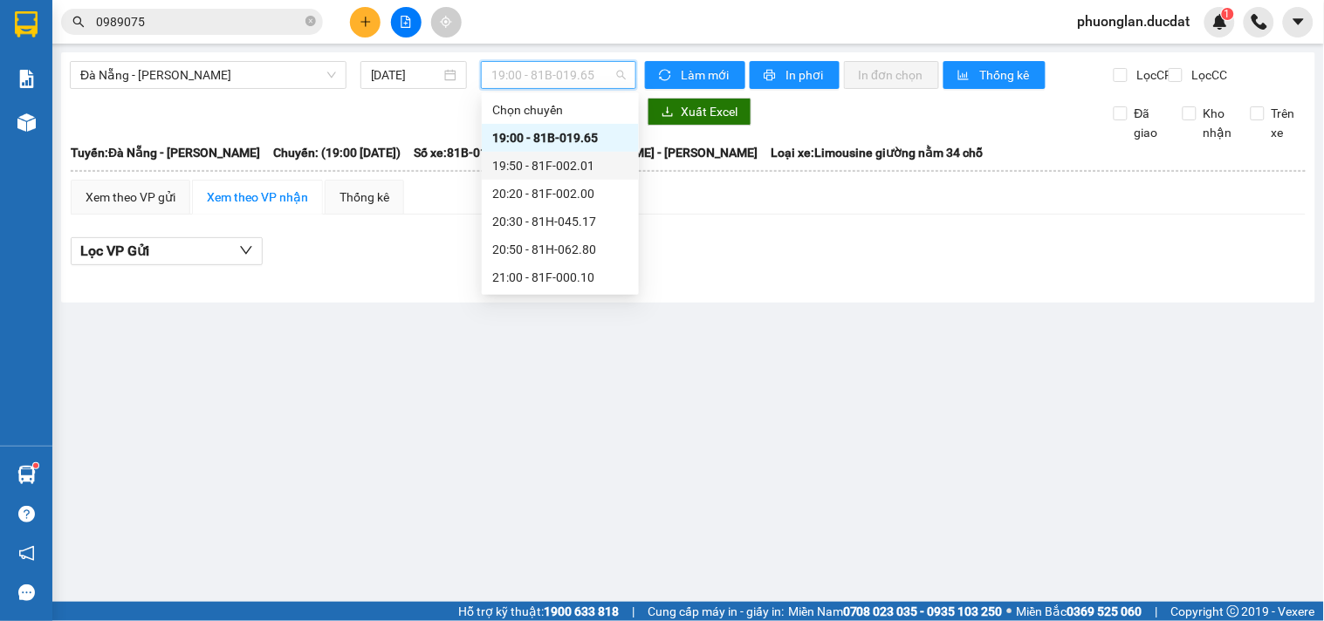
click at [554, 175] on div "19:50 - 81F-002.01" at bounding box center [560, 165] width 136 height 19
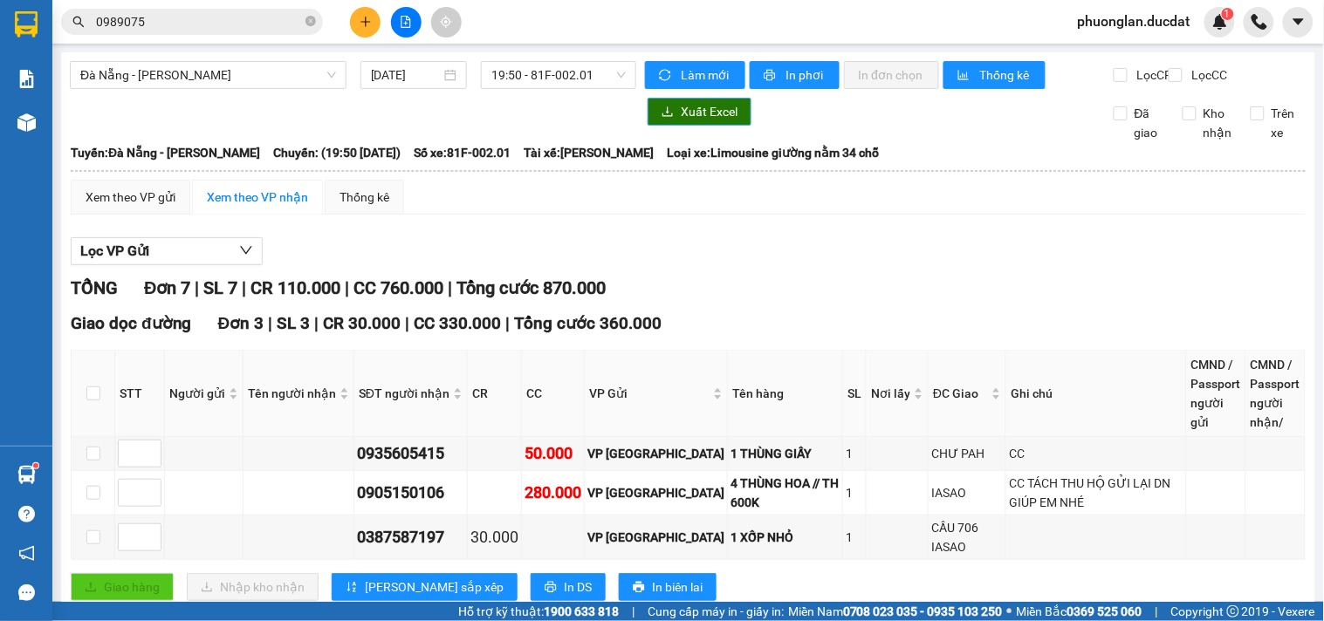
click at [716, 121] on span "Xuất Excel" at bounding box center [709, 111] width 57 height 19
click at [566, 72] on span "19:50 - 81F-002.01" at bounding box center [558, 75] width 134 height 26
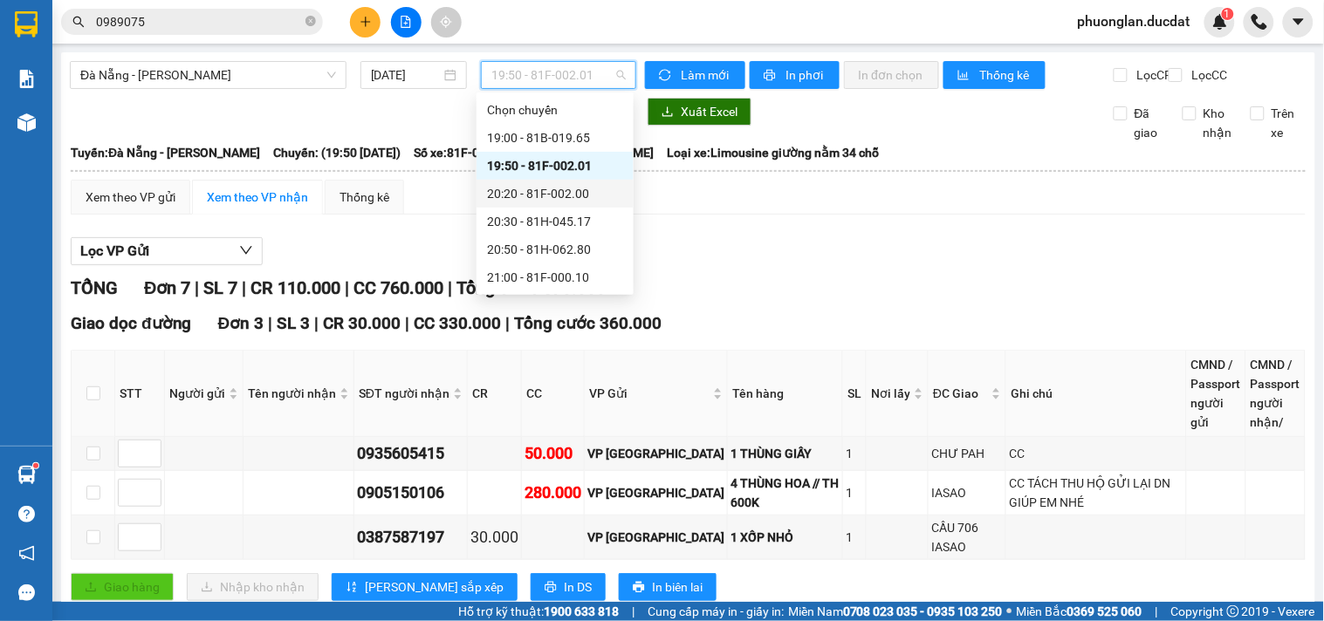
click at [571, 192] on div "20:20 - 81F-002.00" at bounding box center [555, 193] width 136 height 19
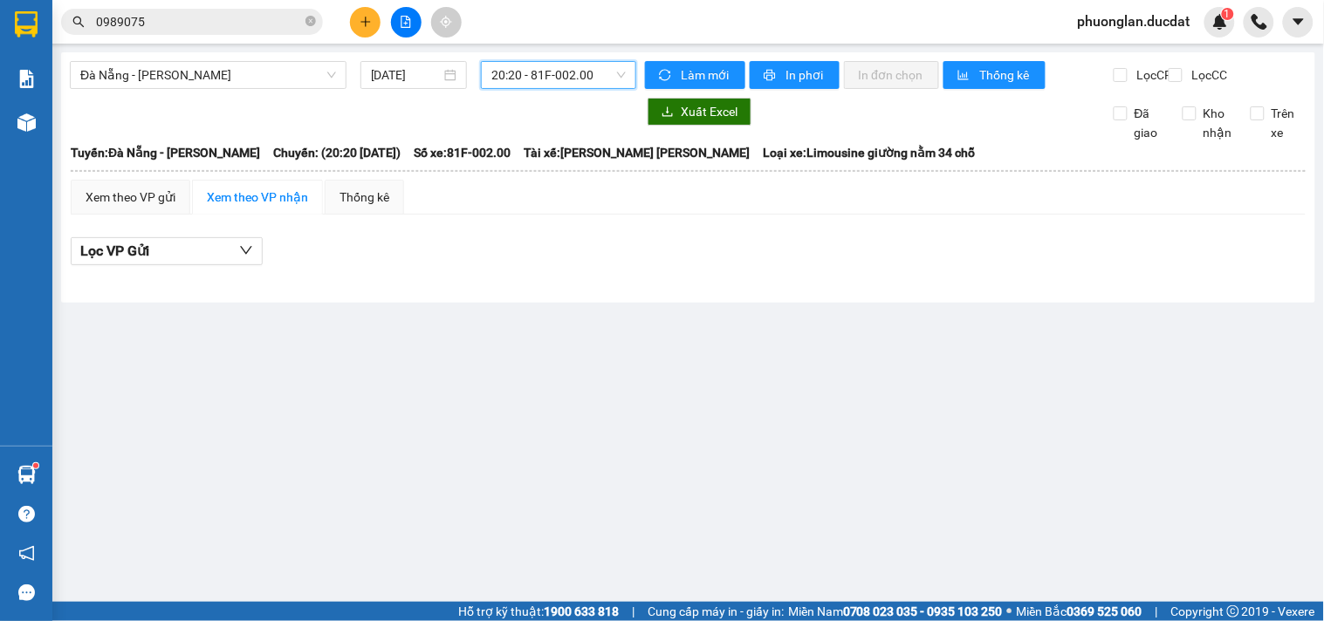
click at [579, 63] on span "20:20 - 81F-002.00" at bounding box center [558, 75] width 134 height 26
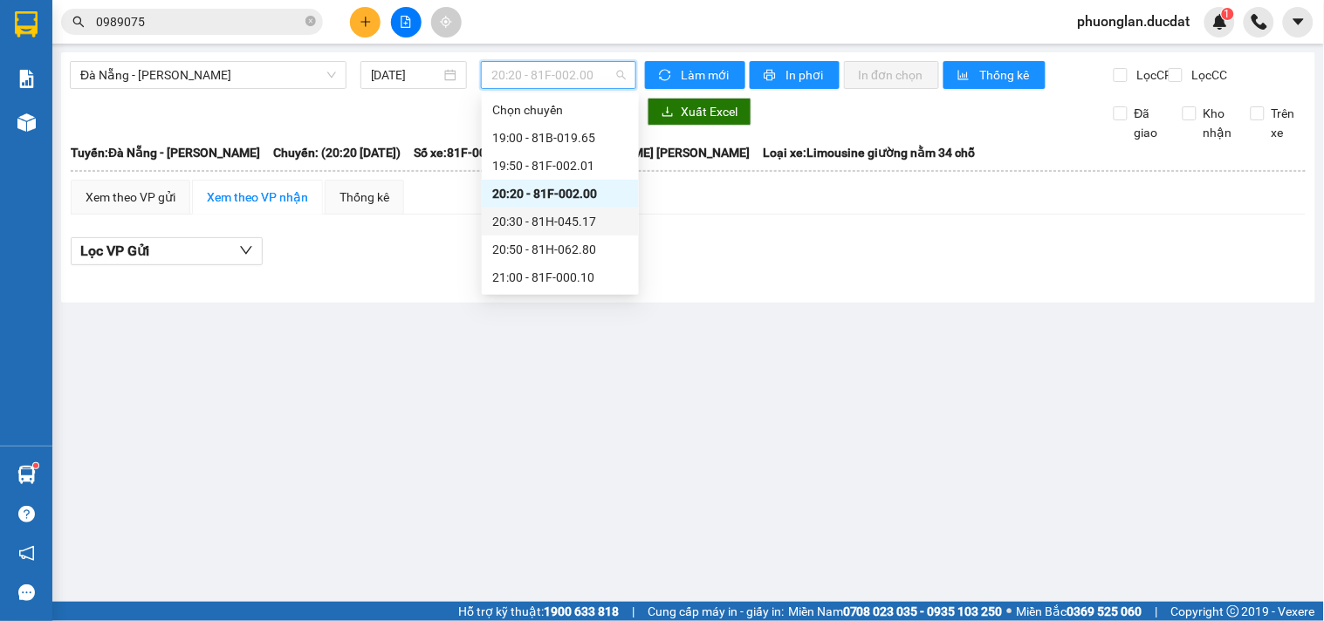
click at [561, 230] on div "20:30 - 81H-045.17" at bounding box center [560, 221] width 136 height 19
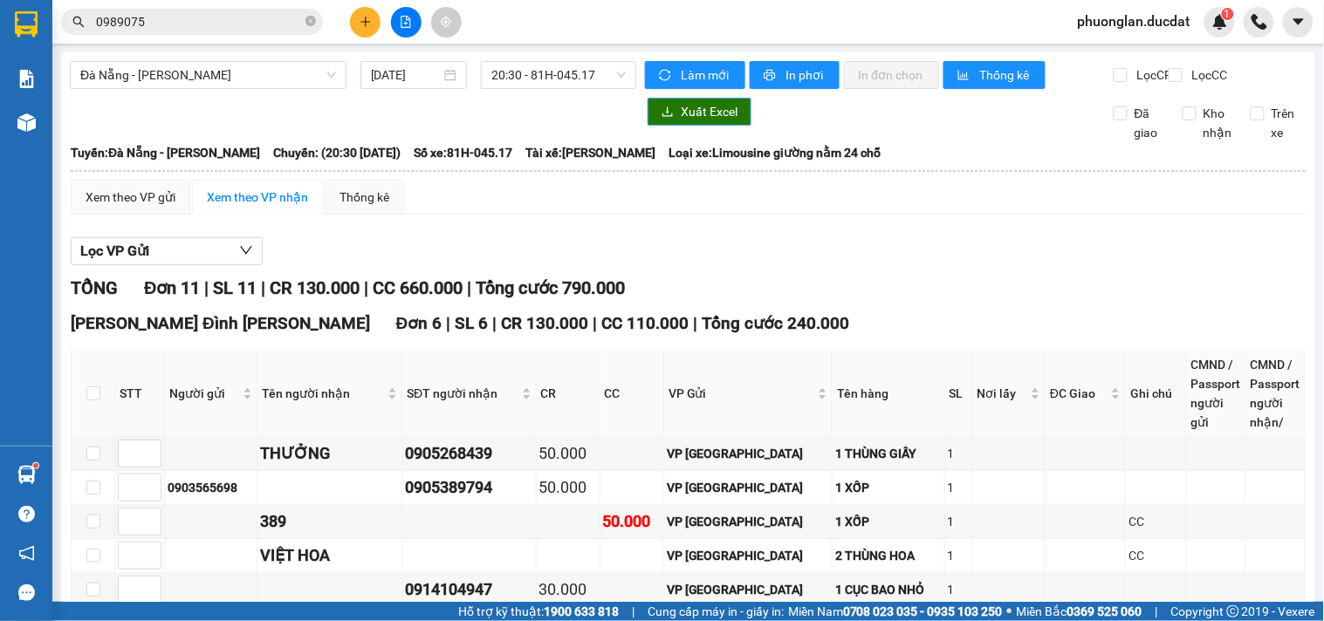
click at [688, 121] on span "Xuất Excel" at bounding box center [709, 111] width 57 height 19
click at [233, 73] on span "Đà Nẵng - Gia Lai" at bounding box center [208, 75] width 256 height 26
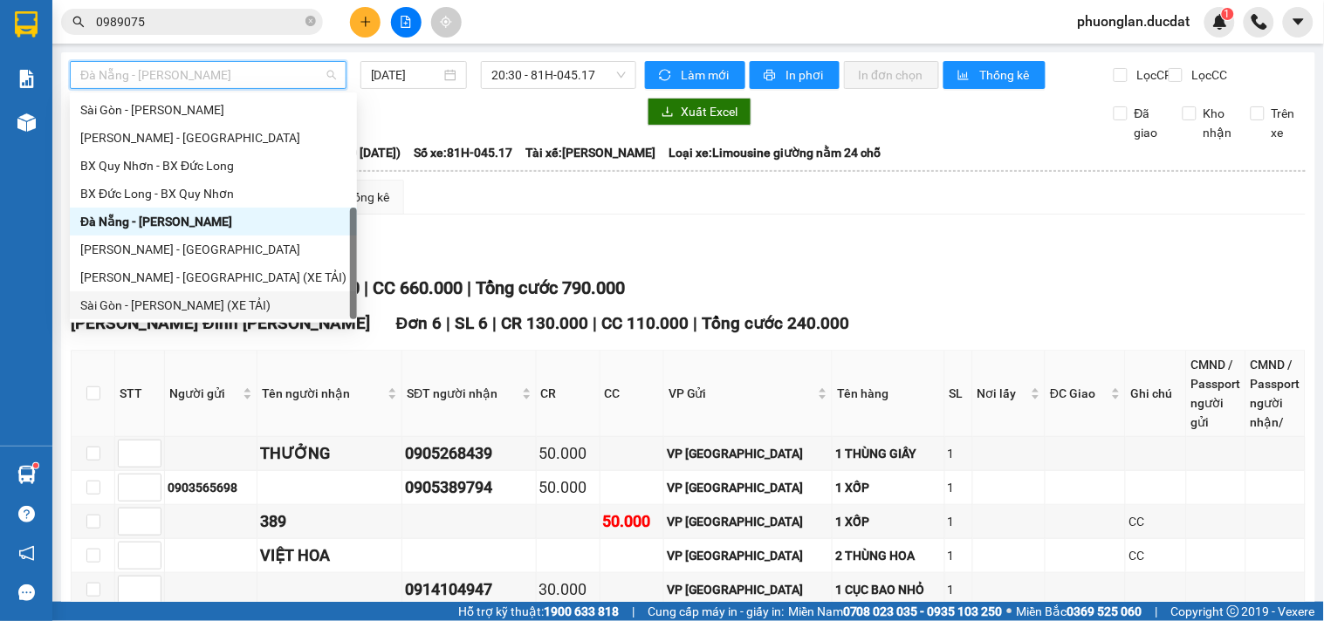
click at [143, 299] on div "Sài Gòn - [PERSON_NAME] (XE TẢI)" at bounding box center [213, 305] width 266 height 19
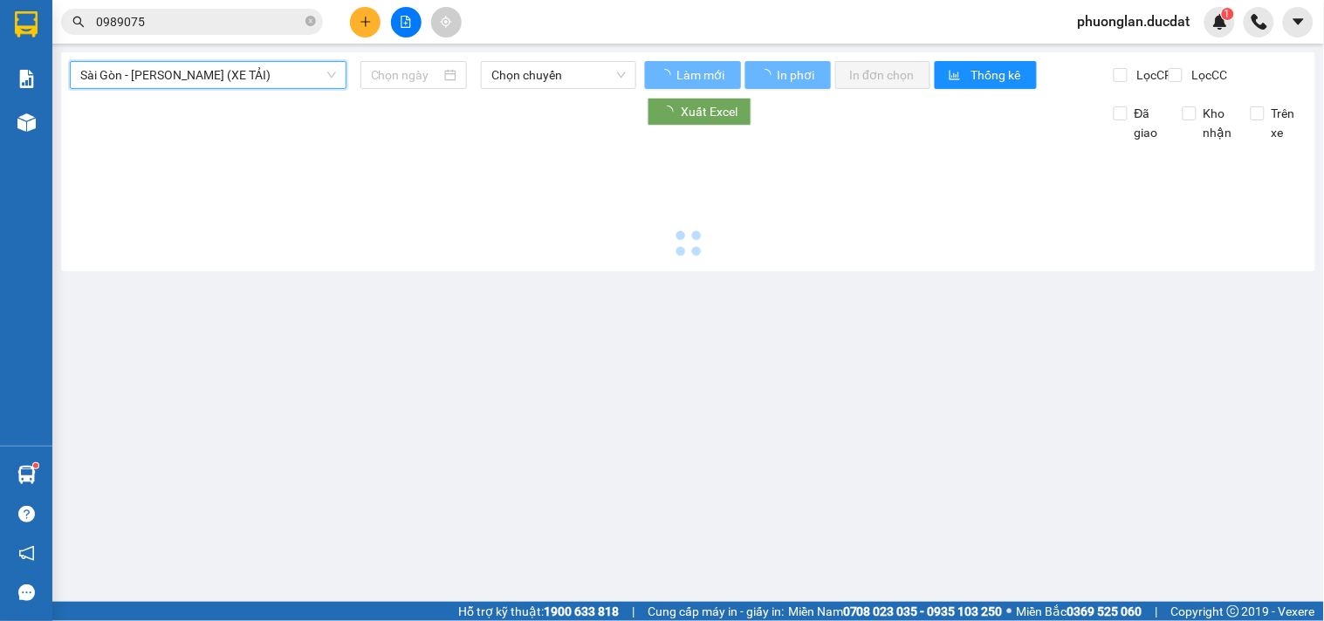
type input "[DATE]"
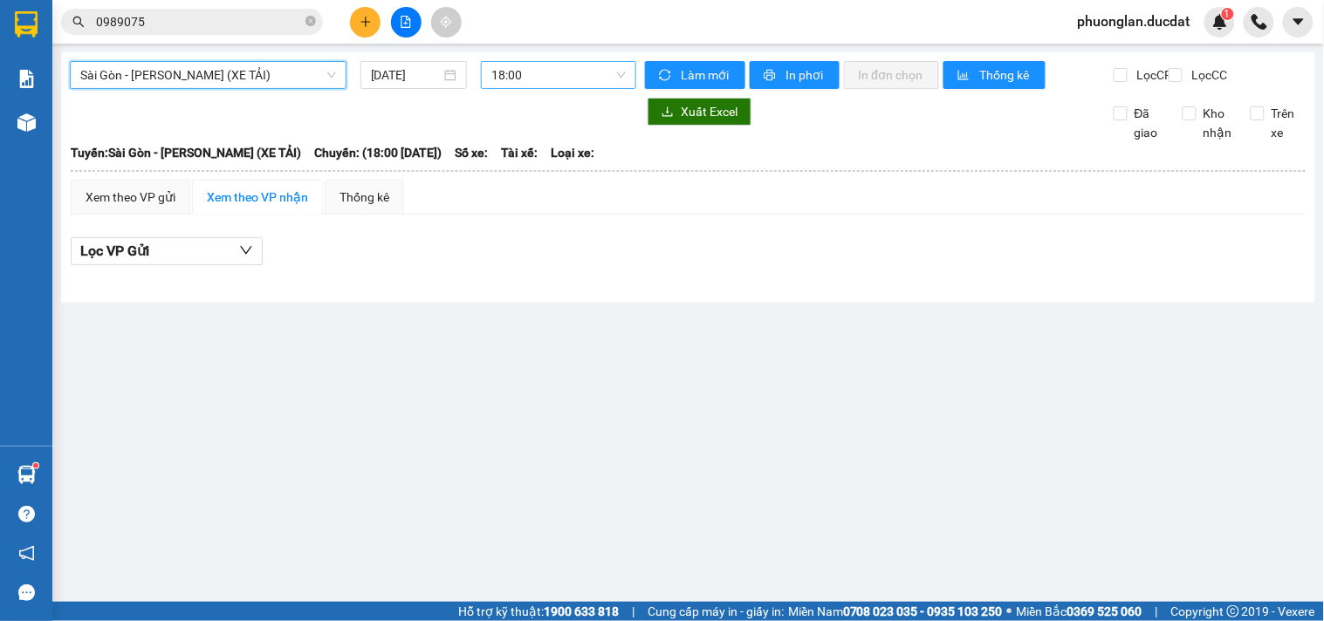
click at [528, 73] on span "18:00" at bounding box center [558, 75] width 134 height 26
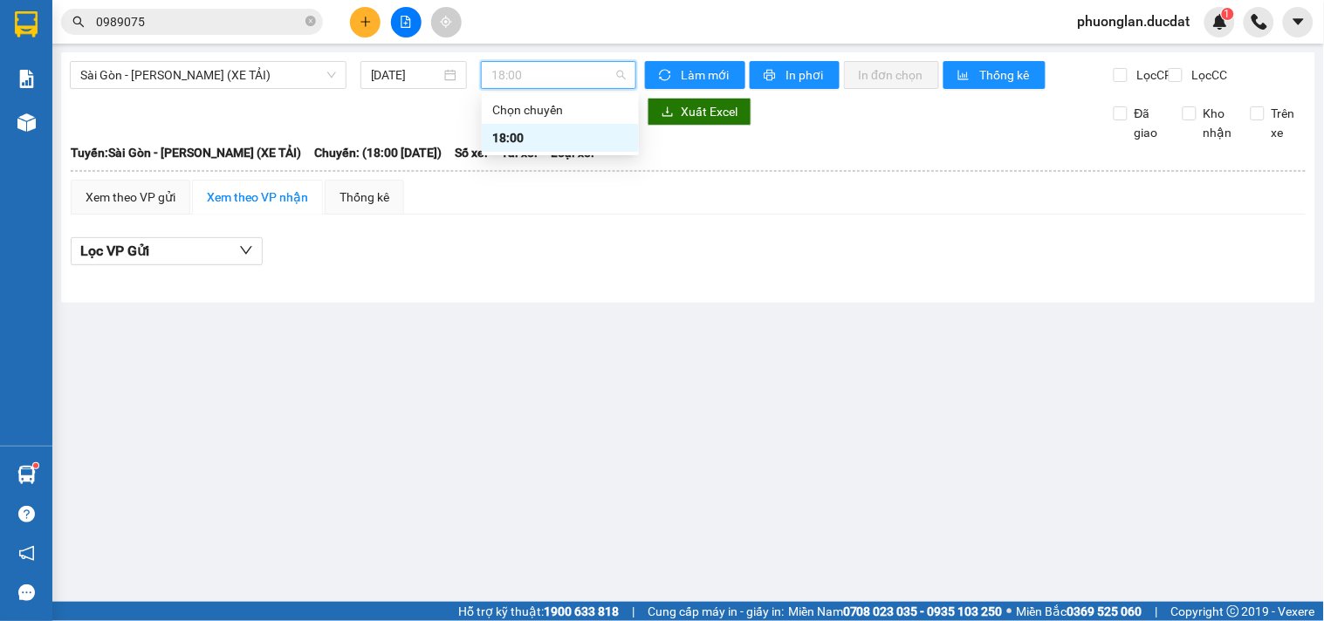
click at [533, 140] on div "18:00" at bounding box center [560, 137] width 136 height 19
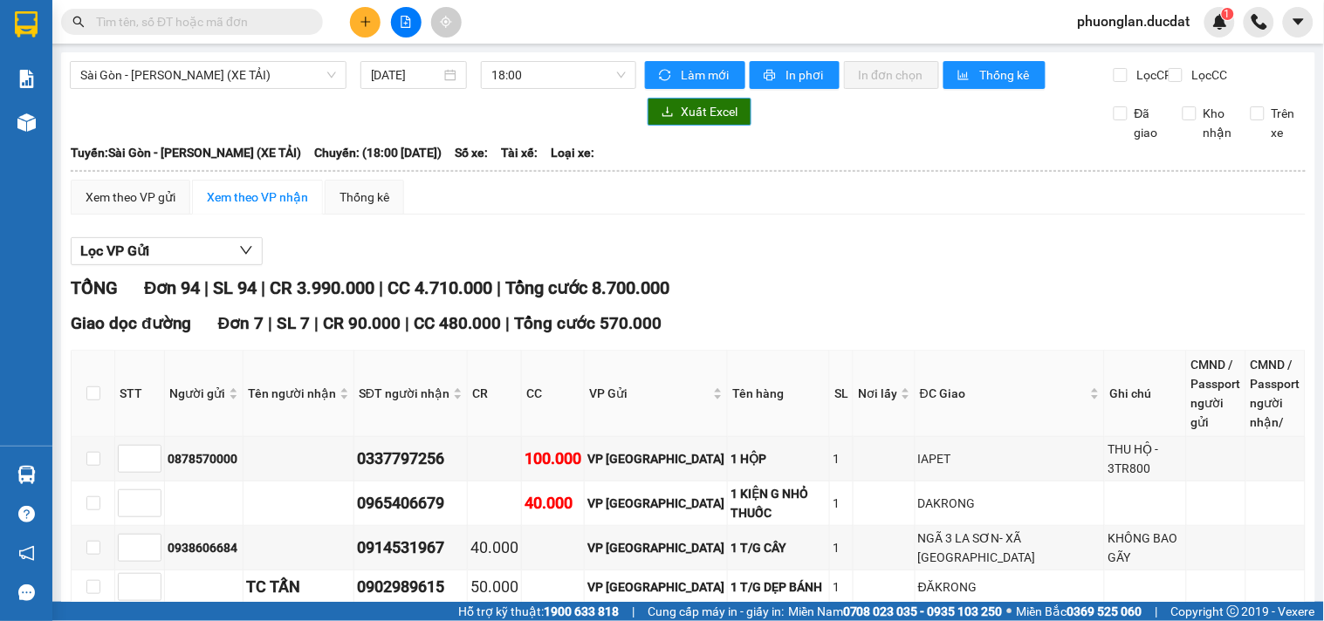
click at [692, 126] on button "Xuất Excel" at bounding box center [700, 112] width 104 height 28
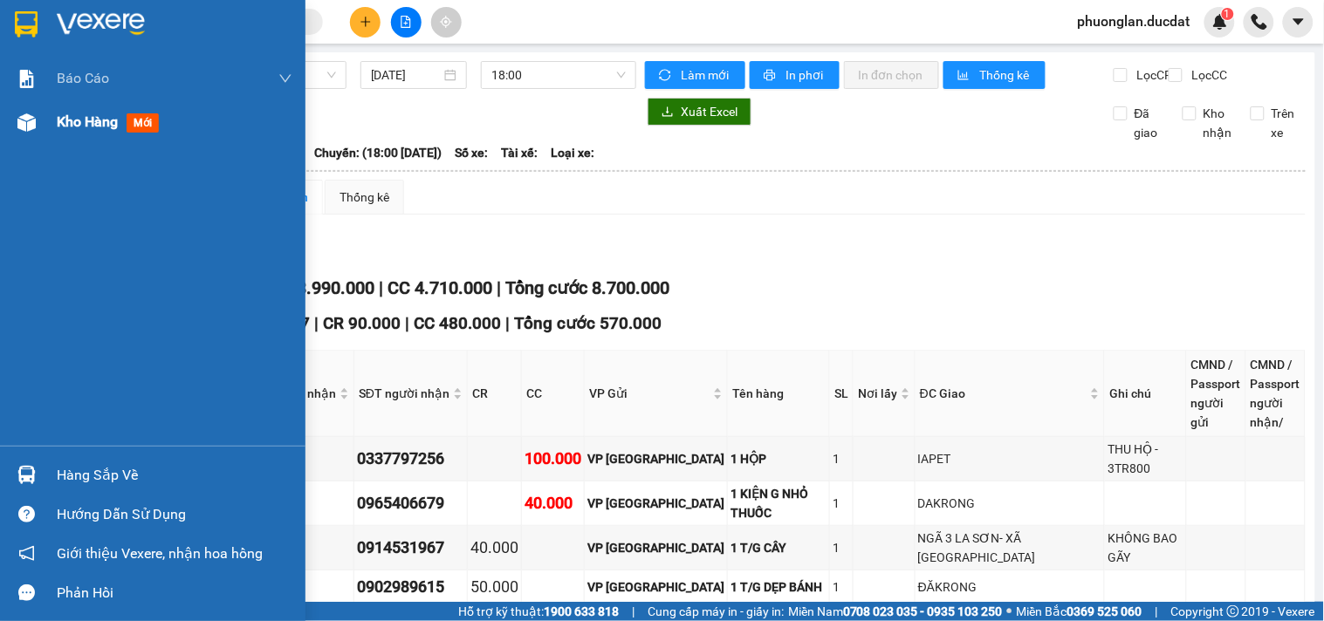
click at [82, 120] on span "Kho hàng" at bounding box center [87, 121] width 61 height 17
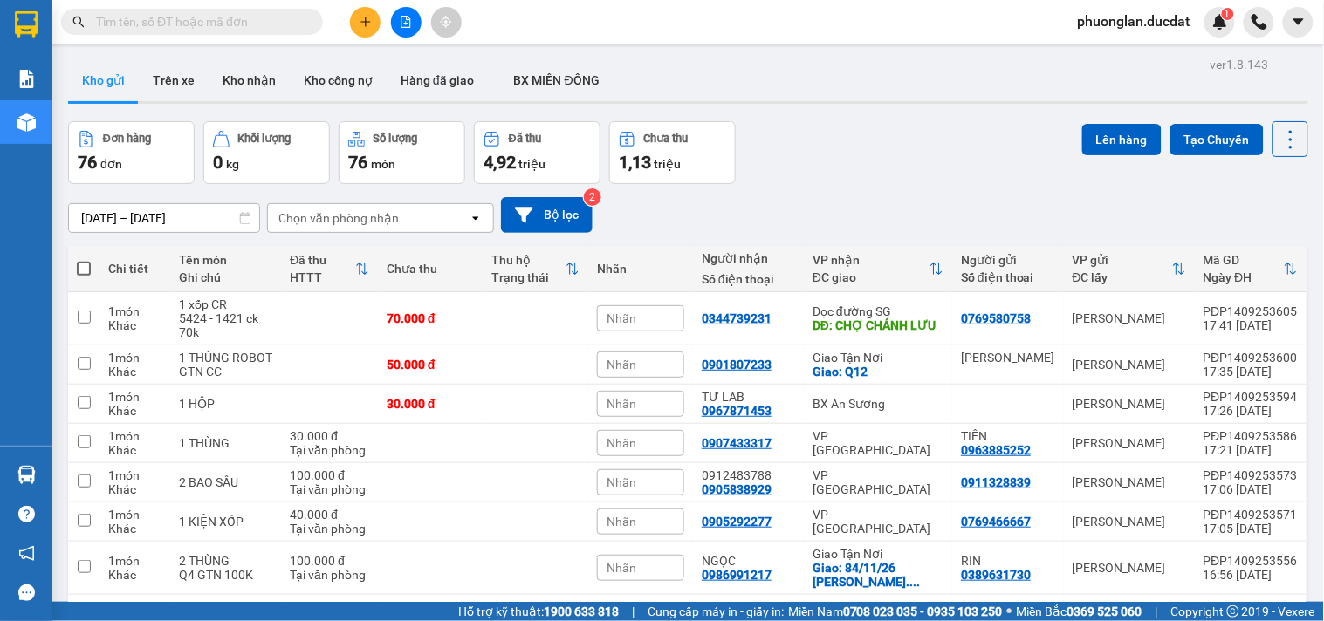
click at [354, 223] on div "Chọn văn phòng nhận" at bounding box center [338, 217] width 120 height 17
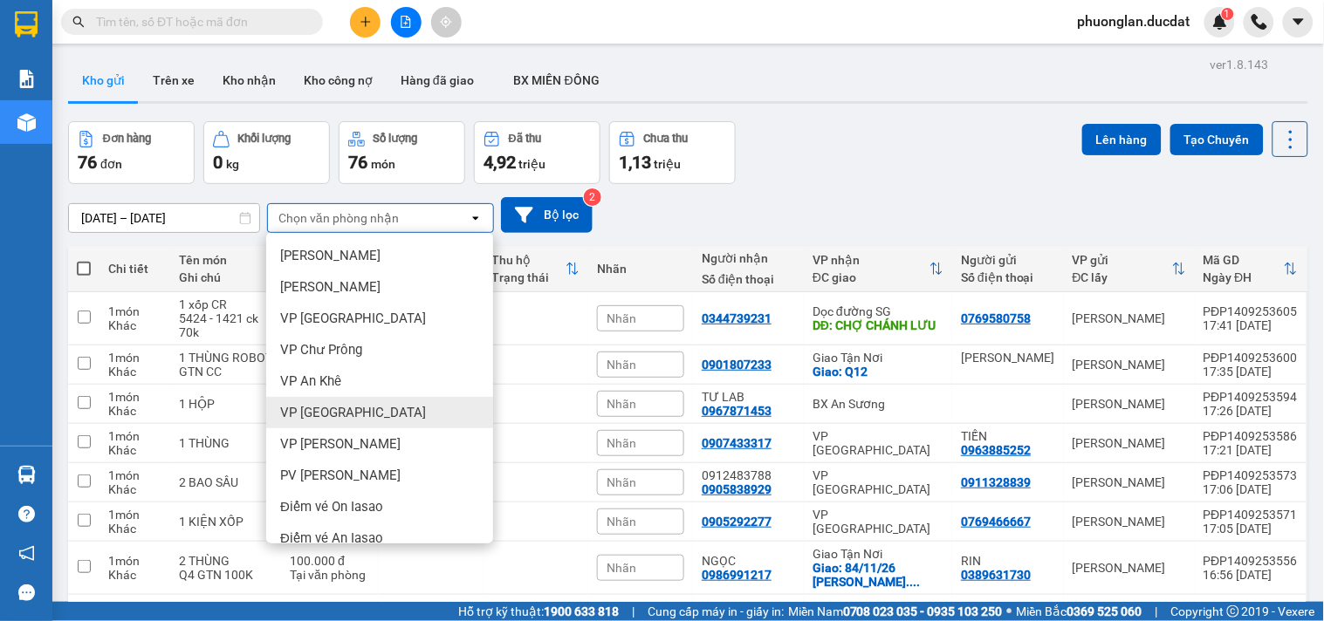
click at [293, 408] on span "VP [GEOGRAPHIC_DATA]" at bounding box center [353, 412] width 146 height 17
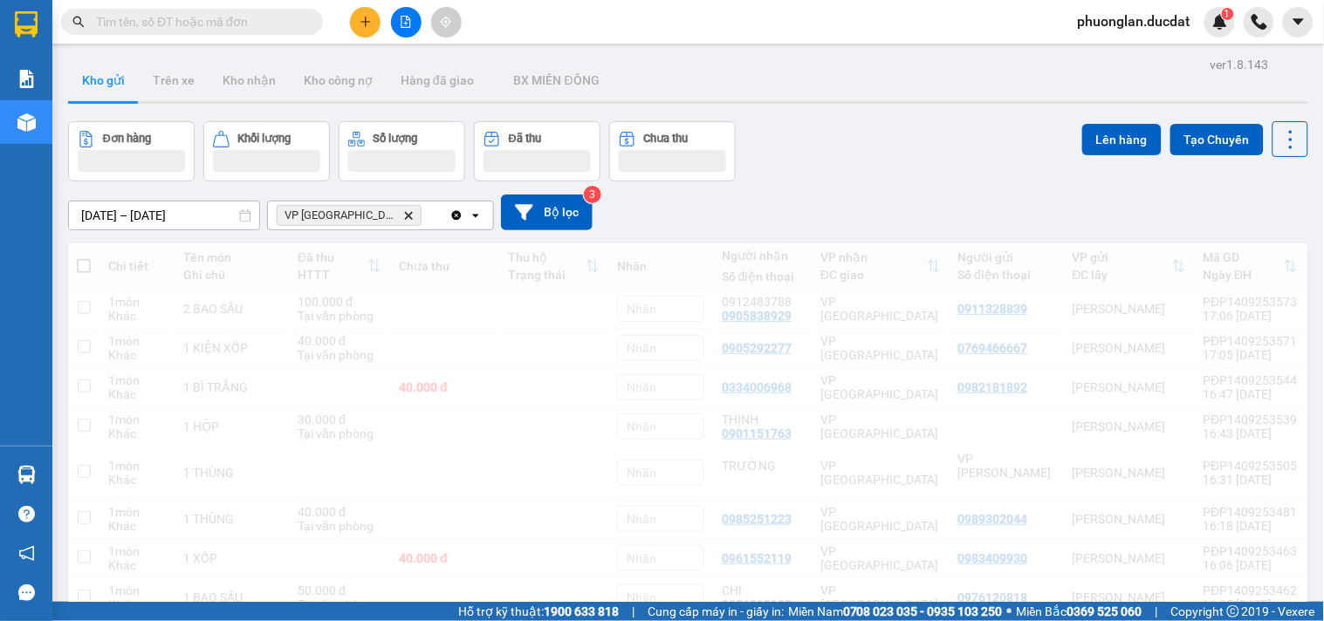
click at [398, 230] on div "VP Đà Nẵng Delete" at bounding box center [359, 216] width 182 height 28
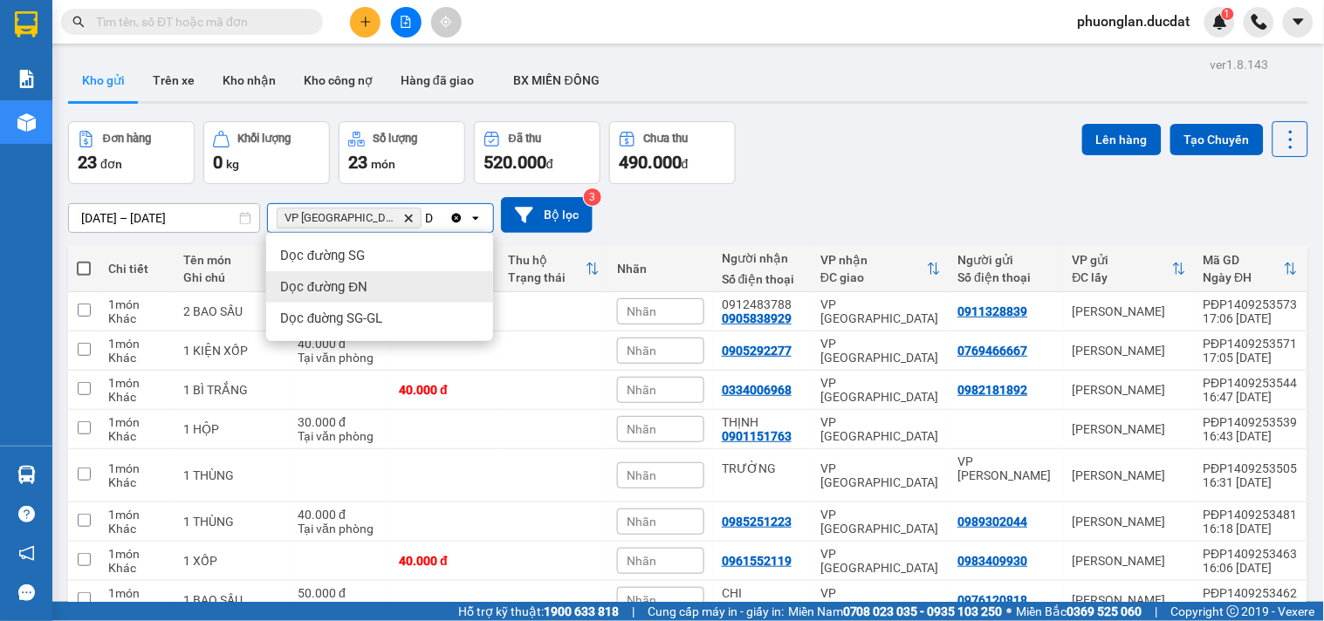
type input "D"
click at [349, 290] on span "Dọc đường ĐN" at bounding box center [323, 286] width 87 height 17
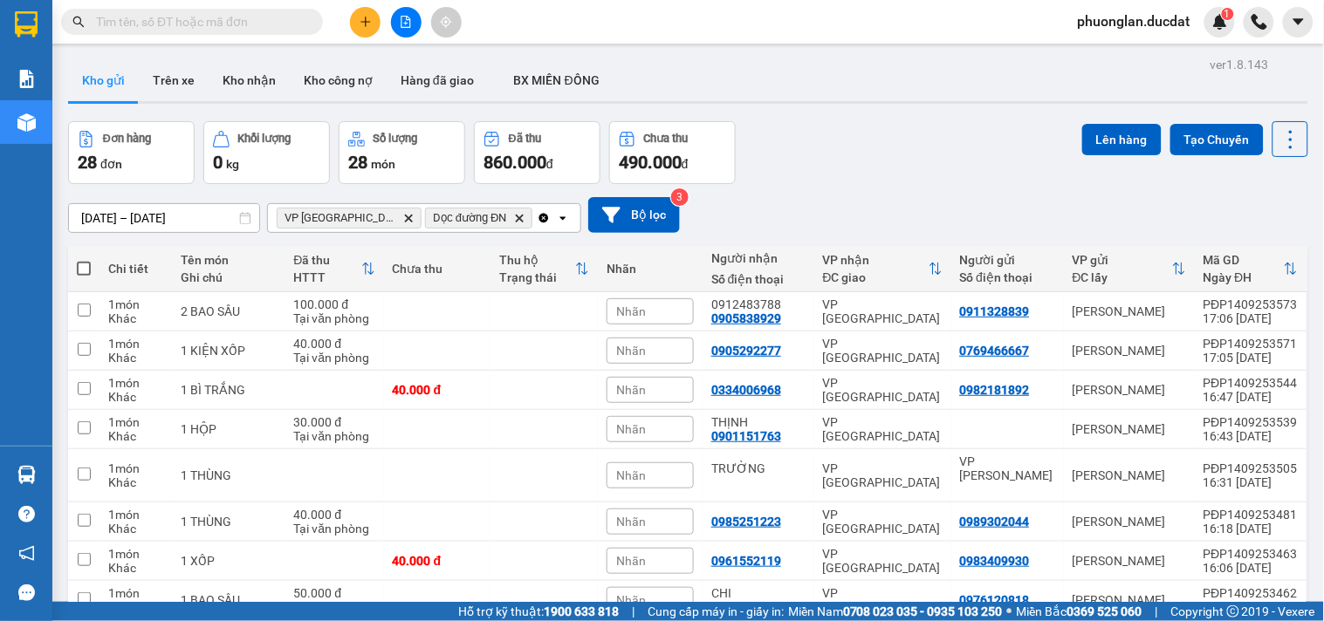
click at [84, 262] on span at bounding box center [84, 269] width 14 height 14
click at [84, 260] on input "checkbox" at bounding box center [84, 260] width 0 height 0
checkbox input "true"
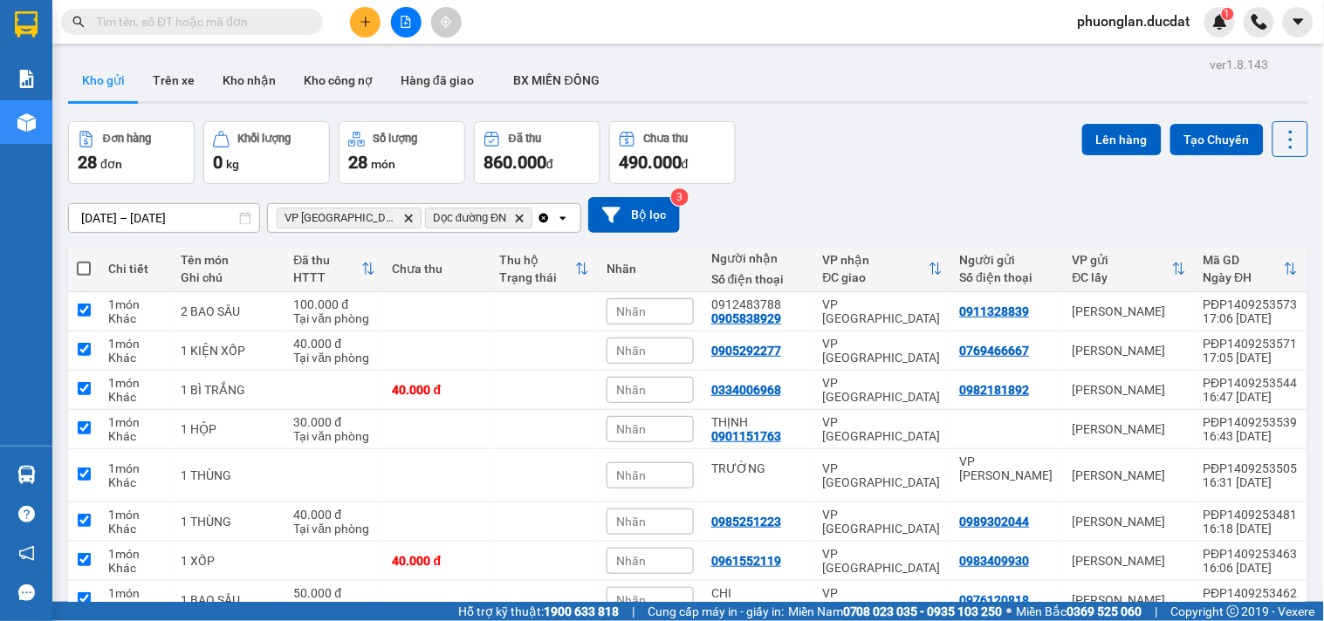
checkbox input "true"
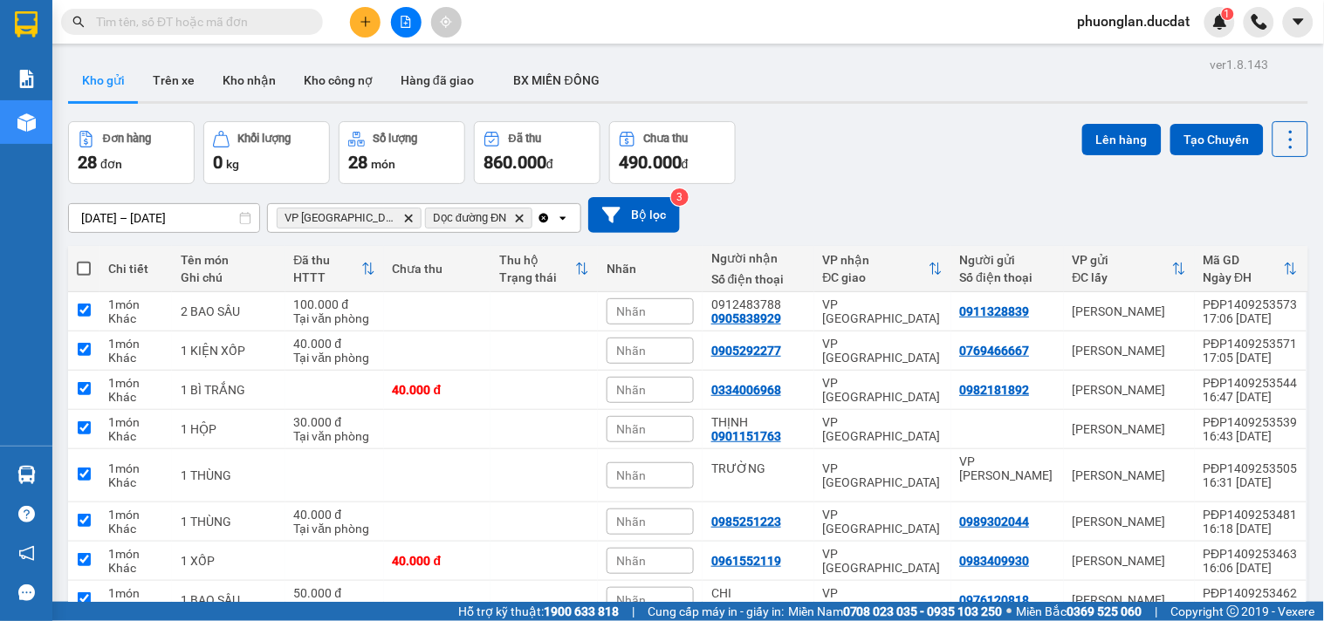
checkbox input "true"
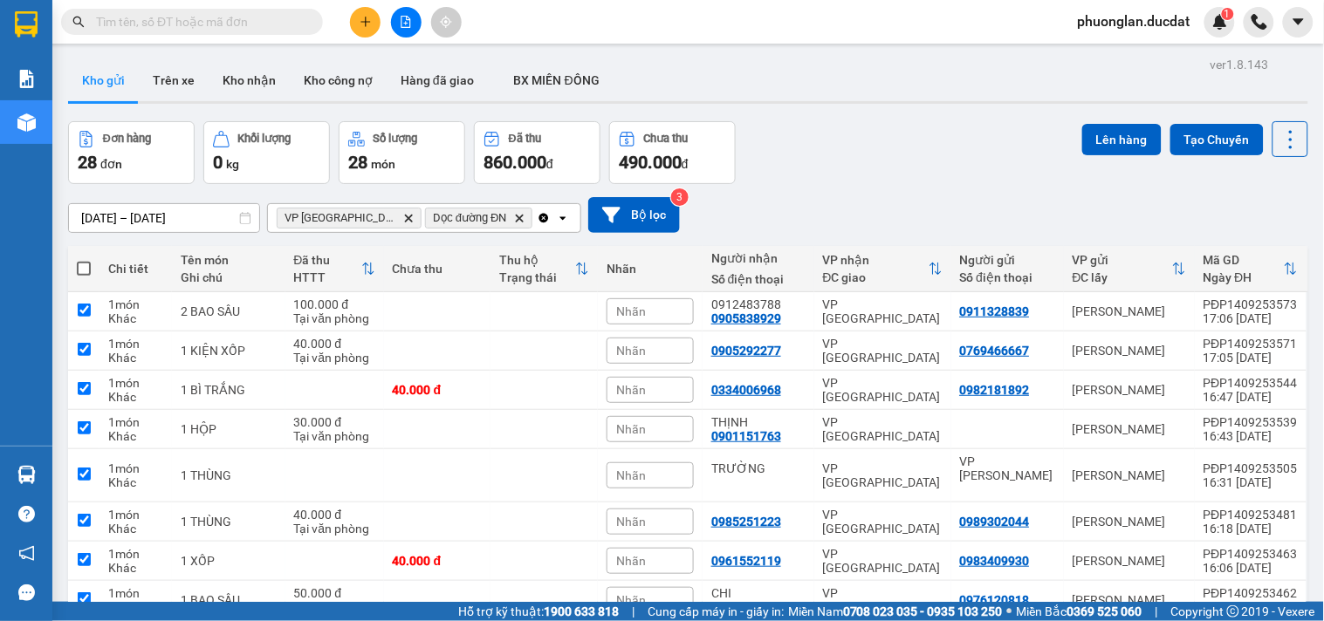
checkbox input "true"
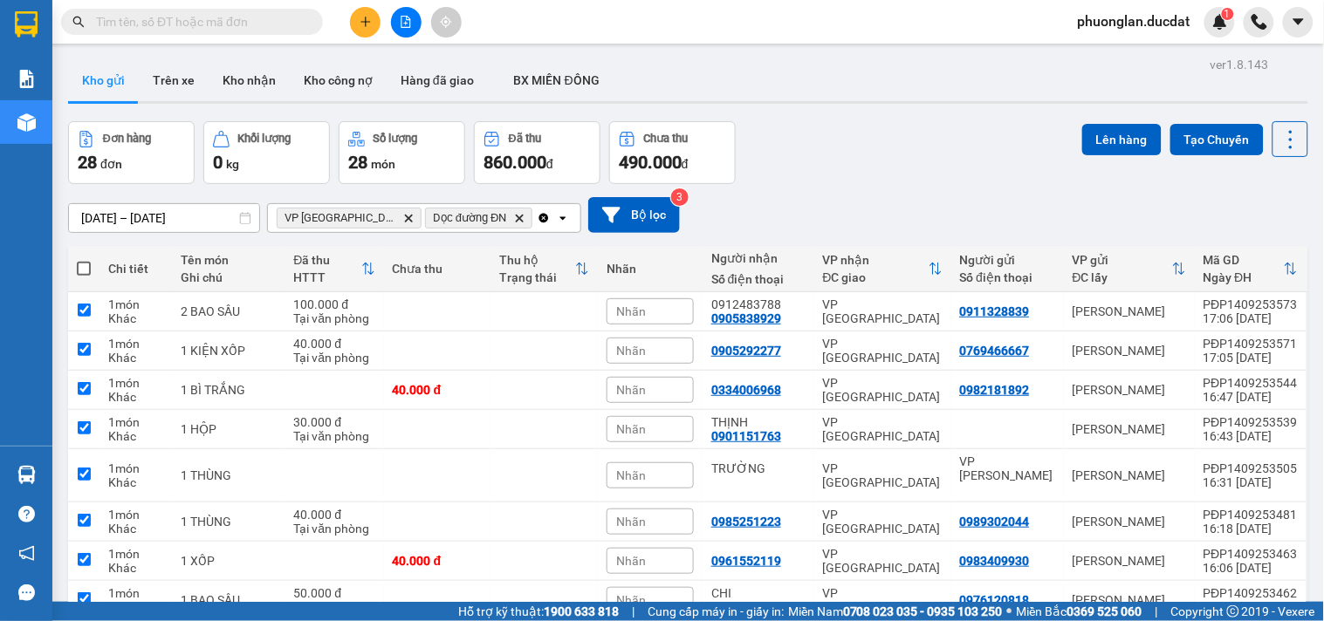
checkbox input "true"
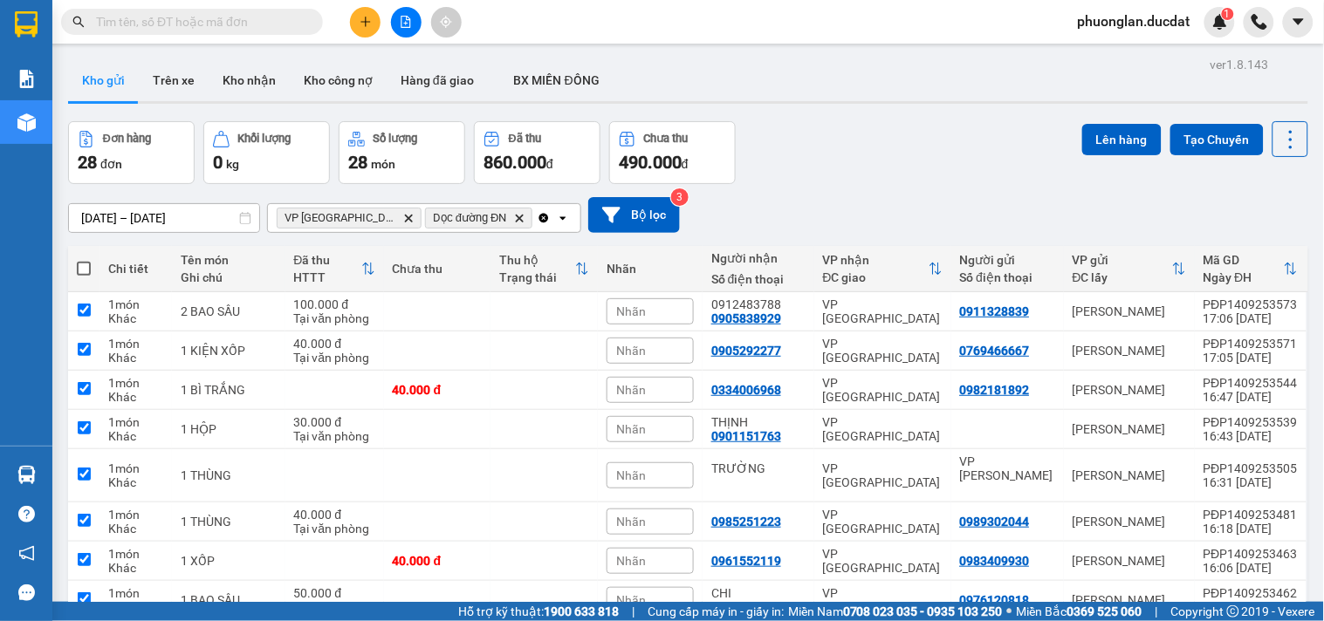
checkbox input "true"
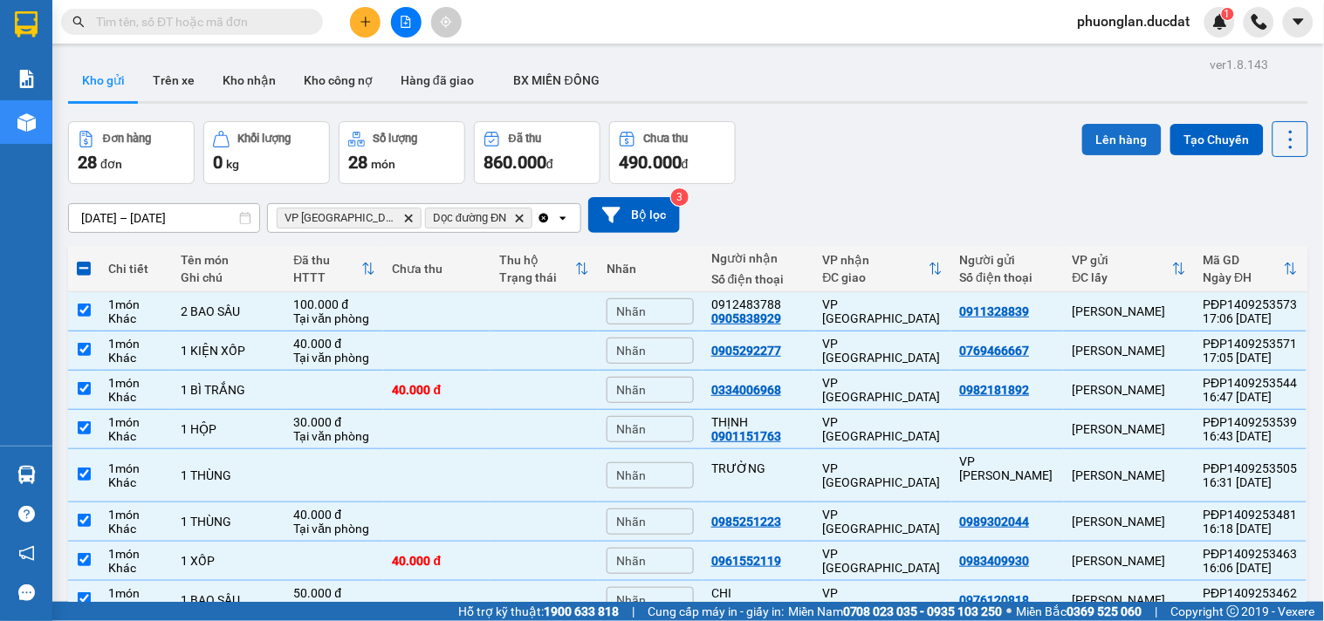
click at [1138, 138] on button "Lên hàng" at bounding box center [1121, 139] width 79 height 31
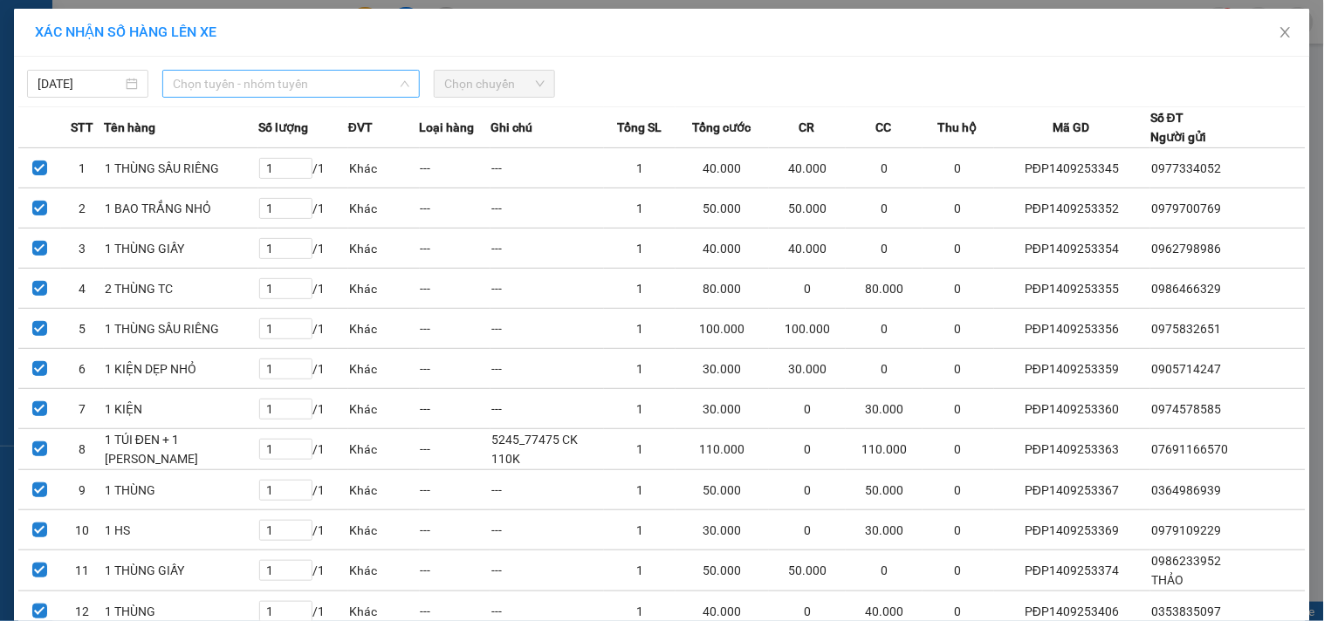
click at [245, 86] on span "Chọn tuyến - nhóm tuyến" at bounding box center [291, 84] width 237 height 26
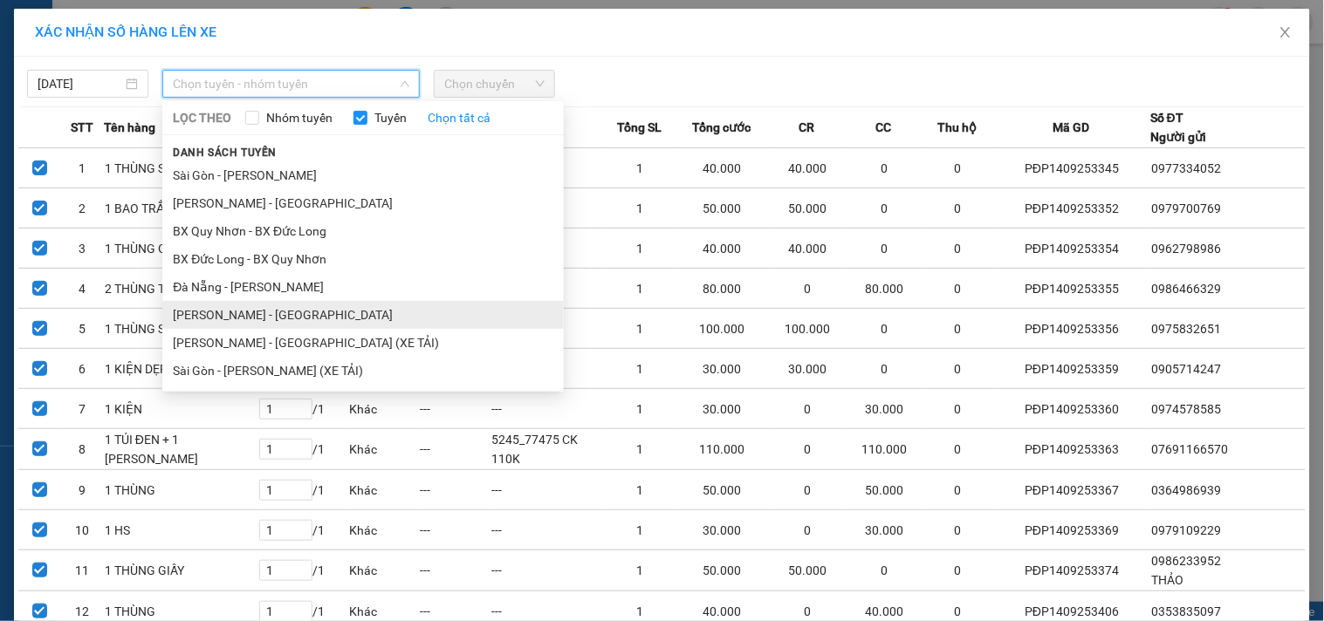
click at [230, 319] on li "Gia Lai - Đà Nẵng" at bounding box center [362, 315] width 401 height 28
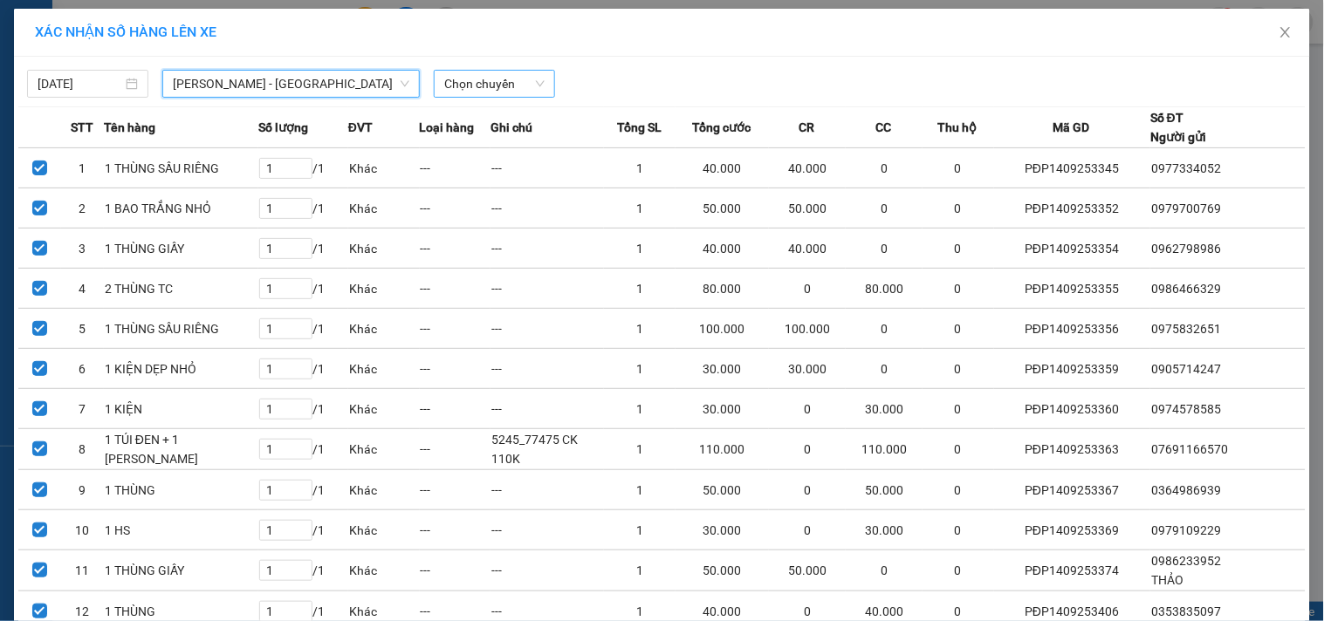
click at [483, 90] on span "Chọn chuyến" at bounding box center [494, 84] width 100 height 26
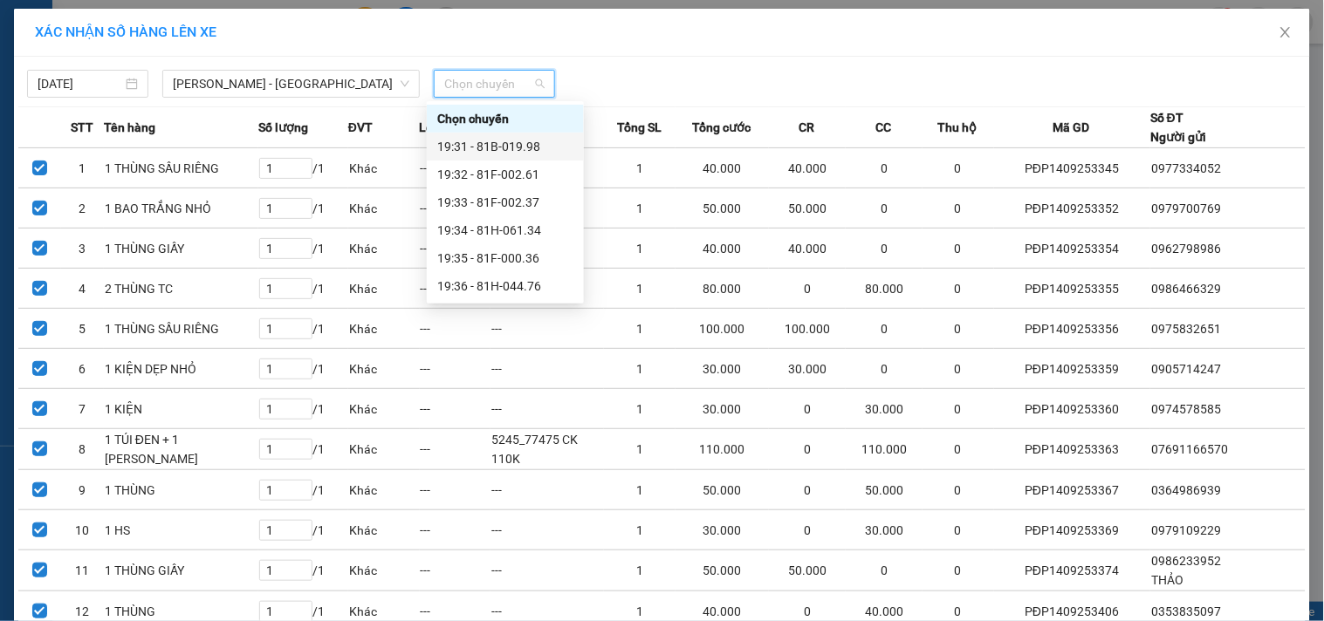
click at [481, 143] on div "19:31 - 81B-019.98" at bounding box center [505, 146] width 136 height 19
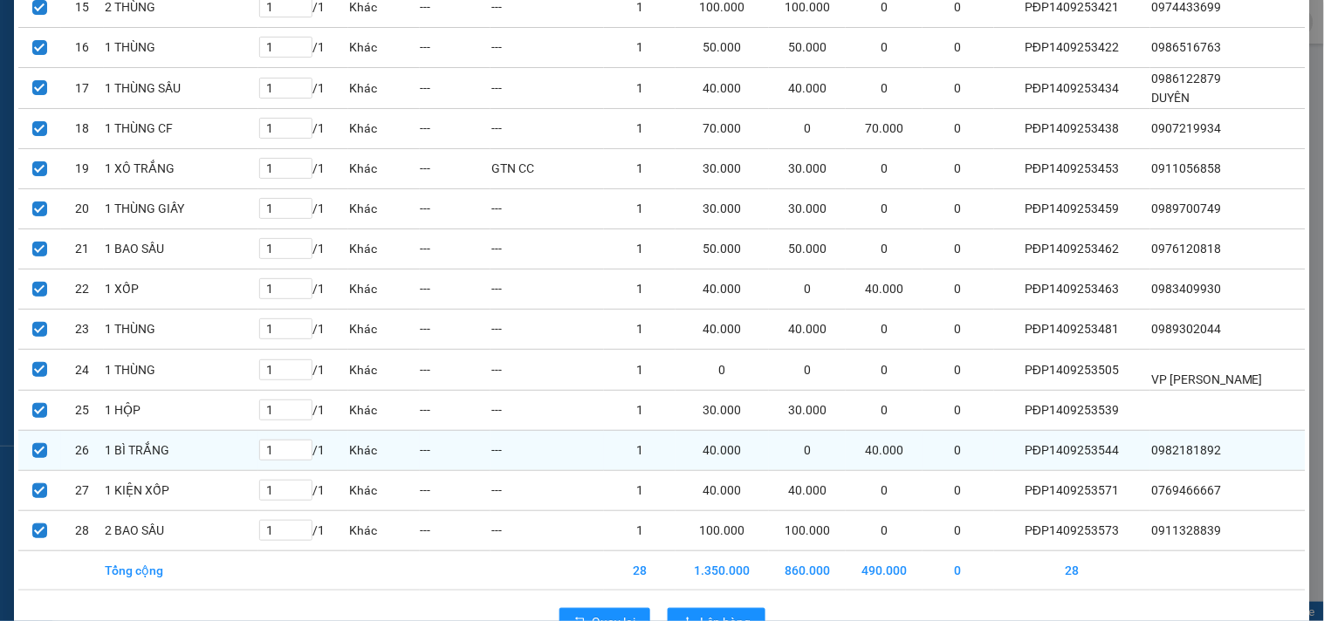
scroll to position [821, 0]
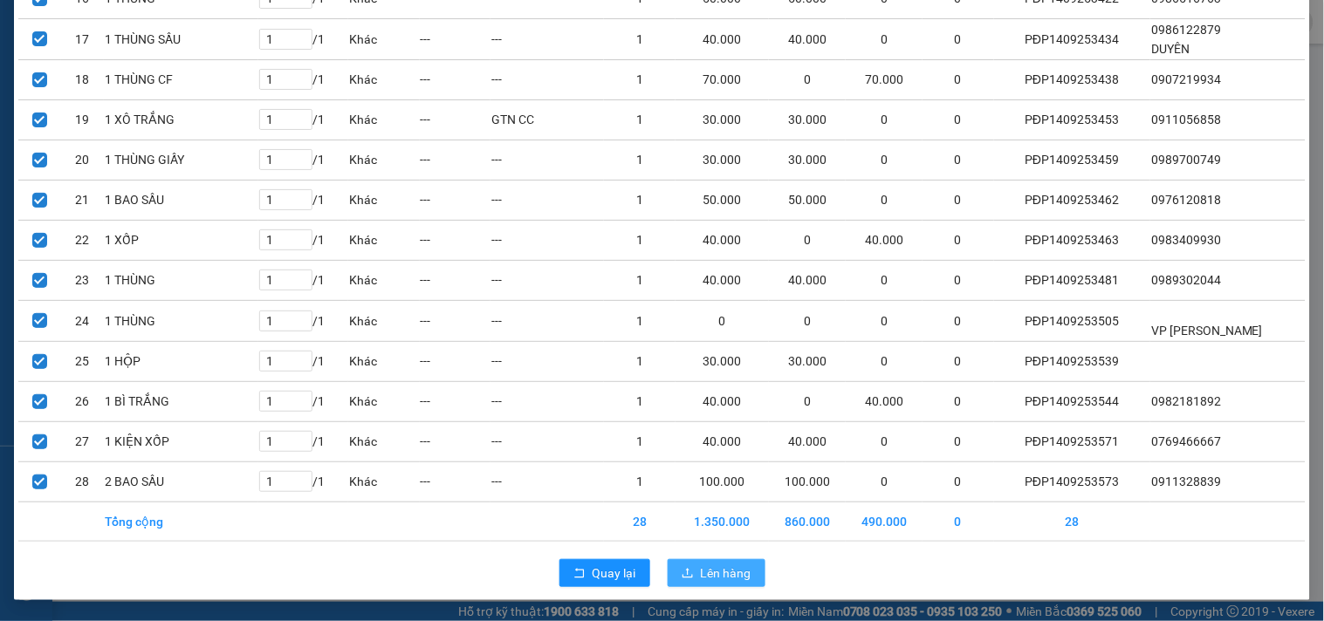
click at [710, 572] on span "Lên hàng" at bounding box center [726, 573] width 51 height 19
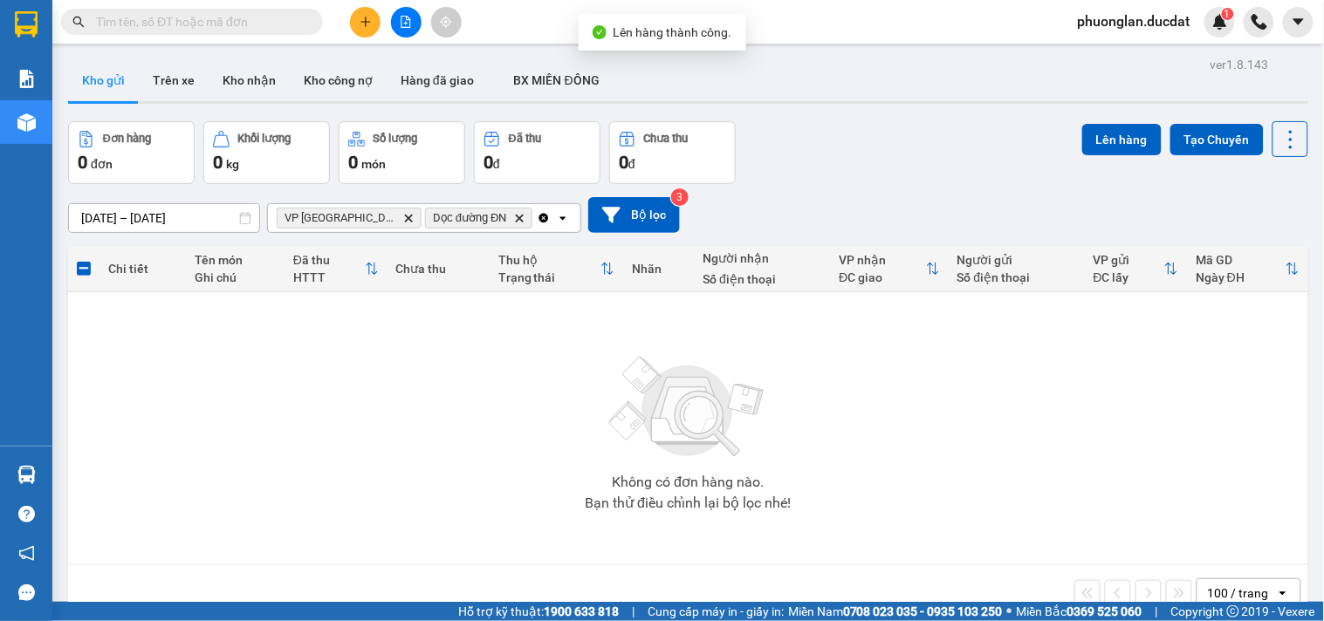
click at [539, 219] on icon "Clear all" at bounding box center [544, 218] width 10 height 10
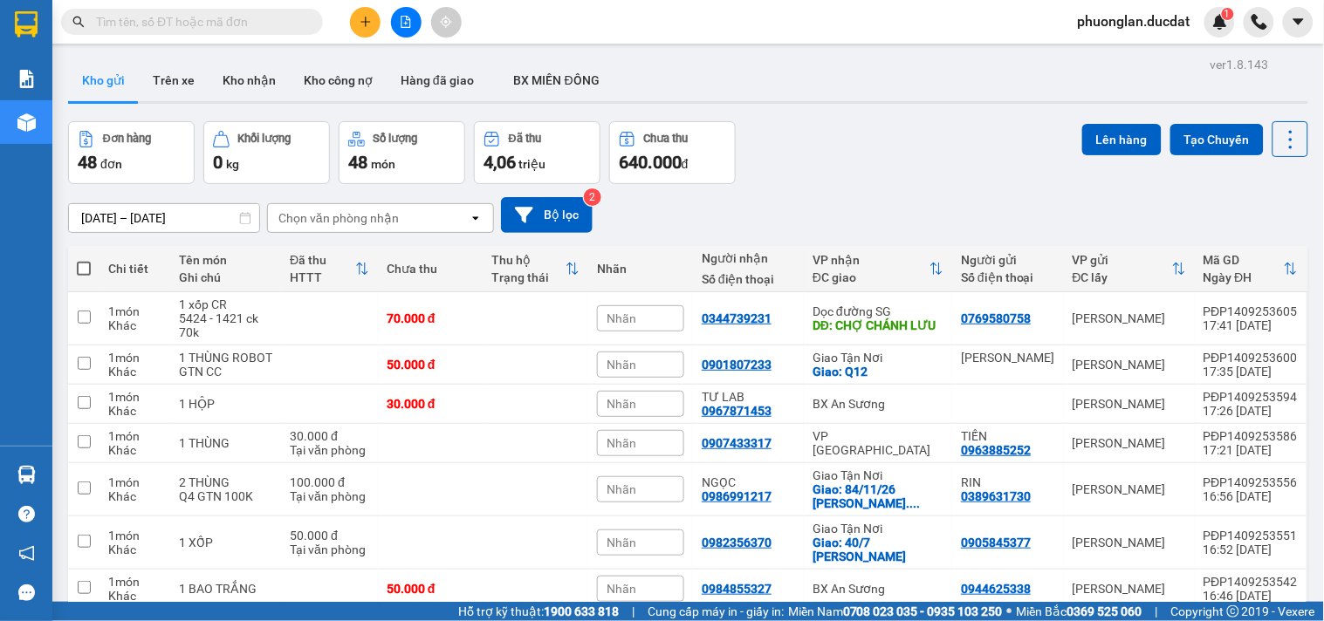
click at [401, 225] on div "Chọn văn phòng nhận" at bounding box center [368, 218] width 201 height 28
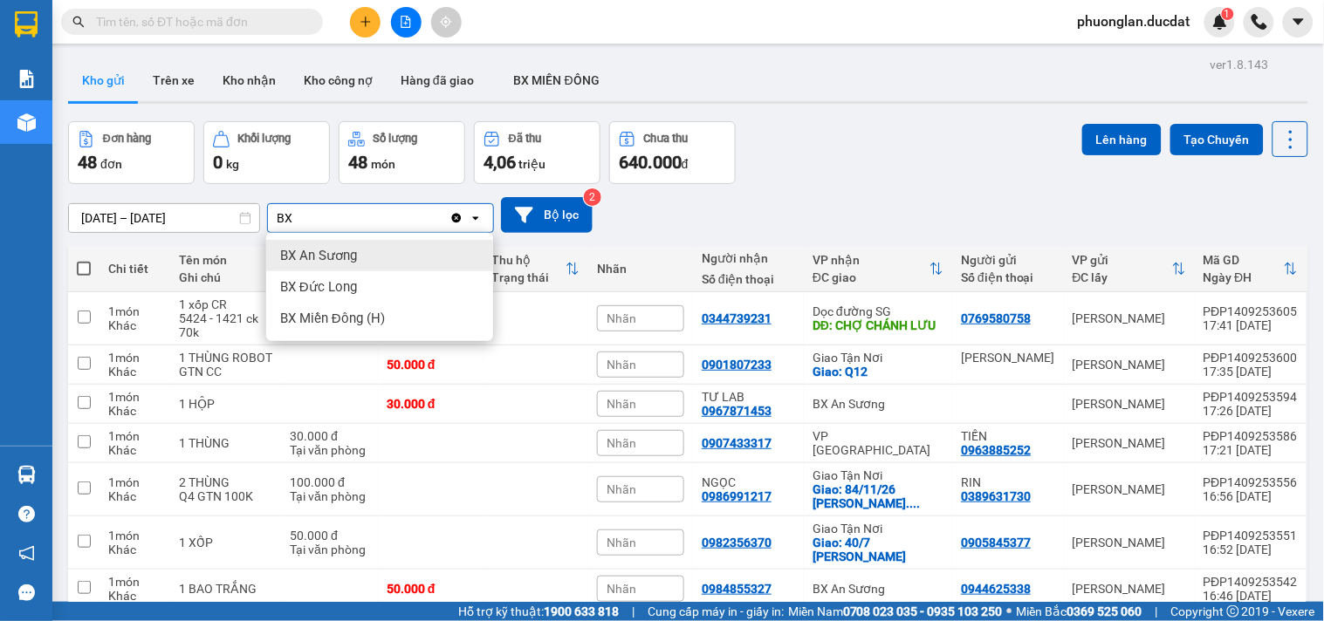
type input "BX"
click at [354, 254] on span "BX An Sương" at bounding box center [318, 255] width 77 height 17
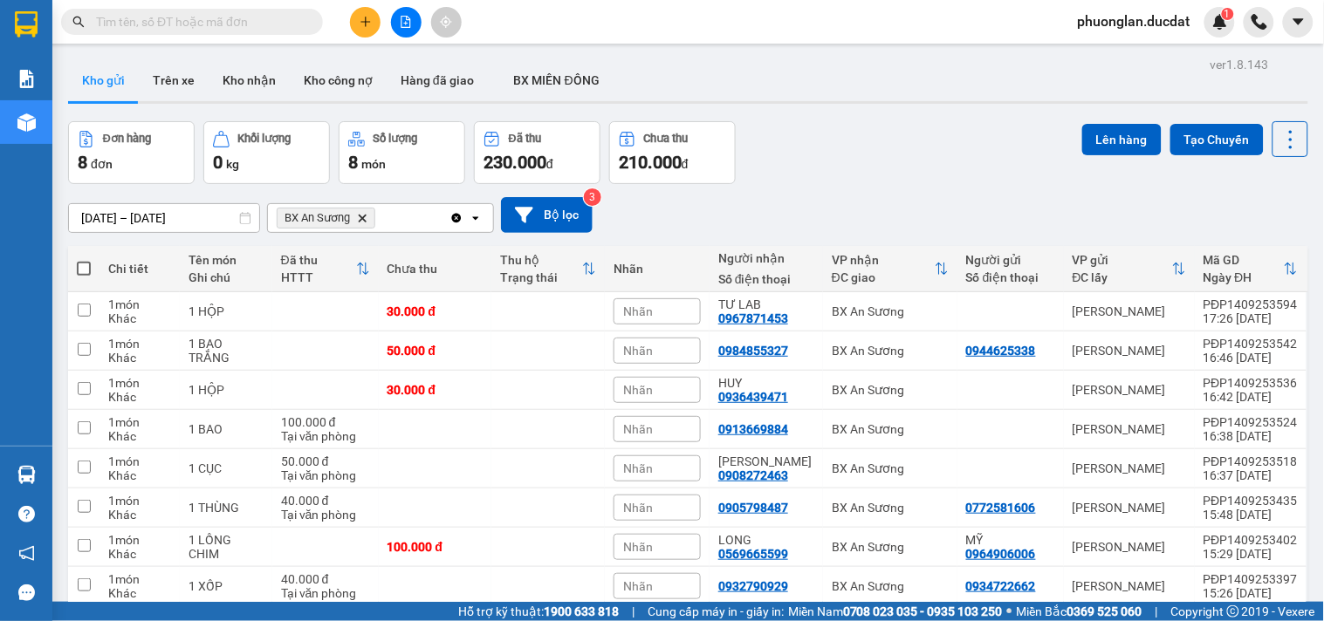
click at [83, 265] on span at bounding box center [84, 269] width 14 height 14
click at [84, 260] on input "checkbox" at bounding box center [84, 260] width 0 height 0
checkbox input "true"
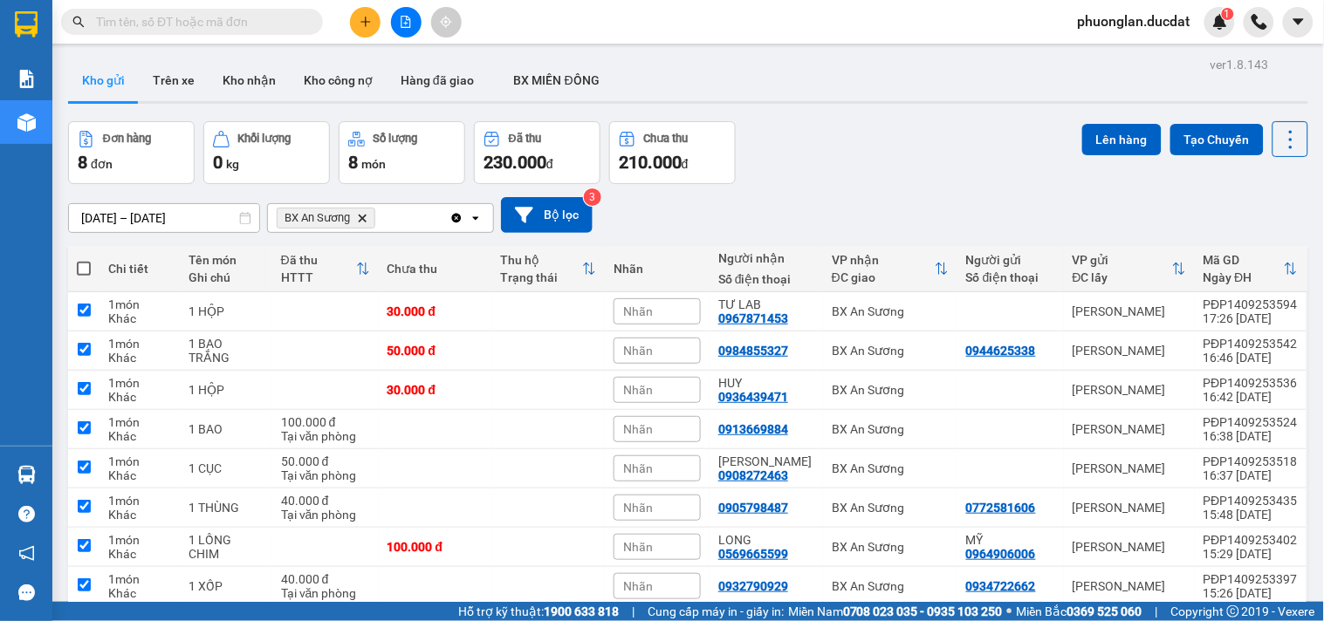
checkbox input "true"
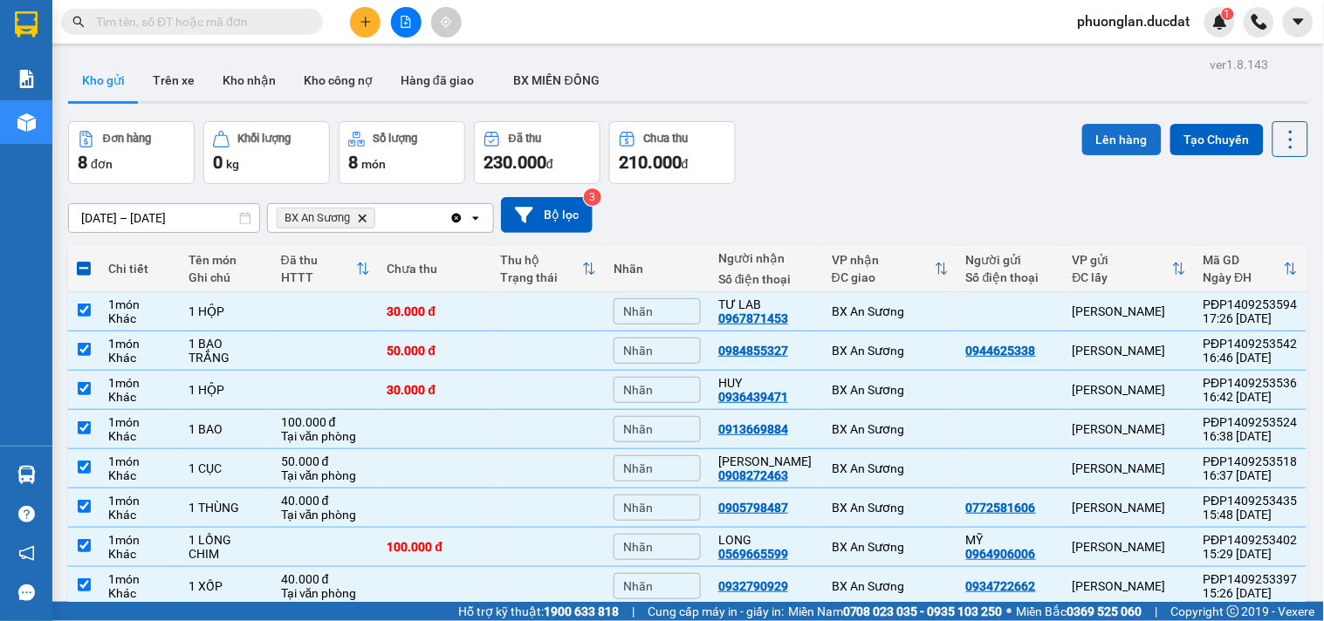
click at [1082, 133] on button "Lên hàng" at bounding box center [1121, 139] width 79 height 31
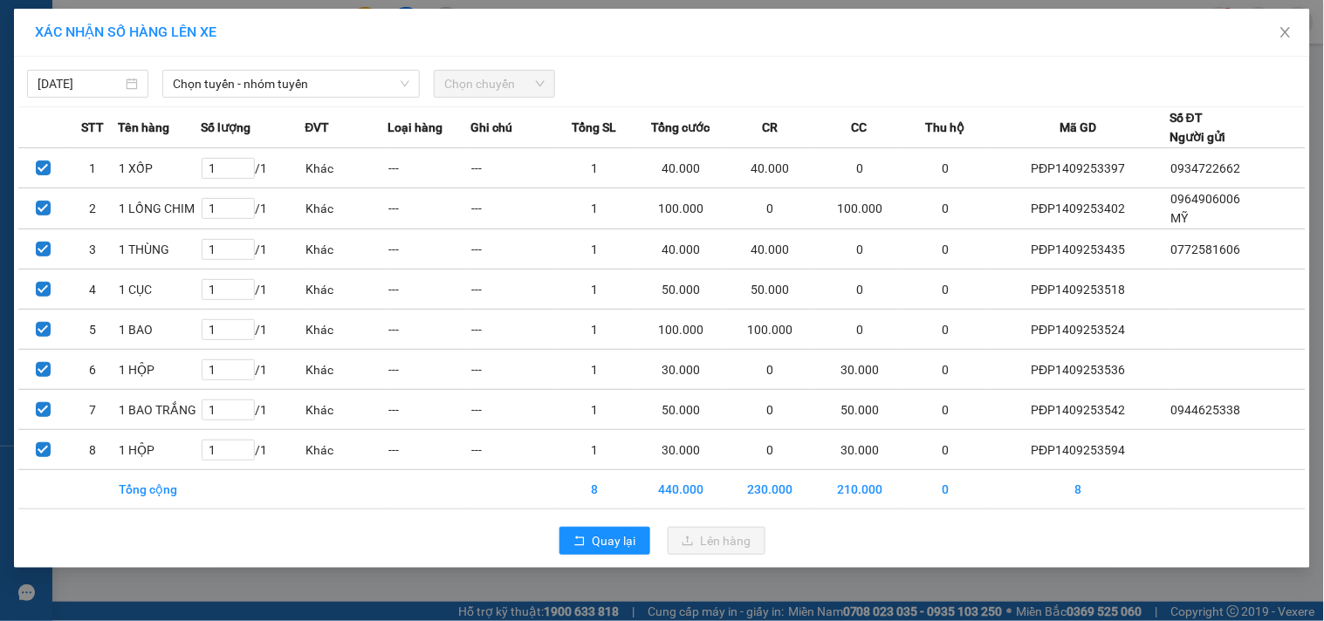
click at [519, 92] on span "Chọn chuyến" at bounding box center [494, 84] width 100 height 26
click at [275, 81] on span "Chọn tuyến - nhóm tuyến" at bounding box center [291, 84] width 237 height 26
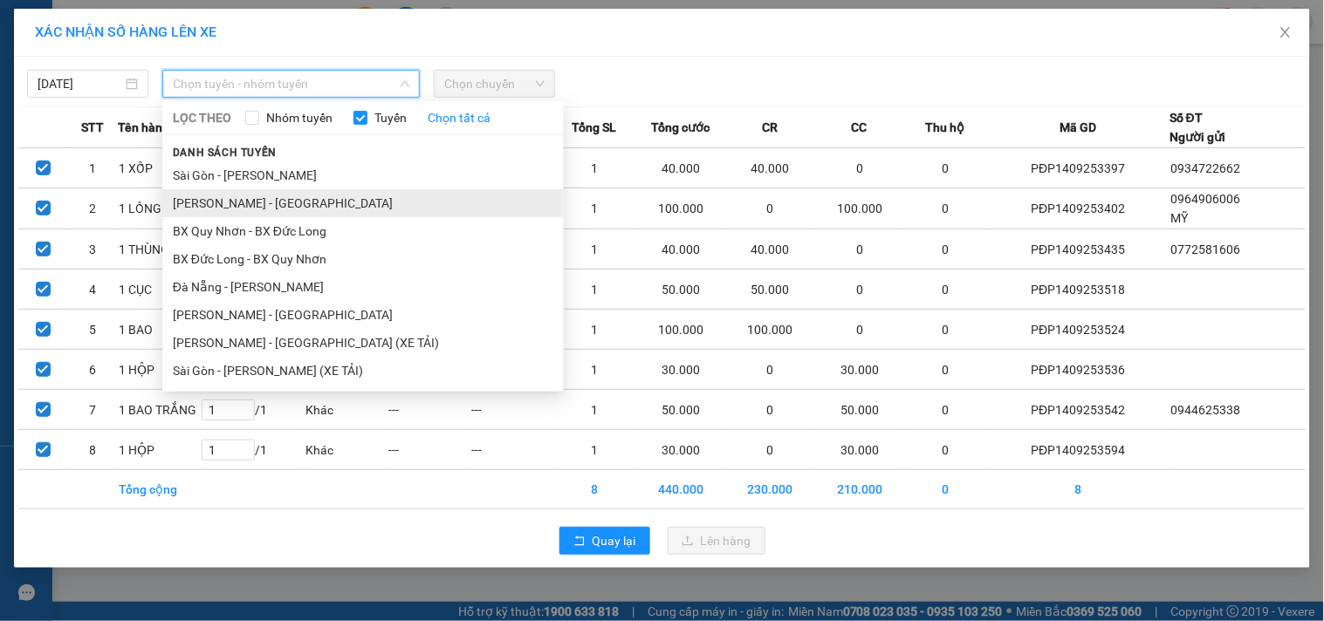
click at [214, 202] on li "Gia Lai - Sài Gòn" at bounding box center [362, 203] width 401 height 28
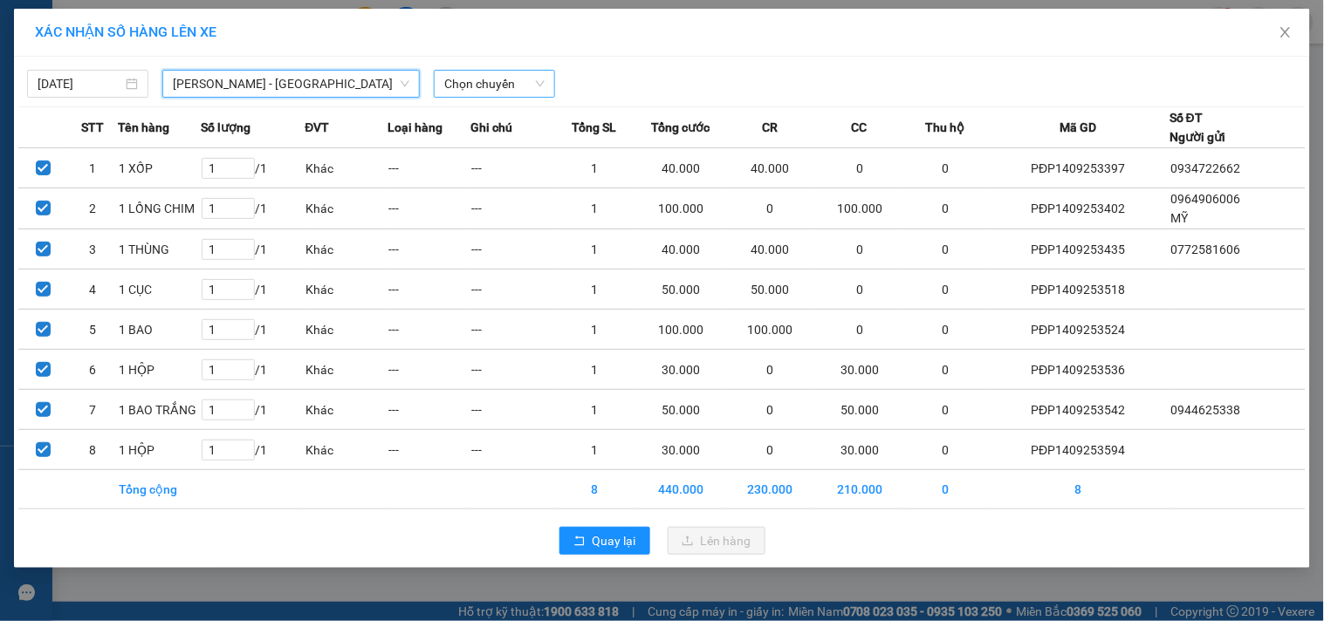
click at [537, 81] on span "Chọn chuyến" at bounding box center [494, 84] width 100 height 26
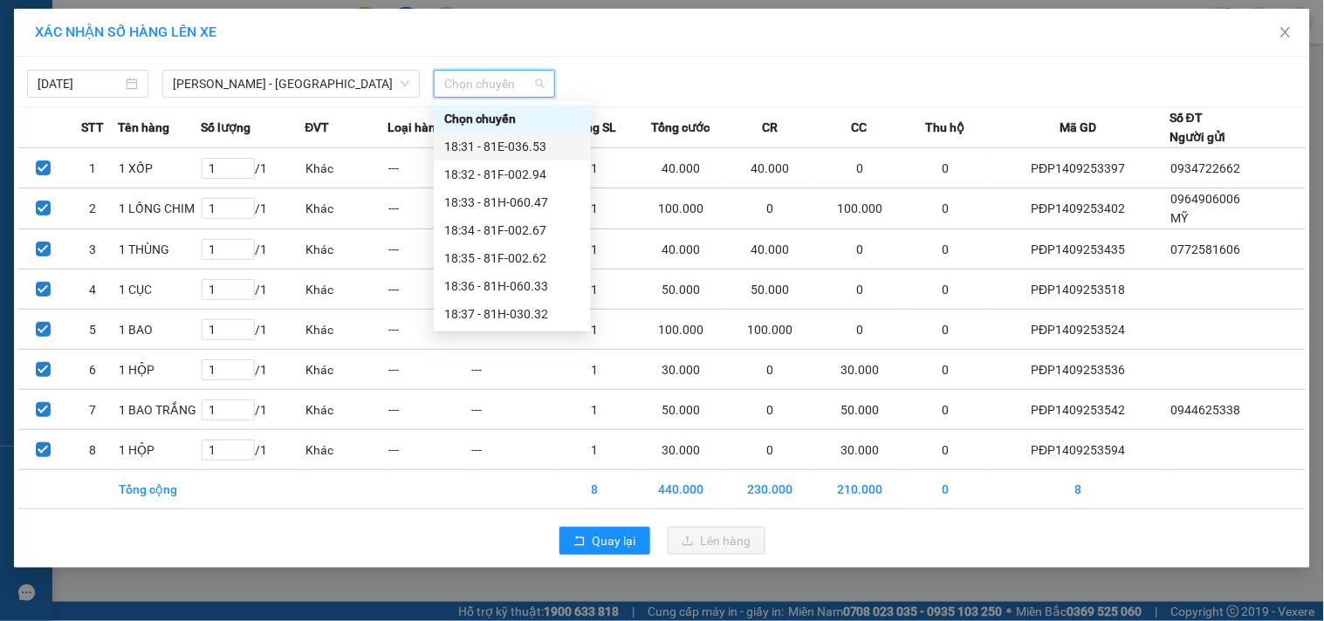
click at [472, 146] on div "18:31 - 81E-036.53" at bounding box center [512, 146] width 136 height 19
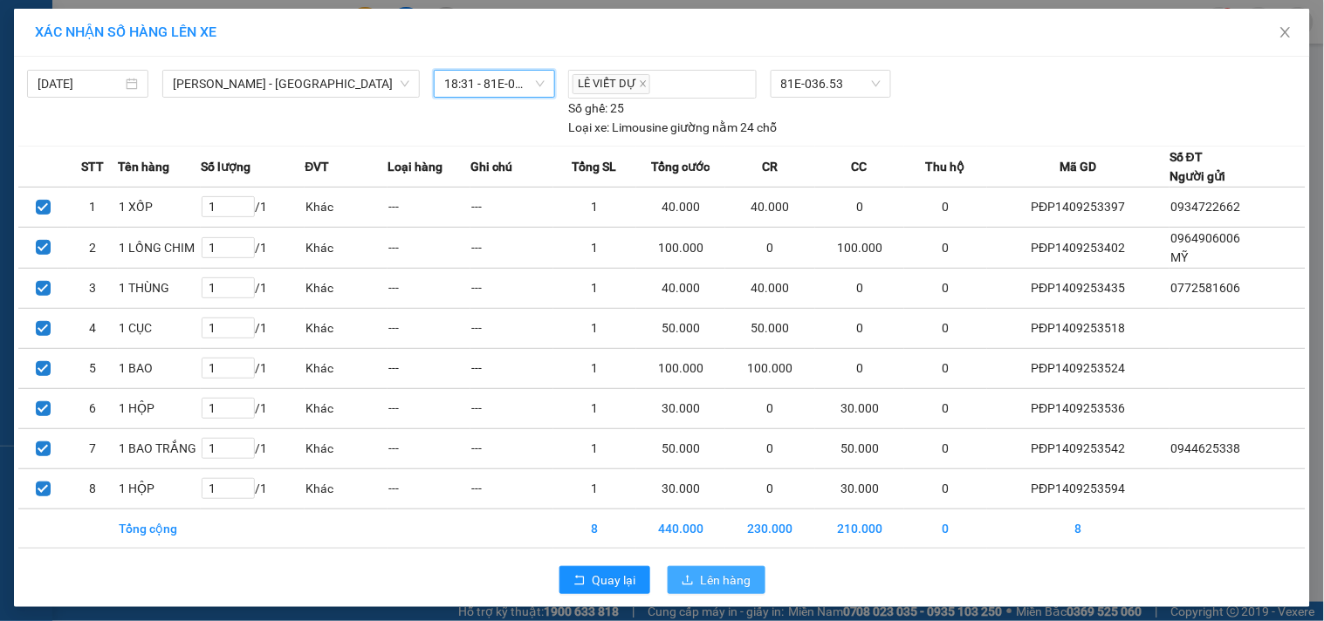
click at [712, 573] on span "Lên hàng" at bounding box center [726, 580] width 51 height 19
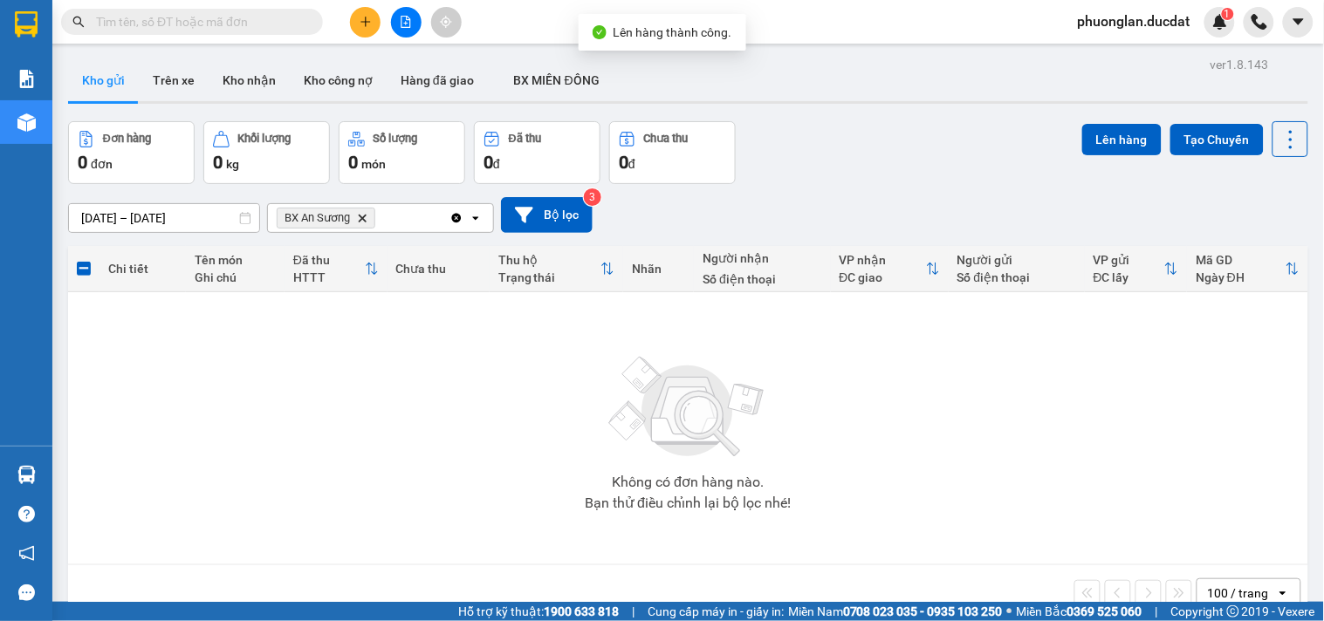
click at [455, 220] on icon "Clear all" at bounding box center [456, 218] width 14 height 14
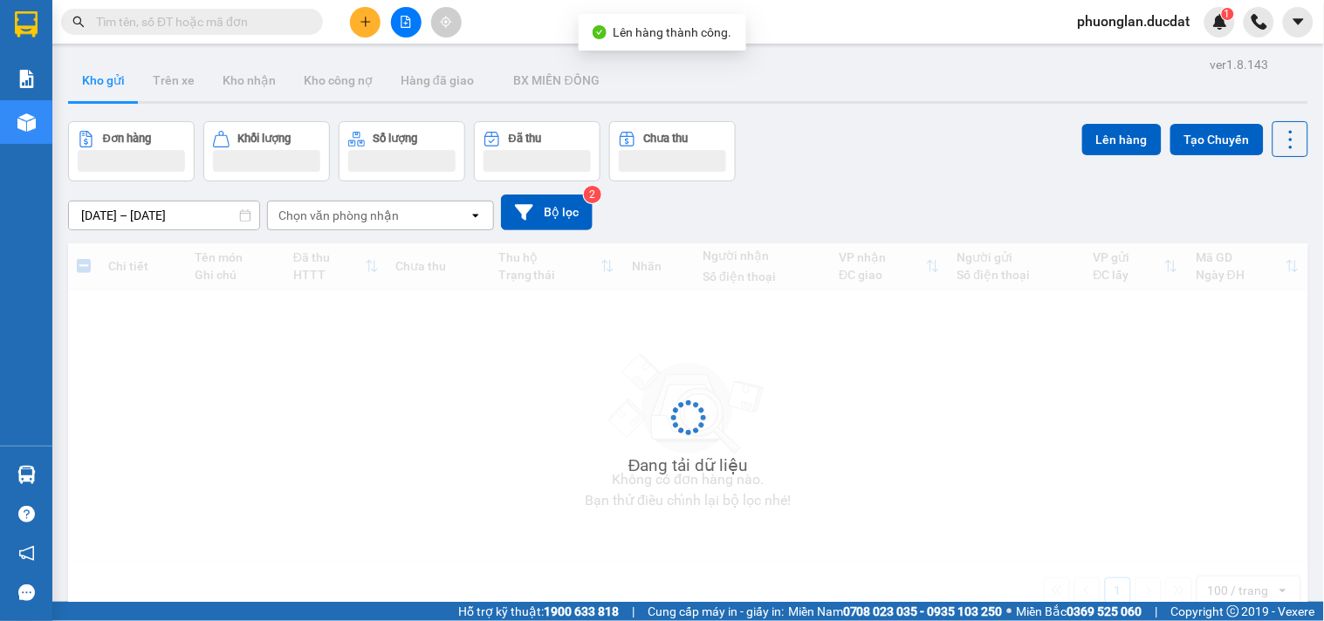
click at [360, 220] on div "Chọn văn phòng nhận" at bounding box center [338, 215] width 120 height 17
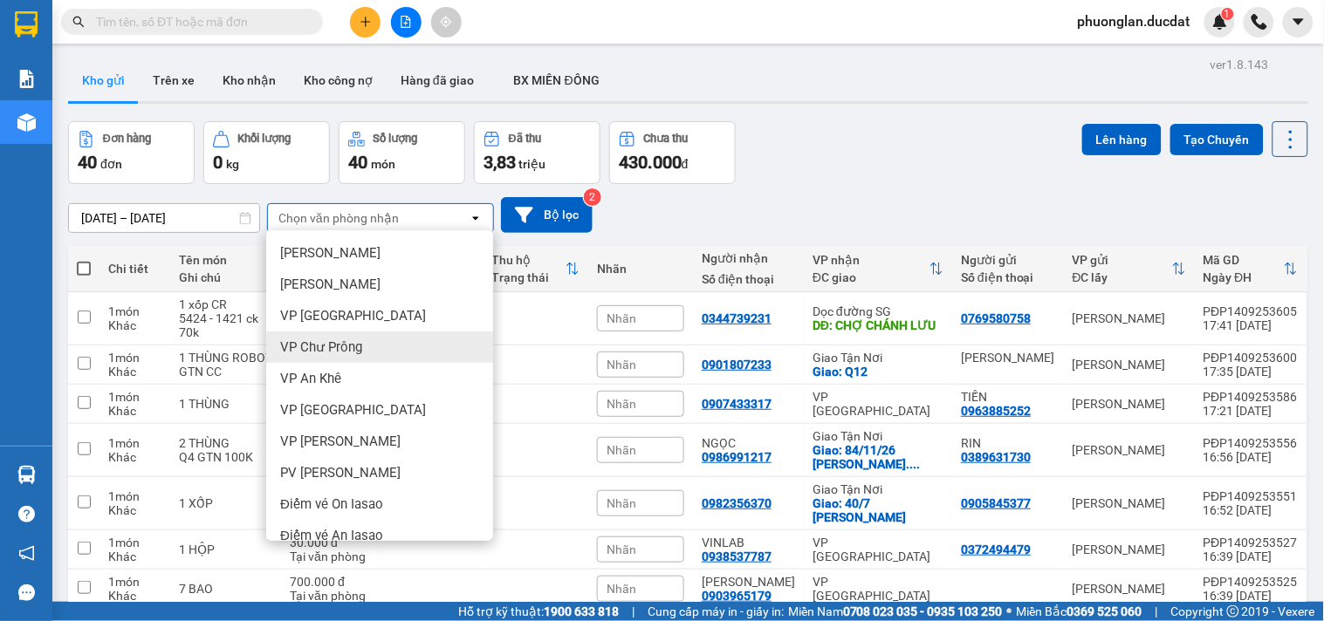
click at [831, 152] on div "Đơn hàng 40 đơn Khối lượng 0 kg Số lượng 40 món Đã thu 3,83 triệu Chưa thu 430.…" at bounding box center [688, 152] width 1240 height 63
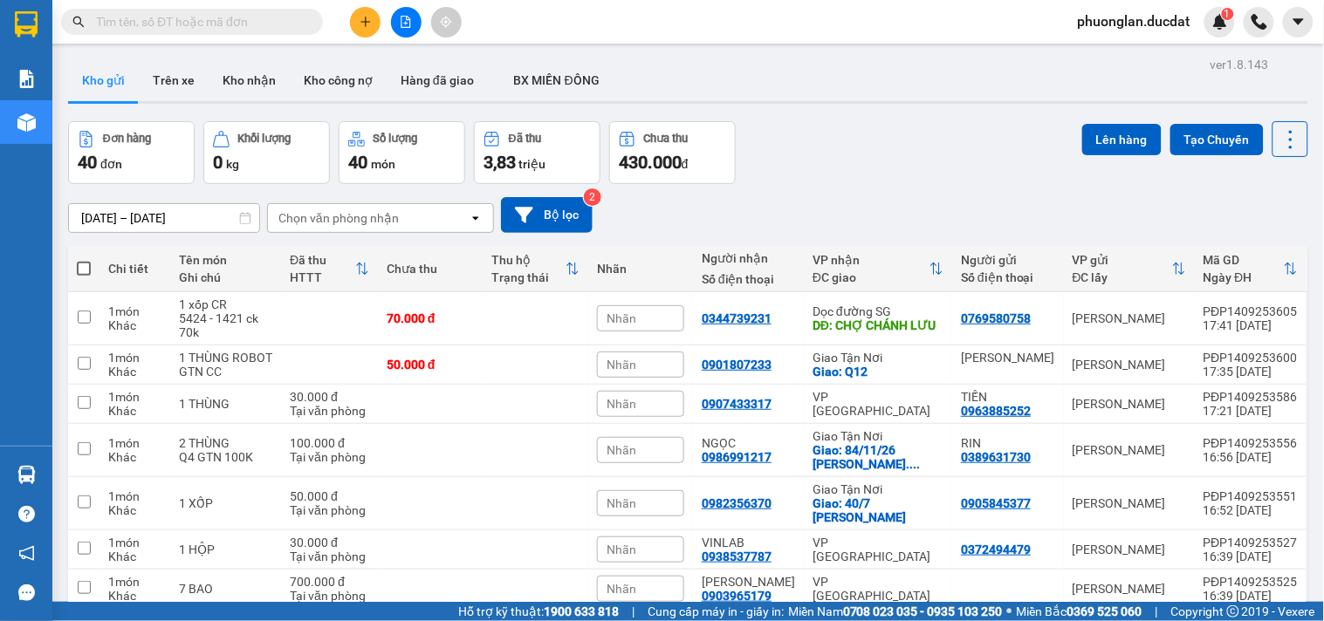
click at [83, 276] on label at bounding box center [84, 268] width 14 height 17
click at [84, 260] on input "checkbox" at bounding box center [84, 260] width 0 height 0
checkbox input "true"
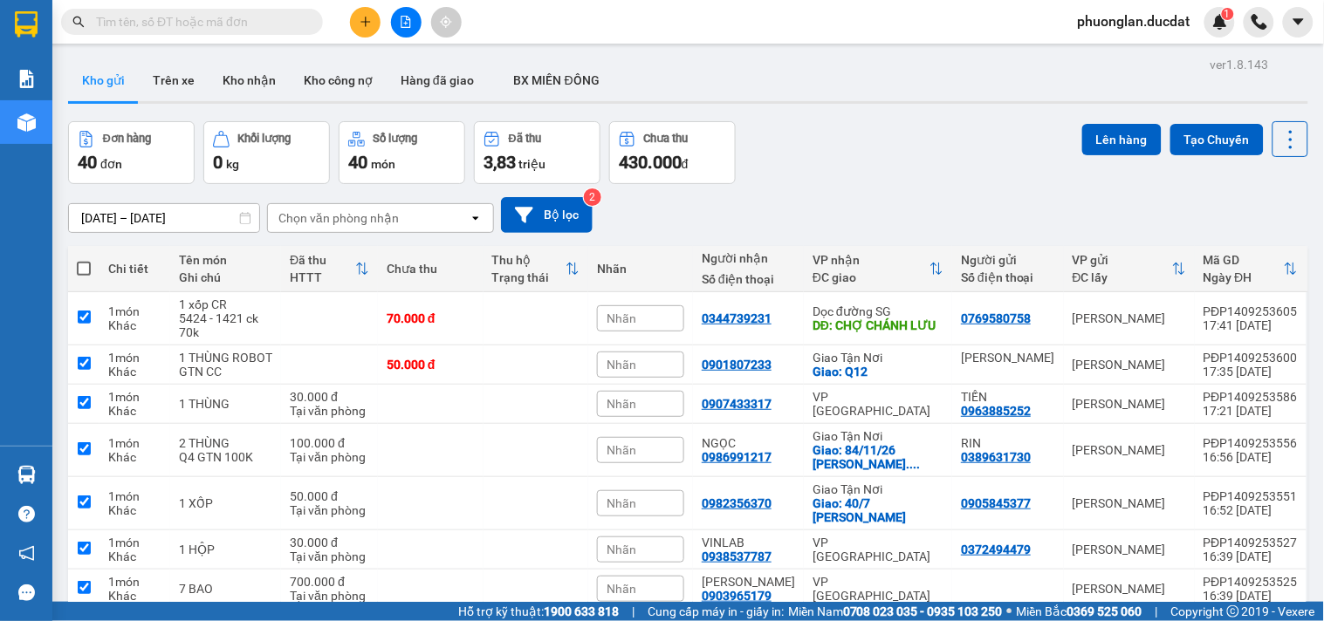
checkbox input "true"
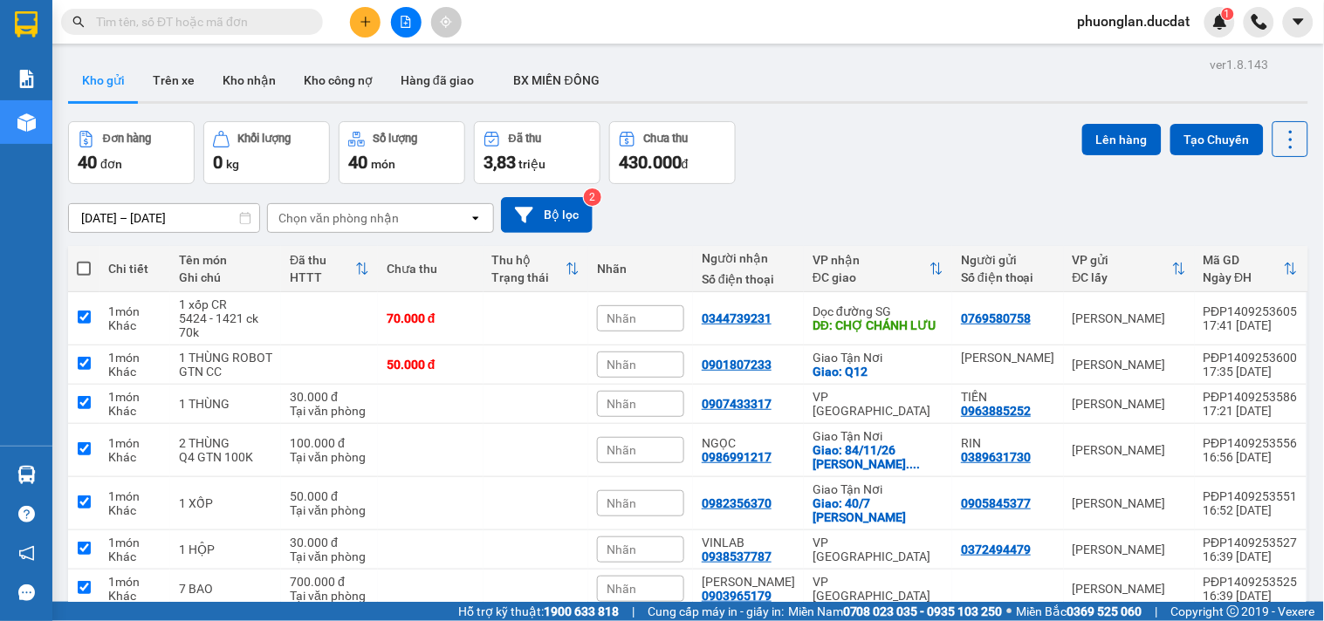
checkbox input "true"
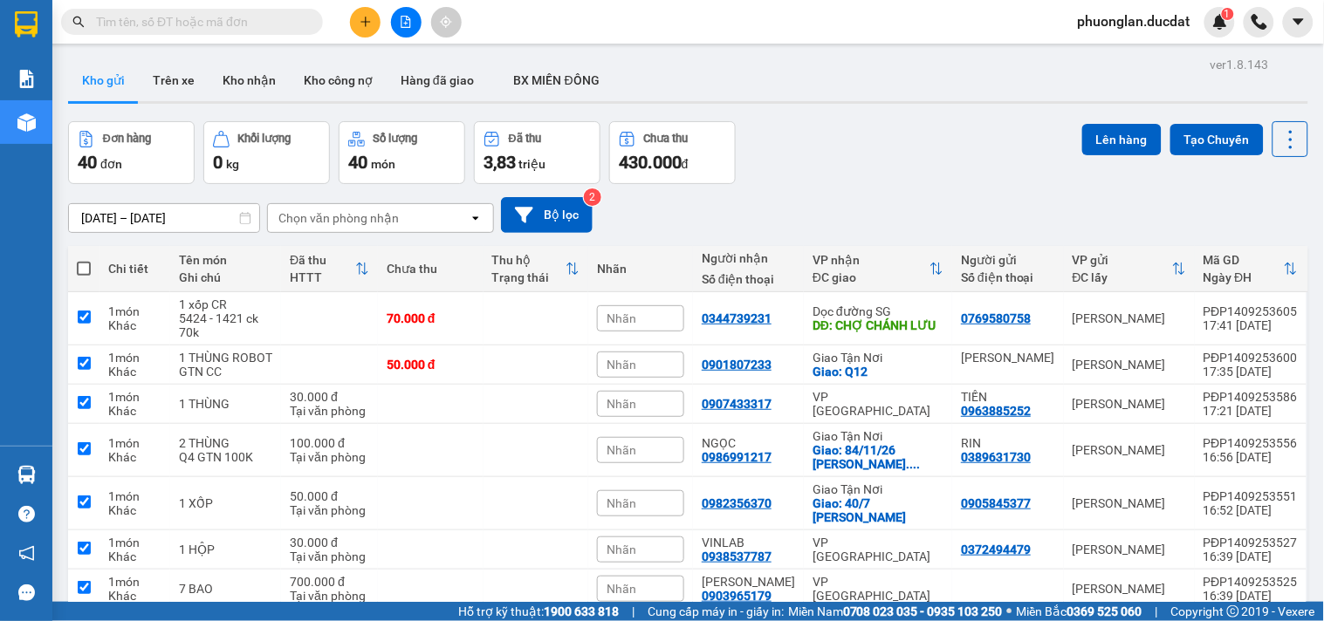
checkbox input "true"
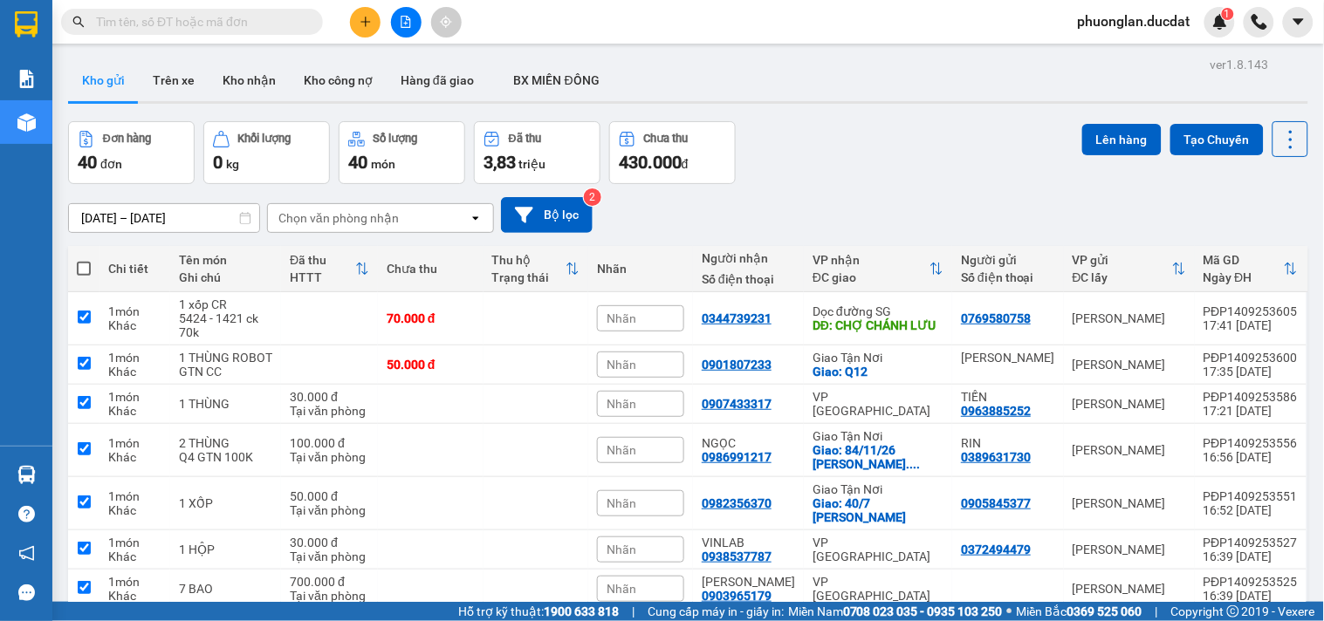
checkbox input "true"
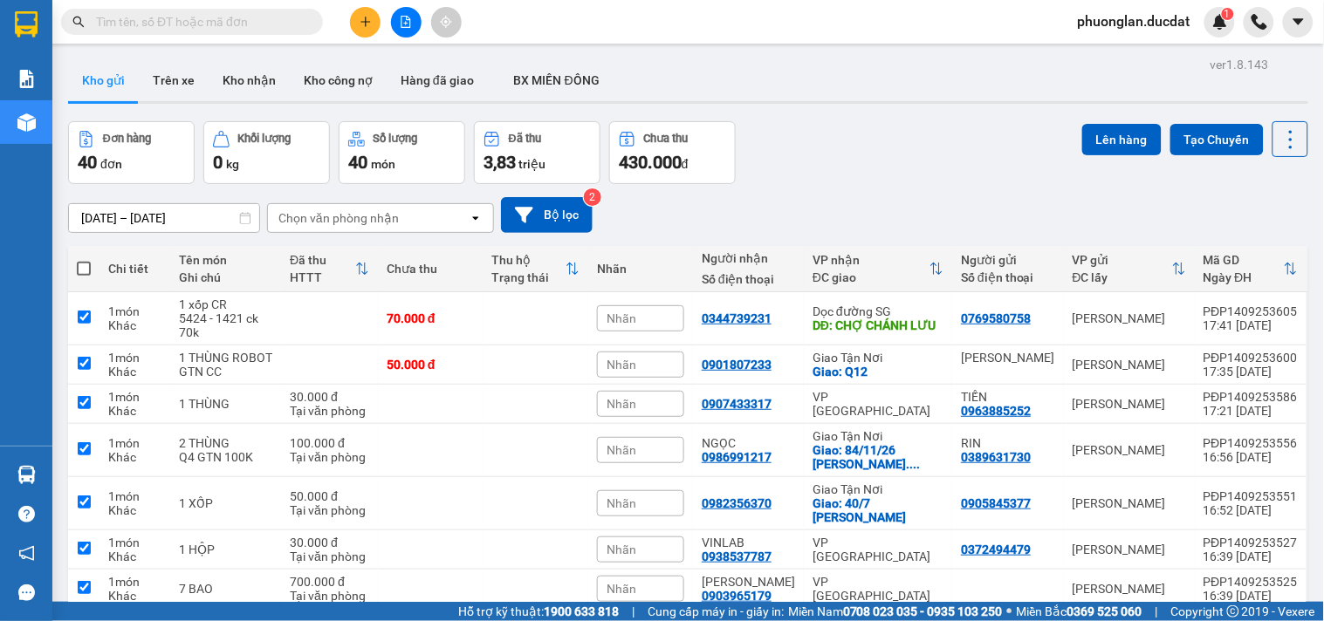
checkbox input "true"
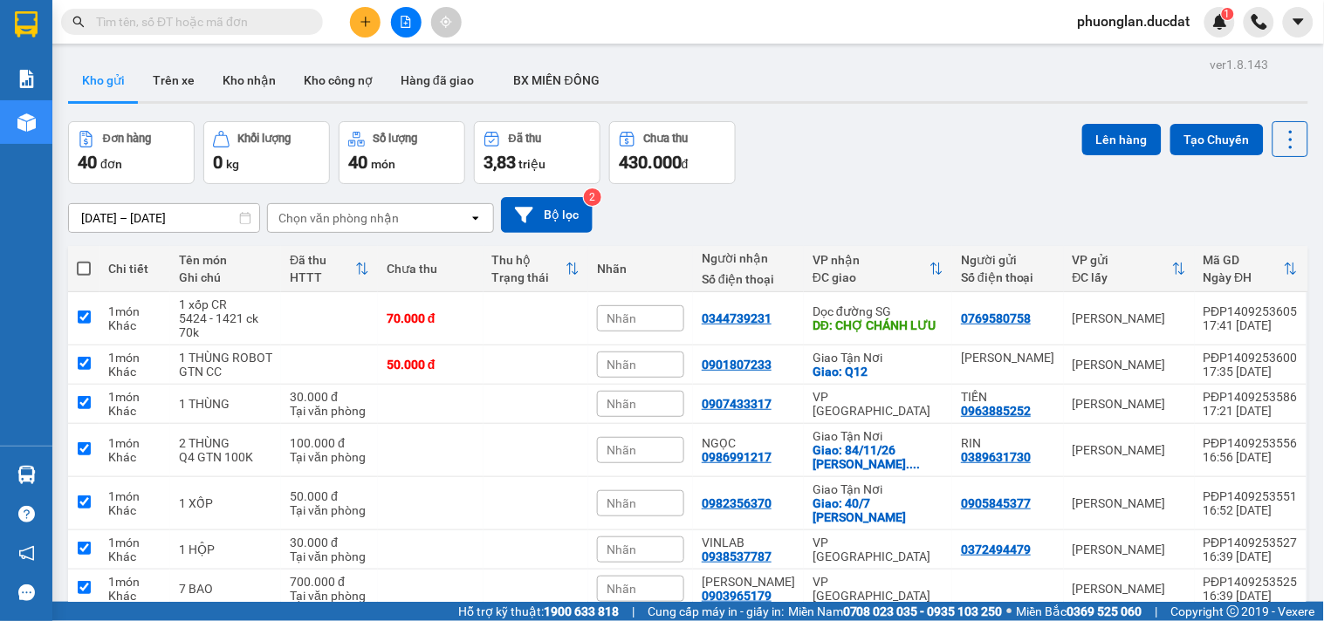
checkbox input "true"
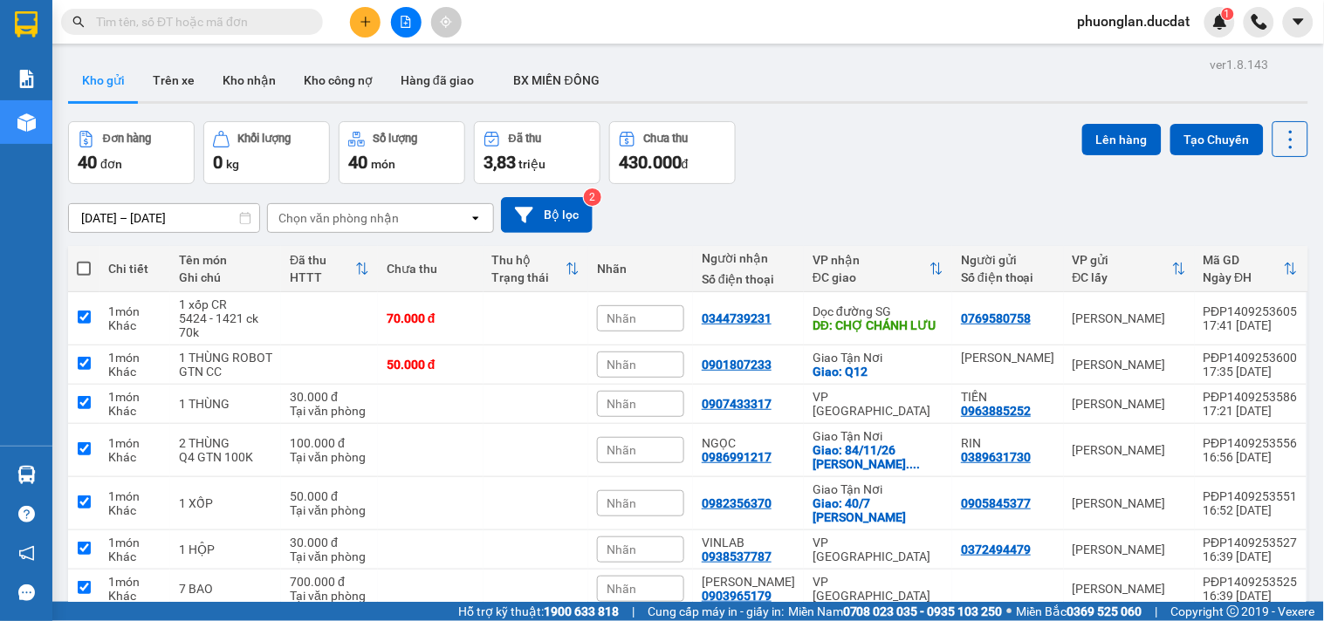
checkbox input "true"
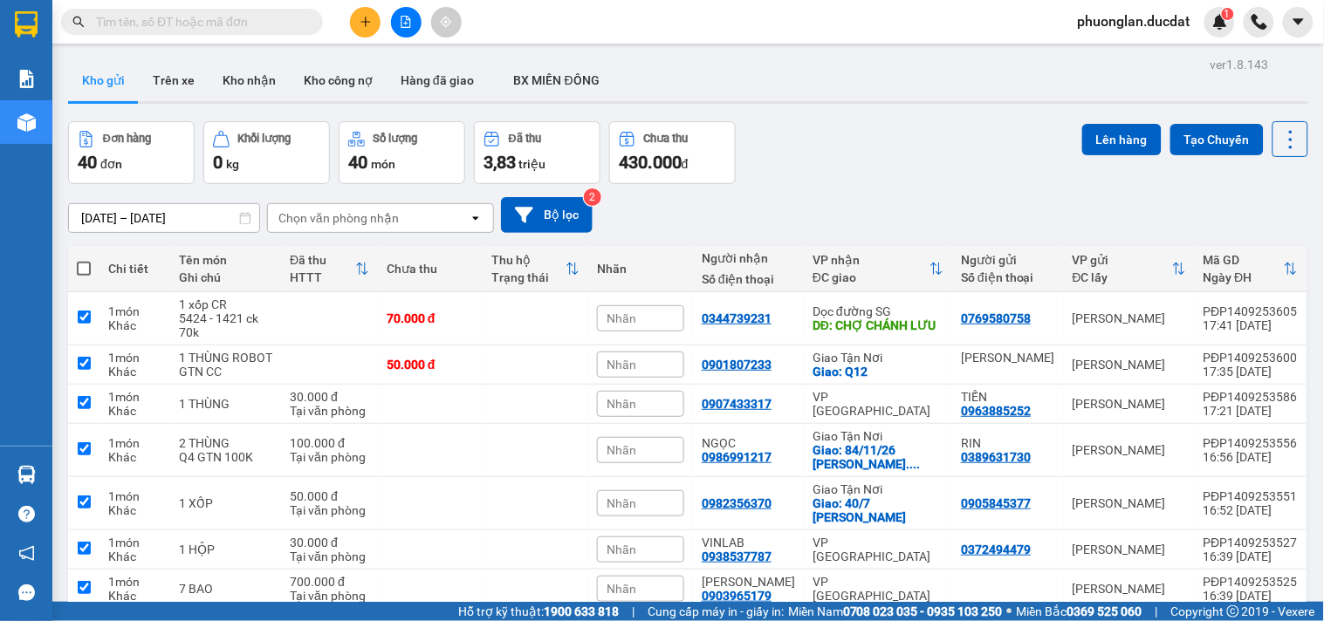
checkbox input "true"
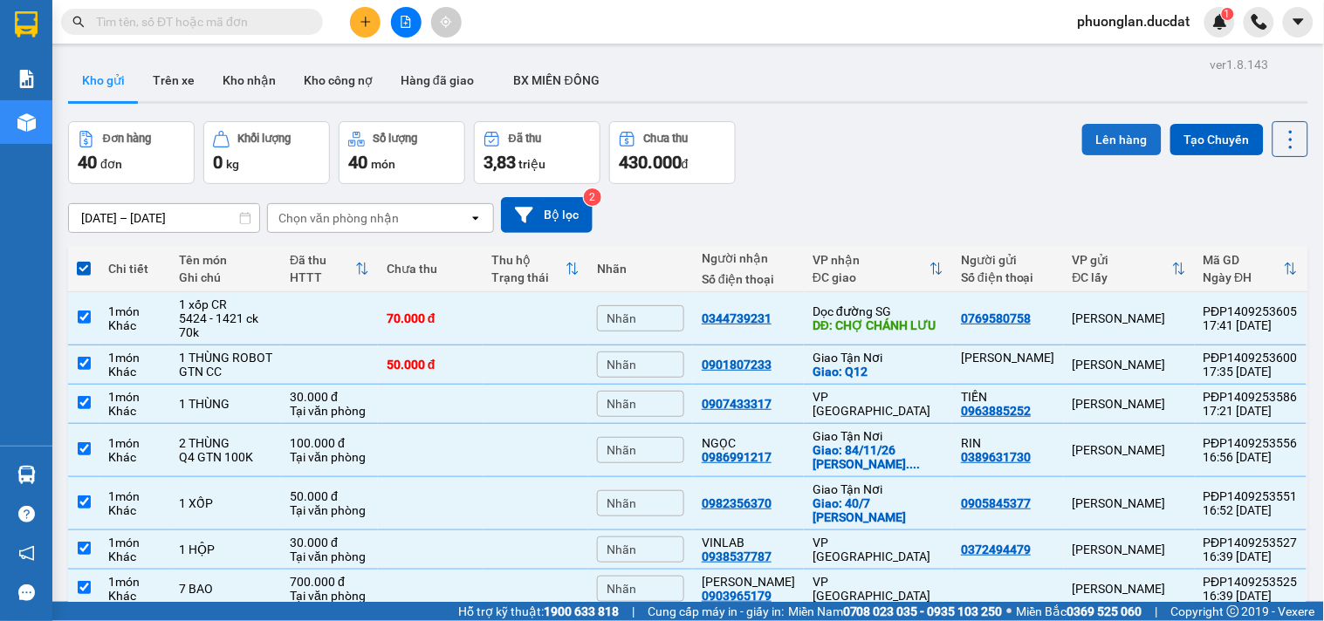
click at [1103, 133] on button "Lên hàng" at bounding box center [1121, 139] width 79 height 31
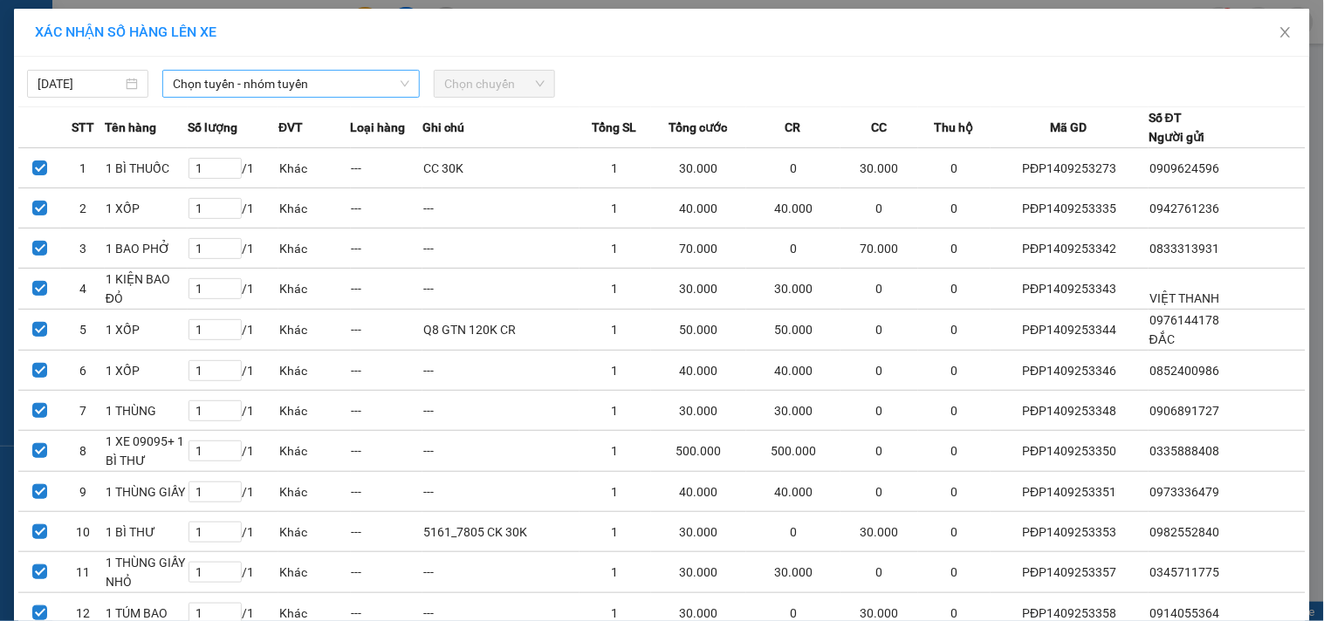
click at [275, 90] on span "Chọn tuyến - nhóm tuyến" at bounding box center [291, 84] width 237 height 26
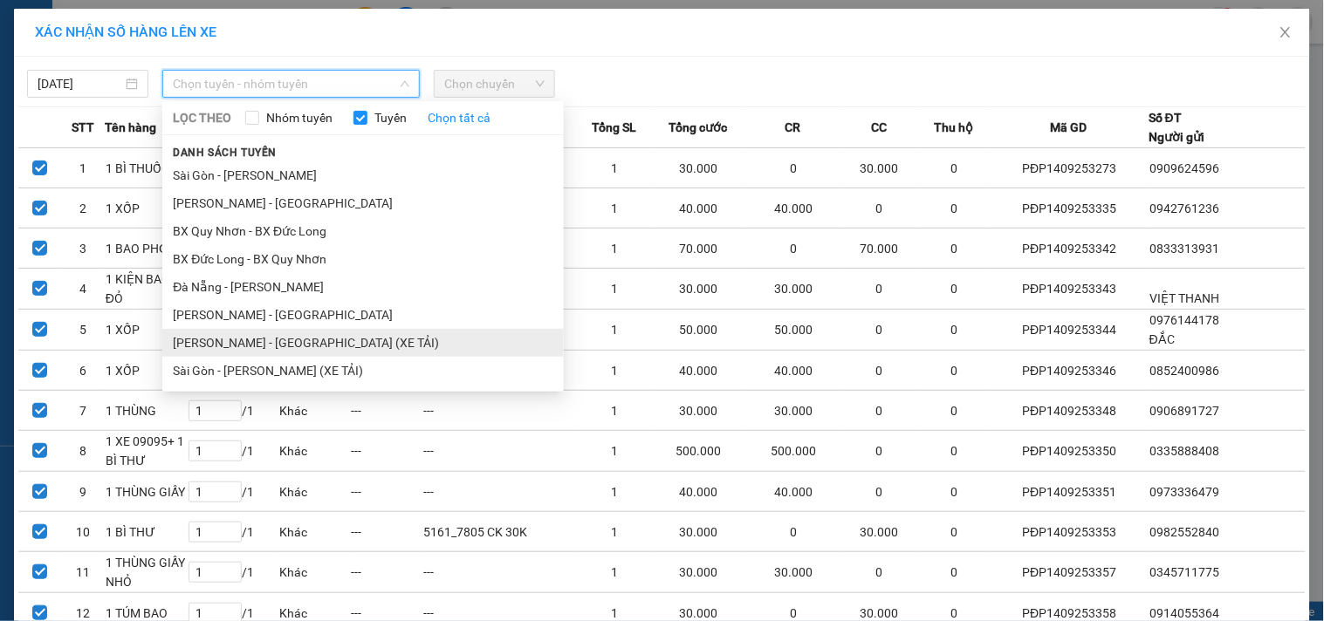
click at [222, 347] on li "Gia Lai - Sài Gòn (XE TẢI)" at bounding box center [362, 343] width 401 height 28
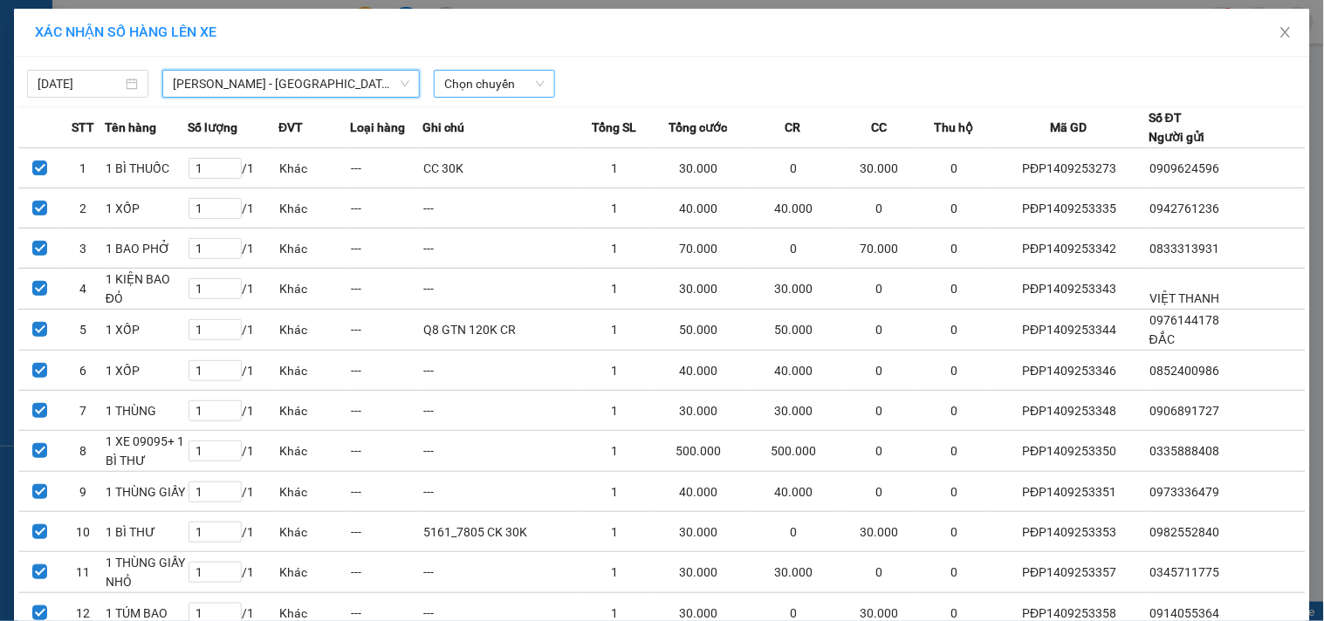
click at [494, 83] on span "Chọn chuyến" at bounding box center [494, 84] width 100 height 26
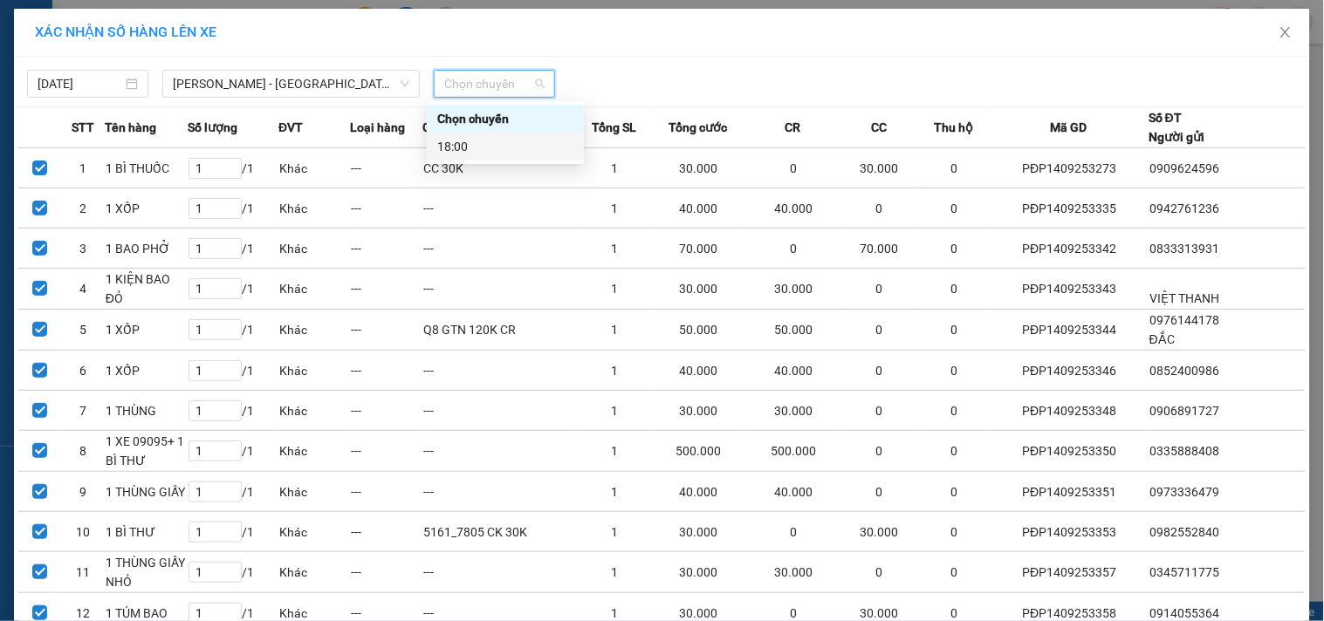
click at [471, 146] on div "18:00" at bounding box center [505, 146] width 136 height 19
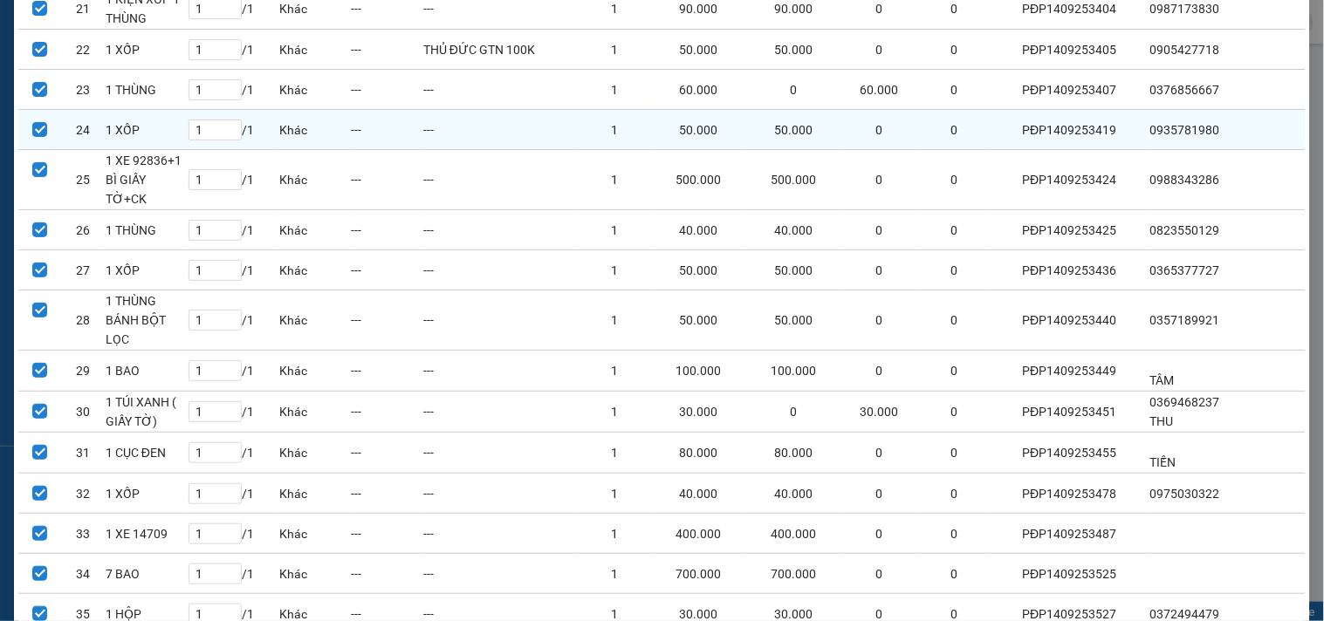
scroll to position [1319, 0]
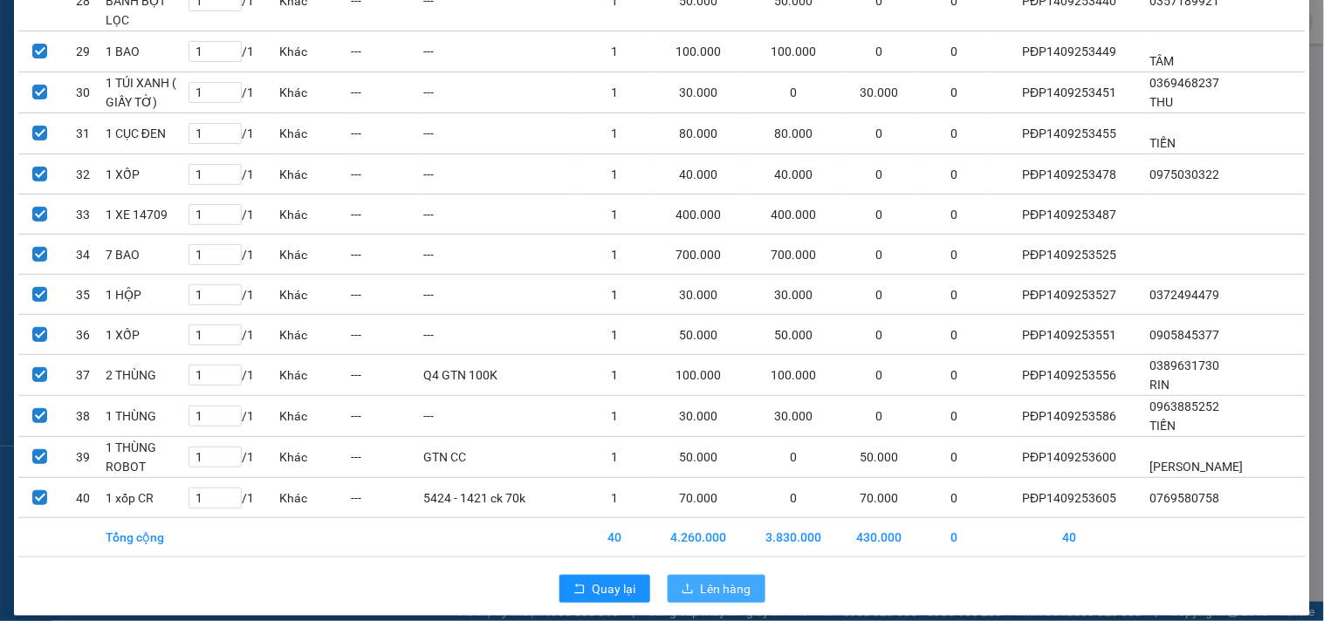
click at [701, 579] on span "Lên hàng" at bounding box center [726, 588] width 51 height 19
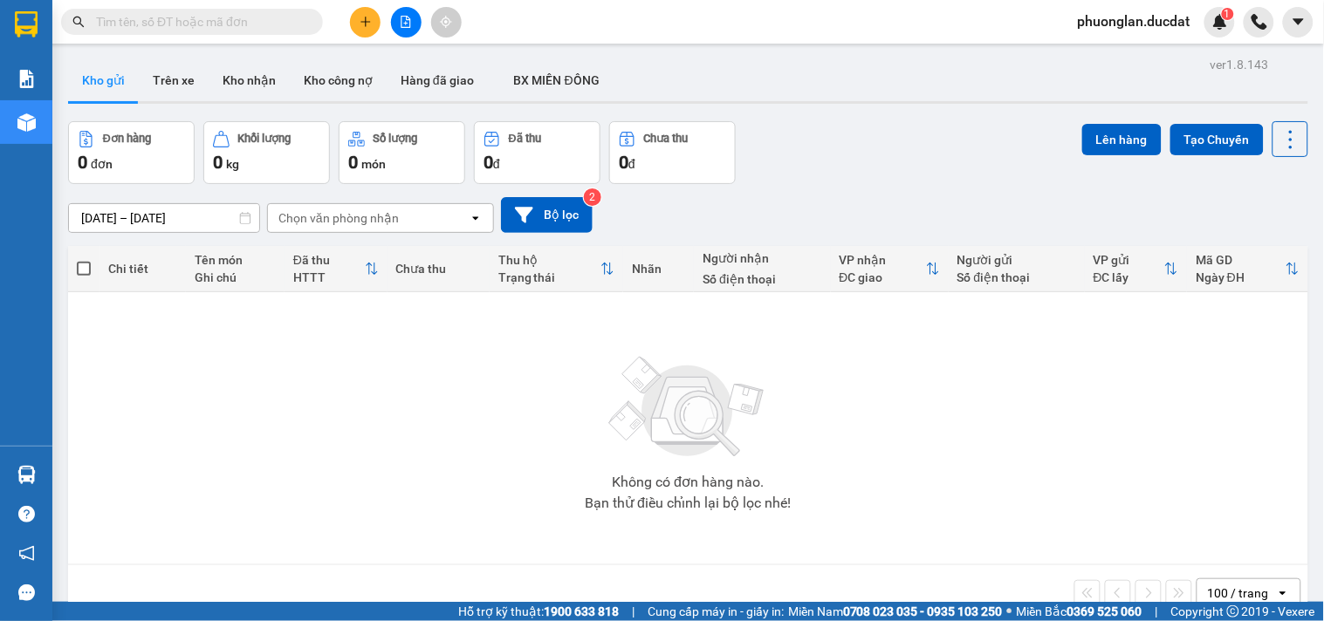
click at [406, 24] on icon "file-add" at bounding box center [406, 22] width 12 height 12
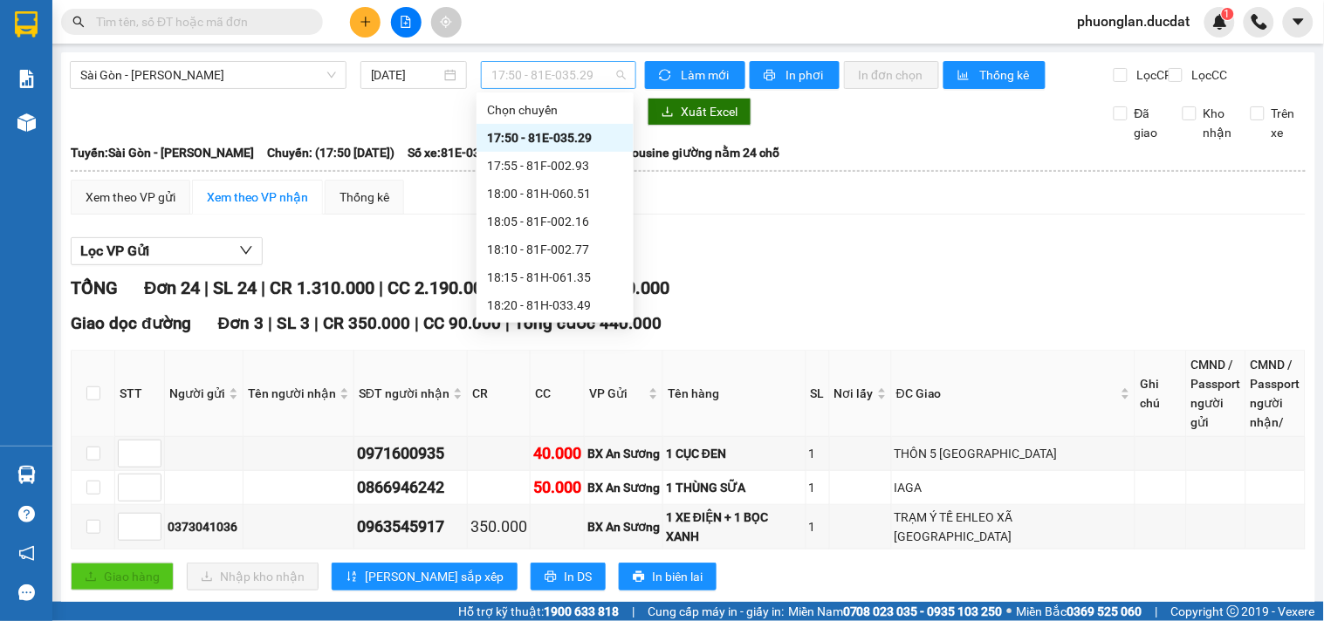
click at [570, 79] on span "17:50 - 81E-035.29" at bounding box center [558, 75] width 134 height 26
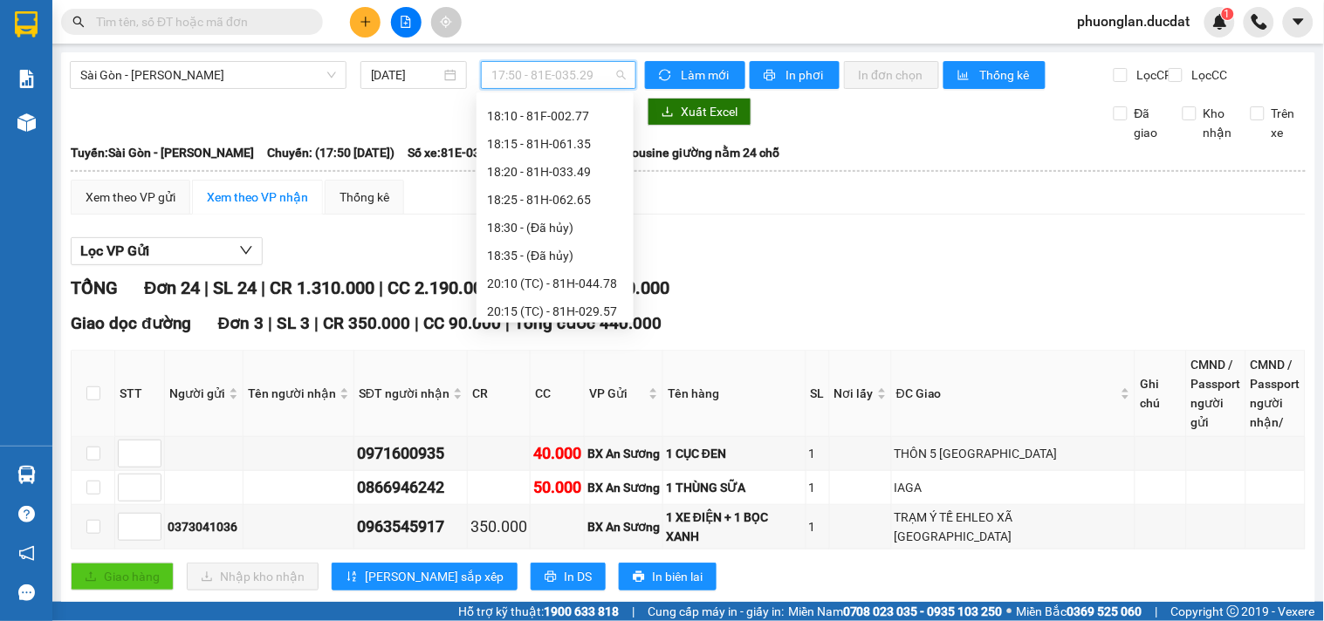
scroll to position [140, 0]
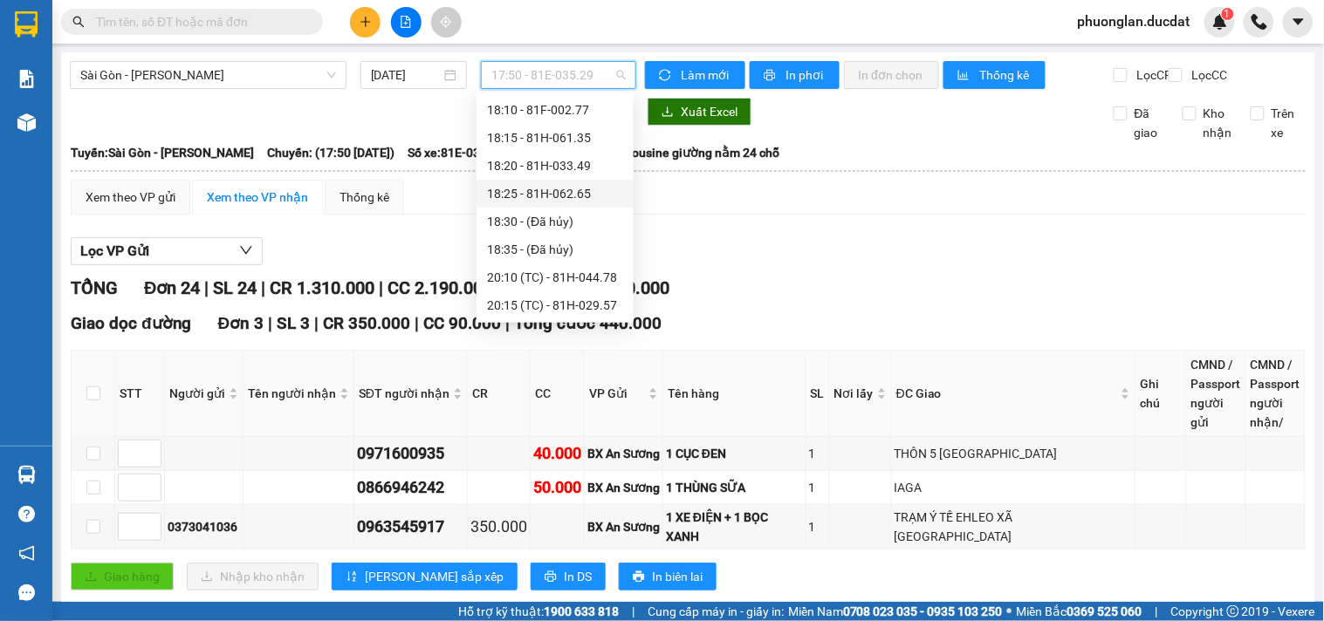
click at [573, 197] on div "18:25 - 81H-062.65" at bounding box center [555, 193] width 136 height 19
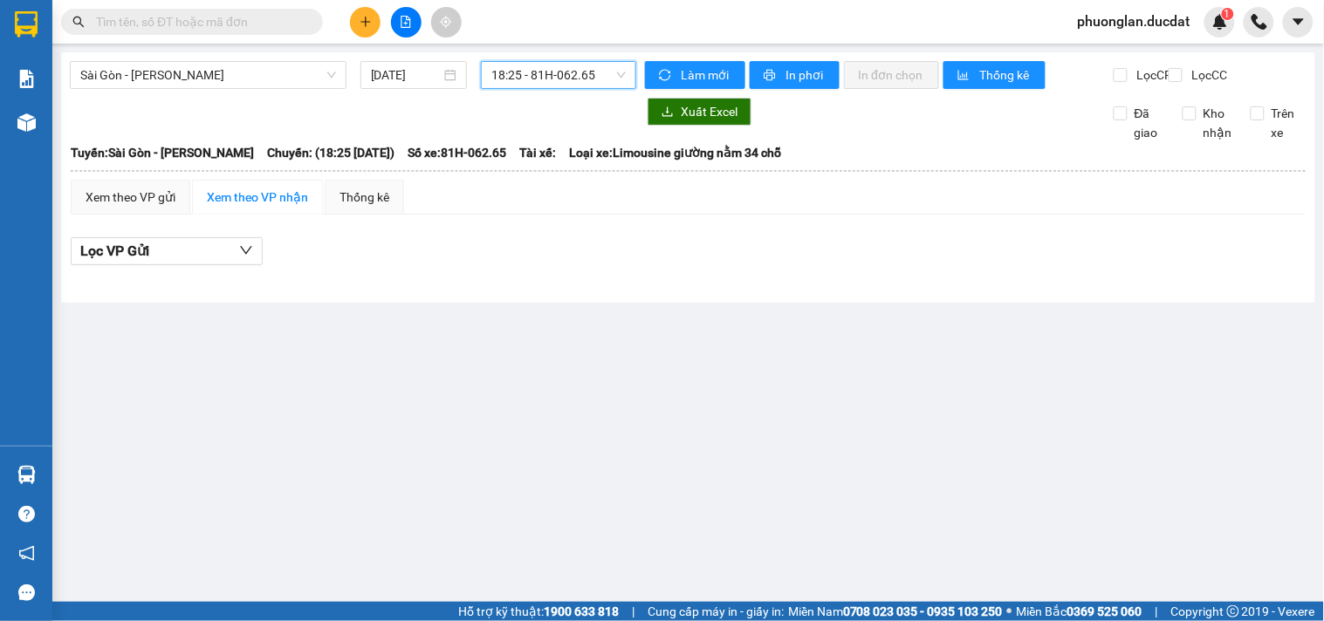
click at [583, 74] on span "18:25 - 81H-062.65" at bounding box center [558, 75] width 134 height 26
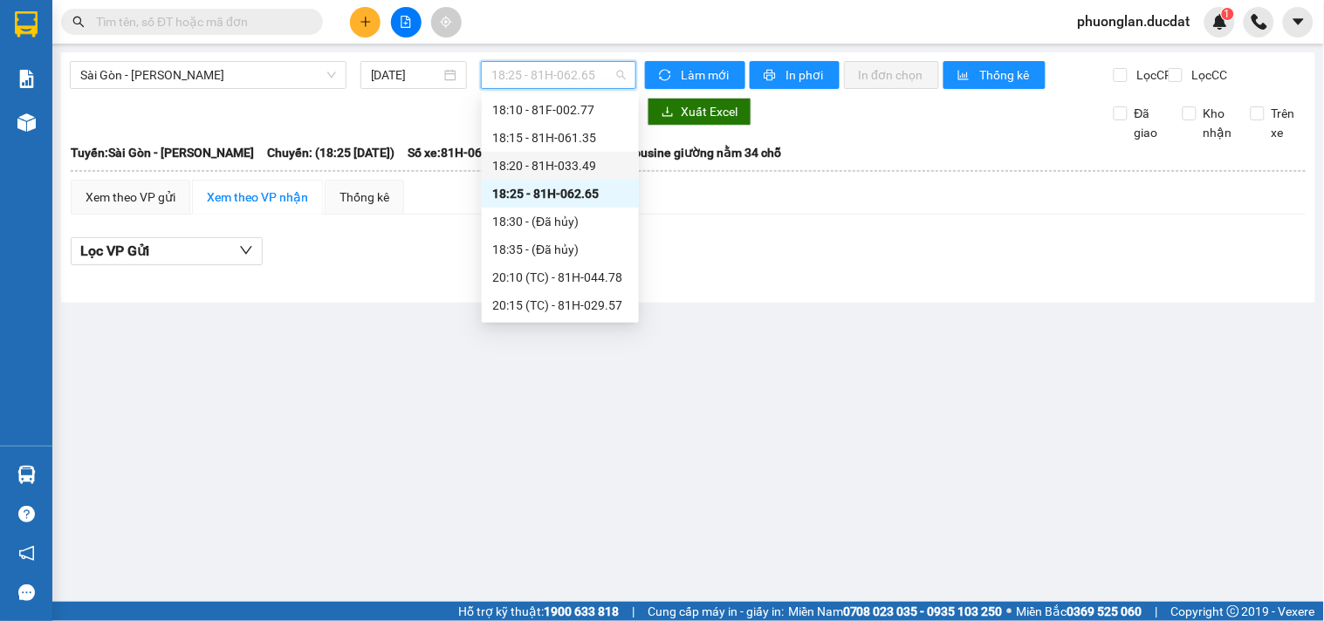
click at [595, 161] on div "18:20 - 81H-033.49" at bounding box center [560, 165] width 136 height 19
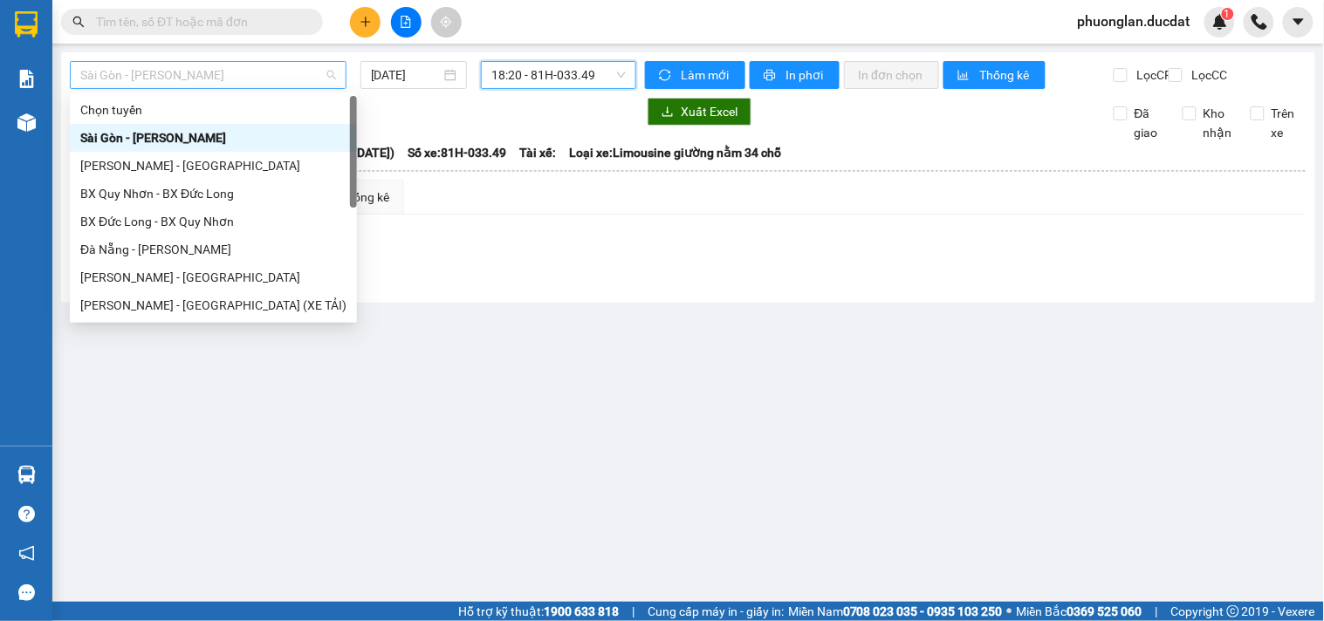
click at [219, 87] on span "Sài Gòn - Gia Lai" at bounding box center [208, 75] width 256 height 26
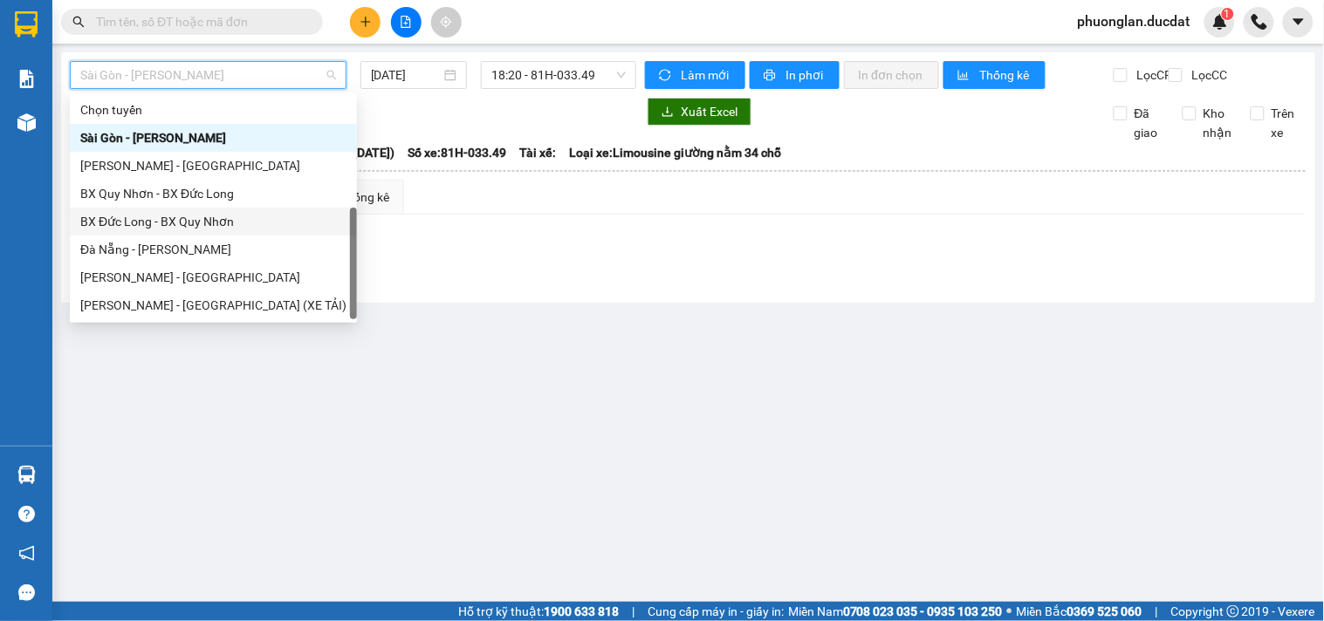
scroll to position [28, 0]
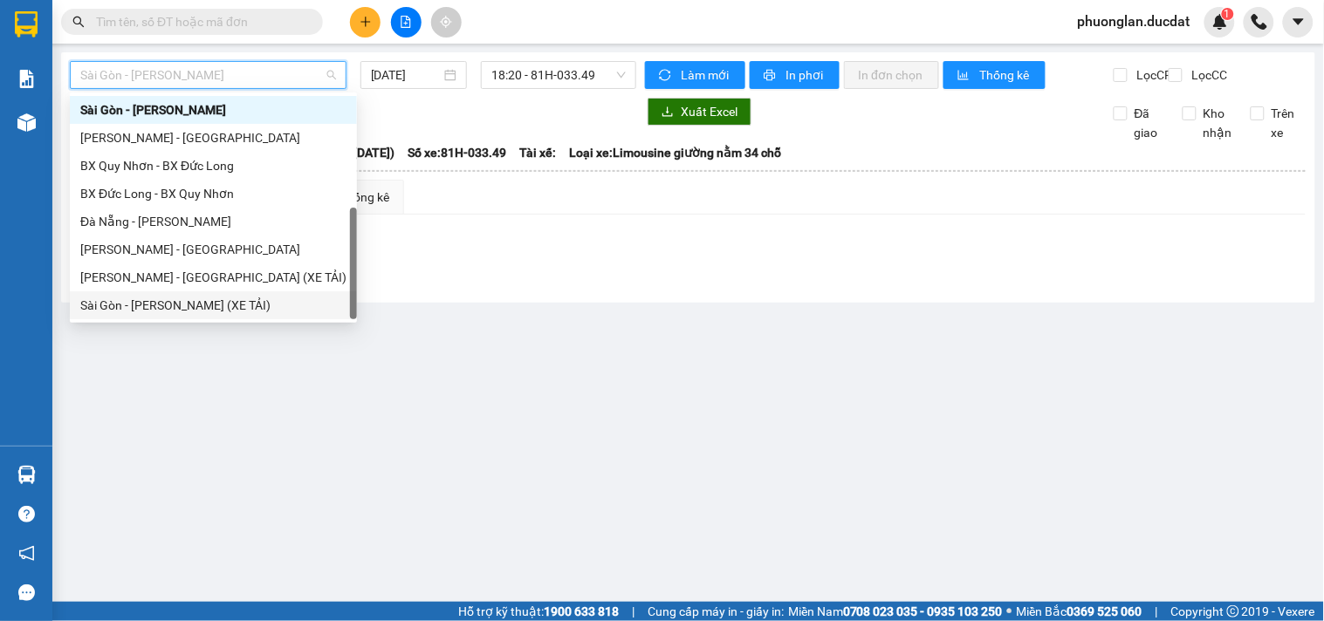
click at [116, 305] on div "Sài Gòn - [PERSON_NAME] (XE TẢI)" at bounding box center [213, 305] width 266 height 19
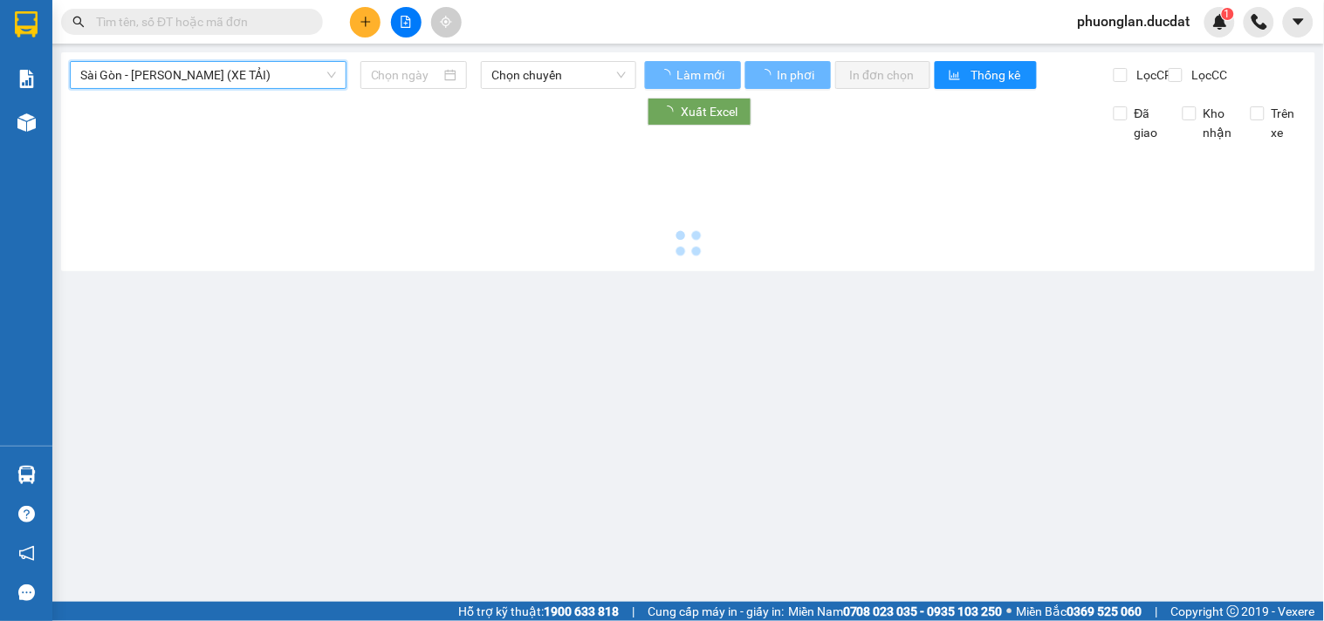
type input "[DATE]"
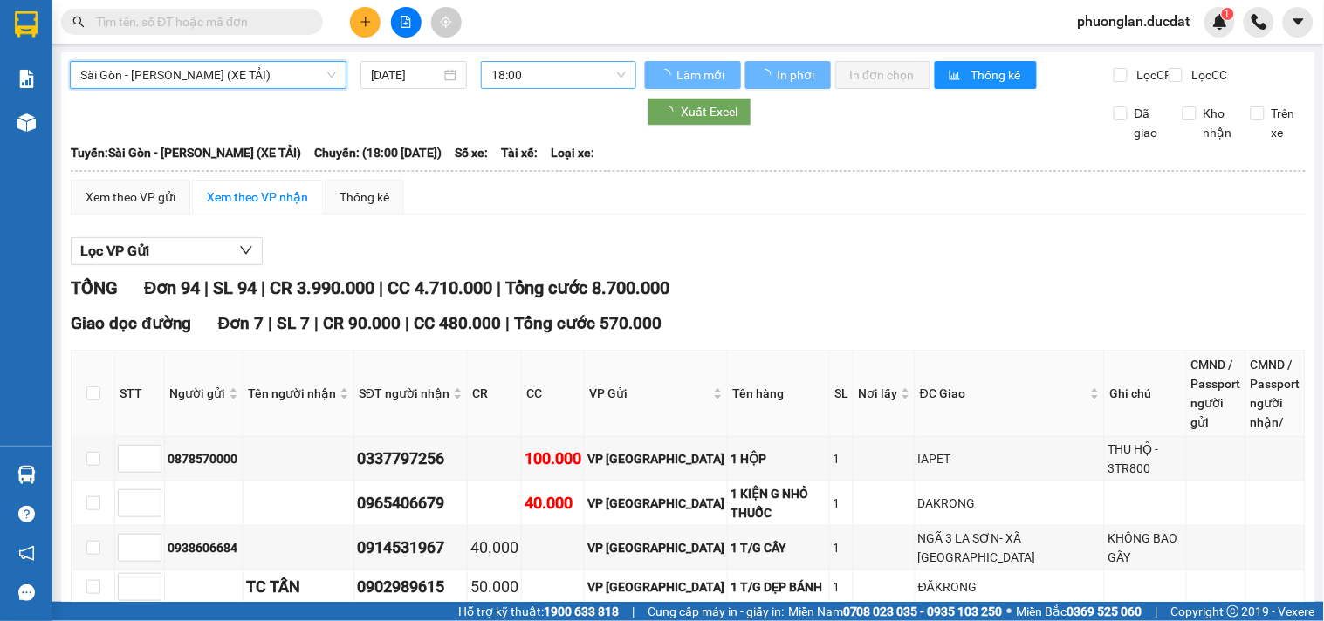
click at [547, 85] on span "18:00" at bounding box center [558, 75] width 134 height 26
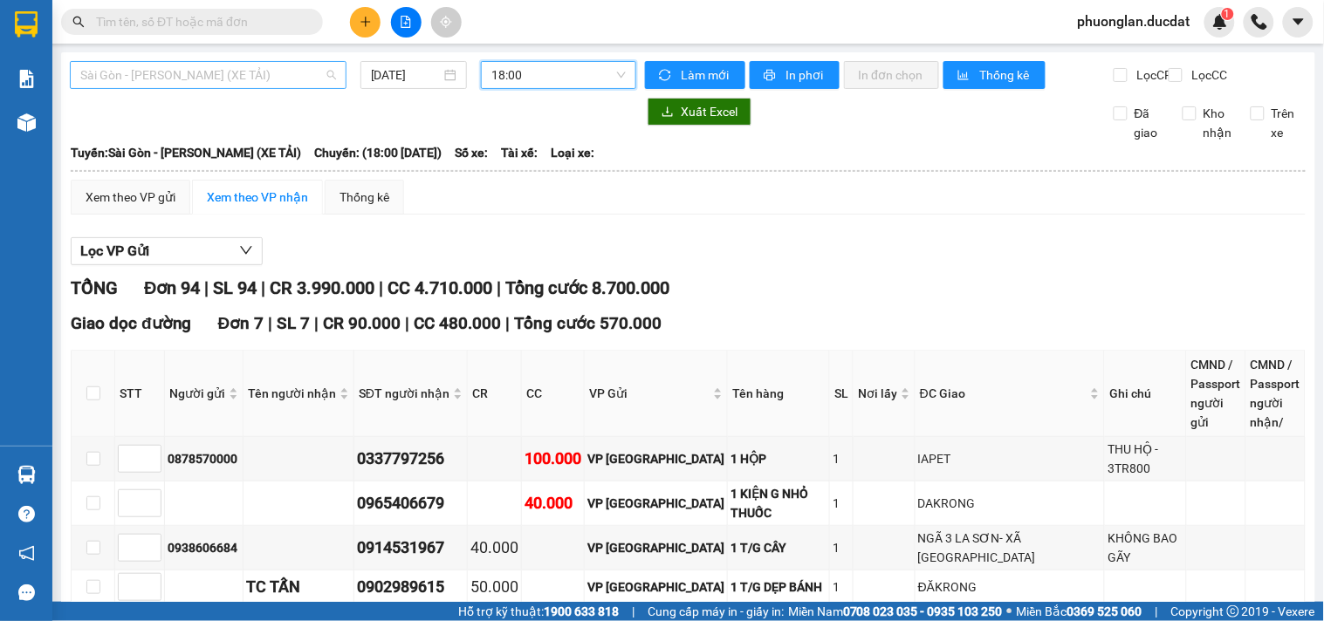
click at [216, 74] on span "Sài Gòn - [PERSON_NAME] (XE TẢI)" at bounding box center [208, 75] width 256 height 26
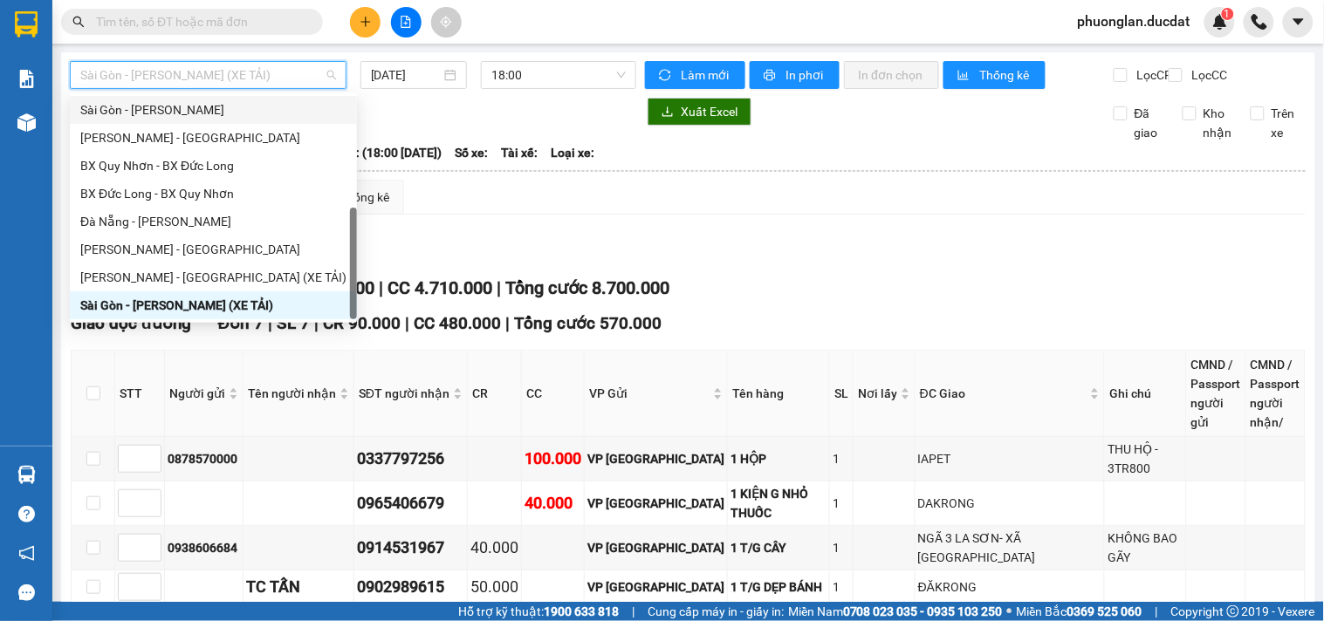
click at [168, 100] on div "Sài Gòn - Gia Lai" at bounding box center [213, 109] width 266 height 19
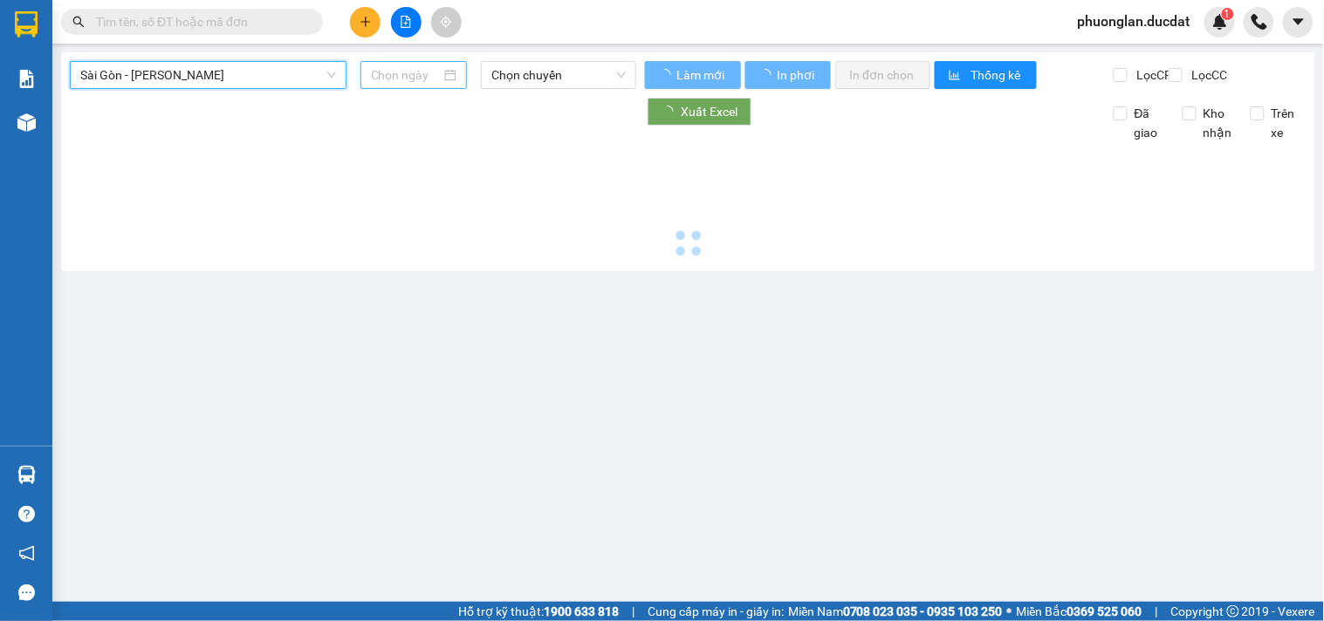
type input "[DATE]"
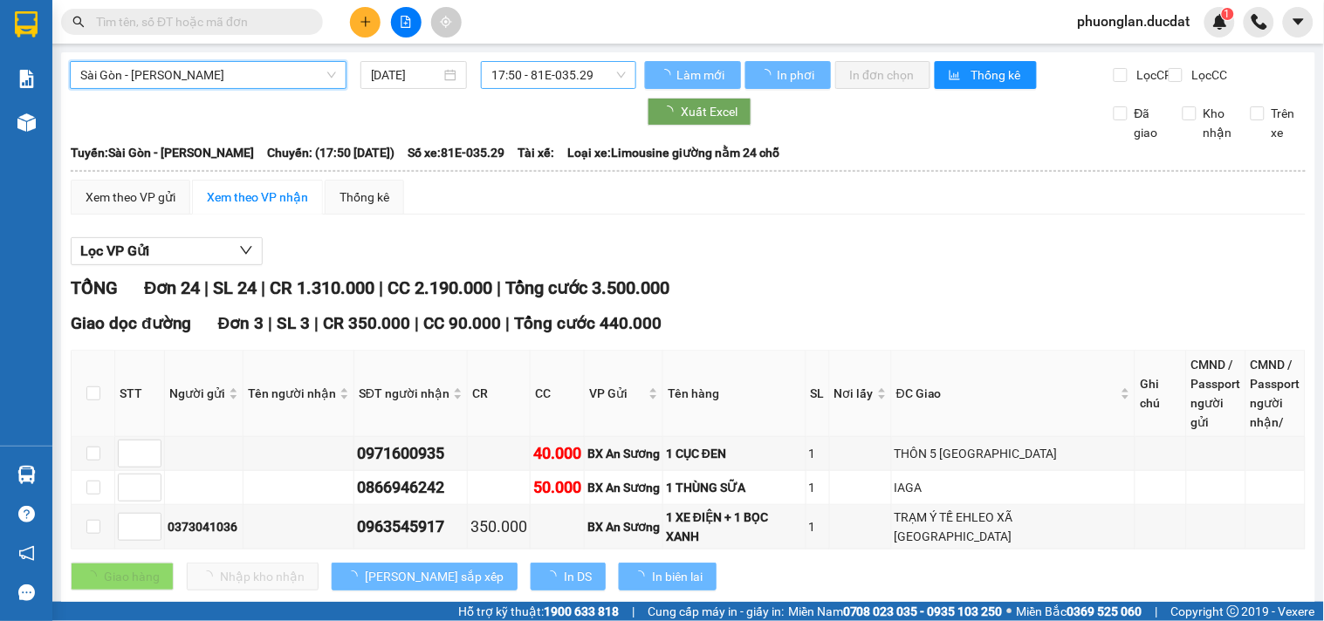
click at [541, 68] on span "17:50 - 81E-035.29" at bounding box center [558, 75] width 134 height 26
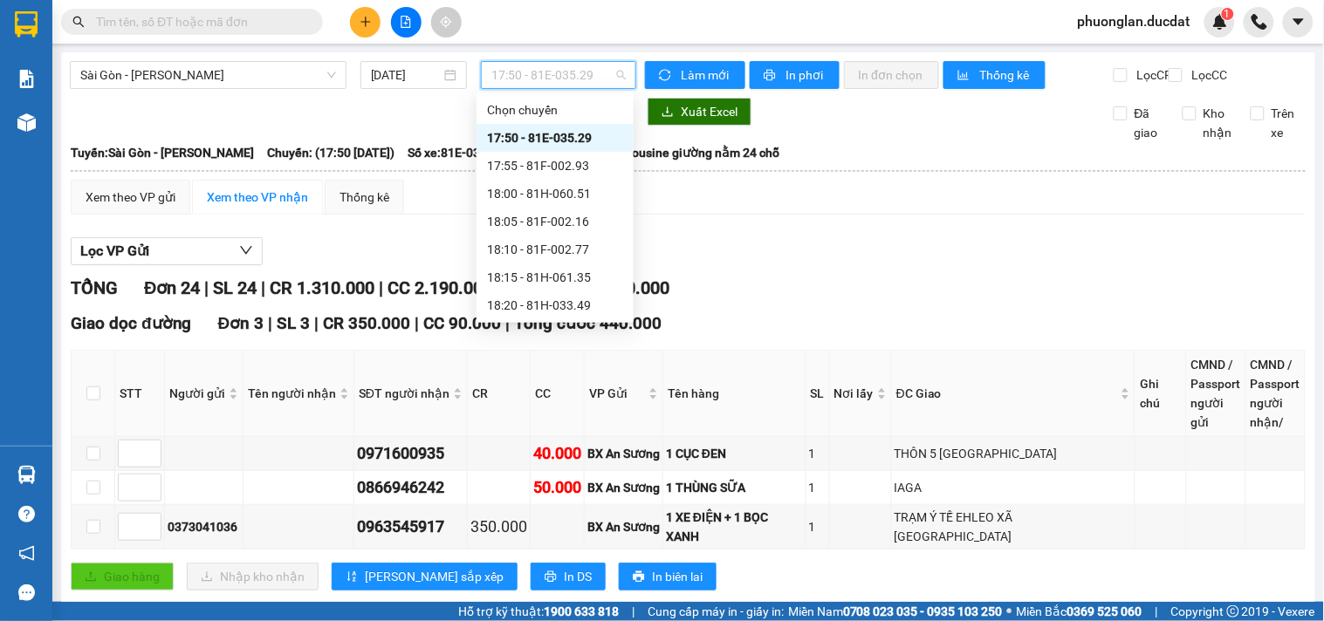
click at [545, 74] on span "17:50 - 81E-035.29" at bounding box center [558, 75] width 134 height 26
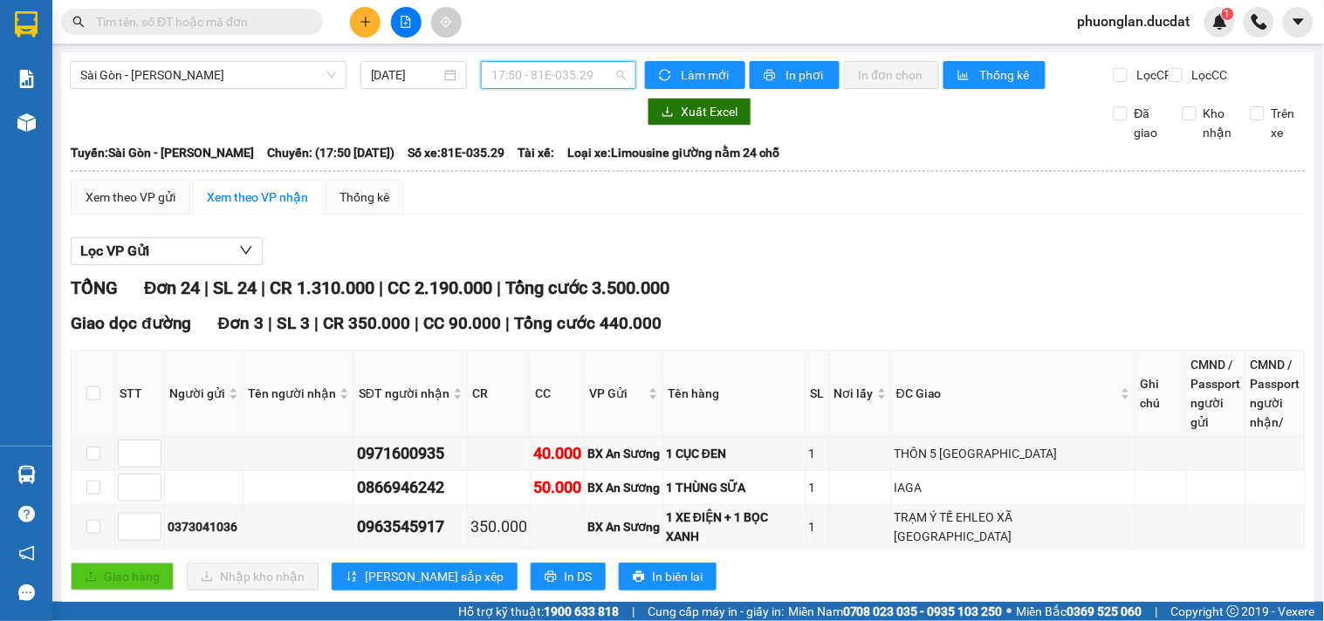
click at [563, 79] on span "17:50 - 81E-035.29" at bounding box center [558, 75] width 134 height 26
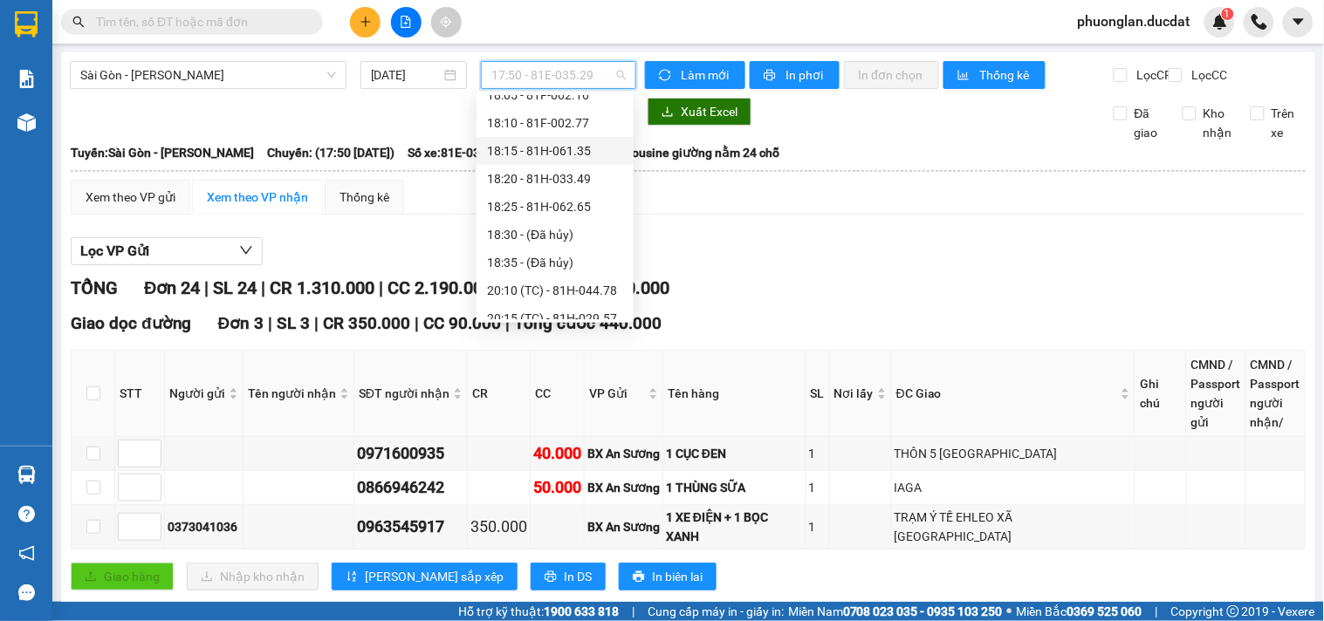
scroll to position [140, 0]
click at [586, 188] on div "18:25 - 81H-062.65" at bounding box center [555, 193] width 136 height 19
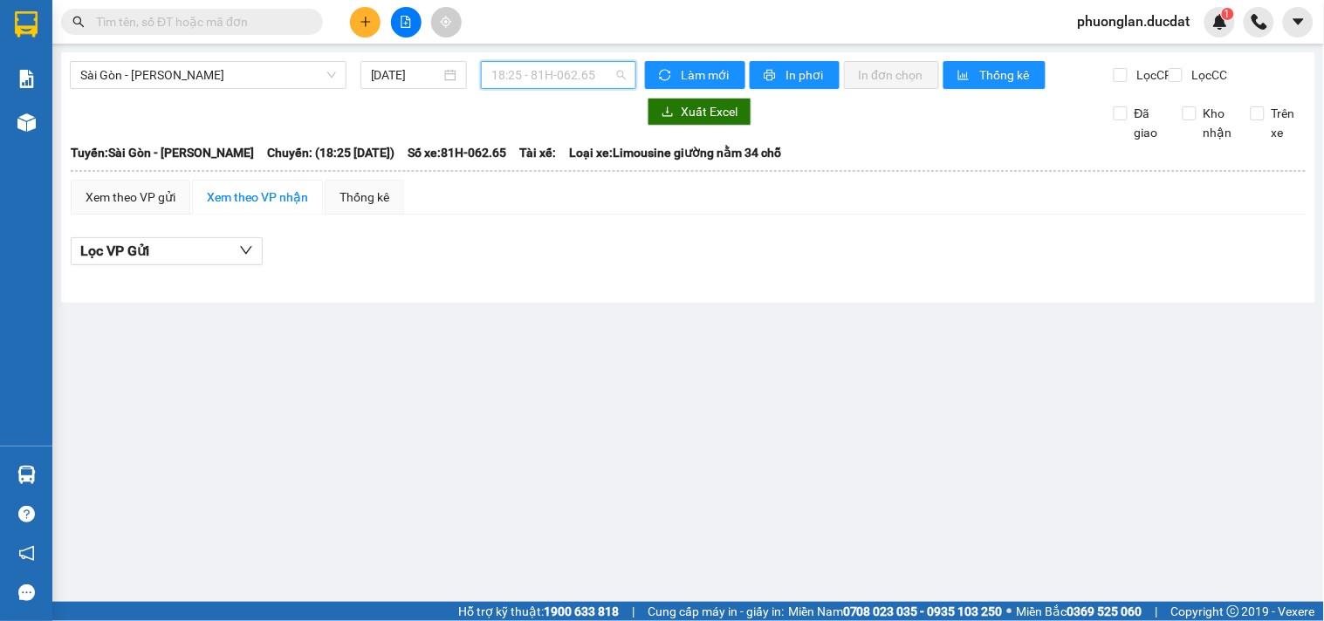
click at [576, 70] on span "18:25 - 81H-062.65" at bounding box center [558, 75] width 134 height 26
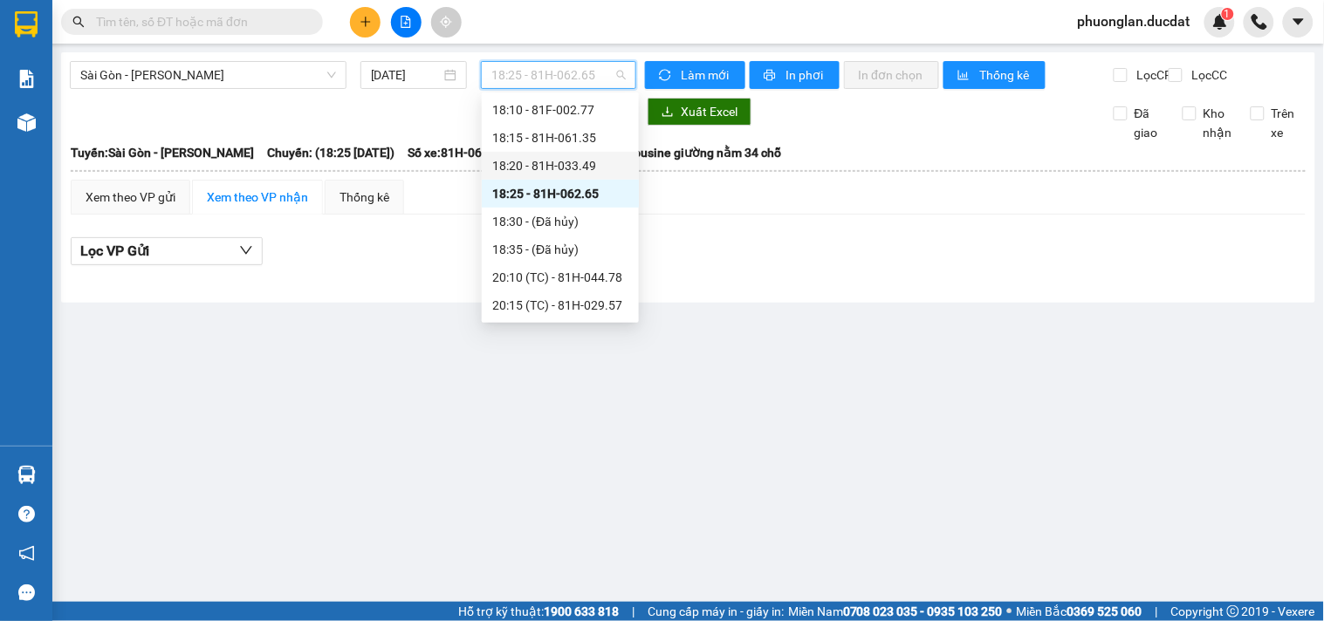
click at [573, 160] on div "18:20 - 81H-033.49" at bounding box center [560, 165] width 136 height 19
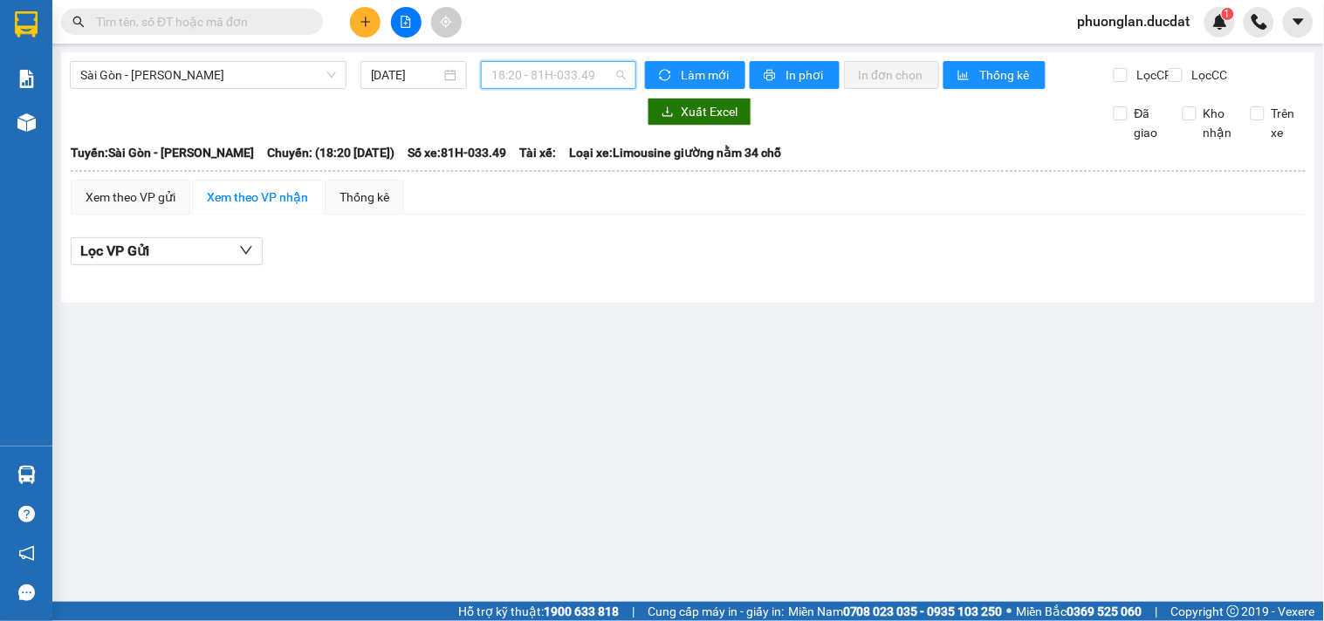
click at [565, 74] on span "18:20 - 81H-033.49" at bounding box center [558, 75] width 134 height 26
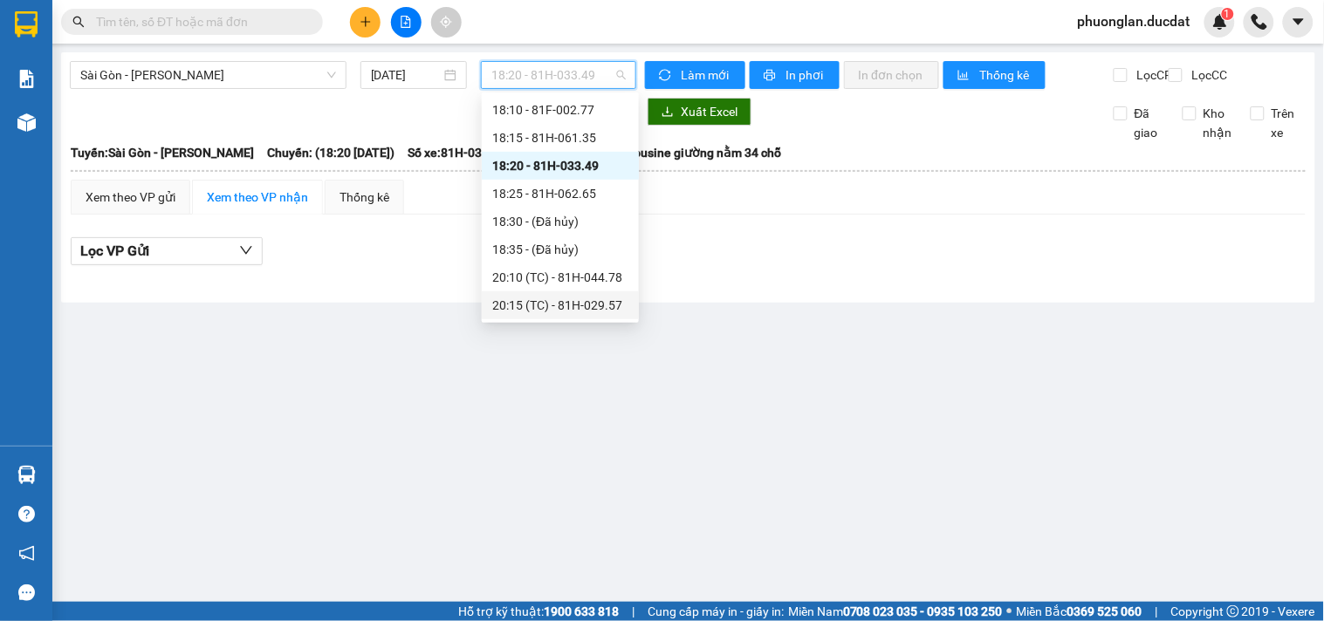
click at [583, 308] on div "20:15 (TC) - 81H-029.57" at bounding box center [560, 305] width 136 height 19
click at [569, 83] on span "20:15 (TC) - 81H-029.57" at bounding box center [558, 75] width 134 height 26
click at [573, 285] on div "20:10 (TC) - 81H-044.78" at bounding box center [560, 277] width 136 height 19
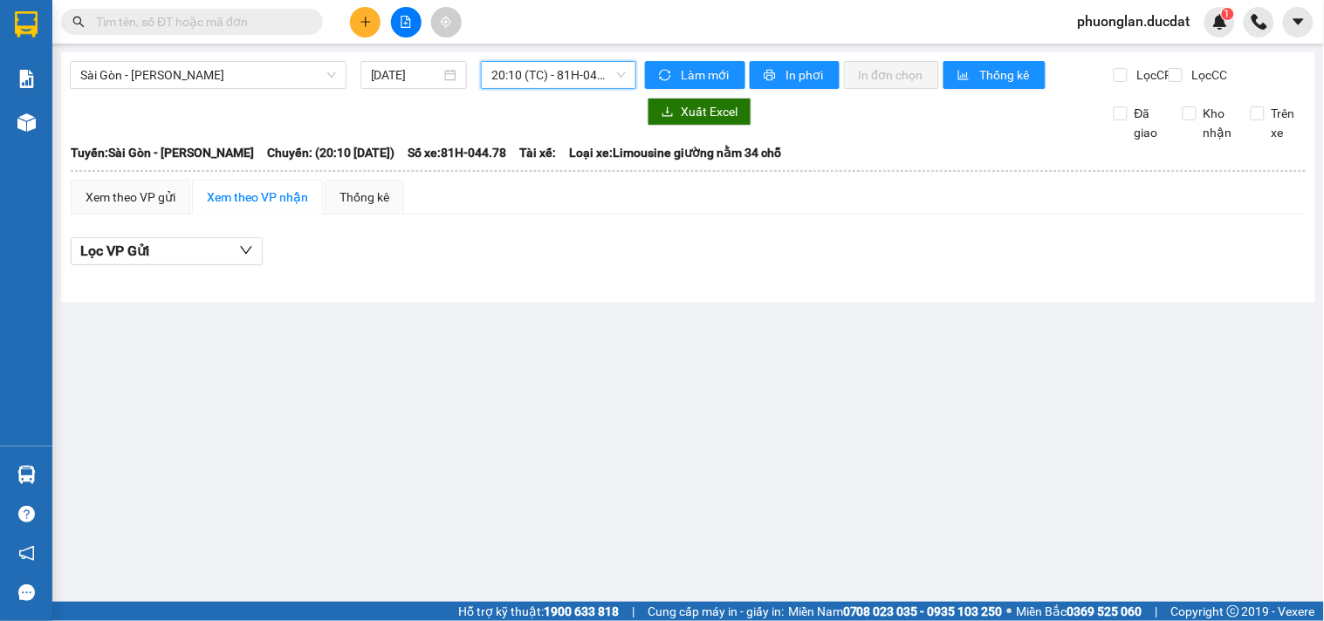
click at [580, 79] on span "20:10 (TC) - 81H-044.78" at bounding box center [558, 75] width 134 height 26
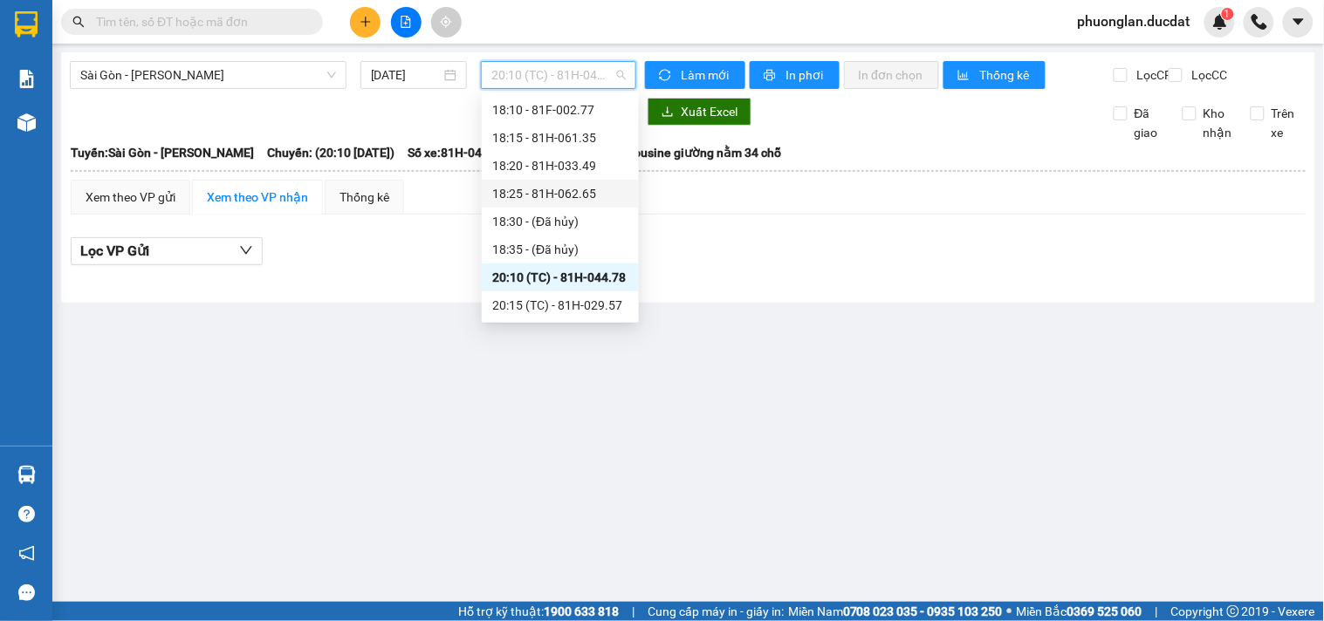
click at [579, 194] on div "18:25 - 81H-062.65" at bounding box center [560, 193] width 136 height 19
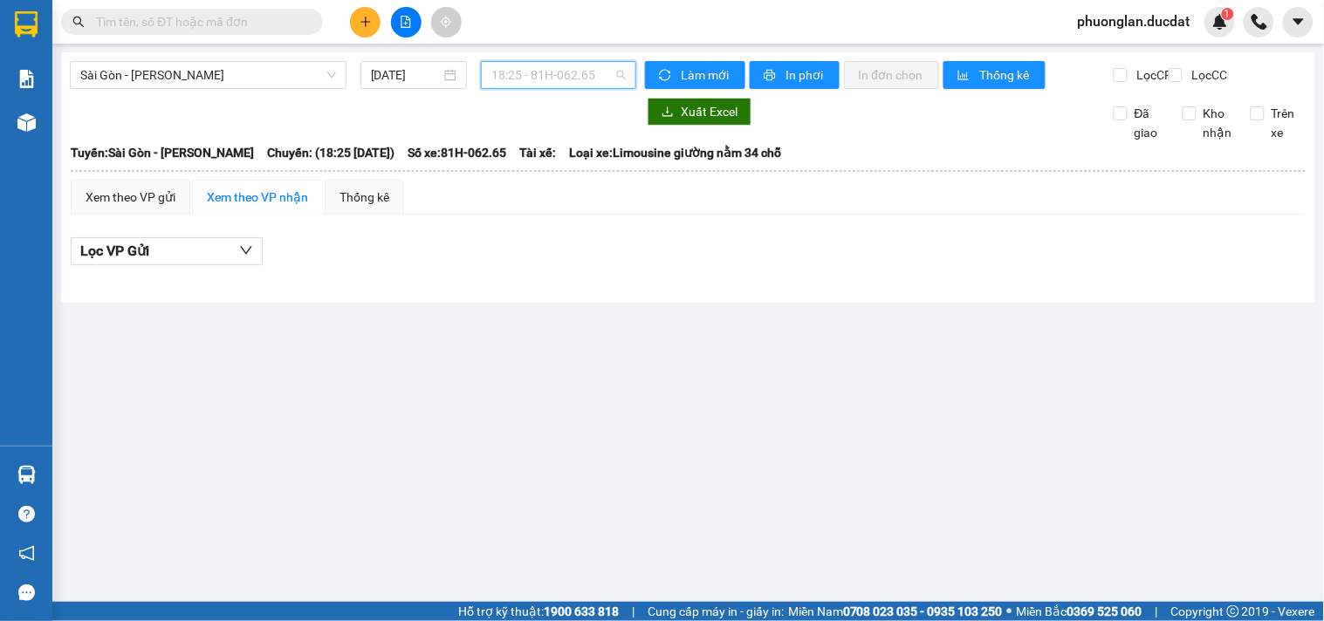
click at [590, 87] on span "18:25 - 81H-062.65" at bounding box center [558, 75] width 134 height 26
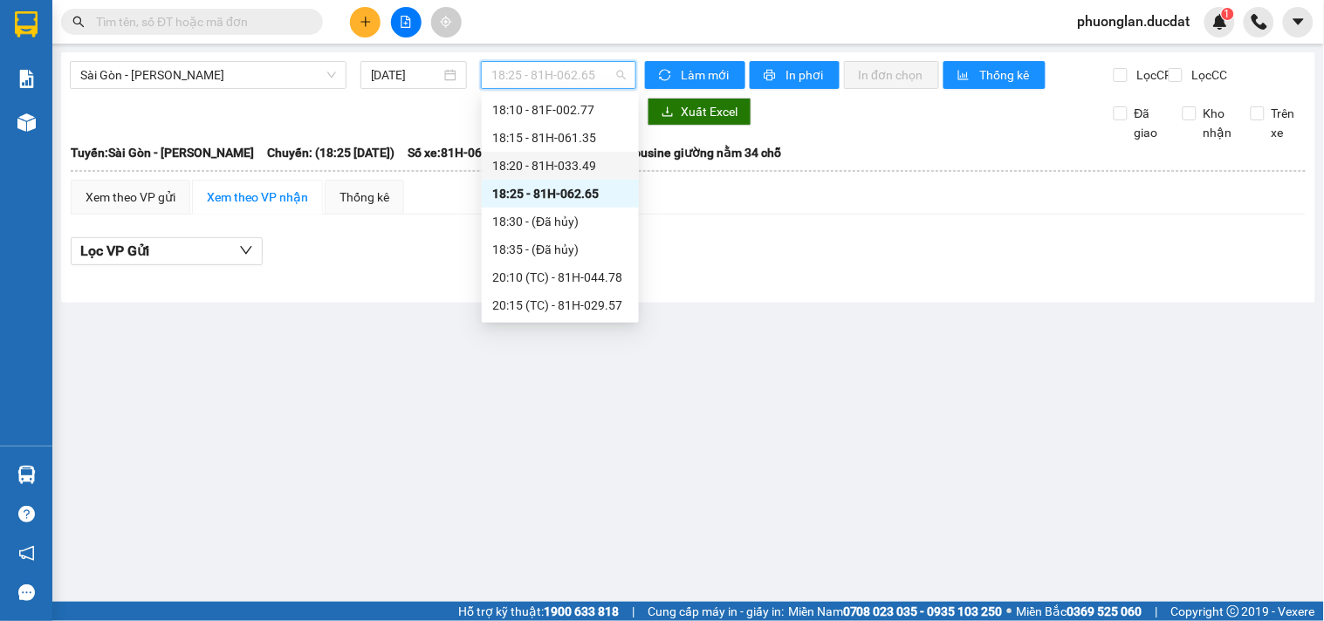
click at [578, 160] on div "18:20 - 81H-033.49" at bounding box center [560, 165] width 136 height 19
click at [599, 85] on span "18:20 - 81H-033.49" at bounding box center [558, 75] width 134 height 26
click at [566, 143] on div "18:15 - 81H-061.35" at bounding box center [560, 137] width 136 height 19
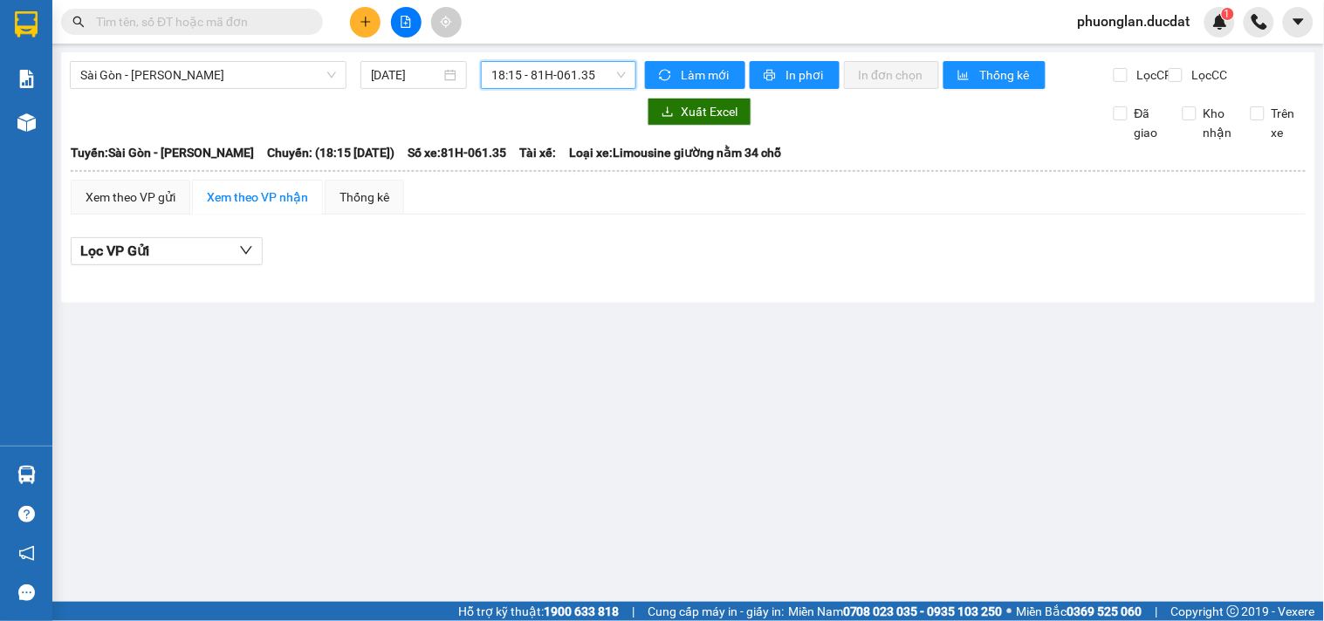
click at [589, 73] on span "18:15 - 81H-061.35" at bounding box center [558, 75] width 134 height 26
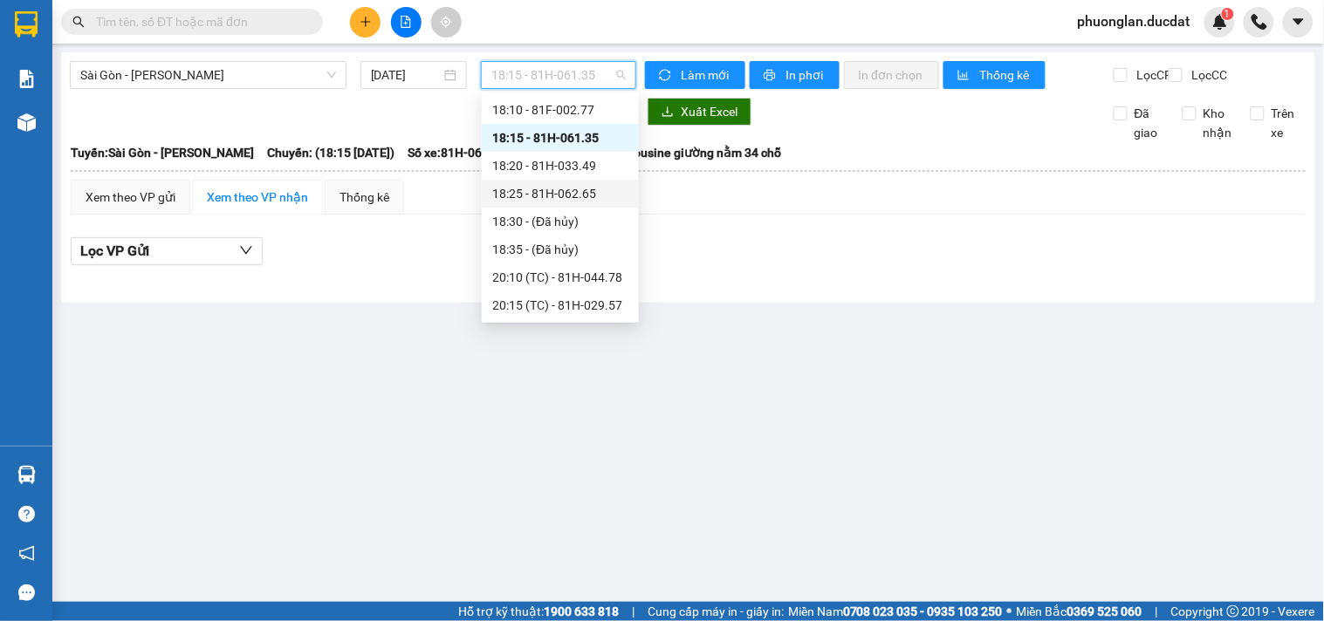
click at [570, 189] on div "18:25 - 81H-062.65" at bounding box center [560, 193] width 136 height 19
click at [552, 73] on span "18:25 - 81H-062.65" at bounding box center [558, 75] width 134 height 26
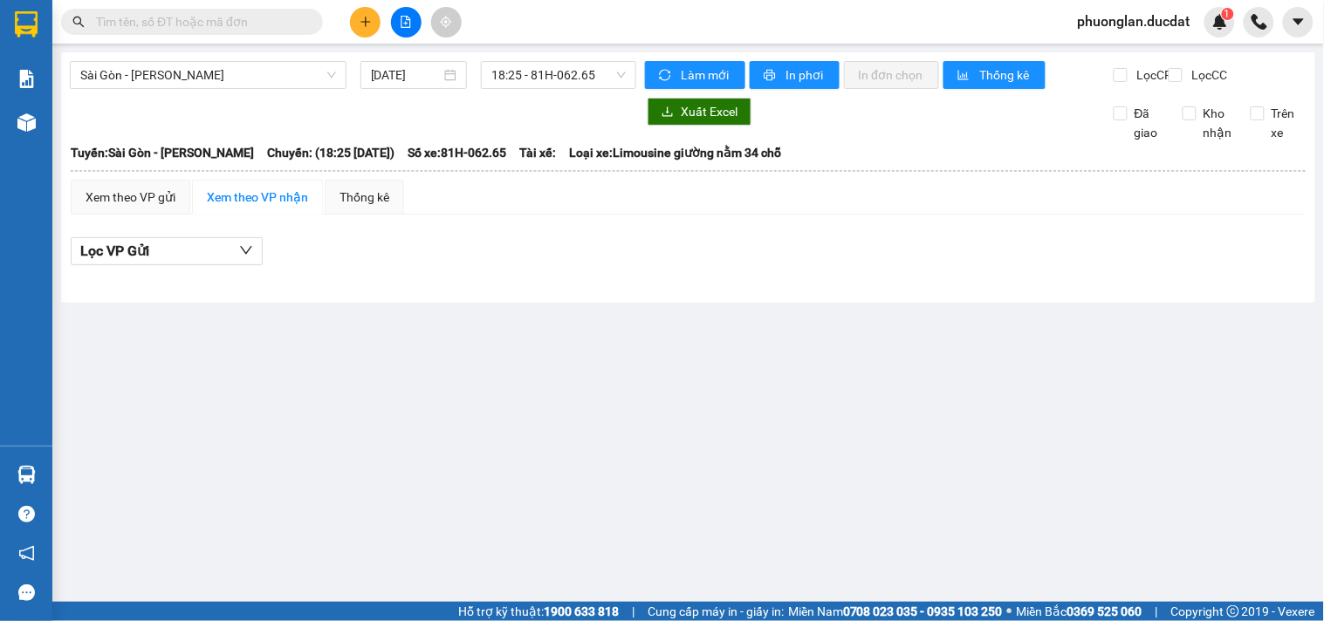
click at [257, 19] on input "text" at bounding box center [199, 21] width 206 height 19
